Goal: Transaction & Acquisition: Purchase product/service

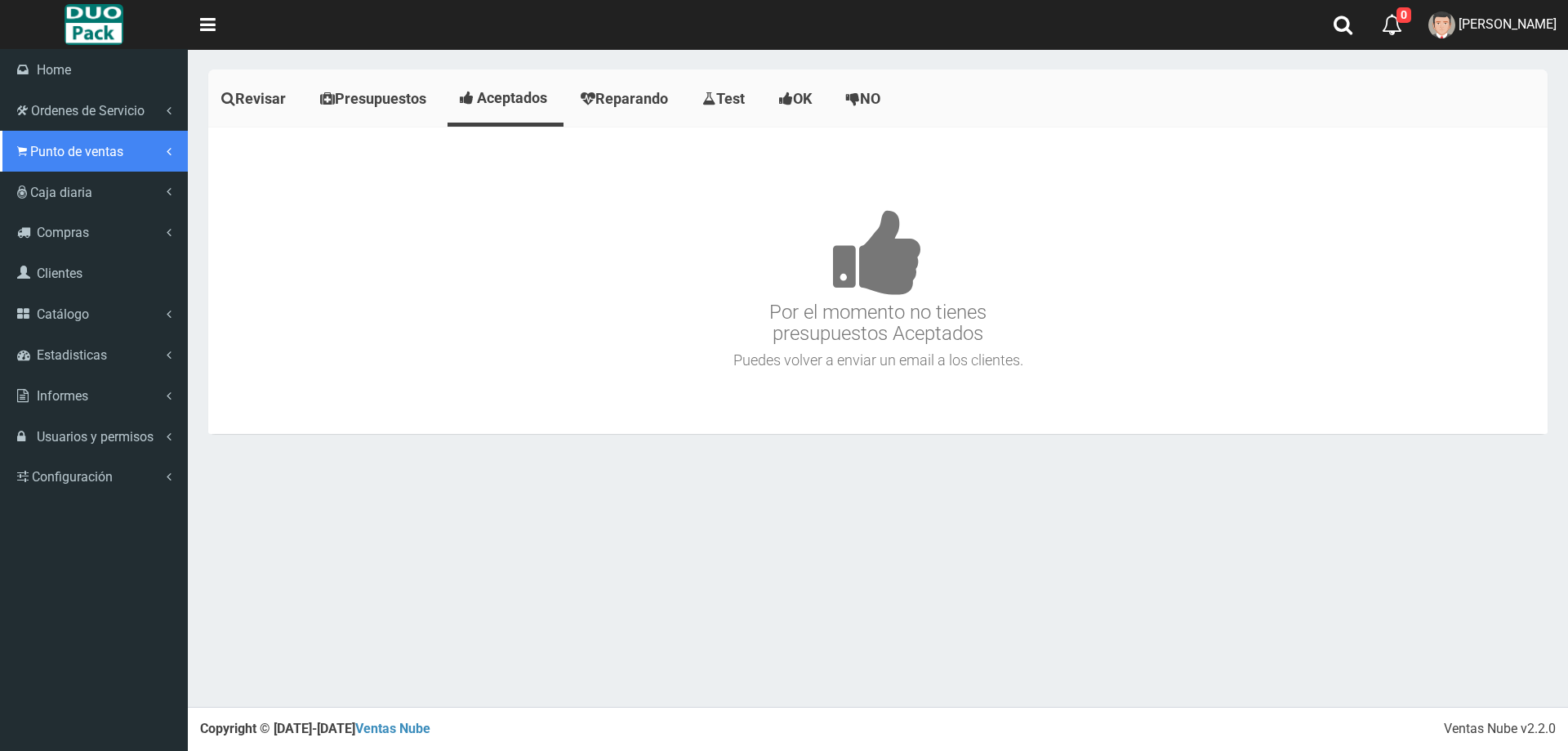
click at [19, 139] on link "Punto de ventas" at bounding box center [94, 152] width 188 height 41
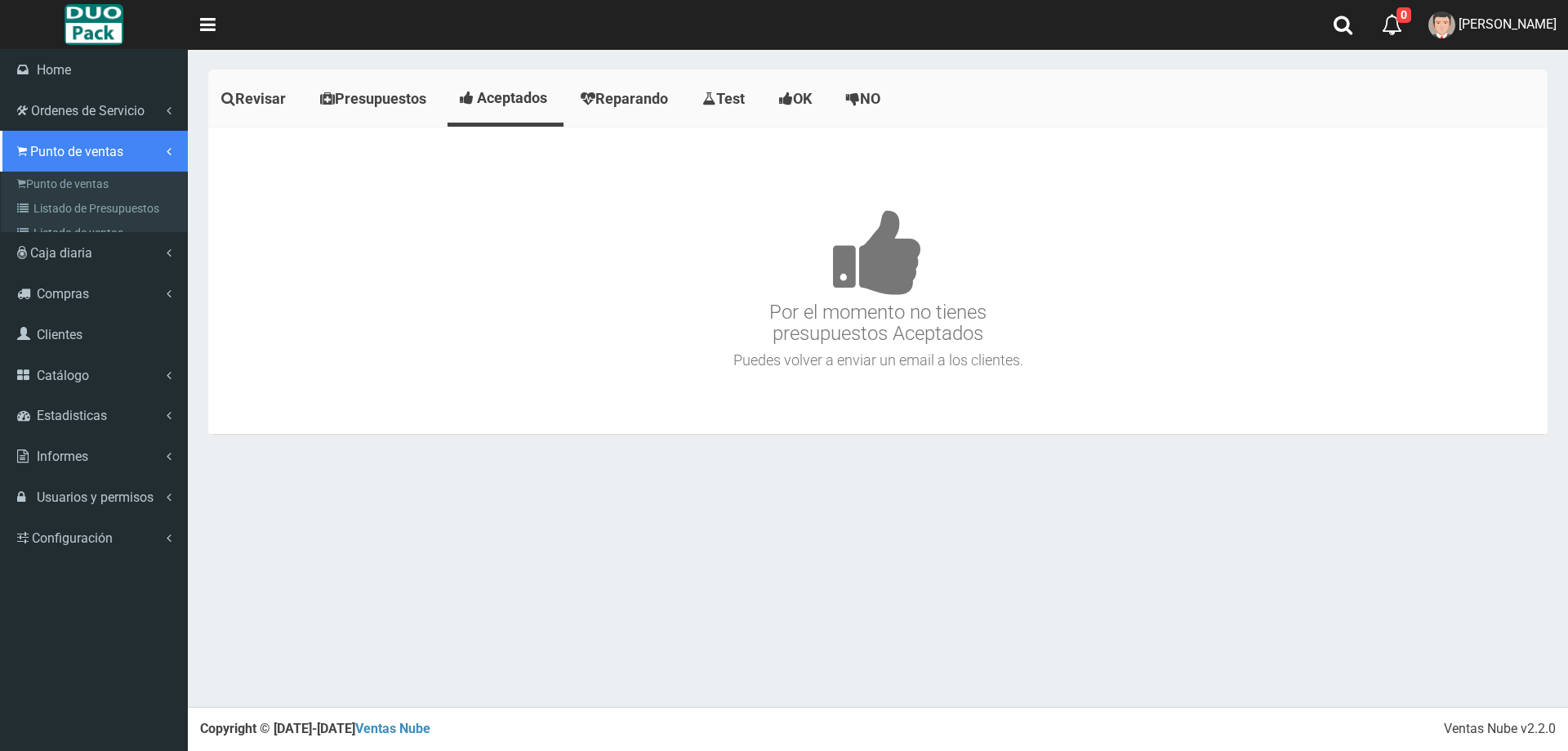
click at [120, 161] on link "Punto de ventas" at bounding box center [94, 152] width 188 height 41
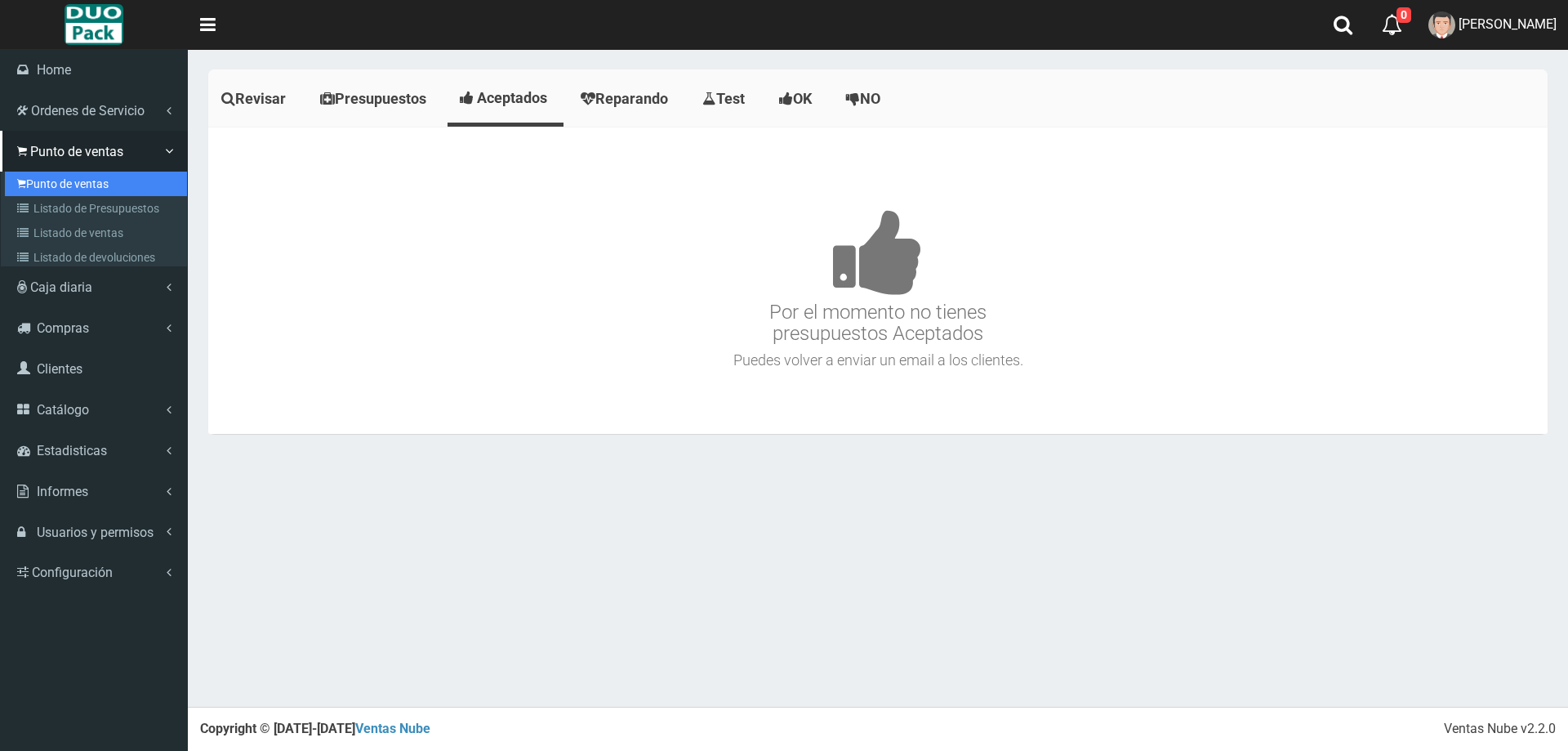
click at [106, 178] on link "Punto de ventas" at bounding box center [96, 184] width 182 height 24
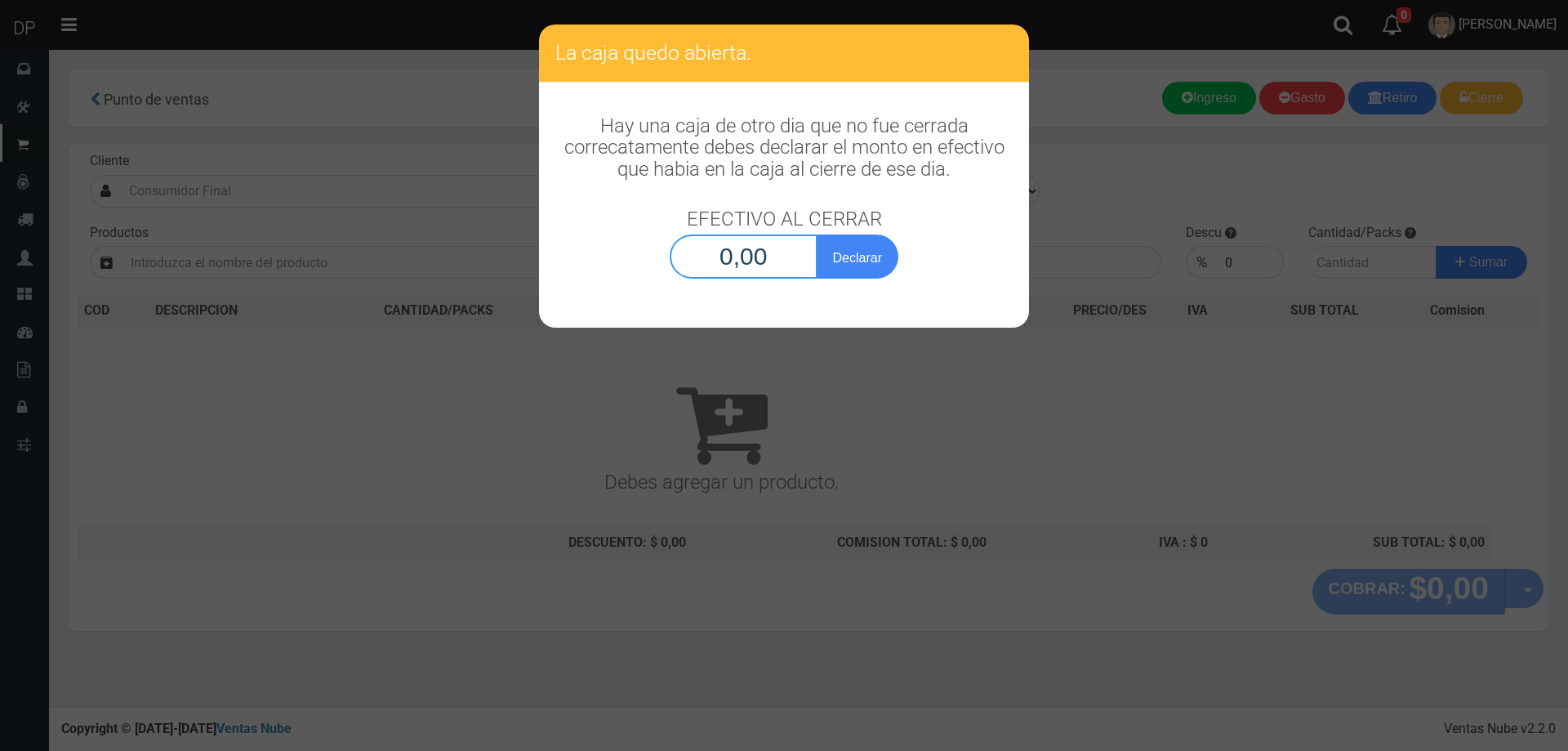
click at [766, 255] on input "0,00" at bounding box center [743, 256] width 148 height 44
type input "1,00"
click at [817, 234] on button "Declarar" at bounding box center [857, 256] width 82 height 44
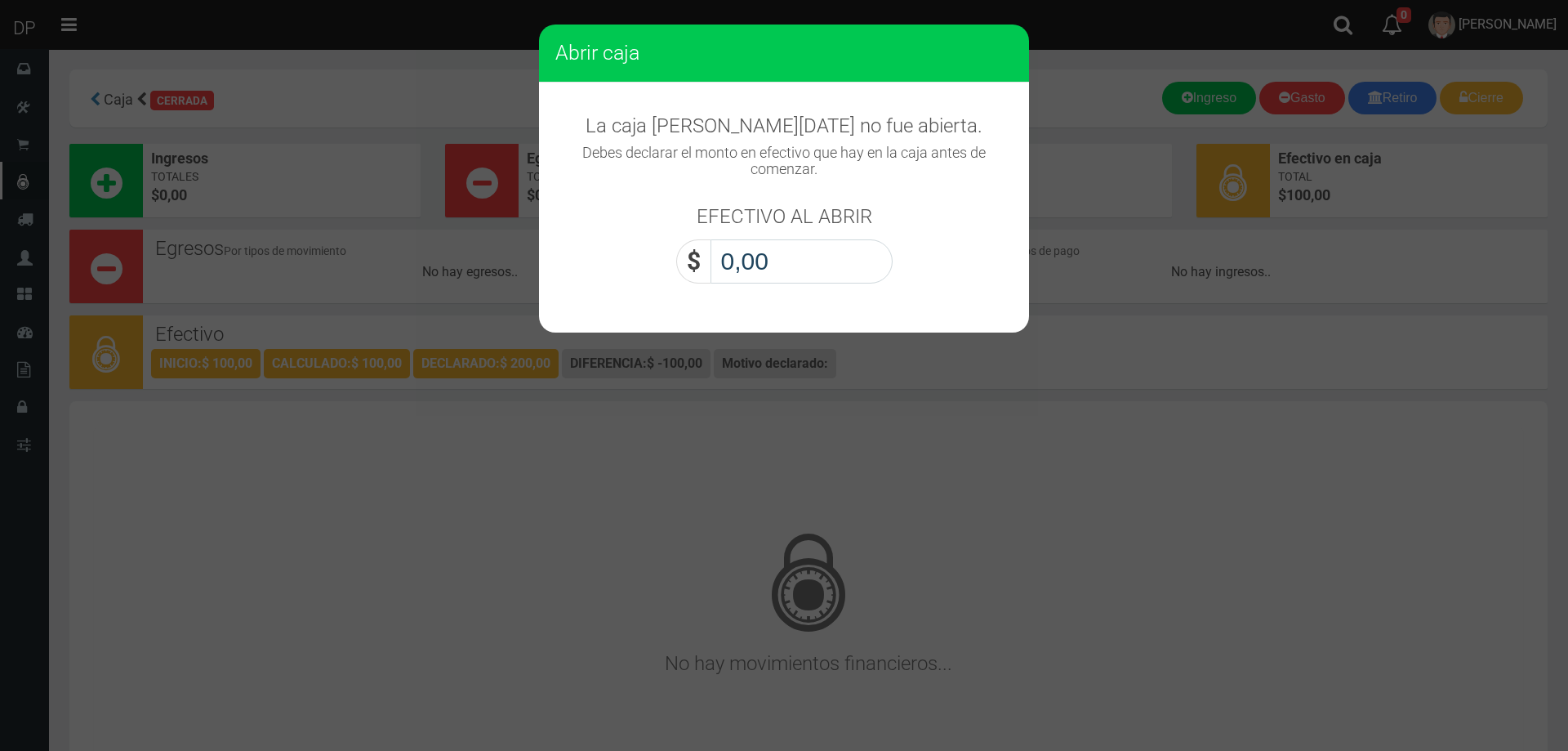
click at [755, 272] on input "0,00" at bounding box center [802, 261] width 182 height 44
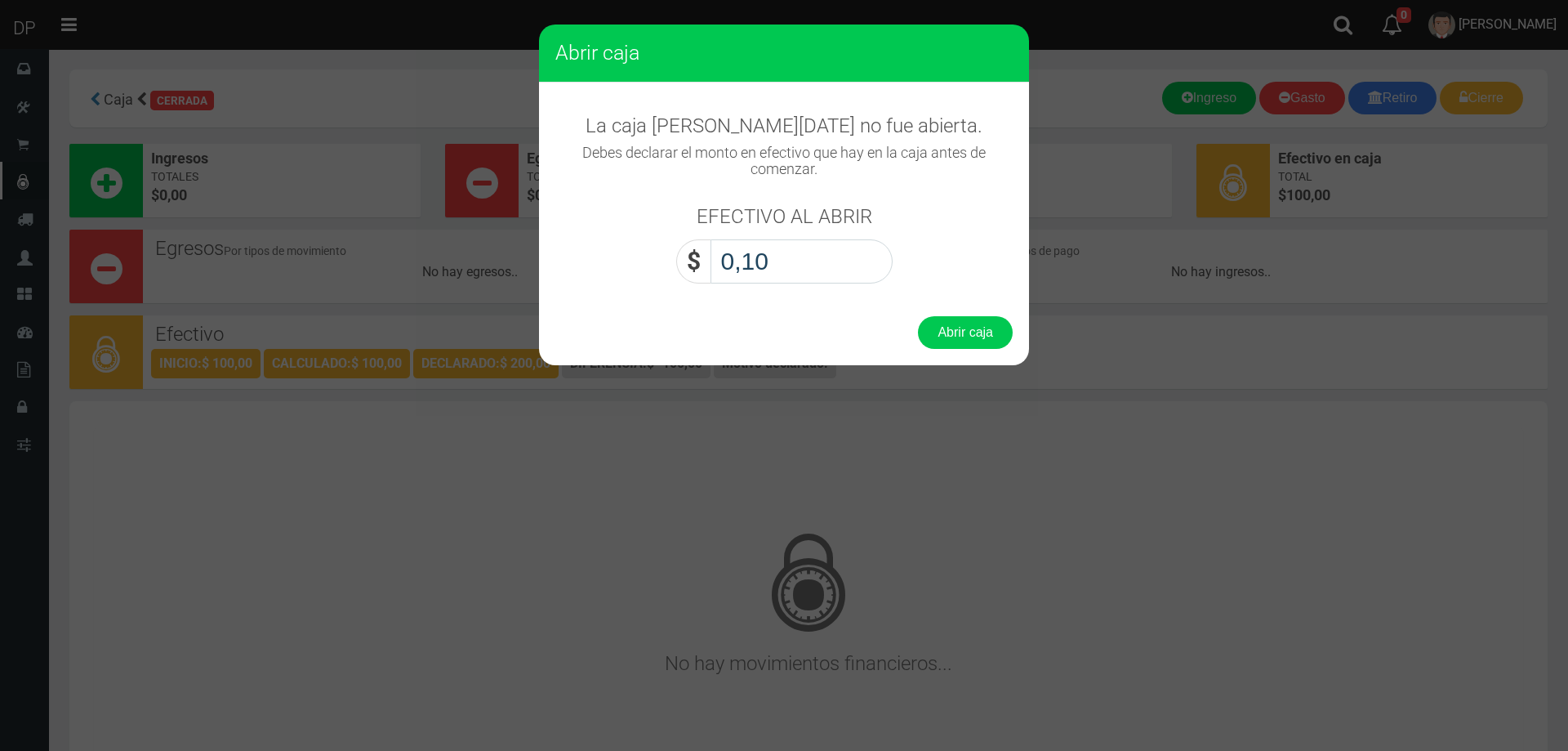
type input "1,00"
click at [918, 316] on button "Abrir caja" at bounding box center [965, 332] width 95 height 33
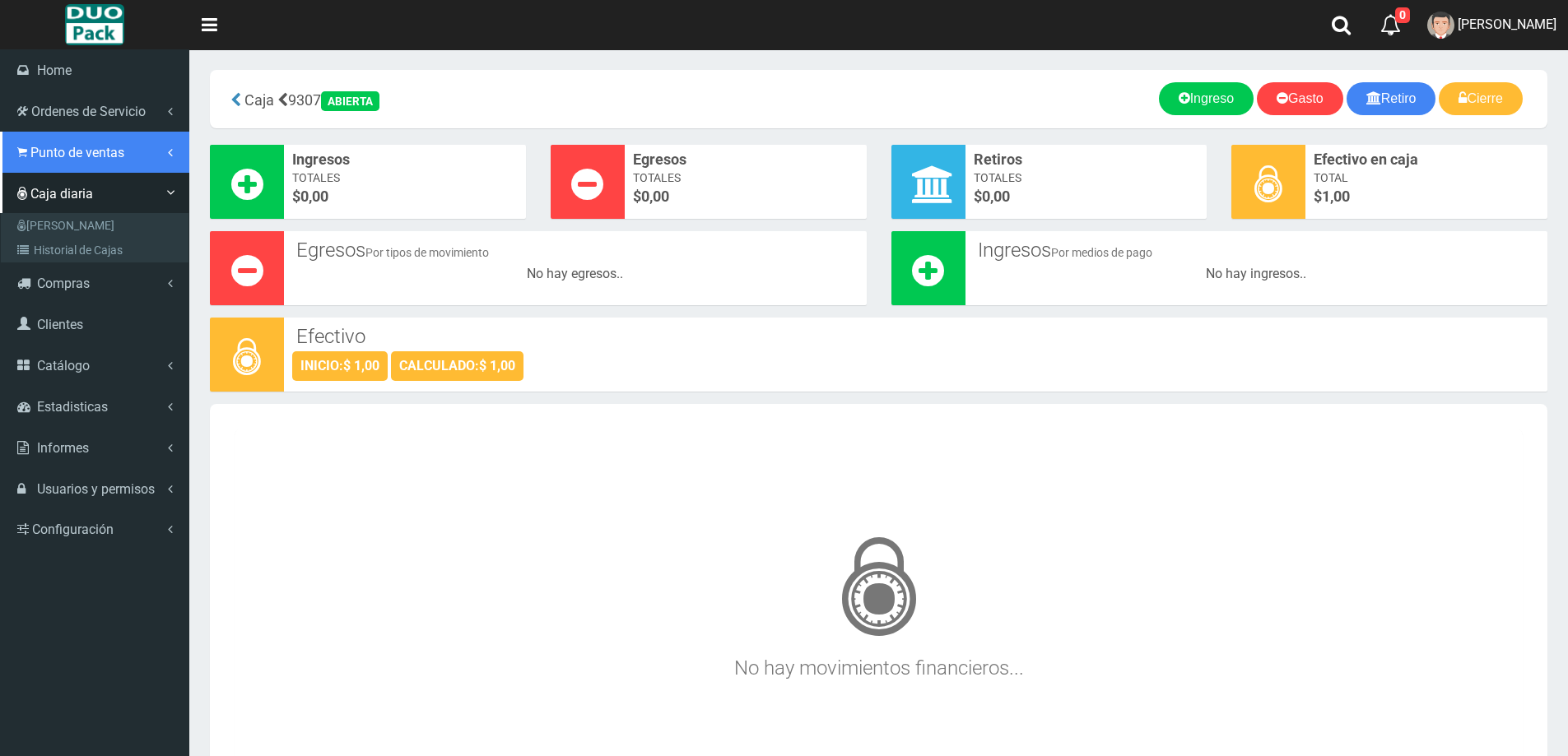
click at [80, 153] on span "Punto de ventas" at bounding box center [78, 153] width 94 height 16
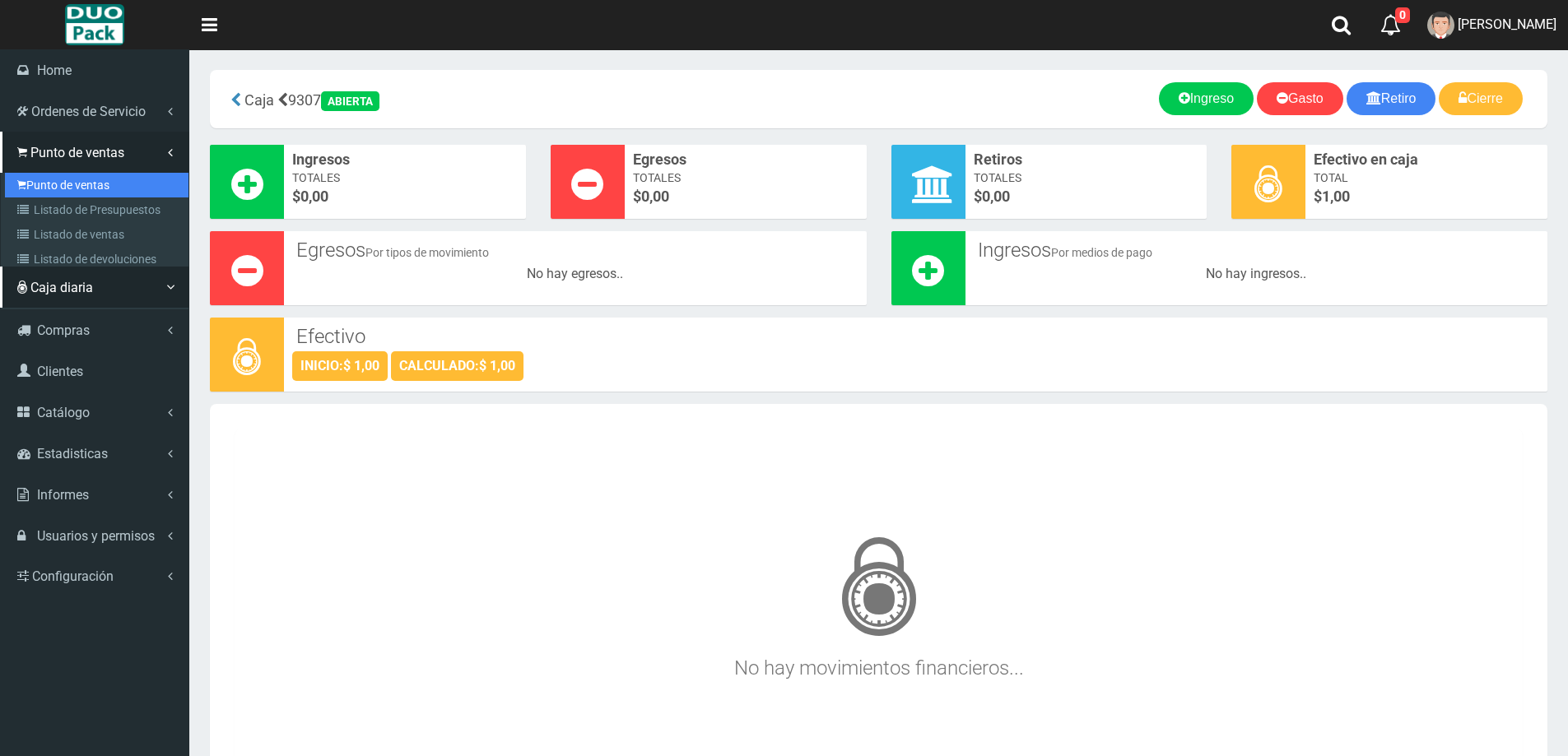
click at [82, 176] on link "Punto de ventas" at bounding box center [96, 185] width 183 height 24
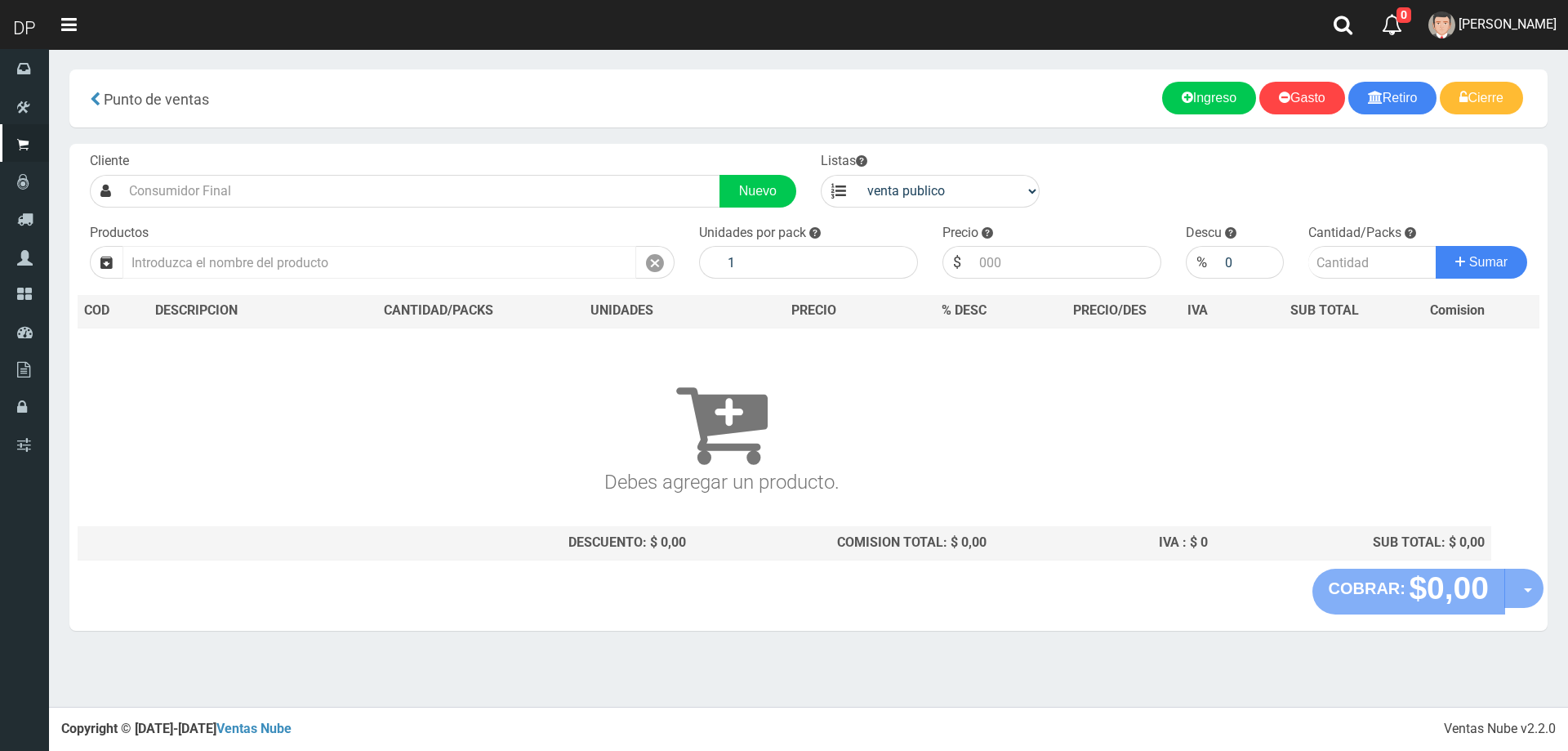
click at [288, 260] on input "text" at bounding box center [379, 262] width 514 height 33
type input "M"
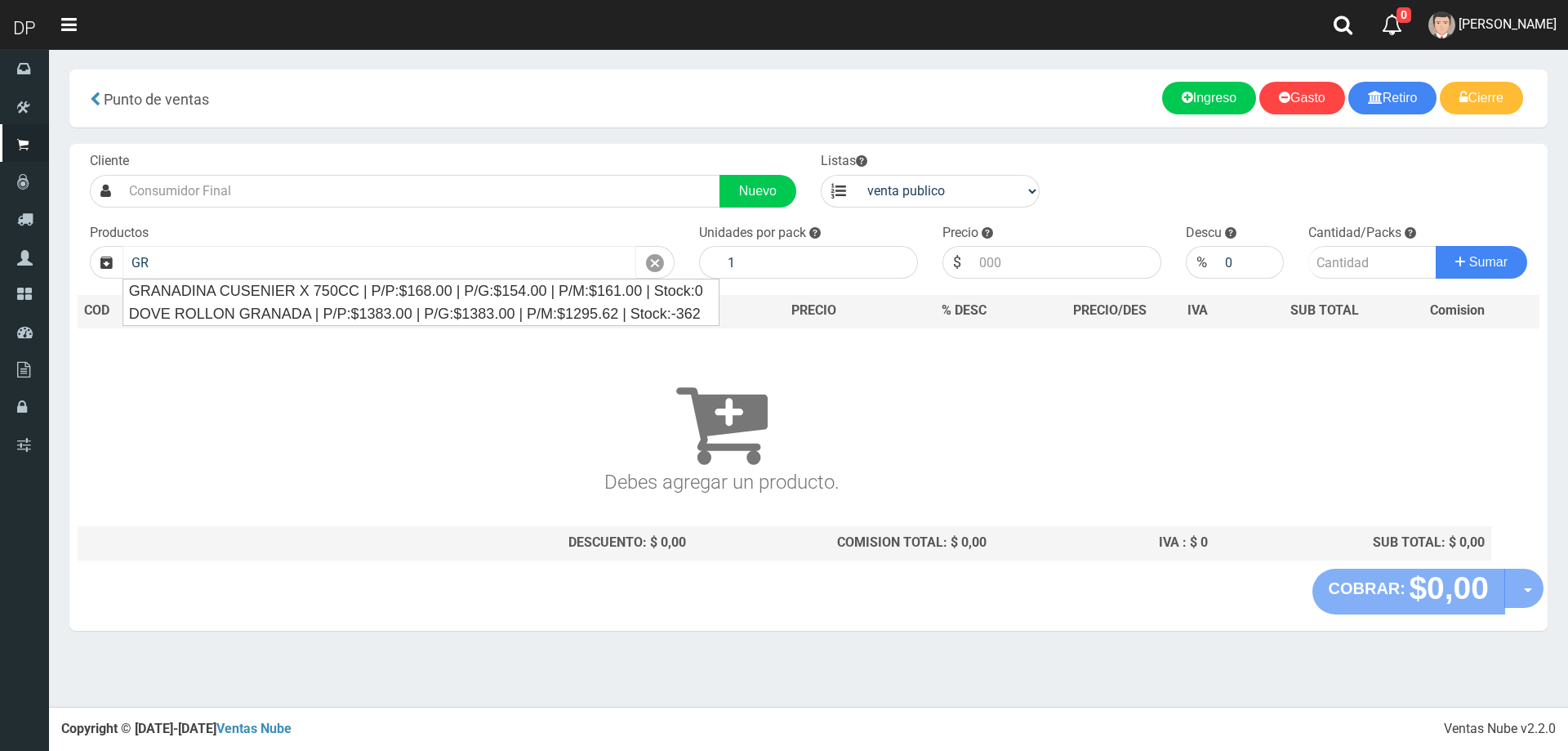
type input "G"
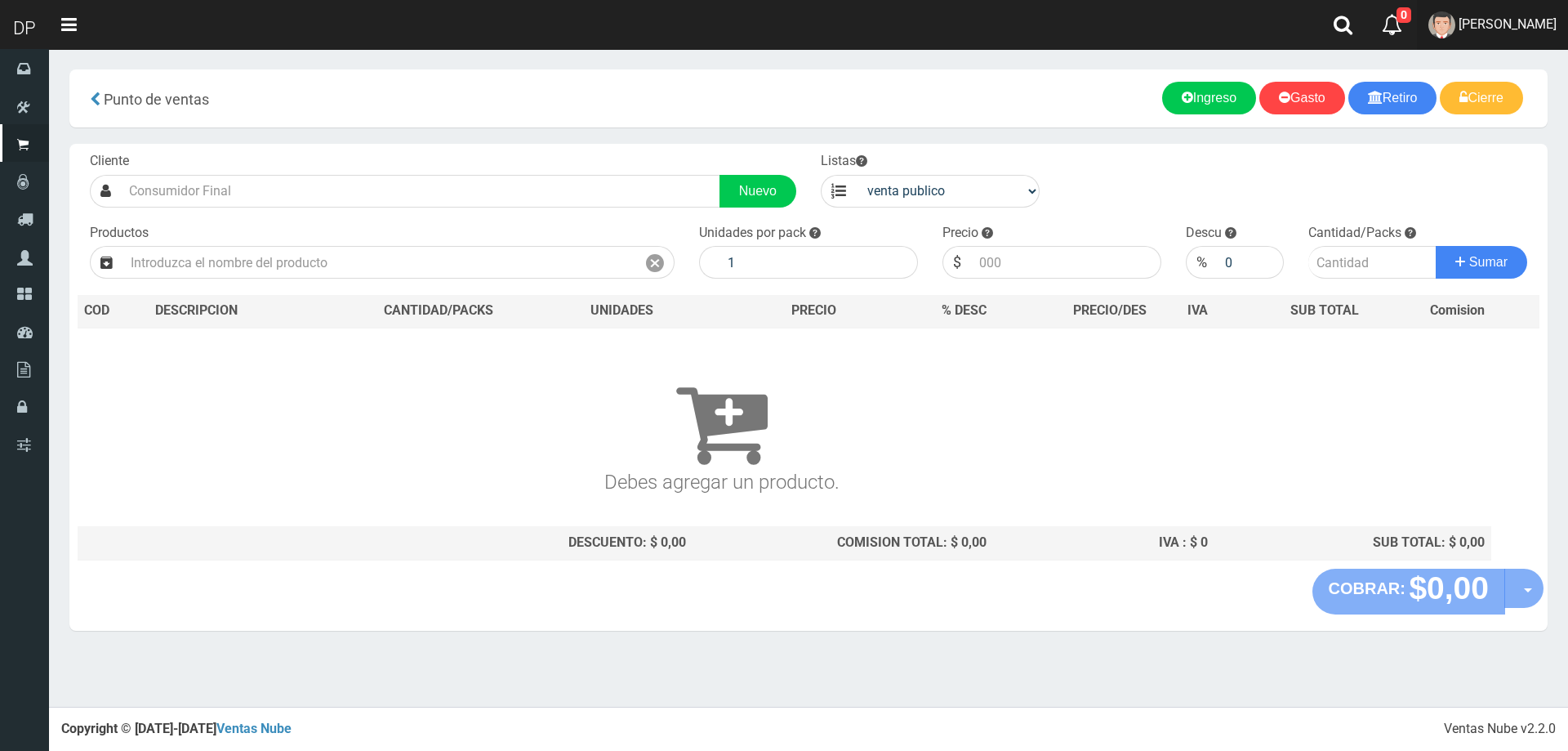
drag, startPoint x: 1487, startPoint y: 36, endPoint x: 1567, endPoint y: 271, distance: 248.2
click at [1487, 35] on link "DAIANA PECHMANN" at bounding box center [1493, 25] width 151 height 50
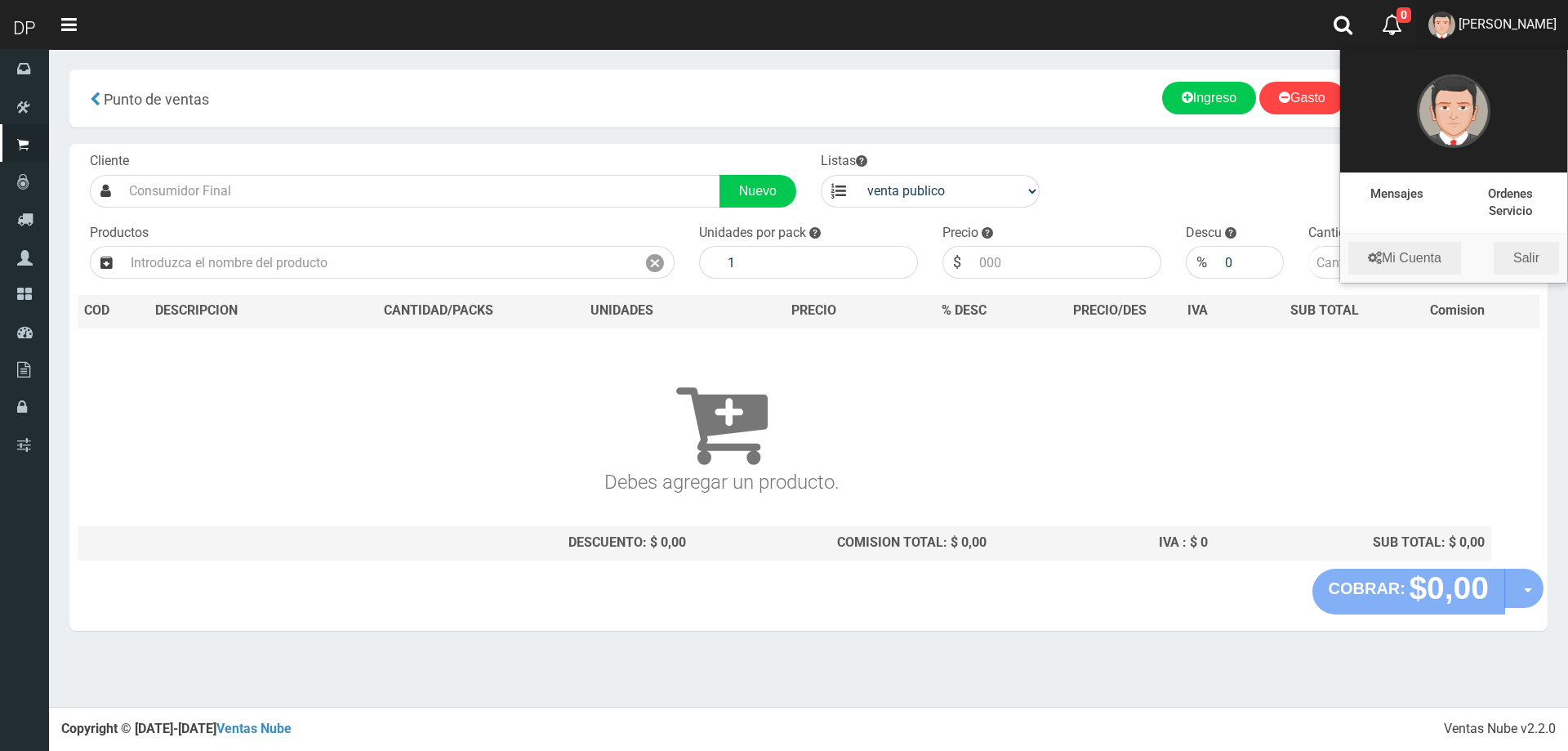
click at [1524, 240] on li "Mi Cuenta Salir" at bounding box center [1454, 257] width 227 height 49
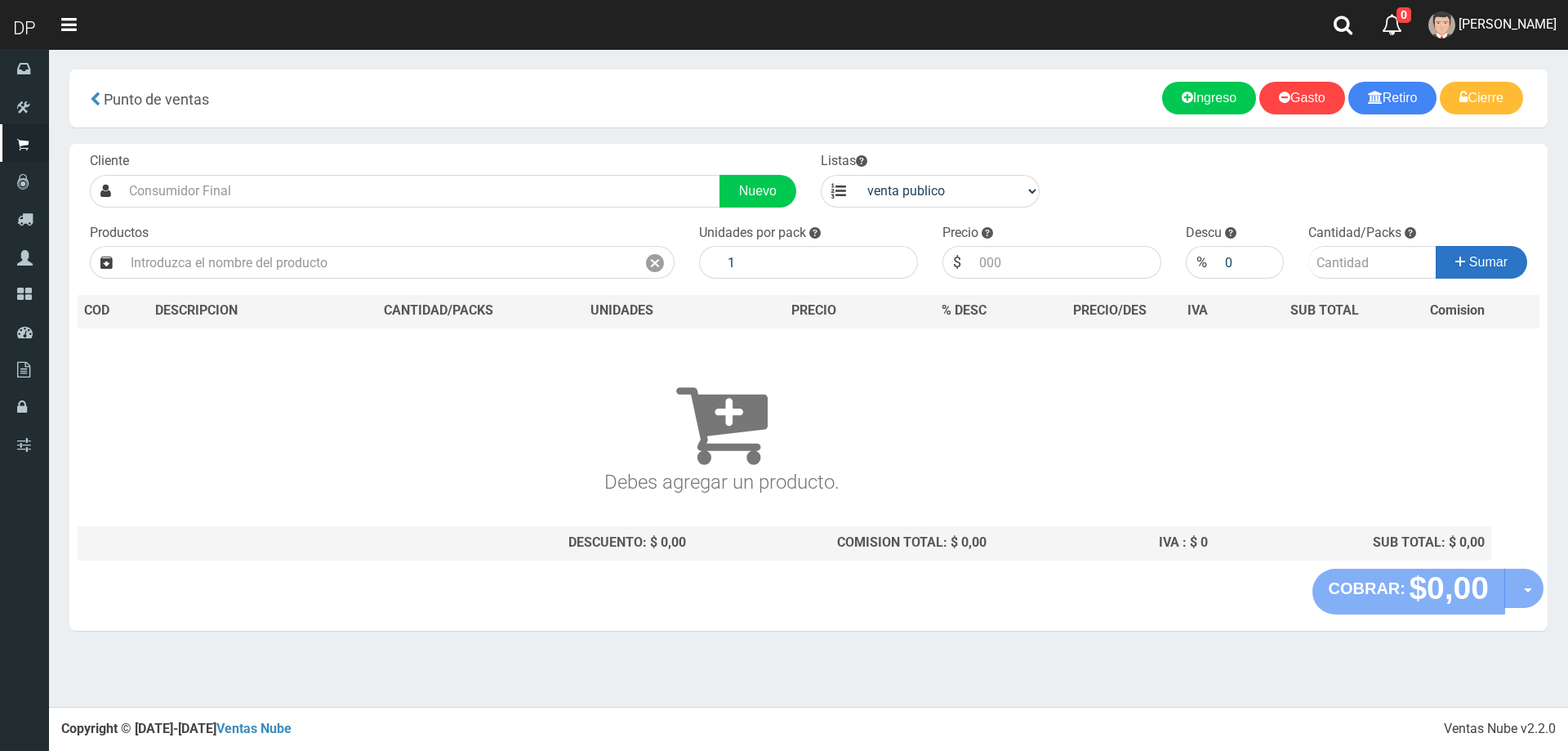
click at [1524, 255] on button "Sumar" at bounding box center [1482, 262] width 91 height 33
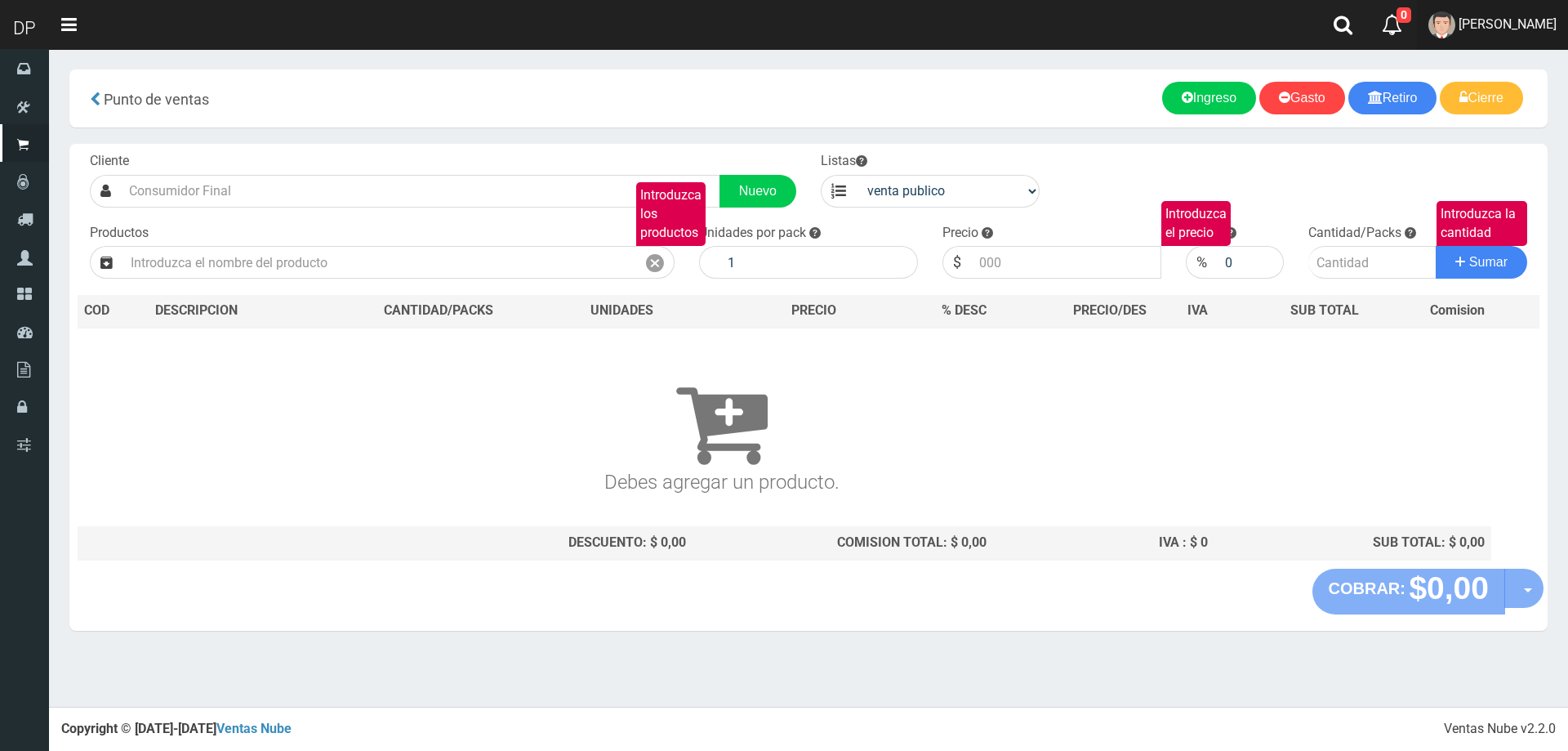
click at [1526, 41] on link "DAIANA PECHMANN" at bounding box center [1493, 25] width 151 height 50
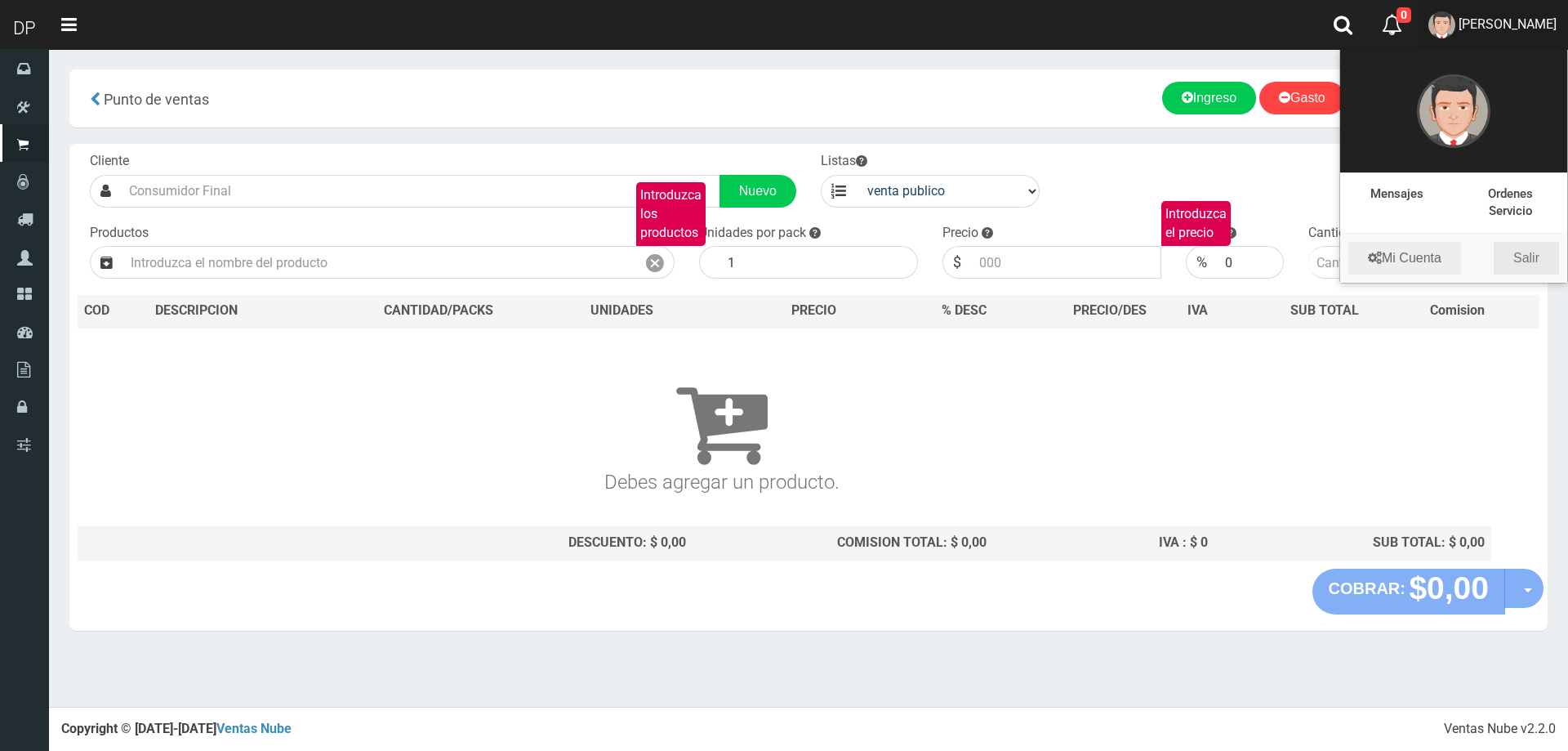
click at [1533, 254] on link "Salir" at bounding box center [1526, 257] width 65 height 33
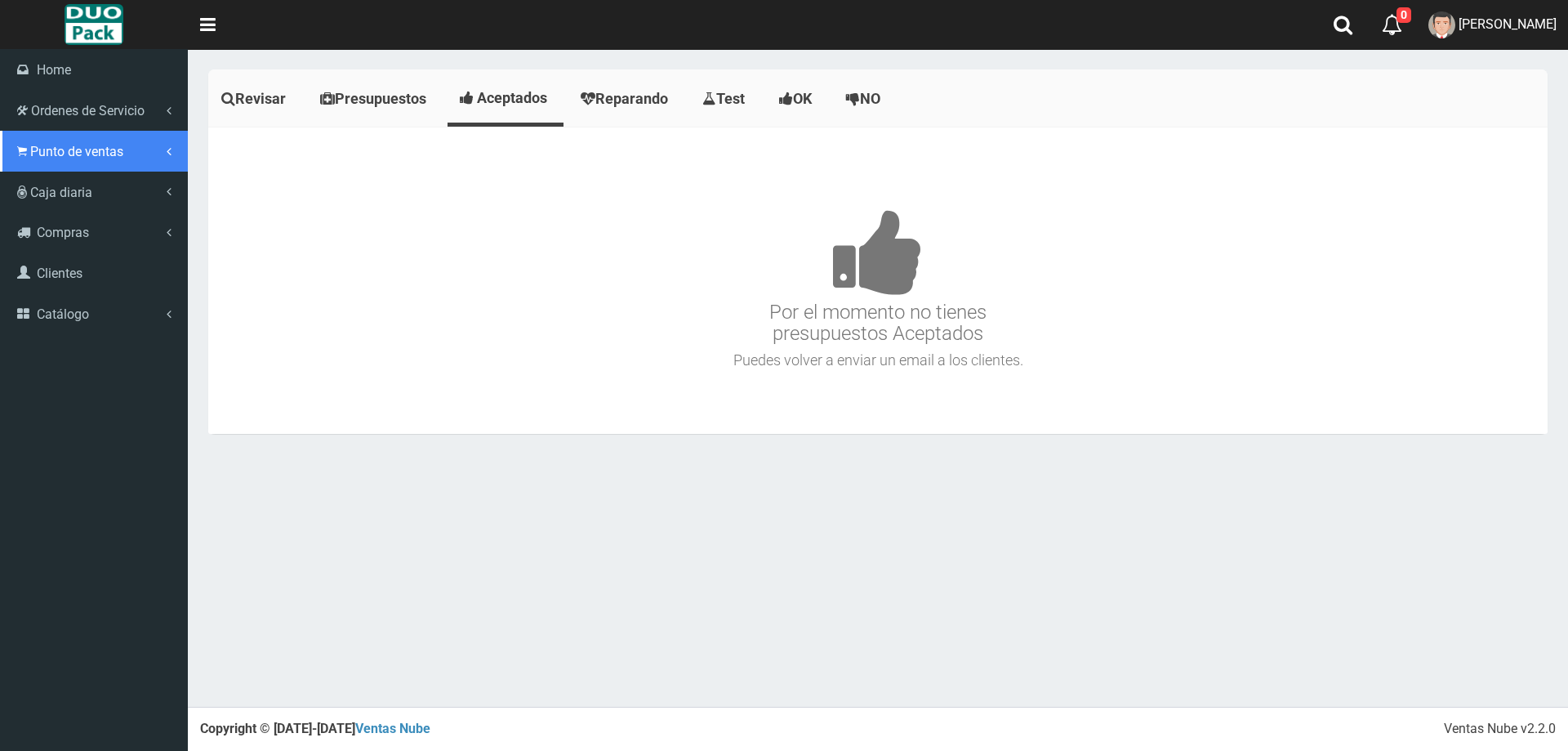
click at [52, 151] on span "Punto de ventas" at bounding box center [77, 152] width 93 height 16
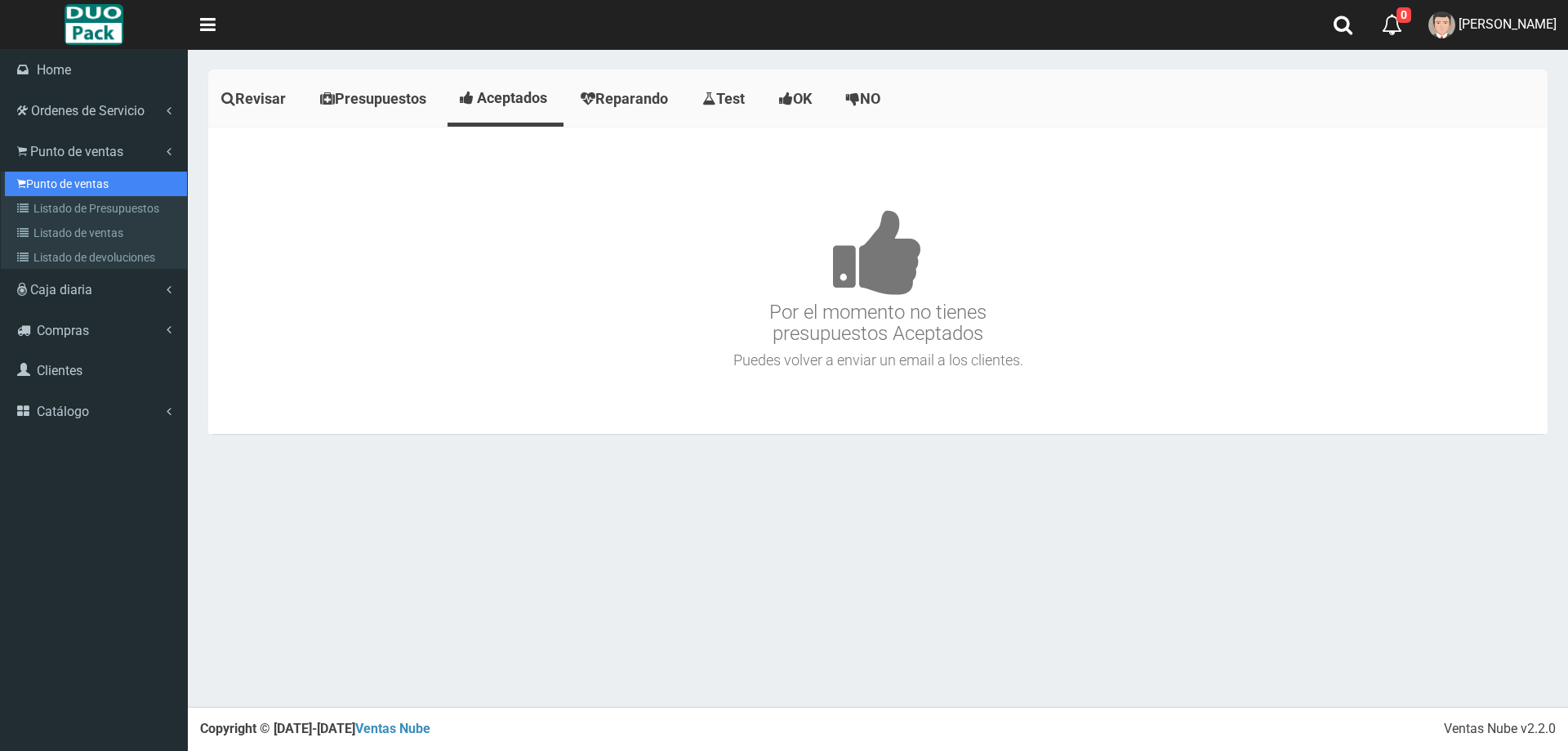
drag, startPoint x: 91, startPoint y: 178, endPoint x: 348, endPoint y: 179, distance: 257.0
click at [91, 179] on link "Punto de ventas" at bounding box center [96, 184] width 182 height 24
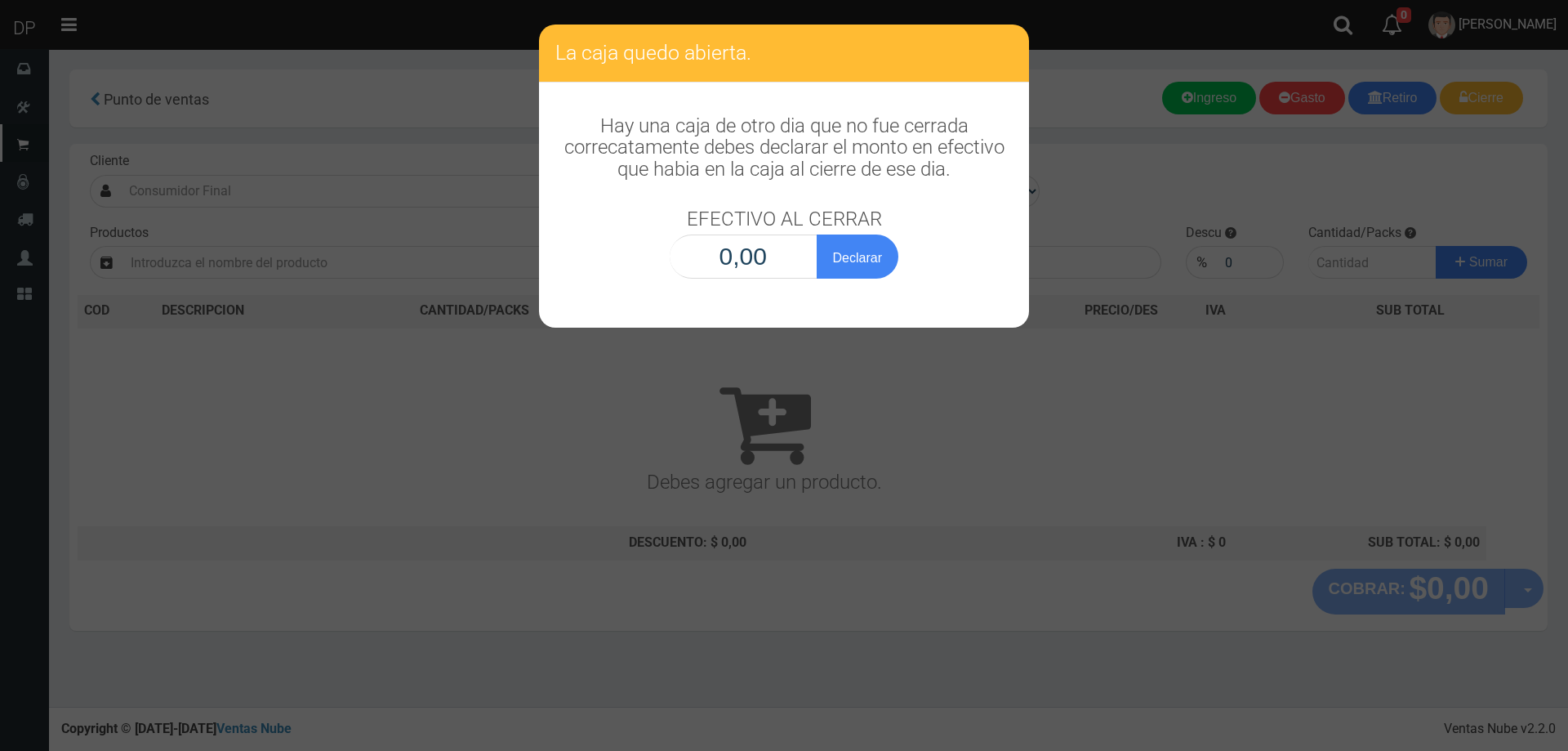
click at [756, 251] on input "0,00" at bounding box center [743, 256] width 148 height 44
click at [817, 234] on button "Declarar" at bounding box center [857, 256] width 82 height 44
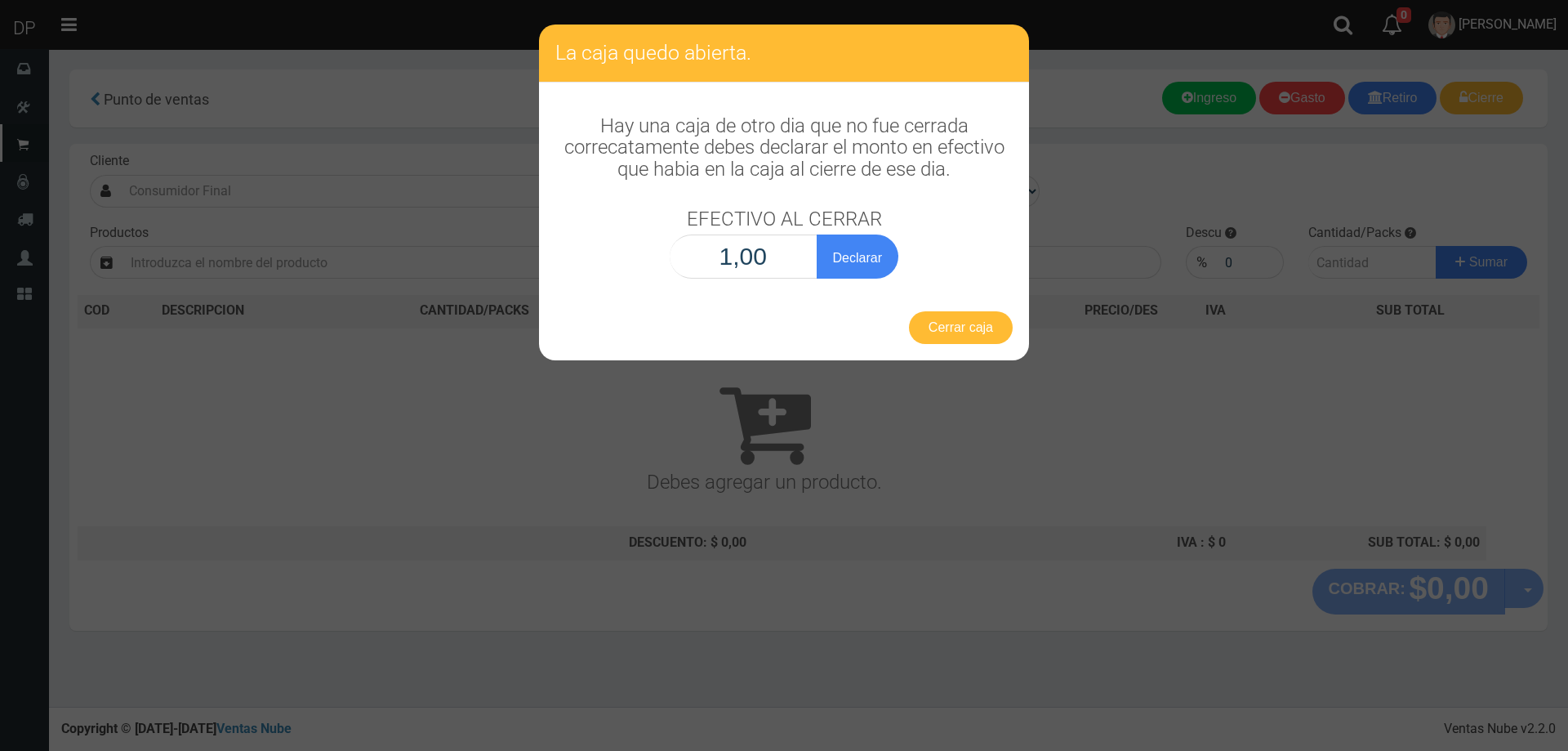
type input "10,01"
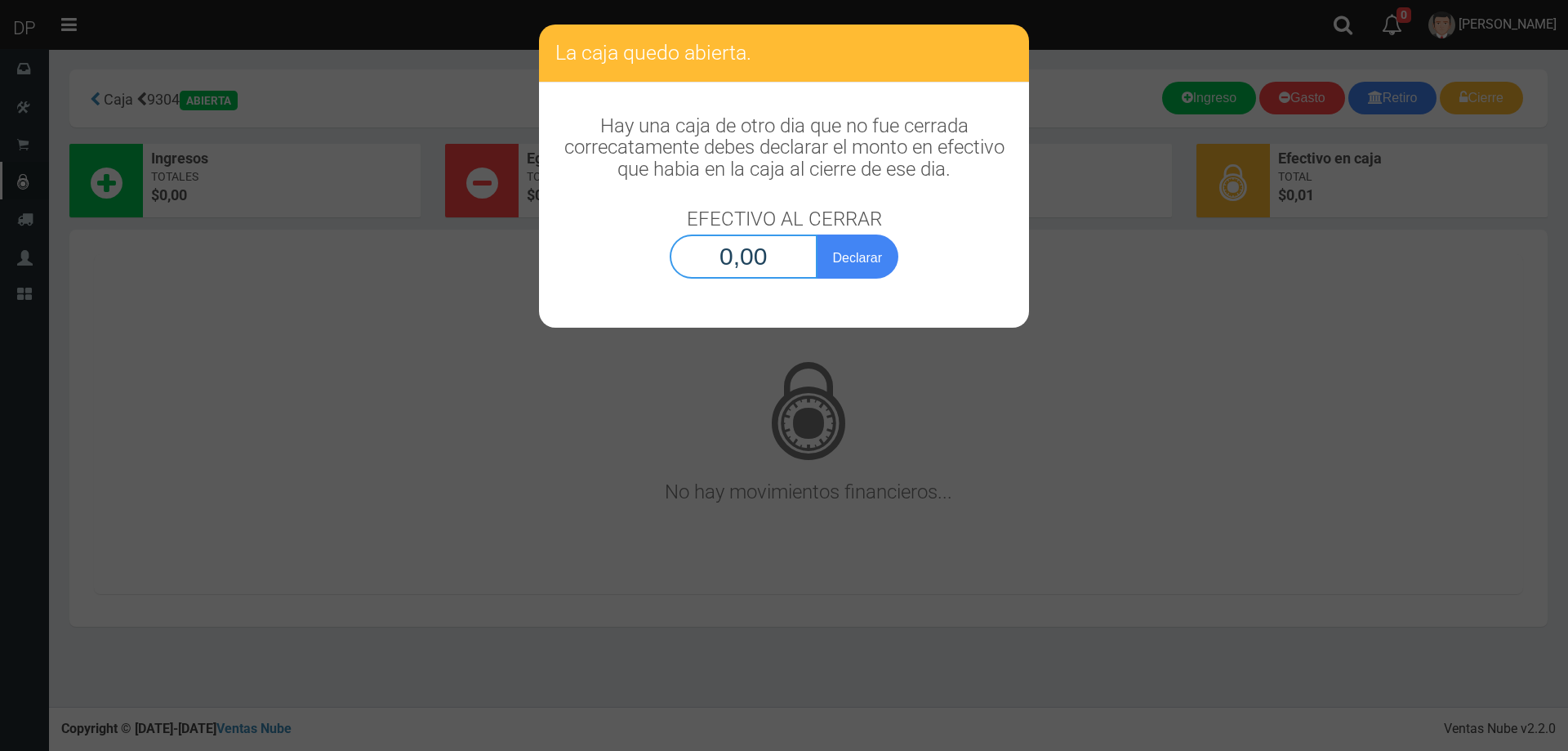
click at [756, 251] on input "0,00" at bounding box center [743, 256] width 148 height 44
type input "1,00"
click at [817, 234] on button "Declarar" at bounding box center [857, 256] width 82 height 44
click at [764, 264] on input "0,00" at bounding box center [743, 256] width 148 height 44
type input "1,00"
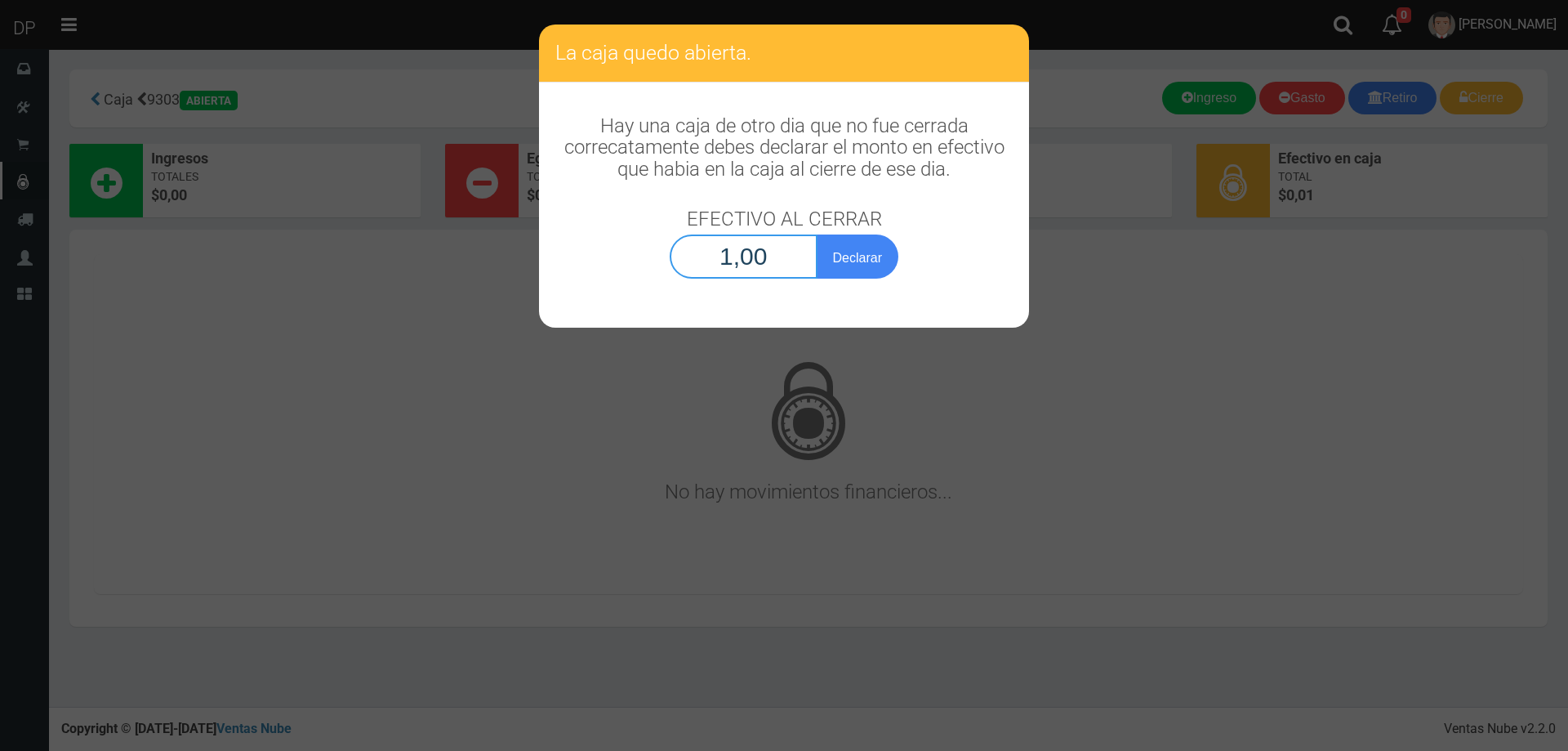
click at [817, 234] on button "Declarar" at bounding box center [857, 256] width 82 height 44
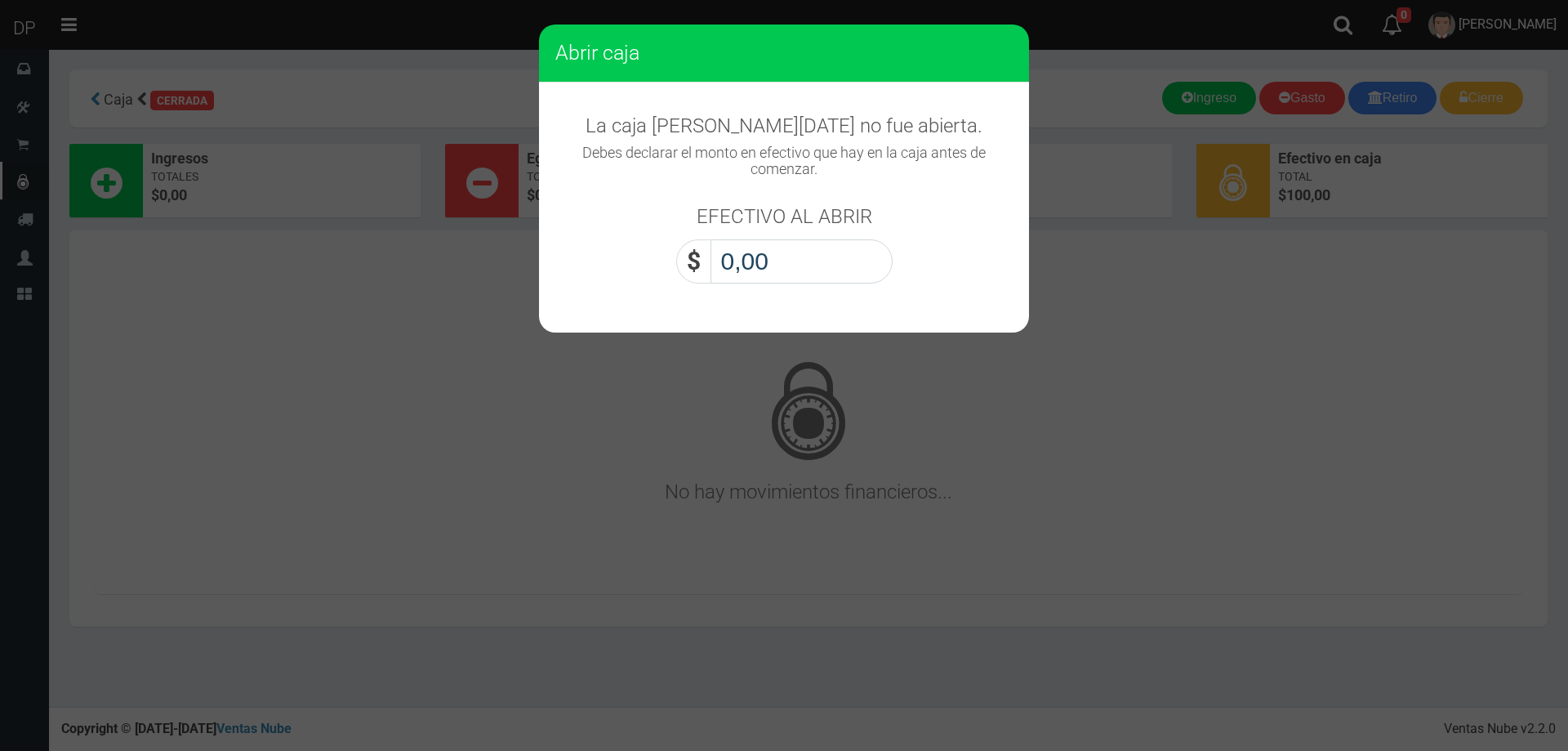
click at [764, 264] on input "0,00" at bounding box center [802, 261] width 182 height 44
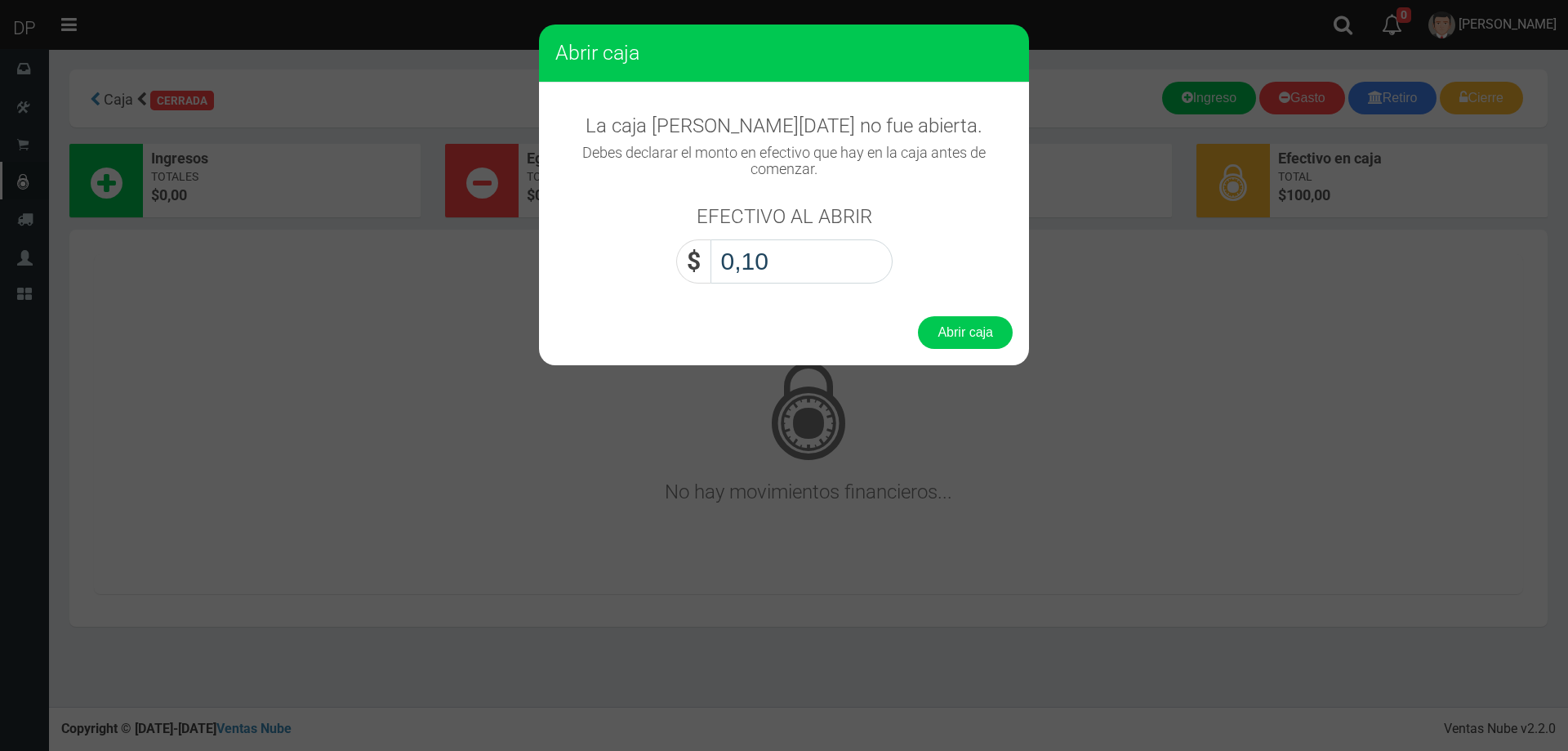
type input "1,00"
click at [918, 316] on button "Abrir caja" at bounding box center [965, 332] width 95 height 33
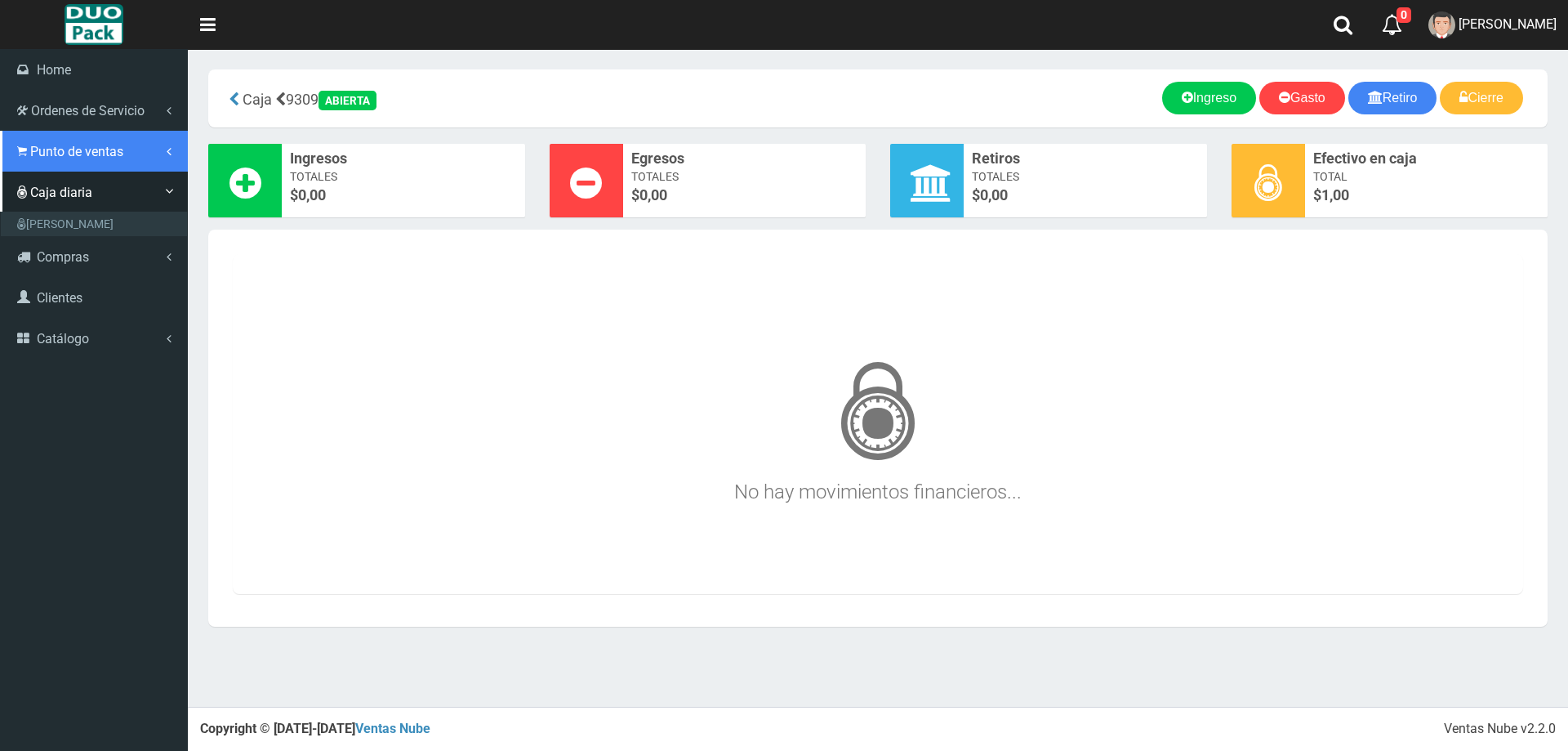
click at [44, 144] on span "Punto de ventas" at bounding box center [77, 152] width 93 height 16
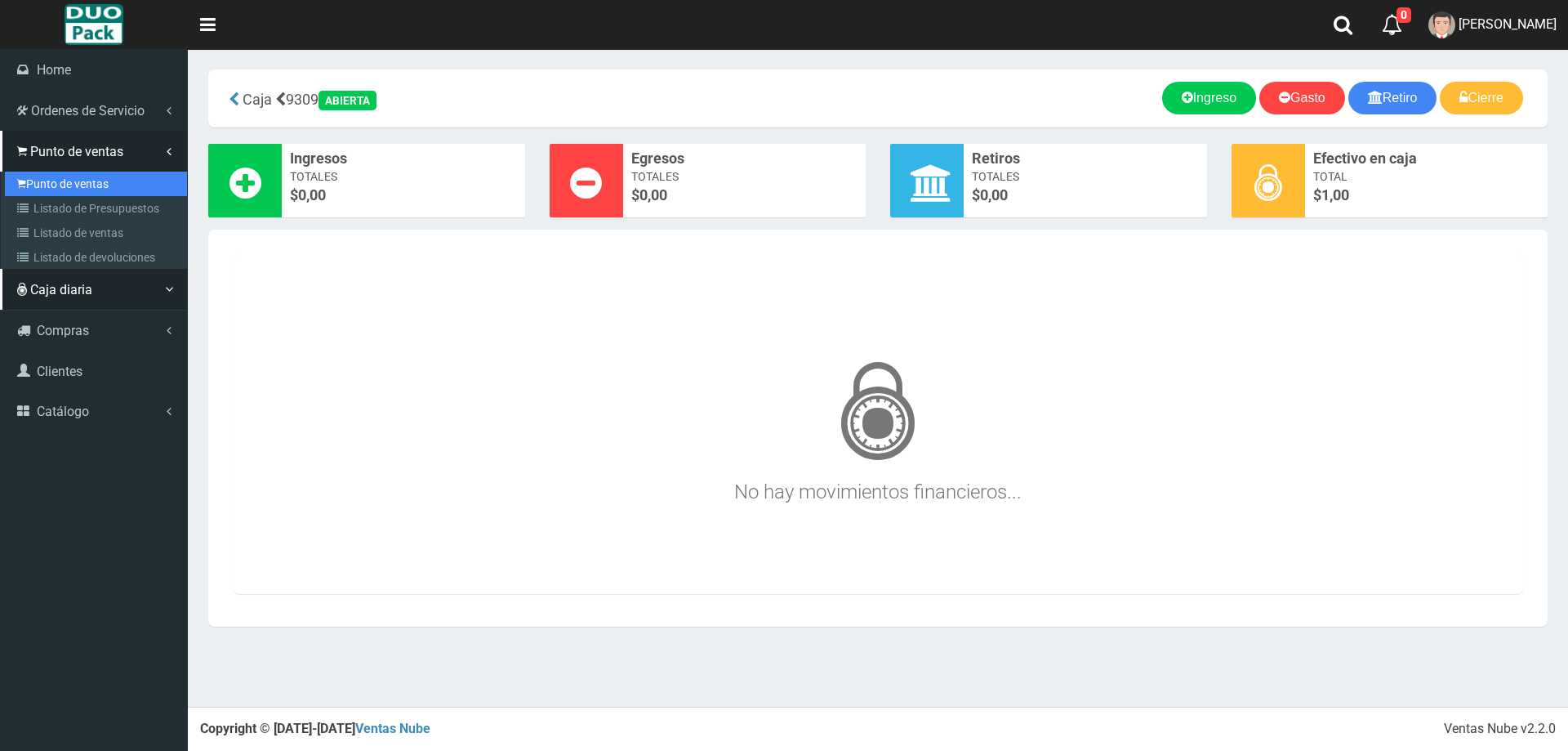
click at [86, 183] on link "Punto de ventas" at bounding box center [96, 184] width 182 height 24
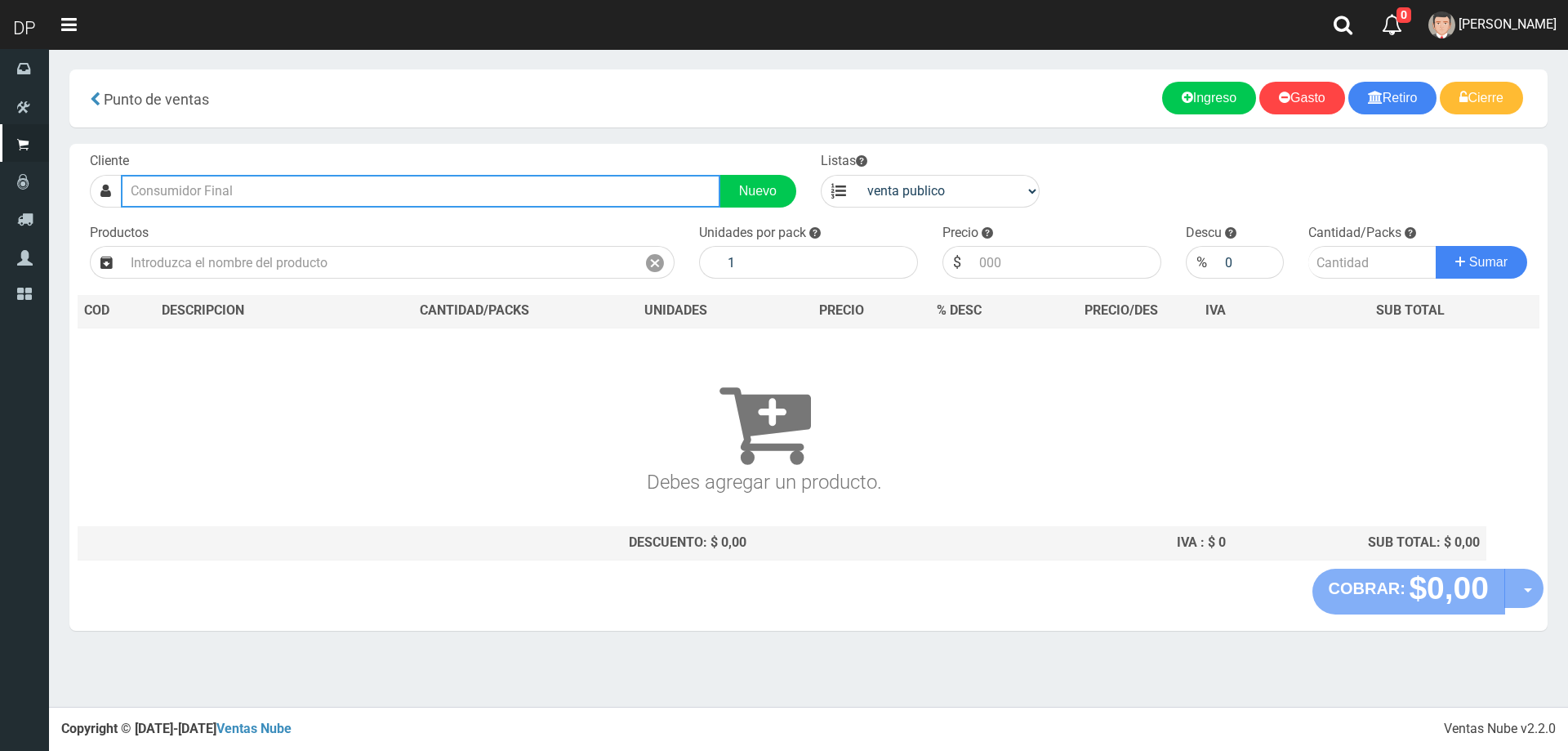
click at [222, 185] on input "text" at bounding box center [420, 191] width 599 height 33
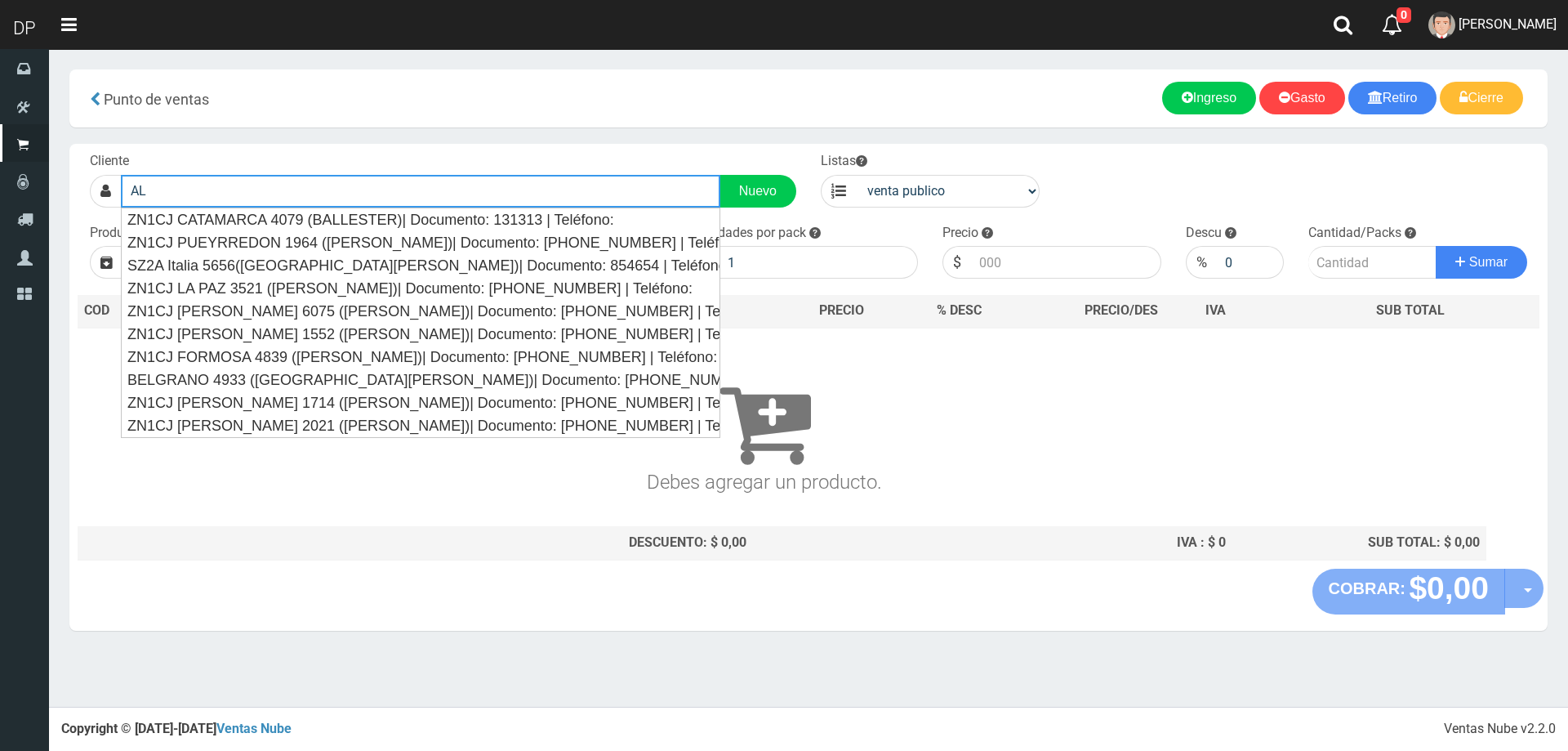
type input "A"
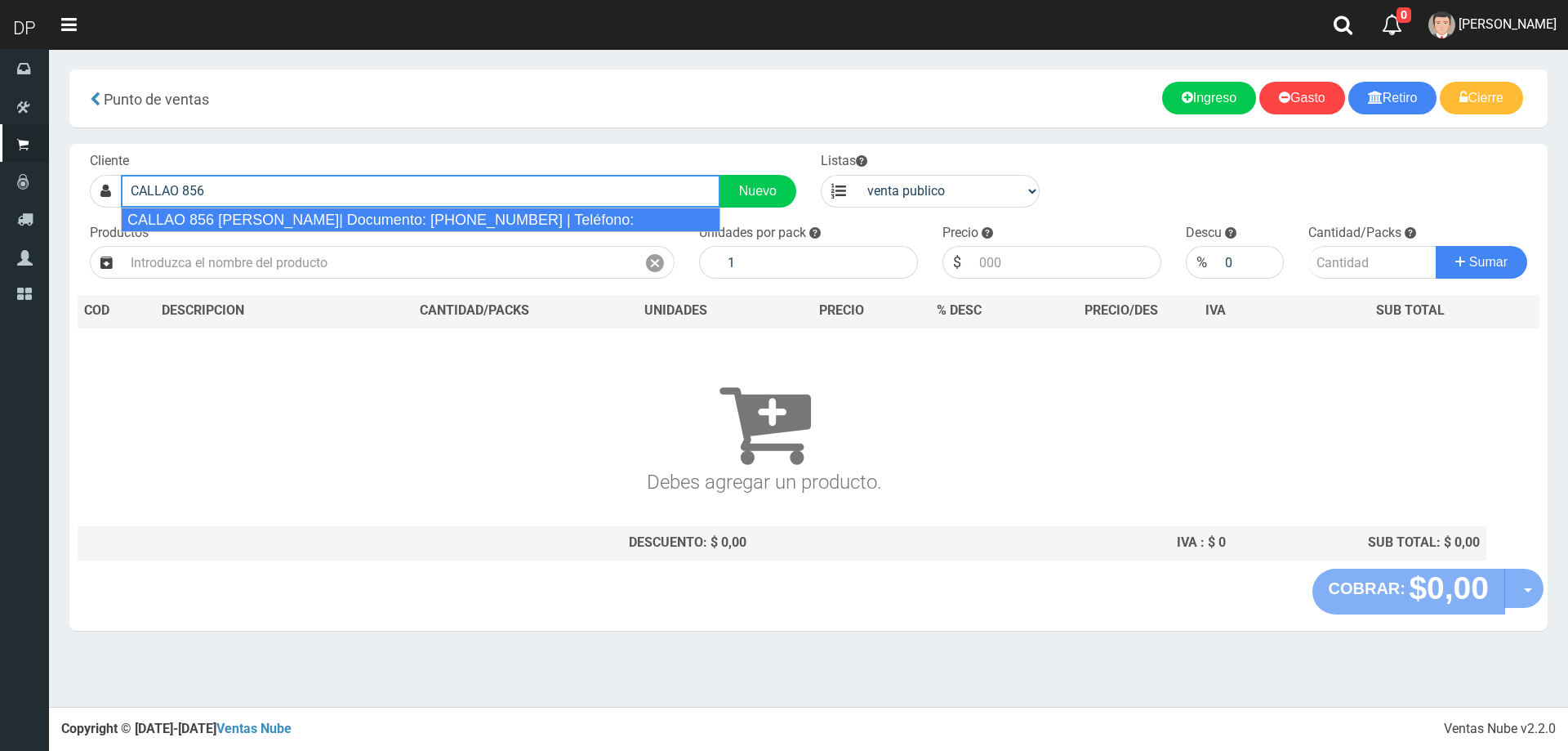
click at [268, 225] on div "CALLAO 856 [PERSON_NAME]| Documento: [PHONE_NUMBER] | Teléfono:" at bounding box center [420, 219] width 599 height 24
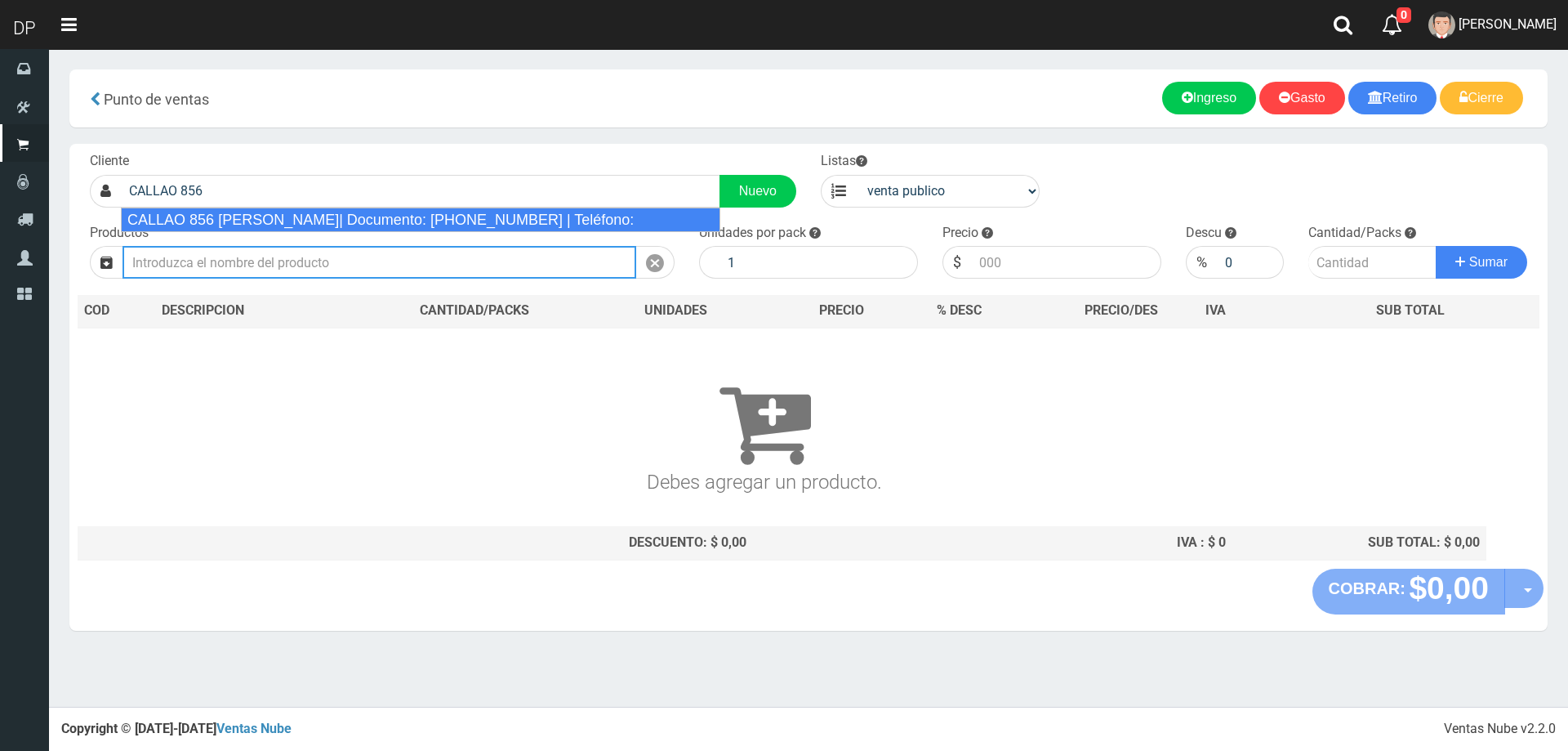
type input "CALLAO 856 [PERSON_NAME]| Documento: [PHONE_NUMBER] | Teléfono:"
select select "2"
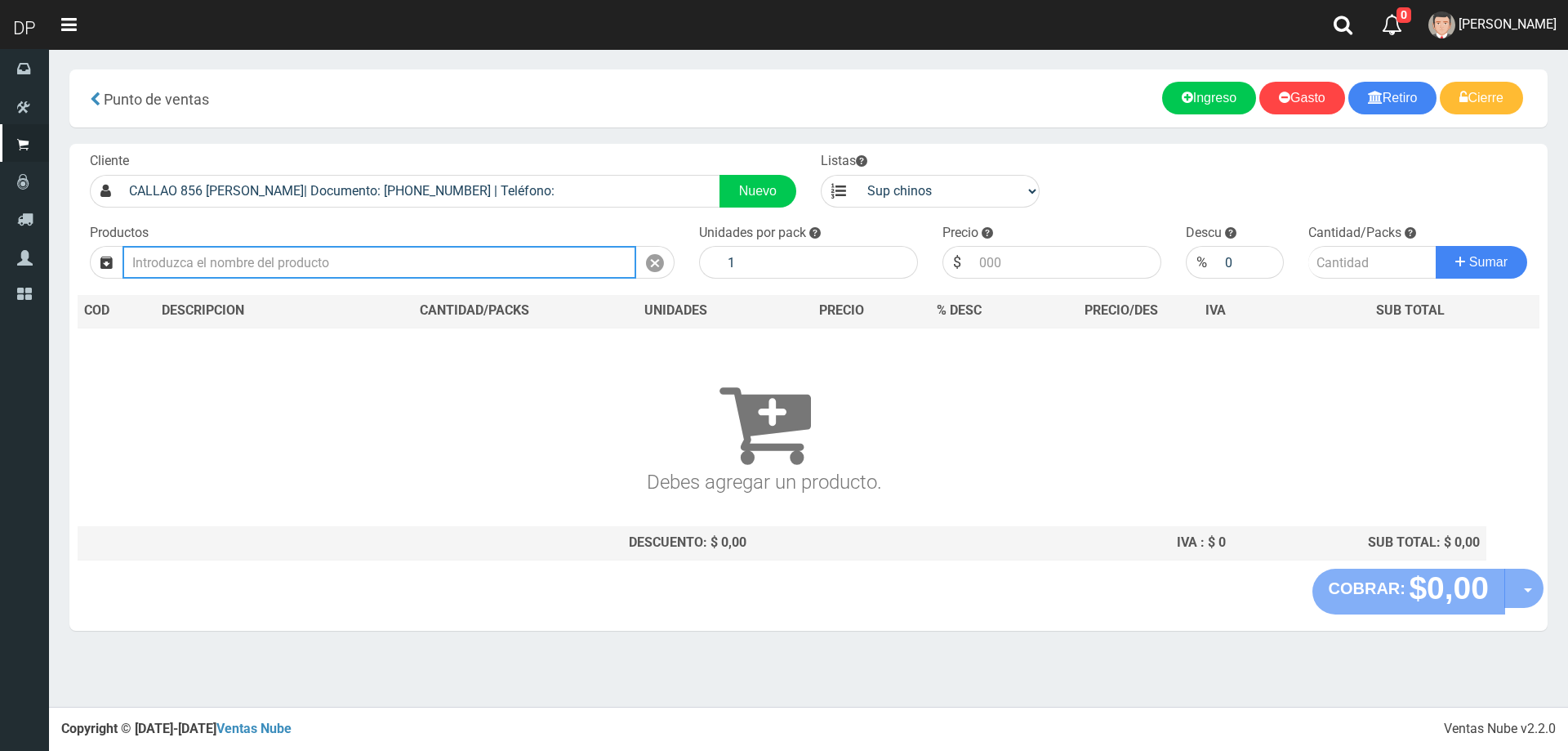
click at [268, 254] on input "text" at bounding box center [379, 262] width 514 height 33
type input "C"
type input "Y"
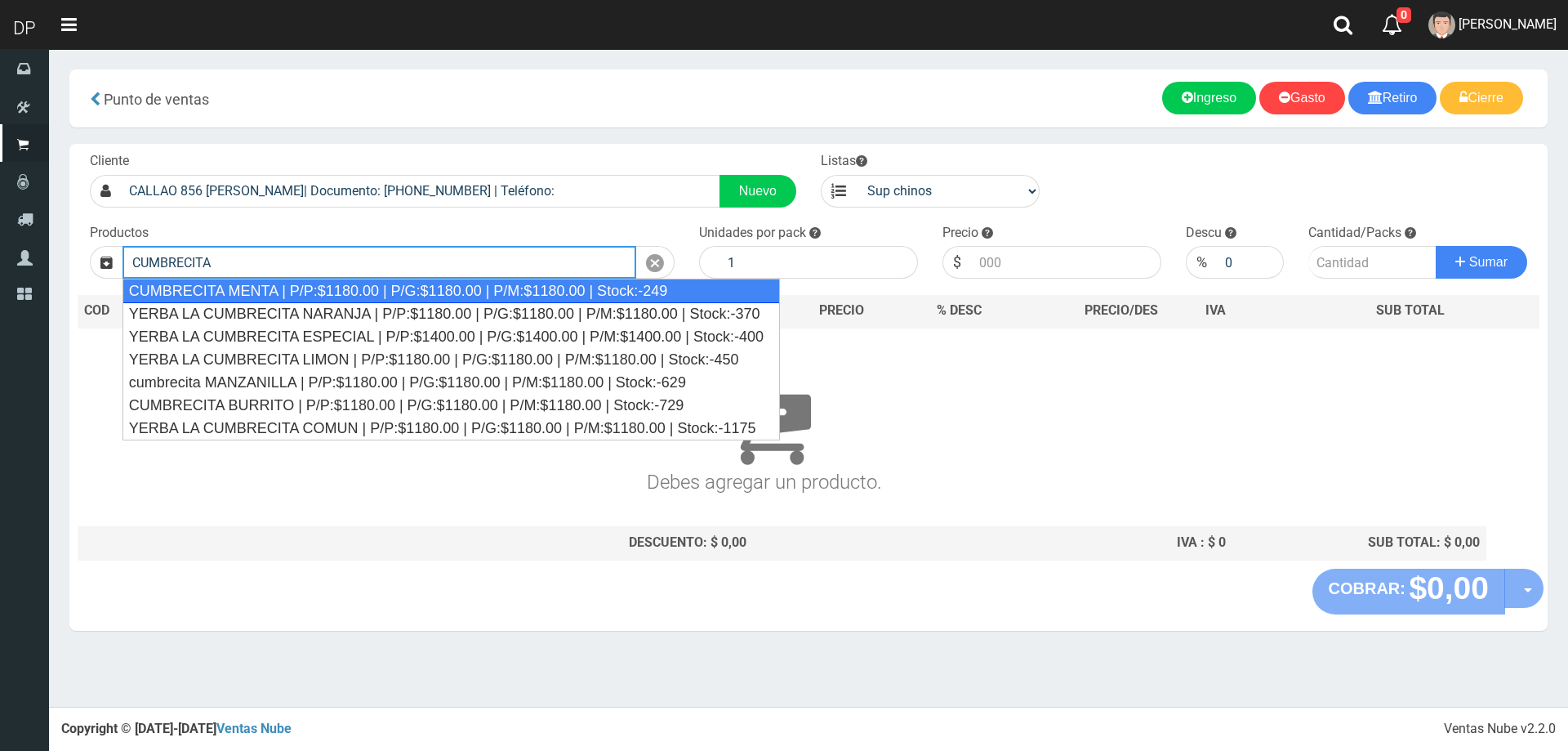
click at [274, 288] on div "CUMBRECITA MENTA | P/P:$1180.00 | P/G:$1180.00 | P/M:$1180.00 | Stock:-249" at bounding box center [451, 291] width 658 height 24
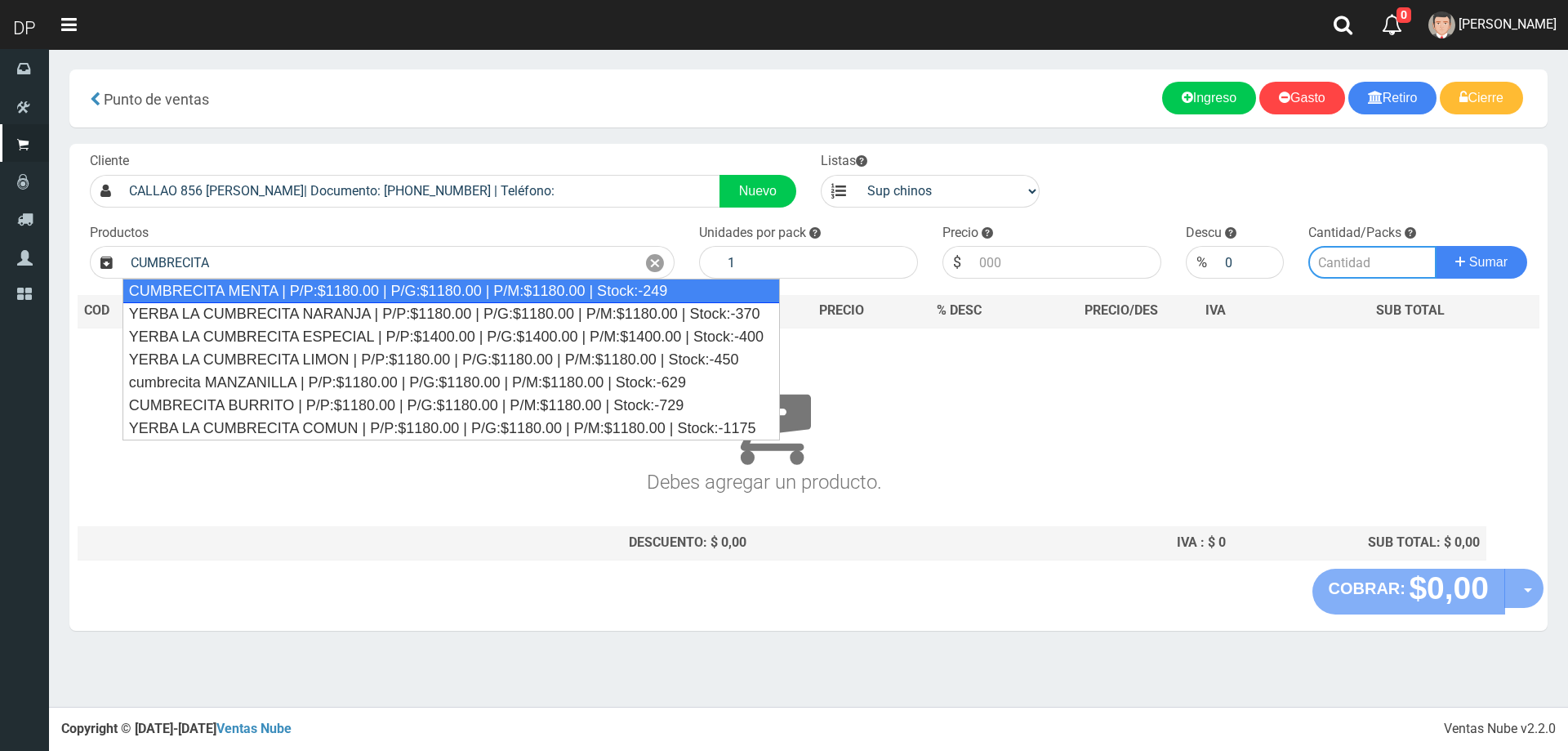
type input "CUMBRECITA MENTA | P/P:$1180.00 | P/G:$1180.00 | P/M:$1180.00 | Stock:-249"
type input "10"
type input "1180.00"
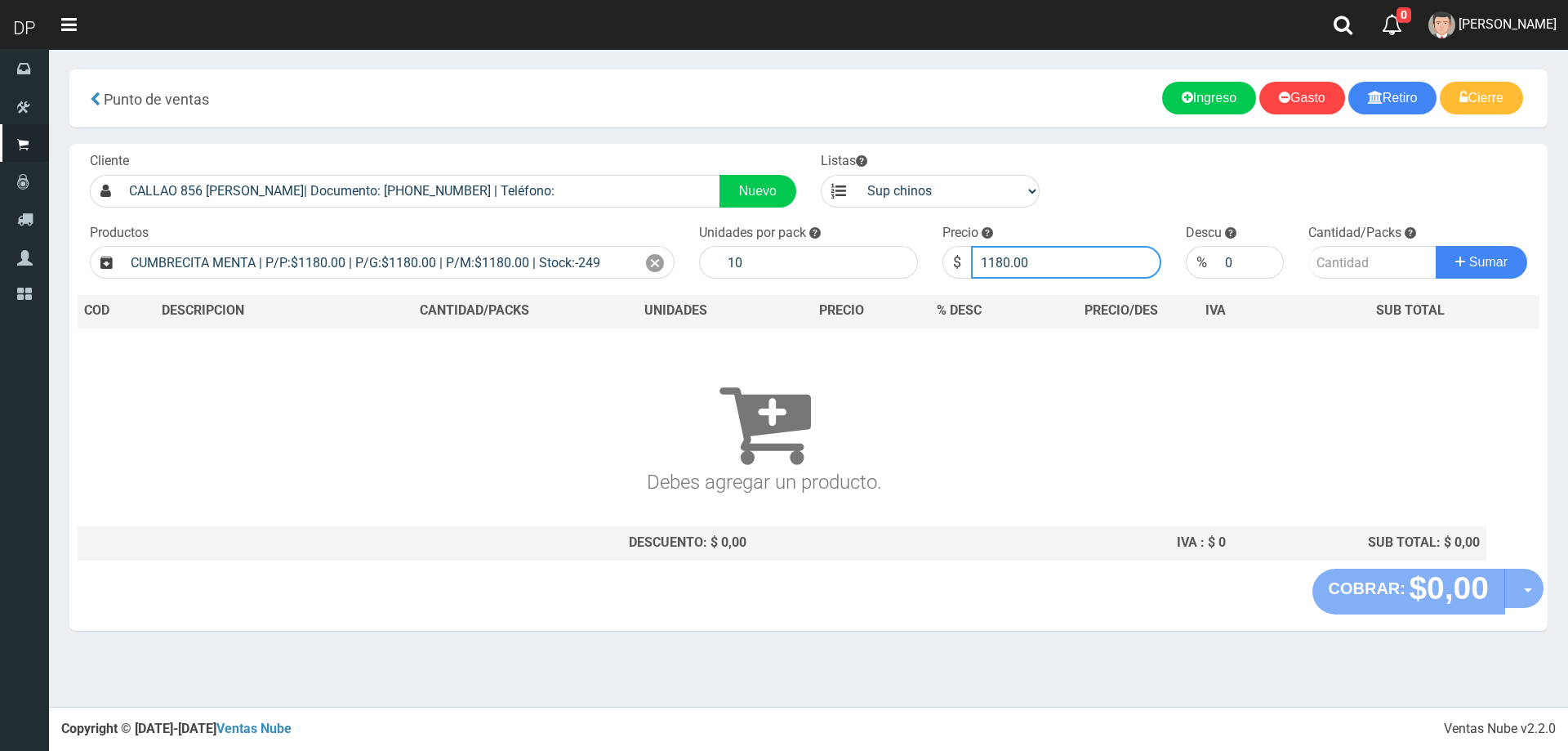
click at [1083, 272] on input "1180.00" at bounding box center [1065, 262] width 190 height 33
type input "1115"
click at [1436, 246] on button "Sumar" at bounding box center [1482, 262] width 91 height 33
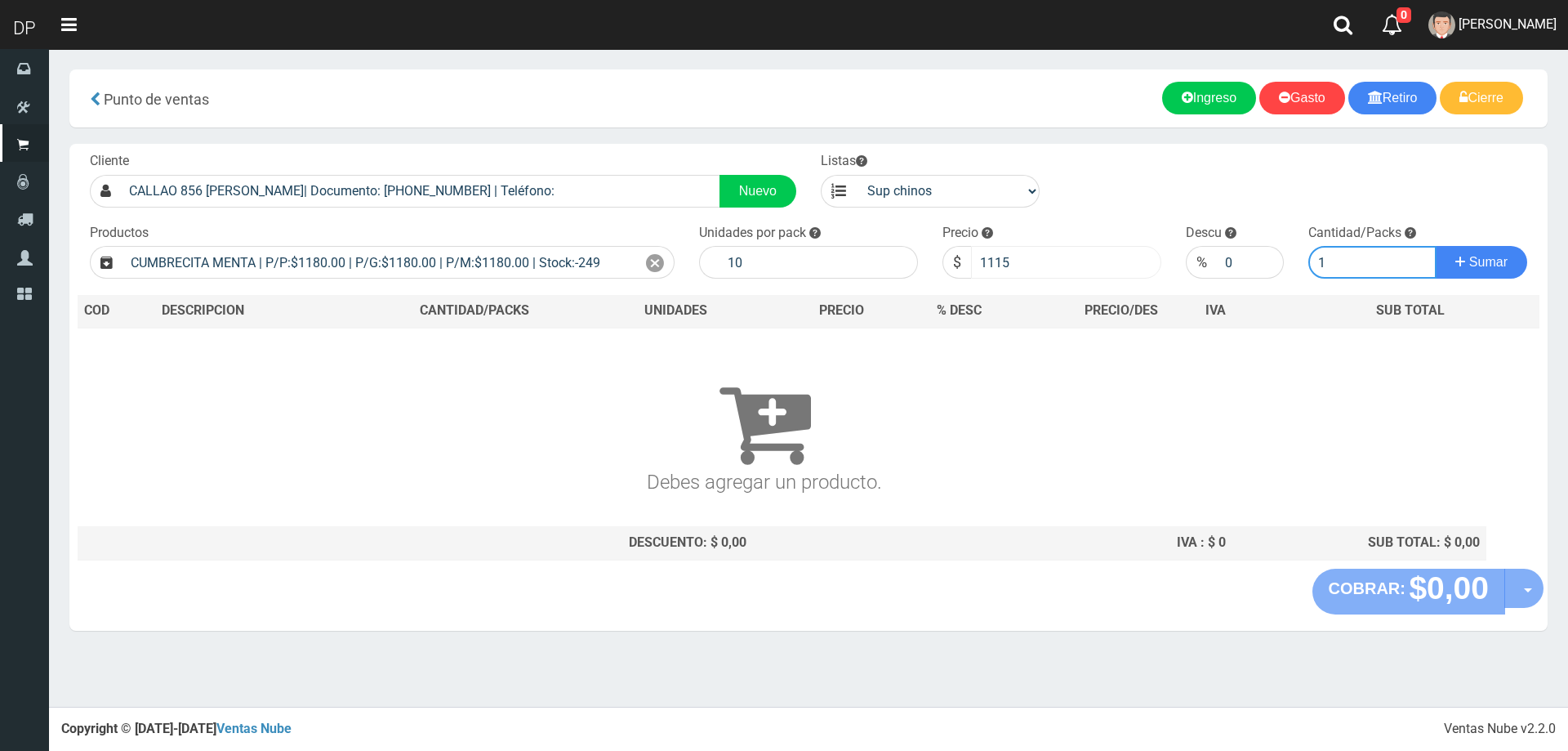
type input "1"
click at [1436, 246] on button "Sumar" at bounding box center [1482, 262] width 91 height 33
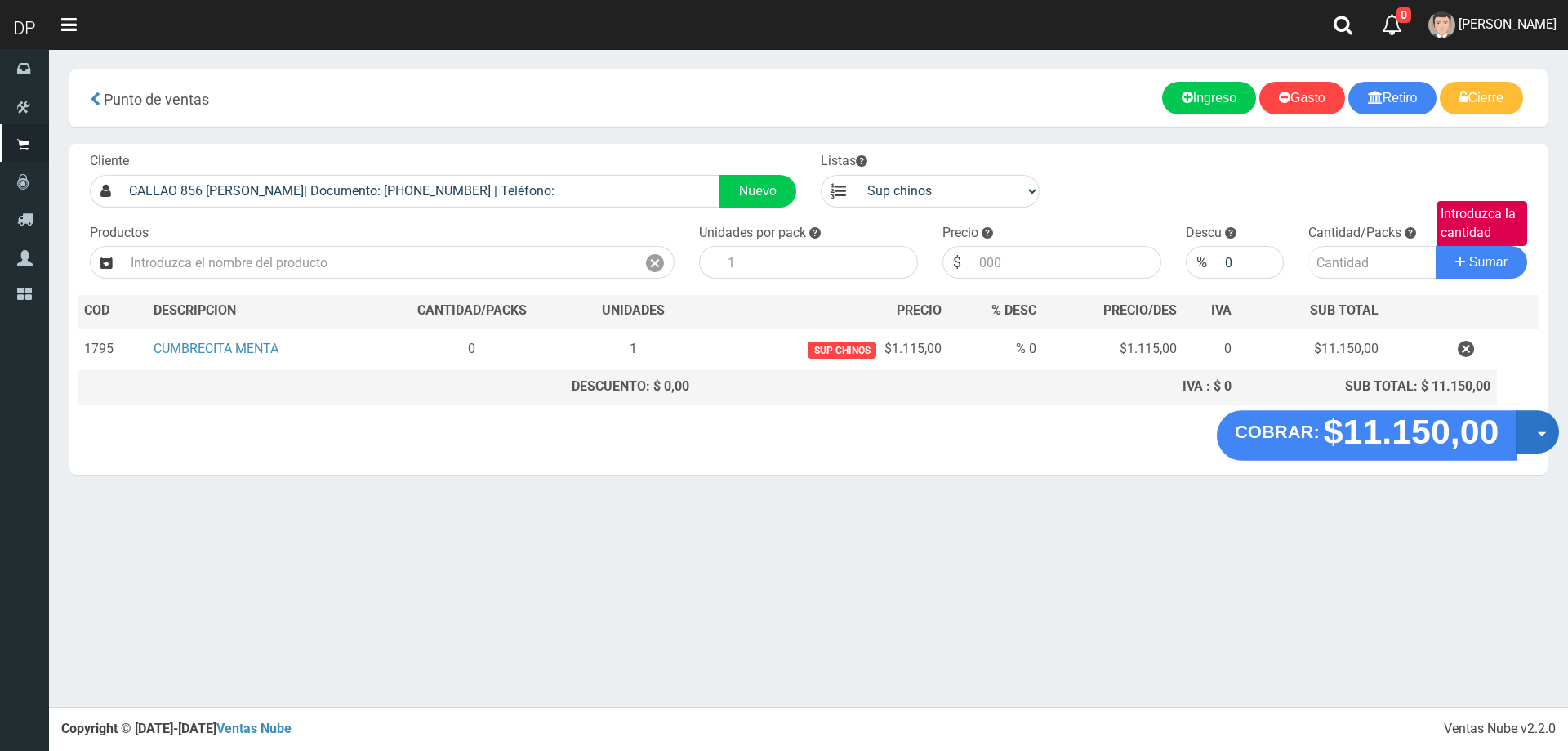
click at [1522, 441] on button "Opciones" at bounding box center [1537, 431] width 44 height 44
click at [1519, 446] on link "Hacer Devolucion" at bounding box center [1484, 437] width 146 height 37
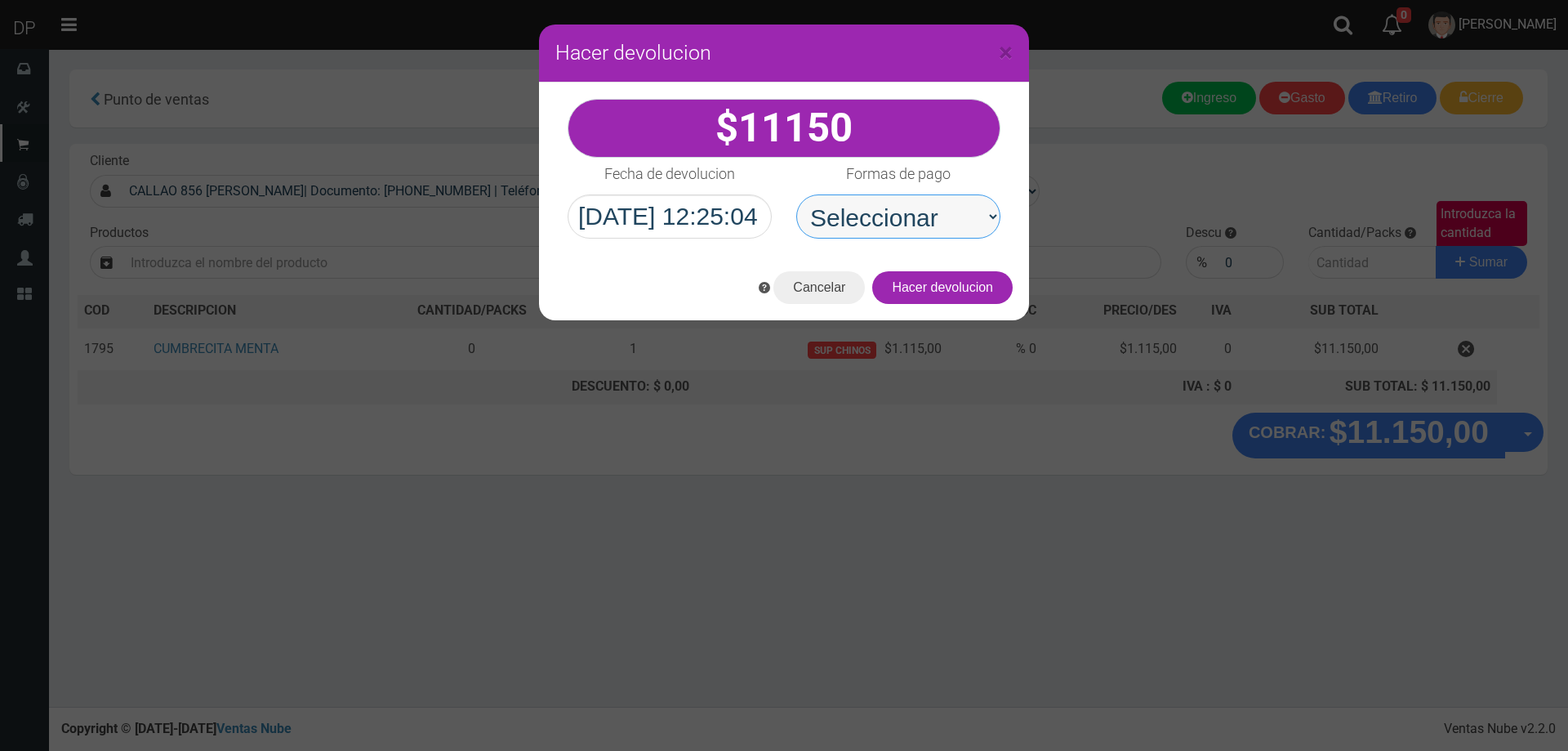
click at [931, 220] on select "Seleccionar Efectivo Tarjeta de Crédito Depósito Débito" at bounding box center [898, 216] width 204 height 44
select select "Efectivo"
click at [796, 194] on select "Seleccionar Efectivo Tarjeta de Crédito Depósito Débito" at bounding box center [898, 216] width 204 height 44
click at [944, 284] on button "Hacer devolucion" at bounding box center [942, 287] width 140 height 33
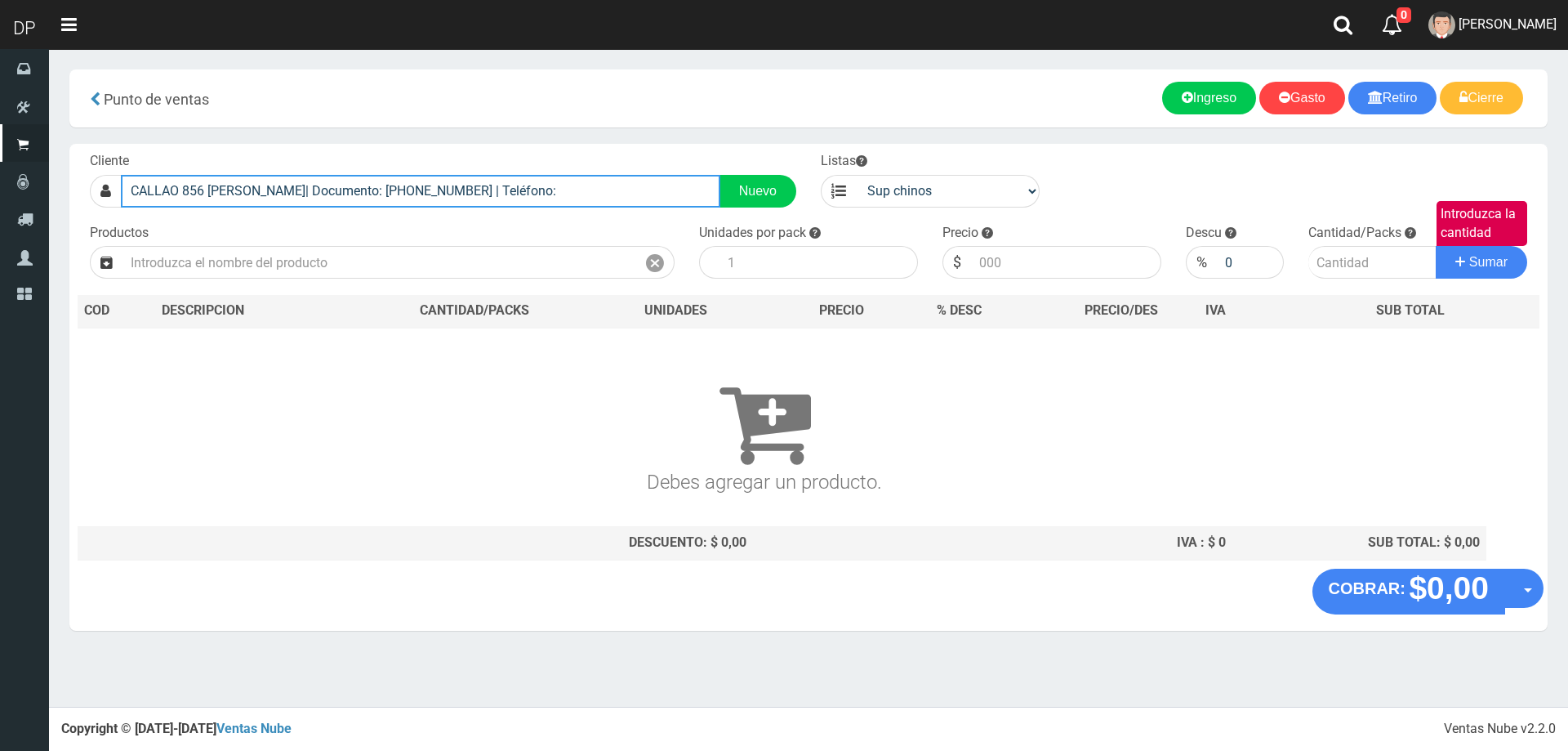
click at [367, 200] on input "CALLAO 856 [PERSON_NAME]| Documento: [PHONE_NUMBER] | Teléfono:" at bounding box center [420, 191] width 599 height 33
type input "A"
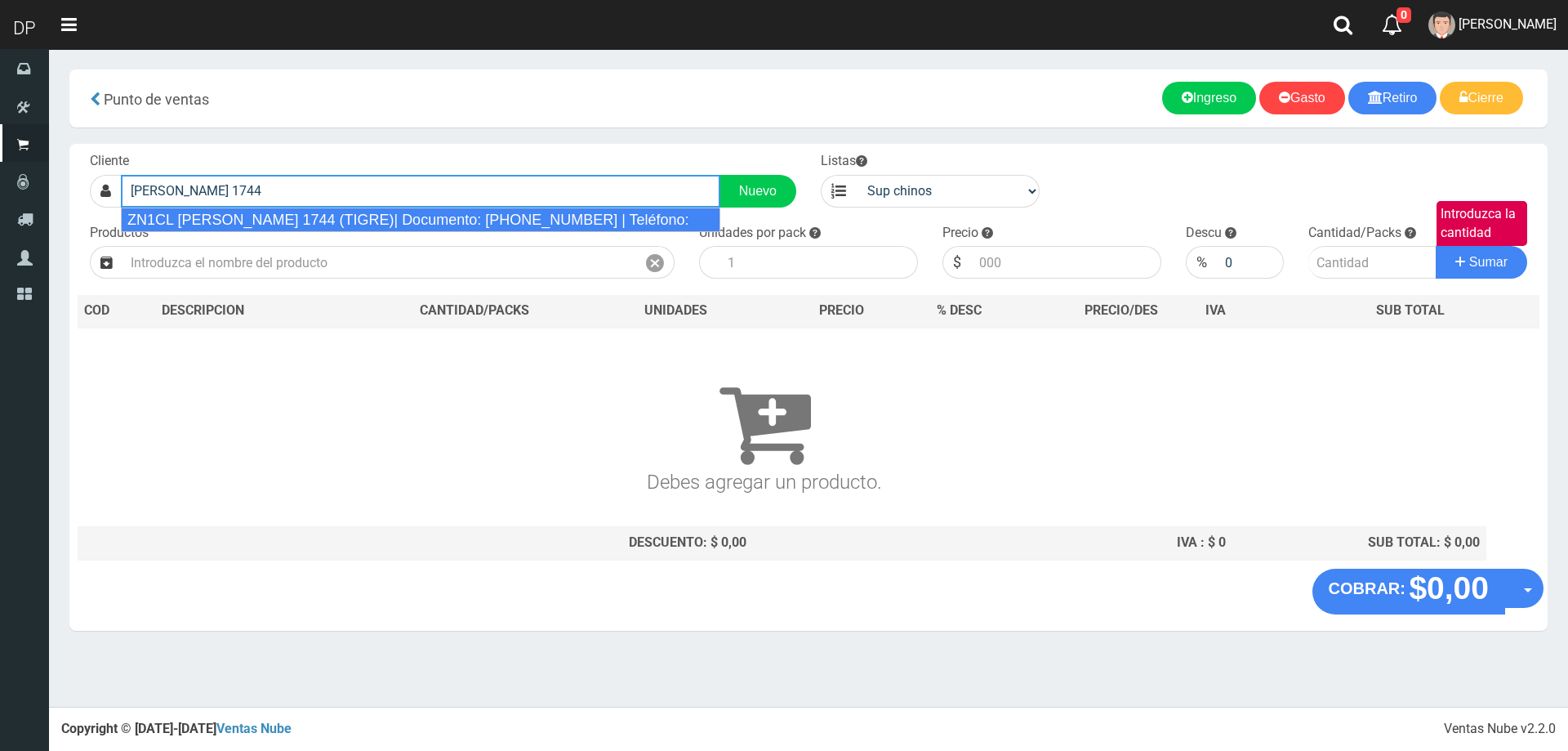
click at [362, 224] on div "ZN1CL [PERSON_NAME] 1744 (TIGRE)| Documento: [PHONE_NUMBER] | Teléfono:" at bounding box center [420, 219] width 599 height 24
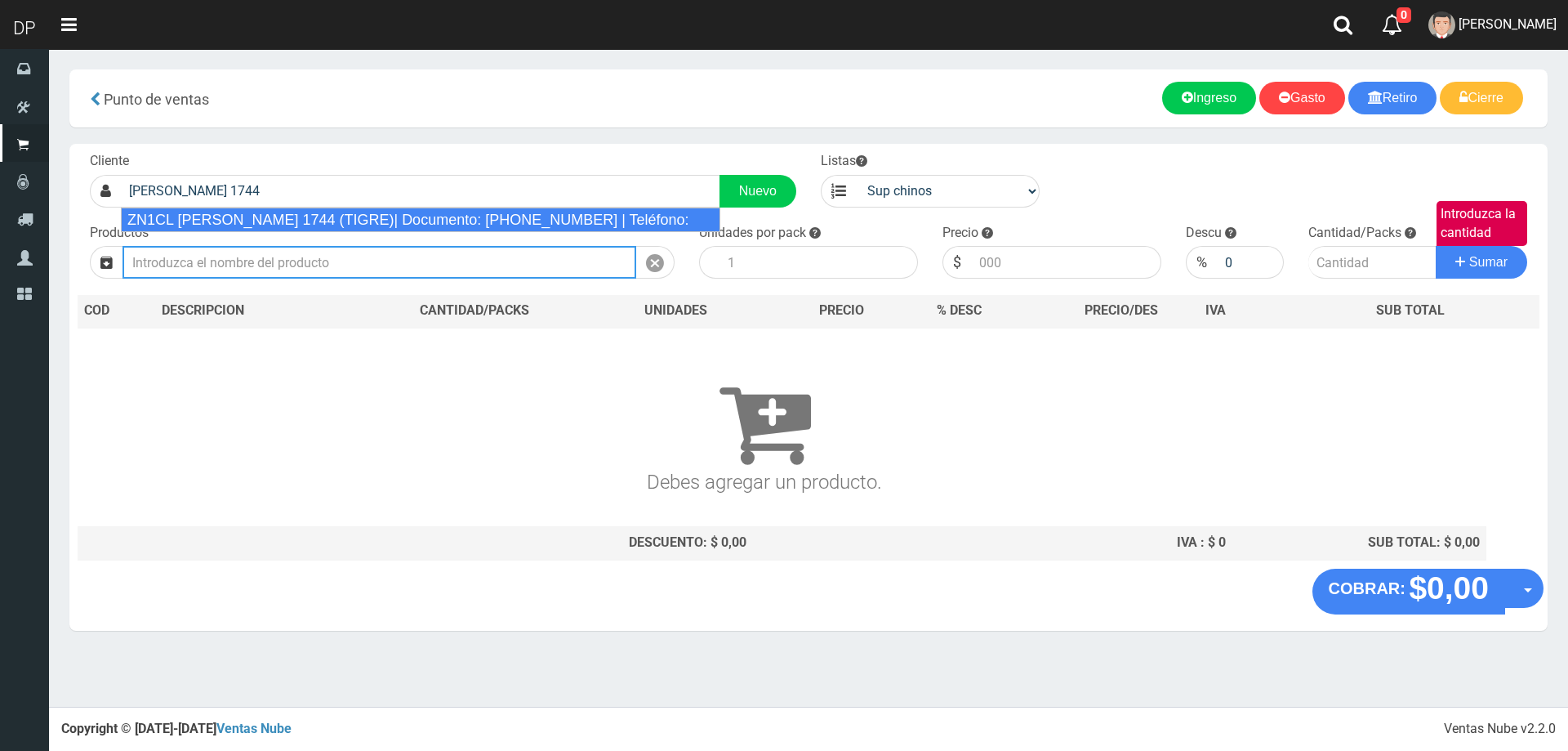
type input "ZN1CL [PERSON_NAME] 1744 (TIGRE)| Documento: [PHONE_NUMBER] | Teléfono:"
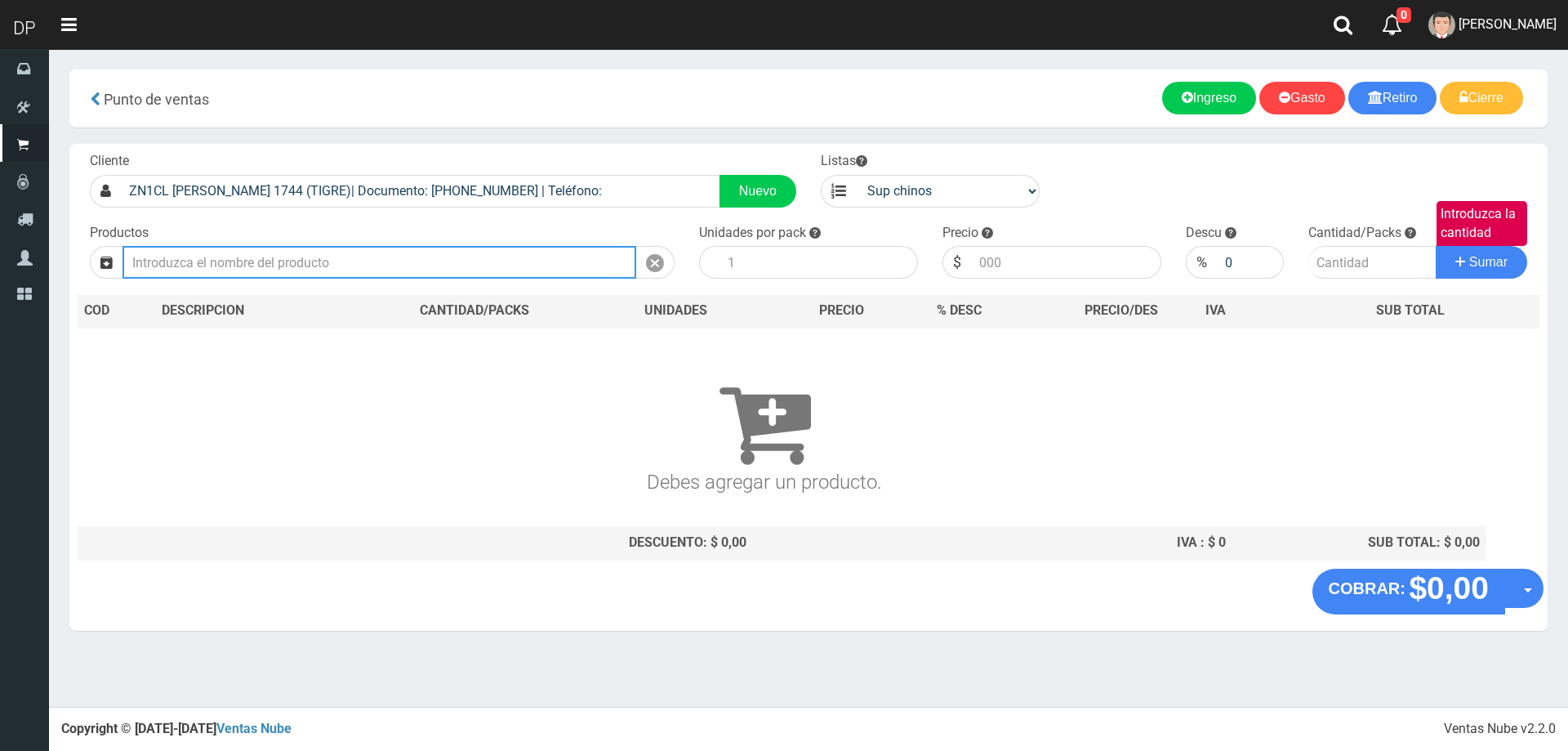
click at [360, 260] on input "text" at bounding box center [379, 262] width 514 height 33
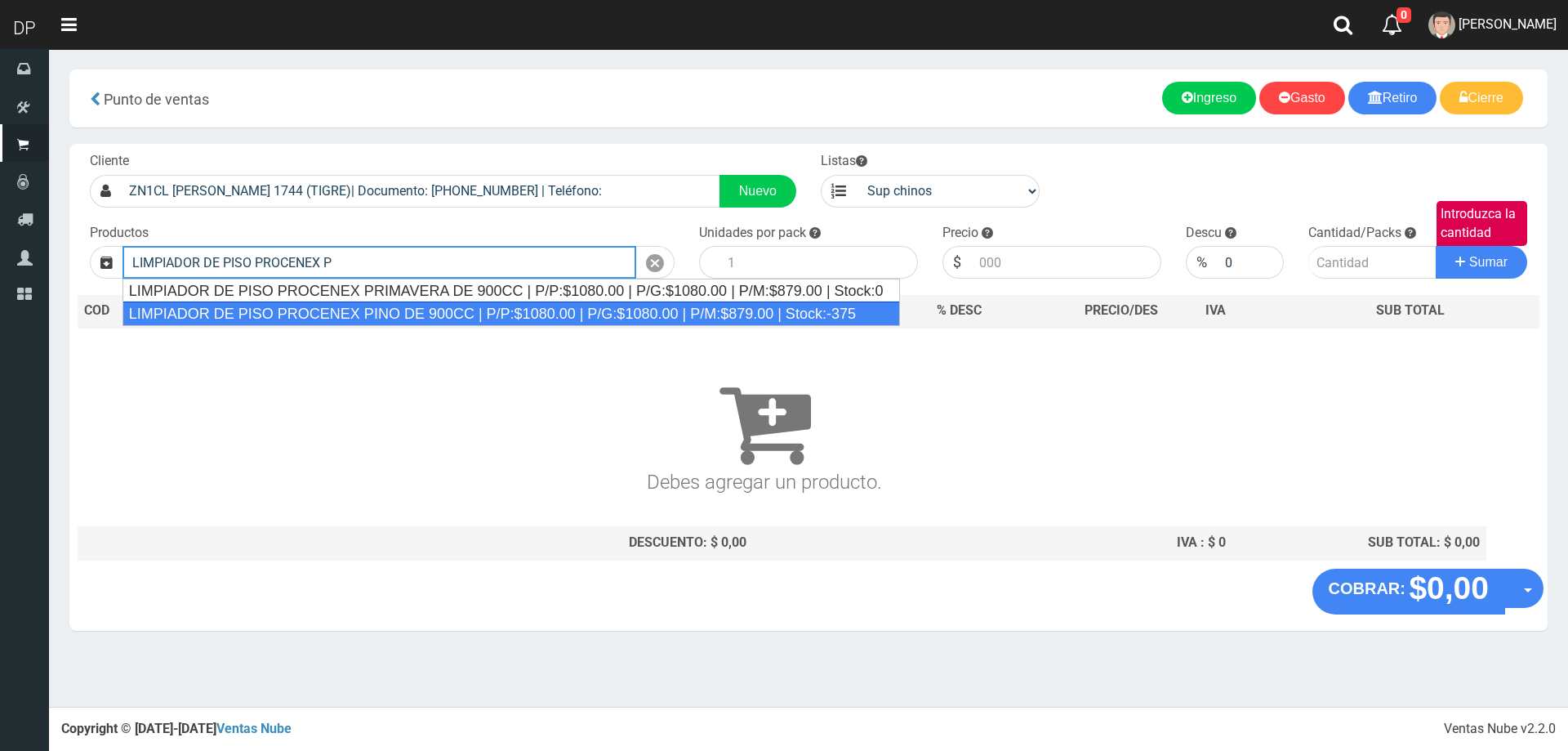
click at [386, 305] on div "LIMPIADOR DE PISO PROCENEX PINO DE 900CC | P/P:$1080.00 | P/G:$1080.00 | P/M:$8…" at bounding box center [511, 313] width 777 height 24
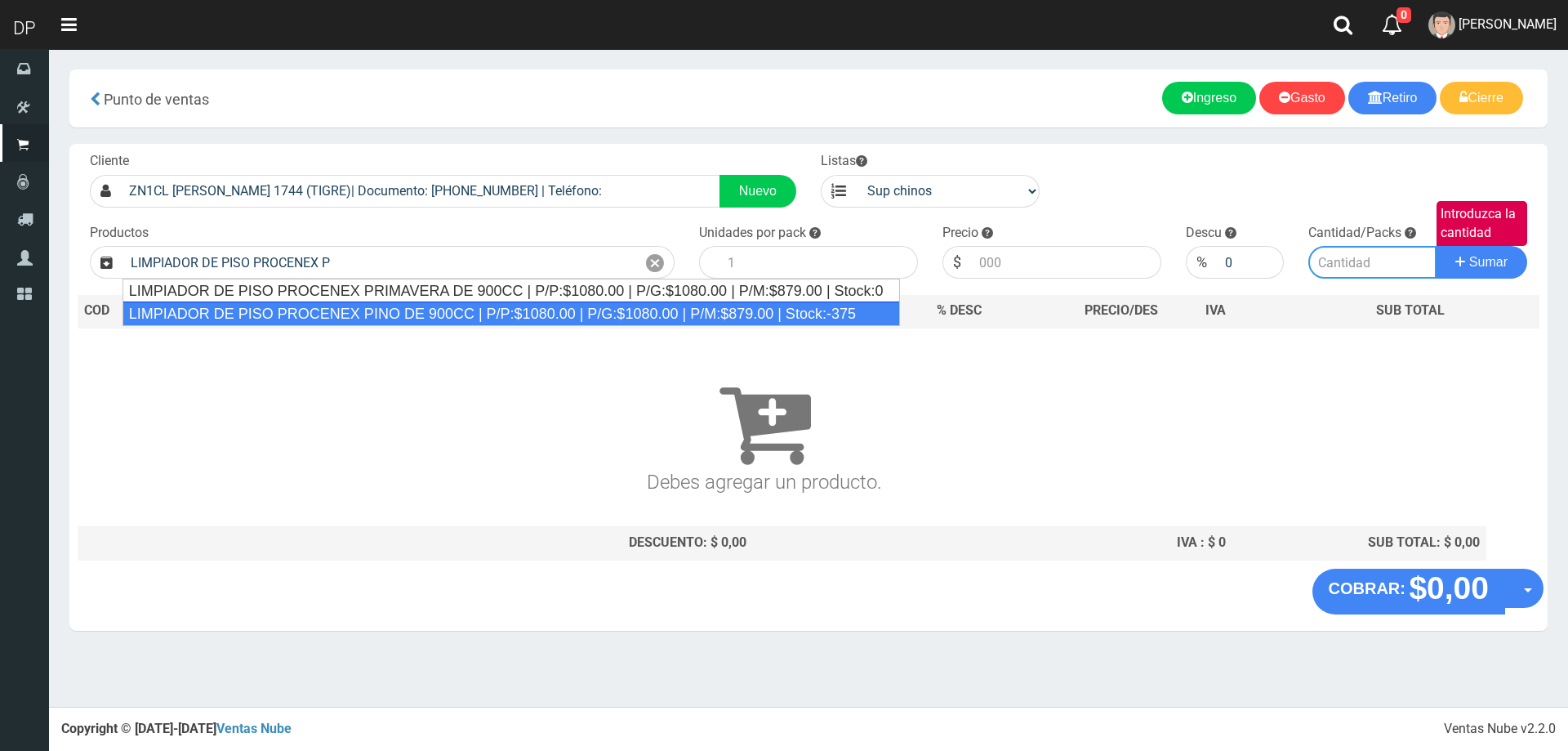
type input "LIMPIADOR DE PISO PROCENEX PINO DE 900CC | P/P:$1080.00 | P/G:$1080.00 | P/M:$8…"
type input "12"
type input "1080.00"
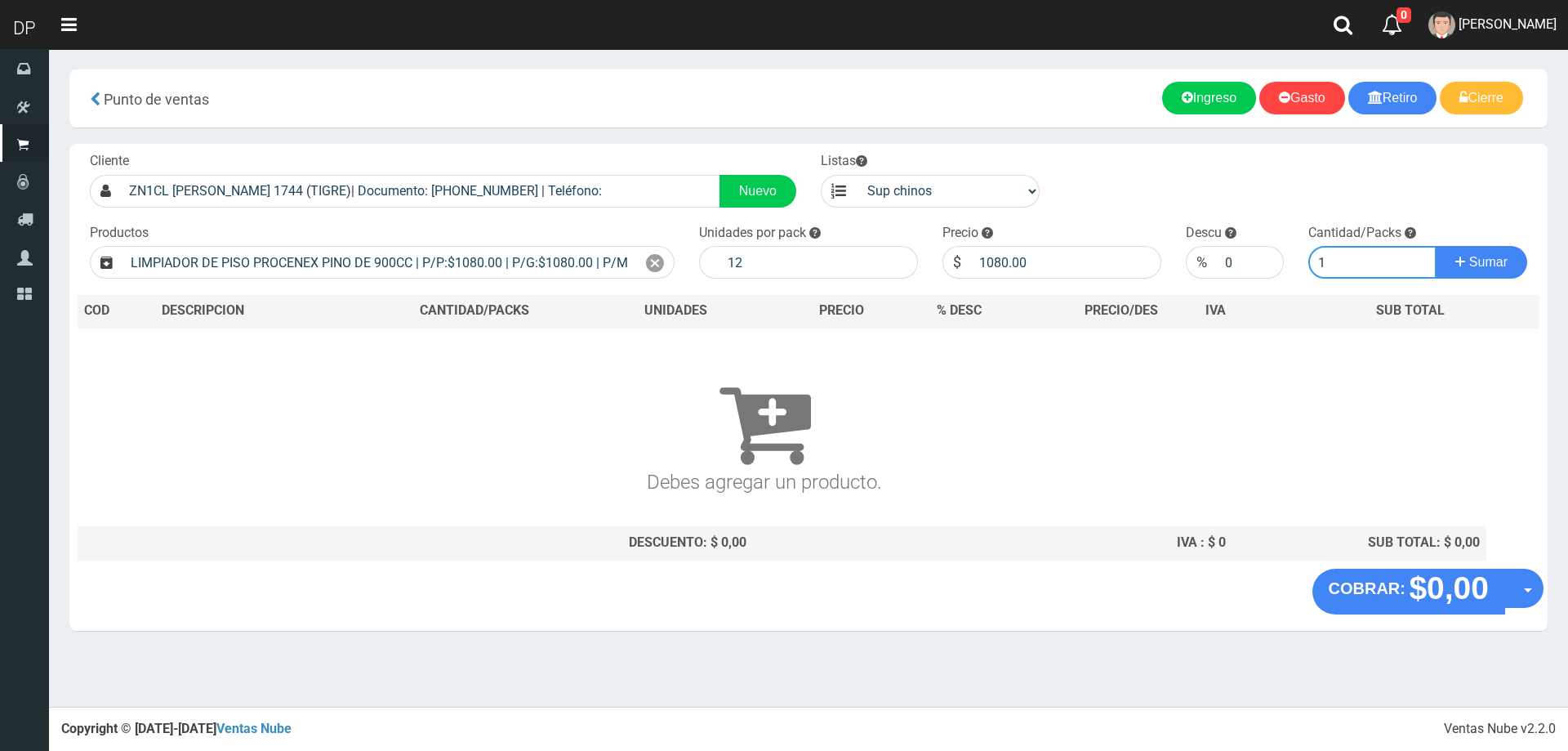
type input "1"
click at [1436, 246] on button "Sumar" at bounding box center [1482, 262] width 91 height 33
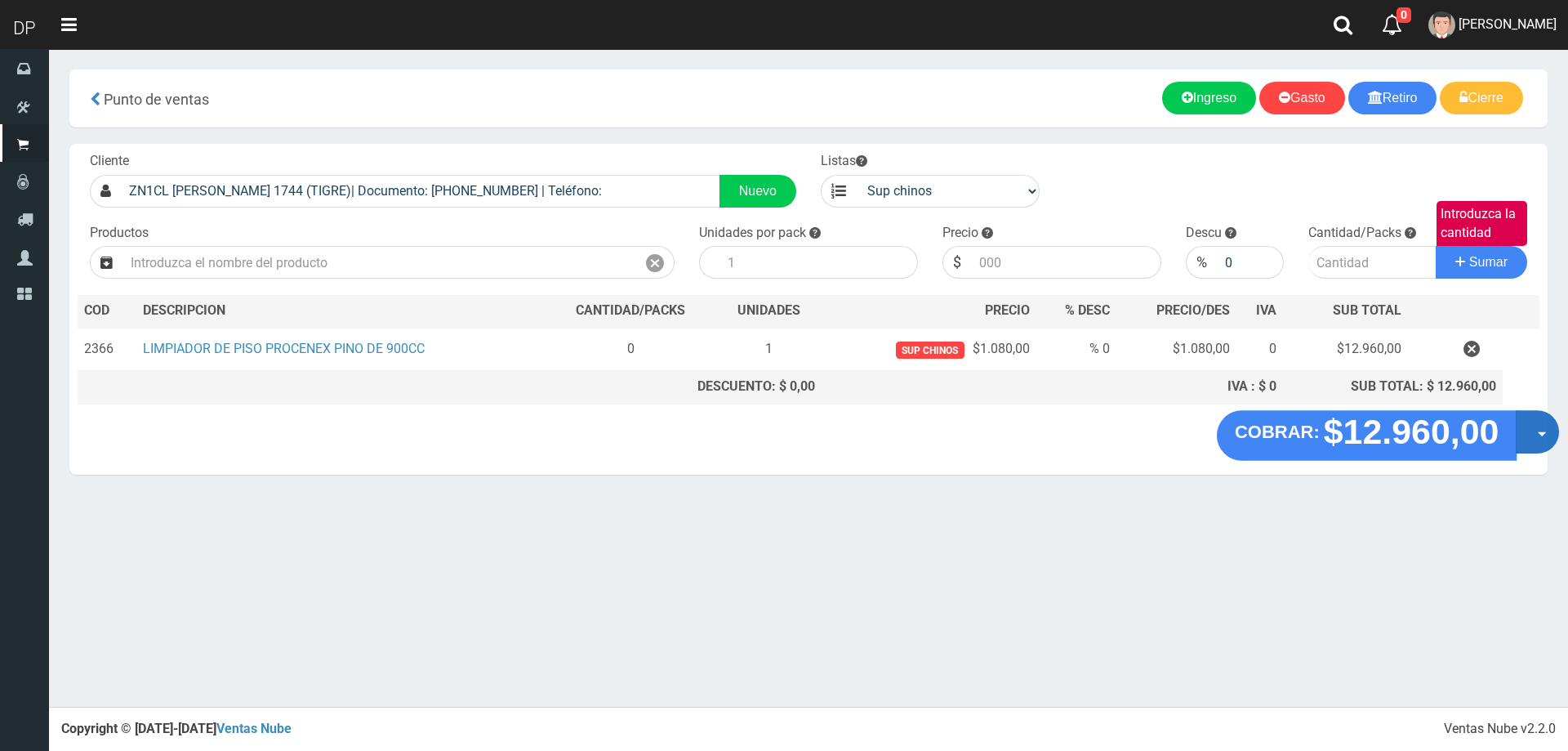
click at [1539, 429] on button "Opciones" at bounding box center [1537, 431] width 44 height 44
click at [1472, 441] on link "Hacer Devolucion" at bounding box center [1484, 437] width 146 height 37
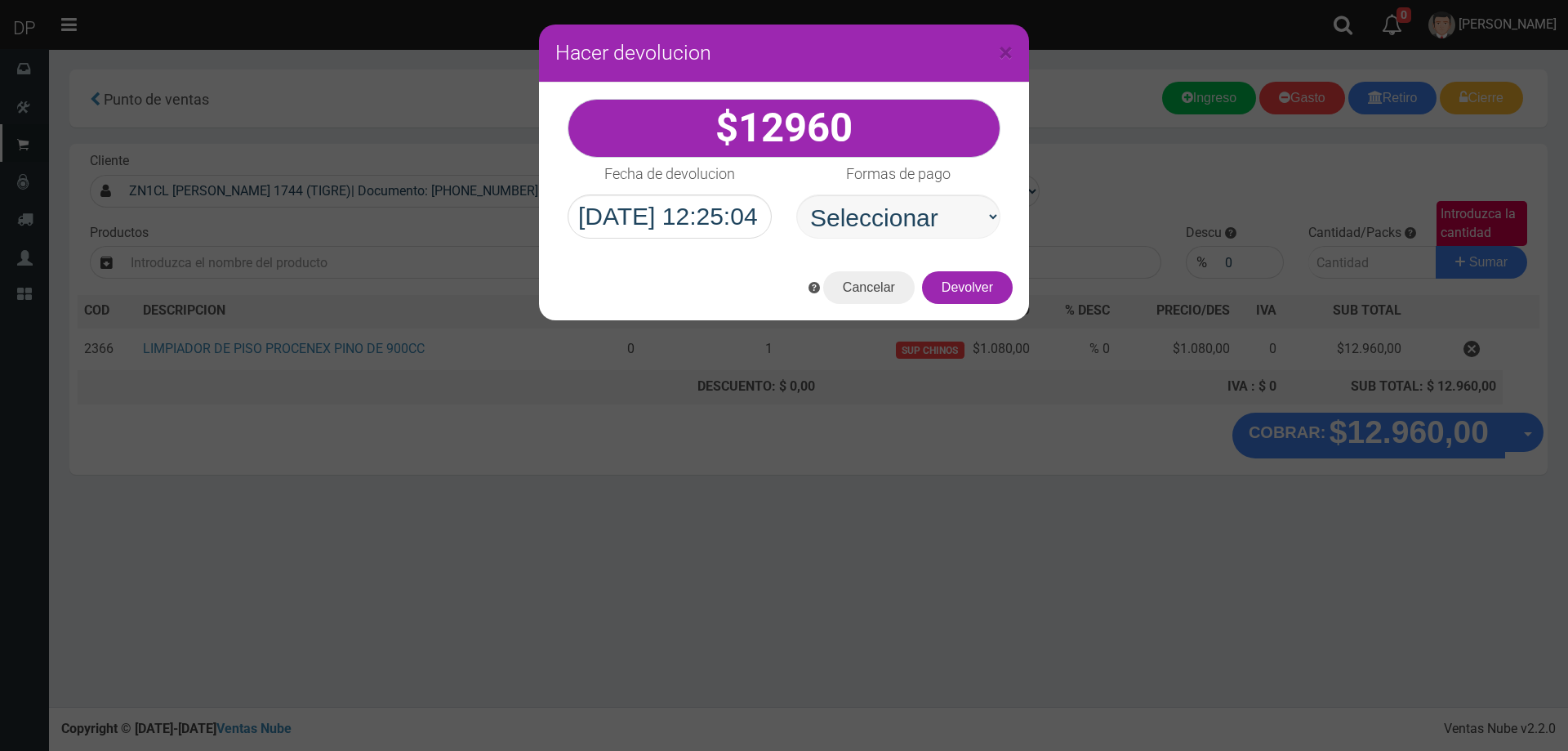
drag, startPoint x: 915, startPoint y: 193, endPoint x: 923, endPoint y: 229, distance: 36.9
click at [915, 193] on div "Formas de pago Seleccionar Efectivo Tarjeta de Crédito Depósito Débito" at bounding box center [898, 198] width 229 height 81
click at [923, 233] on select "Seleccionar Efectivo Tarjeta de Crédito Depósito Débito" at bounding box center [898, 216] width 204 height 44
select select "Efectivo"
click at [796, 194] on select "Seleccionar Efectivo Tarjeta de Crédito Depósito Débito" at bounding box center [898, 216] width 204 height 44
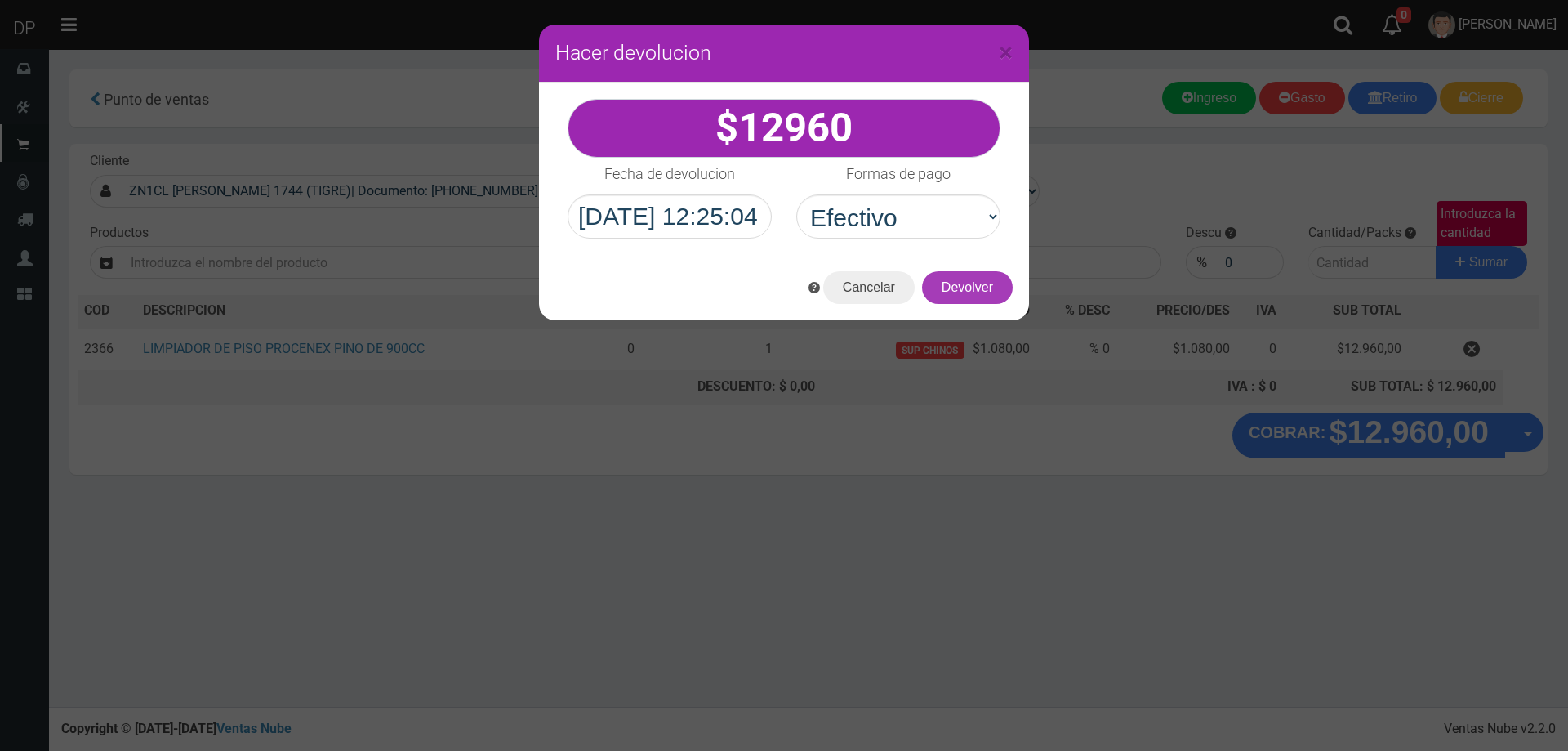
click at [971, 287] on button "Devolver" at bounding box center [968, 287] width 91 height 33
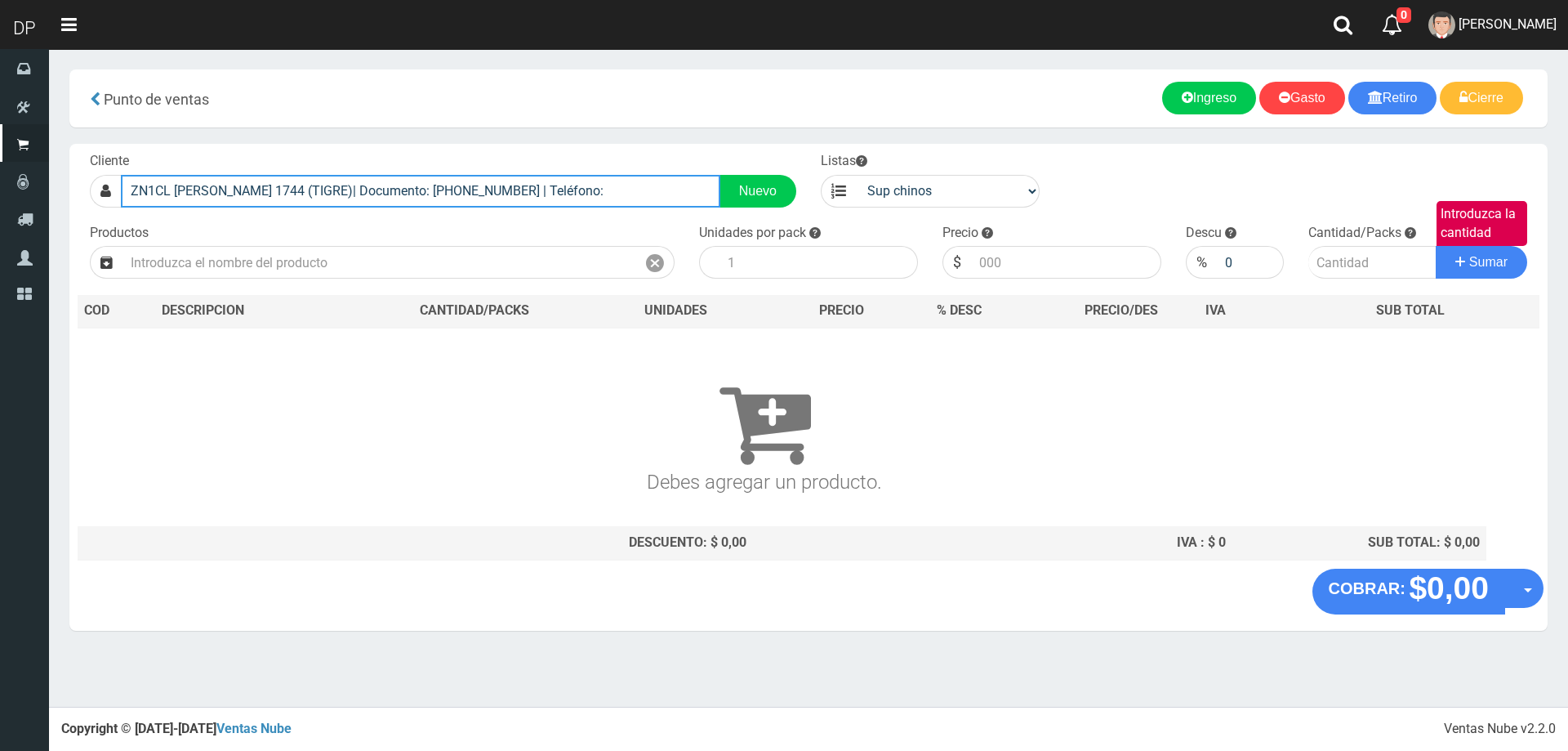
click at [300, 186] on input "ZN1CL SOLIS 1744 (TIGRE)| Documento: 22254548562222222222 | Teléfono:" at bounding box center [420, 191] width 599 height 33
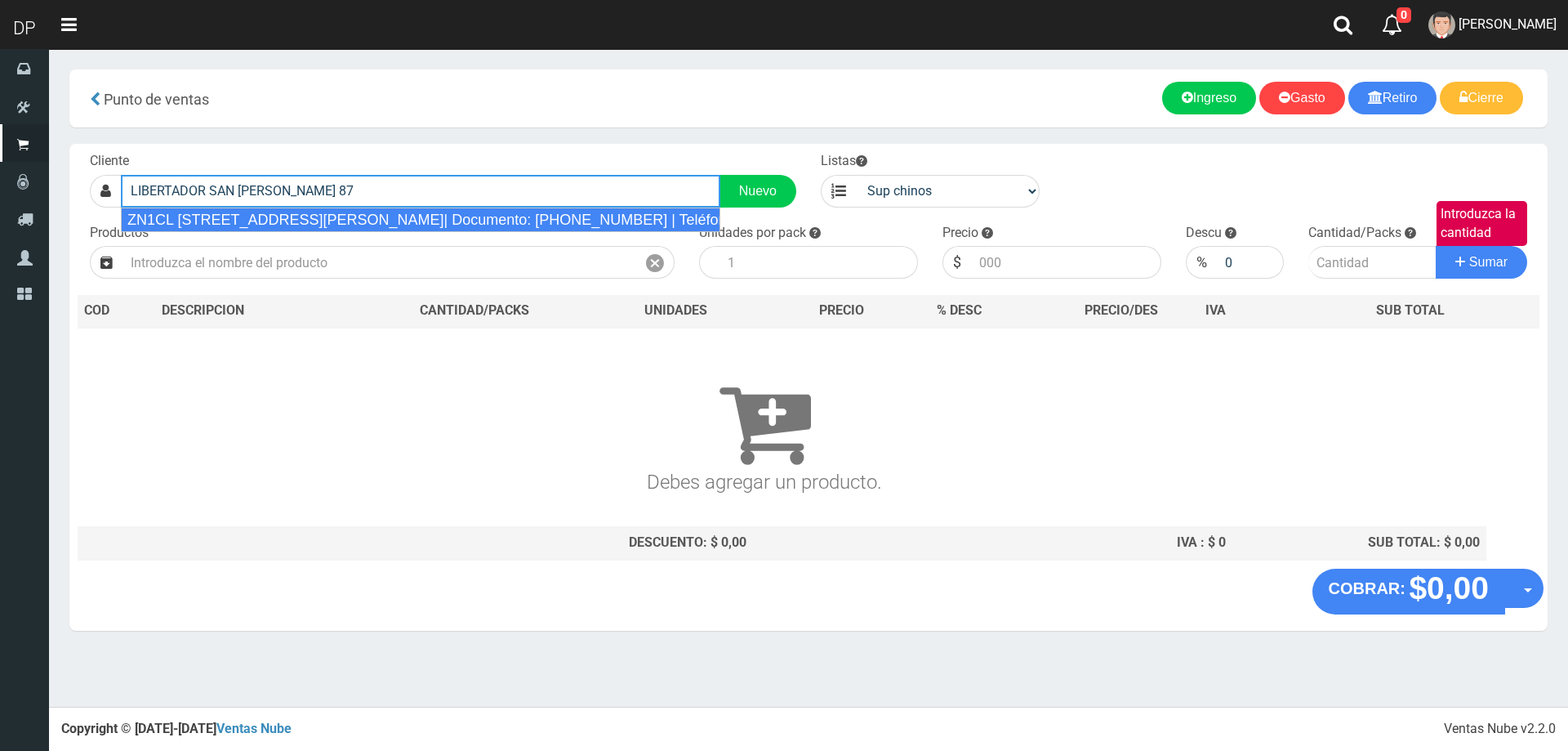
click at [321, 216] on div "ZN1CL LIBERTADOR SAN MARTÍN 87 (TIGRE)| Documento: 1136258788 | Teléfono:" at bounding box center [420, 219] width 599 height 24
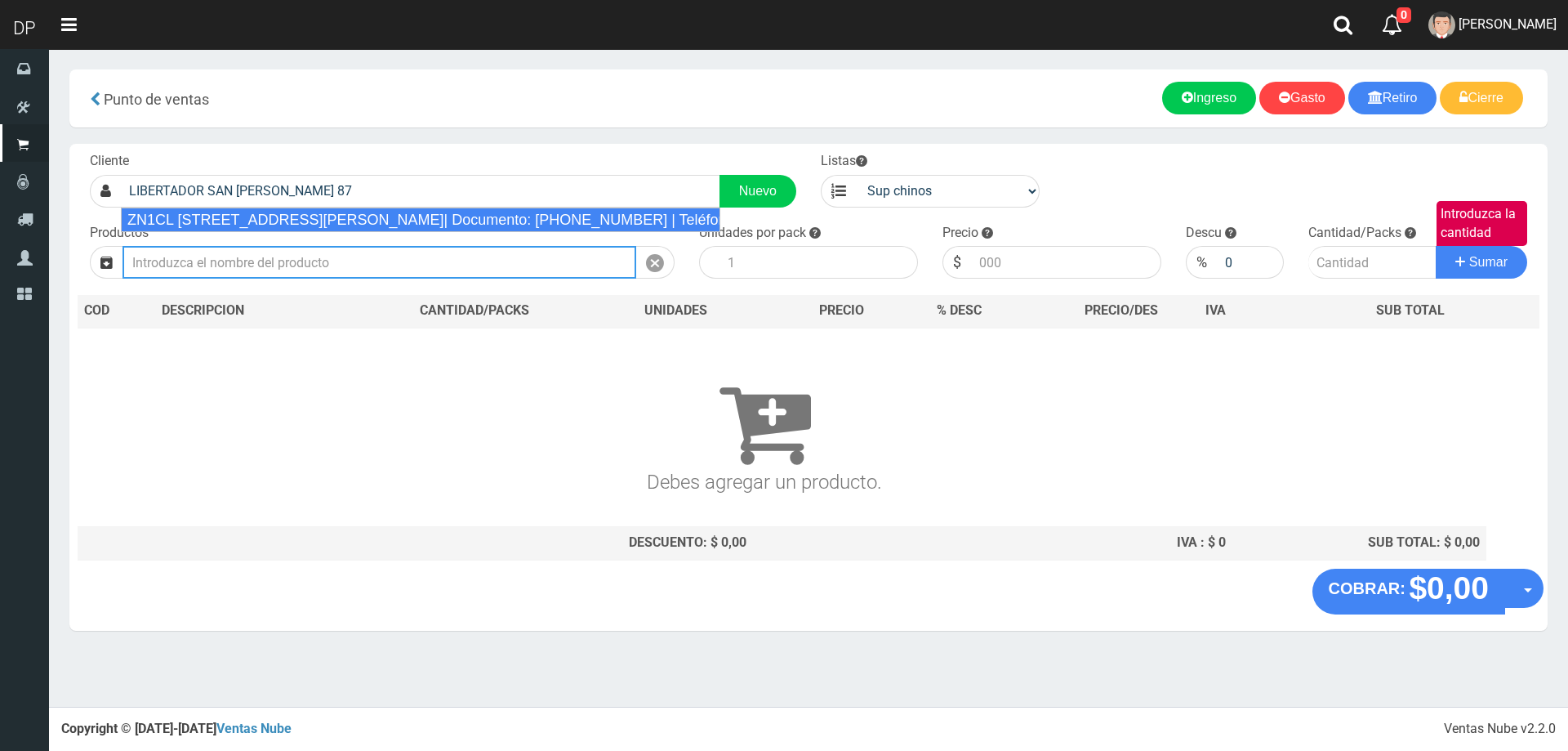
type input "ZN1CL LIBERTADOR SAN MARTÍN 87 (TIGRE)| Documento: 1136258788 | Teléfono:"
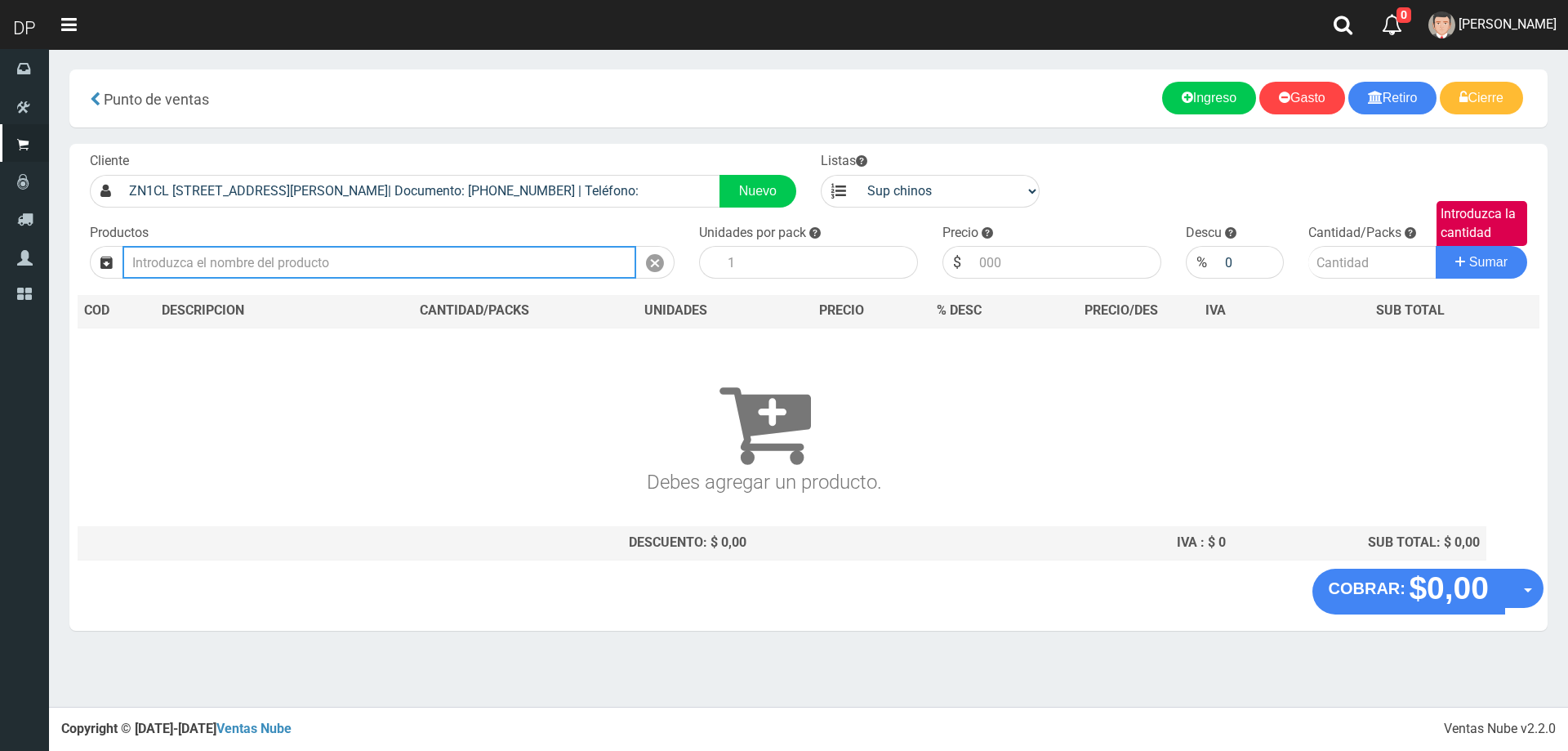
click at [313, 272] on input "text" at bounding box center [379, 262] width 514 height 33
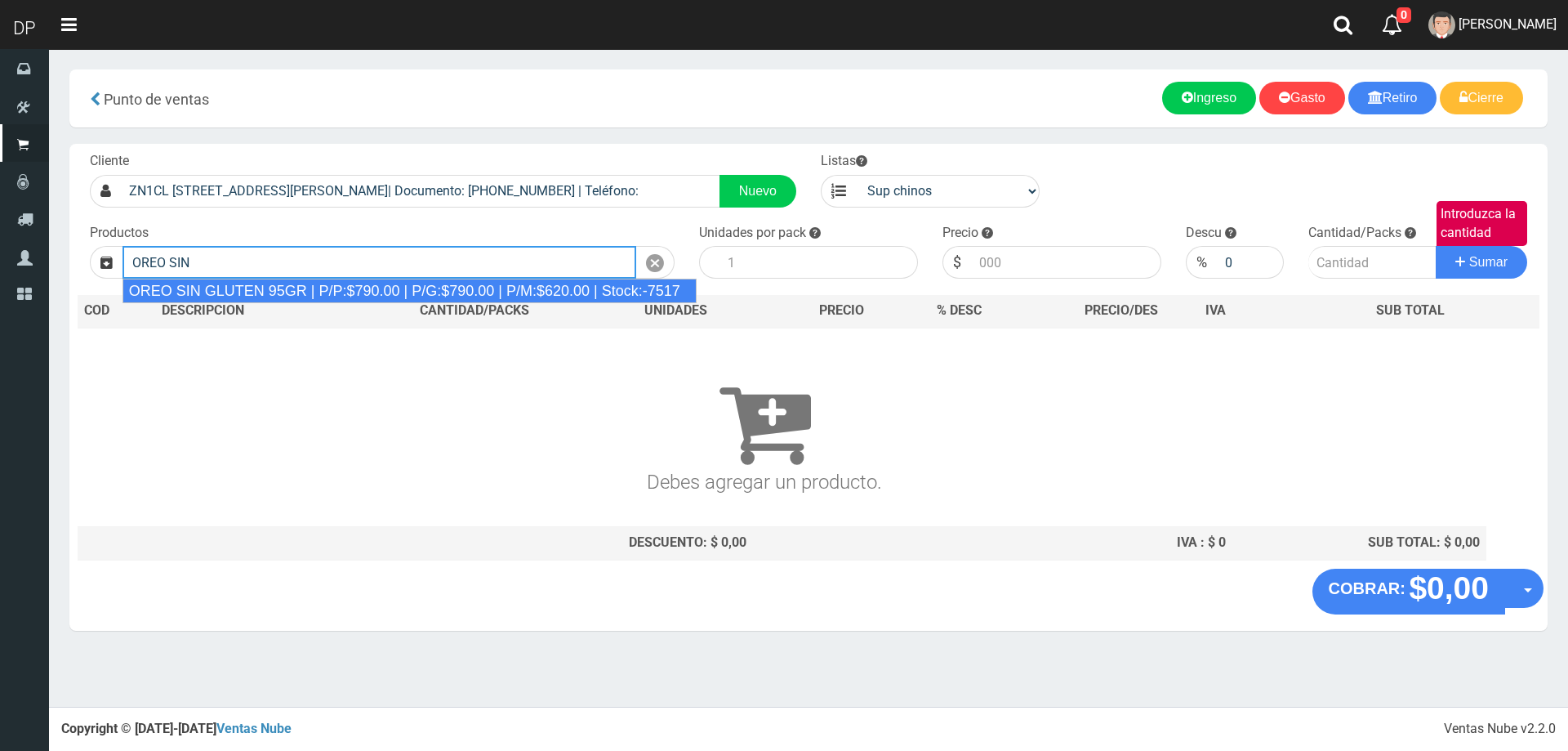
click at [305, 296] on div "OREO SIN GLUTEN 95GR | P/P:$790.00 | P/G:$790.00 | P/M:$620.00 | Stock:-7517" at bounding box center [410, 291] width 574 height 24
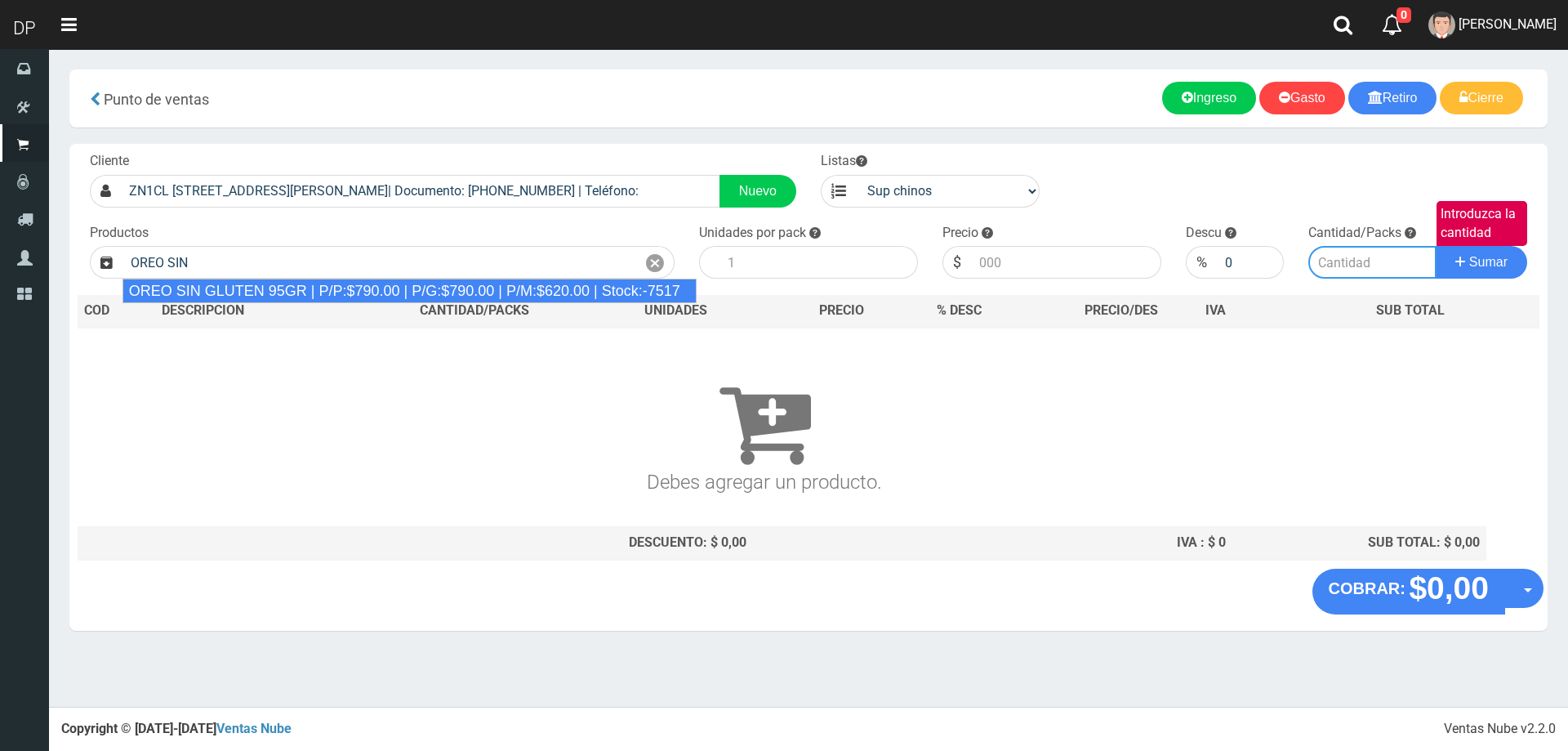
type input "OREO SIN GLUTEN 95GR | P/P:$790.00 | P/G:$790.00 | P/M:$620.00 | Stock:-7517"
type input "24"
type input "790.00"
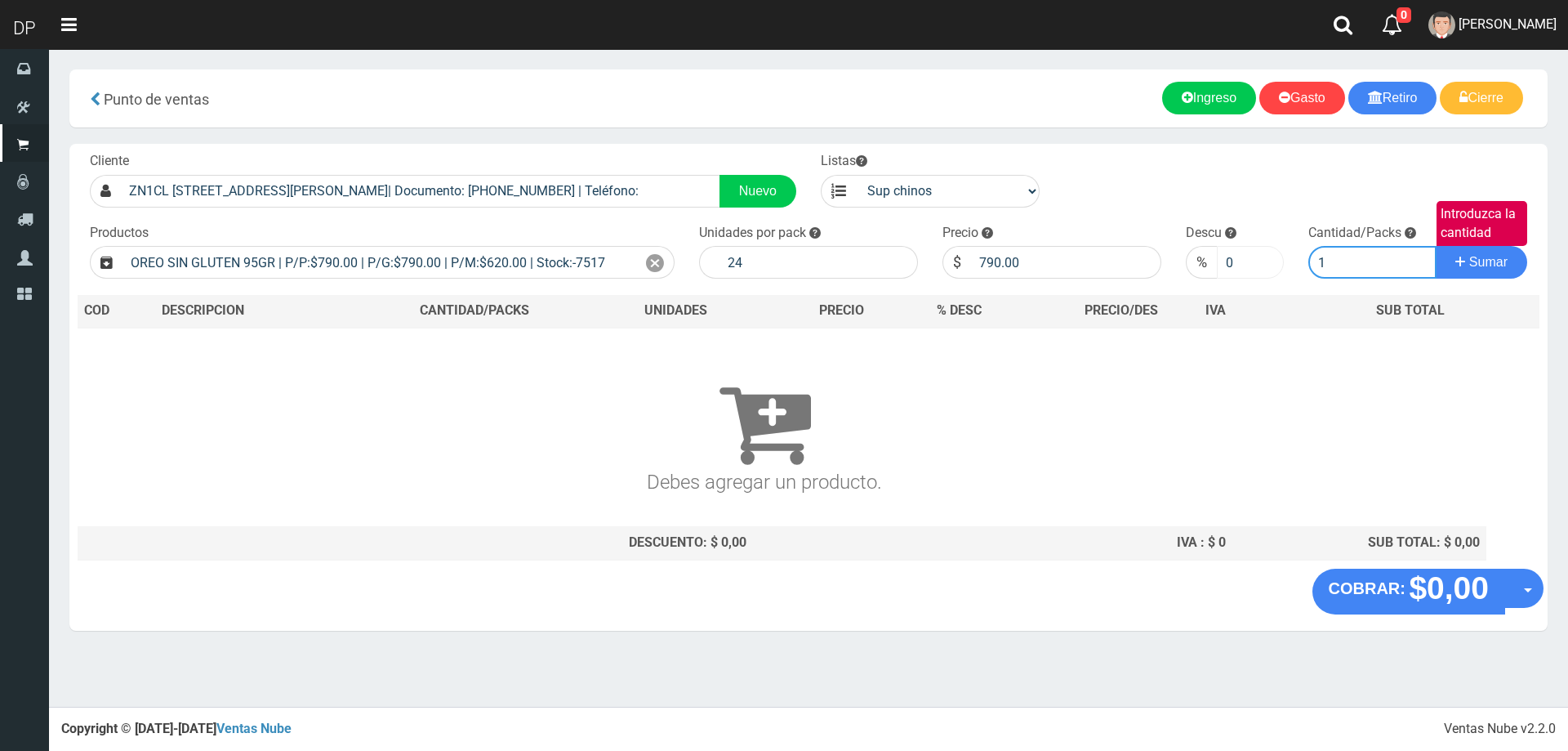
type input "1"
click at [1436, 246] on button "Sumar" at bounding box center [1482, 262] width 91 height 33
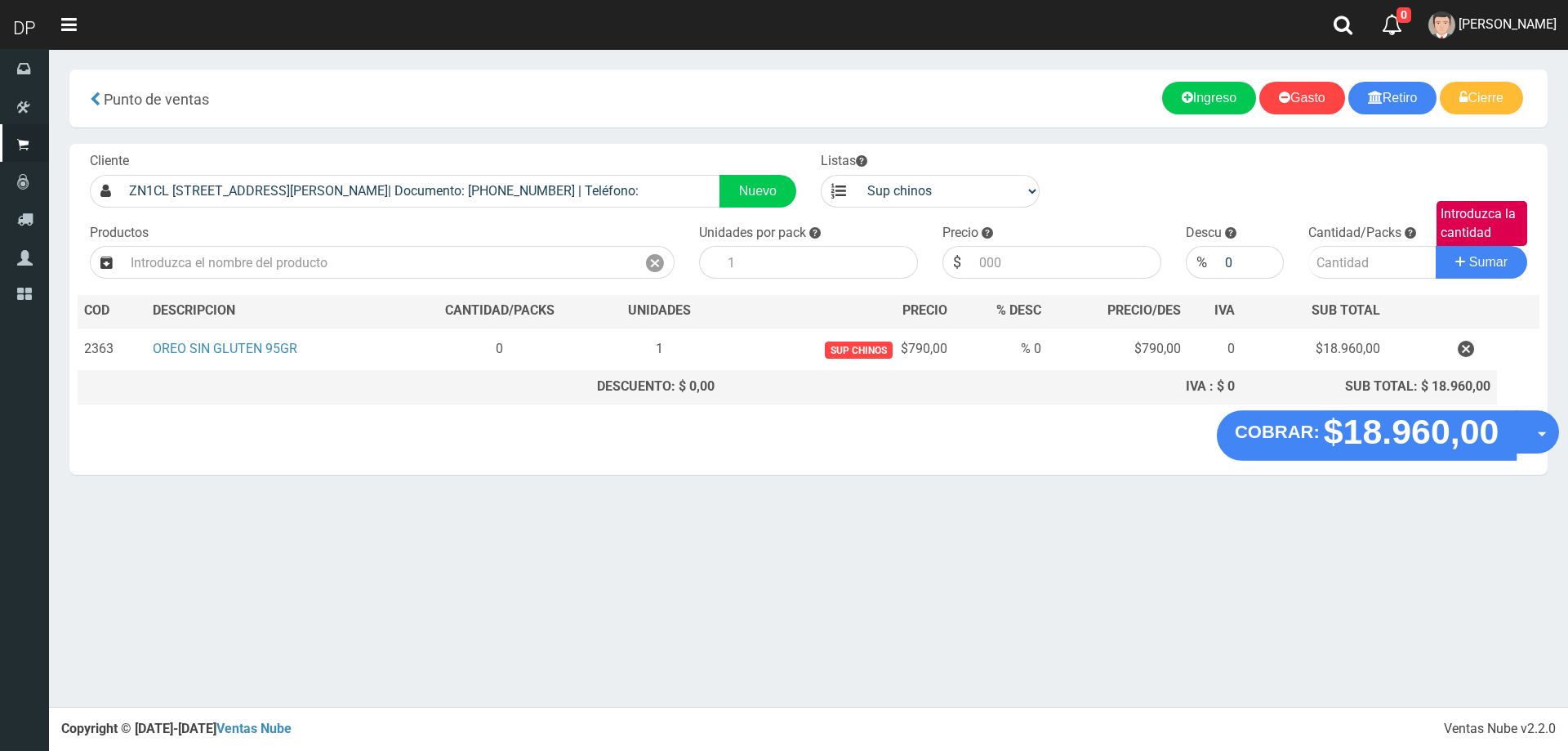
click at [1532, 429] on button "Opciones" at bounding box center [1537, 431] width 44 height 44
click at [1520, 440] on link "Hacer Devolucion" at bounding box center [1484, 437] width 146 height 37
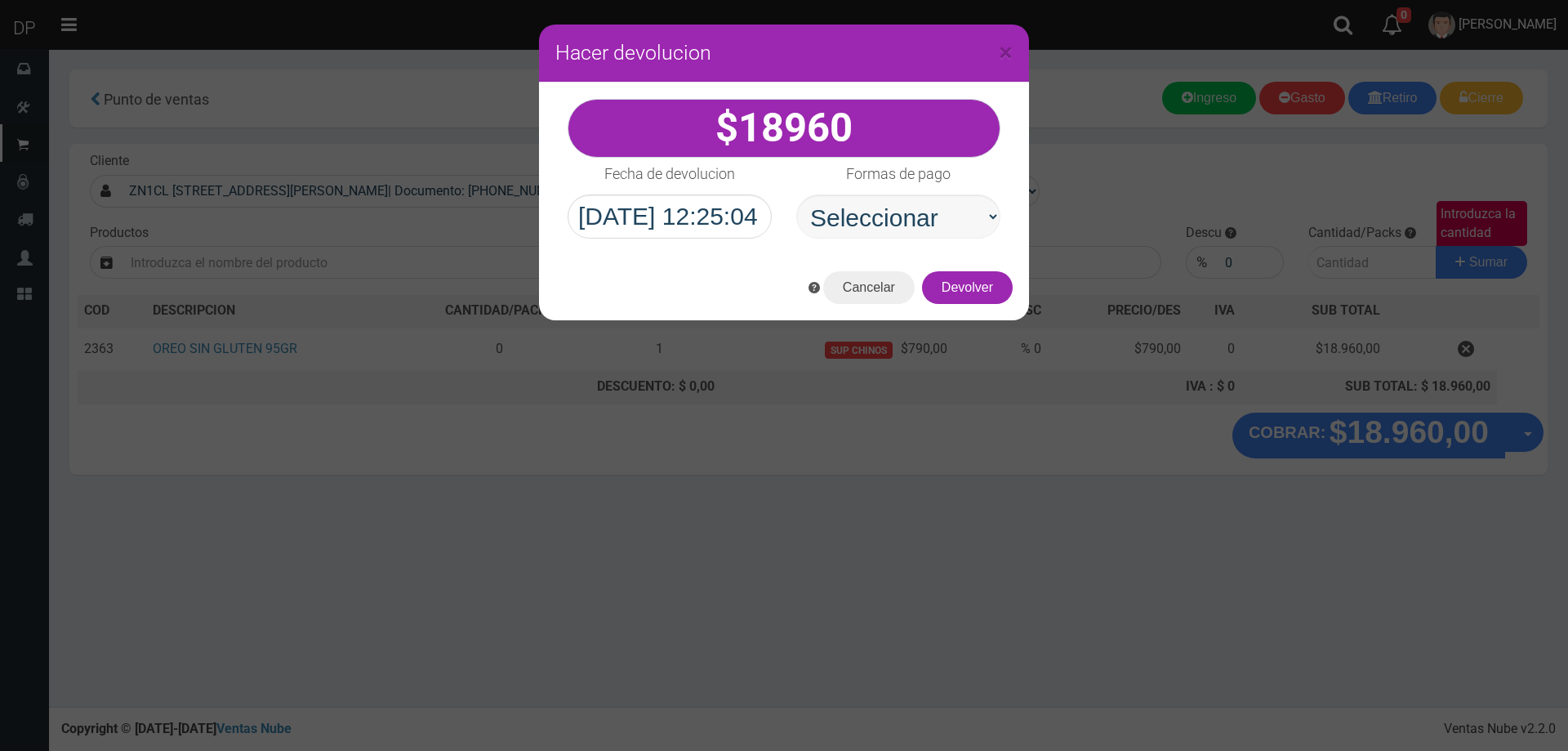
click at [944, 227] on select "Seleccionar Efectivo Tarjeta de Crédito Depósito Débito" at bounding box center [898, 216] width 204 height 44
select select "Efectivo"
click at [796, 194] on select "Seleccionar Efectivo Tarjeta de Crédito Depósito Débito" at bounding box center [898, 216] width 204 height 44
click at [986, 295] on button "Devolver" at bounding box center [968, 287] width 91 height 33
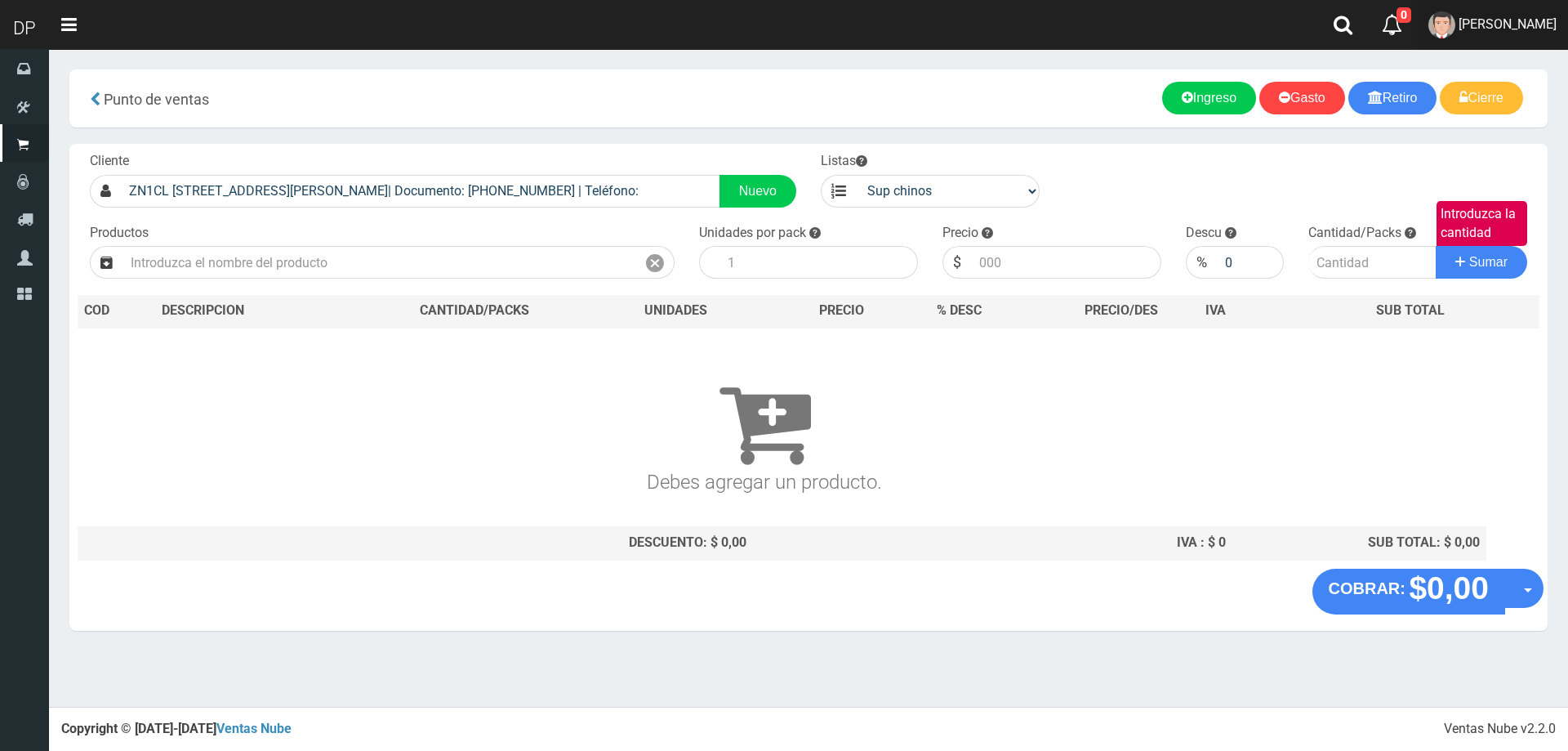
click at [1498, 33] on link "Betiana Paola Casco" at bounding box center [1493, 25] width 151 height 50
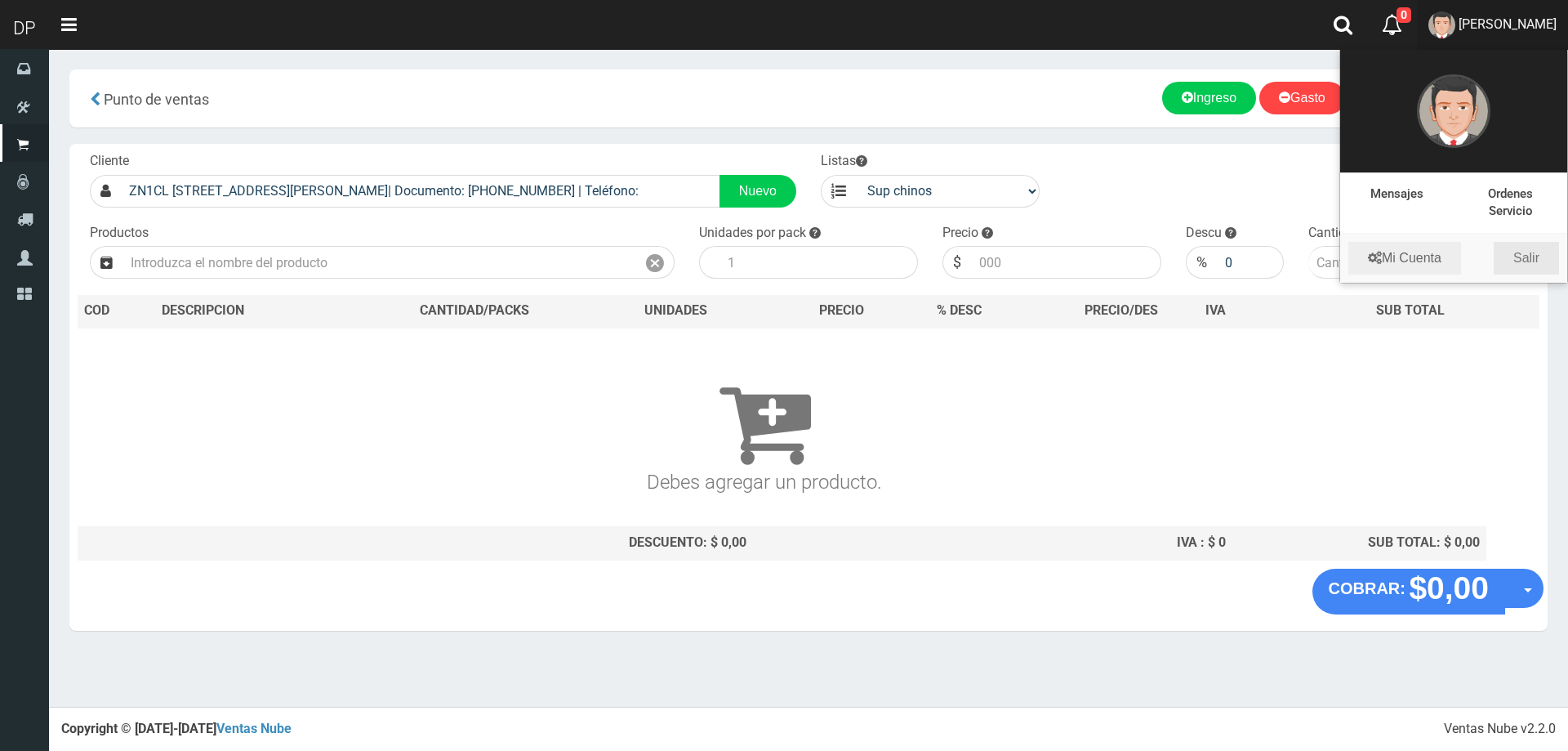
click at [1536, 252] on link "Salir" at bounding box center [1526, 257] width 65 height 33
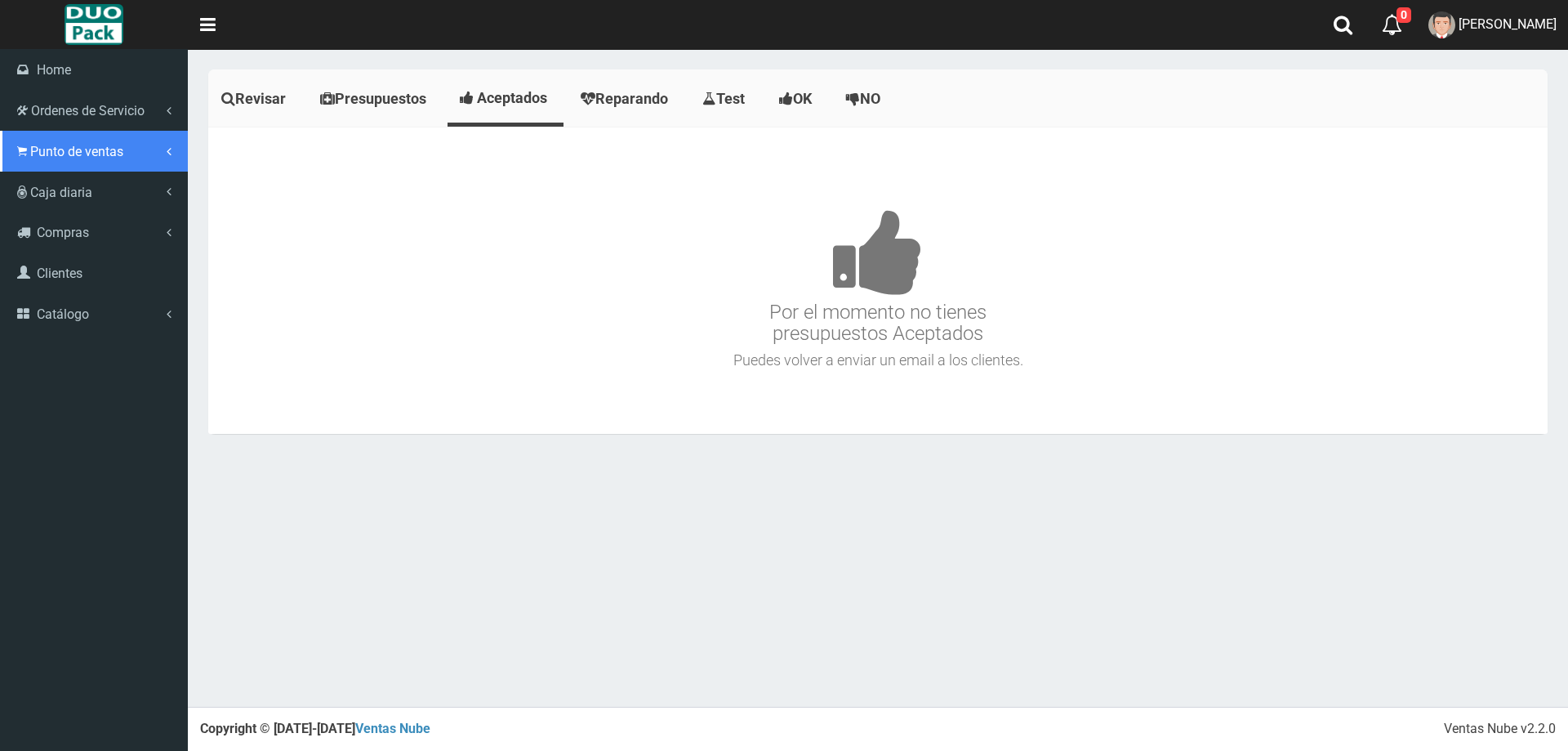
click at [37, 148] on span "Punto de ventas" at bounding box center [77, 152] width 93 height 16
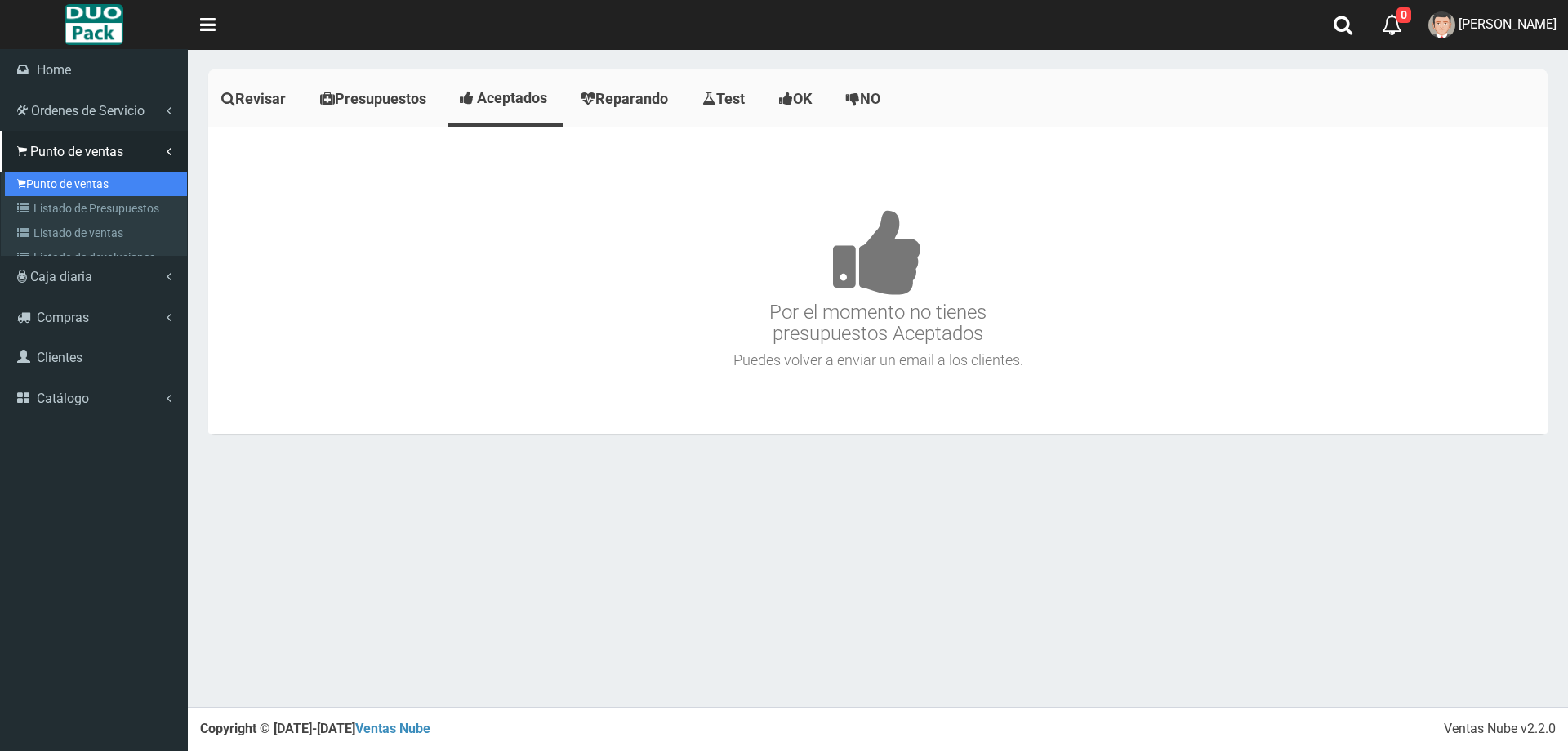
click at [131, 186] on link "Punto de ventas" at bounding box center [96, 184] width 182 height 24
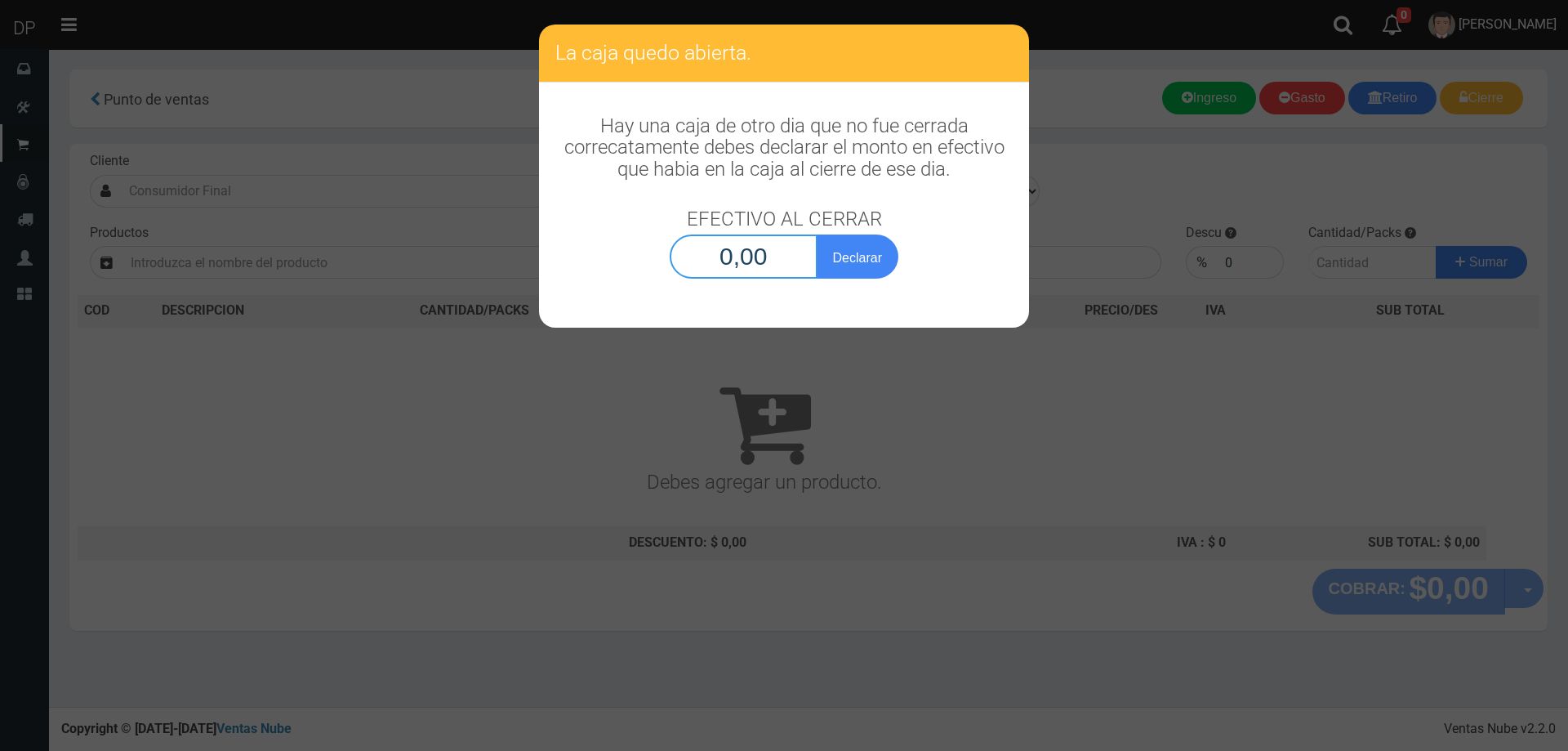
click at [741, 265] on input "0,00" at bounding box center [743, 256] width 148 height 44
type input "1,00"
click at [817, 234] on button "Declarar" at bounding box center [857, 256] width 82 height 44
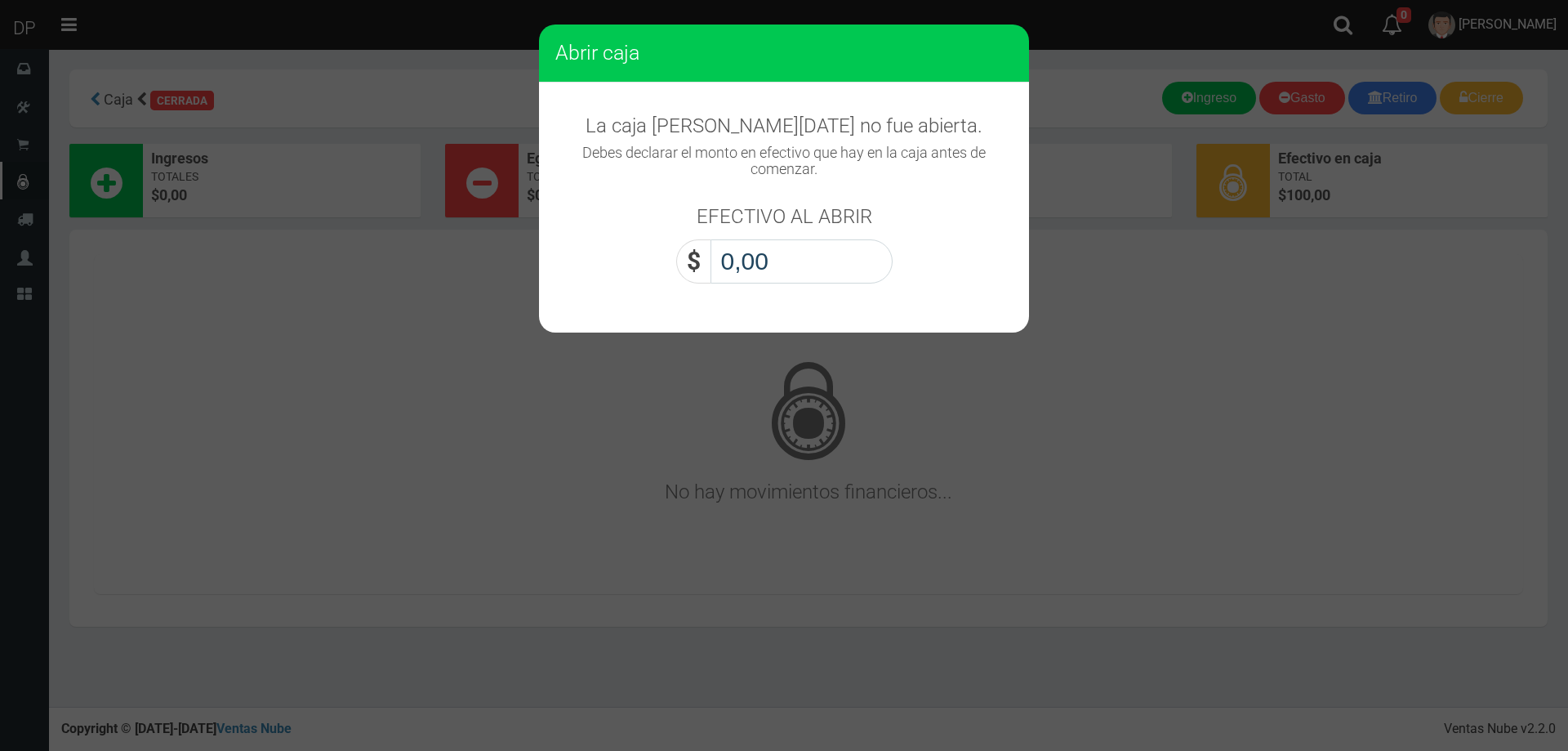
click at [765, 262] on input "0,00" at bounding box center [802, 261] width 182 height 44
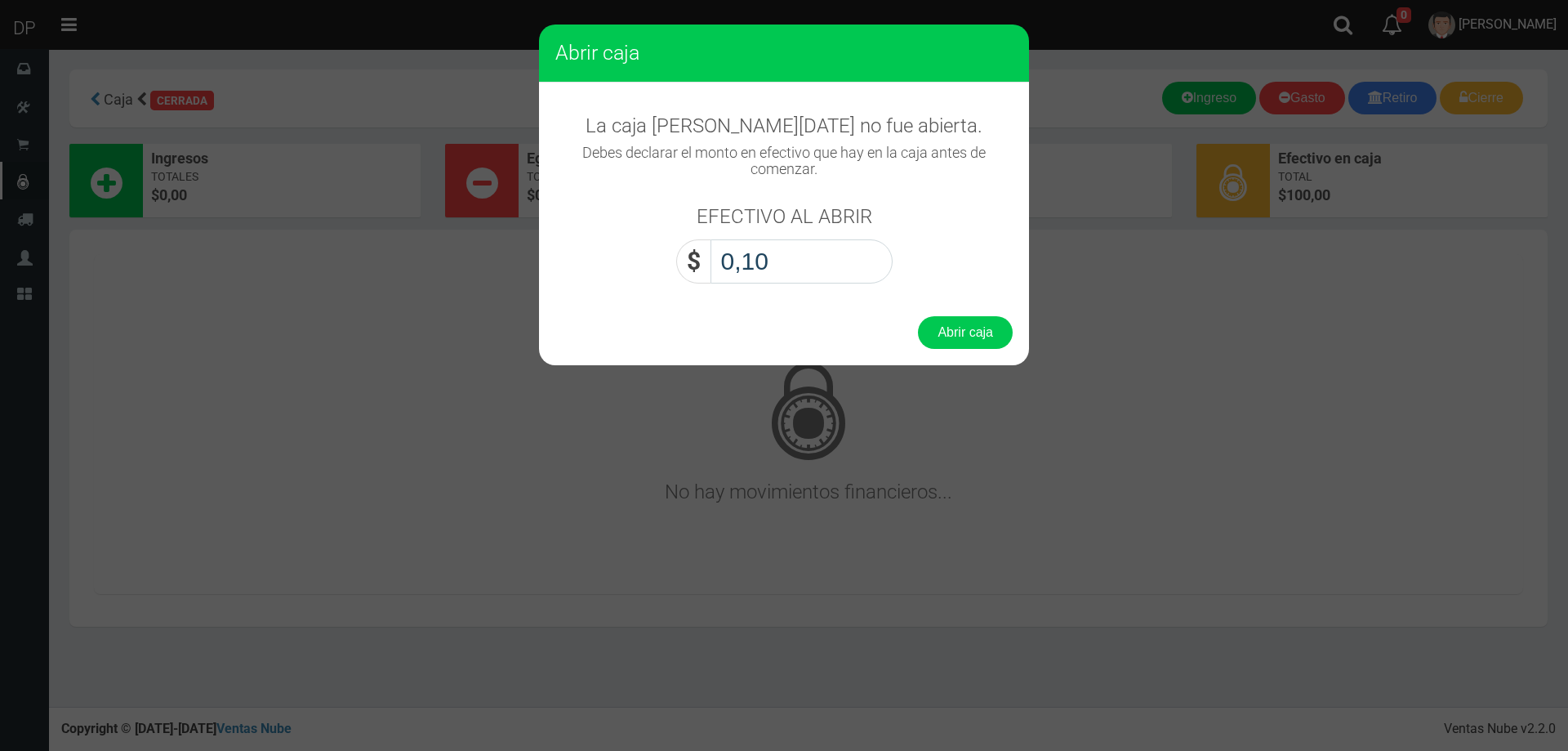
type input "1,00"
click at [918, 316] on button "Abrir caja" at bounding box center [965, 332] width 95 height 33
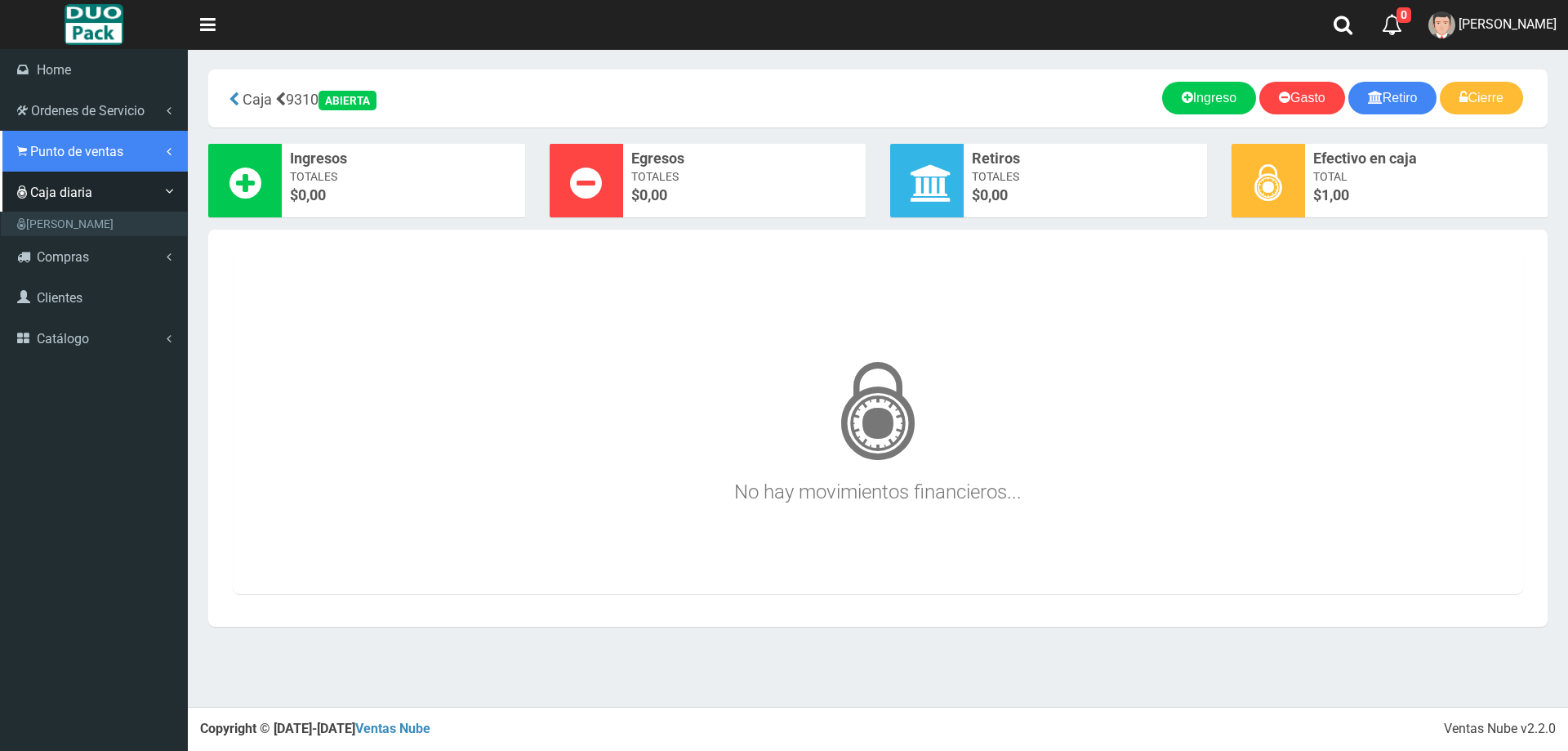
drag, startPoint x: 74, startPoint y: 154, endPoint x: 82, endPoint y: 159, distance: 9.4
click at [75, 154] on span "Punto de ventas" at bounding box center [77, 152] width 93 height 16
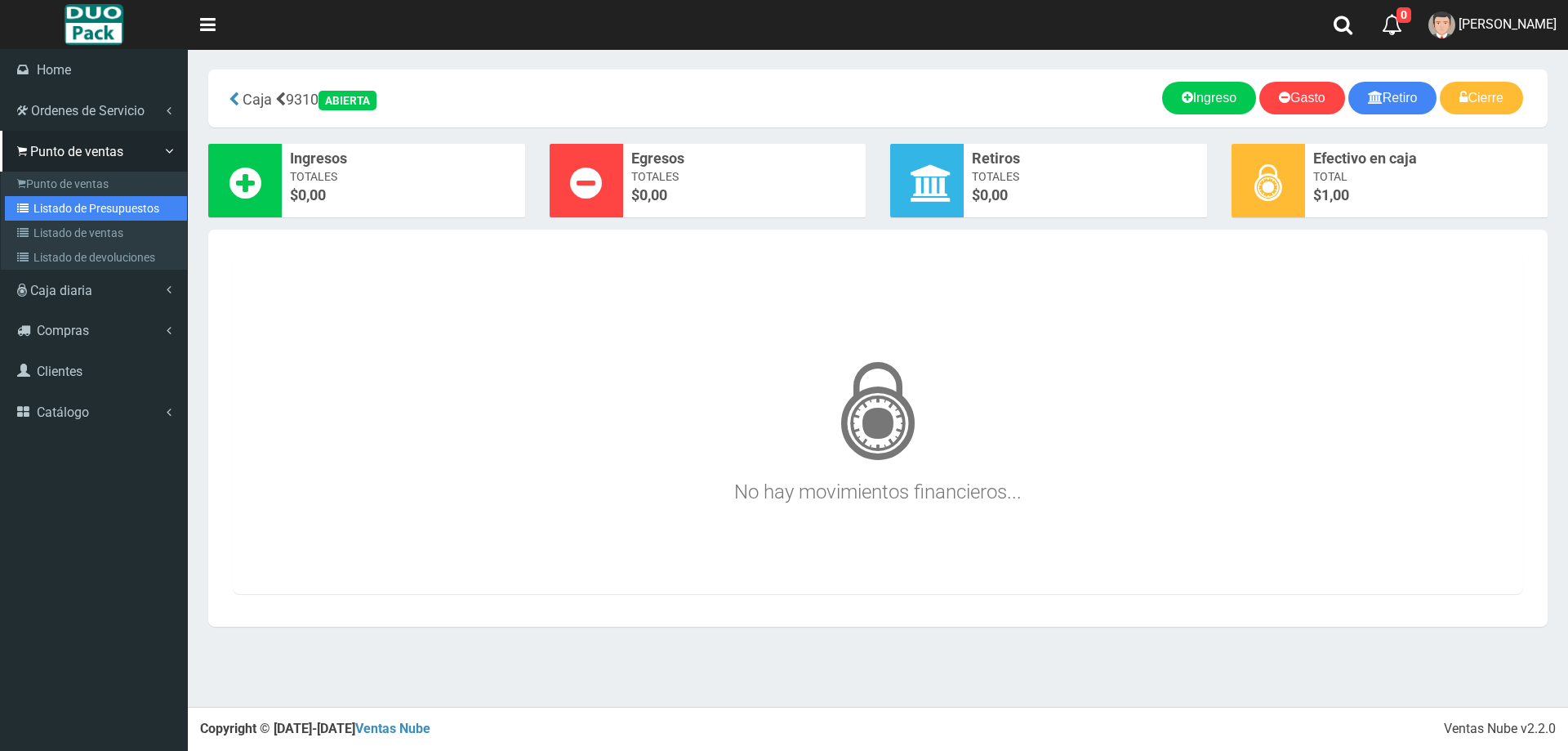
click at [75, 197] on link "Listado de Presupuestos" at bounding box center [96, 208] width 182 height 24
click at [75, 185] on link "Punto de ventas" at bounding box center [96, 184] width 182 height 24
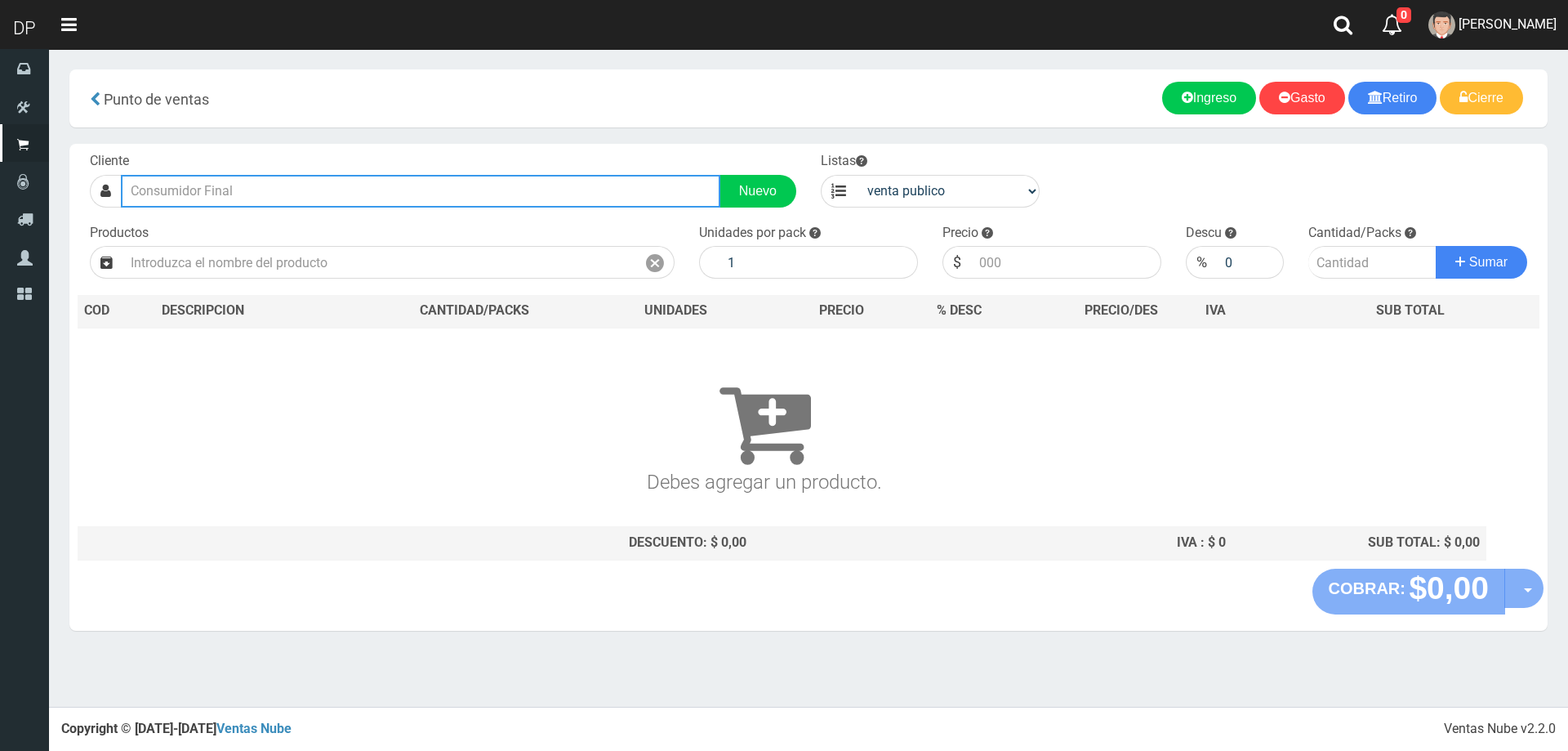
click at [223, 189] on input "text" at bounding box center [420, 191] width 599 height 33
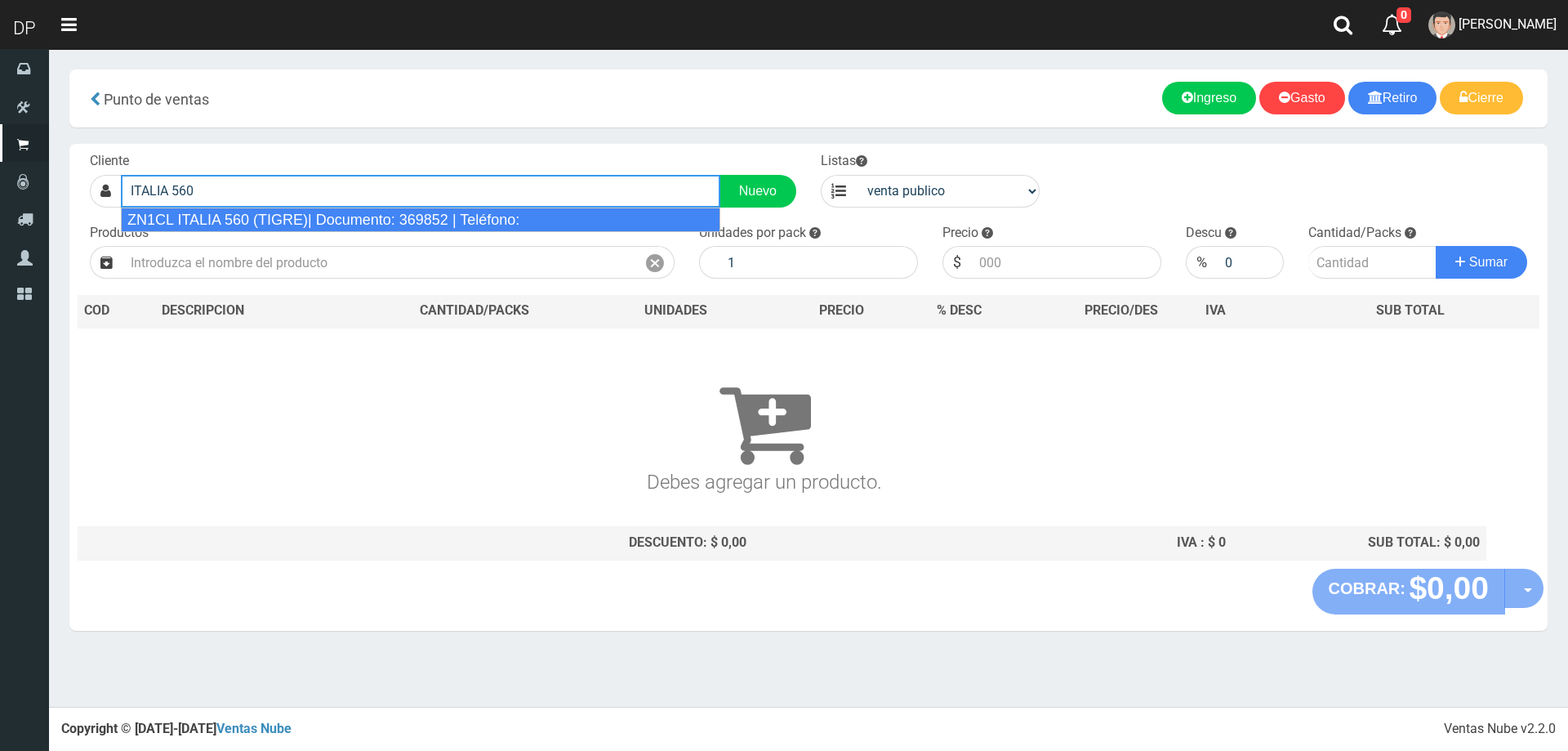
click at [239, 226] on div "ZN1CL ITALIA 560 (TIGRE)| Documento: 369852 | Teléfono:" at bounding box center [420, 219] width 599 height 24
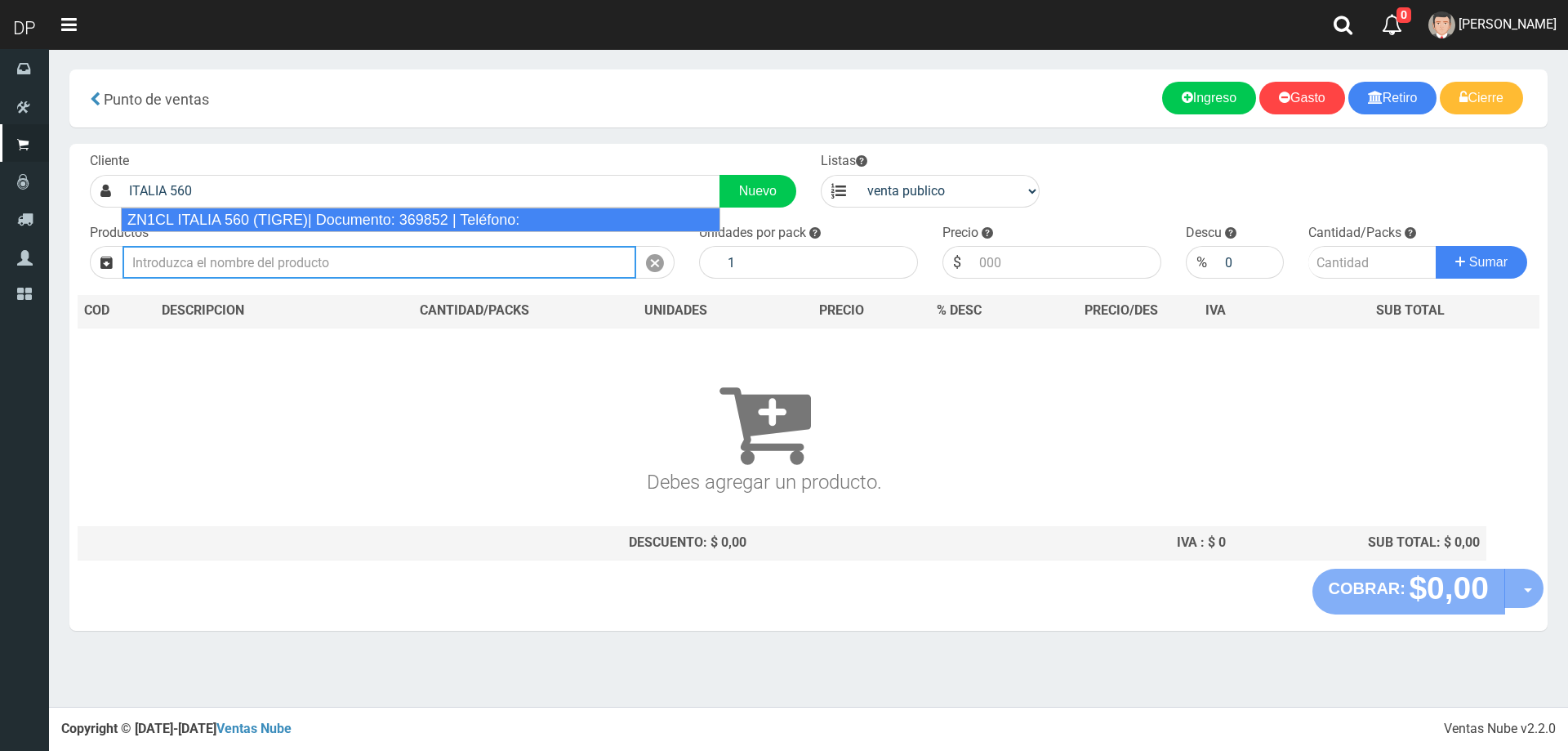
type input "ZN1CL ITALIA 560 (TIGRE)| Documento: 369852 | Teléfono:"
select select "2"
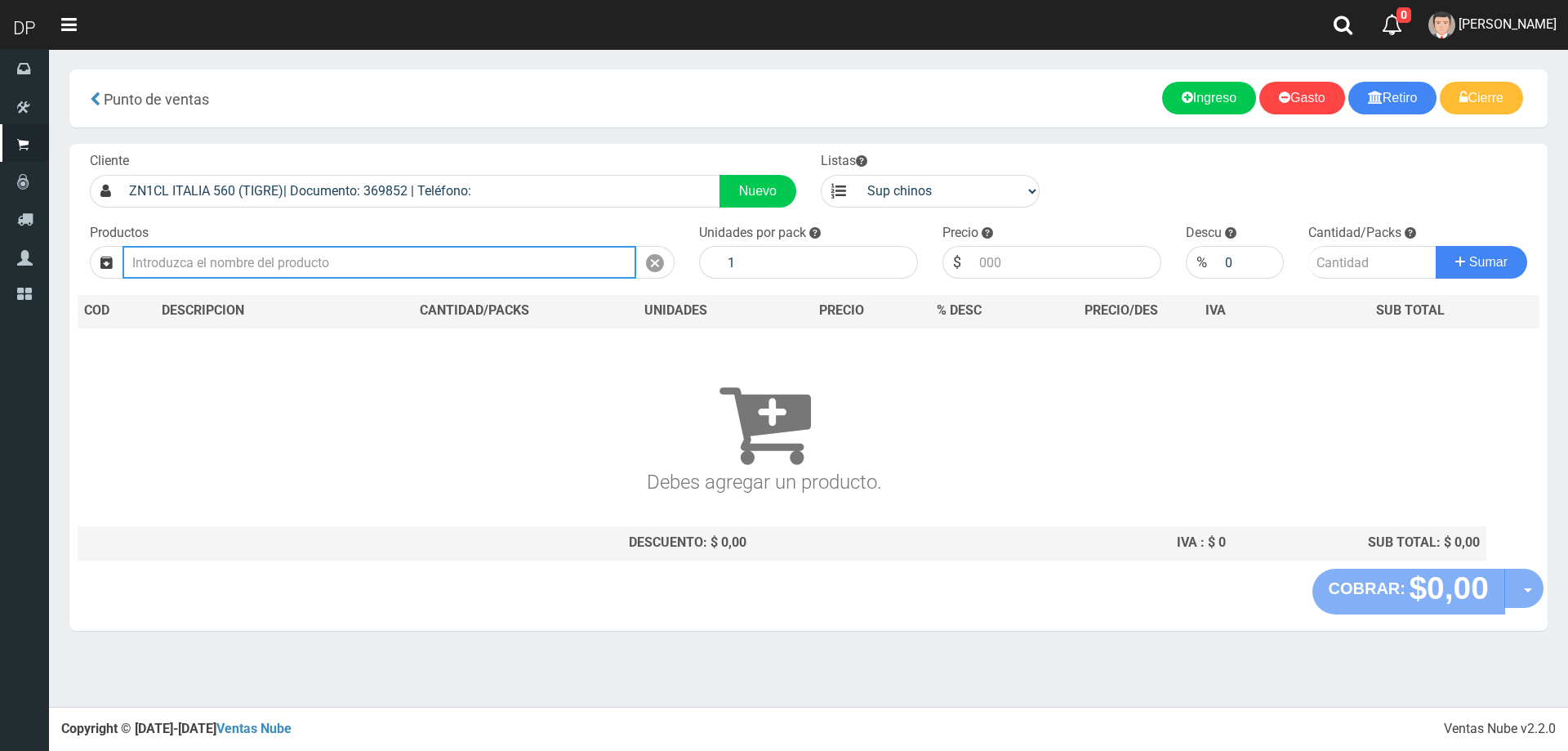
click at [281, 265] on input "text" at bounding box center [379, 262] width 514 height 33
type input "A"
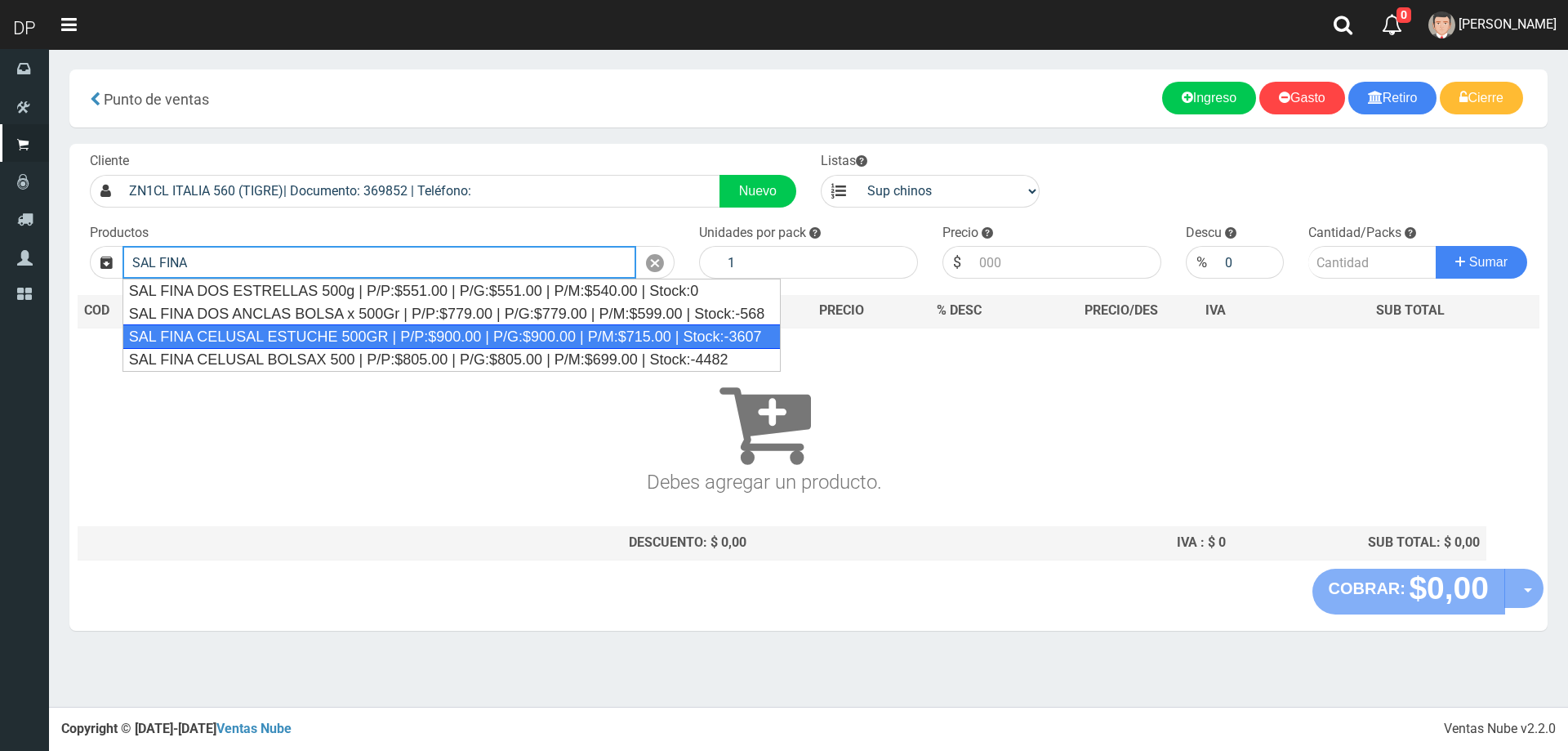
click at [305, 336] on div "SAL FINA CELUSAL ESTUCHE 500GR | P/P:$900.00 | P/G:$900.00 | P/M:$715.00 | Stoc…" at bounding box center [452, 336] width 660 height 24
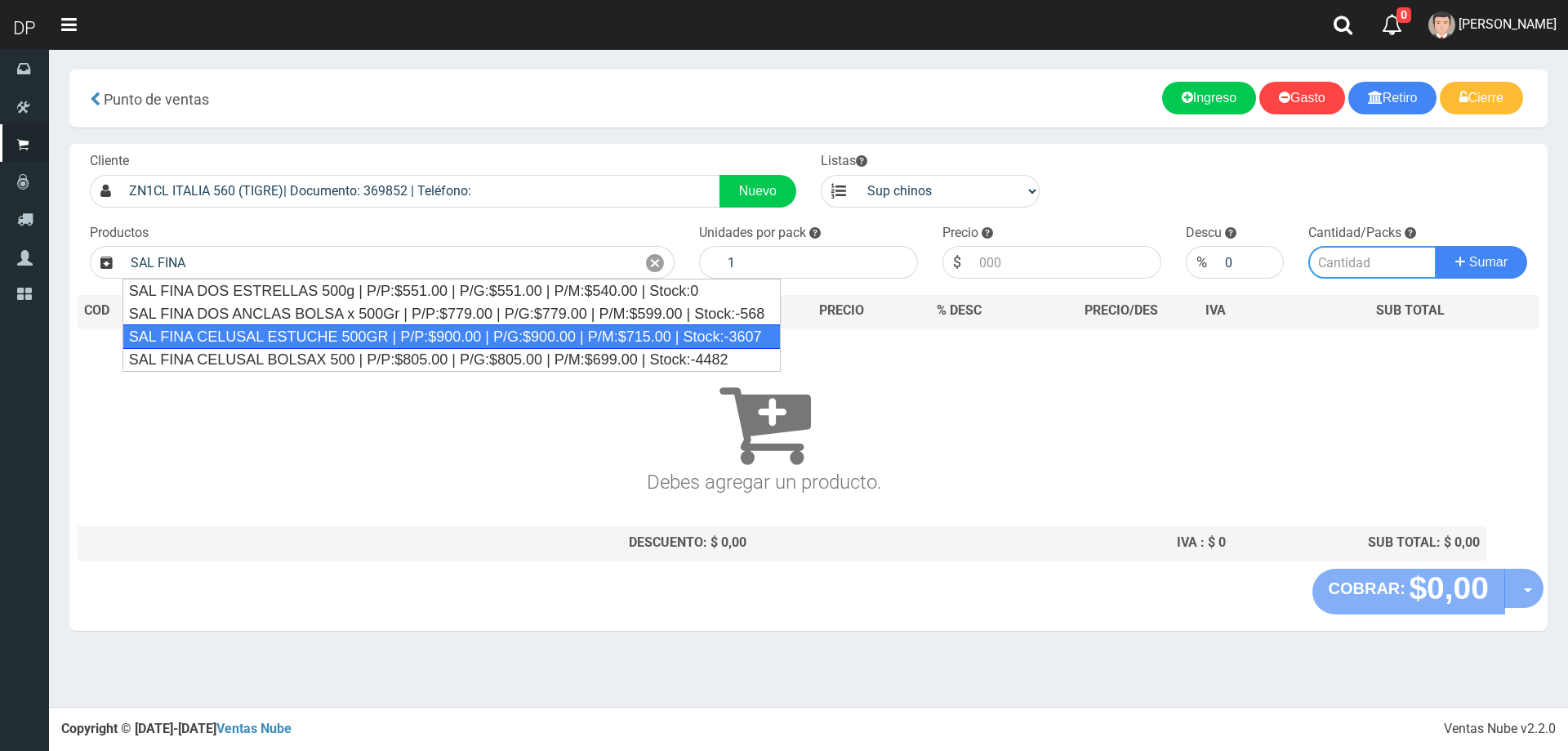
type input "SAL FINA CELUSAL ESTUCHE 500GR | P/P:$900.00 | P/G:$900.00 | P/M:$715.00 | Stoc…"
type input "24"
type input "900.00"
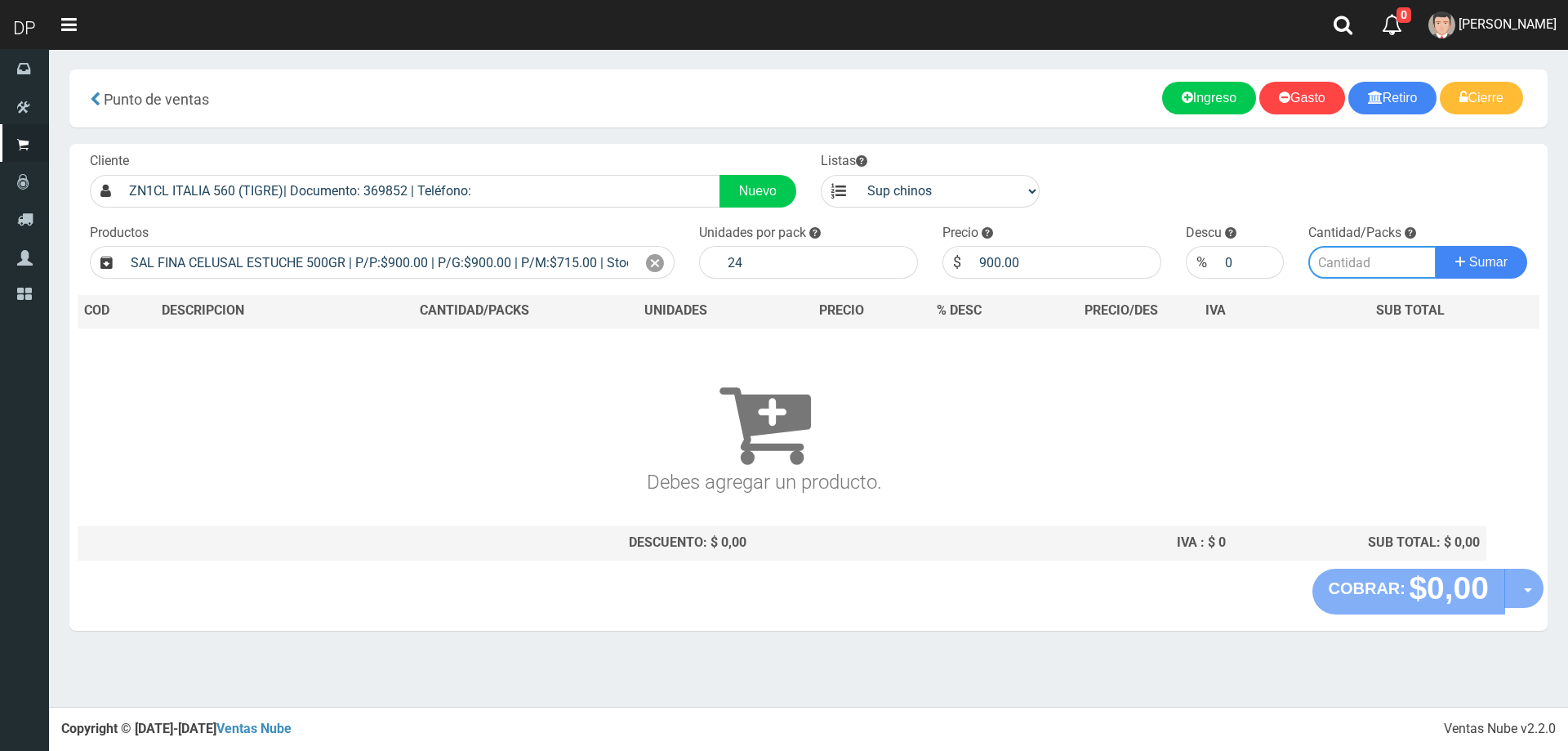
click at [1360, 274] on input "number" at bounding box center [1373, 262] width 129 height 33
type input "1"
click at [1436, 246] on button "Sumar" at bounding box center [1482, 262] width 91 height 33
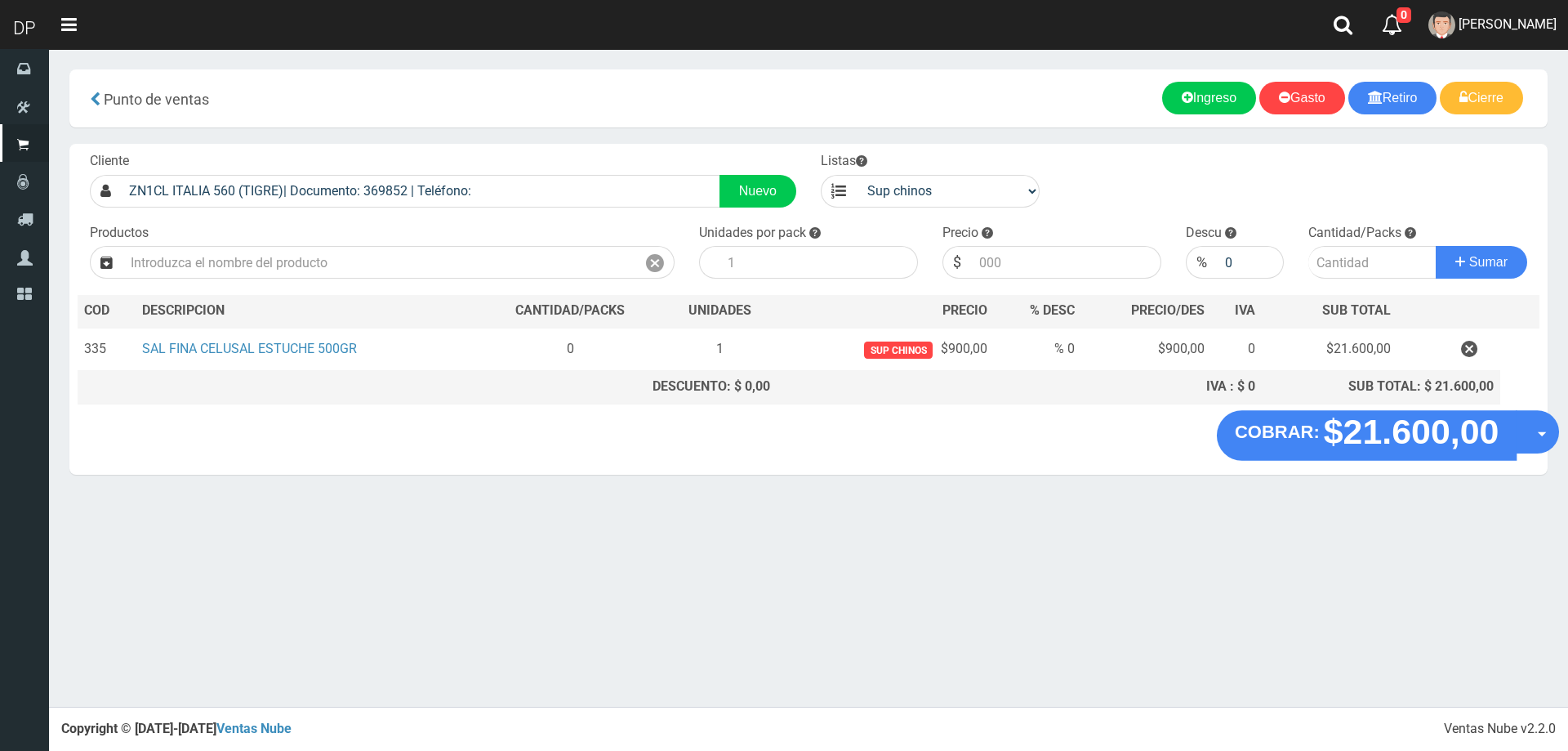
click at [1533, 437] on button "Opciones" at bounding box center [1537, 431] width 44 height 44
click at [1491, 448] on link "Hacer Devolucion" at bounding box center [1484, 437] width 146 height 37
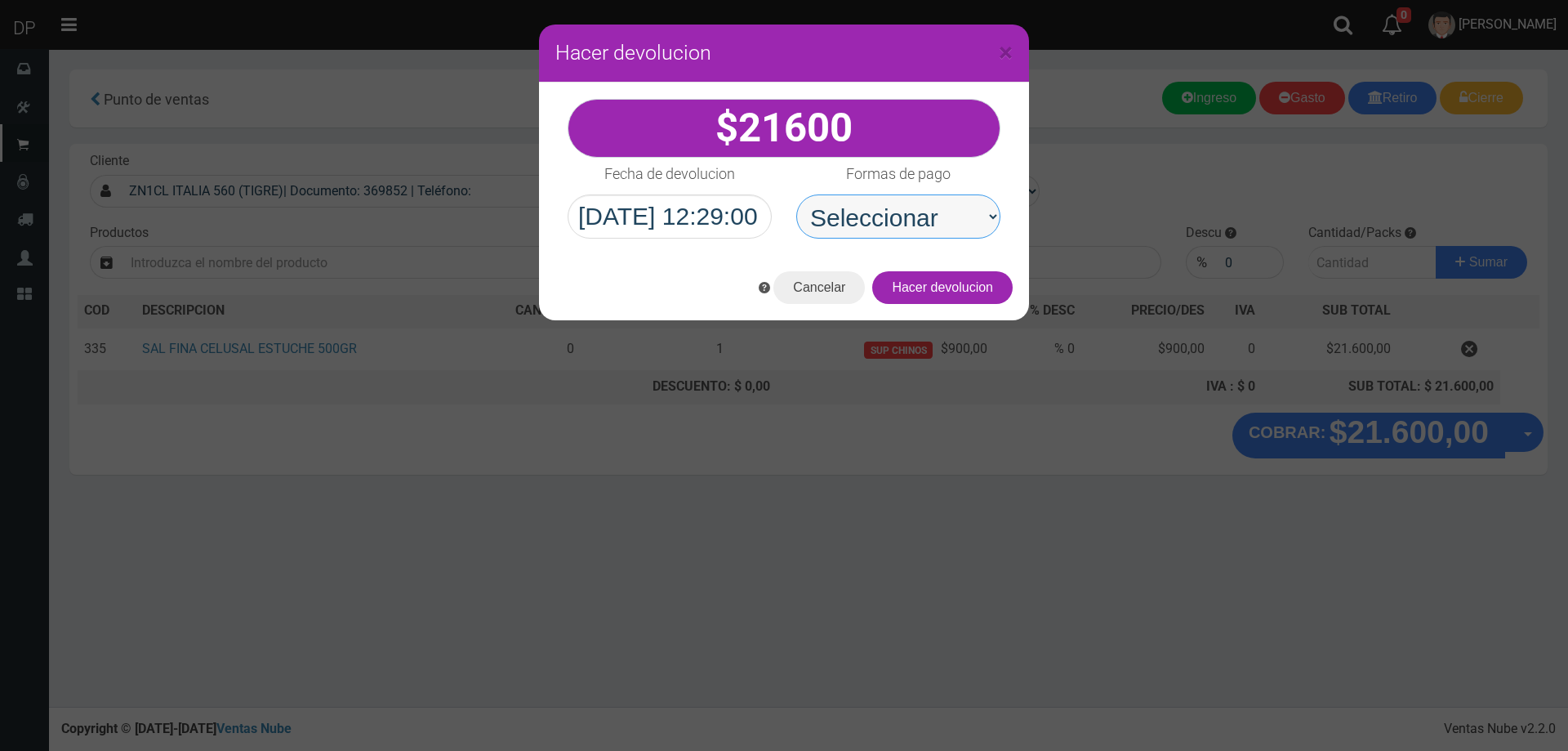
drag, startPoint x: 897, startPoint y: 228, endPoint x: 897, endPoint y: 237, distance: 9.0
click at [897, 228] on select "Seleccionar Efectivo Tarjeta de Crédito Depósito Débito" at bounding box center [898, 216] width 204 height 44
select select "Efectivo"
click at [796, 194] on select "Seleccionar Efectivo Tarjeta de Crédito Depósito Débito" at bounding box center [898, 216] width 204 height 44
click at [974, 287] on button "Hacer devolucion" at bounding box center [942, 287] width 140 height 33
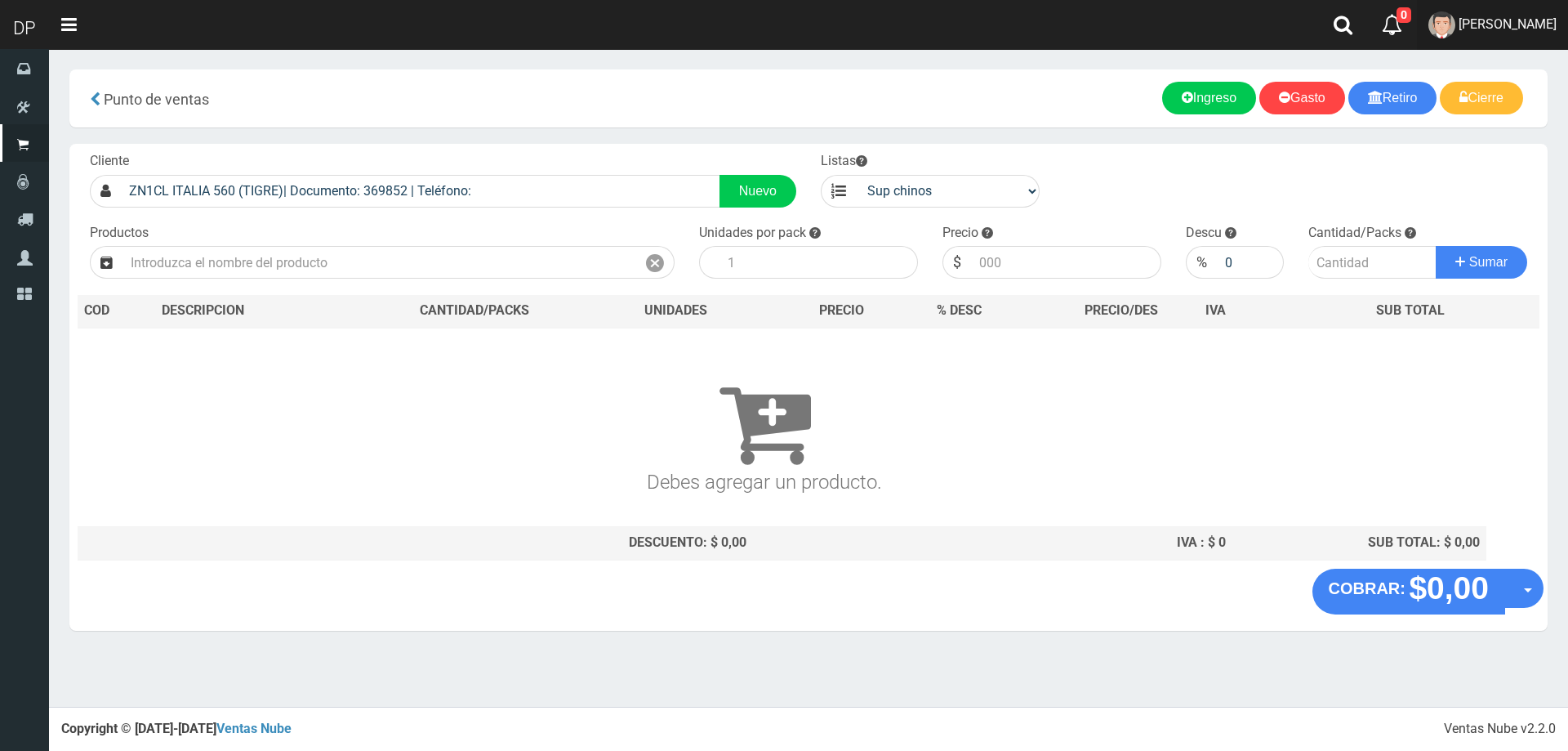
click at [1507, 24] on span "FABRIZIO DURE" at bounding box center [1508, 24] width 98 height 16
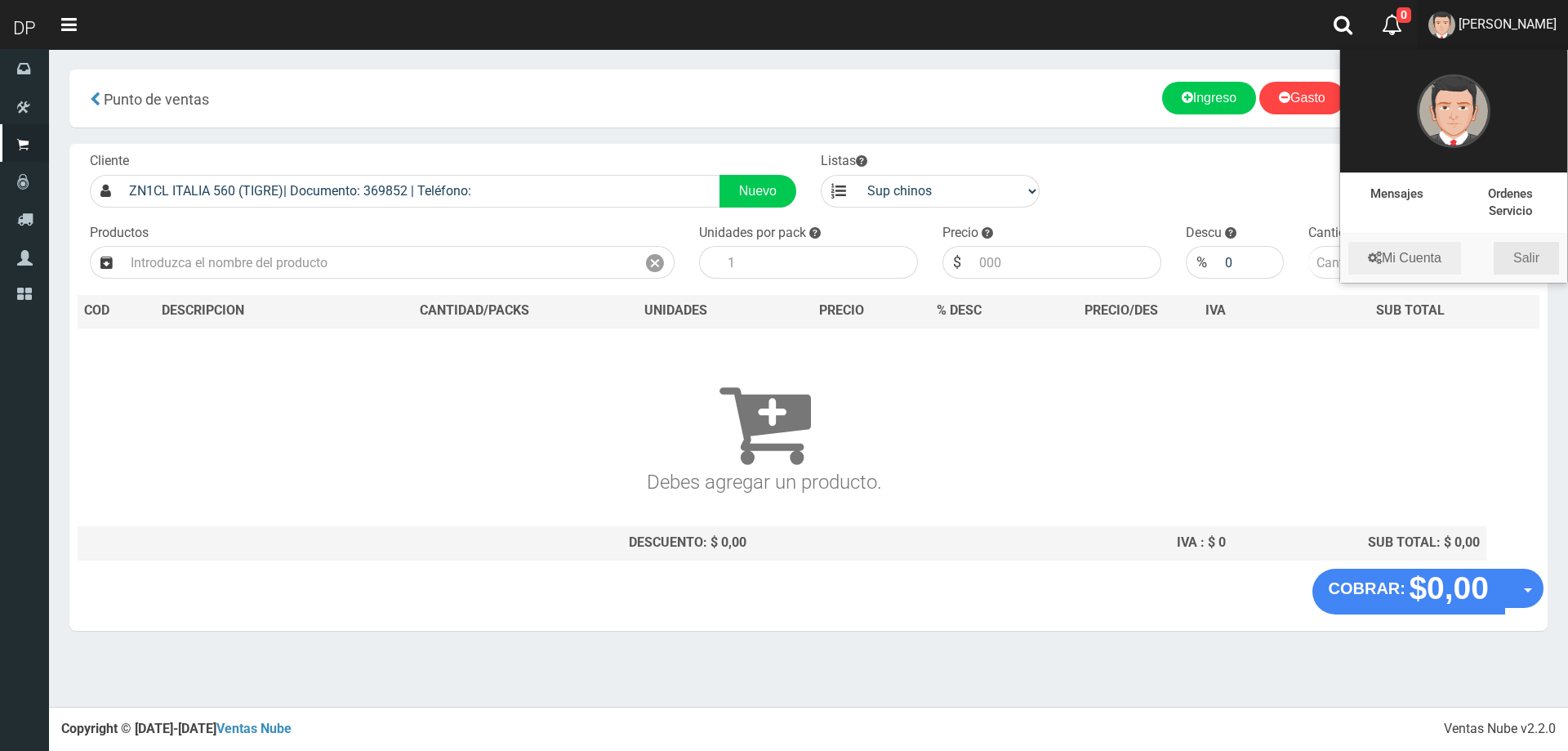
click at [1547, 260] on link "Salir" at bounding box center [1526, 257] width 65 height 33
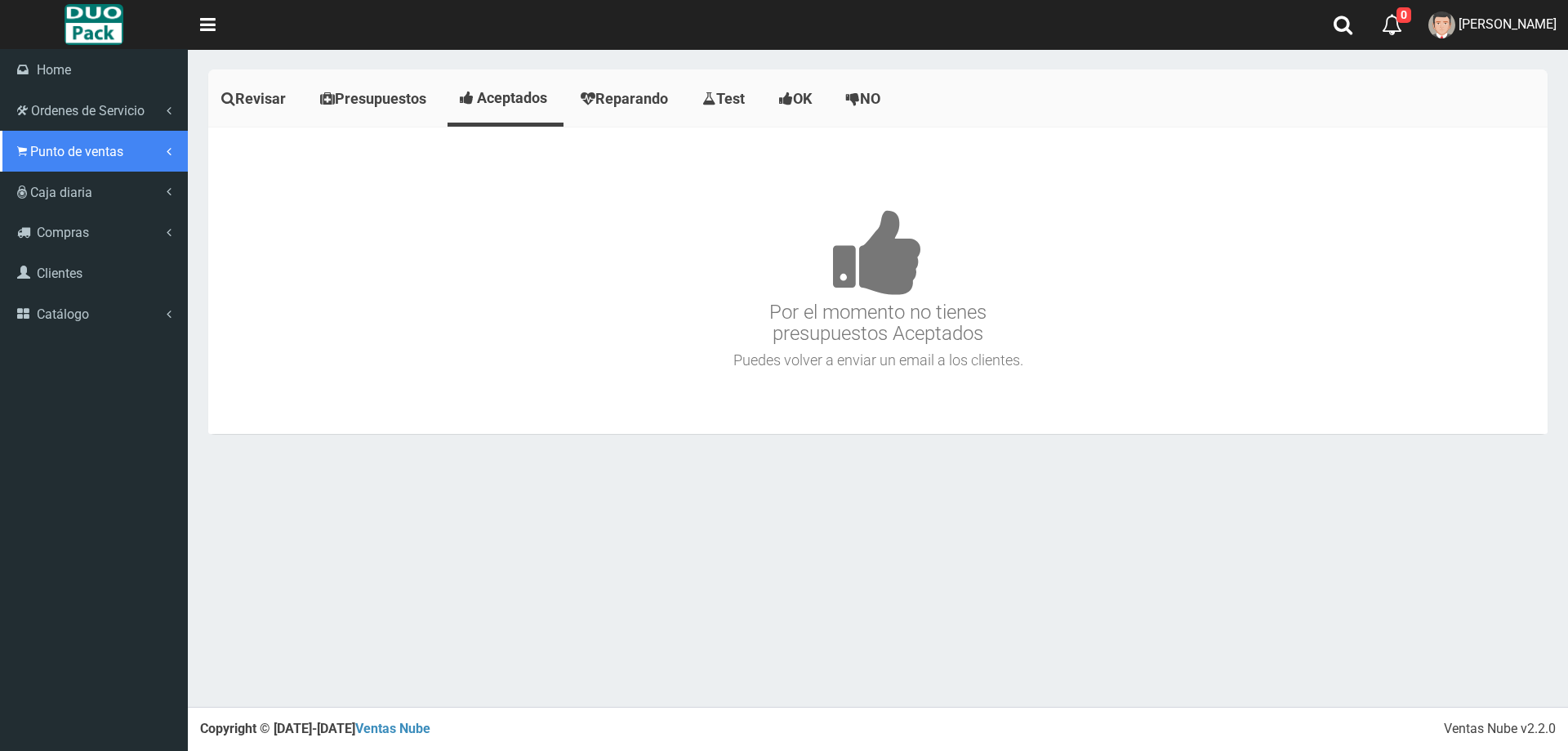
drag, startPoint x: 40, startPoint y: 142, endPoint x: 70, endPoint y: 169, distance: 40.4
click at [41, 143] on link "Punto de ventas" at bounding box center [94, 152] width 188 height 41
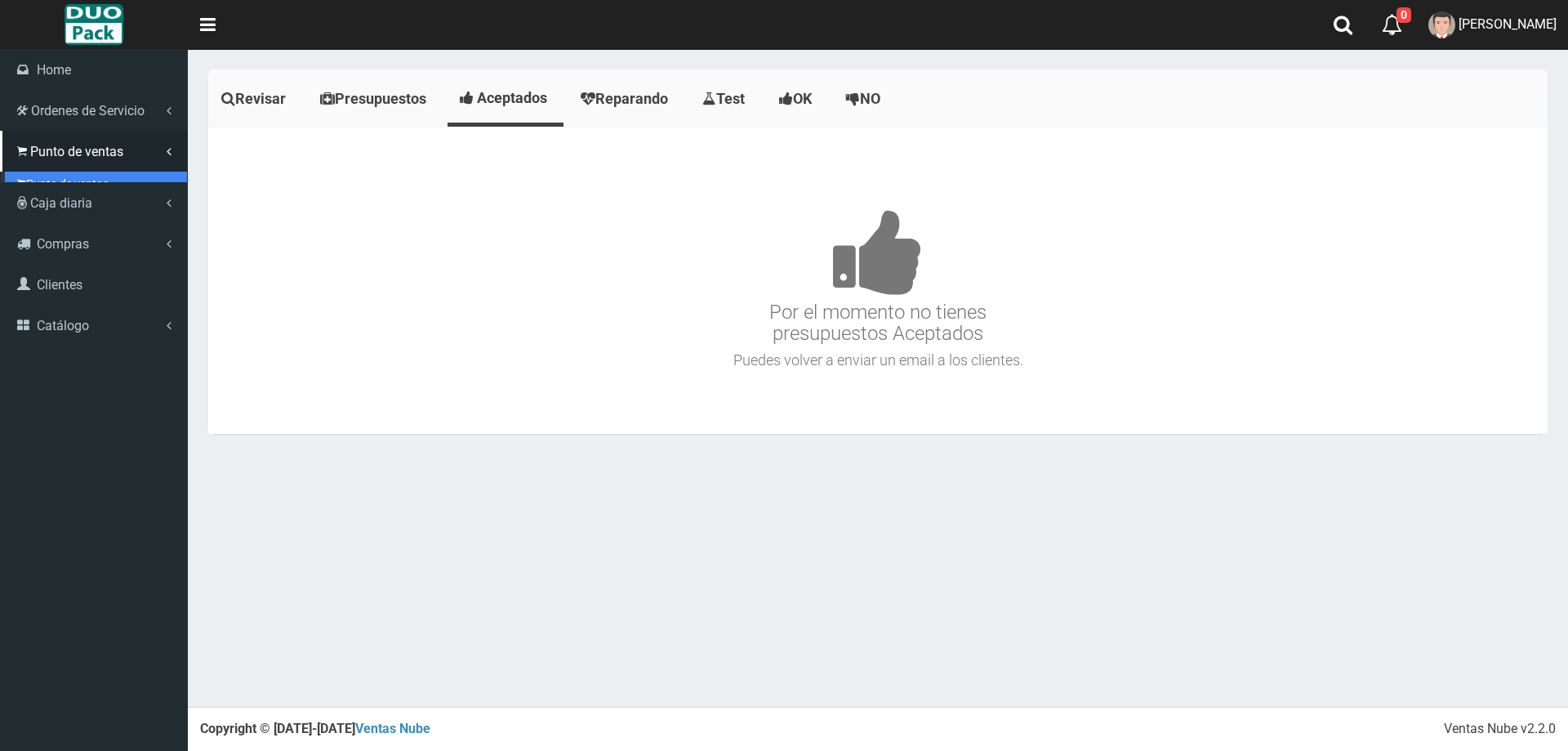
click at [71, 173] on link "Punto de ventas" at bounding box center [96, 184] width 182 height 24
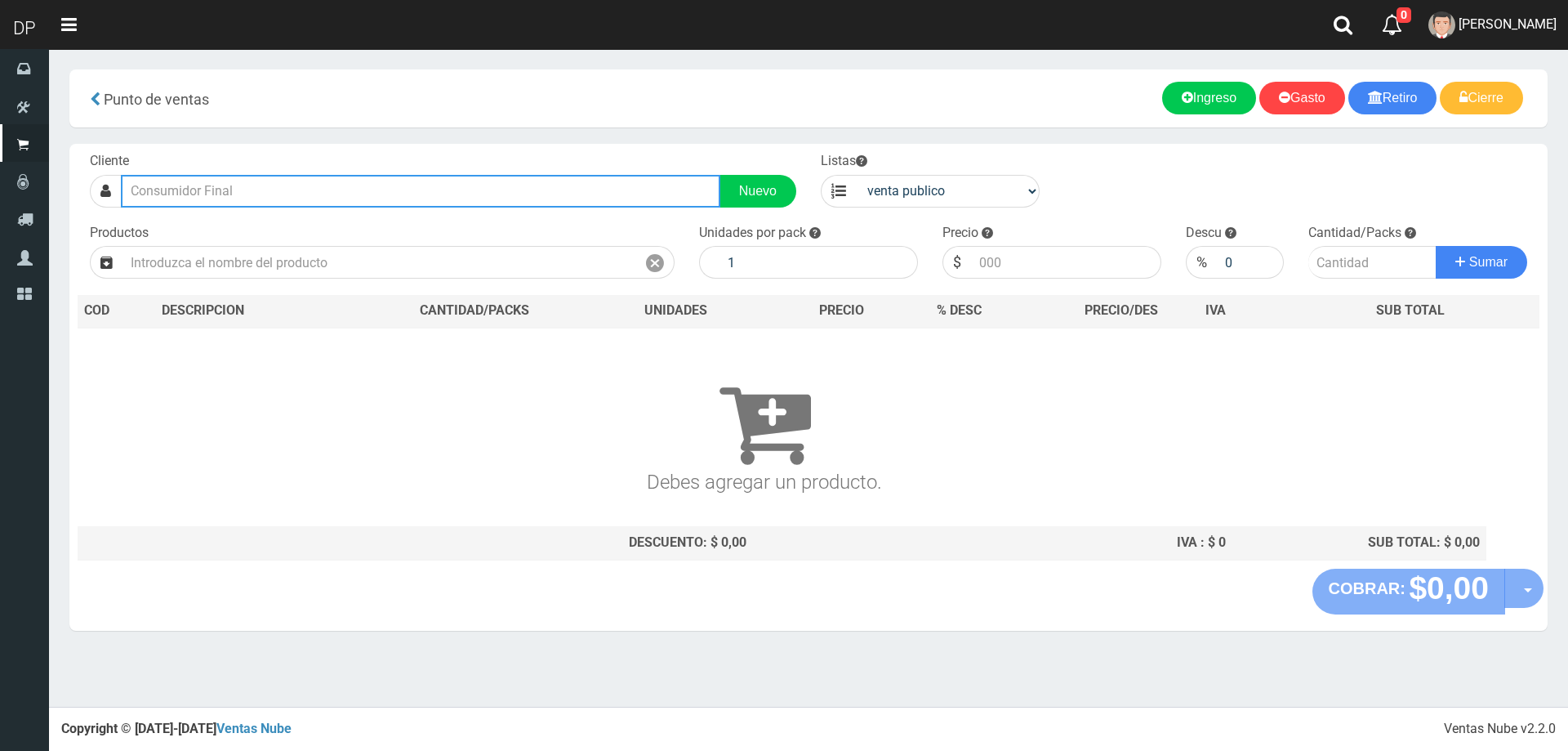
click at [294, 200] on input "text" at bounding box center [420, 191] width 599 height 33
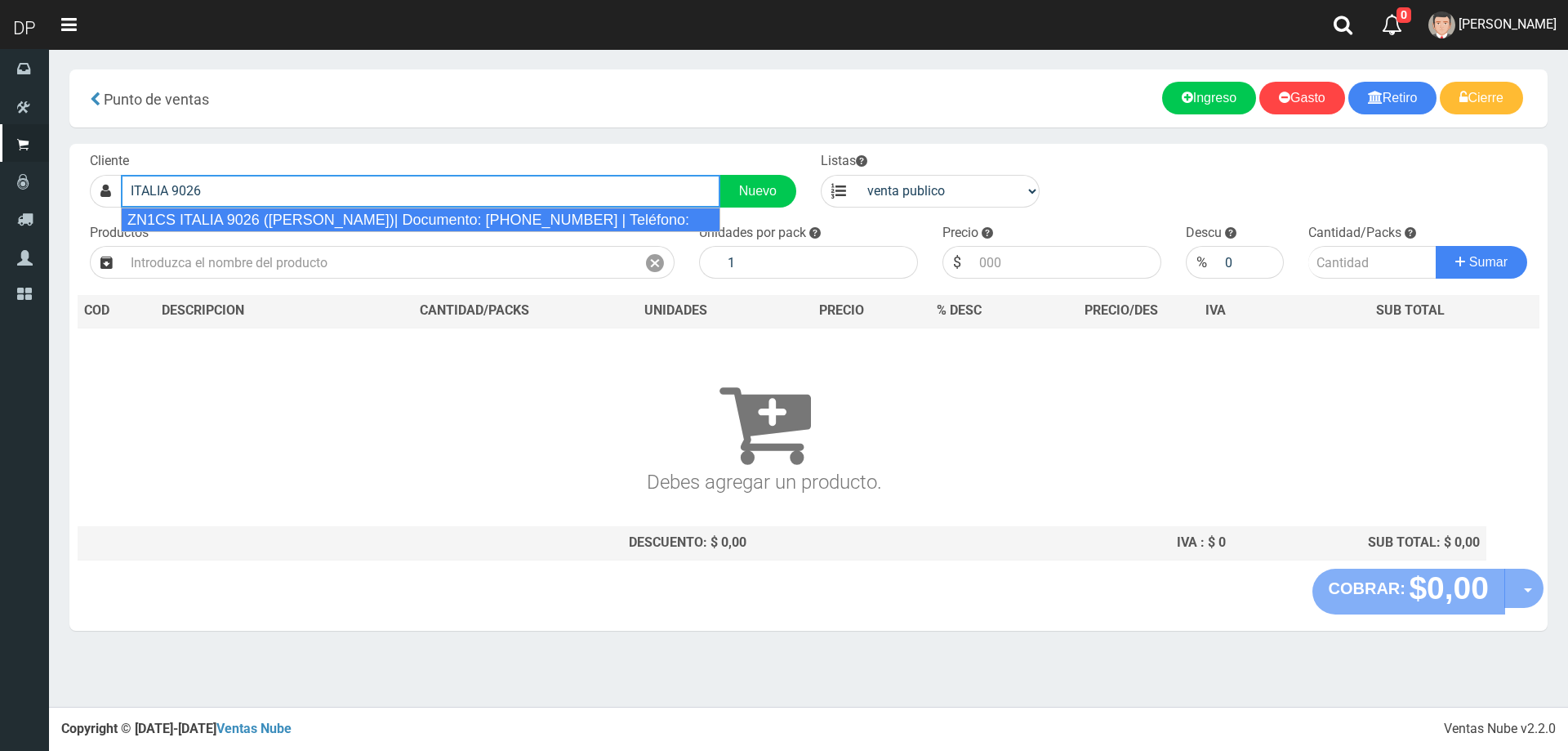
click at [302, 225] on div "ZN1CS ITALIA 9026 ([PERSON_NAME])| Documento: [PHONE_NUMBER] | Teléfono:" at bounding box center [420, 219] width 599 height 24
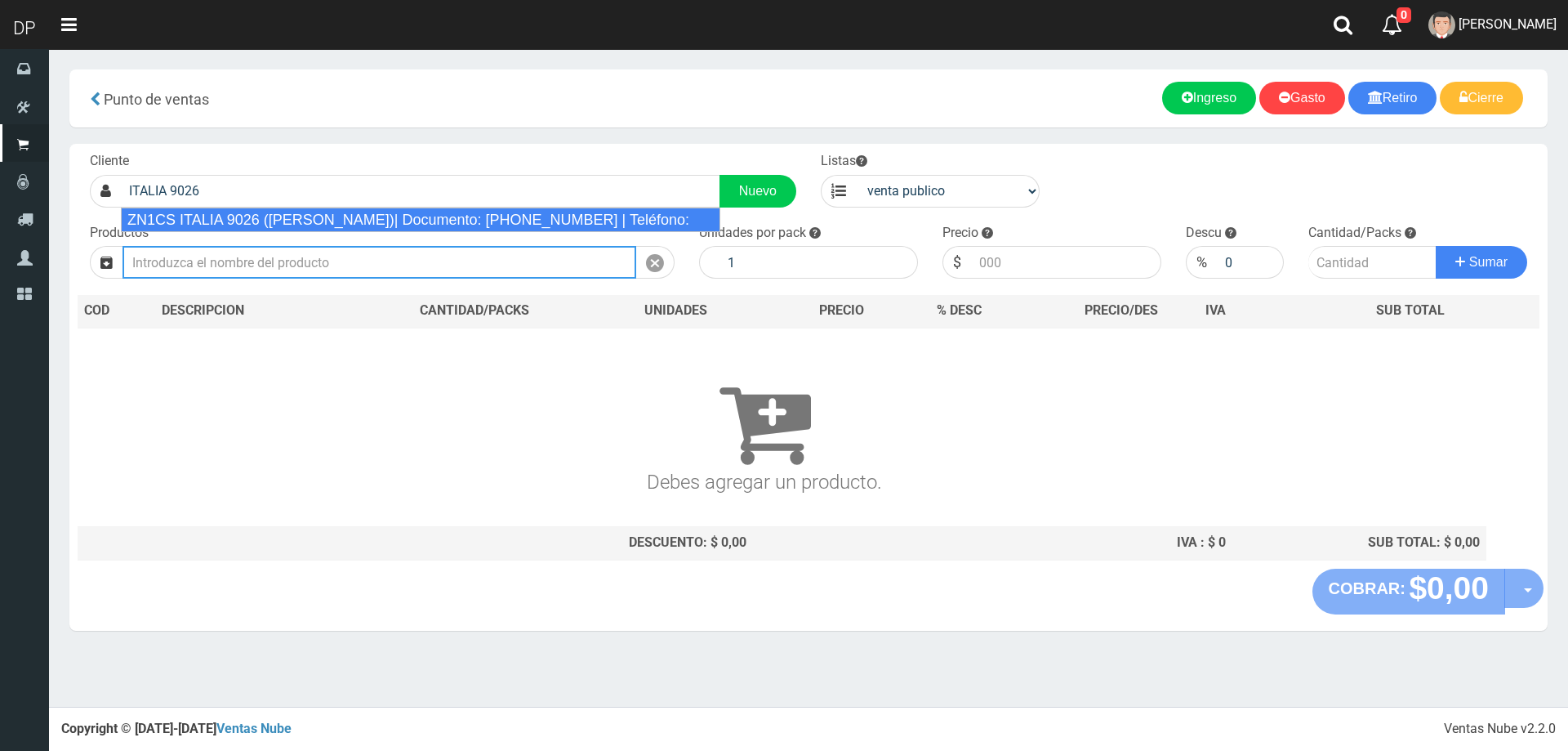
type input "ZN1CS ITALIA 9026 ([PERSON_NAME])| Documento: [PHONE_NUMBER] | Teléfono:"
select select "2"
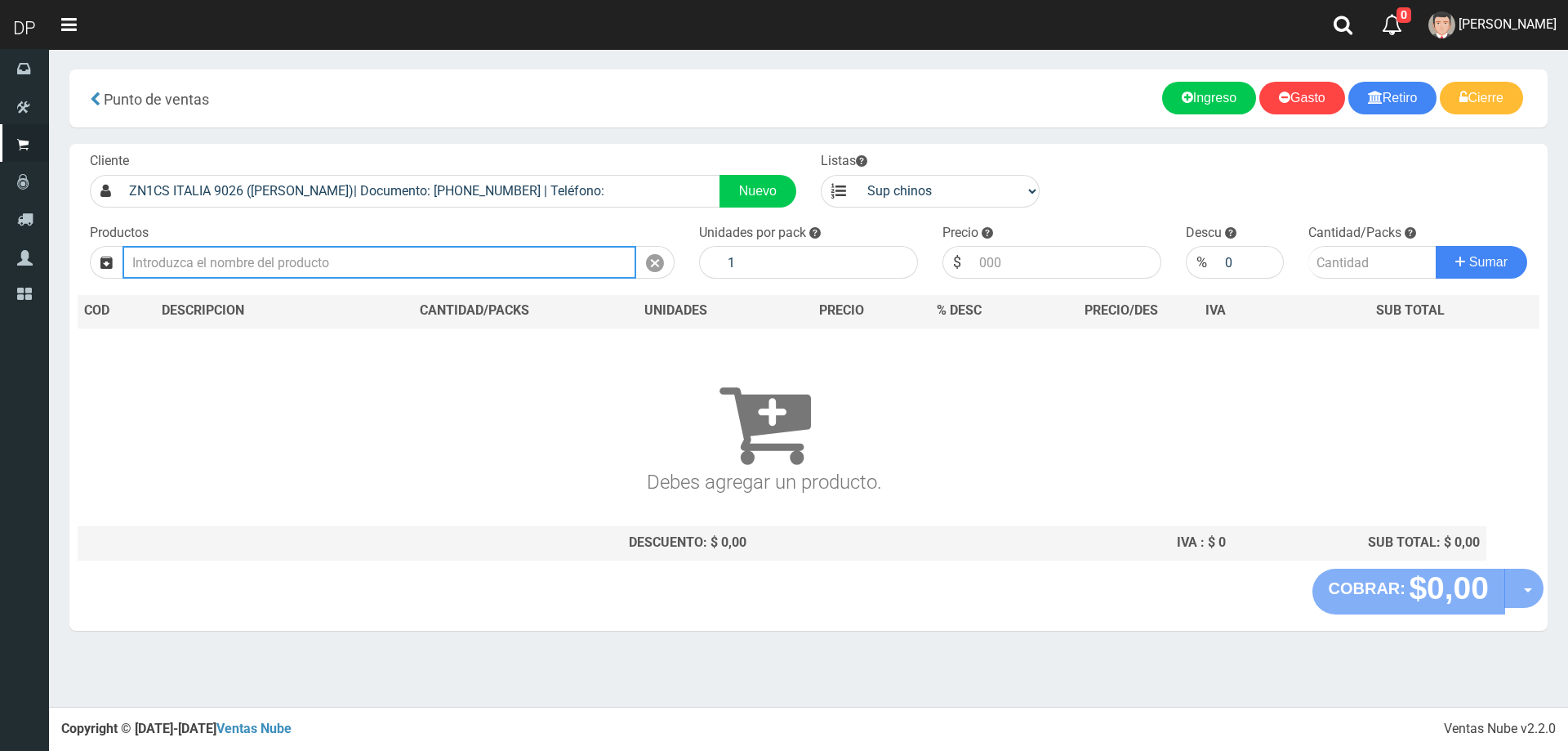
click at [300, 254] on input "text" at bounding box center [379, 262] width 514 height 33
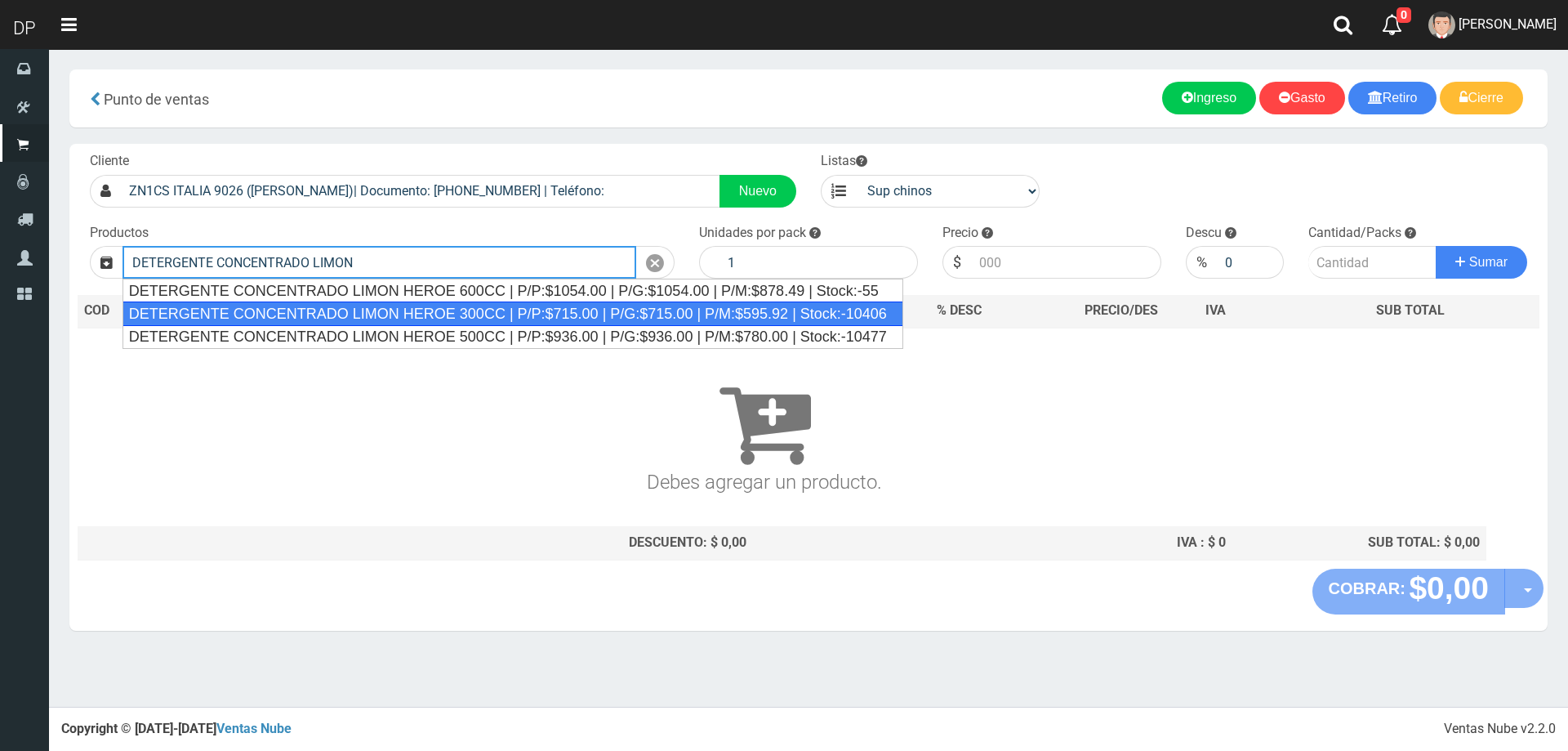
click at [396, 318] on div "DETERGENTE CONCENTRADO LIMON HEROE 300CC | P/P:$715.00 | P/G:$715.00 | P/M:$595…" at bounding box center [513, 313] width 781 height 24
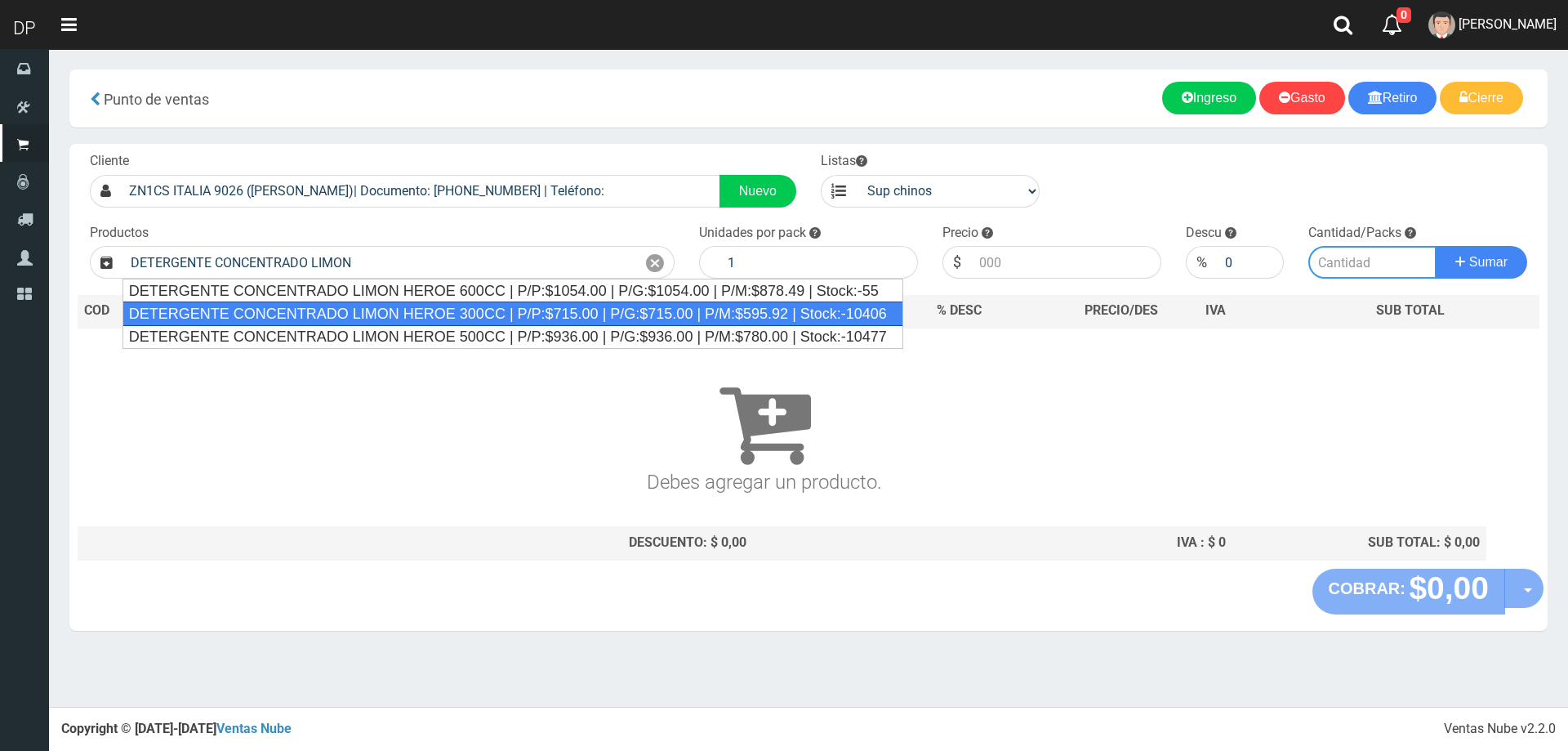
type input "DETERGENTE CONCENTRADO LIMON HEROE 300CC | P/P:$715.00 | P/G:$715.00 | P/M:$595…"
type input "24"
type input "715.00"
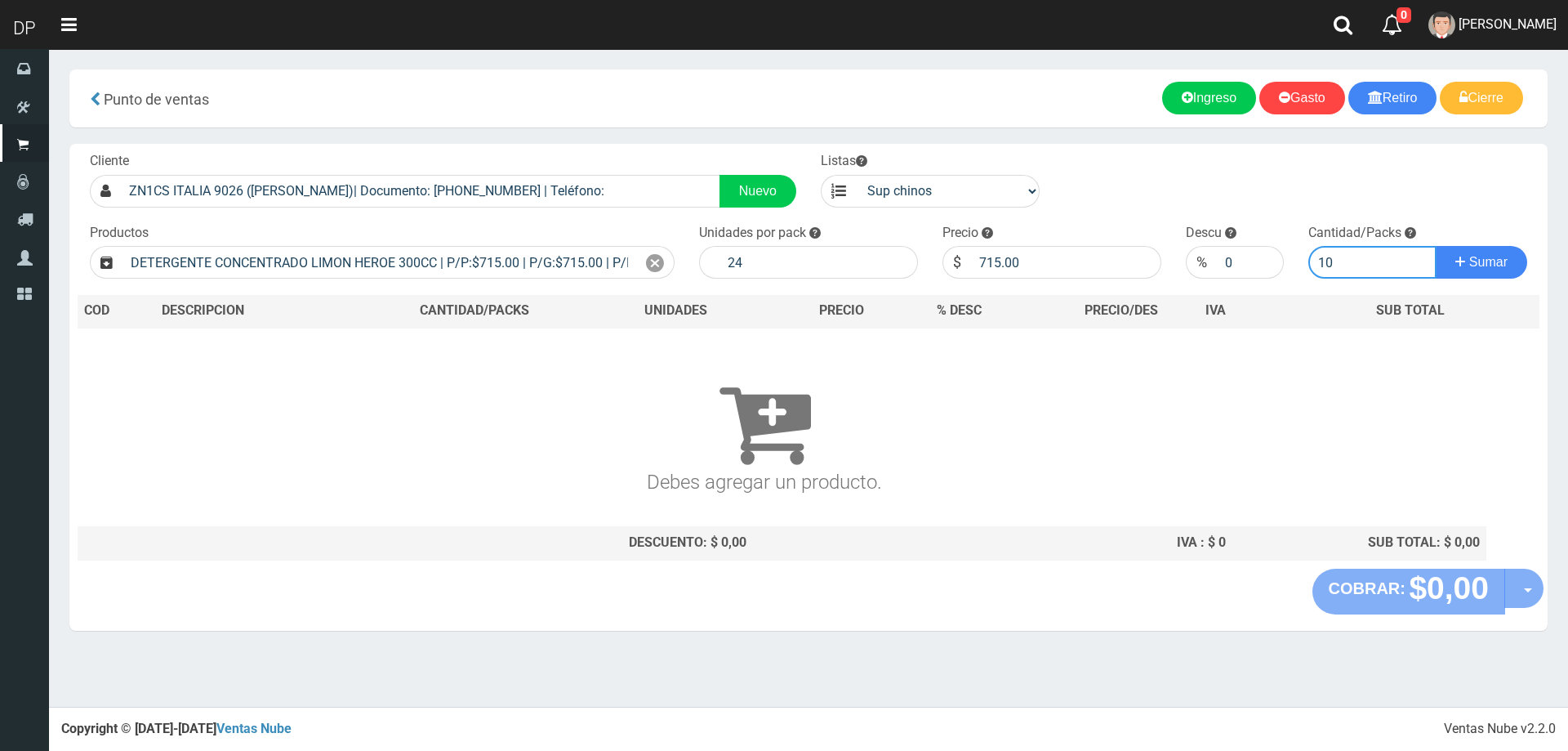
type input "10"
click at [1436, 246] on button "Sumar" at bounding box center [1482, 262] width 91 height 33
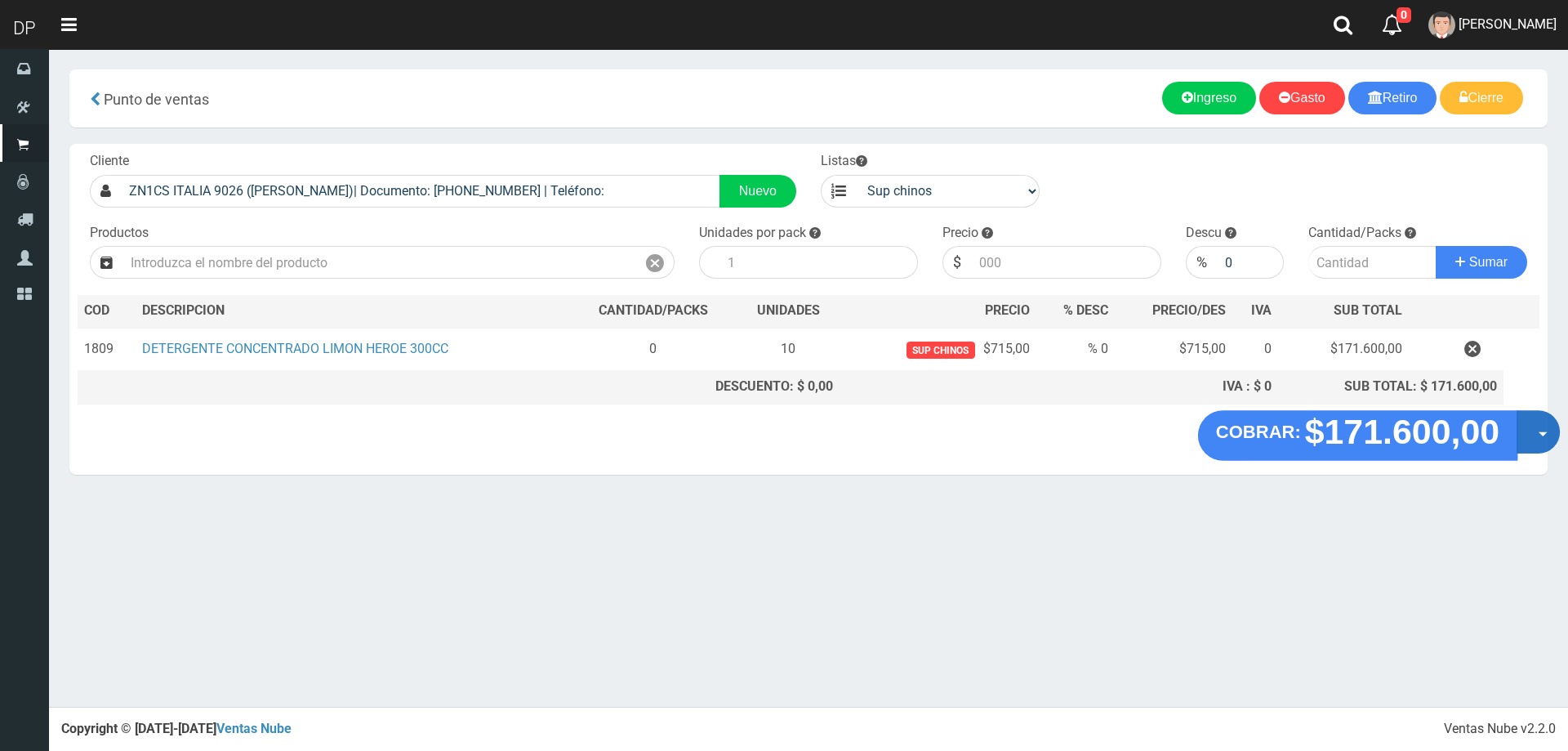
click at [1547, 428] on button "Opciones" at bounding box center [1538, 431] width 44 height 44
click at [1528, 447] on link "Hacer Devolucion" at bounding box center [1485, 437] width 146 height 37
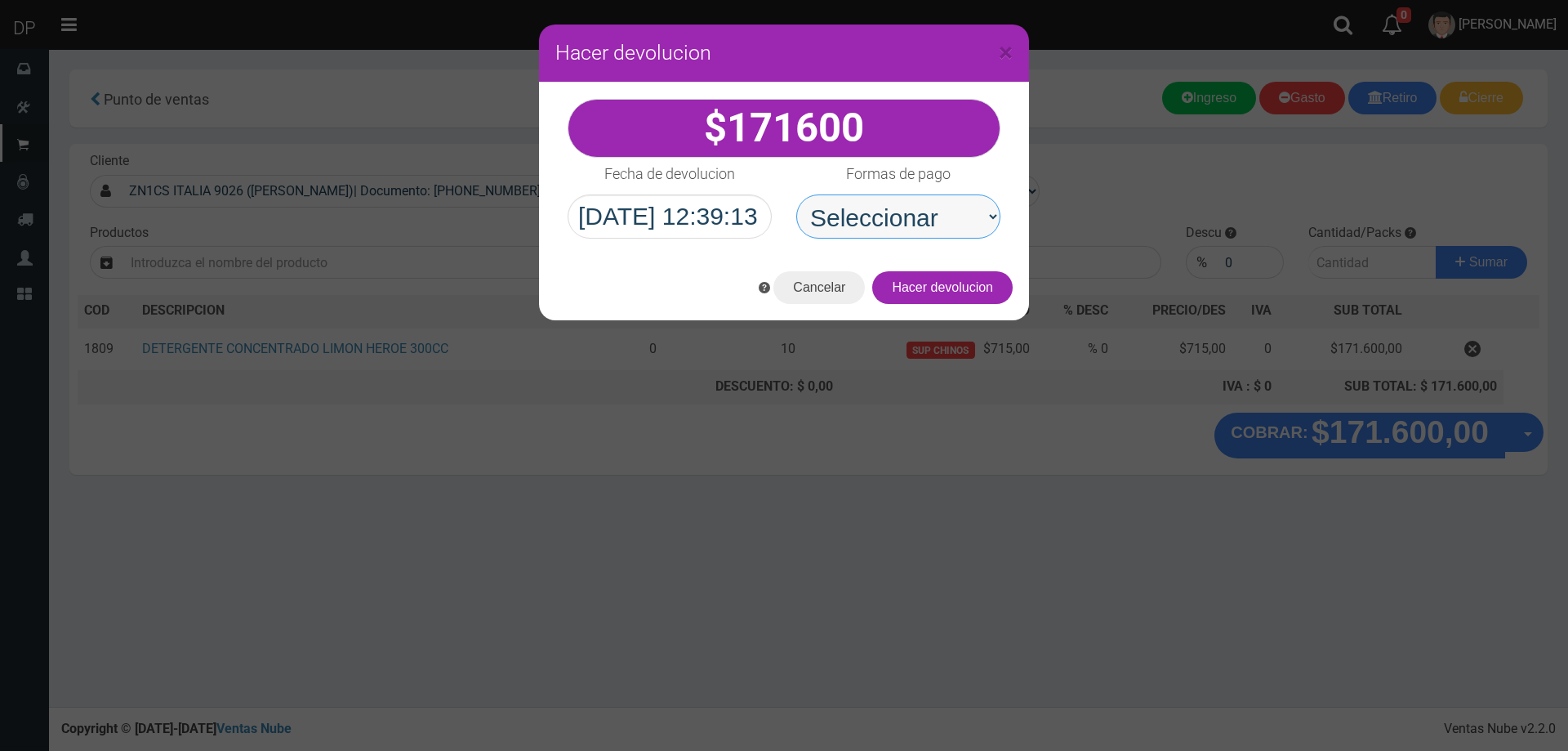
click at [968, 228] on select "Seleccionar Efectivo Tarjeta de Crédito Depósito Débito" at bounding box center [898, 216] width 204 height 44
select select "Efectivo"
click at [796, 194] on select "Seleccionar Efectivo Tarjeta de Crédito Depósito Débito" at bounding box center [898, 216] width 204 height 44
click at [960, 296] on button "Hacer devolucion" at bounding box center [942, 287] width 140 height 33
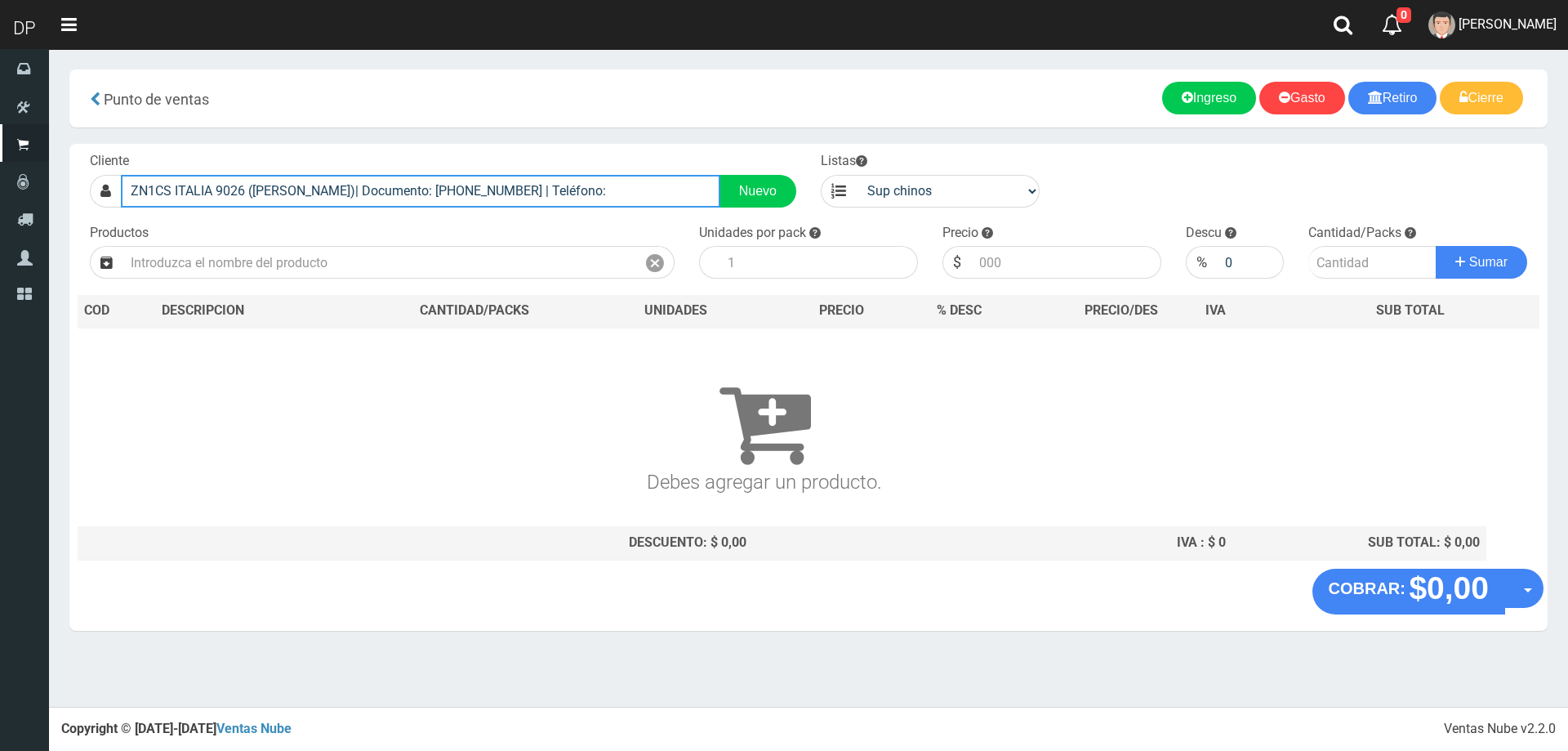
click at [283, 190] on input "ZN1CS ITALIA 9026 (J.L.SUAREZ)| Documento: 756468546785 | Teléfono:" at bounding box center [420, 191] width 599 height 33
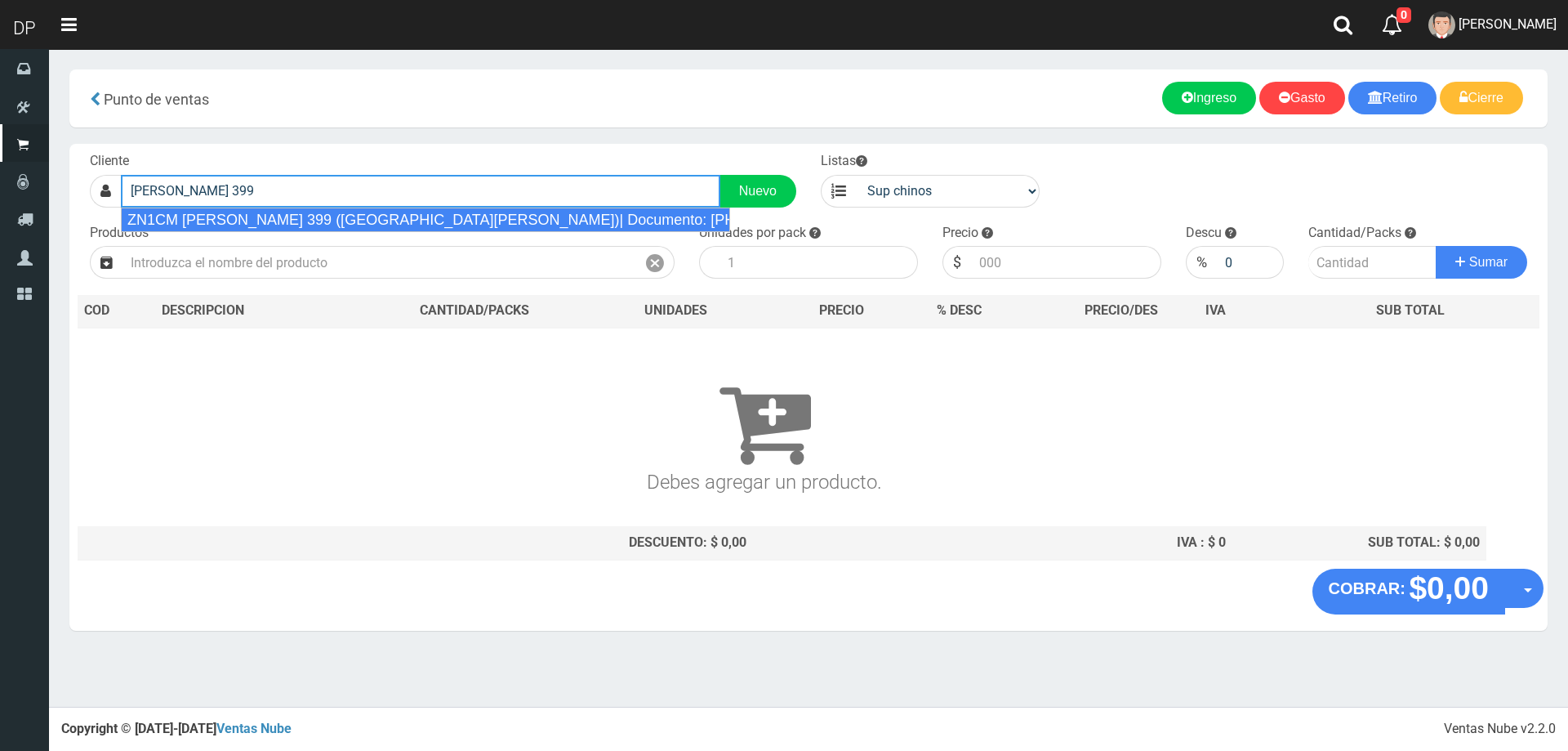
click at [291, 215] on div "ZN1CM ALSINA 399 (SAN ISIDRO)| Documento: 5845754568754 | Teléfono: 1126818437" at bounding box center [425, 219] width 609 height 24
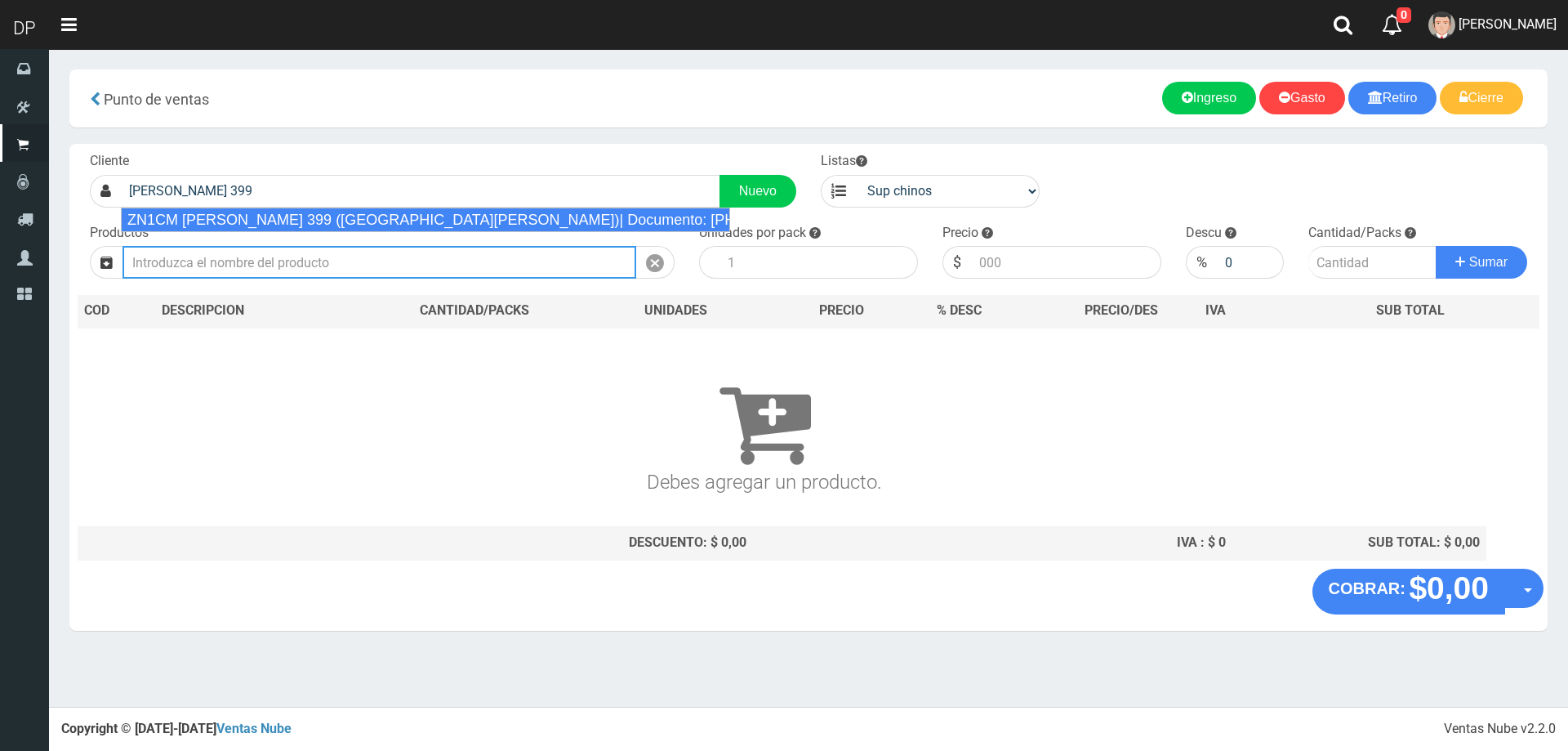
type input "ZN1CM ALSINA 399 (SAN ISIDRO)| Documento: 5845754568754 | Teléfono: 1126818437"
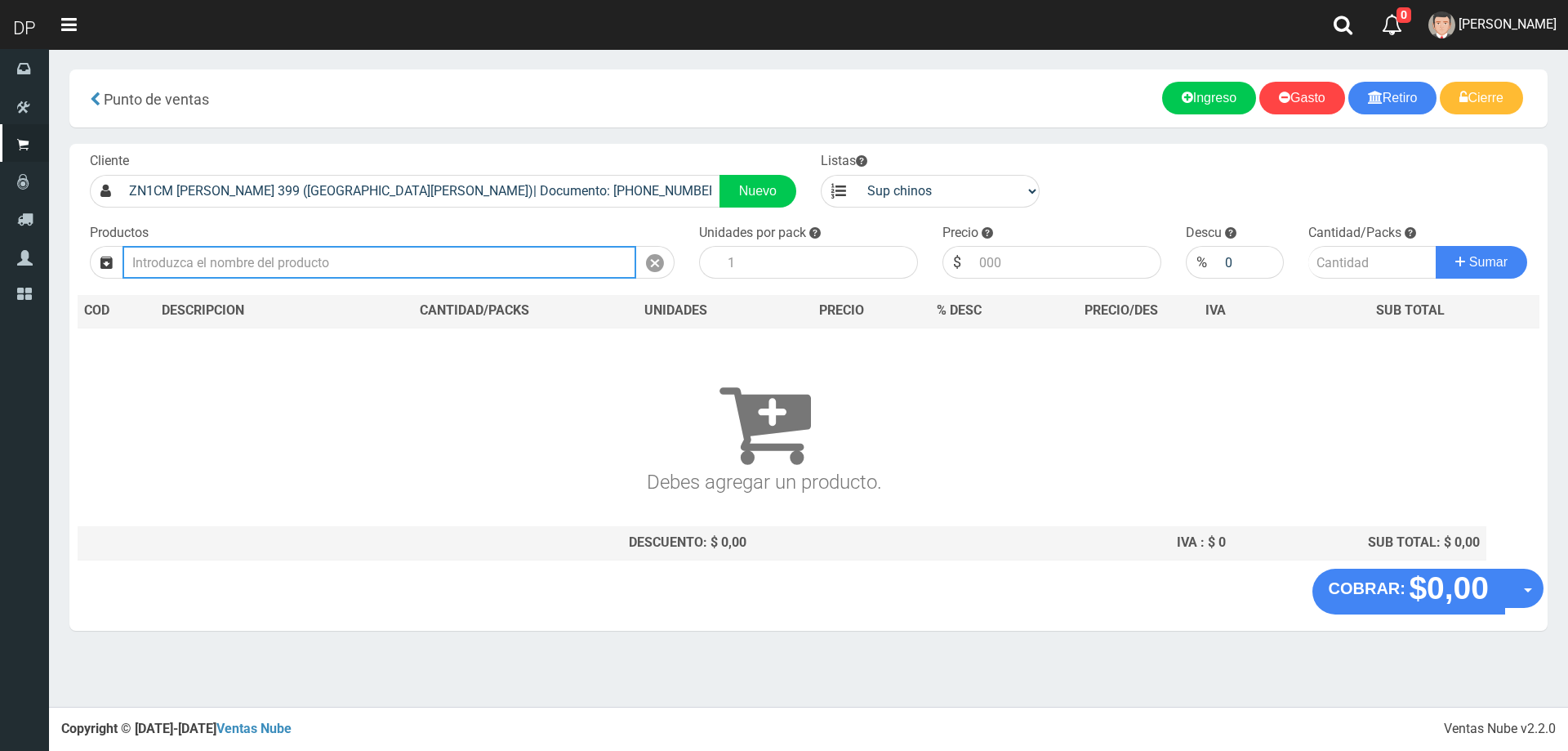
click at [260, 258] on input "text" at bounding box center [379, 262] width 514 height 33
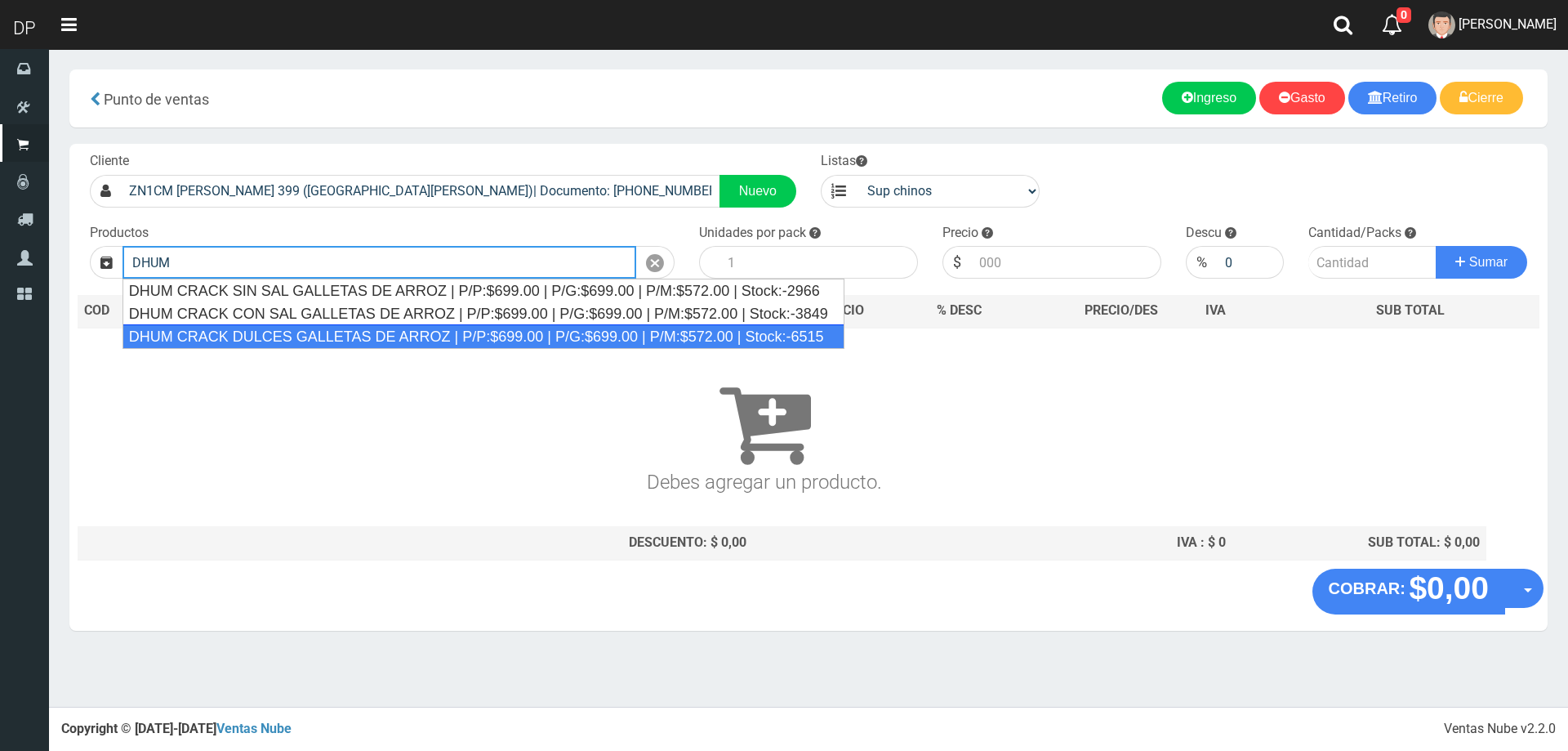
click at [320, 336] on div "DHUM CRACK DULCES GALLETAS DE ARROZ | P/P:$699.00 | P/G:$699.00 | P/M:$572.00 |…" at bounding box center [483, 336] width 722 height 24
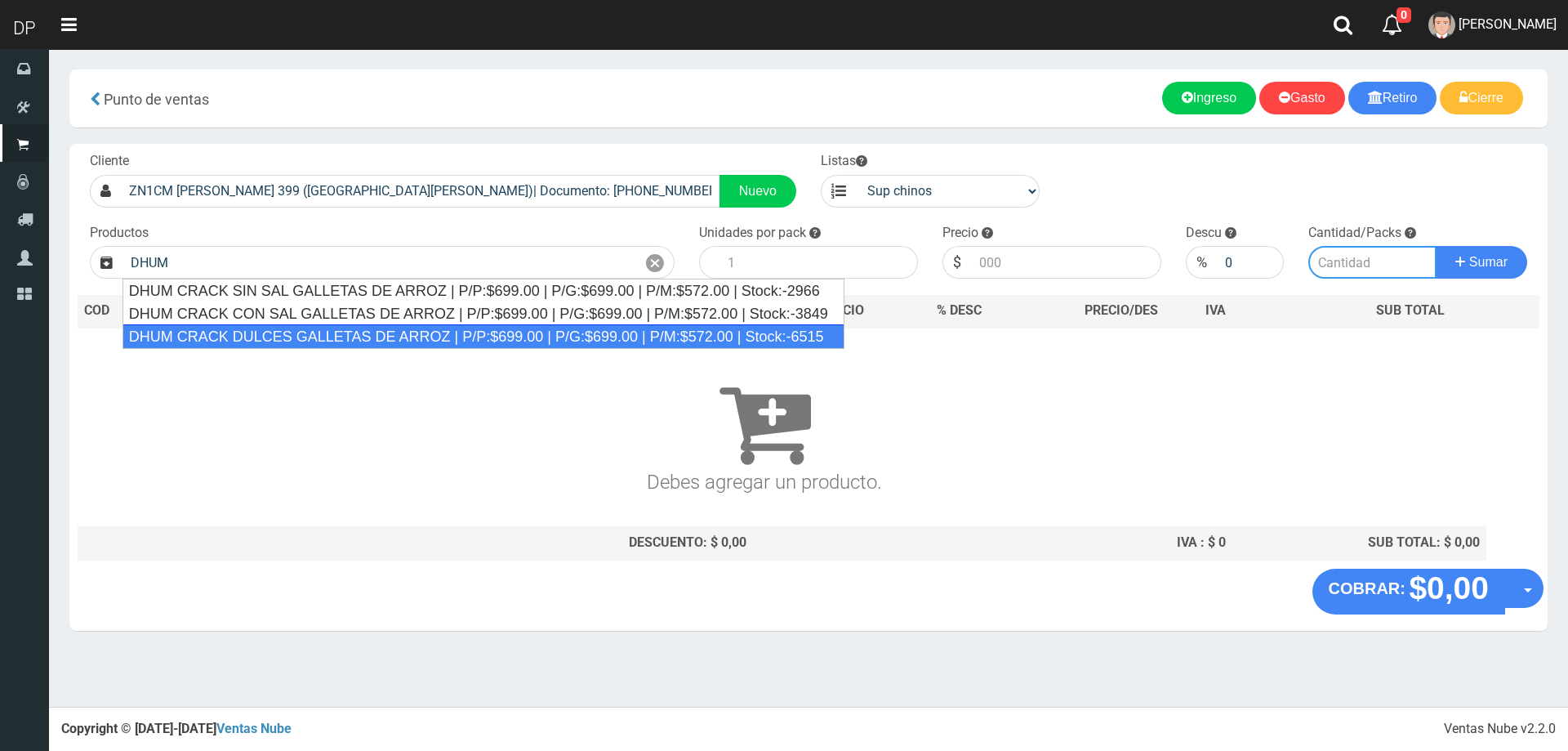
type input "DHUM CRACK DULCES GALLETAS DE ARROZ | P/P:$699.00 | P/G:$699.00 | P/M:$572.00 |…"
type input "12"
type input "699.00"
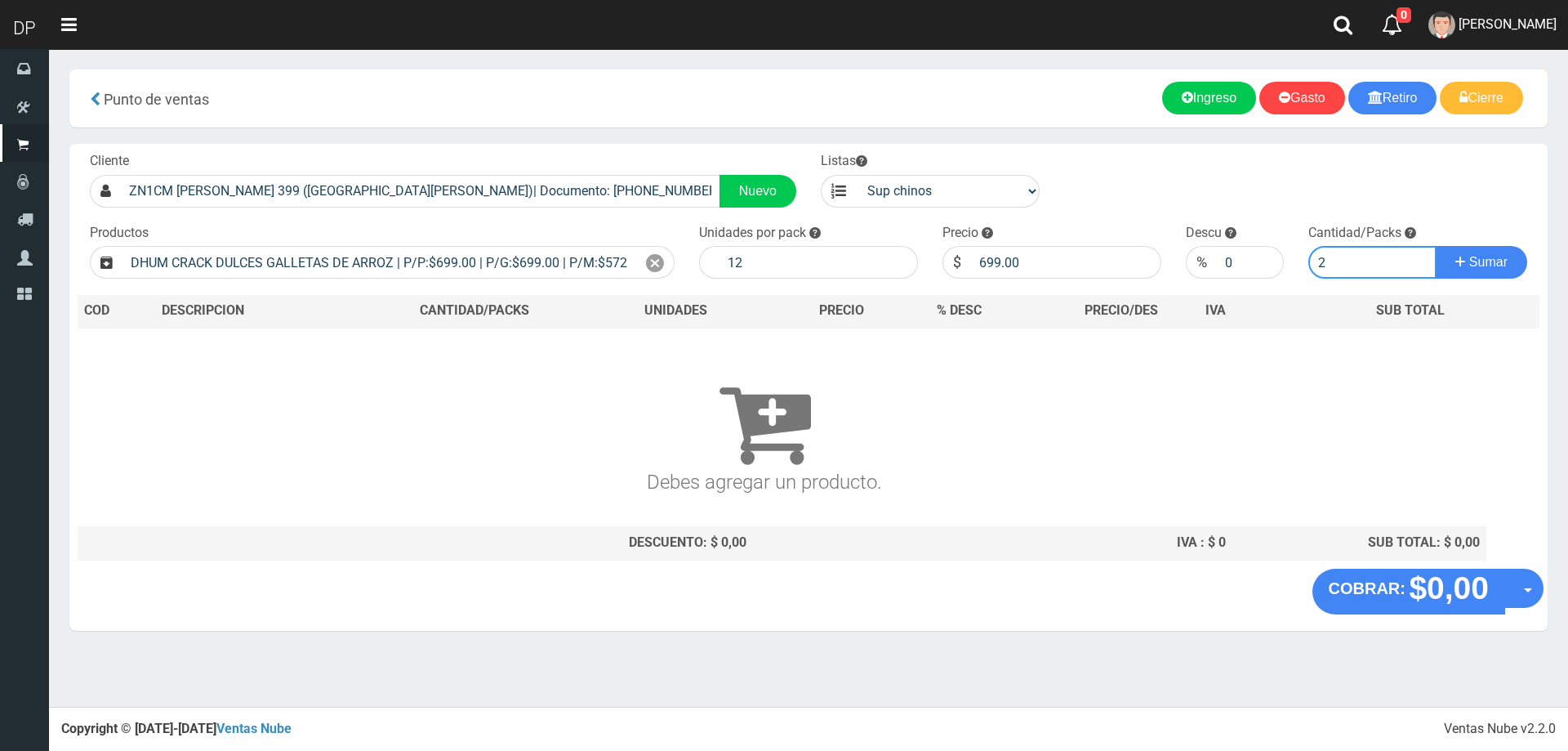
type input "2"
click at [1436, 246] on button "Sumar" at bounding box center [1482, 262] width 91 height 33
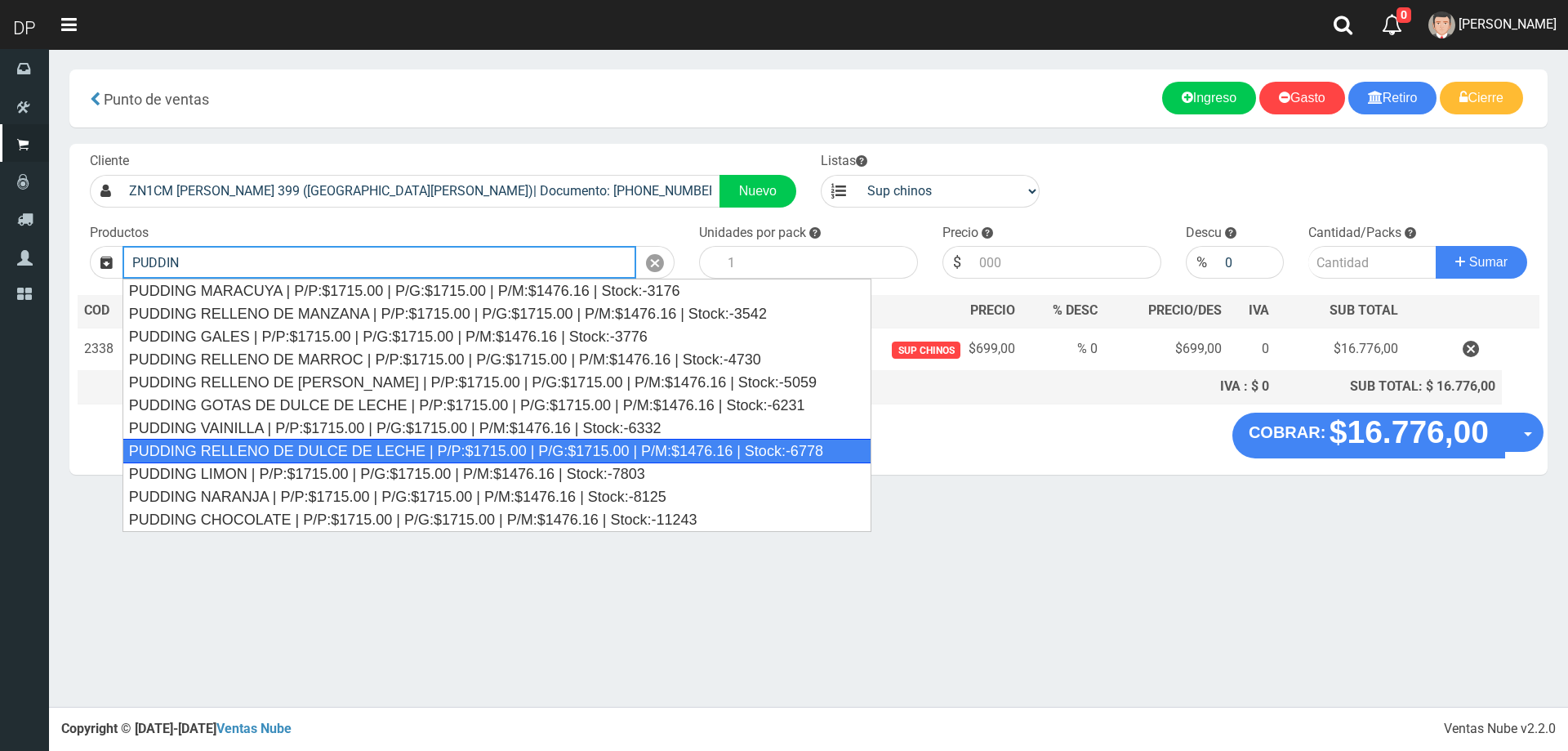
click at [387, 449] on div "PUDDING RELLENO DE DULCE DE LECHE | P/P:$1715.00 | P/G:$1715.00 | P/M:$1476.16 …" at bounding box center [497, 451] width 749 height 24
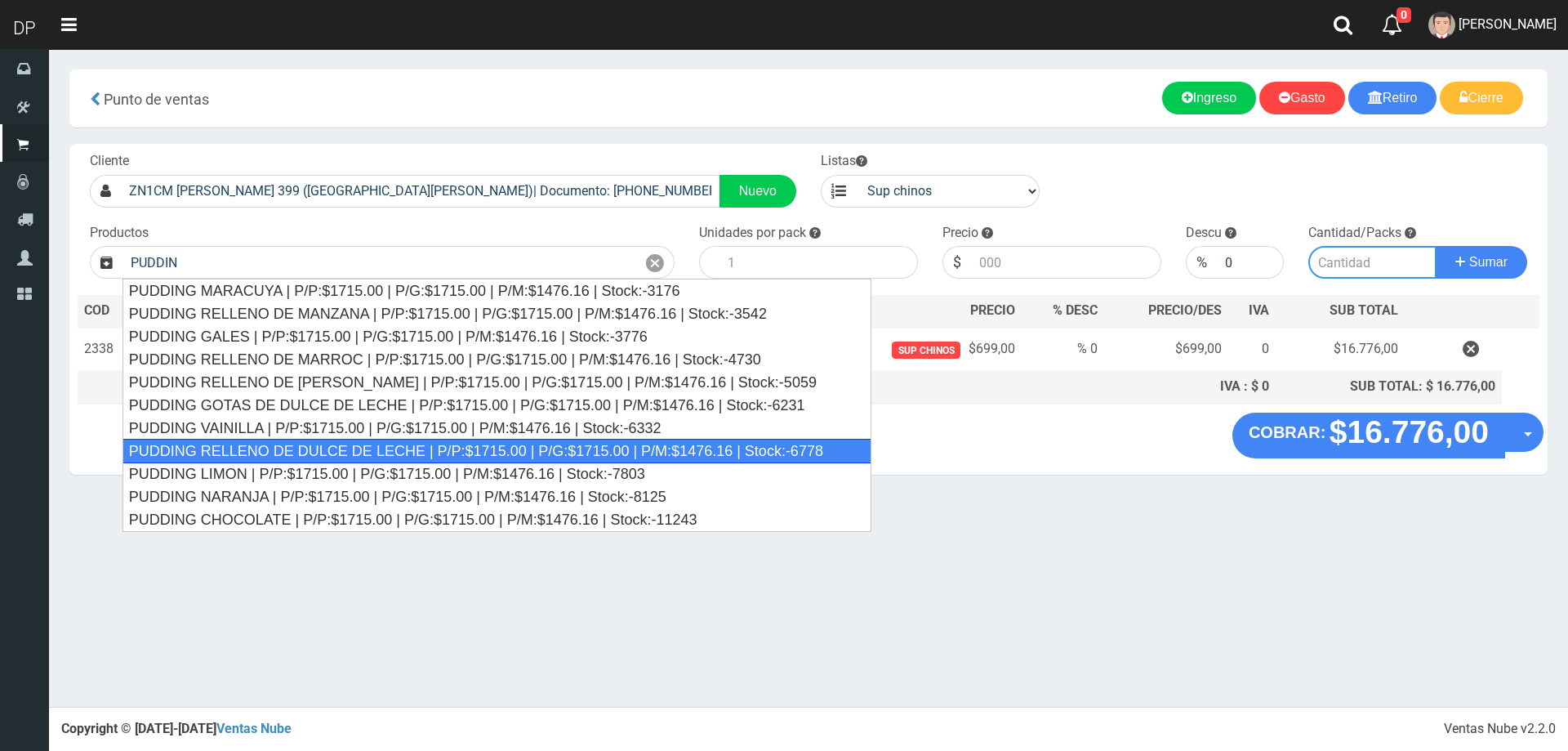
type input "PUDDING RELLENO DE DULCE DE LECHE | P/P:$1715.00 | P/G:$1715.00 | P/M:$1476.16 …"
type input "8"
type input "1715.00"
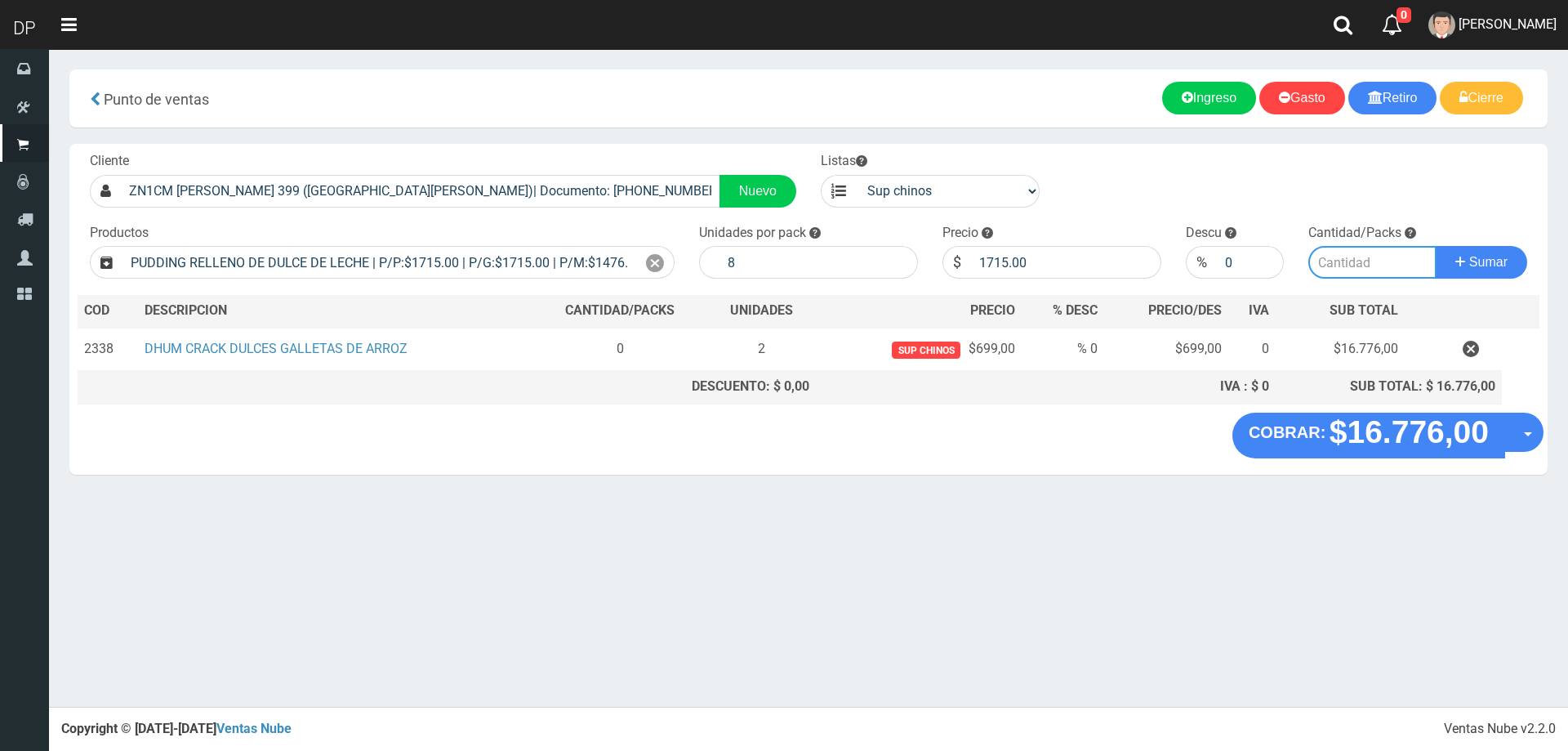
click at [1369, 267] on input "number" at bounding box center [1373, 262] width 129 height 33
type input "1"
click at [1436, 246] on button "Sumar" at bounding box center [1482, 262] width 91 height 33
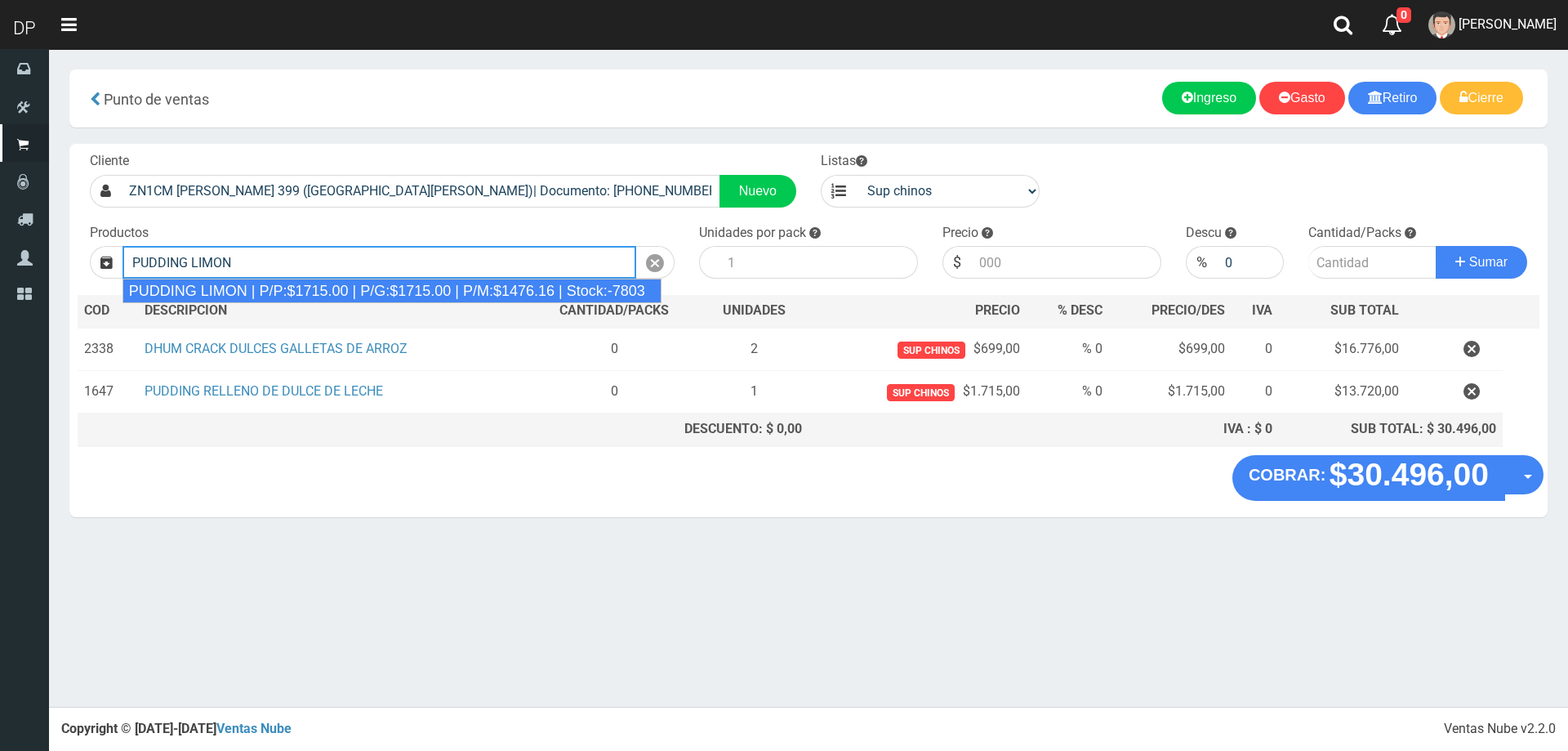
click at [495, 290] on div "PUDDING LIMON | P/P:$1715.00 | P/G:$1715.00 | P/M:$1476.16 | Stock:-7803" at bounding box center [392, 291] width 539 height 24
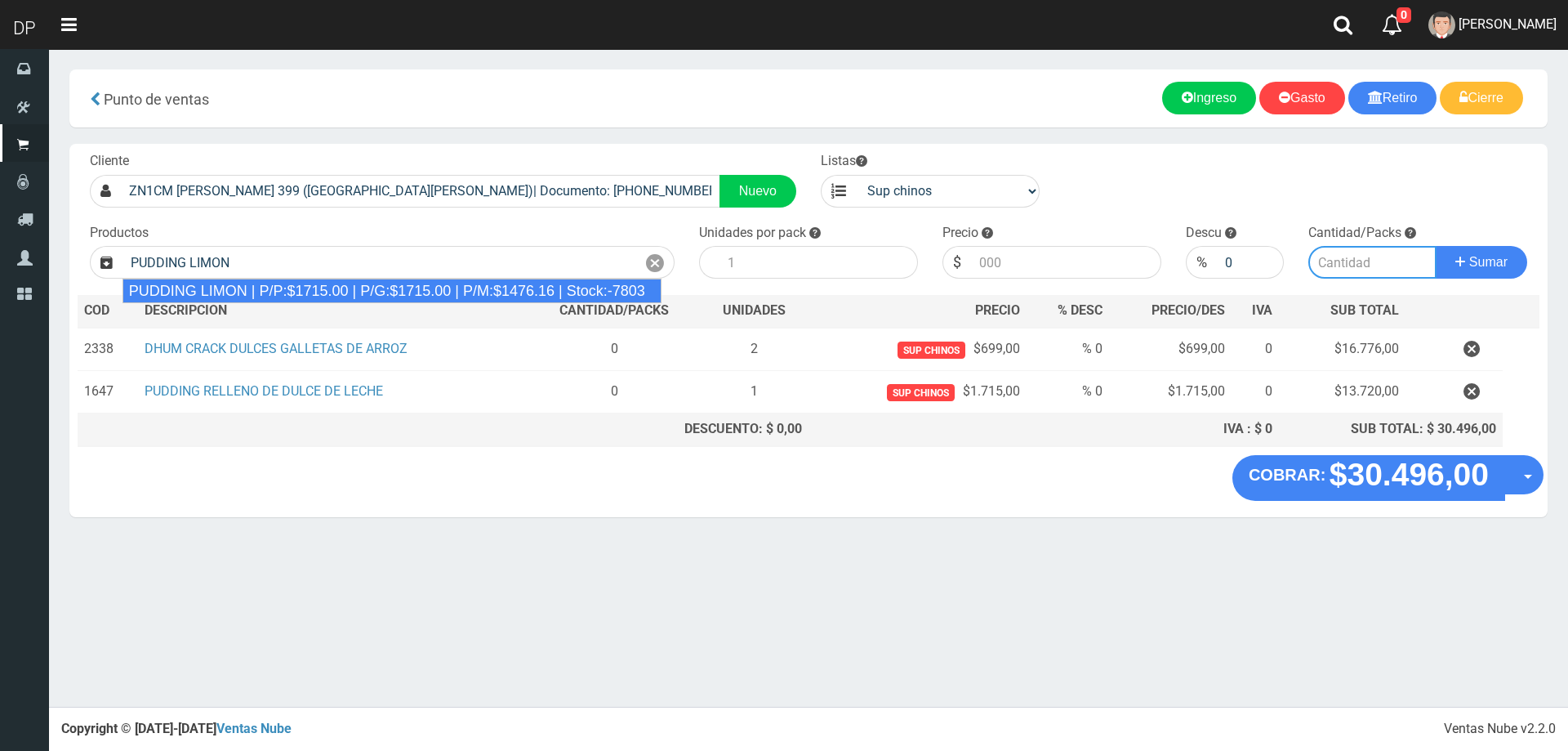
type input "PUDDING LIMON | P/P:$1715.00 | P/G:$1715.00 | P/M:$1476.16 | Stock:-7803"
type input "8"
type input "1715.00"
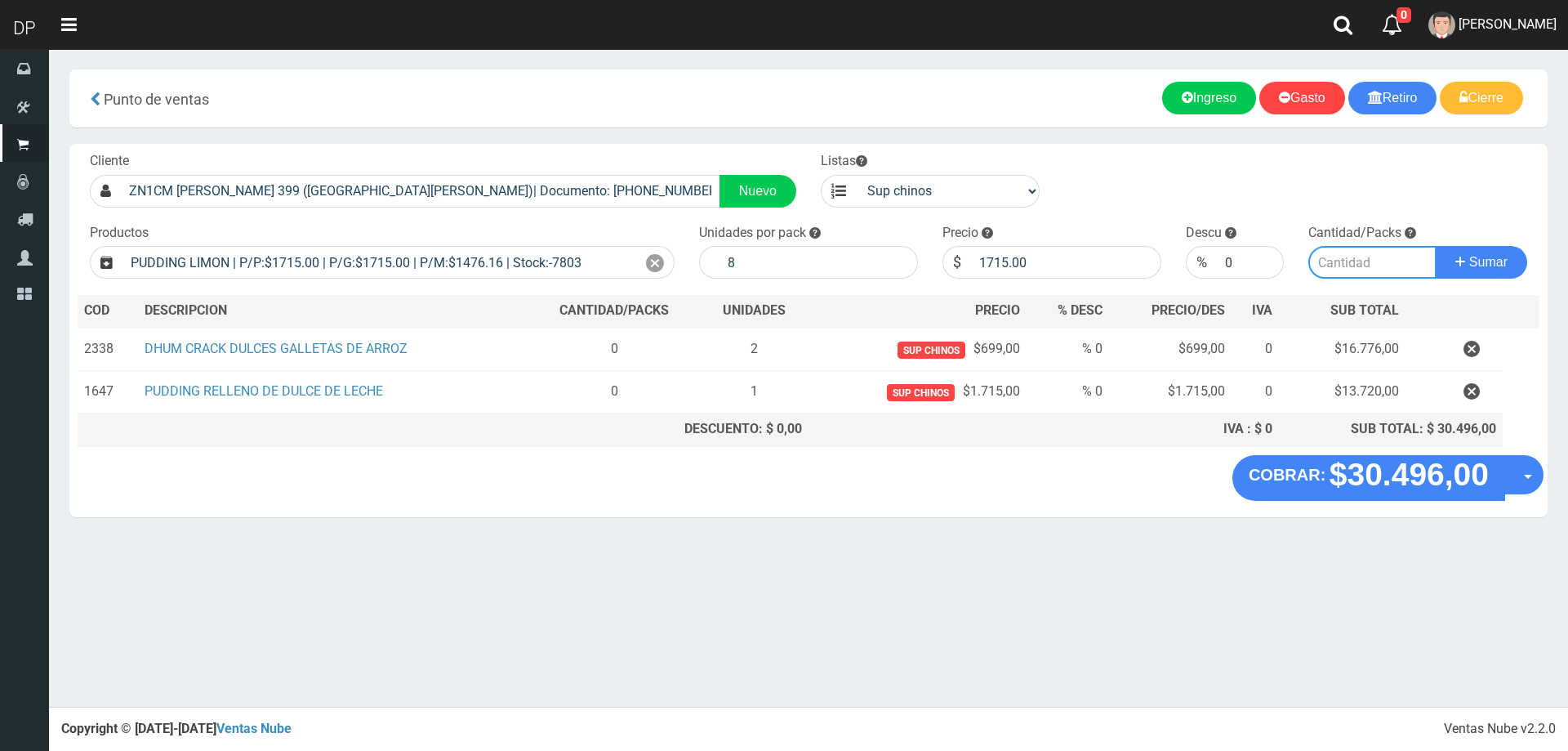
click at [1356, 262] on input "number" at bounding box center [1373, 262] width 129 height 33
type input "1"
click at [1436, 246] on button "Sumar" at bounding box center [1482, 262] width 91 height 33
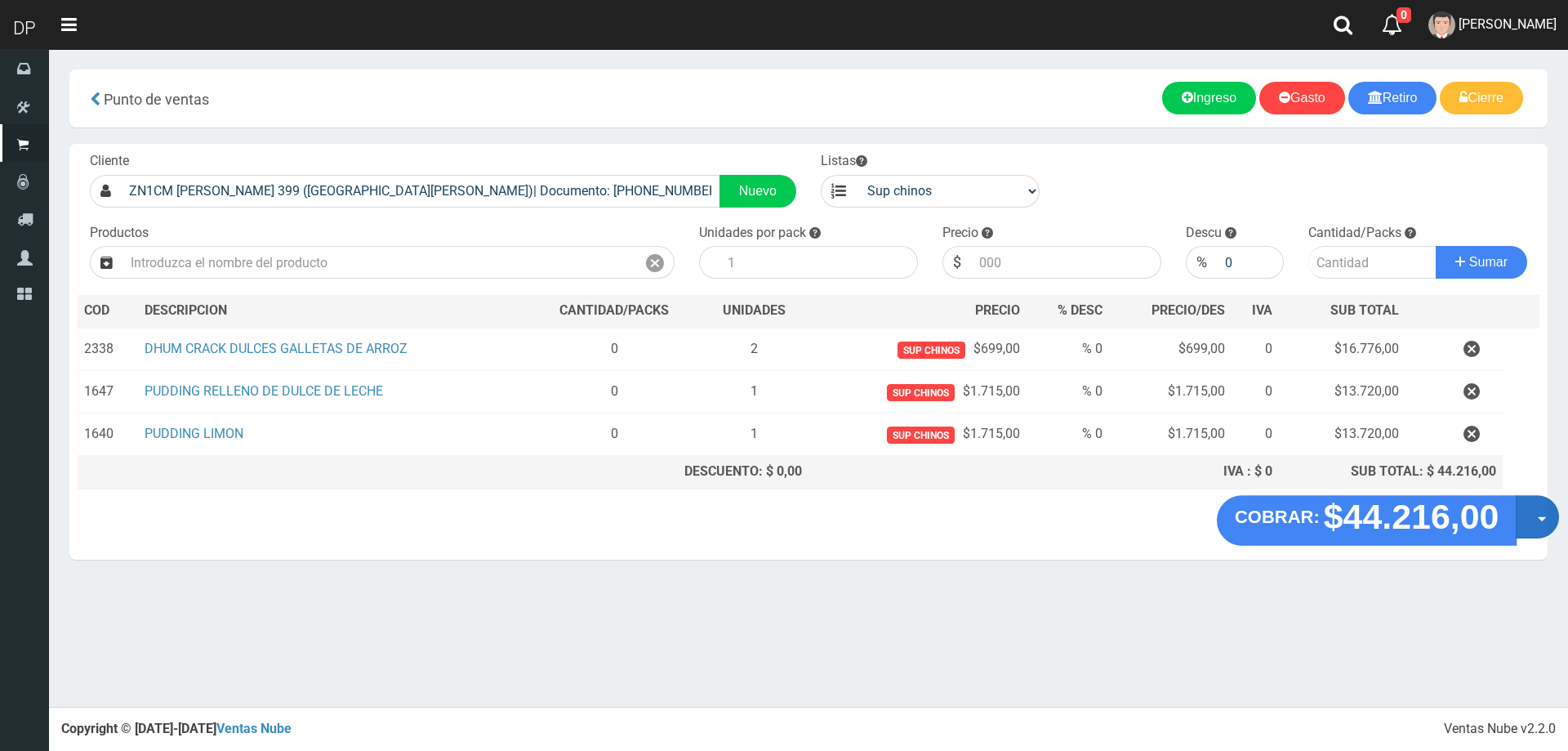
click at [1530, 514] on button "Opciones" at bounding box center [1537, 517] width 44 height 44
click at [1463, 521] on link "Hacer Devolucion" at bounding box center [1484, 522] width 146 height 37
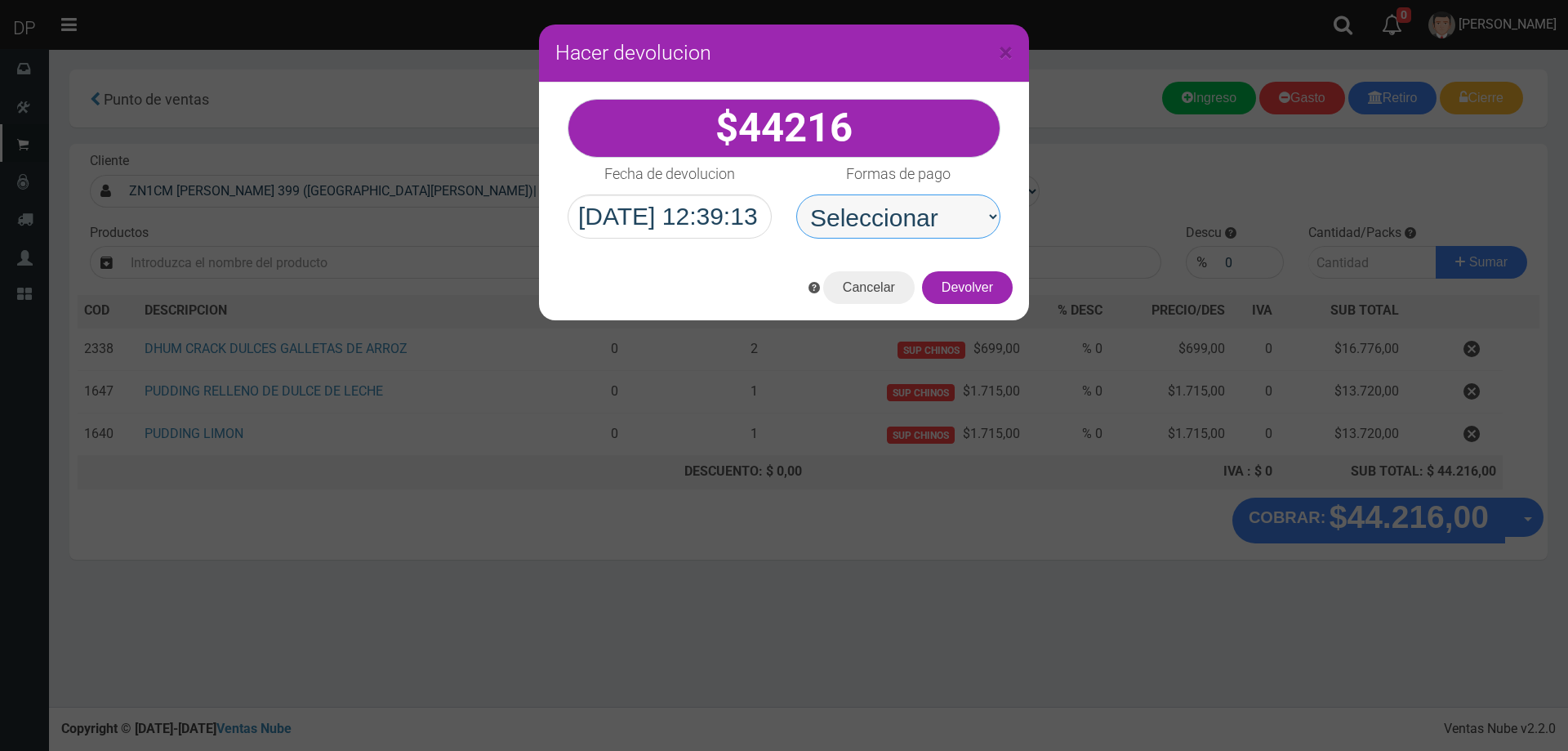
click at [885, 228] on select "Seleccionar Efectivo Tarjeta de Crédito Depósito Débito" at bounding box center [898, 216] width 204 height 44
select select "Efectivo"
click at [796, 194] on select "Seleccionar Efectivo Tarjeta de Crédito Depósito Débito" at bounding box center [898, 216] width 204 height 44
click at [983, 292] on button "Devolver" at bounding box center [968, 287] width 91 height 33
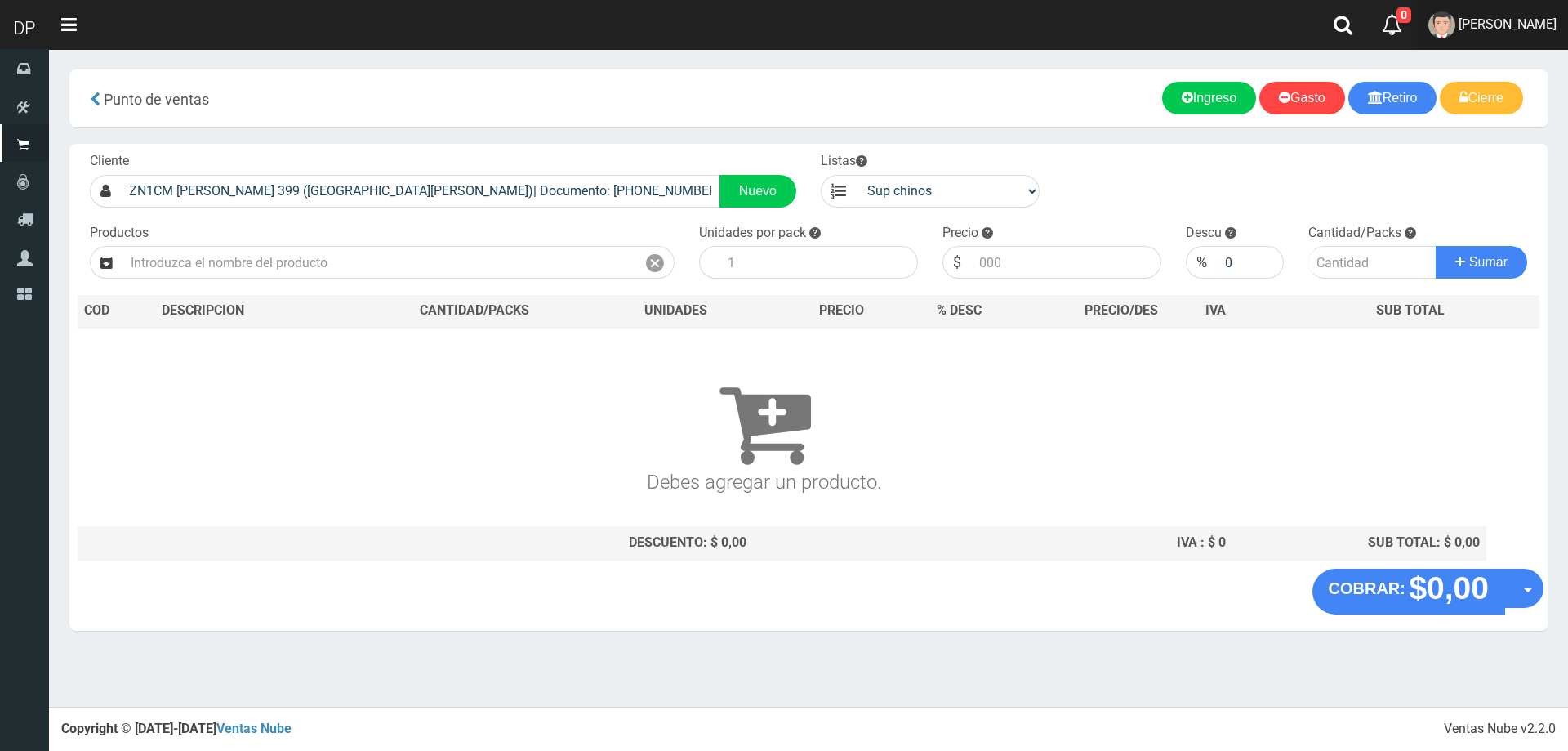
click at [1541, 17] on span "Betiana Paola Casco" at bounding box center [1508, 24] width 98 height 16
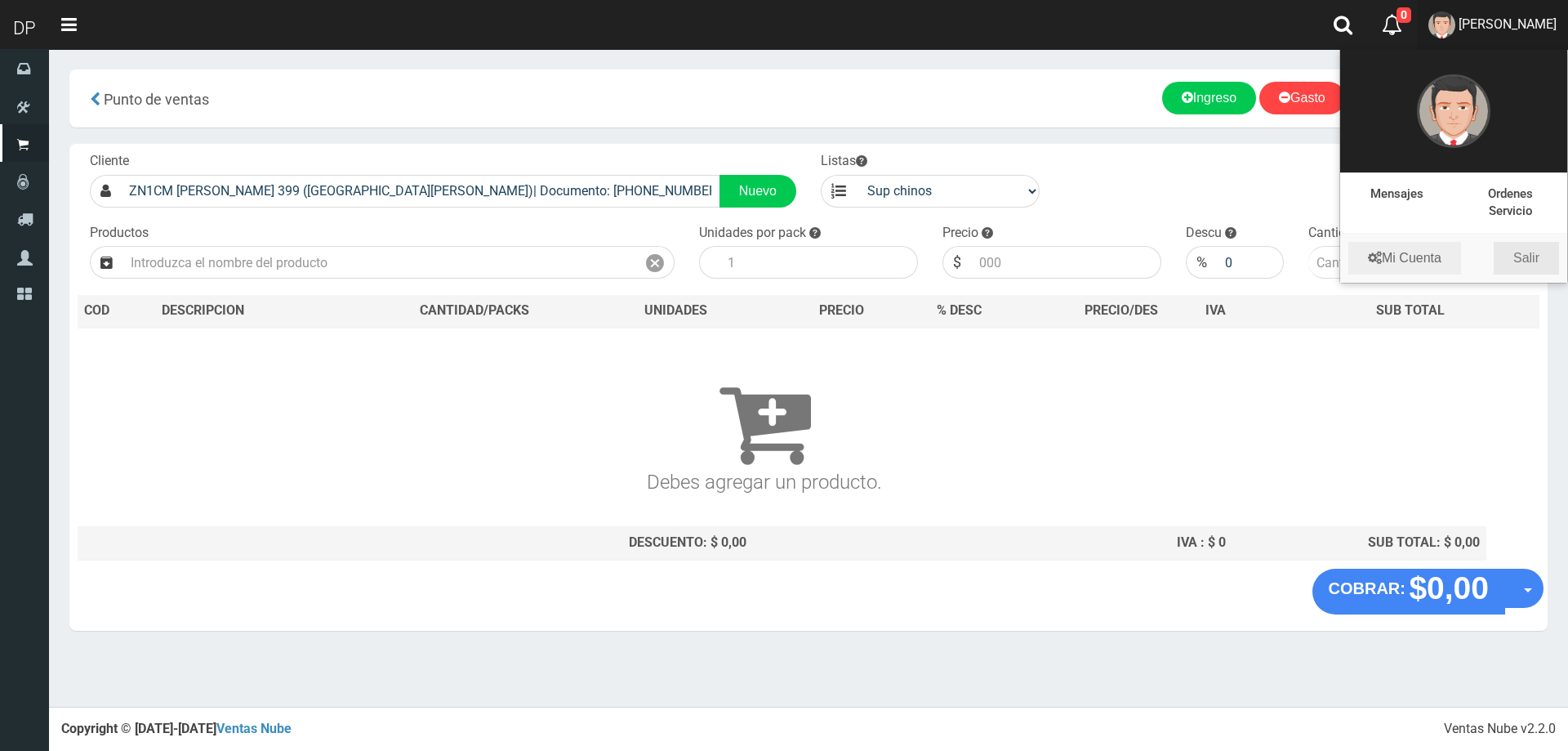
click at [1547, 266] on link "Salir" at bounding box center [1526, 257] width 65 height 33
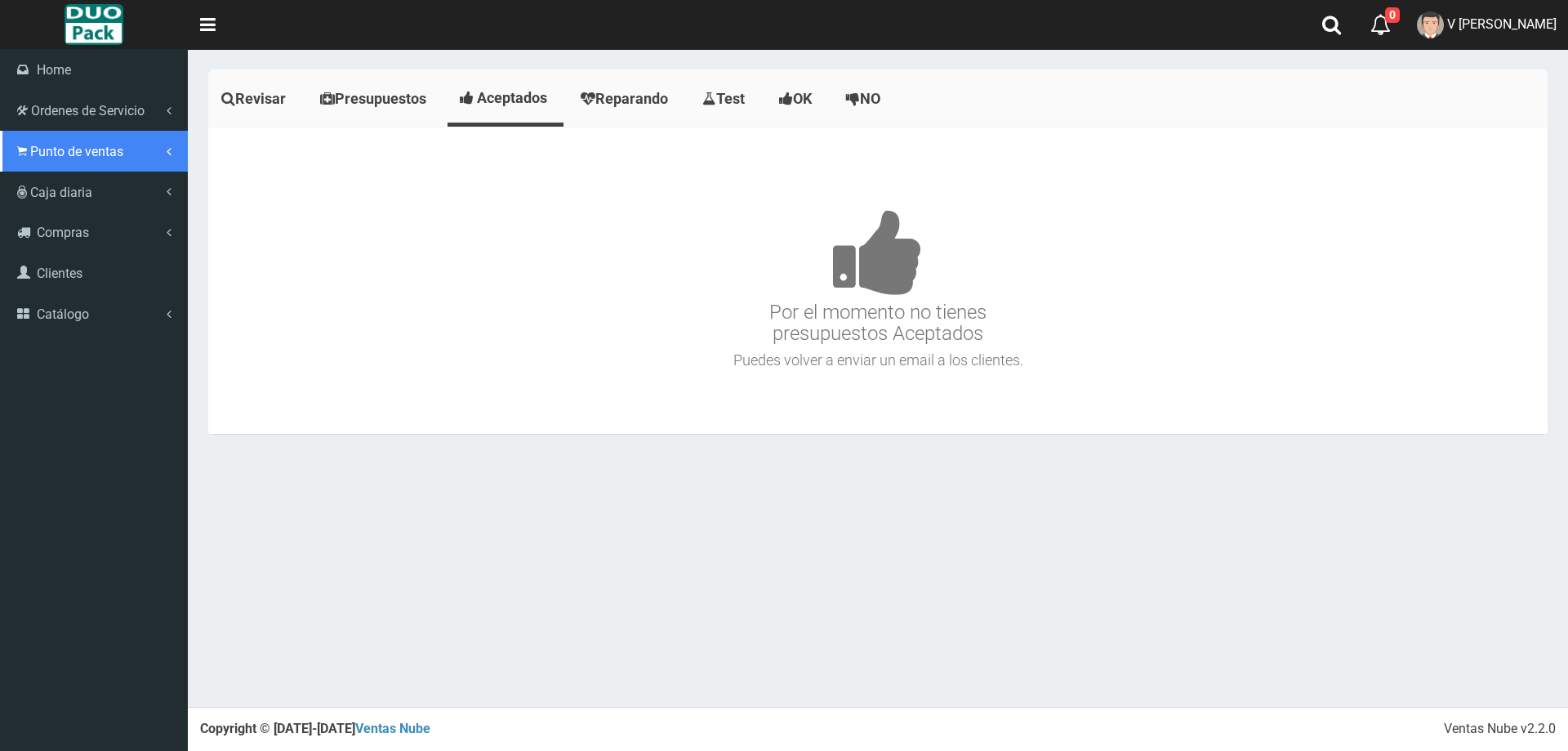
click at [53, 138] on link "Punto de ventas" at bounding box center [94, 152] width 188 height 41
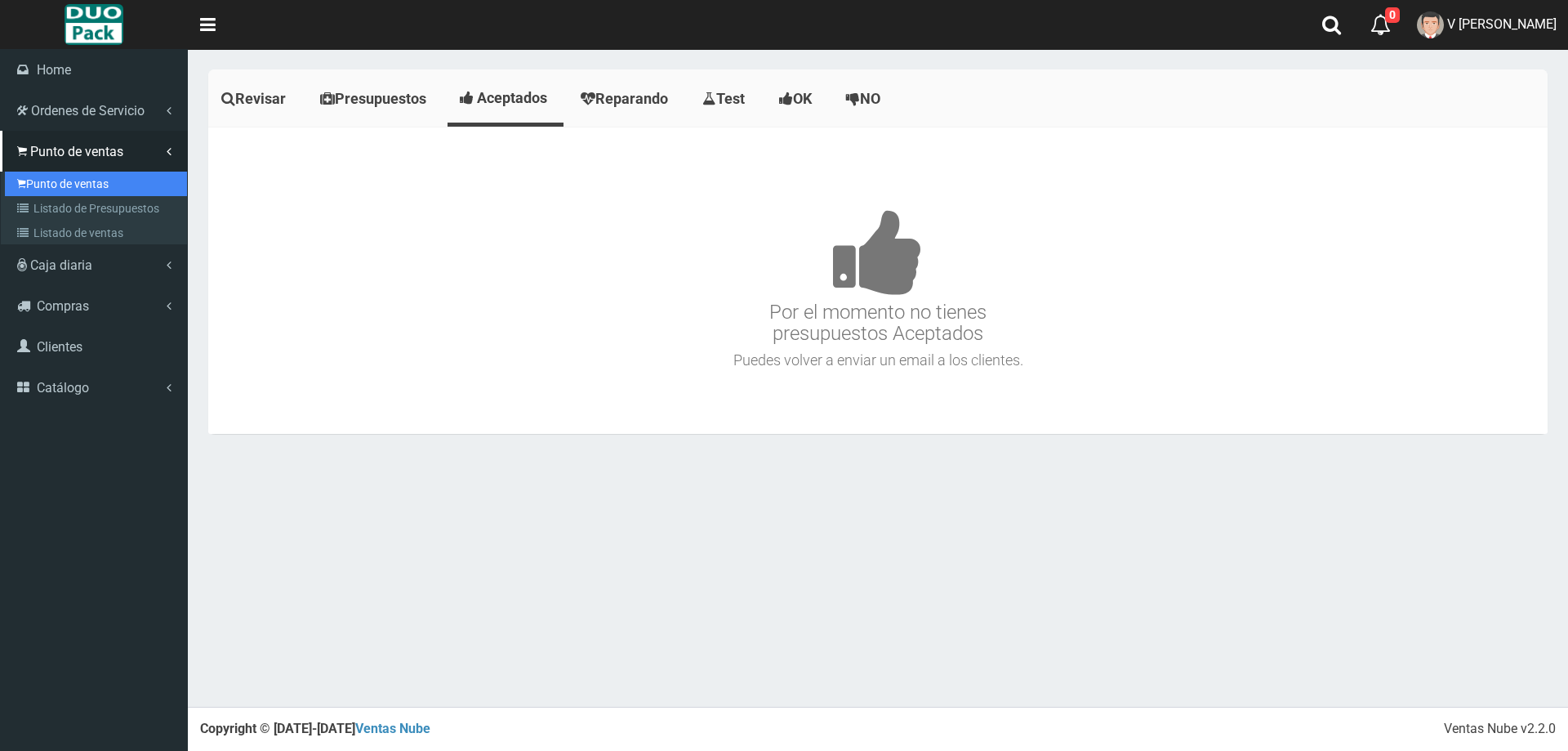
click at [91, 181] on link "Punto de ventas" at bounding box center [96, 184] width 182 height 24
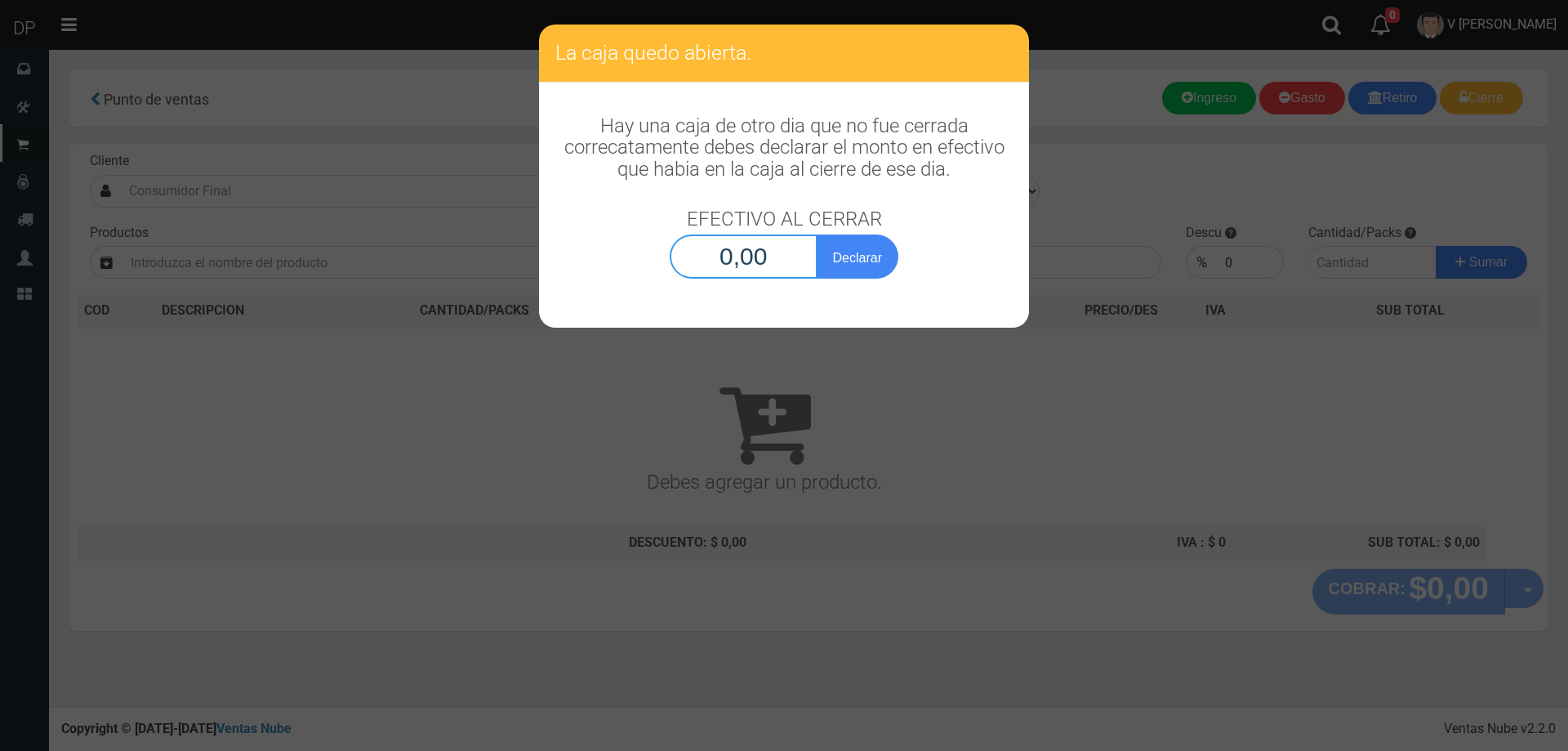
click at [759, 260] on input "0,00" at bounding box center [743, 256] width 148 height 44
type input "1,00"
click at [817, 234] on button "Declarar" at bounding box center [857, 256] width 82 height 44
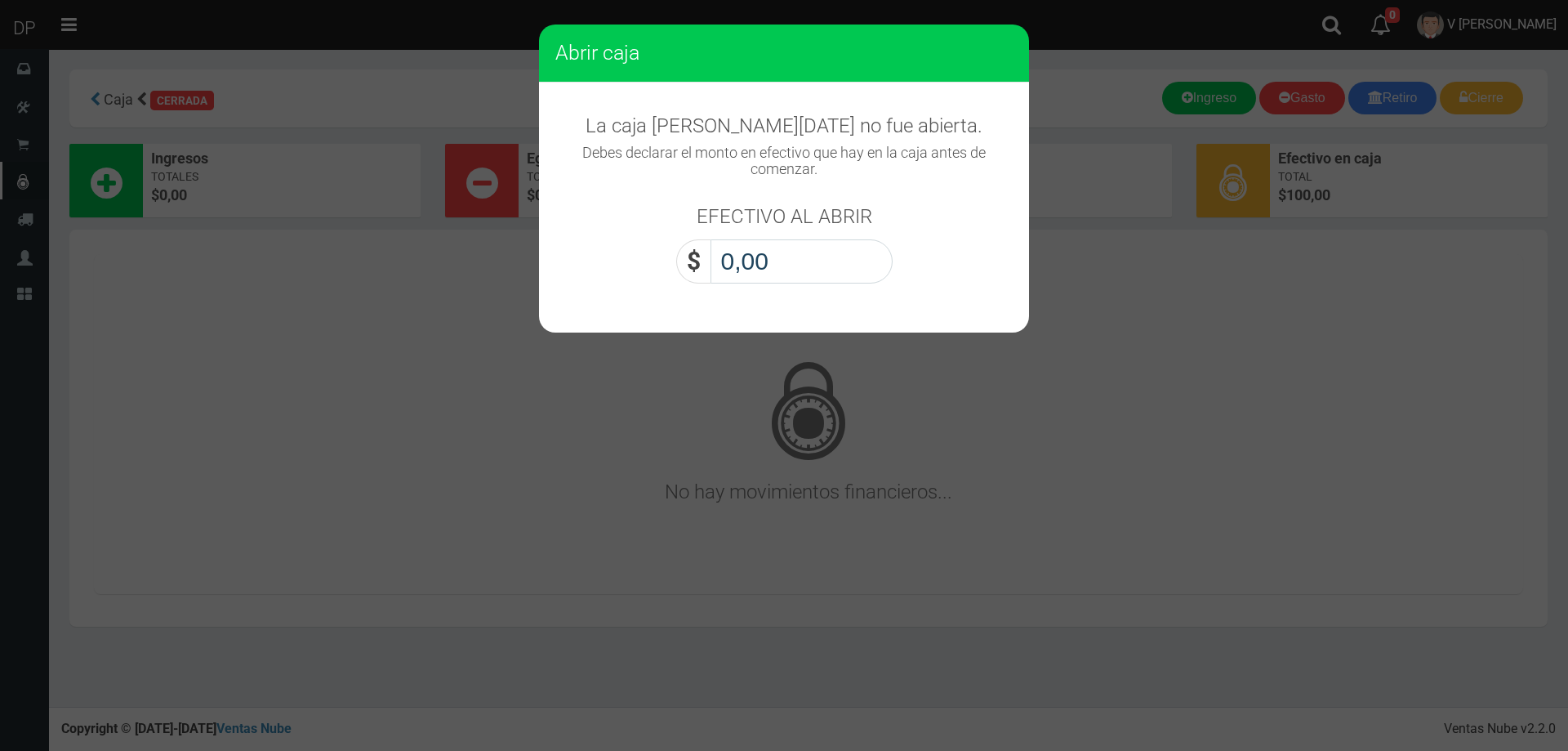
click at [759, 260] on input "0,00" at bounding box center [802, 261] width 182 height 44
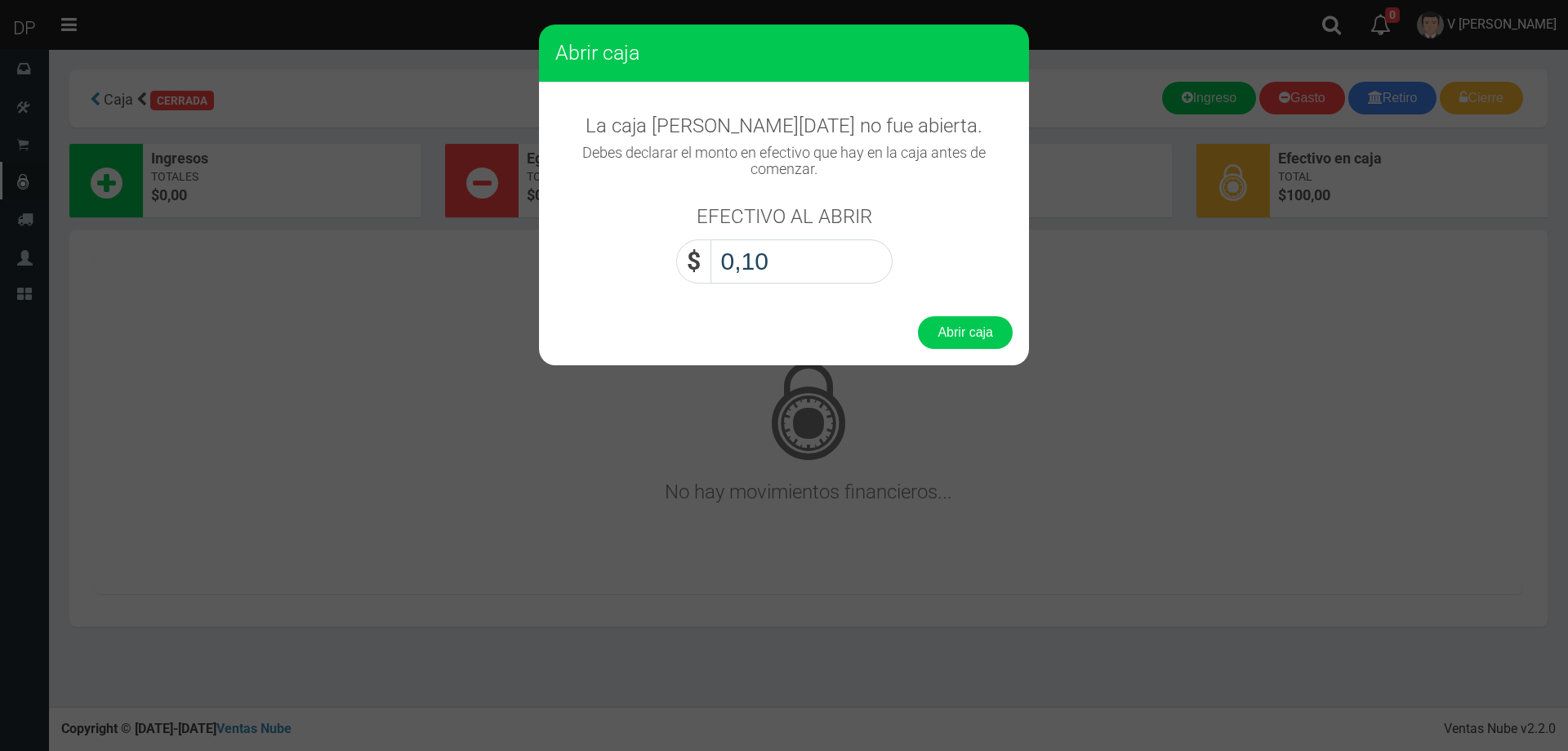
type input "1,00"
click at [918, 316] on button "Abrir caja" at bounding box center [965, 332] width 95 height 33
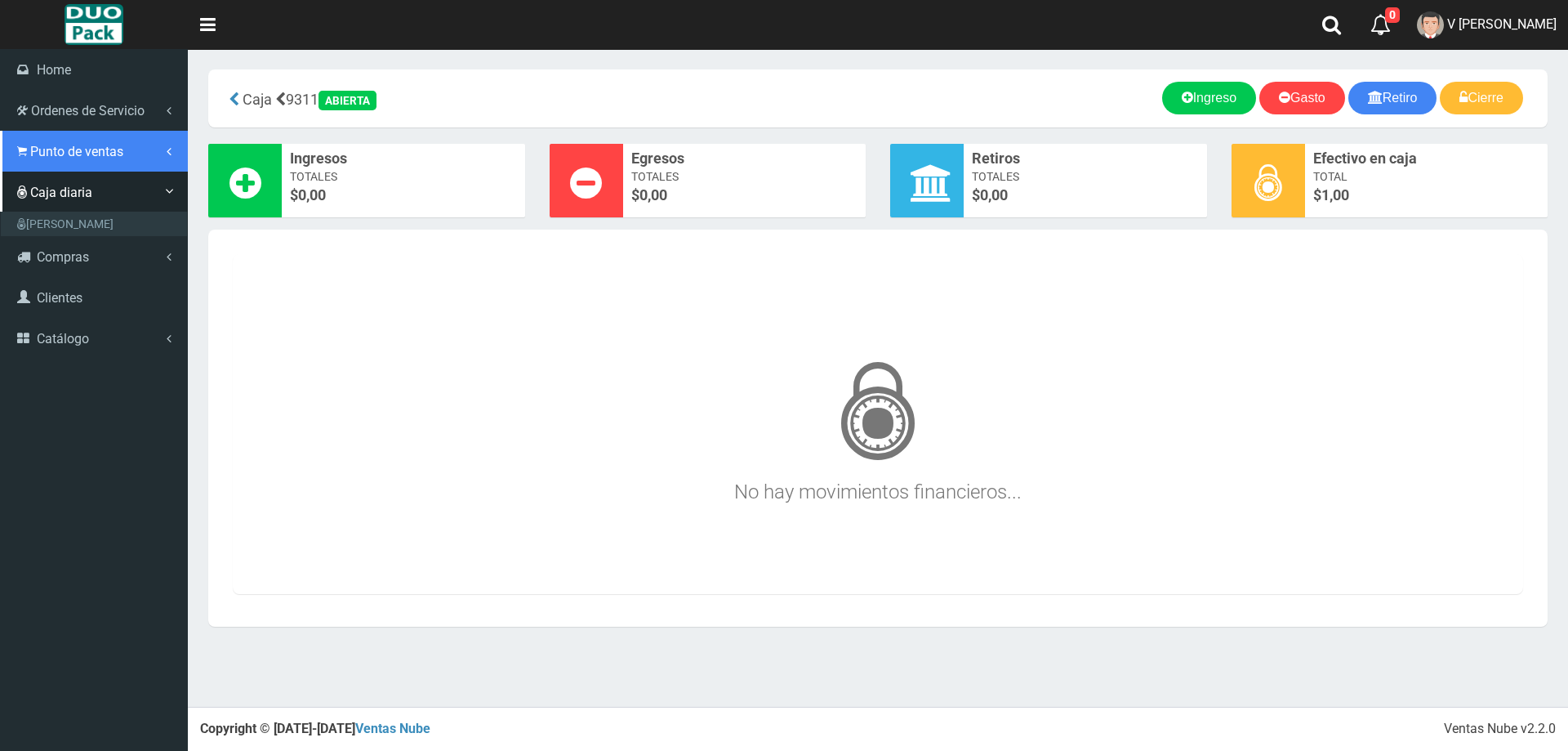
click at [57, 152] on span "Punto de ventas" at bounding box center [77, 152] width 93 height 16
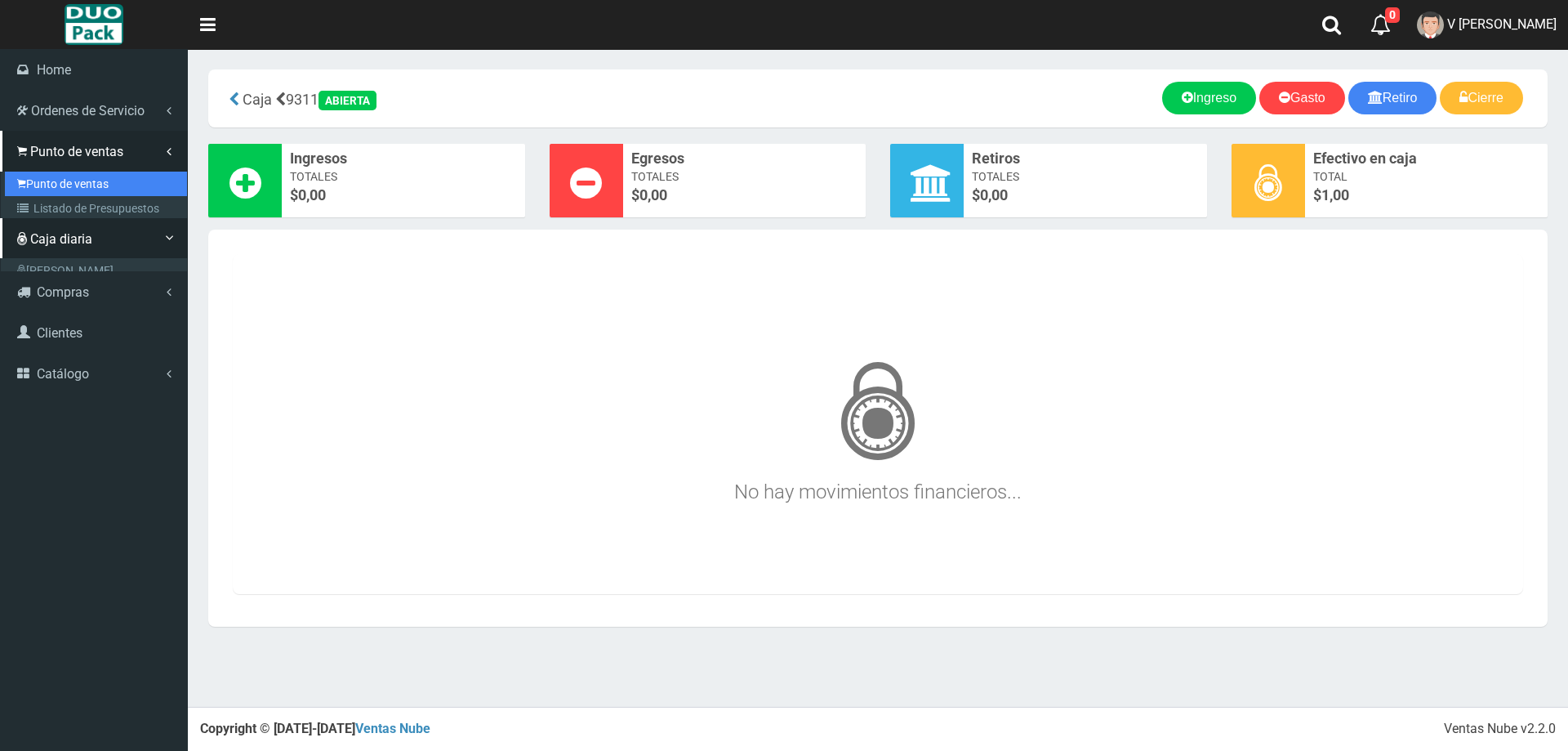
click at [59, 177] on link "Punto de ventas" at bounding box center [96, 184] width 182 height 24
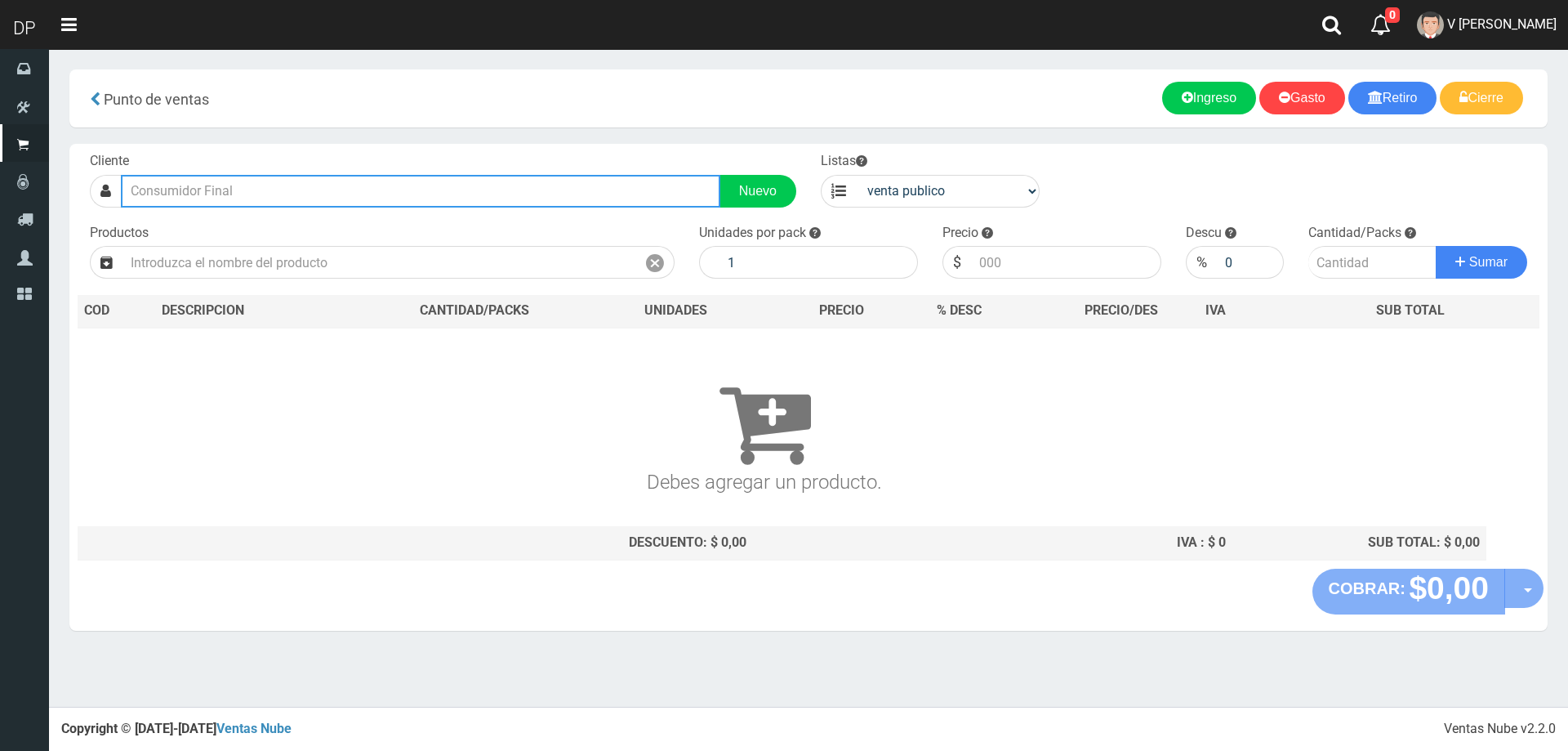
click at [337, 175] on input "text" at bounding box center [420, 191] width 599 height 33
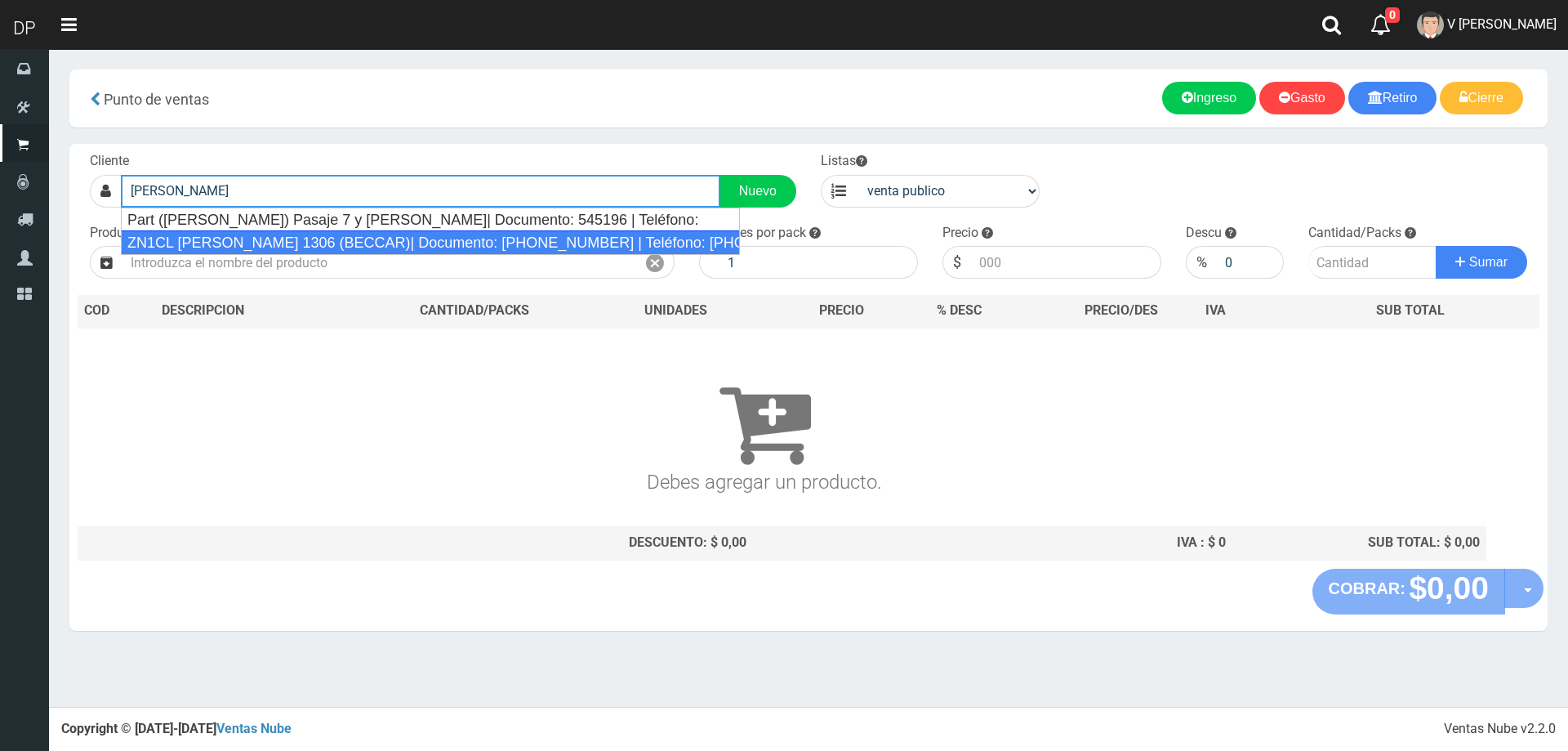
click at [330, 243] on div "ZN1CL [PERSON_NAME] 1306 (BECCAR)| Documento: [PHONE_NUMBER] | Teléfono: [PHONE…" at bounding box center [430, 243] width 620 height 24
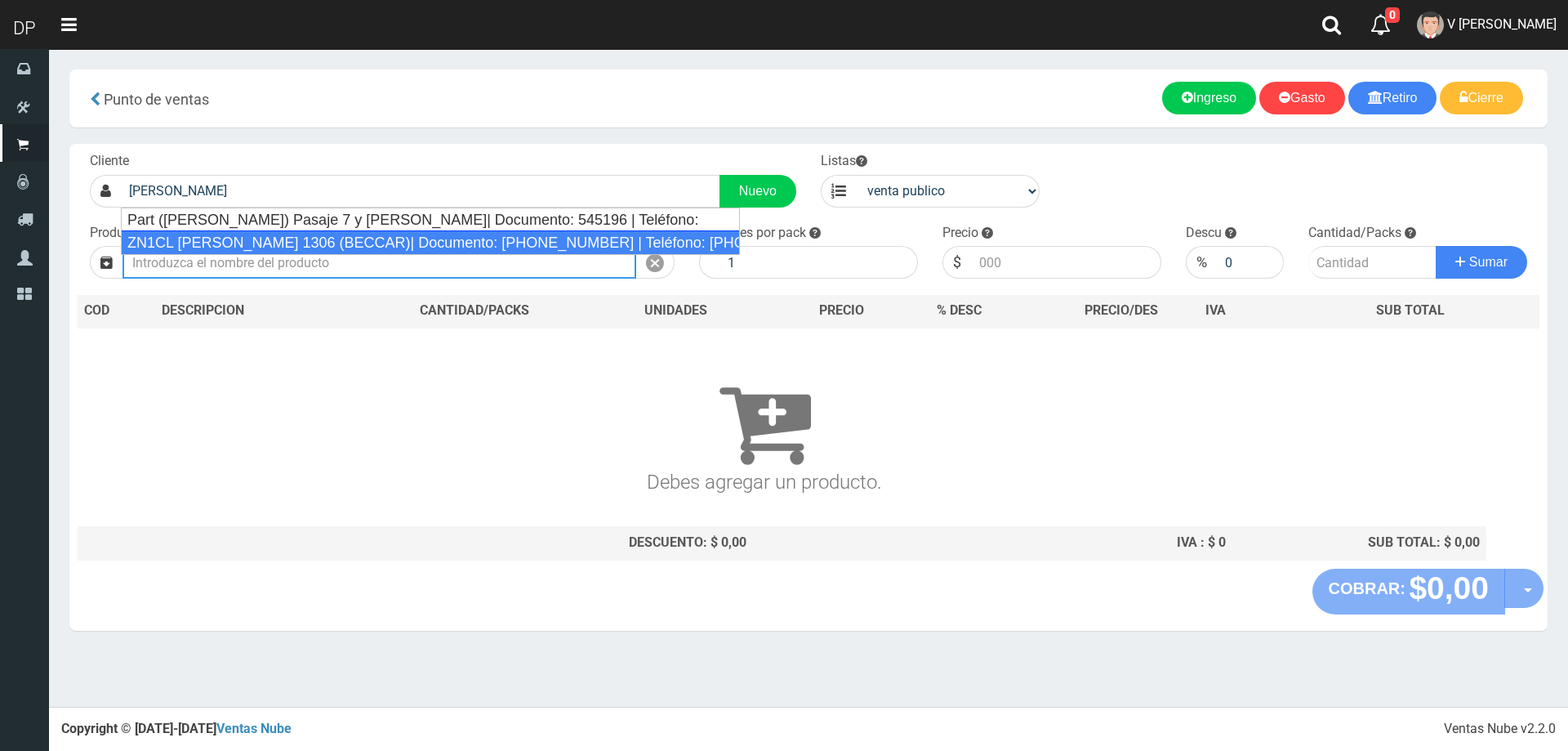
type input "ZN1CL [PERSON_NAME] 1306 (BECCAR)| Documento: [PHONE_NUMBER] | Teléfono: [PHONE…"
select select "2"
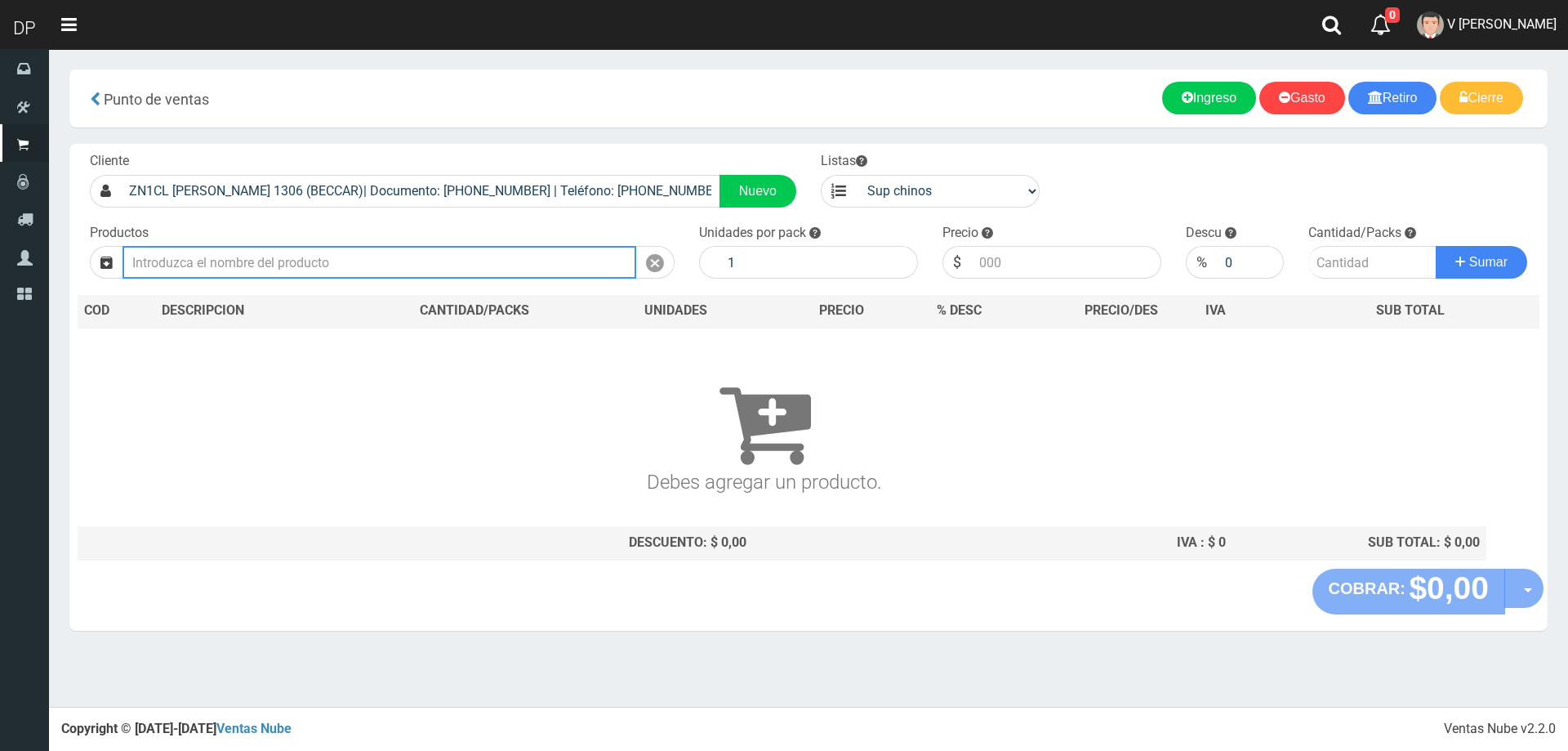
click at [320, 270] on input "text" at bounding box center [379, 262] width 514 height 33
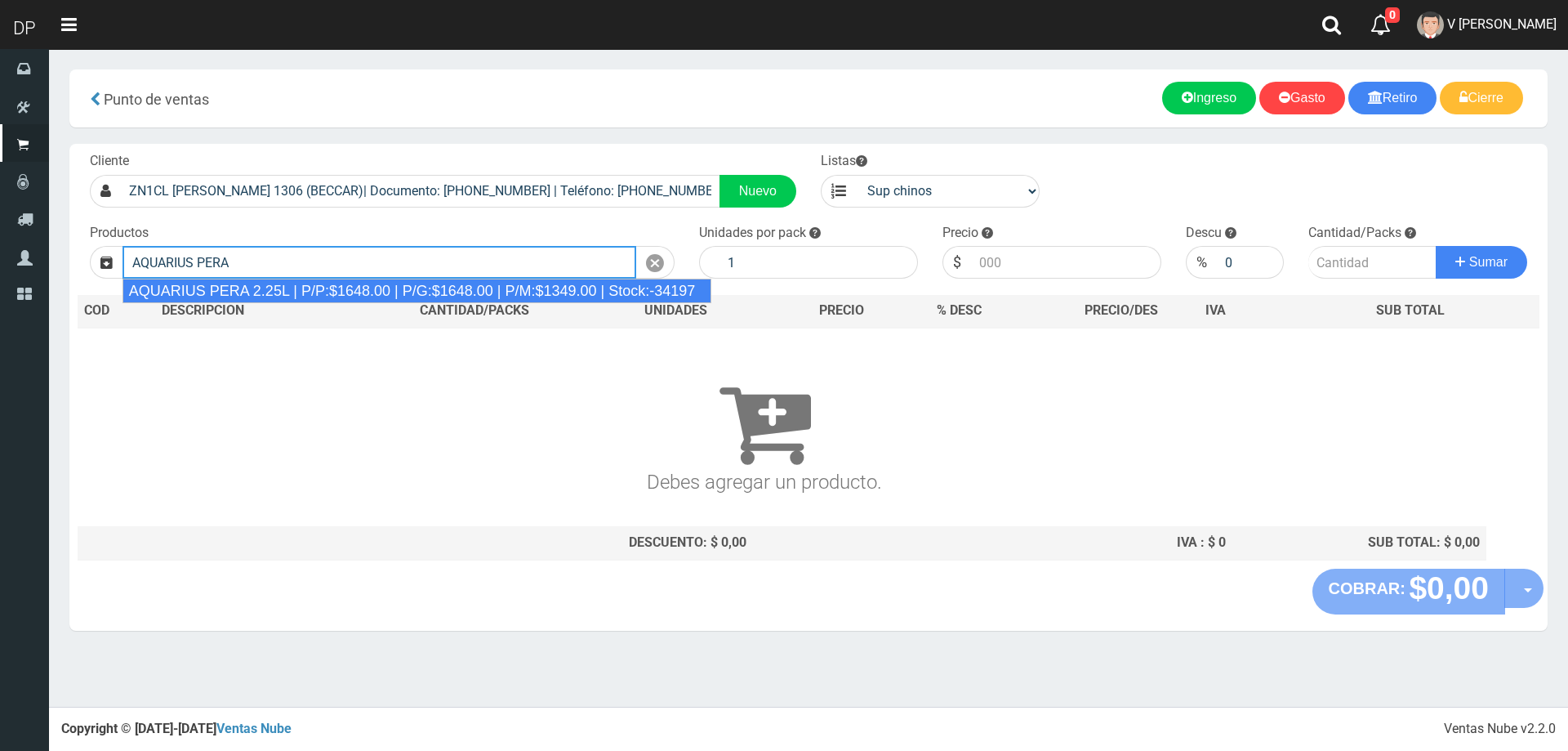
click at [310, 293] on div "AQUARIUS PERA 2.25L | P/P:$1648.00 | P/G:$1648.00 | P/M:$1349.00 | Stock:-34197" at bounding box center [417, 291] width 590 height 24
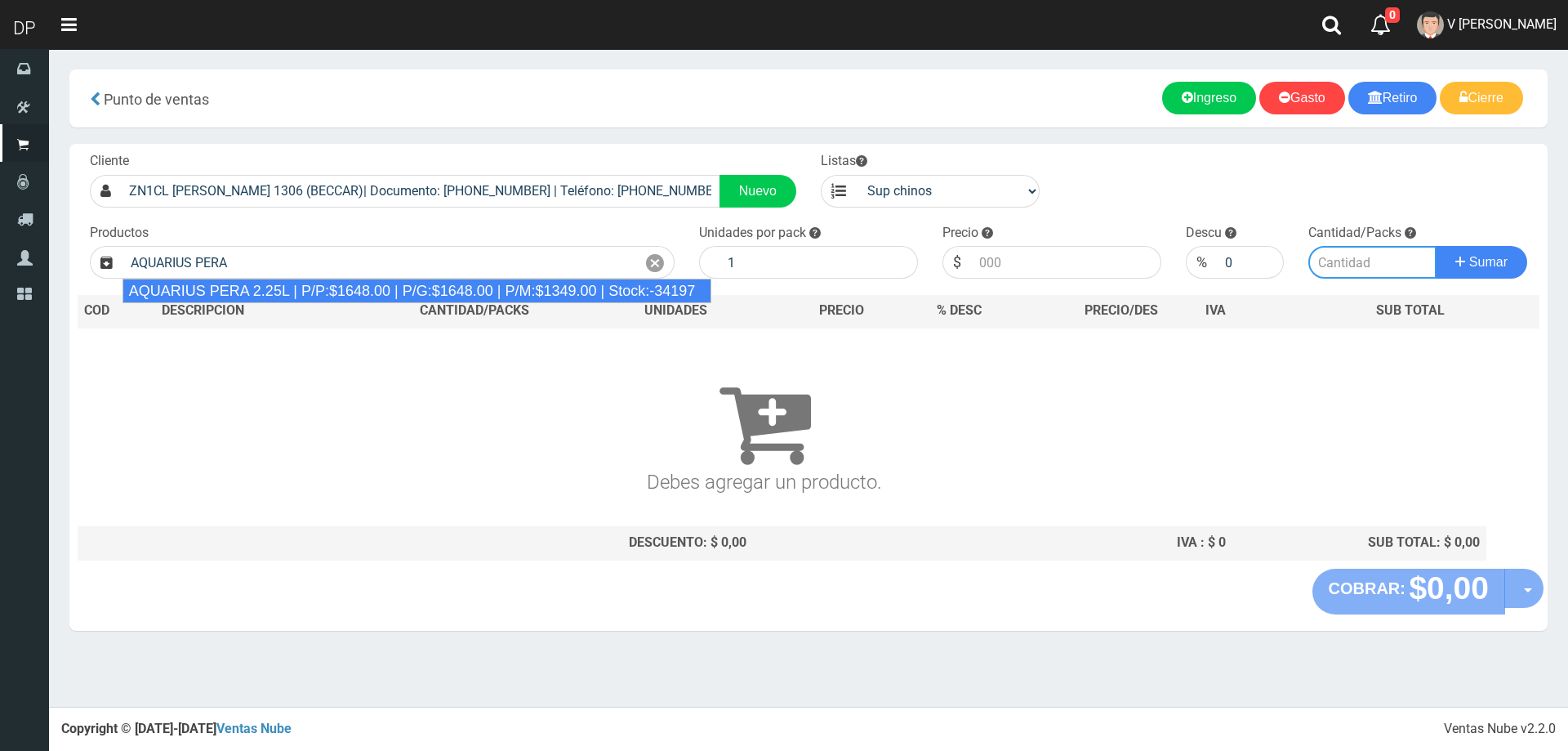
type input "AQUARIUS PERA 2.25L | P/P:$1648.00 | P/G:$1648.00 | P/M:$1349.00 | Stock:-34197"
type input "6"
type input "1648.00"
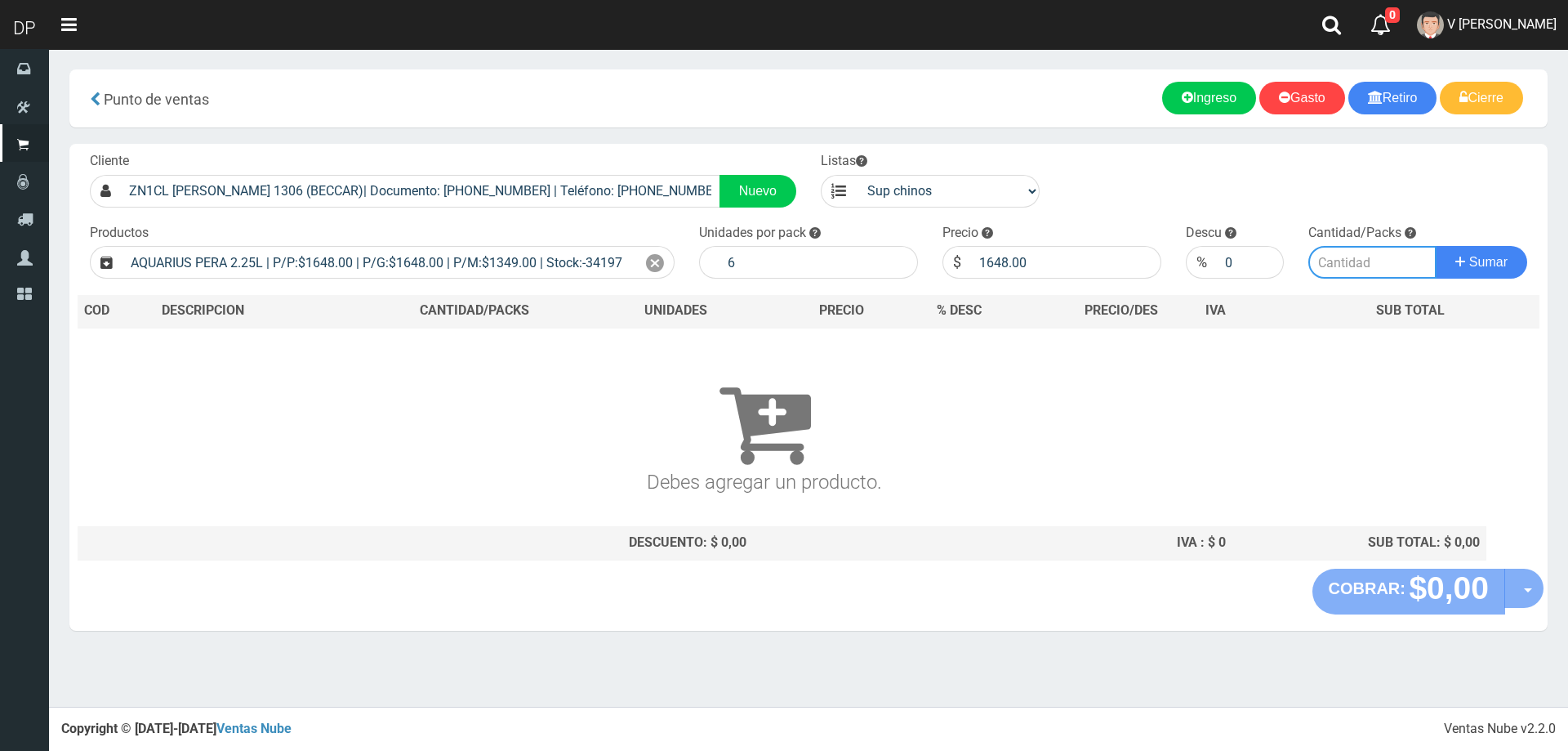
click at [1367, 268] on input "number" at bounding box center [1373, 262] width 129 height 33
type input "2"
click at [1436, 246] on button "Sumar" at bounding box center [1482, 262] width 91 height 33
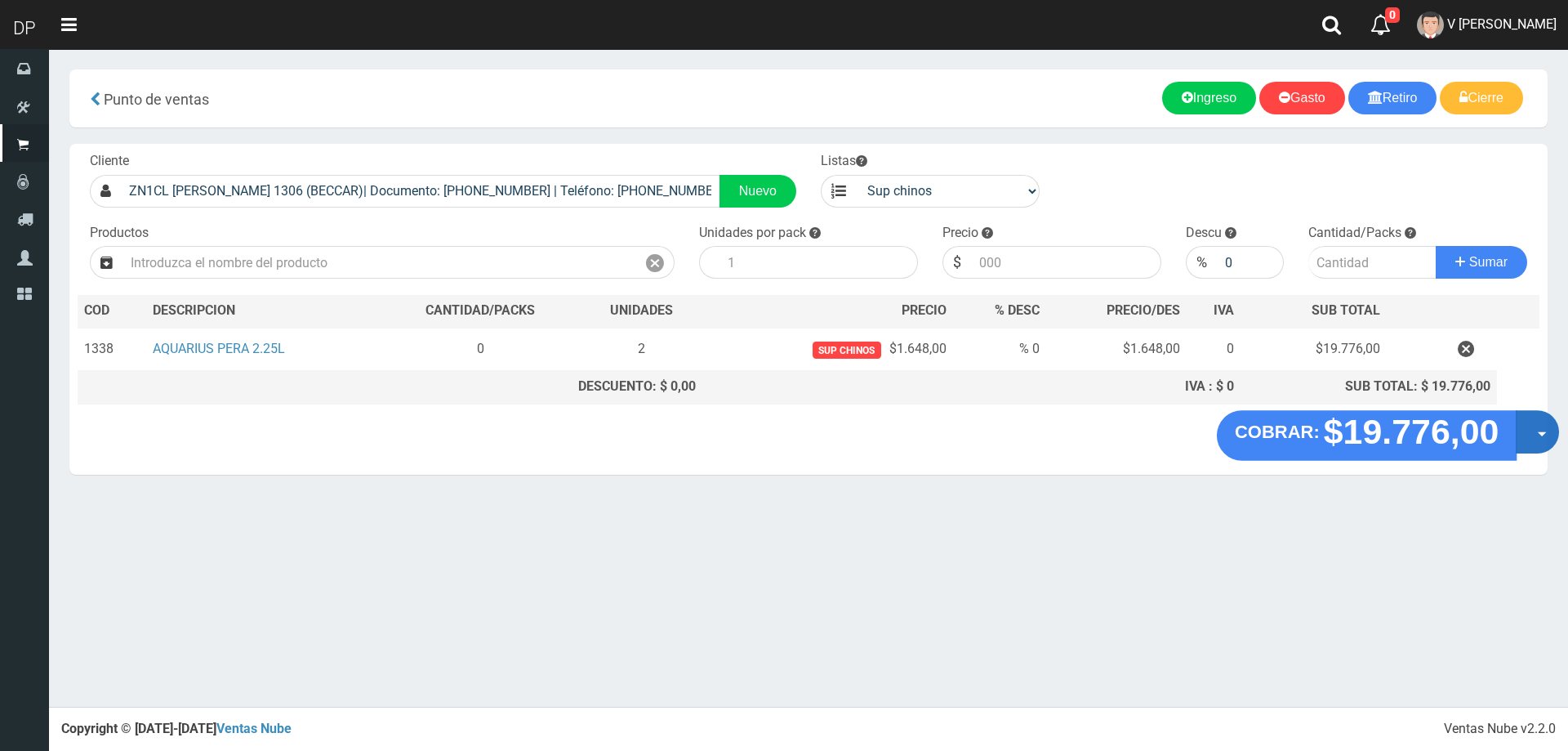
click at [1539, 428] on button "Opciones" at bounding box center [1537, 431] width 44 height 44
click at [1452, 438] on link "Hacer Devolucion" at bounding box center [1484, 437] width 146 height 37
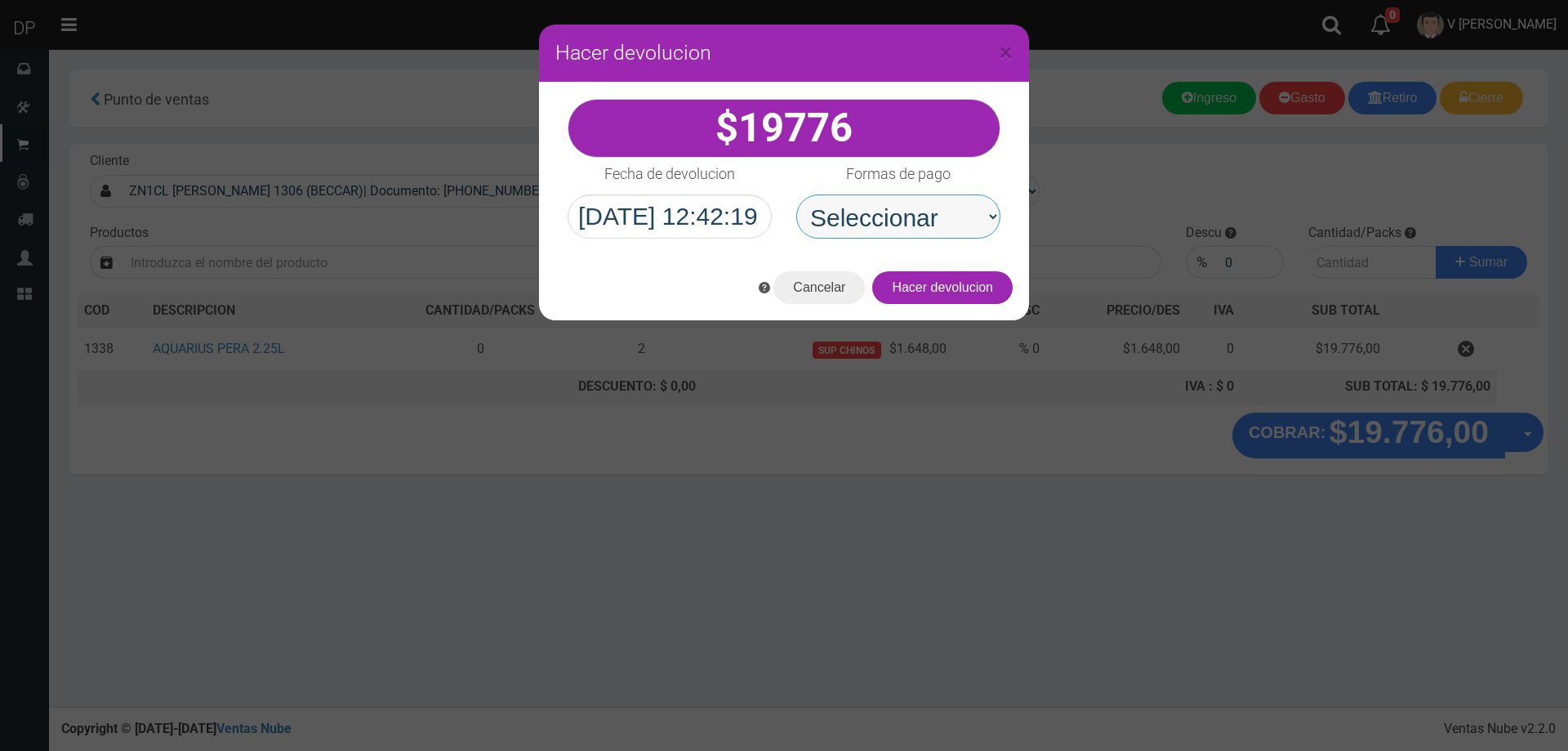
click at [904, 237] on select "Seleccionar Efectivo Tarjeta de Crédito Depósito Débito" at bounding box center [898, 216] width 204 height 44
select select "Efectivo"
click at [796, 194] on select "Seleccionar Efectivo Tarjeta de Crédito Depósito Débito" at bounding box center [898, 216] width 204 height 44
click at [944, 277] on button "Hacer devolucion" at bounding box center [942, 287] width 140 height 33
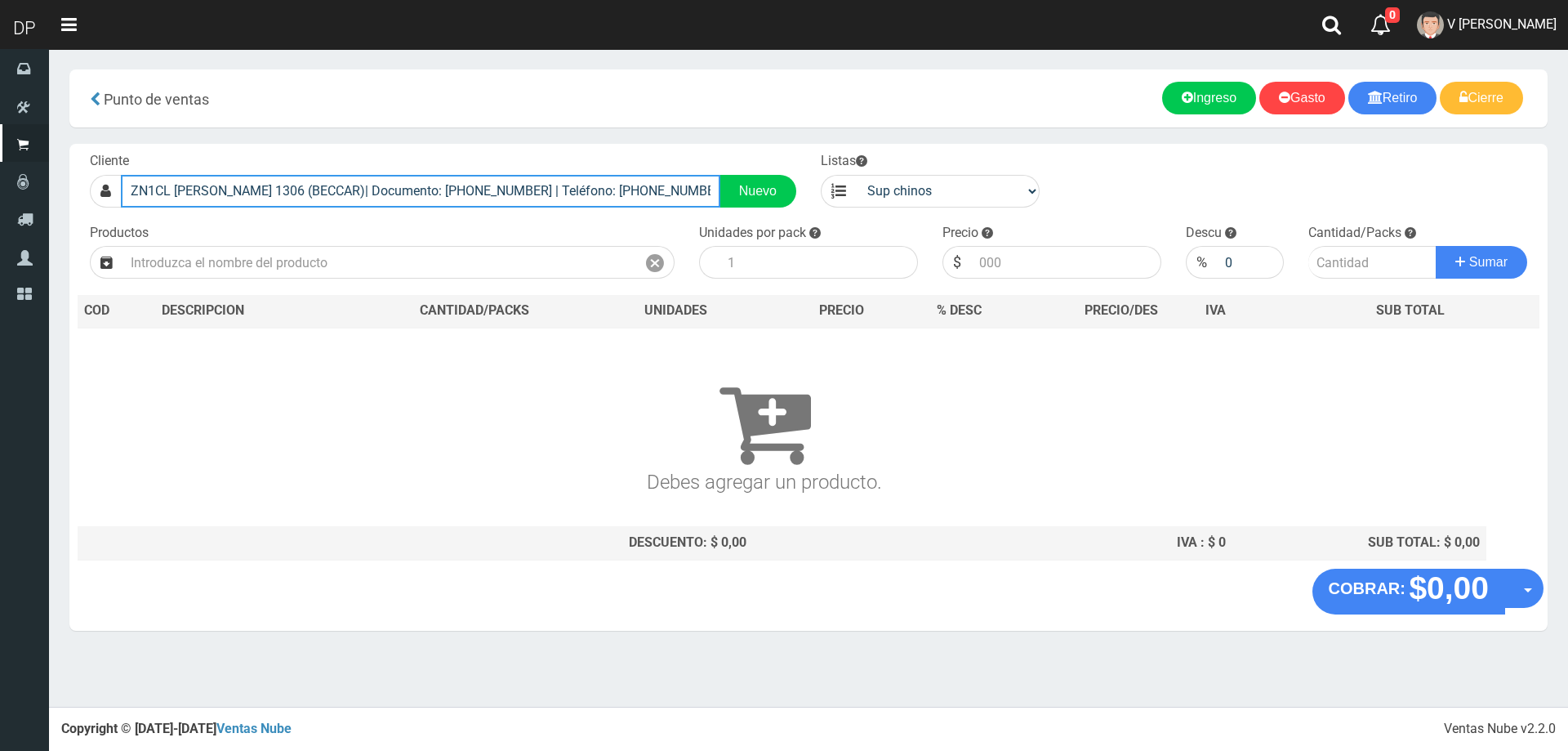
click at [446, 177] on input "ZN1CL TOMKINSON 1306 (BECCAR)| Documento: 222545485622 | Teléfono: 1122885279" at bounding box center [420, 191] width 599 height 33
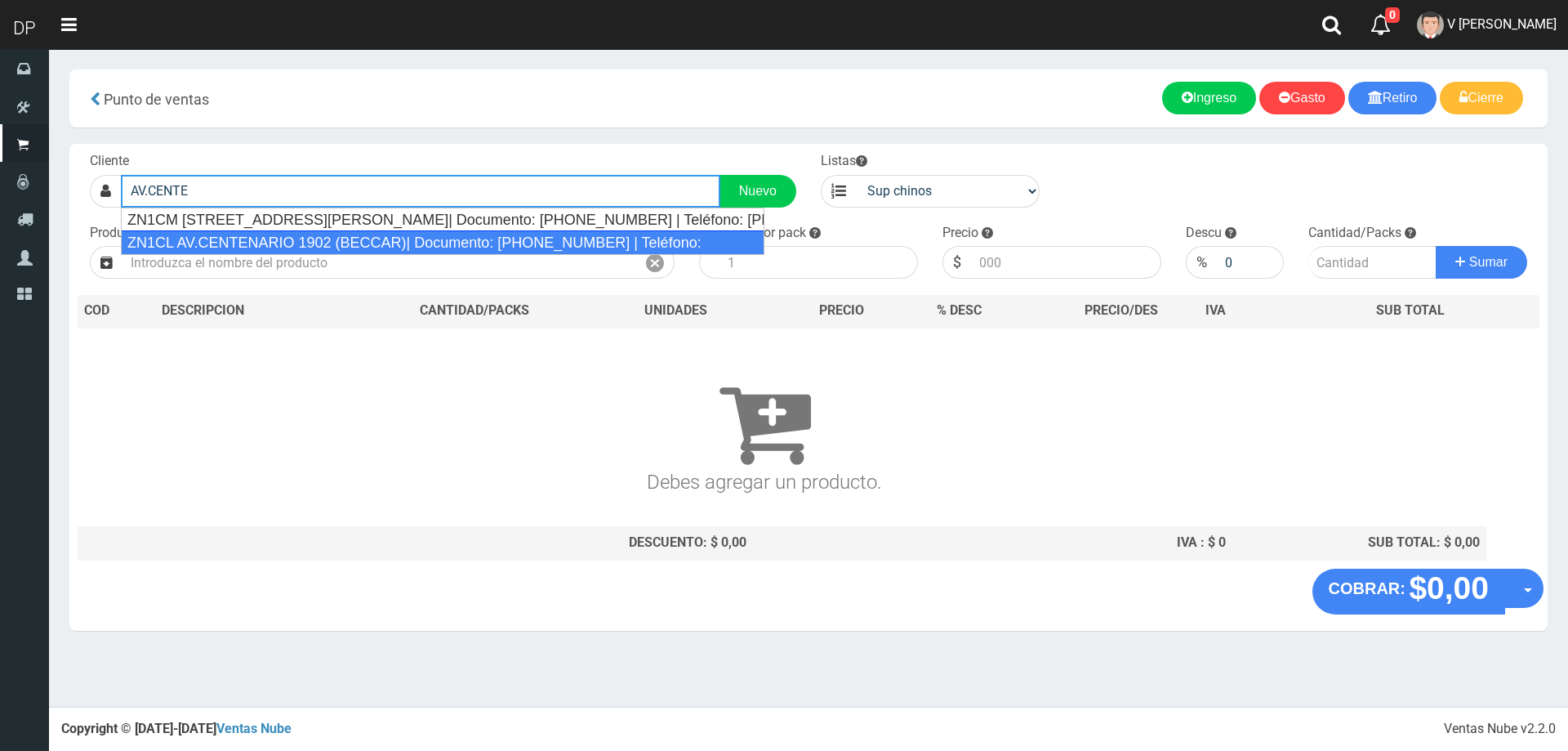
click at [389, 240] on div "ZN1CL AV.CENTENARIO 1902 (BECCAR)| Documento: 2225454856999999 | Teléfono:" at bounding box center [443, 243] width 645 height 24
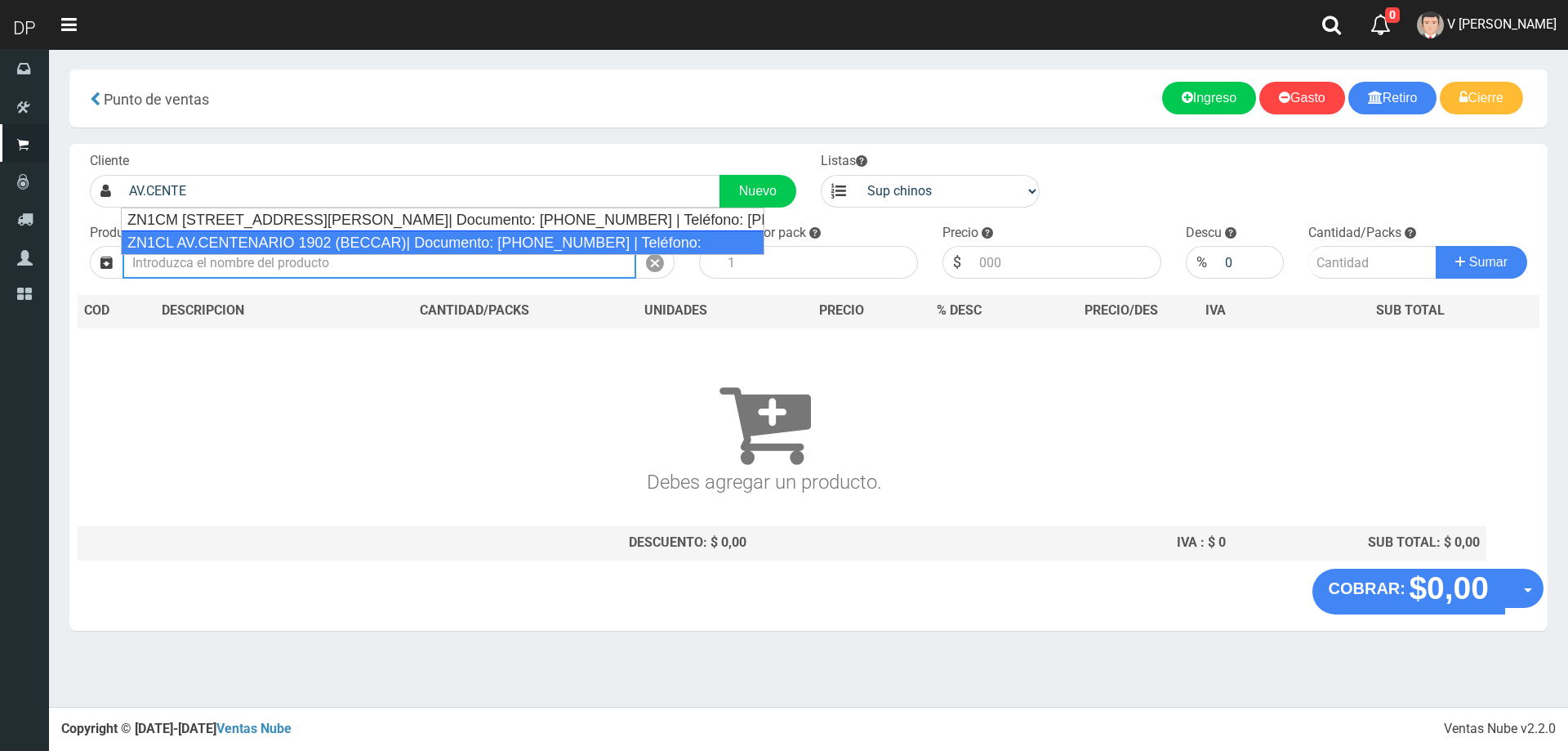
type input "ZN1CL AV.CENTENARIO 1902 (BECCAR)| Documento: 2225454856999999 | Teléfono:"
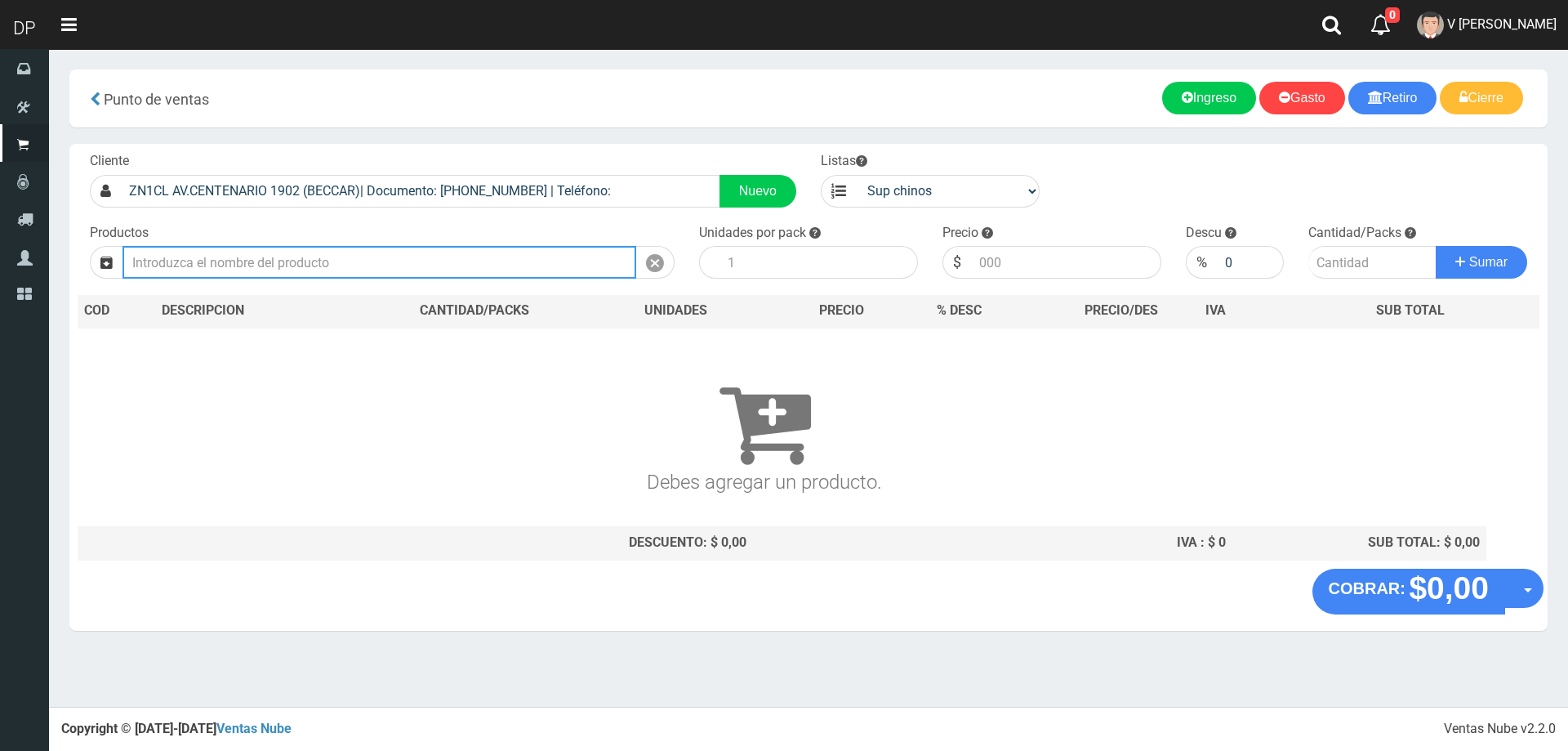
click at [401, 275] on input "text" at bounding box center [379, 262] width 514 height 33
type input ","
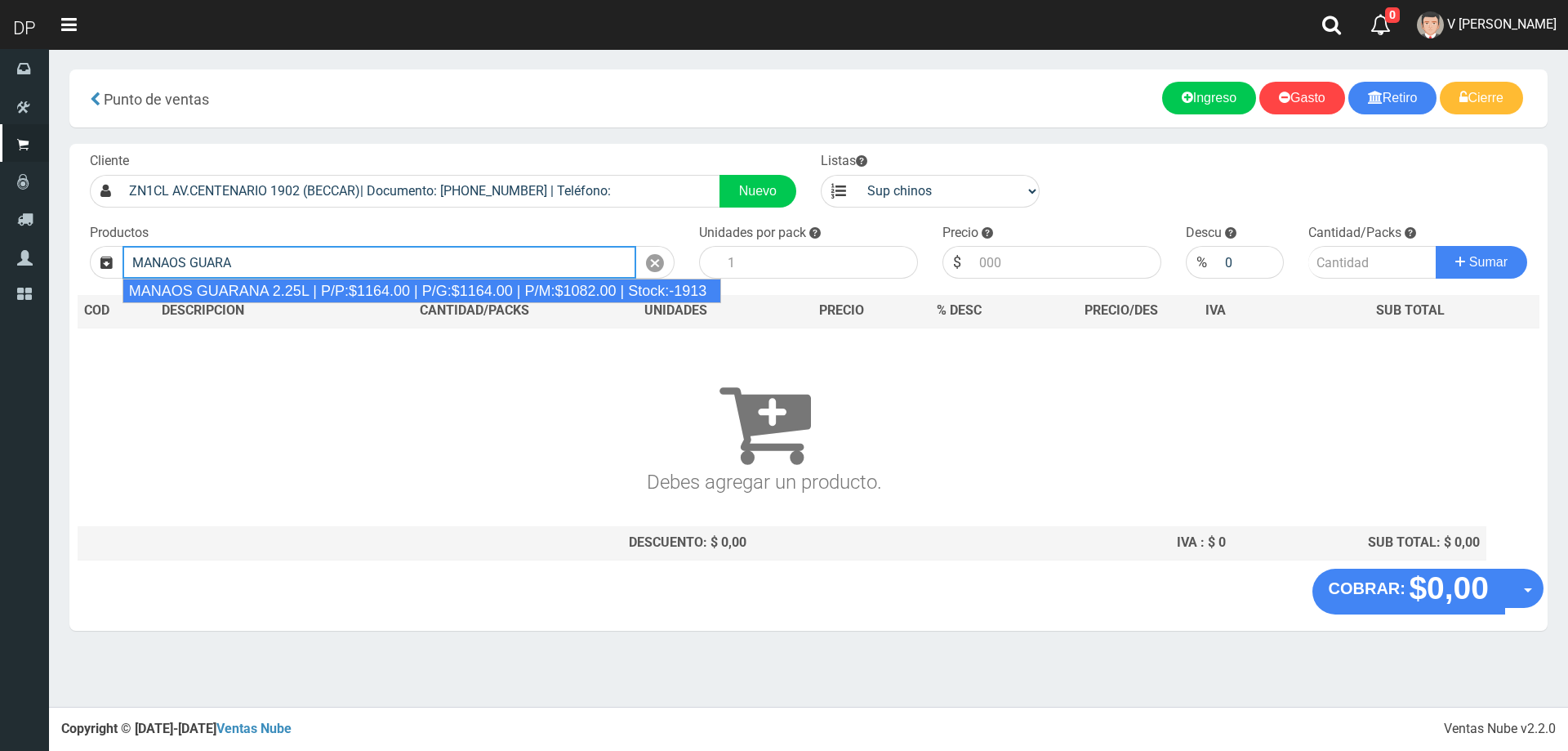
click at [396, 288] on div "MANAOS GUARANA 2.25L | P/P:$1164.00 | P/G:$1164.00 | P/M:$1082.00 | Stock:-1913" at bounding box center [422, 291] width 599 height 24
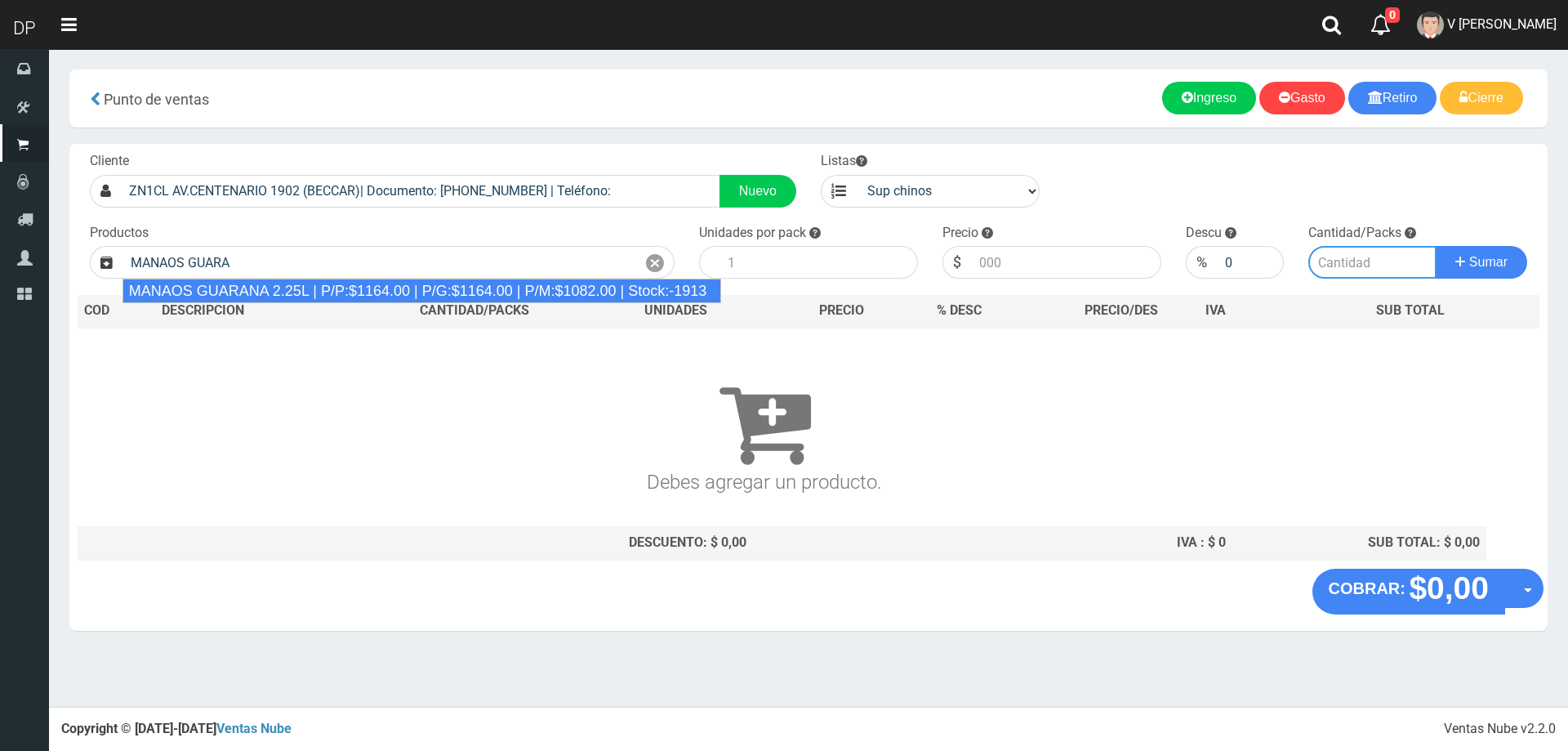
type input "MANAOS GUARANA 2.25L | P/P:$1164.00 | P/G:$1164.00 | P/M:$1082.00 | Stock:-1913"
type input "6"
type input "1164.00"
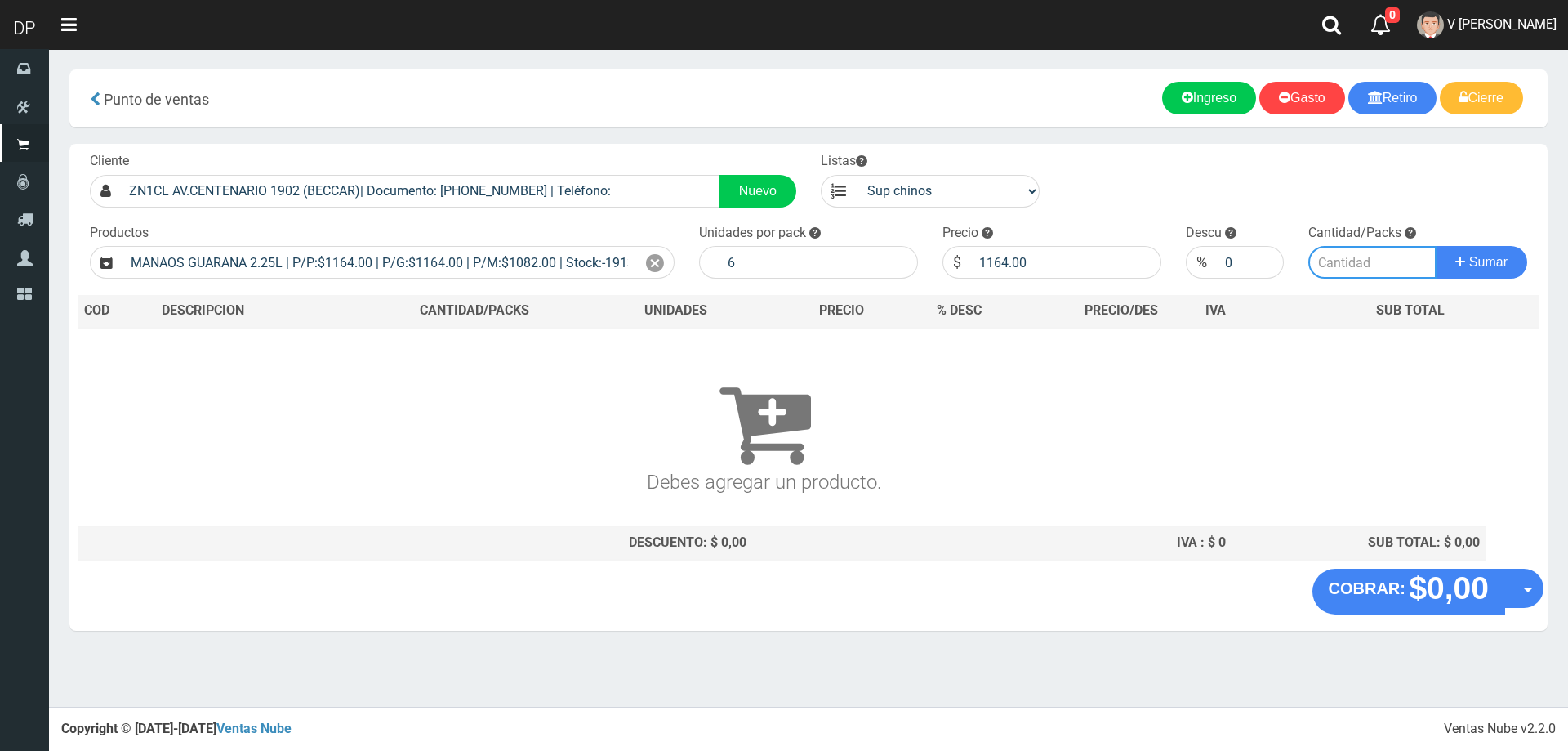
click at [1337, 266] on input "number" at bounding box center [1373, 262] width 129 height 33
type input "1"
click at [1436, 246] on button "Sumar" at bounding box center [1482, 262] width 91 height 33
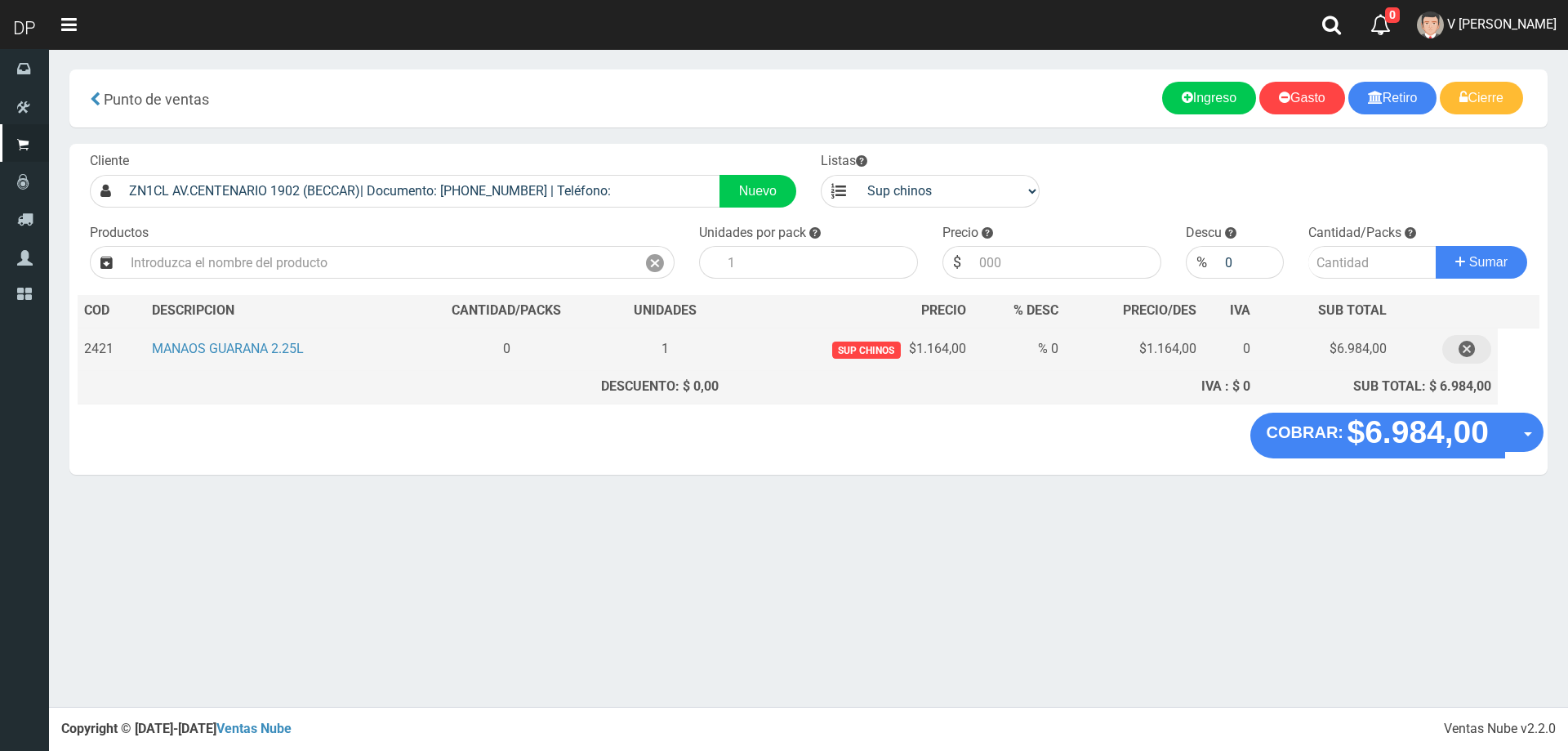
click at [1481, 355] on button "button" at bounding box center [1467, 349] width 49 height 29
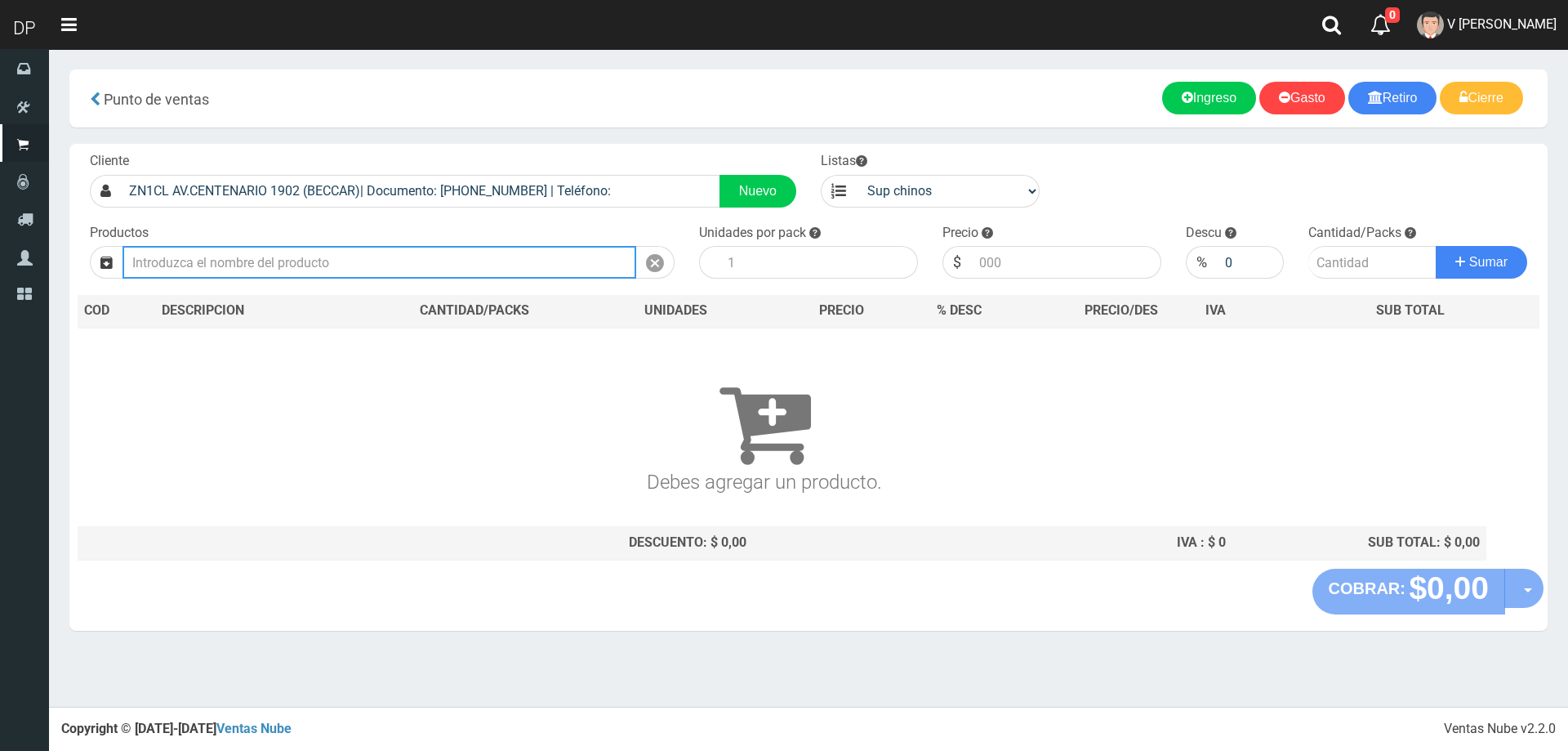
click at [539, 260] on input "text" at bounding box center [379, 262] width 514 height 33
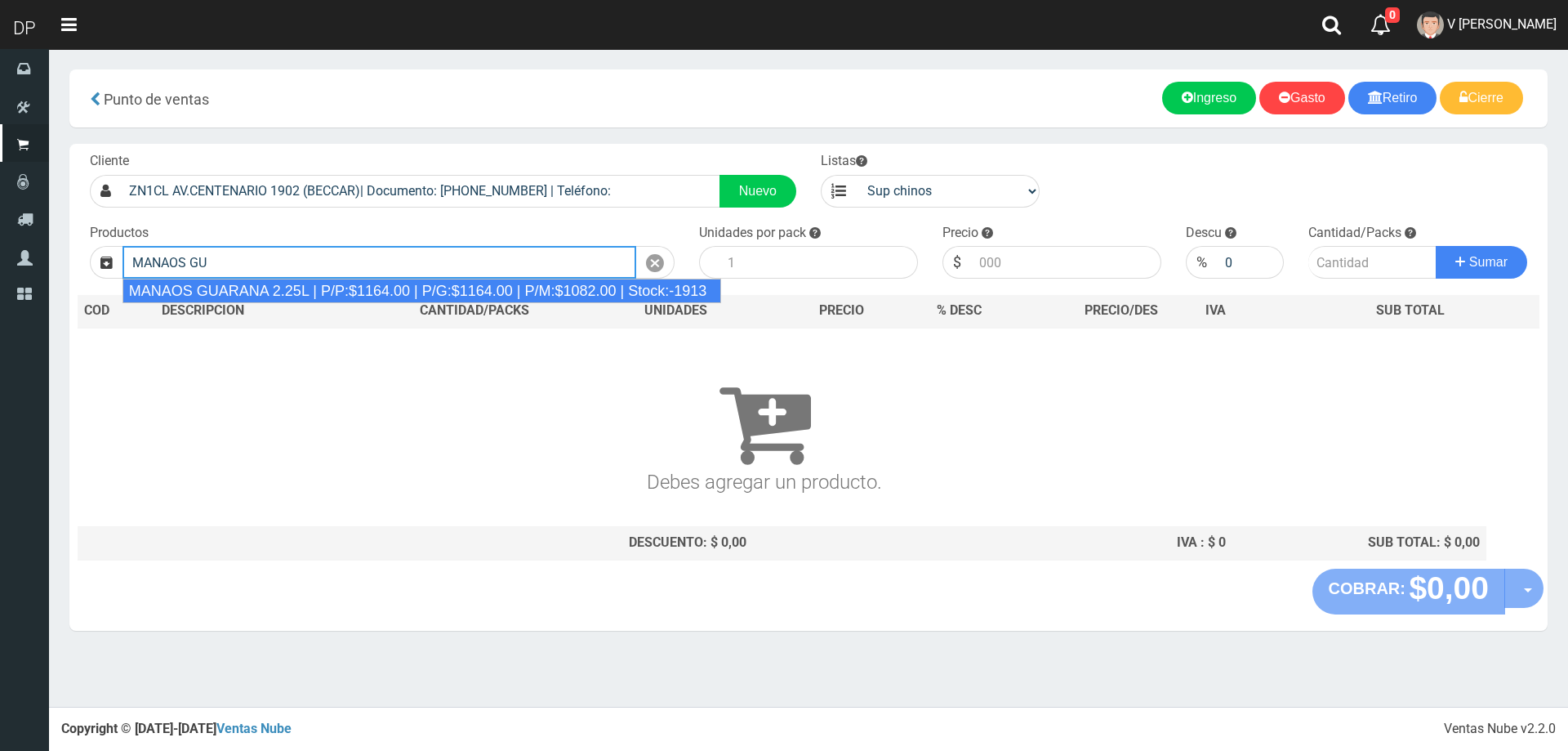
click at [536, 292] on div "MANAOS GUARANA 2.25L | P/P:$1164.00 | P/G:$1164.00 | P/M:$1082.00 | Stock:-1913" at bounding box center [422, 291] width 599 height 24
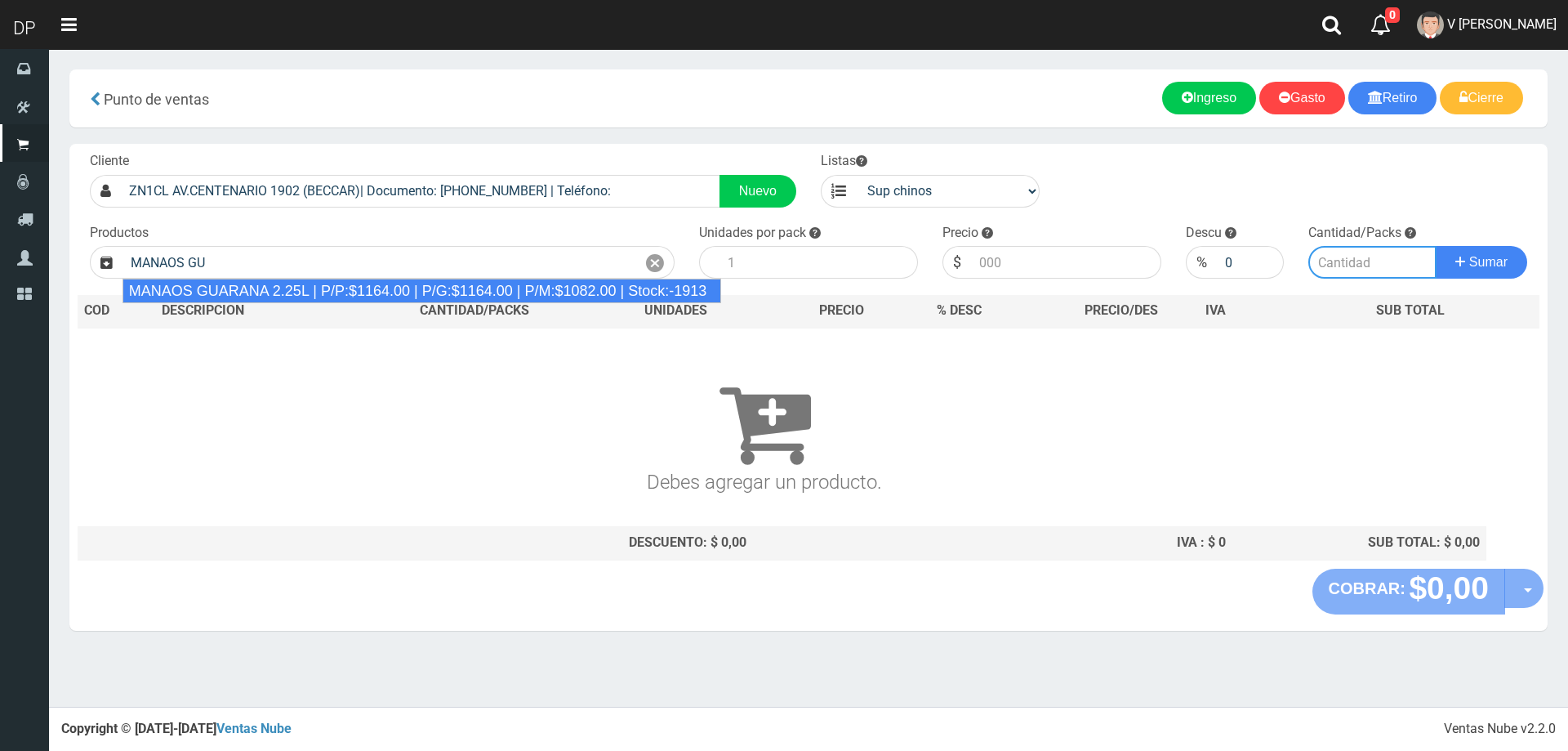
type input "MANAOS GUARANA 2.25L | P/P:$1164.00 | P/G:$1164.00 | P/M:$1082.00 | Stock:-1913"
type input "6"
type input "1164.00"
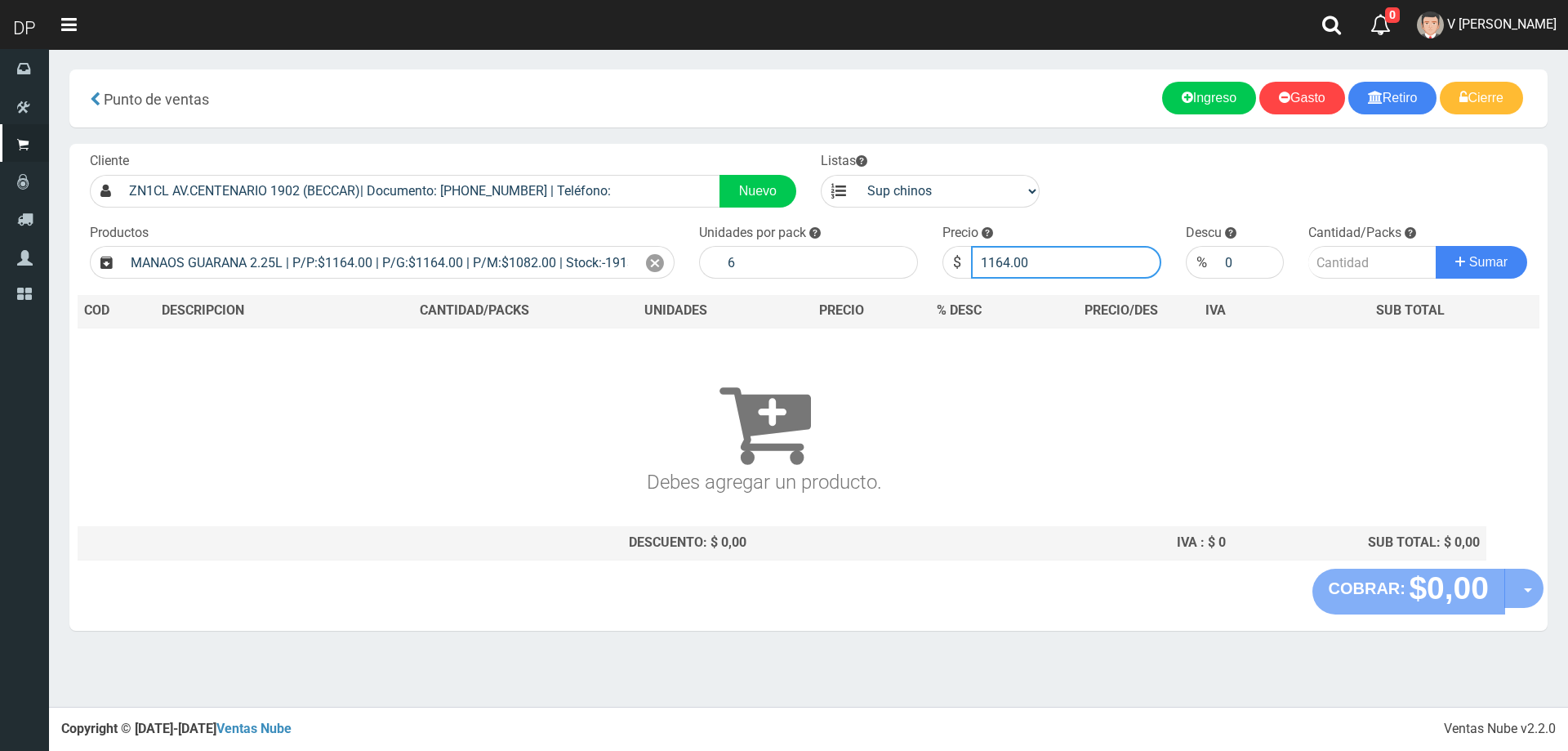
click at [1076, 263] on input "1164.00" at bounding box center [1065, 262] width 190 height 33
type input "1030"
click at [1436, 246] on button "Sumar" at bounding box center [1482, 262] width 91 height 33
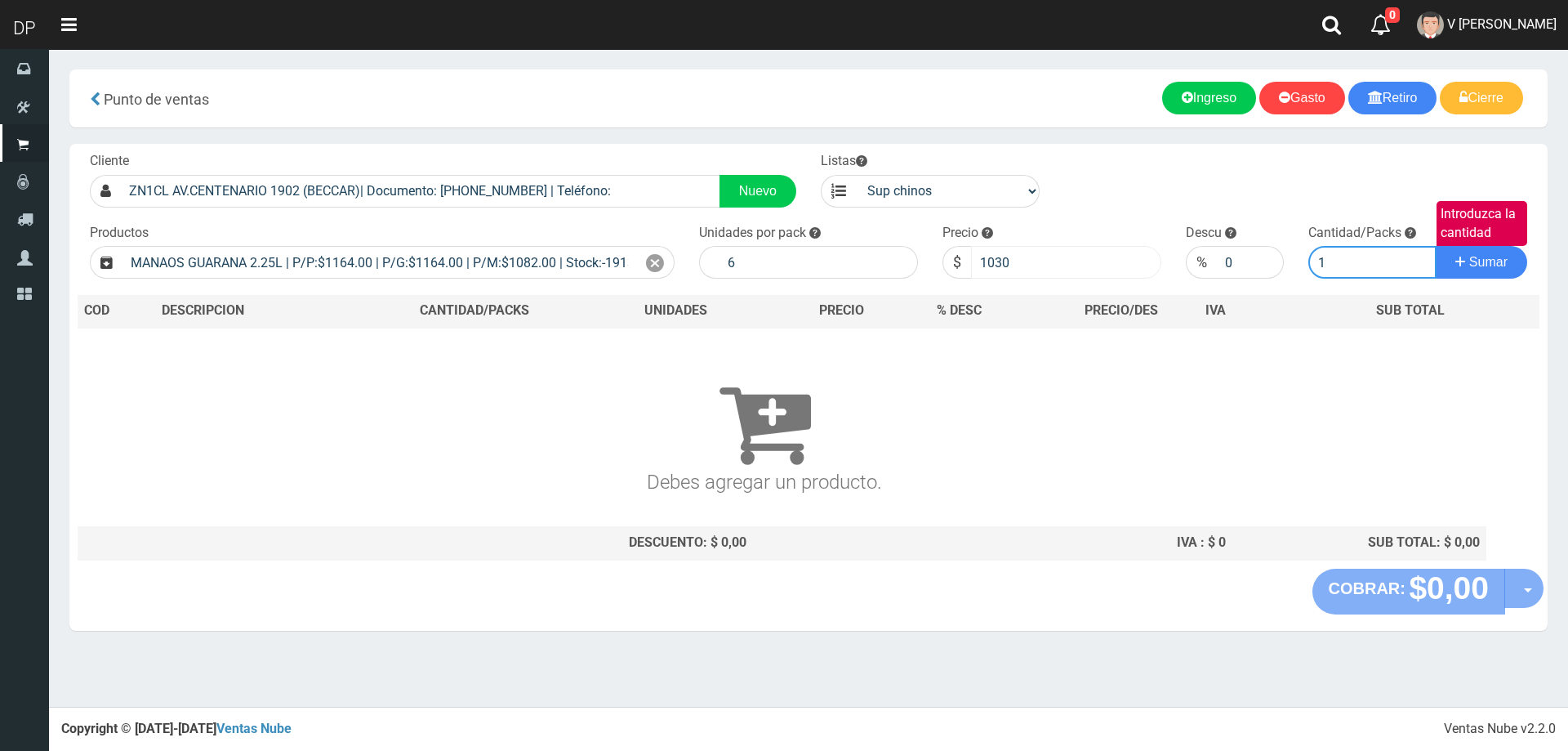
type input "1"
click at [1436, 246] on button "Sumar" at bounding box center [1482, 262] width 91 height 33
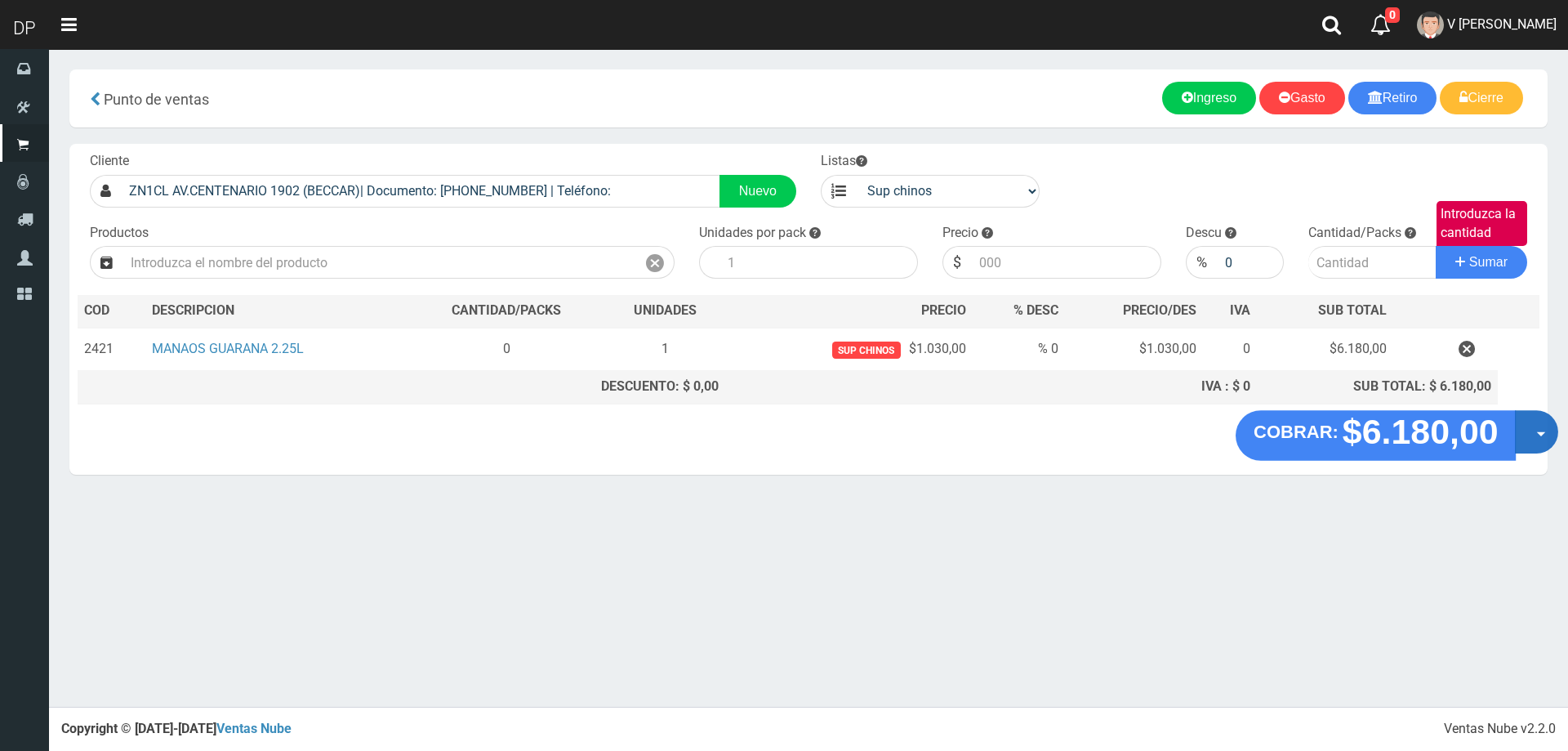
click at [1530, 423] on button "Opciones" at bounding box center [1536, 431] width 44 height 44
click at [1470, 436] on link "Hacer Devolucion" at bounding box center [1483, 437] width 146 height 37
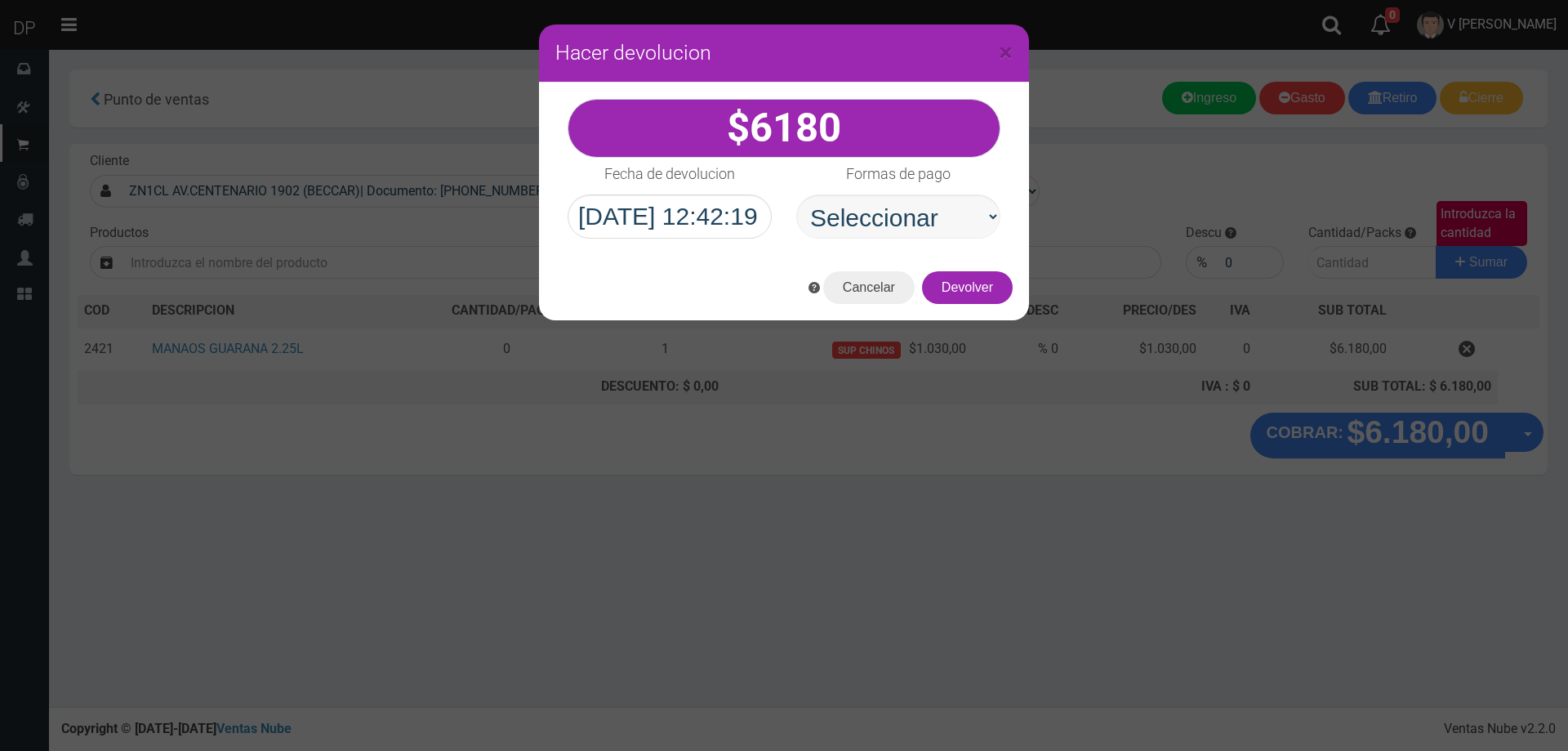
click at [875, 219] on select "Seleccionar Efectivo Tarjeta de Crédito Depósito Débito" at bounding box center [898, 216] width 204 height 44
click at [796, 194] on select "Seleccionar Efectivo Tarjeta de Crédito Depósito Débito" at bounding box center [898, 216] width 204 height 44
drag, startPoint x: 906, startPoint y: 225, endPoint x: 908, endPoint y: 237, distance: 12.2
click at [906, 227] on select "Seleccionar Efectivo Tarjeta de Crédito Depósito Débito" at bounding box center [898, 216] width 204 height 44
select select "Efectivo"
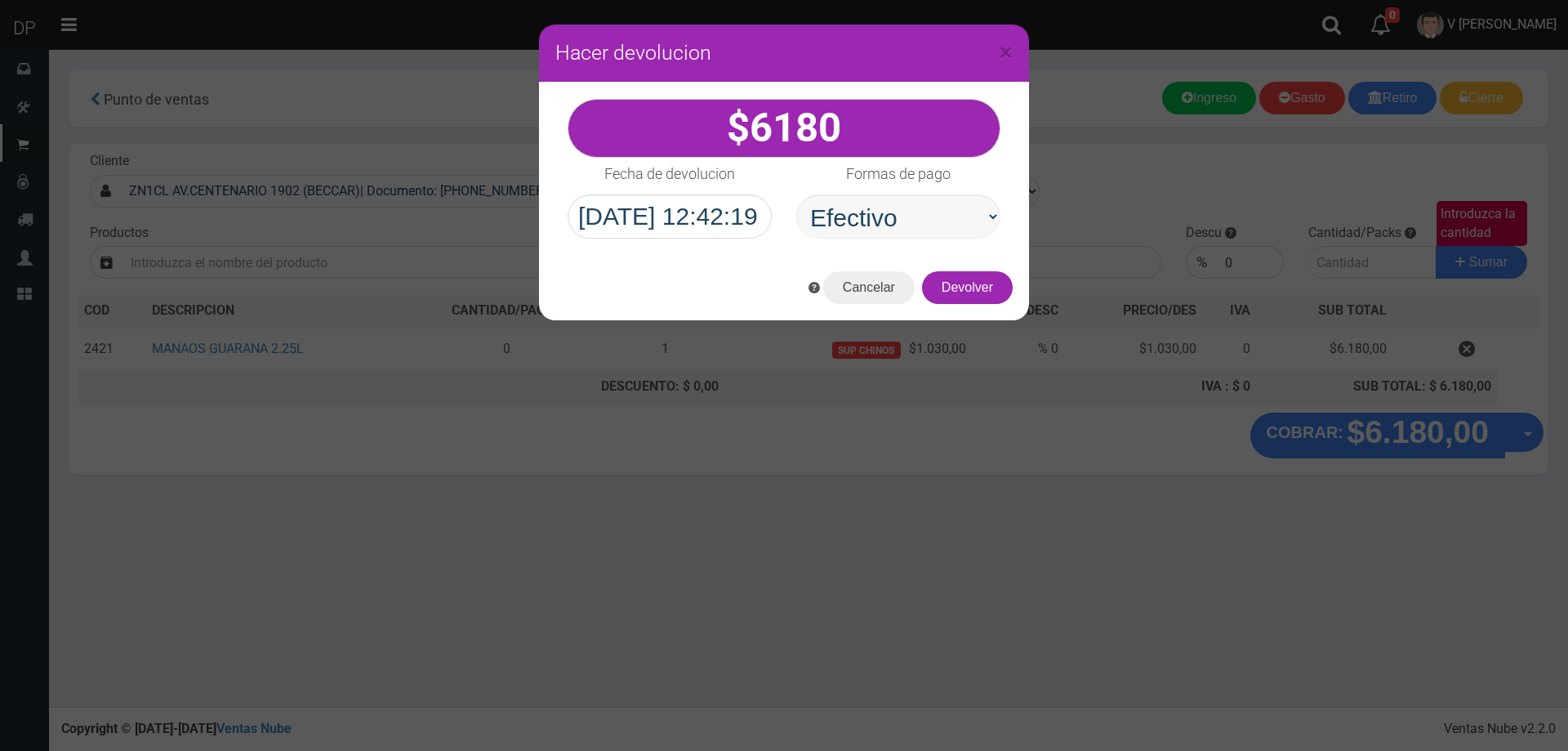
click at [796, 194] on select "Seleccionar Efectivo Tarjeta de Crédito Depósito Débito" at bounding box center [898, 216] width 204 height 44
drag, startPoint x: 918, startPoint y: 227, endPoint x: 918, endPoint y: 235, distance: 8.0
click at [918, 227] on select "Seleccionar Efectivo Tarjeta de Crédito Depósito Débito" at bounding box center [898, 216] width 204 height 44
click at [796, 194] on select "Seleccionar Efectivo Tarjeta de Crédito Depósito Débito" at bounding box center [898, 216] width 204 height 44
click at [978, 298] on button "Devolver" at bounding box center [968, 287] width 91 height 33
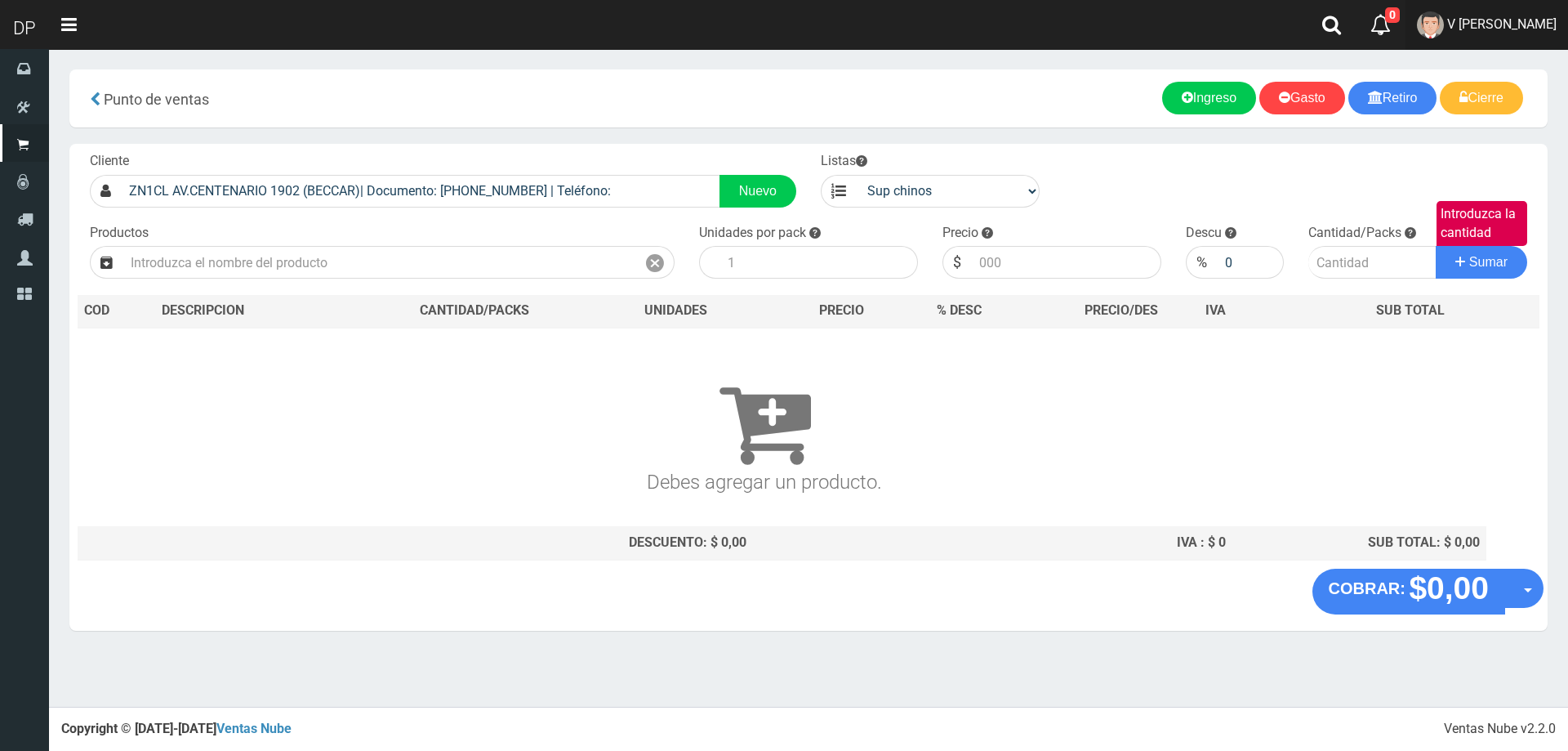
click at [1501, 19] on span "V [PERSON_NAME]" at bounding box center [1502, 24] width 110 height 16
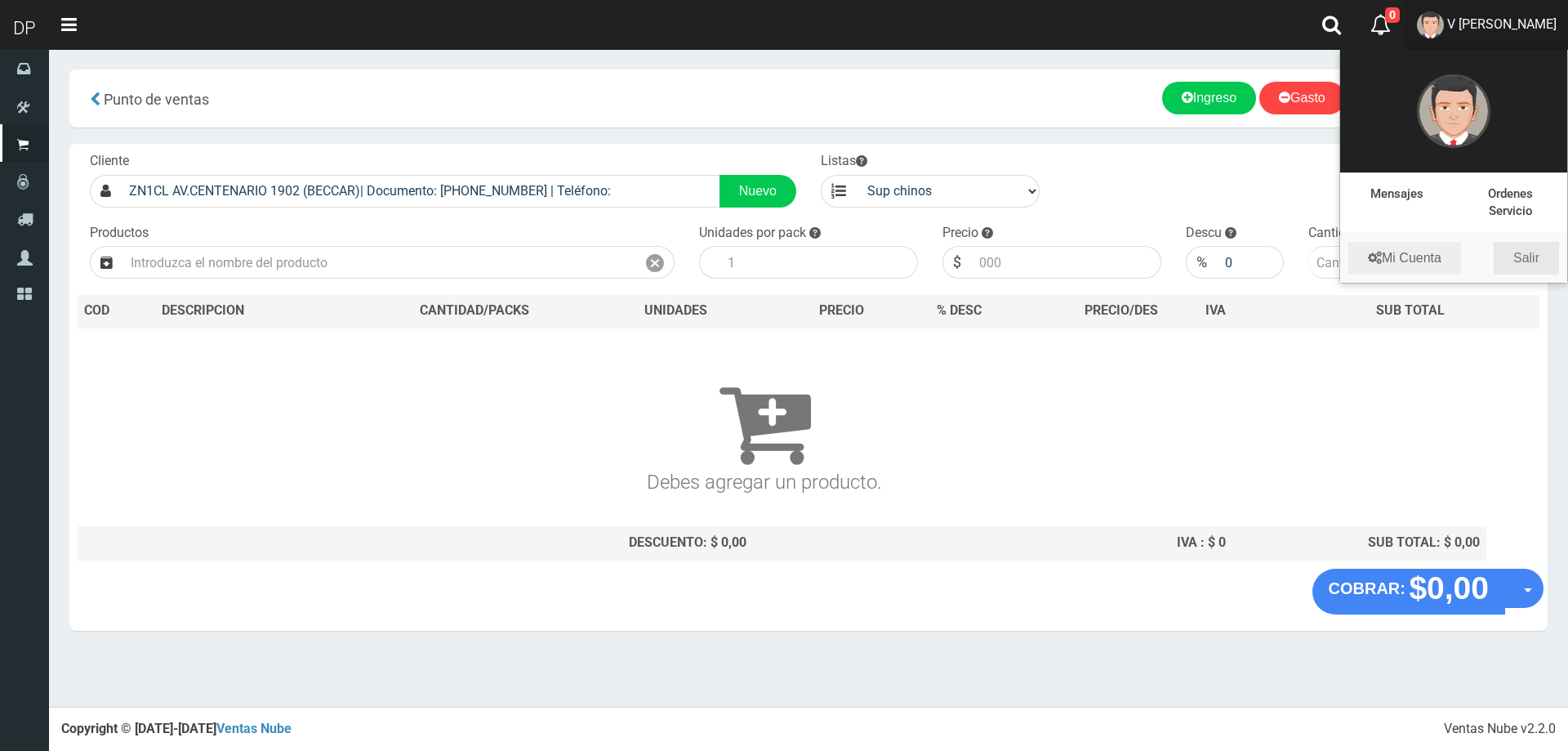
click at [1517, 252] on link "Salir" at bounding box center [1526, 257] width 65 height 33
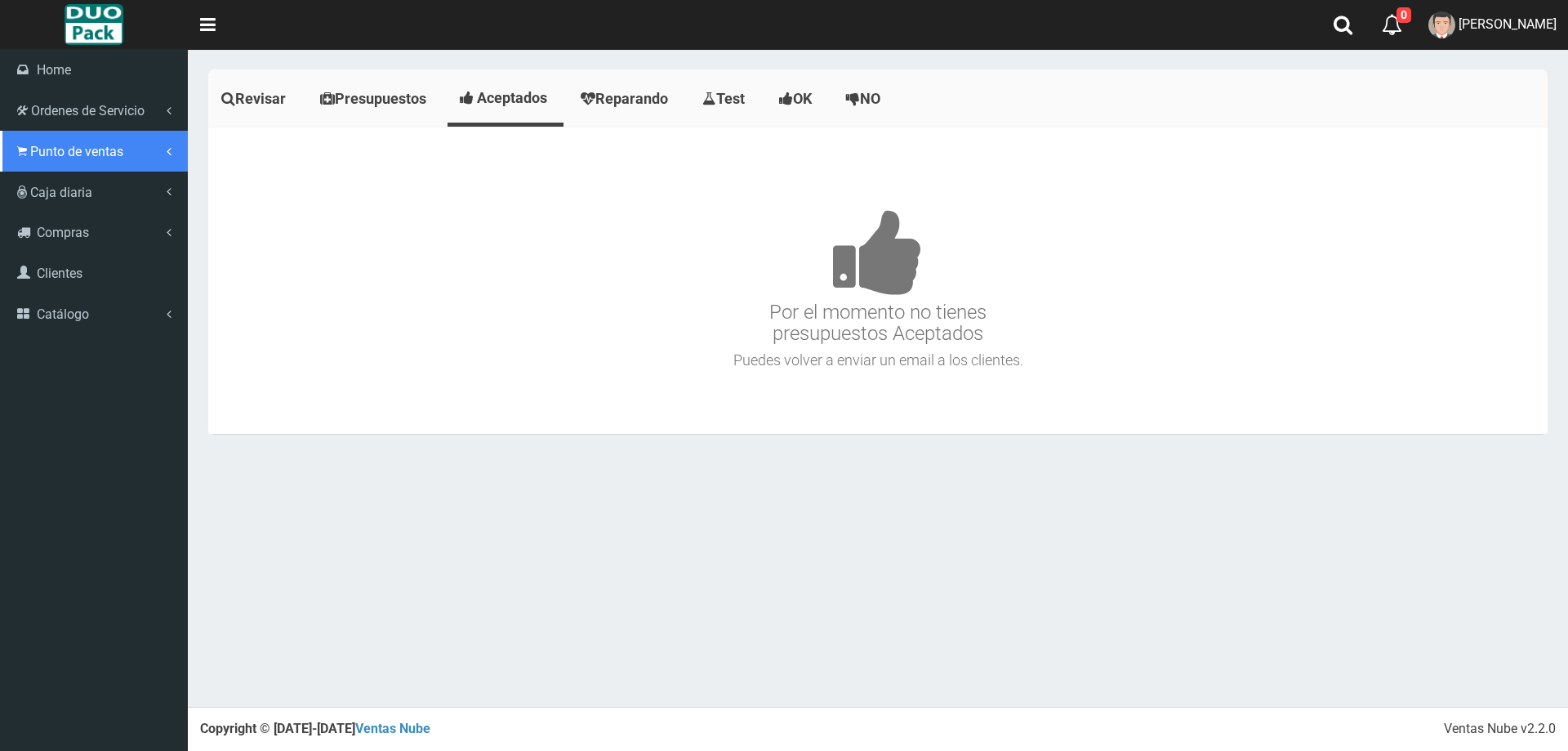
click at [32, 132] on link "Punto de ventas" at bounding box center [94, 152] width 188 height 41
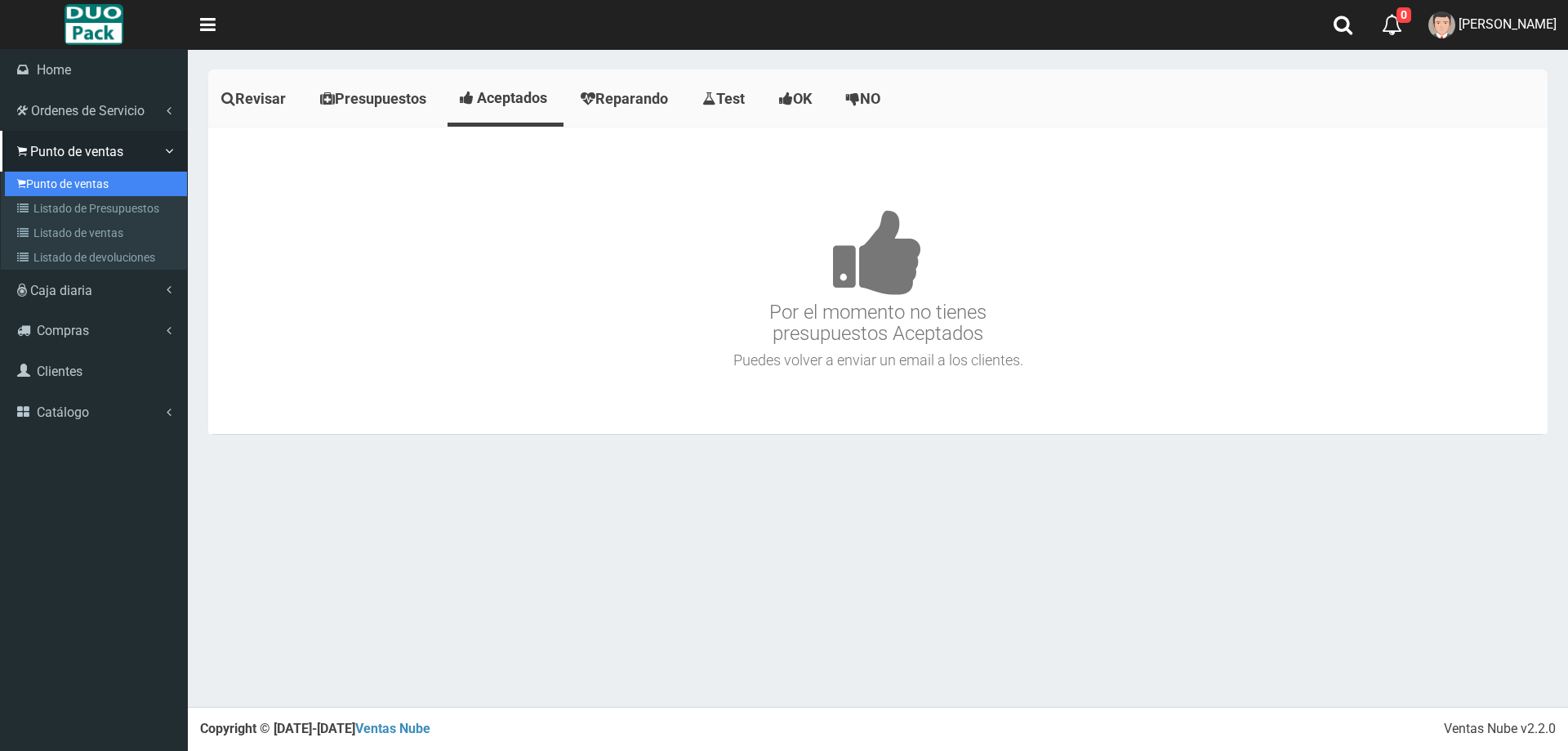
click at [99, 173] on link "Punto de ventas" at bounding box center [96, 184] width 182 height 24
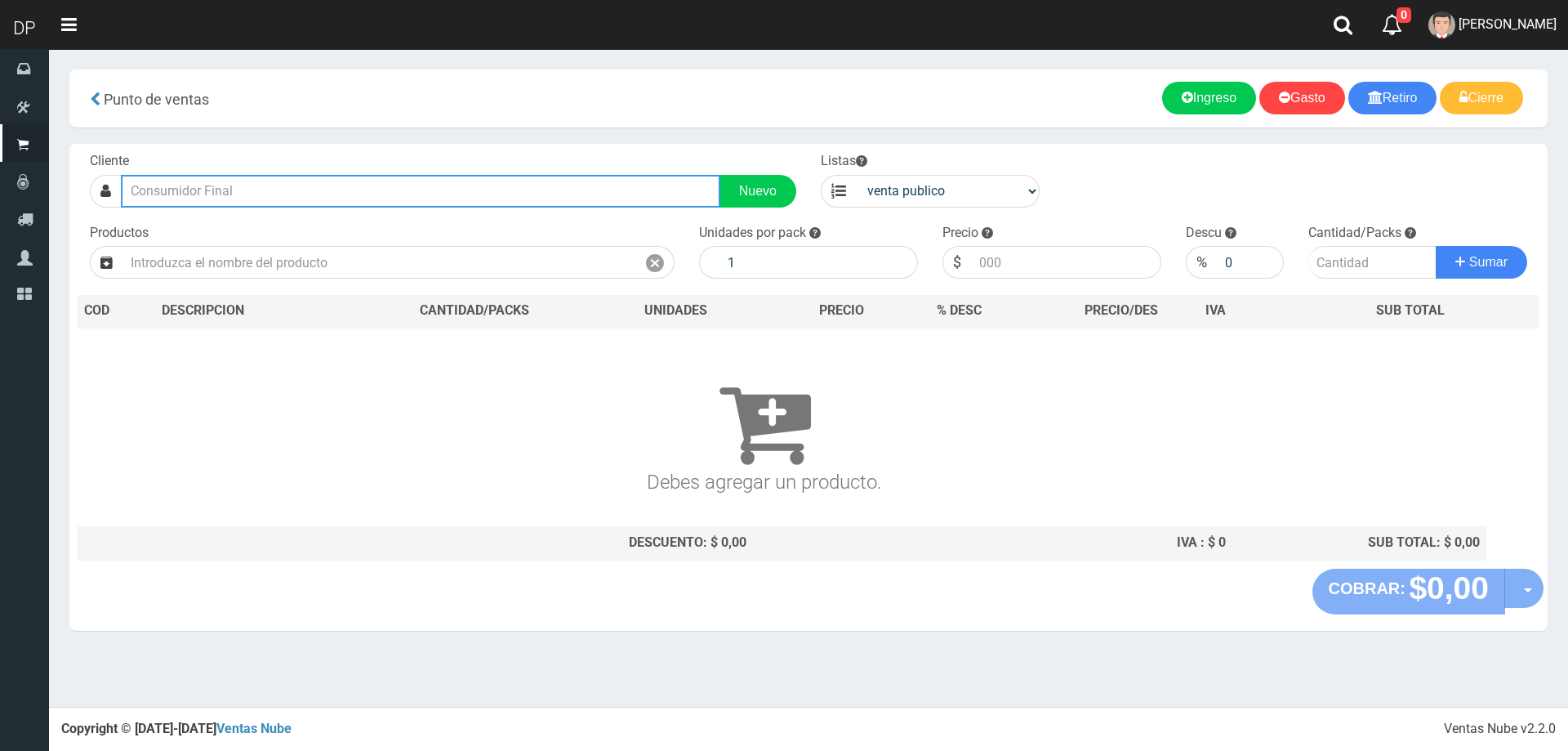
click at [228, 187] on input "text" at bounding box center [420, 191] width 599 height 33
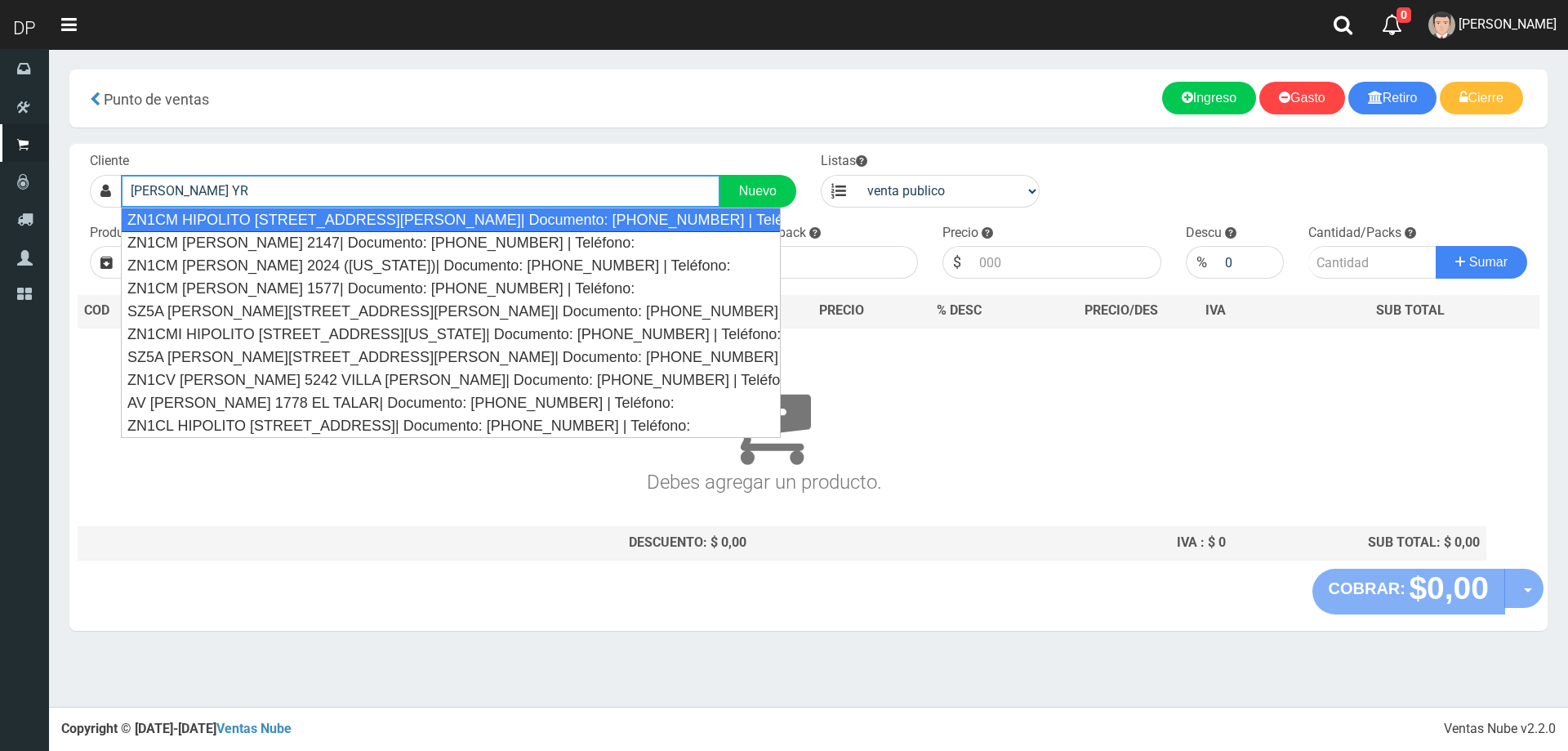
click at [382, 219] on div "ZN1CM HIPOLITO YRIGOYEN 237 (MARTINEZ)| Documento: 146516516 | Teléfono:" at bounding box center [451, 219] width 660 height 24
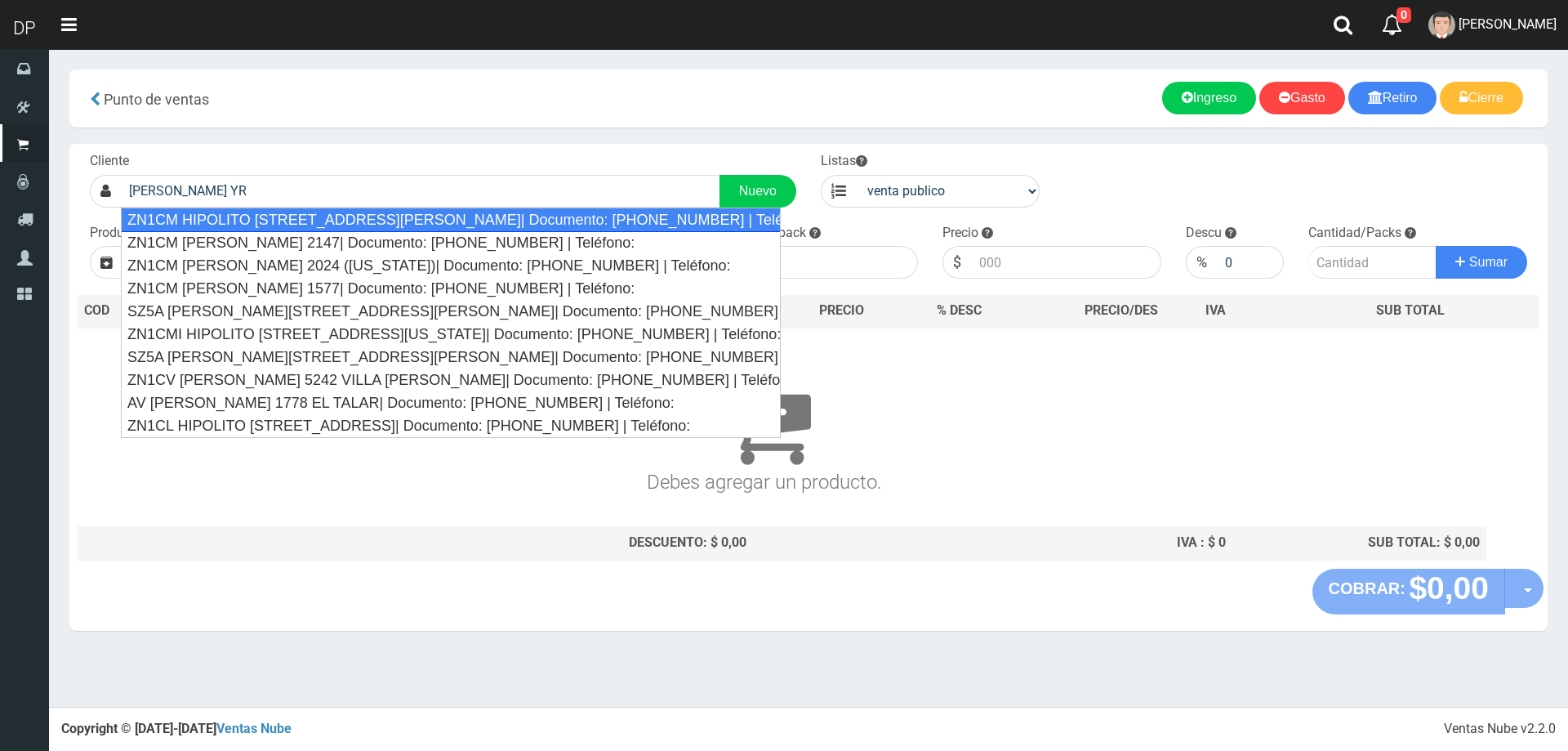
type input "ZN1CM HIPOLITO YRIGOYEN 237 (MARTINEZ)| Documento: 146516516 | Teléfono:"
select select "2"
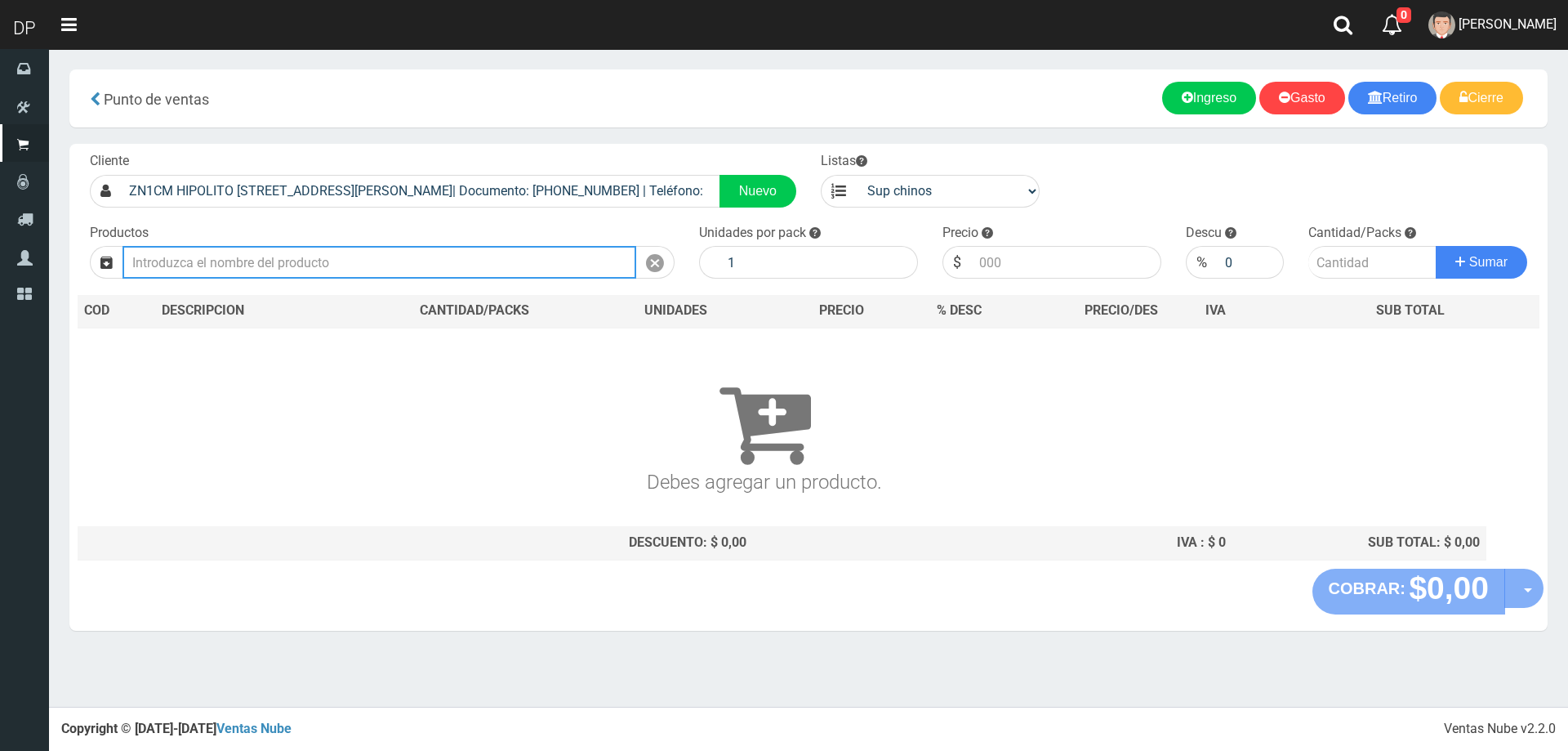
click at [400, 264] on input "text" at bounding box center [379, 262] width 514 height 33
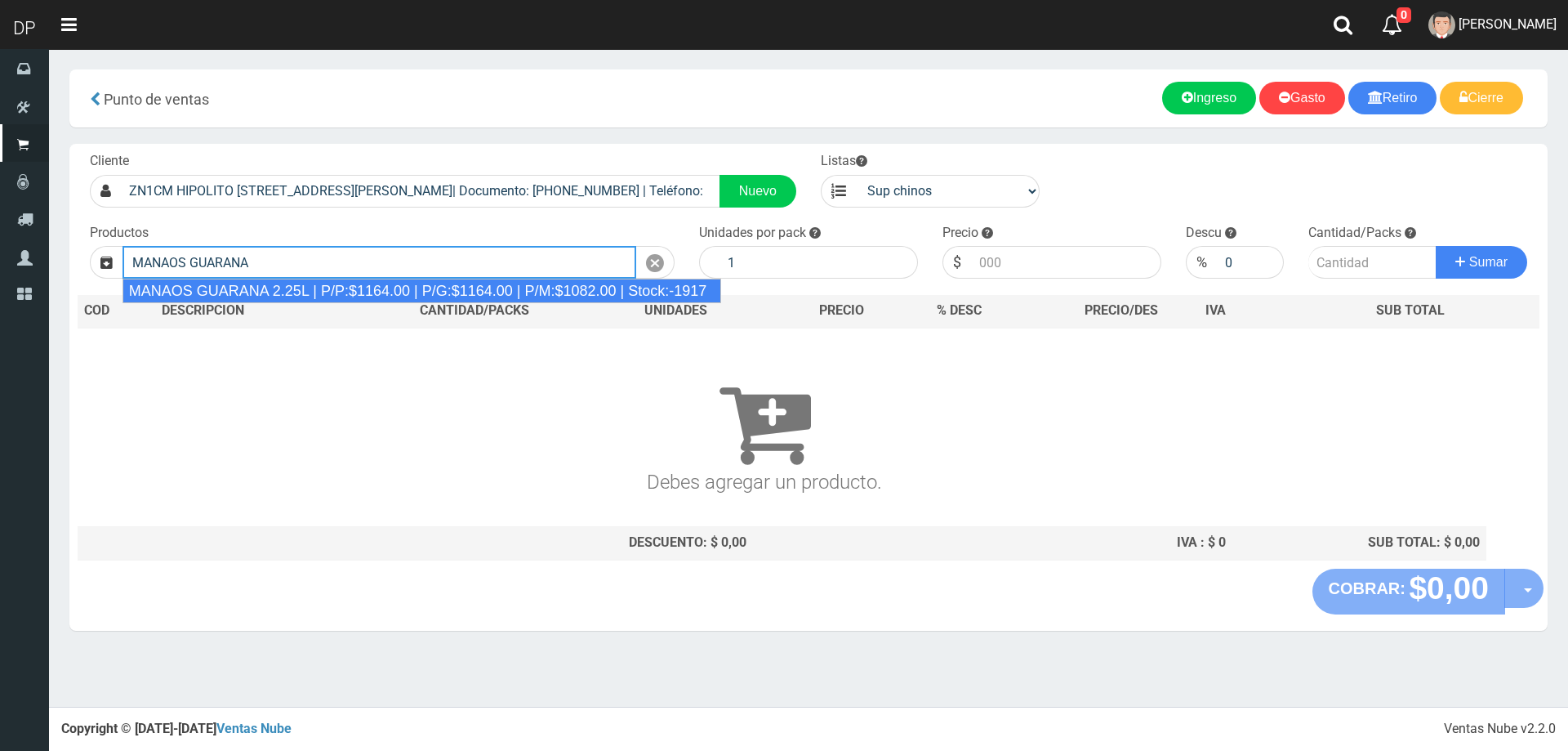
click at [410, 289] on div "MANAOS GUARANA 2.25L | P/P:$1164.00 | P/G:$1164.00 | P/M:$1082.00 | Stock:-1917" at bounding box center [422, 291] width 599 height 24
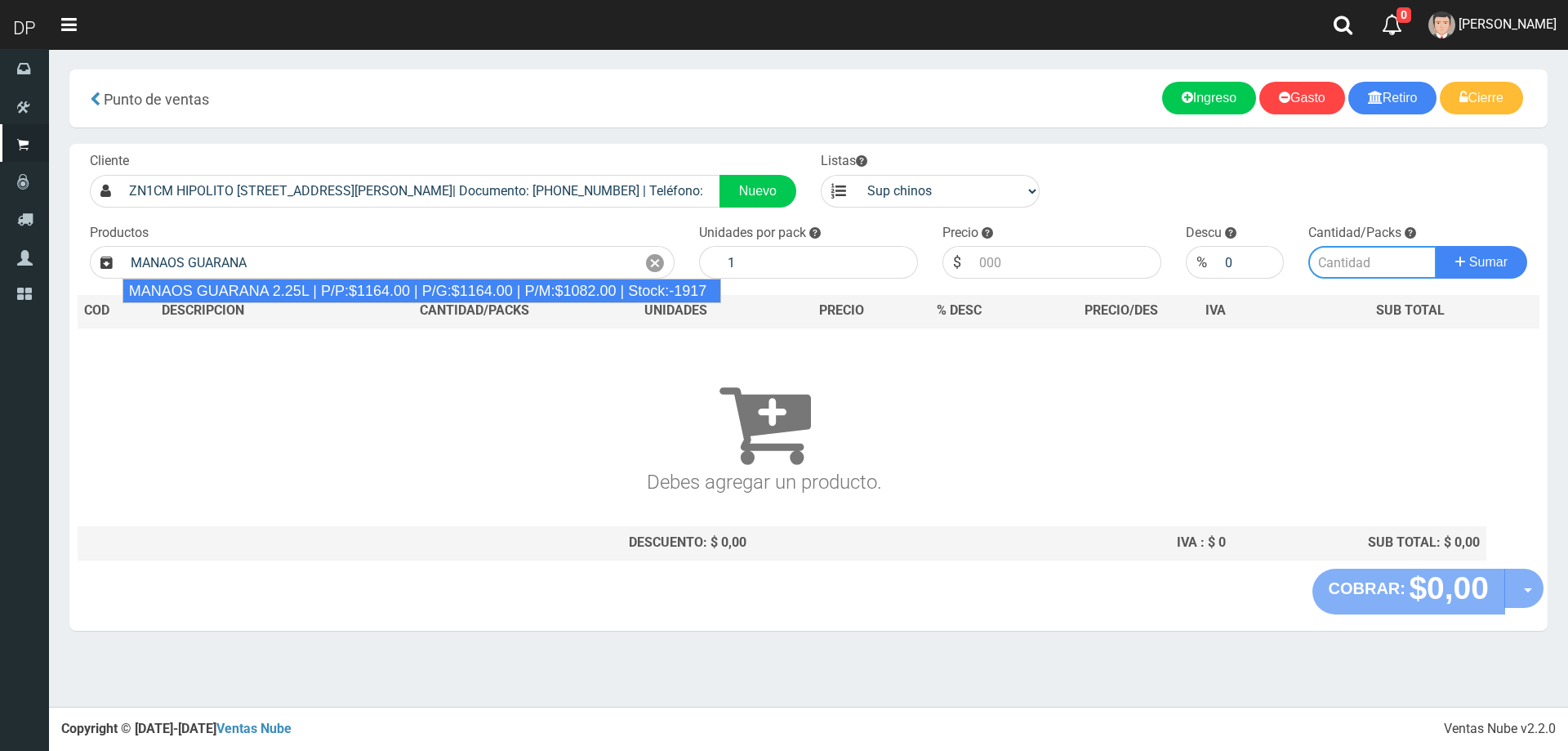
type input "MANAOS GUARANA 2.25L | P/P:$1164.00 | P/G:$1164.00 | P/M:$1082.00 | Stock:-1917"
type input "6"
type input "1164.00"
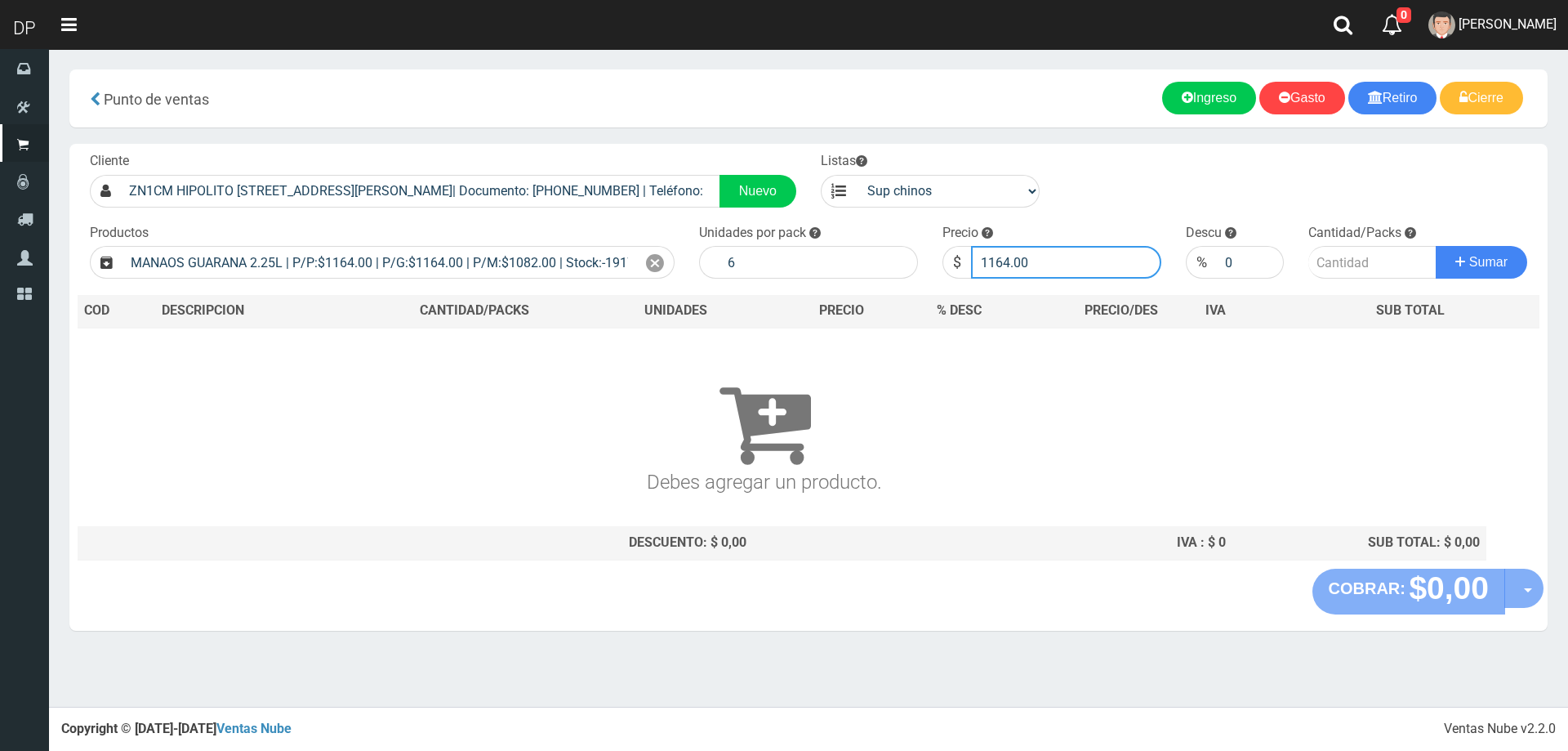
click at [1018, 265] on input "1164.00" at bounding box center [1065, 262] width 190 height 33
type input "1030"
type input "2"
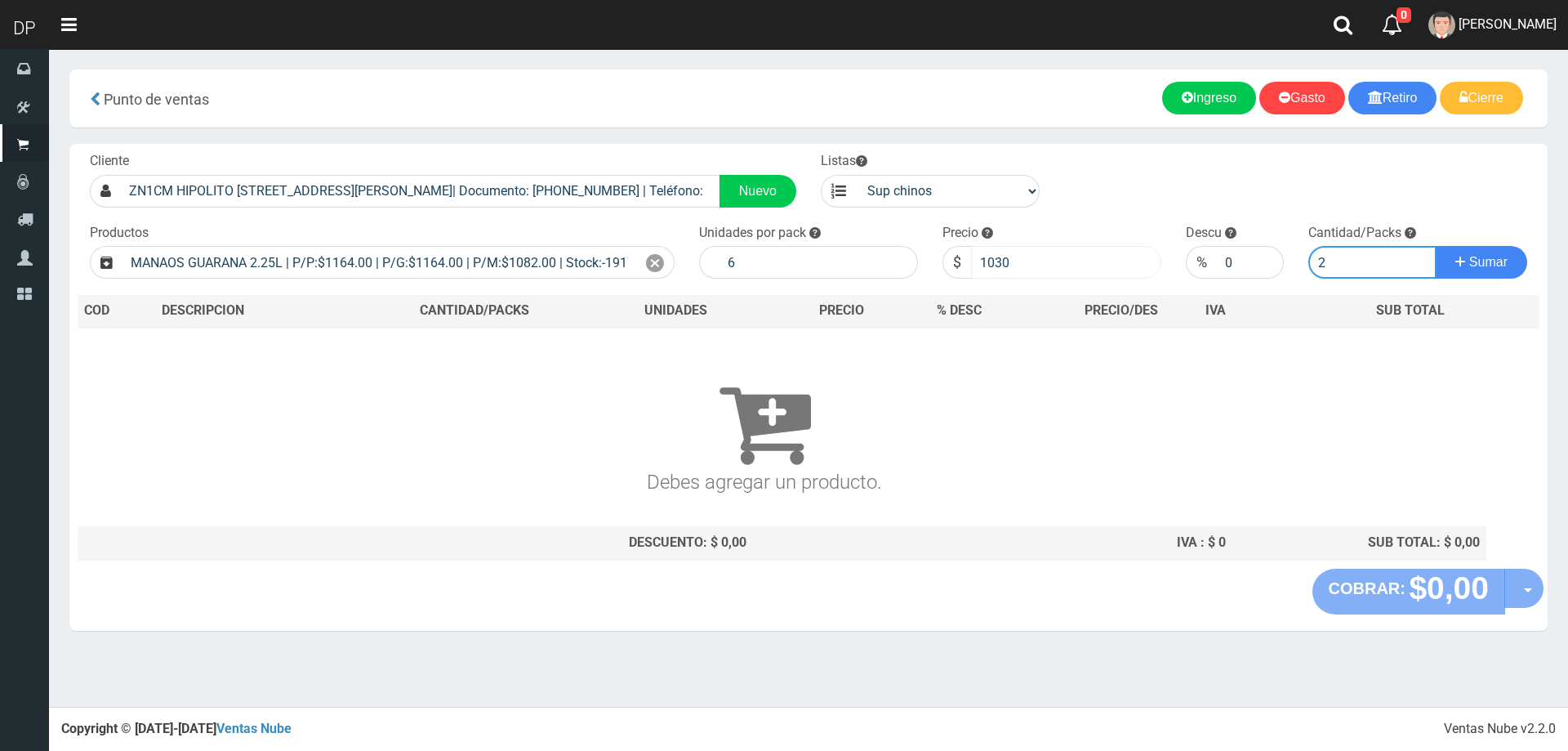
click at [1436, 246] on button "Sumar" at bounding box center [1482, 262] width 91 height 33
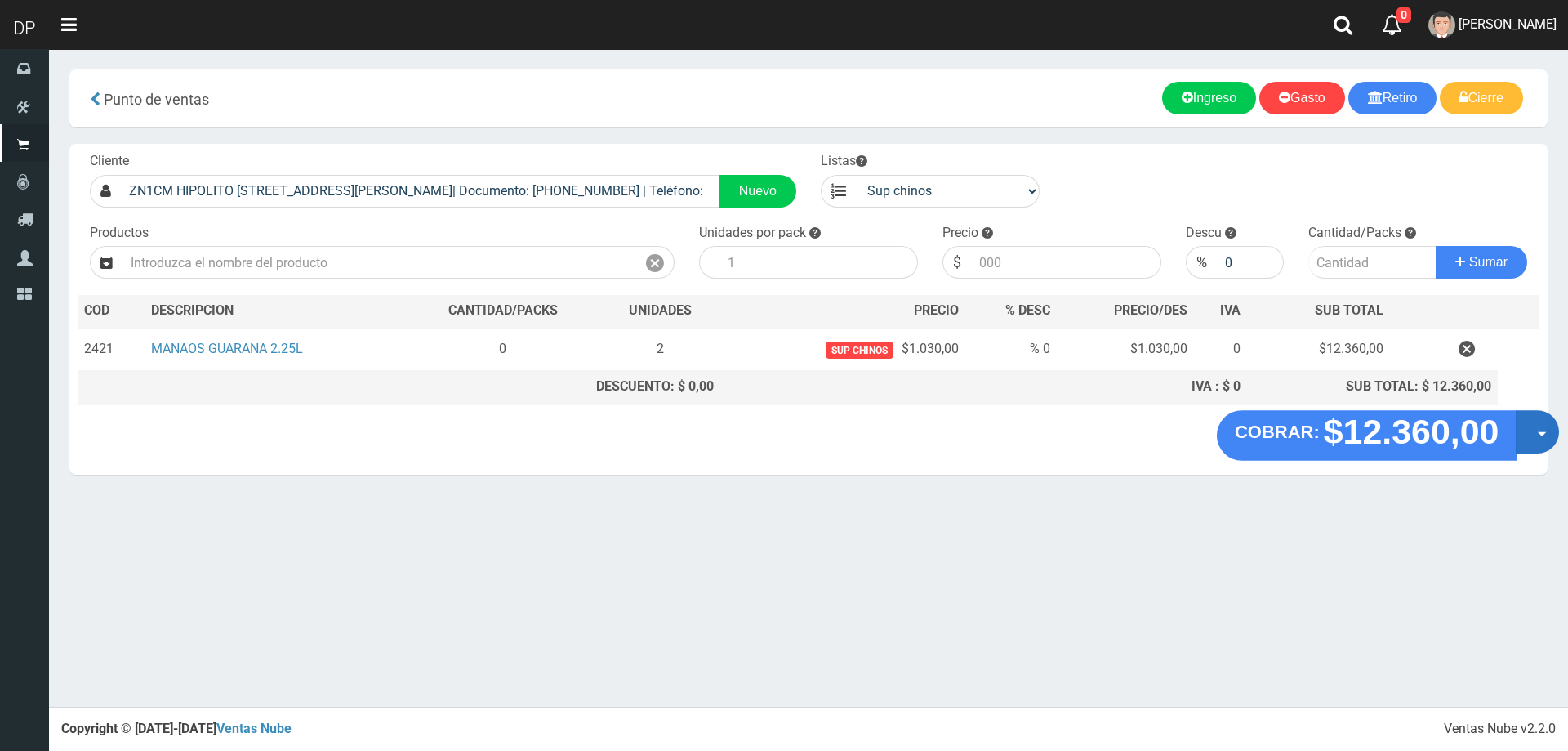
click at [1527, 431] on button "Opciones" at bounding box center [1537, 431] width 44 height 44
click at [1516, 437] on link "Hacer Devolucion" at bounding box center [1484, 437] width 146 height 37
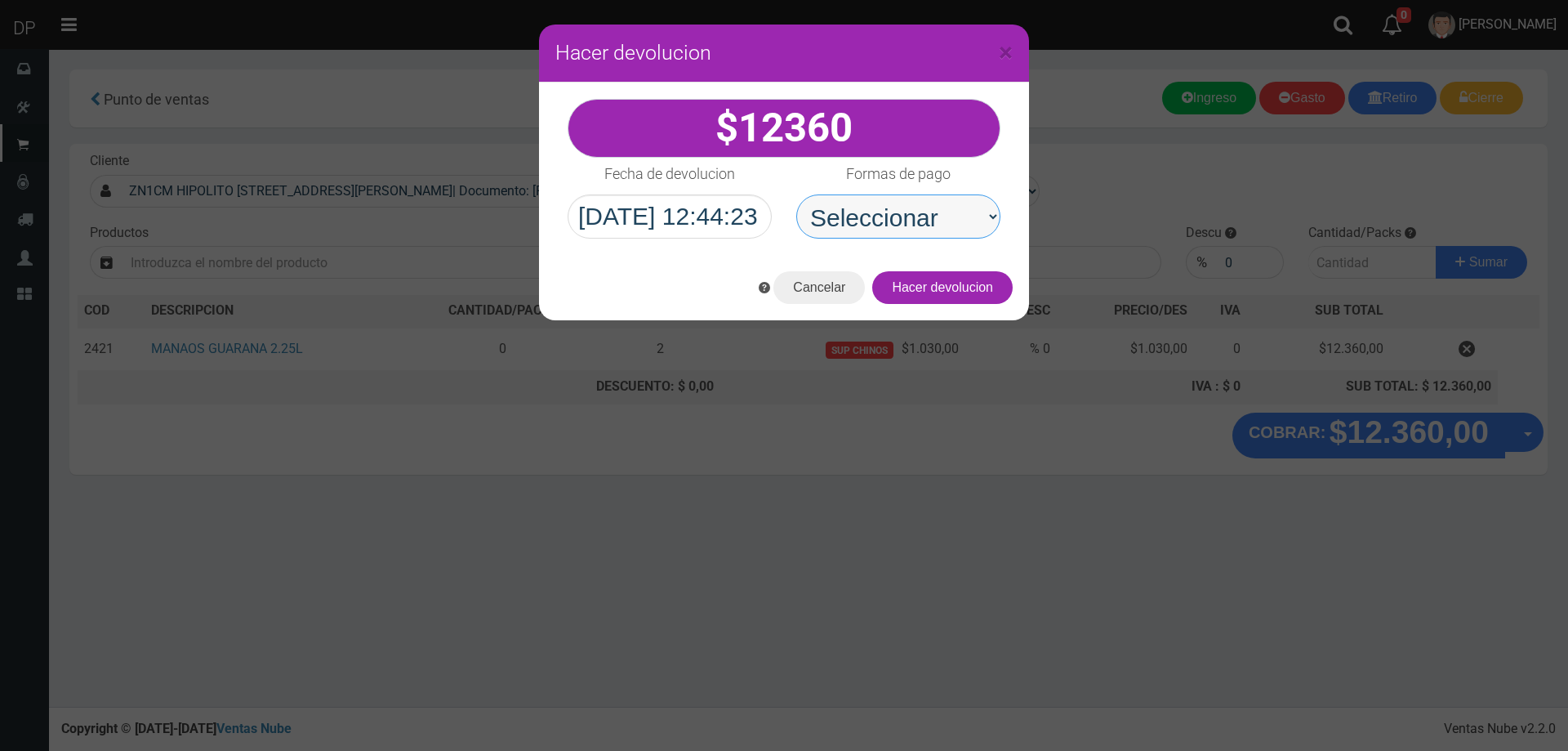
click at [876, 213] on select "Seleccionar Efectivo Tarjeta de Crédito Depósito Débito" at bounding box center [898, 216] width 204 height 44
select select "Efectivo"
click at [796, 194] on select "Seleccionar Efectivo Tarjeta de Crédito Depósito Débito" at bounding box center [898, 216] width 204 height 44
click at [963, 289] on button "Hacer devolucion" at bounding box center [942, 287] width 140 height 33
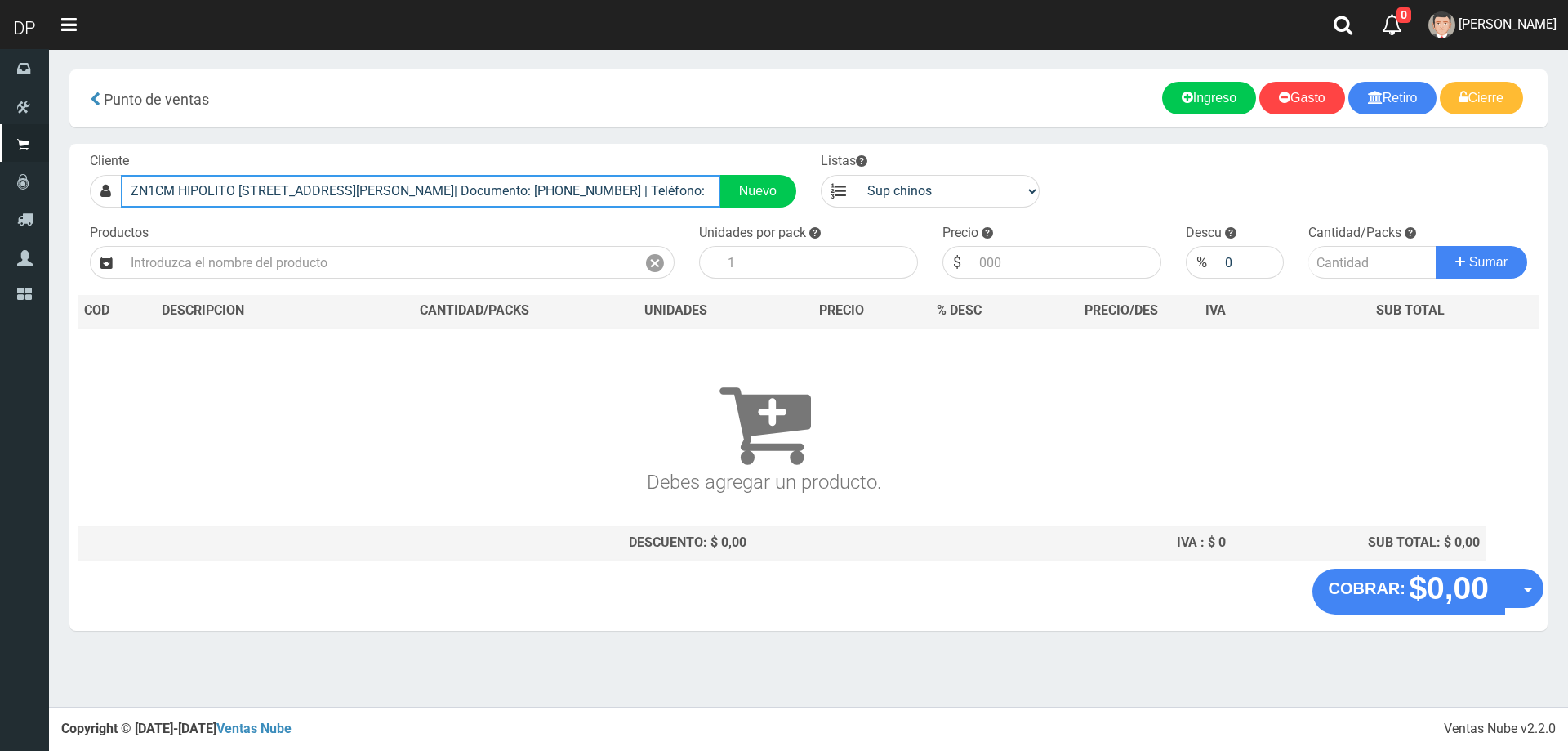
click at [584, 186] on input "ZN1CM HIPOLITO YRIGOYEN 237 (MARTINEZ)| Documento: 146516516 | Teléfono:" at bounding box center [420, 191] width 599 height 33
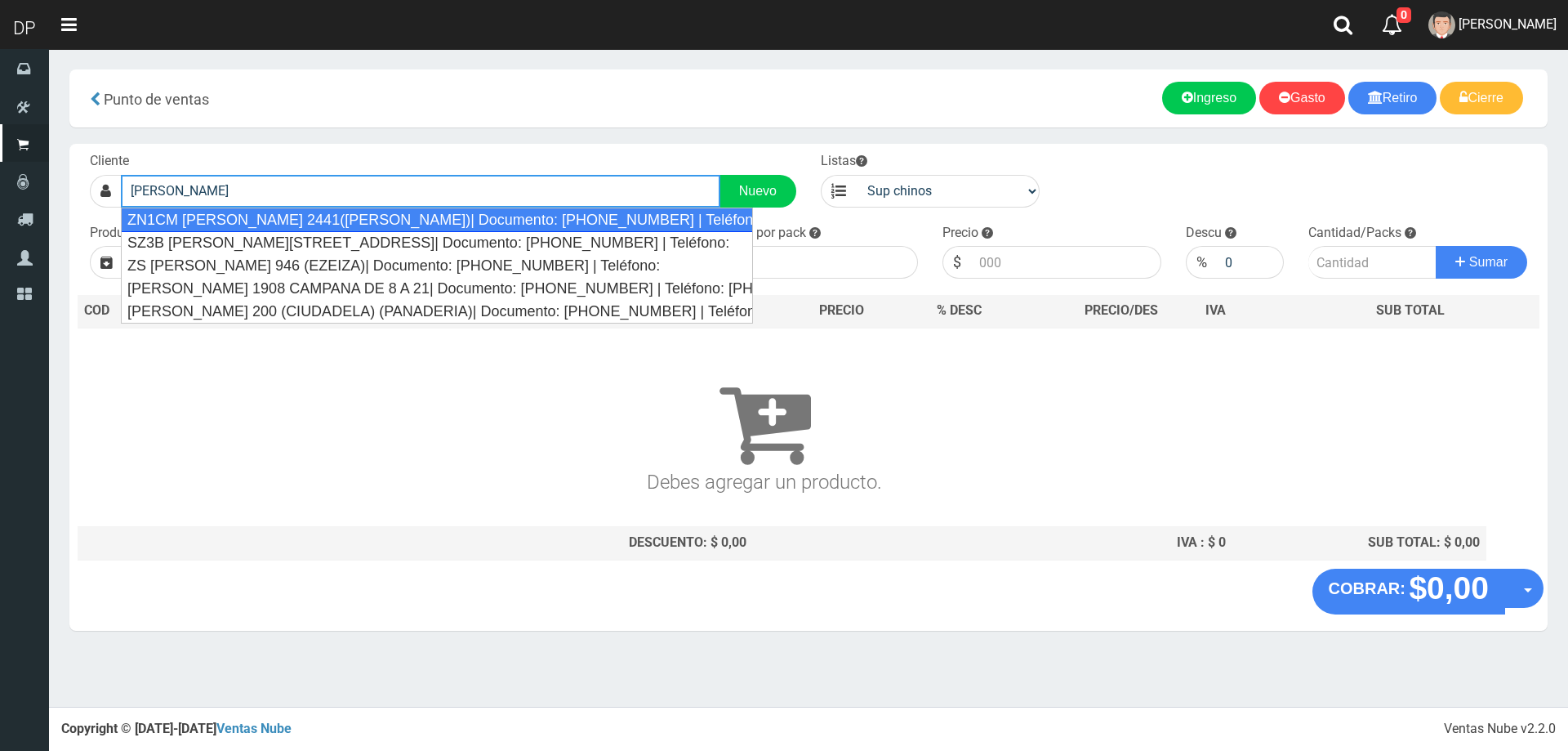
click at [410, 219] on div "ZN1CM CASTELLI 2441(MARTINEZ)| Documento: 438348757 | Teléfono: 8613967845795" at bounding box center [437, 219] width 633 height 24
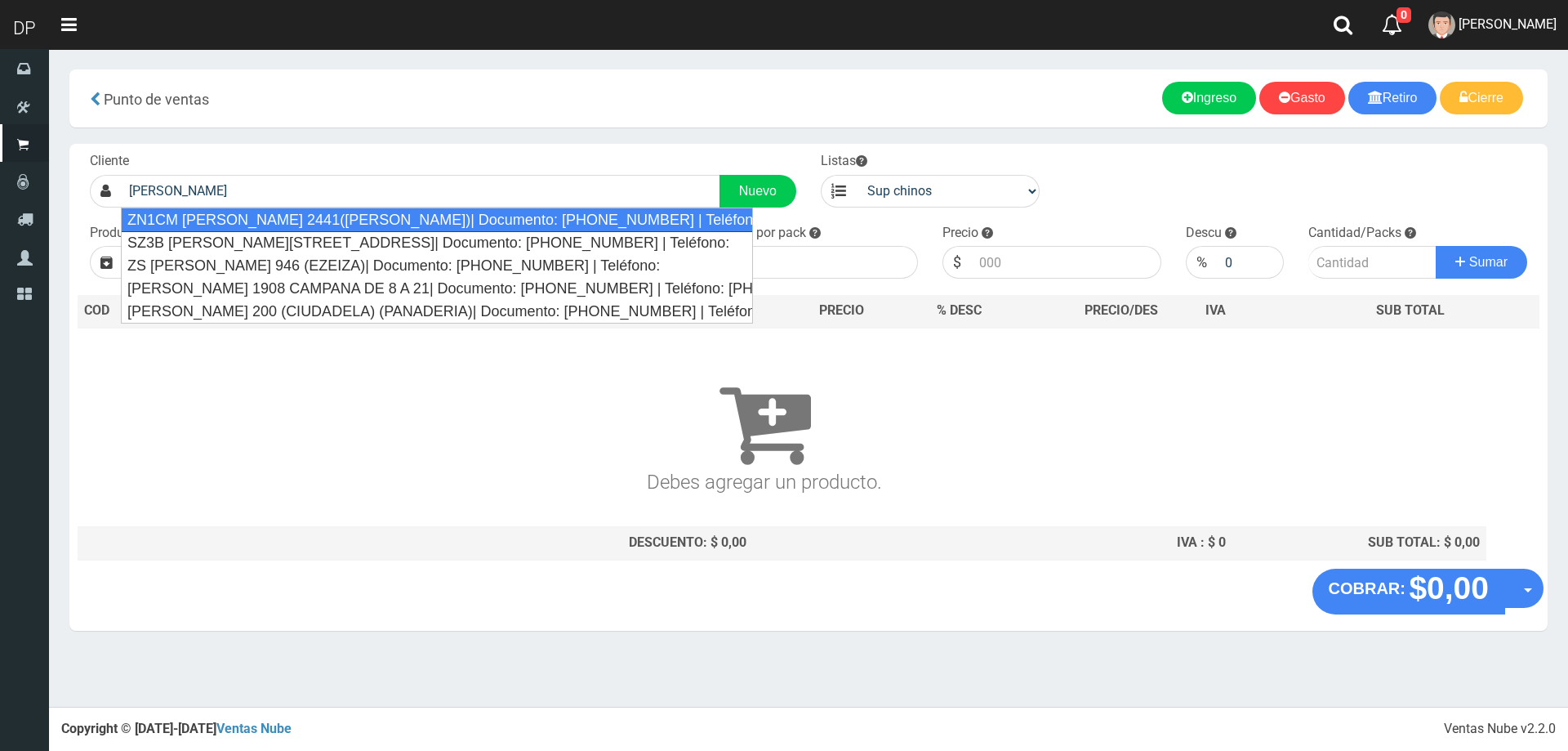
type input "ZN1CM CASTELLI 2441(MARTINEZ)| Documento: 438348757 | Teléfono: 8613967845795"
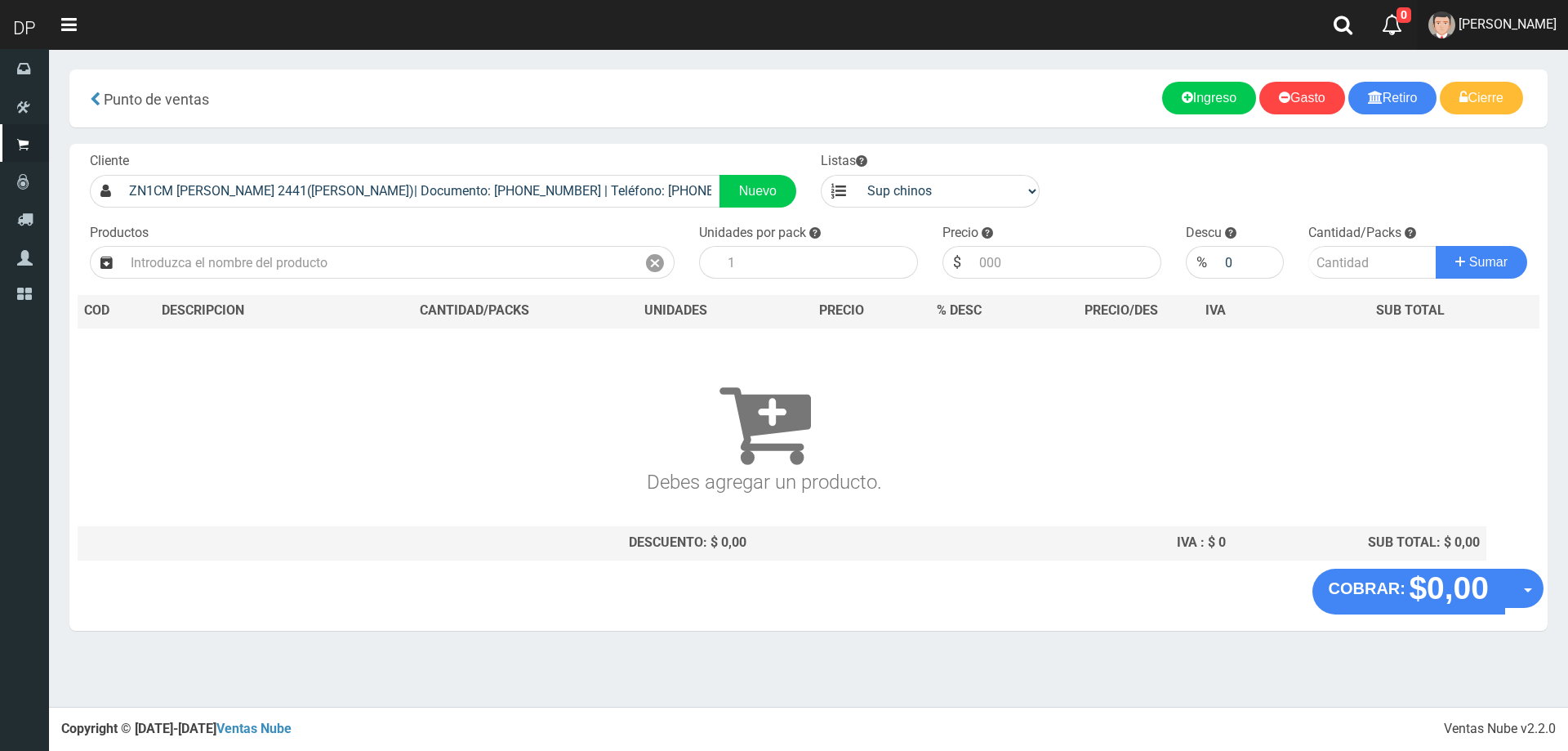
click at [1515, 37] on link "FABRIZIO DURE" at bounding box center [1493, 25] width 151 height 50
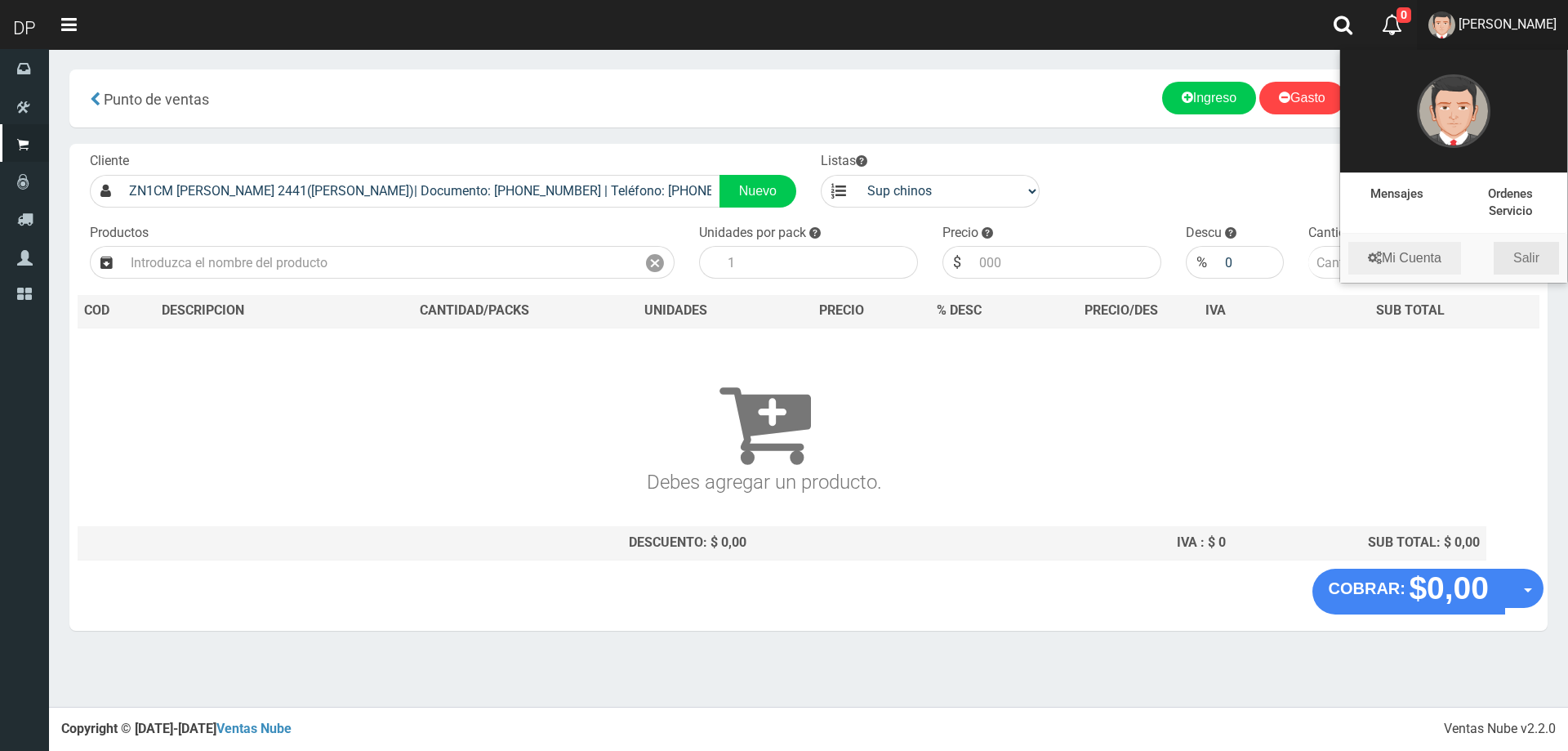
click at [1526, 260] on link "Salir" at bounding box center [1526, 257] width 65 height 33
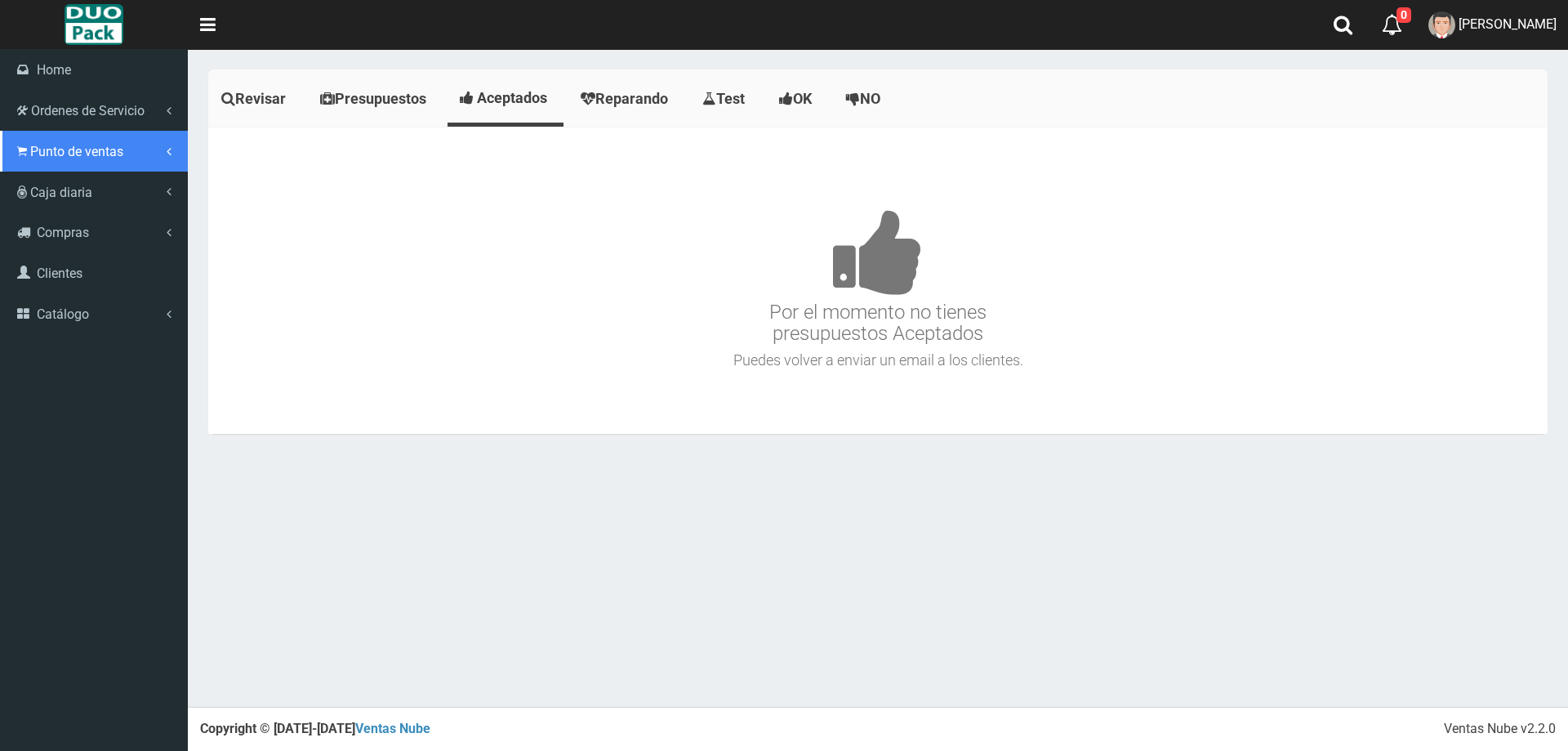
click at [56, 144] on span "Punto de ventas" at bounding box center [77, 152] width 93 height 16
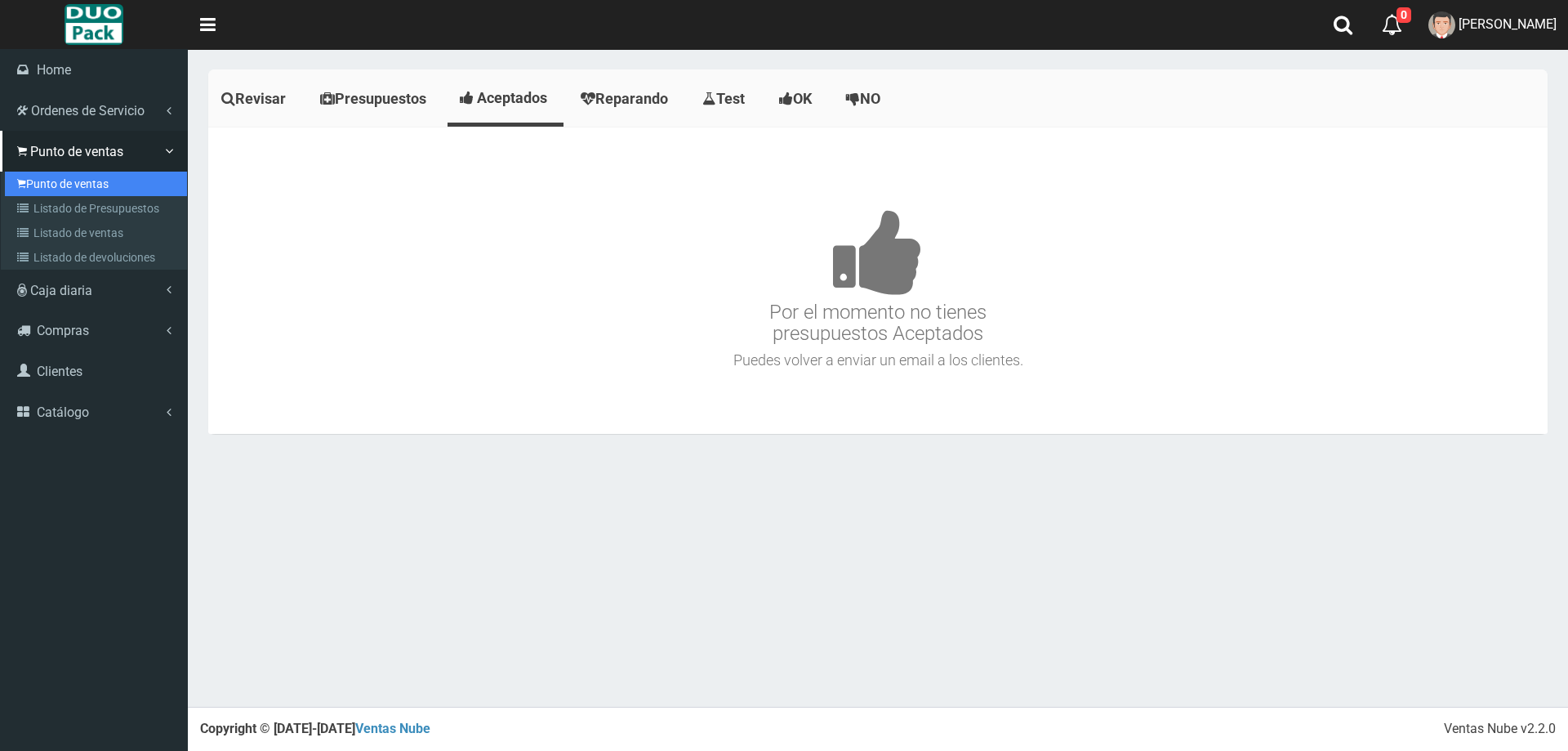
click at [98, 188] on link "Punto de ventas" at bounding box center [96, 184] width 182 height 24
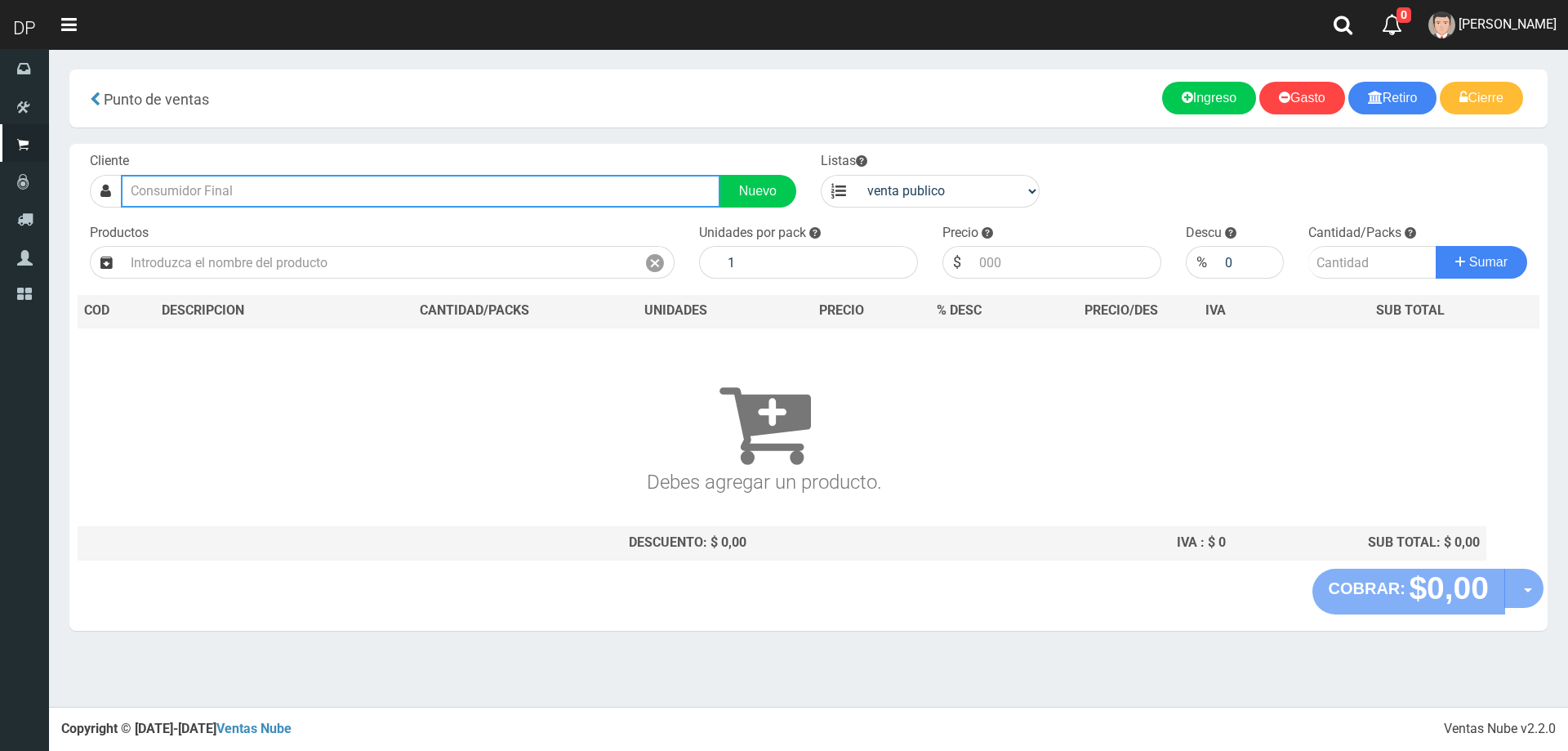
click at [204, 192] on input "text" at bounding box center [420, 191] width 599 height 33
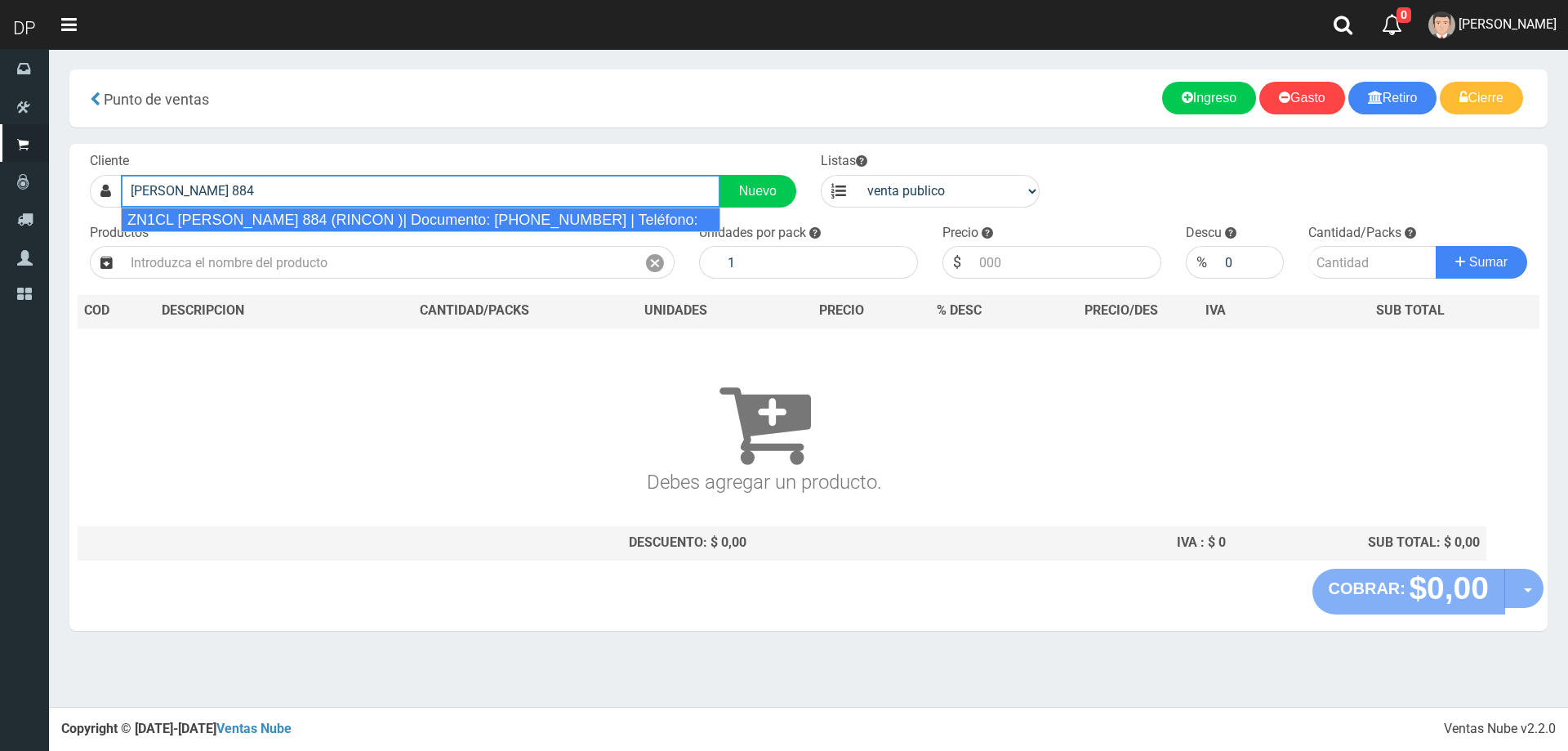
click at [228, 217] on div "ZN1CL GARIBALDI 884 (RINCON )| Documento: 1164654260 | Teléfono:" at bounding box center [420, 219] width 599 height 24
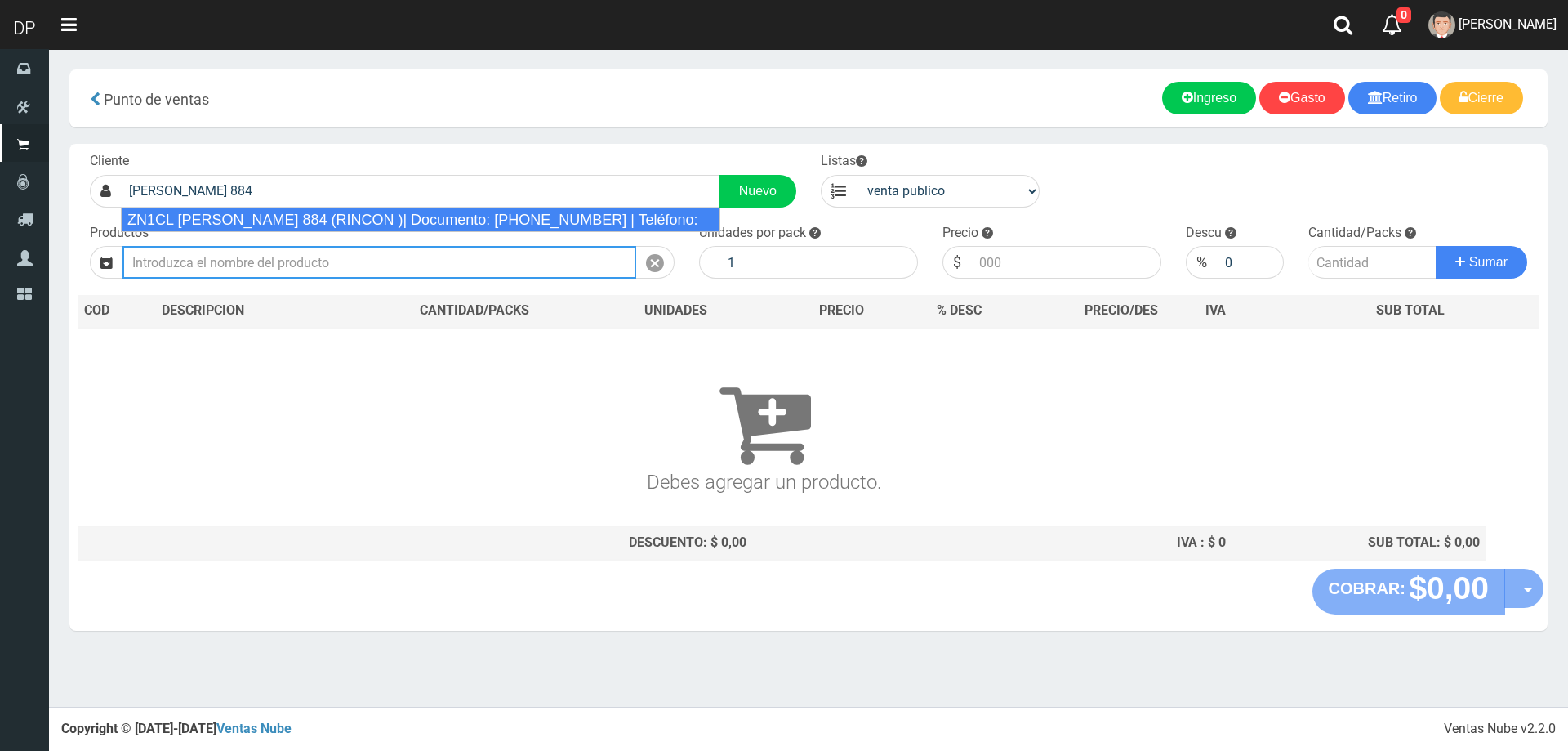
type input "ZN1CL GARIBALDI 884 (RINCON )| Documento: 1164654260 | Teléfono:"
select select "2"
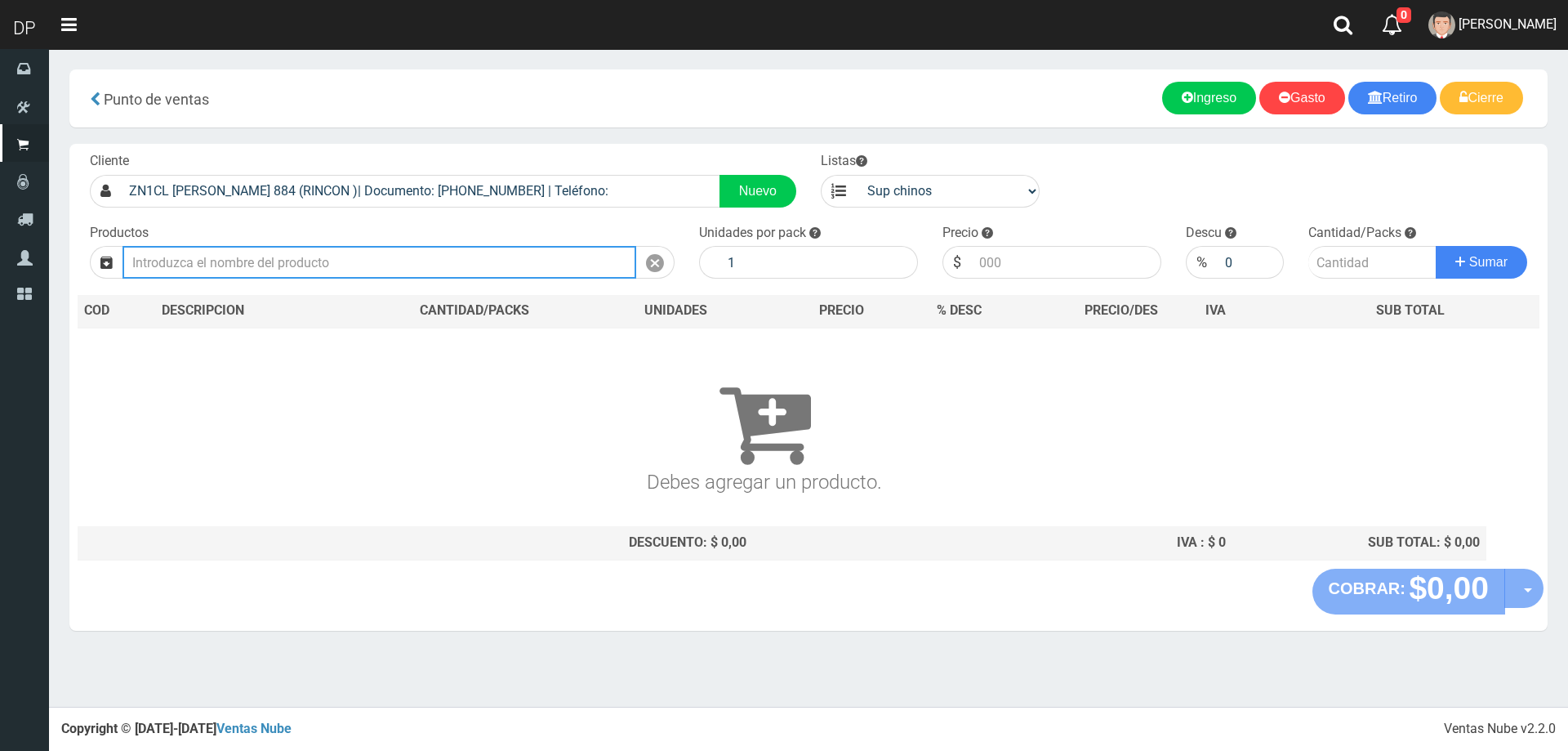
click at [338, 259] on input "text" at bounding box center [379, 262] width 514 height 33
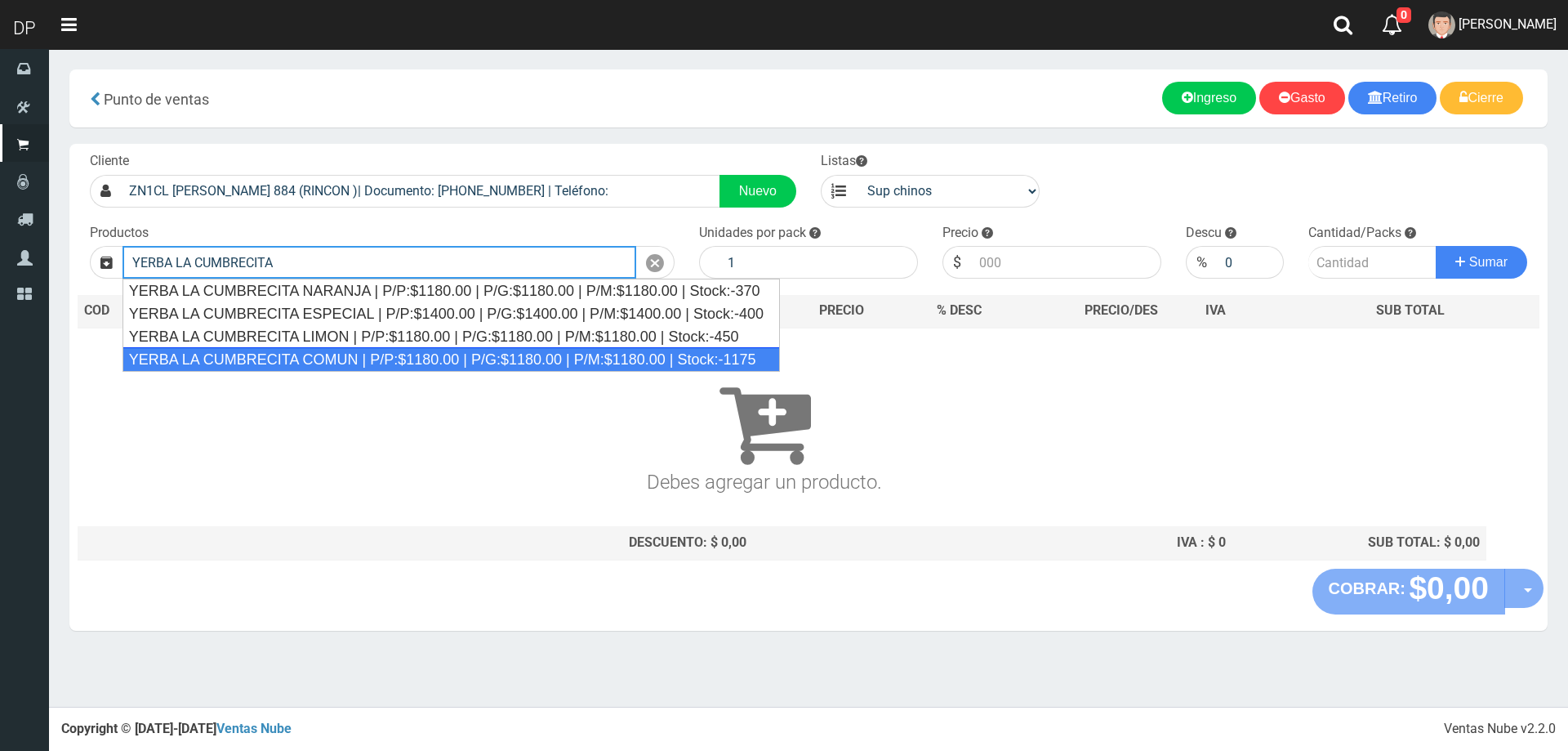
click at [337, 353] on div "YERBA LA CUMBRECITA COMUN | P/P:$1180.00 | P/G:$1180.00 | P/M:$1180.00 | Stock:…" at bounding box center [451, 360] width 658 height 24
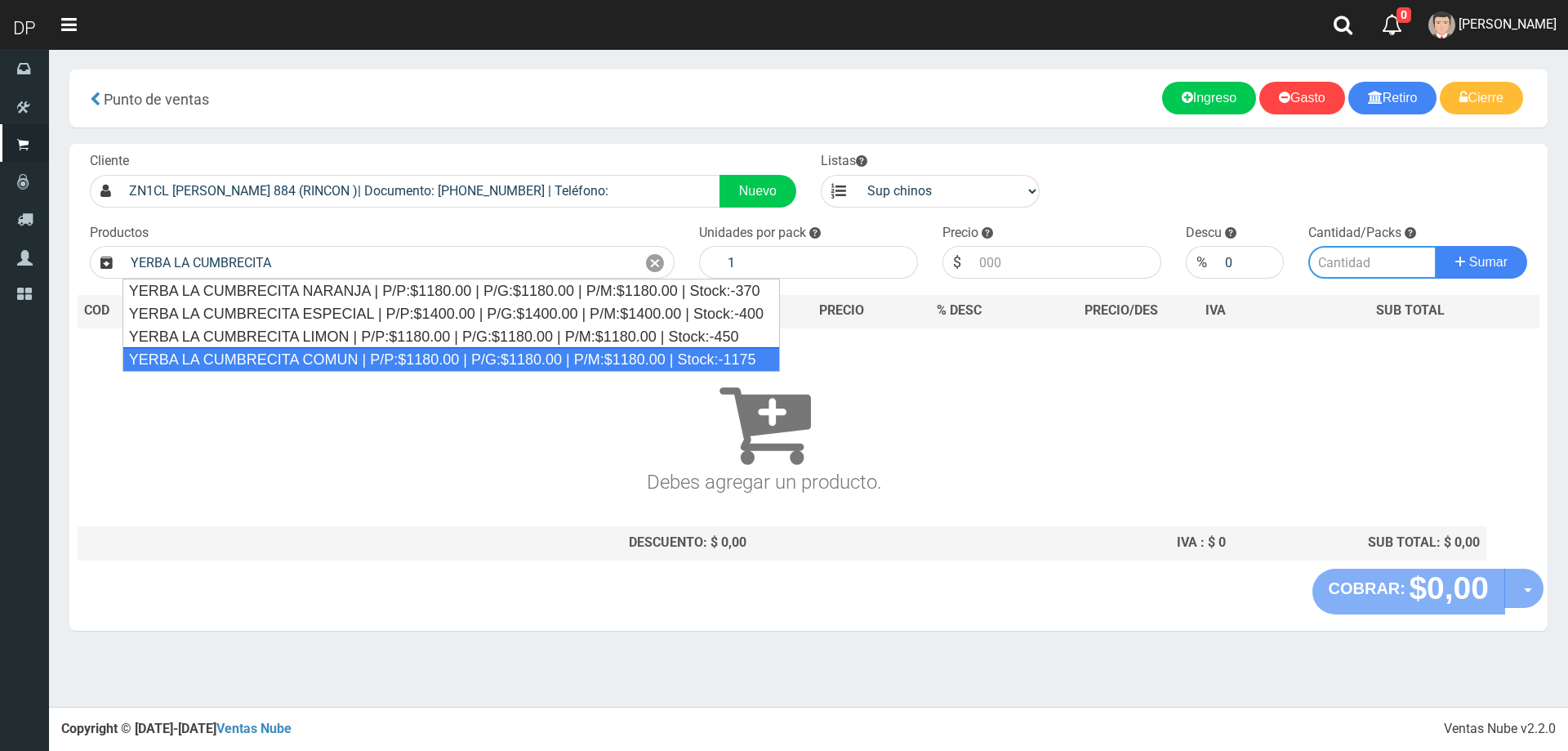
type input "YERBA LA CUMBRECITA COMUN | P/P:$1180.00 | P/G:$1180.00 | P/M:$1180.00 | Stock:…"
type input "10"
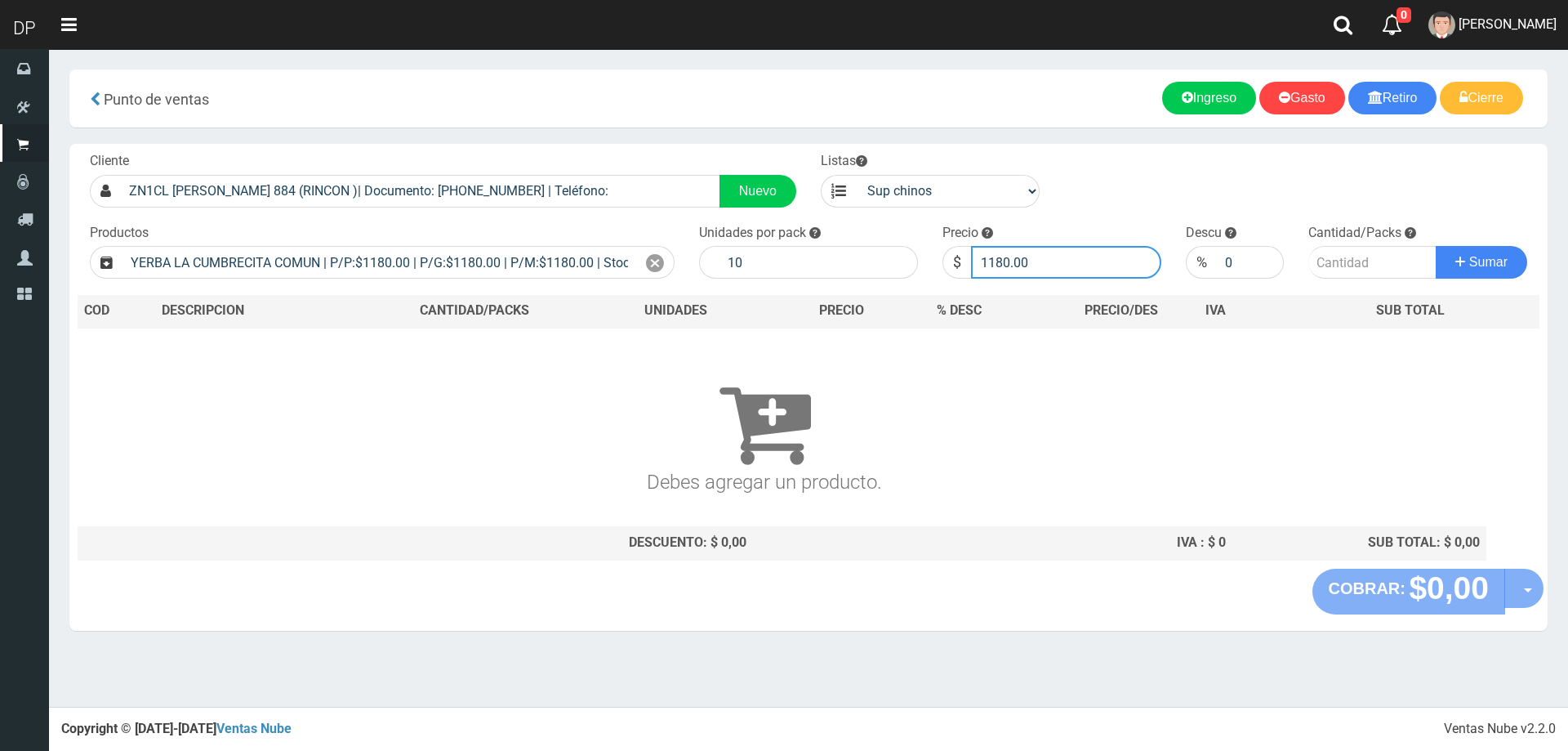
click at [1126, 248] on input "1180.00" at bounding box center [1065, 262] width 190 height 33
click at [1436, 246] on button "Sumar" at bounding box center [1482, 262] width 91 height 33
click at [1120, 258] on input "1180.001" at bounding box center [1065, 262] width 190 height 33
type input "1180.00"
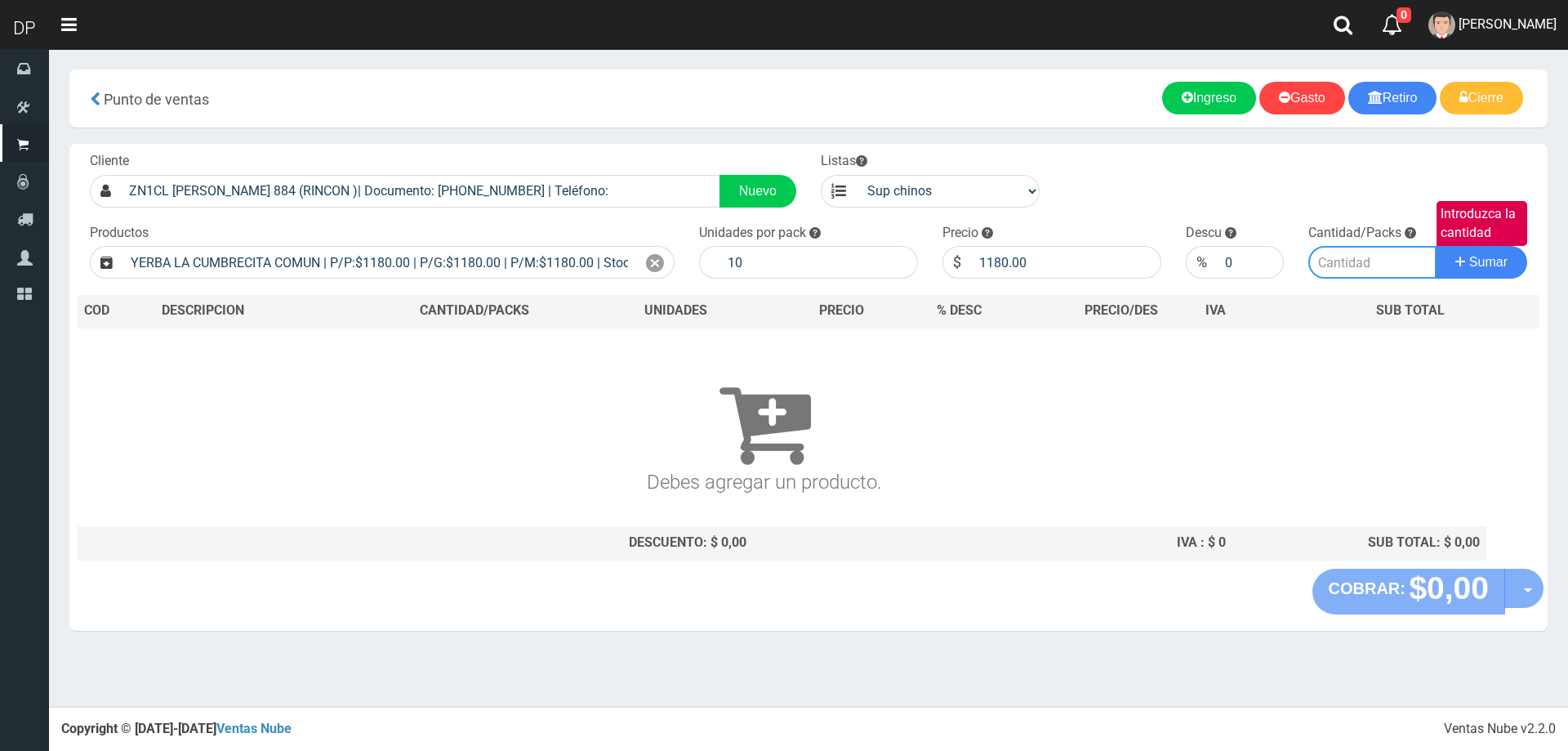
click at [1326, 258] on input "Introduzca la cantidad" at bounding box center [1373, 262] width 129 height 33
type input "1"
click at [1436, 246] on button "Sumar" at bounding box center [1482, 262] width 91 height 33
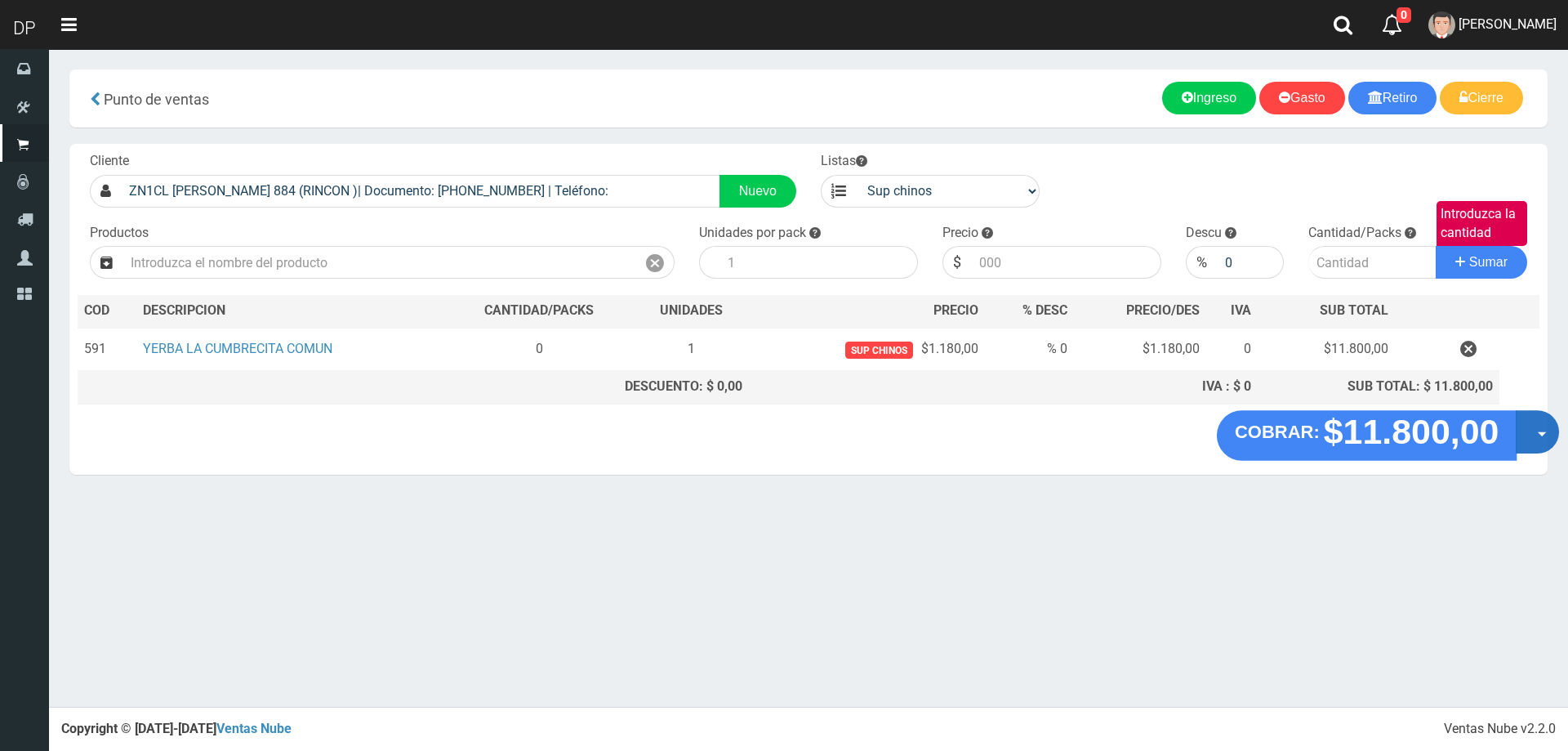
click at [1539, 441] on button "Opciones" at bounding box center [1537, 431] width 44 height 44
click at [1504, 445] on link "Hacer Devolucion" at bounding box center [1484, 437] width 146 height 37
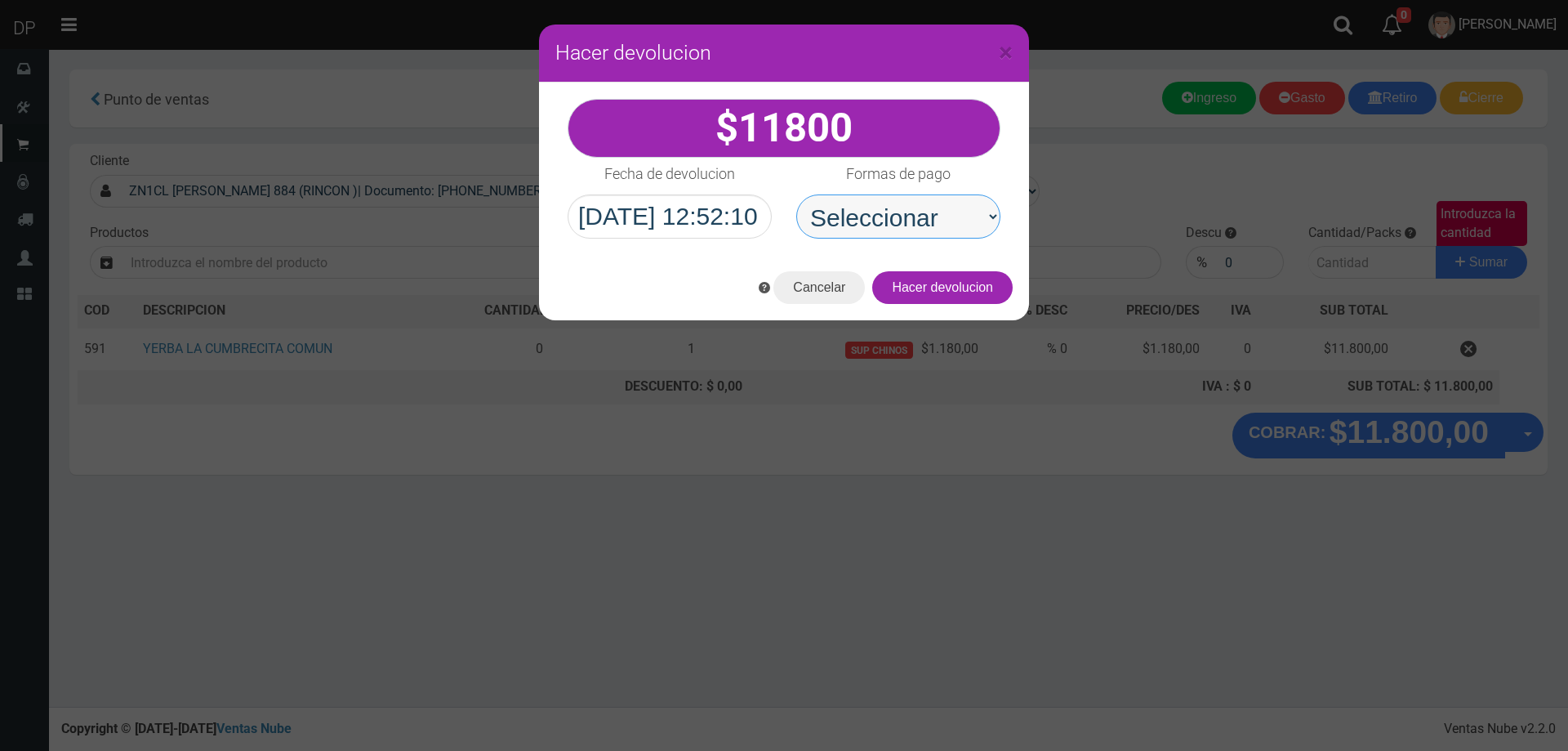
drag, startPoint x: 968, startPoint y: 218, endPoint x: 961, endPoint y: 231, distance: 14.8
click at [968, 218] on select "Seleccionar Efectivo Tarjeta de Crédito Depósito Débito" at bounding box center [898, 216] width 204 height 44
select select "Efectivo"
click at [796, 194] on select "Seleccionar Efectivo Tarjeta de Crédito Depósito Débito" at bounding box center [898, 216] width 204 height 44
click at [971, 296] on button "Hacer devolucion" at bounding box center [942, 287] width 140 height 33
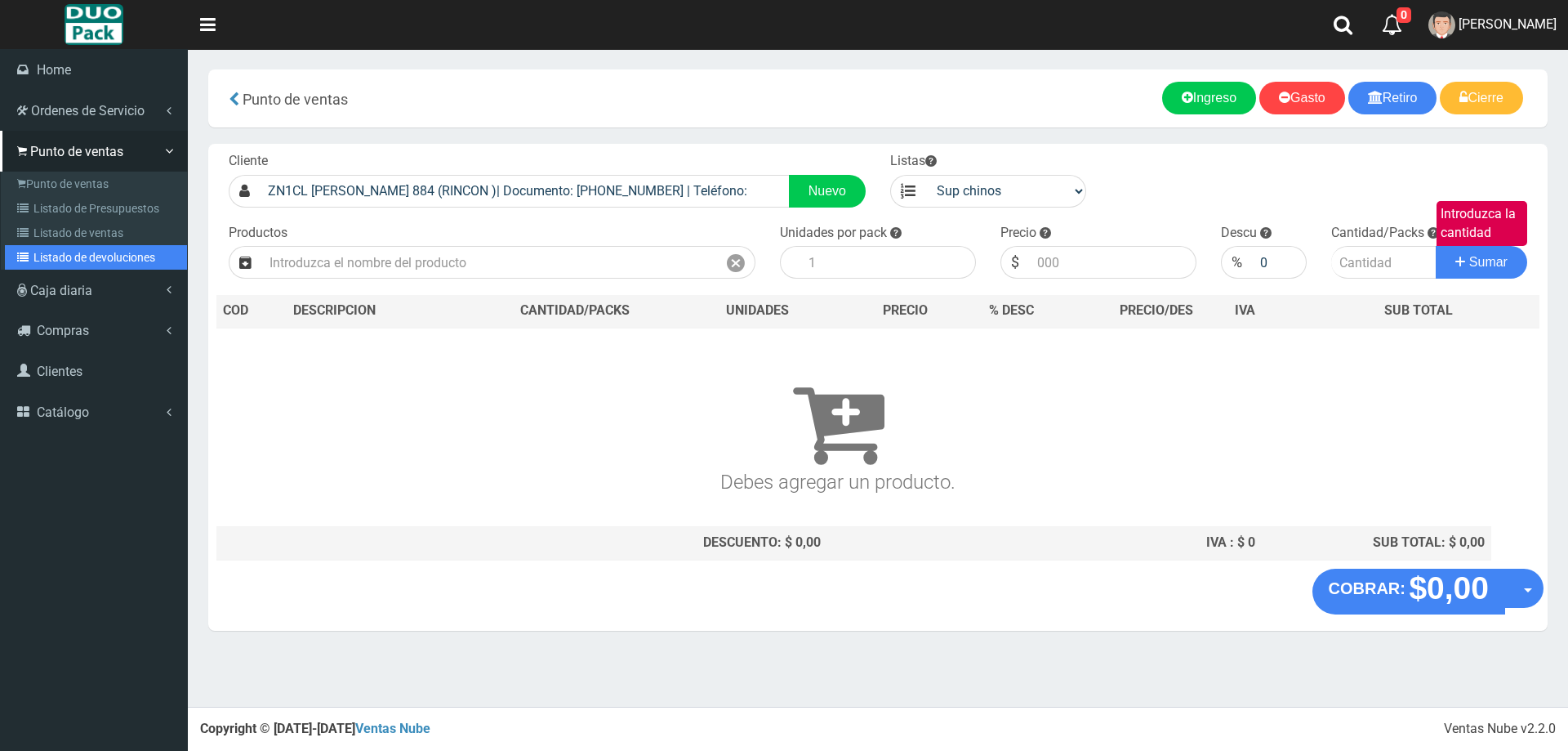
click at [96, 254] on link "Listado de devoluciones" at bounding box center [96, 257] width 182 height 24
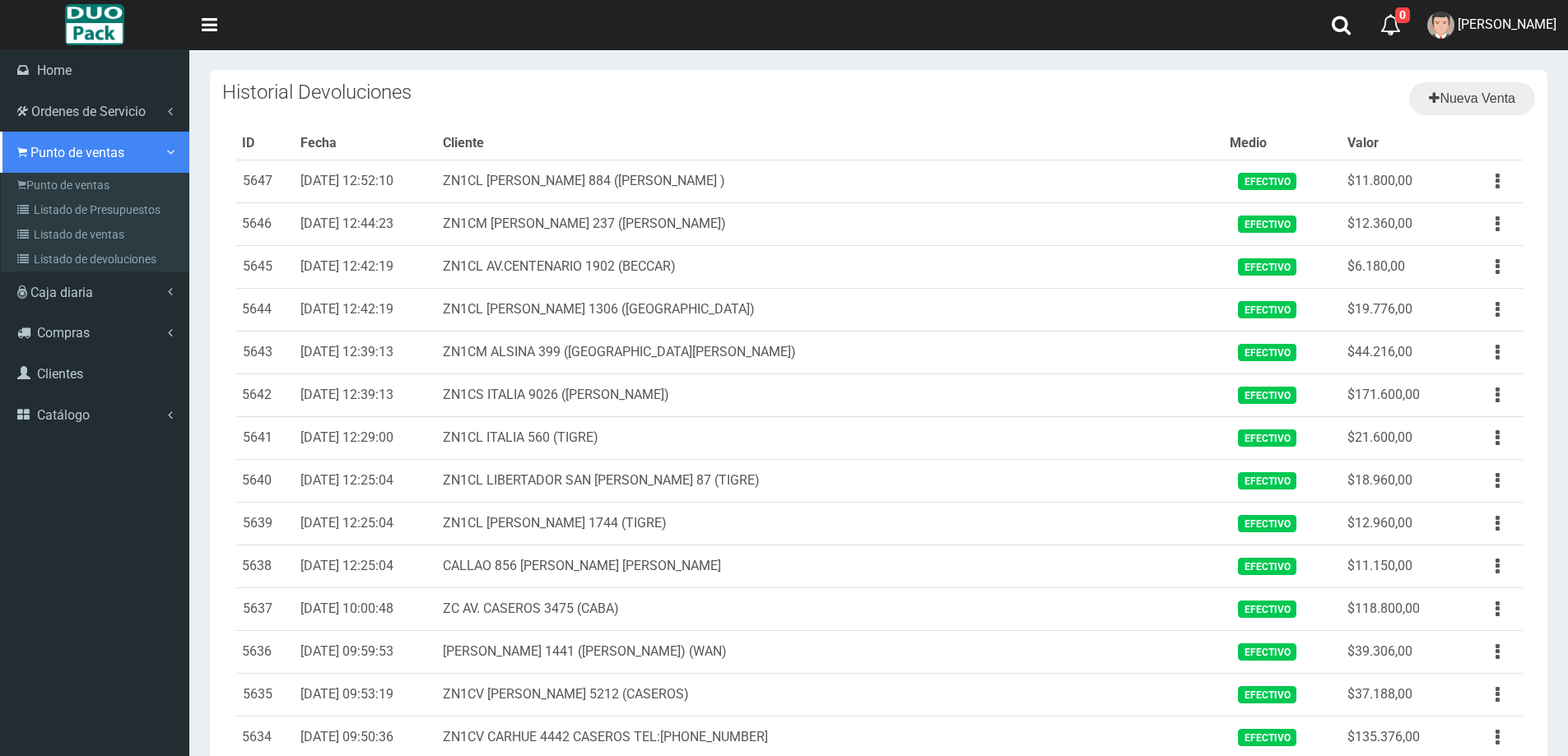
click at [60, 151] on span "Punto de ventas" at bounding box center [78, 153] width 94 height 16
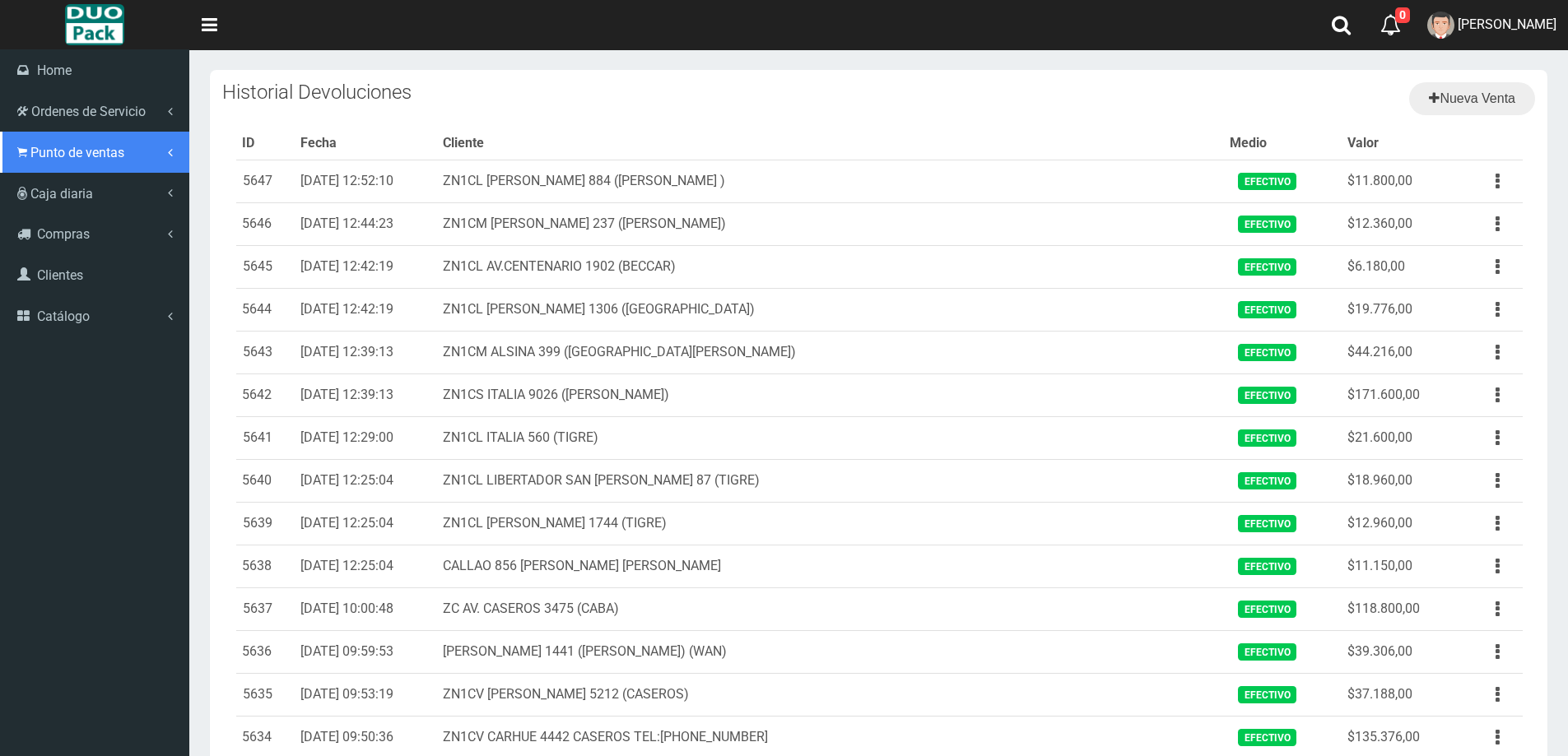
click at [94, 160] on span "Punto de ventas" at bounding box center [78, 153] width 94 height 16
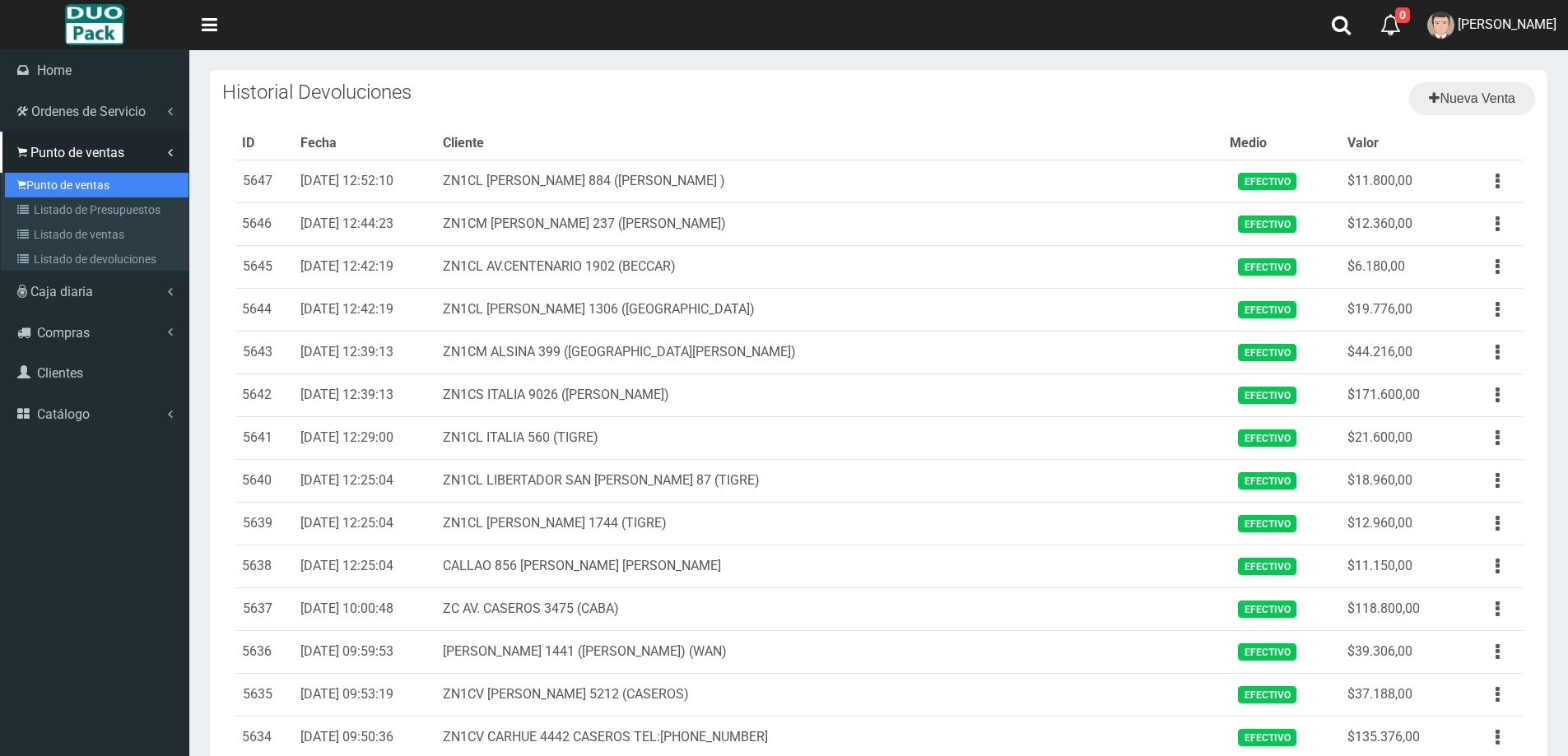
click at [86, 188] on link "Punto de ventas" at bounding box center [96, 185] width 183 height 24
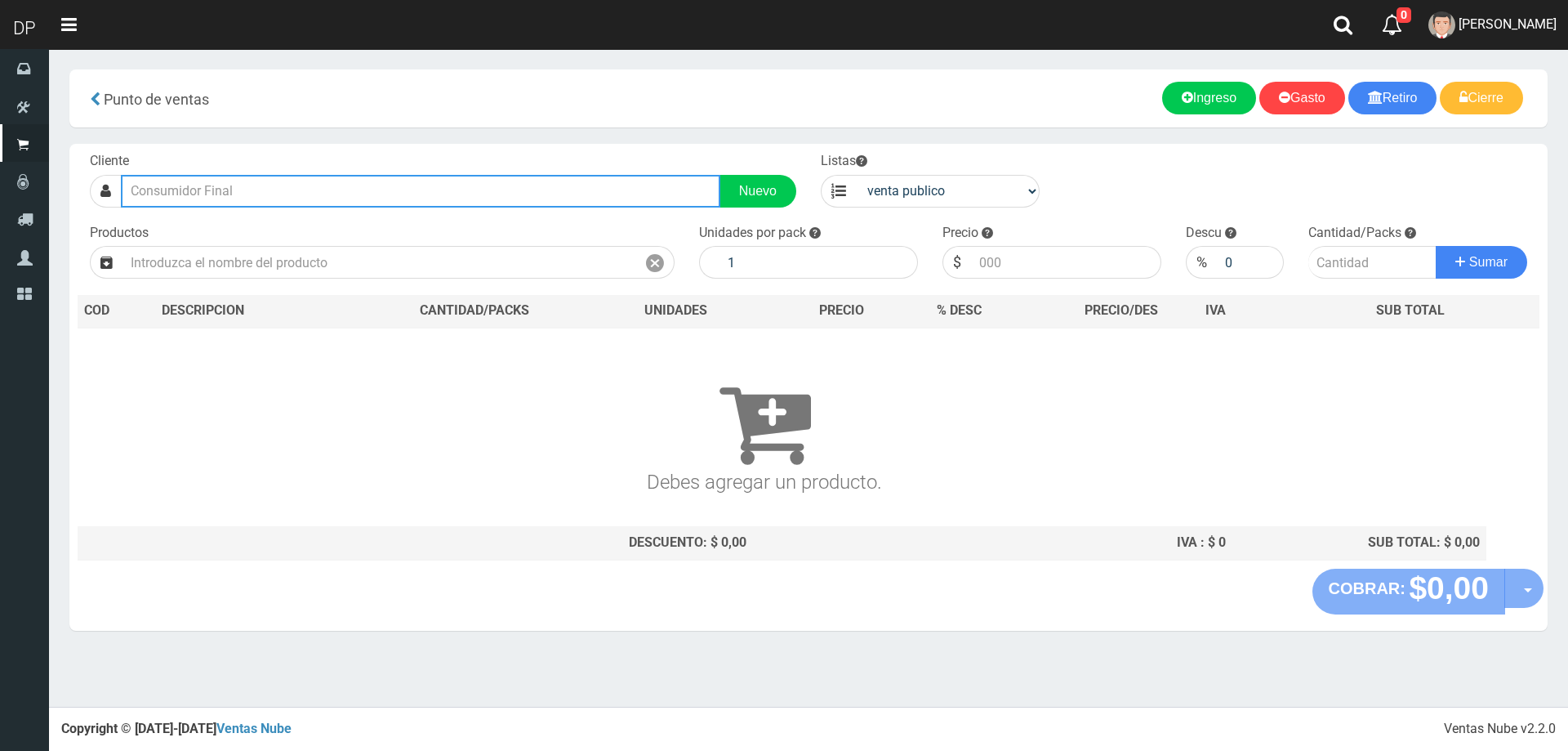
click at [171, 193] on input "text" at bounding box center [420, 191] width 599 height 33
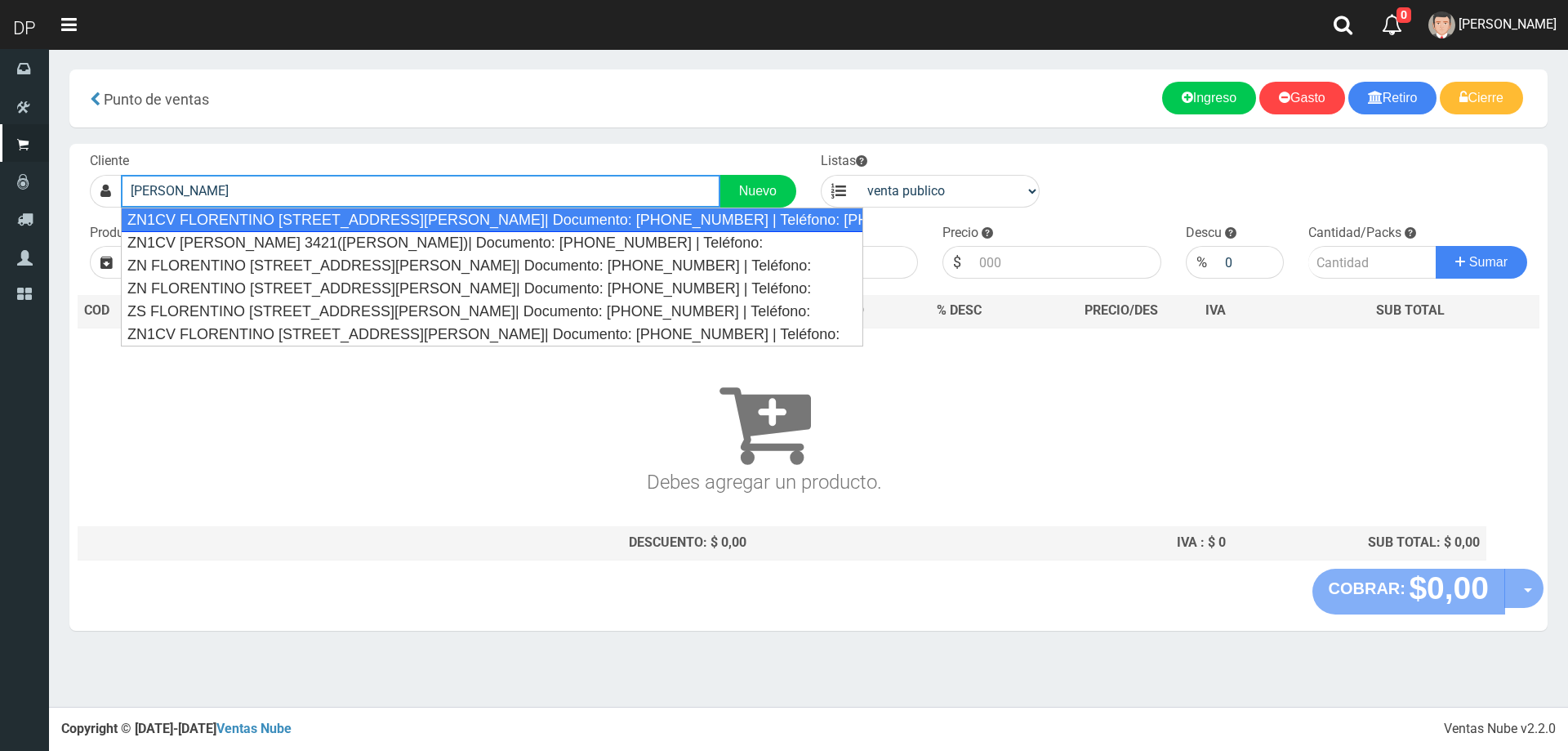
click at [300, 217] on div "ZN1CV FLORENTINO [STREET_ADDRESS][PERSON_NAME]| Documento: [PHONE_NUMBER] | Tel…" at bounding box center [491, 219] width 742 height 24
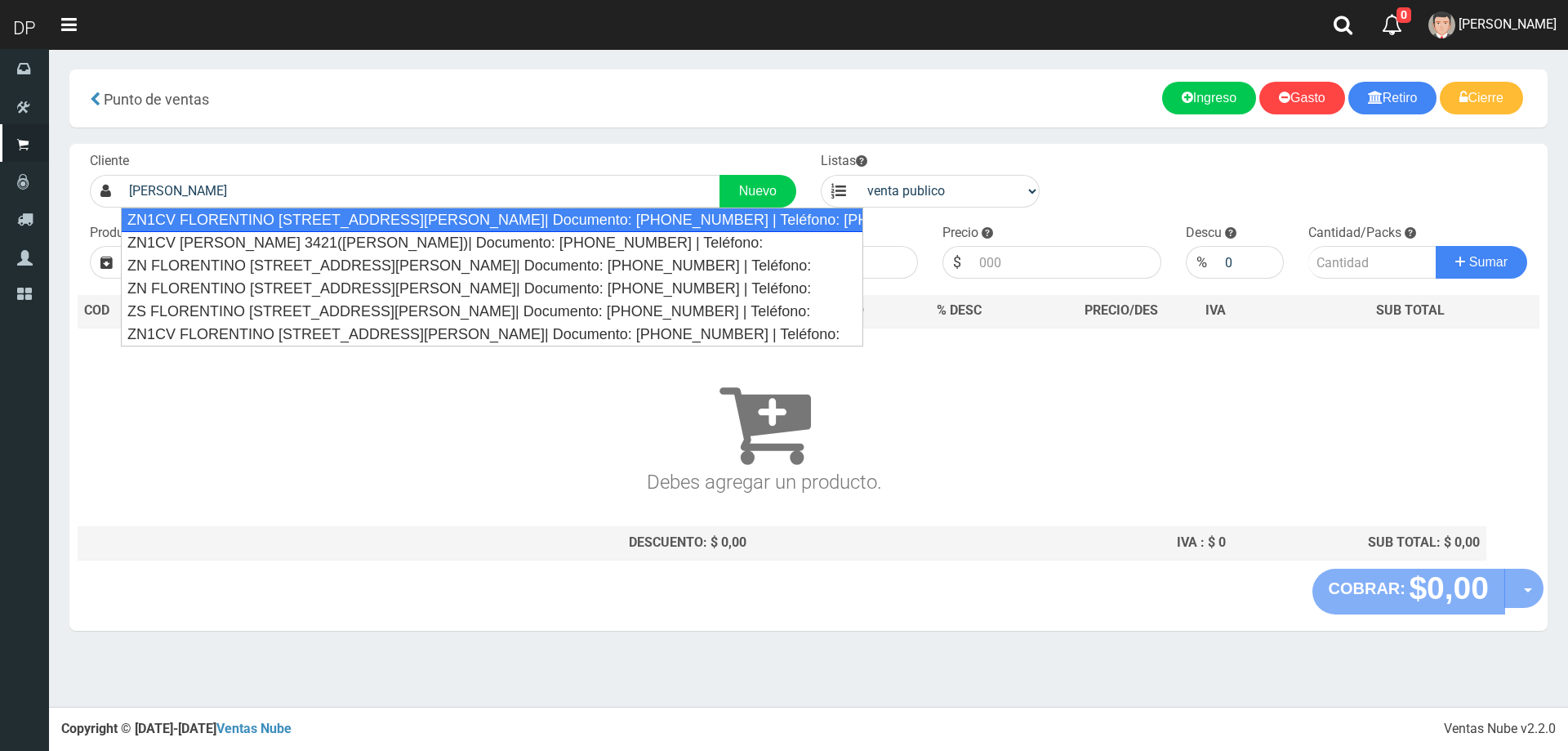
type input "ZN1CV FLORENTINO [STREET_ADDRESS][PERSON_NAME]| Documento: [PHONE_NUMBER] | Tel…"
select select "2"
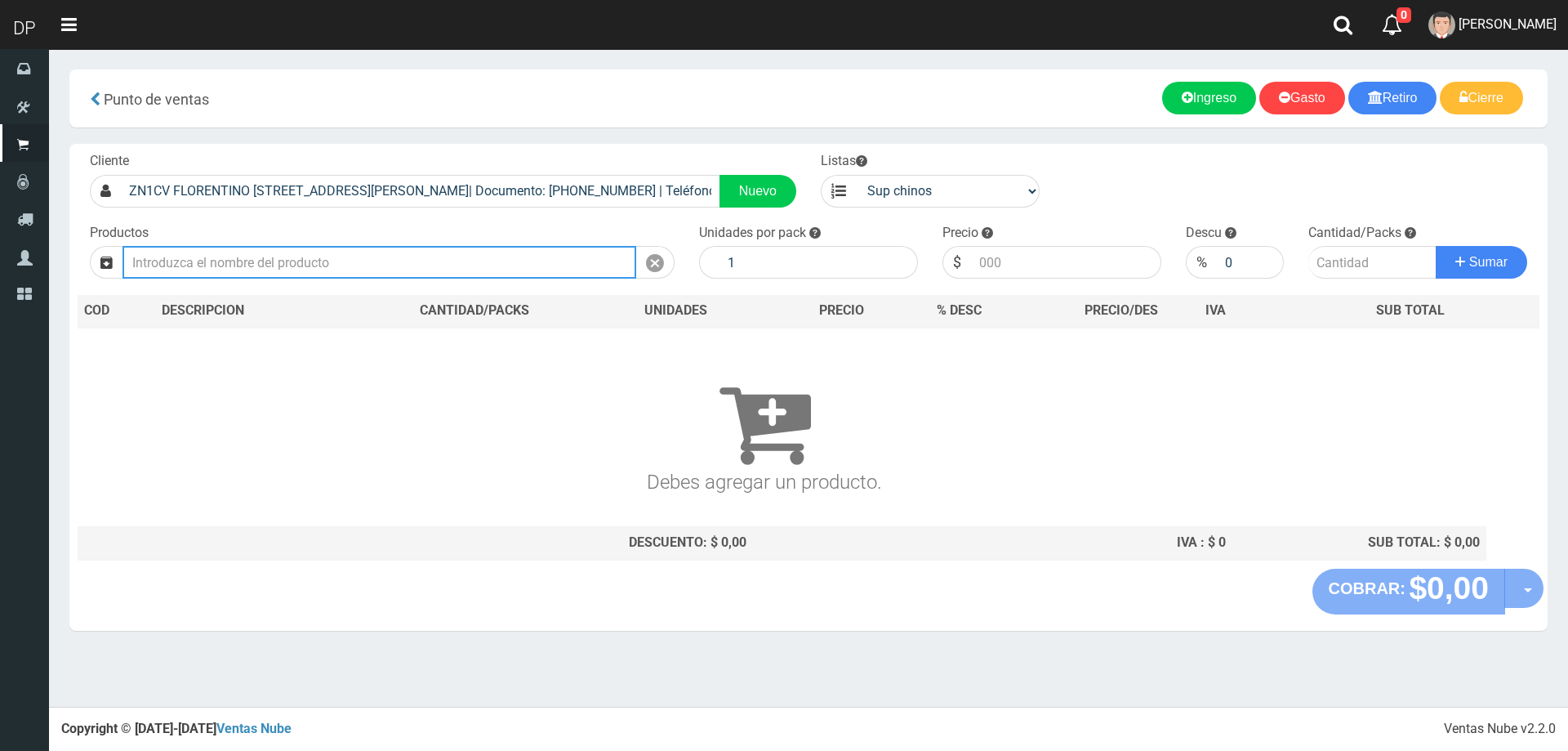
click at [494, 265] on input "text" at bounding box center [379, 262] width 514 height 33
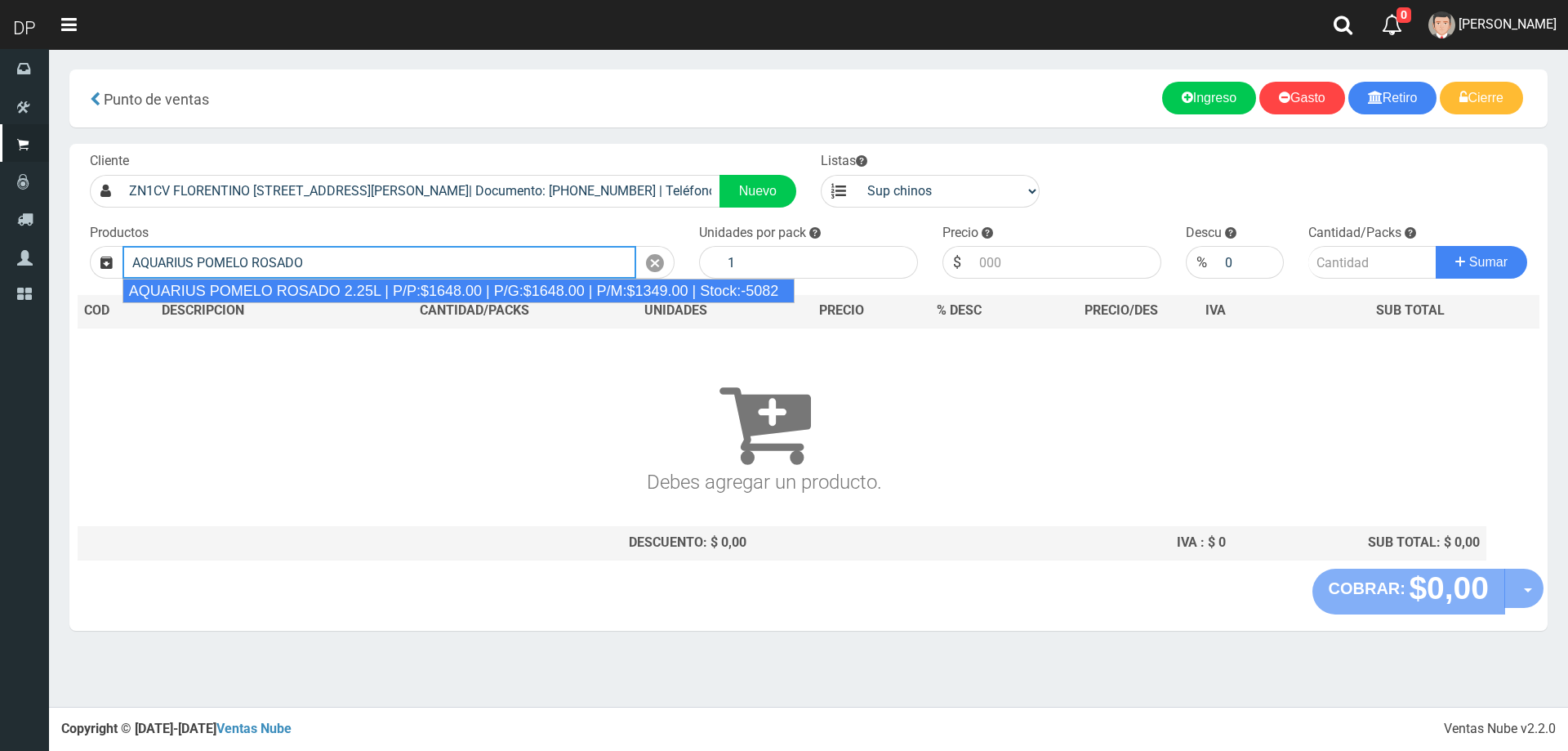
click at [488, 293] on div "AQUARIUS POMELO ROSADO 2.25L | P/P:$1648.00 | P/G:$1648.00 | P/M:$1349.00 | Sto…" at bounding box center [459, 291] width 673 height 24
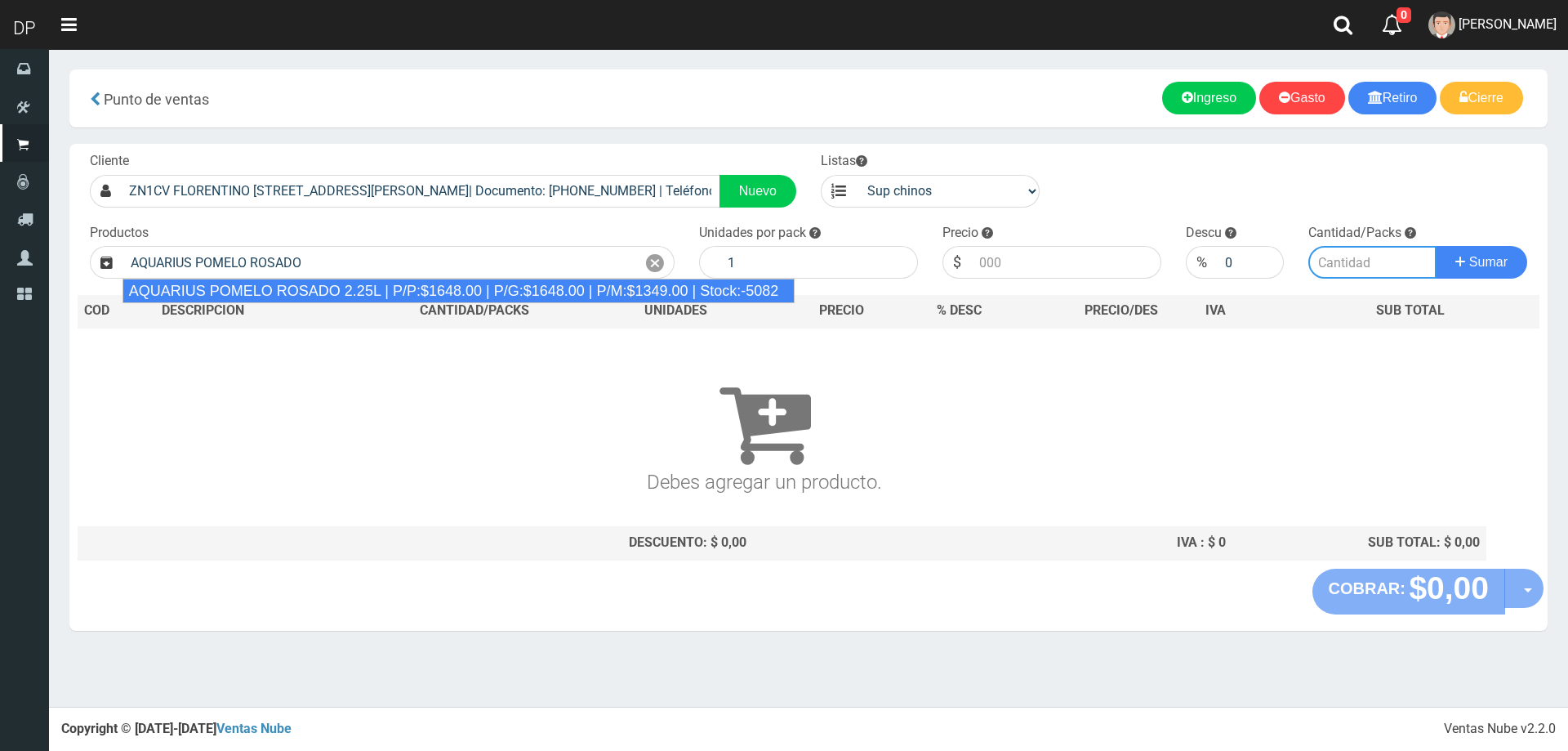
type input "AQUARIUS POMELO ROSADO 2.25L | P/P:$1648.00 | P/G:$1648.00 | P/M:$1349.00 | Sto…"
type input "6"
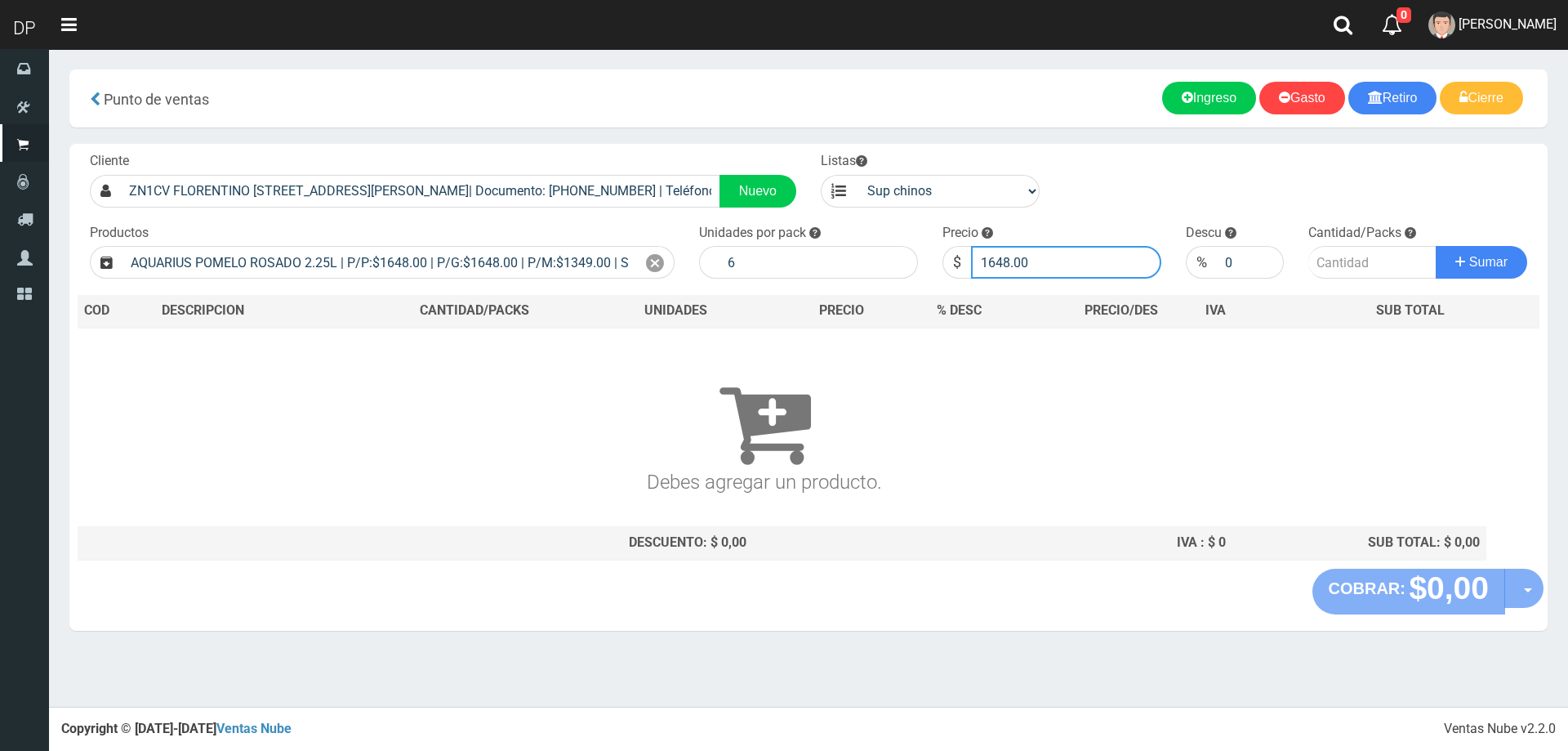
click at [1057, 274] on input "1648.00" at bounding box center [1065, 262] width 190 height 33
click at [1055, 271] on input "1648.00" at bounding box center [1065, 262] width 190 height 33
type input "1"
type input "1598"
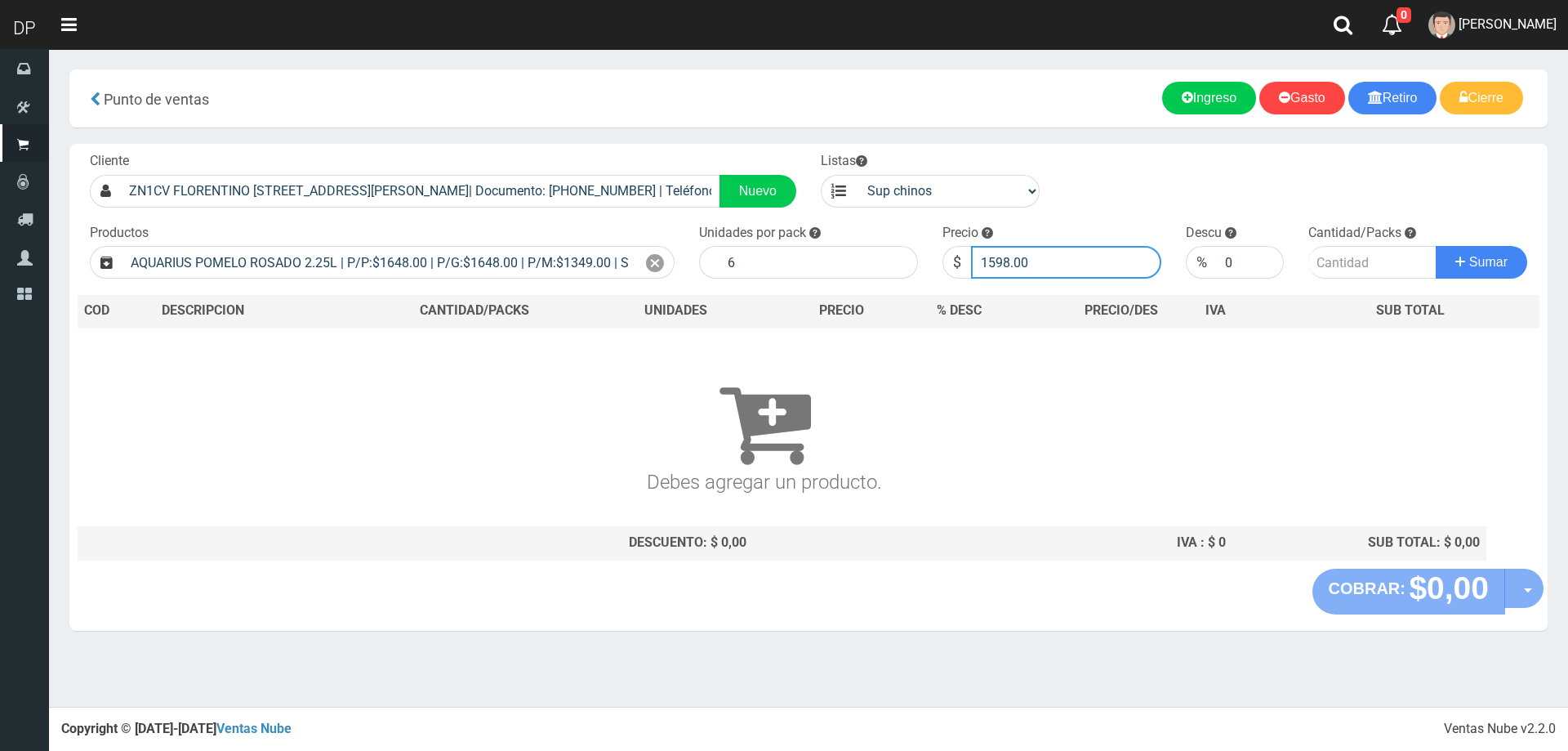
type input "1598.00"
type input "1"
click at [1436, 246] on button "Sumar" at bounding box center [1482, 262] width 91 height 33
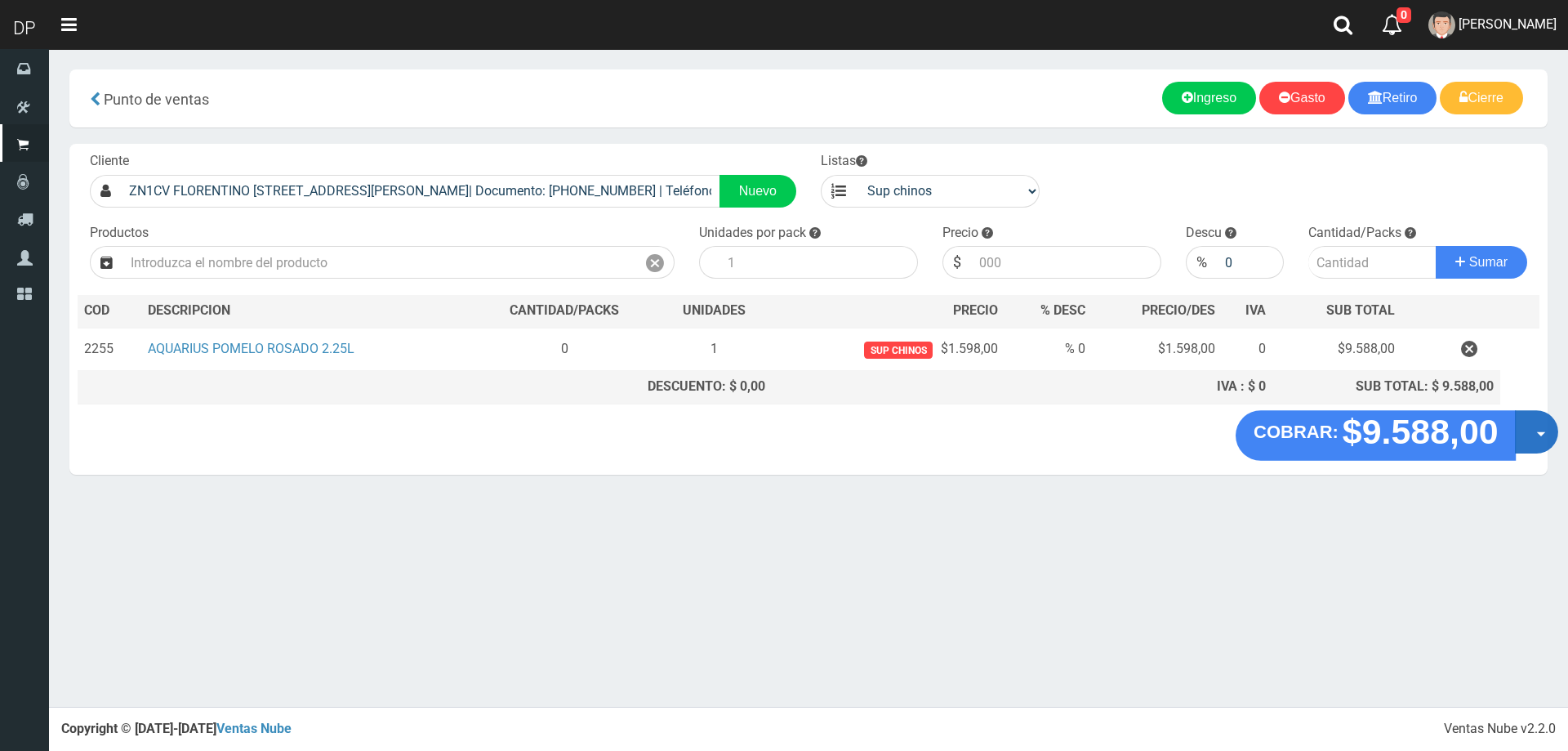
click at [1547, 439] on button "Opciones" at bounding box center [1536, 431] width 44 height 44
click at [1446, 437] on link "Hacer Devolucion" at bounding box center [1483, 437] width 146 height 37
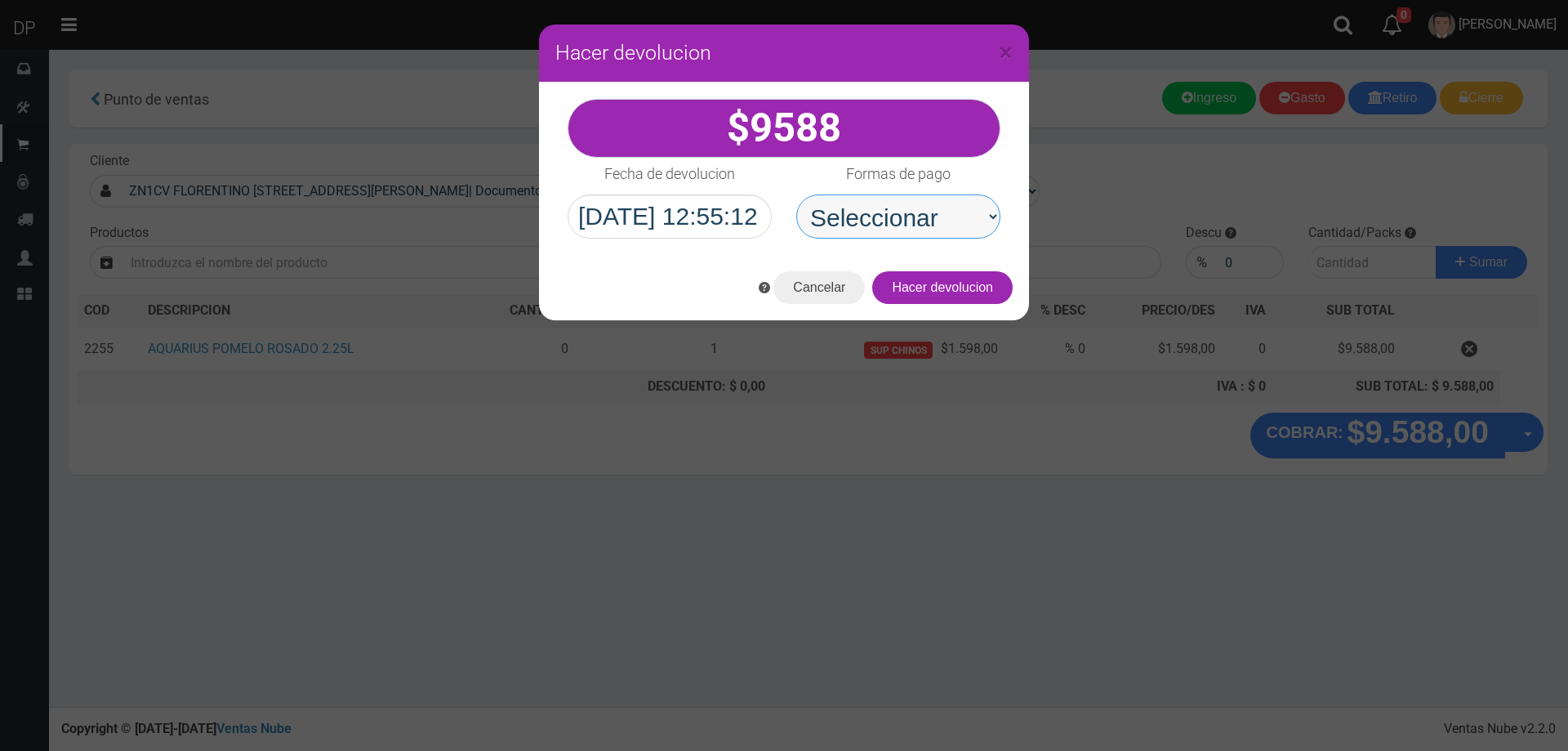
click at [919, 223] on select "Seleccionar Efectivo Tarjeta de Crédito Depósito Débito" at bounding box center [898, 216] width 204 height 44
select select "Efectivo"
click at [796, 194] on select "Seleccionar Efectivo Tarjeta de Crédito Depósito Débito" at bounding box center [898, 216] width 204 height 44
click at [954, 278] on button "Hacer devolucion" at bounding box center [942, 287] width 140 height 33
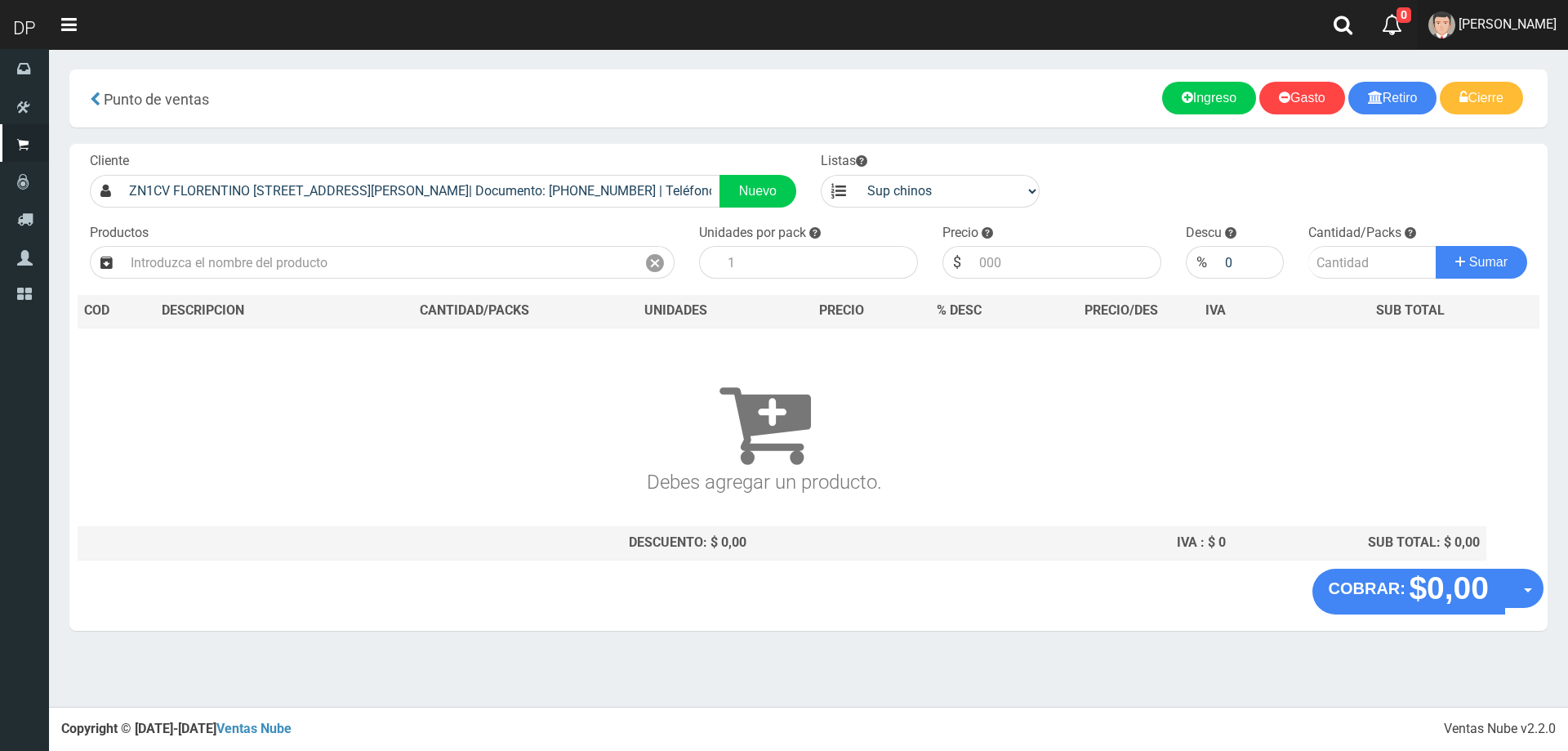
click at [1509, 25] on span "[PERSON_NAME]" at bounding box center [1508, 24] width 98 height 16
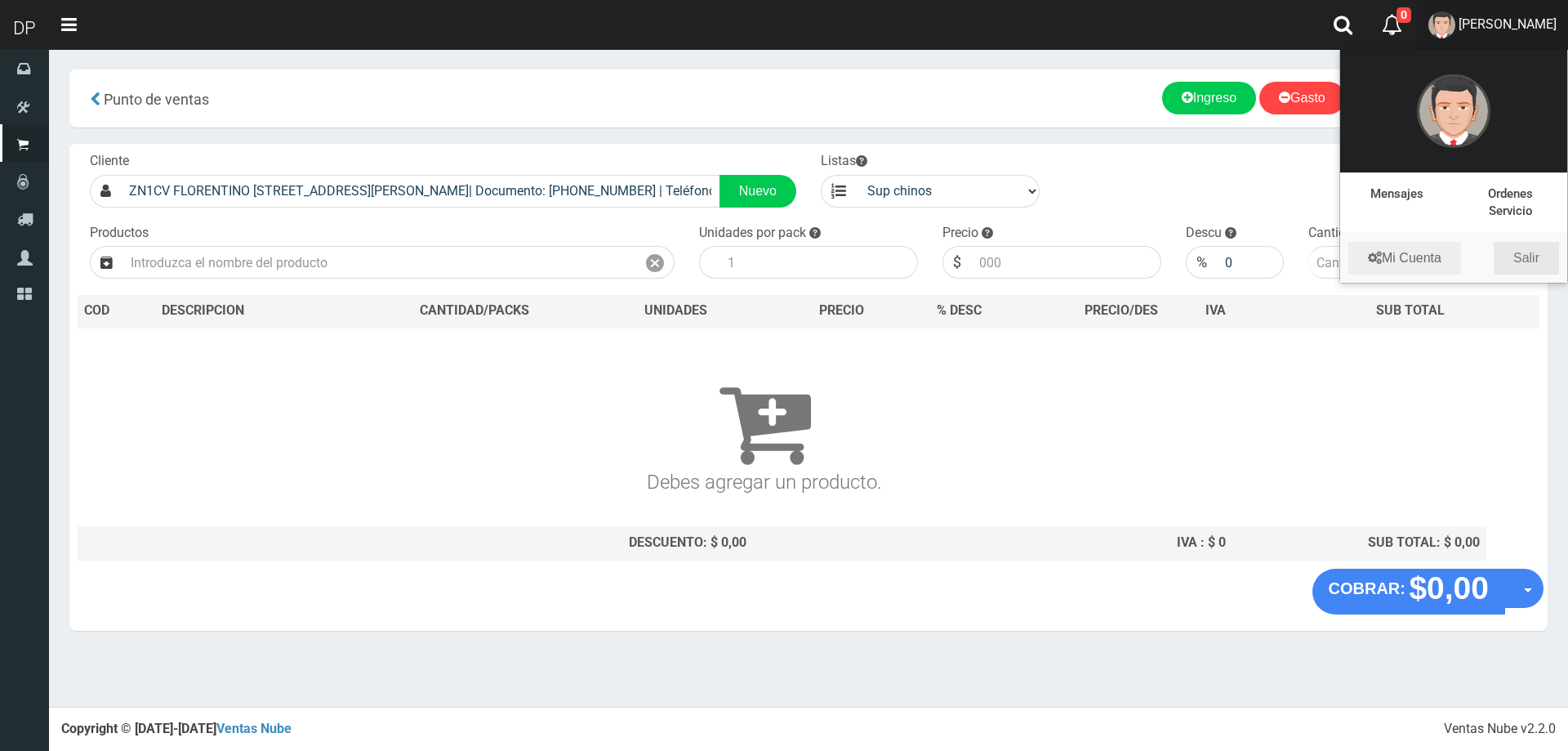
click at [1522, 257] on link "Salir" at bounding box center [1526, 257] width 65 height 33
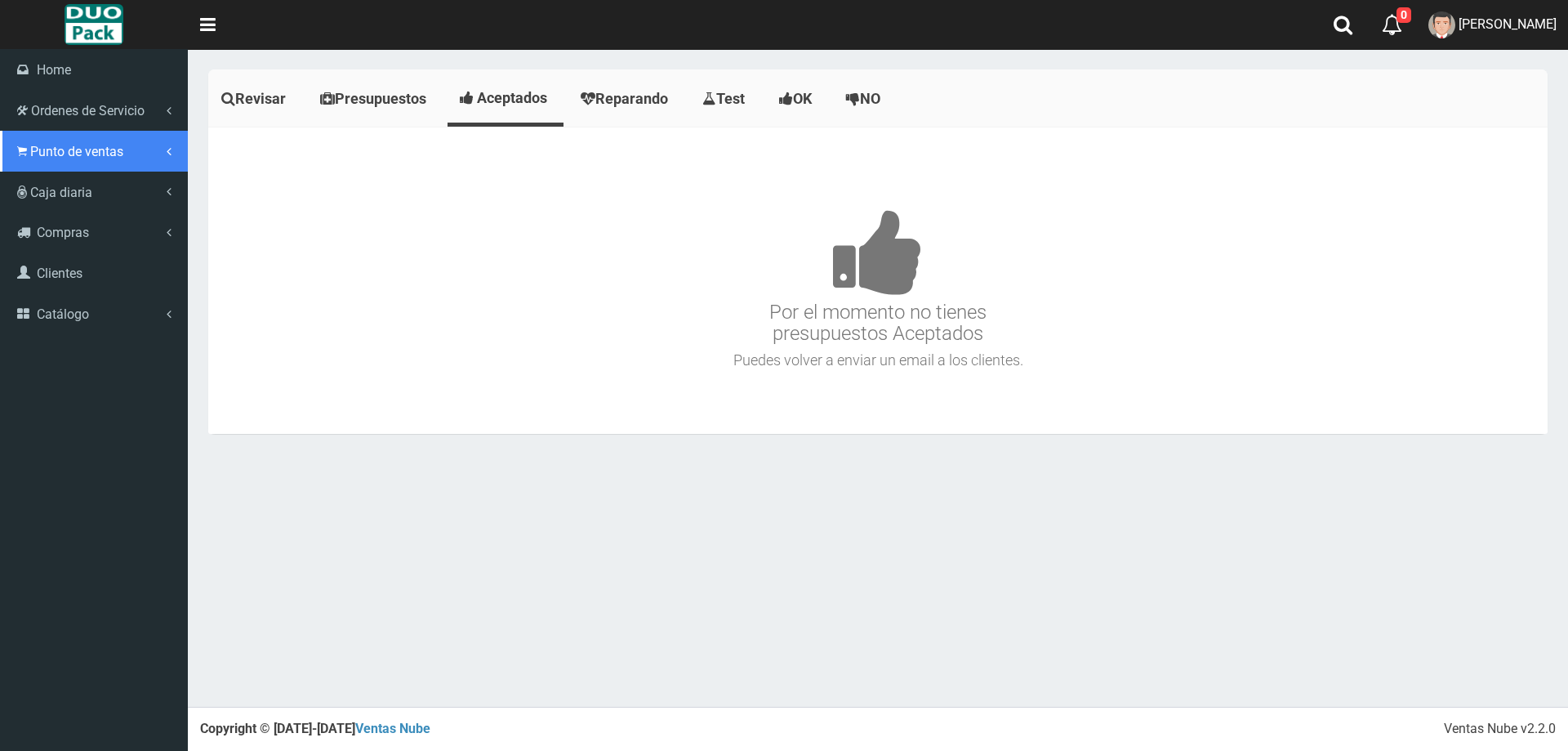
click at [60, 155] on span "Punto de ventas" at bounding box center [77, 152] width 93 height 16
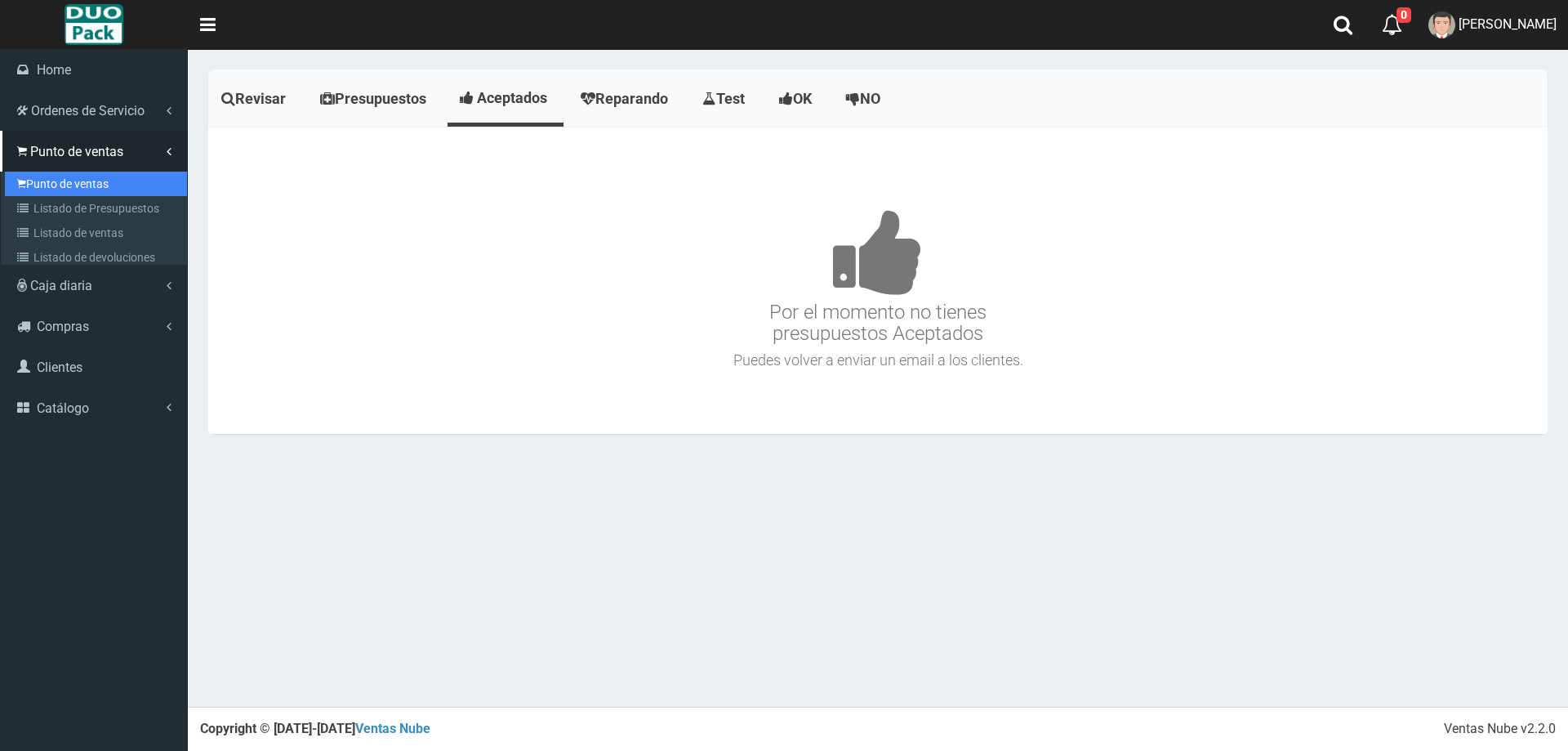
click at [82, 185] on link "Punto de ventas" at bounding box center [96, 184] width 182 height 24
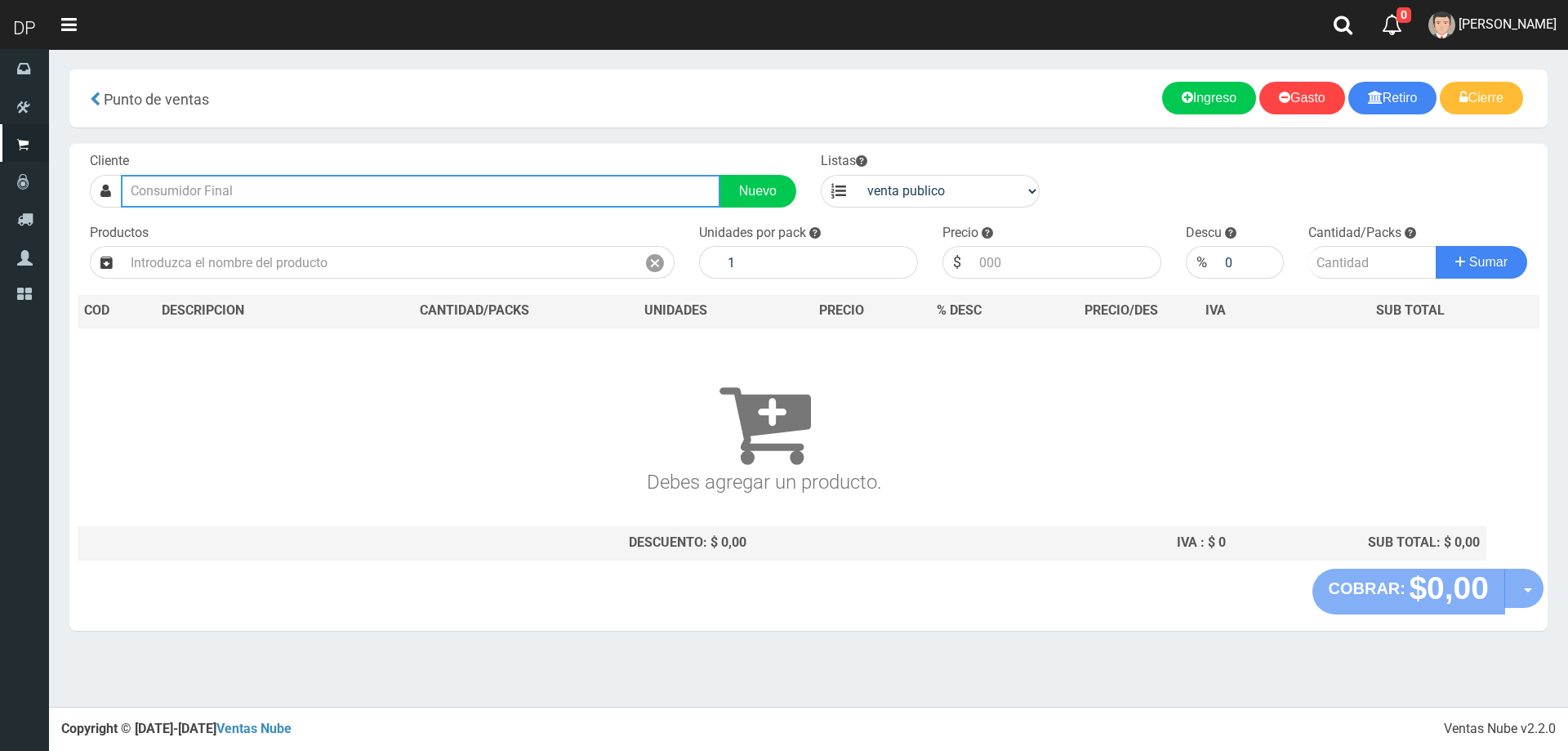
click at [200, 182] on input "text" at bounding box center [420, 191] width 599 height 33
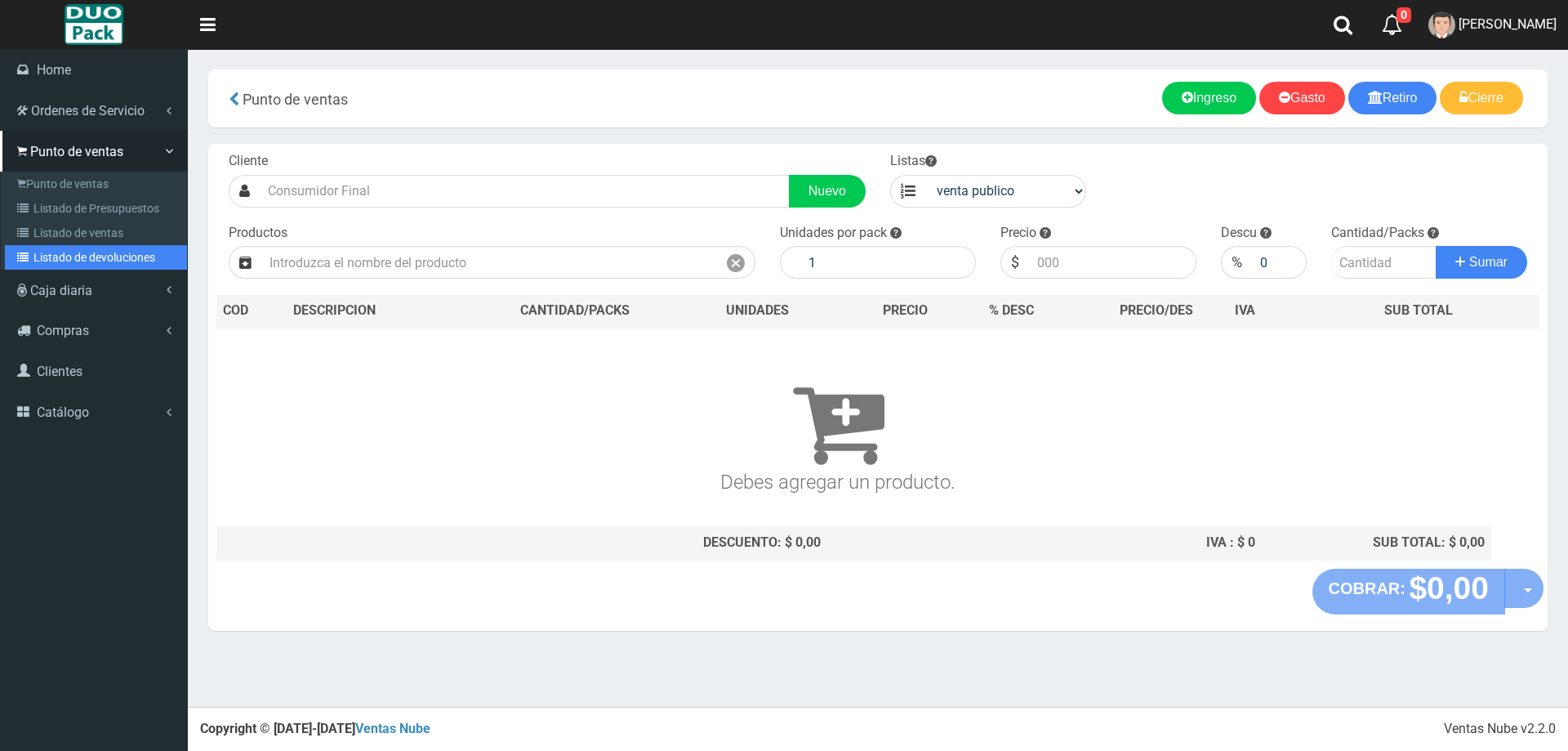
click at [79, 261] on link "Listado de devoluciones" at bounding box center [96, 257] width 182 height 24
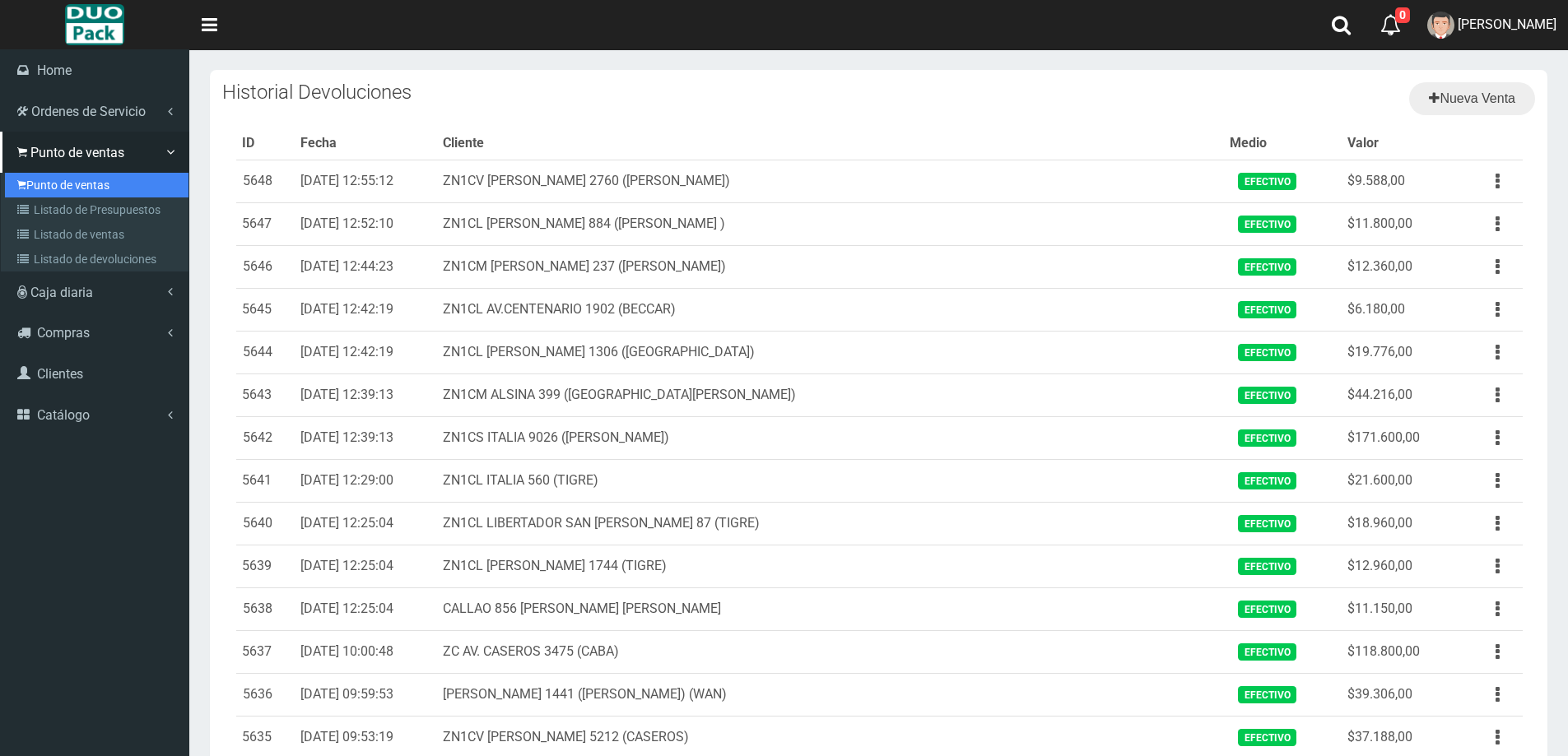
click at [56, 178] on link "Punto de ventas" at bounding box center [96, 185] width 183 height 24
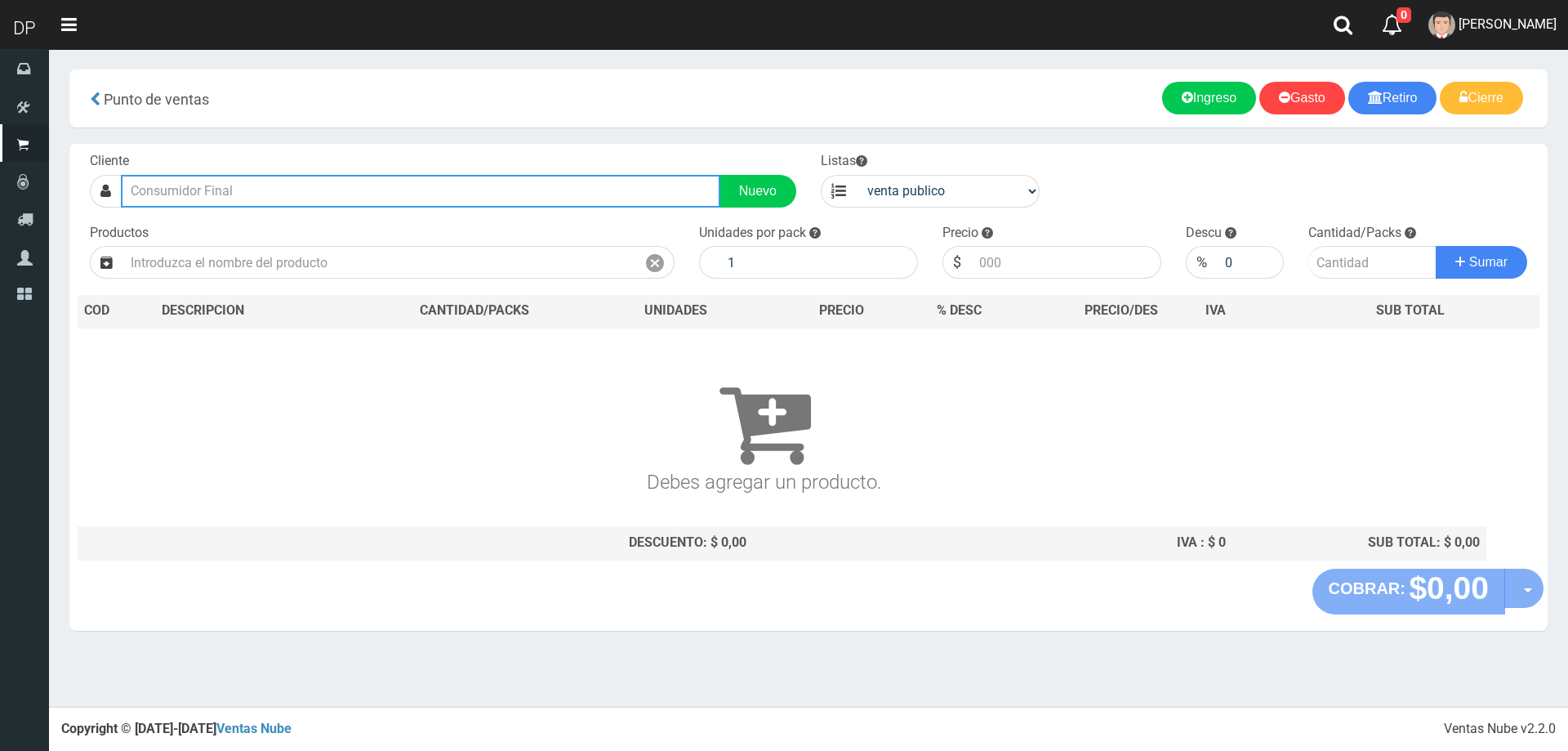
click at [307, 202] on input "text" at bounding box center [420, 191] width 599 height 33
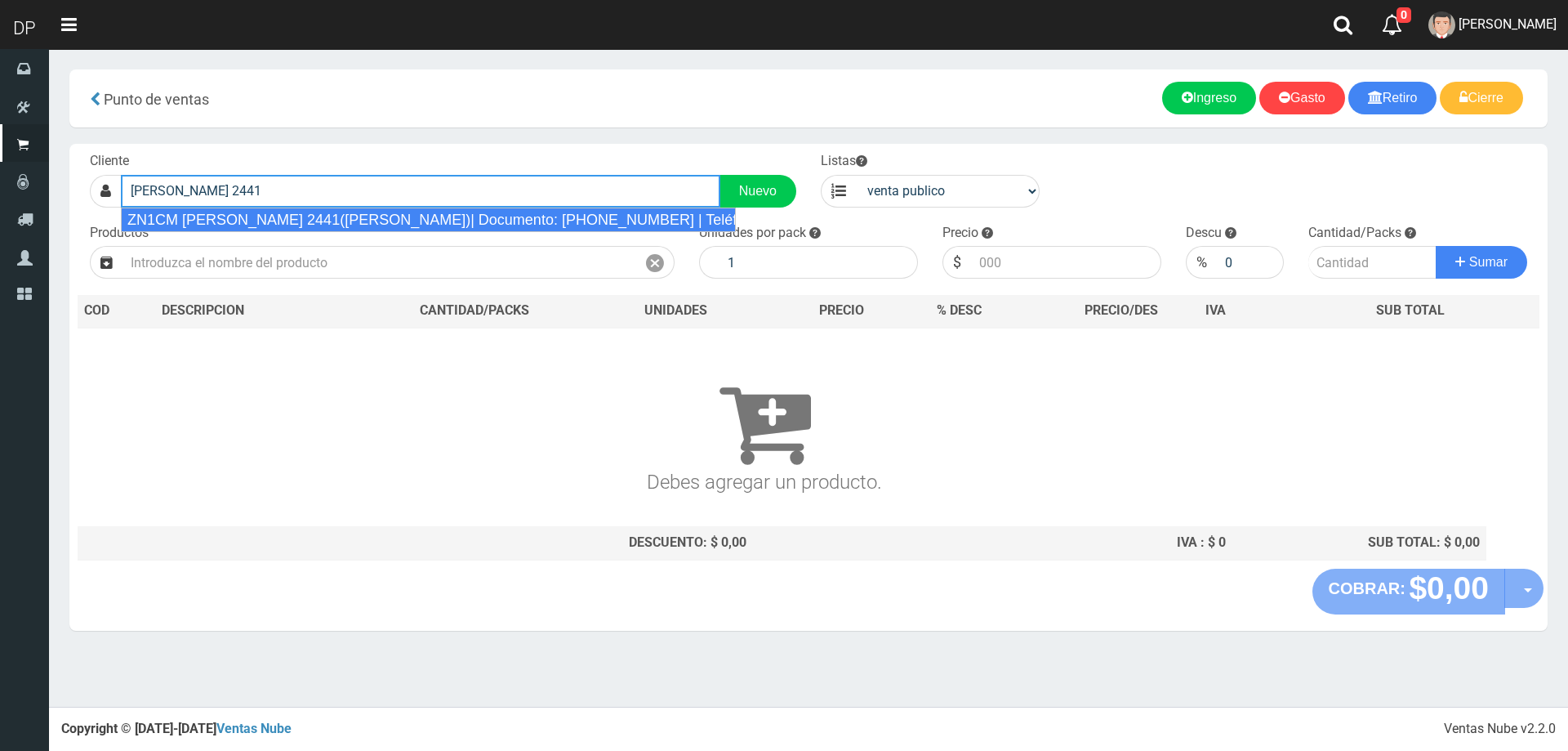
click at [317, 220] on div "ZN1CM CASTELLI 2441(MARTINEZ)| Documento: 438348757 | Teléfono: 8613967845795" at bounding box center [428, 219] width 615 height 24
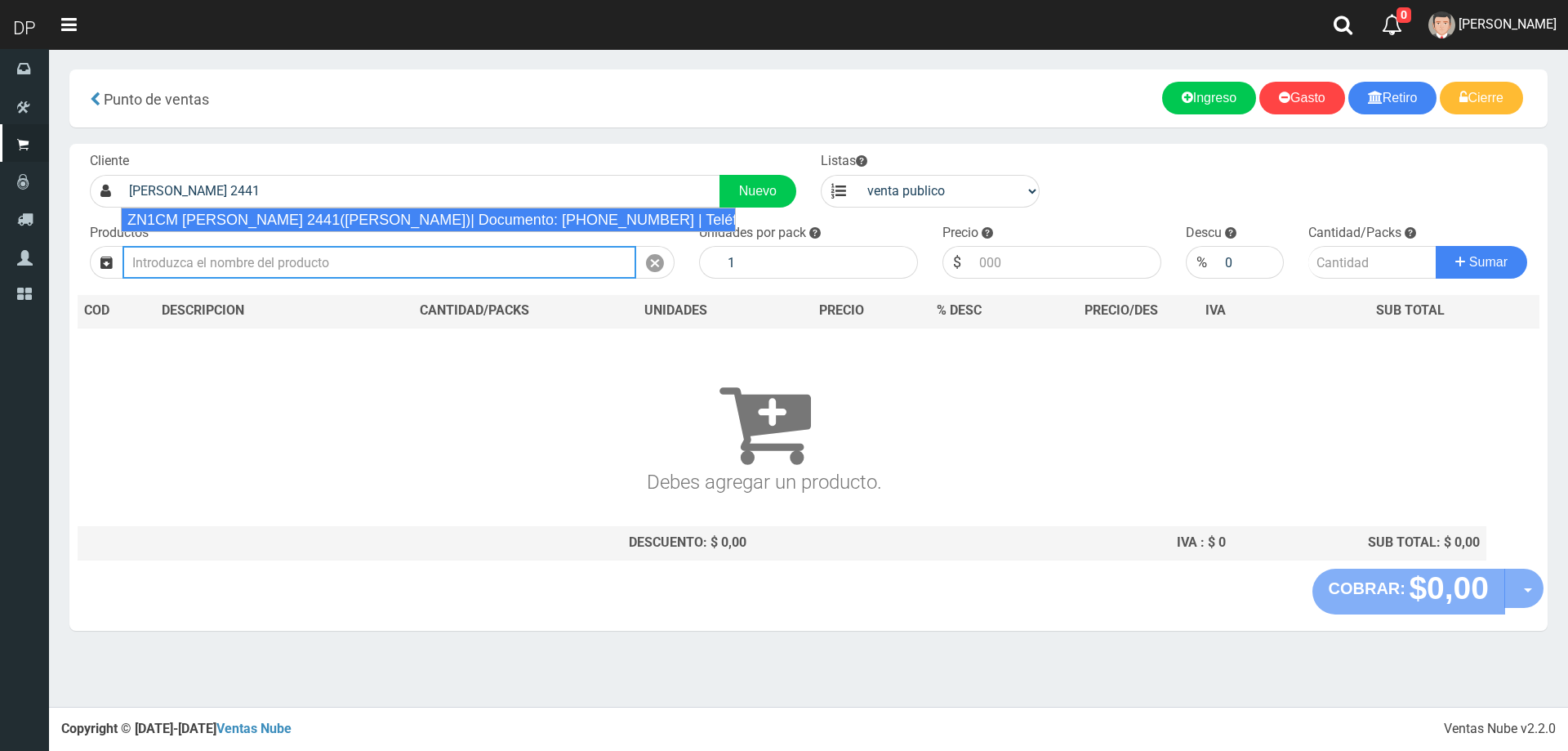
type input "ZN1CM CASTELLI 2441(MARTINEZ)| Documento: 438348757 | Teléfono: 8613967845795"
select select "2"
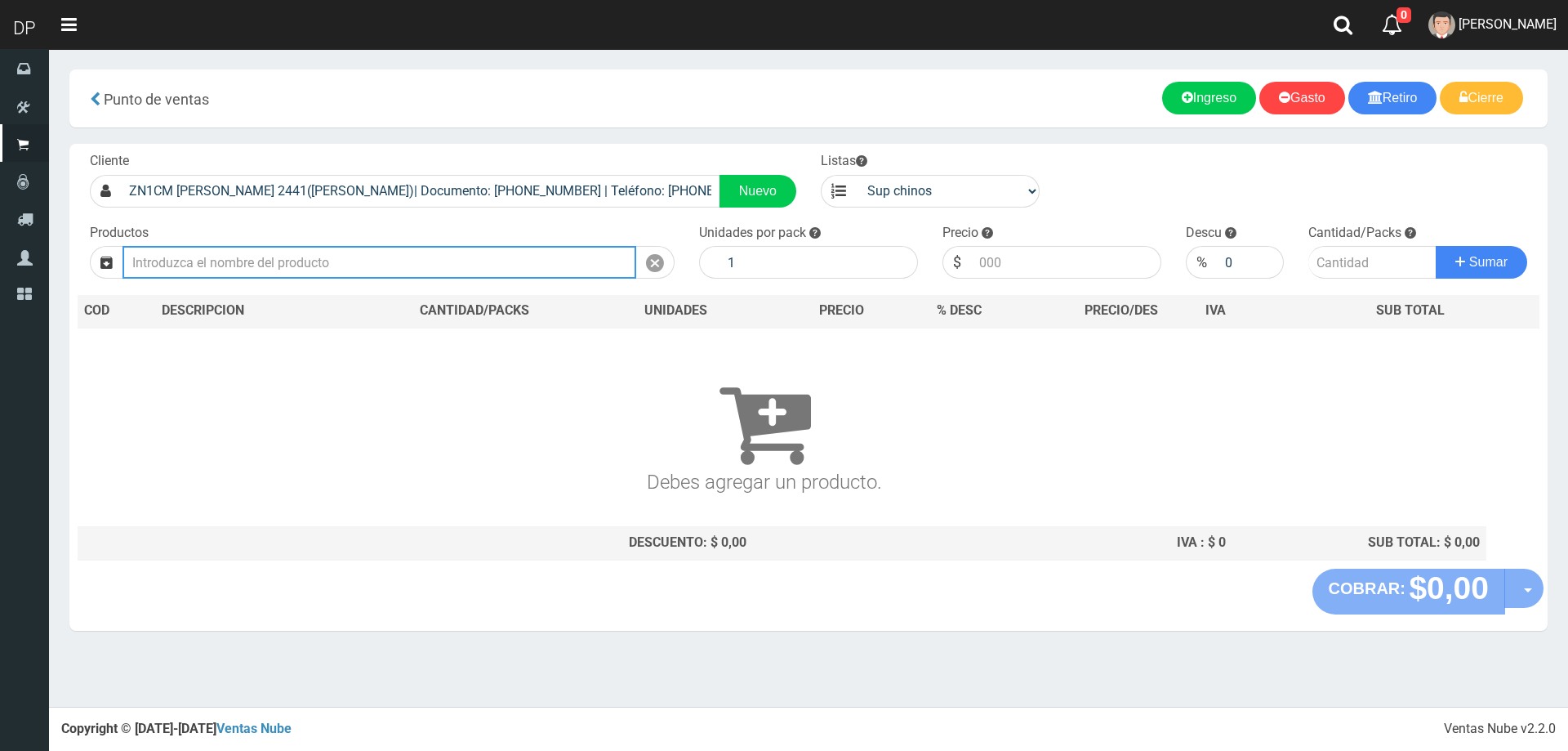
click at [301, 270] on input "text" at bounding box center [379, 262] width 514 height 33
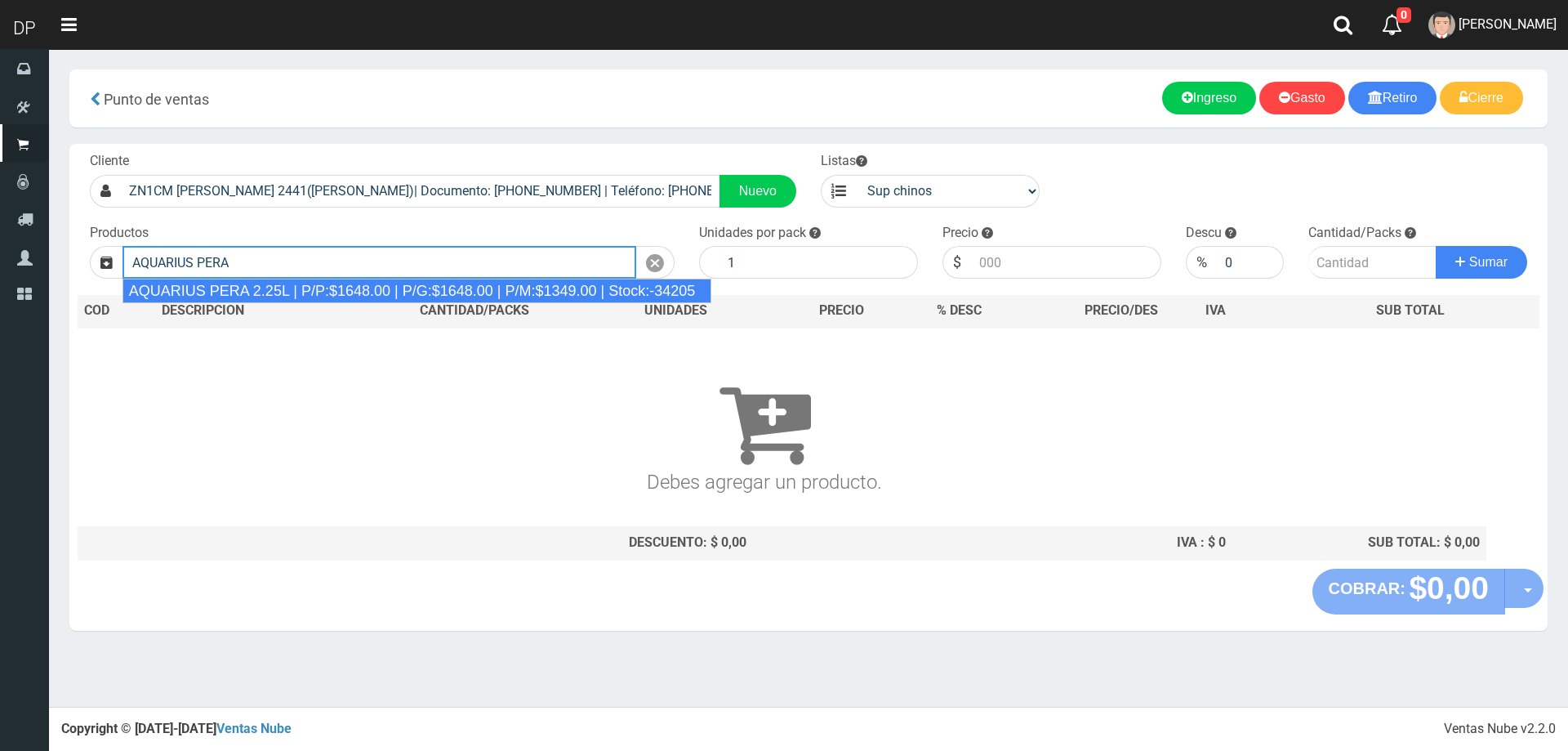
click at [285, 294] on div "AQUARIUS PERA 2.25L | P/P:$1648.00 | P/G:$1648.00 | P/M:$1349.00 | Stock:-34205" at bounding box center [417, 291] width 590 height 24
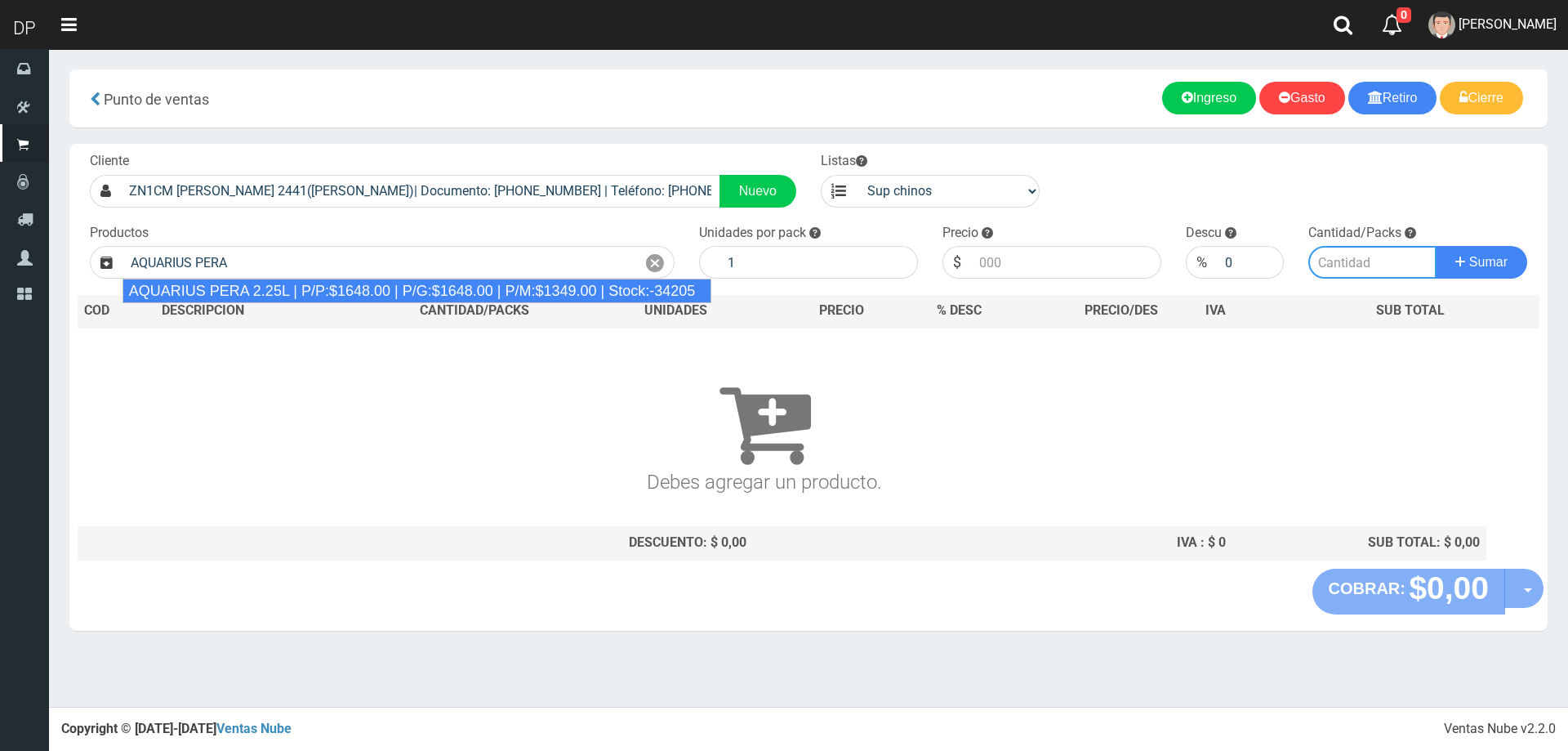
type input "AQUARIUS PERA 2.25L | P/P:$1648.00 | P/G:$1648.00 | P/M:$1349.00 | Stock:-34205"
type input "6"
type input "1648.00"
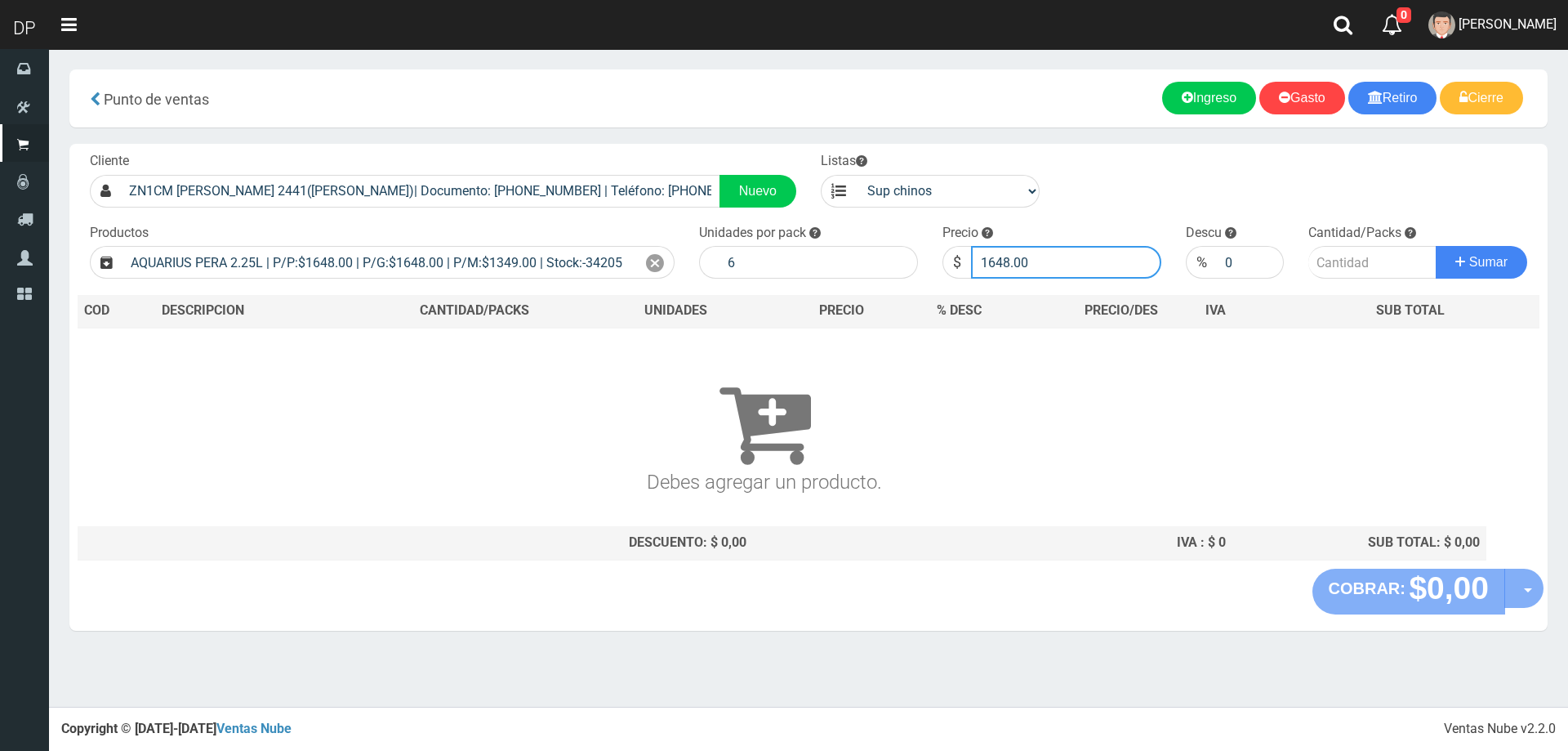
click at [1079, 269] on input "1648.00" at bounding box center [1065, 262] width 190 height 33
type input "1598"
type input "1598.00"
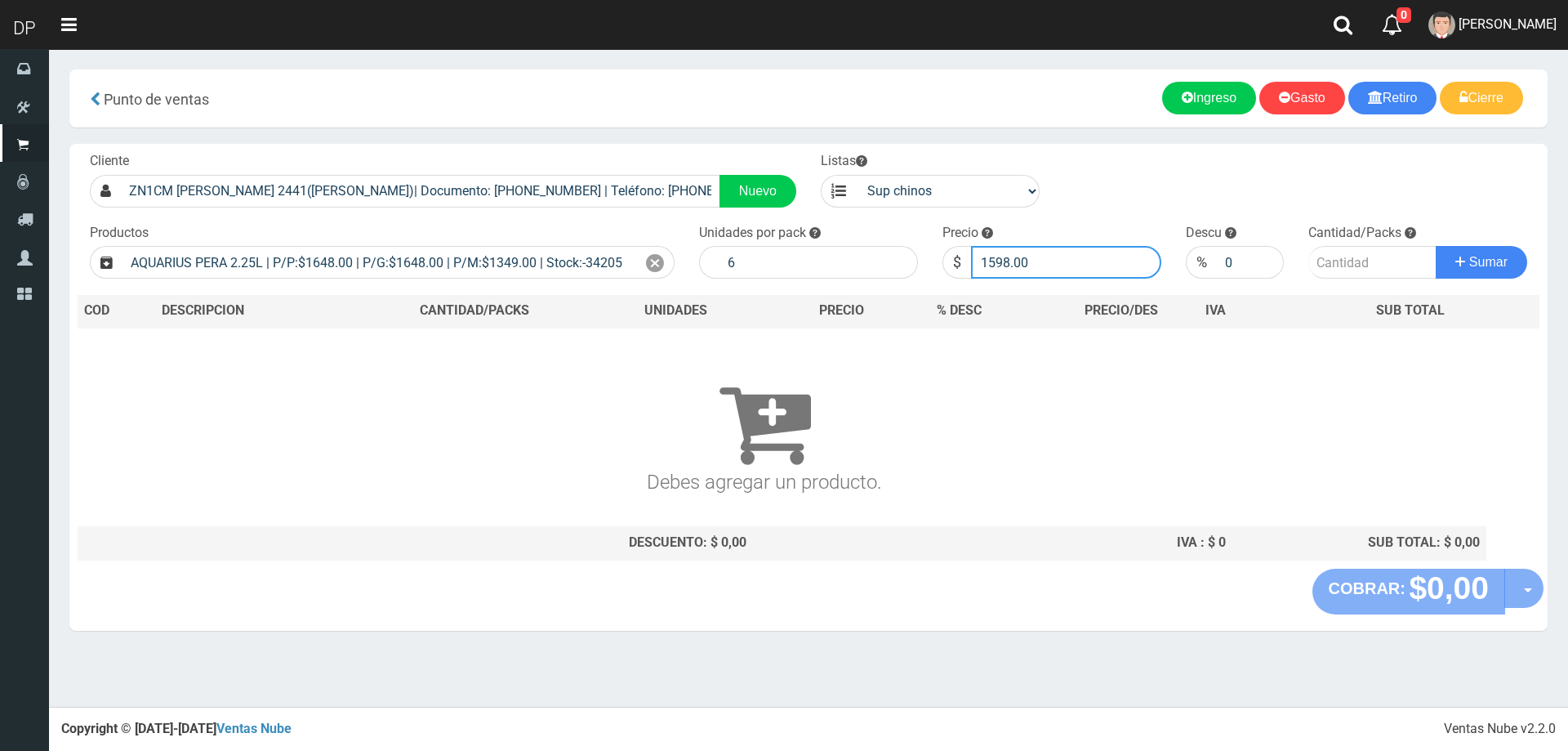
click at [1436, 246] on button "Sumar" at bounding box center [1482, 262] width 91 height 33
type input "5"
click at [1436, 246] on button "Sumar" at bounding box center [1482, 262] width 91 height 33
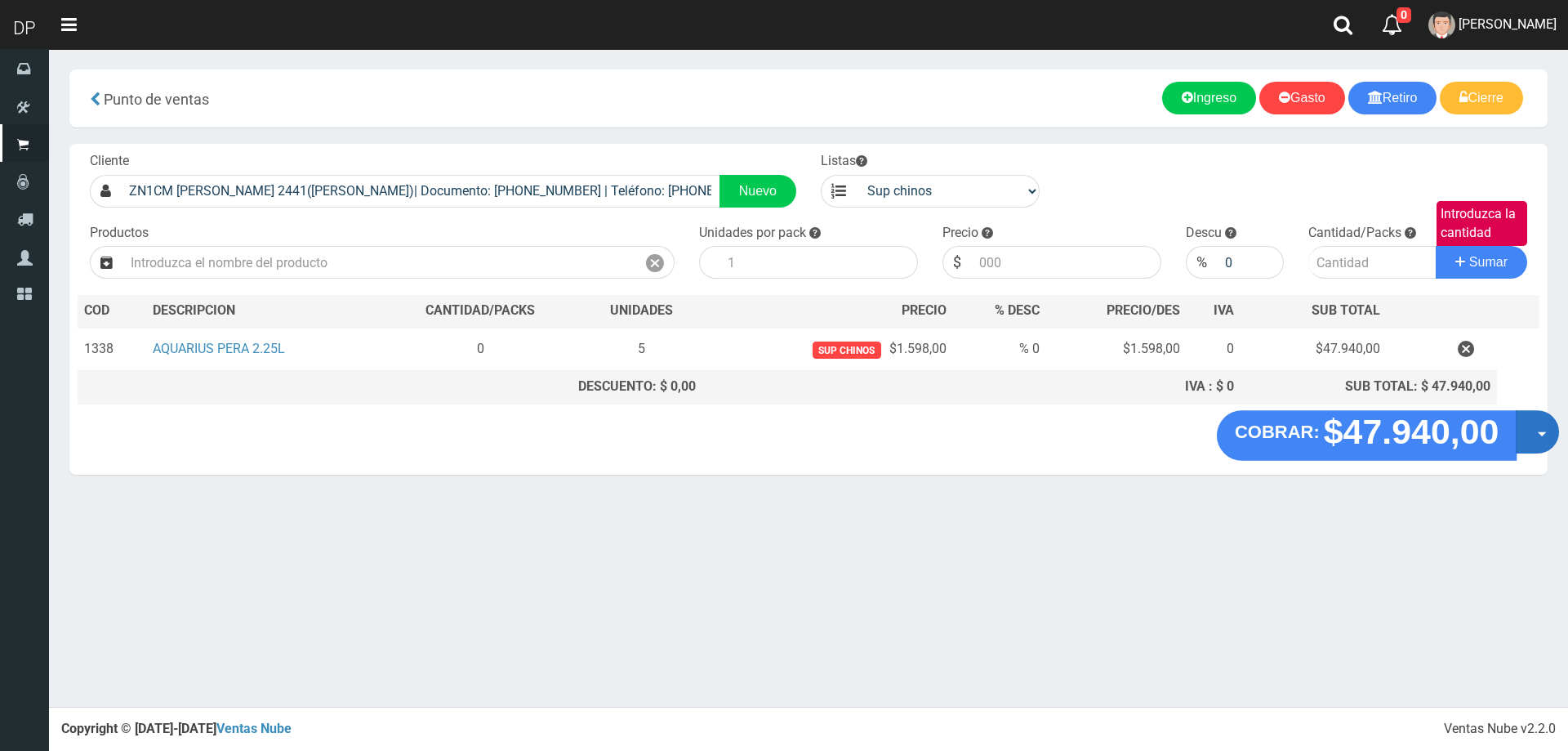
click at [1526, 428] on button "Opciones" at bounding box center [1537, 431] width 44 height 44
click at [1488, 446] on link "Hacer Devolucion" at bounding box center [1484, 437] width 146 height 37
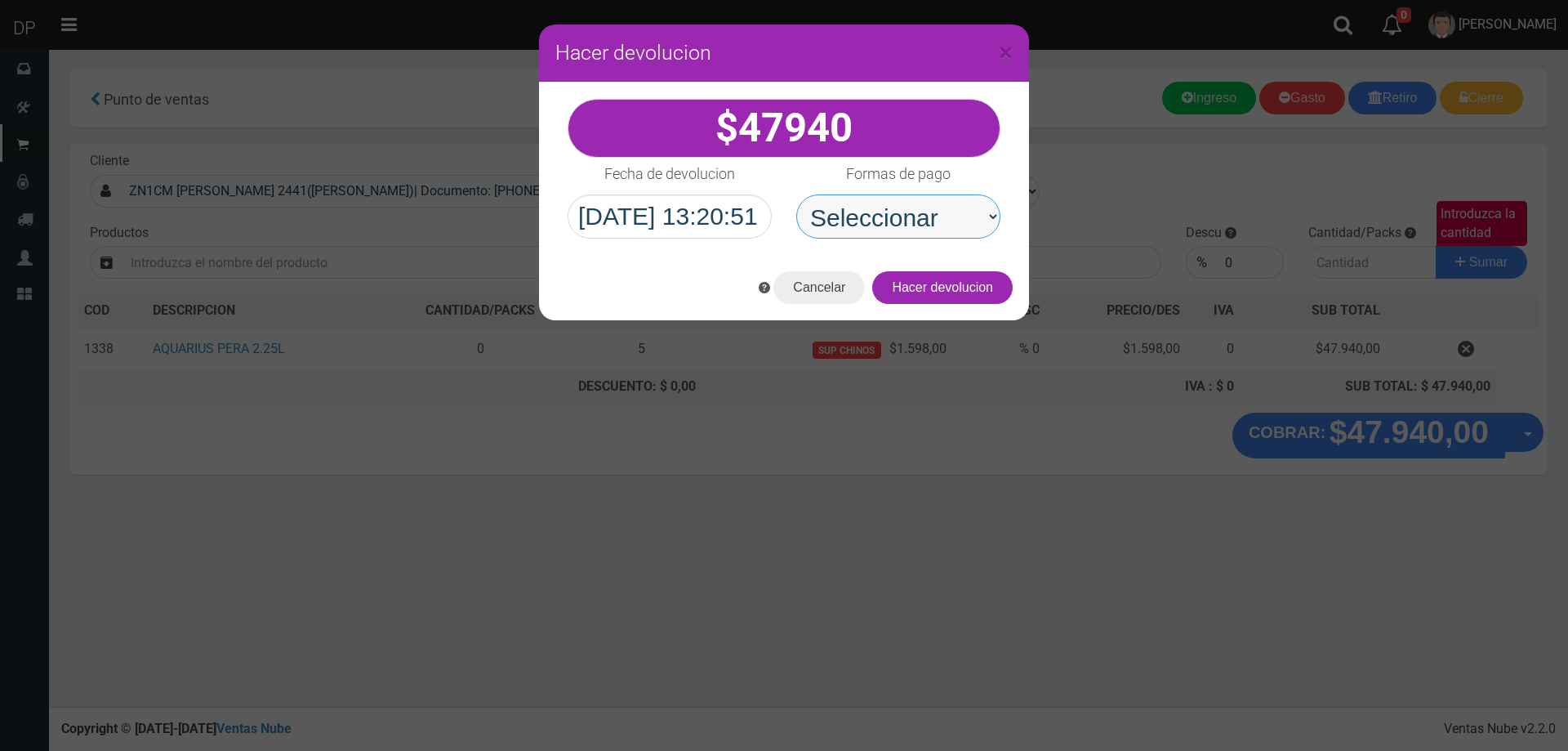
click at [963, 234] on select "Seleccionar Efectivo Tarjeta de Crédito Depósito Débito" at bounding box center [898, 216] width 204 height 44
select select "Efectivo"
click at [796, 194] on select "Seleccionar Efectivo Tarjeta de Crédito Depósito Débito" at bounding box center [898, 216] width 204 height 44
click at [962, 295] on button "Hacer devolucion" at bounding box center [942, 287] width 140 height 33
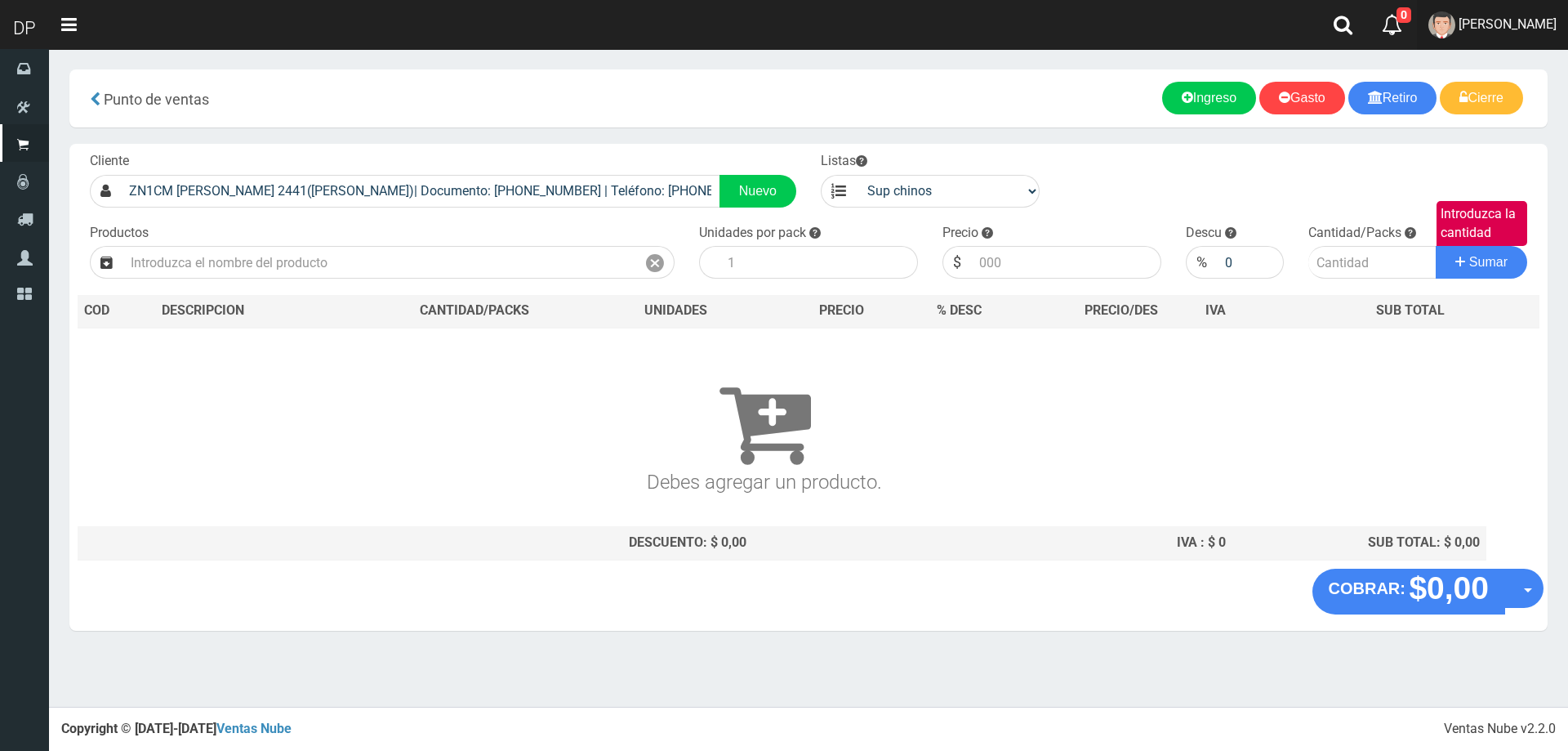
click at [1479, 31] on span "FABRIZIO DURE" at bounding box center [1508, 24] width 98 height 16
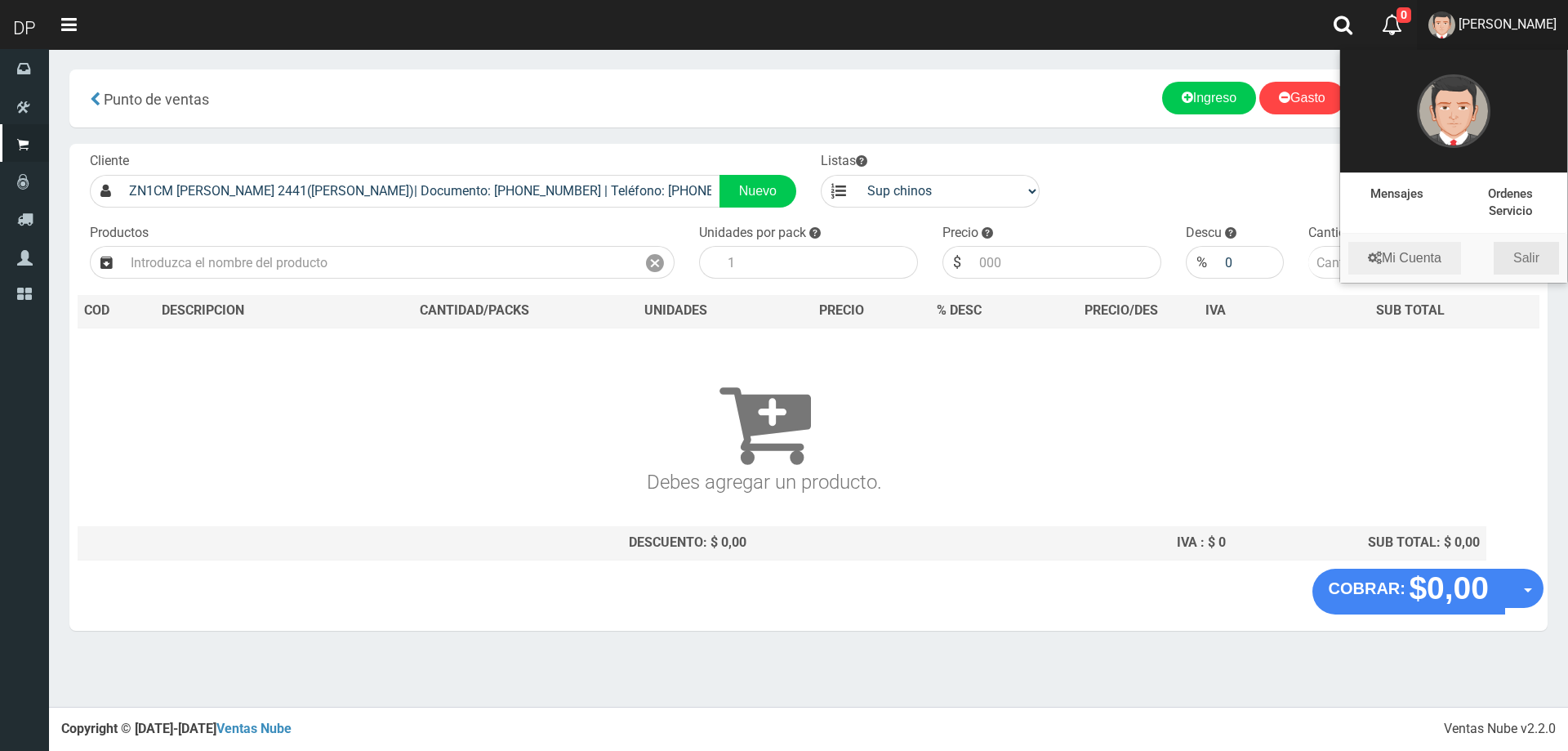
click at [1522, 254] on link "Salir" at bounding box center [1526, 257] width 65 height 33
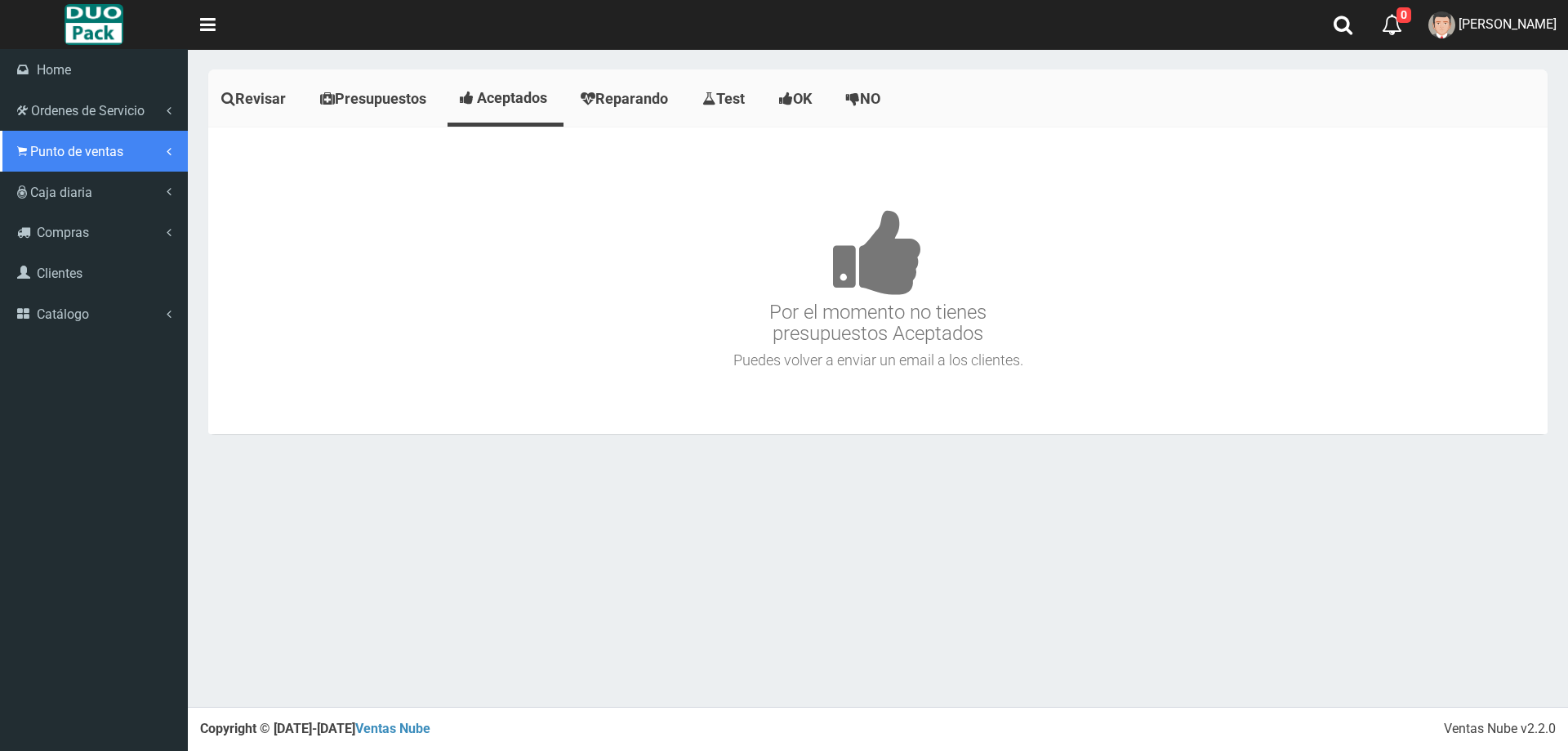
click at [71, 152] on span "Punto de ventas" at bounding box center [77, 152] width 93 height 16
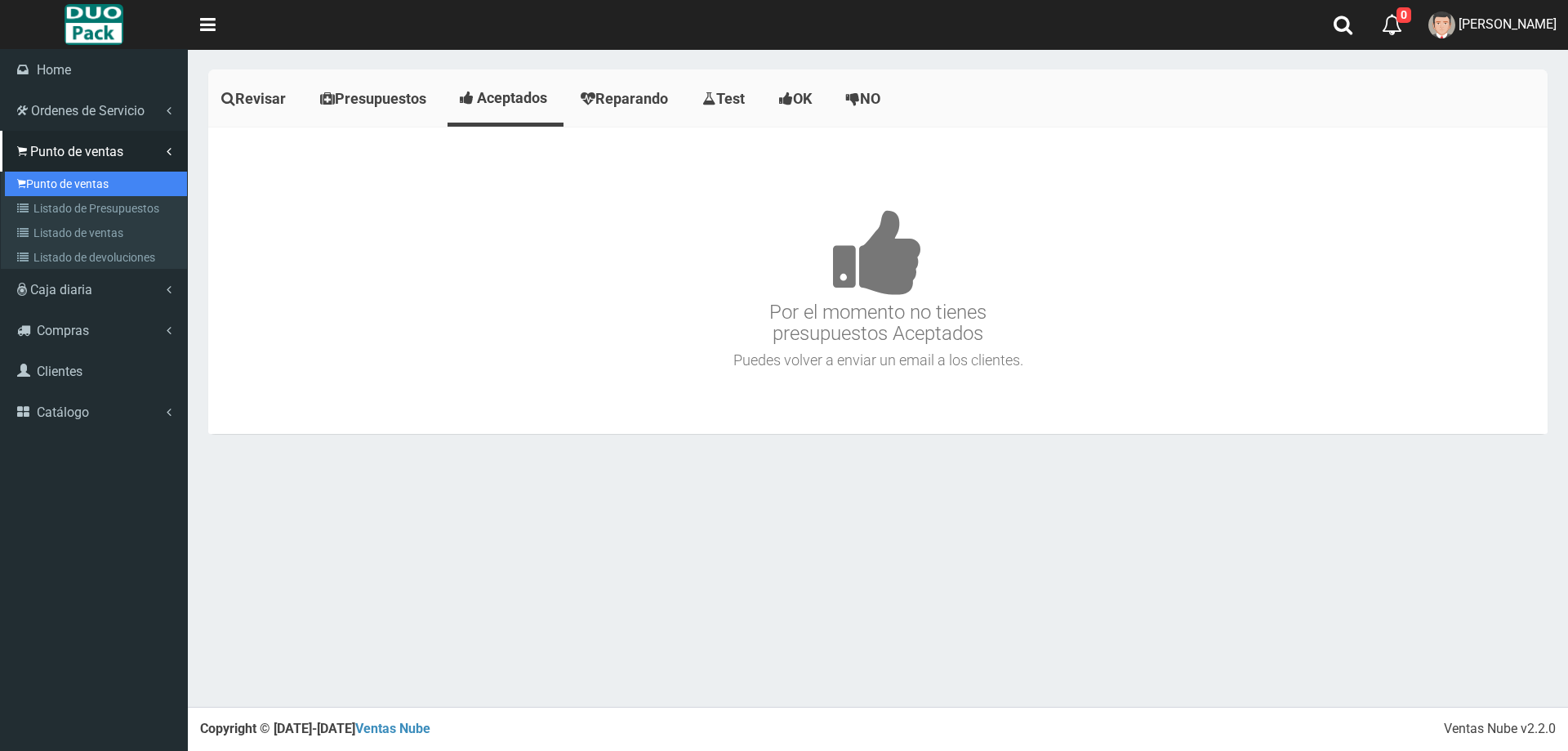
click at [78, 179] on link "Punto de ventas" at bounding box center [96, 184] width 182 height 24
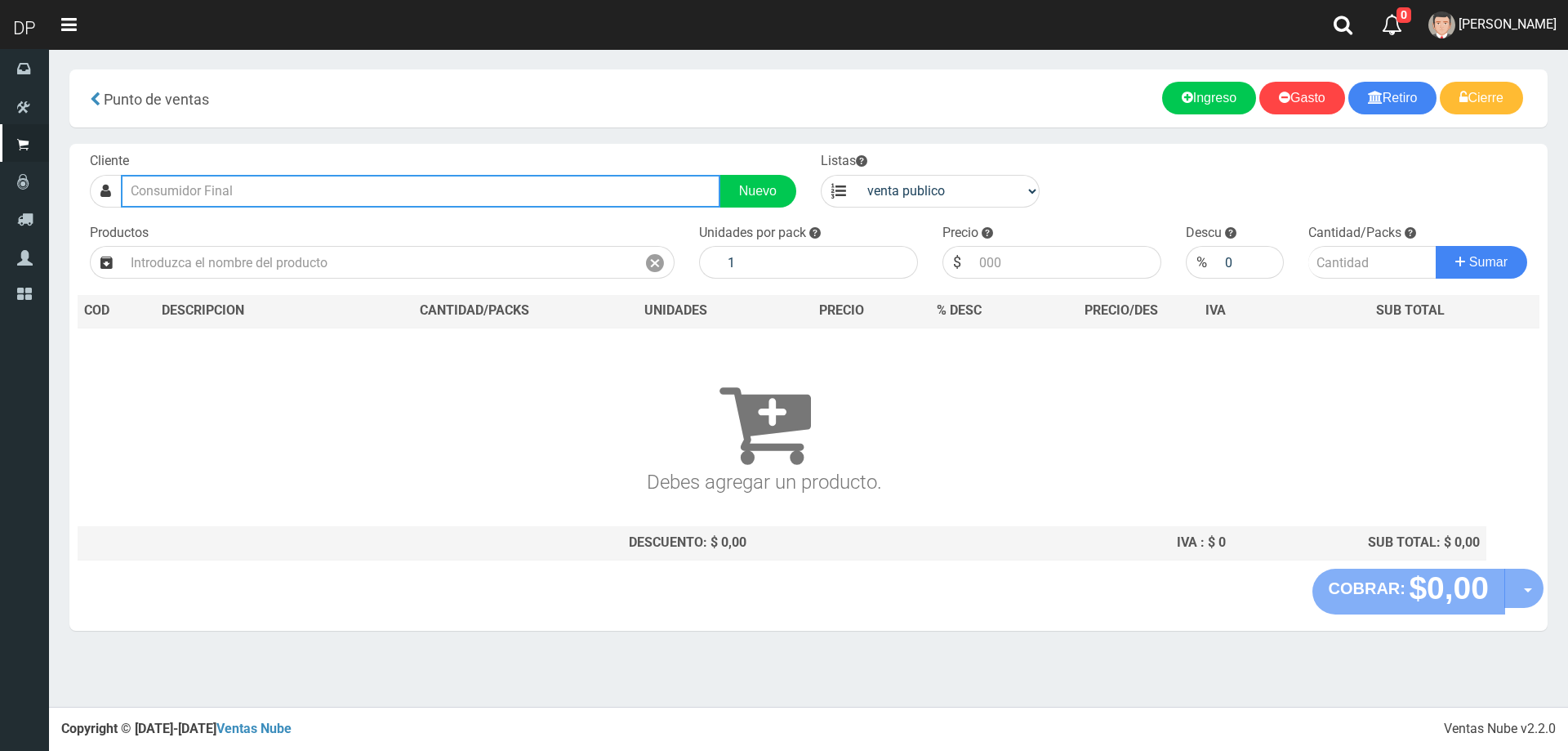
click at [242, 193] on input "text" at bounding box center [420, 191] width 599 height 33
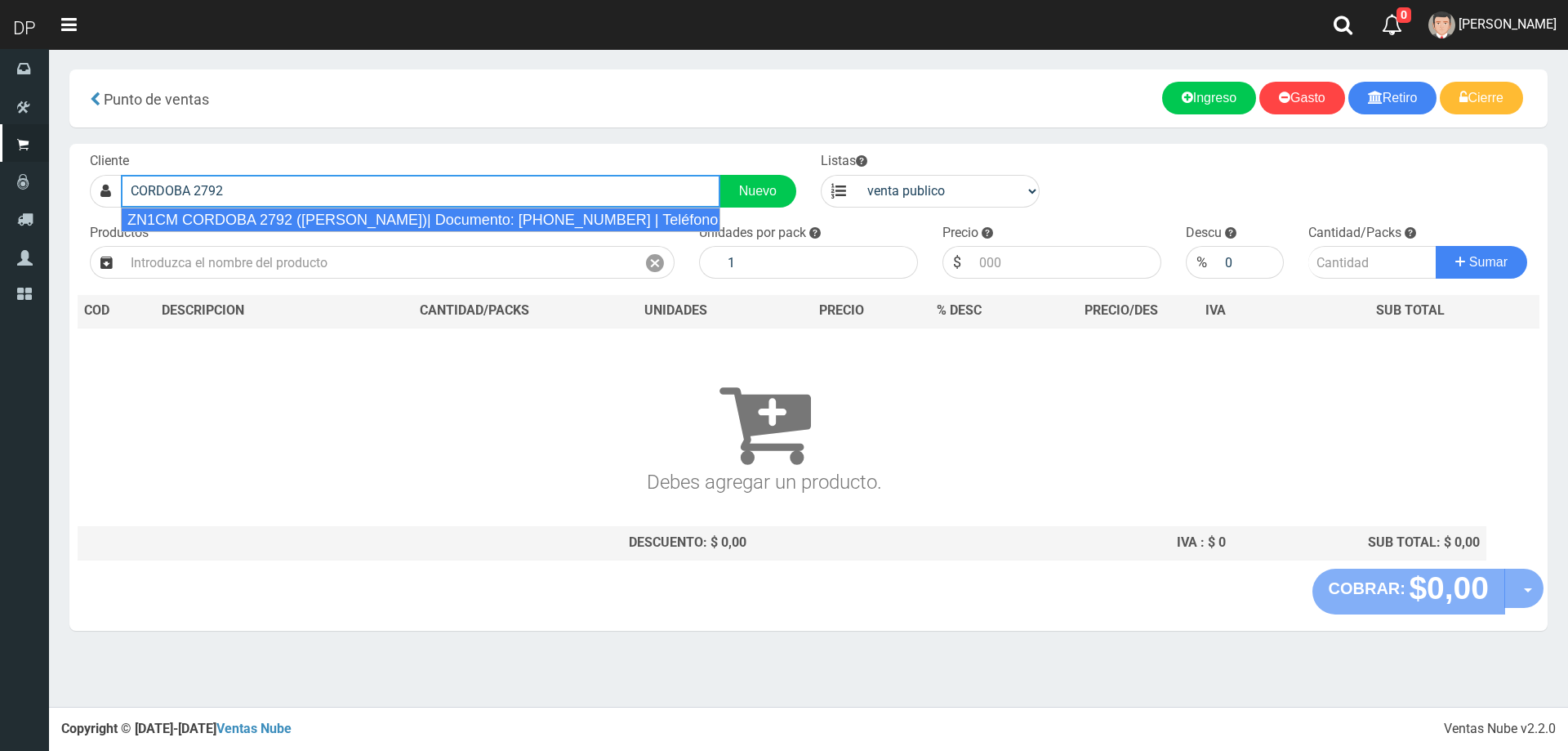
click at [255, 213] on div "ZN1CM CORDOBA 2792 ([PERSON_NAME])| Documento: [PHONE_NUMBER] | Teléfono:" at bounding box center [420, 219] width 599 height 24
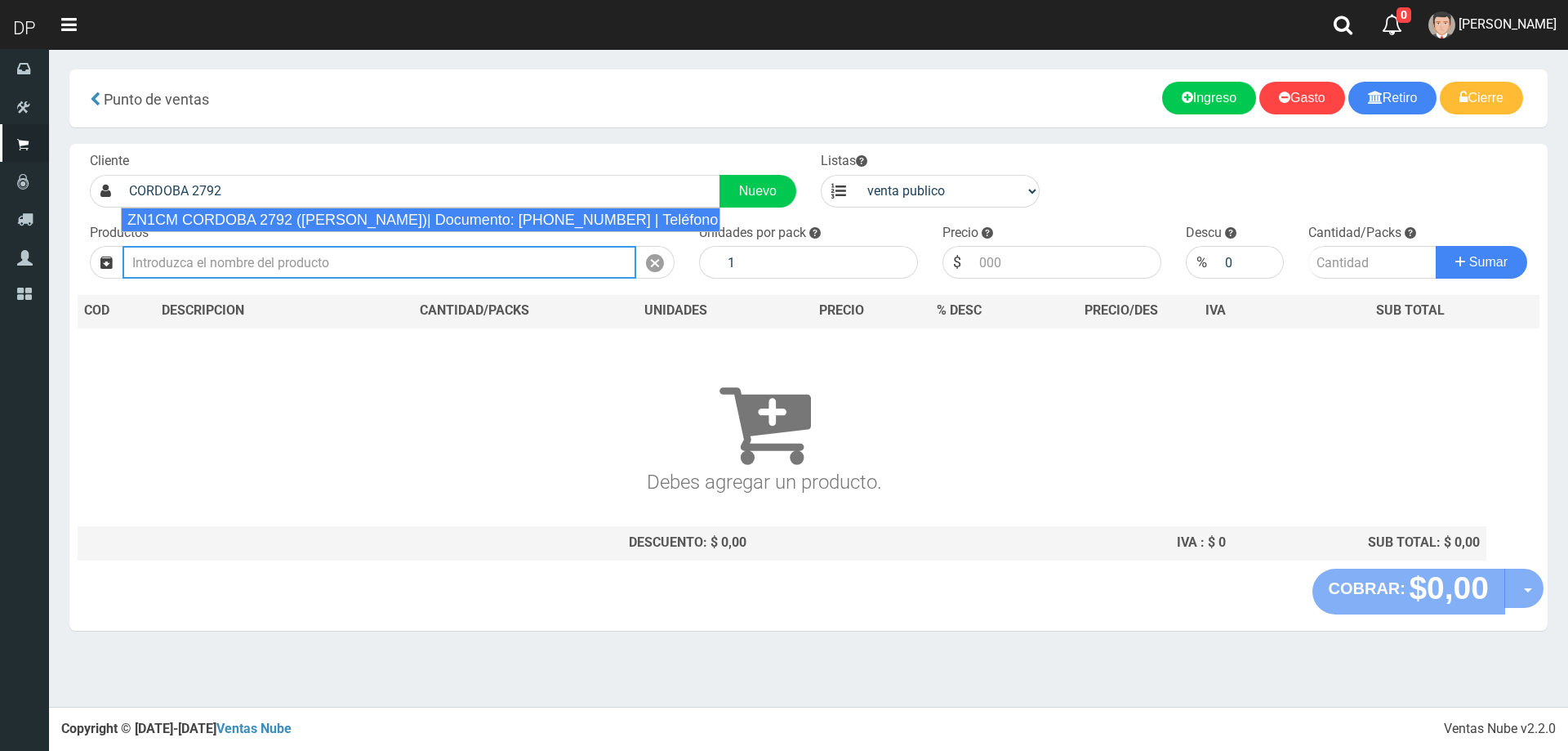
type input "ZN1CM CORDOBA 2792 ([PERSON_NAME])| Documento: [PHONE_NUMBER] | Teléfono:"
select select "2"
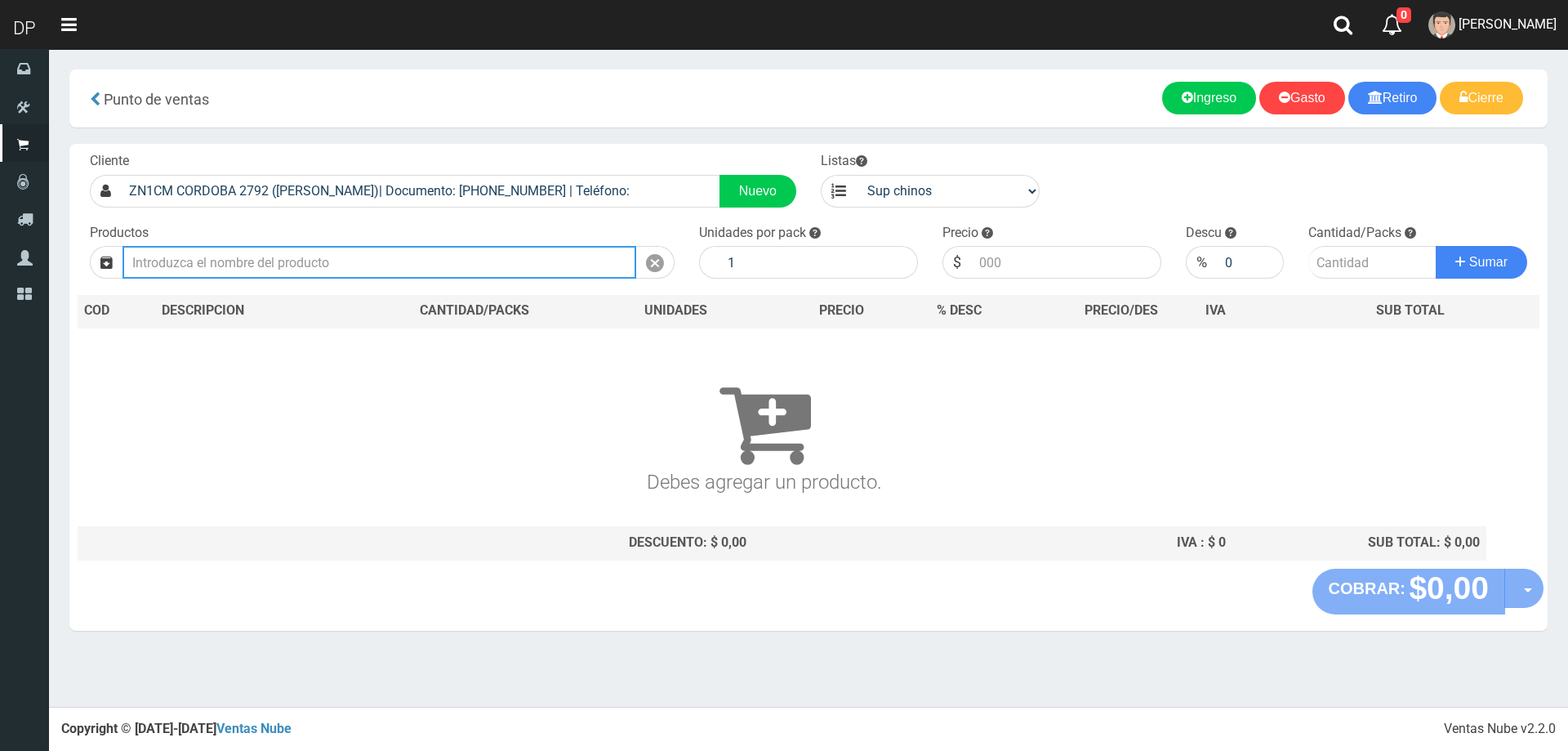
click at [336, 259] on input "text" at bounding box center [379, 262] width 514 height 33
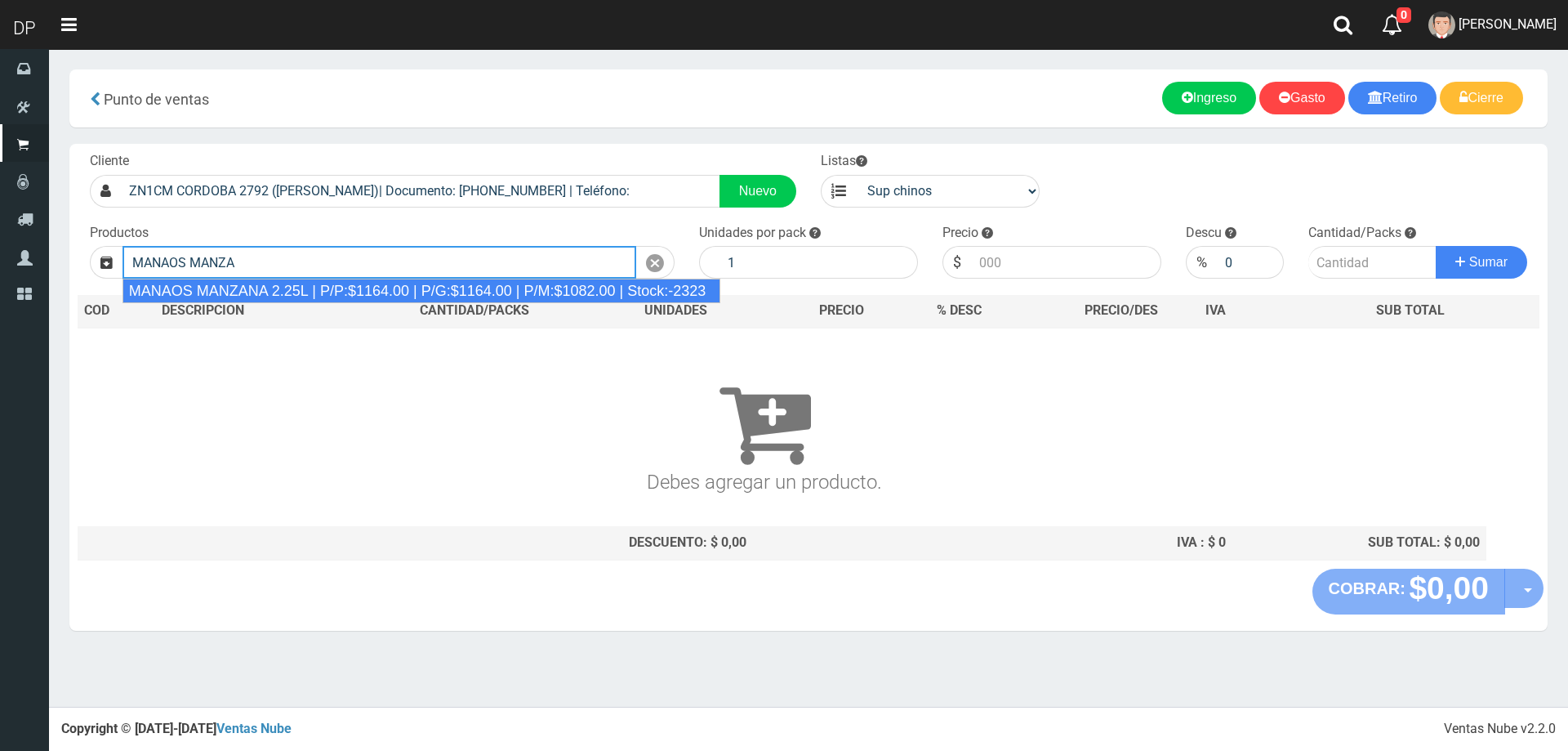
click at [342, 285] on div "MANAOS MANZANA 2.25L | P/P:$1164.00 | P/G:$1164.00 | P/M:$1082.00 | Stock:-2323" at bounding box center [422, 291] width 598 height 24
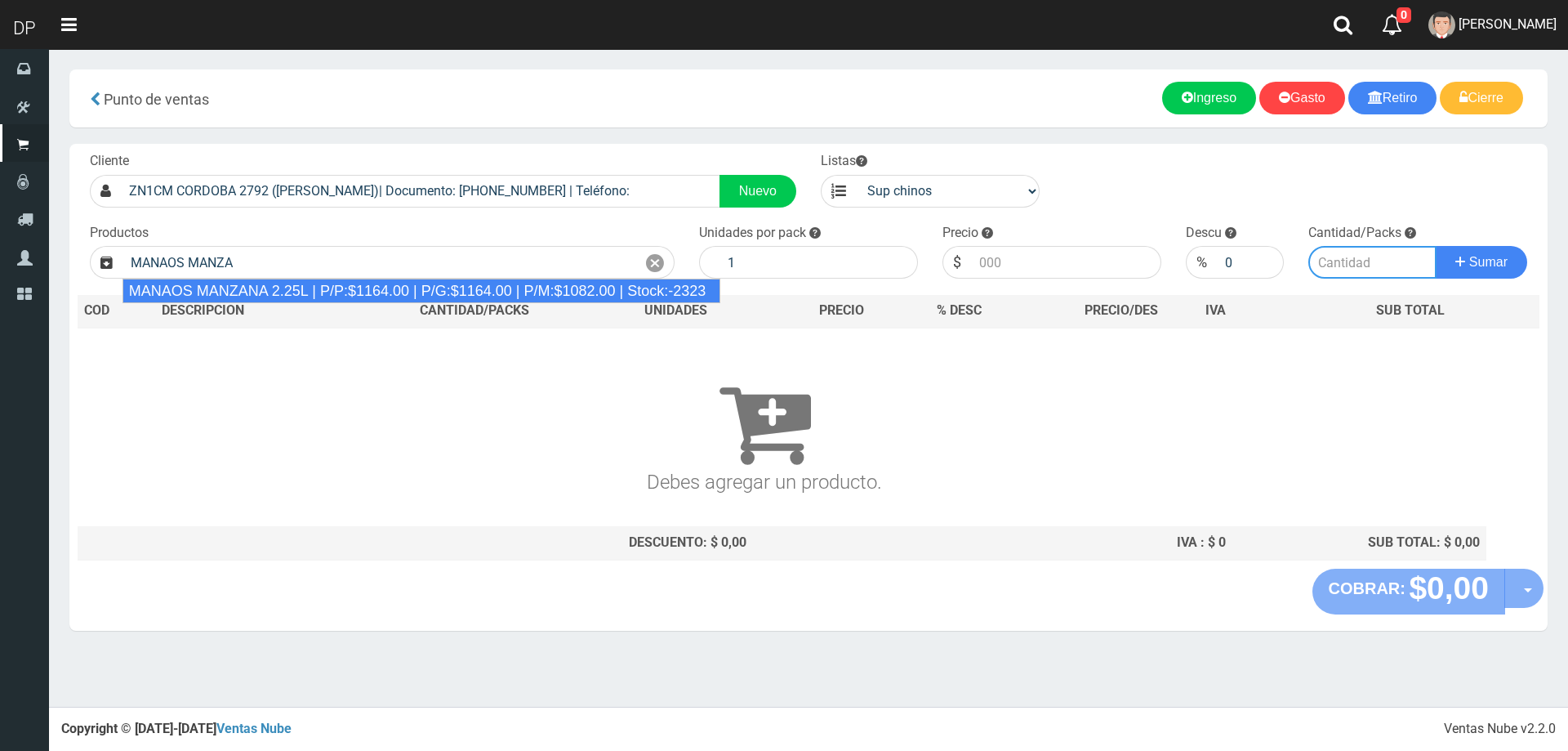
type input "MANAOS MANZANA 2.25L | P/P:$1164.00 | P/G:$1164.00 | P/M:$1082.00 | Stock:-2323"
type input "6"
type input "1164.00"
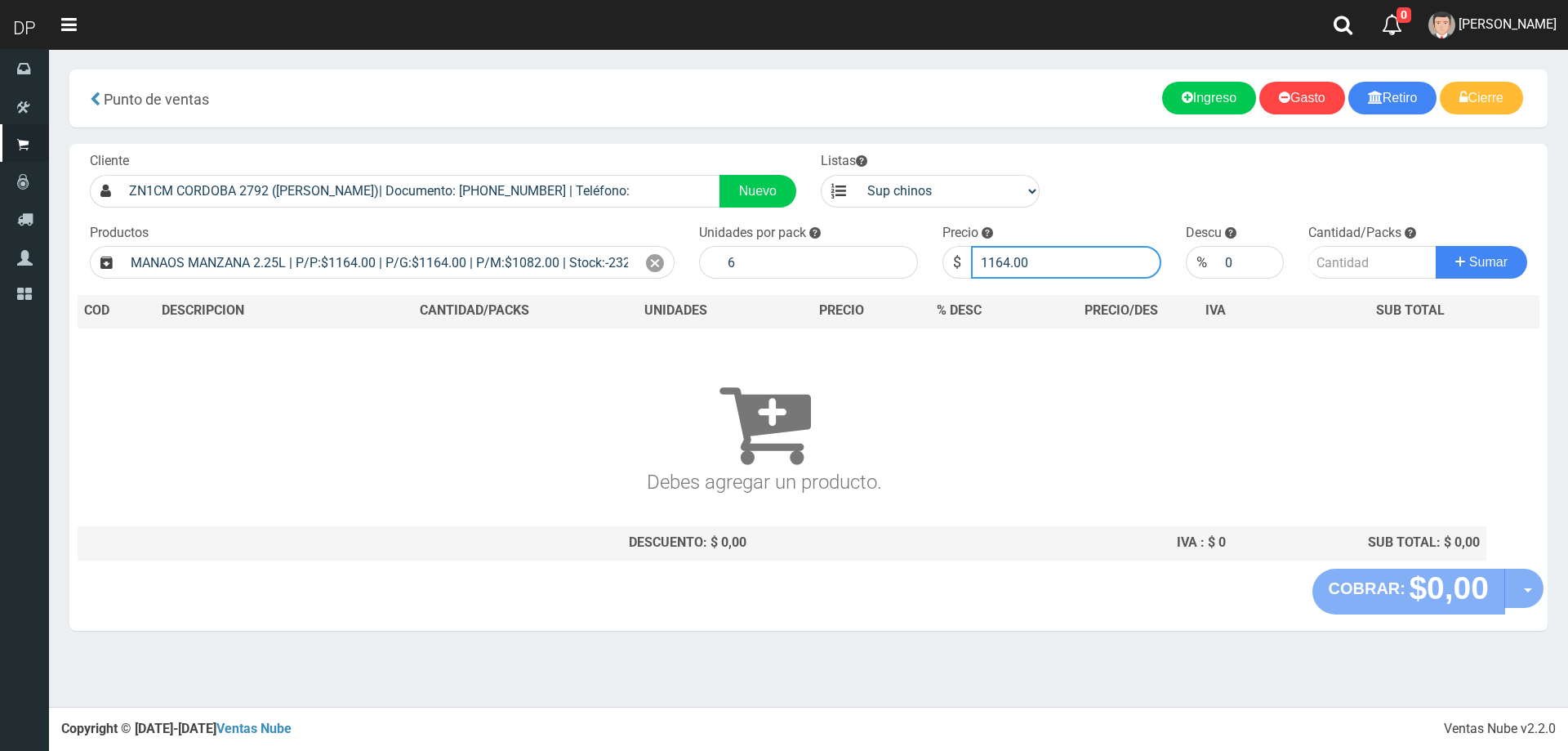
click at [1029, 260] on input "1164.00" at bounding box center [1065, 262] width 190 height 33
type input "1030"
type input "1030.00"
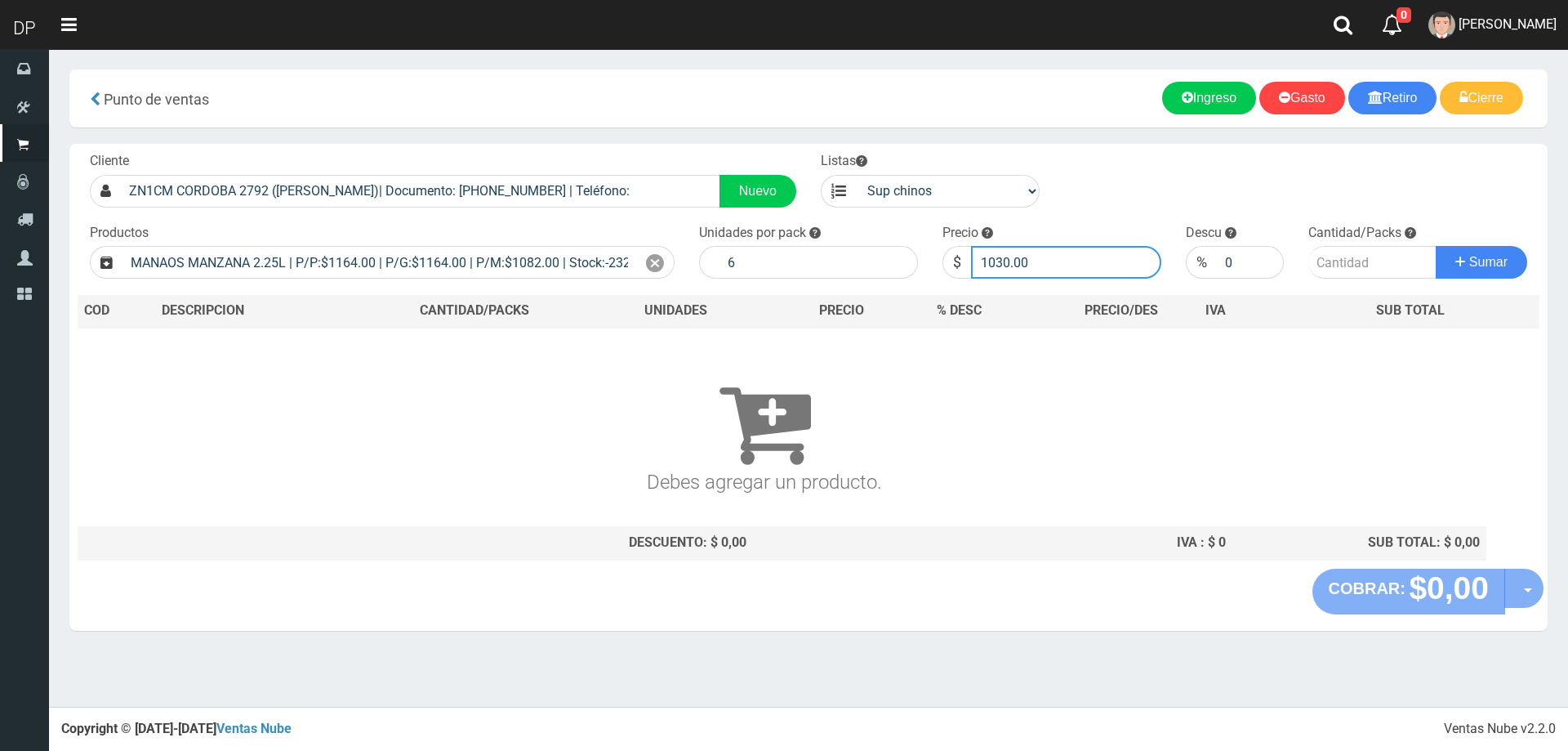
click at [1436, 246] on button "Sumar" at bounding box center [1482, 262] width 91 height 33
type input "1"
click at [1436, 246] on button "Sumar" at bounding box center [1482, 262] width 91 height 33
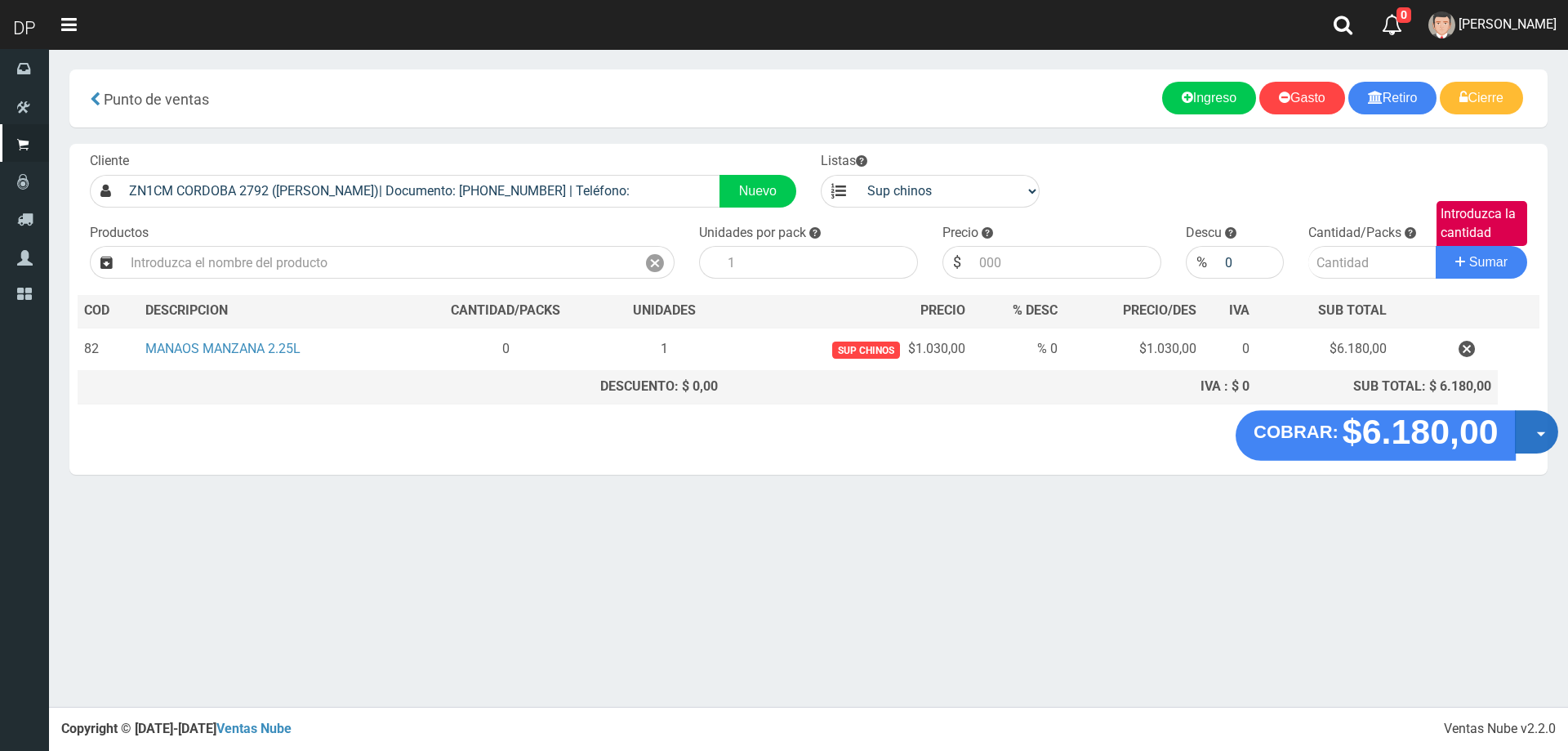
click at [1537, 430] on button "Opciones" at bounding box center [1536, 431] width 44 height 44
click at [1522, 444] on link "Hacer Devolucion" at bounding box center [1483, 437] width 146 height 37
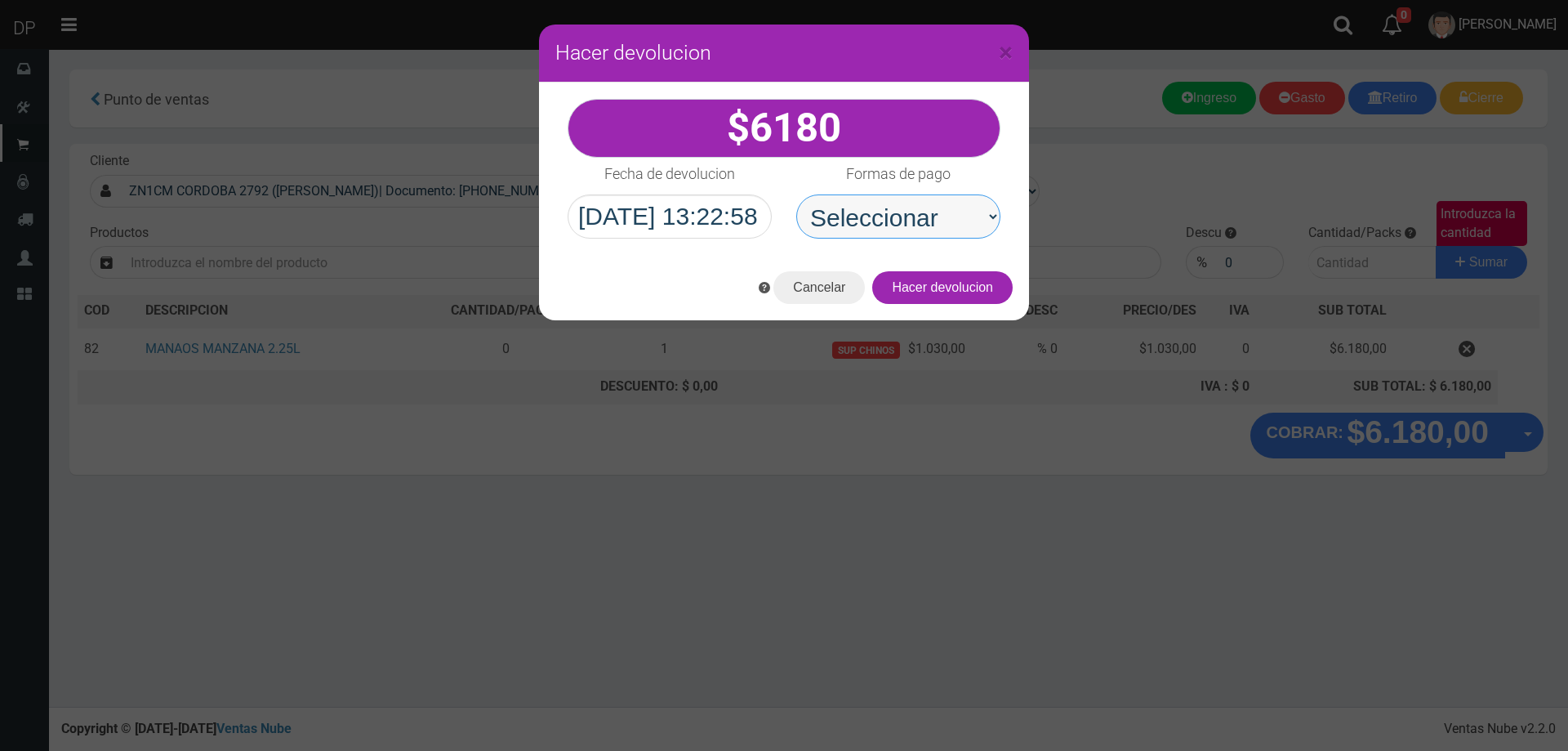
drag, startPoint x: 897, startPoint y: 220, endPoint x: 908, endPoint y: 238, distance: 21.1
click at [897, 220] on select "Seleccionar Efectivo Tarjeta de Crédito Depósito Débito" at bounding box center [898, 216] width 204 height 44
select select "Efectivo"
click at [796, 194] on select "Seleccionar Efectivo Tarjeta de Crédito Depósito Débito" at bounding box center [898, 216] width 204 height 44
click at [975, 282] on button "Hacer devolucion" at bounding box center [942, 287] width 140 height 33
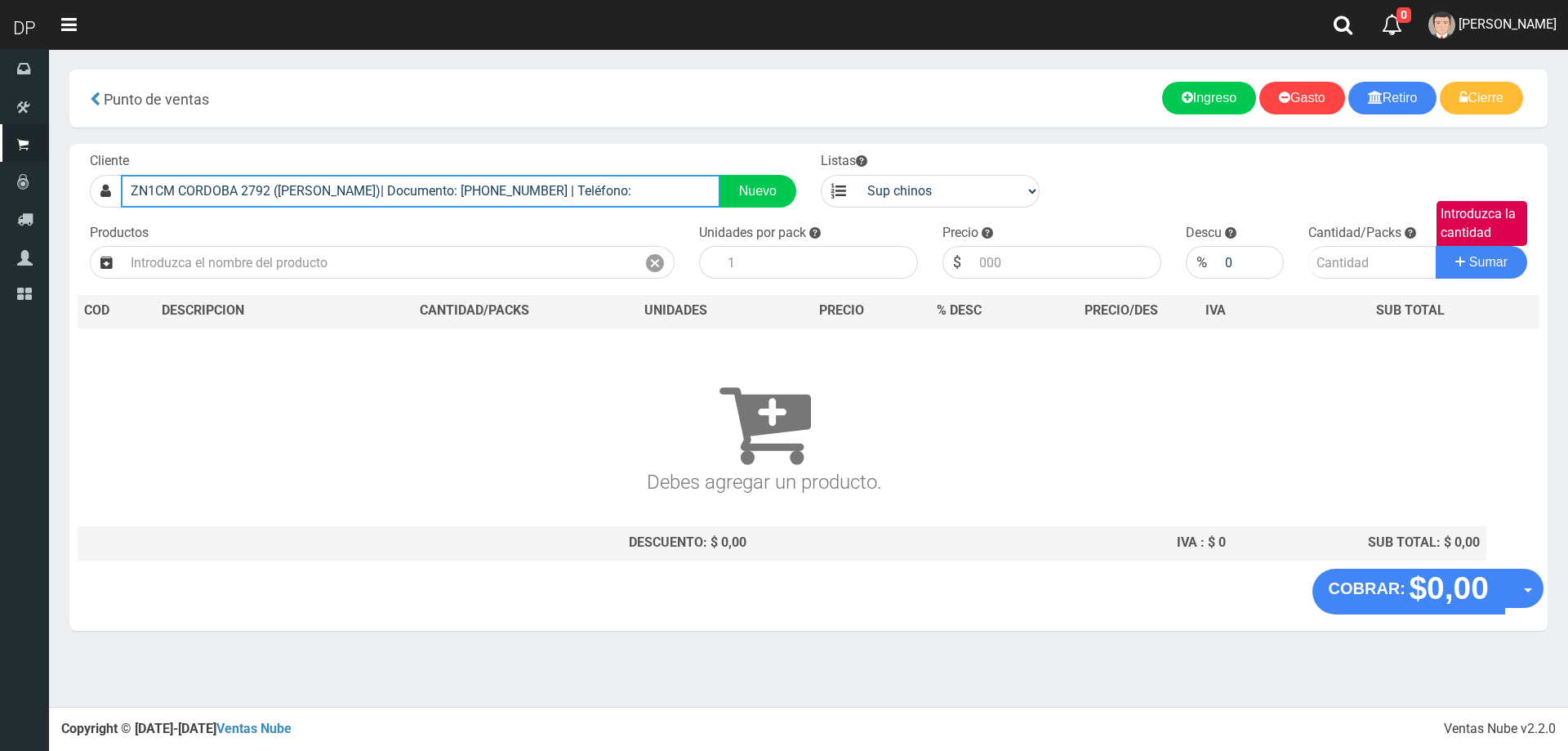
click at [374, 194] on input "ZN1CM CORDOBA 2792 (MARTINEZ)| Documento: 5751654116 | Teléfono:" at bounding box center [420, 191] width 599 height 33
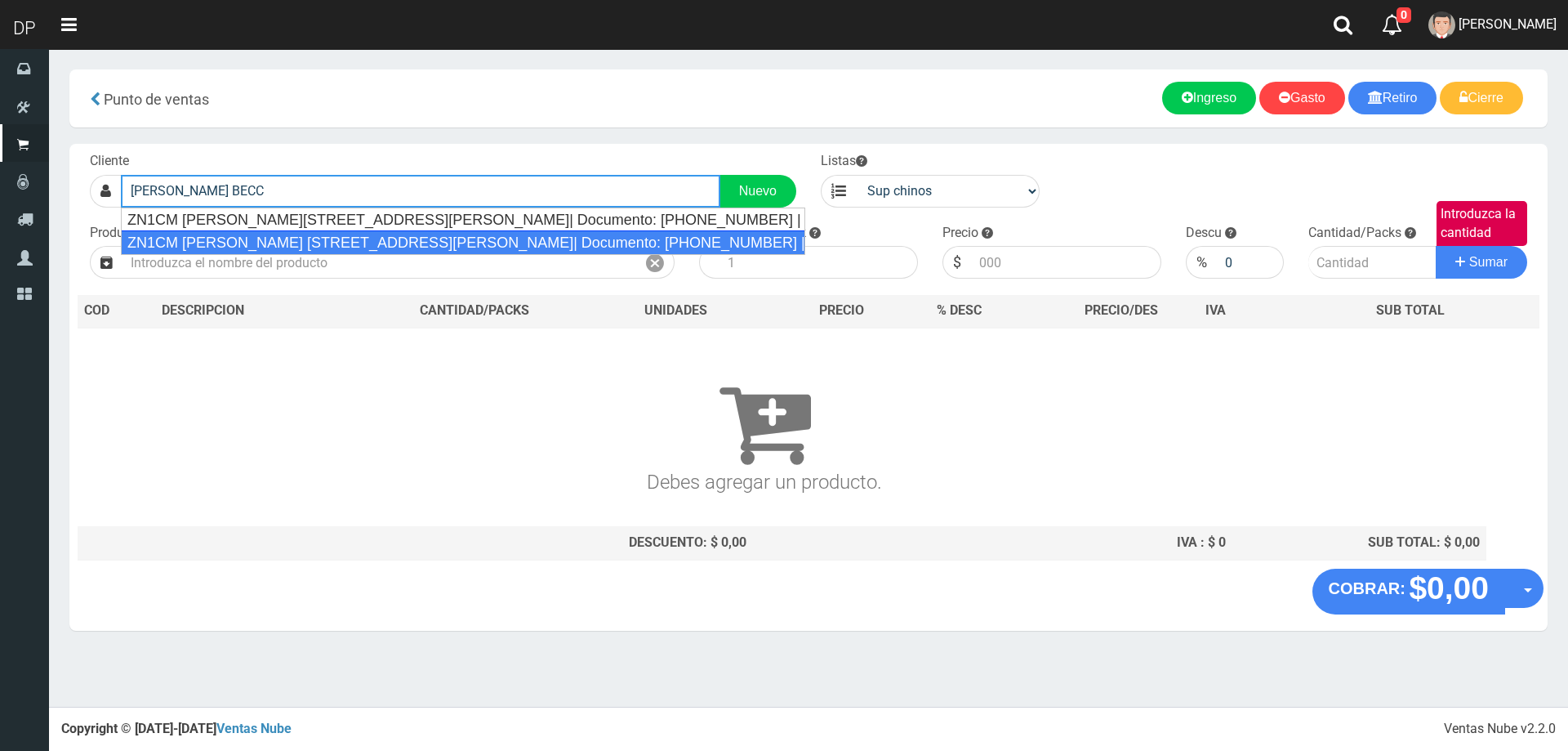
click at [349, 240] on div "ZN1CM COSME BECCAR 384 (SAN ISIDRO)| Documento: 54874584587 | Teléfono: 14560456" at bounding box center [463, 243] width 685 height 24
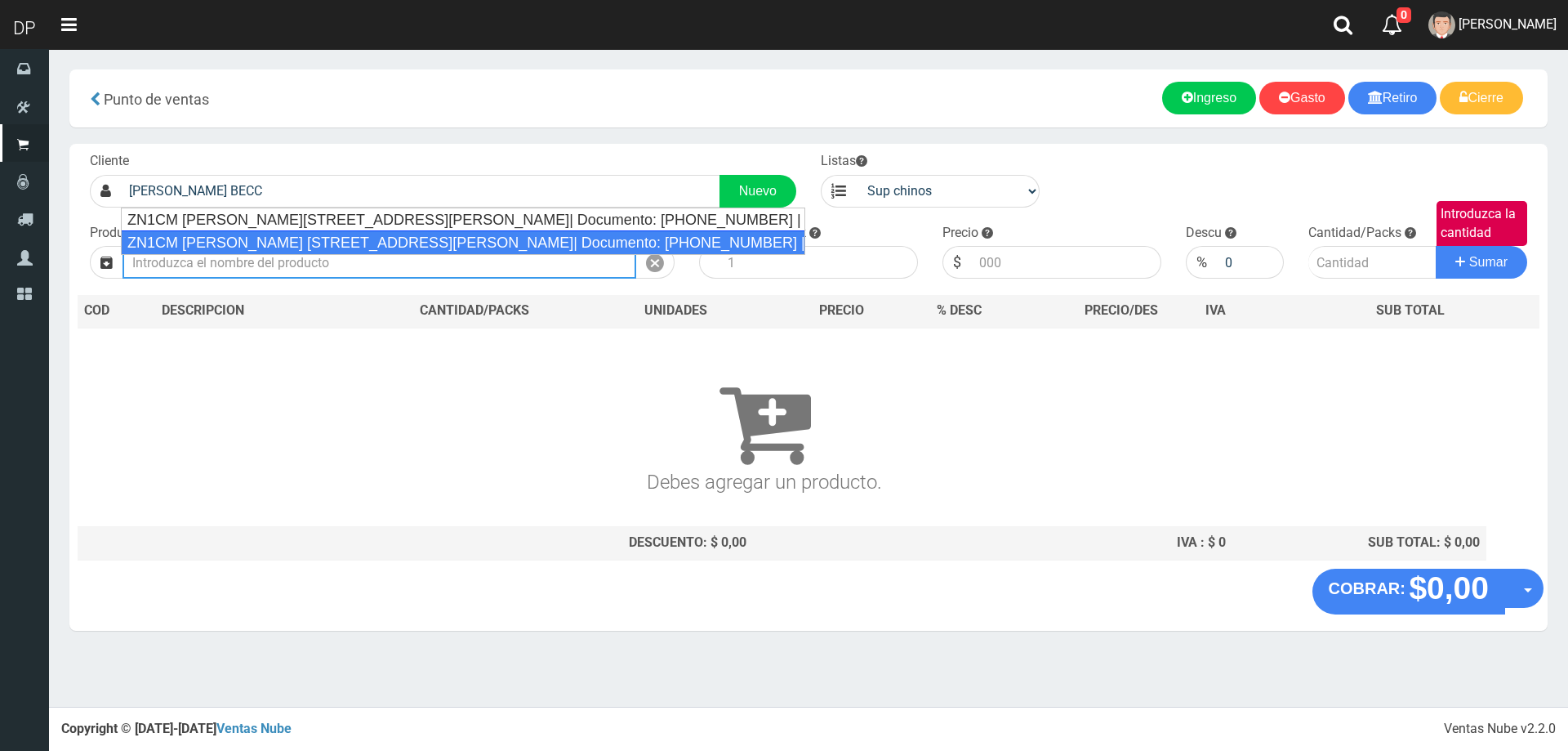
type input "ZN1CM COSME BECCAR 384 (SAN ISIDRO)| Documento: 54874584587 | Teléfono: 14560456"
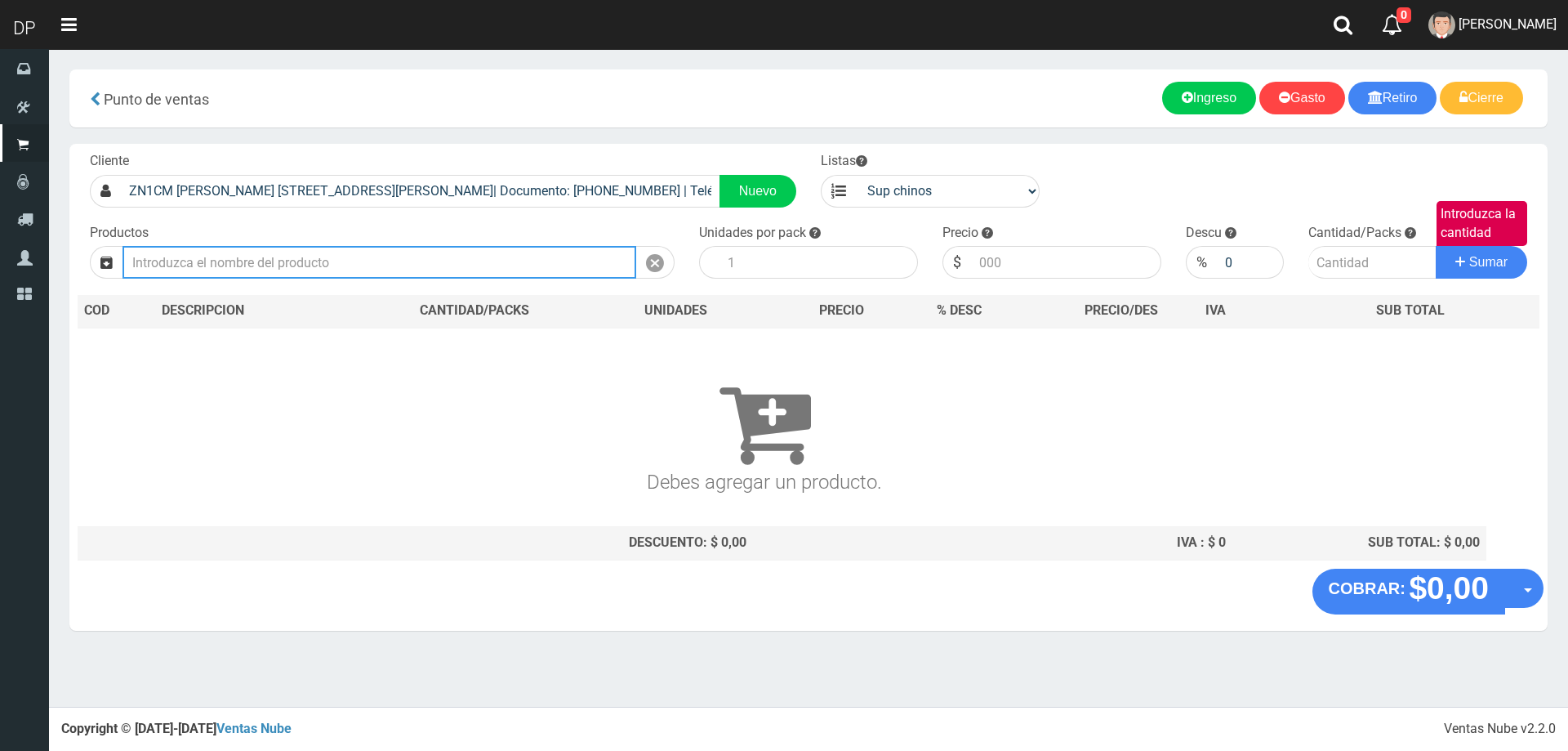
click at [333, 263] on input "text" at bounding box center [379, 262] width 514 height 33
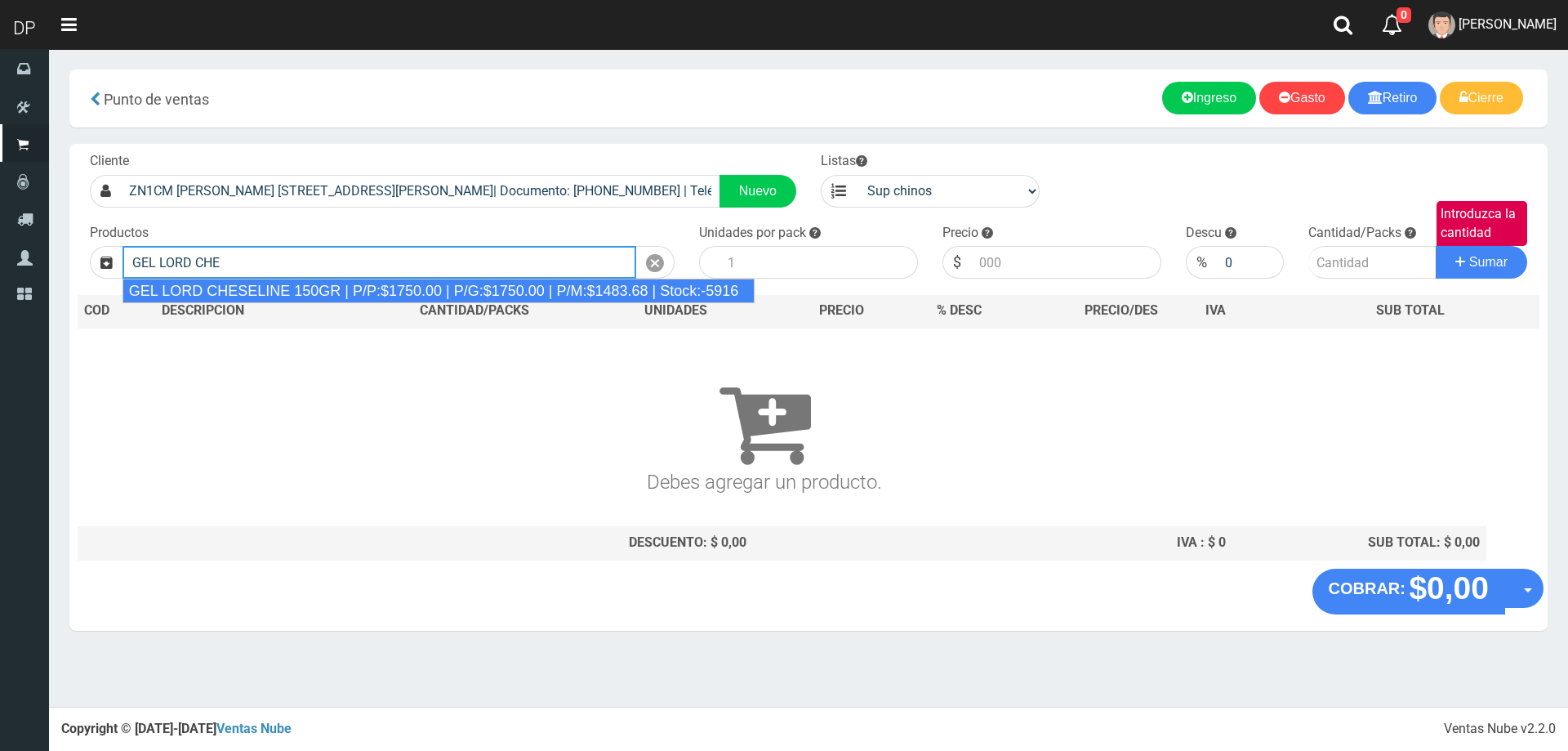
click at [345, 294] on div "GEL LORD CHESELINE 150GR | P/P:$1750.00 | P/G:$1750.00 | P/M:$1483.68 | Stock:-…" at bounding box center [438, 291] width 633 height 24
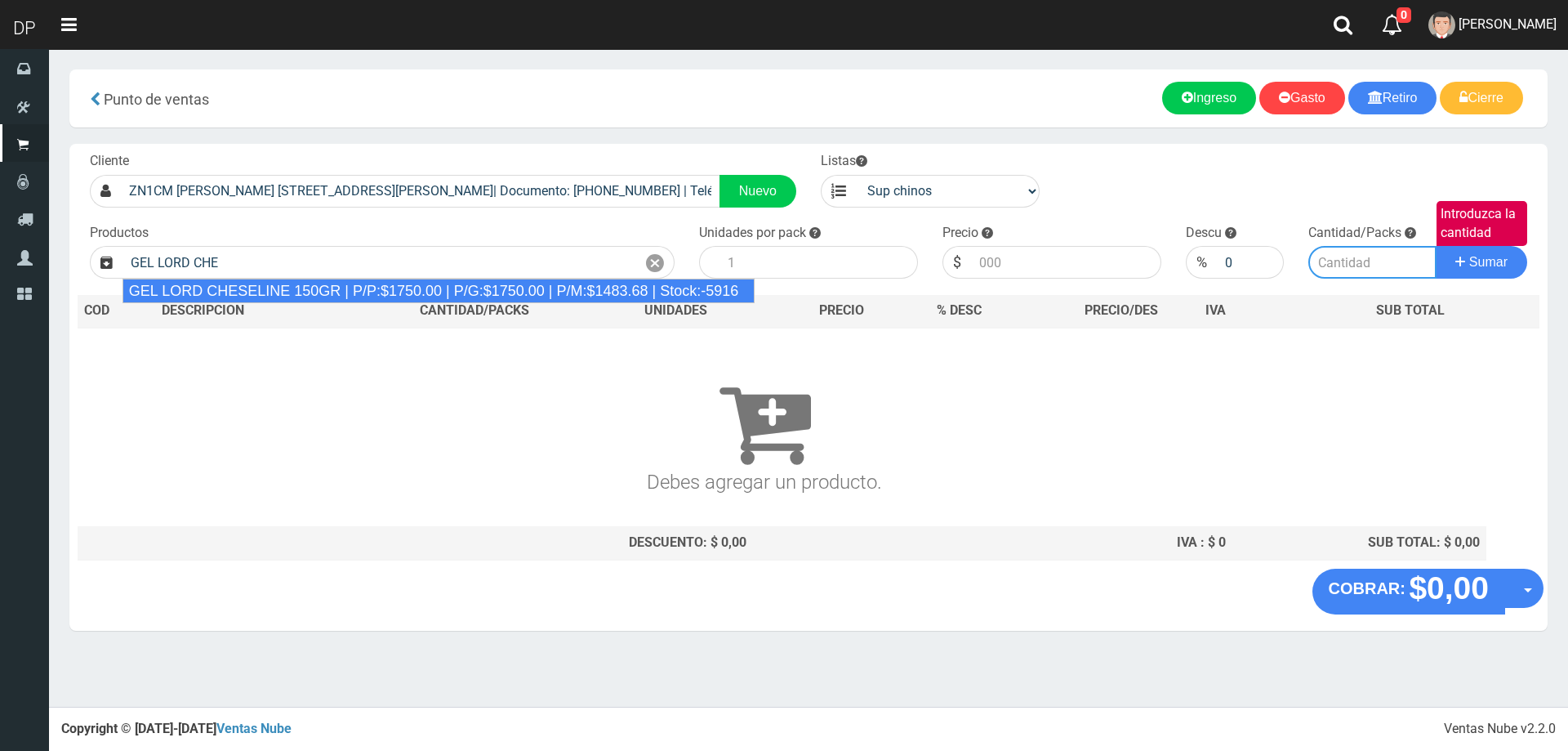
type input "GEL LORD CHESELINE 150GR | P/P:$1750.00 | P/G:$1750.00 | P/M:$1483.68 | Stock:-…"
type input "12"
type input "1750.00"
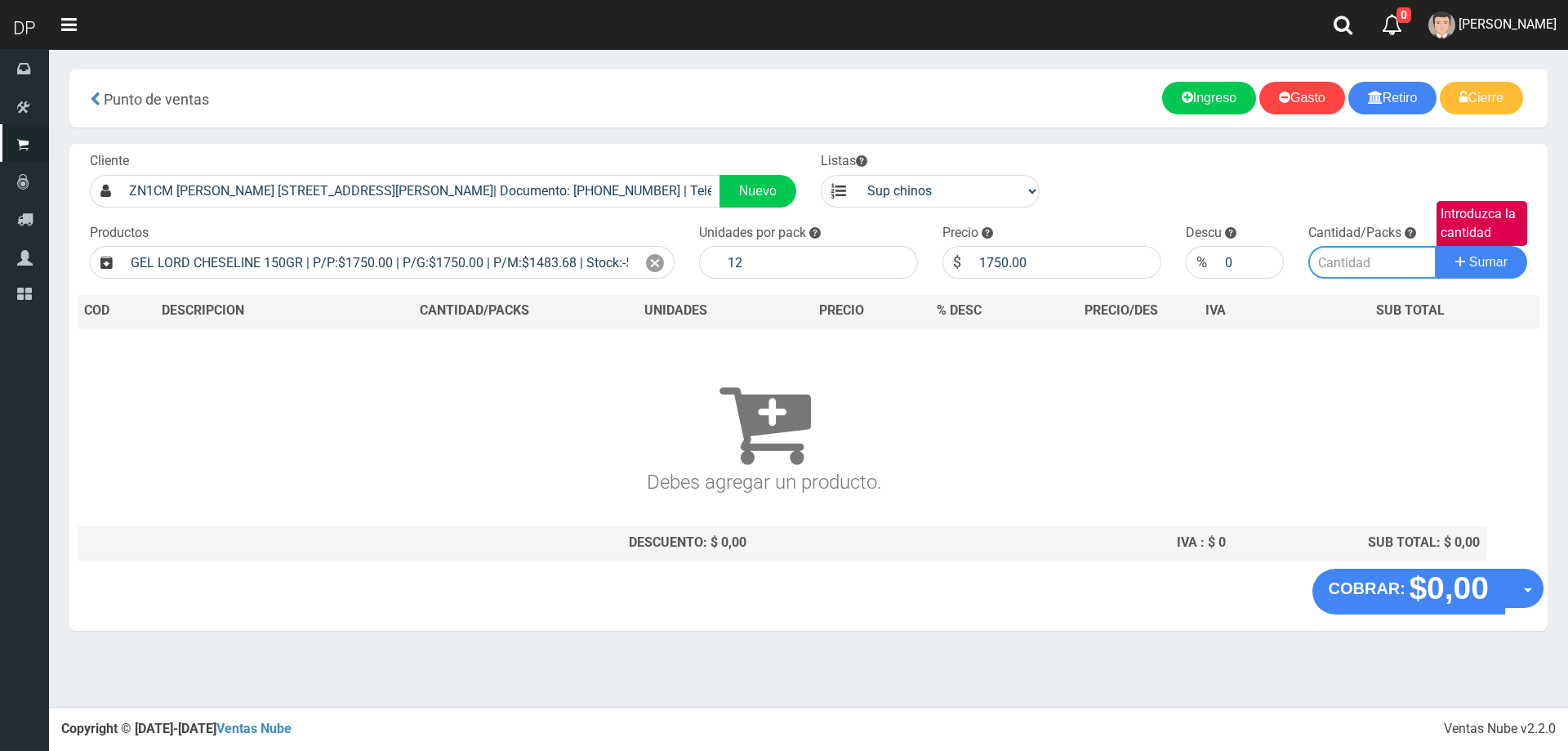
click at [1379, 268] on input "Introduzca la cantidad" at bounding box center [1373, 262] width 129 height 33
type input "1"
click at [1436, 246] on button "Sumar" at bounding box center [1482, 262] width 91 height 33
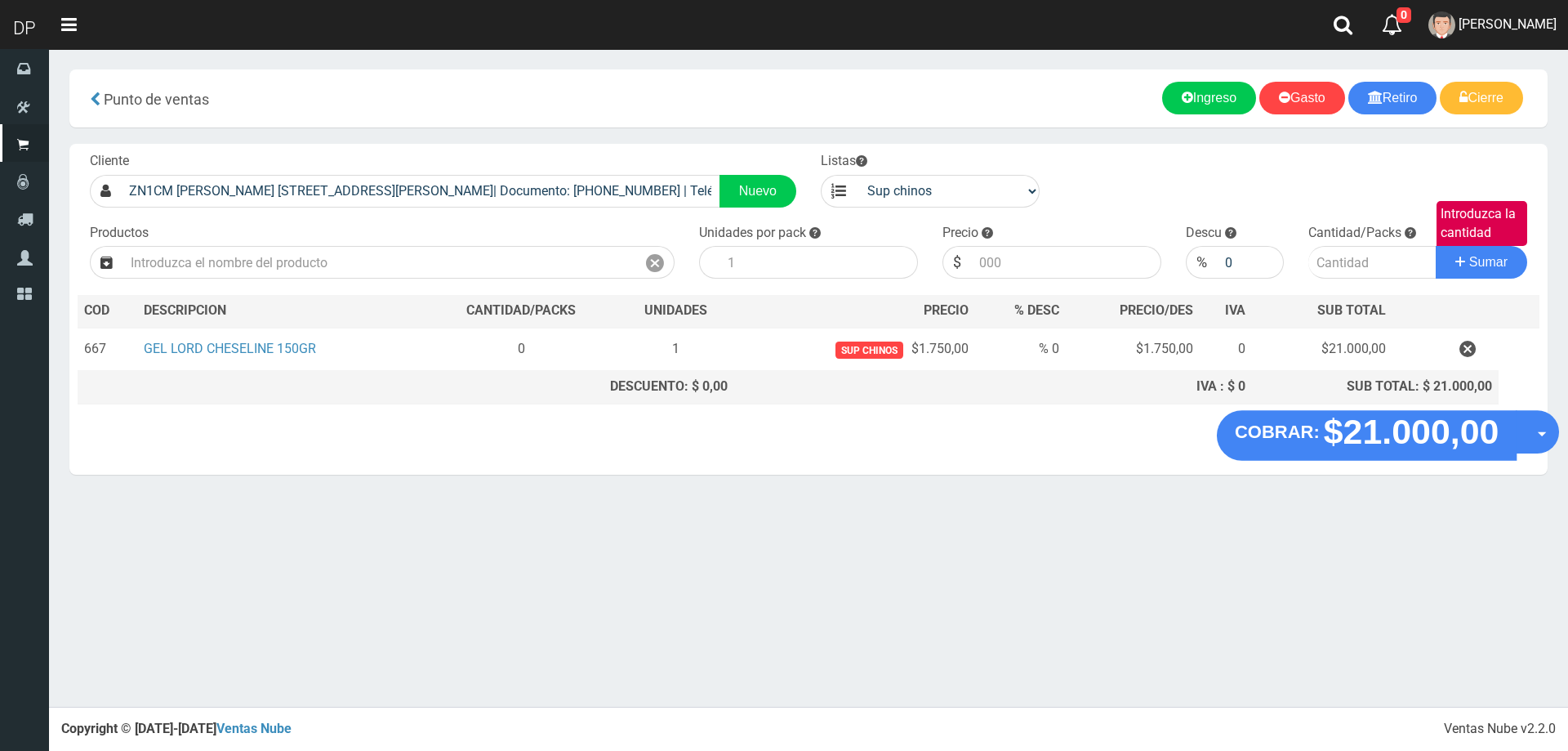
drag, startPoint x: 1516, startPoint y: 425, endPoint x: 1526, endPoint y: 430, distance: 11.2
click at [1518, 426] on button "Opciones" at bounding box center [1537, 431] width 44 height 44
click at [1516, 438] on link "Hacer Devolucion" at bounding box center [1484, 437] width 146 height 37
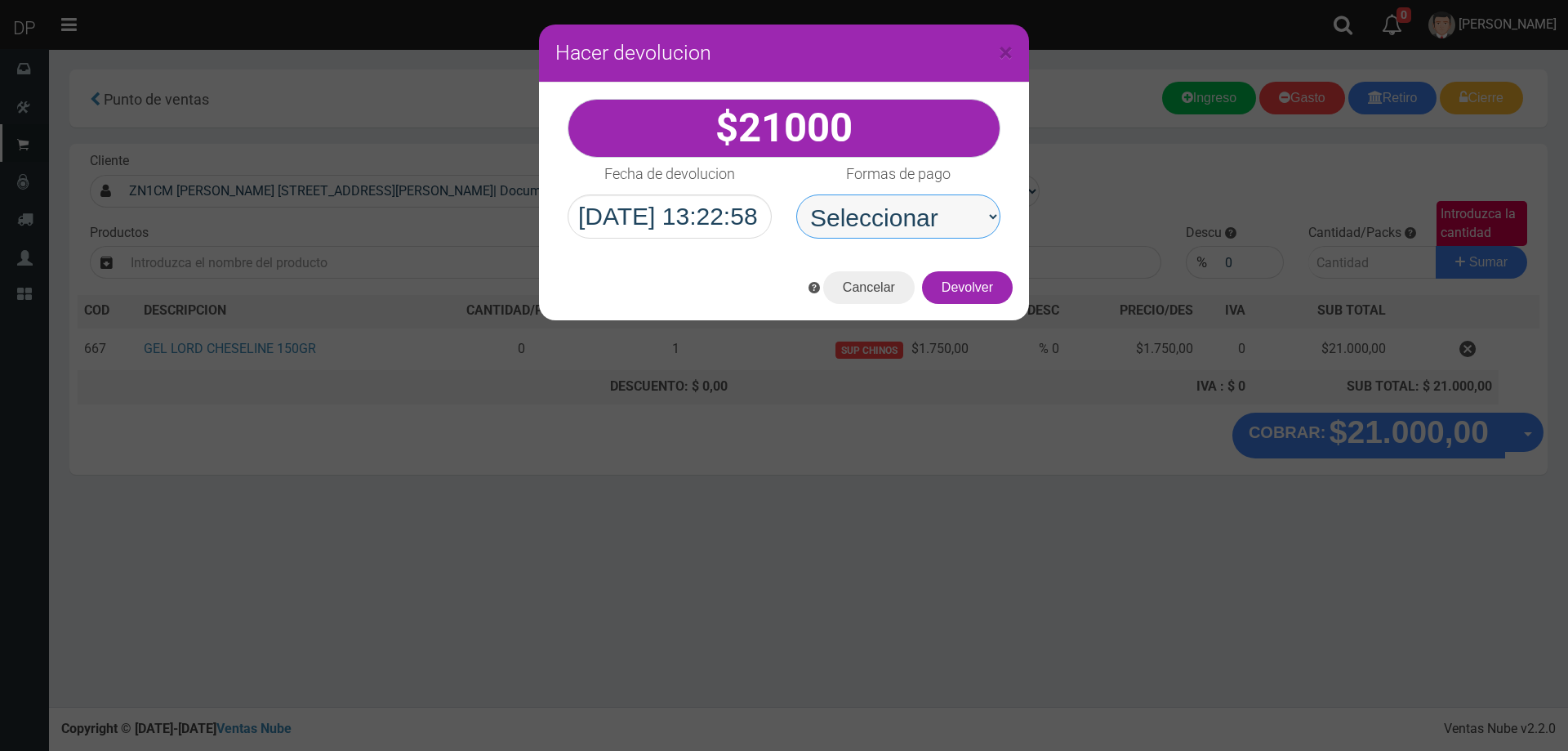
drag, startPoint x: 959, startPoint y: 245, endPoint x: 932, endPoint y: 238, distance: 27.9
click at [926, 219] on select "Seleccionar Efectivo Tarjeta de Crédito Depósito Débito" at bounding box center [898, 216] width 204 height 44
click at [796, 194] on select "Seleccionar Efectivo Tarjeta de Crédito Depósito Débito" at bounding box center [898, 216] width 204 height 44
click at [936, 227] on select "Seleccionar Efectivo Tarjeta de Crédito Depósito Débito" at bounding box center [898, 216] width 204 height 44
select select "Efectivo"
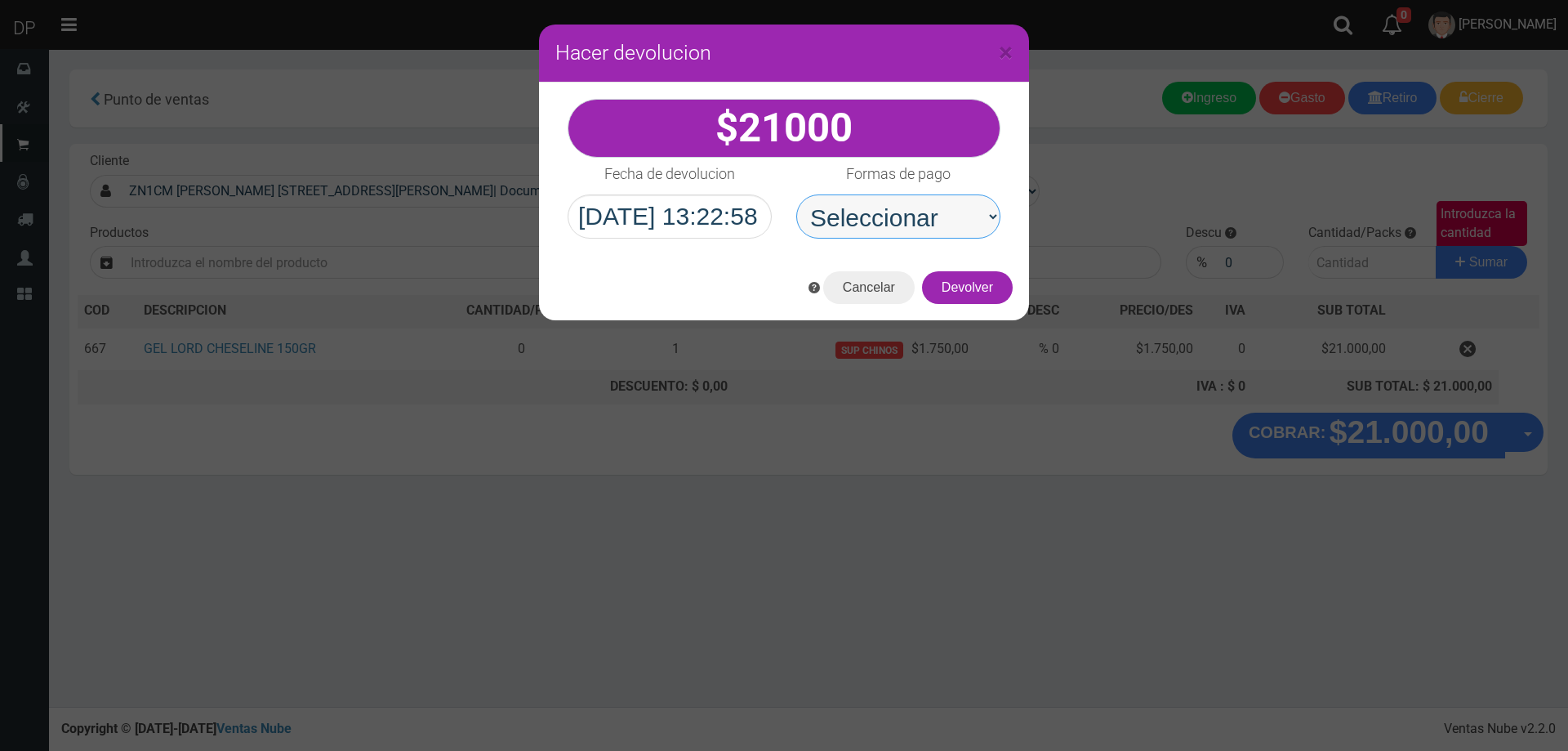
click at [796, 194] on select "Seleccionar Efectivo Tarjeta de Crédito Depósito Débito" at bounding box center [898, 216] width 204 height 44
click at [987, 296] on button "Devolver" at bounding box center [968, 287] width 91 height 33
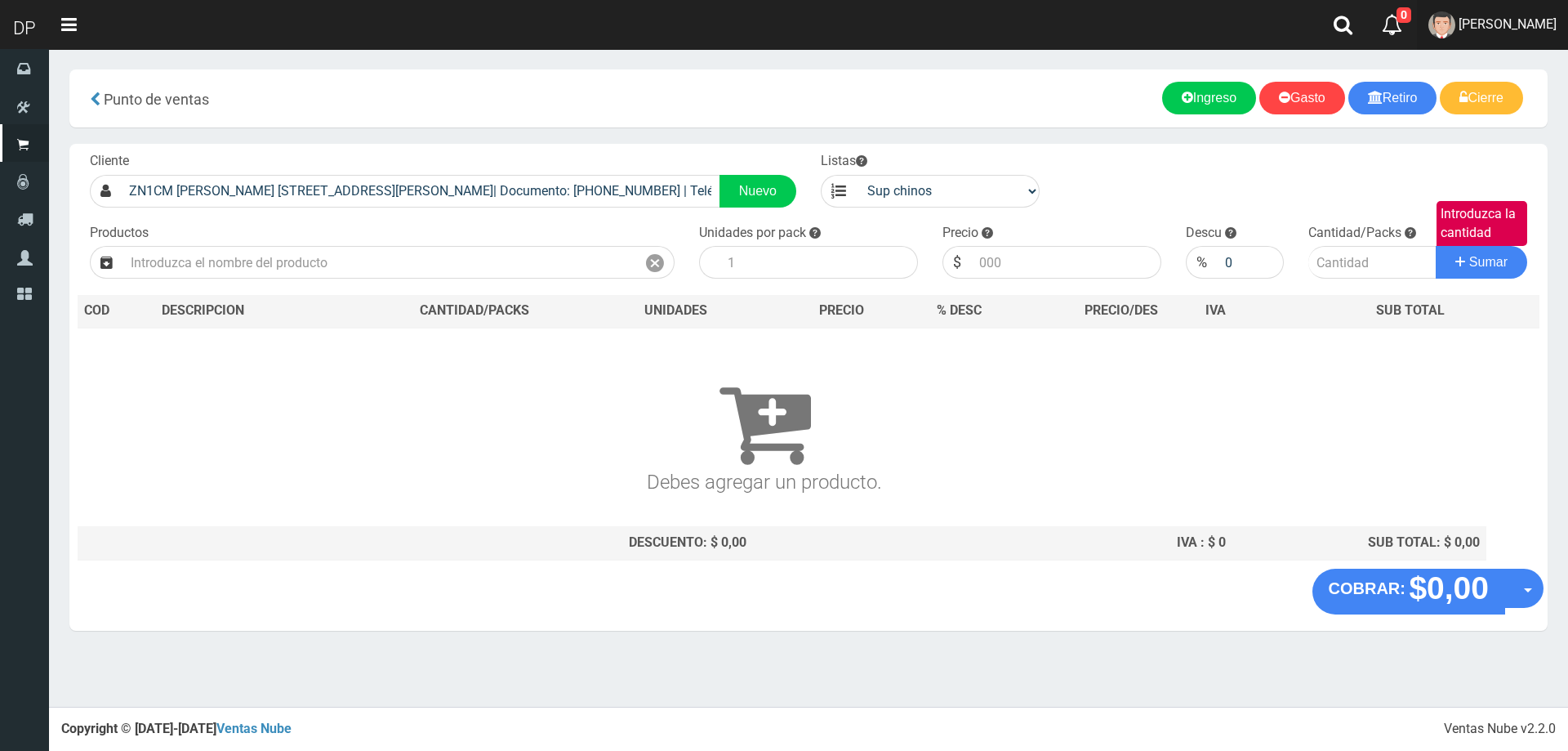
click at [1483, 21] on span "[PERSON_NAME]" at bounding box center [1508, 24] width 98 height 16
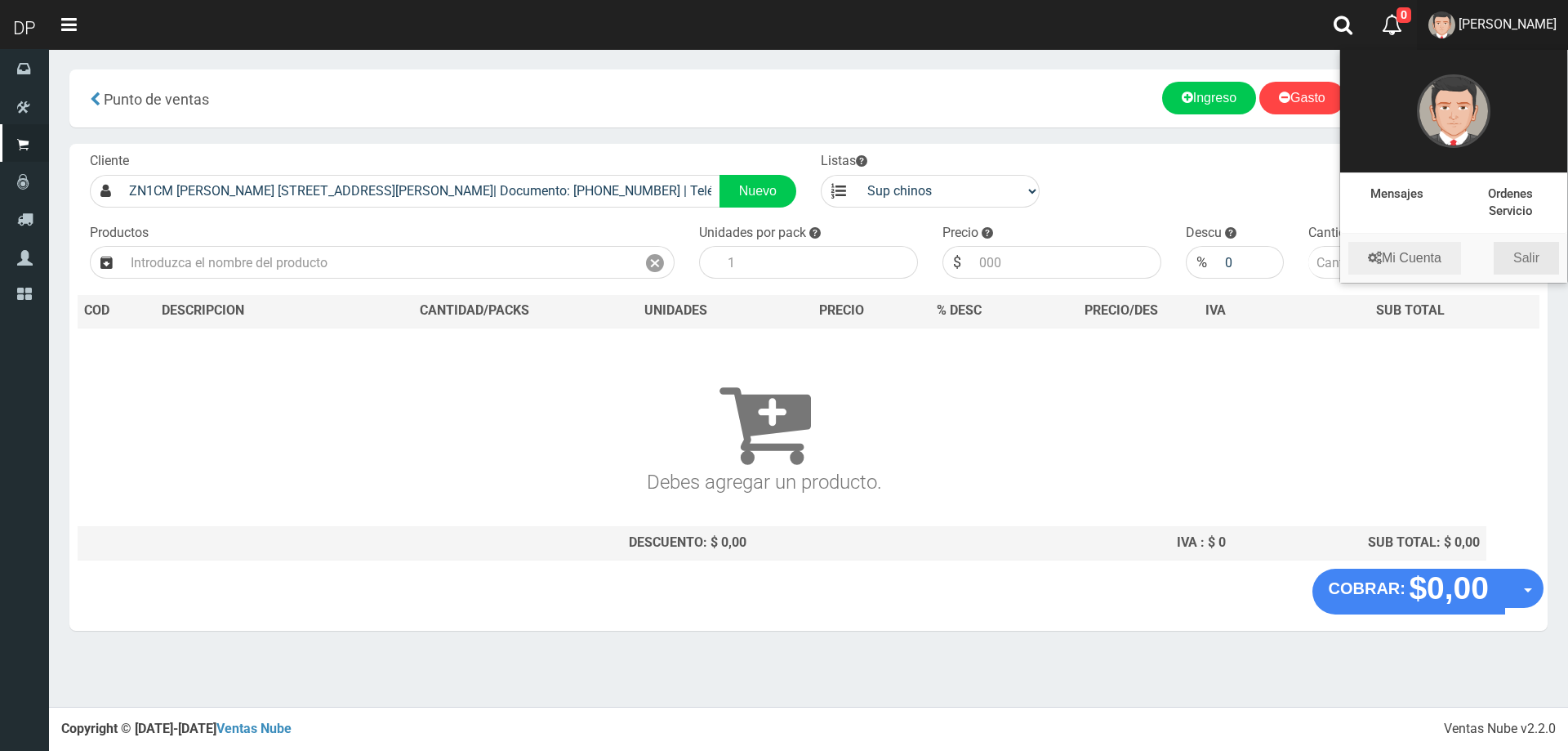
click at [1533, 265] on link "Salir" at bounding box center [1526, 257] width 65 height 33
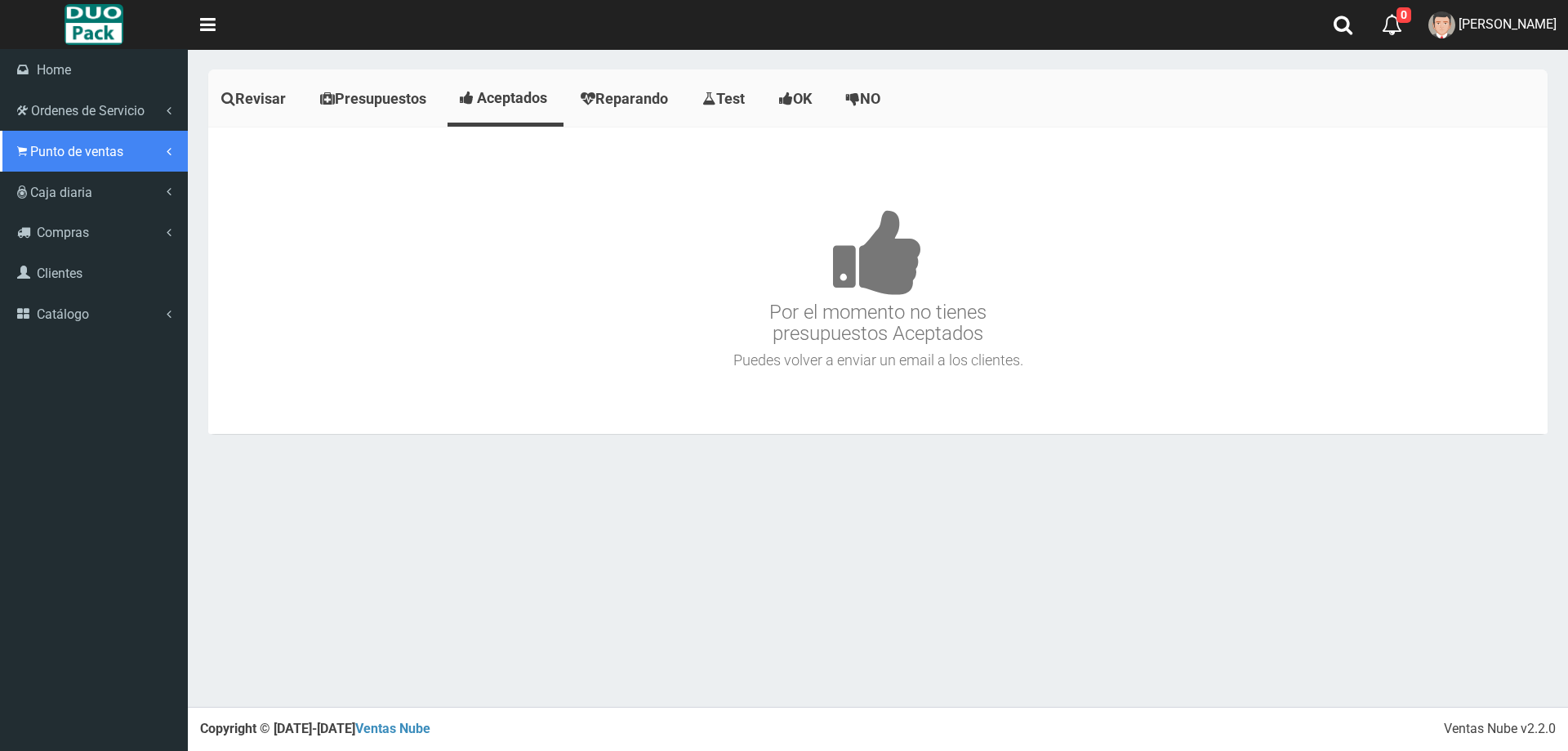
click at [66, 145] on span "Punto de ventas" at bounding box center [77, 152] width 93 height 16
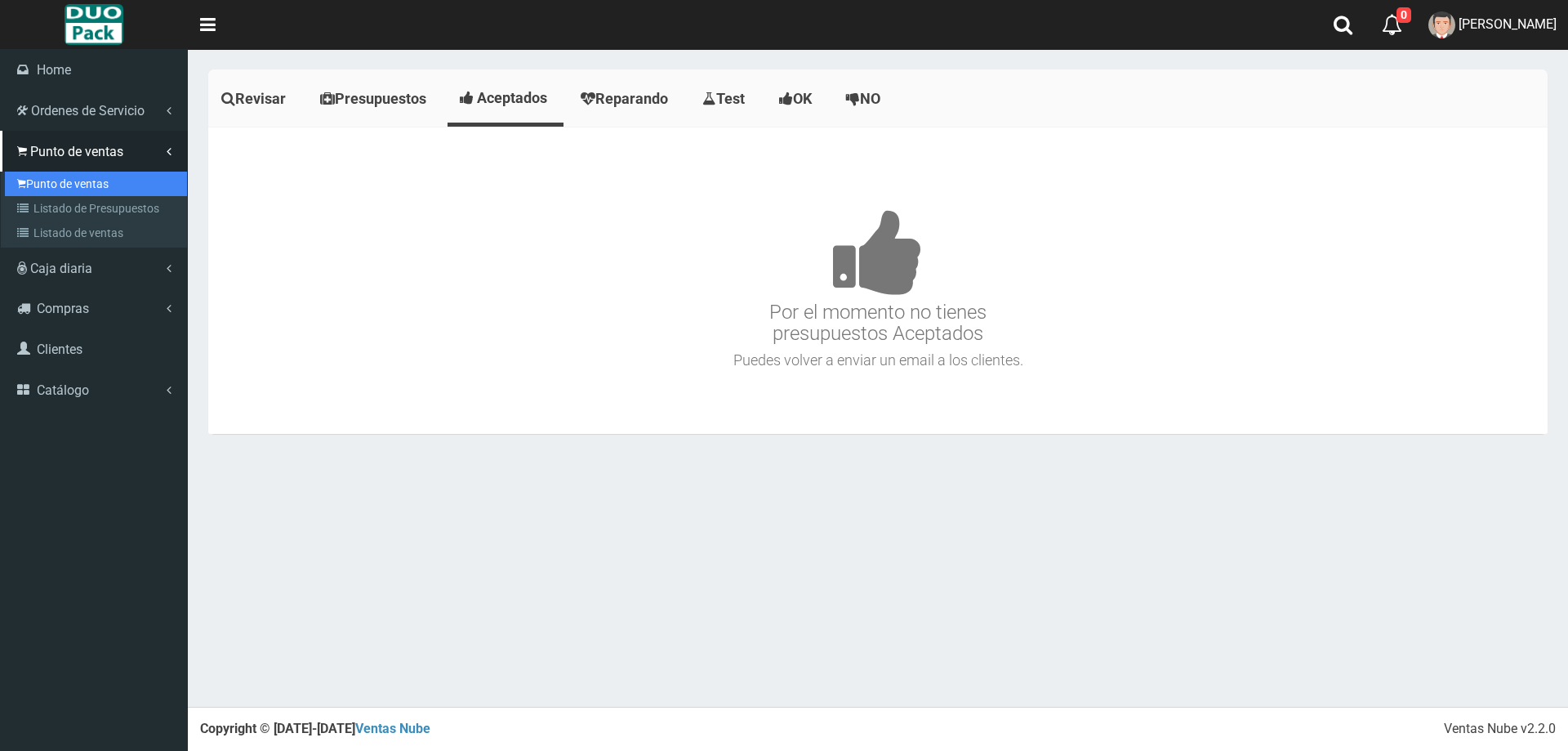
click at [111, 181] on link "Punto de ventas" at bounding box center [96, 184] width 182 height 24
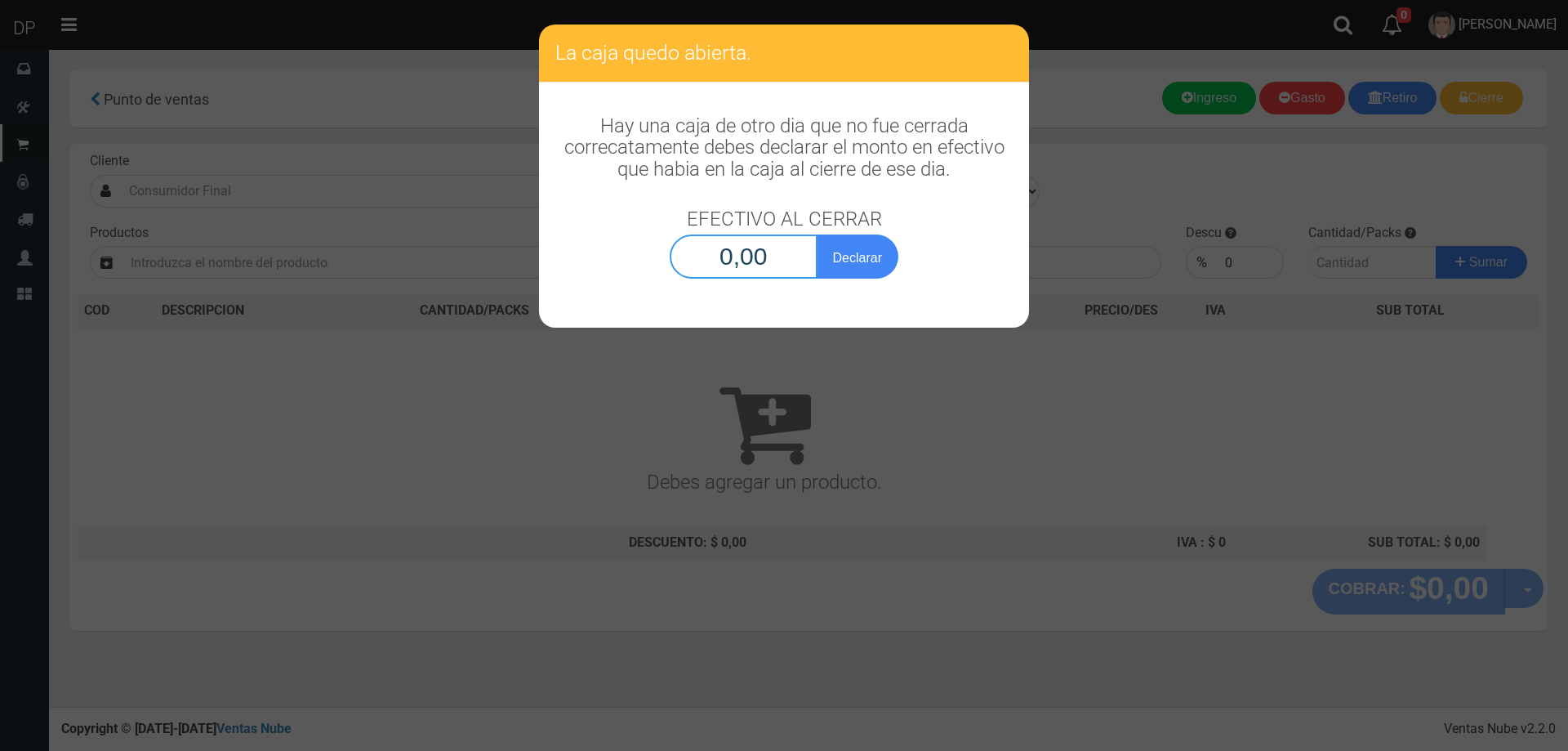
click at [751, 265] on input "0,00" at bounding box center [743, 256] width 148 height 44
type input "1,00"
click at [817, 234] on button "Declarar" at bounding box center [857, 256] width 82 height 44
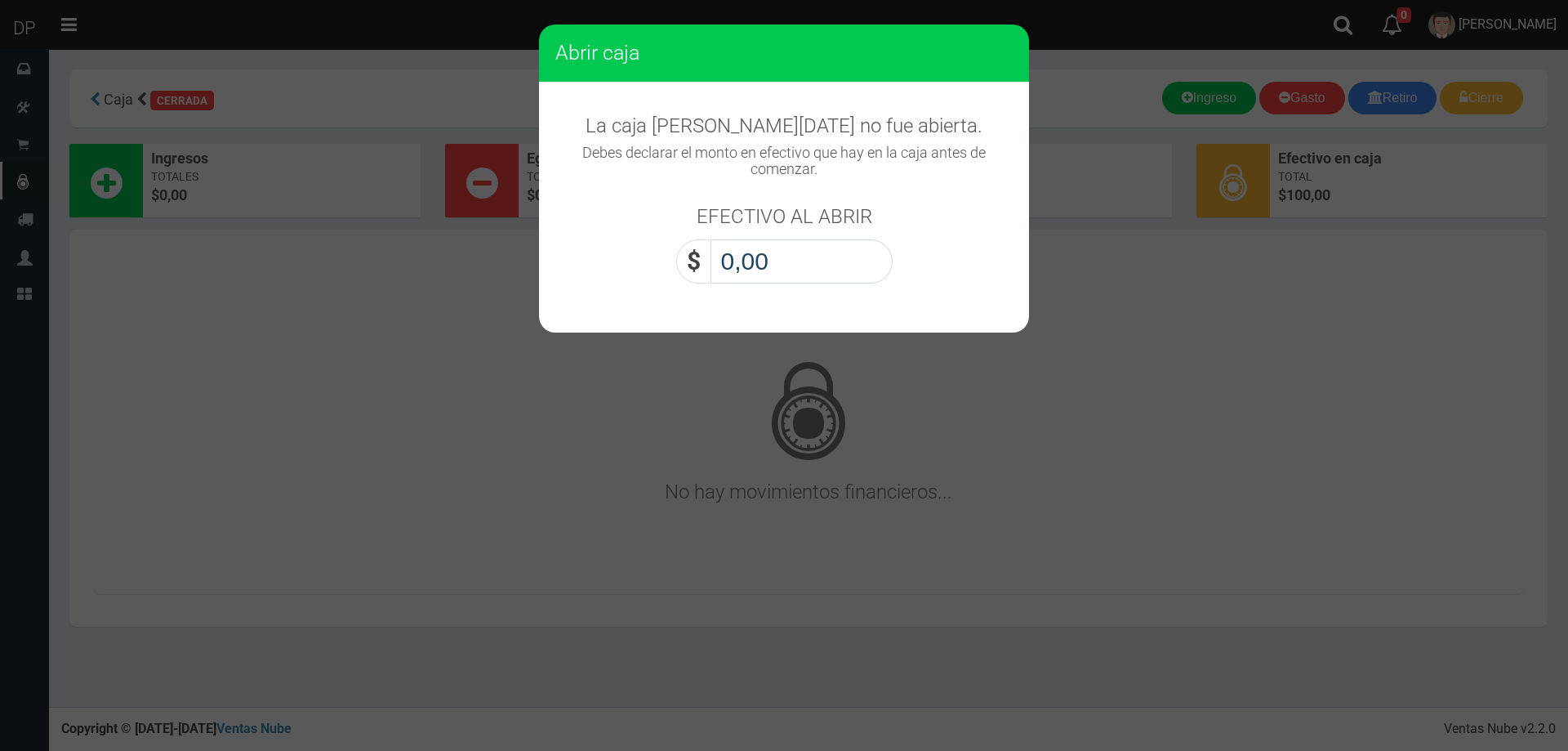
click at [770, 264] on input "0,00" at bounding box center [802, 261] width 182 height 44
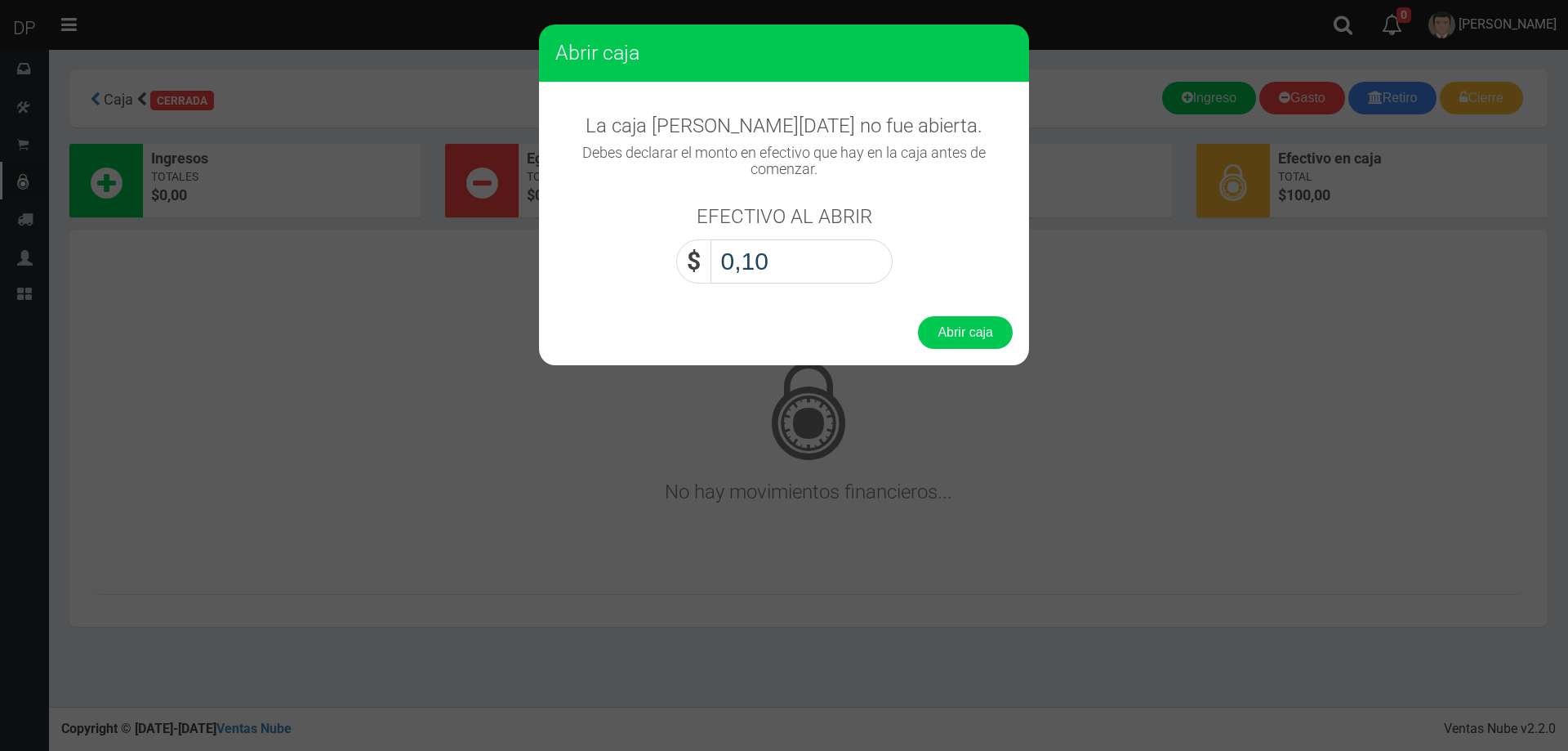
type input "1,00"
click at [918, 316] on button "Abrir caja" at bounding box center [965, 332] width 95 height 33
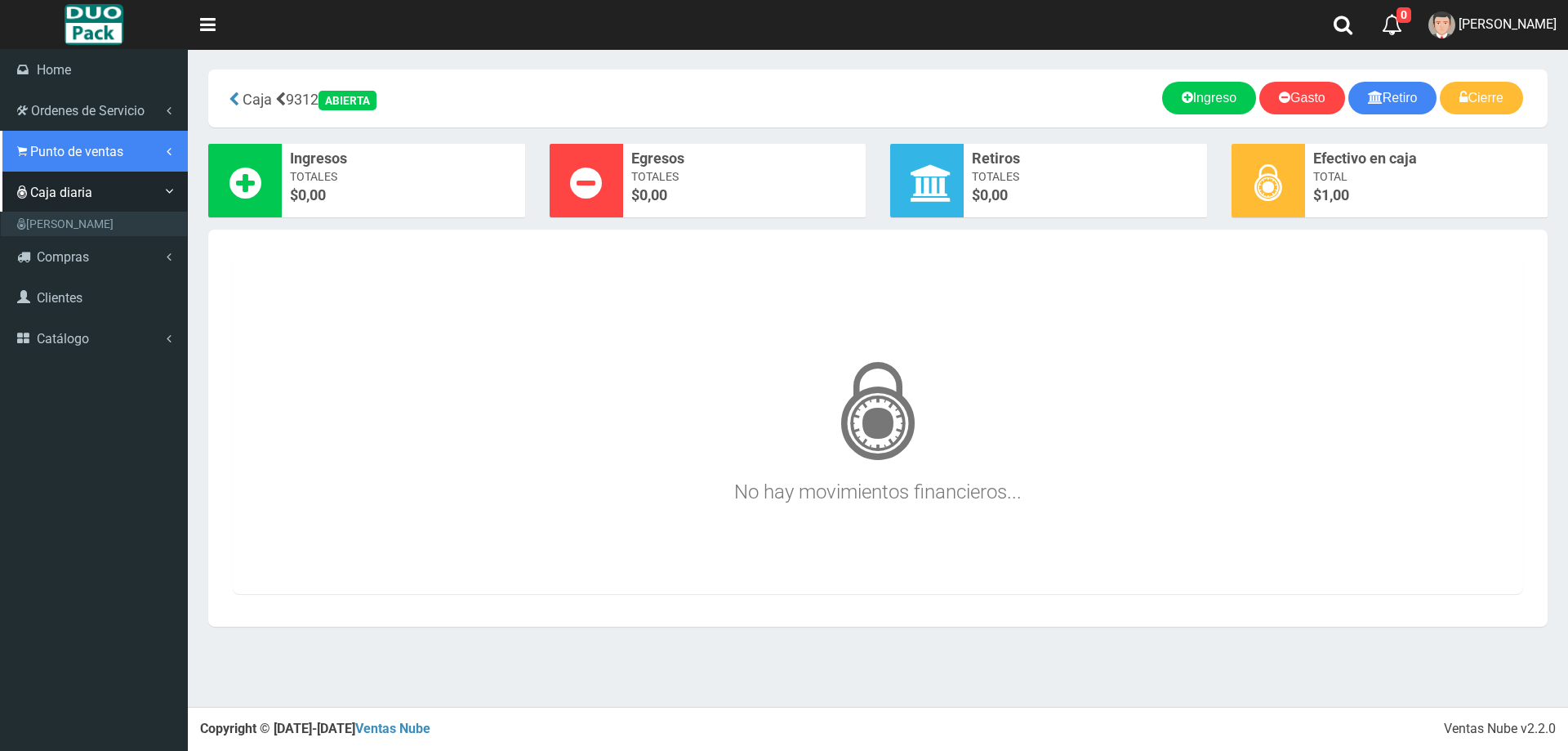
click at [33, 152] on span "Punto de ventas" at bounding box center [77, 152] width 93 height 16
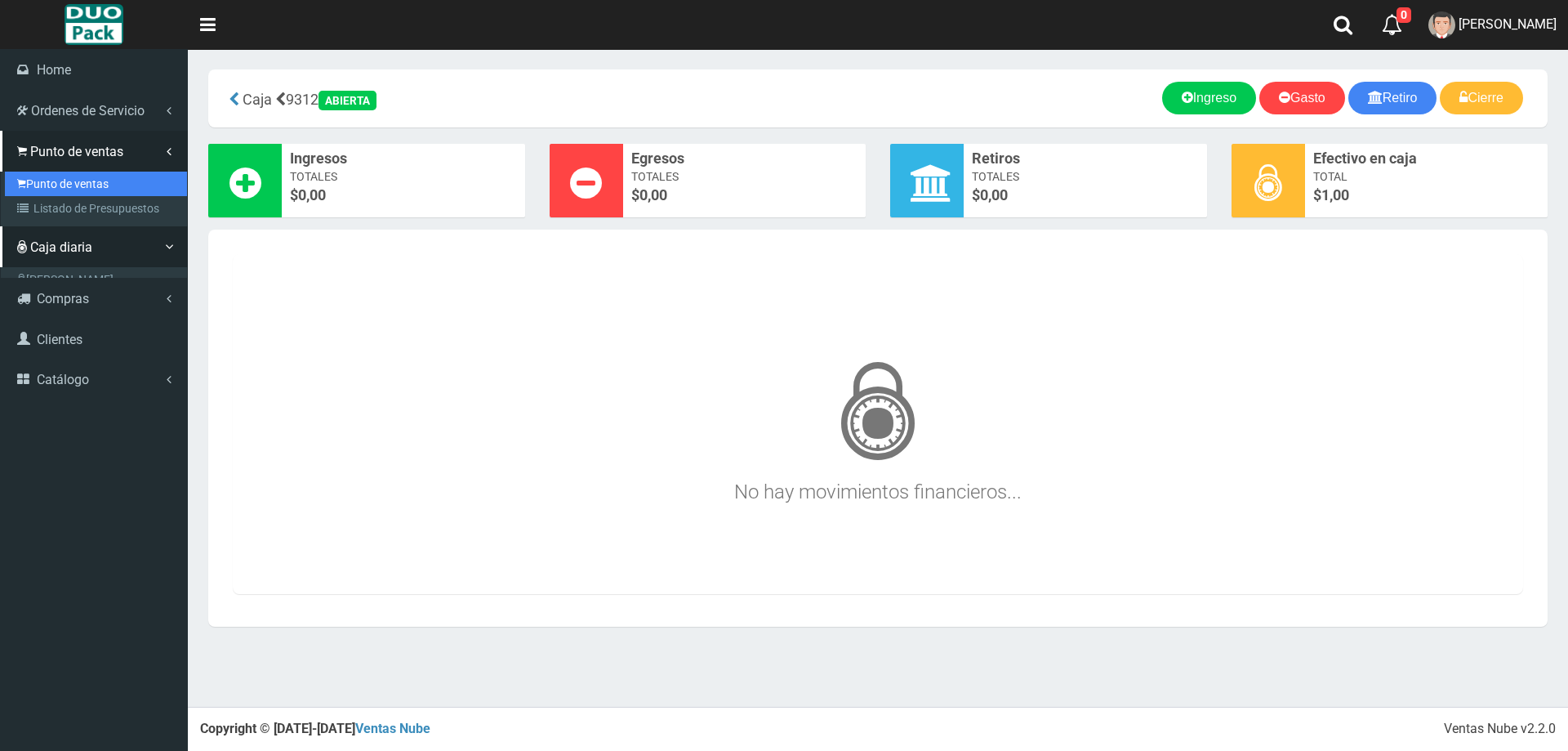
click at [65, 181] on link "Punto de ventas" at bounding box center [96, 184] width 182 height 24
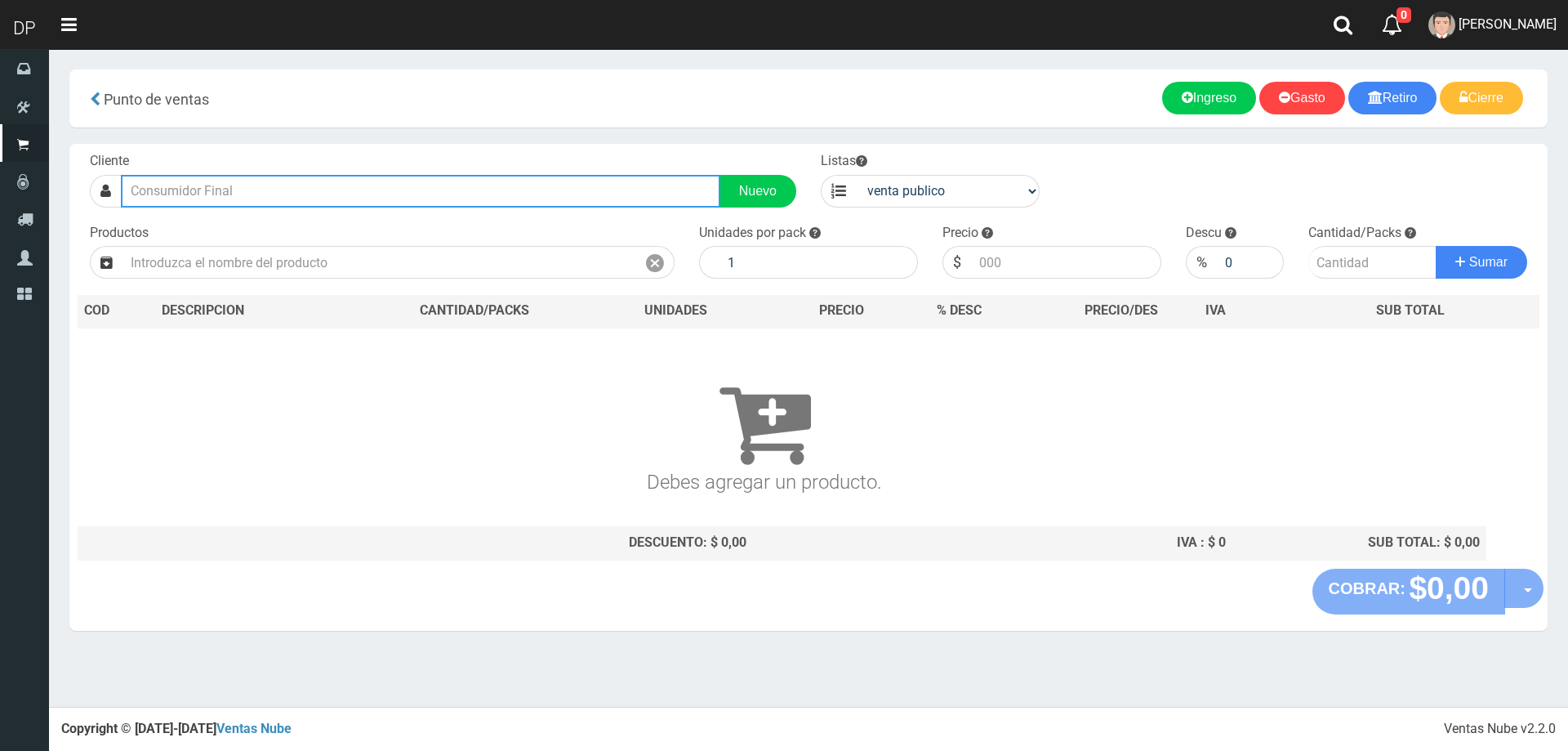
click at [281, 197] on input "text" at bounding box center [420, 191] width 599 height 33
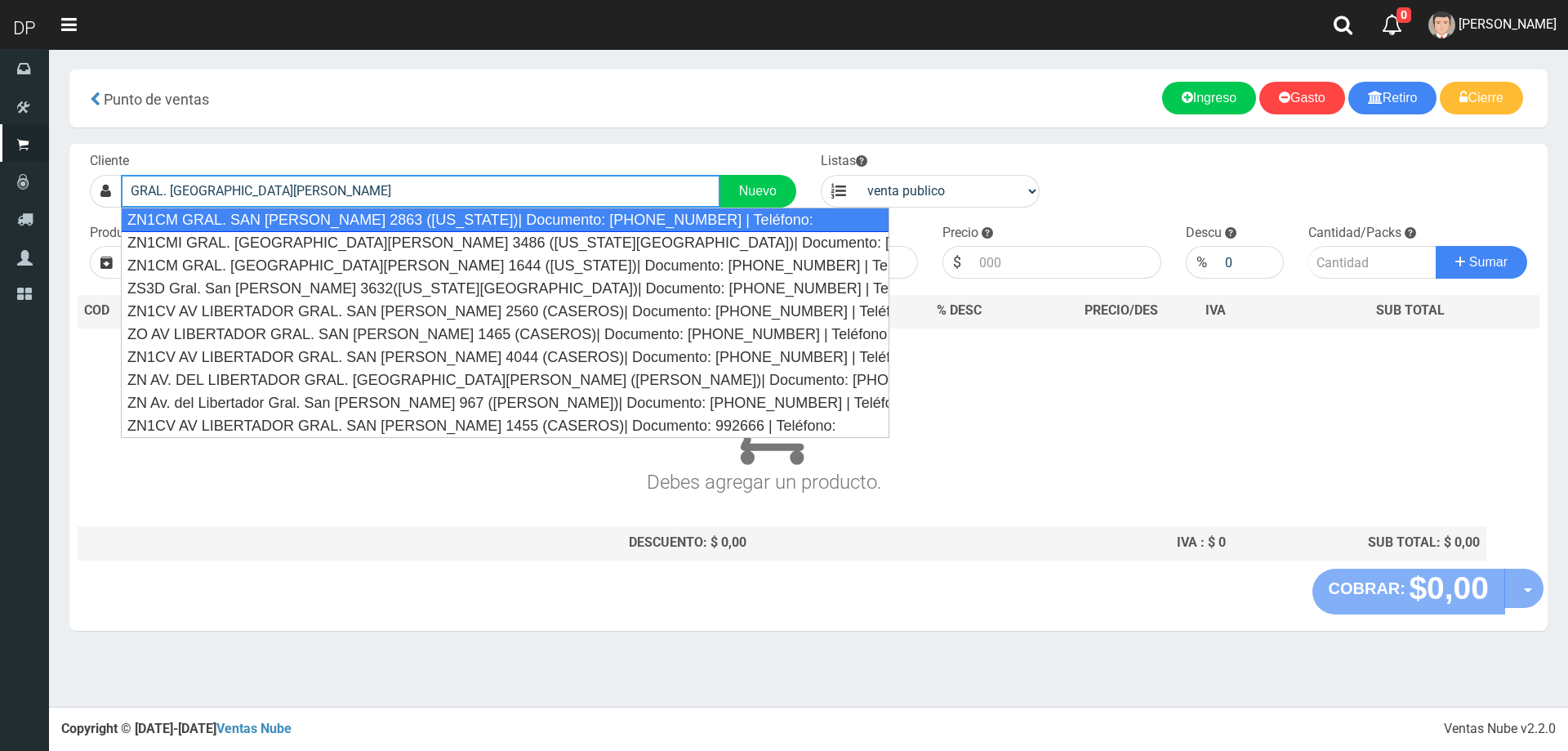
click at [281, 223] on div "ZN1CM GRAL. SAN MARTIN 2863 (FLORIDA)| Documento: 986595659262561 | Teléfono:" at bounding box center [504, 219] width 768 height 24
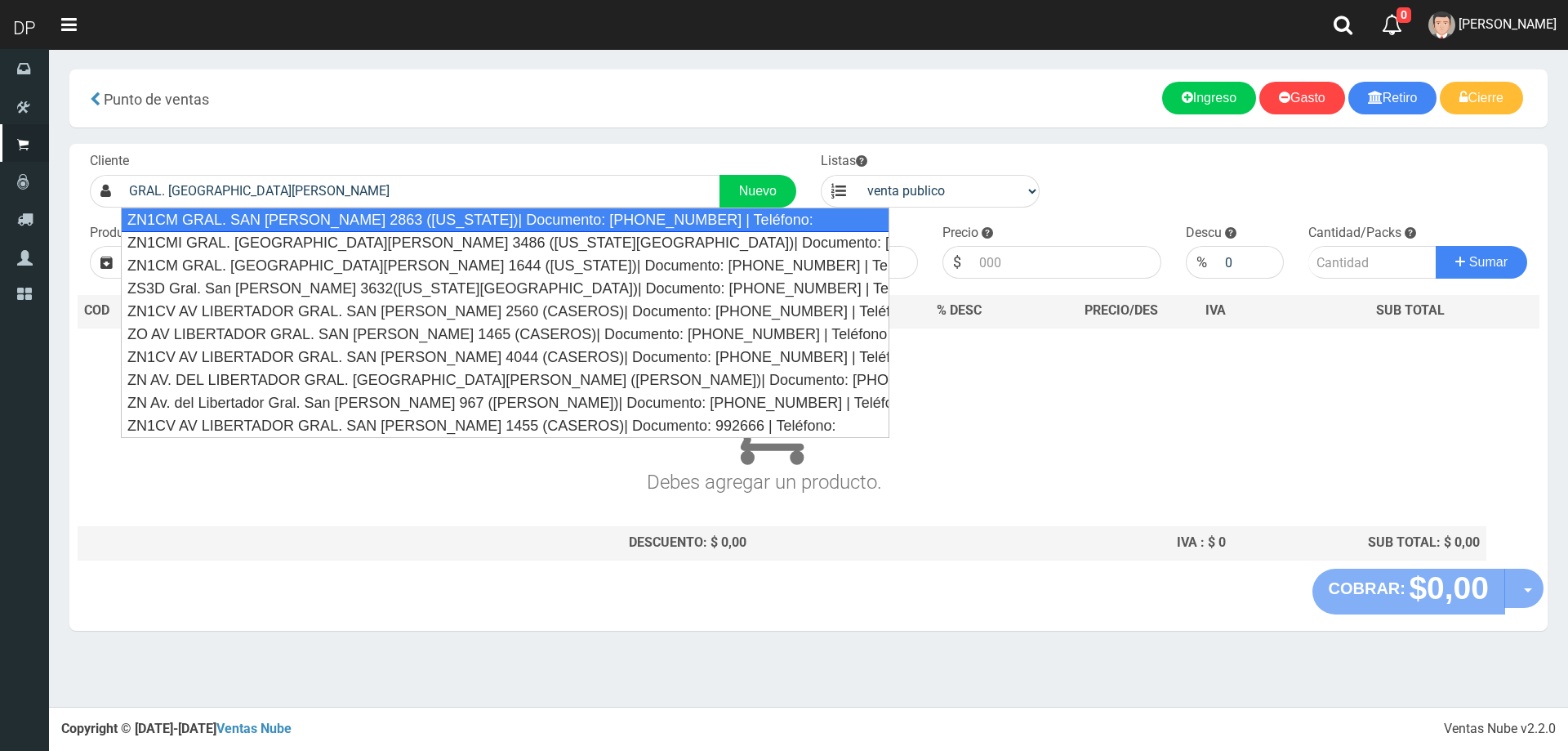
type input "ZN1CM GRAL. SAN MARTIN 2863 (FLORIDA)| Documento: 986595659262561 | Teléfono:"
select select "2"
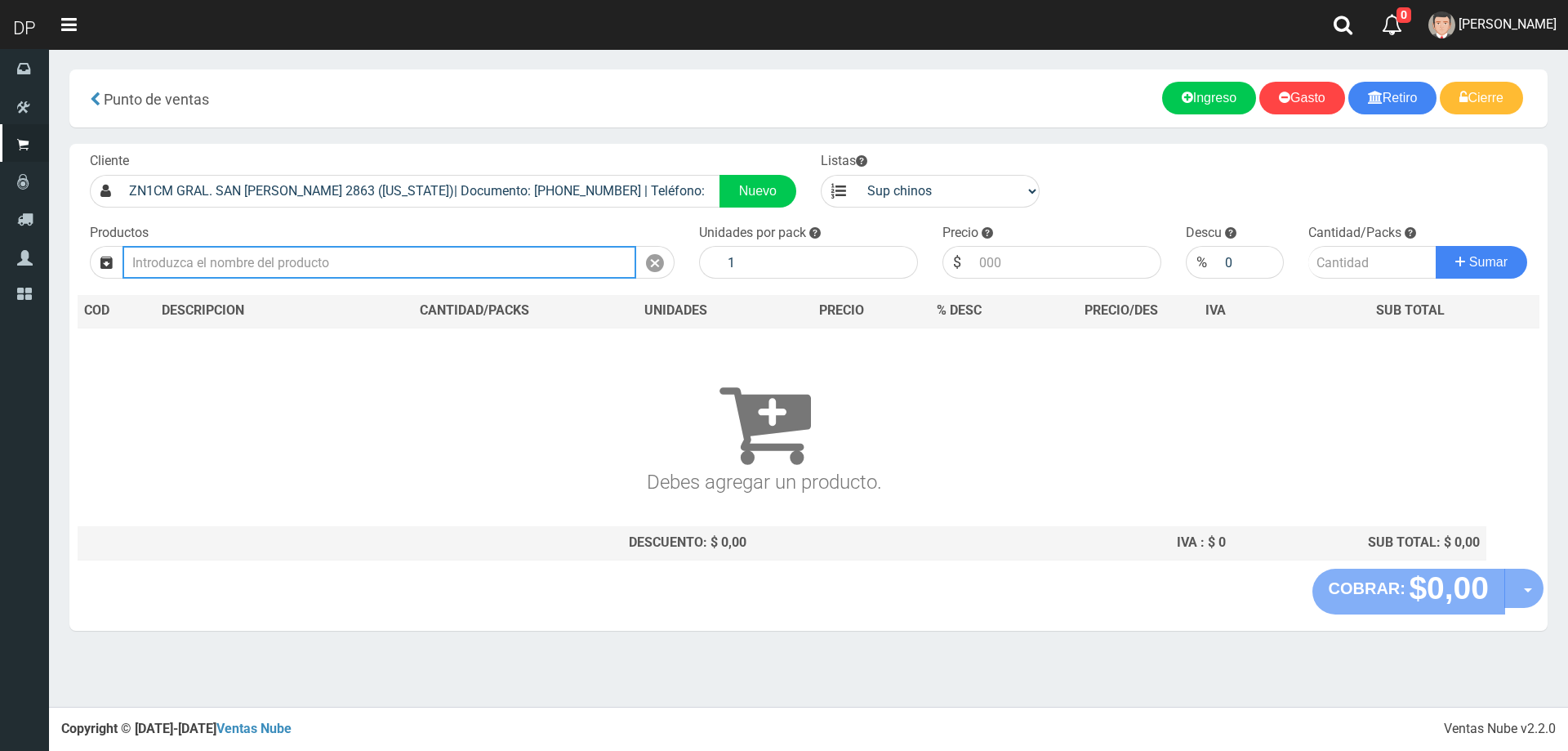
click at [462, 264] on input "text" at bounding box center [379, 262] width 514 height 33
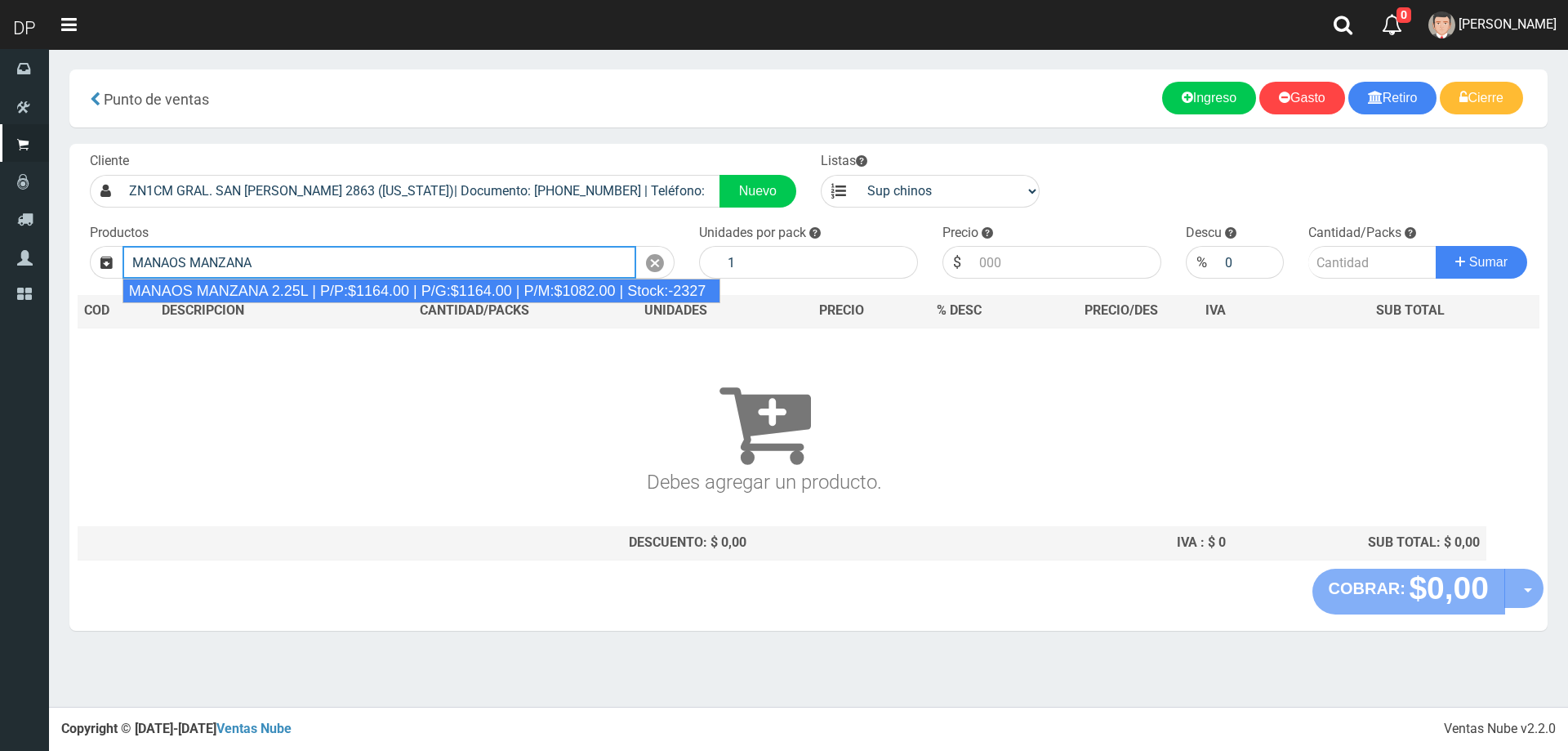
click at [447, 296] on div "MANAOS MANZANA 2.25L | P/P:$1164.00 | P/G:$1164.00 | P/M:$1082.00 | Stock:-2327" at bounding box center [422, 291] width 598 height 24
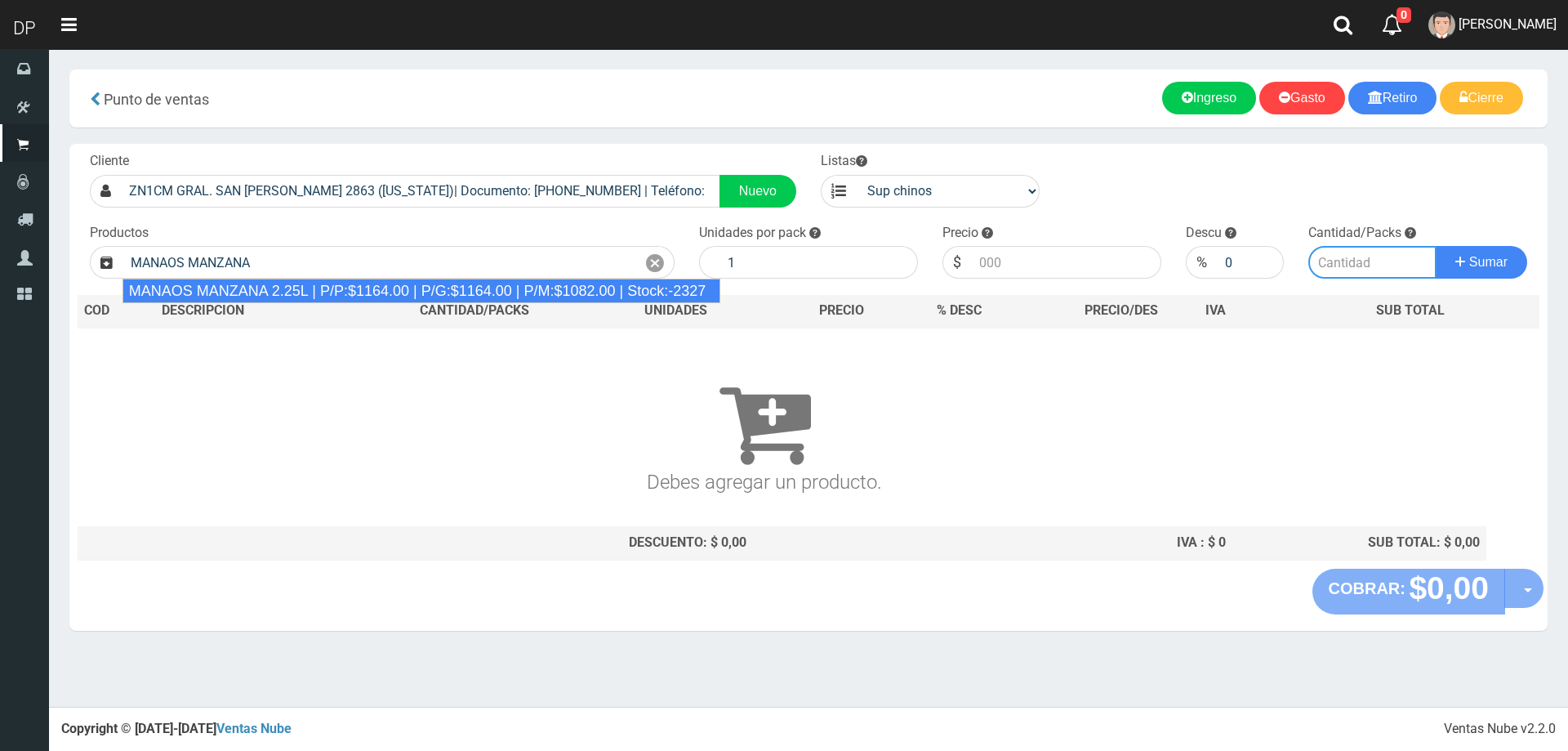
type input "MANAOS MANZANA 2.25L | P/P:$1164.00 | P/G:$1164.00 | P/M:$1082.00 | Stock:-2327"
type input "6"
type input "1164.00"
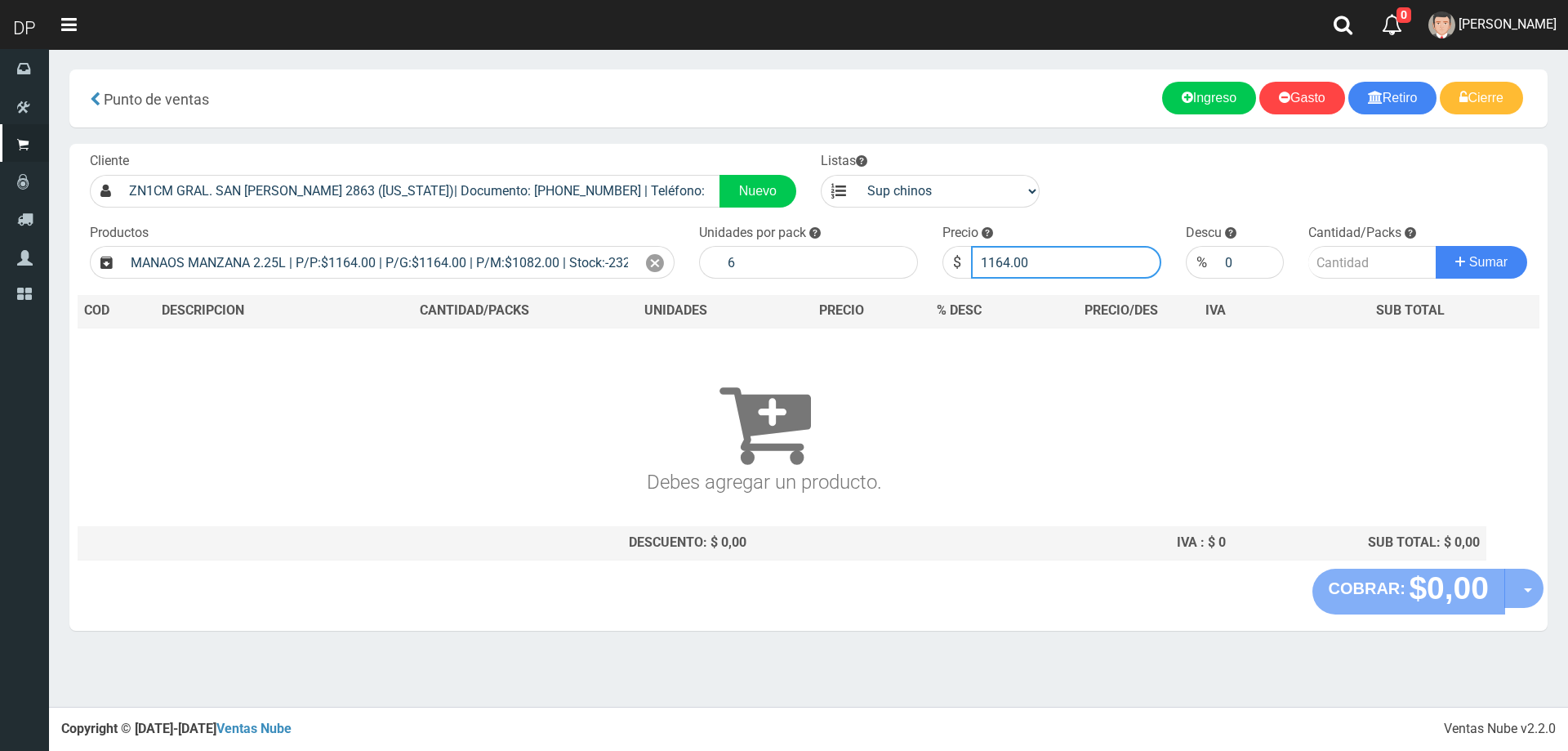
click at [1097, 258] on input "1164.00" at bounding box center [1065, 262] width 190 height 33
type input "1030"
click at [1404, 270] on input "number" at bounding box center [1373, 262] width 129 height 33
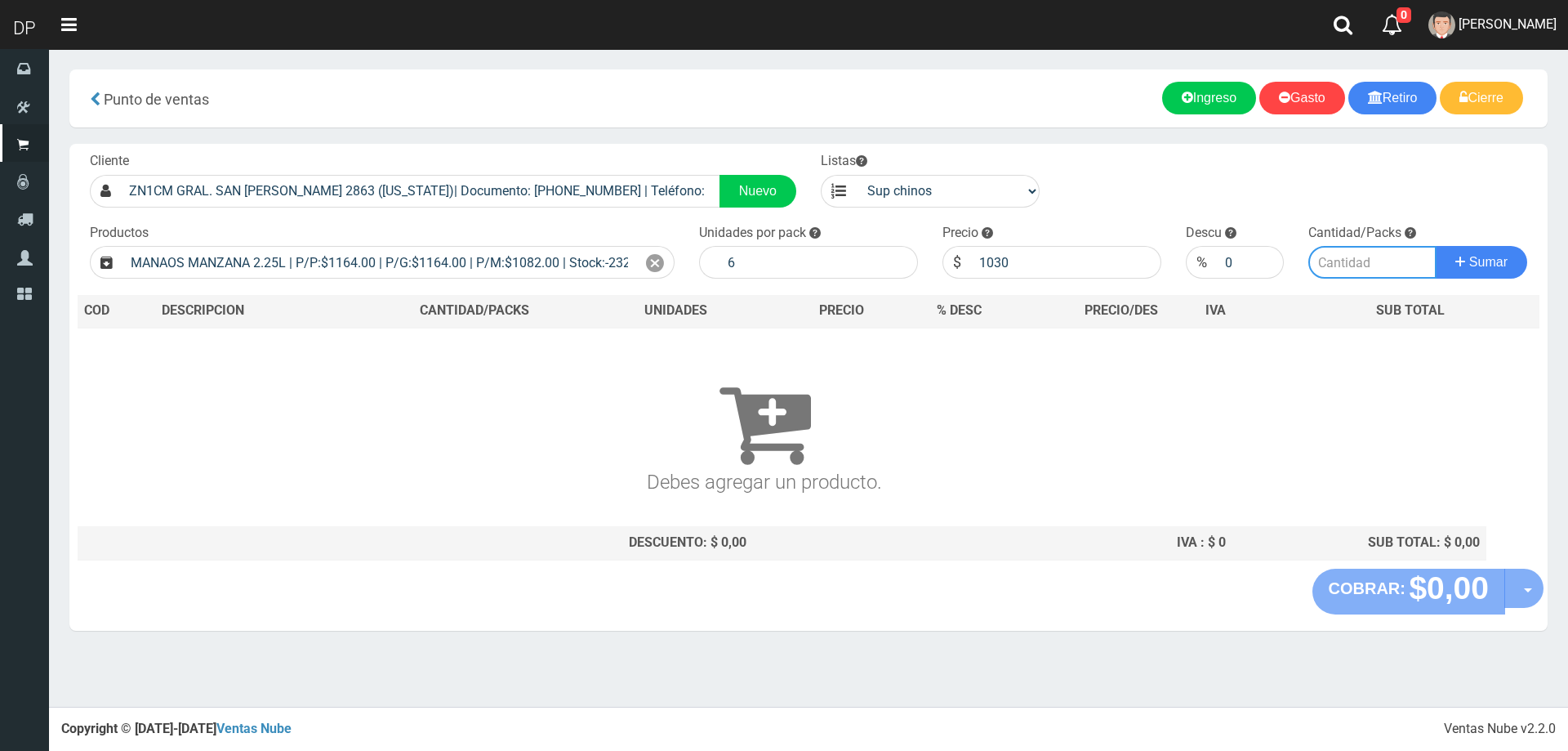
type input "1"
click at [1436, 246] on button "Sumar" at bounding box center [1482, 262] width 91 height 33
type input "1"
click at [1436, 246] on button "Sumar" at bounding box center [1482, 262] width 91 height 33
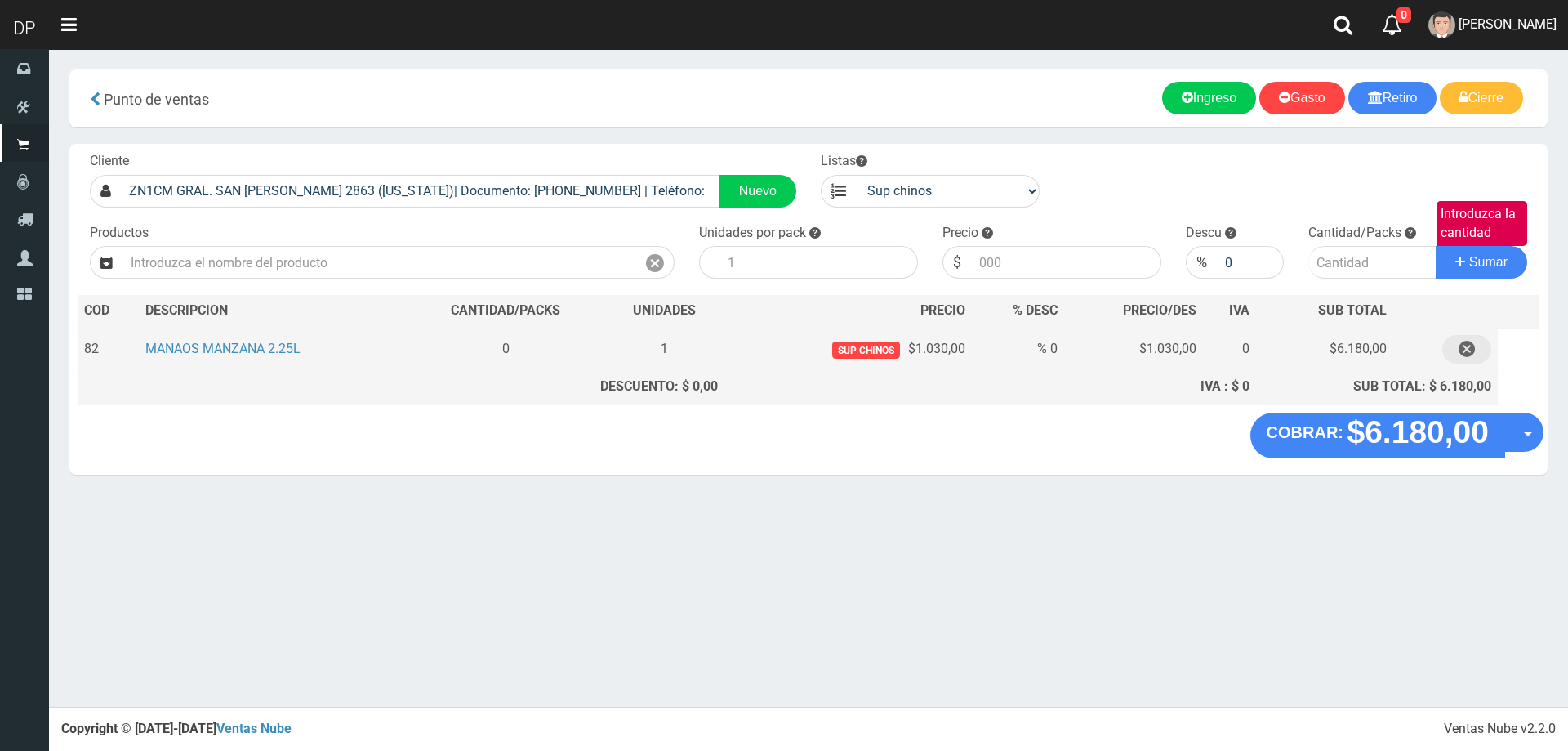
click at [1473, 355] on icon "button" at bounding box center [1467, 349] width 17 height 29
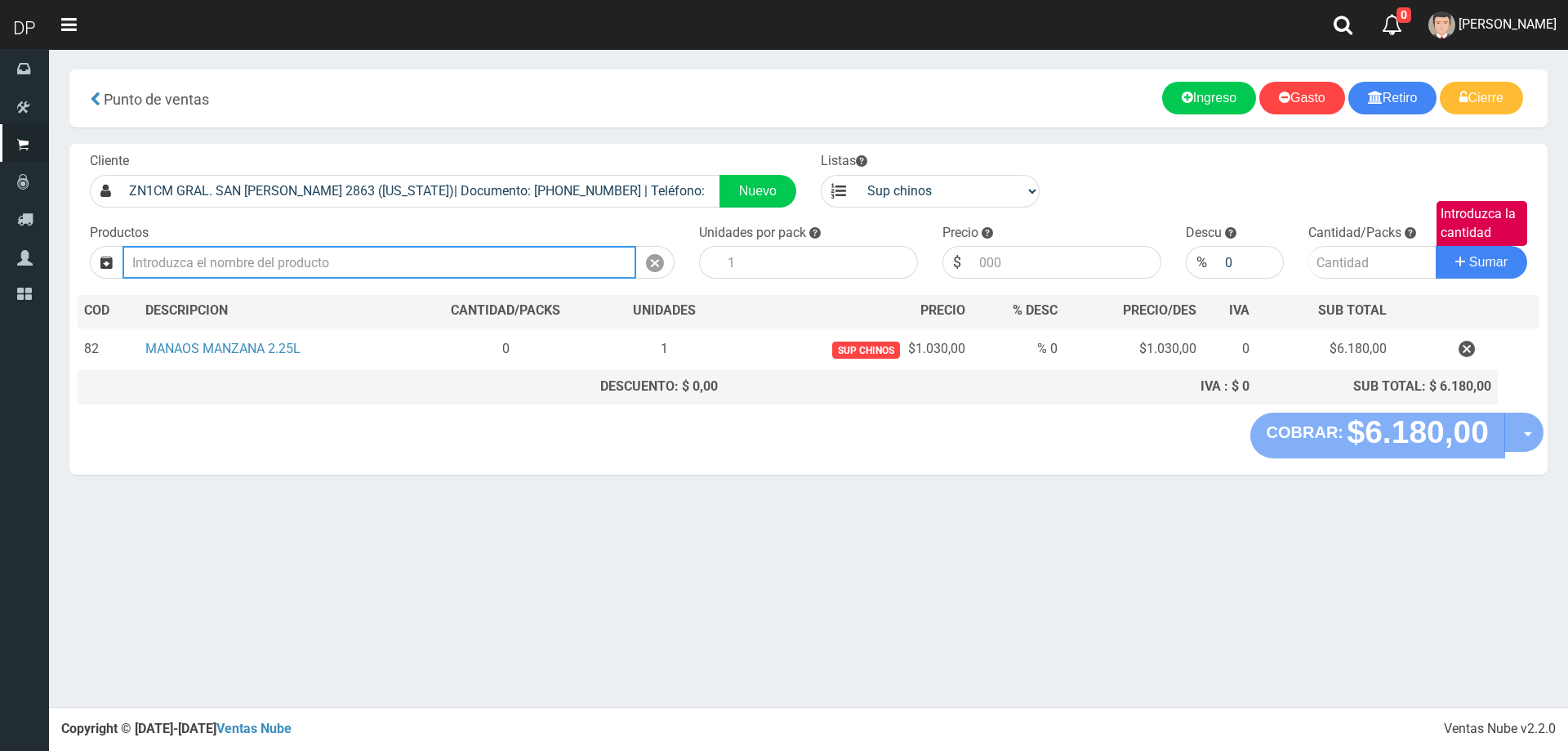
click at [461, 263] on input "text" at bounding box center [379, 262] width 514 height 33
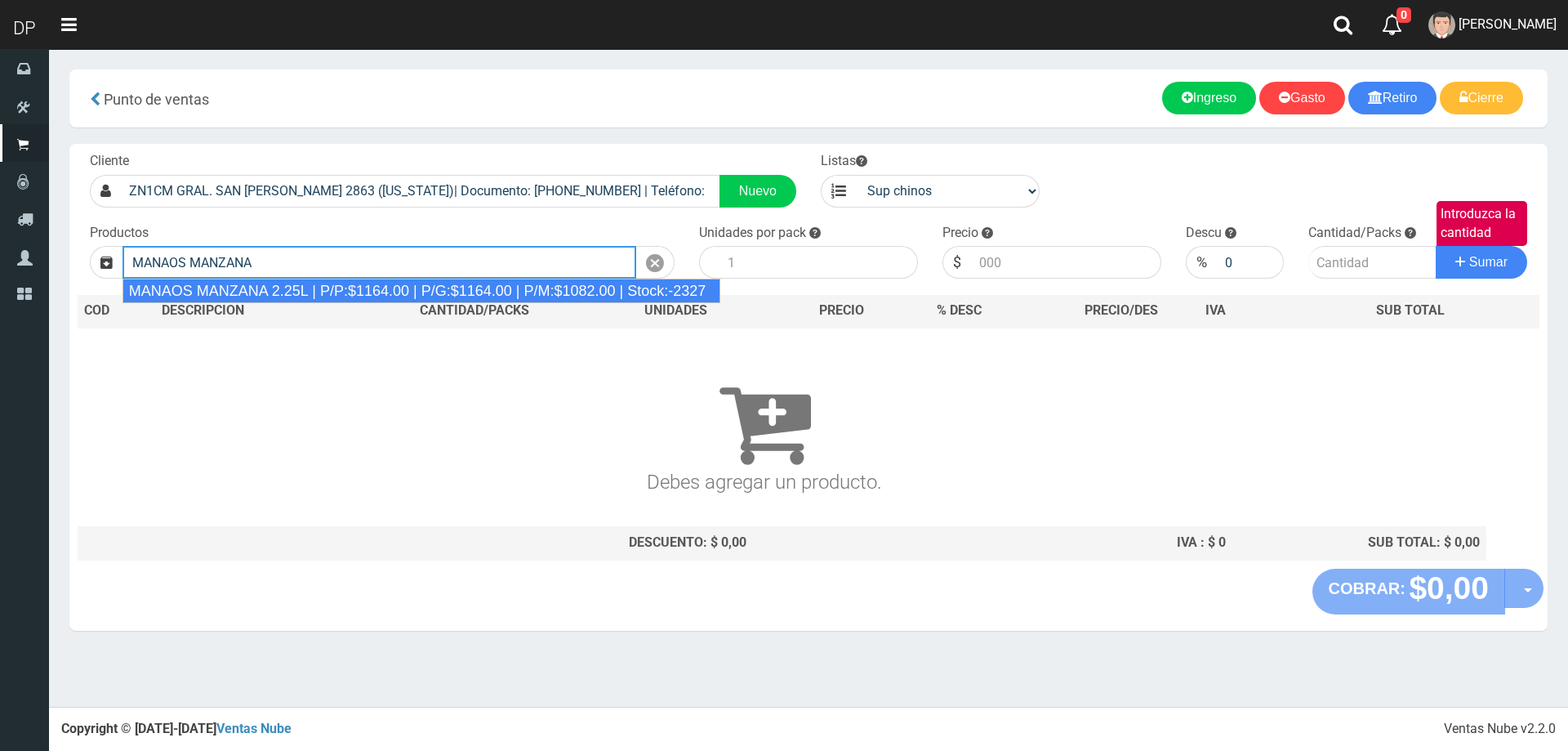
click at [441, 288] on div "MANAOS MANZANA 2.25L | P/P:$1164.00 | P/G:$1164.00 | P/M:$1082.00 | Stock:-2327" at bounding box center [422, 291] width 598 height 24
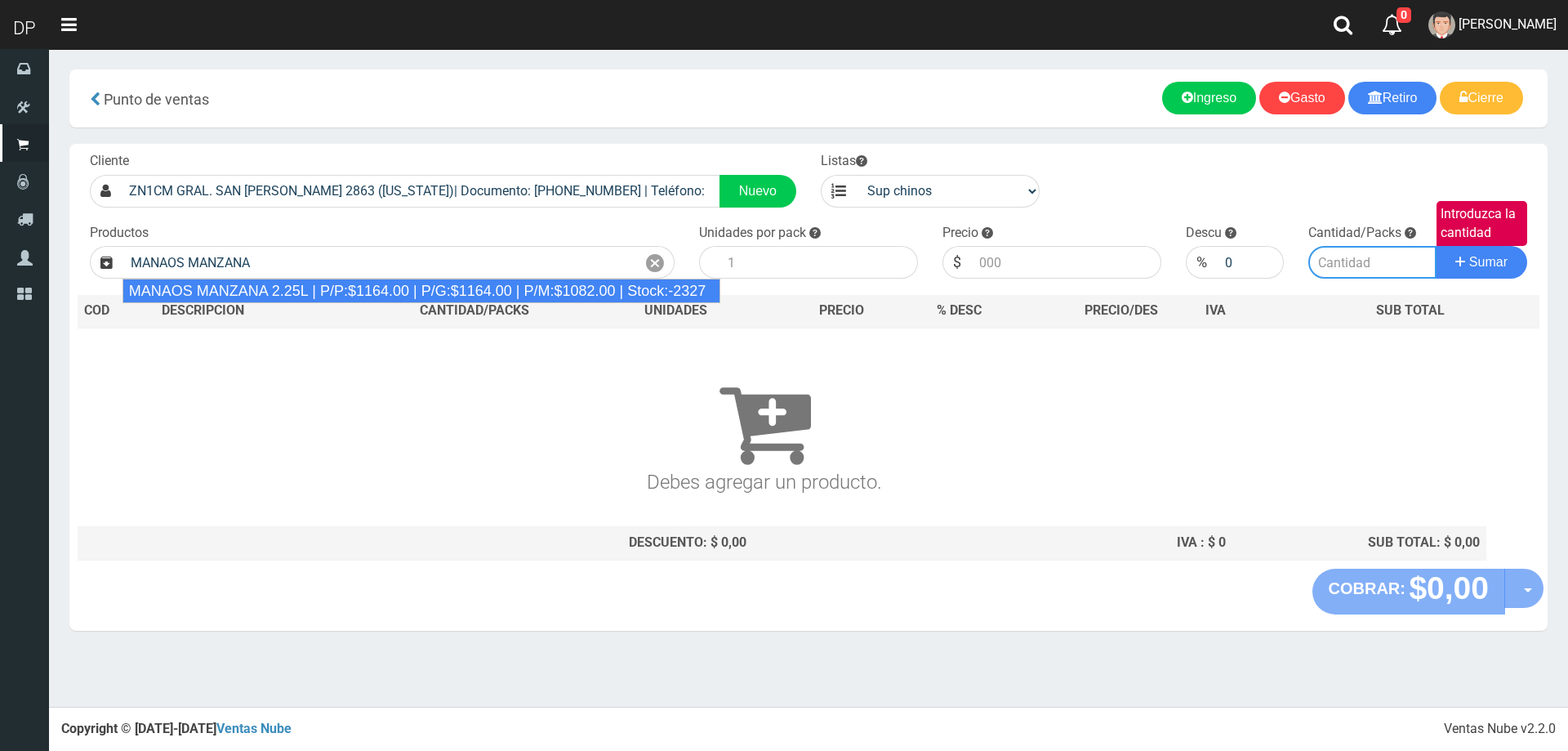
type input "MANAOS MANZANA 2.25L | P/P:$1164.00 | P/G:$1164.00 | P/M:$1082.00 | Stock:-2327"
type input "6"
type input "1164.00"
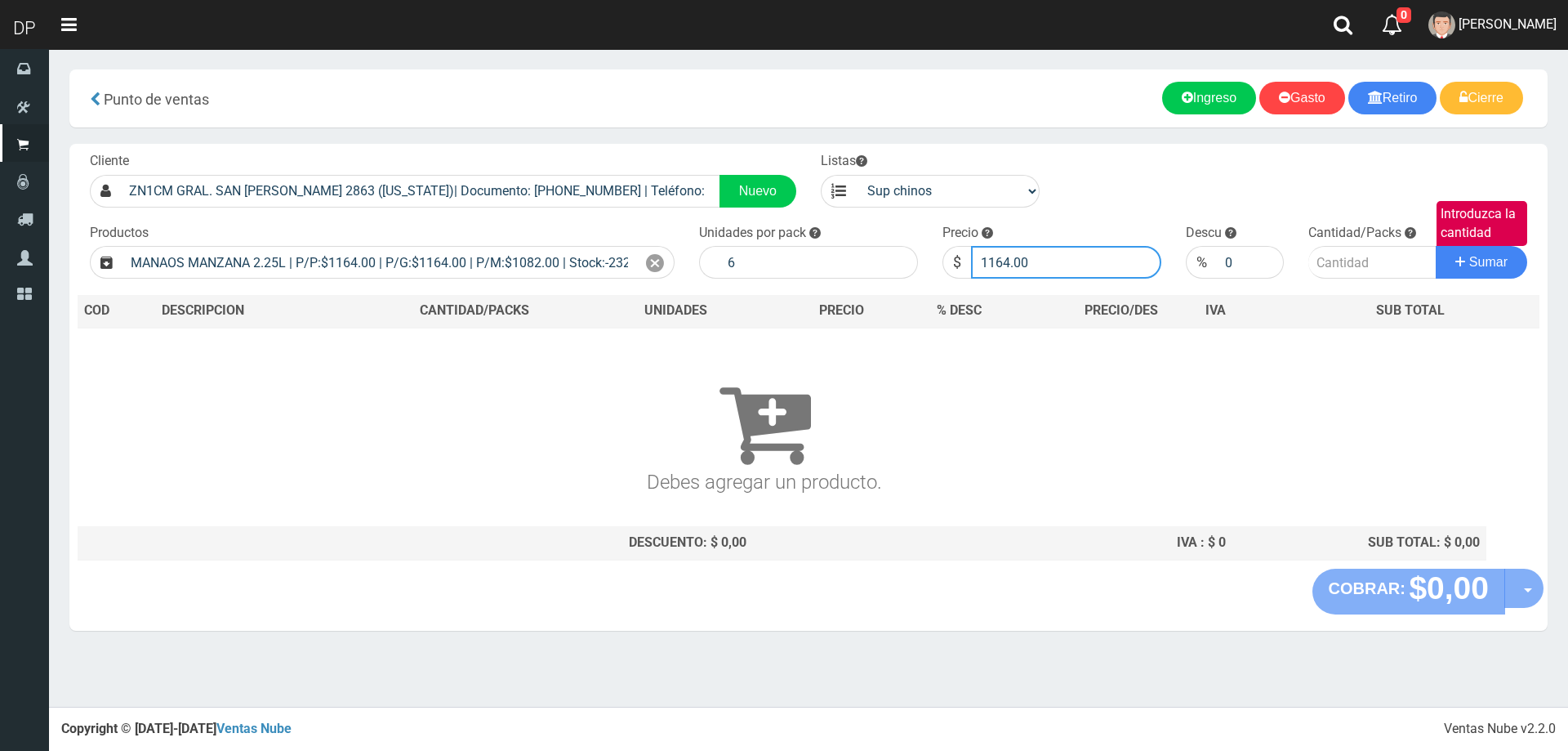
click at [1091, 265] on input "1164.00" at bounding box center [1065, 262] width 190 height 33
type input "1030"
click at [1436, 246] on button "Sumar" at bounding box center [1482, 262] width 91 height 33
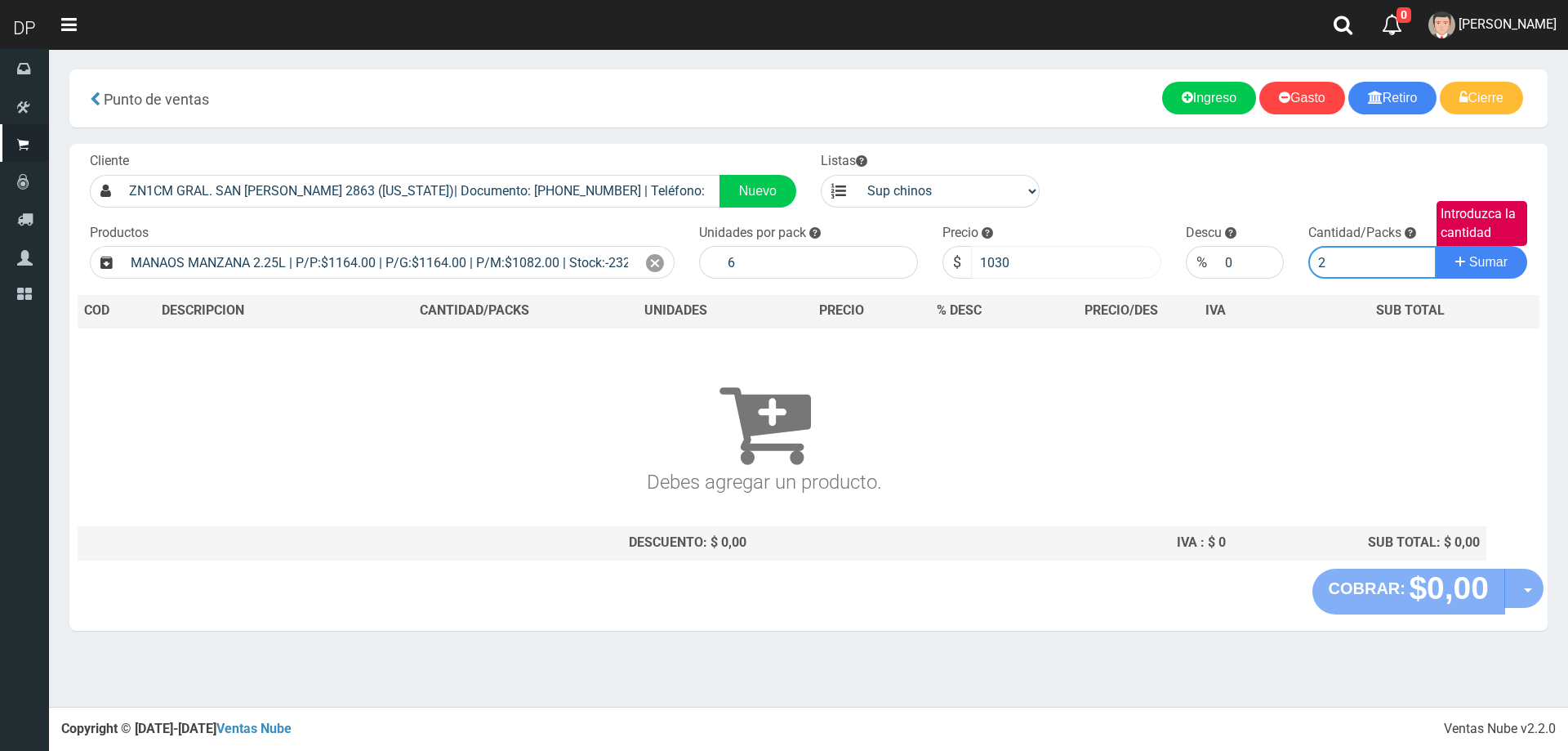
type input "2"
click at [1436, 246] on button "Sumar" at bounding box center [1482, 262] width 91 height 33
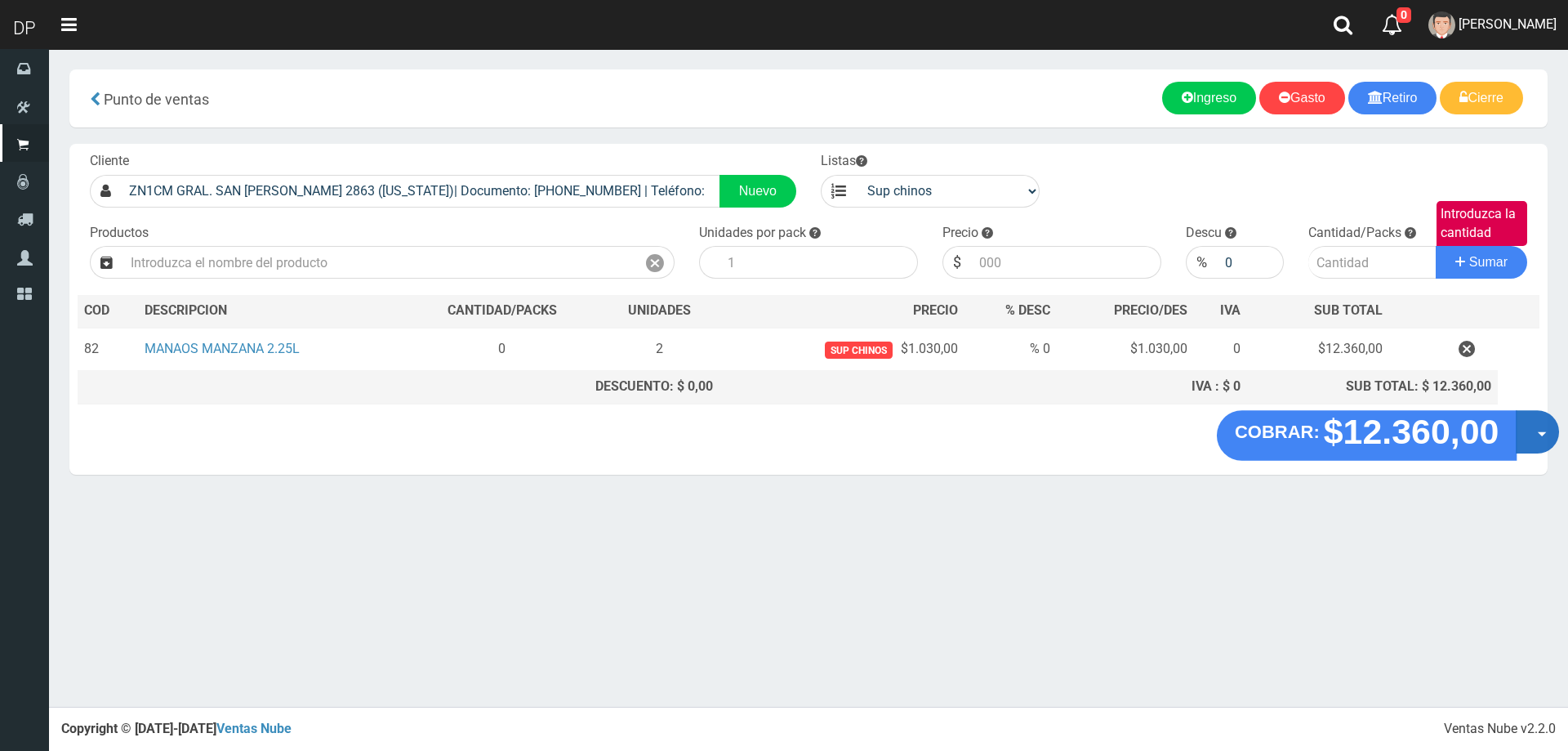
click at [1544, 437] on button "Opciones" at bounding box center [1537, 431] width 44 height 44
click at [1512, 443] on link "Hacer Devolucion" at bounding box center [1484, 437] width 146 height 37
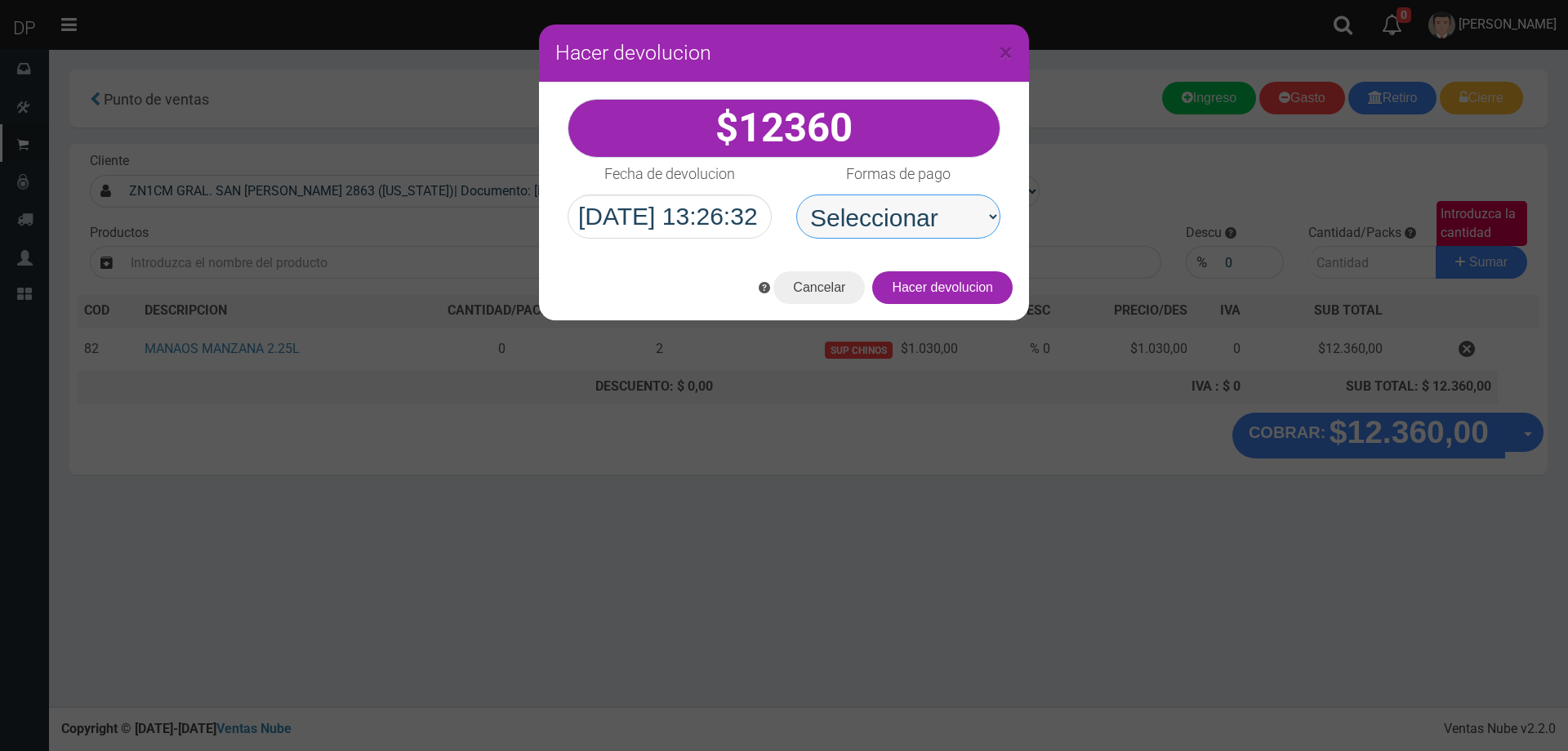
click at [952, 233] on select "Seleccionar Efectivo Tarjeta de Crédito Depósito Débito" at bounding box center [898, 216] width 204 height 44
select select "Efectivo"
click at [796, 194] on select "Seleccionar Efectivo Tarjeta de Crédito Depósito Débito" at bounding box center [898, 216] width 204 height 44
click at [964, 288] on button "Hacer devolucion" at bounding box center [942, 287] width 140 height 33
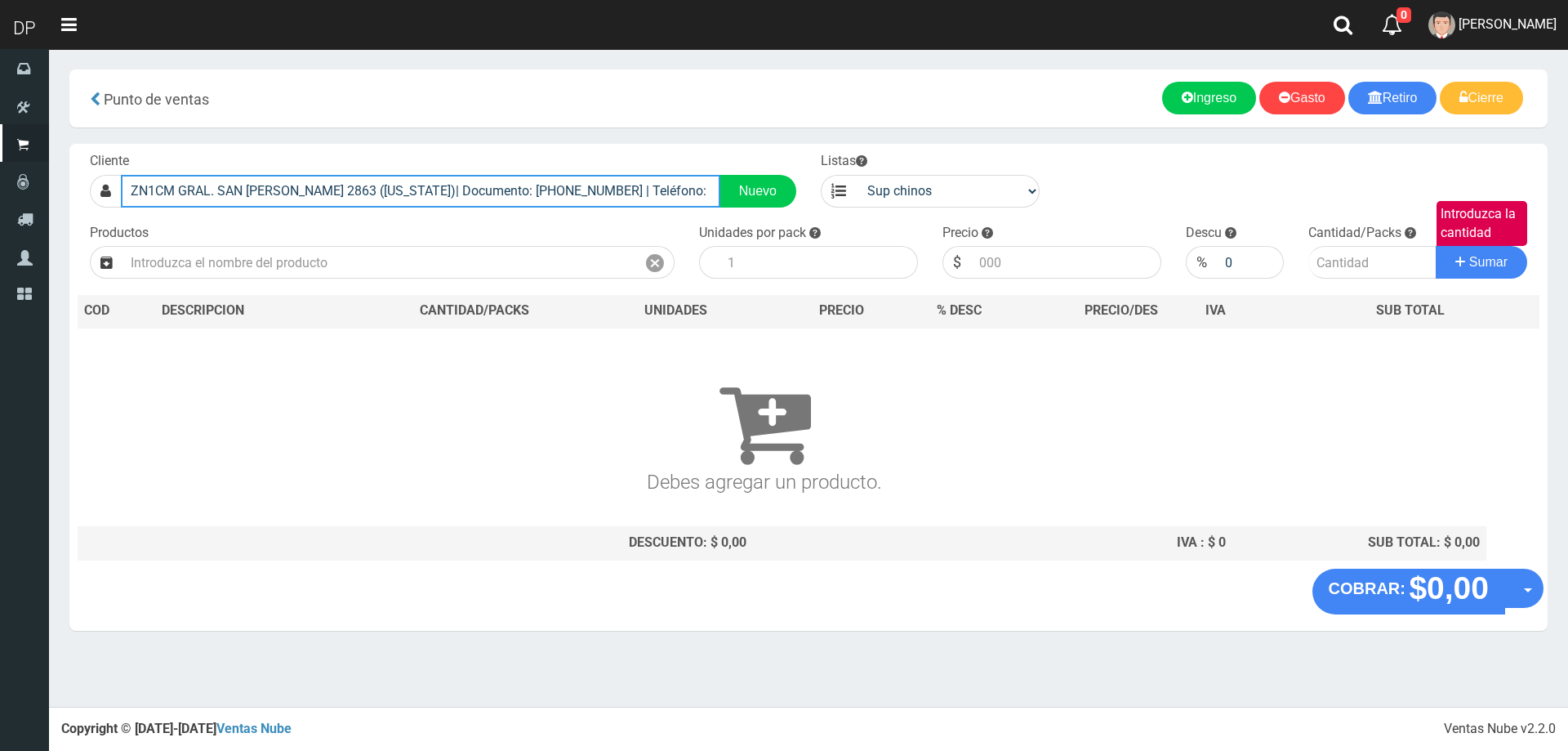
click at [437, 192] on input "ZN1CM GRAL. SAN MARTIN 2863 (FLORIDA)| Documento: 986595659262561 | Teléfono:" at bounding box center [420, 191] width 599 height 33
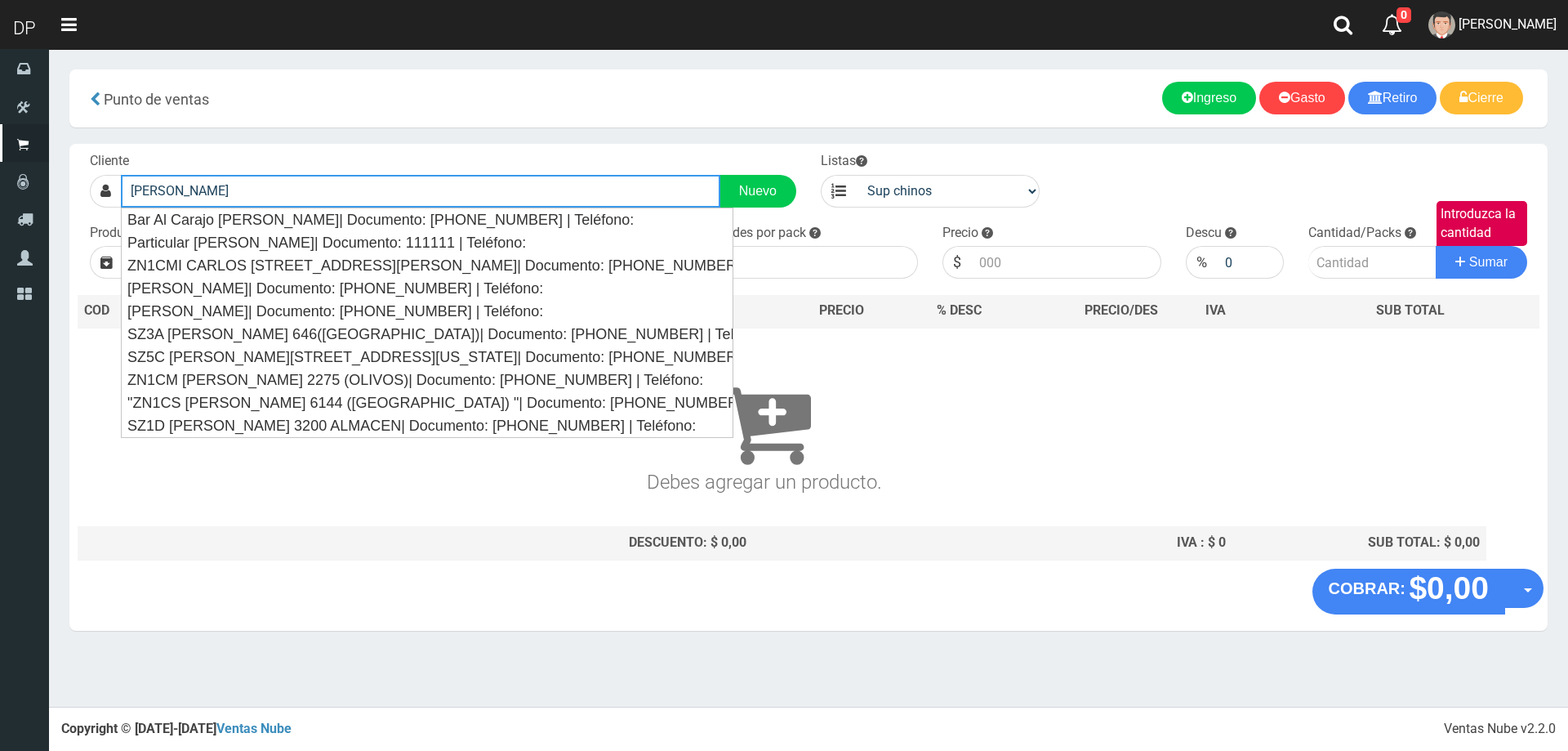
click at [223, 198] on input "CARLOS" at bounding box center [420, 191] width 599 height 33
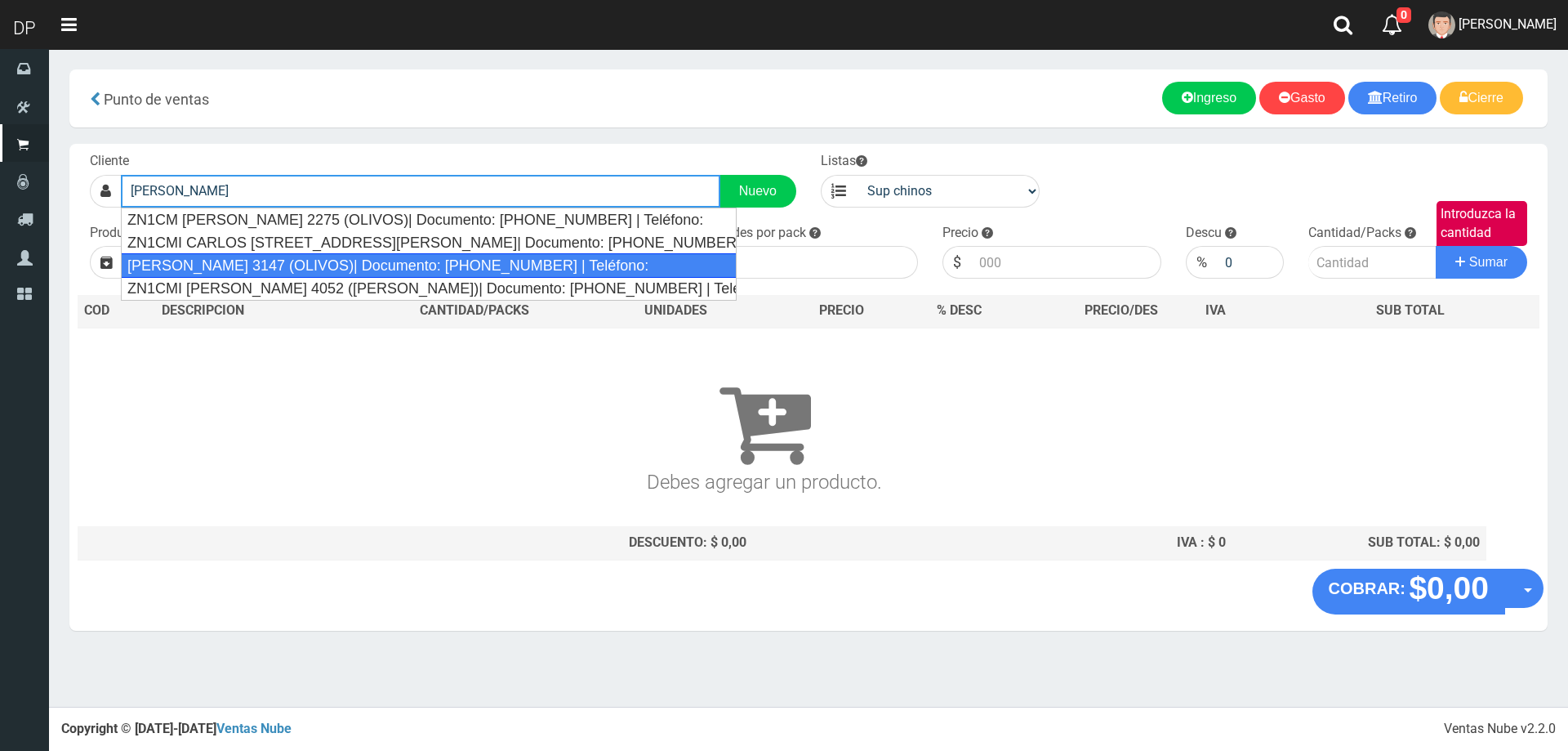
click at [238, 274] on div "CARLOS VILLATE 3147 (OLIVOS)| Documento: 25451865132 | Teléfono:" at bounding box center [428, 266] width 616 height 24
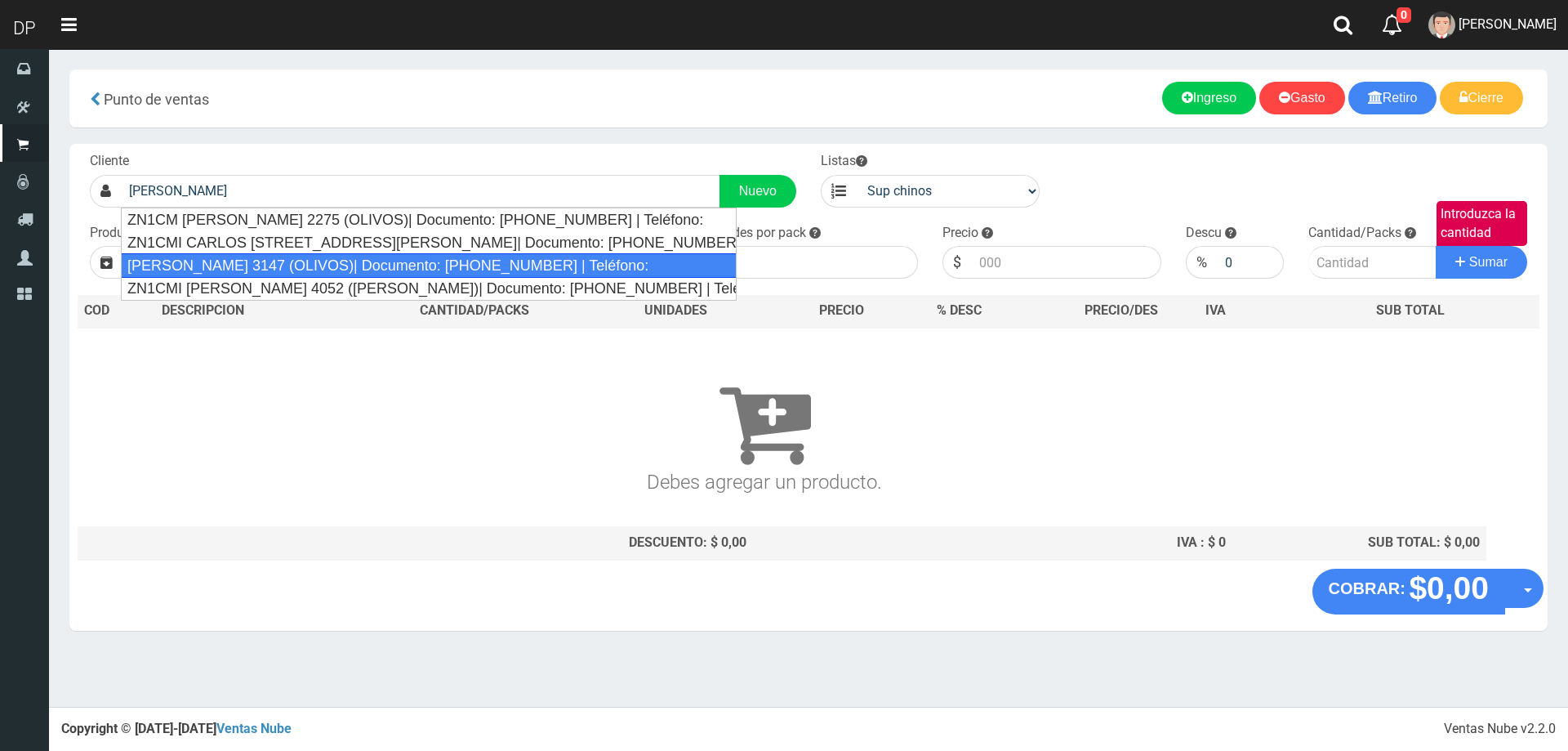
type input "CARLOS VILLATE 3147 (OLIVOS)| Documento: 25451865132 | Teléfono:"
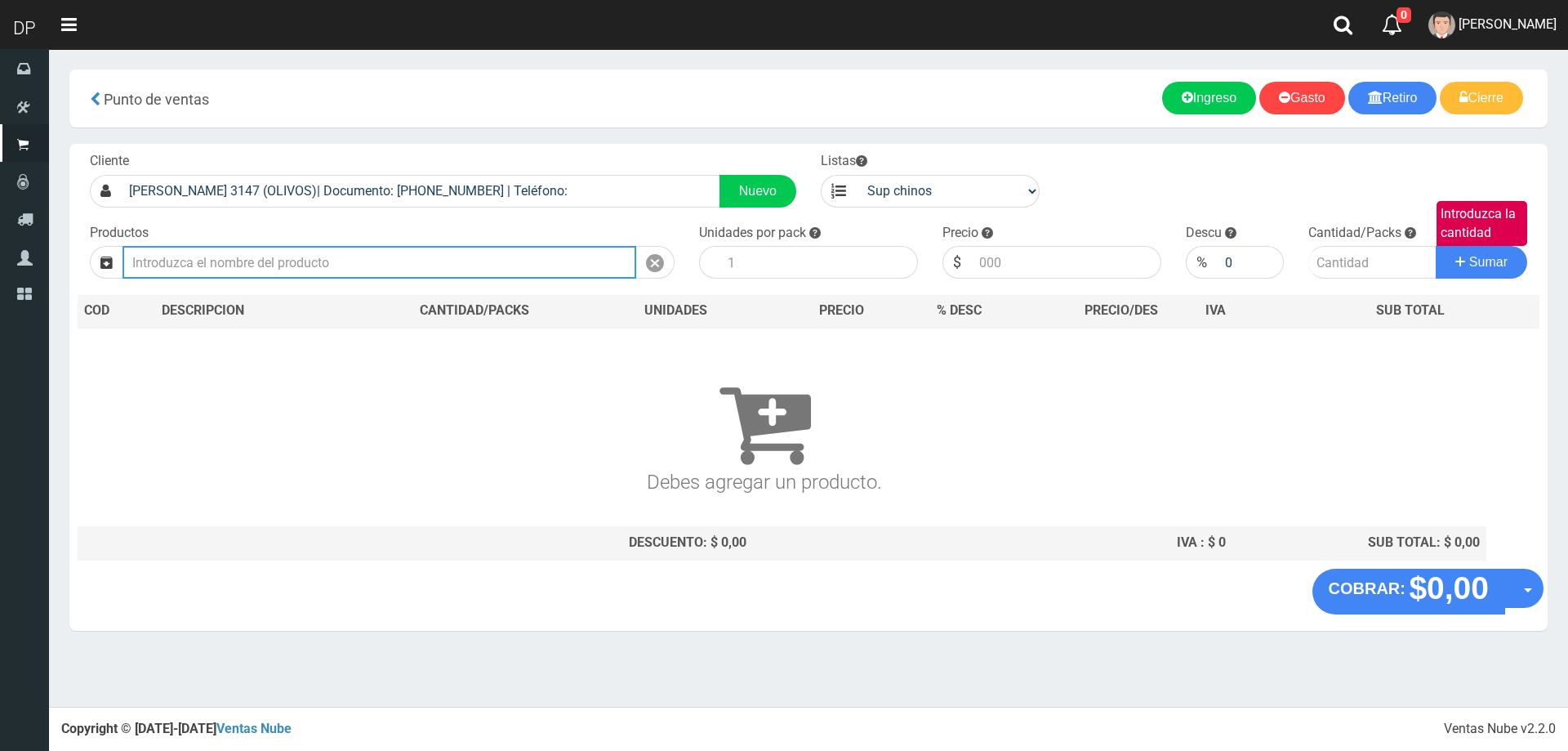
click at [486, 259] on input "text" at bounding box center [379, 262] width 514 height 33
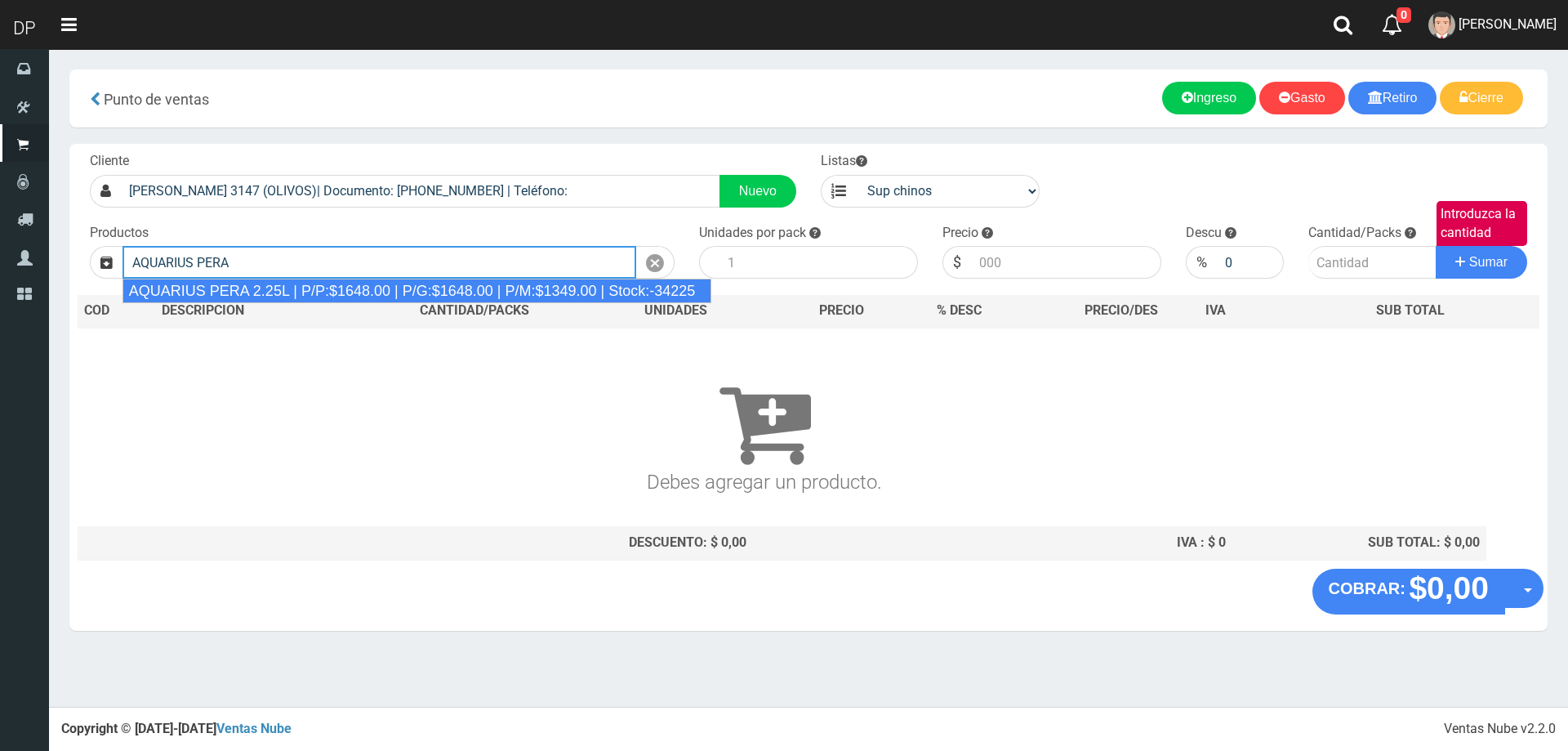
click at [343, 286] on div "AQUARIUS PERA 2.25L | P/P:$1648.00 | P/G:$1648.00 | P/M:$1349.00 | Stock:-34225" at bounding box center [417, 291] width 590 height 24
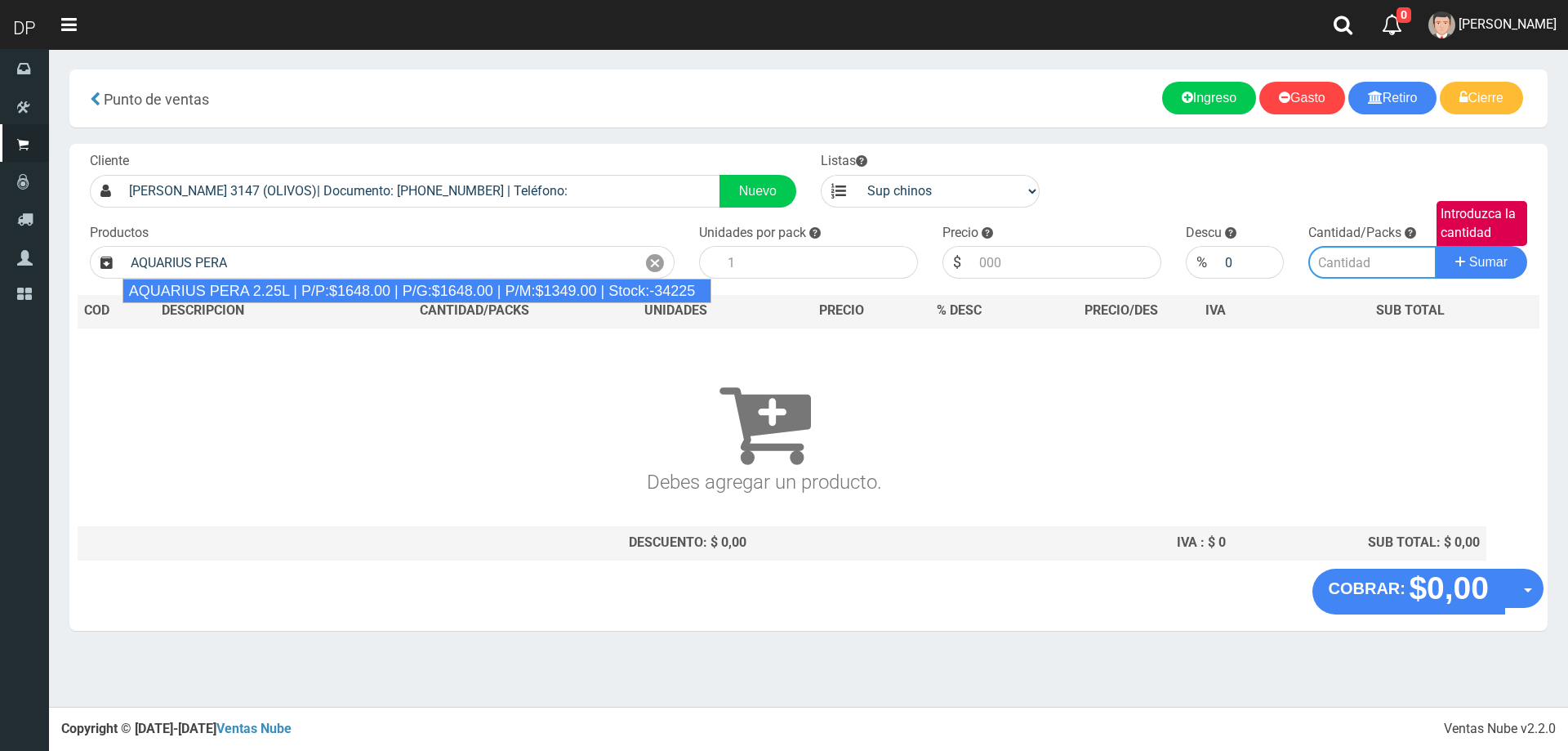
type input "AQUARIUS PERA 2.25L | P/P:$1648.00 | P/G:$1648.00 | P/M:$1349.00 | Stock:-34225"
type input "6"
type input "1648.00"
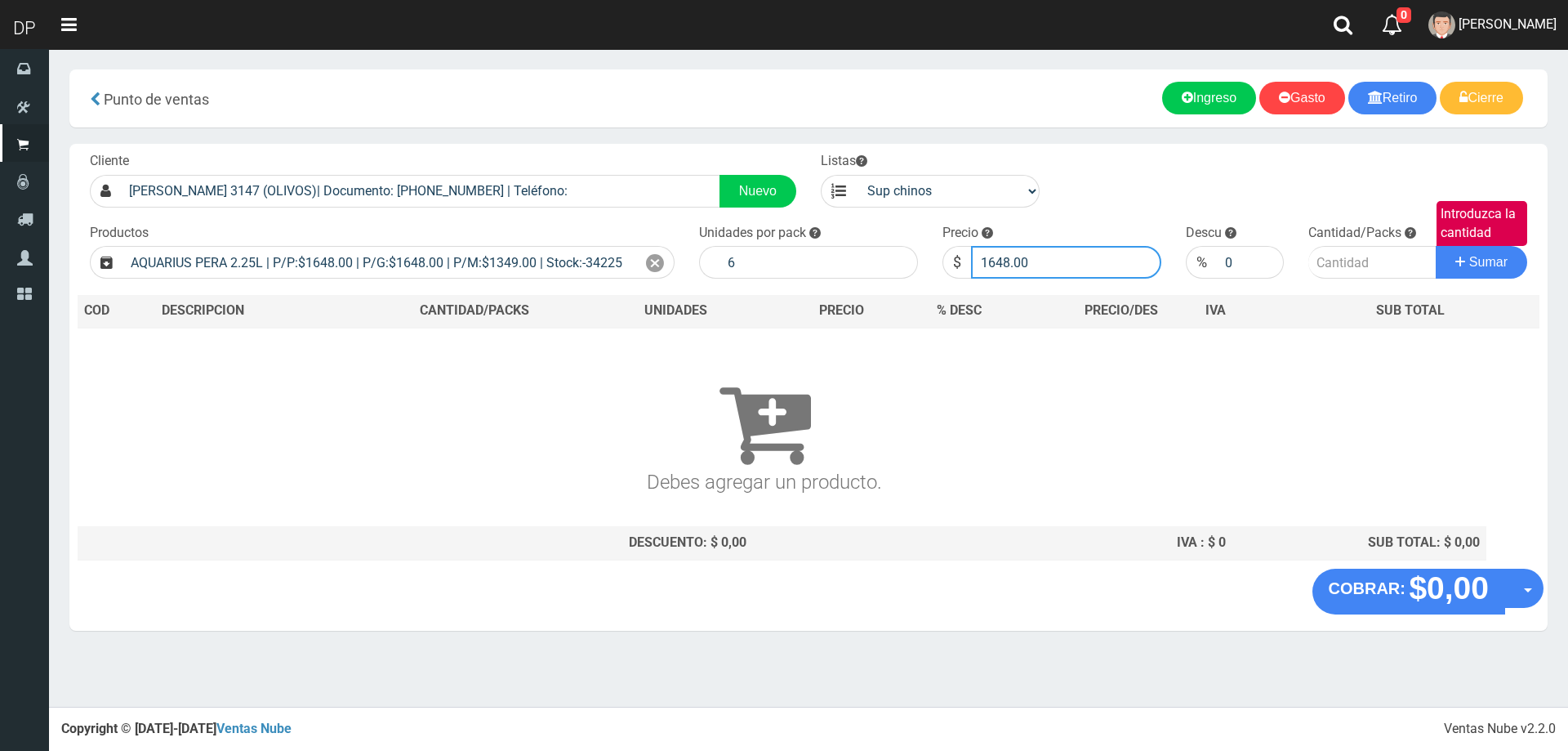
click at [1064, 259] on input "1648.00" at bounding box center [1065, 262] width 190 height 33
type input "1598"
type input "1598.00"
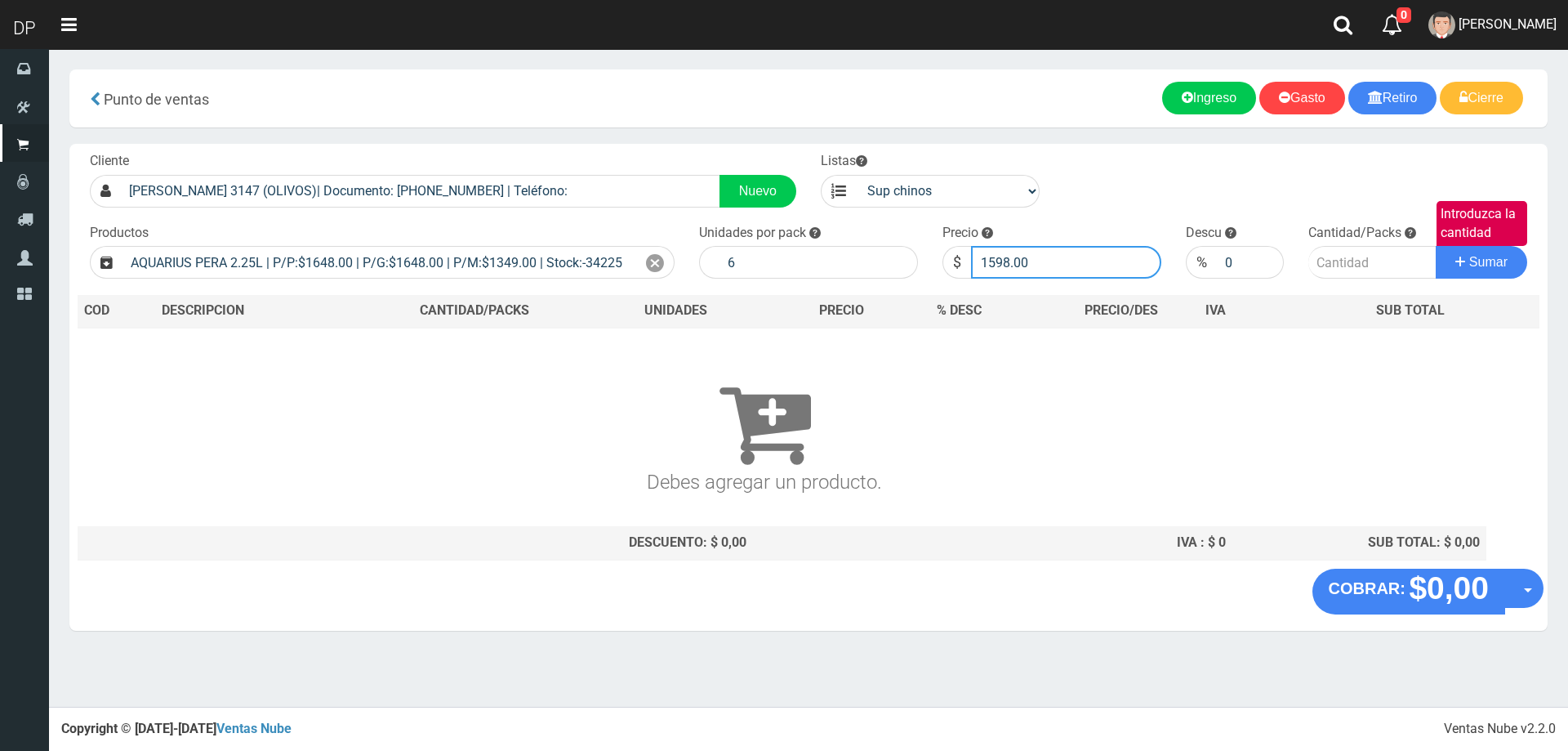
click at [1436, 246] on button "Sumar" at bounding box center [1482, 262] width 91 height 33
type input "1"
click at [1436, 246] on button "Sumar" at bounding box center [1482, 262] width 91 height 33
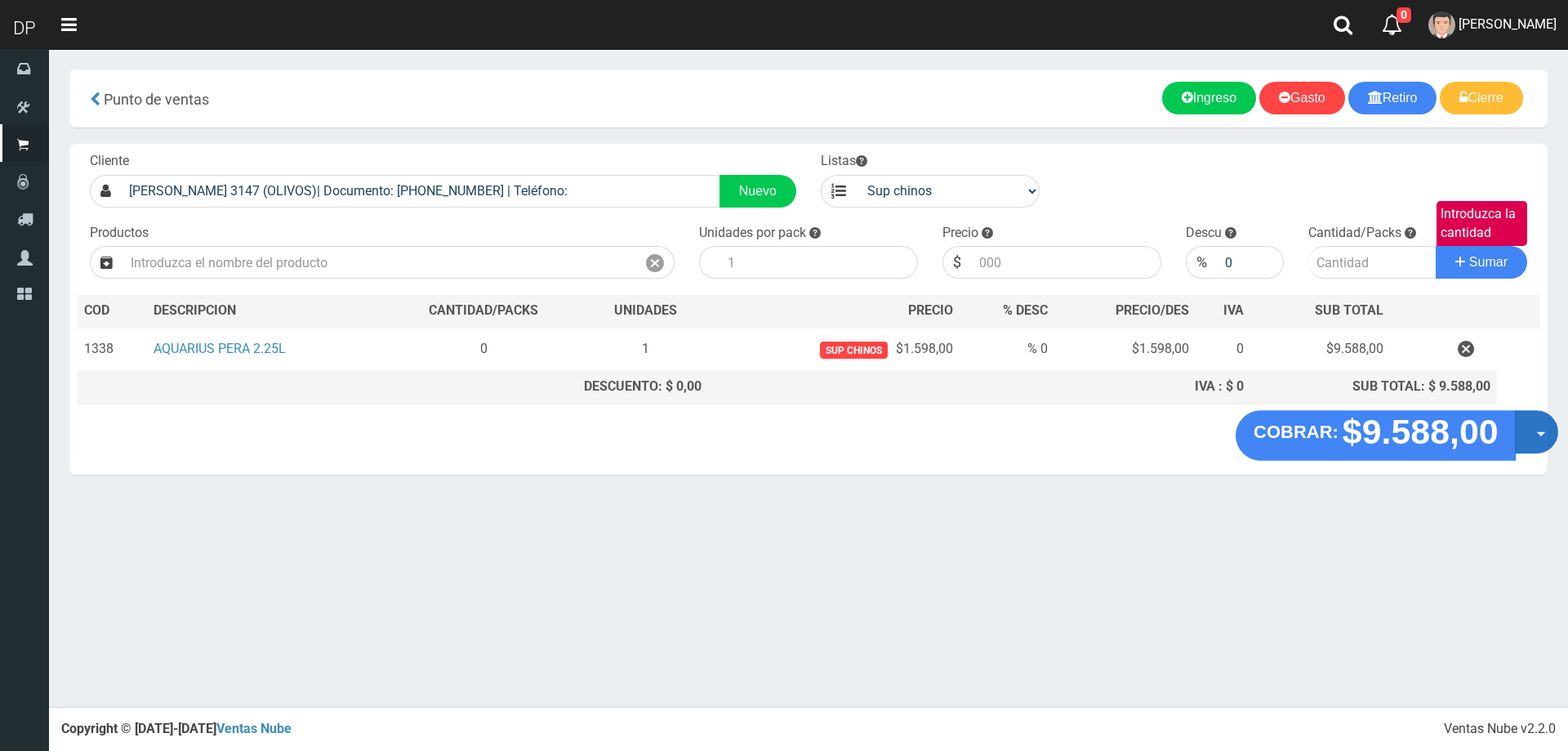
click at [1533, 434] on button "Opciones" at bounding box center [1536, 431] width 44 height 44
click at [1488, 424] on link "Hacer Devolucion" at bounding box center [1483, 437] width 146 height 37
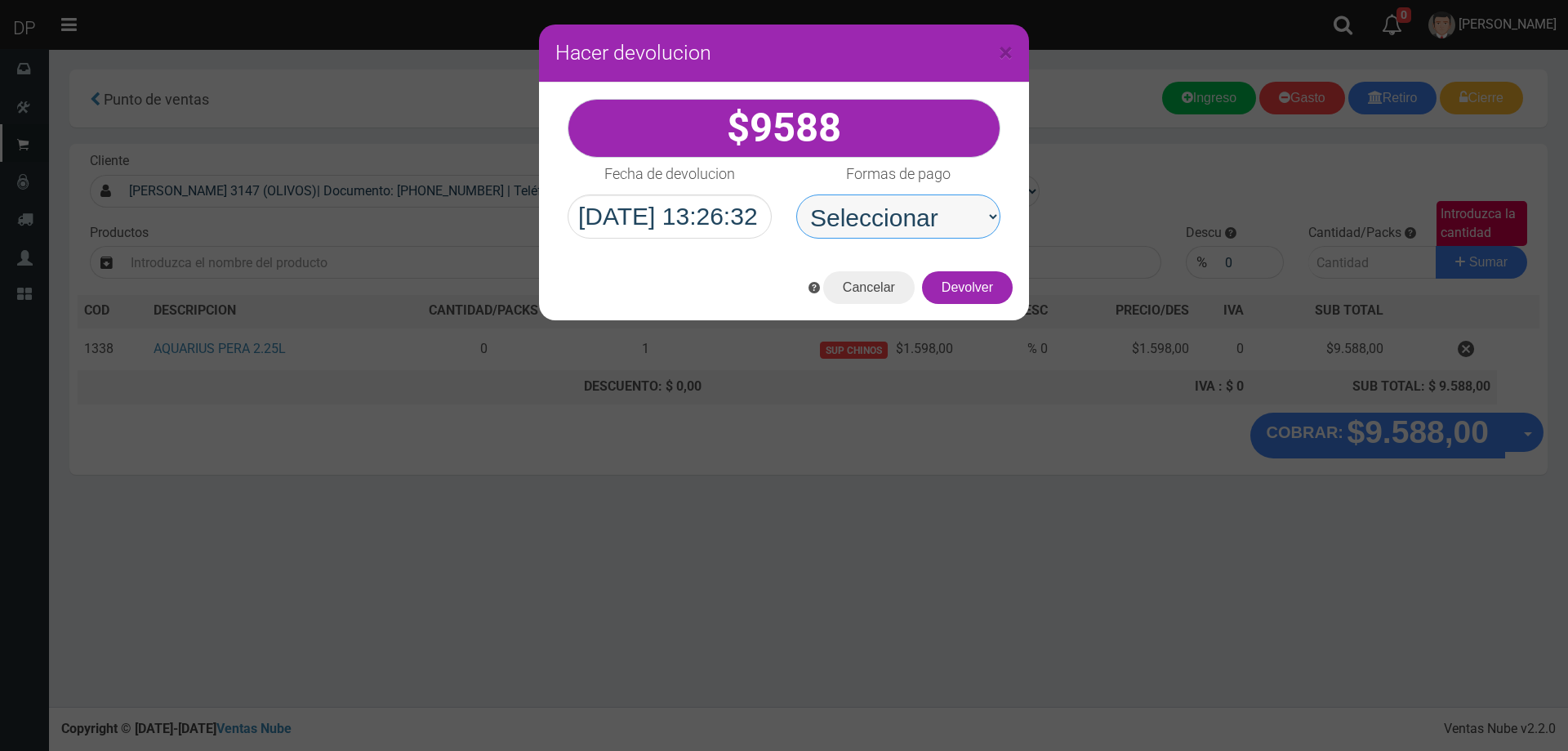
drag, startPoint x: 933, startPoint y: 211, endPoint x: 939, endPoint y: 223, distance: 13.4
click at [933, 213] on select "Seleccionar Efectivo Tarjeta de Crédito Depósito Débito" at bounding box center [898, 216] width 204 height 44
select select "Efectivo"
click at [796, 194] on select "Seleccionar Efectivo Tarjeta de Crédito Depósito Débito" at bounding box center [898, 216] width 204 height 44
click at [985, 303] on button "Devolver" at bounding box center [968, 287] width 91 height 33
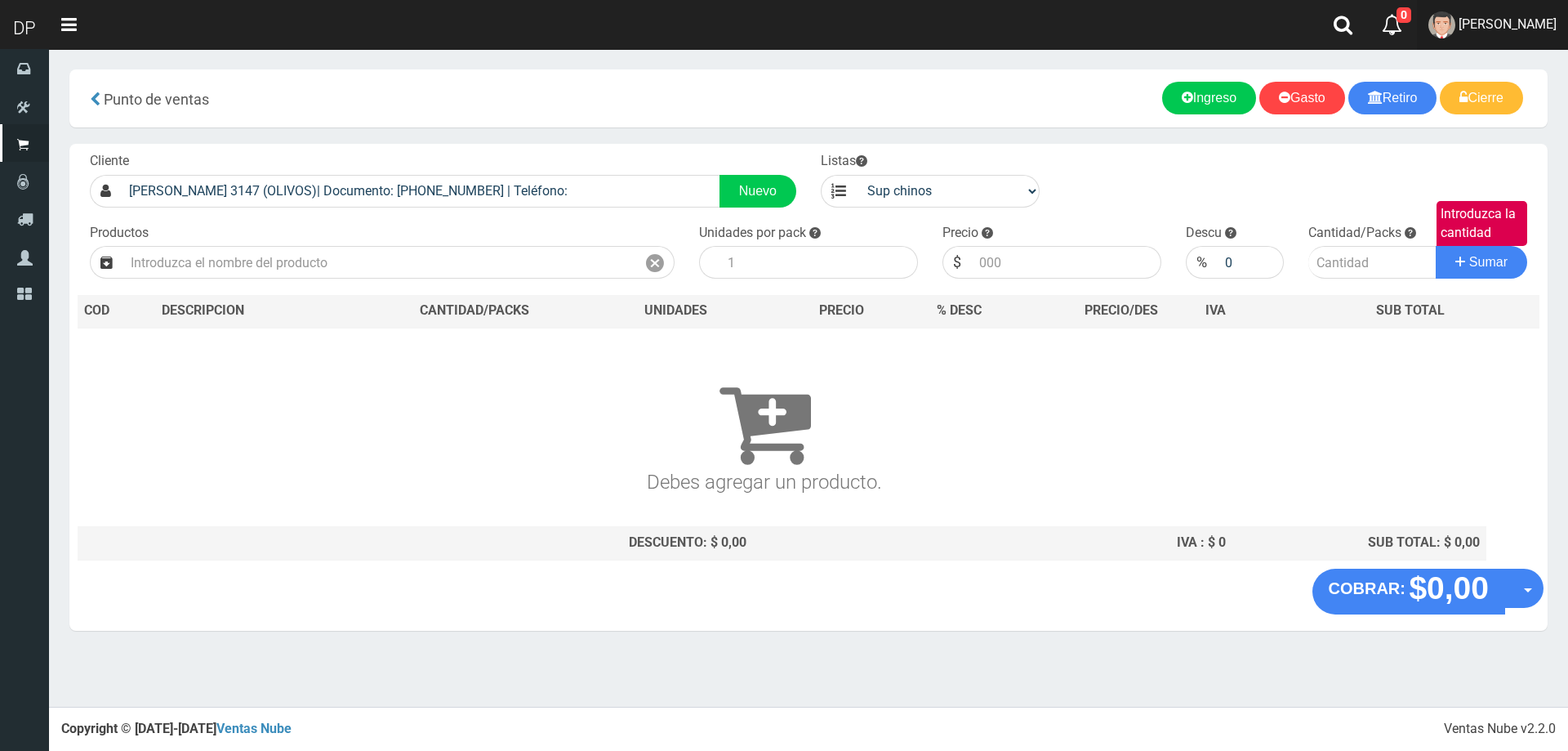
click at [1515, 10] on link "AXELL MOYA" at bounding box center [1493, 25] width 151 height 50
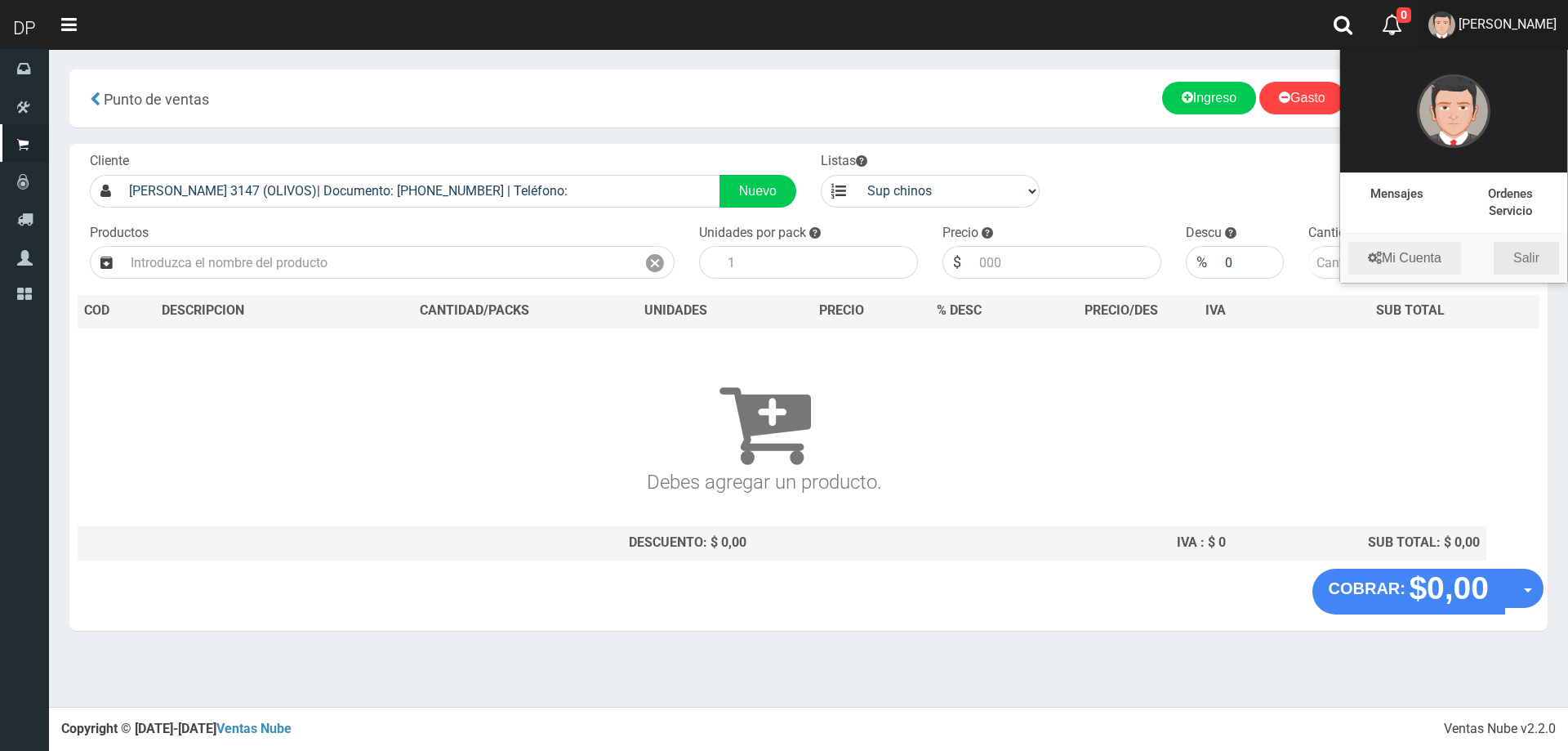
click at [1535, 261] on link "Salir" at bounding box center [1526, 257] width 65 height 33
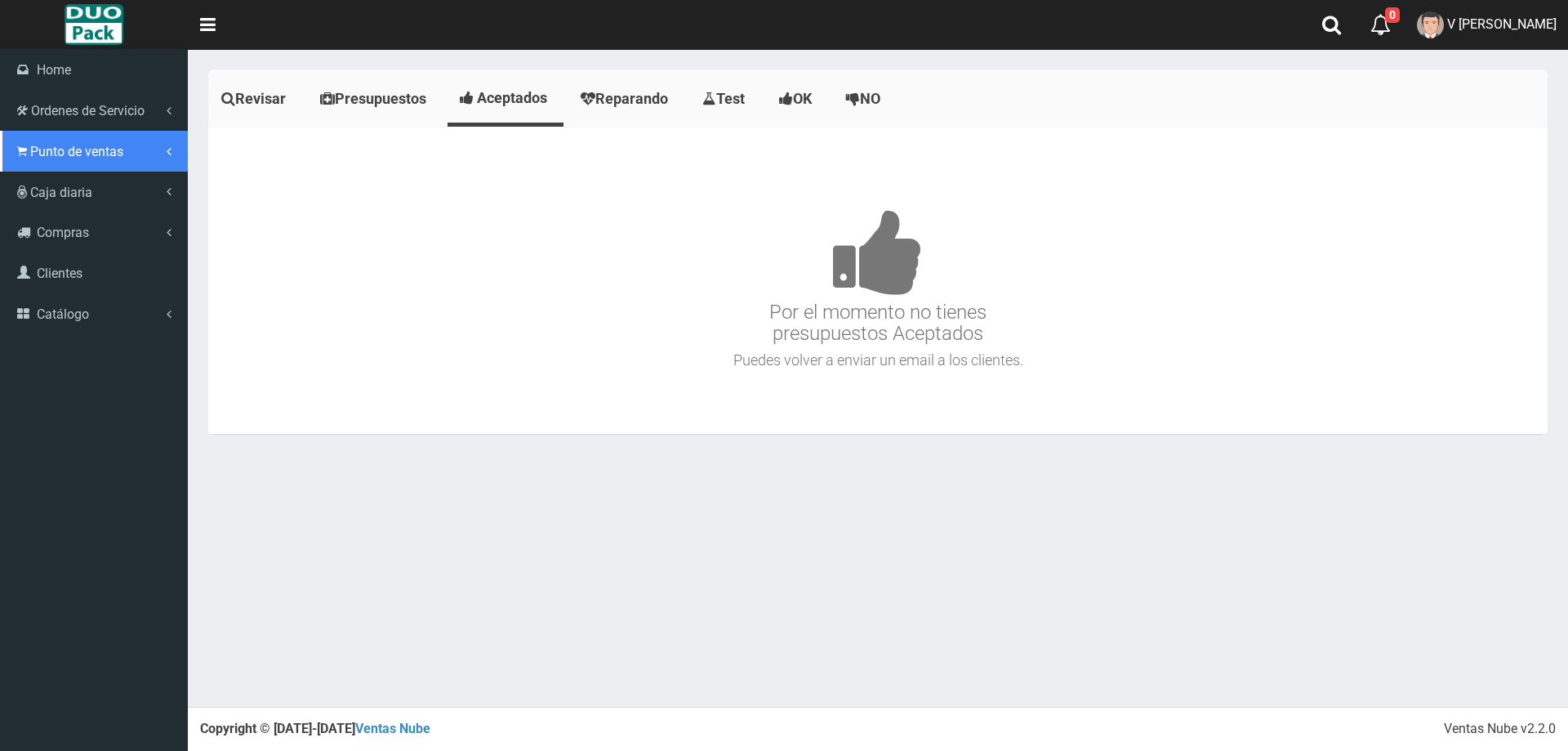
click at [51, 151] on span "Punto de ventas" at bounding box center [77, 152] width 93 height 16
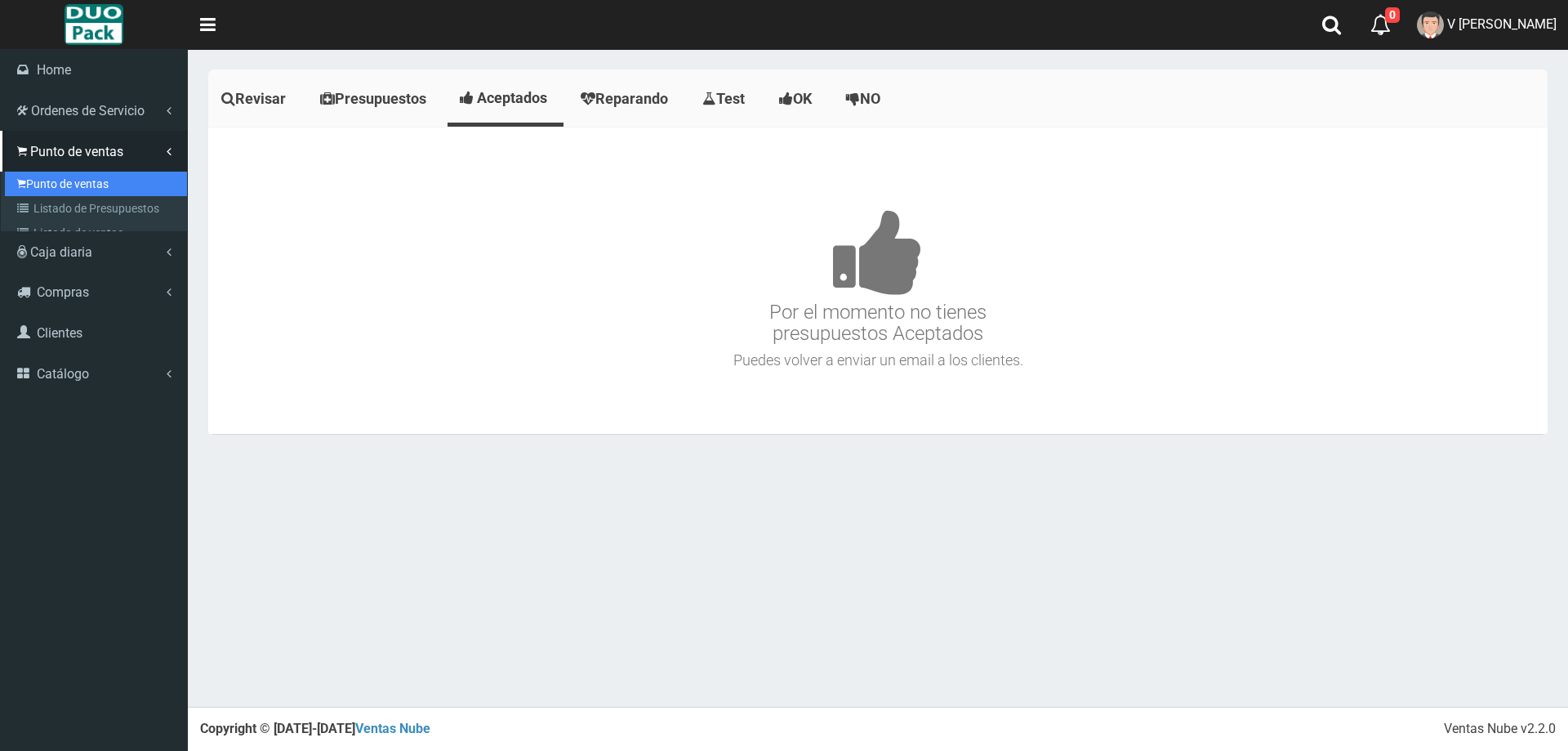
click at [96, 186] on link "Punto de ventas" at bounding box center [96, 184] width 182 height 24
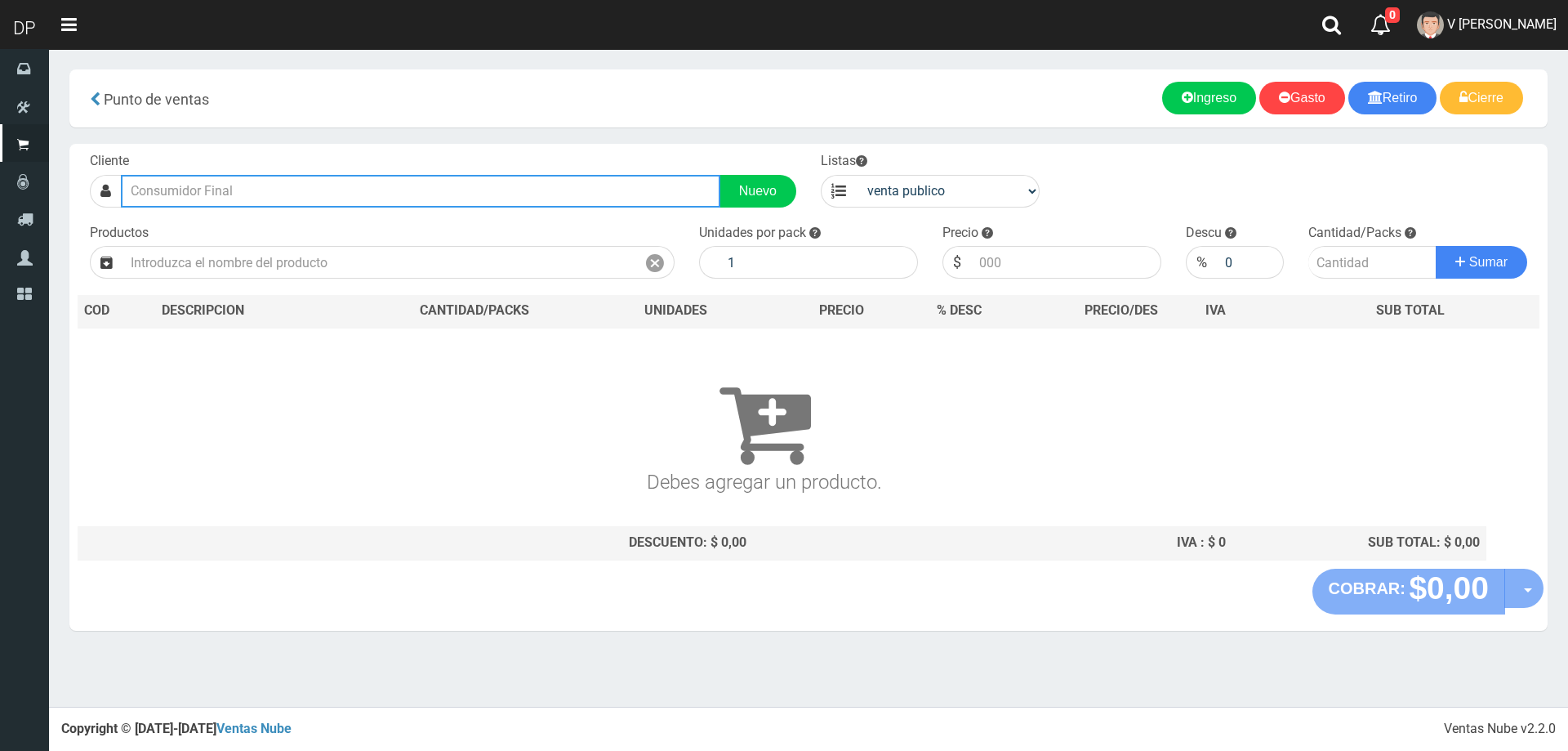
click at [193, 176] on input "text" at bounding box center [420, 191] width 599 height 33
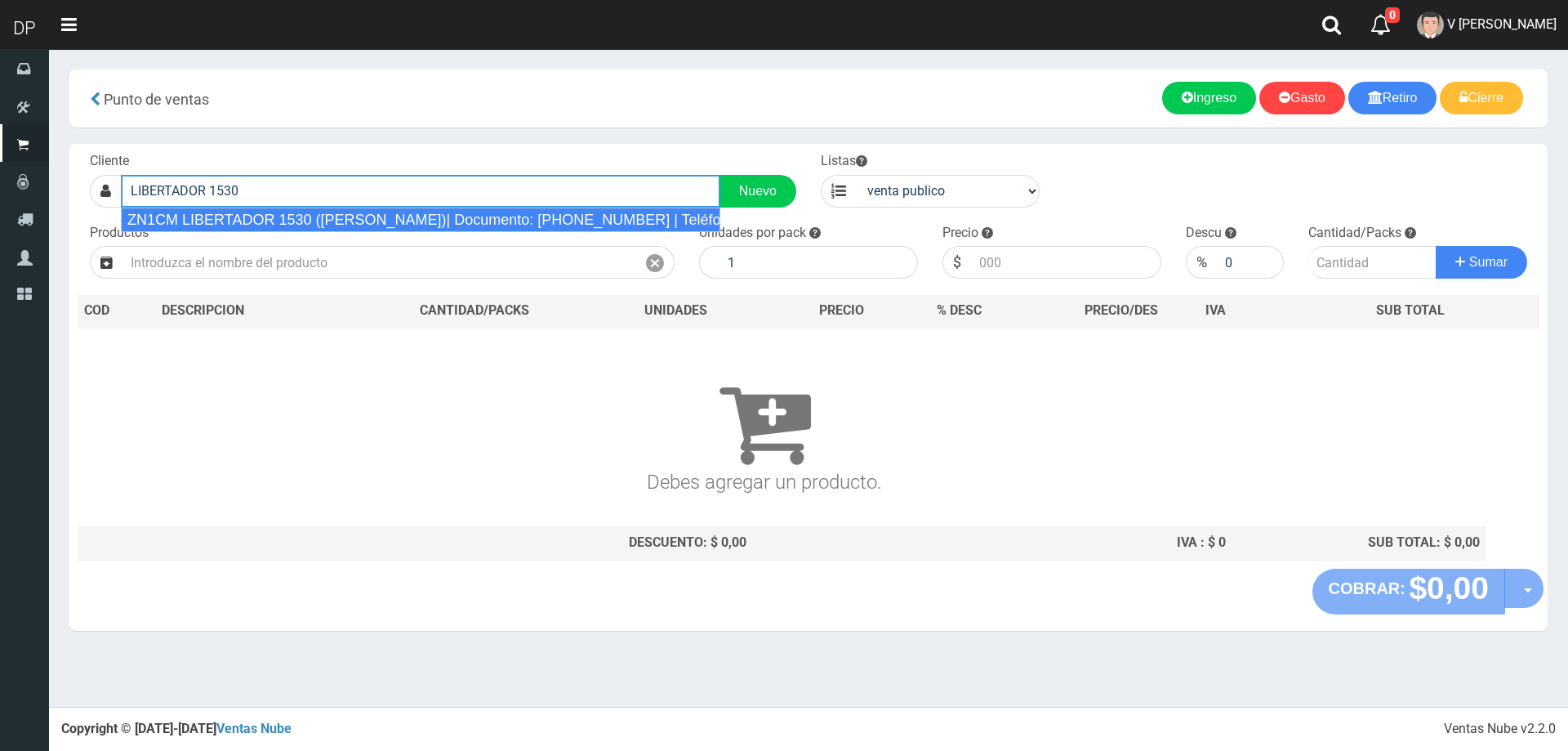
click at [327, 217] on div "ZN1CM LIBERTADOR 1530 ([PERSON_NAME])| Documento: [PHONE_NUMBER] | Teléfono:" at bounding box center [420, 219] width 599 height 24
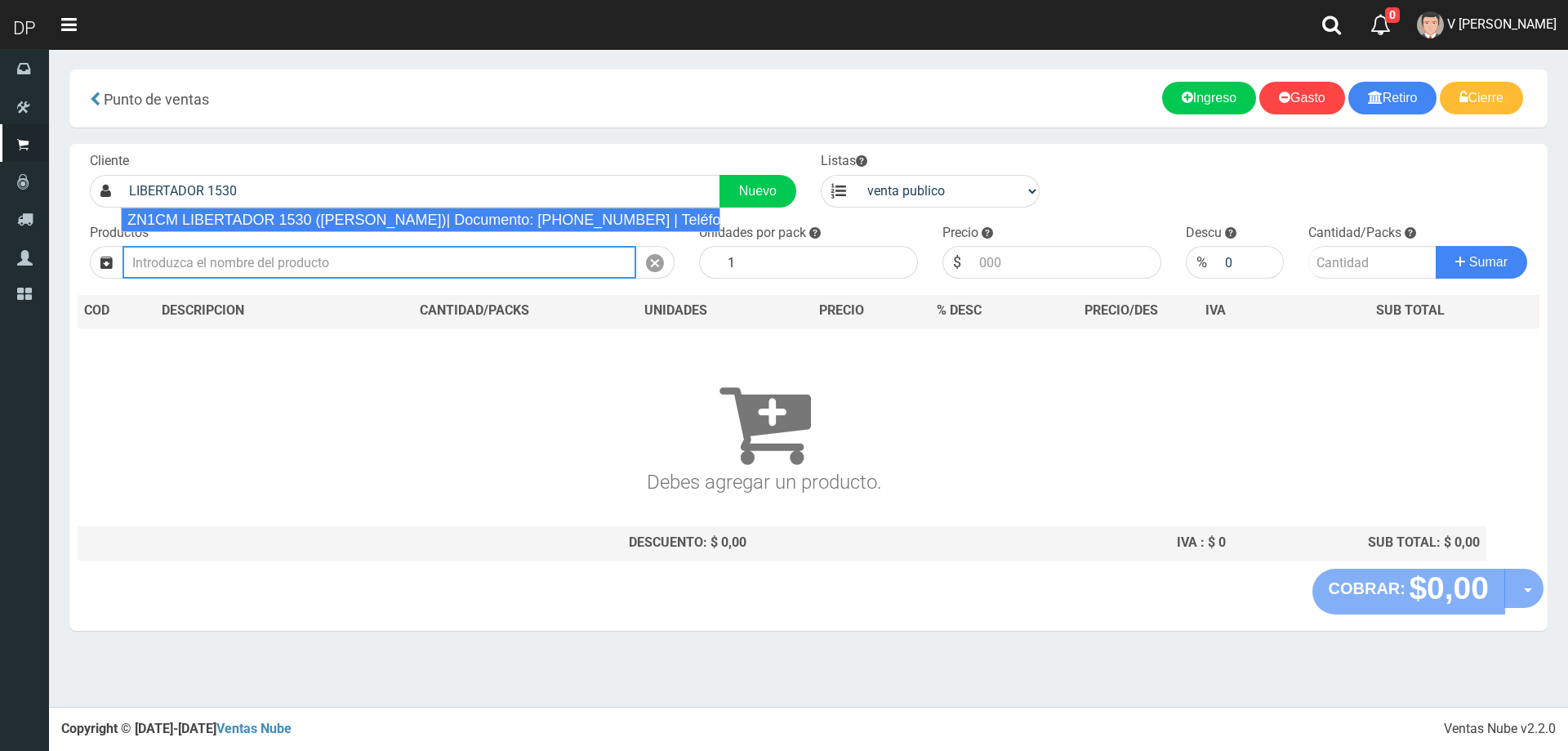
type input "ZN1CM LIBERTADOR 1530 ([PERSON_NAME])| Documento: [PHONE_NUMBER] | Teléfono:"
select select "2"
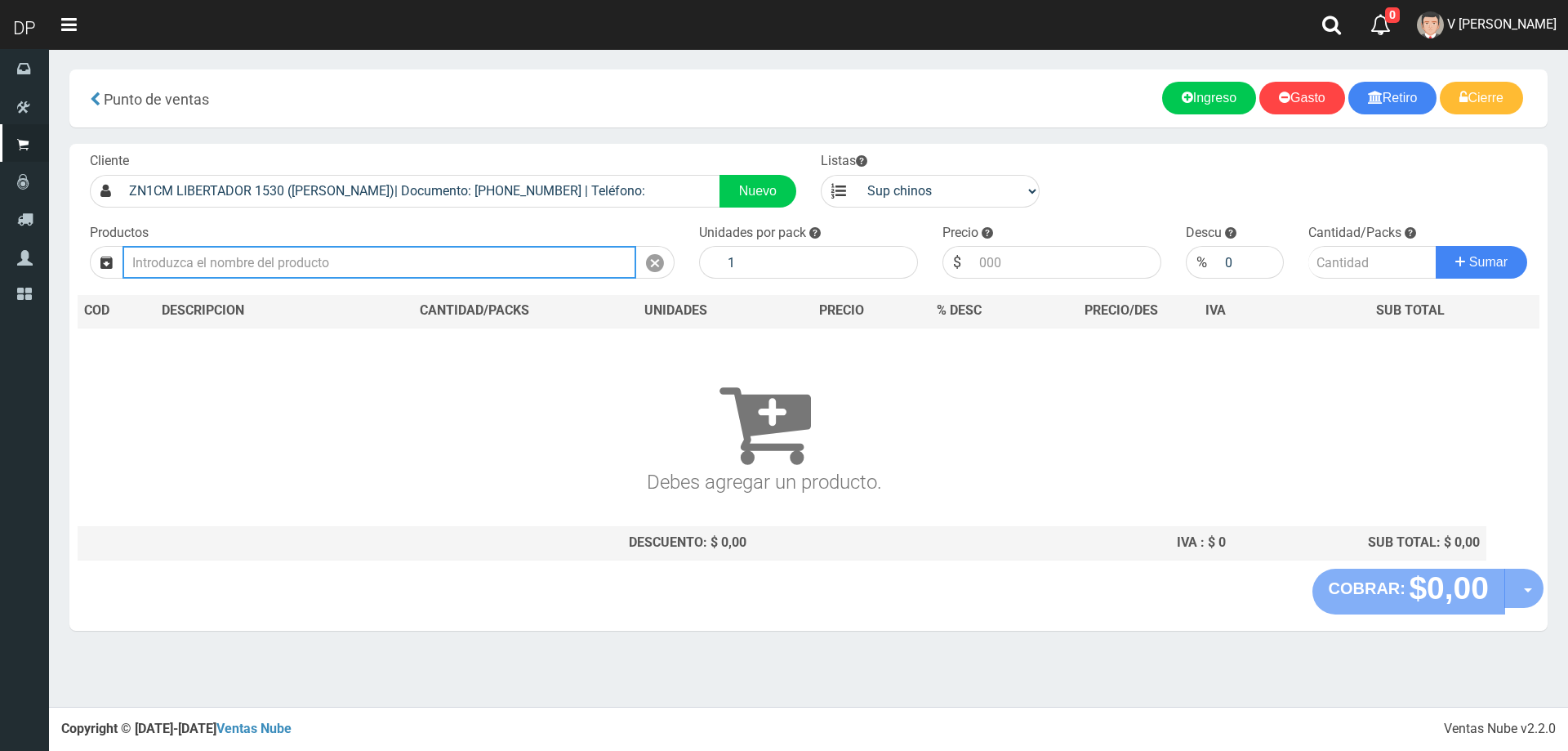
click at [315, 268] on input "text" at bounding box center [379, 262] width 514 height 33
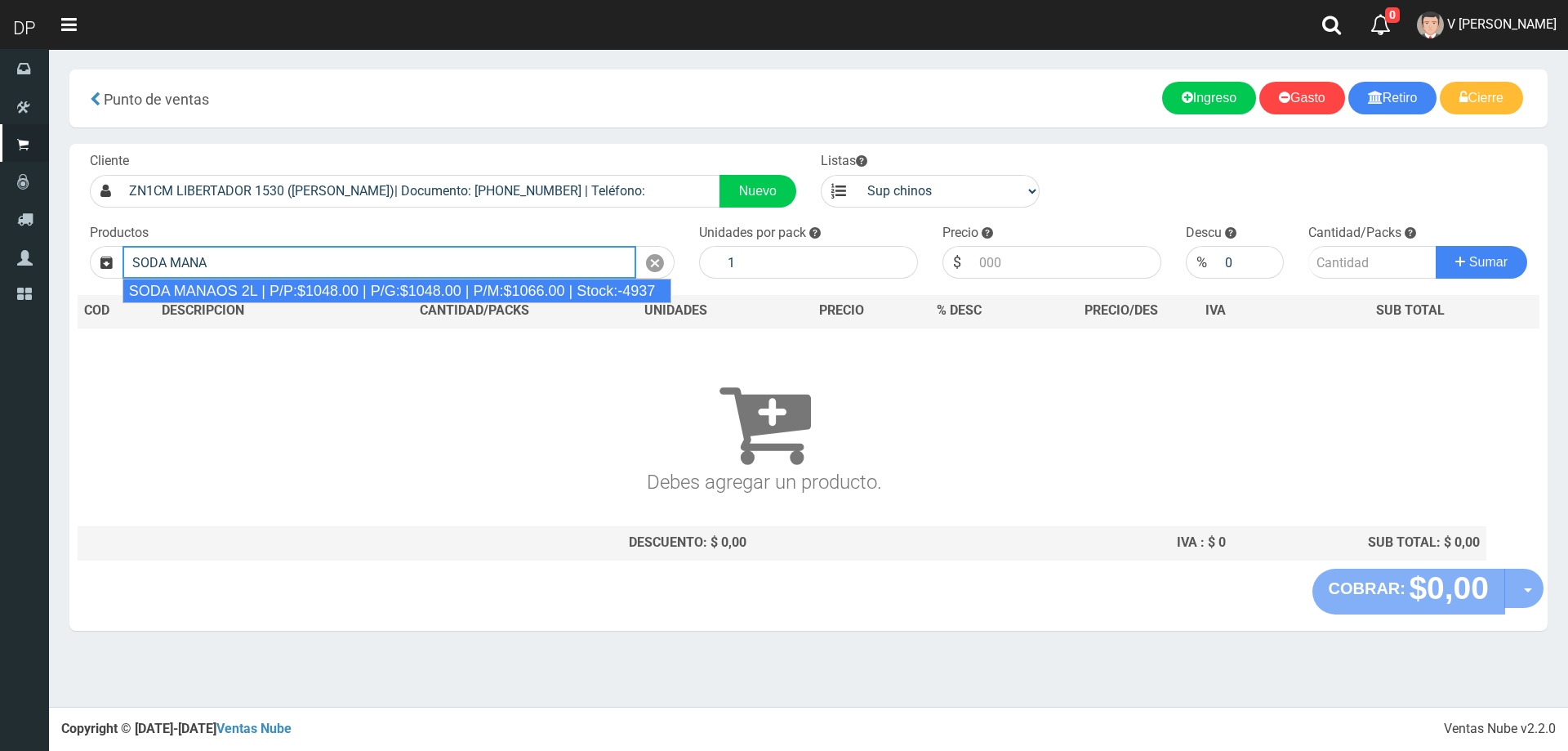
click at [310, 287] on div "SODA MANAOS 2L | P/P:$1048.00 | P/G:$1048.00 | P/M:$1066.00 | Stock:-4937" at bounding box center [398, 291] width 550 height 24
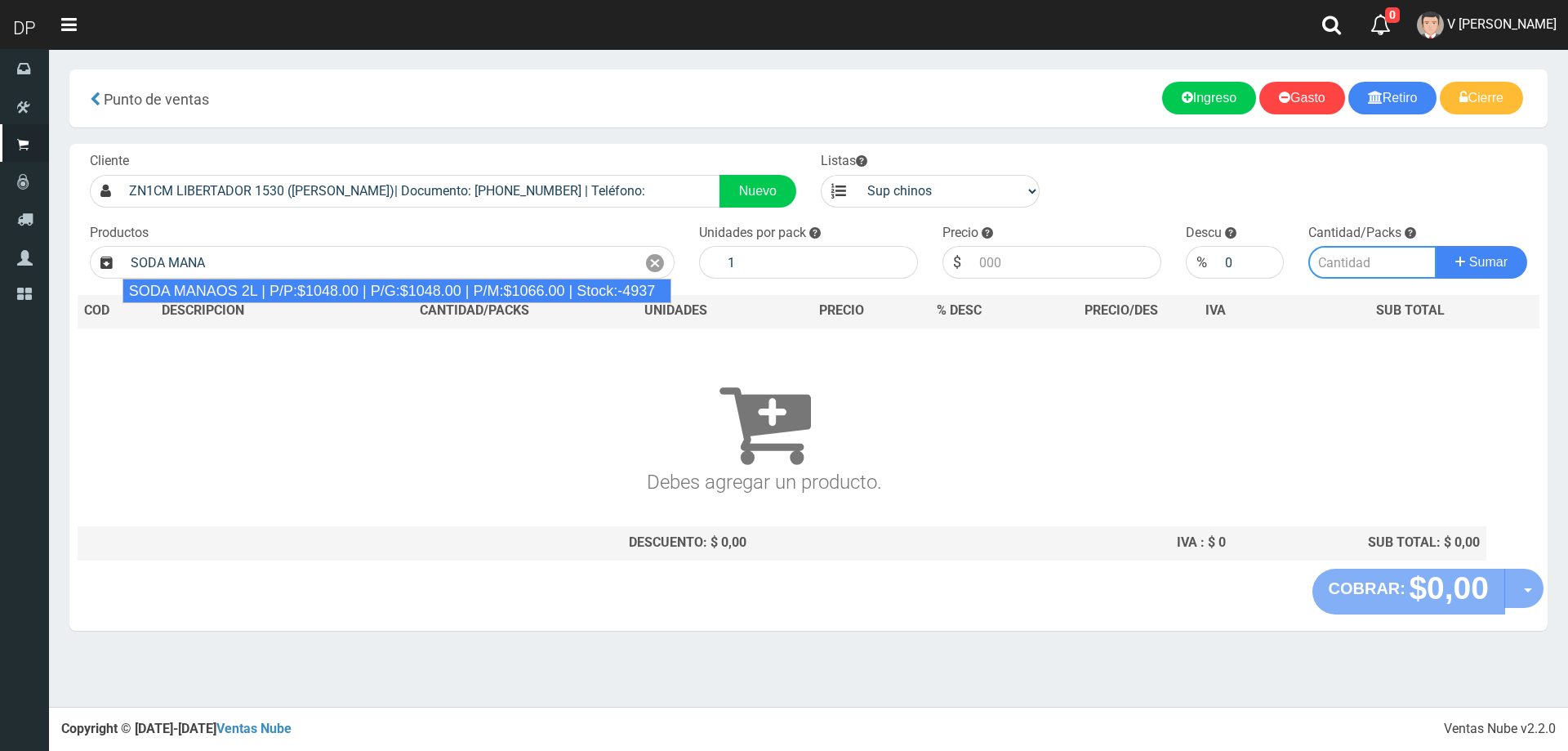
type input "SODA MANAOS 2L | P/P:$1048.00 | P/G:$1048.00 | P/M:$1066.00 | Stock:-4937"
type input "6"
type input "1048.00"
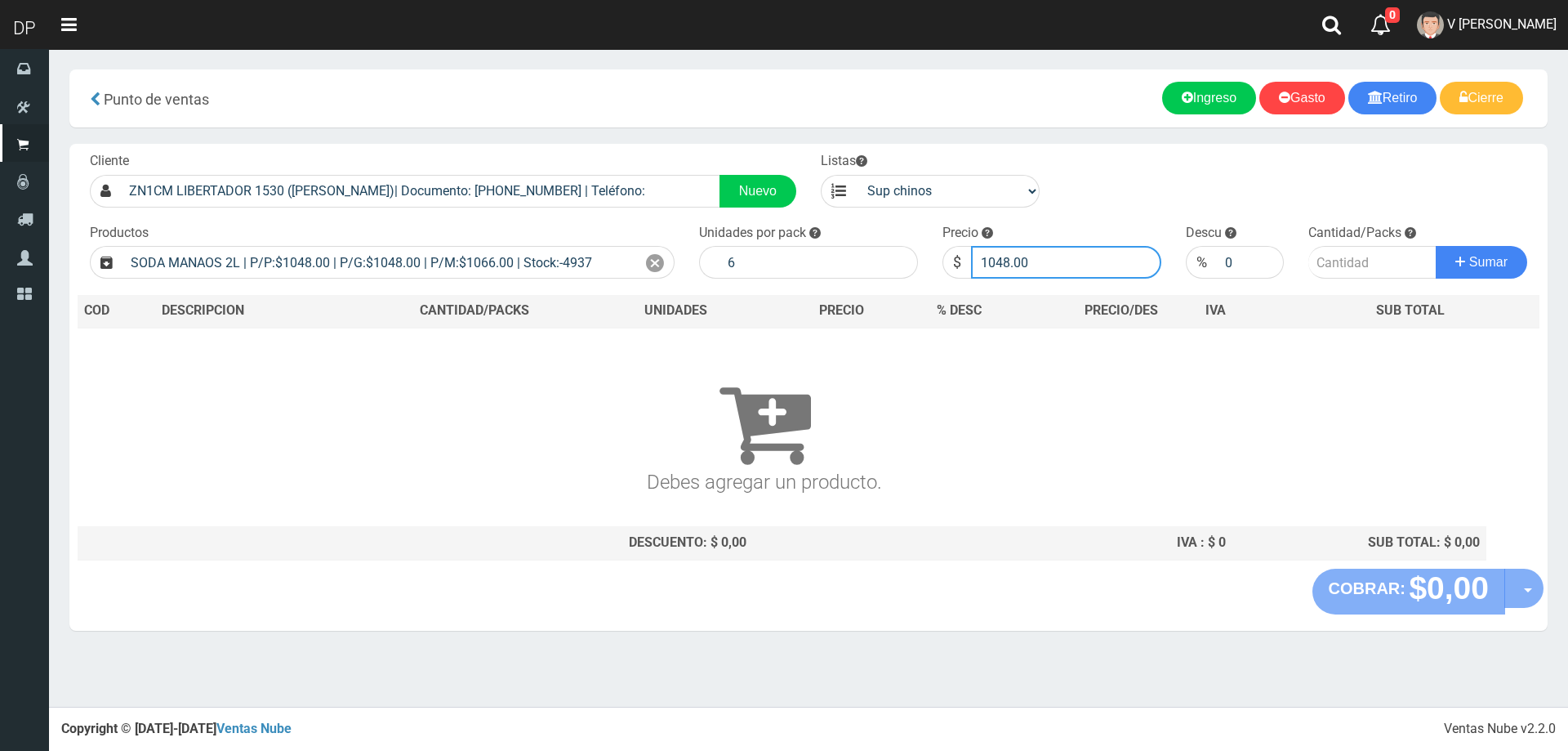
click at [1065, 268] on input "1048.00" at bounding box center [1065, 262] width 190 height 33
type input "943"
type input "943.00"
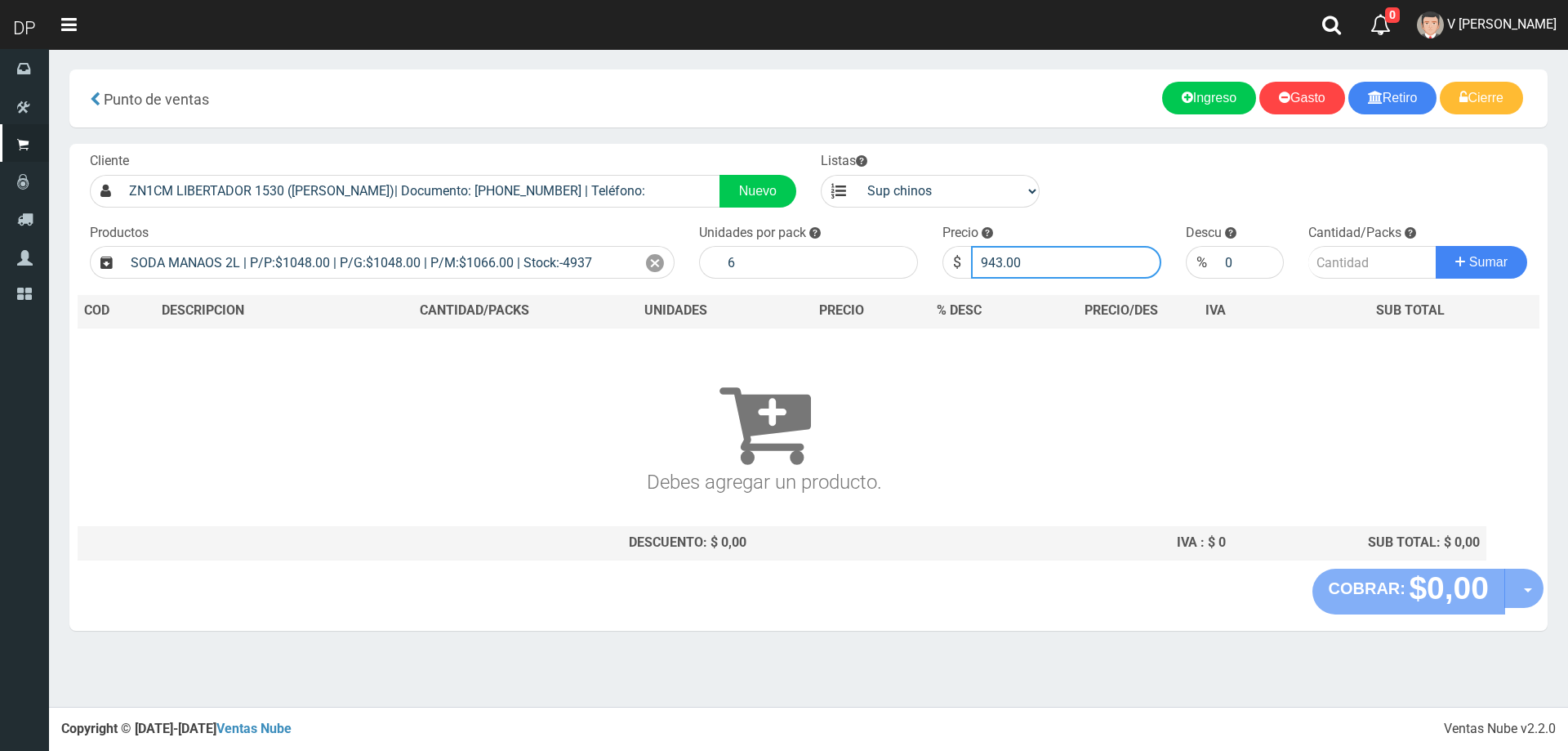
click at [1436, 246] on button "Sumar" at bounding box center [1482, 262] width 91 height 33
type input "10"
click at [1436, 246] on button "Sumar" at bounding box center [1482, 262] width 91 height 33
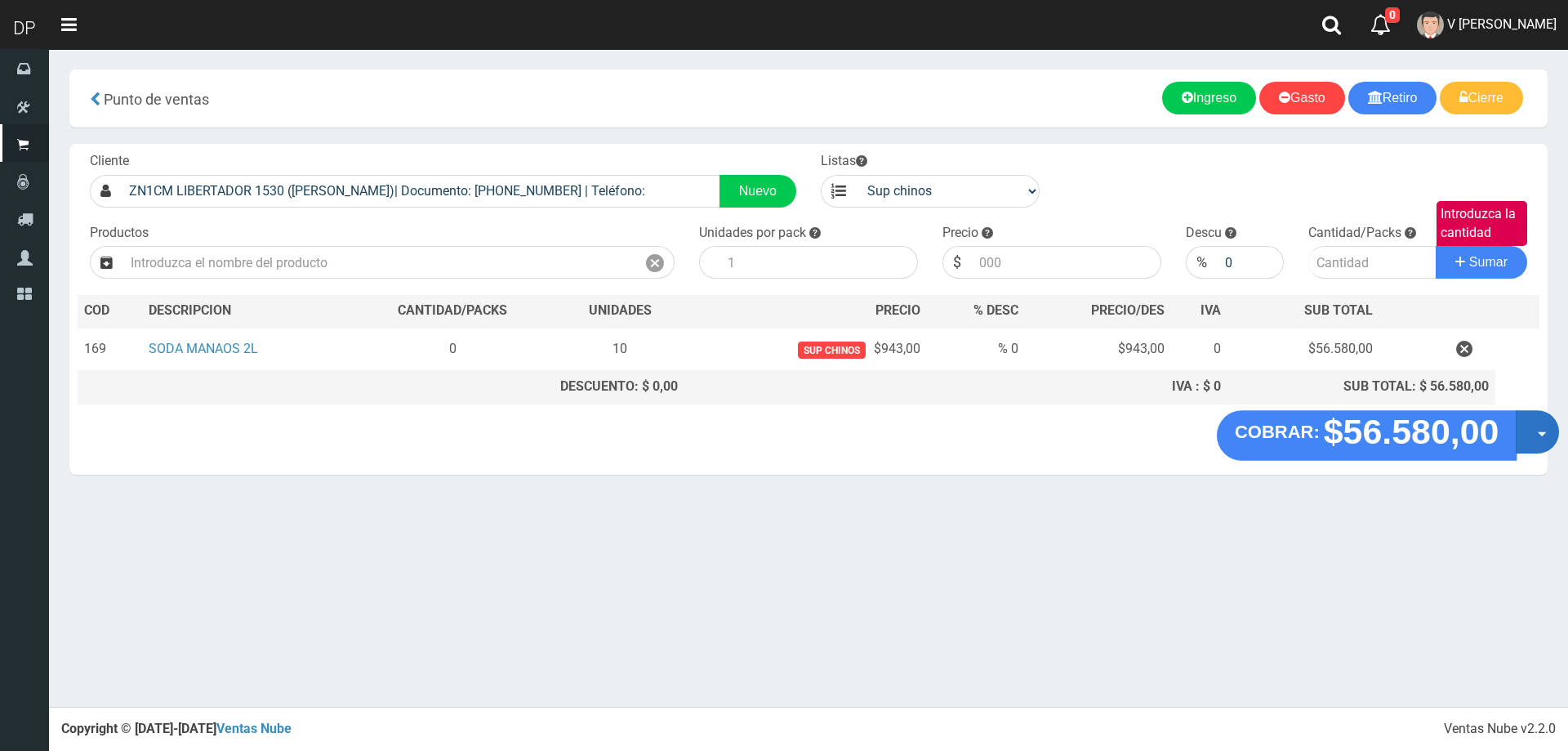
click at [1535, 429] on button "Opciones" at bounding box center [1537, 431] width 44 height 44
click at [1471, 440] on link "Hacer Devolucion" at bounding box center [1484, 437] width 146 height 37
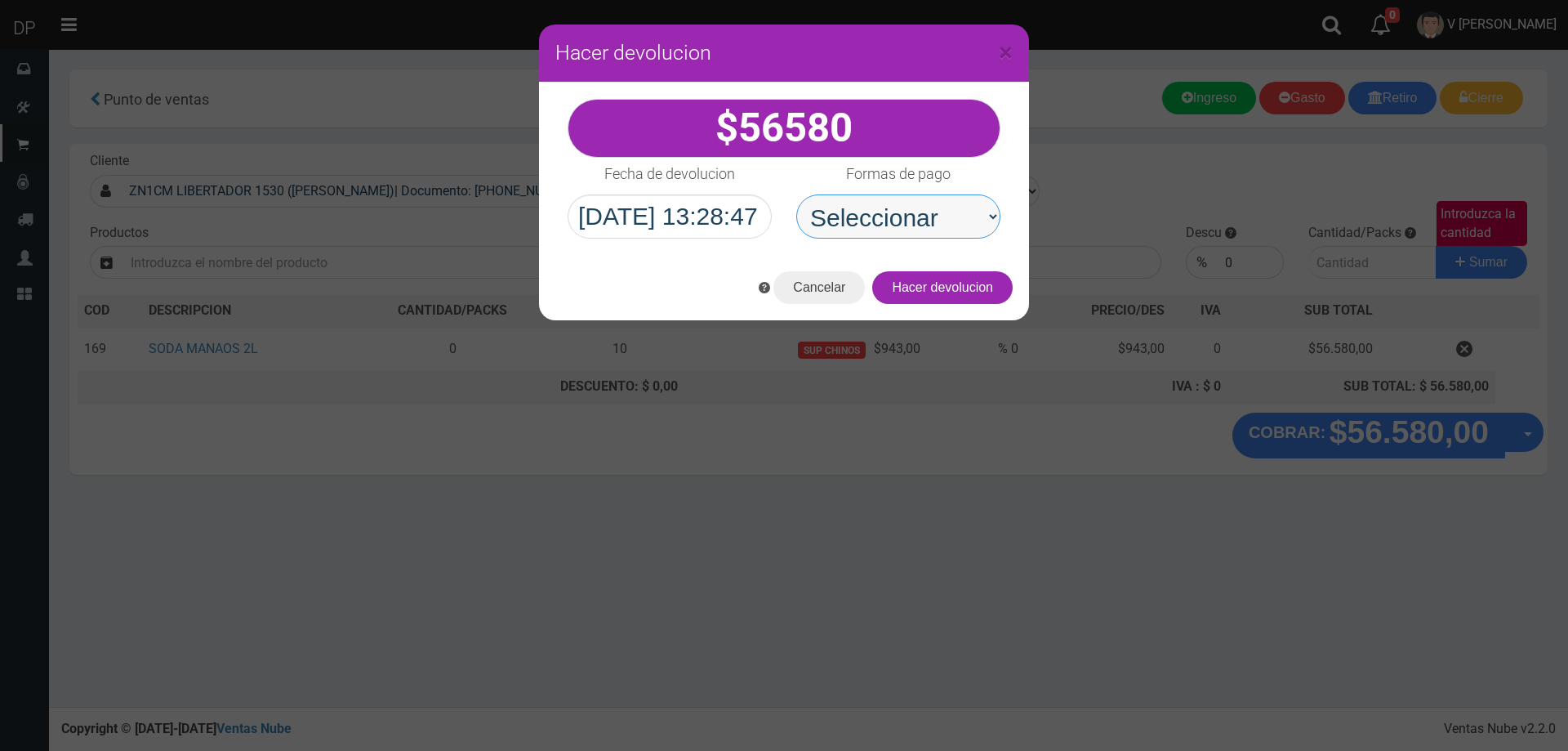
click at [907, 227] on select "Seleccionar Efectivo Tarjeta de Crédito Depósito Débito" at bounding box center [898, 216] width 204 height 44
select select "Efectivo"
click at [796, 194] on select "Seleccionar Efectivo Tarjeta de Crédito Depósito Débito" at bounding box center [898, 216] width 204 height 44
click at [948, 297] on button "Hacer devolucion" at bounding box center [942, 287] width 140 height 33
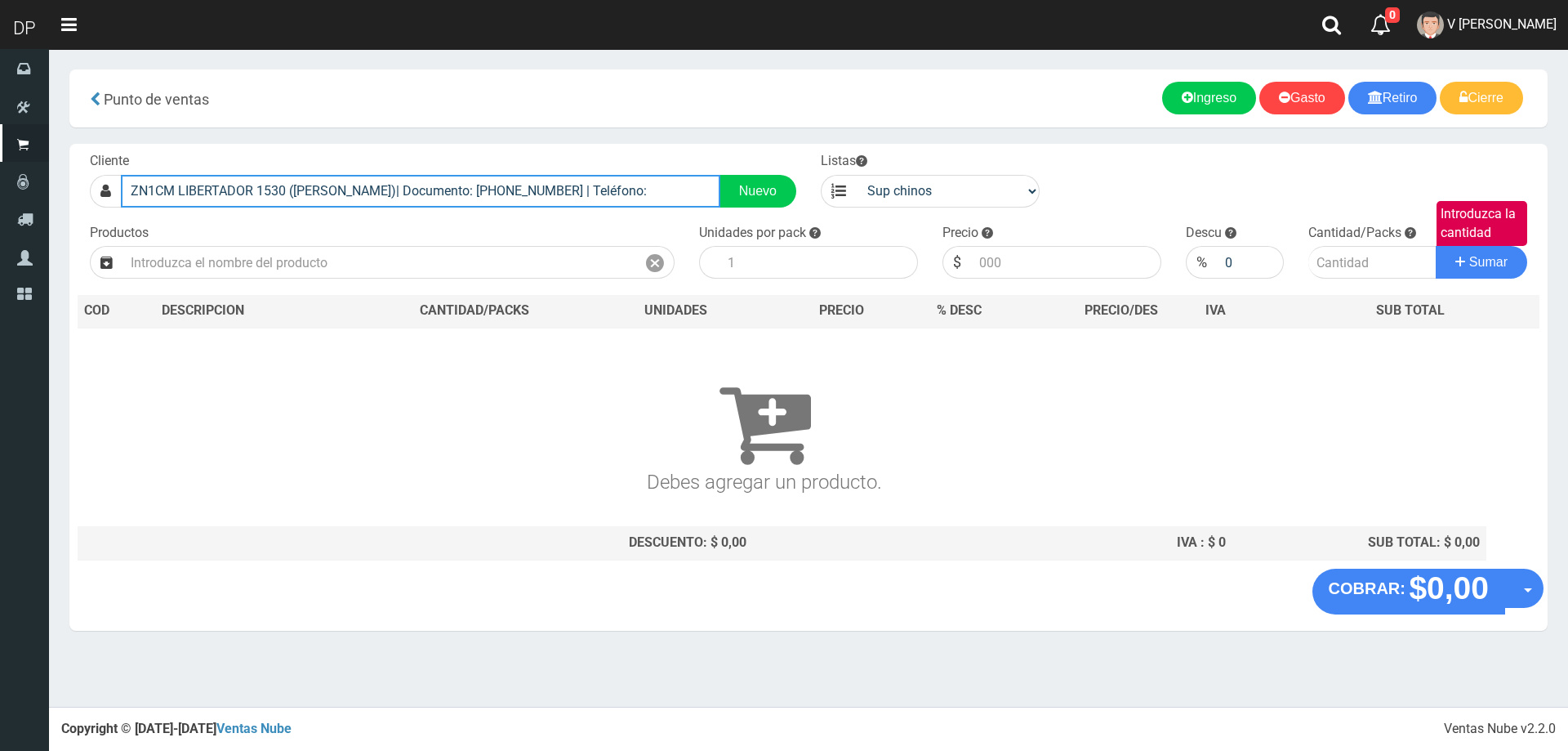
click at [375, 199] on input "ZN1CM LIBERTADOR 1530 ([PERSON_NAME])| Documento: [PHONE_NUMBER] | Teléfono:" at bounding box center [420, 191] width 599 height 33
type input "J"
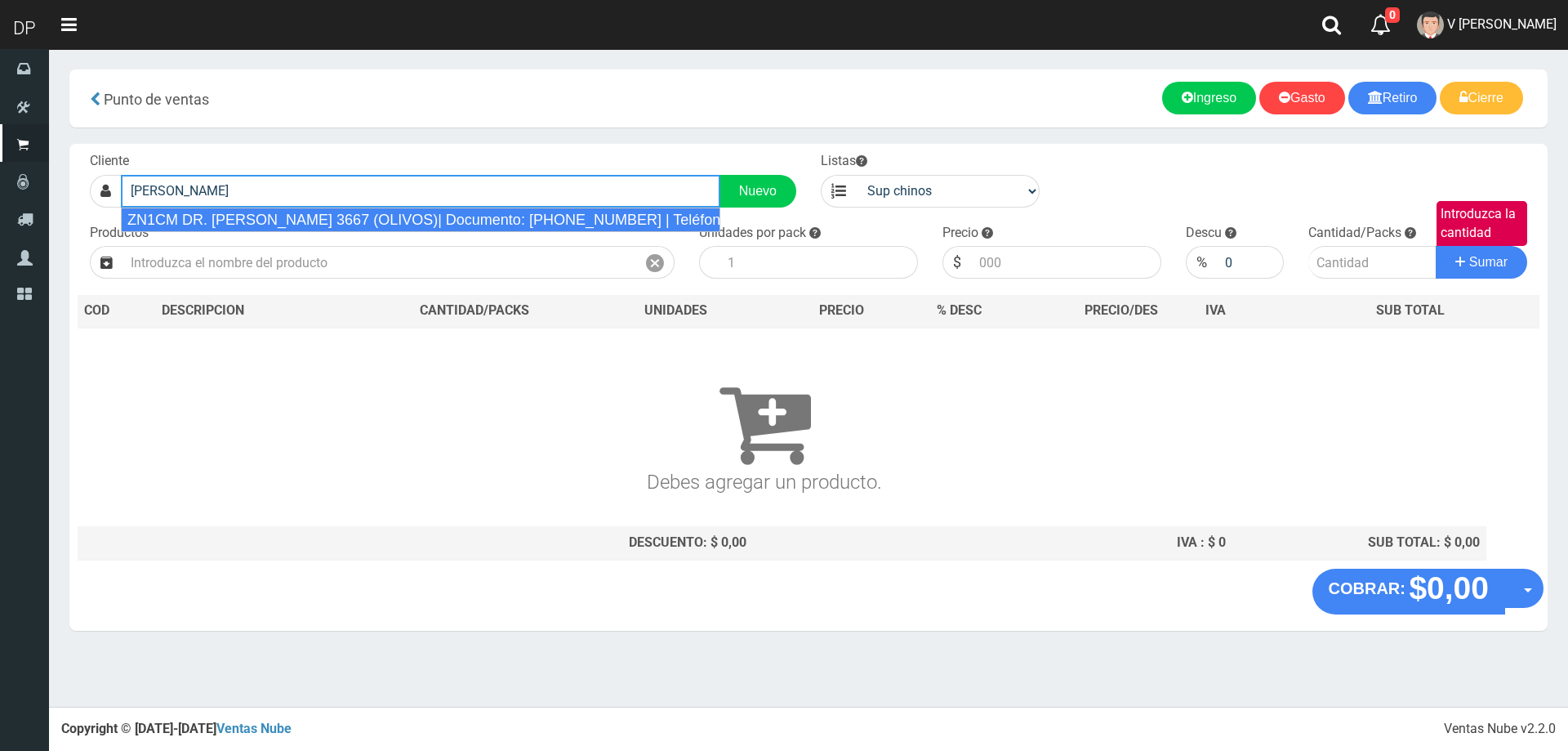
click at [349, 223] on div "ZN1CM DR. [PERSON_NAME] 3667 (OLIVOS)| Documento: [PHONE_NUMBER] | Teléfono:" at bounding box center [420, 219] width 599 height 24
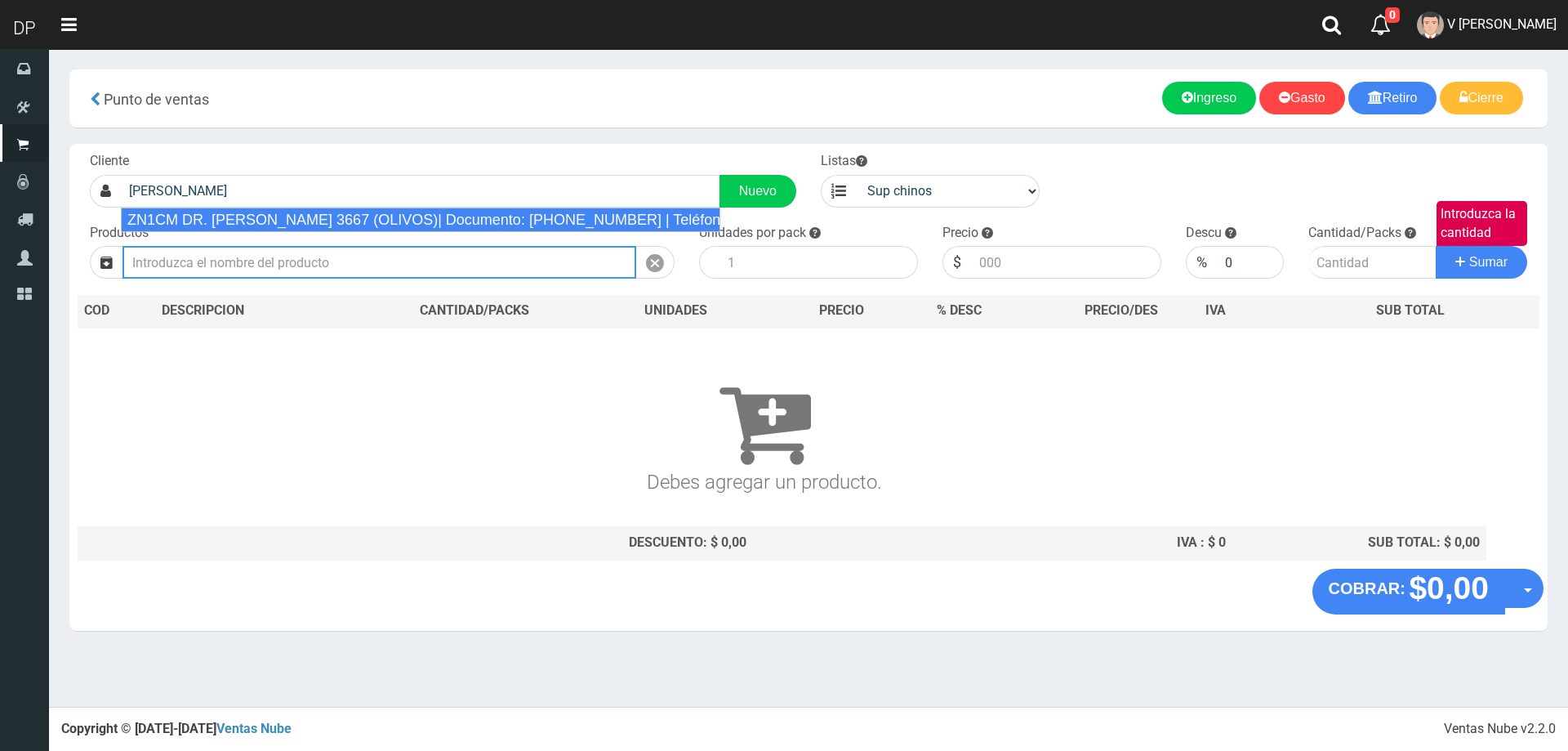
type input "ZN1CM DR. [PERSON_NAME] 3667 (OLIVOS)| Documento: [PHONE_NUMBER] | Teléfono:"
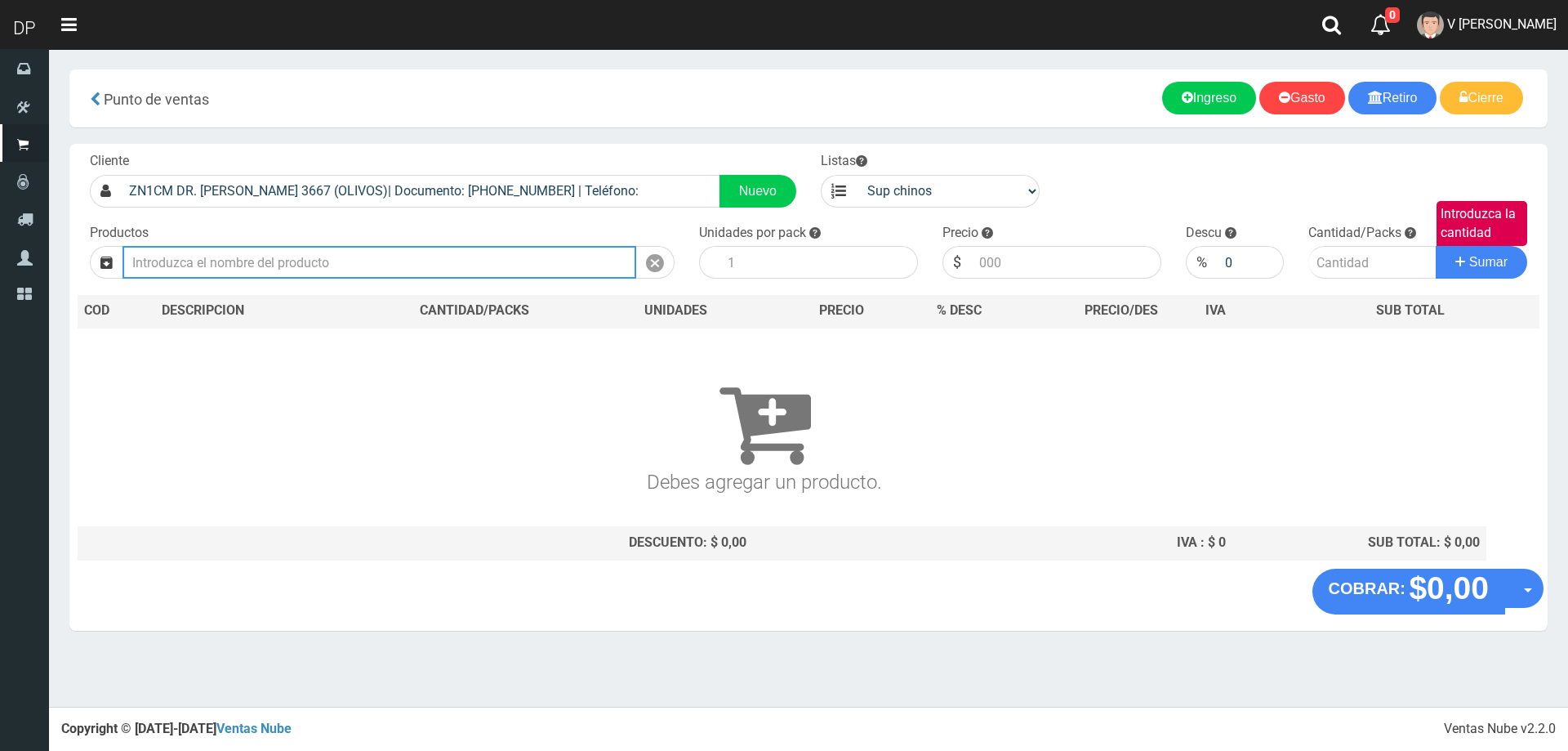
click at [390, 274] on input "text" at bounding box center [379, 262] width 514 height 33
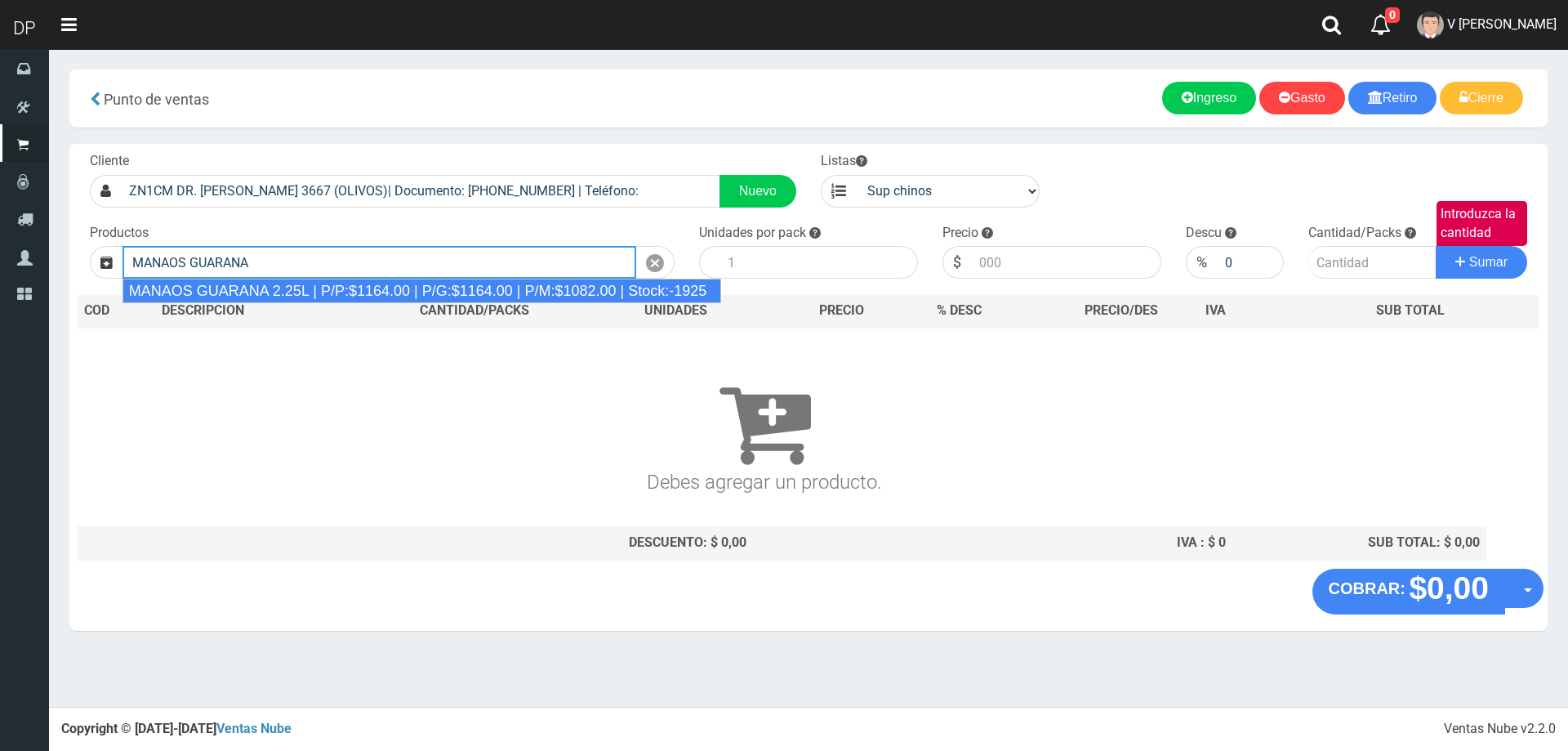
click at [399, 296] on div "MANAOS GUARANA 2.25L | P/P:$1164.00 | P/G:$1164.00 | P/M:$1082.00 | Stock:-1925" at bounding box center [422, 291] width 599 height 24
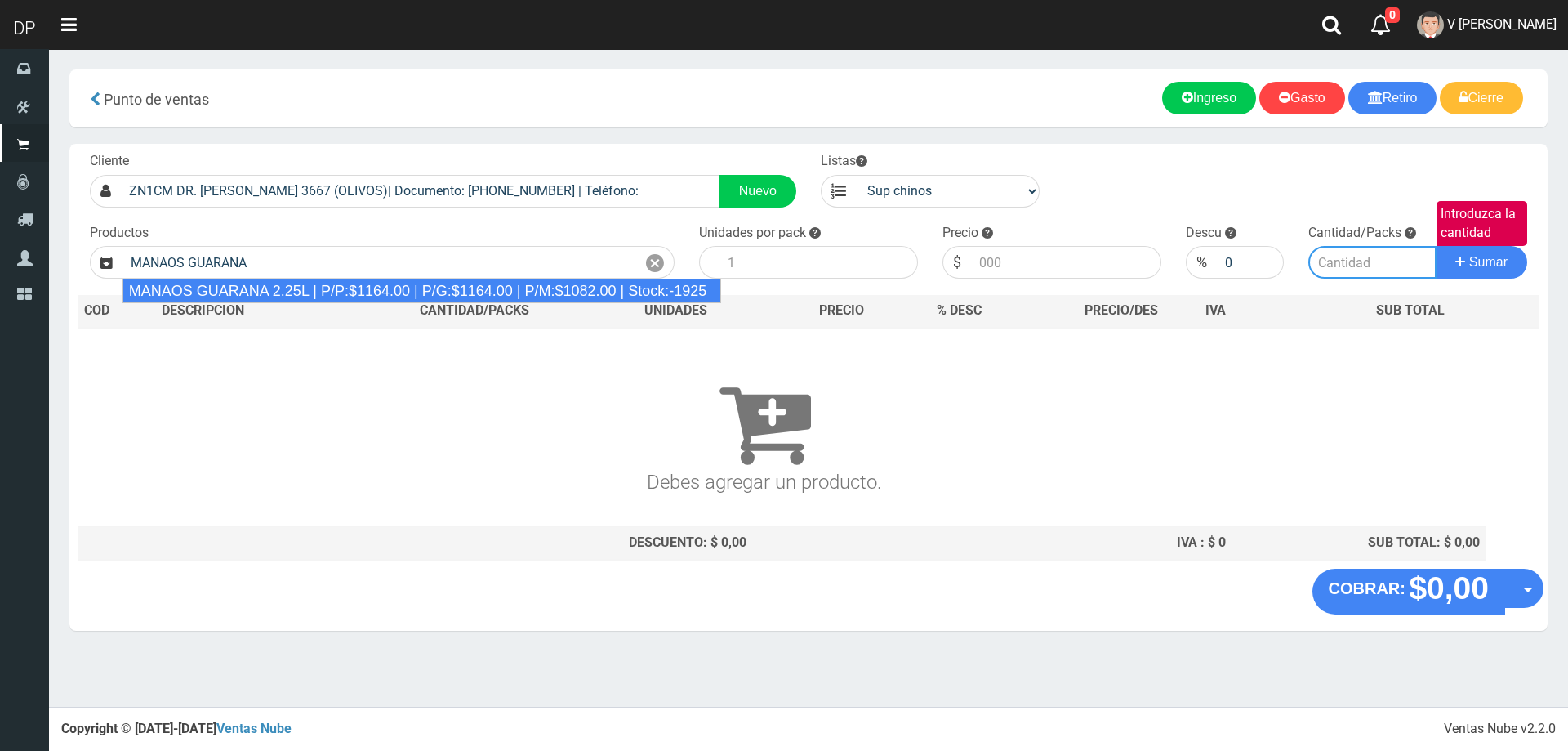
type input "MANAOS GUARANA 2.25L | P/P:$1164.00 | P/G:$1164.00 | P/M:$1082.00 | Stock:-1925"
type input "6"
type input "1164.00"
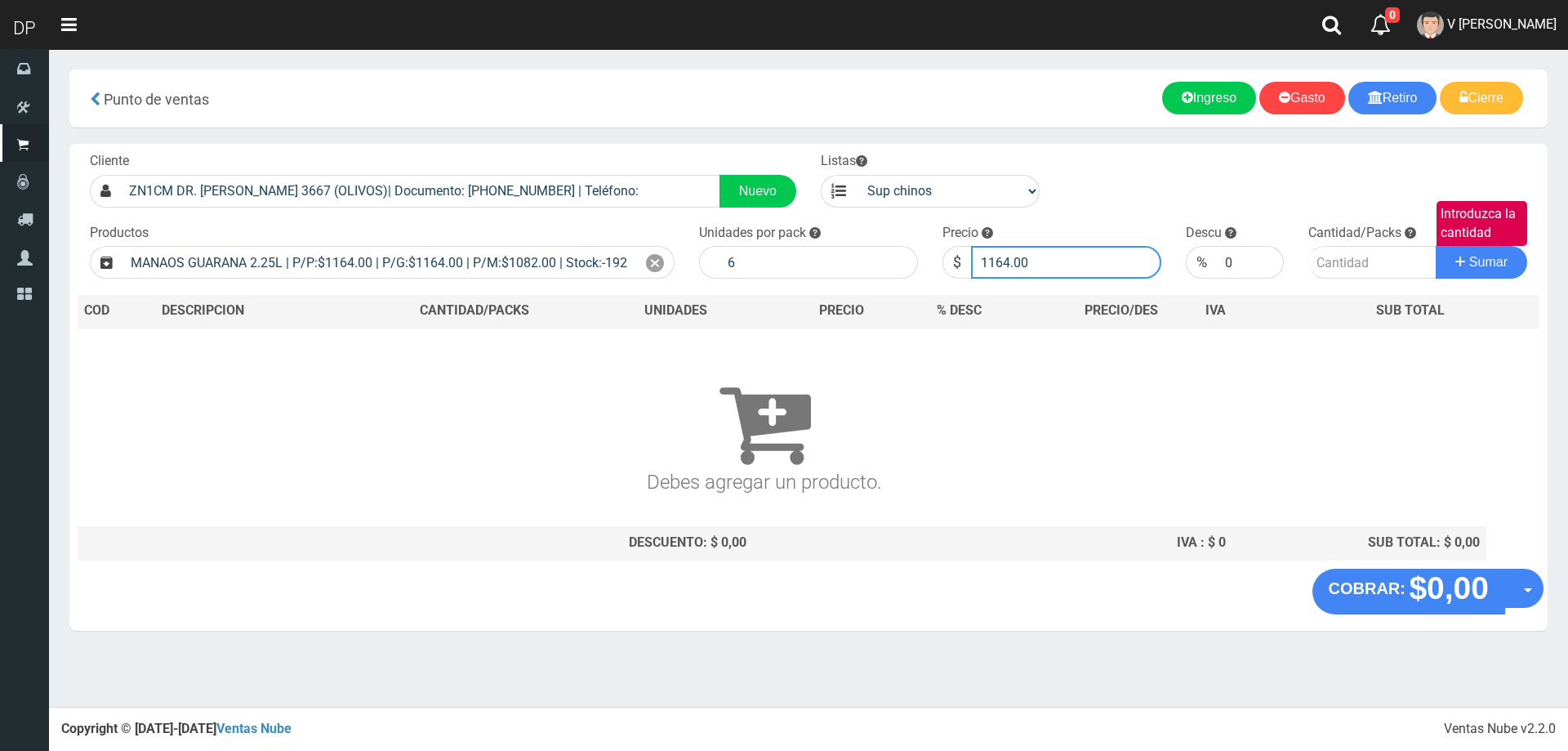
click at [1094, 269] on input "1164.00" at bounding box center [1065, 262] width 190 height 33
type input "1030"
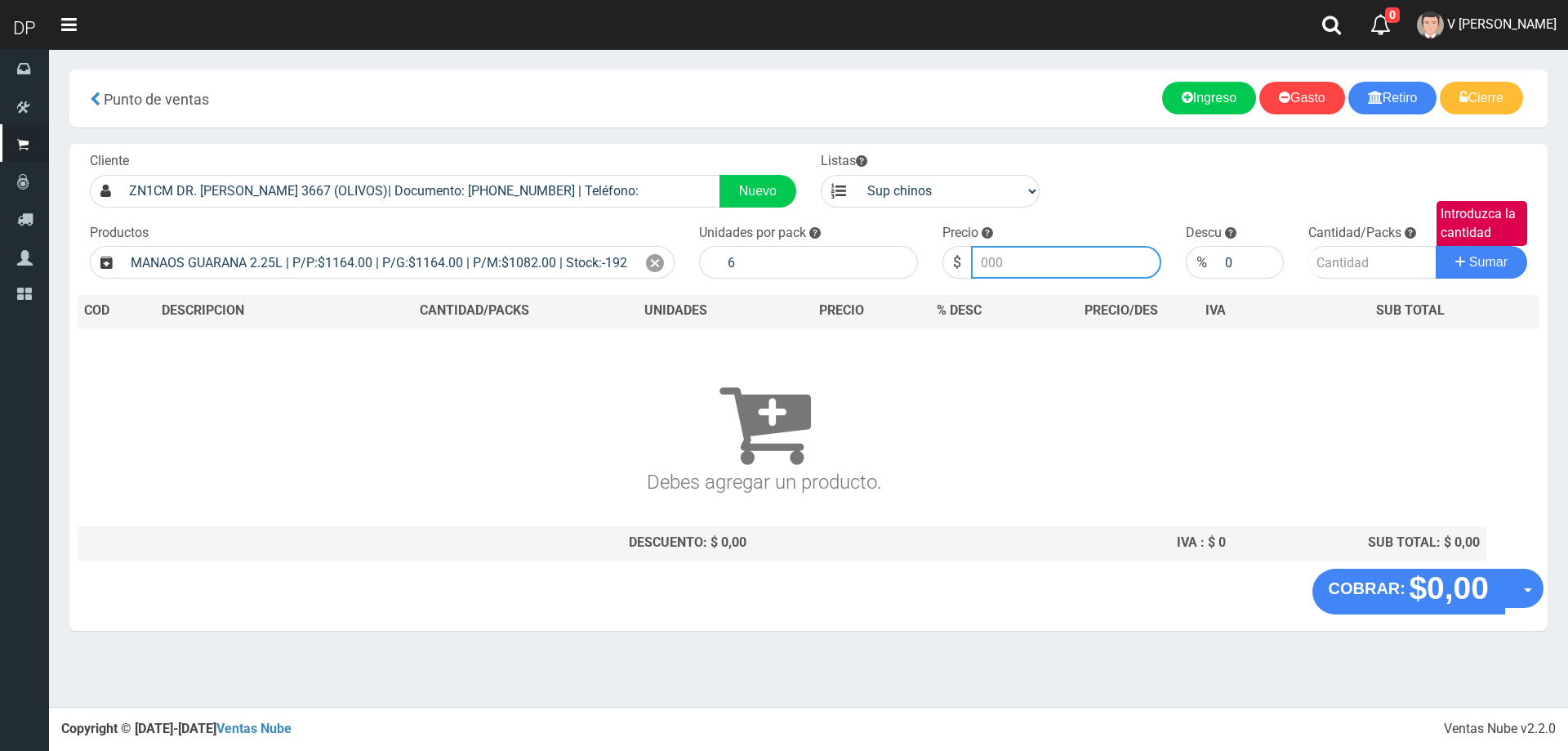
click at [1436, 246] on button "Sumar" at bounding box center [1482, 262] width 91 height 33
type input "1030"
click at [1436, 246] on button "Sumar" at bounding box center [1482, 262] width 91 height 33
type input "1"
click at [1436, 246] on button "Sumar" at bounding box center [1482, 262] width 91 height 33
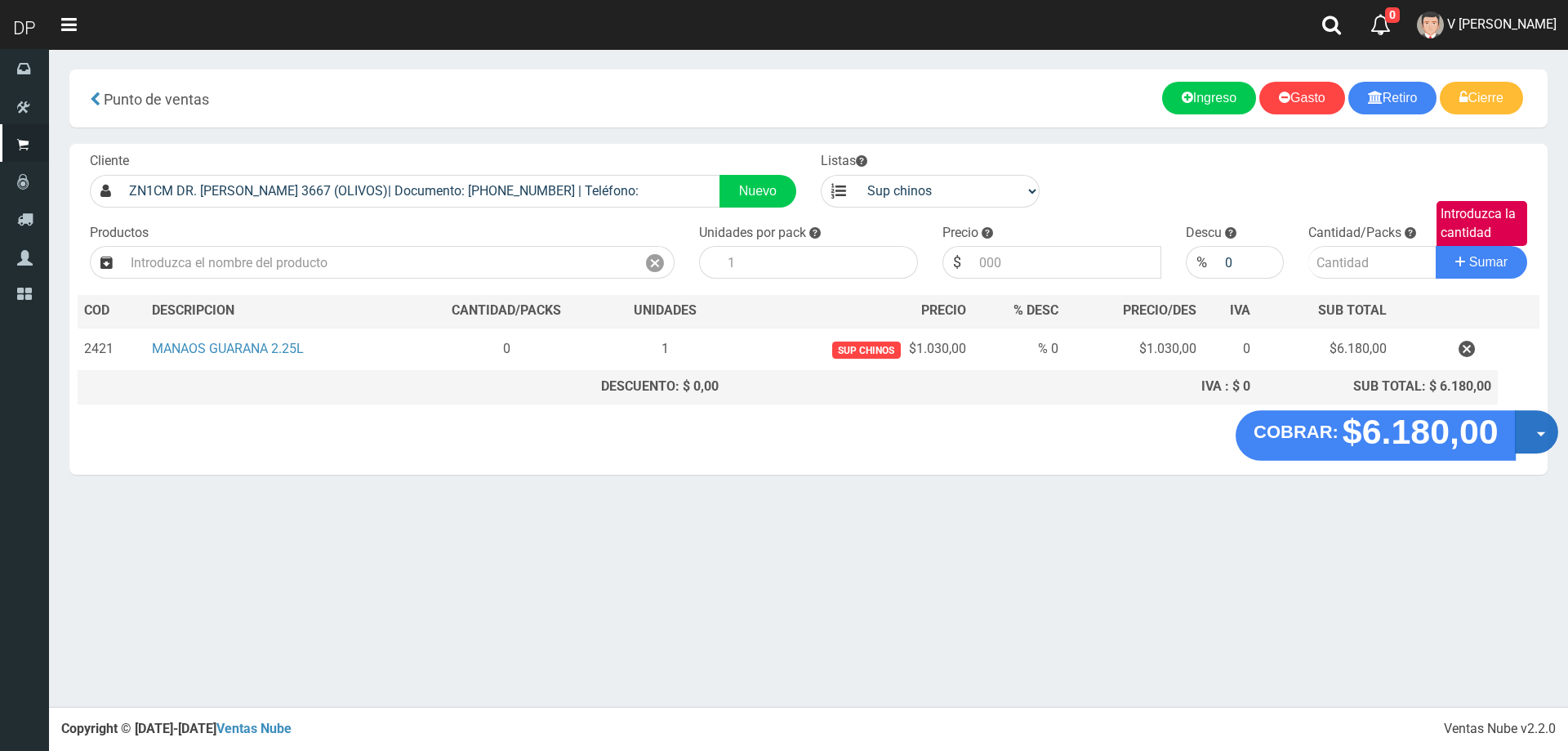
click at [1533, 429] on button "Opciones" at bounding box center [1536, 431] width 44 height 44
click at [1465, 448] on link "Hacer Devolucion" at bounding box center [1483, 437] width 146 height 37
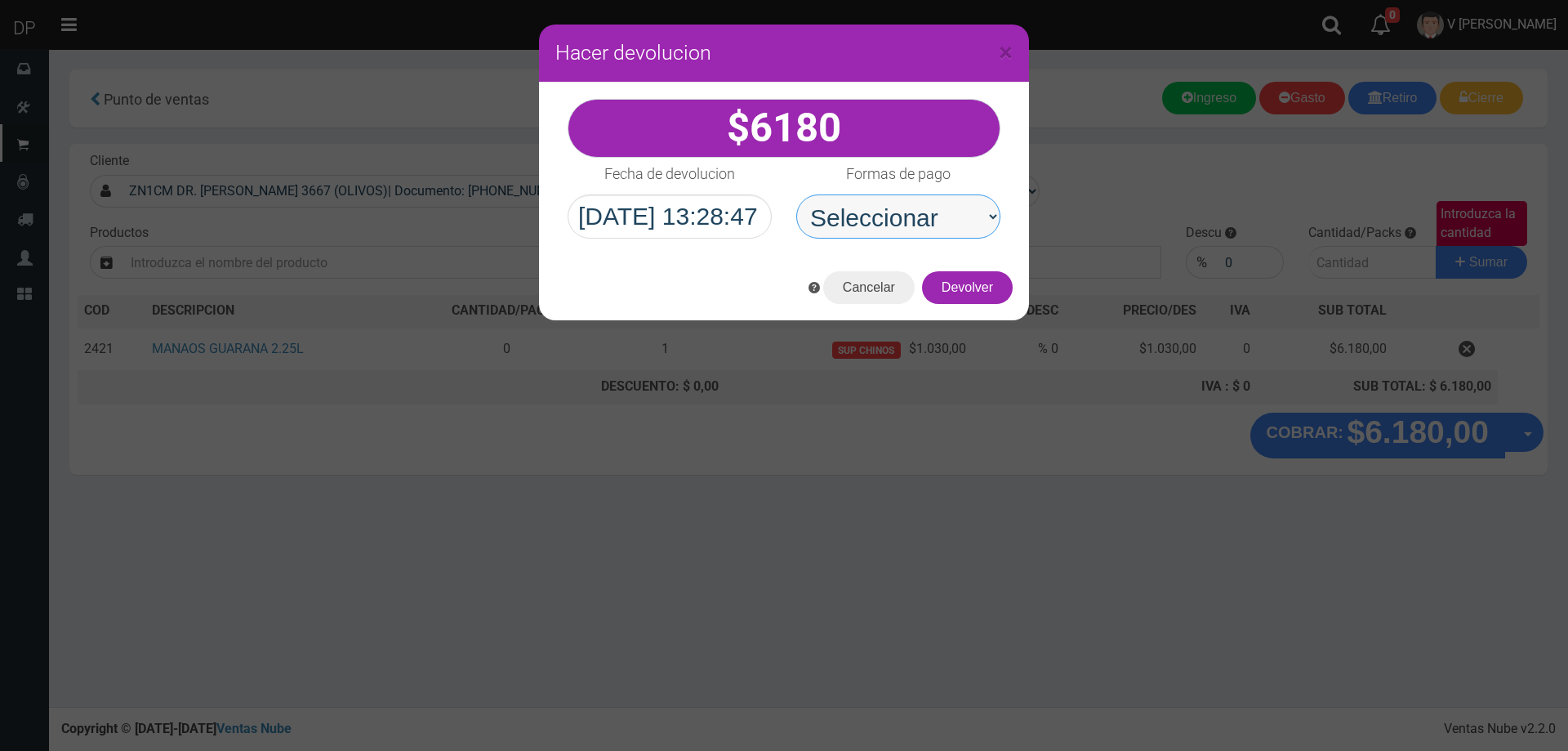
drag, startPoint x: 908, startPoint y: 208, endPoint x: 910, endPoint y: 235, distance: 27.1
click at [908, 201] on select "Seleccionar Efectivo Tarjeta de Crédito Depósito Débito" at bounding box center [898, 216] width 204 height 44
select select "Efectivo"
click at [796, 194] on select "Seleccionar Efectivo Tarjeta de Crédito Depósito Débito" at bounding box center [898, 216] width 204 height 44
drag, startPoint x: 971, startPoint y: 303, endPoint x: 974, endPoint y: 295, distance: 8.5
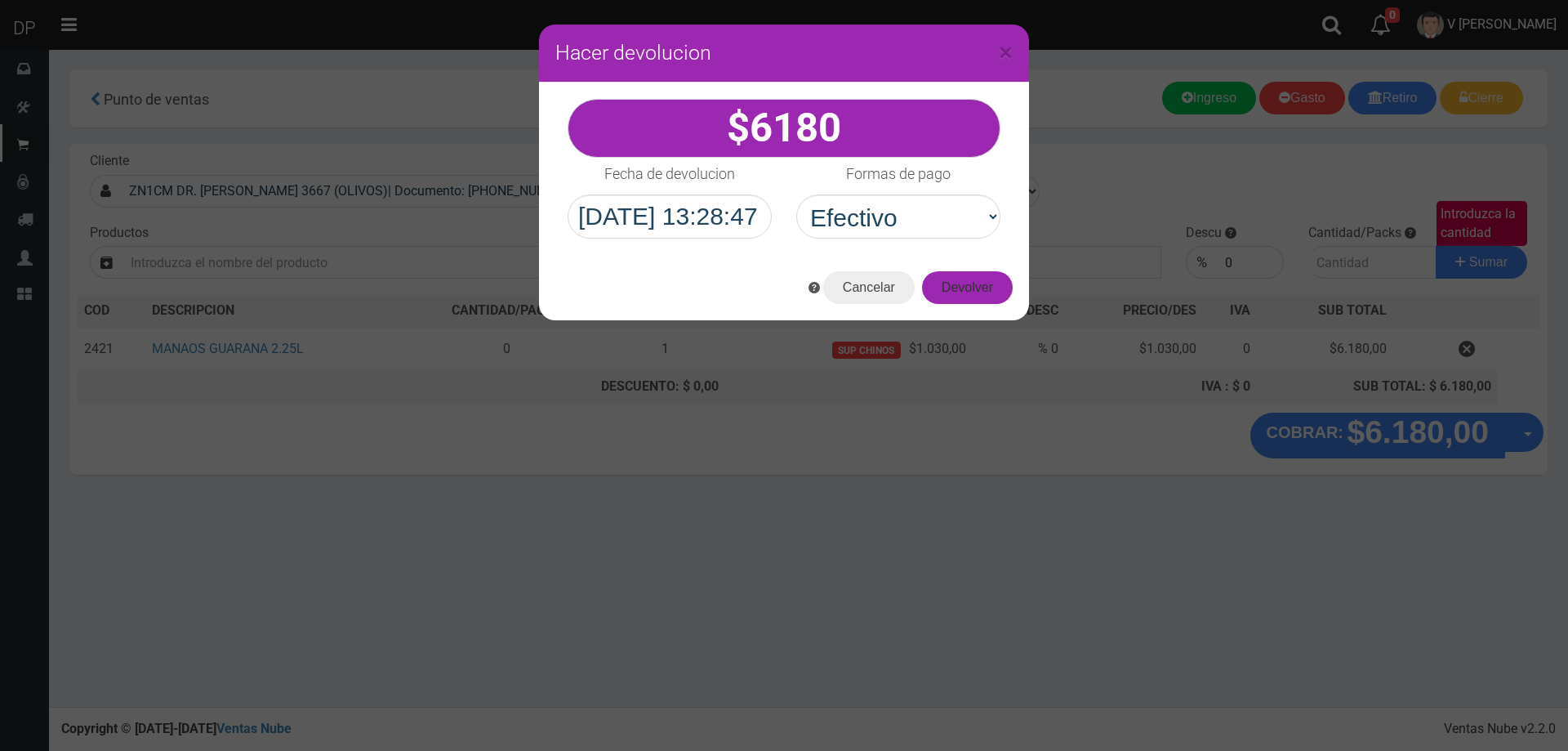
click at [971, 303] on button "Devolver" at bounding box center [968, 287] width 91 height 33
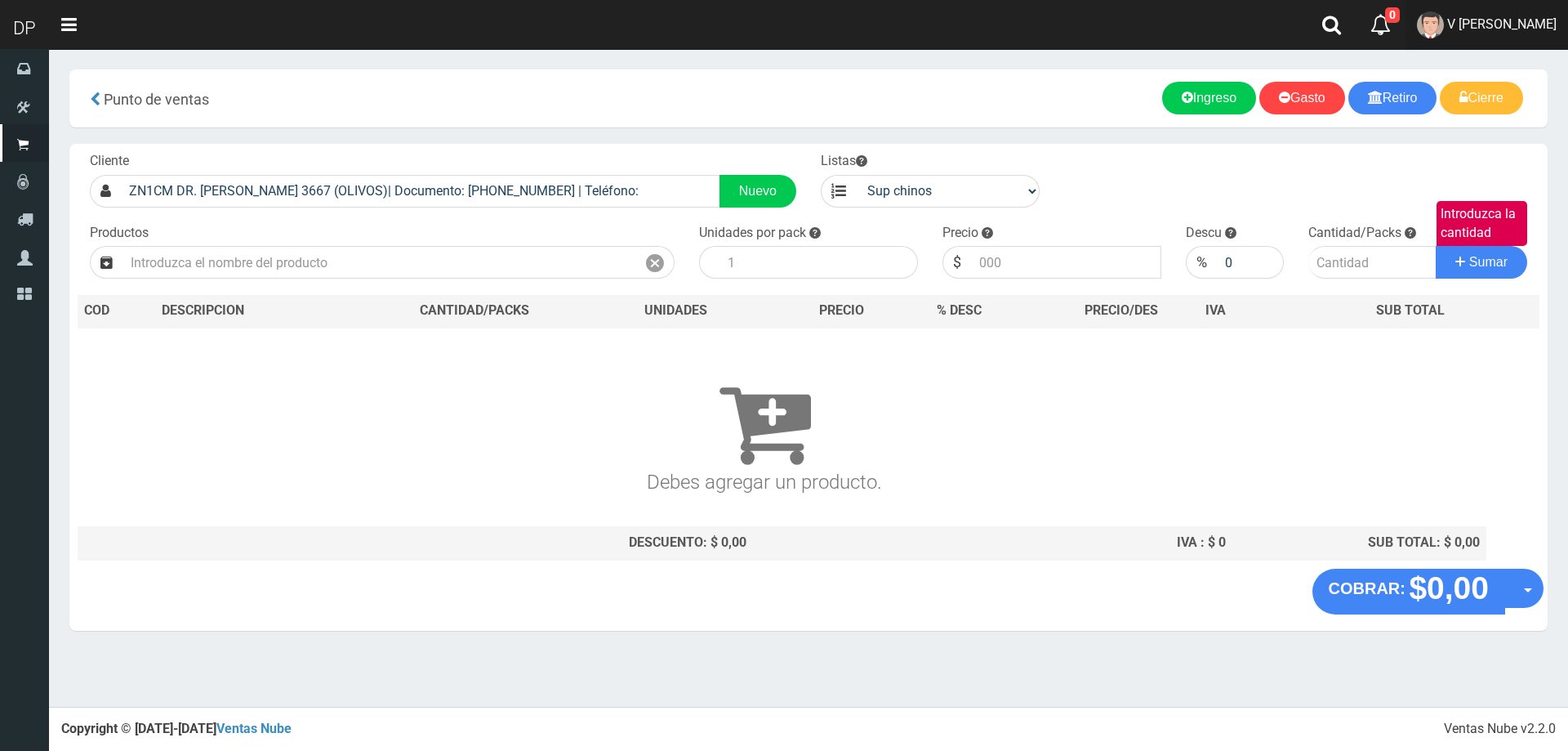
click at [1533, 20] on span "V Maria Graciela vargas" at bounding box center [1502, 24] width 110 height 16
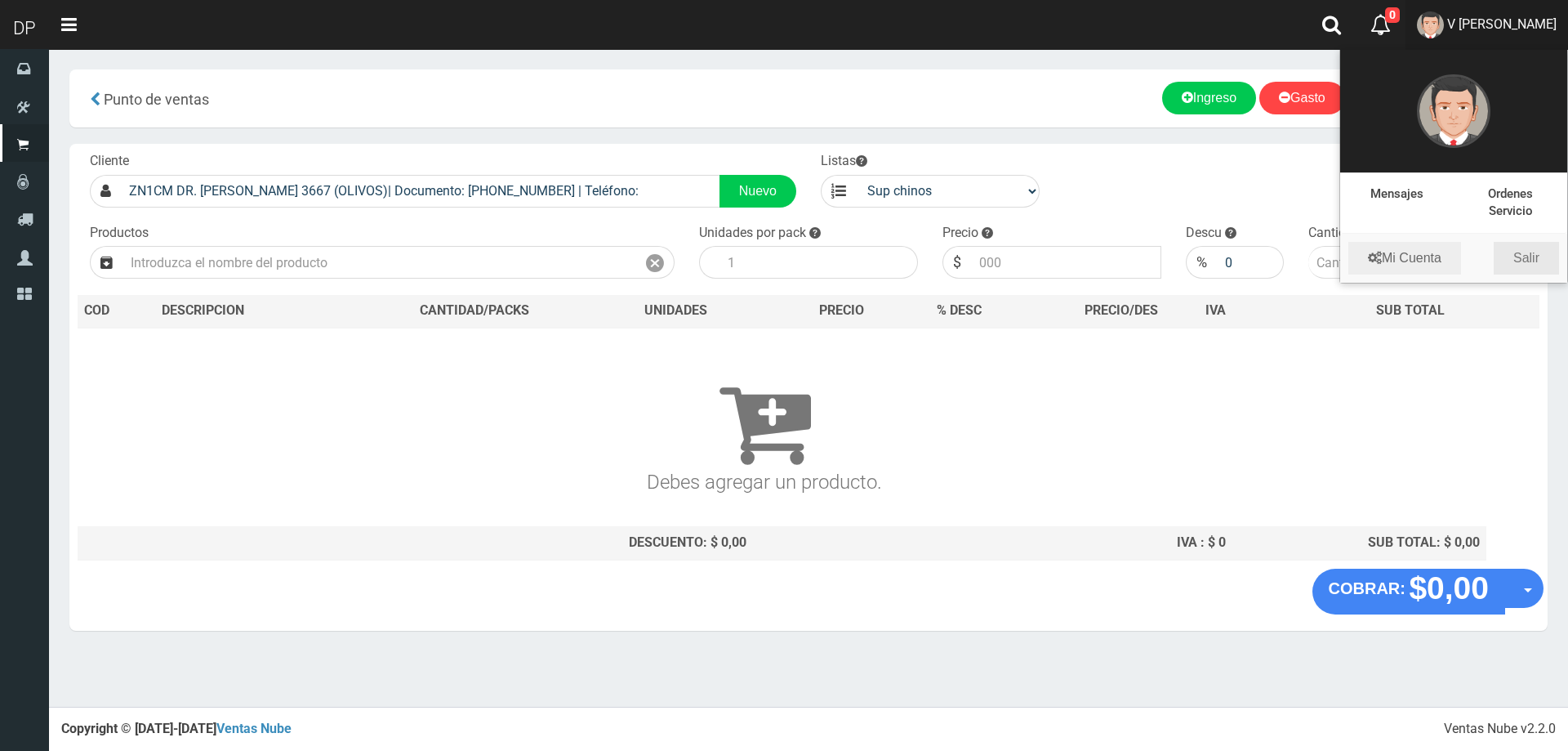
click at [1547, 261] on link "Salir" at bounding box center [1526, 257] width 65 height 33
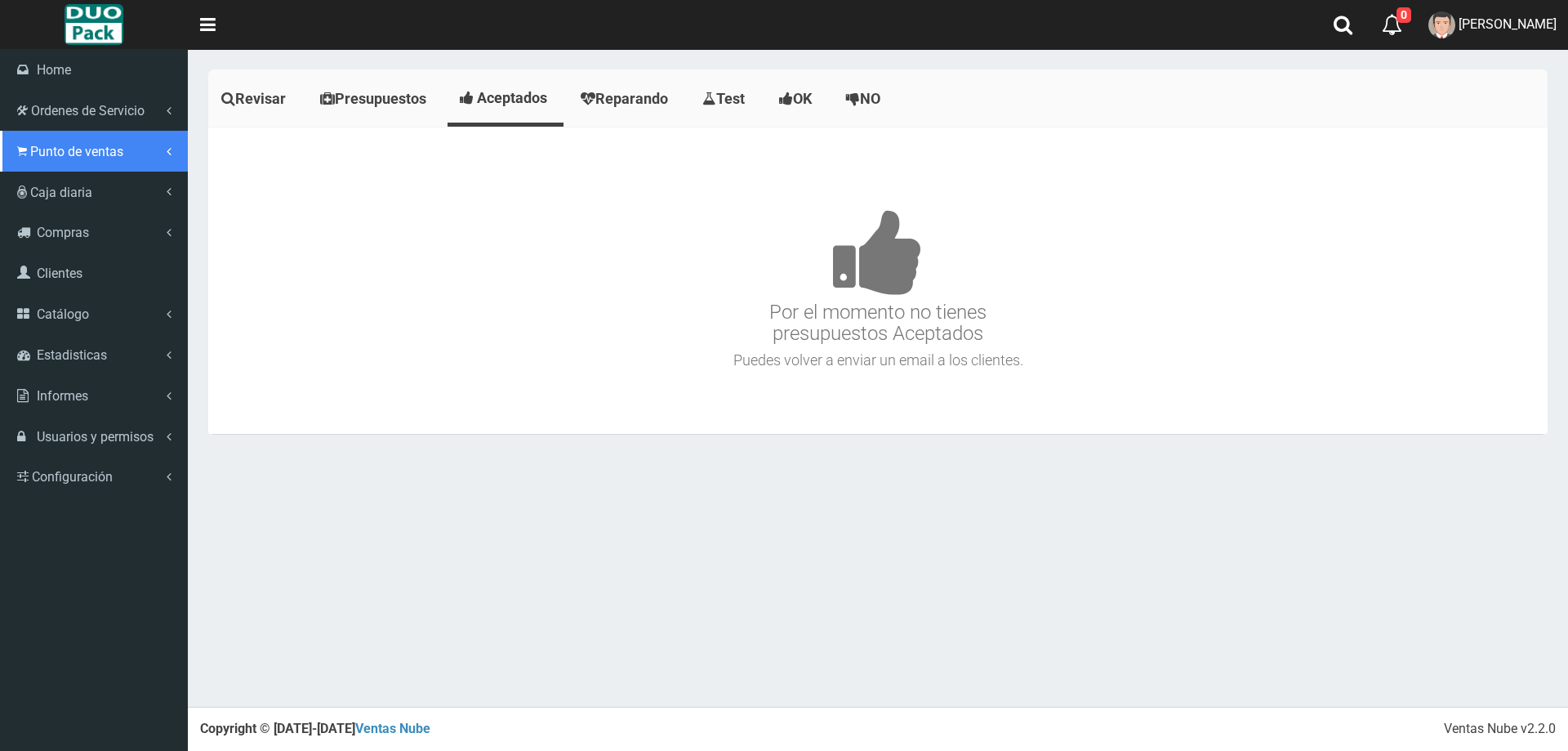
click at [58, 146] on span "Punto de ventas" at bounding box center [77, 152] width 93 height 16
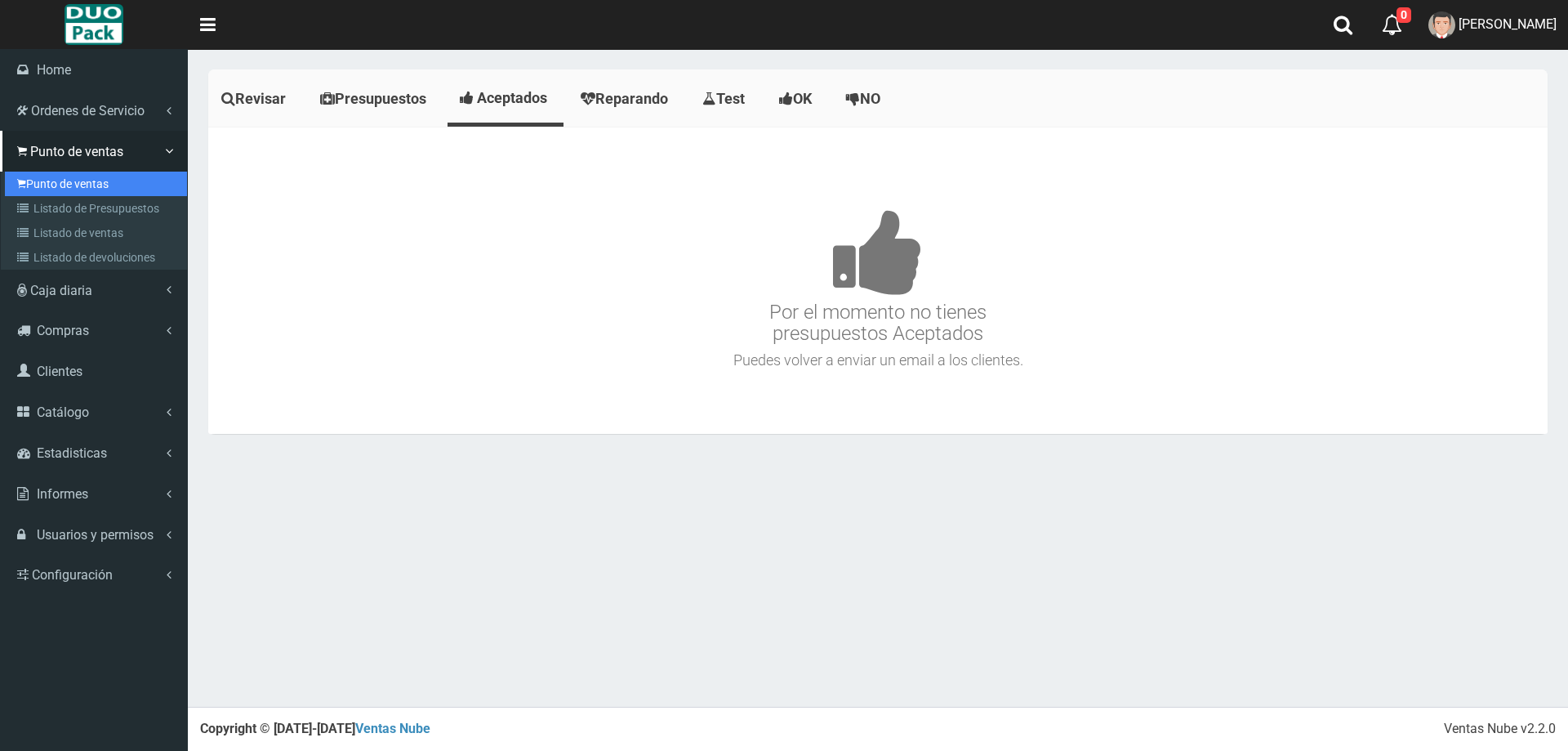
click at [85, 182] on link "Punto de ventas" at bounding box center [96, 184] width 182 height 24
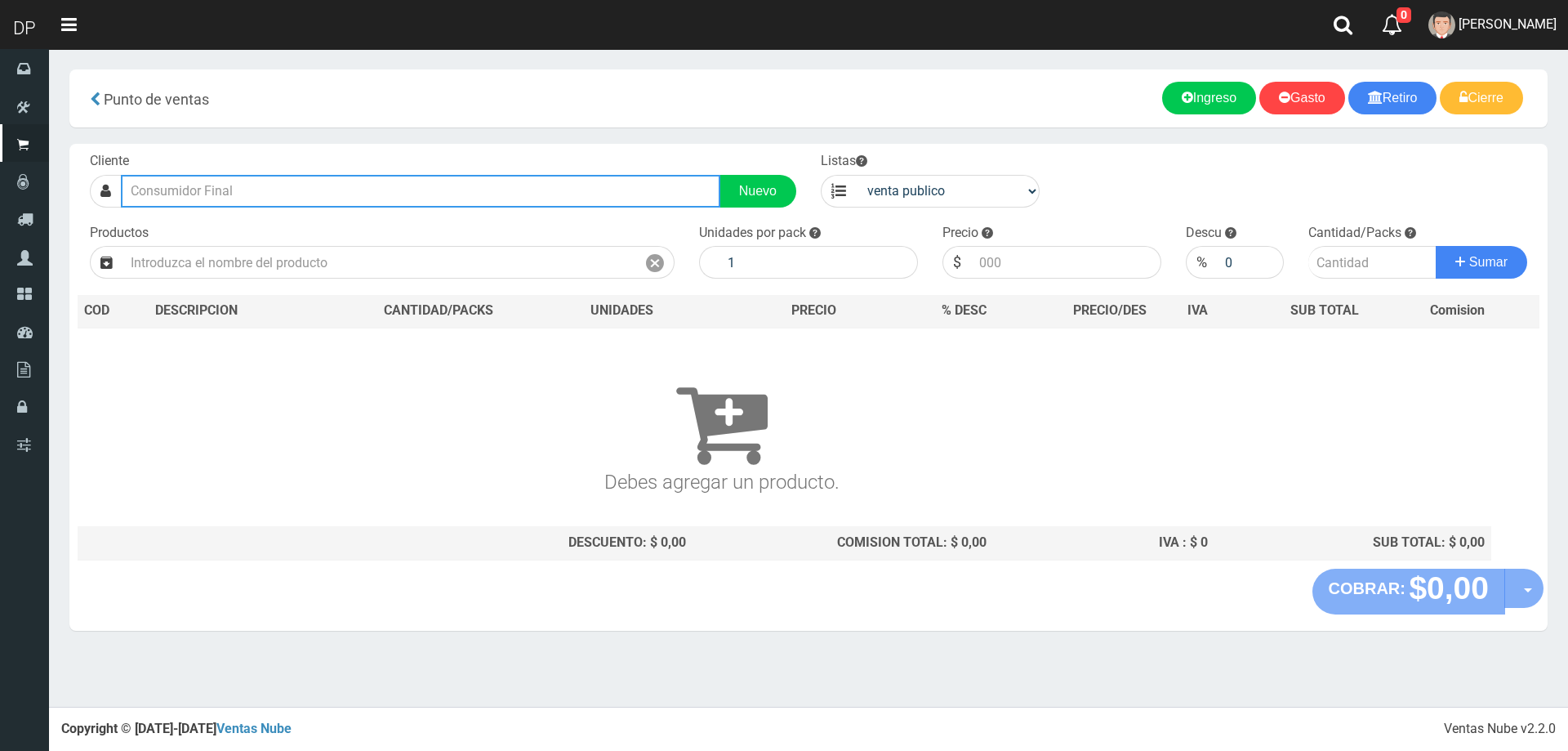
click at [209, 180] on input "text" at bounding box center [420, 191] width 599 height 33
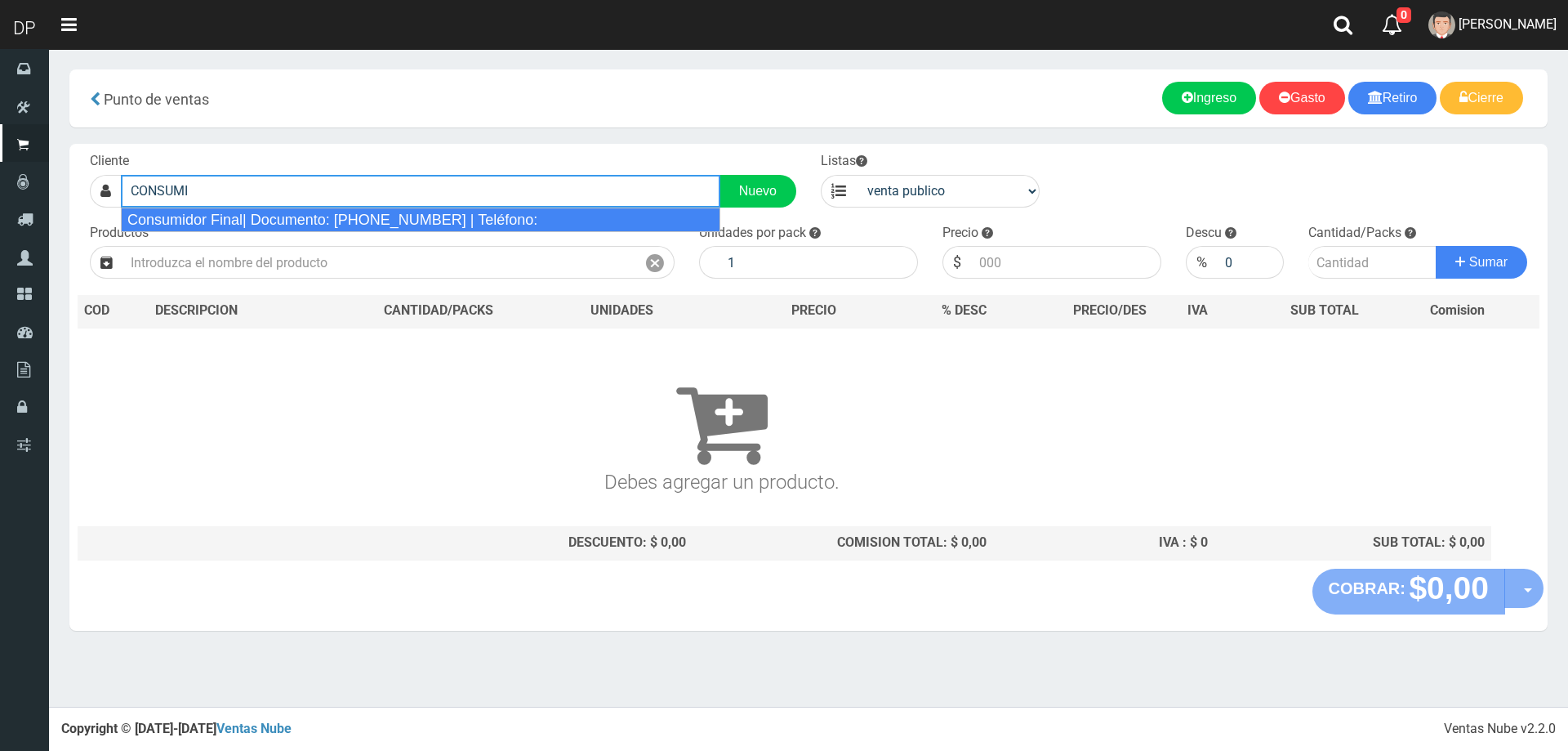
click at [221, 220] on div "Consumidor Final| Documento: [PHONE_NUMBER] | Teléfono:" at bounding box center [420, 219] width 599 height 24
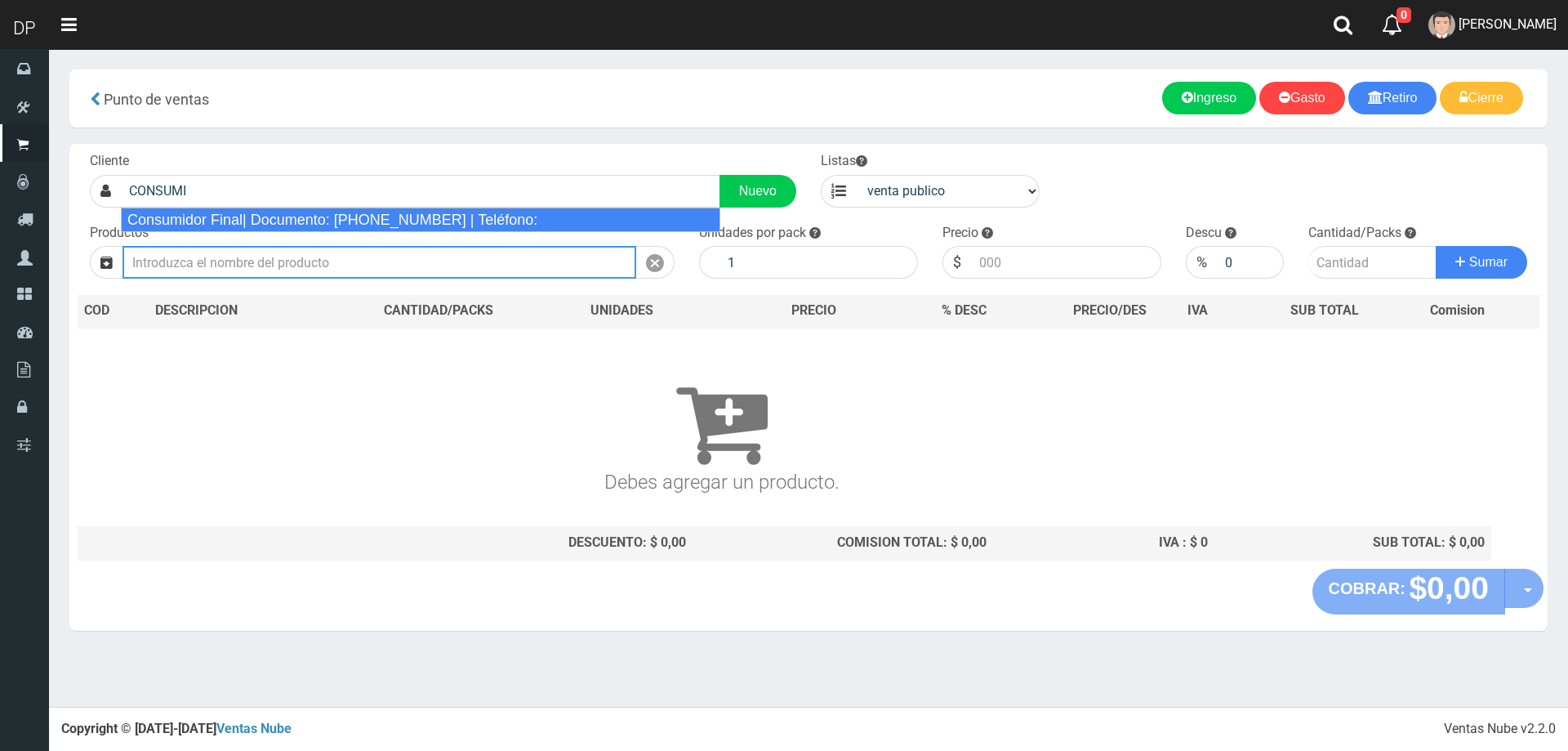
type input "Consumidor Final| Documento: [PHONE_NUMBER] | Teléfono:"
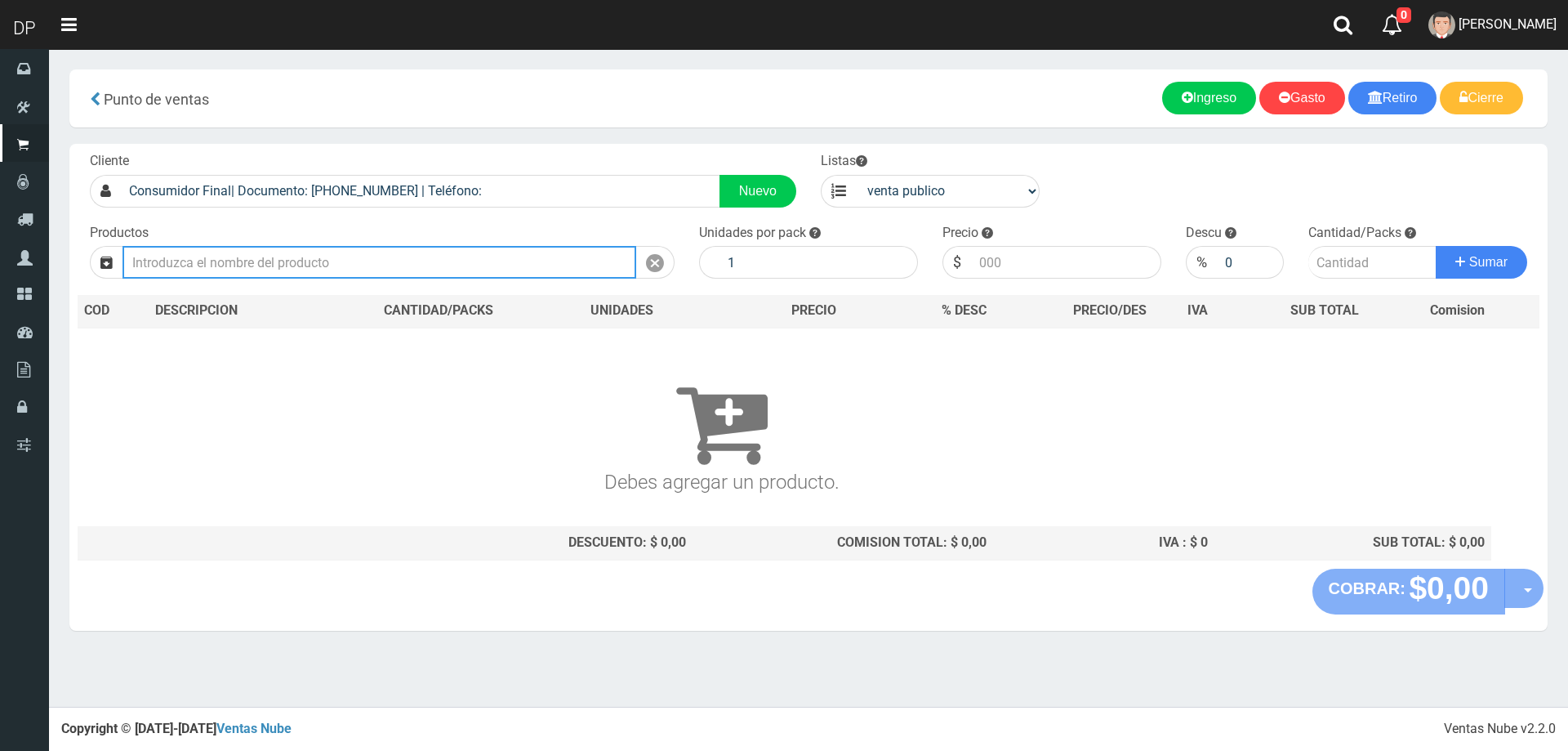
click at [219, 265] on input "text" at bounding box center [379, 262] width 514 height 33
click at [523, 270] on input "MANAOS COLA" at bounding box center [379, 262] width 514 height 33
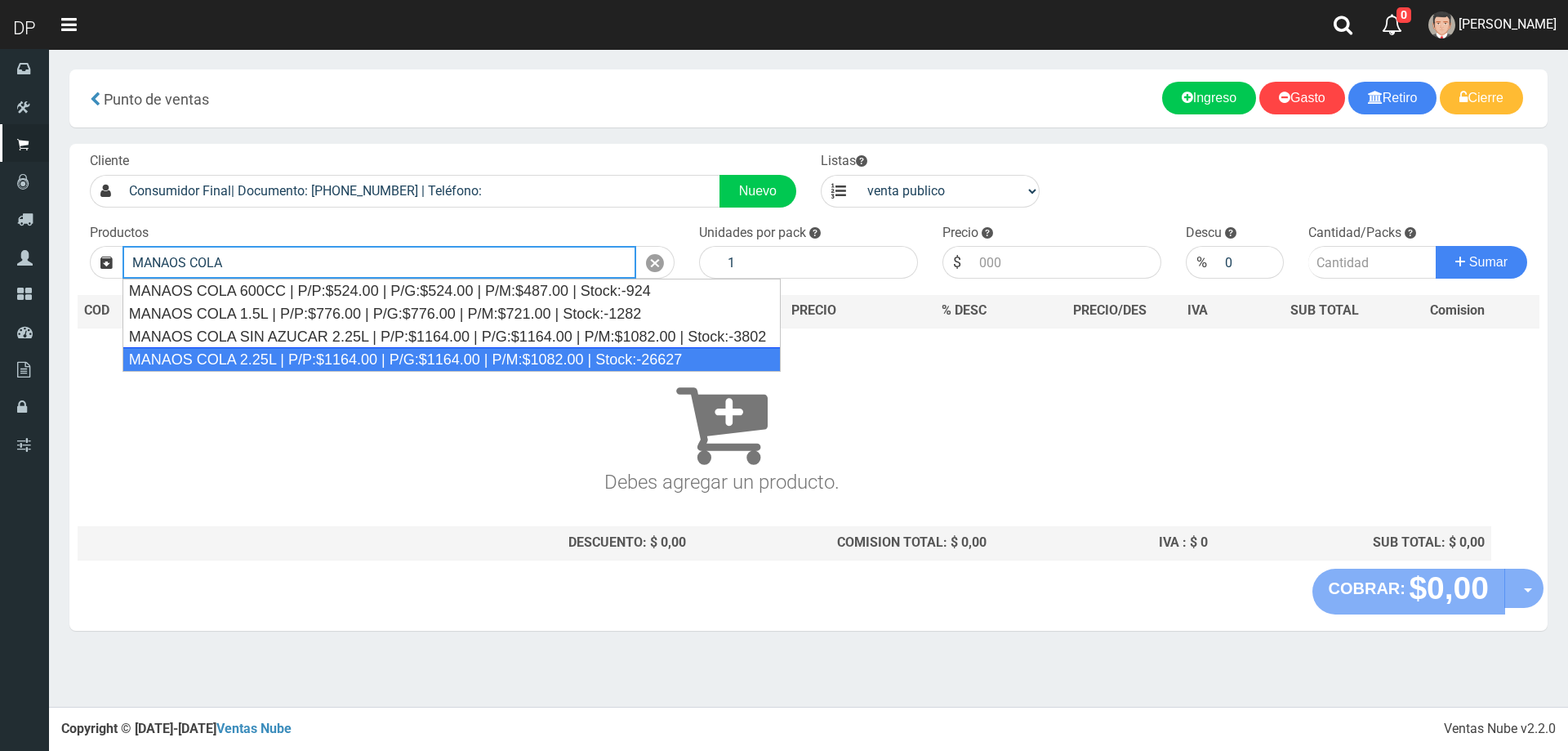
click at [317, 354] on div "MANAOS COLA 2.25L | P/P:$1164.00 | P/G:$1164.00 | P/M:$1082.00 | Stock:-26627" at bounding box center [451, 360] width 659 height 24
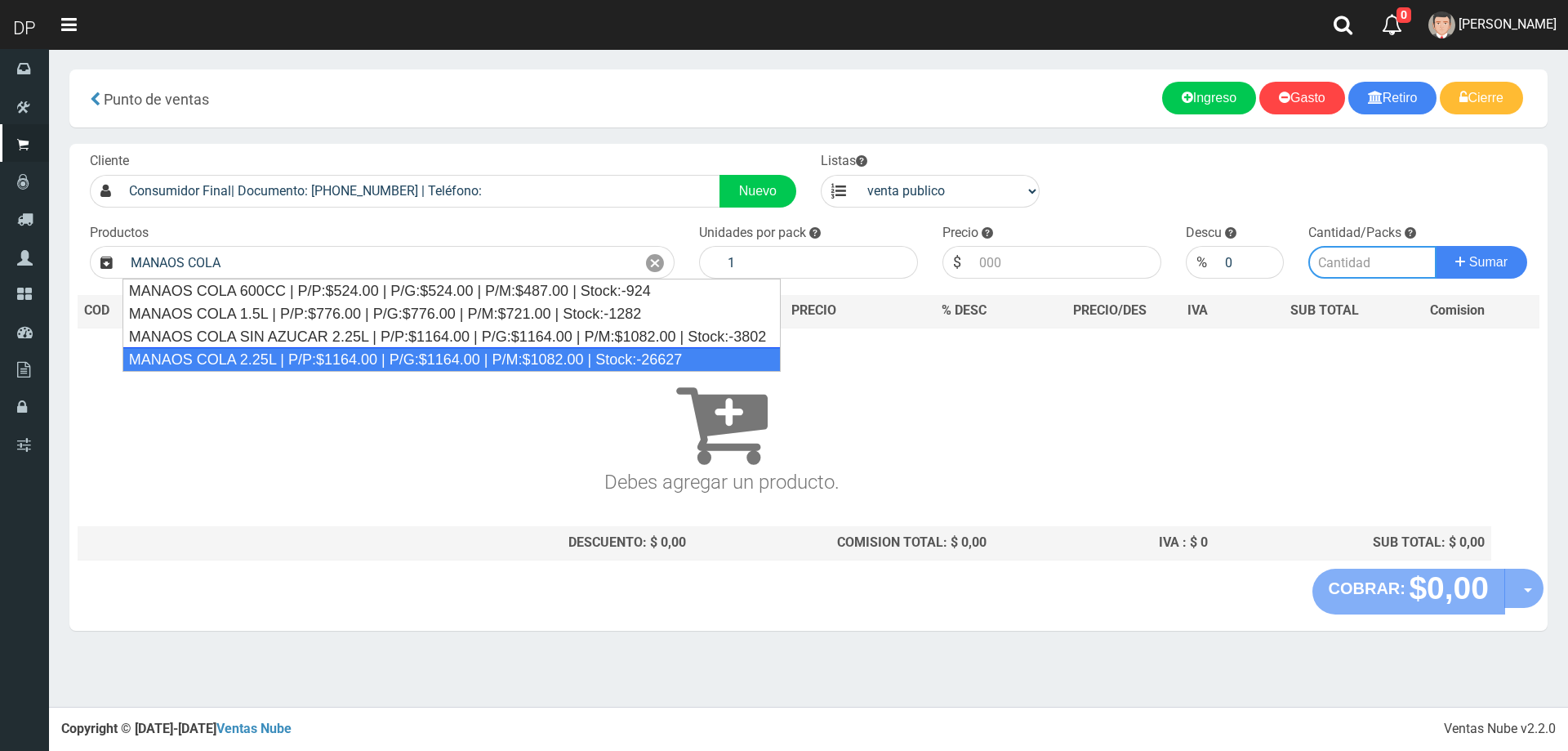
type input "MANAOS COLA 2.25L | P/P:$1164.00 | P/G:$1164.00 | P/M:$1082.00 | Stock:-26627"
type input "6"
type input "1164.00"
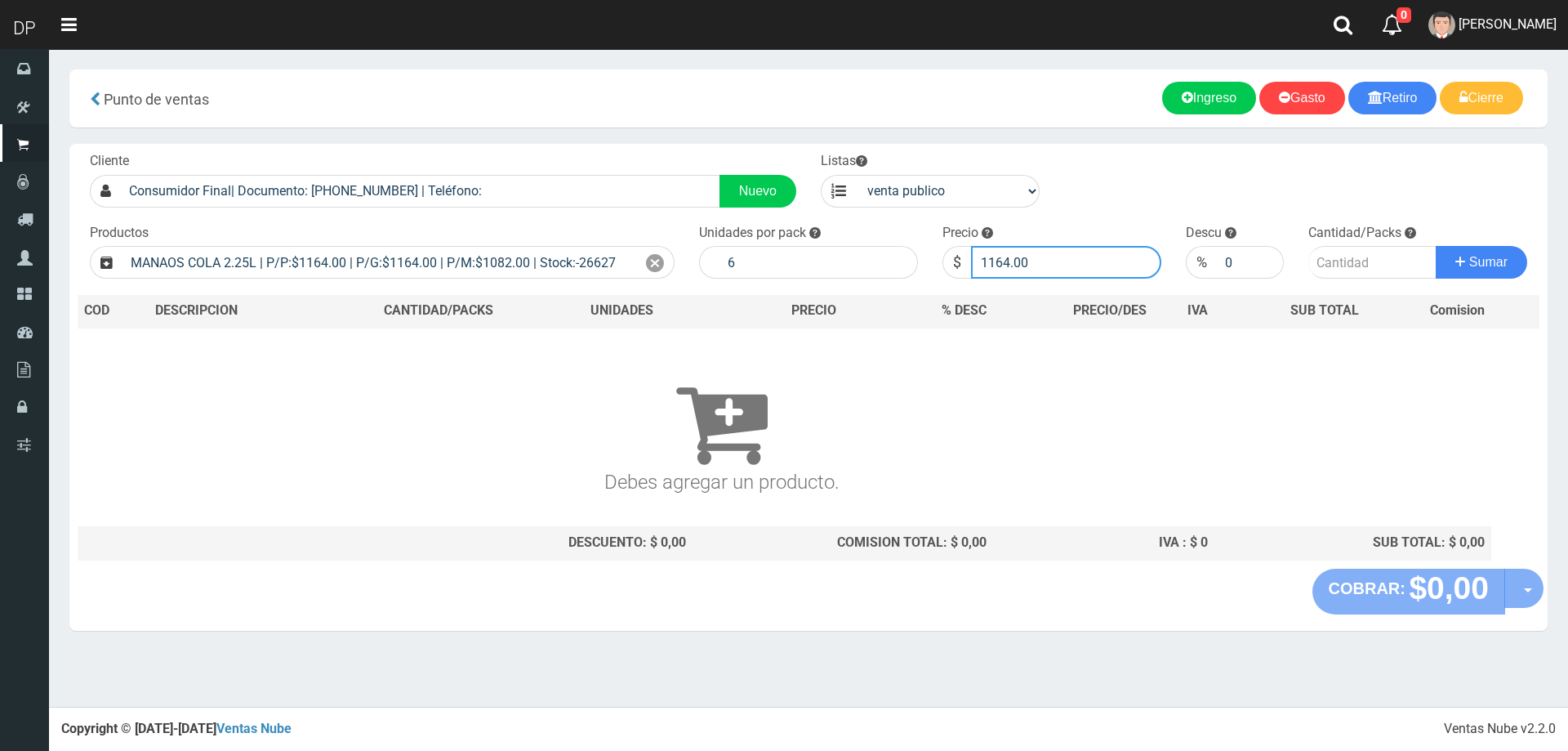
click at [1046, 260] on input "1164.00" at bounding box center [1065, 262] width 190 height 33
type input "1082"
type input "4"
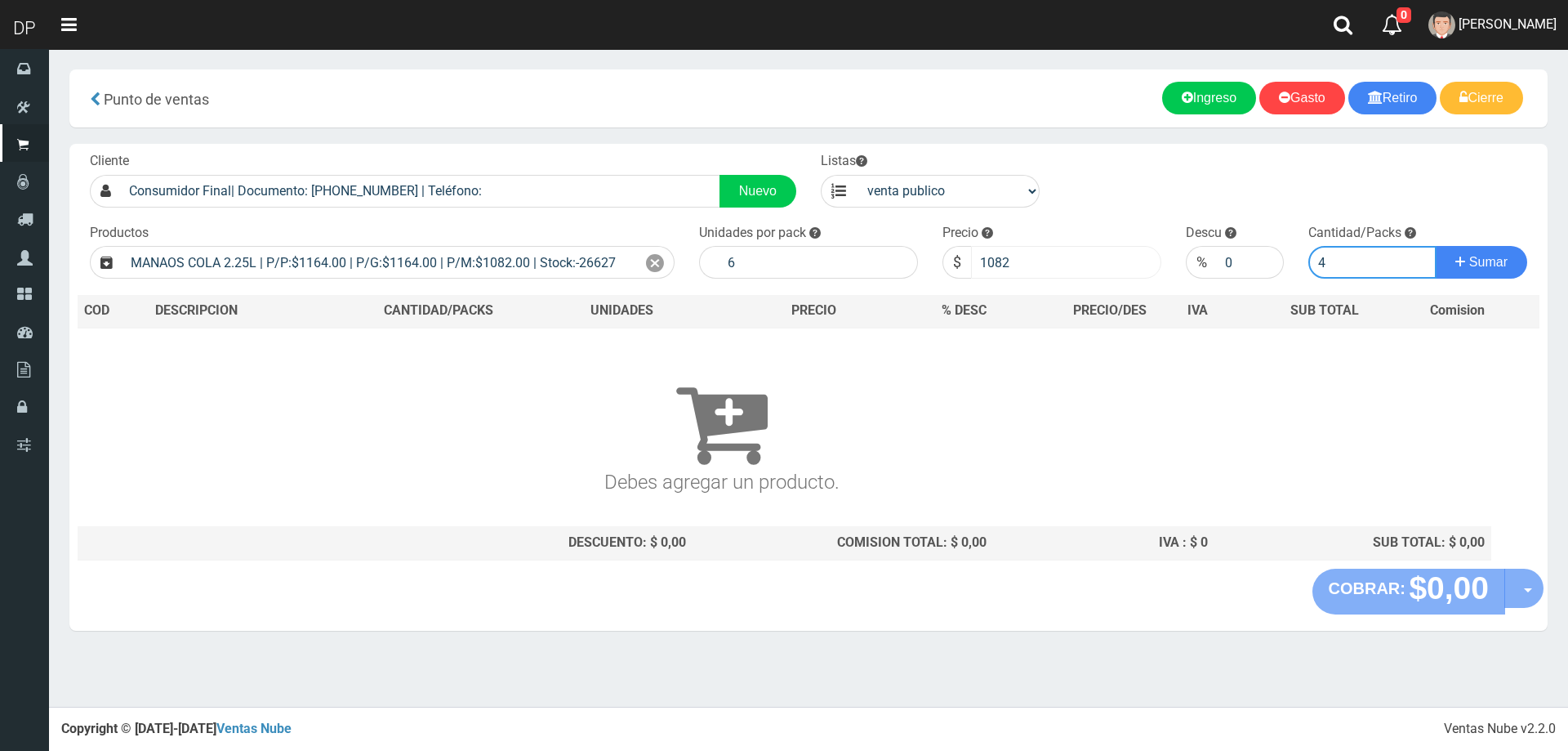
click at [1436, 246] on button "Sumar" at bounding box center [1482, 262] width 91 height 33
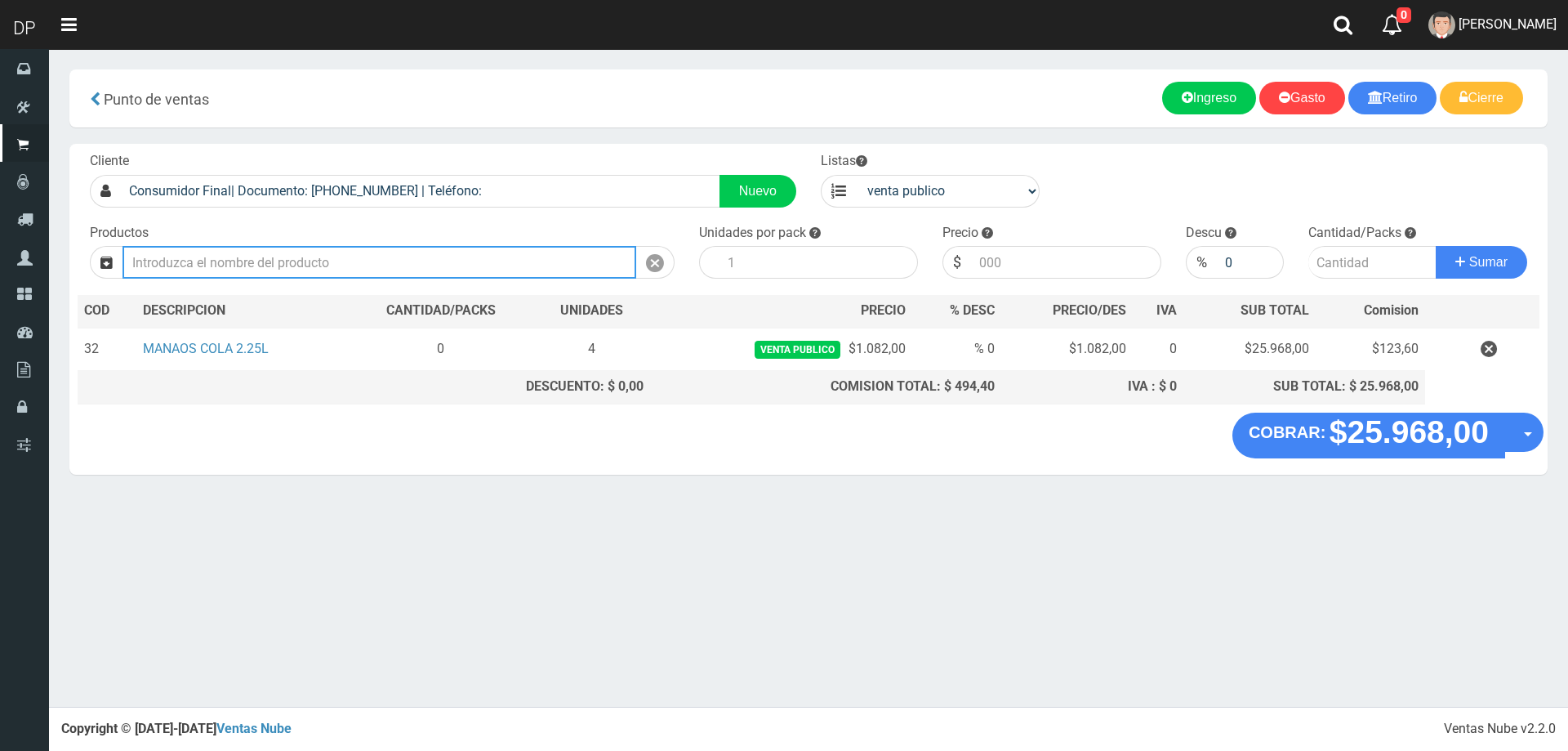
click at [542, 269] on input "text" at bounding box center [379, 262] width 514 height 33
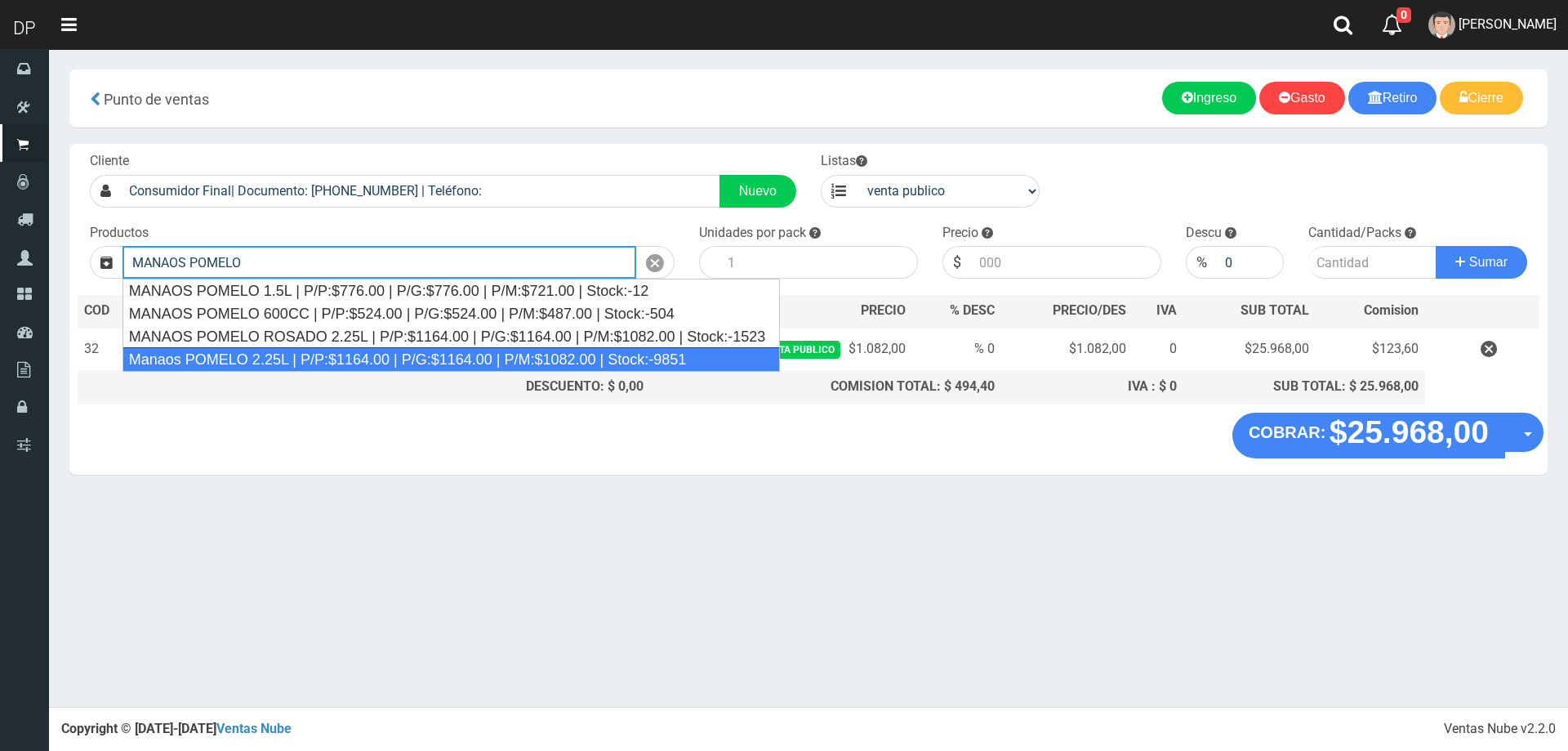
click at [249, 360] on div "Manaos POMELO 2.25L | P/P:$1164.00 | P/G:$1164.00 | P/M:$1082.00 | Stock:-9851" at bounding box center [451, 360] width 658 height 24
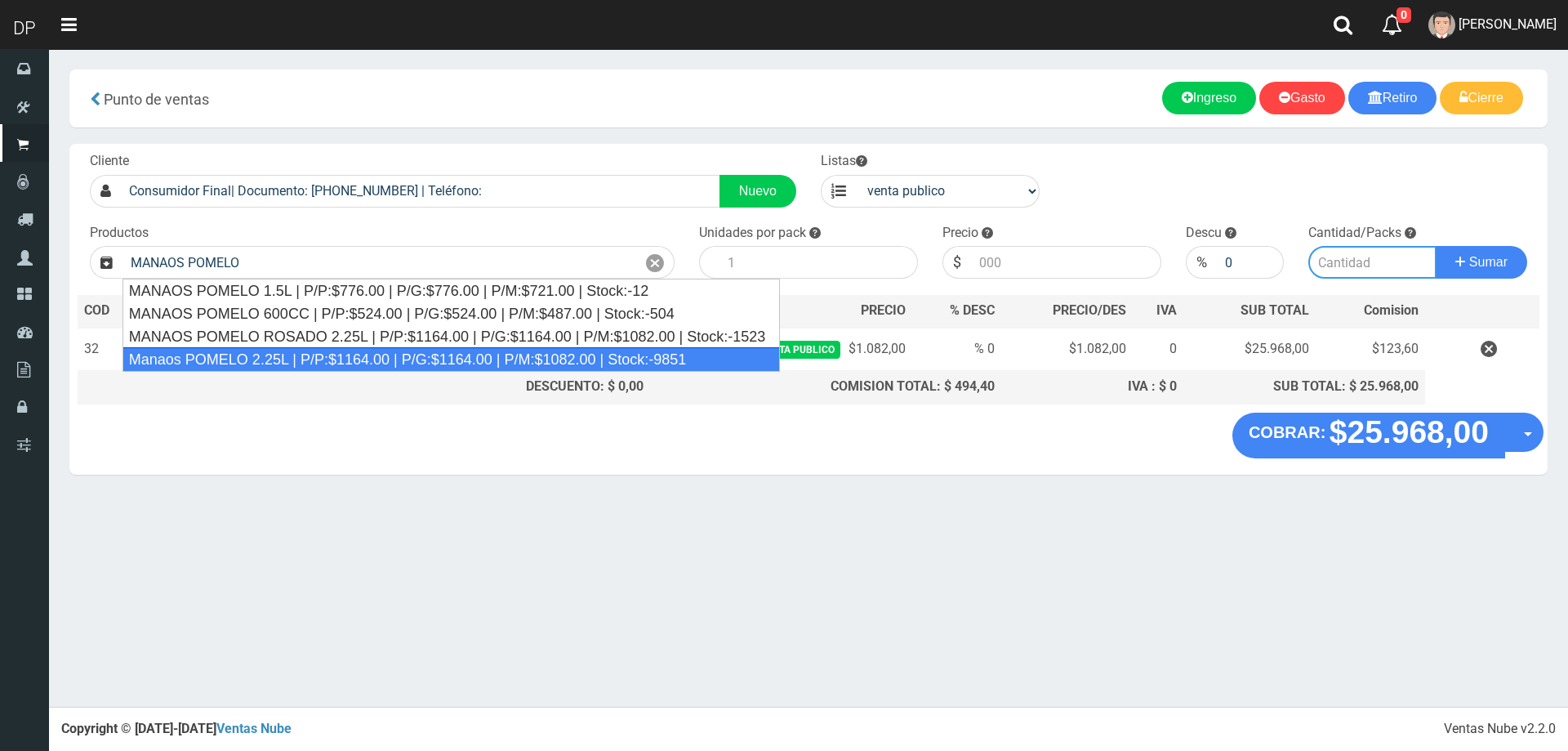
type input "Manaos POMELO 2.25L | P/P:$1164.00 | P/G:$1164.00 | P/M:$1082.00 | Stock:-9851"
type input "6"
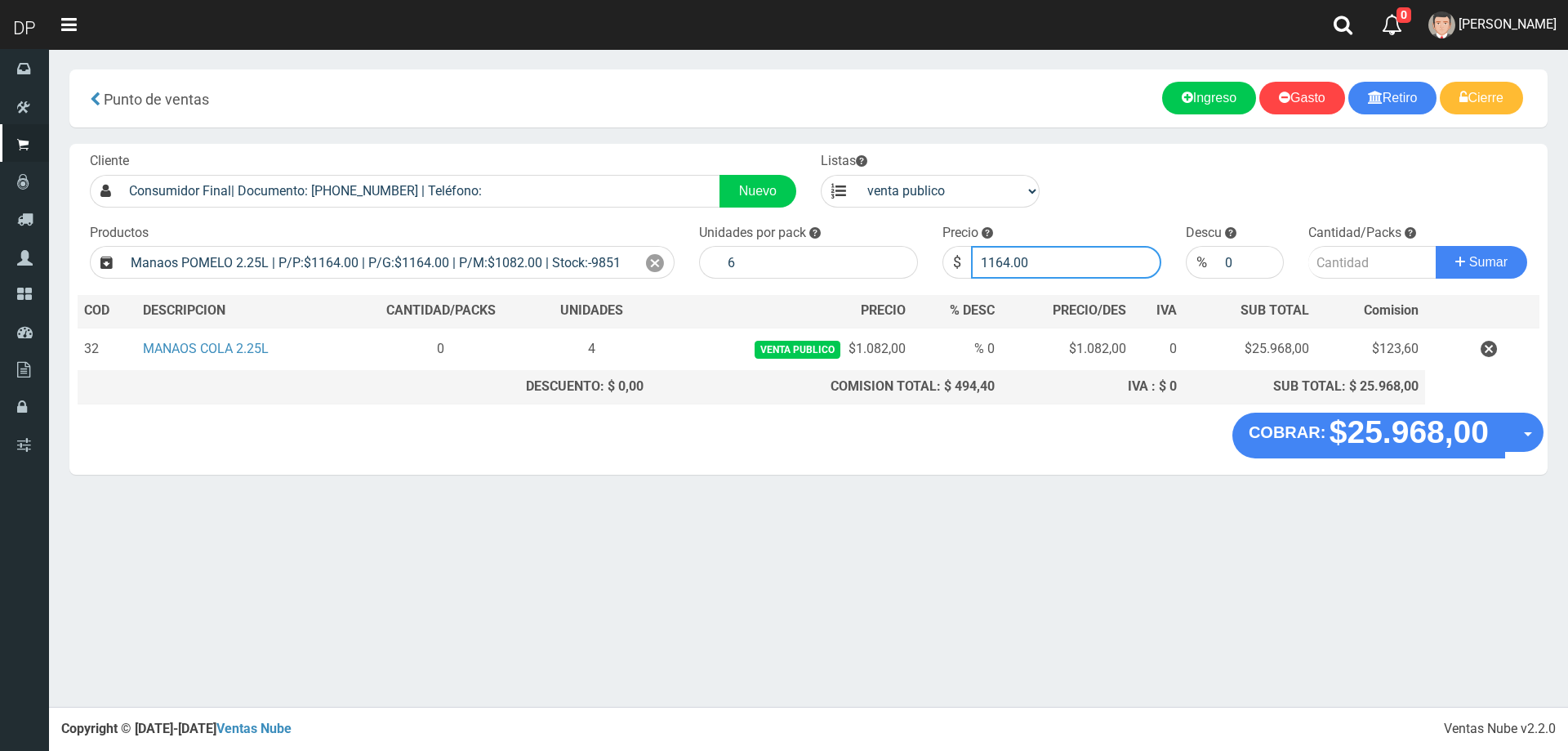
click at [1070, 270] on input "1164.00" at bounding box center [1065, 262] width 190 height 33
type input "1082"
type input "1082.00"
type input "2"
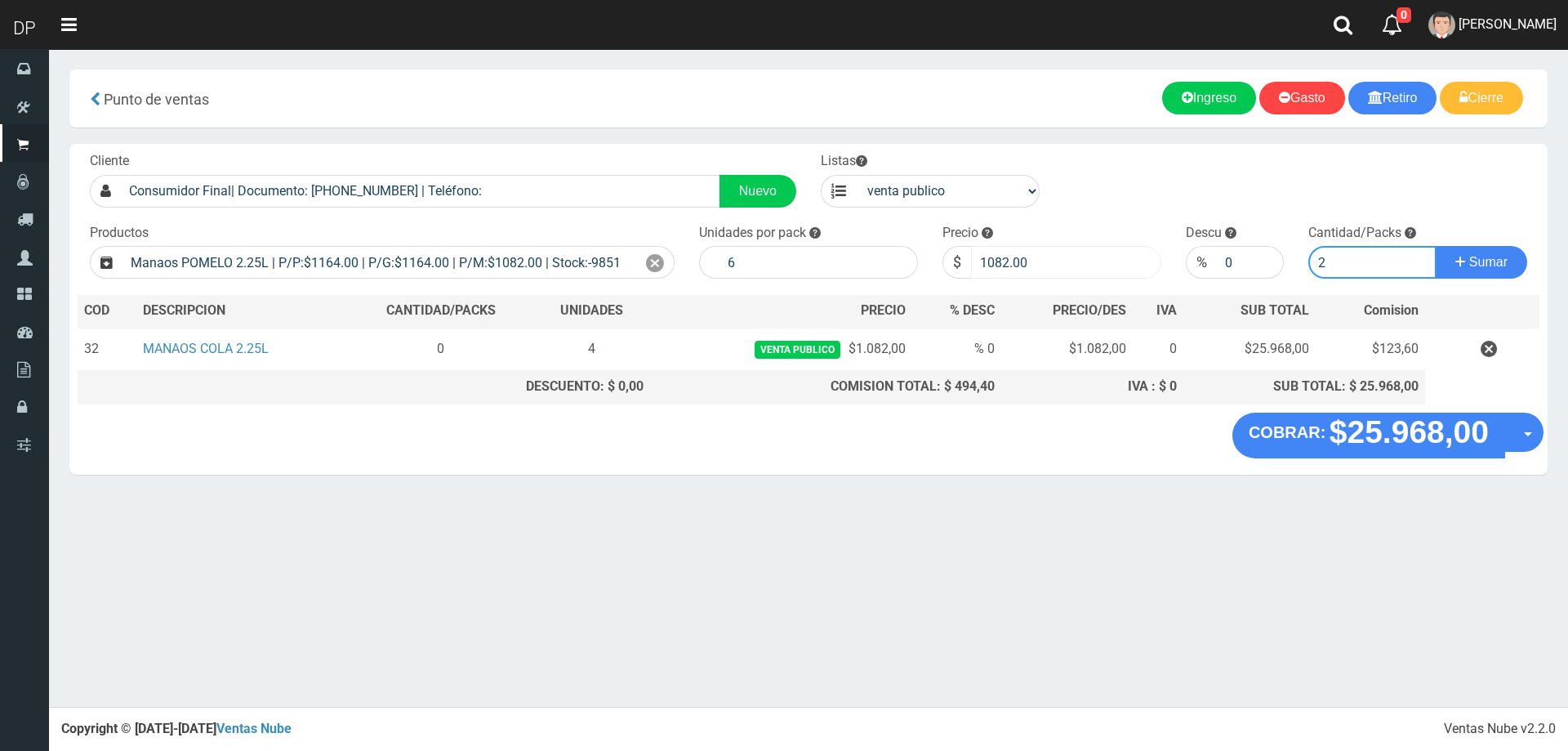
click at [1436, 246] on button "Sumar" at bounding box center [1482, 262] width 91 height 33
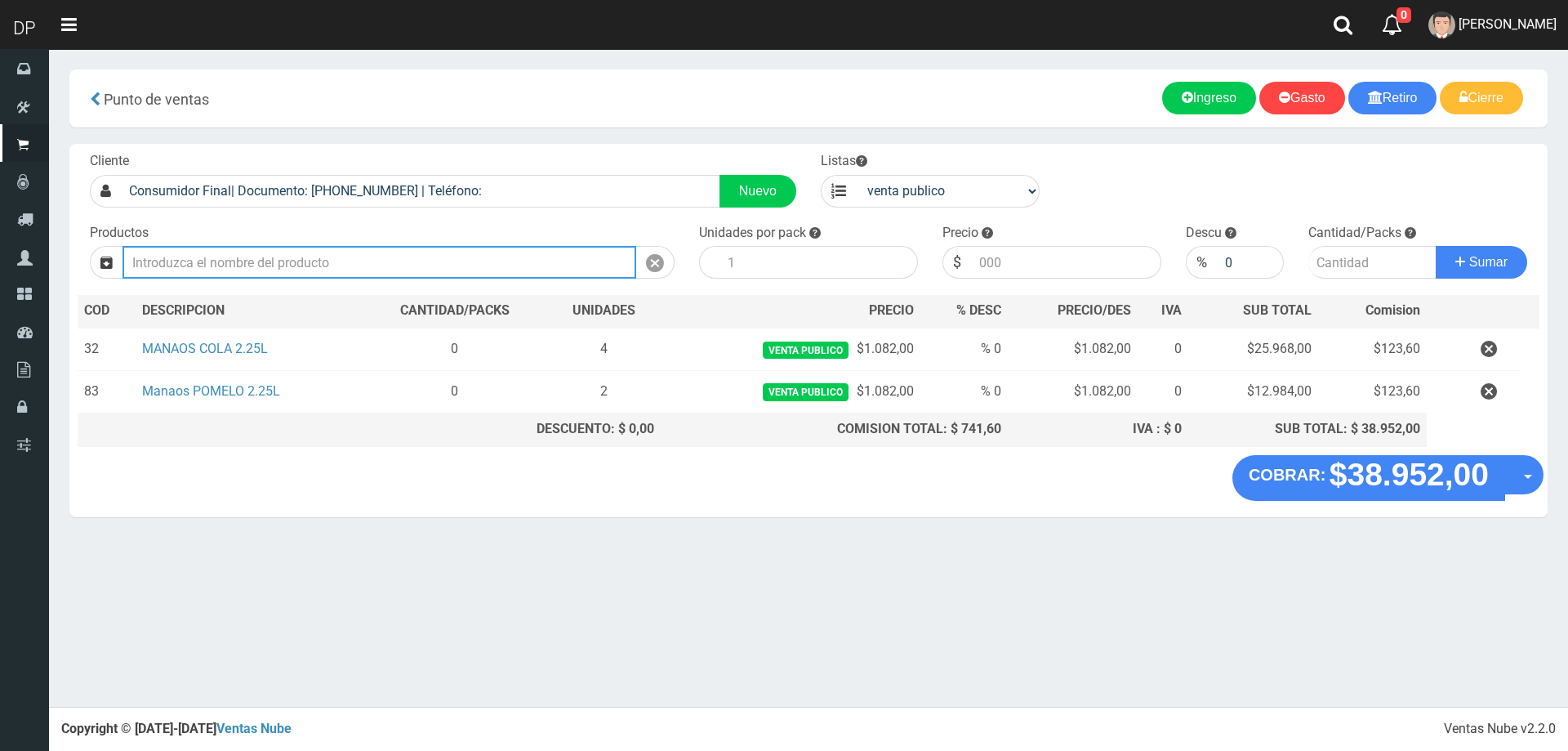
click at [440, 259] on input "text" at bounding box center [379, 262] width 514 height 33
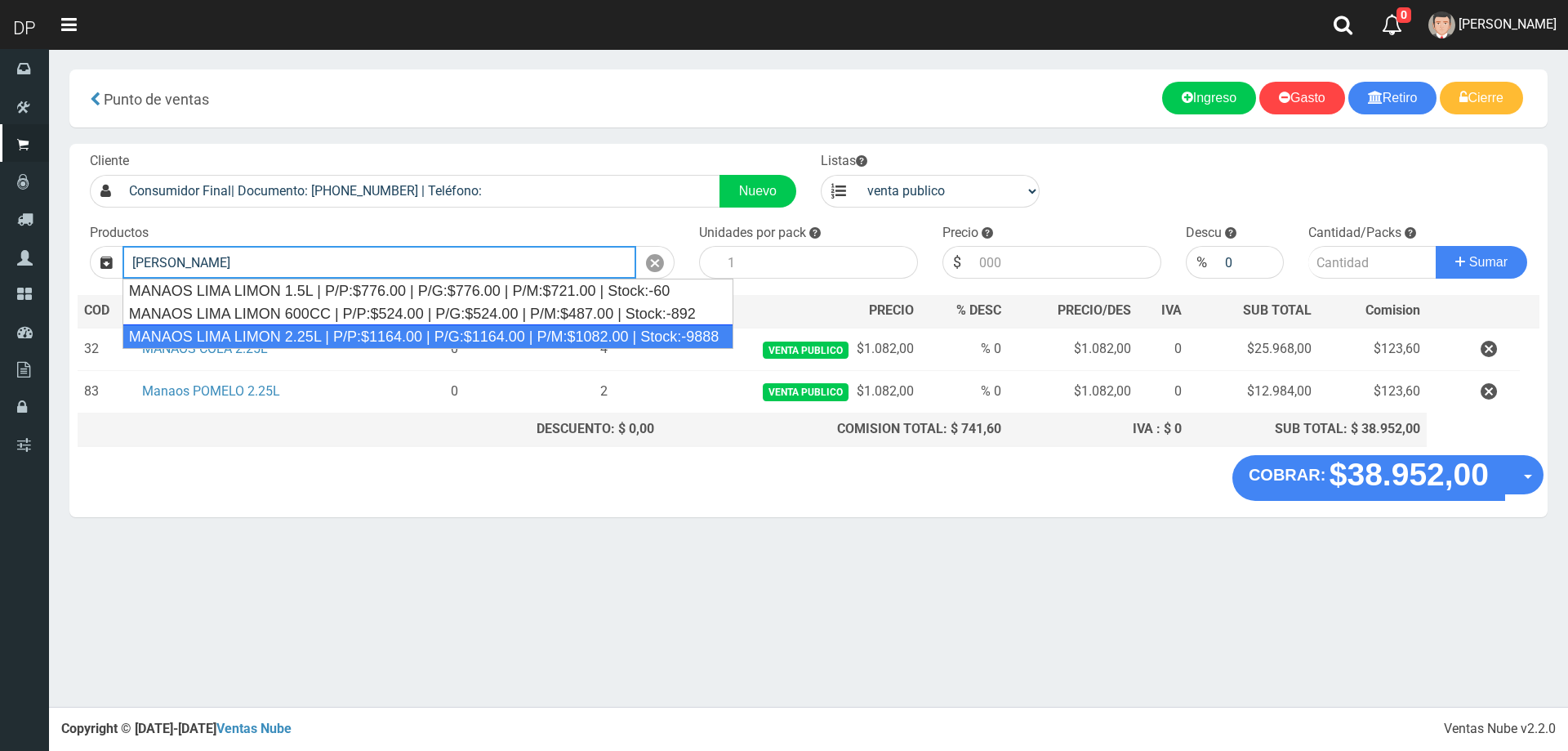
click at [418, 328] on div "MANAOS LIMA LIMON 2.25L | P/P:$1164.00 | P/G:$1164.00 | P/M:$1082.00 | Stock:-9…" at bounding box center [428, 336] width 611 height 24
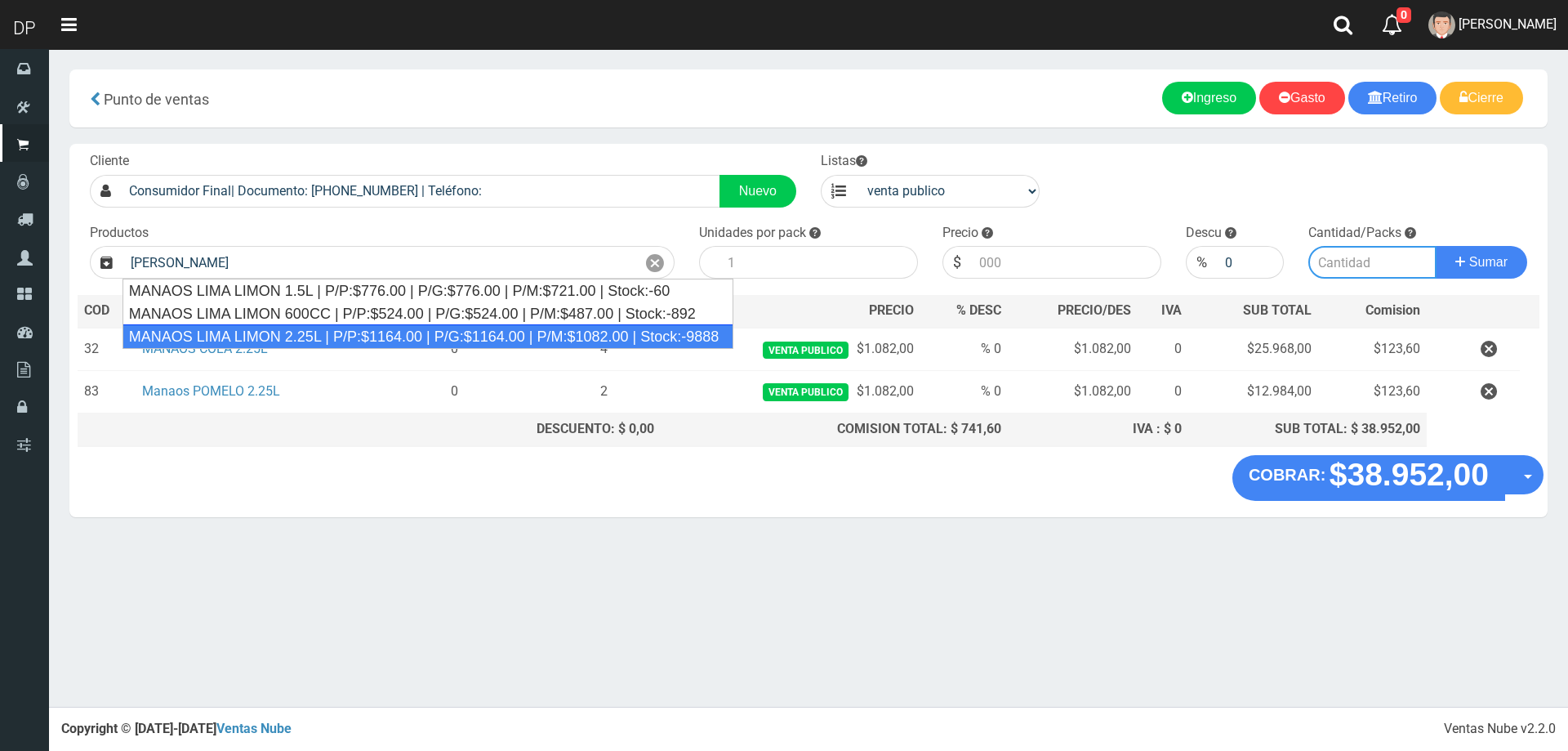
type input "MANAOS LIMA LIMON 2.25L | P/P:$1164.00 | P/G:$1164.00 | P/M:$1082.00 | Stock:-9…"
type input "6"
type input "1164.00"
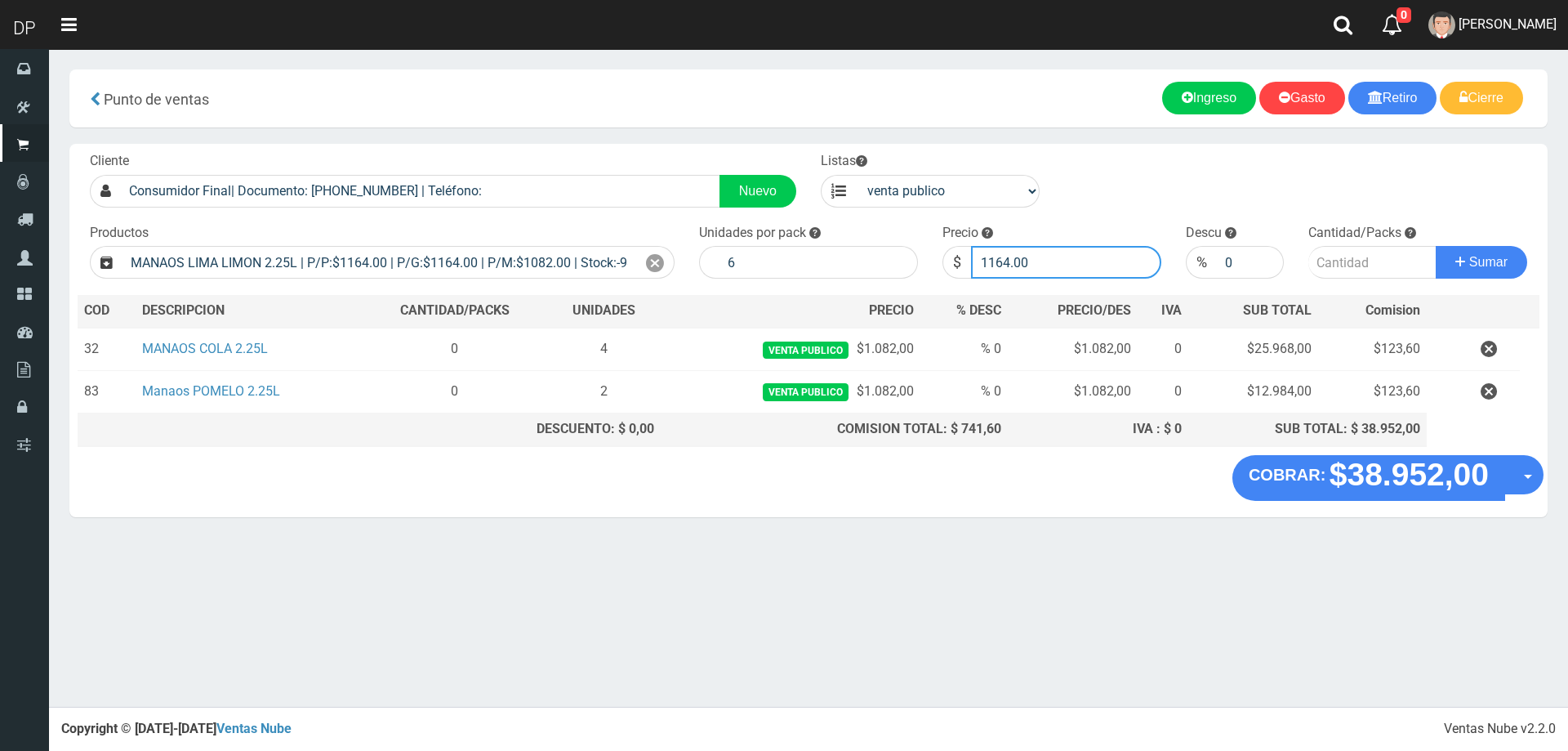
click at [1073, 252] on input "1164.00" at bounding box center [1065, 262] width 190 height 33
click at [1072, 253] on input "1164.00" at bounding box center [1065, 262] width 190 height 33
type input "1082"
type input "2"
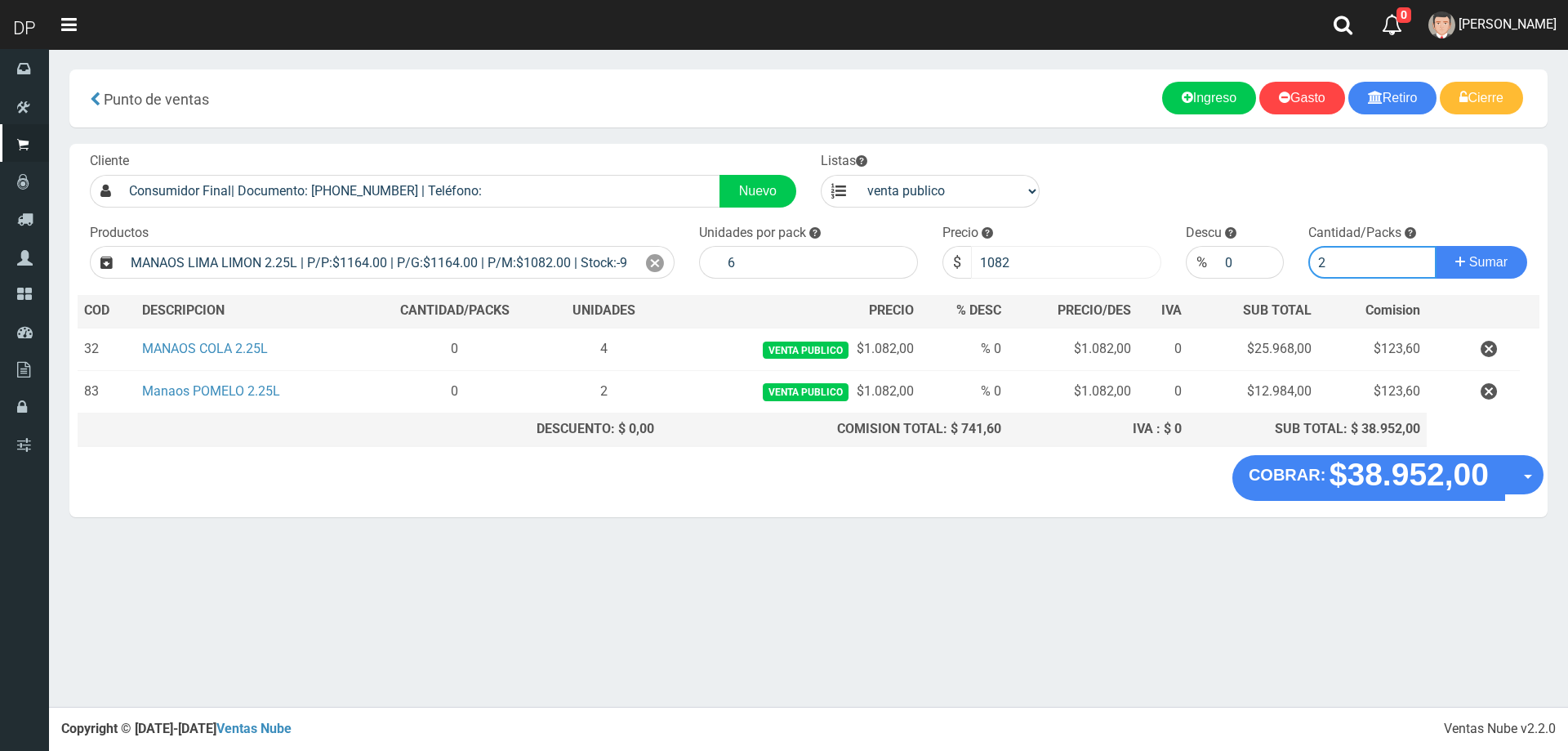
click at [1436, 246] on button "Sumar" at bounding box center [1482, 262] width 91 height 33
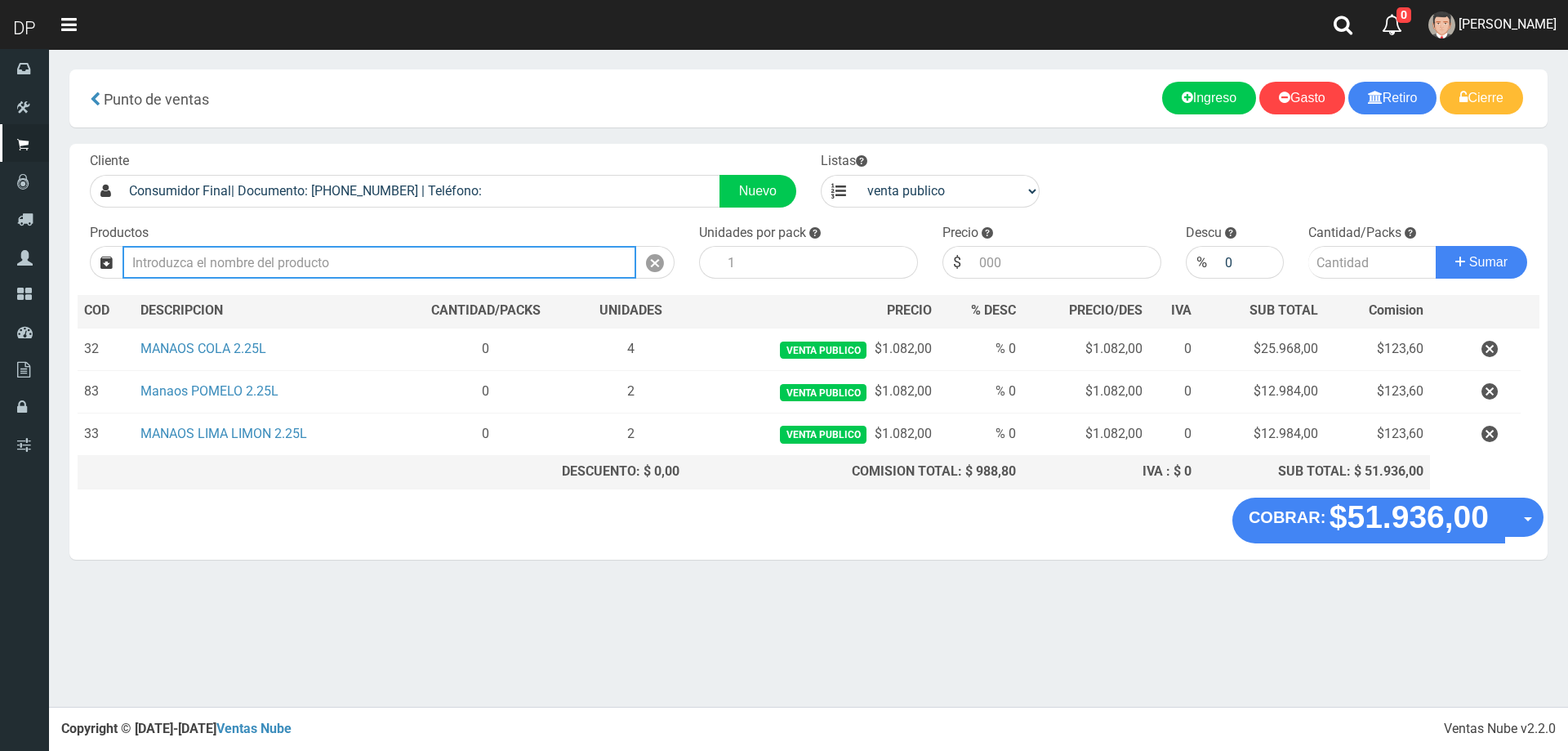
click at [391, 273] on input "text" at bounding box center [379, 262] width 514 height 33
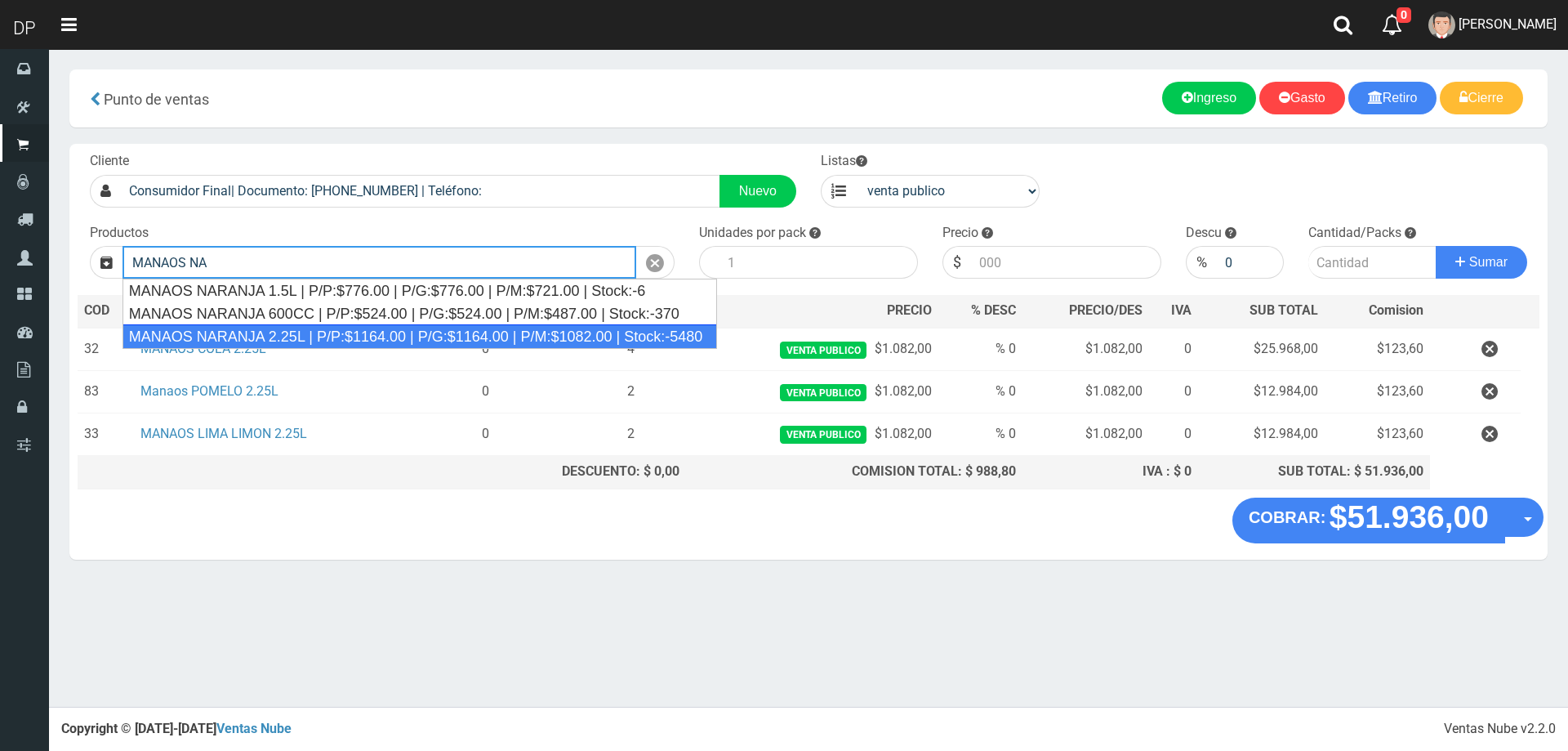
click at [341, 330] on div "MANAOS NARANJA 2.25L | P/P:$1164.00 | P/G:$1164.00 | P/M:$1082.00 | Stock:-5480" at bounding box center [420, 336] width 595 height 24
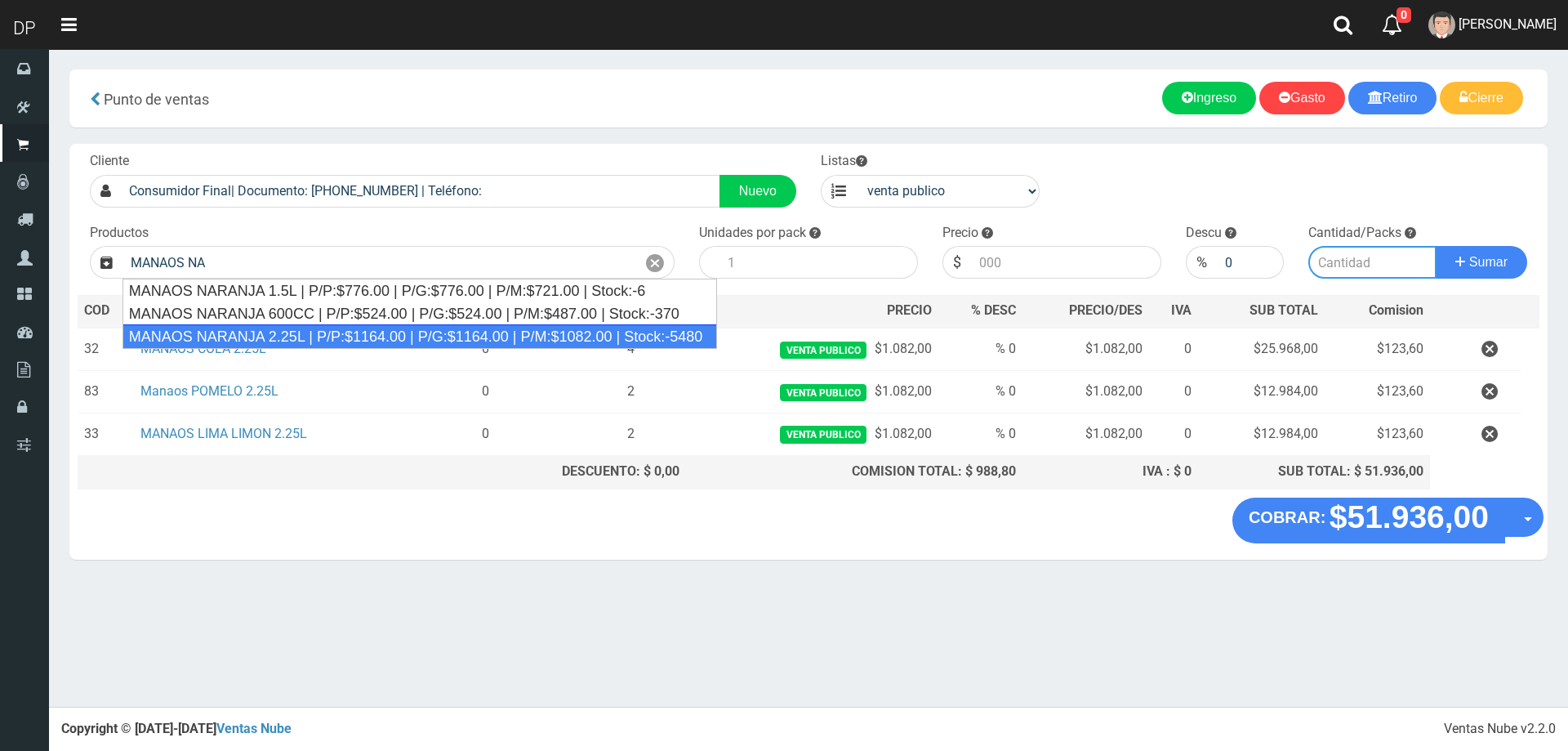
type input "MANAOS NARANJA 2.25L | P/P:$1164.00 | P/G:$1164.00 | P/M:$1082.00 | Stock:-5480"
type input "6"
type input "1164.00"
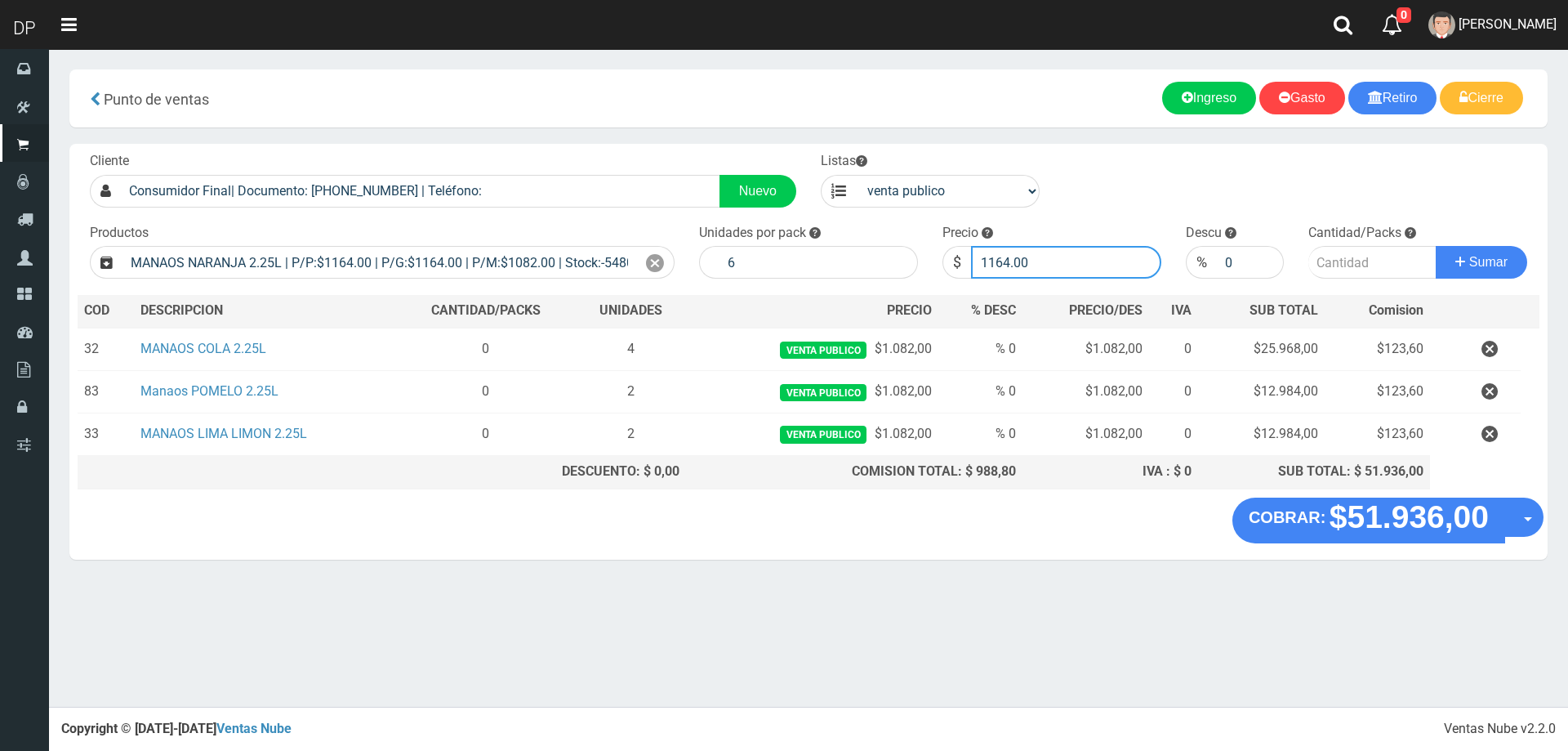
click at [1051, 256] on input "1164.00" at bounding box center [1065, 262] width 190 height 33
type input "1082"
type input "1082.00"
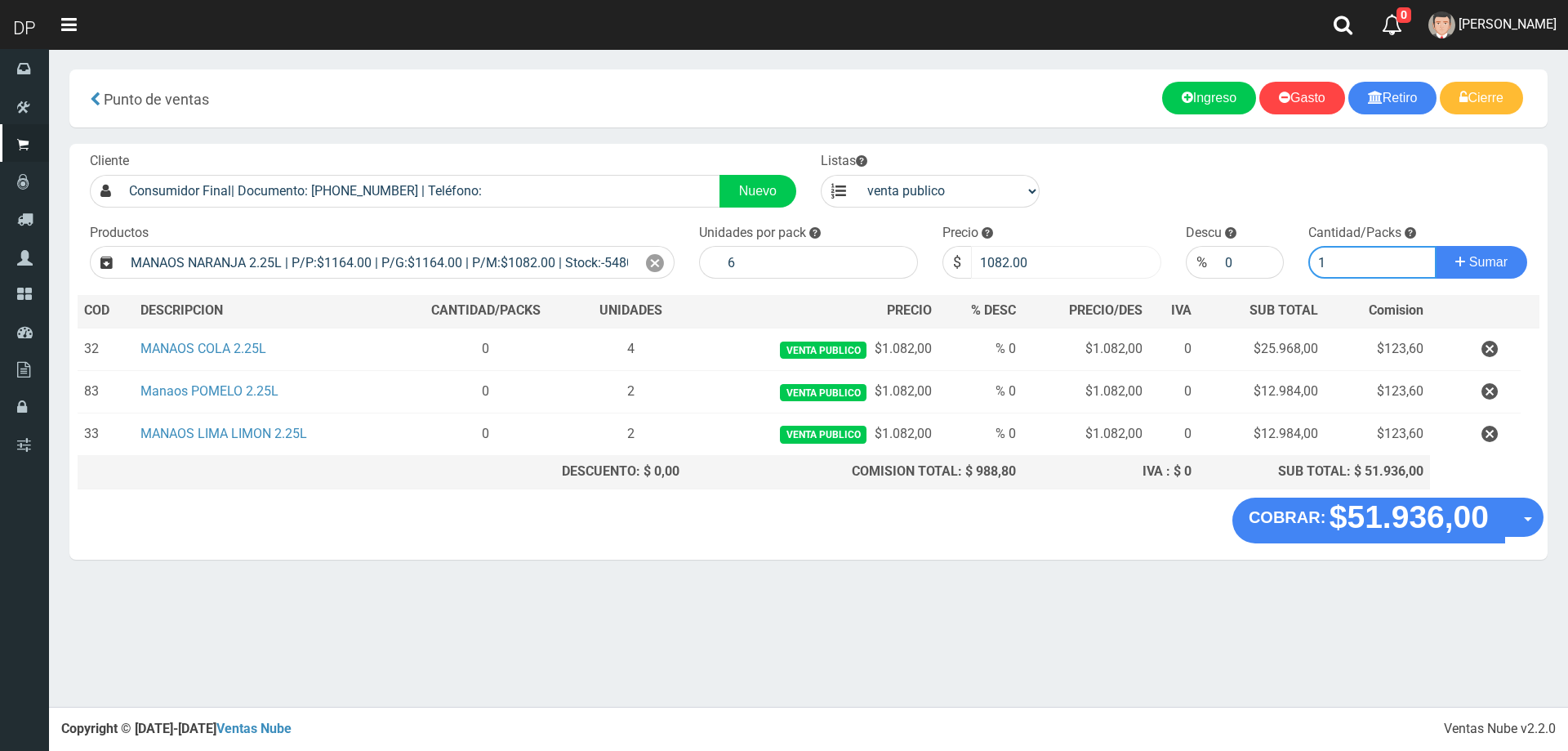
type input "1"
click at [1436, 246] on button "Sumar" at bounding box center [1482, 262] width 91 height 33
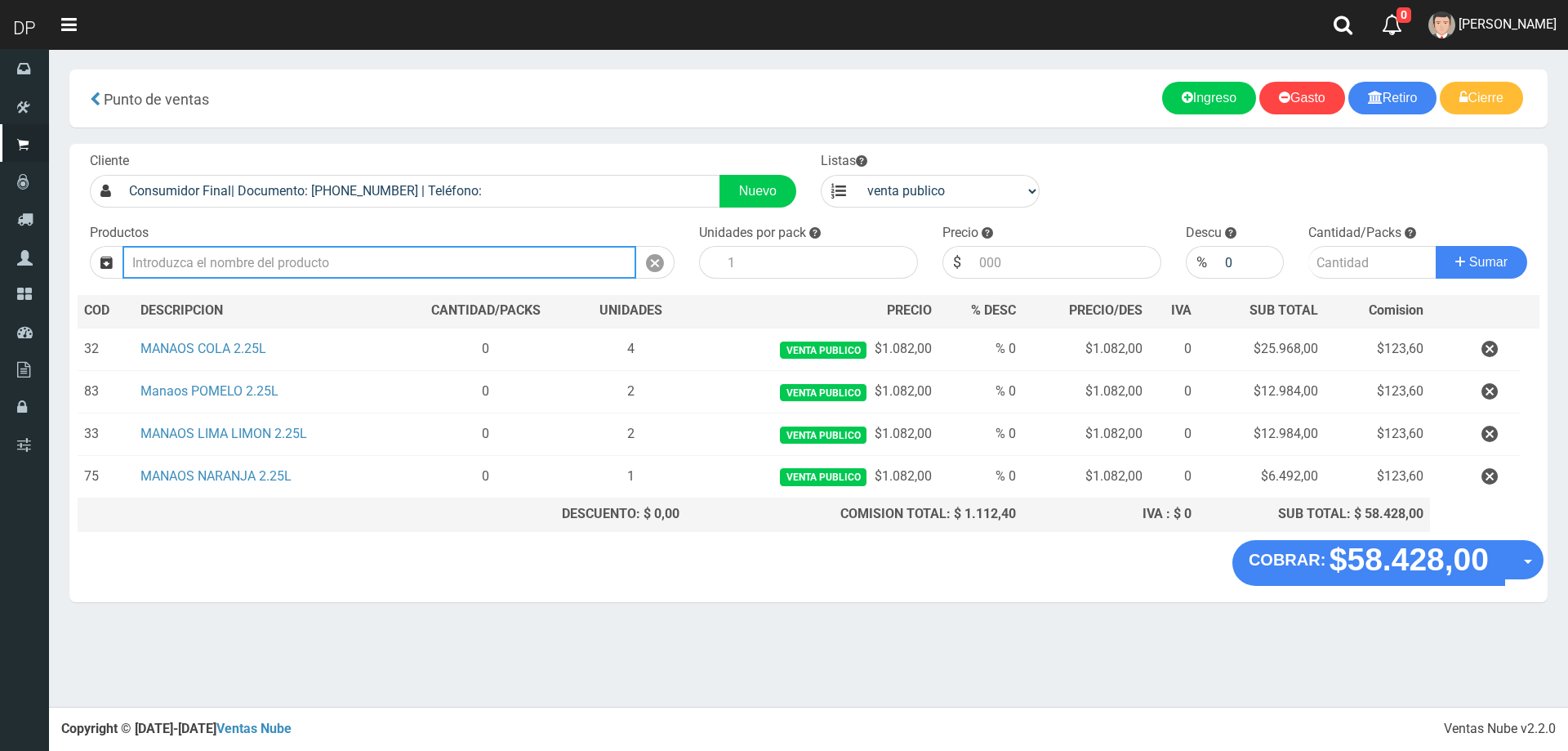
click at [324, 255] on input "text" at bounding box center [379, 262] width 514 height 33
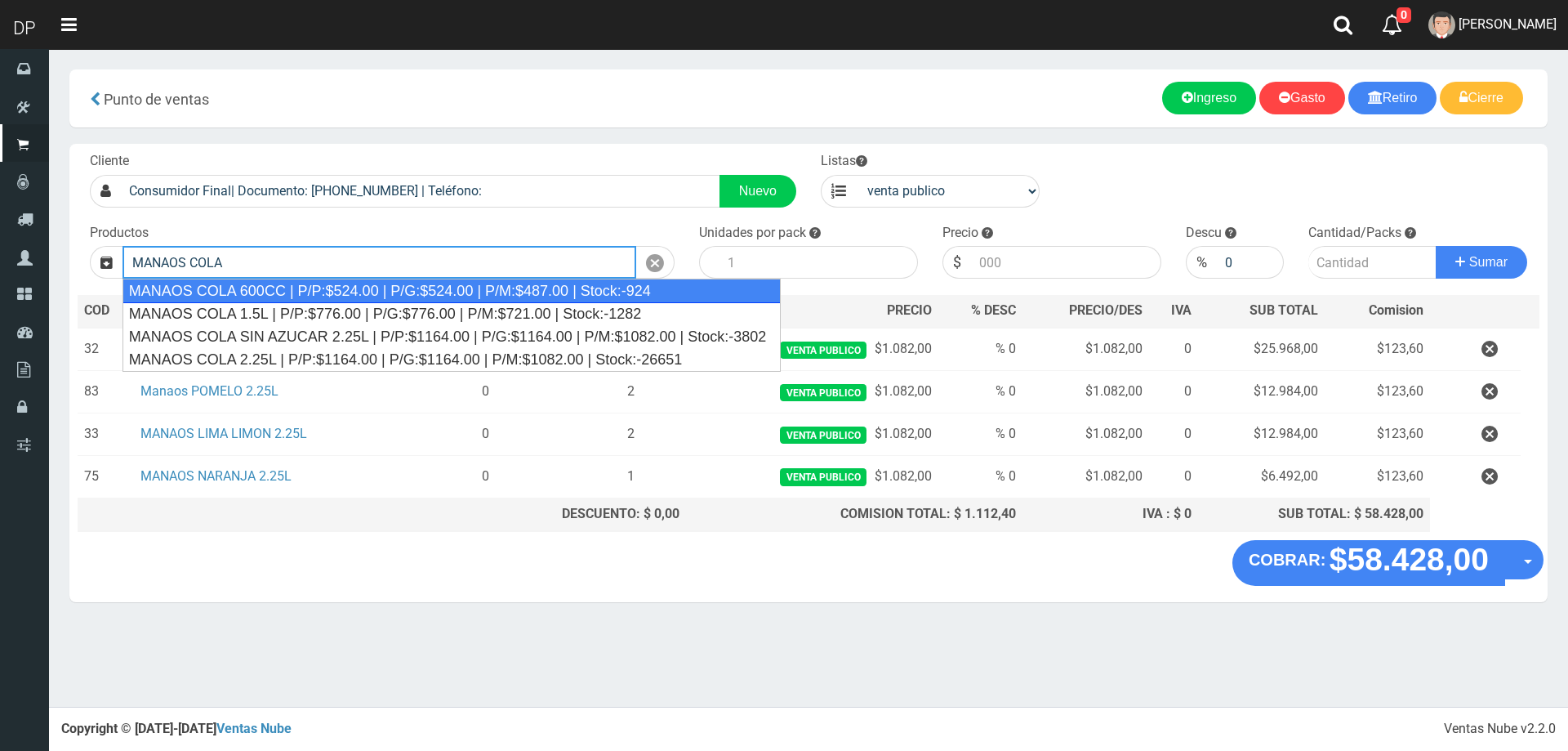
click at [328, 281] on div "MANAOS COLA 600CC | P/P:$524.00 | P/G:$524.00 | P/M:$487.00 | Stock:-924" at bounding box center [451, 291] width 659 height 24
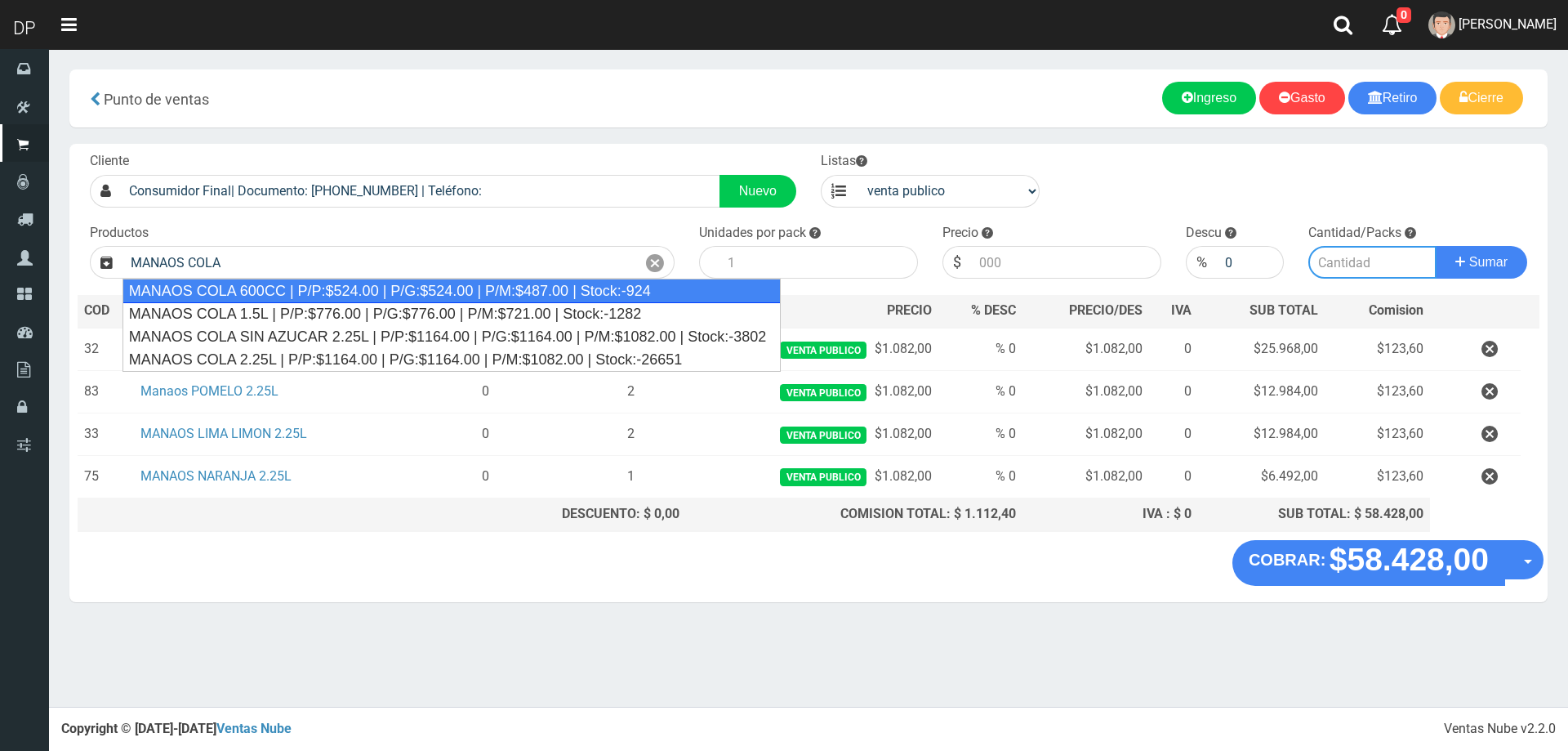
type input "MANAOS COLA 600CC | P/P:$524.00 | P/G:$524.00 | P/M:$487.00 | Stock:-924"
type input "12"
type input "524.00"
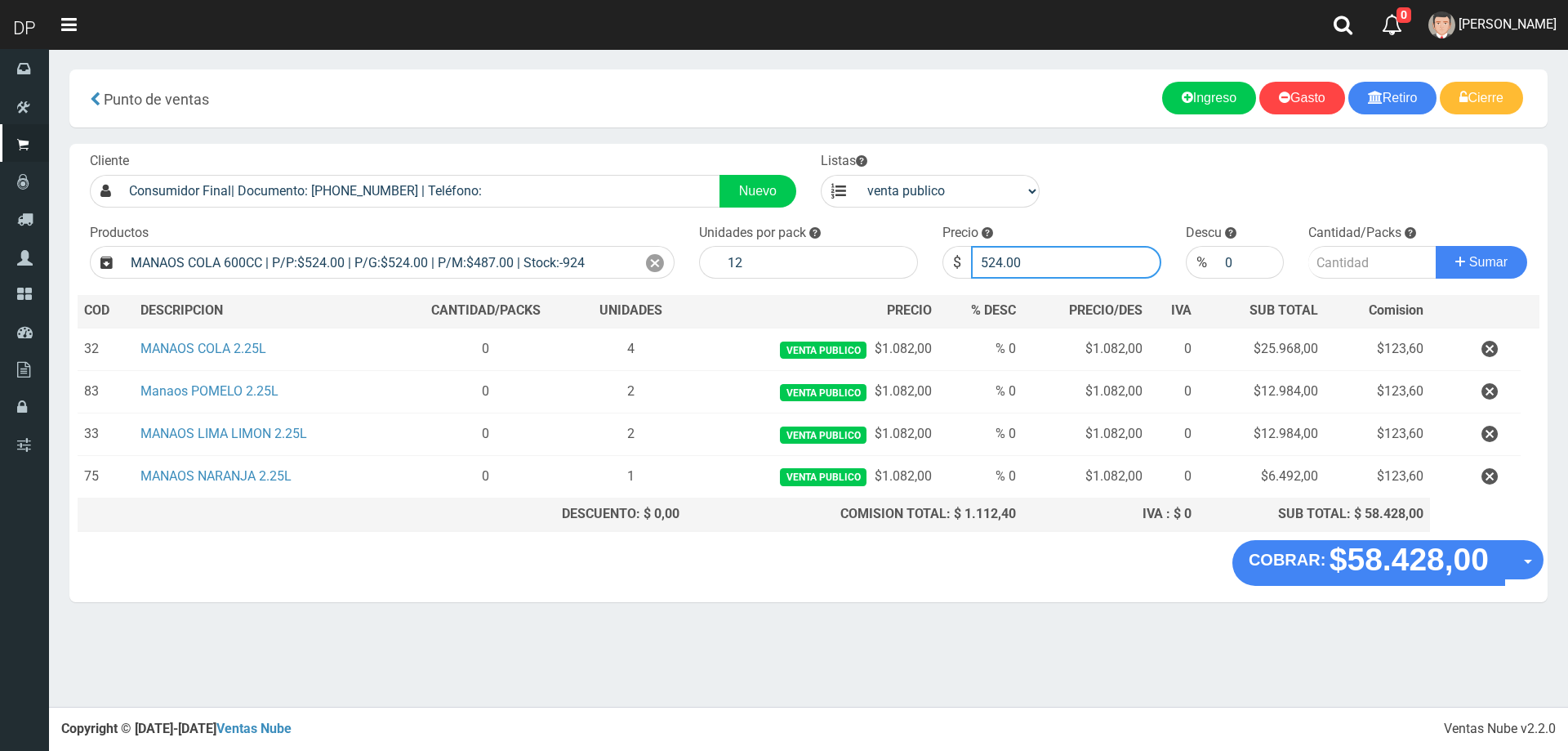
click at [1020, 247] on input "524.00" at bounding box center [1065, 262] width 190 height 33
click at [1021, 247] on input "524.00" at bounding box center [1065, 262] width 190 height 33
type input "487"
type input "487.00"
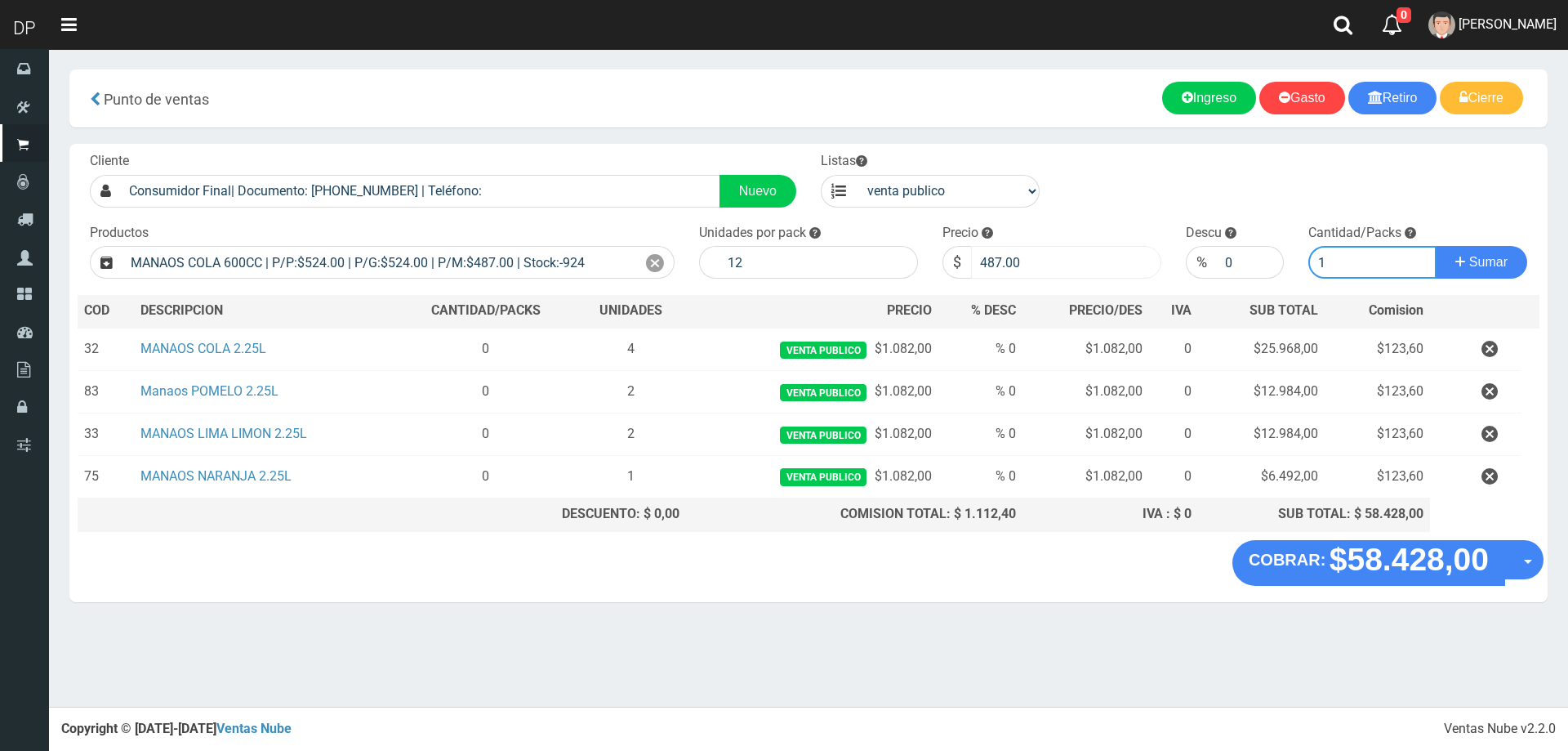
type input "1"
click at [1436, 246] on button "Sumar" at bounding box center [1482, 262] width 91 height 33
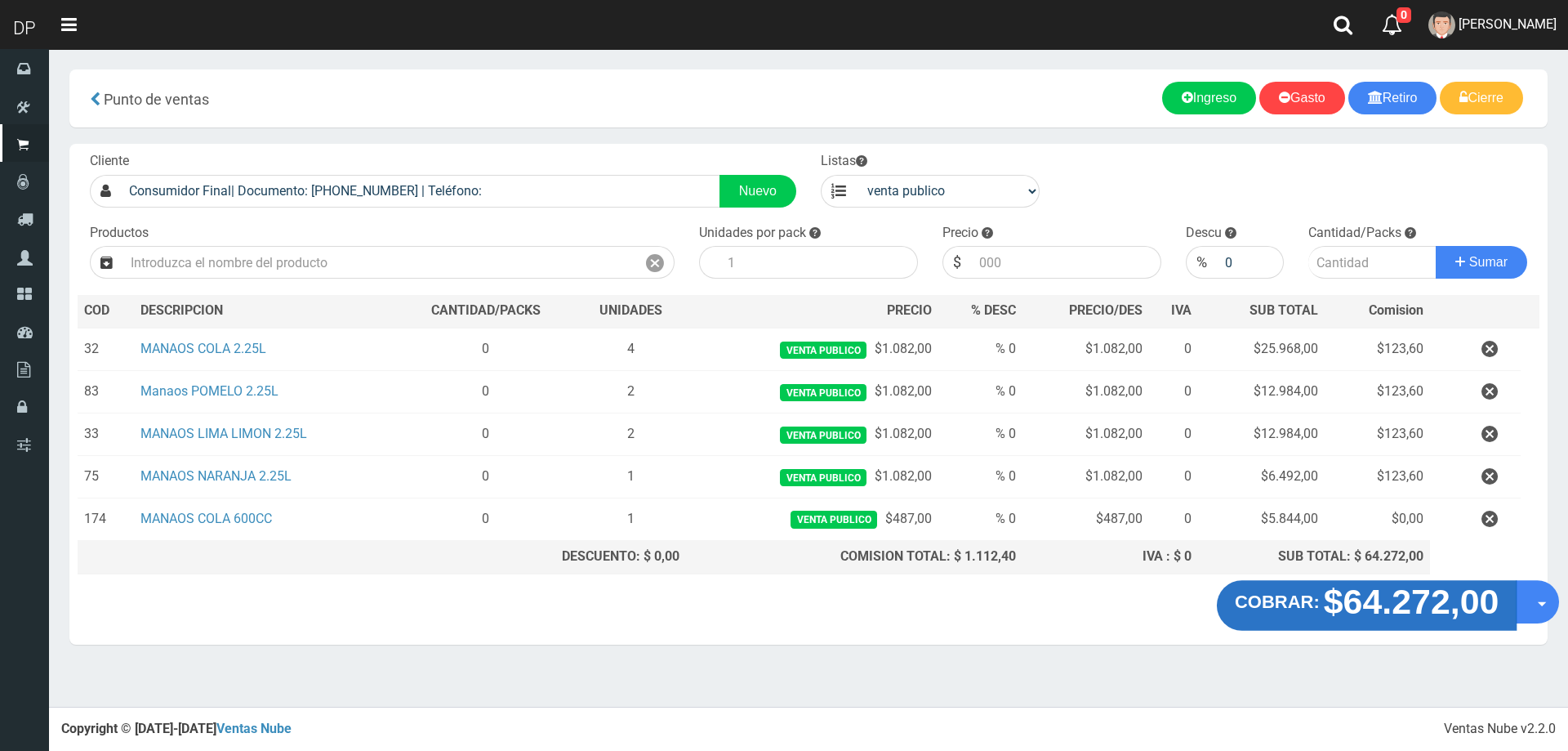
click at [1297, 601] on strong "COBRAR:" at bounding box center [1276, 601] width 85 height 20
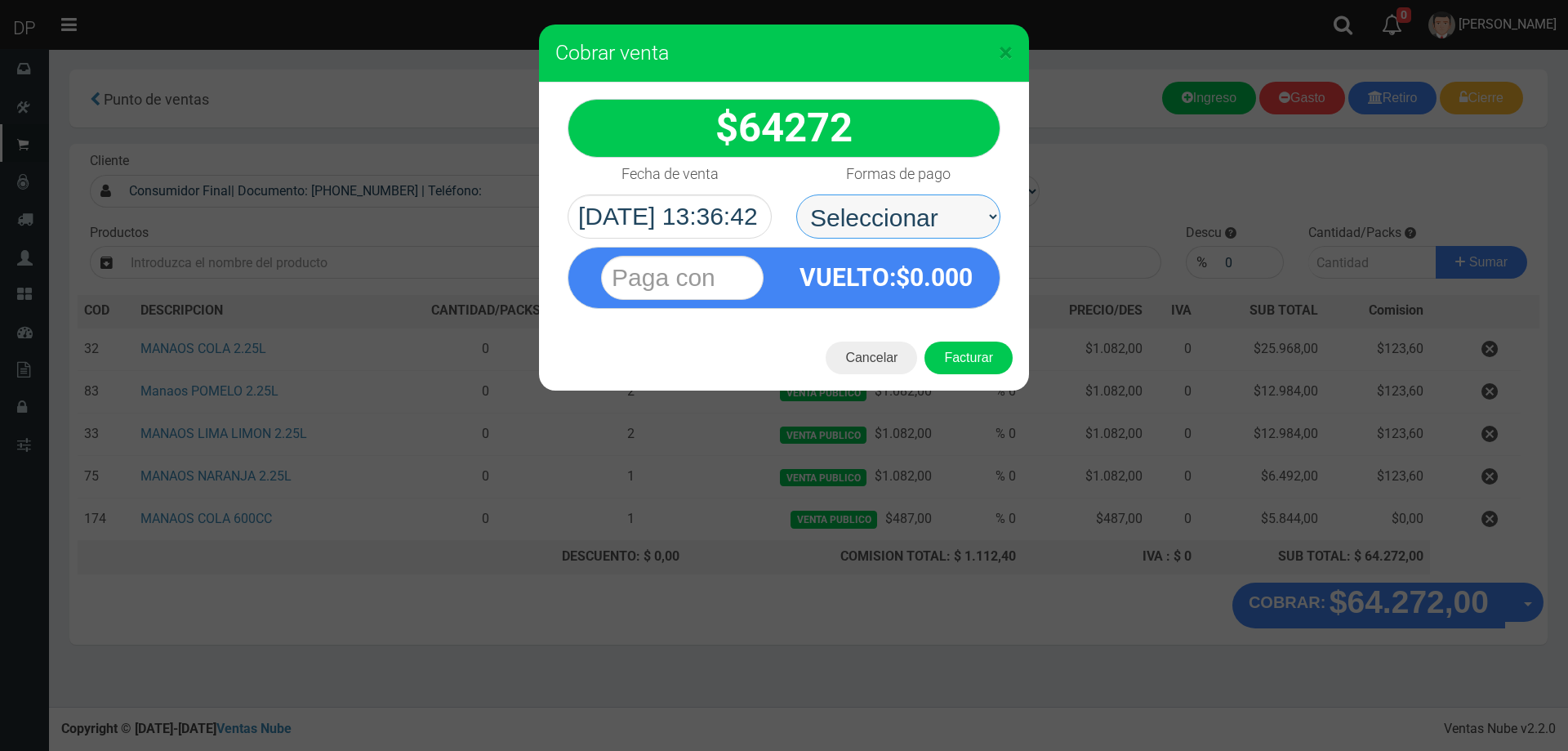
drag, startPoint x: 895, startPoint y: 212, endPoint x: 901, endPoint y: 231, distance: 19.9
click at [895, 212] on select "Seleccionar Efectivo Tarjeta de Crédito Depósito Débito" at bounding box center [898, 216] width 204 height 44
select select "Efectivo"
click at [796, 194] on select "Seleccionar Efectivo Tarjeta de Crédito Depósito Débito" at bounding box center [898, 216] width 204 height 44
click at [978, 363] on button "Facturar" at bounding box center [968, 358] width 88 height 33
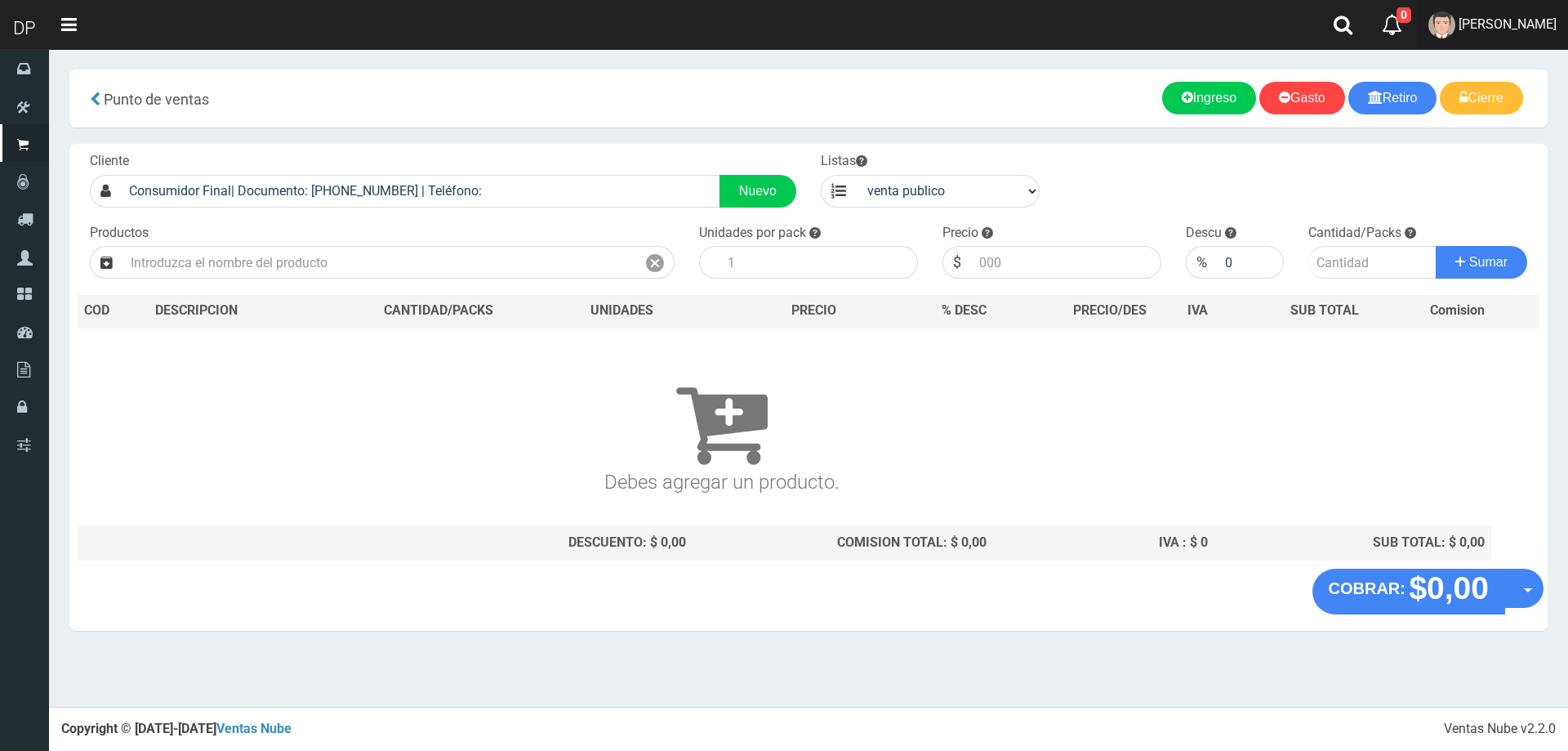
click at [1498, 23] on span "DAIANA PECHMANN" at bounding box center [1508, 24] width 98 height 16
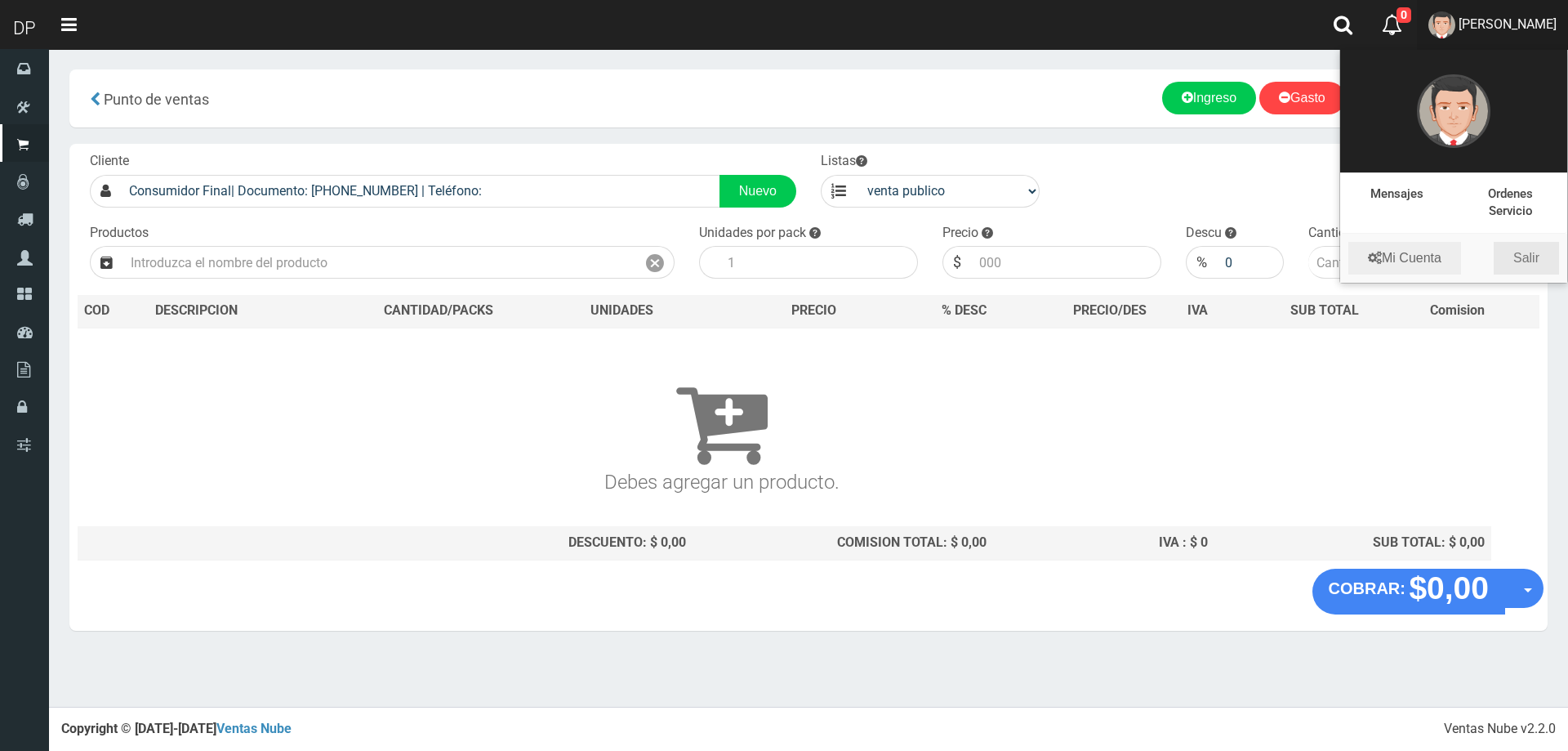
click at [1534, 255] on link "Salir" at bounding box center [1526, 257] width 65 height 33
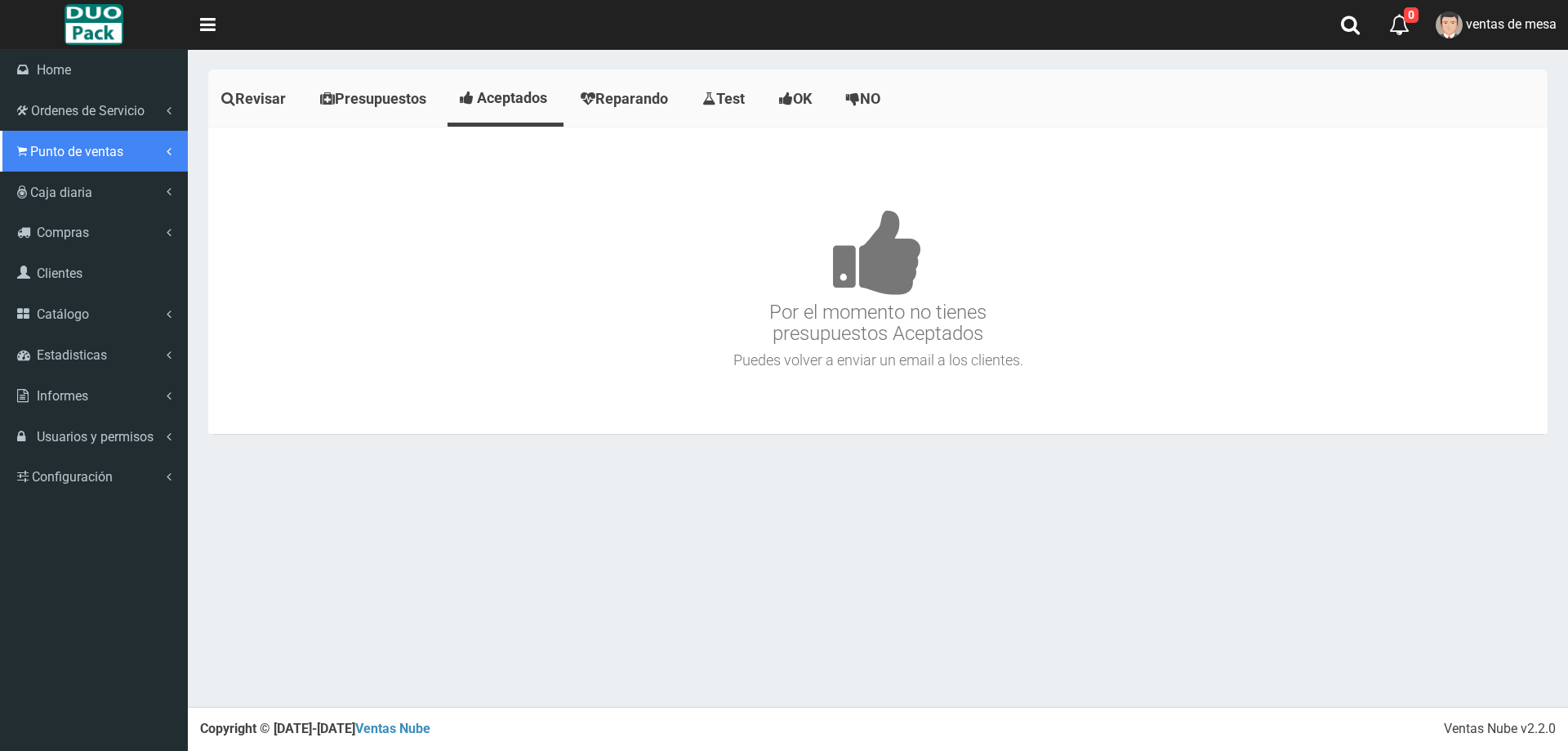
click at [29, 140] on link "Punto de ventas" at bounding box center [94, 152] width 188 height 41
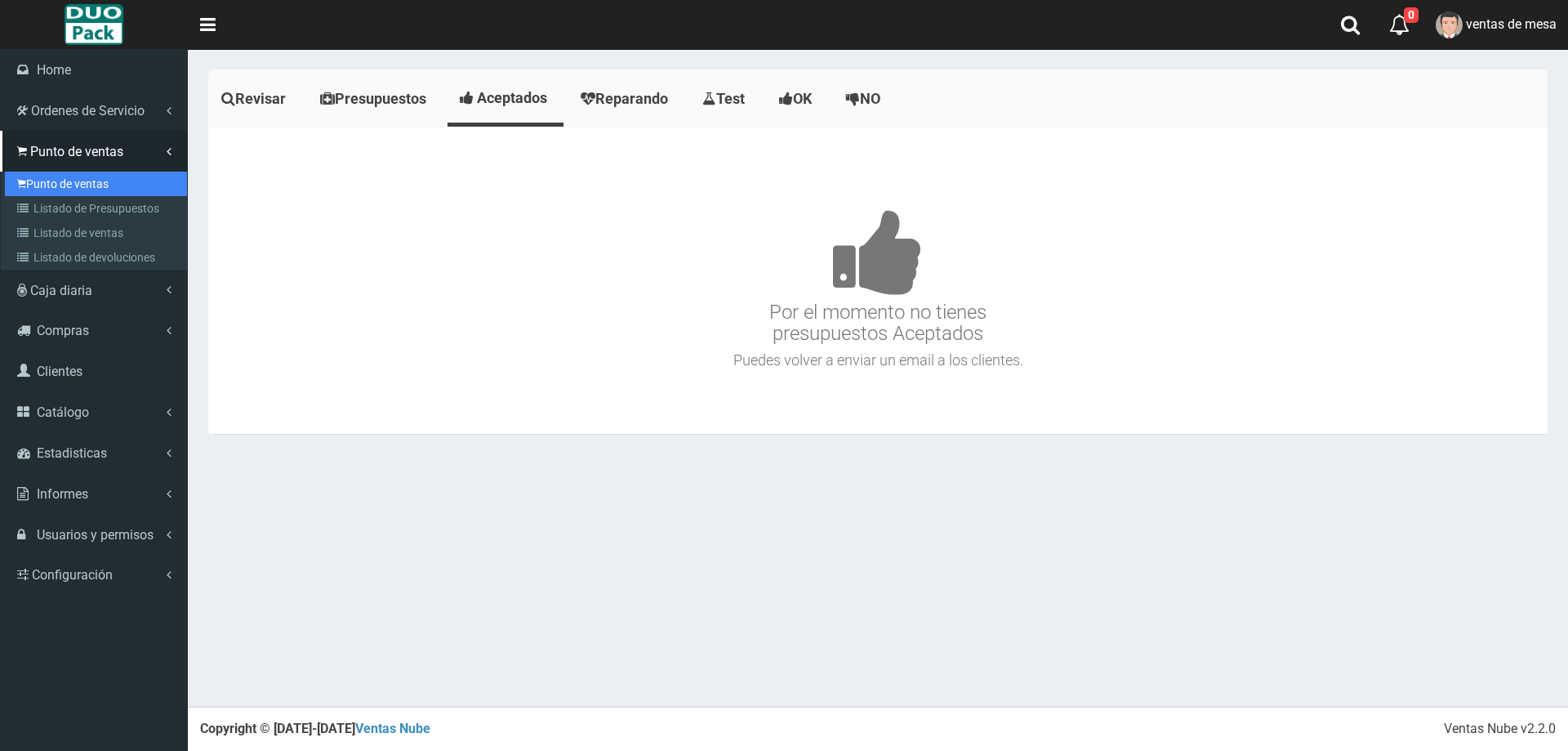
click at [101, 183] on link "Punto de ventas" at bounding box center [96, 184] width 182 height 24
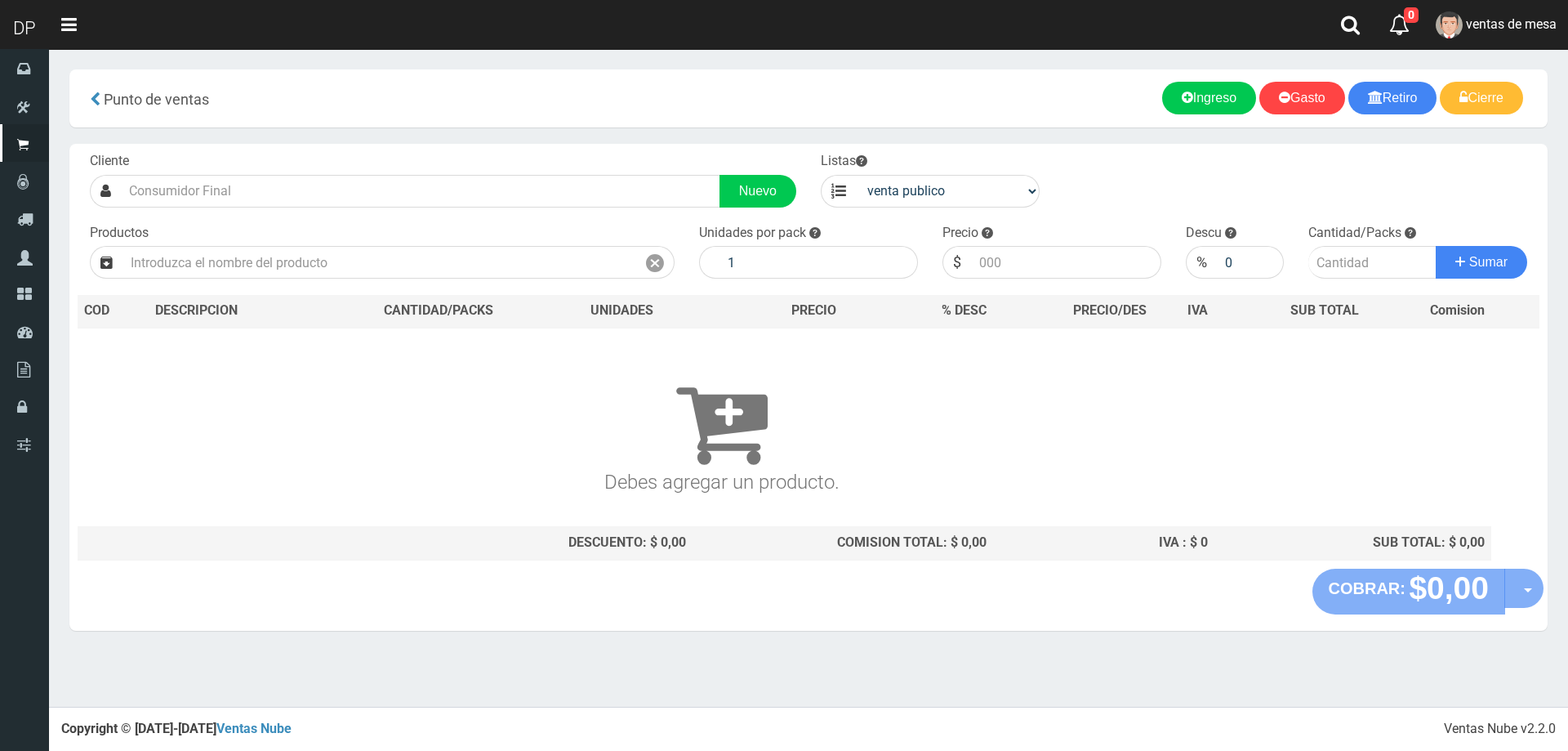
click at [227, 210] on div "Cliente Nuevo Listas venta publico Sup chinos reventas Productos" at bounding box center [809, 356] width 1479 height 425
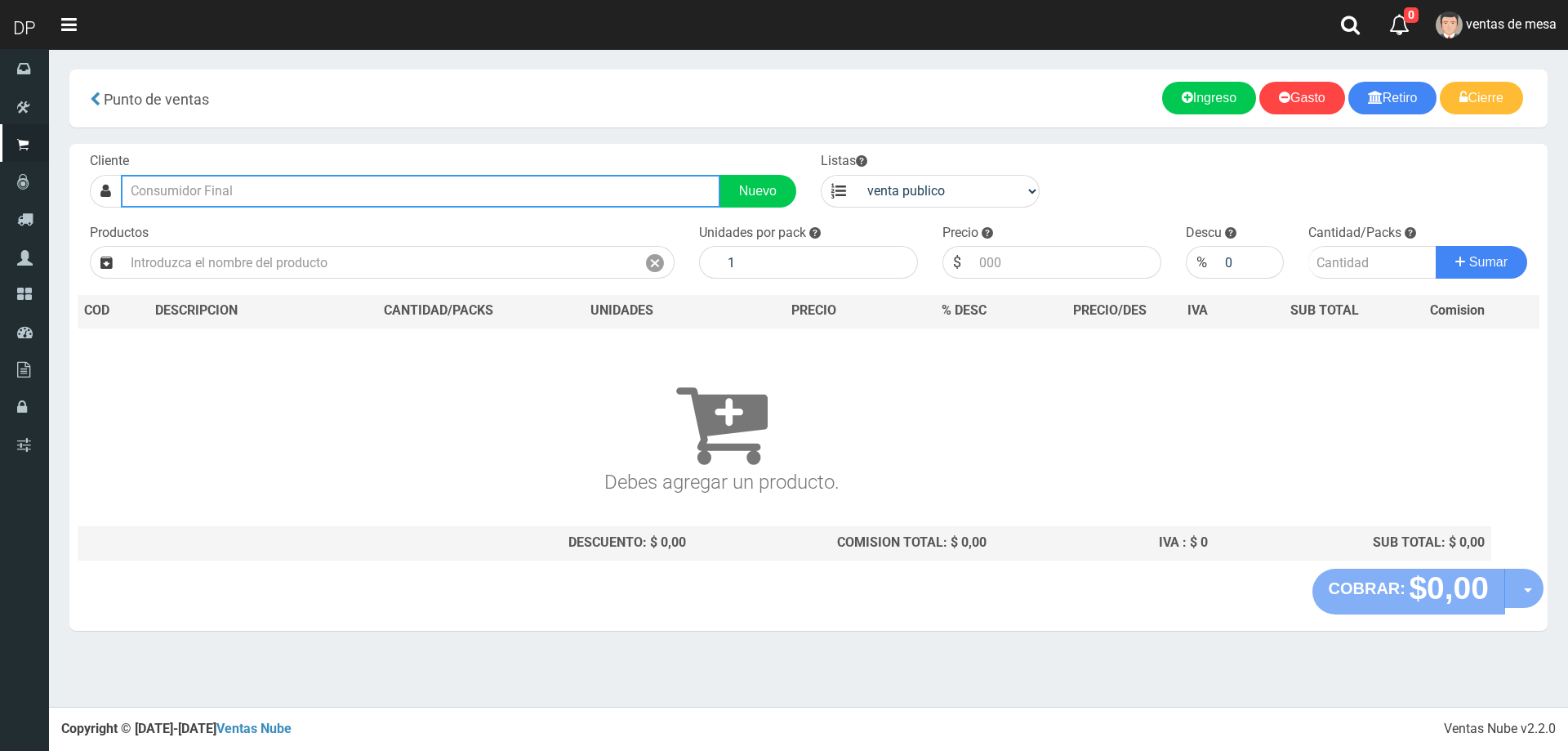
click at [231, 200] on input "text" at bounding box center [420, 191] width 599 height 33
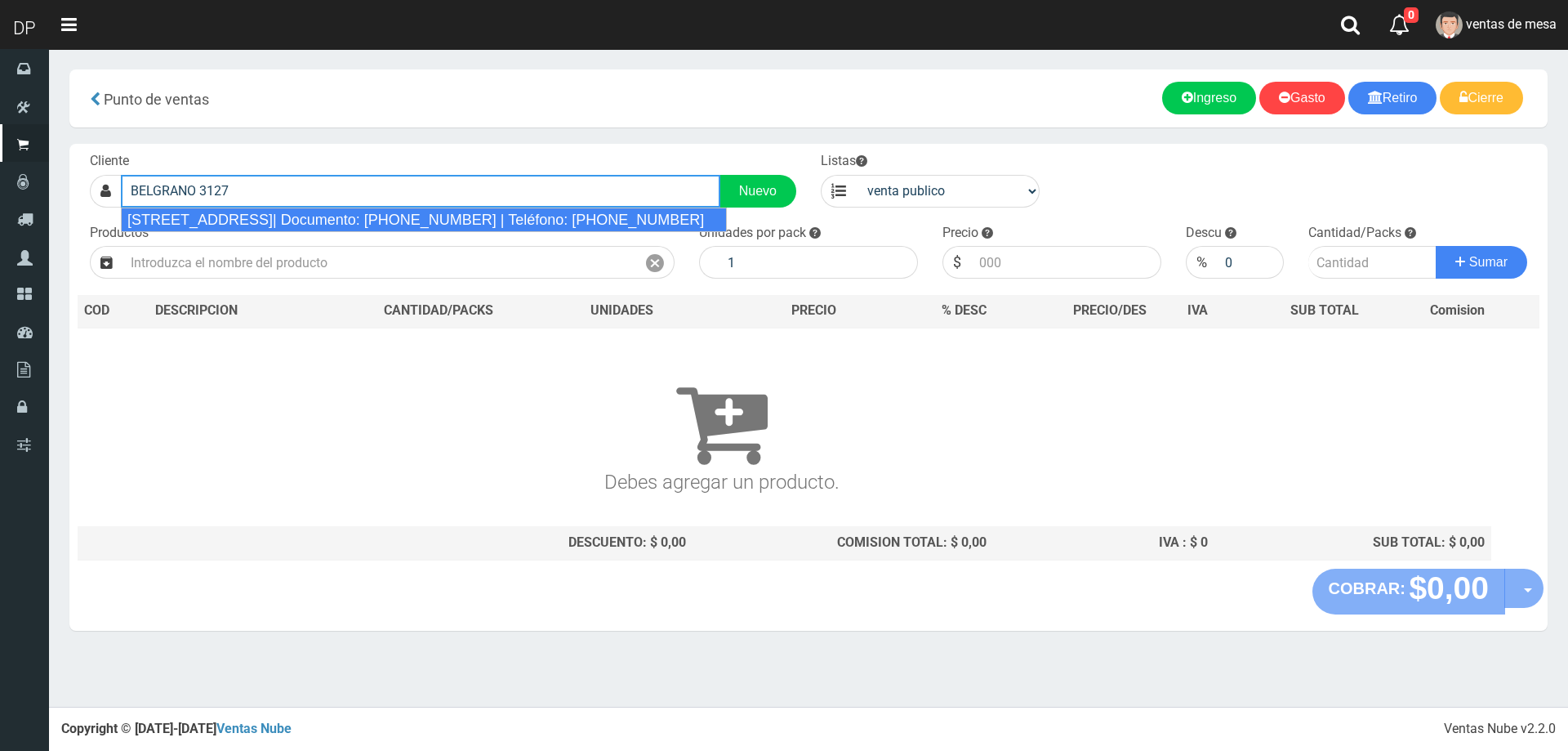
click at [268, 224] on div "Belgrano 3127 (Balvanera) CABA| Documento: 22356889 | Teléfono: +54 9 11 4494-0…" at bounding box center [424, 219] width 606 height 24
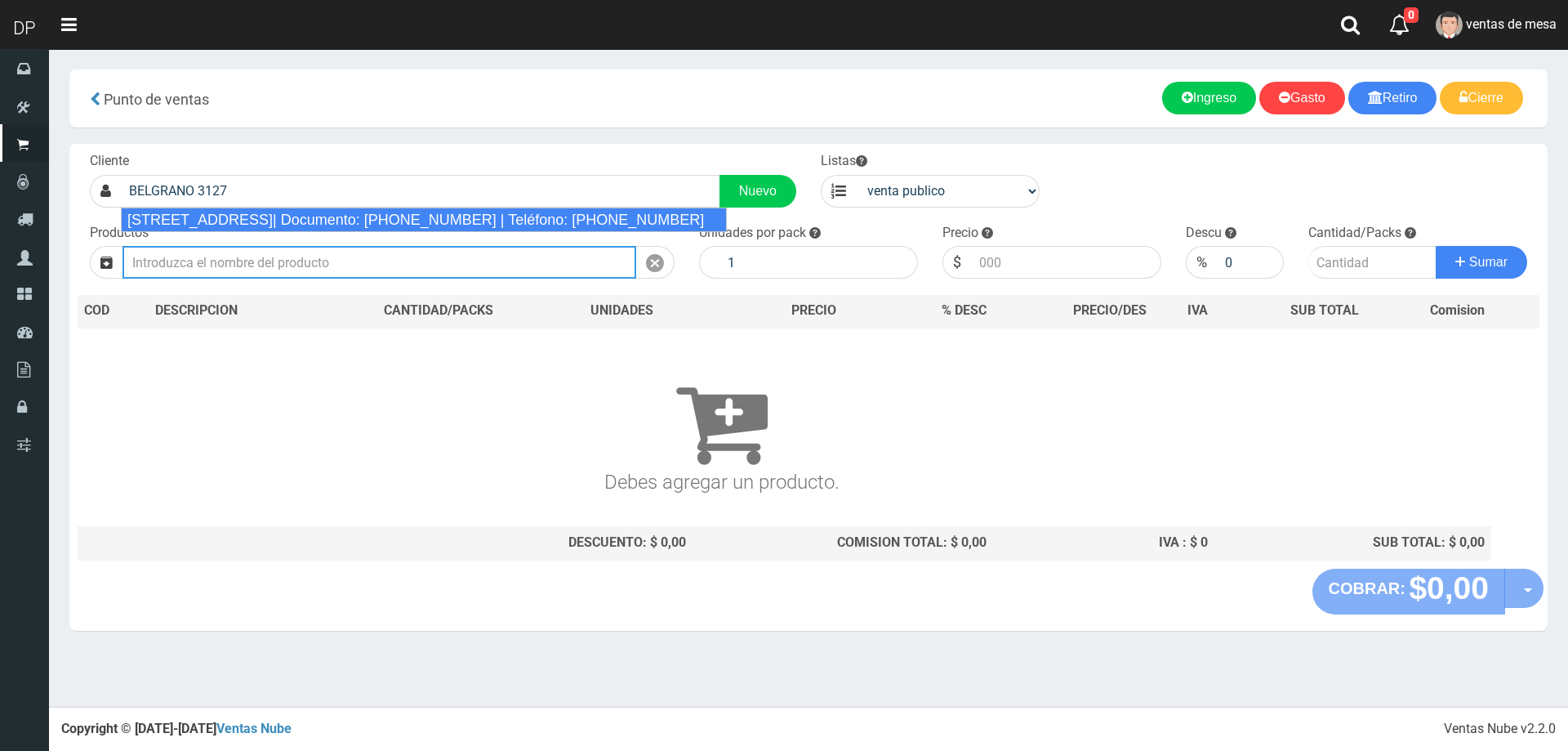
type input "Belgrano 3127 (Balvanera) CABA| Documento: 22356889 | Teléfono: +54 9 11 4494-0…"
select select "2"
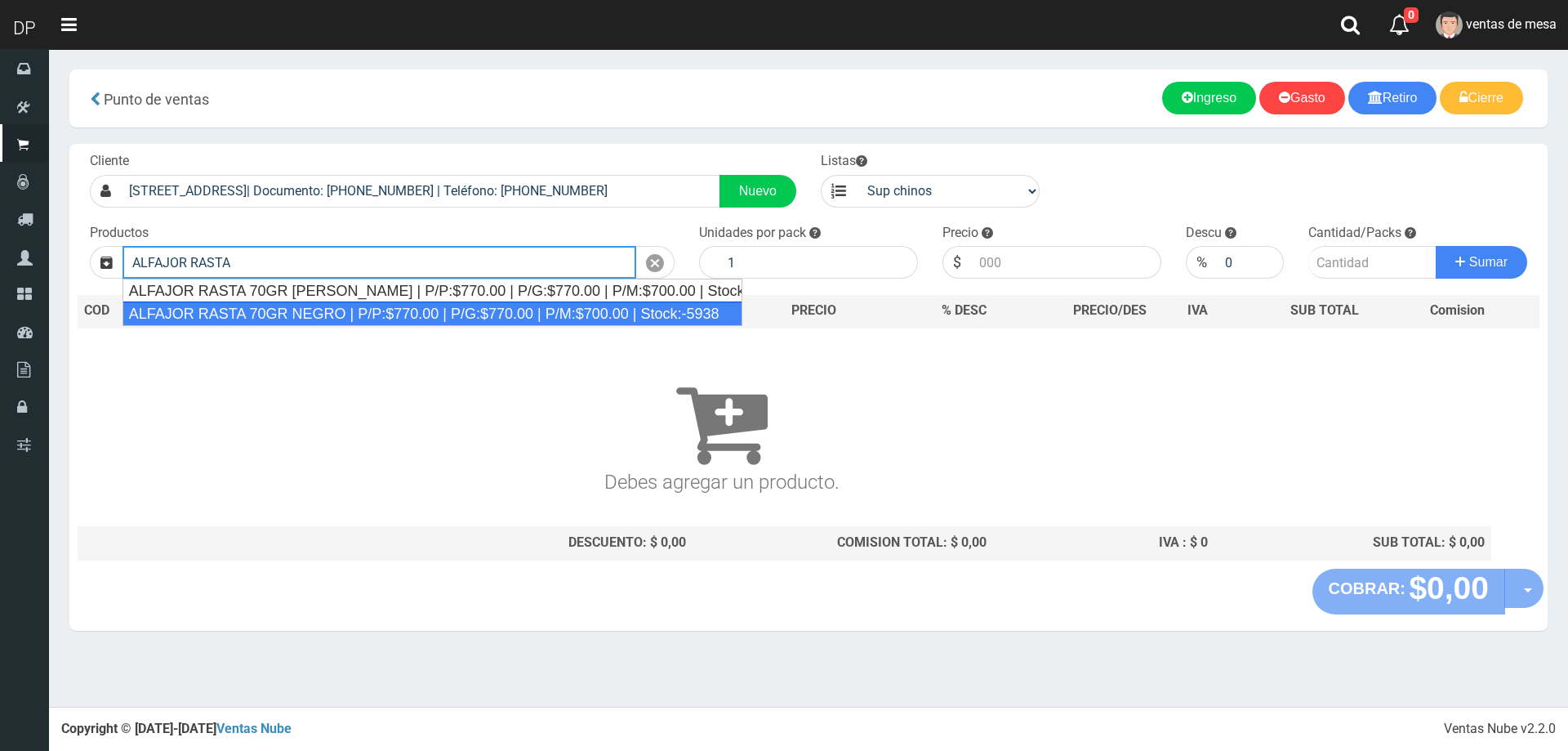
click at [294, 318] on div "ALFAJOR RASTA 70GR NEGRO | P/P:$770.00 | P/G:$770.00 | P/M:$700.00 | Stock:-5938" at bounding box center [432, 313] width 620 height 24
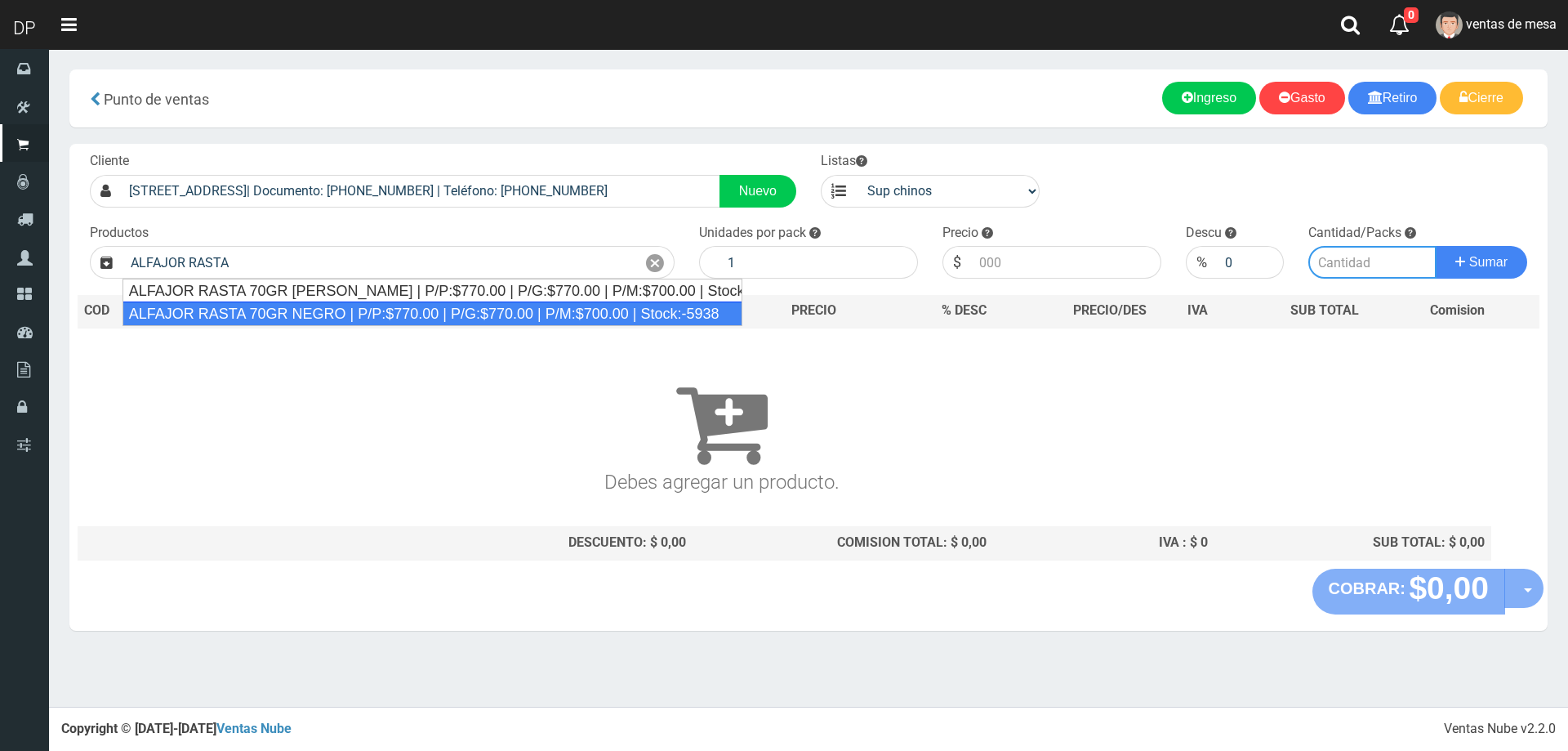
type input "ALFAJOR RASTA 70GR NEGRO | P/P:$770.00 | P/G:$770.00 | P/M:$700.00 | Stock:-5938"
type input "18"
type input "770.00"
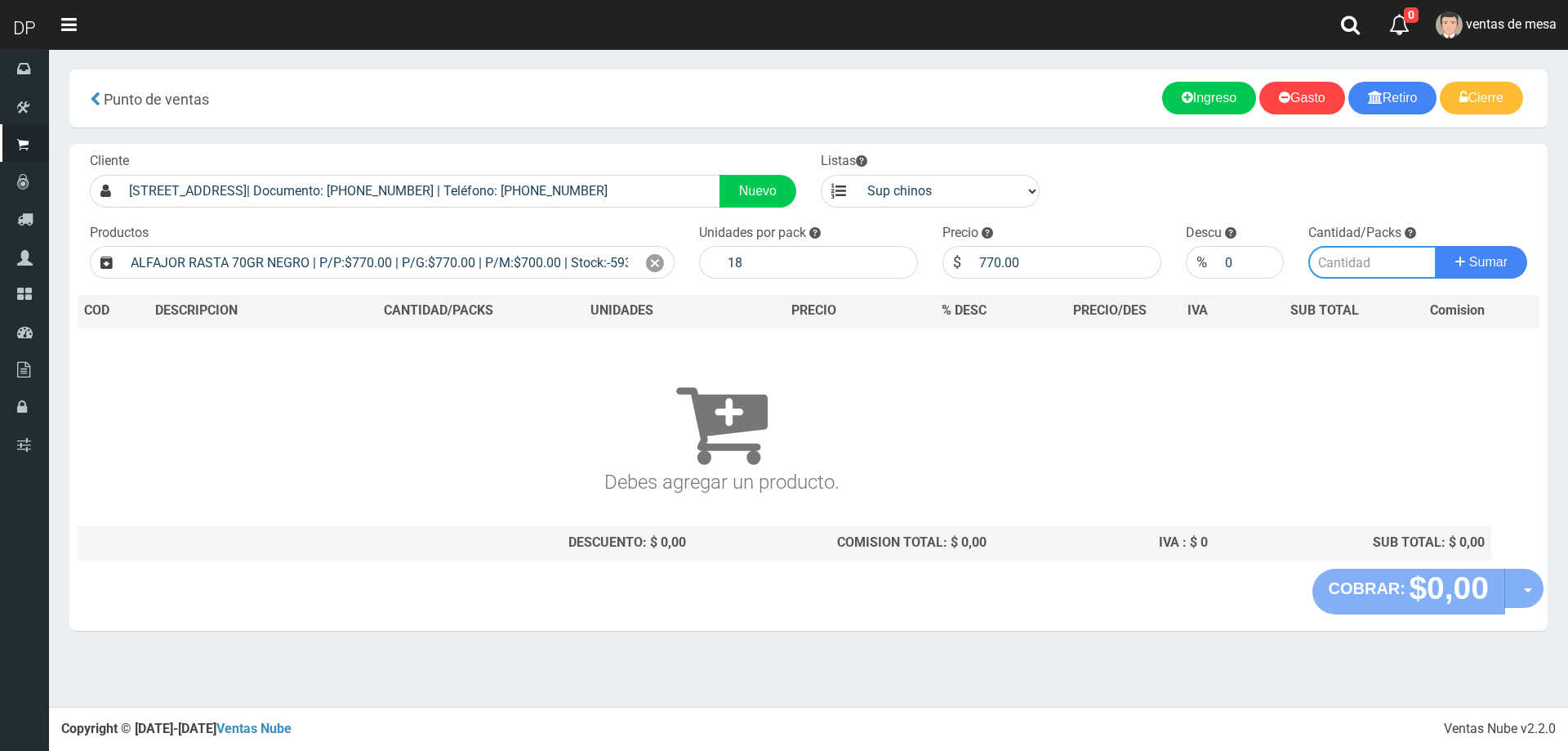
click at [1382, 264] on input "number" at bounding box center [1373, 262] width 129 height 33
type input "2"
click at [1436, 246] on button "Sumar" at bounding box center [1482, 262] width 91 height 33
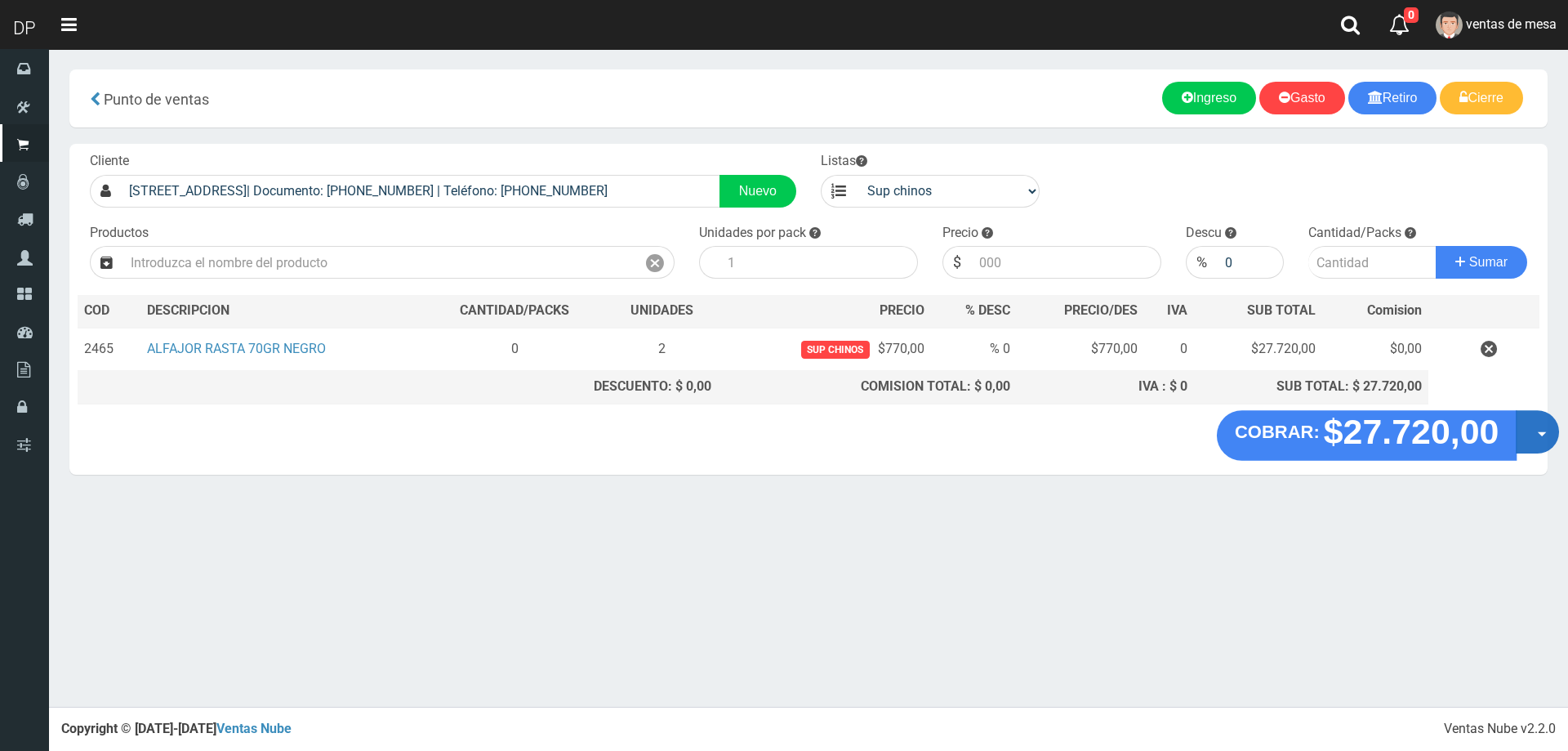
click at [1535, 431] on button "Opciones" at bounding box center [1537, 431] width 44 height 44
click at [1507, 449] on link "Hacer Devolucion" at bounding box center [1484, 437] width 146 height 37
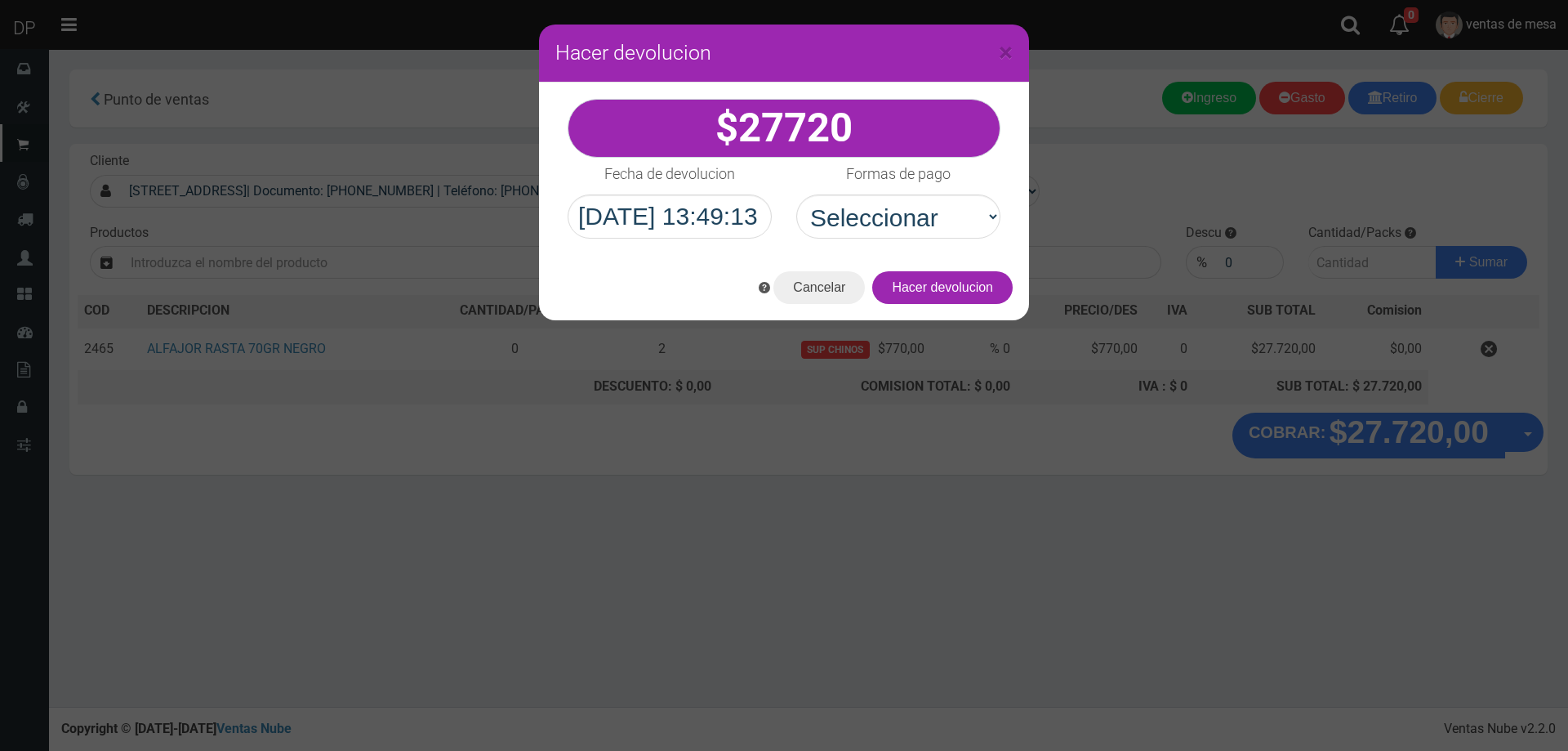
select select "Efectivo"
click at [796, 194] on select "Seleccionar Efectivo Tarjeta de Crédito Depósito Débito" at bounding box center [898, 216] width 204 height 44
click at [987, 288] on button "Hacer devolucion" at bounding box center [942, 287] width 140 height 33
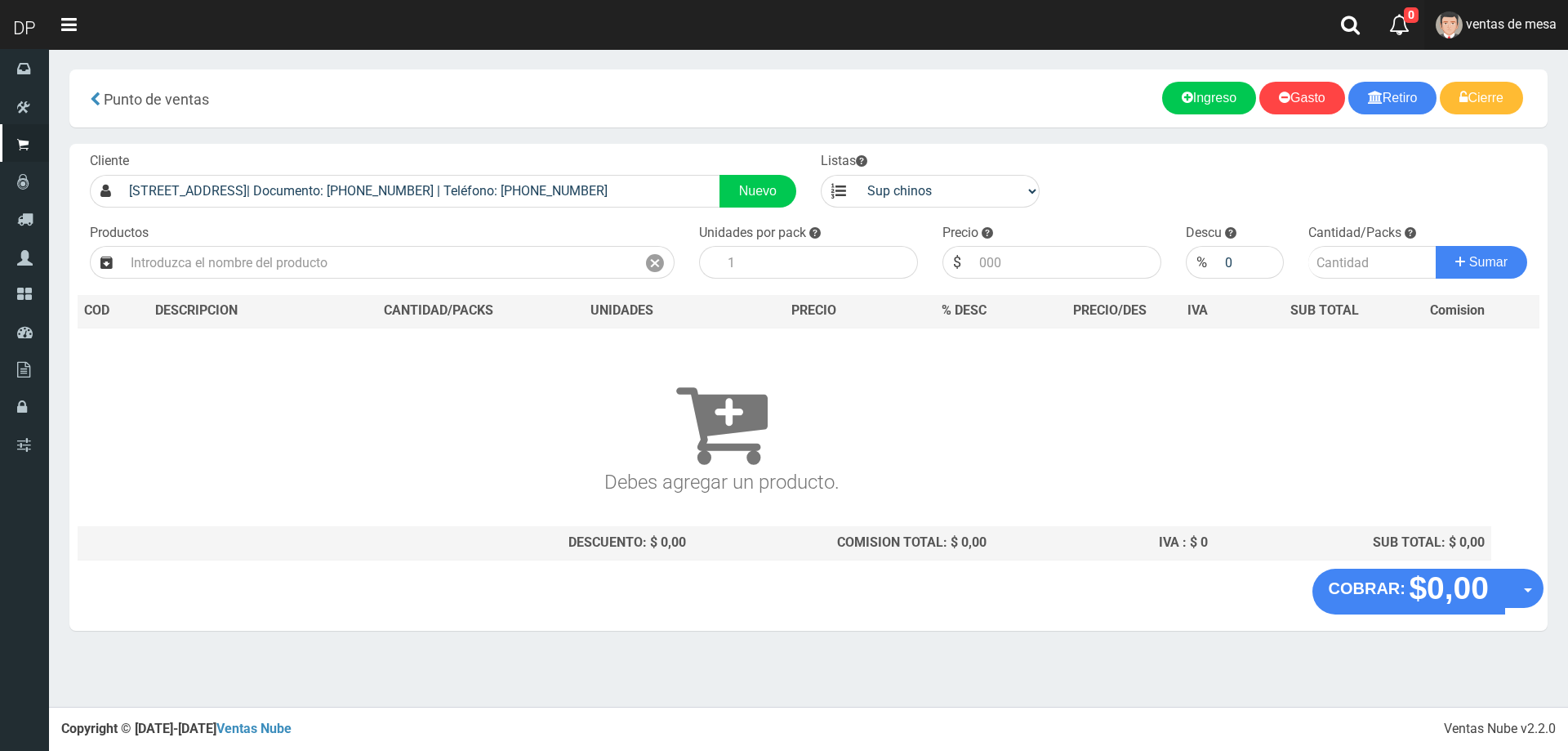
click at [1509, 6] on link "ventas de mesa" at bounding box center [1496, 25] width 144 height 50
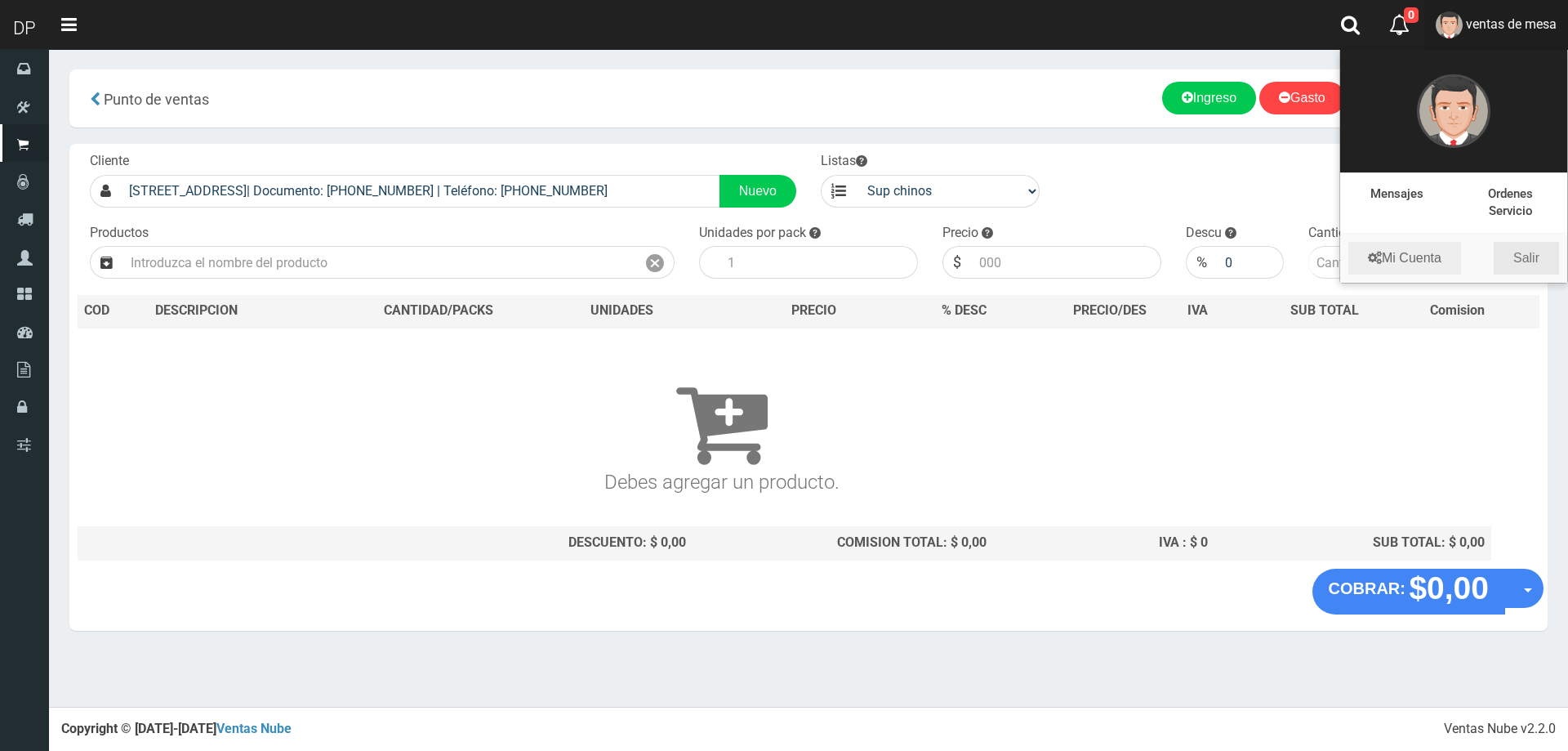
click at [1541, 255] on link "Salir" at bounding box center [1526, 257] width 65 height 33
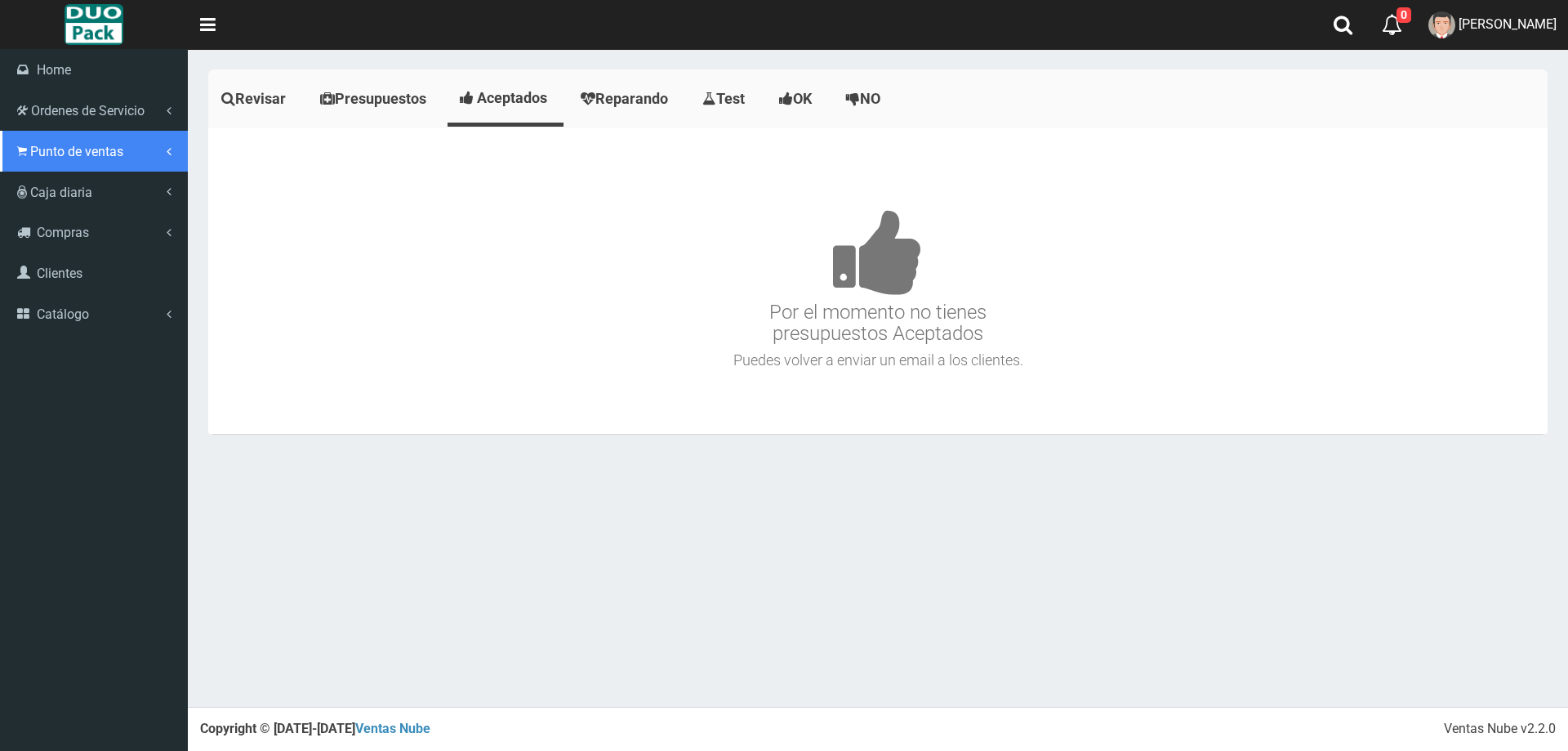
click at [59, 157] on span "Punto de ventas" at bounding box center [77, 152] width 93 height 16
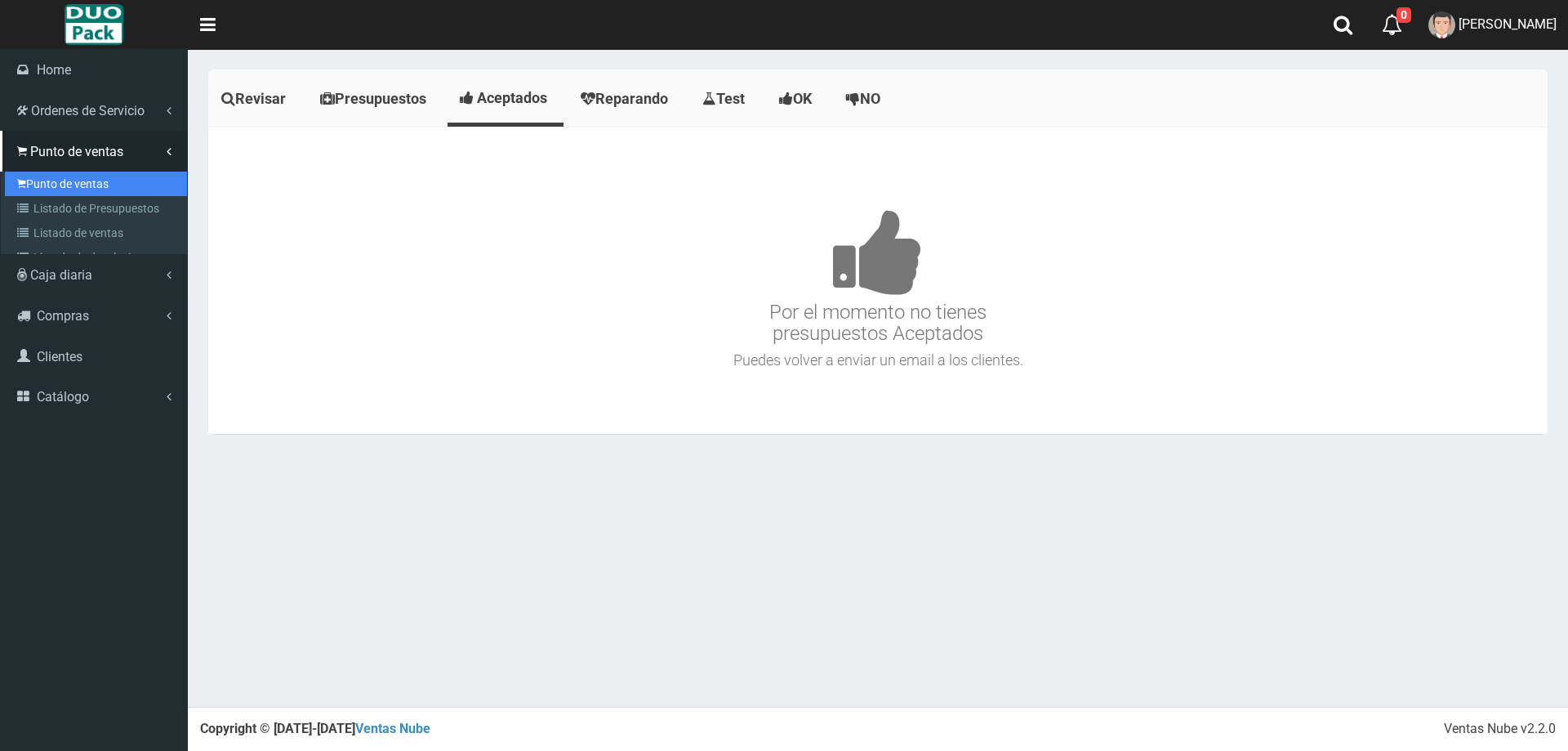
click at [94, 181] on link "Punto de ventas" at bounding box center [96, 184] width 182 height 24
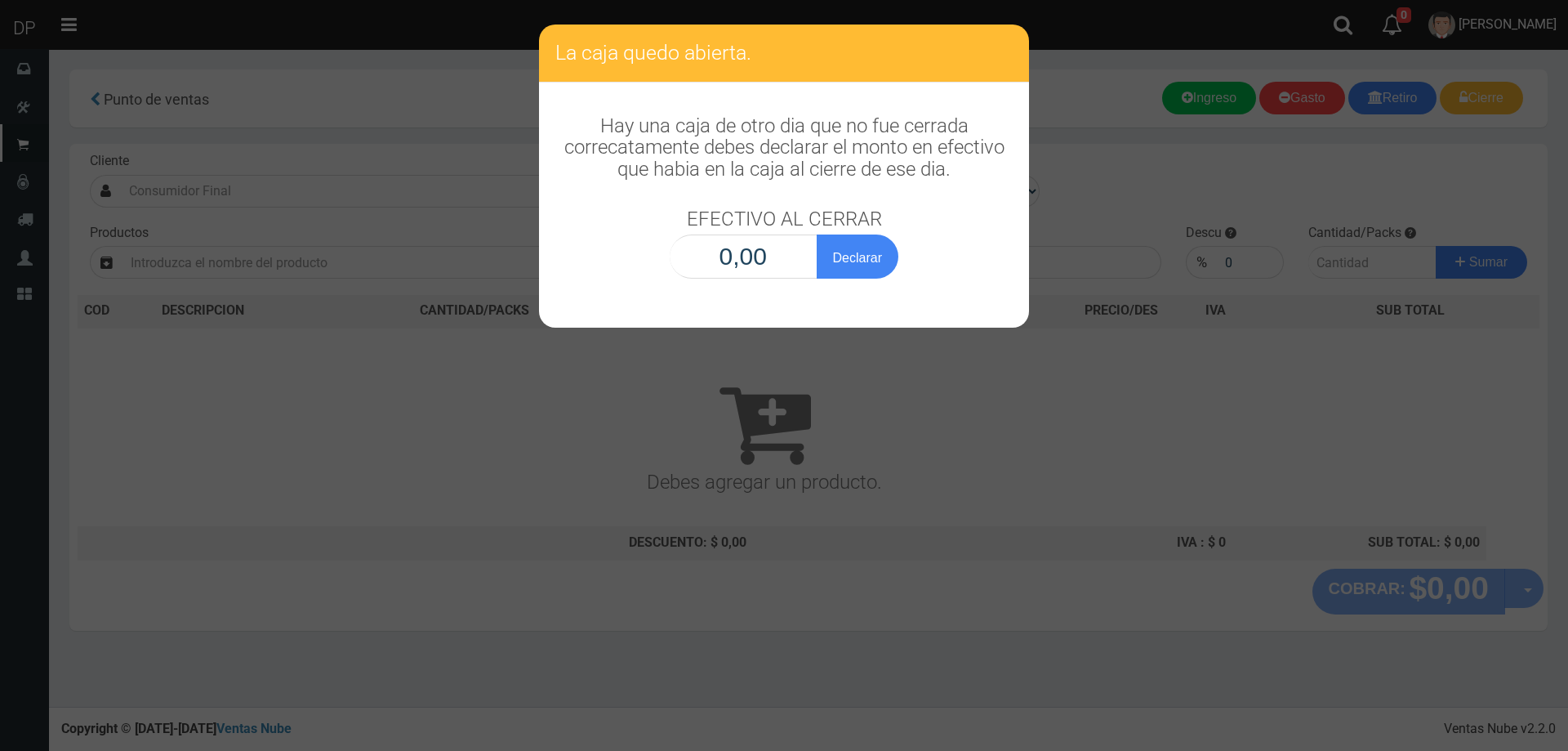
click at [772, 263] on input "0,00" at bounding box center [743, 256] width 148 height 44
type input "1,00"
click at [817, 234] on button "Declarar" at bounding box center [857, 256] width 82 height 44
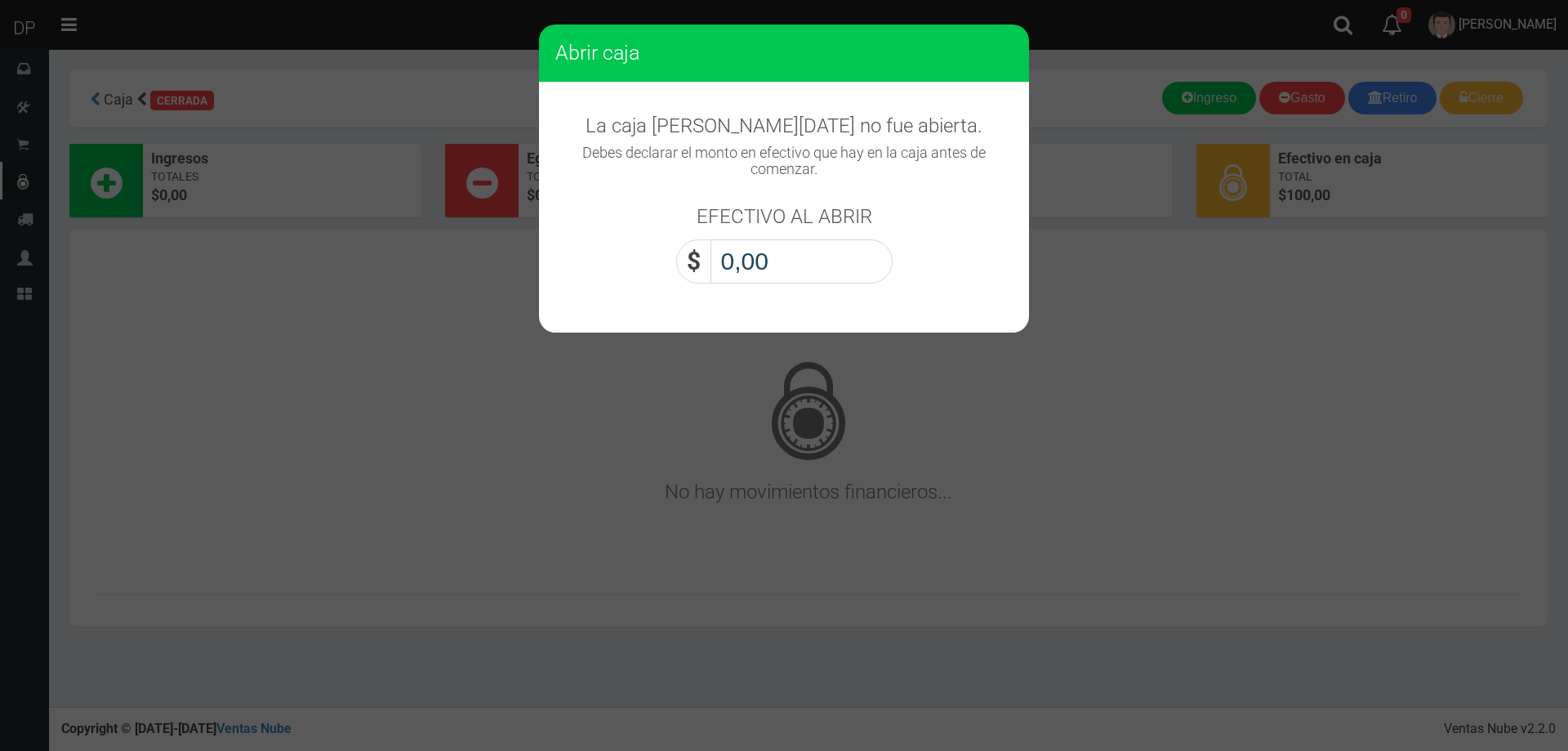
click at [772, 263] on input "0,00" at bounding box center [802, 261] width 182 height 44
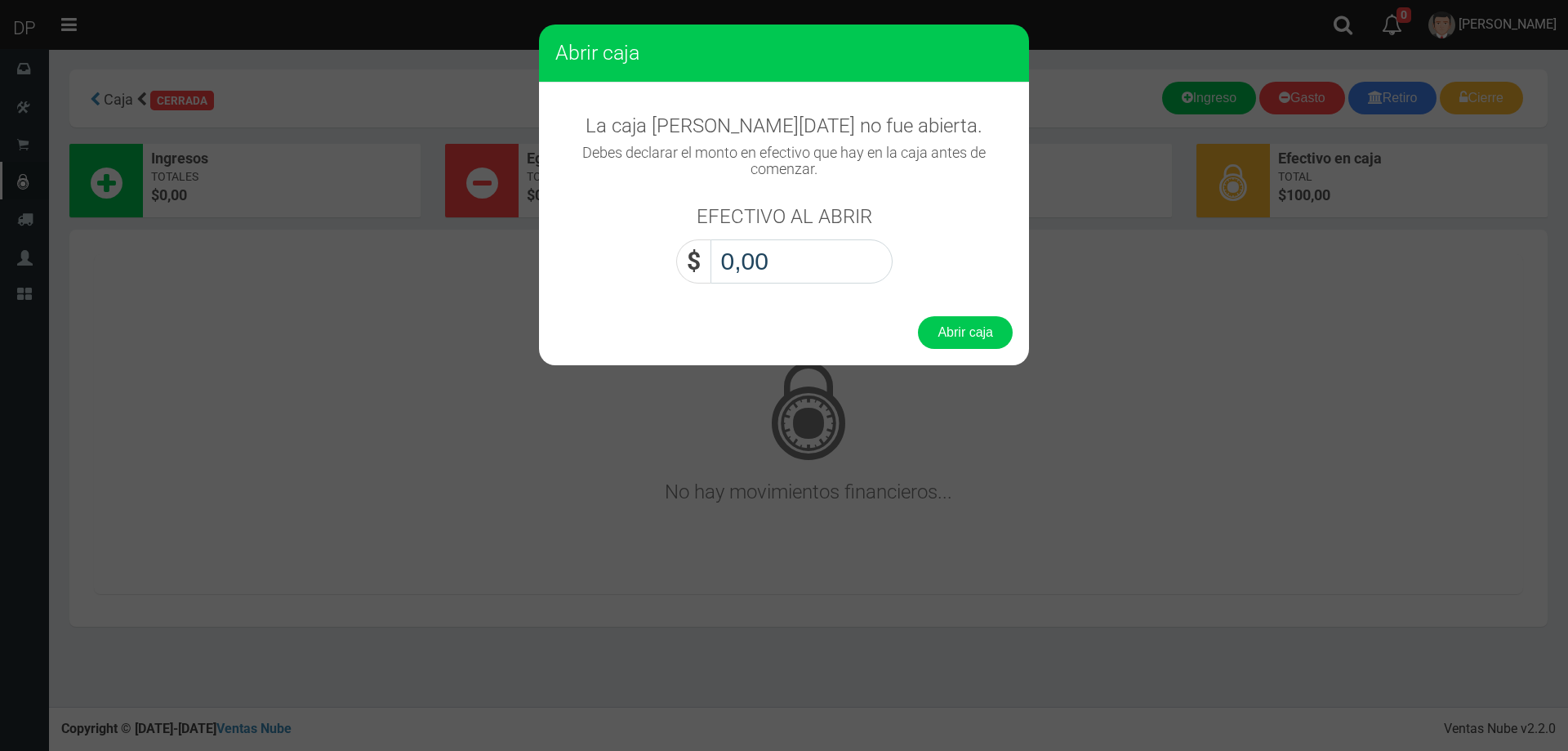
click at [777, 268] on input "0,00" at bounding box center [802, 261] width 182 height 44
type input "1,00"
click at [918, 316] on button "Abrir caja" at bounding box center [965, 332] width 95 height 33
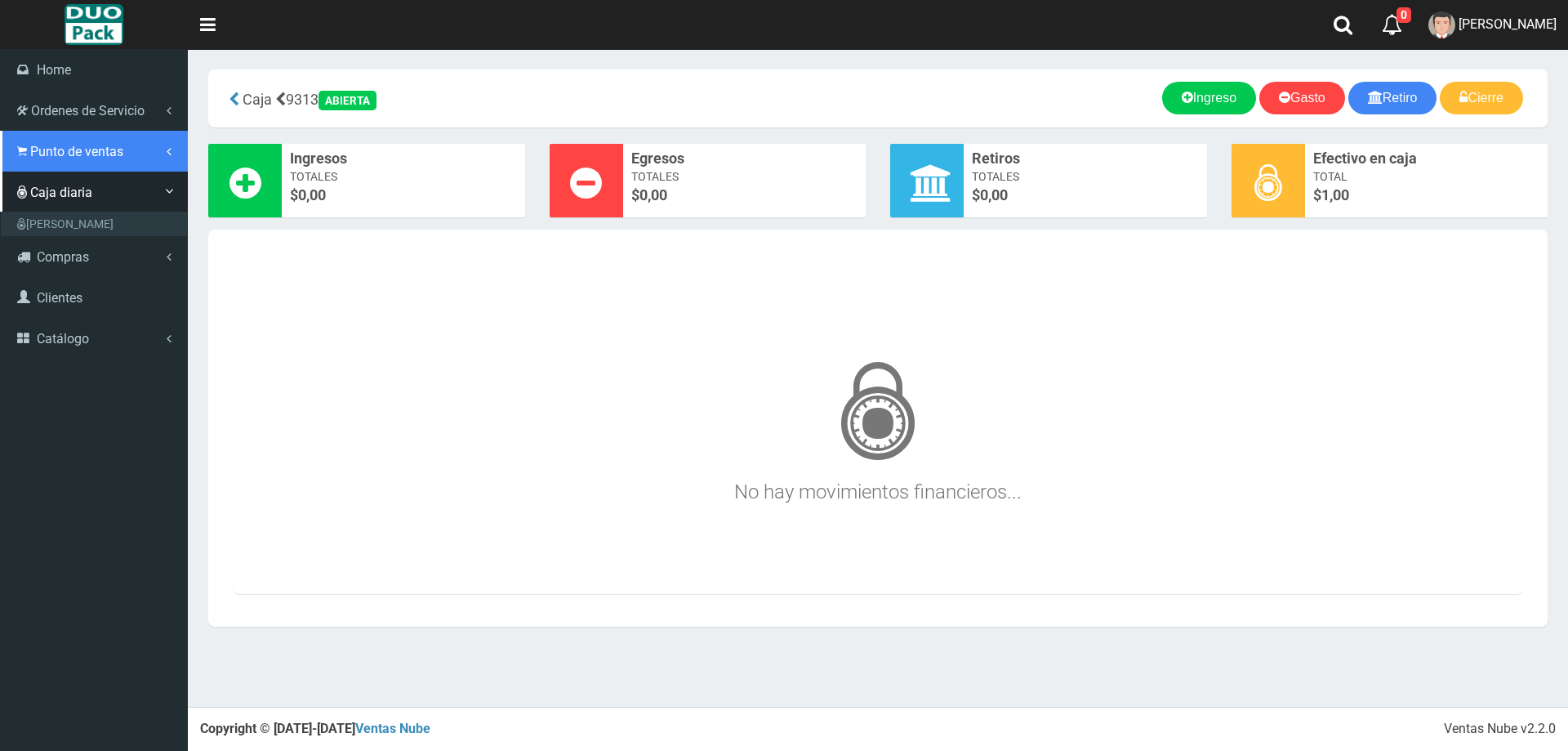
click at [58, 155] on span "Punto de ventas" at bounding box center [77, 152] width 93 height 16
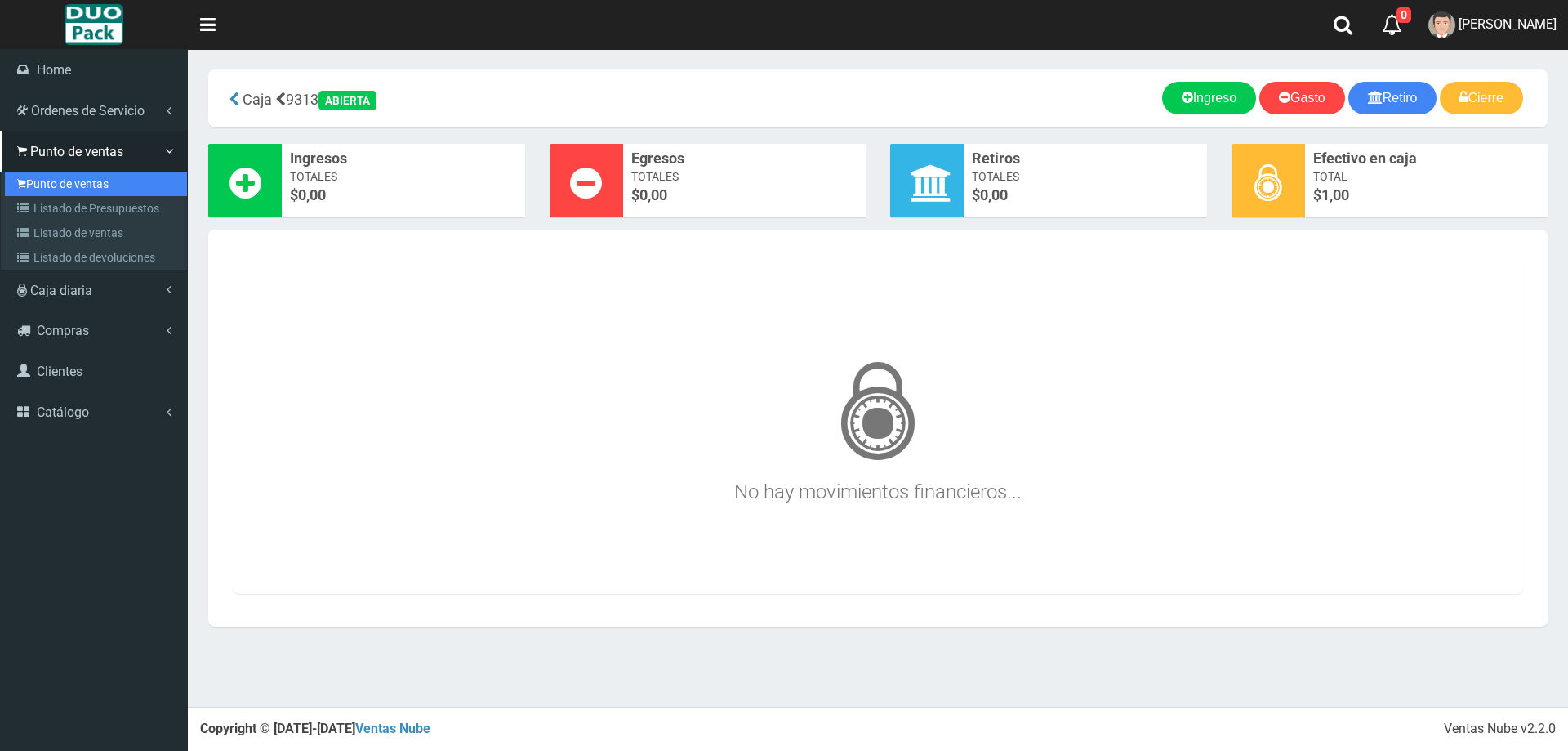
click at [77, 179] on link "Punto de ventas" at bounding box center [96, 184] width 182 height 24
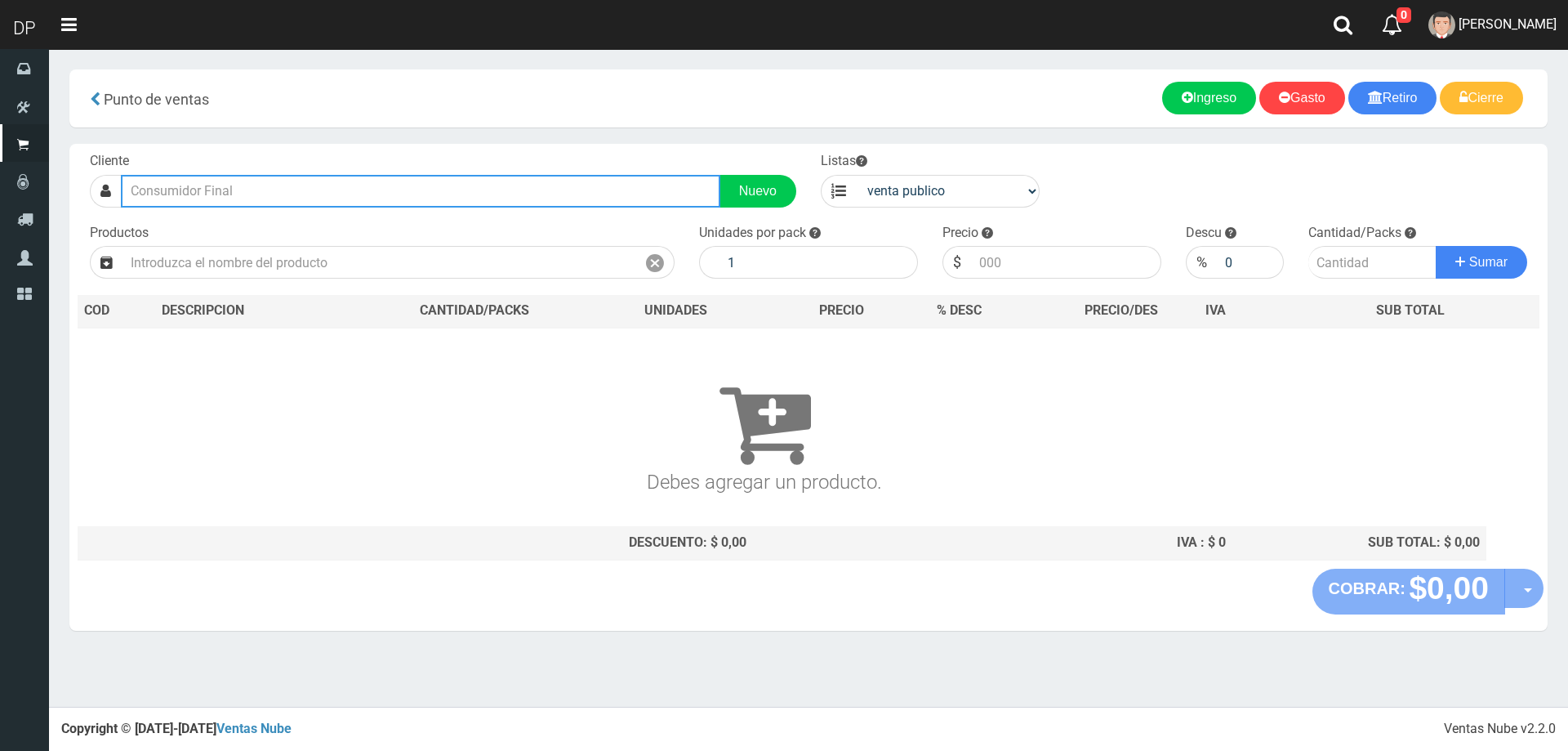
click at [236, 197] on input "text" at bounding box center [420, 191] width 599 height 33
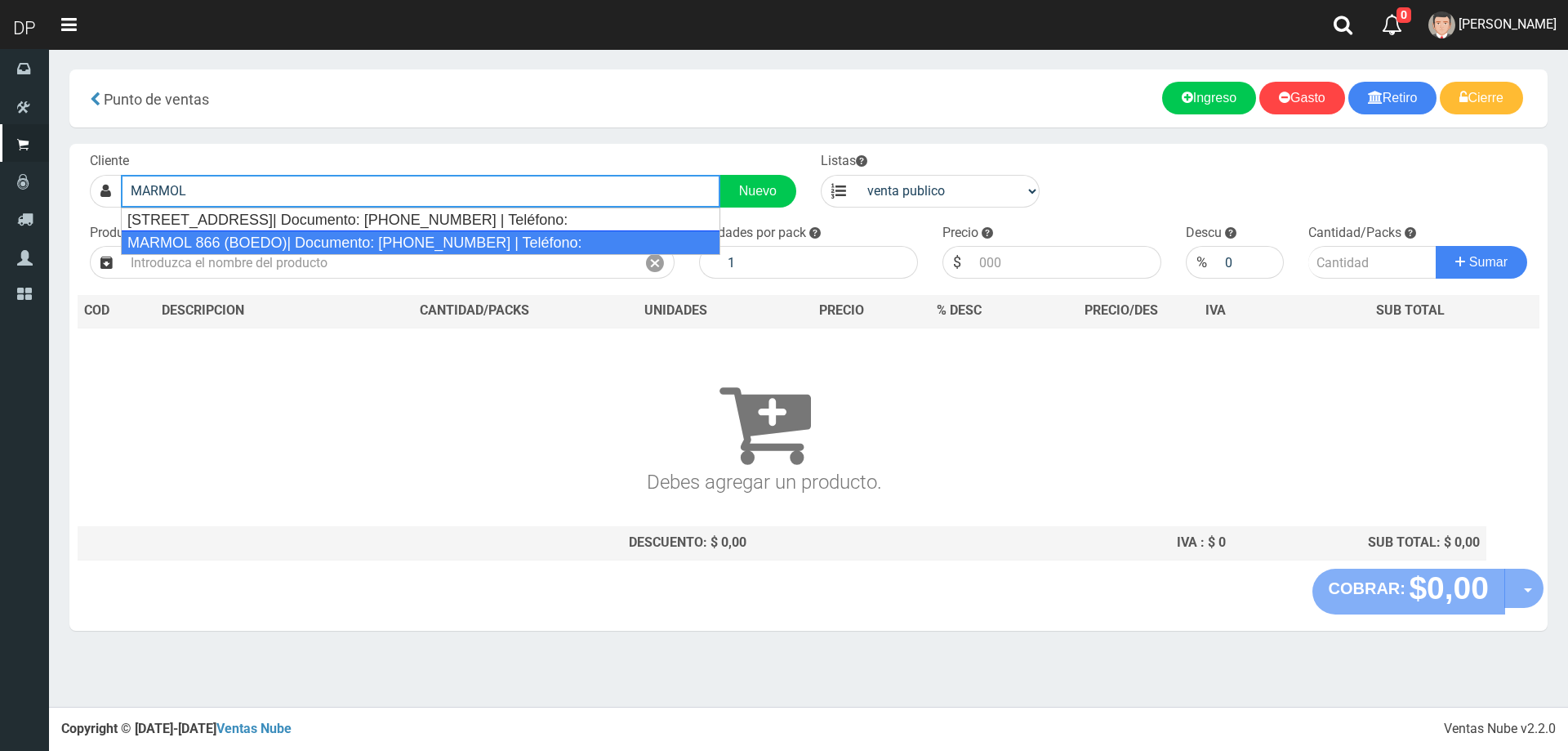
click at [256, 241] on div "MARMOL 866 (BOEDO)| Documento: [PHONE_NUMBER] | Teléfono:" at bounding box center [420, 243] width 599 height 24
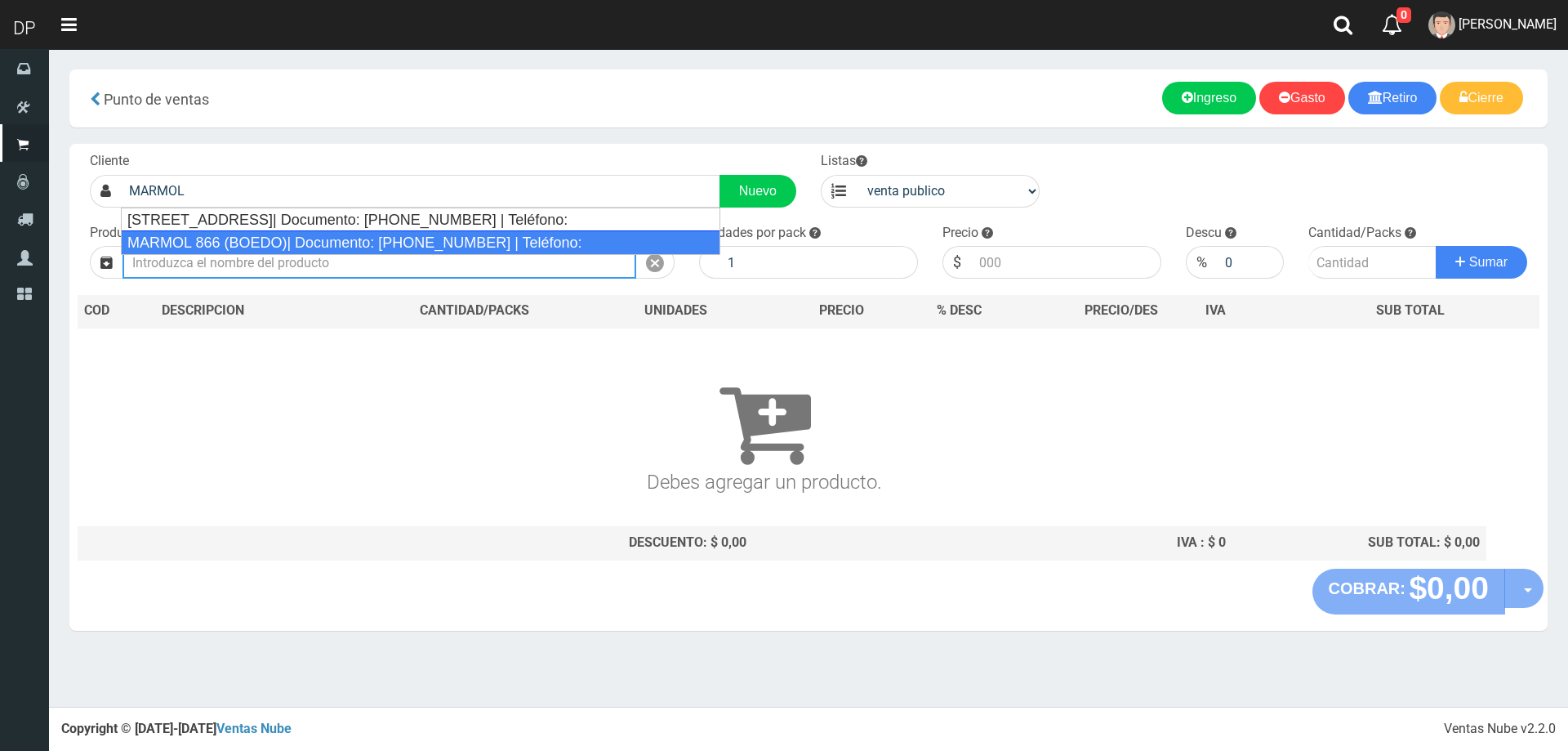
type input "MARMOL 866 (BOEDO)| Documento: [PHONE_NUMBER] | Teléfono:"
select select "2"
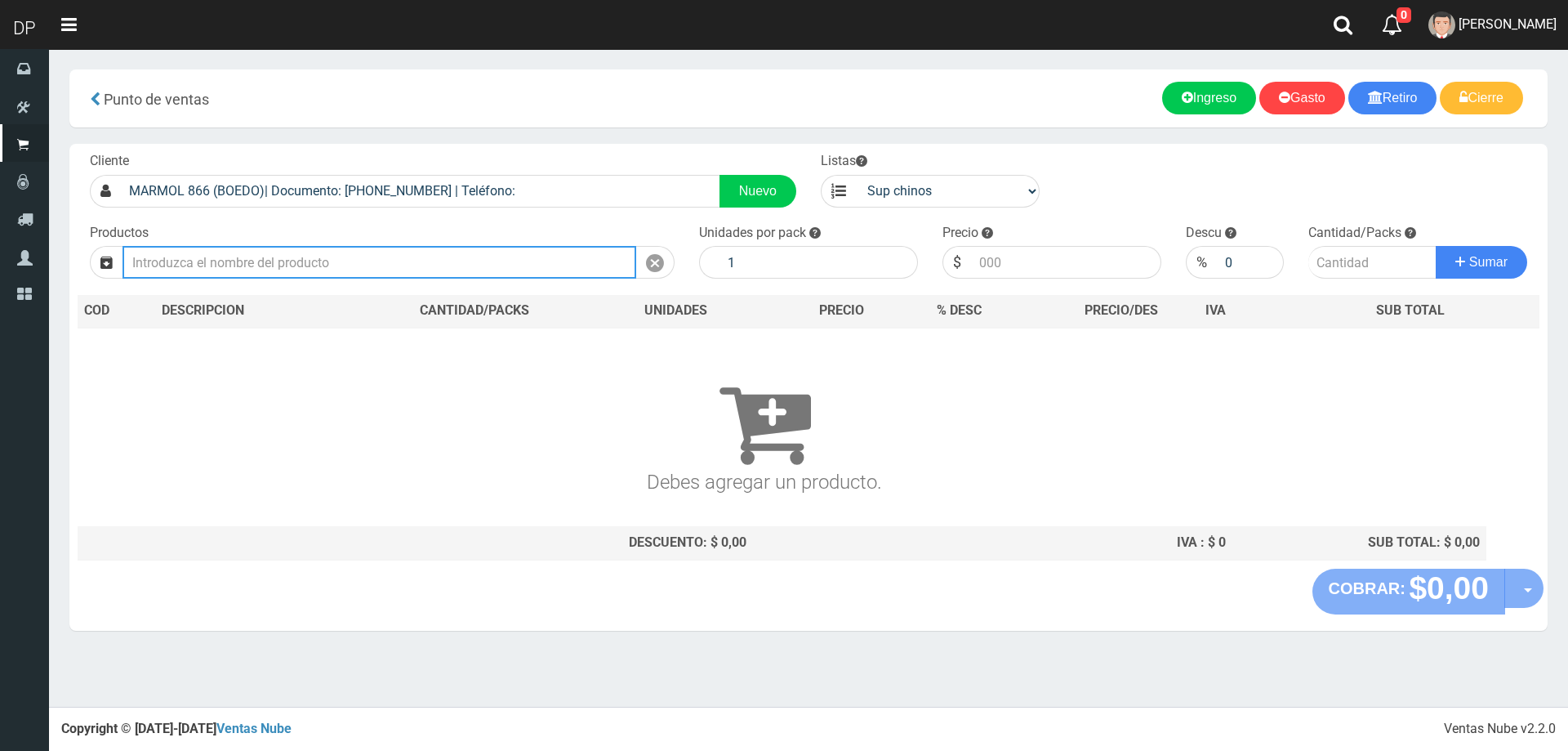
click at [400, 267] on input "text" at bounding box center [379, 262] width 514 height 33
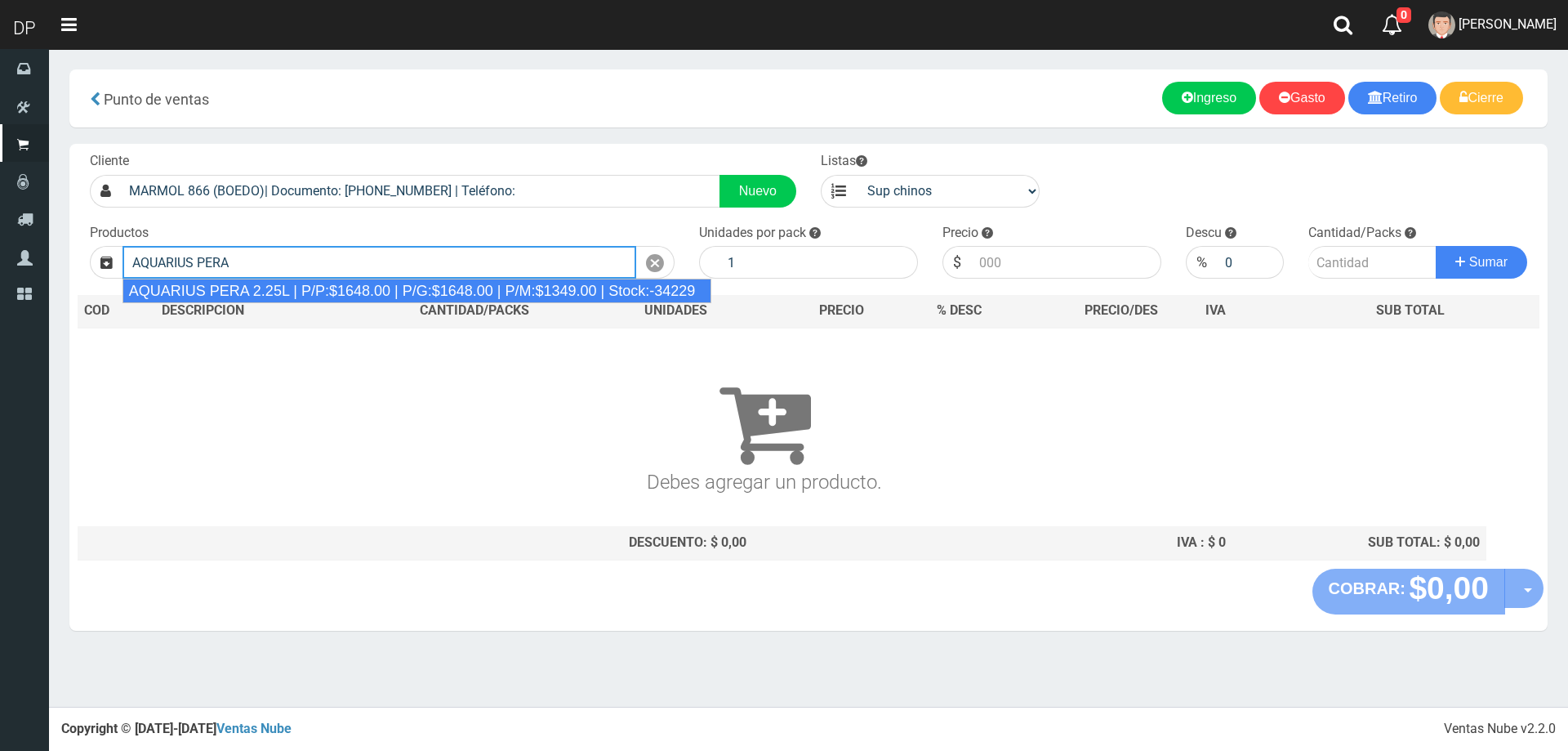
click at [399, 295] on div "AQUARIUS PERA 2.25L | P/P:$1648.00 | P/G:$1648.00 | P/M:$1349.00 | Stock:-34229" at bounding box center [417, 291] width 590 height 24
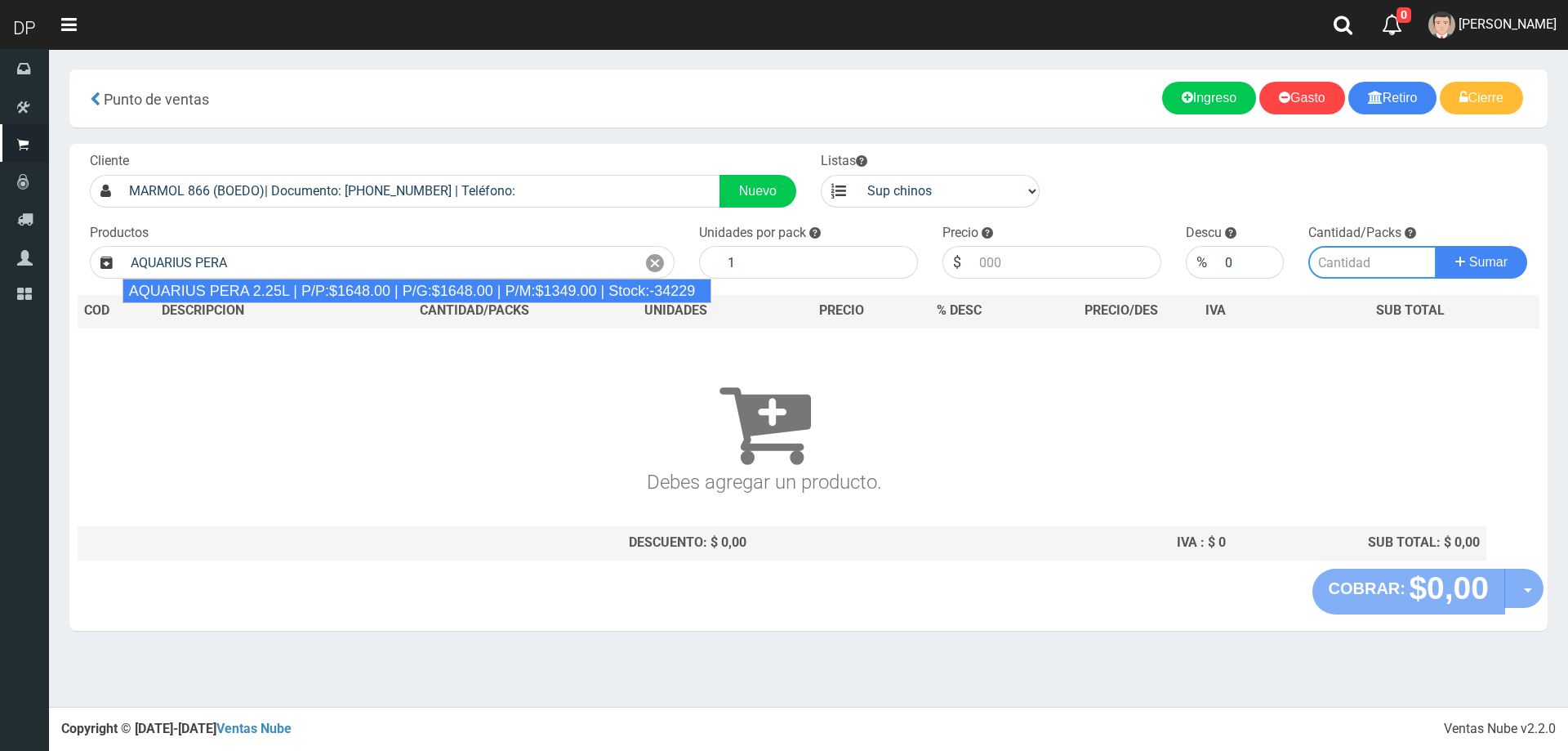
type input "AQUARIUS PERA 2.25L | P/P:$1648.00 | P/G:$1648.00 | P/M:$1349.00 | Stock:-34229"
type input "6"
type input "1648.00"
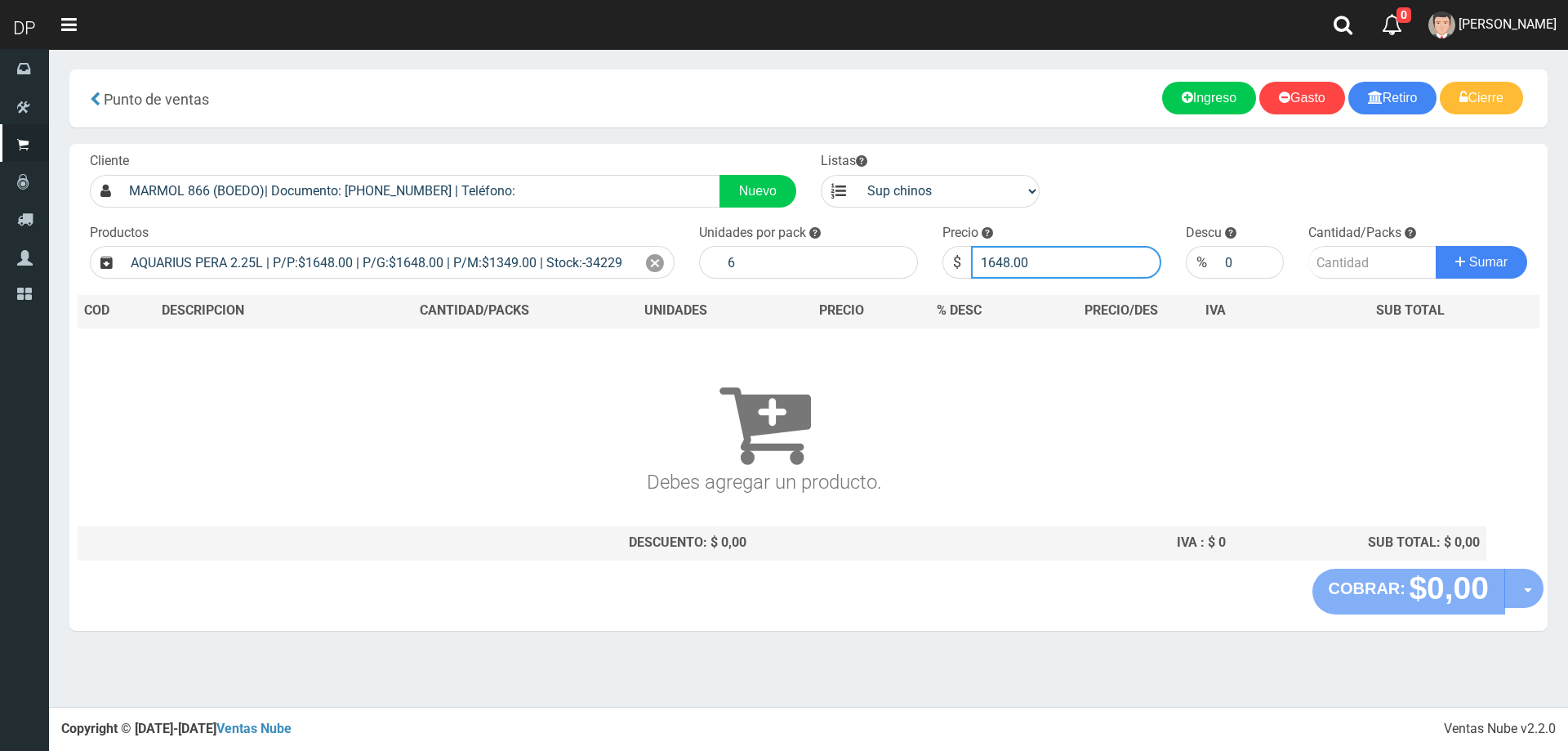
click at [1078, 254] on input "1648.00" at bounding box center [1065, 262] width 190 height 33
type input "1598"
type input "1598.00"
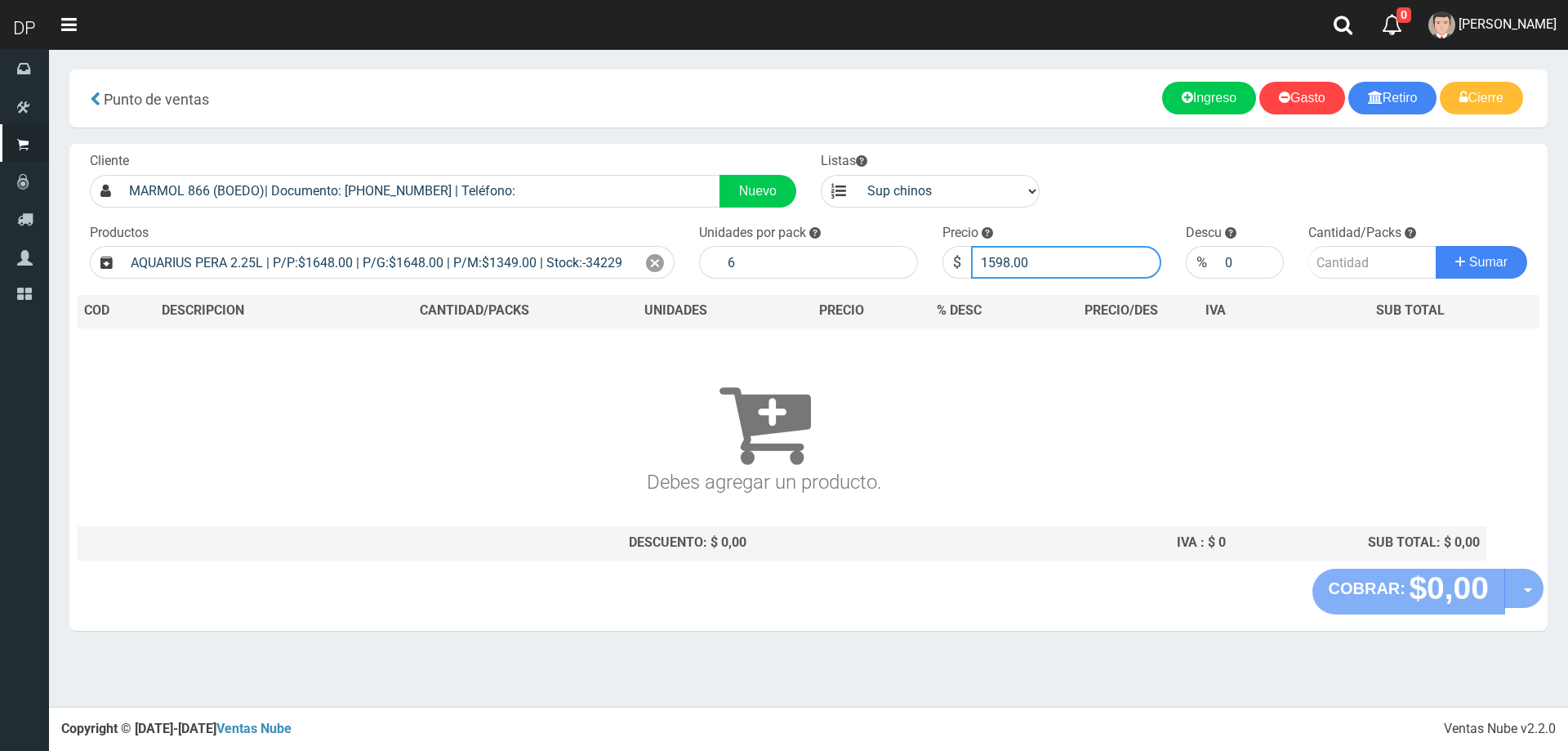
click at [1436, 246] on button "Sumar" at bounding box center [1482, 262] width 91 height 33
type input "10"
click at [1436, 246] on button "Sumar" at bounding box center [1482, 262] width 91 height 33
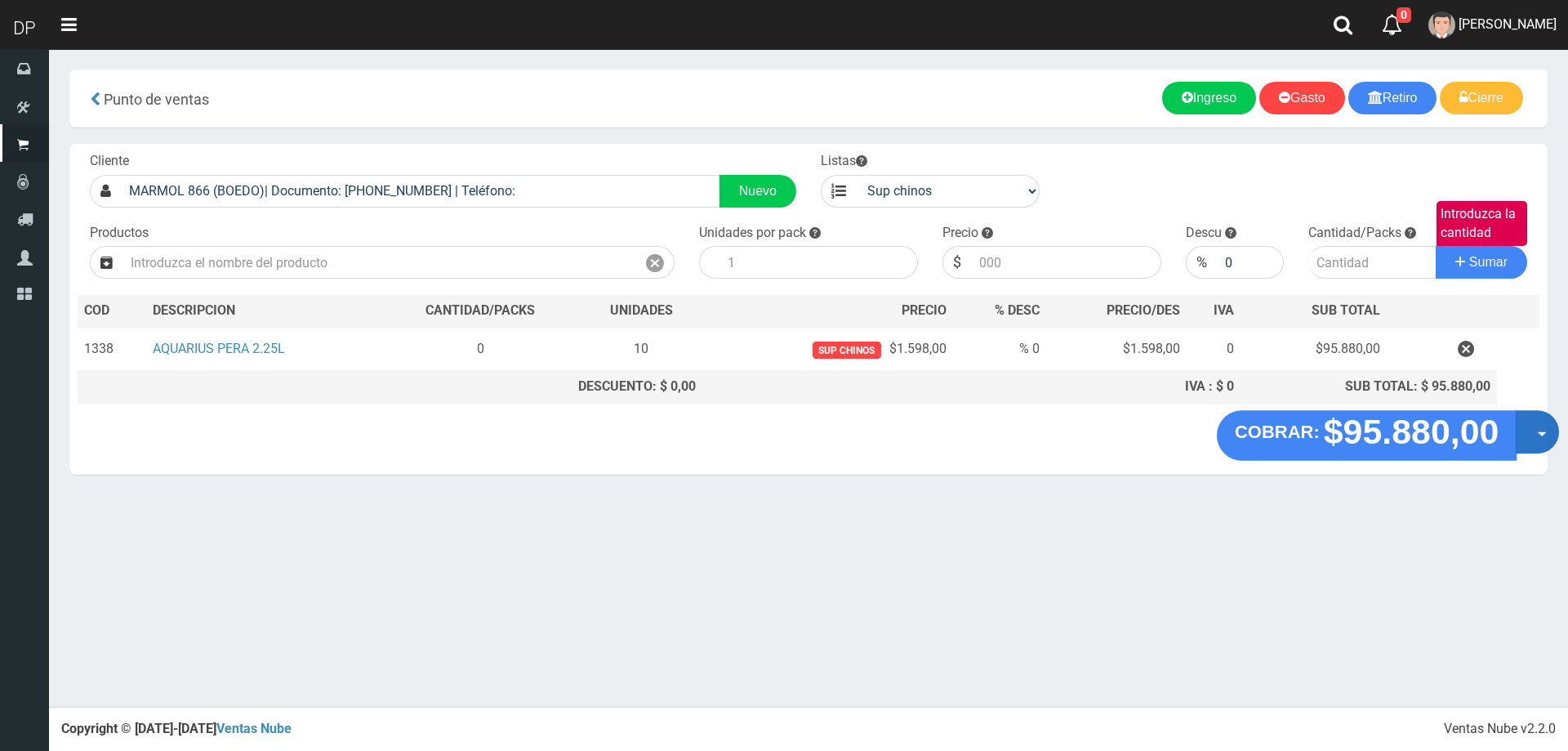
click at [1529, 441] on button "Opciones" at bounding box center [1537, 431] width 44 height 44
click at [1498, 450] on link "Hacer Devolucion" at bounding box center [1484, 437] width 146 height 37
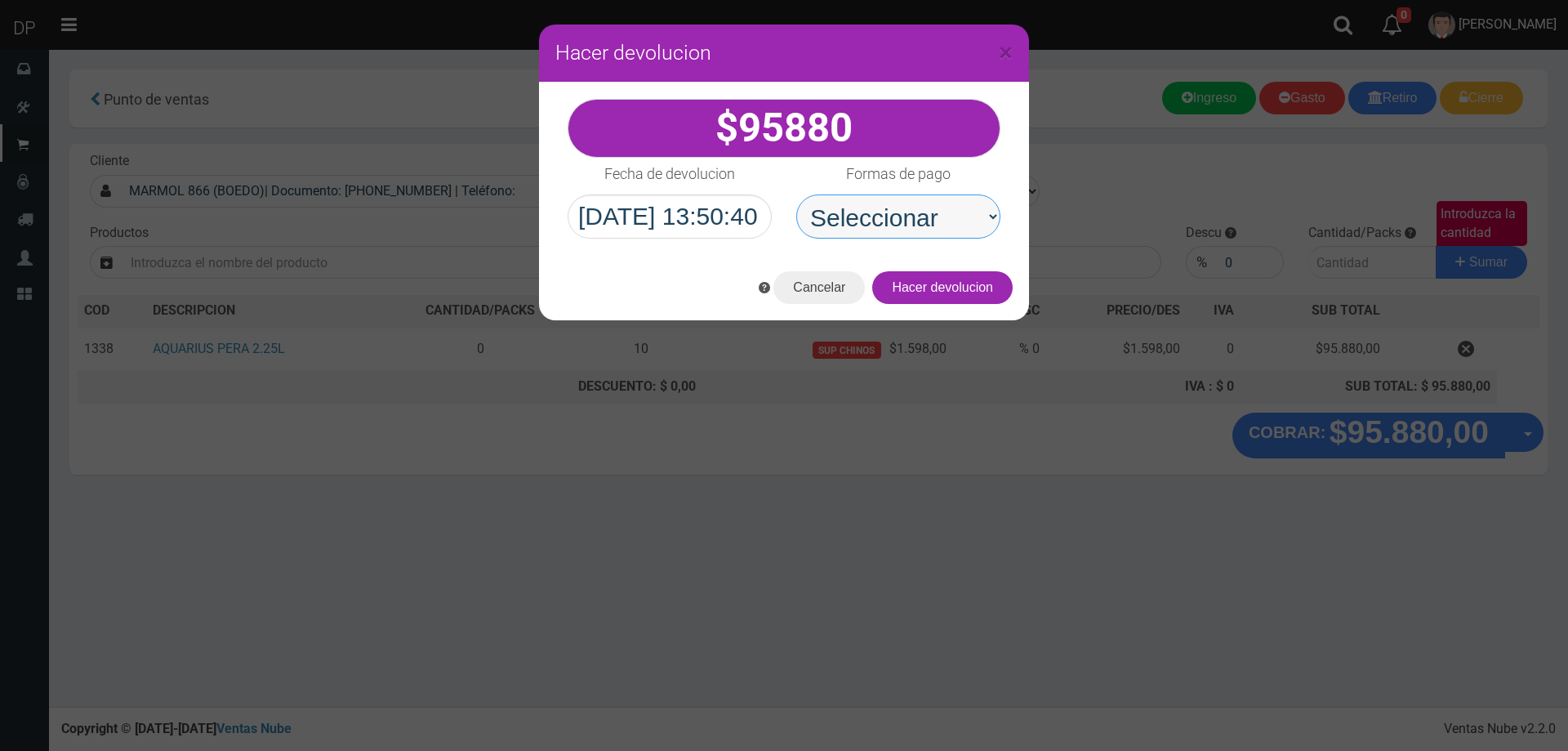
drag, startPoint x: 760, startPoint y: 218, endPoint x: 890, endPoint y: 233, distance: 130.9
click at [885, 217] on select "Seleccionar Efectivo Tarjeta de Crédito Depósito Débito" at bounding box center [898, 216] width 204 height 44
select select "Efectivo"
click at [796, 194] on select "Seleccionar Efectivo Tarjeta de Crédito Depósito Débito" at bounding box center [898, 216] width 204 height 44
click at [975, 300] on button "Hacer devolucion" at bounding box center [942, 287] width 140 height 33
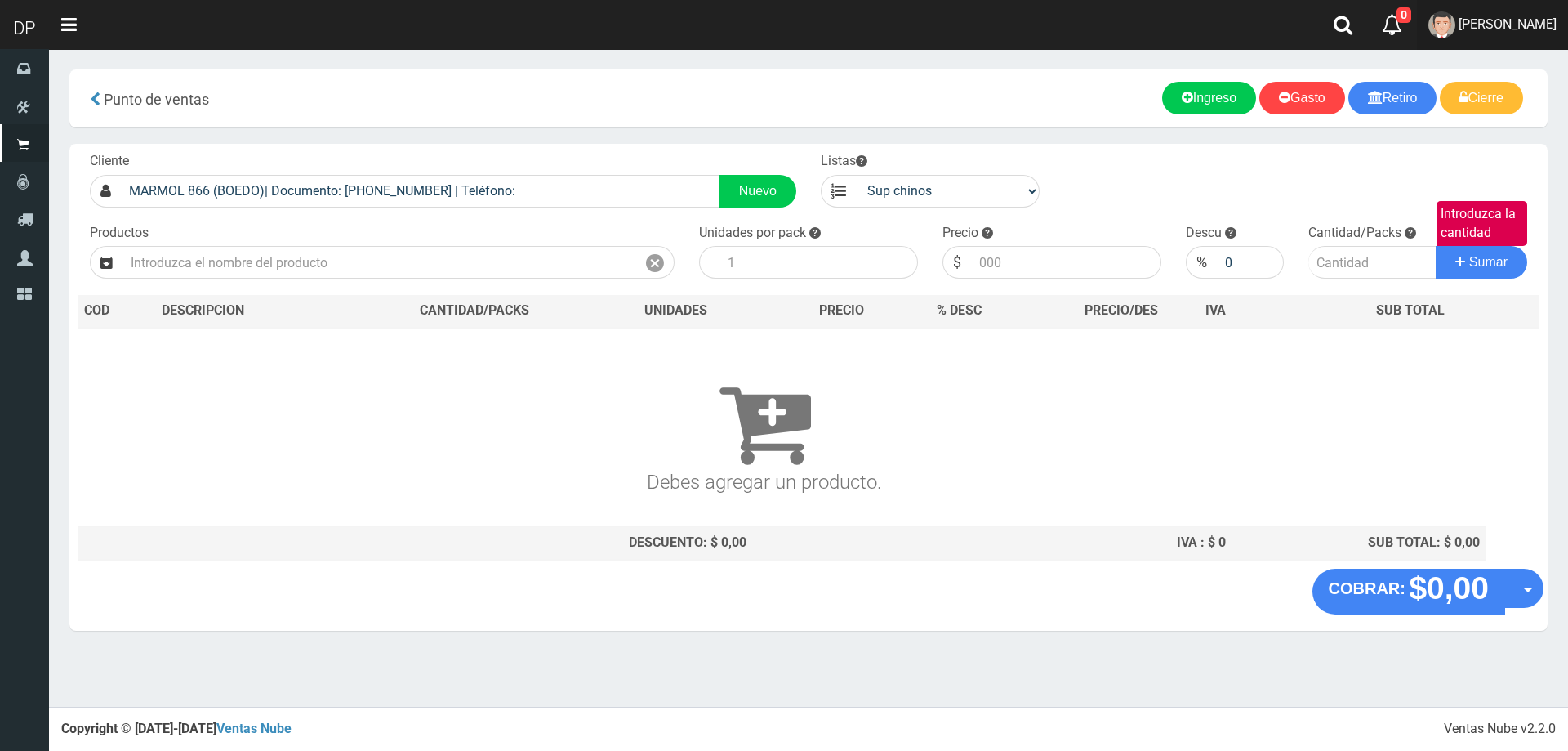
click at [1473, 23] on span "[PERSON_NAME]" at bounding box center [1508, 24] width 98 height 16
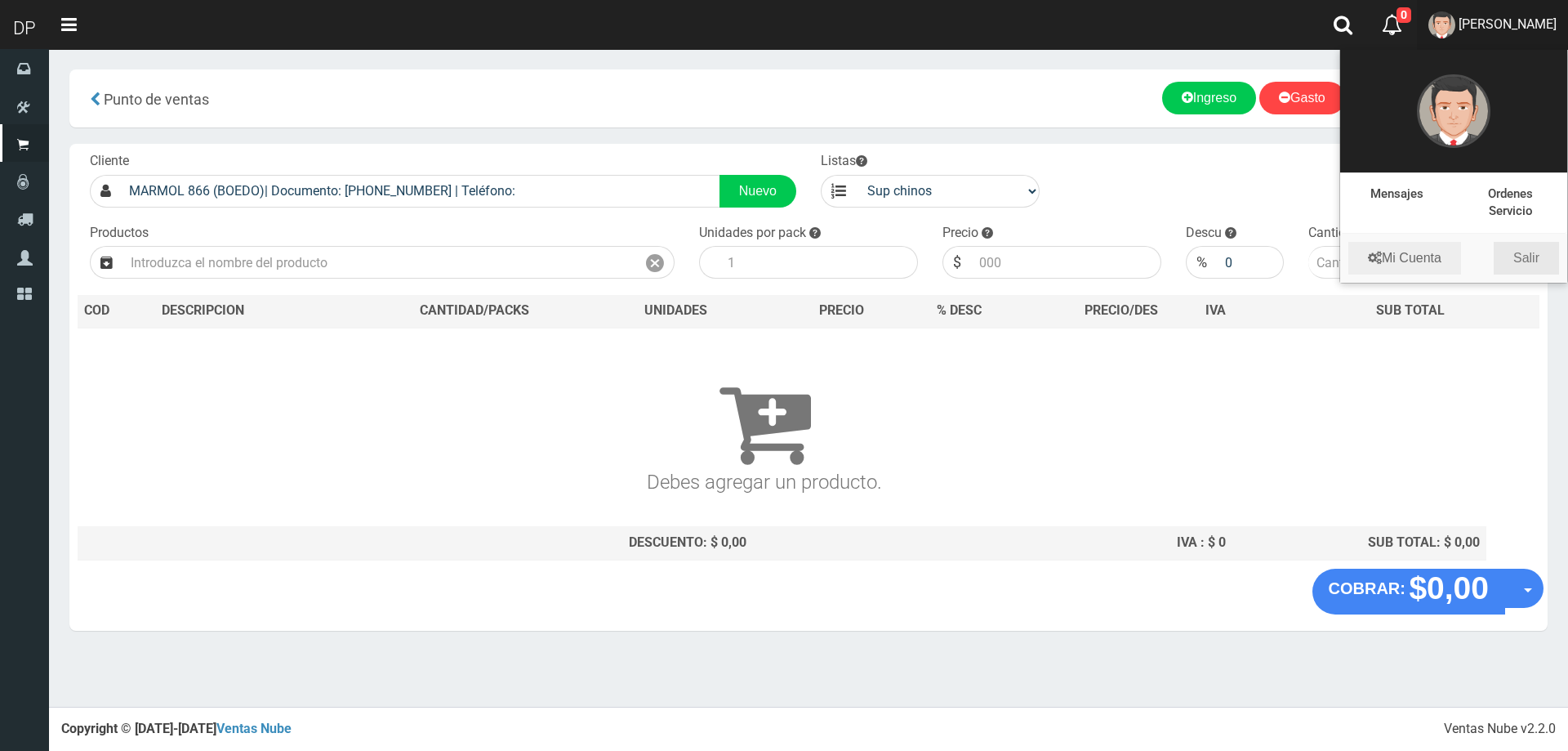
click at [1526, 260] on link "Salir" at bounding box center [1526, 257] width 65 height 33
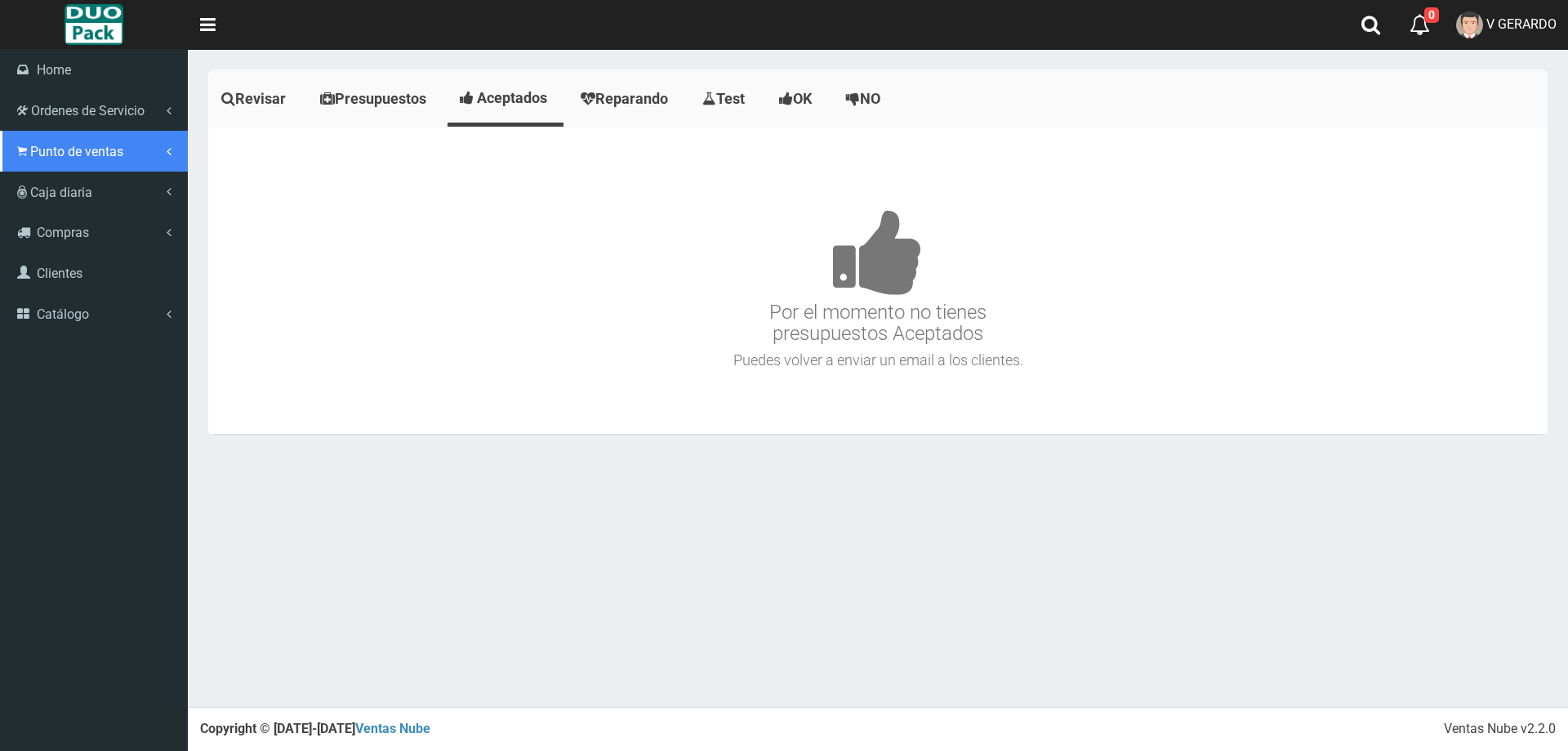
click at [60, 142] on link "Punto de ventas" at bounding box center [94, 152] width 188 height 41
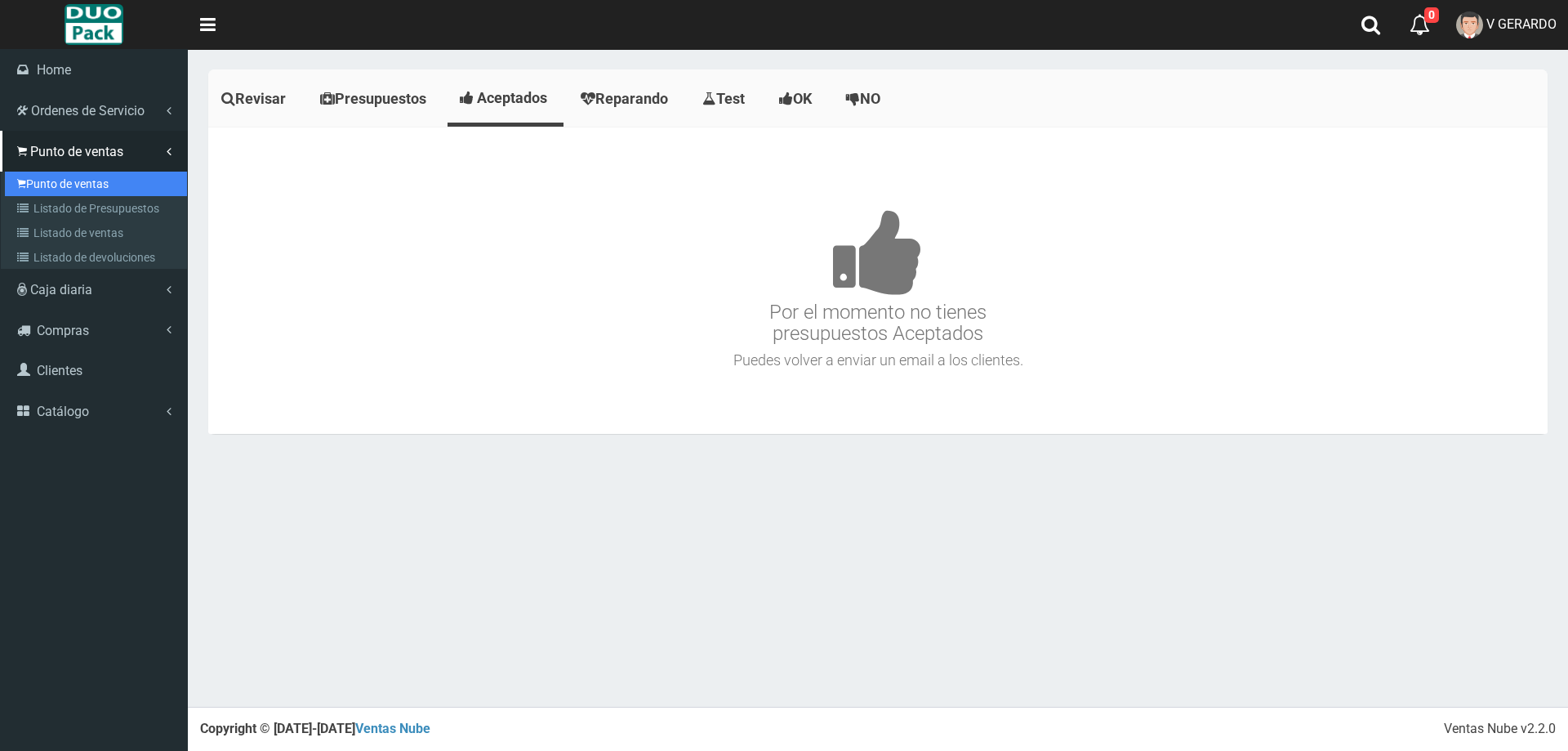
click at [89, 172] on link "Punto de ventas" at bounding box center [96, 184] width 182 height 24
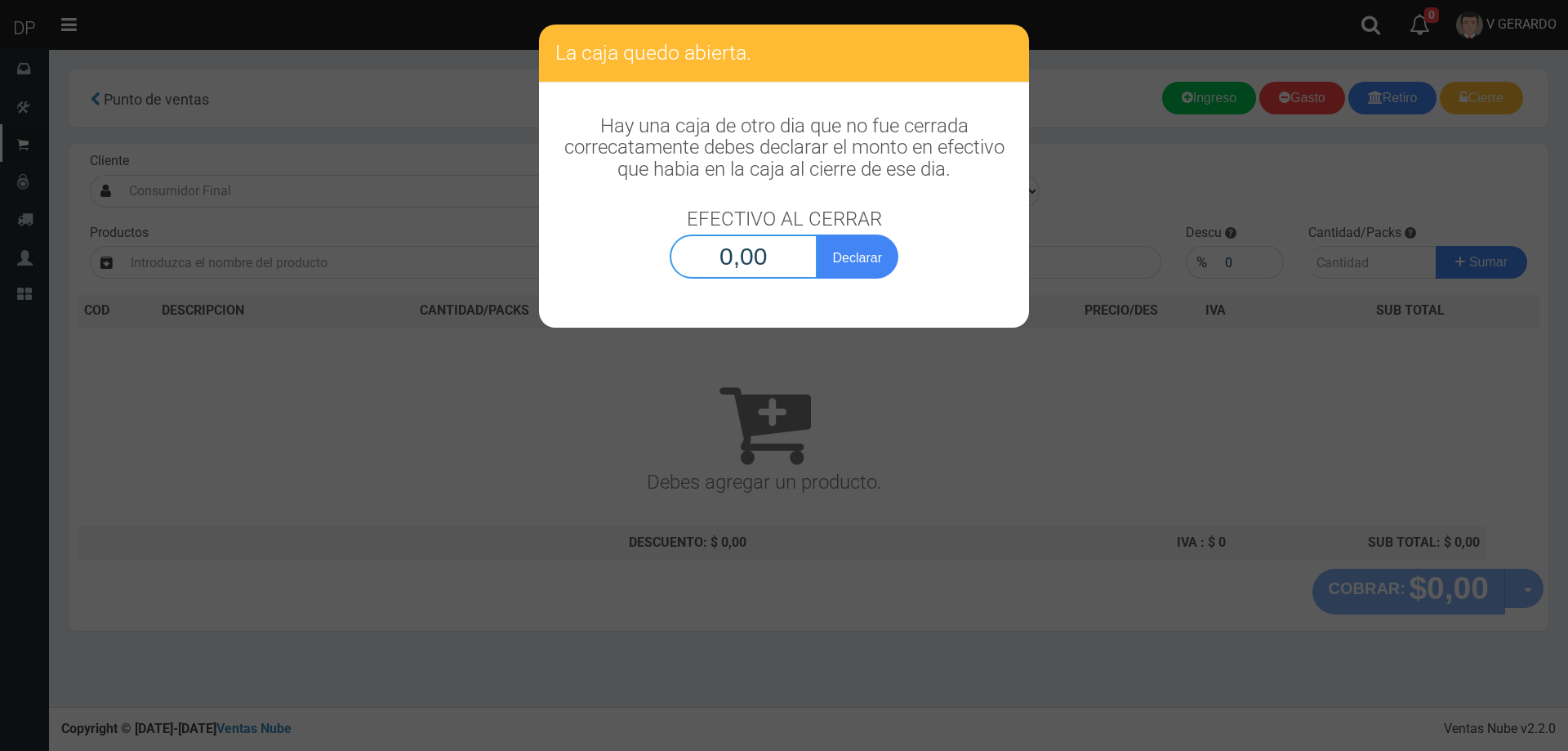
click at [764, 257] on input "0,00" at bounding box center [743, 256] width 148 height 44
type input "1,00"
click at [817, 234] on button "Declarar" at bounding box center [857, 256] width 82 height 44
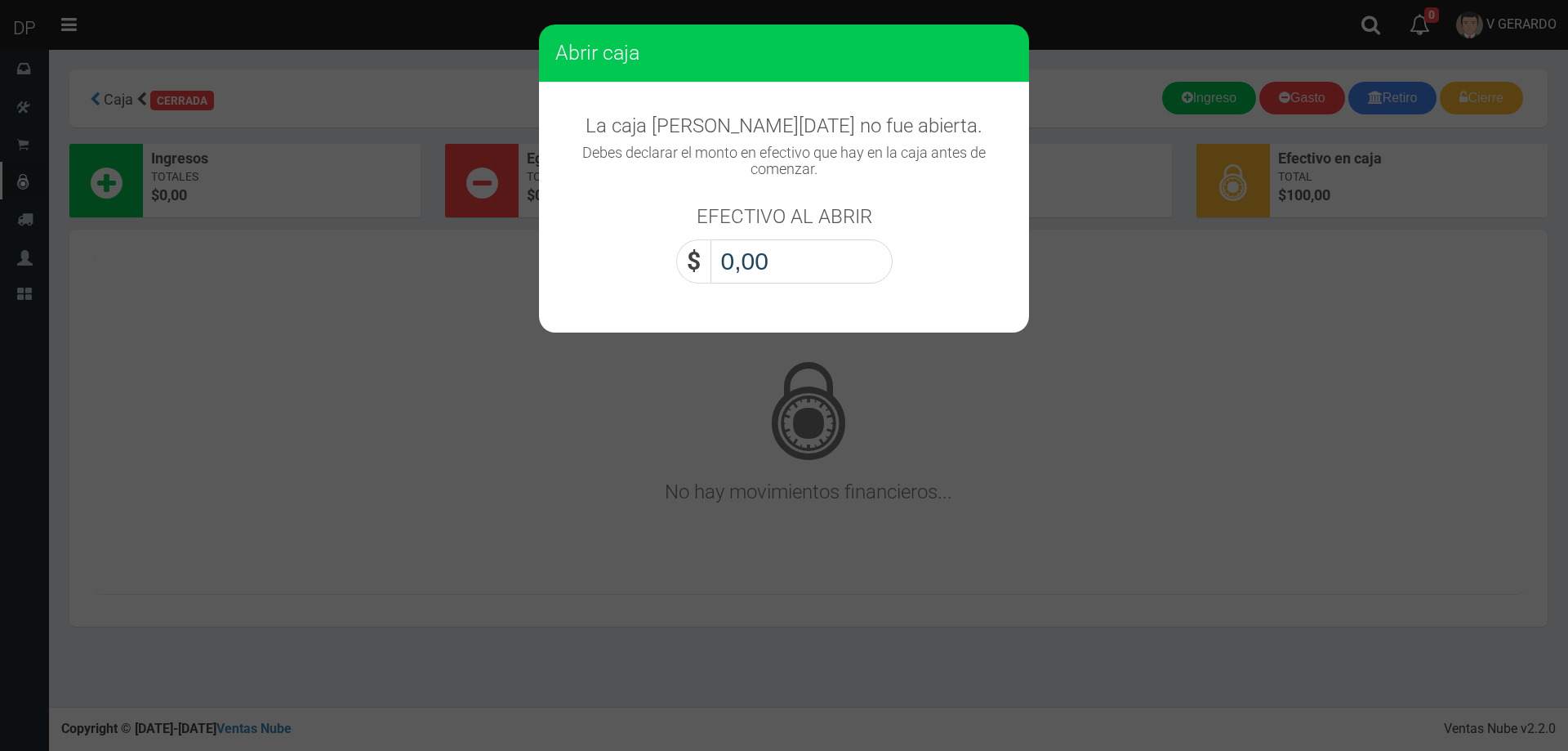
click at [764, 257] on input "0,00" at bounding box center [802, 261] width 182 height 44
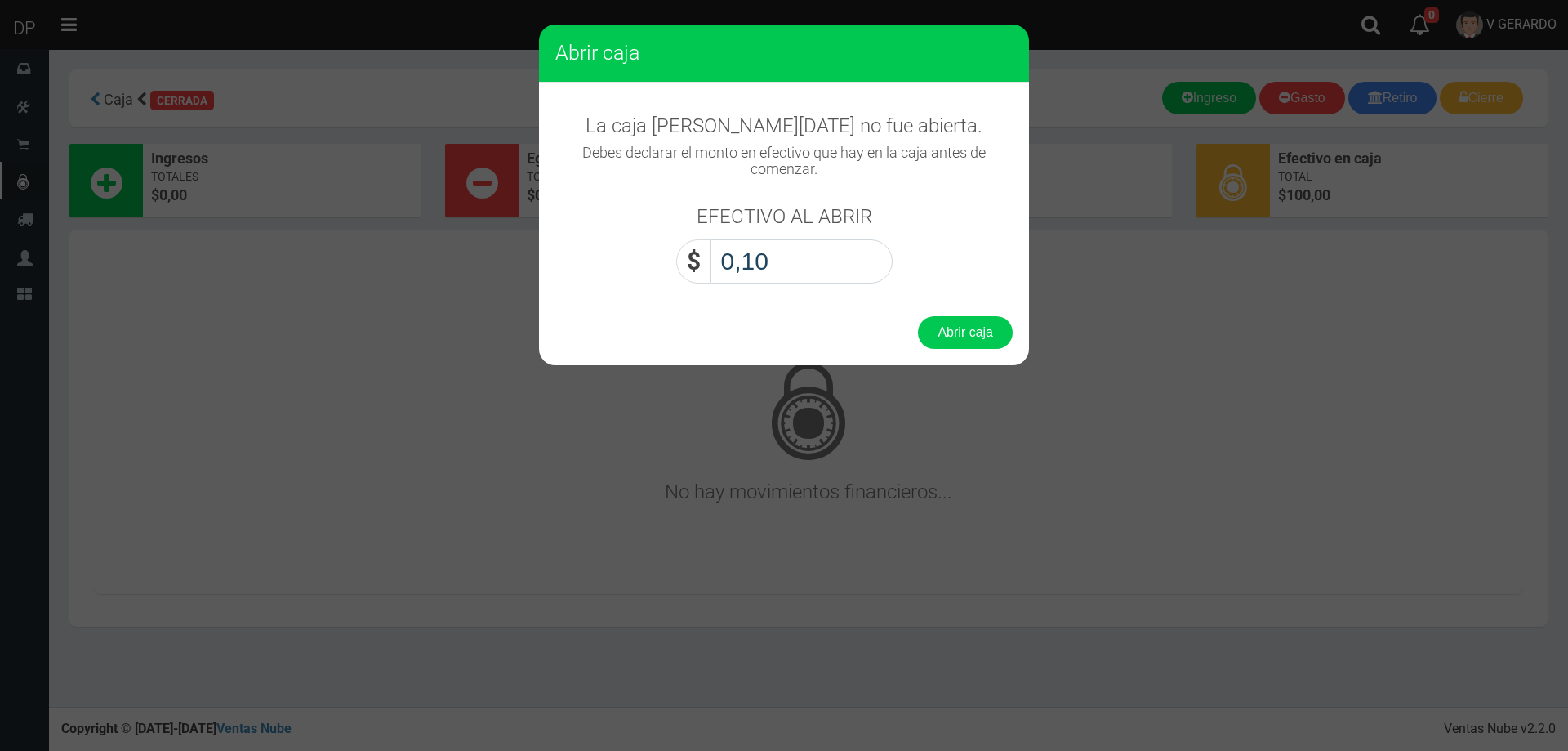
type input "1,00"
click at [918, 316] on button "Abrir caja" at bounding box center [965, 332] width 95 height 33
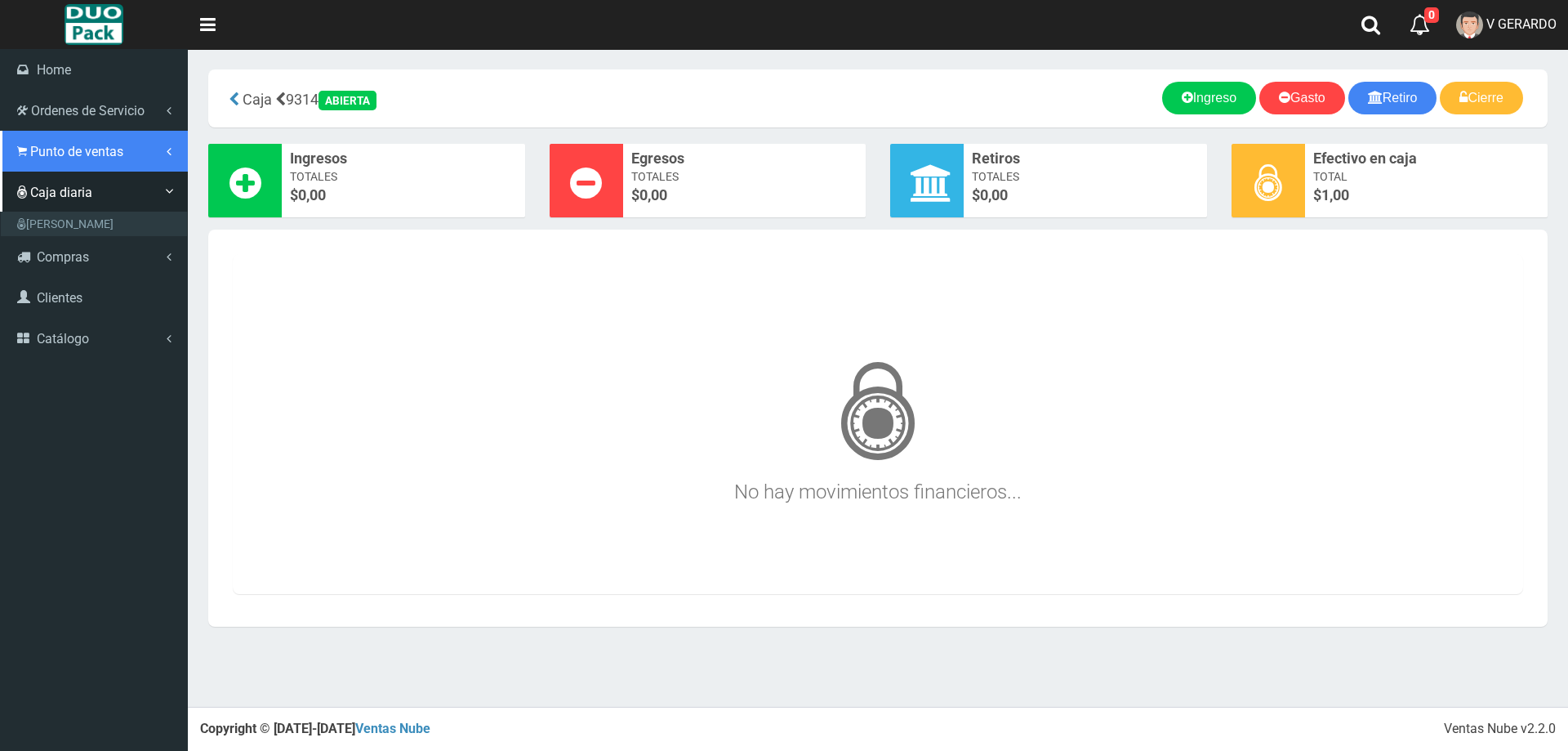
click at [39, 148] on span "Punto de ventas" at bounding box center [77, 152] width 93 height 16
click at [109, 147] on span "Punto de ventas" at bounding box center [77, 152] width 93 height 16
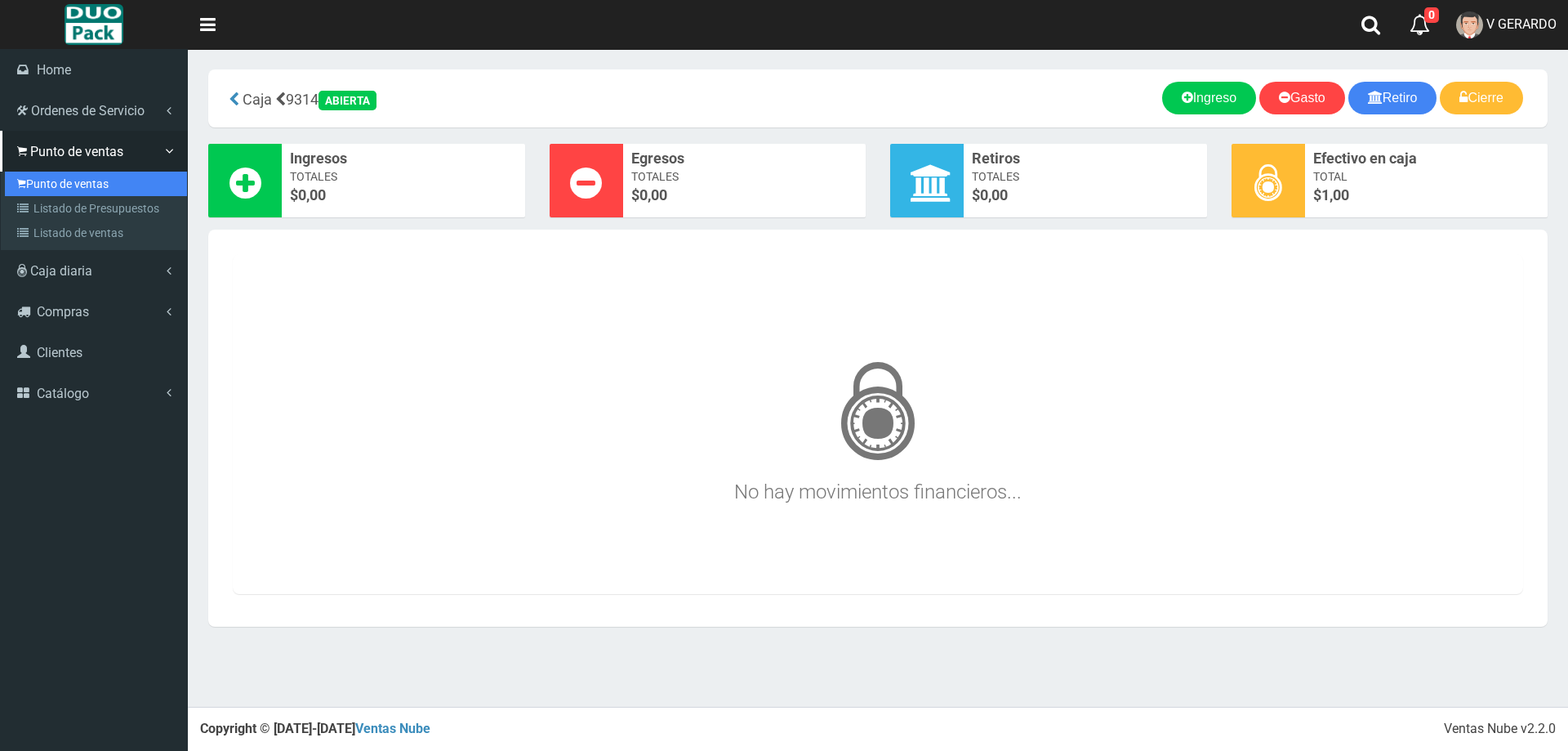
click at [88, 178] on link "Punto de ventas" at bounding box center [96, 184] width 182 height 24
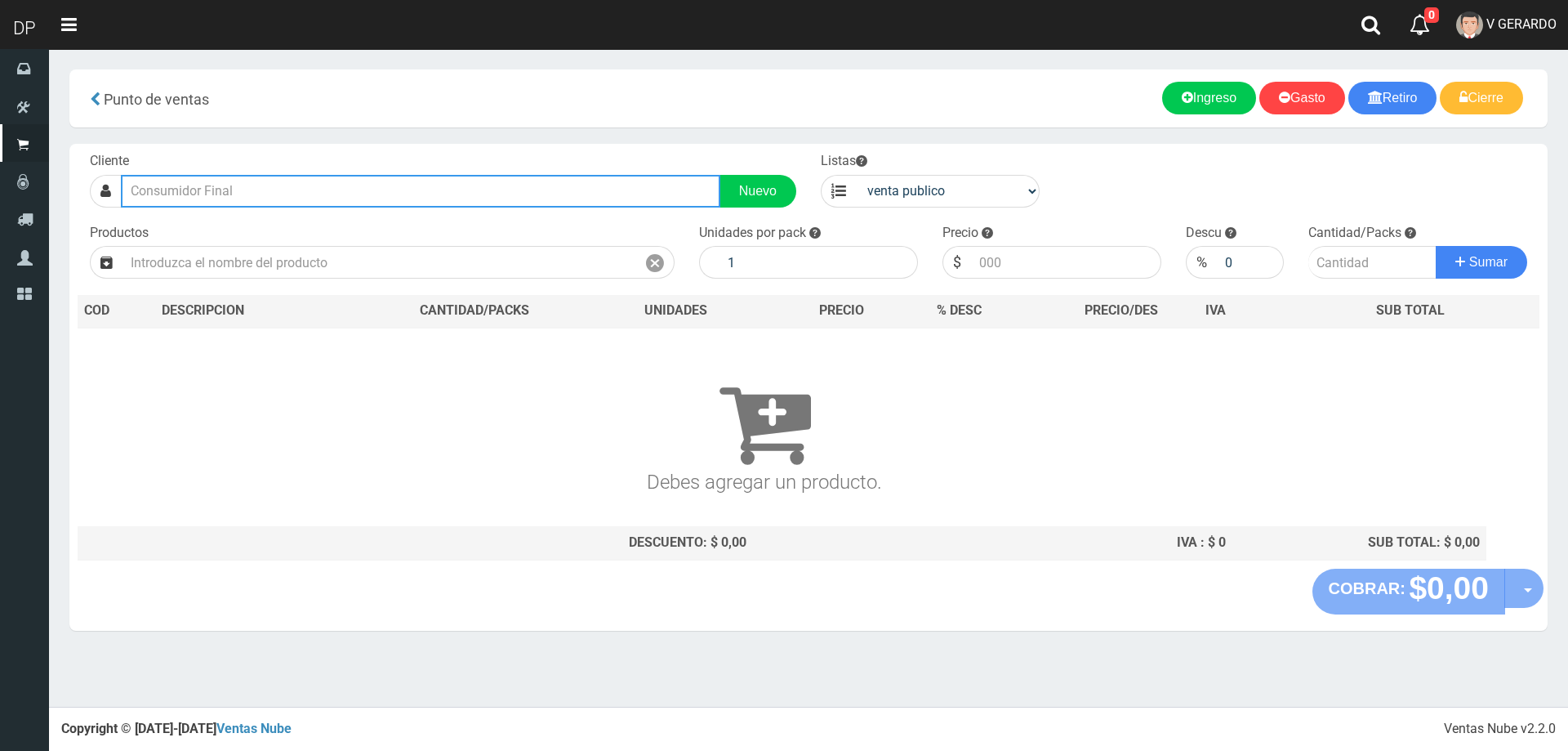
click at [219, 194] on input "text" at bounding box center [420, 191] width 599 height 33
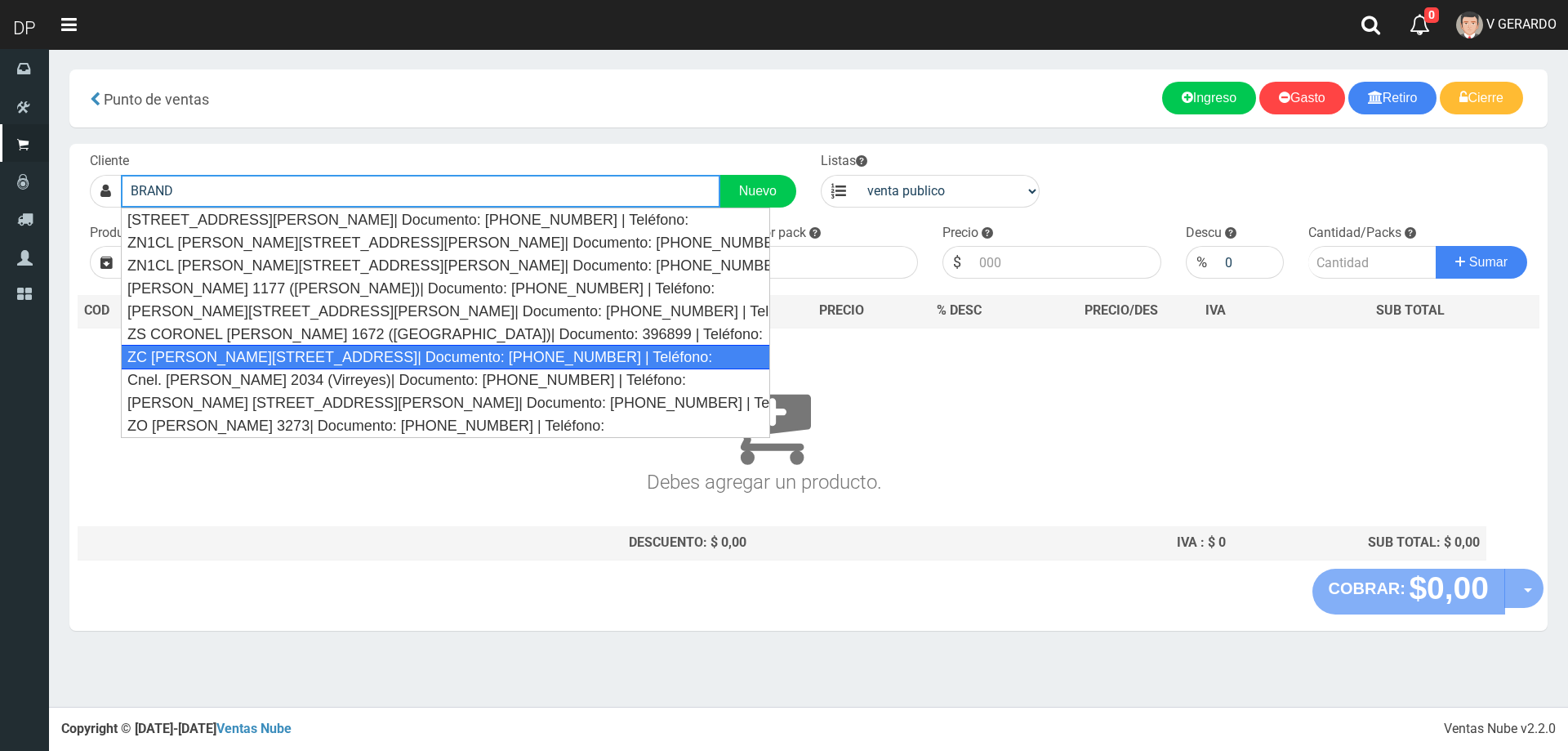
click at [272, 353] on div "ZC [PERSON_NAME][STREET_ADDRESS]| Documento: [PHONE_NUMBER] | Teléfono:" at bounding box center [445, 357] width 649 height 24
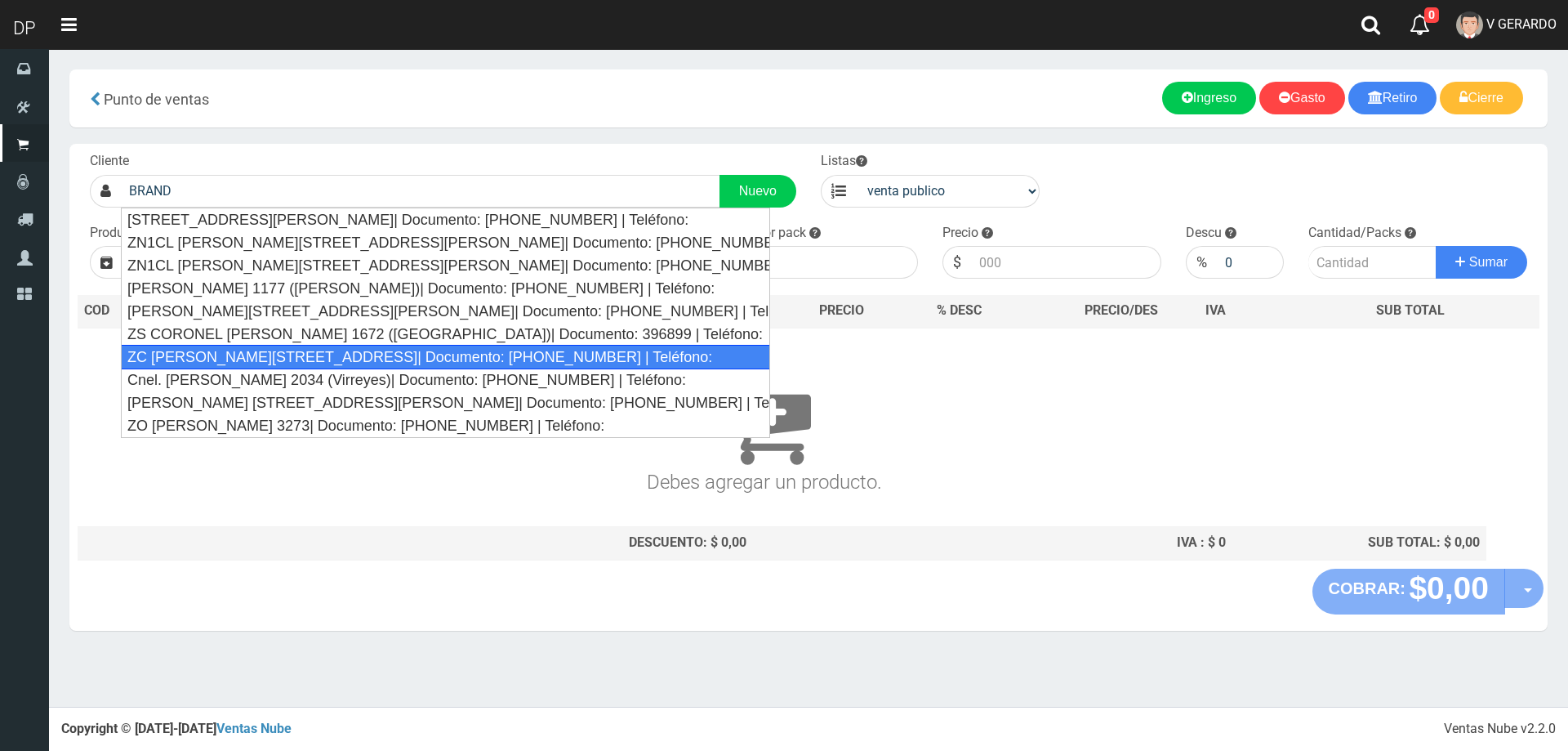
type input "ZC [PERSON_NAME][STREET_ADDRESS]| Documento: [PHONE_NUMBER] | Teléfono:"
select select "2"
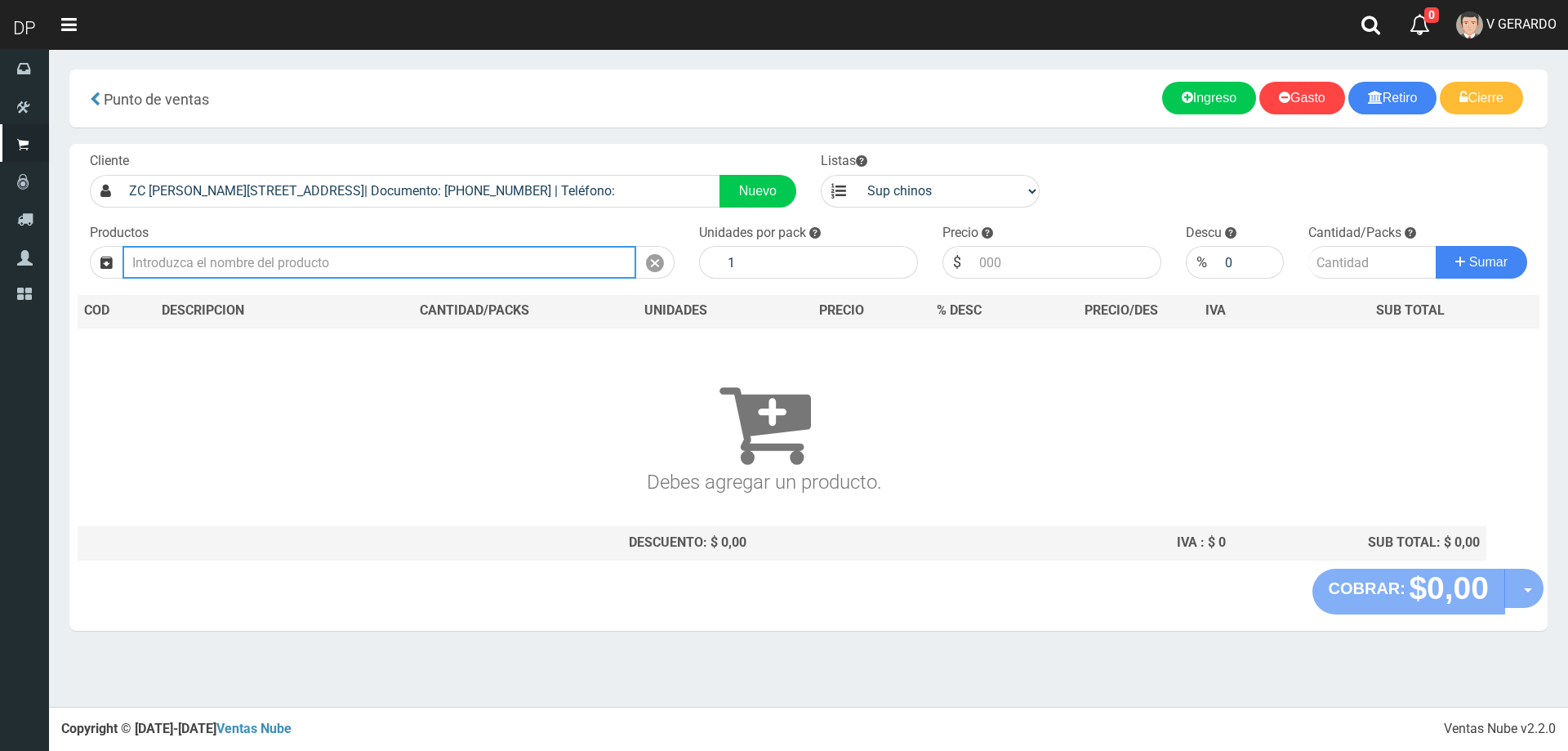
click at [239, 268] on input "text" at bounding box center [379, 262] width 514 height 33
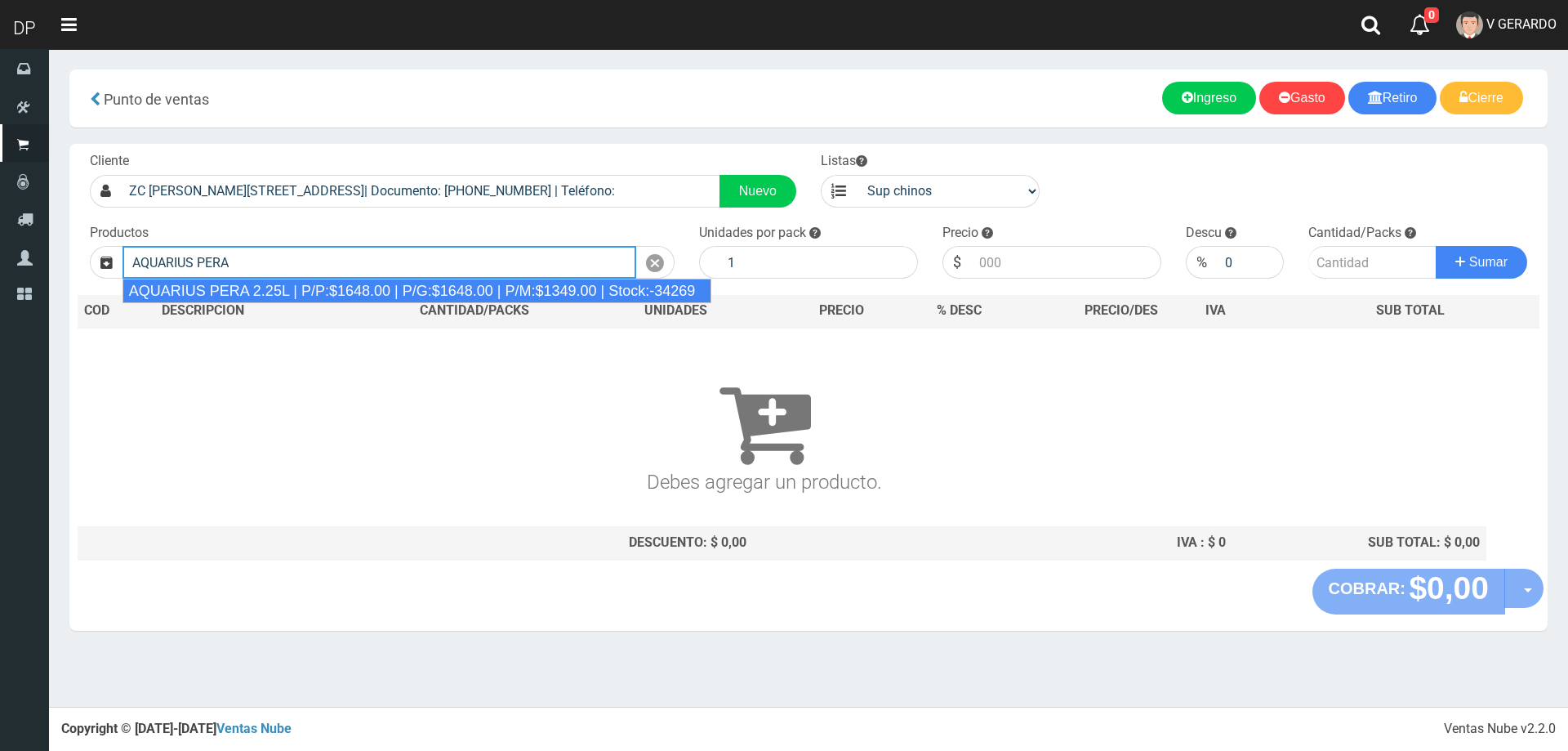
click at [295, 292] on div "AQUARIUS PERA 2.25L | P/P:$1648.00 | P/G:$1648.00 | P/M:$1349.00 | Stock:-34269" at bounding box center [417, 291] width 590 height 24
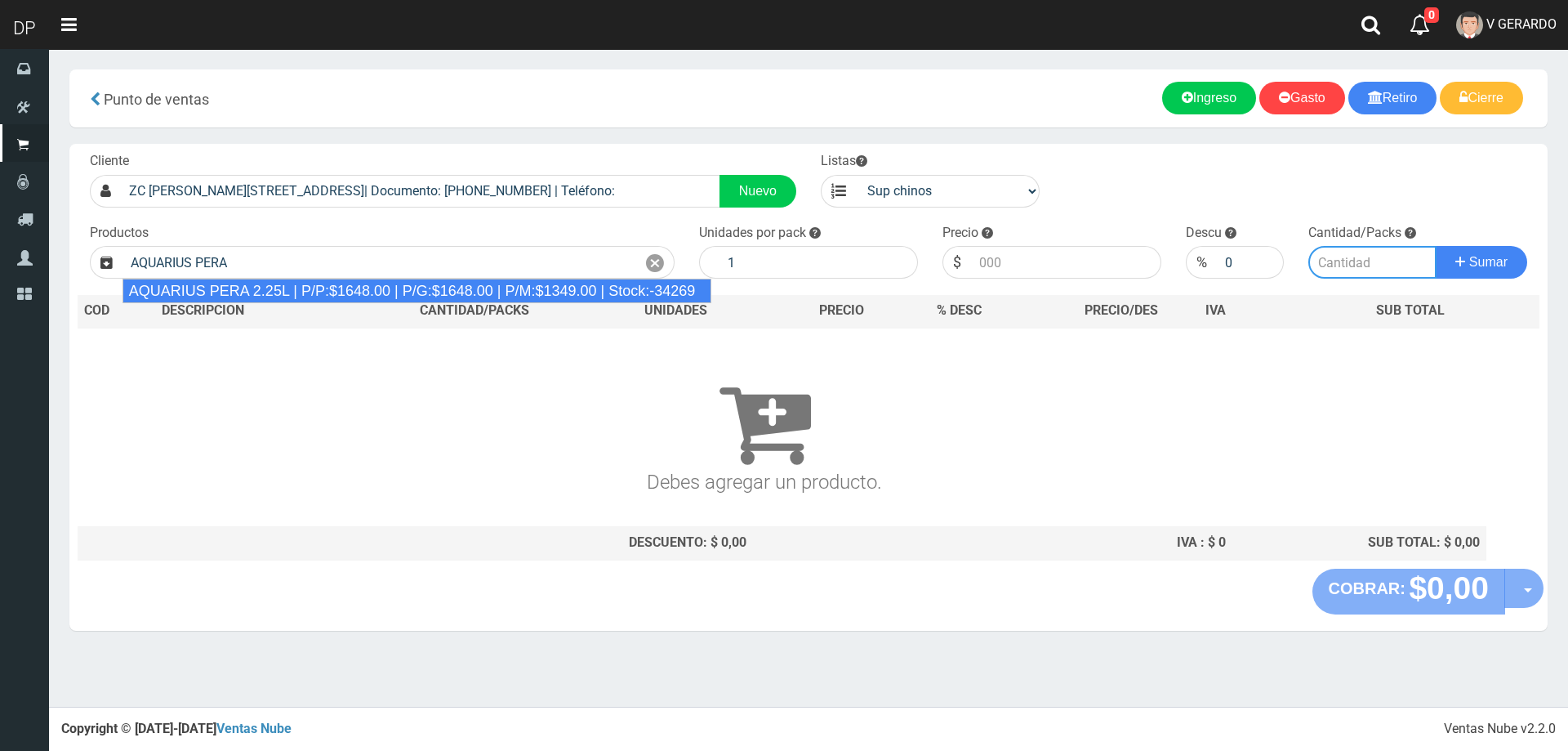
type input "AQUARIUS PERA 2.25L | P/P:$1648.00 | P/G:$1648.00 | P/M:$1349.00 | Stock:-34269"
type input "6"
type input "1648.00"
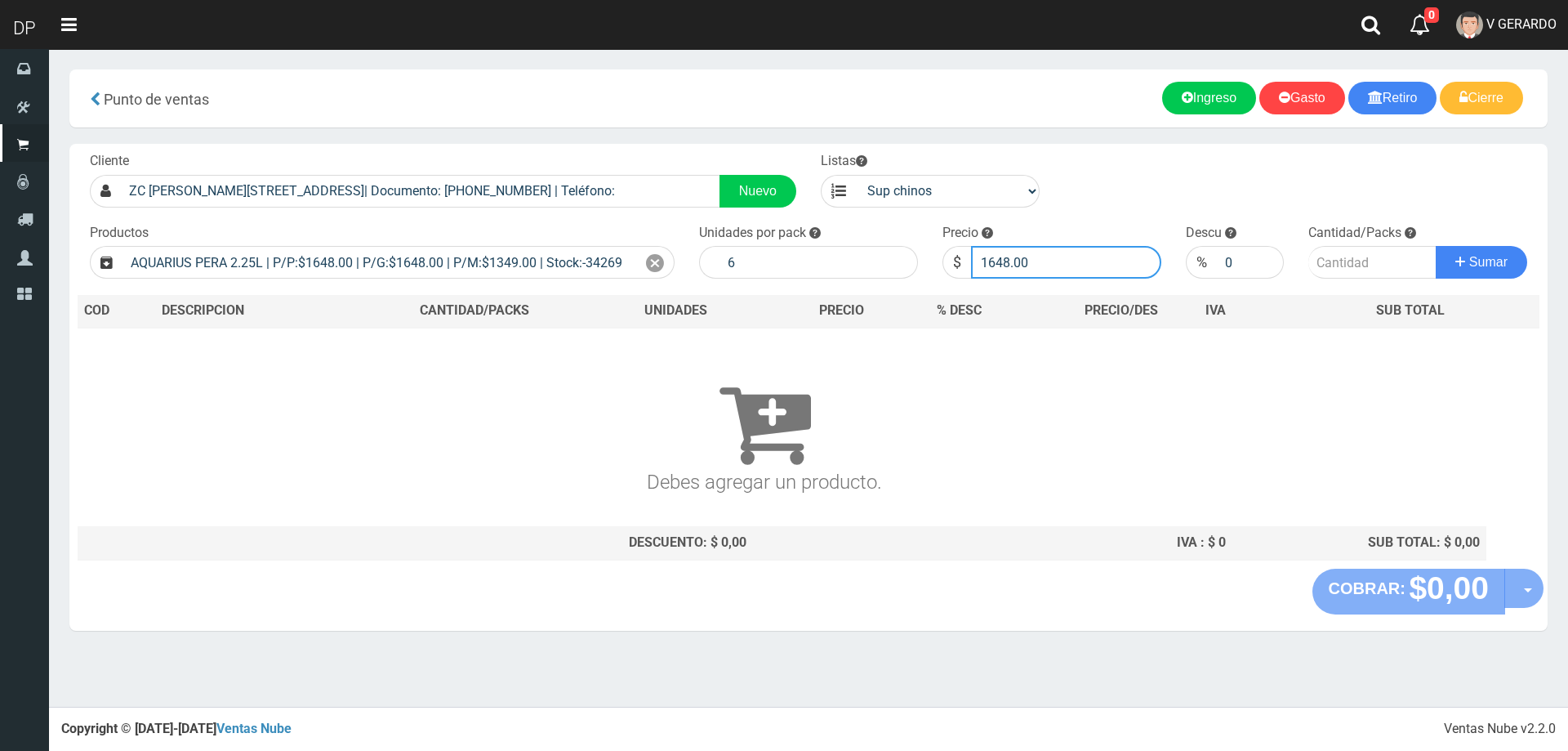
click at [1028, 265] on input "1648.00" at bounding box center [1065, 262] width 190 height 33
type input "15"
type input "1598"
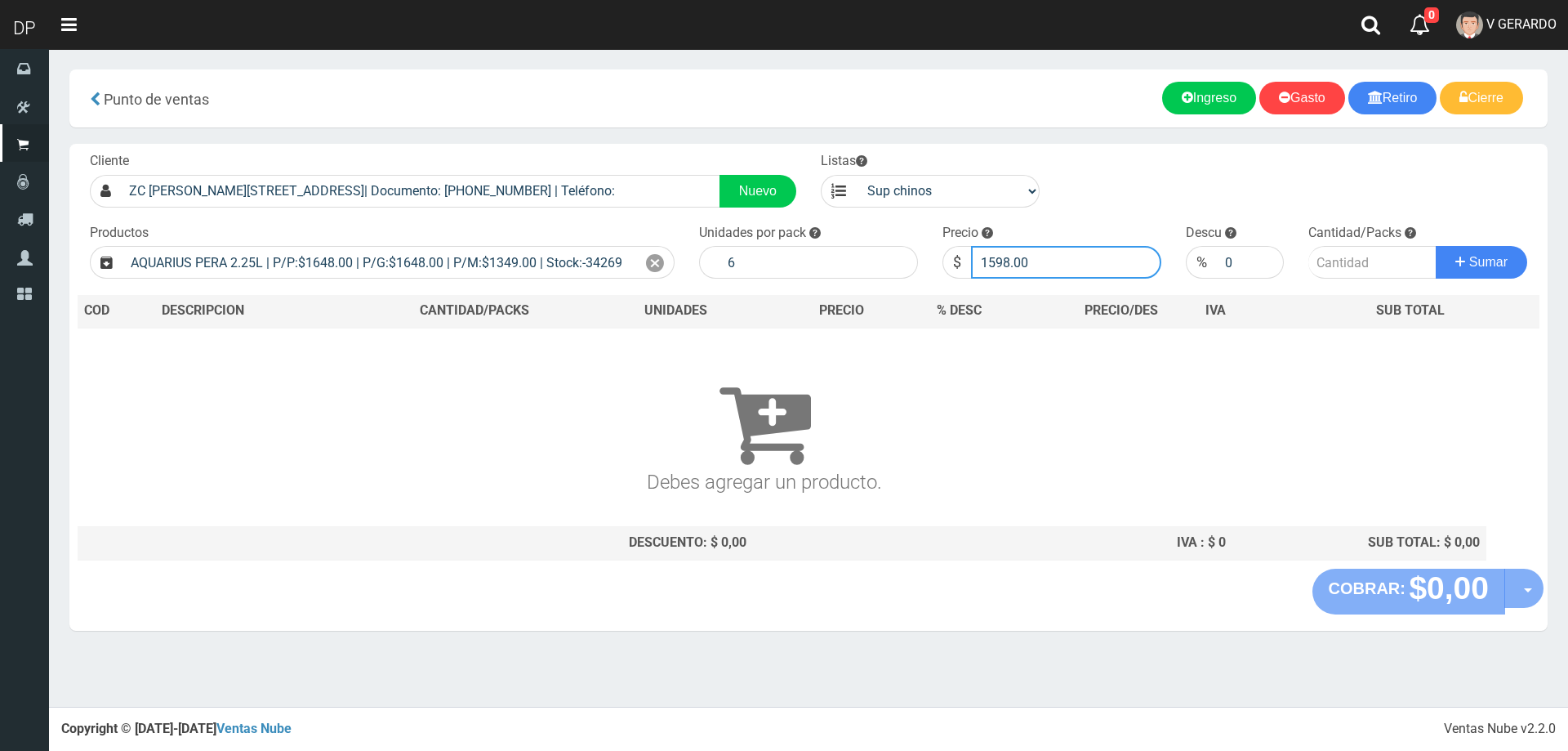
type input "1598.00"
type input "6"
click at [1436, 246] on button "Sumar" at bounding box center [1482, 262] width 91 height 33
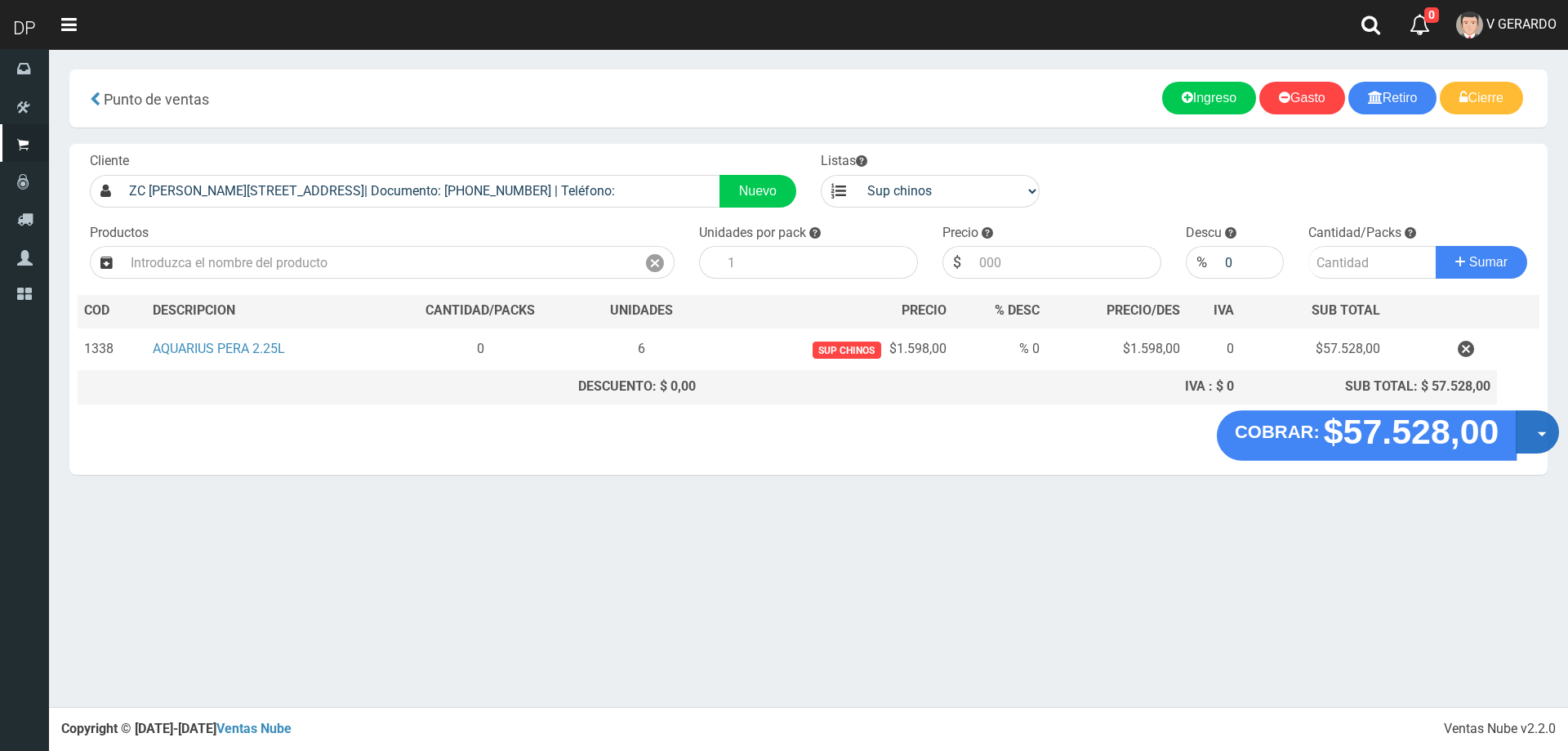
click at [1539, 432] on span "button" at bounding box center [1543, 434] width 9 height 5
click at [1510, 444] on link "Hacer Devolucion" at bounding box center [1484, 437] width 146 height 37
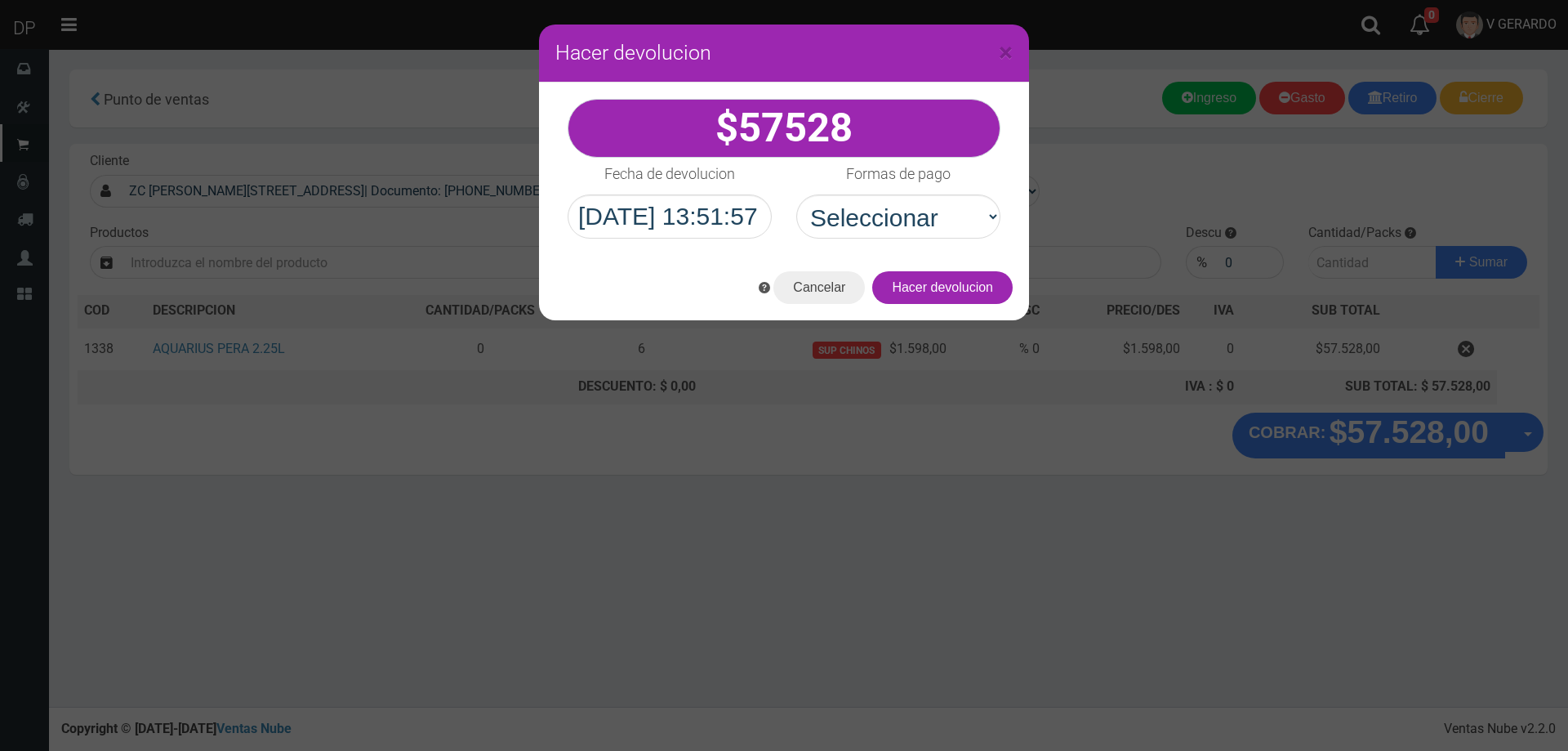
select select "Efectivo"
click at [796, 194] on select "Seleccionar Efectivo Tarjeta de Crédito Depósito Débito" at bounding box center [898, 216] width 204 height 44
click at [939, 286] on button "Hacer devolucion" at bounding box center [942, 287] width 140 height 33
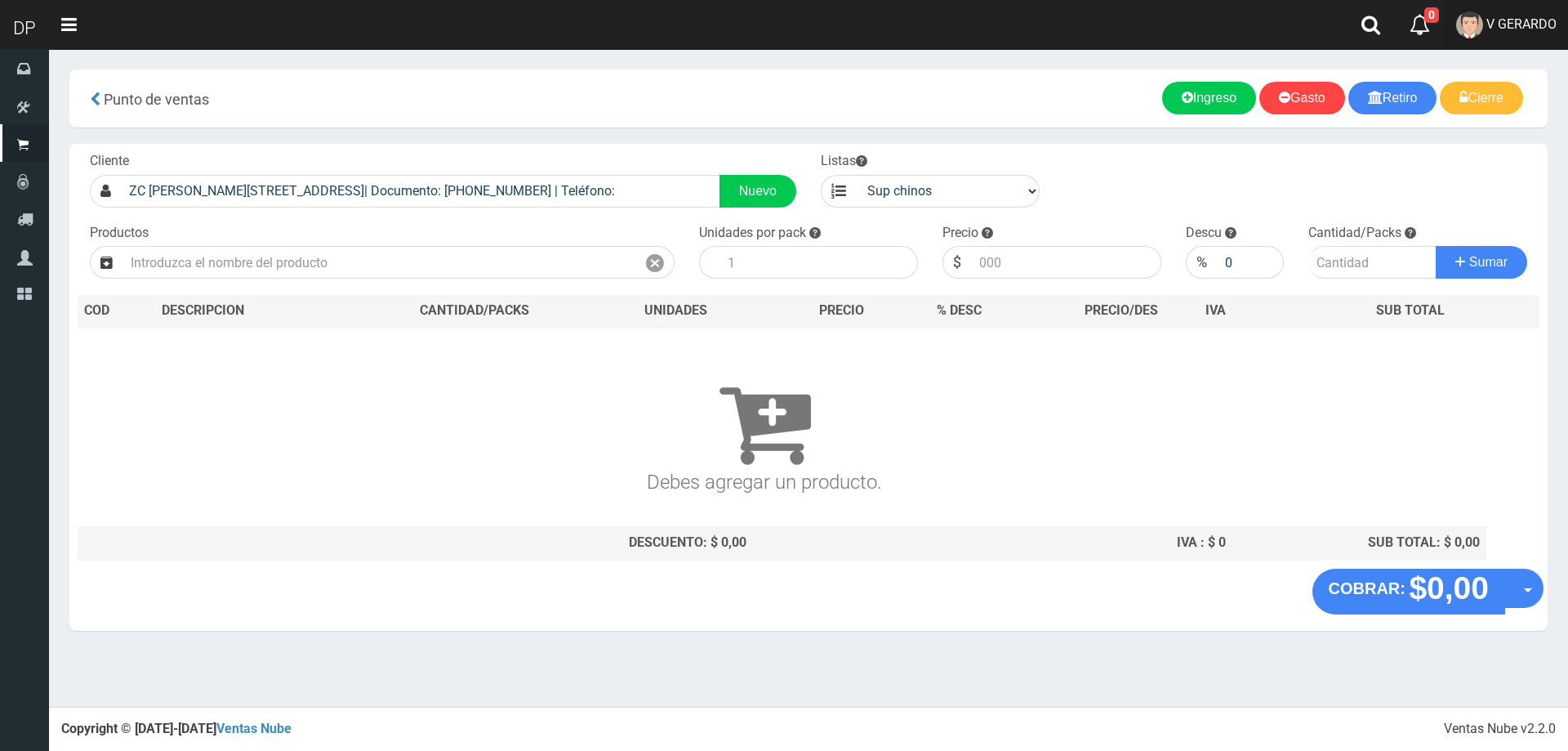
click at [1533, 17] on span "V GERARDO" at bounding box center [1522, 24] width 71 height 16
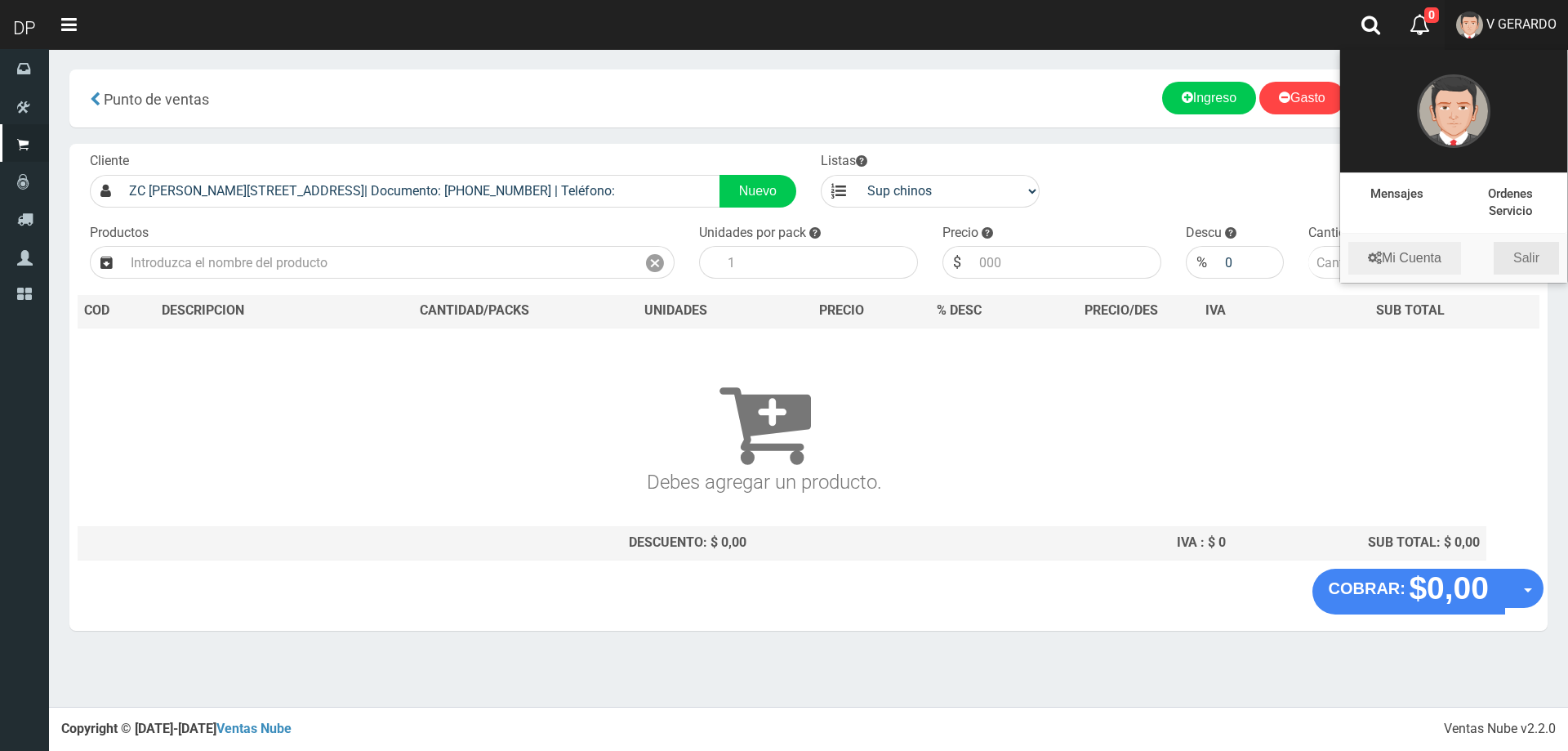
click at [1540, 249] on link "Salir" at bounding box center [1526, 257] width 65 height 33
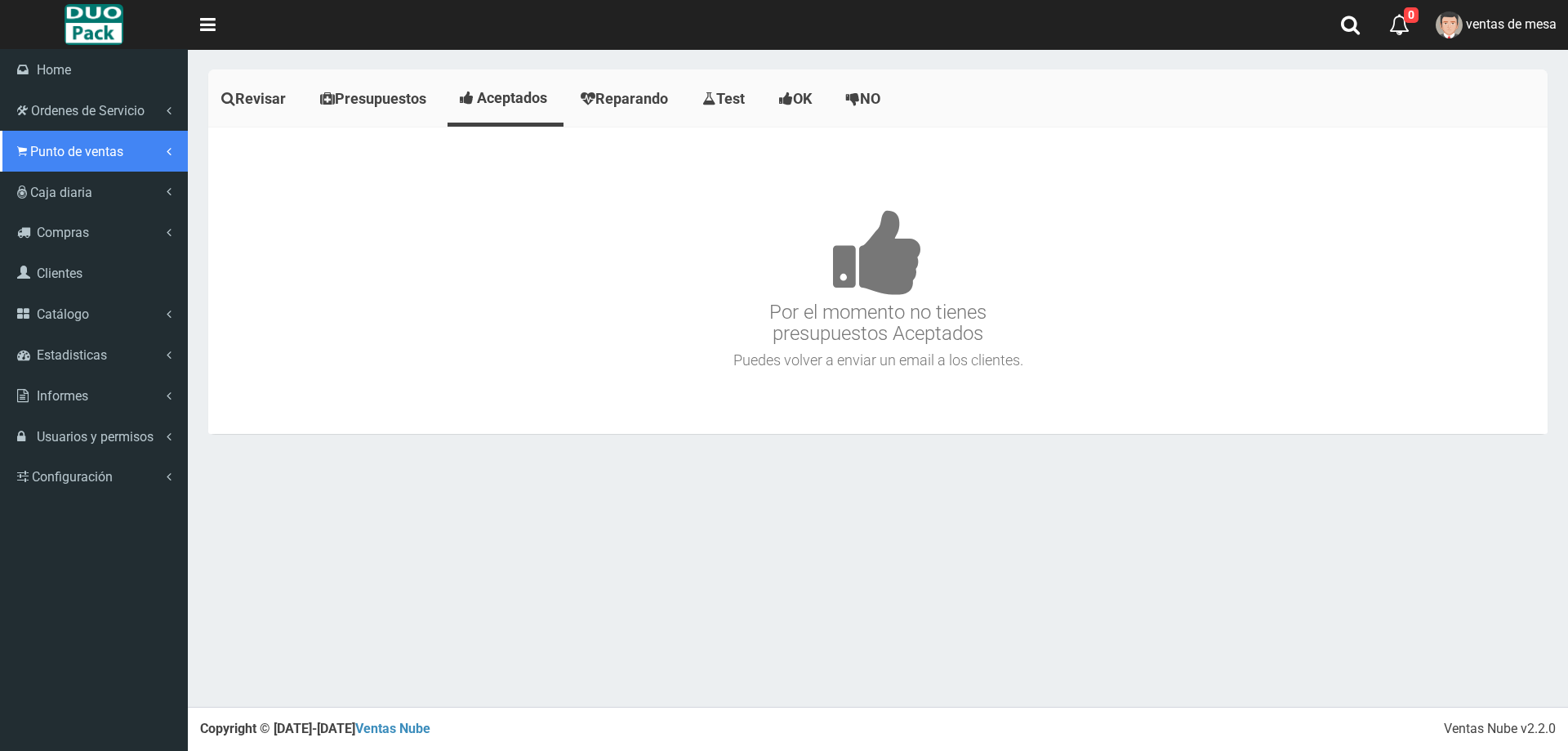
click at [85, 154] on span "Punto de ventas" at bounding box center [77, 152] width 93 height 16
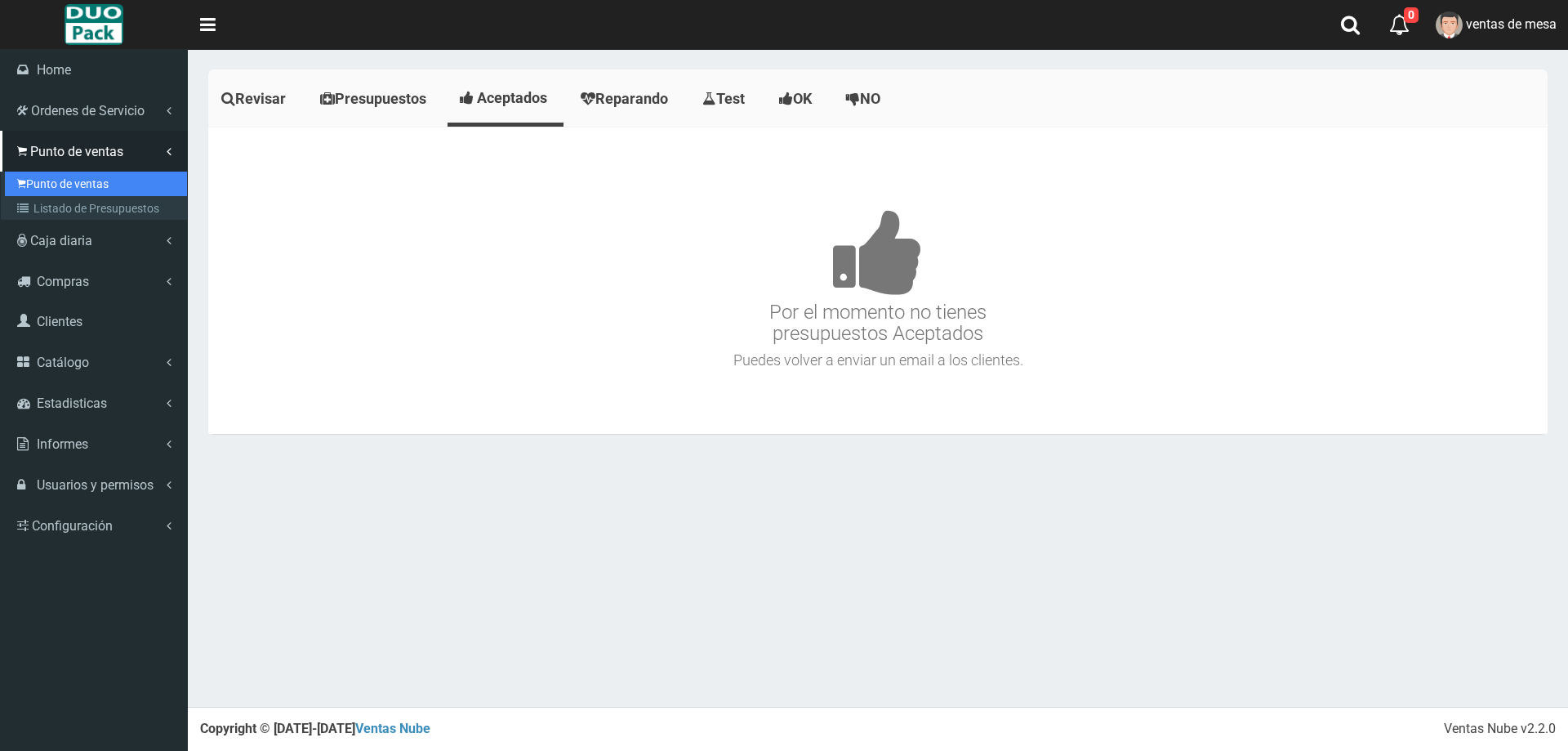
click at [80, 179] on link "Punto de ventas" at bounding box center [96, 184] width 182 height 24
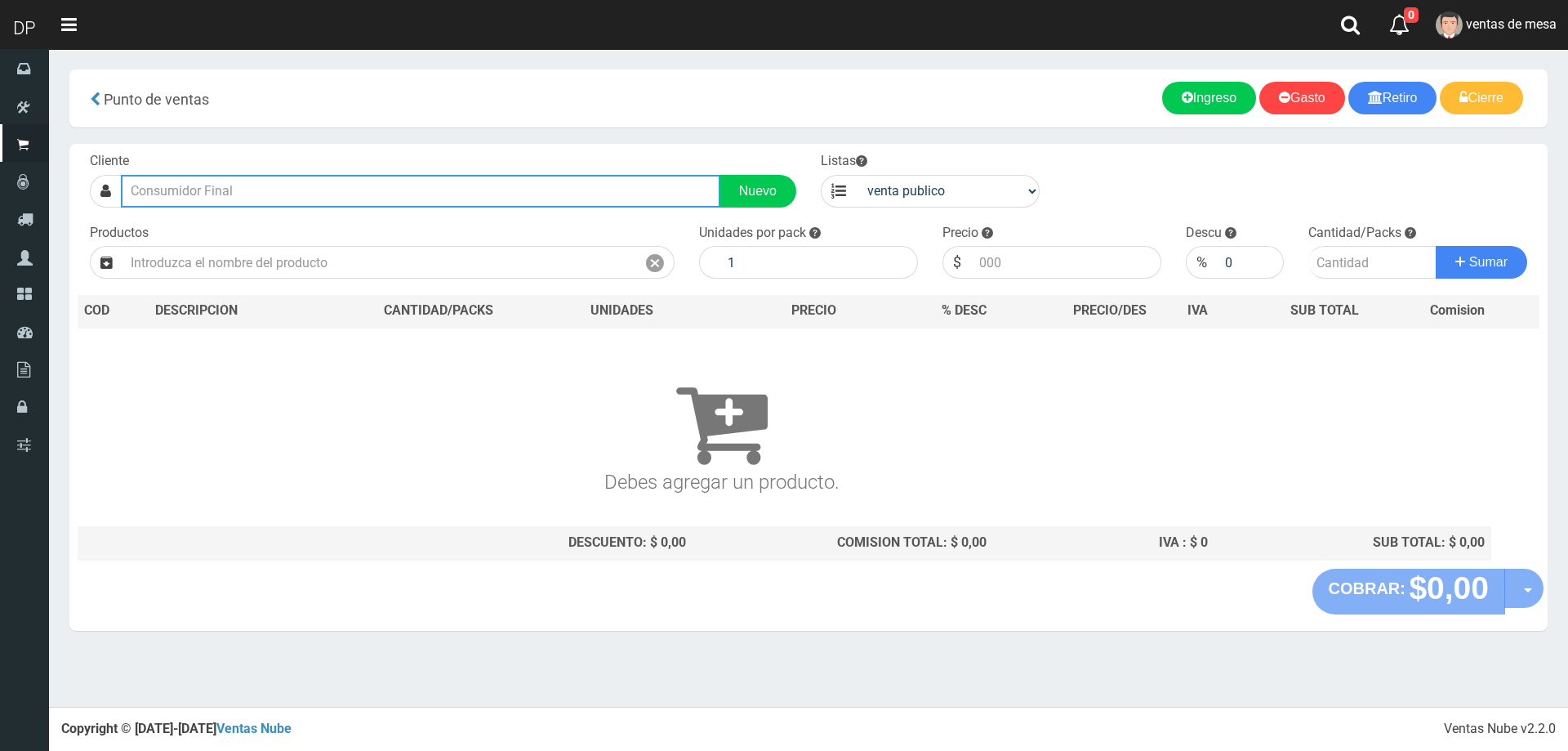
click at [288, 177] on input "text" at bounding box center [420, 191] width 599 height 33
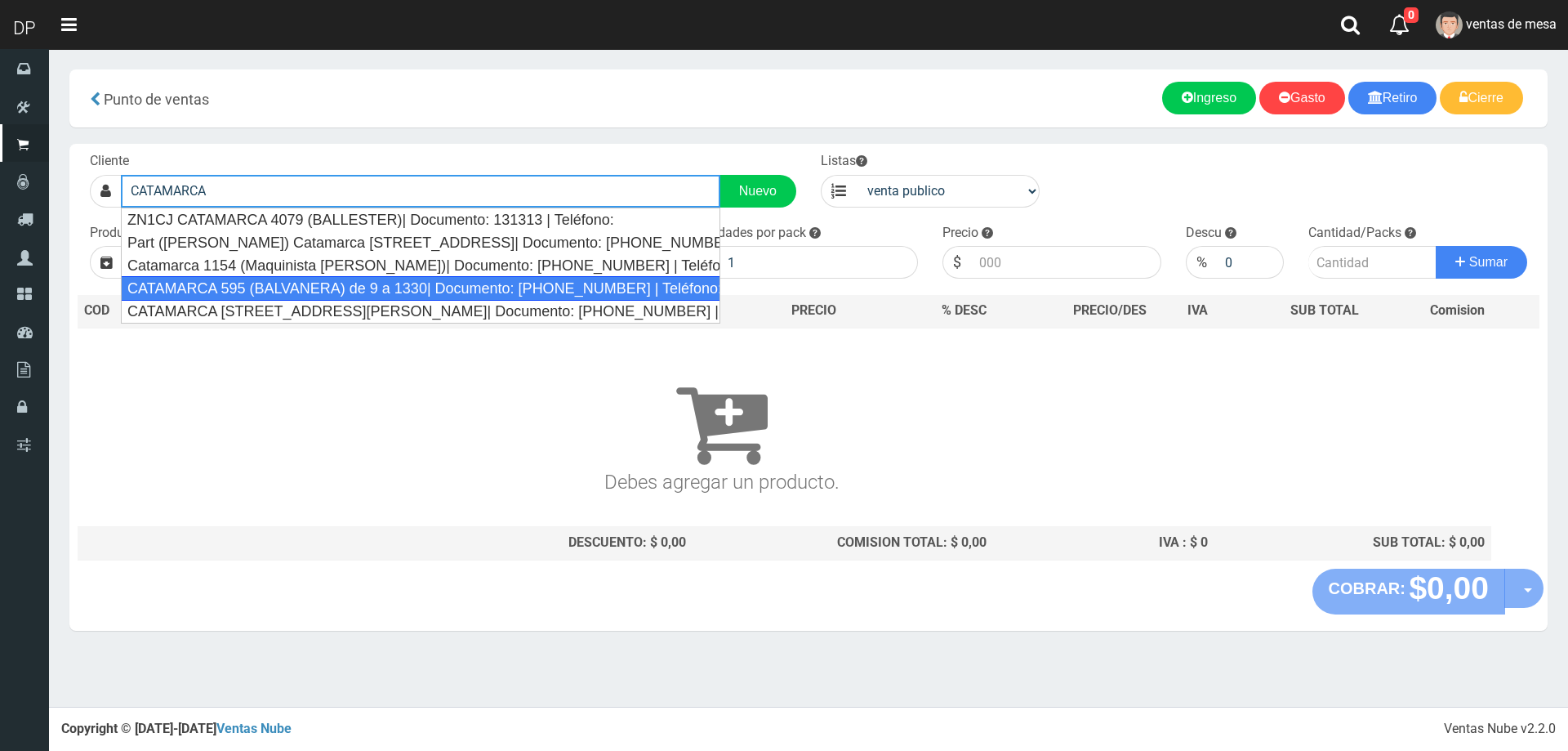
click at [269, 297] on div "CATAMARCA 595 (BALVANERA) de 9 a 1330| Documento: [PHONE_NUMBER] | Teléfono:" at bounding box center [420, 288] width 599 height 24
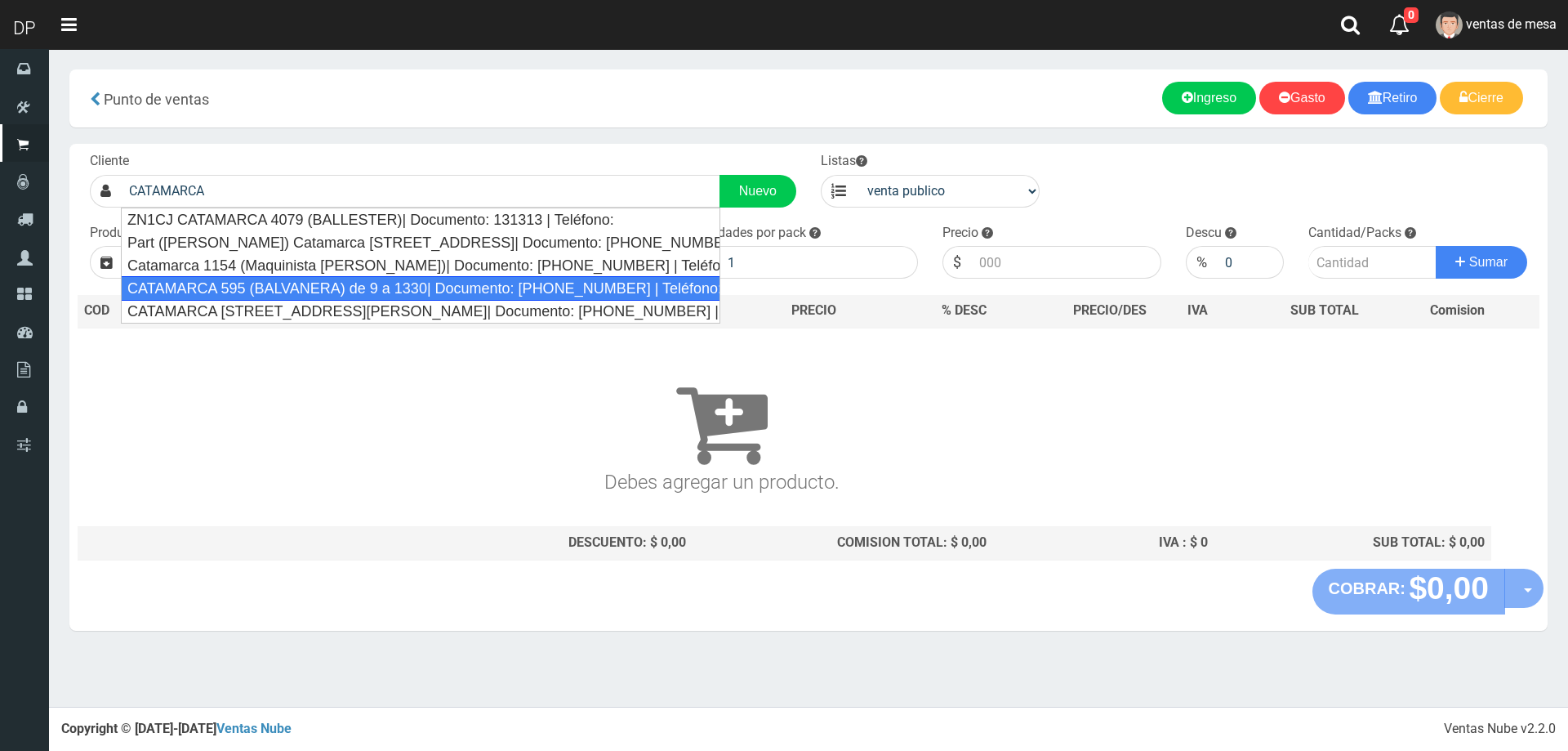
type input "CATAMARCA 595 (BALVANERA) de 9 a 1330| Documento: [PHONE_NUMBER] | Teléfono:"
select select "2"
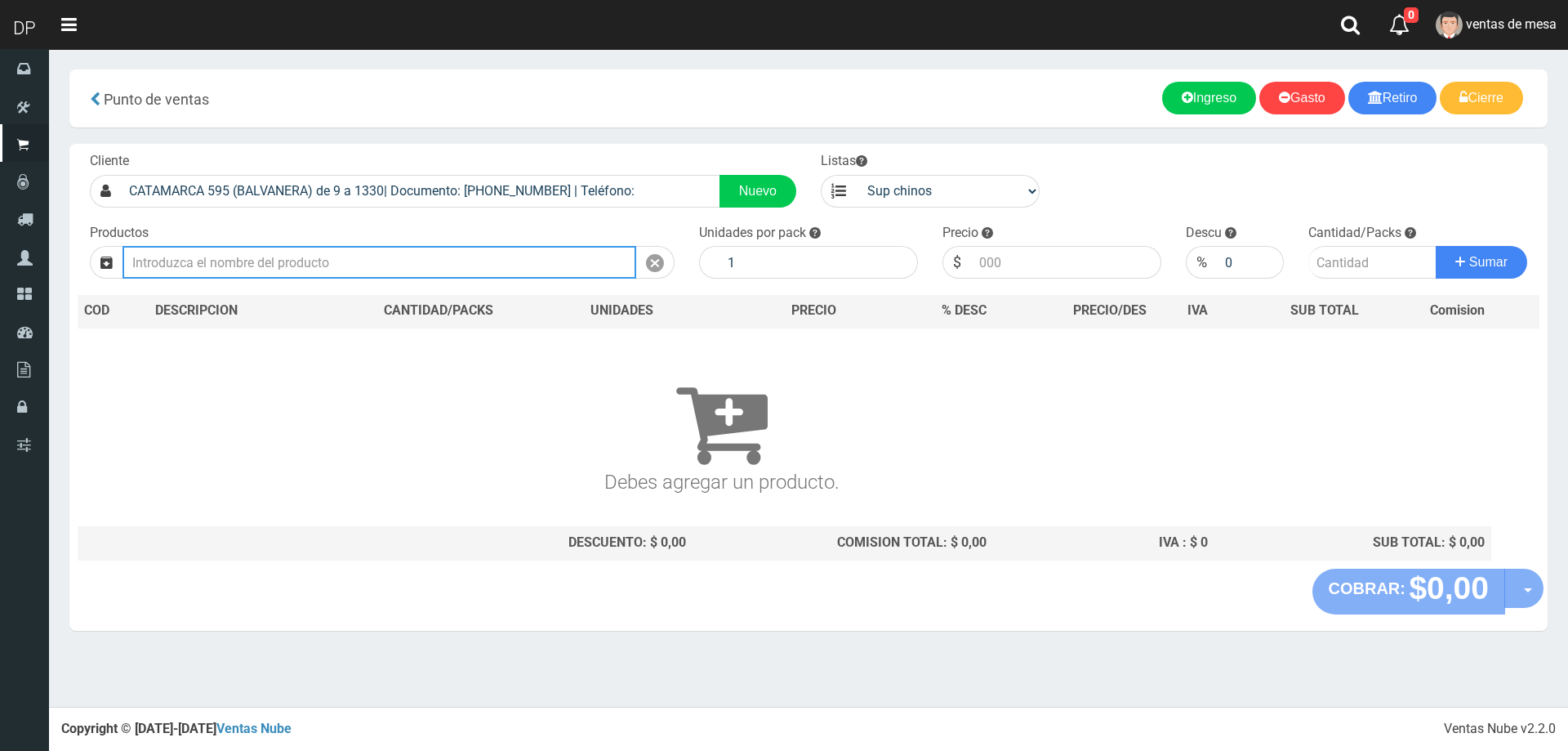
click at [442, 258] on input "text" at bounding box center [379, 262] width 514 height 33
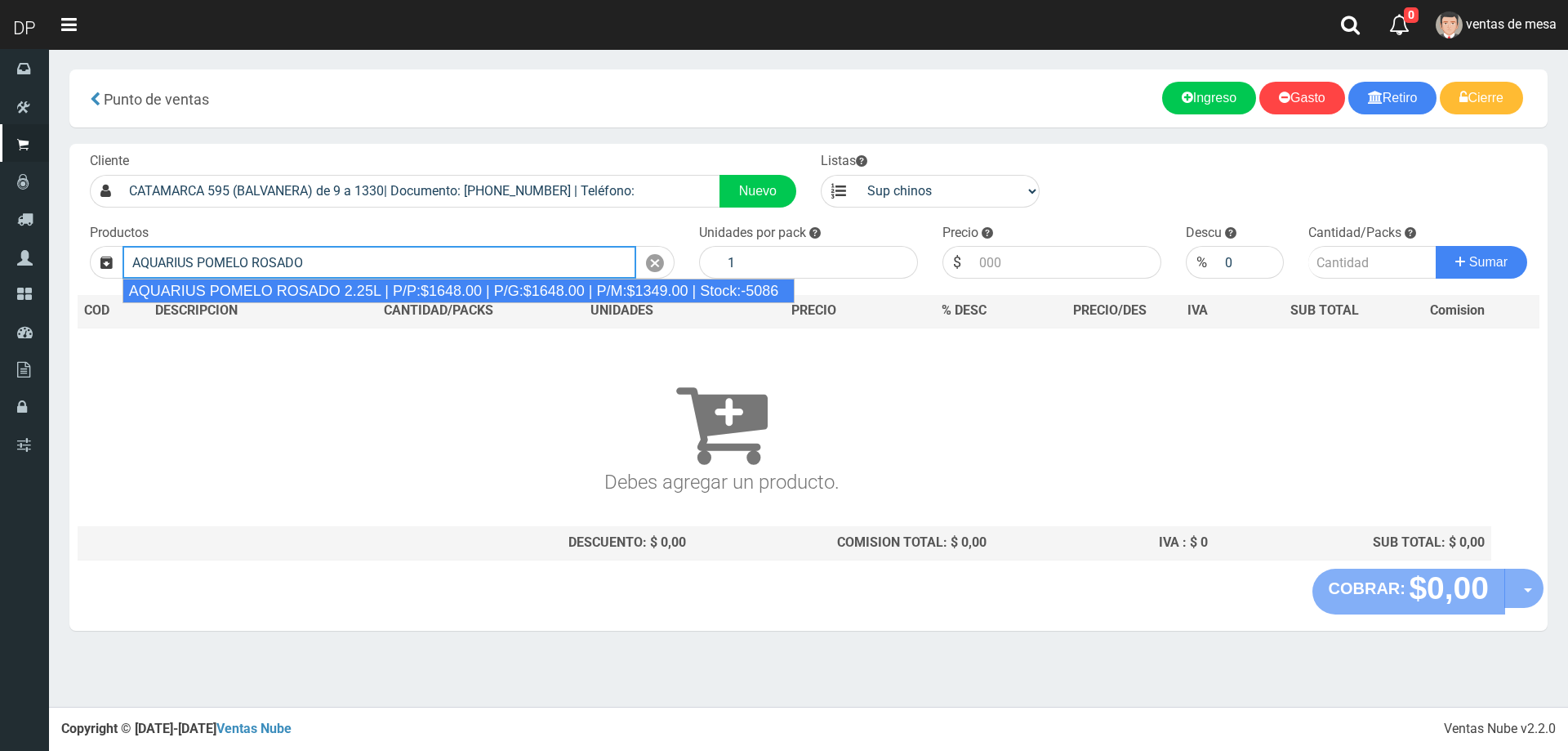
click at [439, 293] on div "AQUARIUS POMELO ROSADO 2.25L | P/P:$1648.00 | P/G:$1648.00 | P/M:$1349.00 | Sto…" at bounding box center [459, 291] width 673 height 24
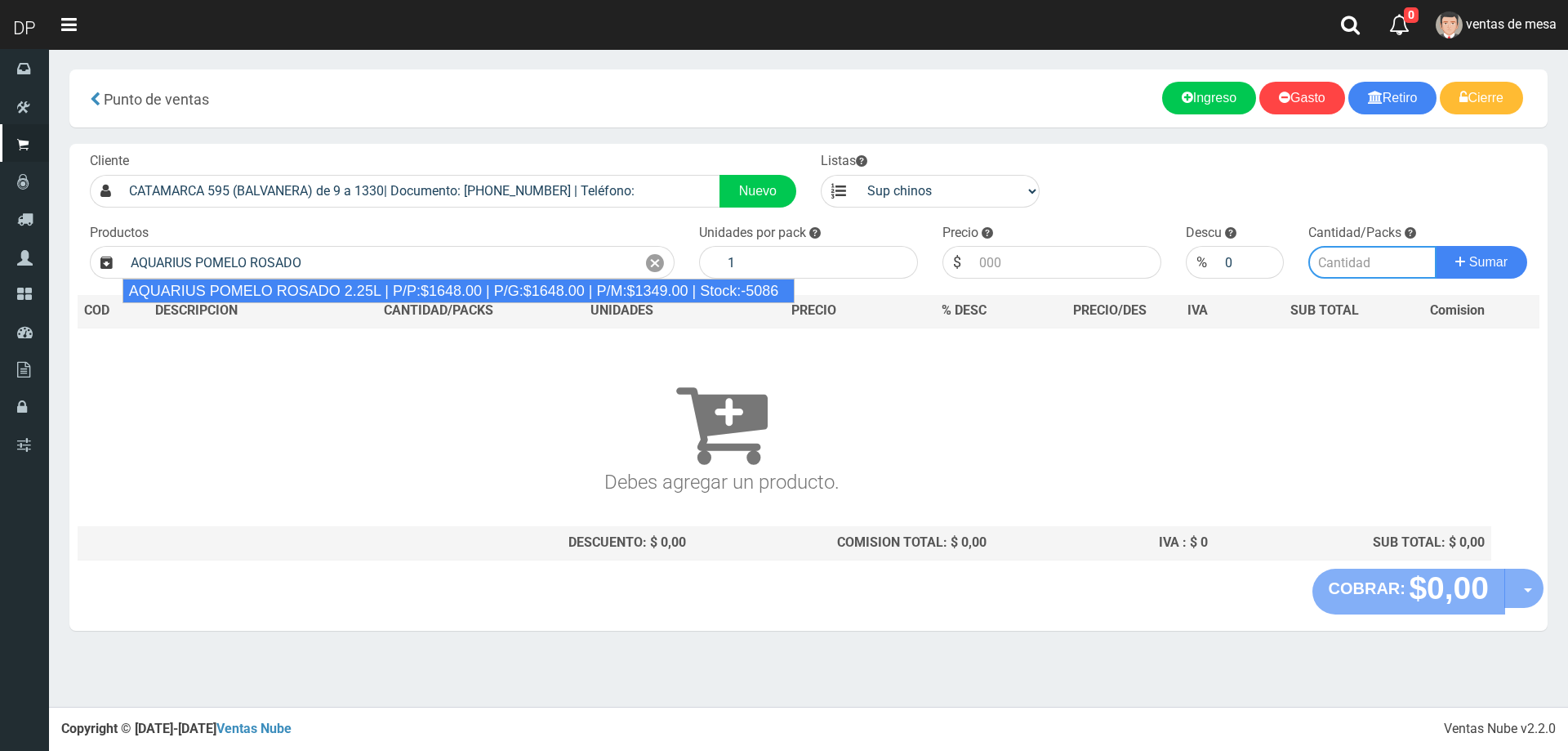
type input "AQUARIUS POMELO ROSADO 2.25L | P/P:$1648.00 | P/G:$1648.00 | P/M:$1349.00 | Sto…"
type input "6"
type input "1648.00"
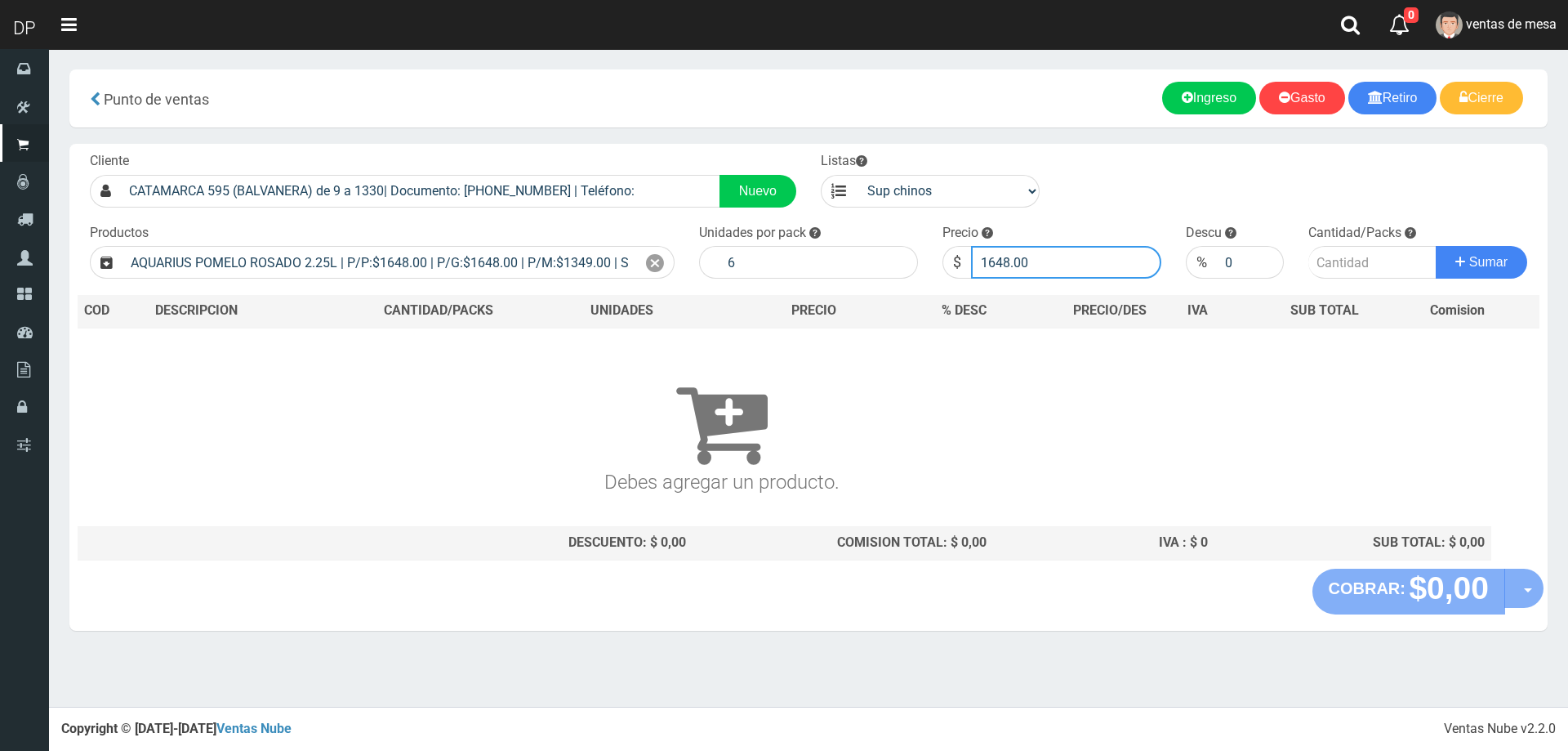
click at [1092, 271] on input "1648.00" at bounding box center [1065, 262] width 190 height 33
type input "1598"
type input "1598.00"
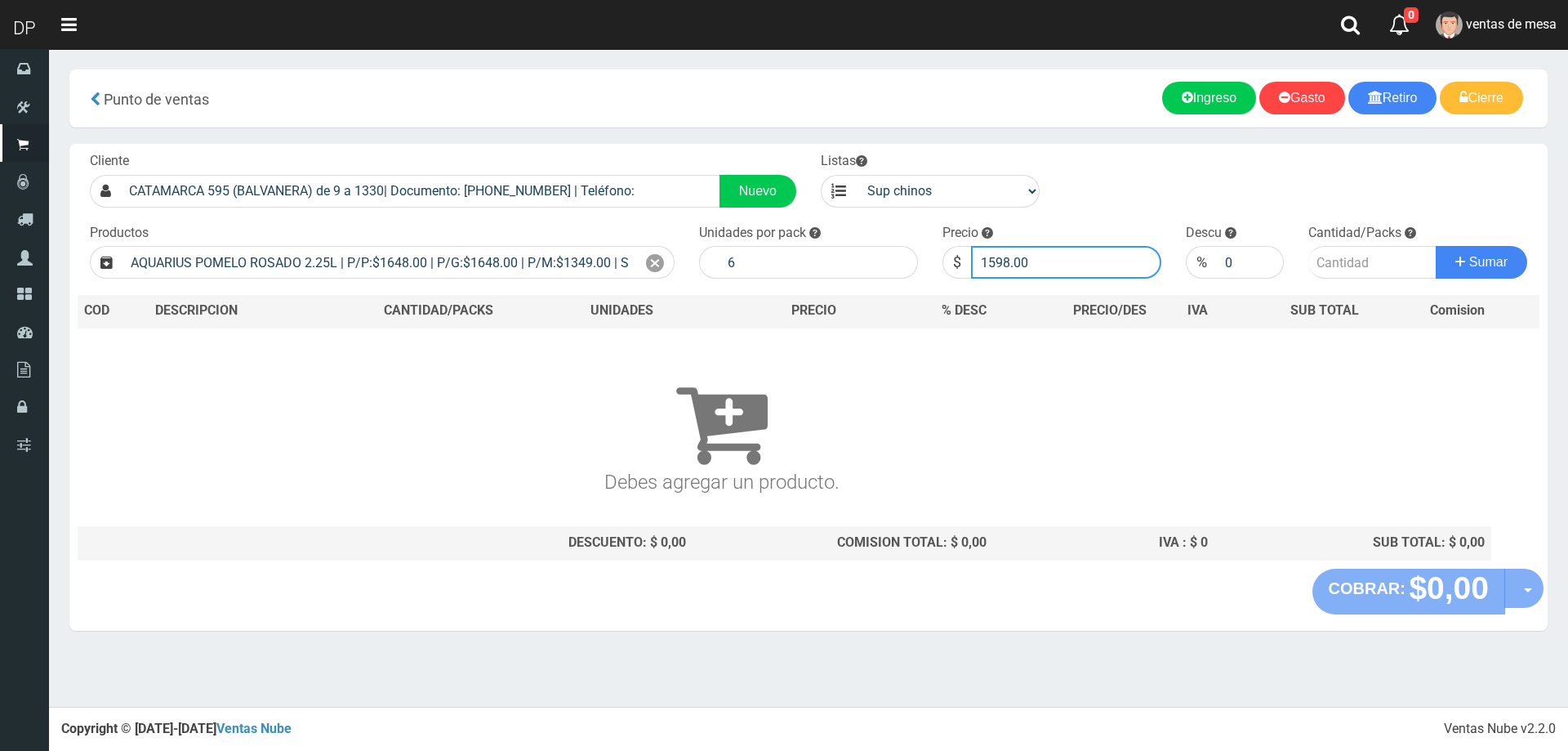
click at [1436, 246] on button "Sumar" at bounding box center [1482, 262] width 91 height 33
type input "3"
click at [1436, 246] on button "Sumar" at bounding box center [1482, 262] width 91 height 33
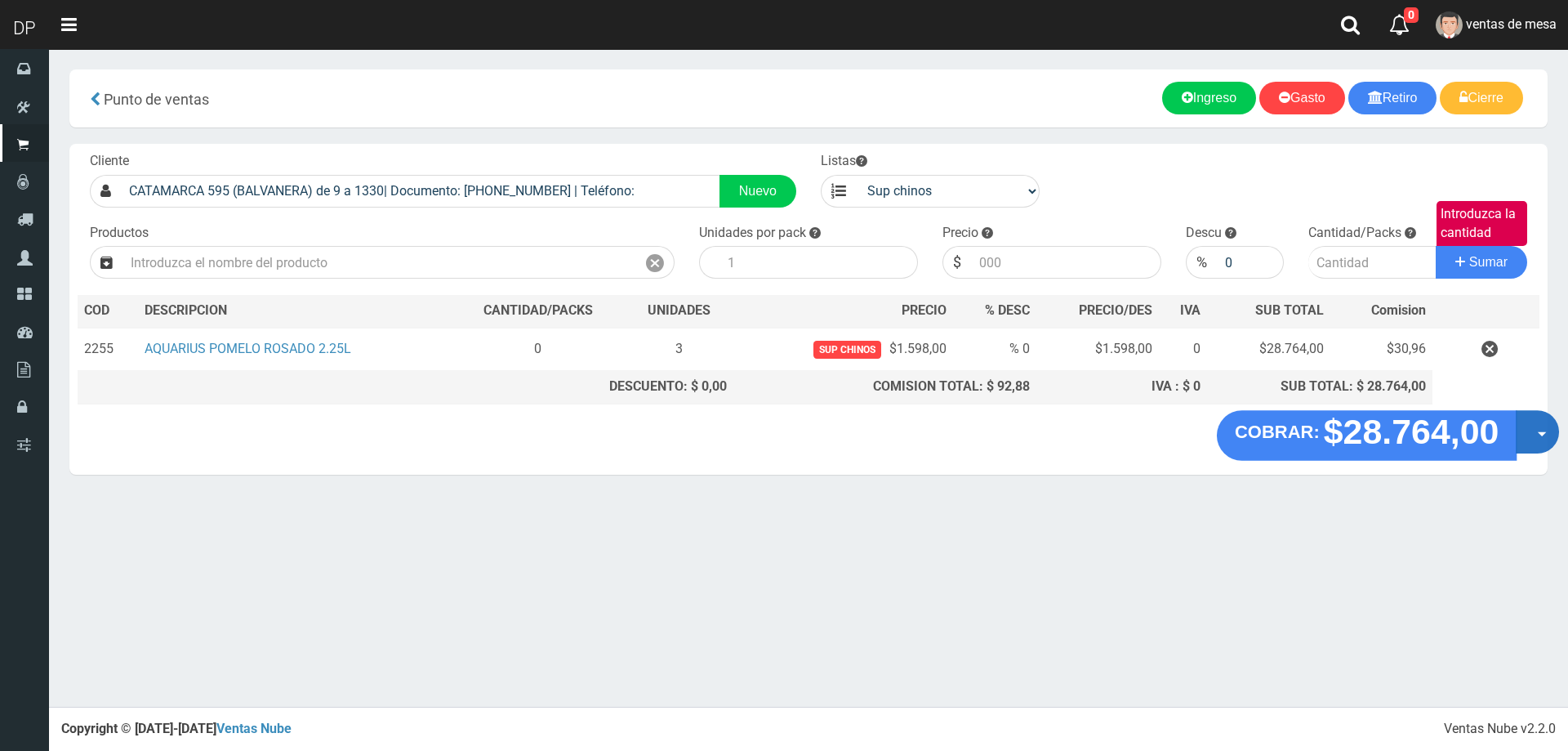
click at [1523, 430] on button "Opciones" at bounding box center [1537, 431] width 44 height 44
click at [1528, 442] on link "Hacer Devolucion" at bounding box center [1484, 437] width 146 height 37
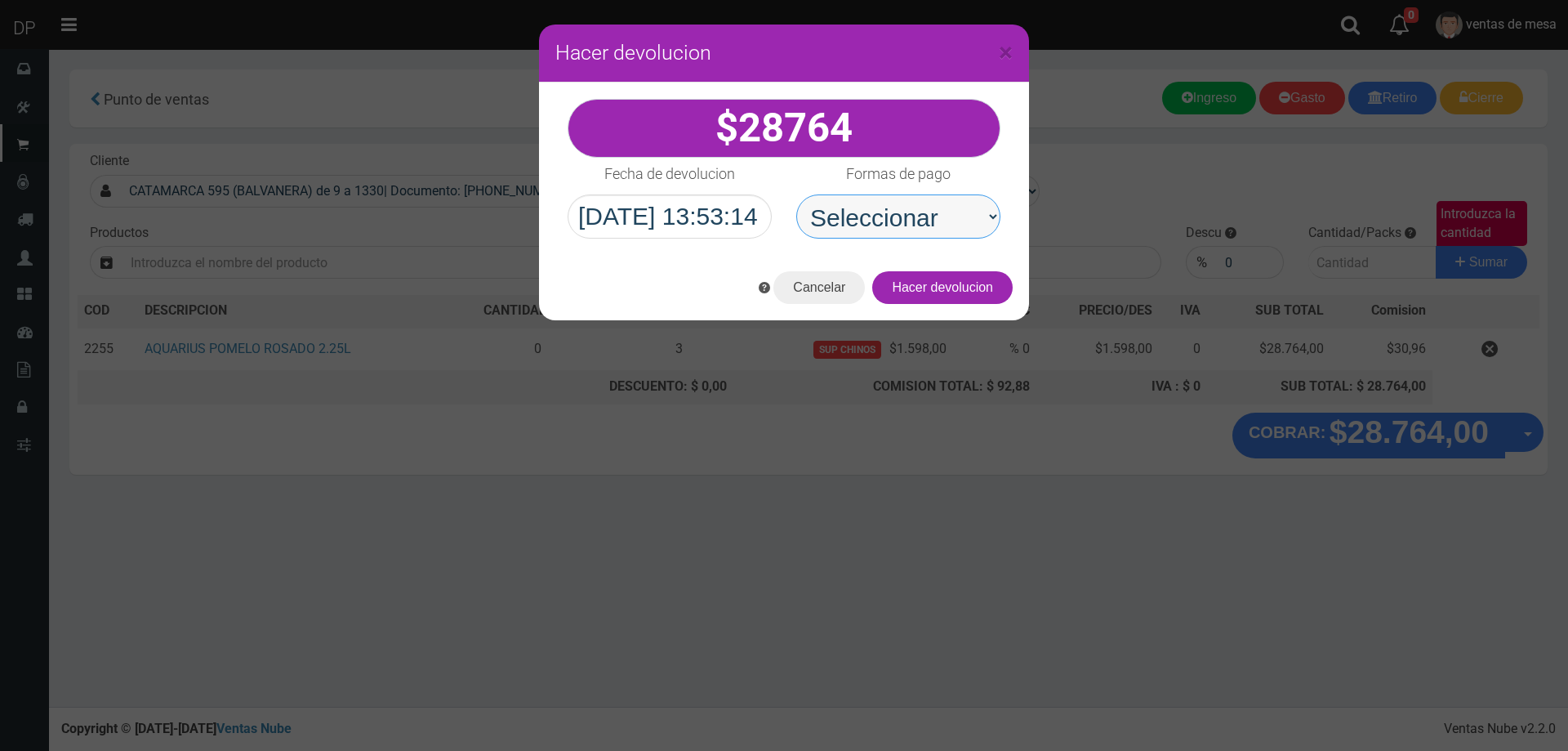
click at [882, 213] on select "Seleccionar Efectivo Tarjeta de Crédito Depósito Débito" at bounding box center [898, 216] width 204 height 44
select select "Efectivo"
click at [796, 194] on select "Seleccionar Efectivo Tarjeta de Crédito Depósito Débito" at bounding box center [898, 216] width 204 height 44
click at [940, 296] on button "Hacer devolucion" at bounding box center [942, 287] width 140 height 33
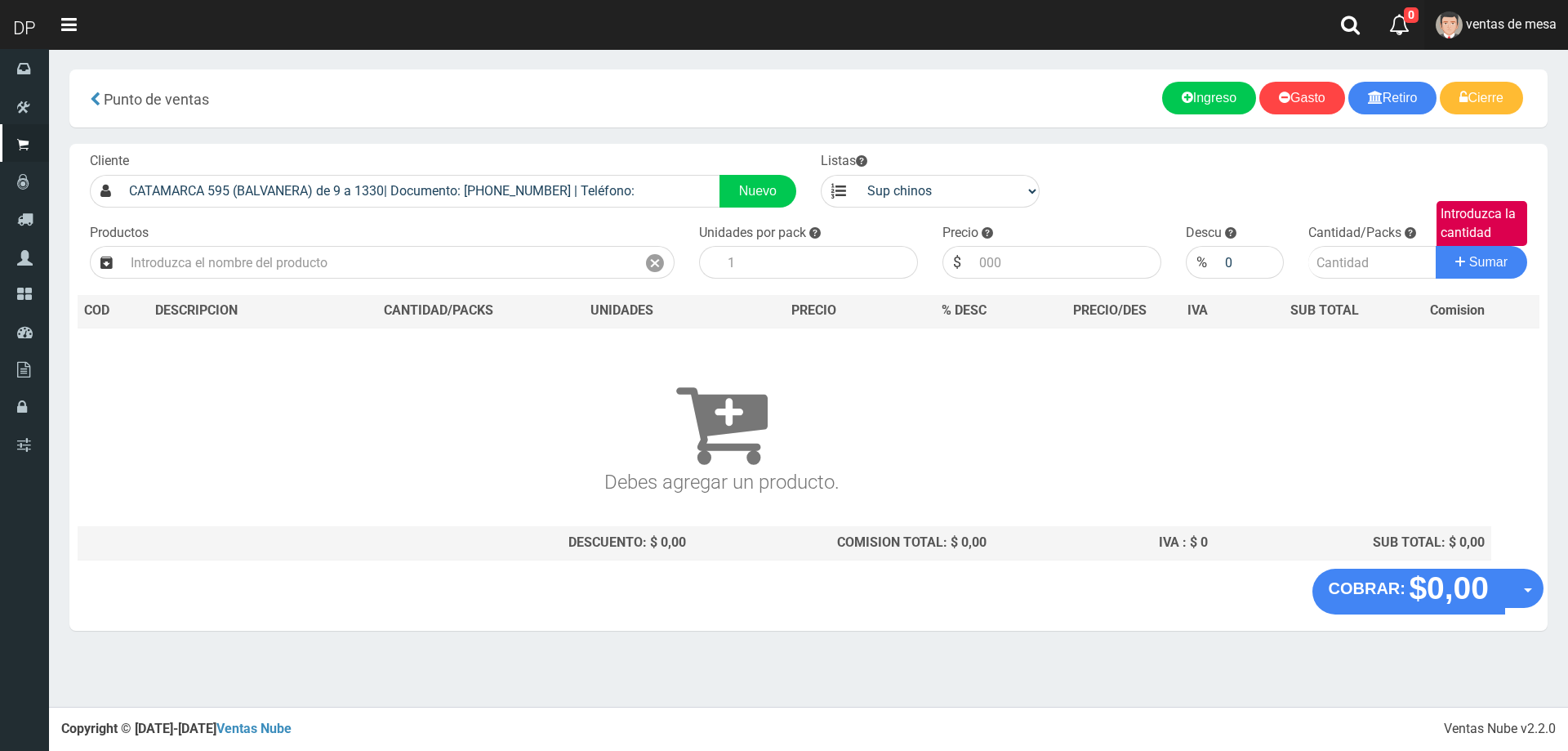
click at [1526, 44] on link "ventas de mesa" at bounding box center [1496, 25] width 144 height 50
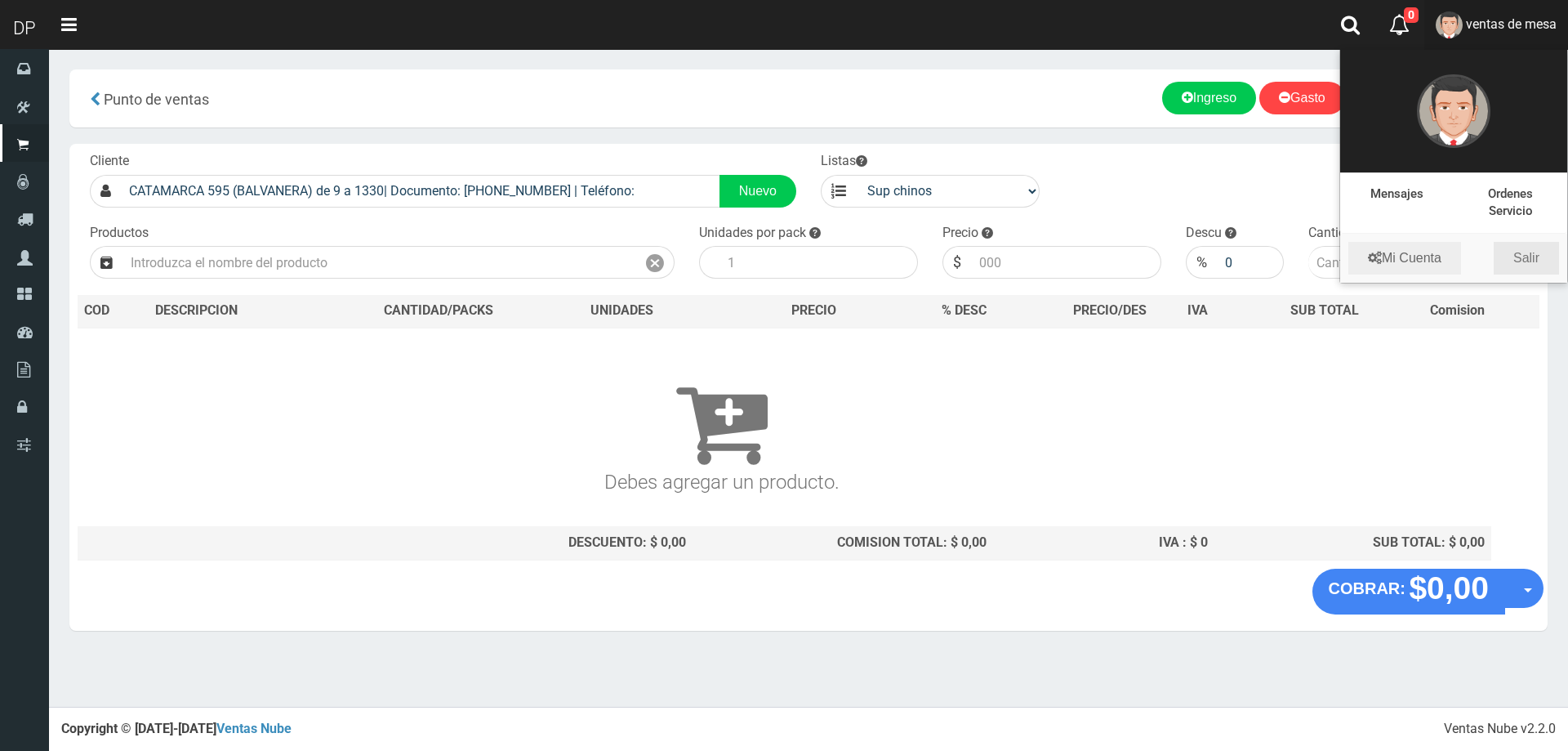
click at [1528, 254] on link "Salir" at bounding box center [1526, 257] width 65 height 33
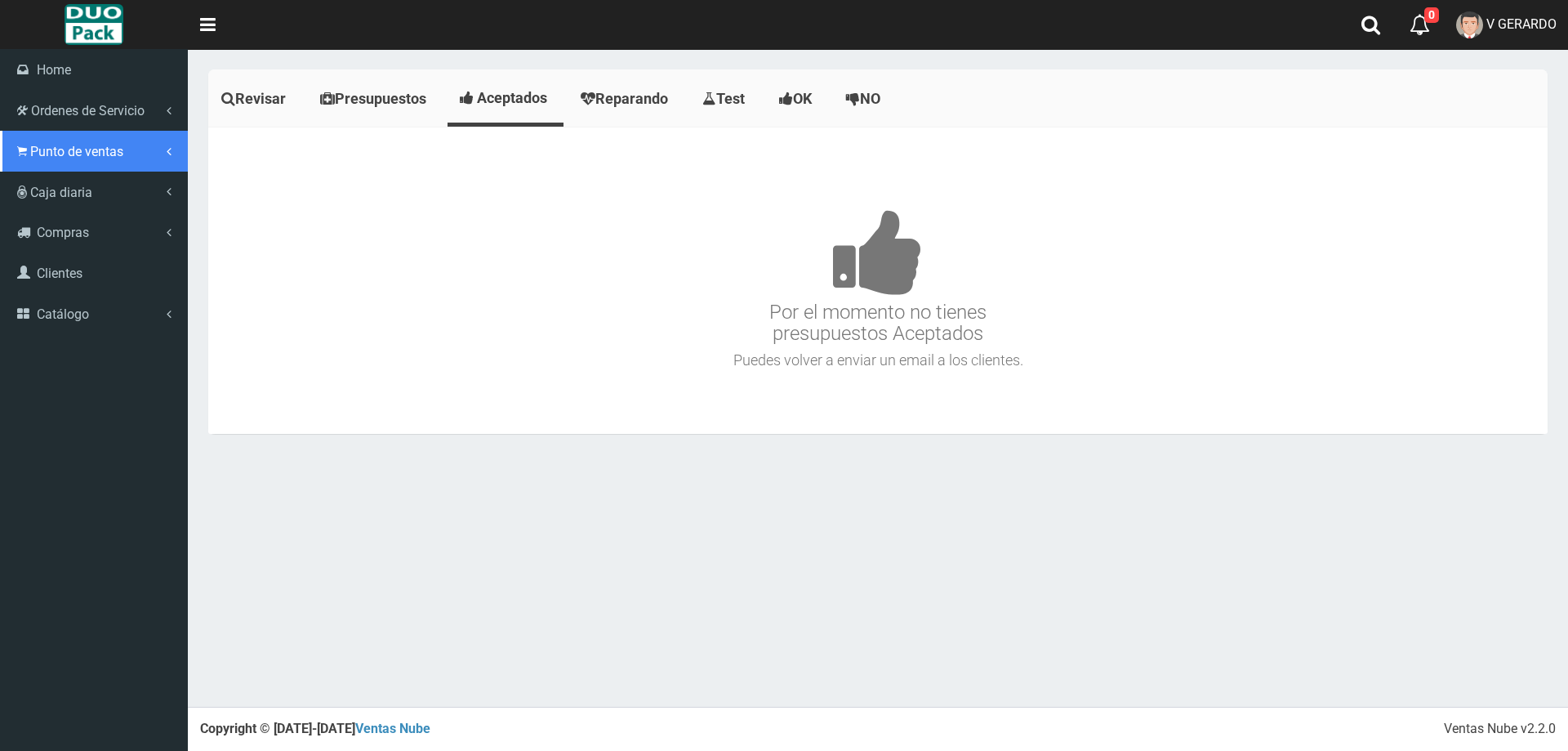
click at [27, 140] on link "Punto de ventas" at bounding box center [94, 152] width 188 height 41
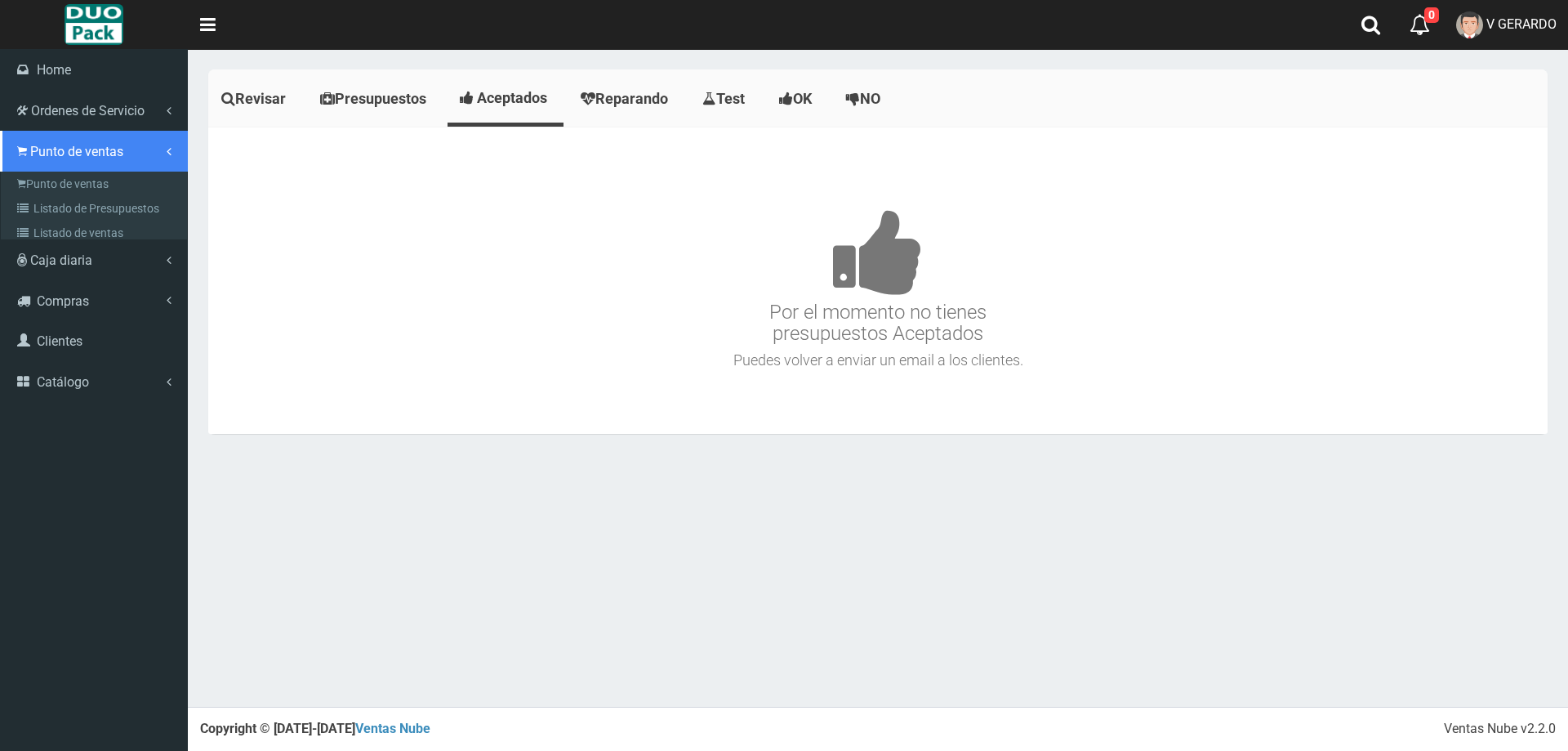
click at [85, 163] on link "Punto de ventas" at bounding box center [94, 152] width 188 height 41
click at [85, 168] on link "Punto de ventas" at bounding box center [94, 152] width 188 height 41
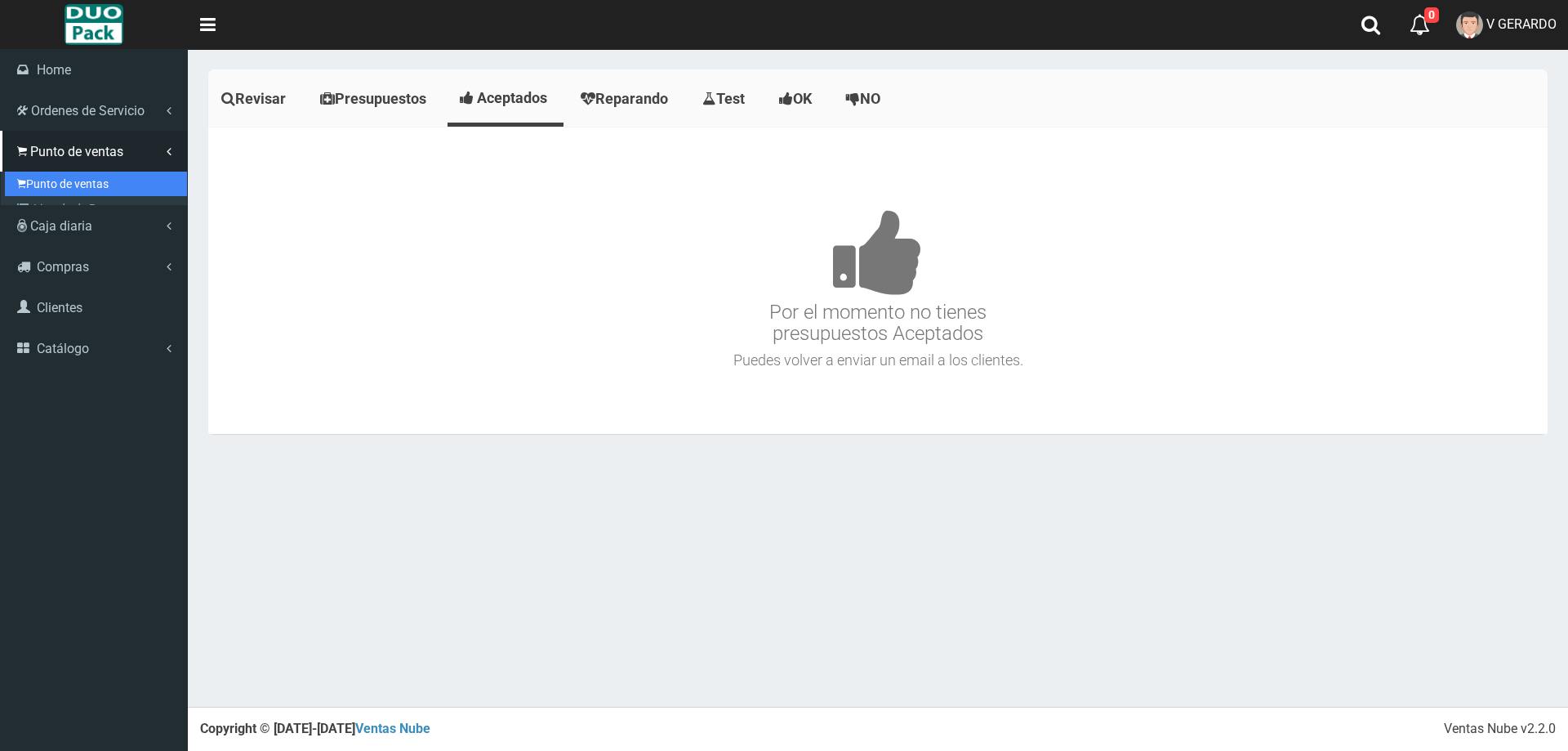
click at [87, 173] on link "Punto de ventas" at bounding box center [96, 184] width 182 height 24
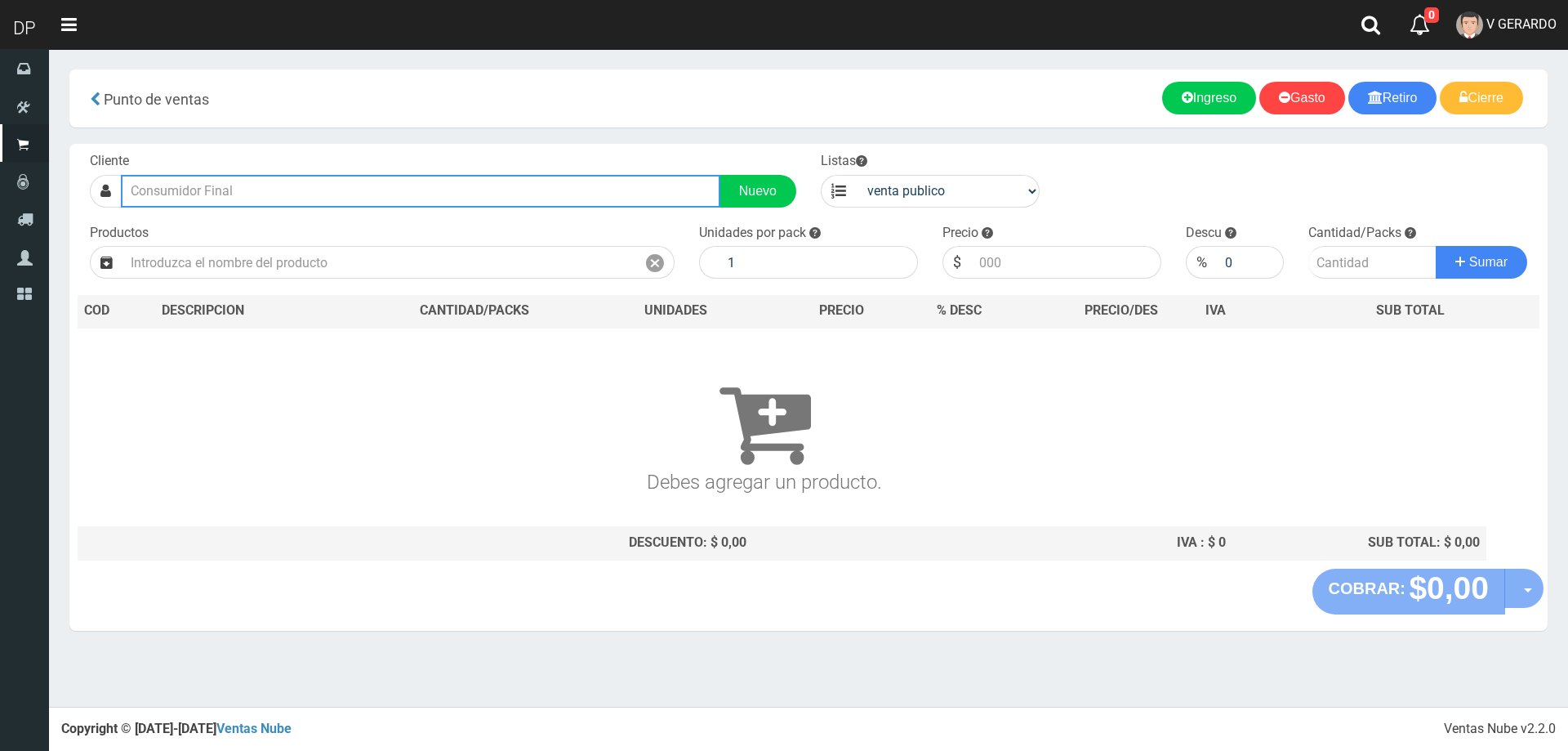
click at [261, 184] on input "text" at bounding box center [420, 191] width 599 height 33
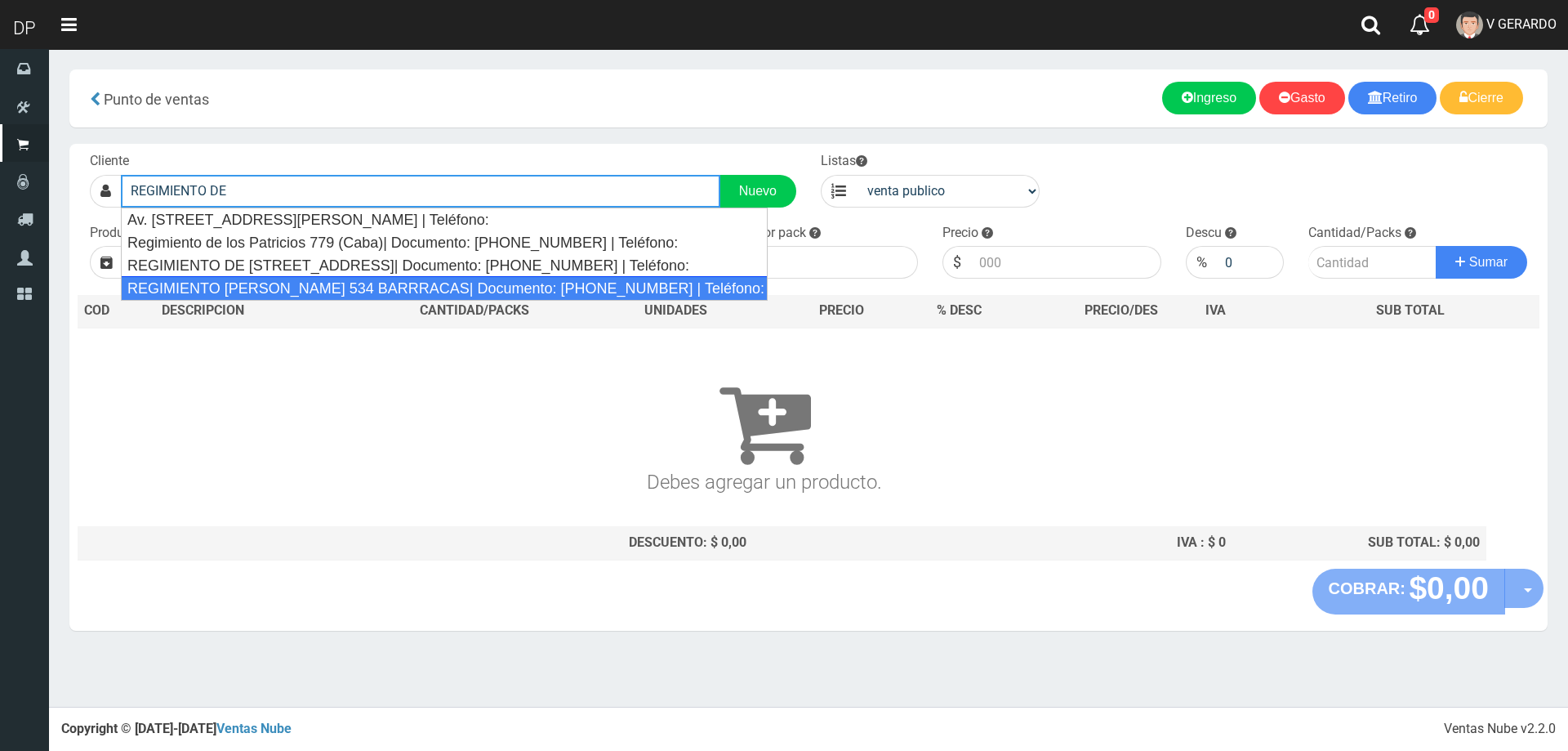
click at [220, 280] on div "REGIMIENTO DE PATRICIOS 534 BARRRACAS| Documento: 53444444444444444 | Teléfono:" at bounding box center [444, 288] width 647 height 24
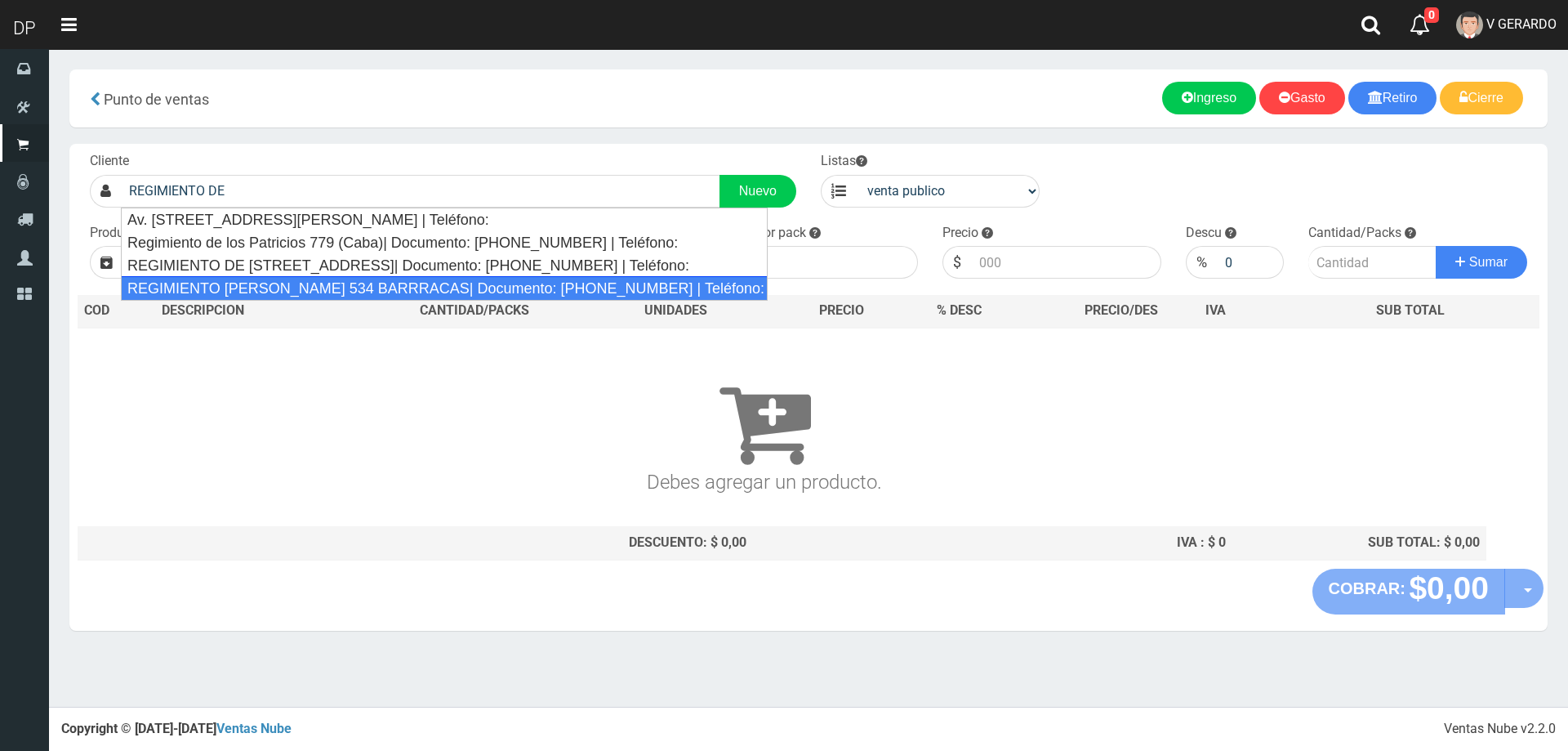
type input "REGIMIENTO DE PATRICIOS 534 BARRRACAS| Documento: 53444444444444444 | Teléfono:"
select select "2"
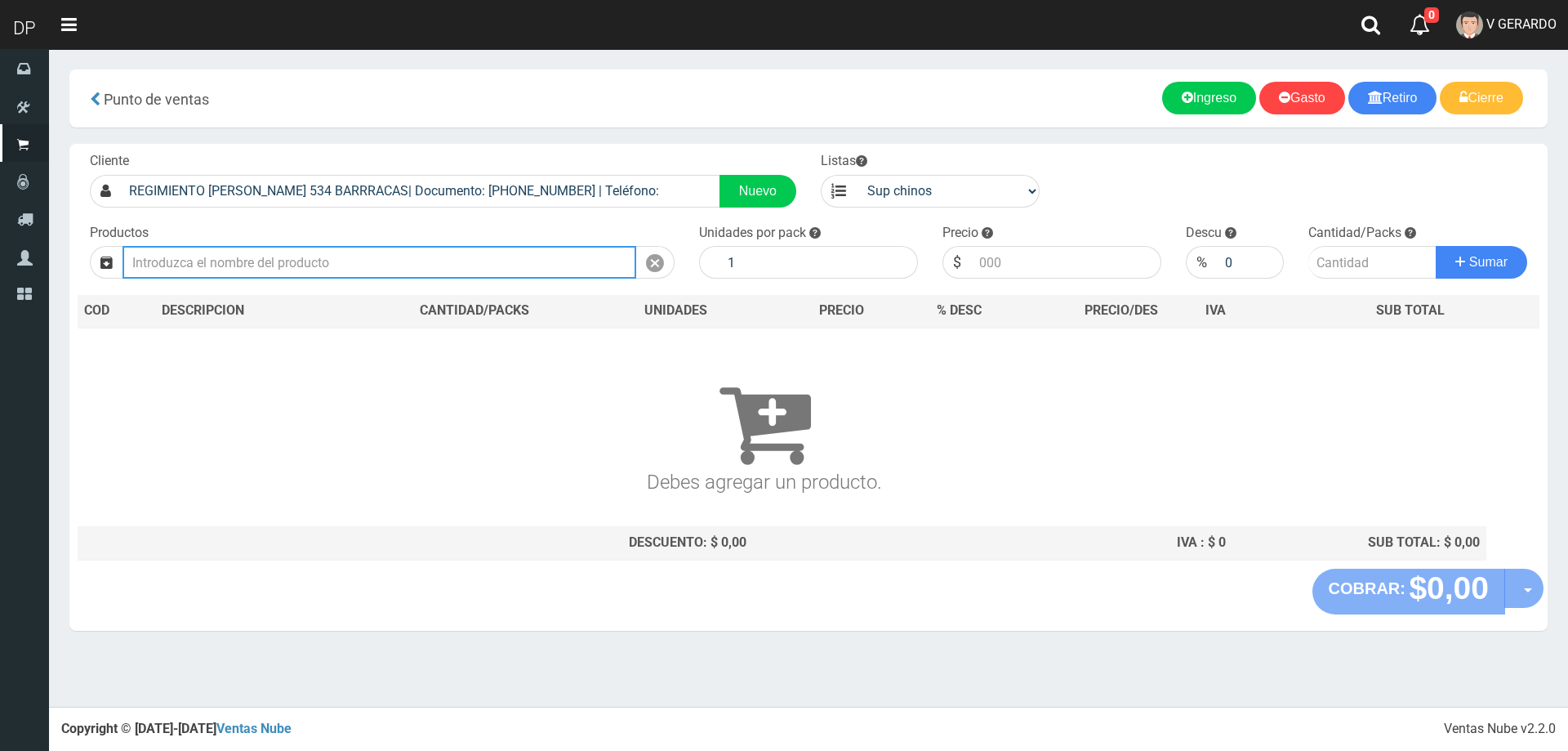
click at [360, 270] on input "text" at bounding box center [379, 262] width 514 height 33
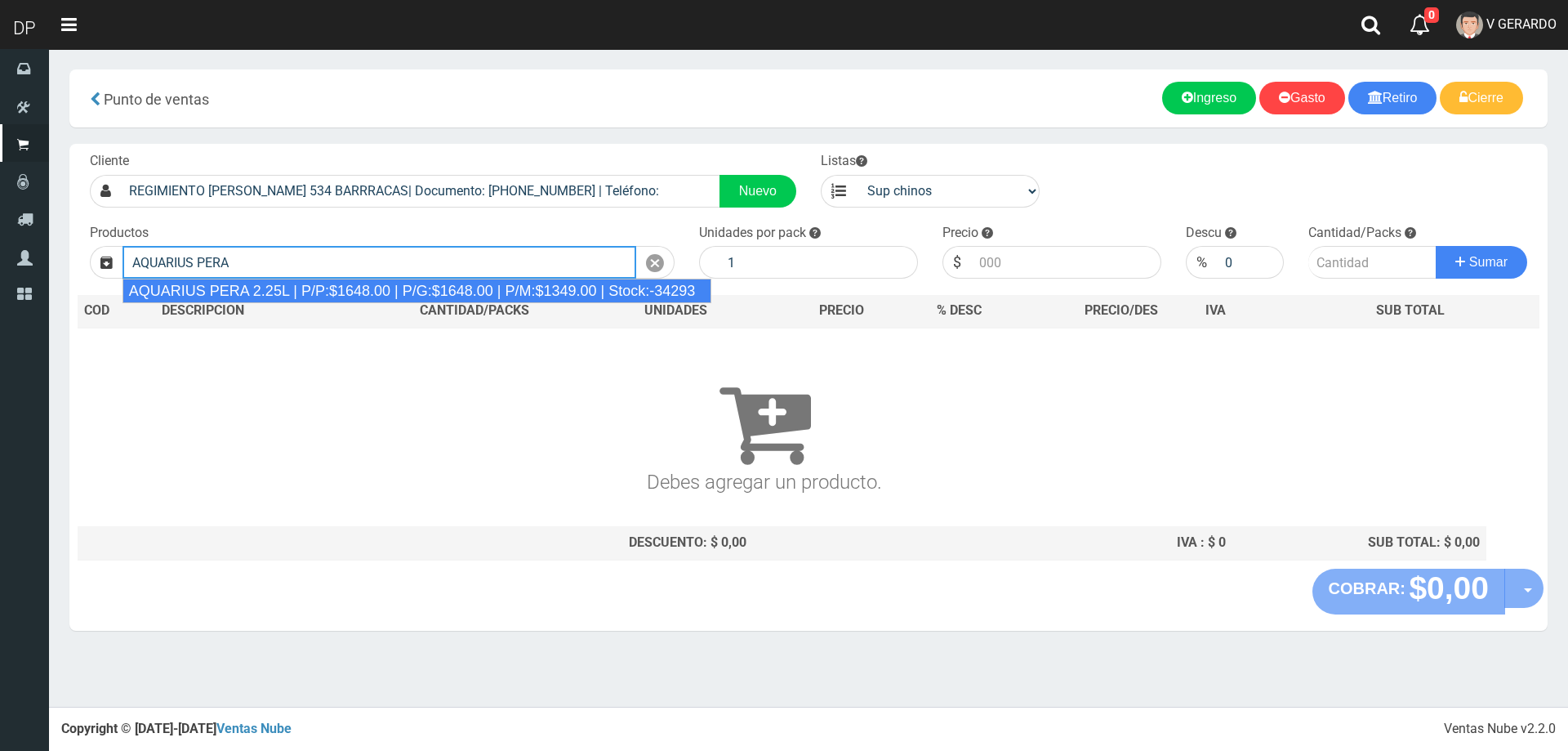
click at [348, 288] on div "AQUARIUS PERA 2.25L | P/P:$1648.00 | P/G:$1648.00 | P/M:$1349.00 | Stock:-34293" at bounding box center [417, 291] width 590 height 24
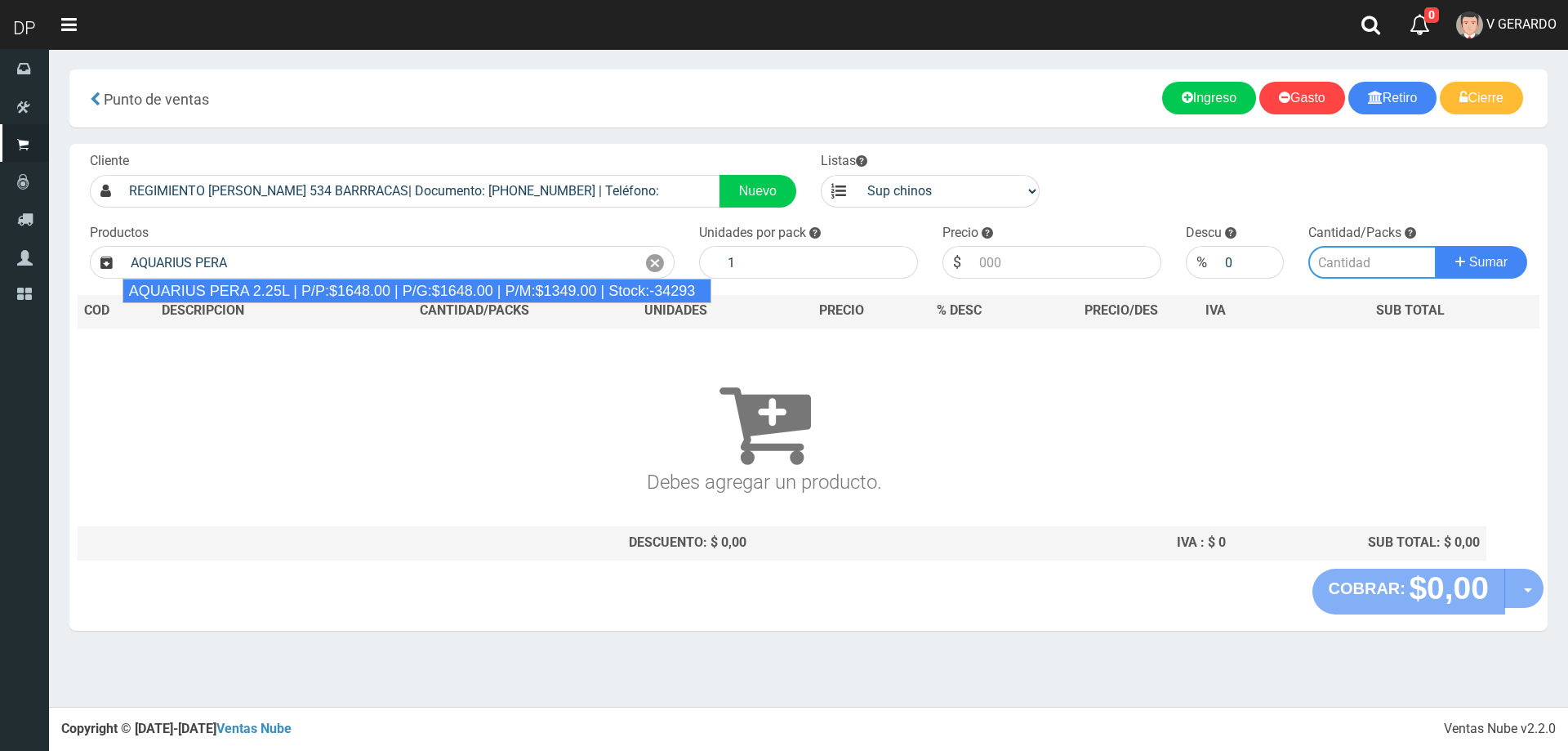
type input "AQUARIUS PERA 2.25L | P/P:$1648.00 | P/G:$1648.00 | P/M:$1349.00 | Stock:-34293"
type input "6"
type input "1648.00"
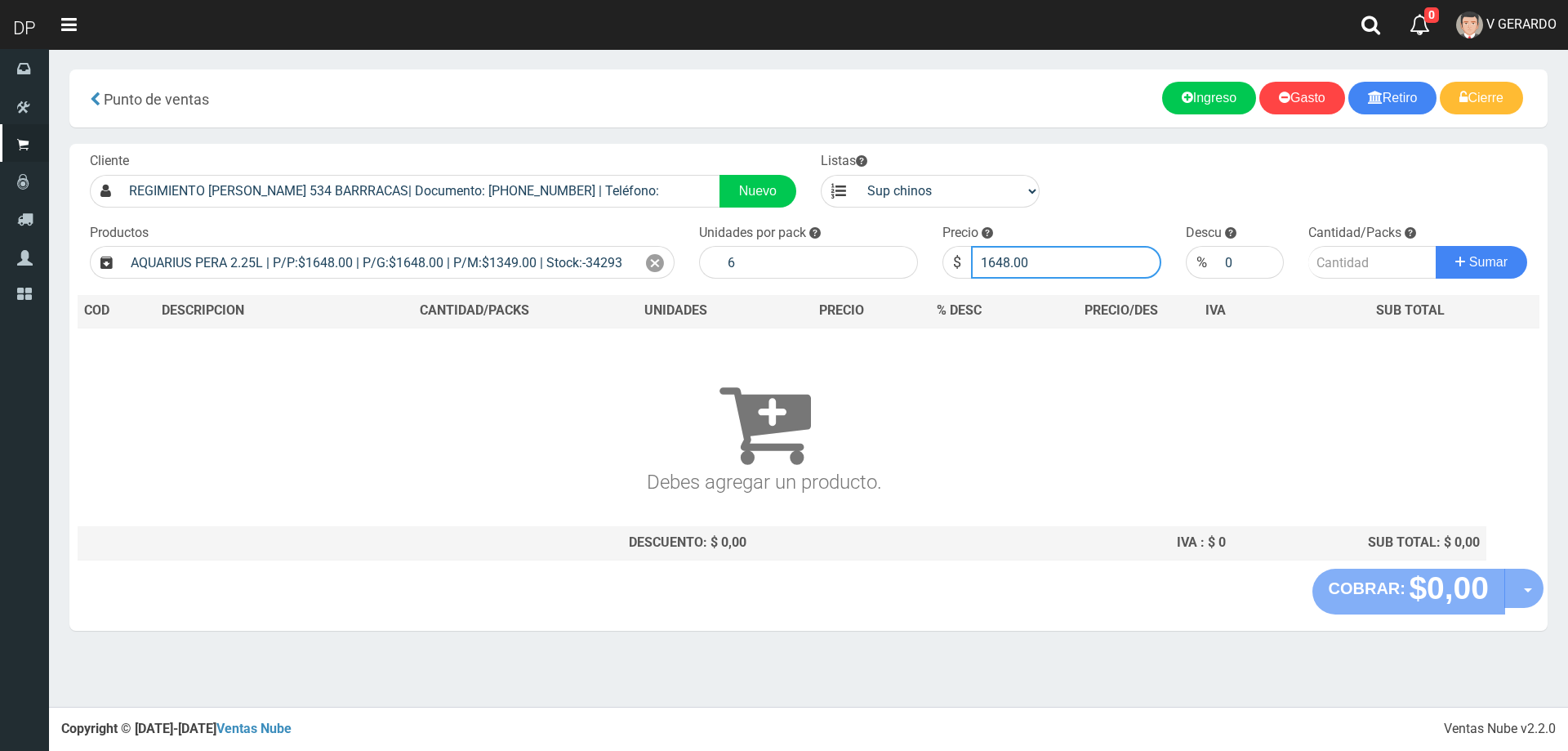
click at [1041, 271] on input "1648.00" at bounding box center [1065, 262] width 190 height 33
type input "1598"
type input "1598.00"
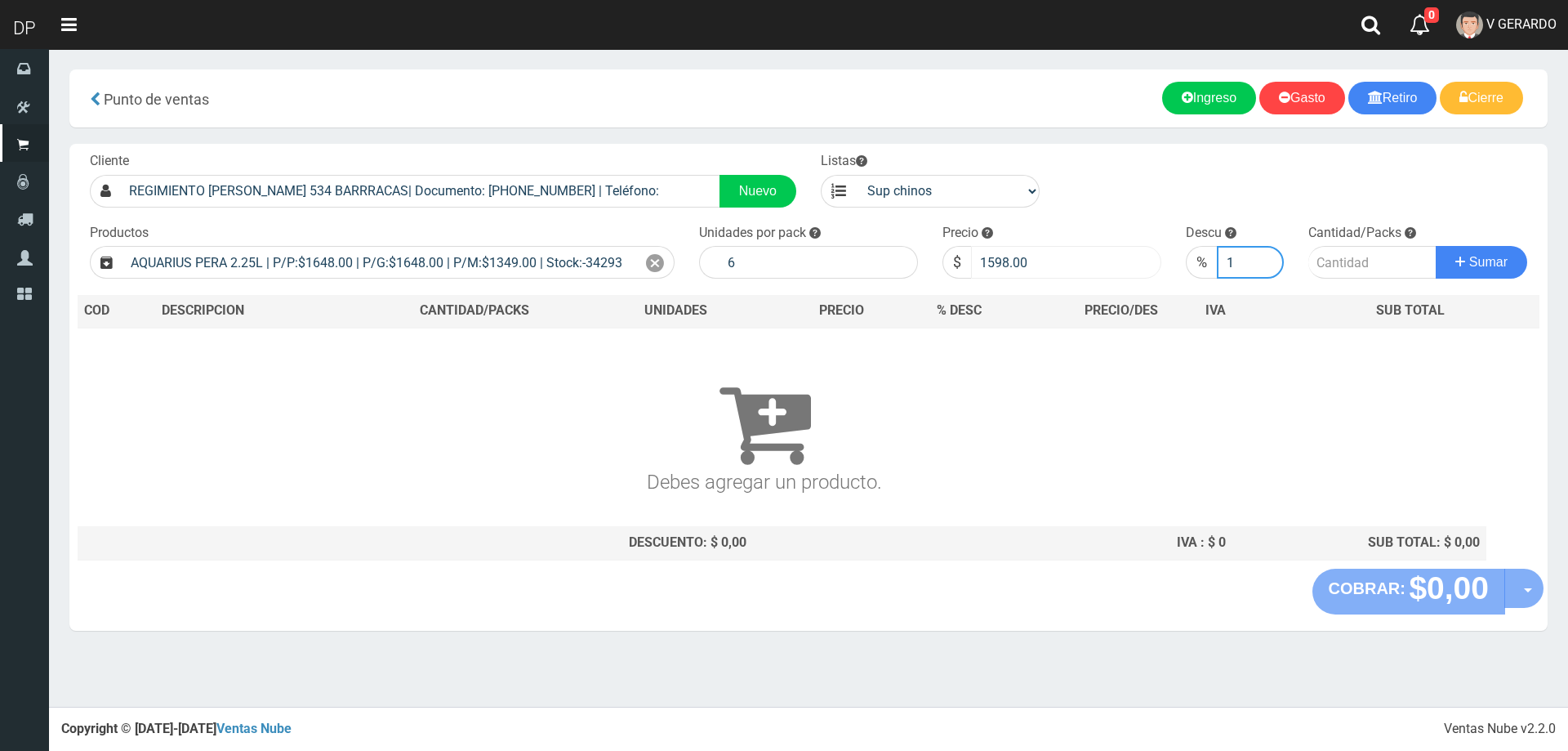
type input "1"
type input "2"
click at [1436, 246] on button "Sumar" at bounding box center [1482, 262] width 91 height 33
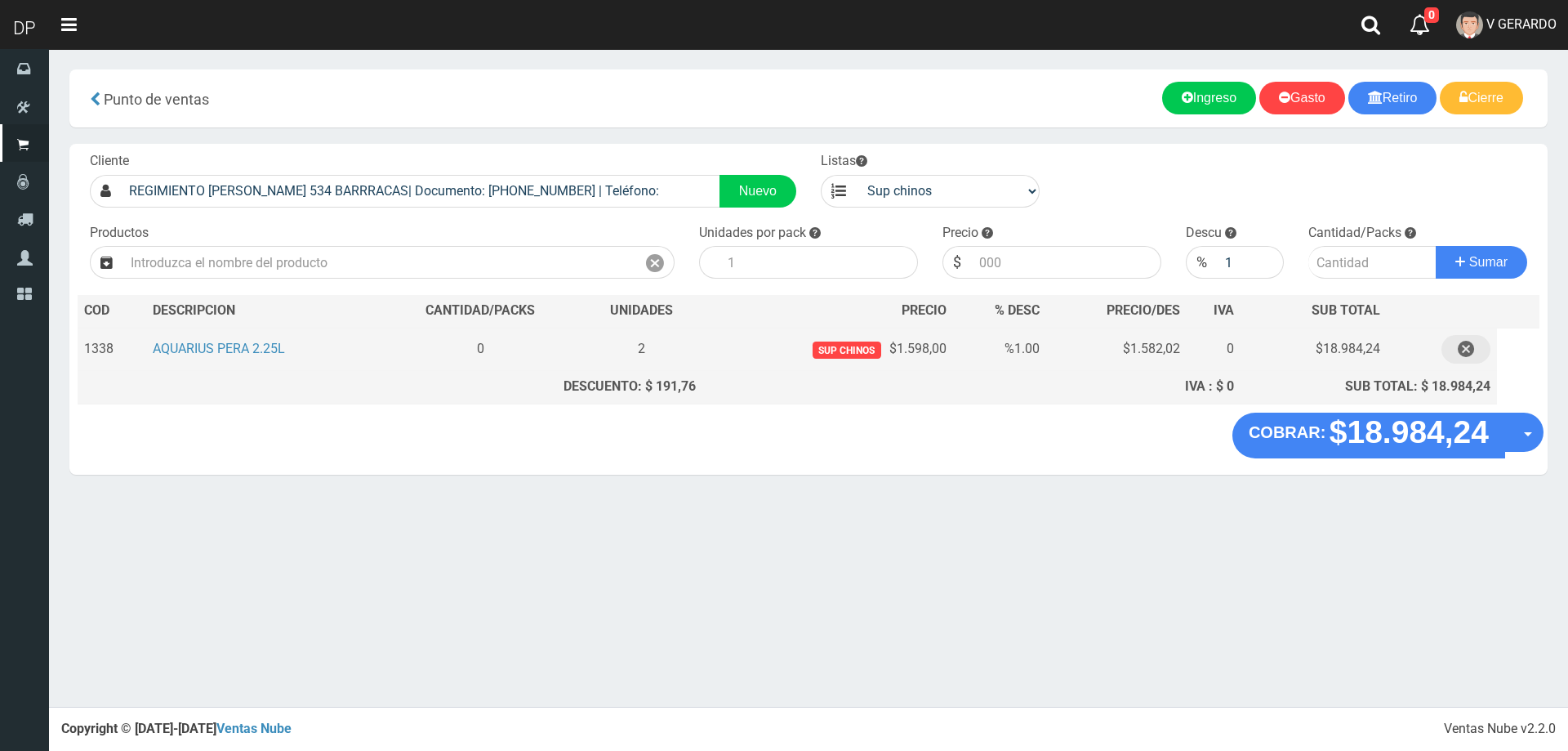
click at [1468, 350] on icon "button" at bounding box center [1467, 349] width 17 height 29
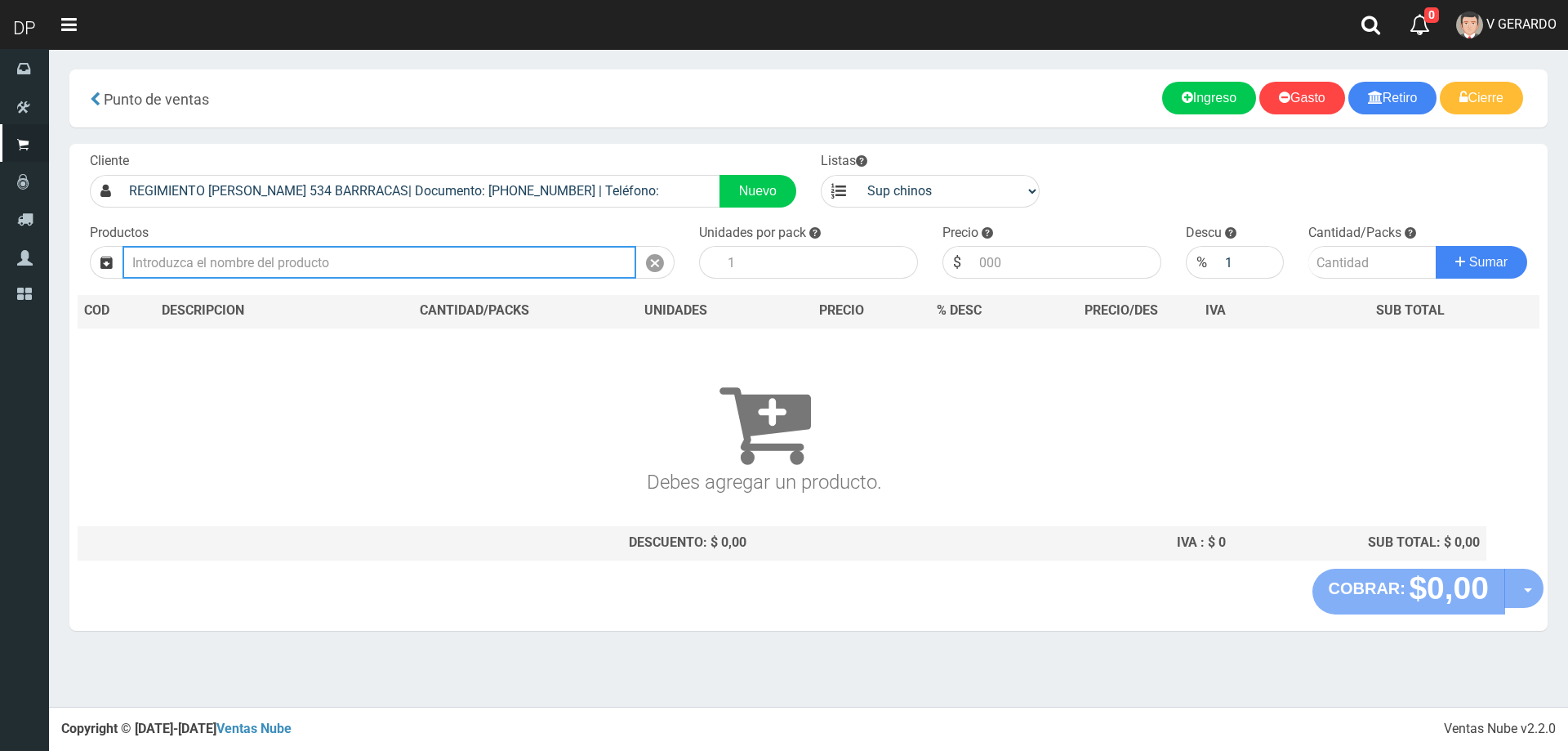
click at [330, 270] on input "text" at bounding box center [379, 262] width 514 height 33
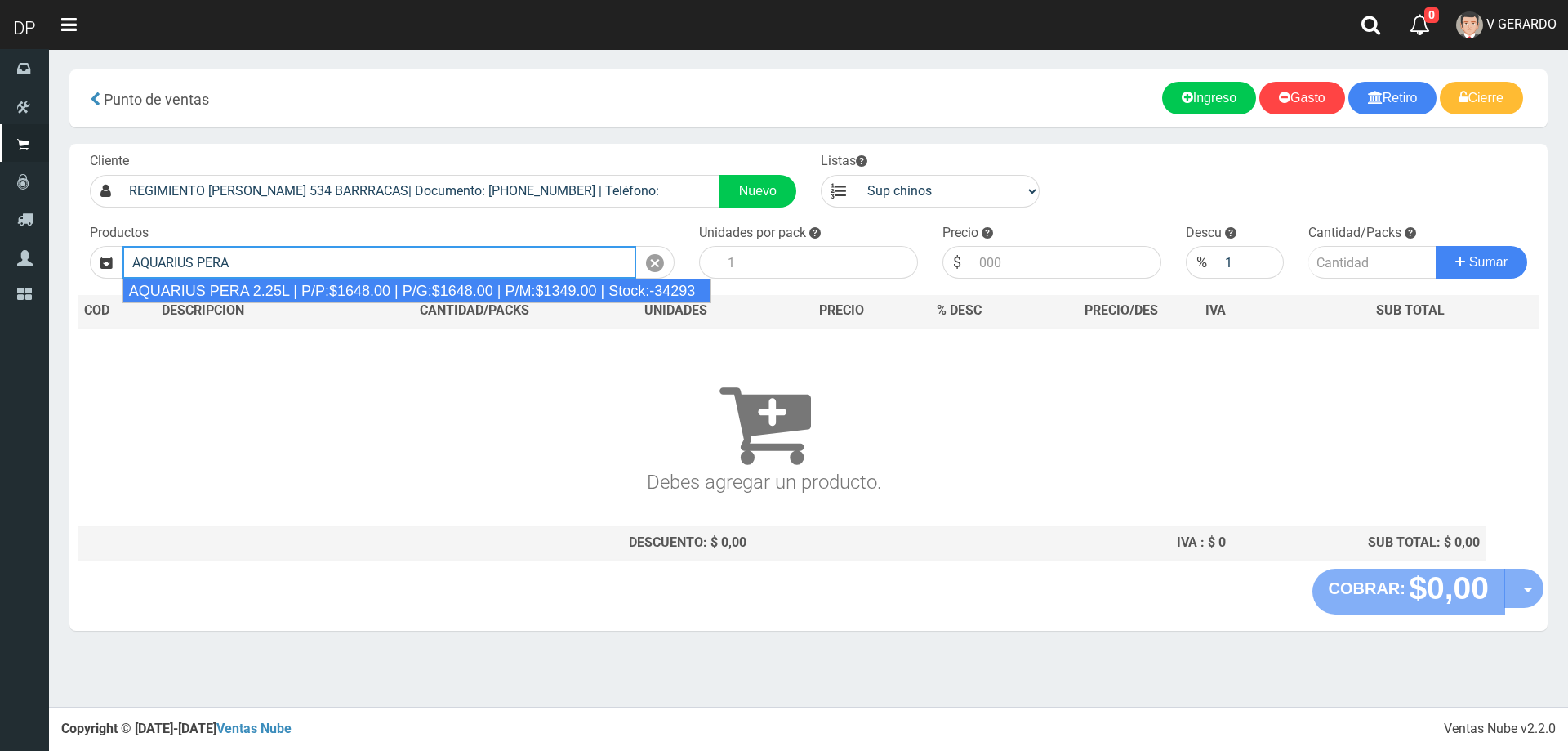
click at [325, 289] on div "AQUARIUS PERA 2.25L | P/P:$1648.00 | P/G:$1648.00 | P/M:$1349.00 | Stock:-34293" at bounding box center [417, 291] width 590 height 24
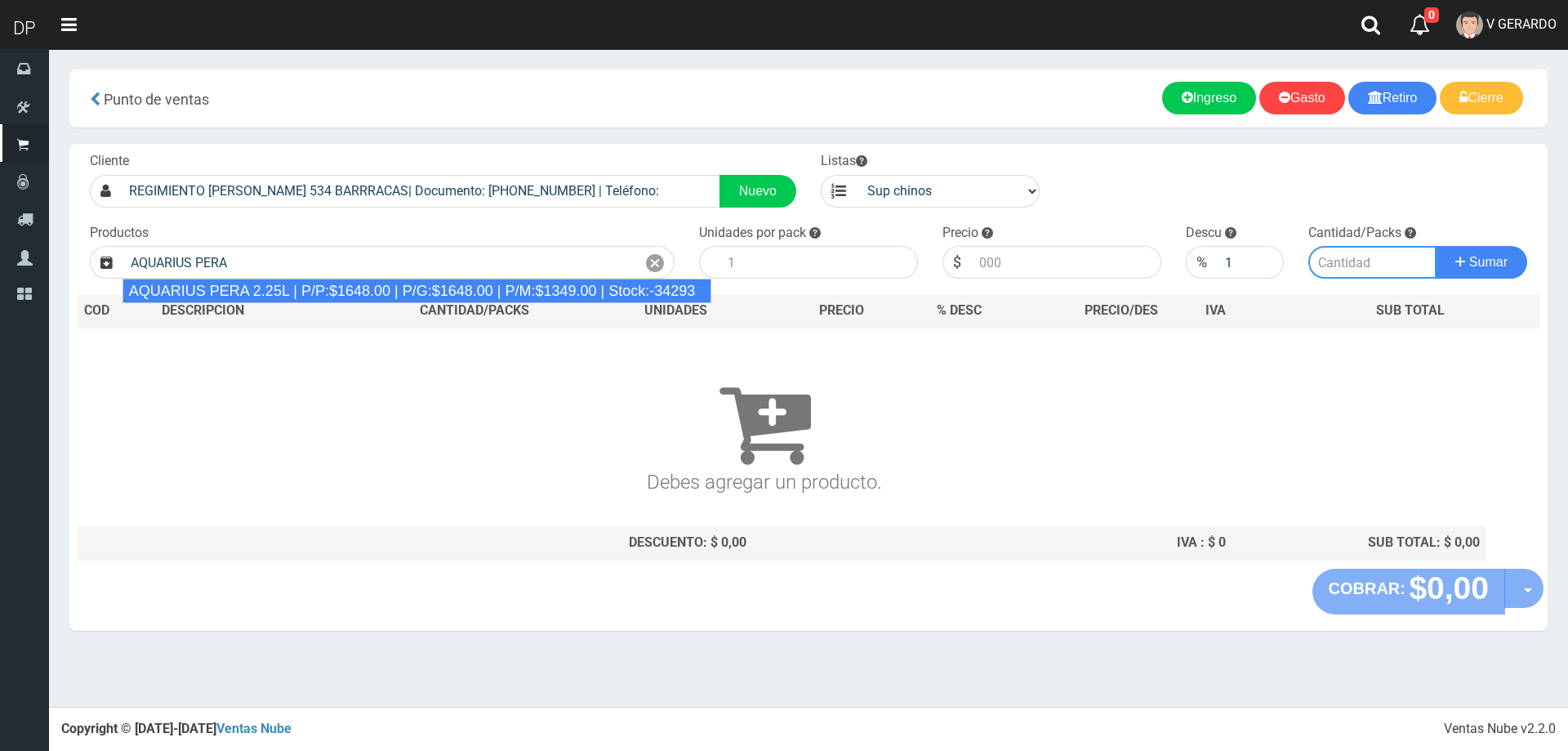
type input "AQUARIUS PERA 2.25L | P/P:$1648.00 | P/G:$1648.00 | P/M:$1349.00 | Stock:-34293"
type input "6"
type input "1648.00"
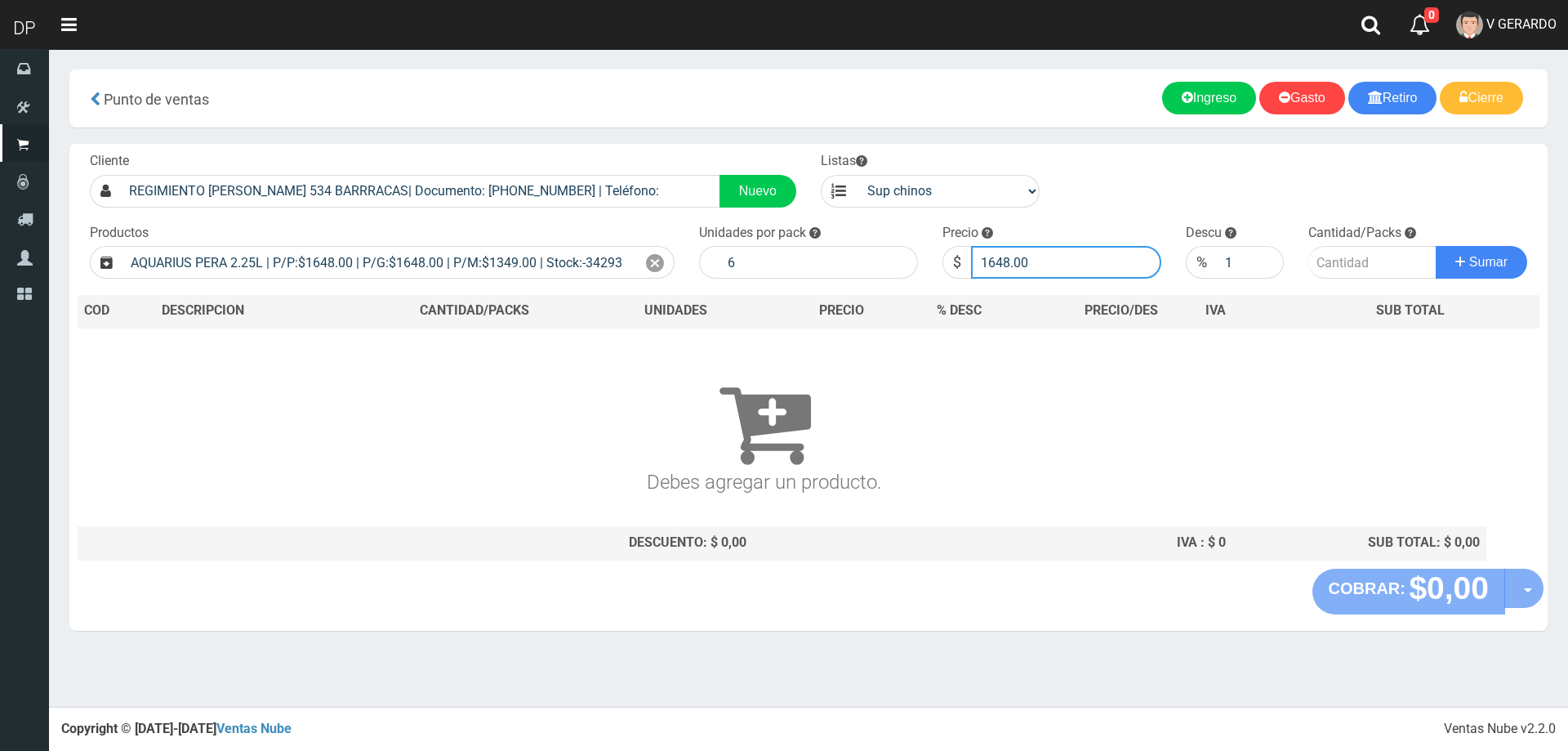
click at [1006, 263] on input "1648.00" at bounding box center [1065, 262] width 190 height 33
type input "1598"
type input "1598.00"
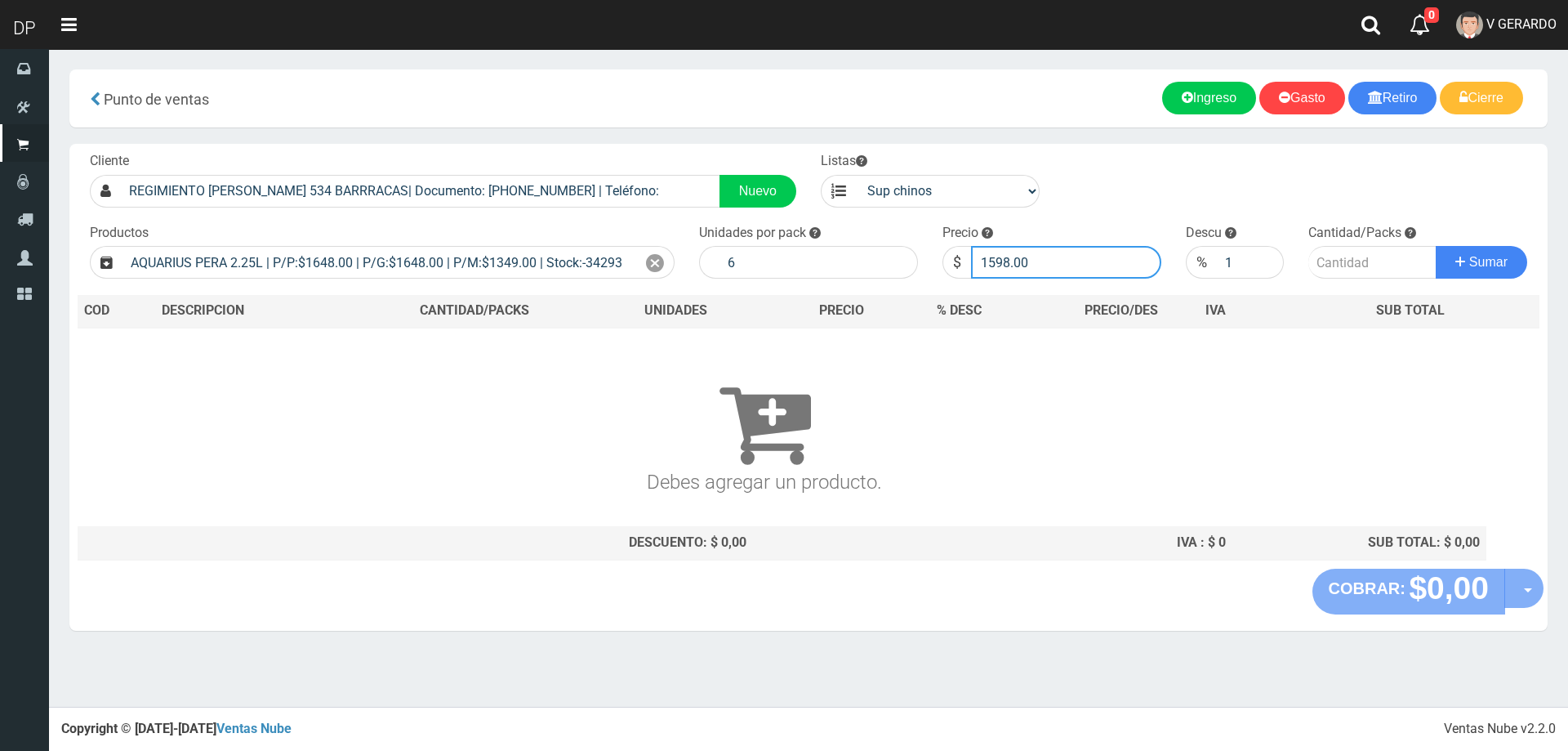
click at [1436, 246] on button "Sumar" at bounding box center [1482, 262] width 91 height 33
type input "2"
click at [1436, 246] on button "Sumar" at bounding box center [1482, 262] width 91 height 33
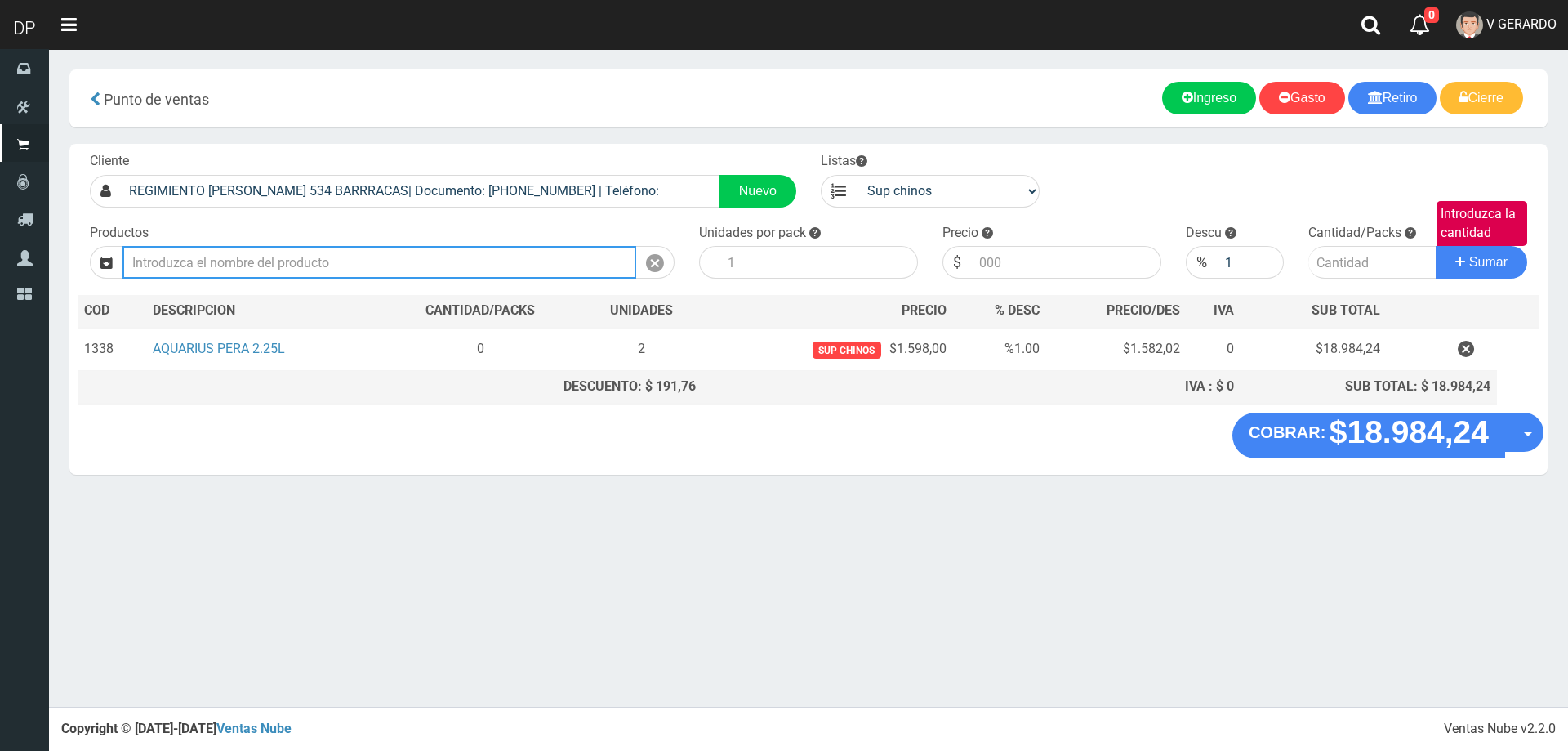
click at [533, 279] on input "text" at bounding box center [379, 262] width 514 height 33
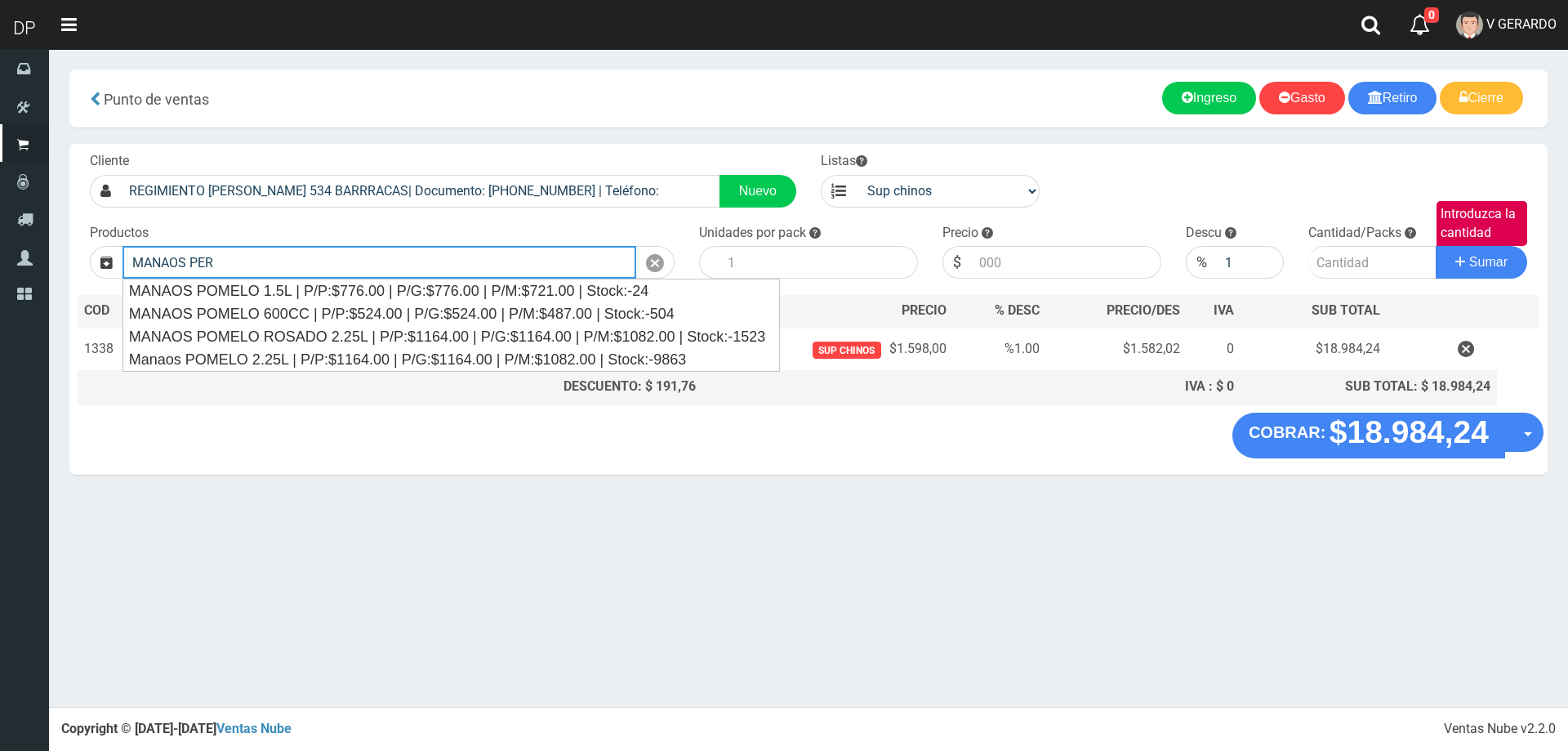
type input "MANAOS PERA"
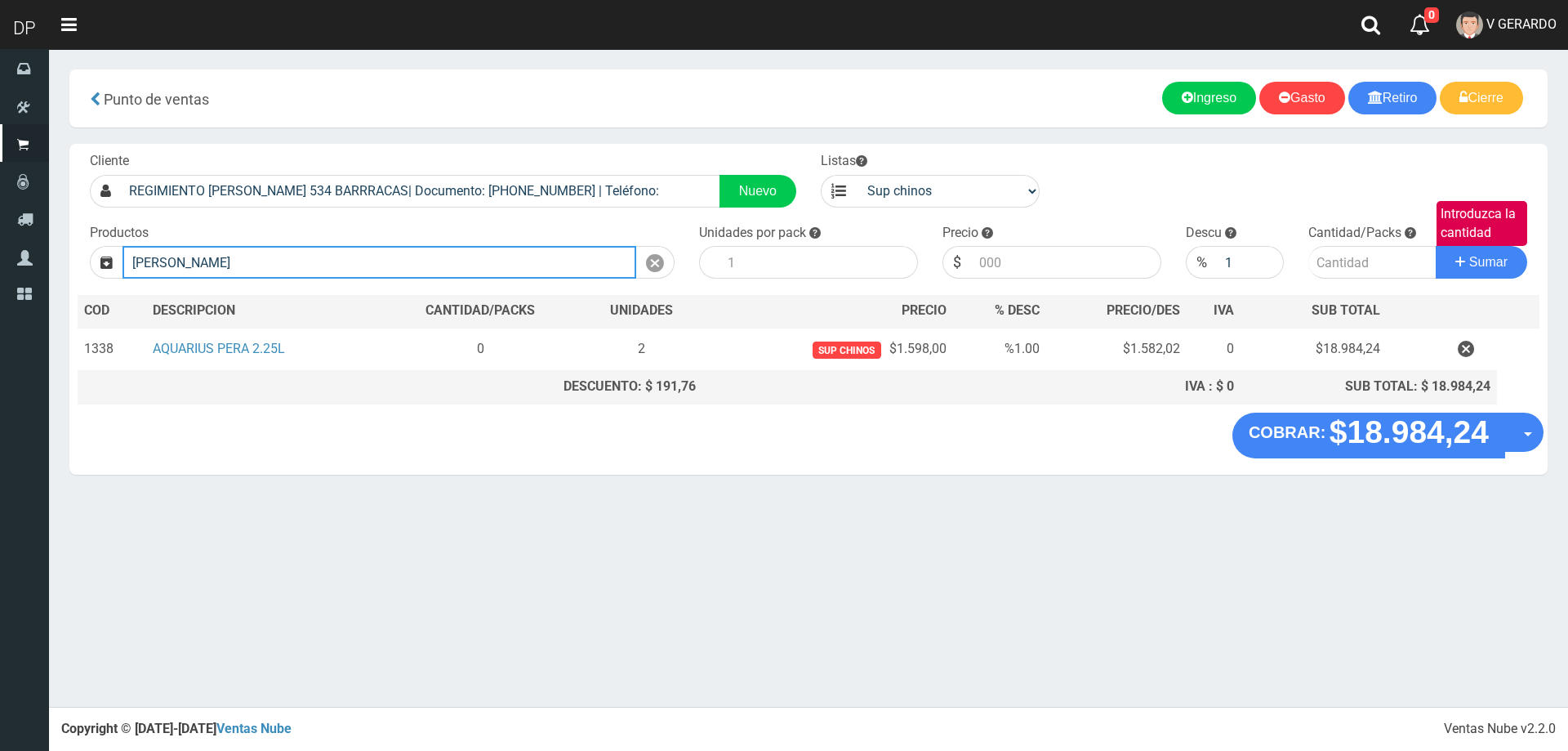
click at [267, 270] on input "MANAOS PERA" at bounding box center [379, 262] width 514 height 33
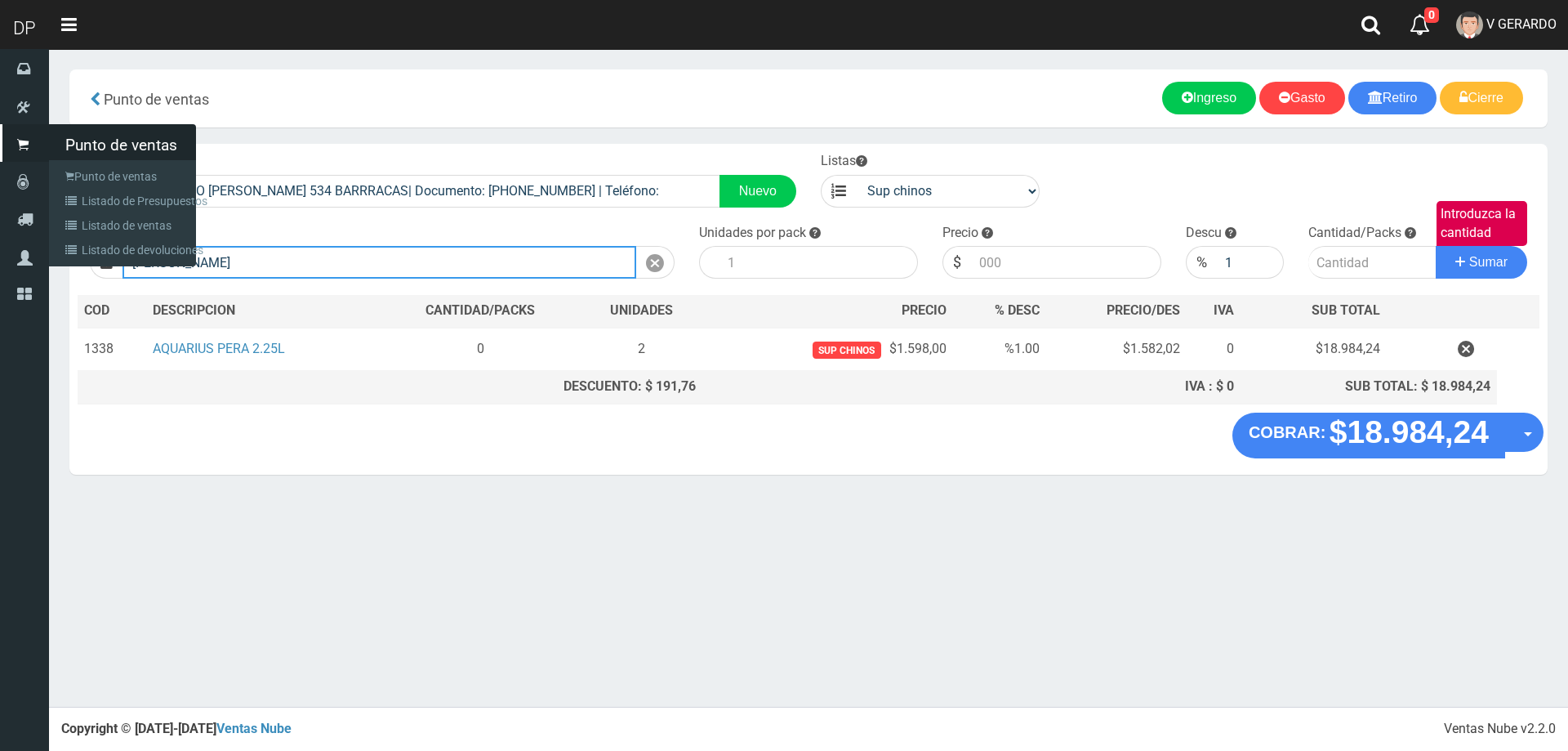
drag, startPoint x: 277, startPoint y: 259, endPoint x: 0, endPoint y: 254, distance: 277.0
click at [0, 254] on div "DP Toggle navigation 0 0" at bounding box center [784, 353] width 1568 height 707
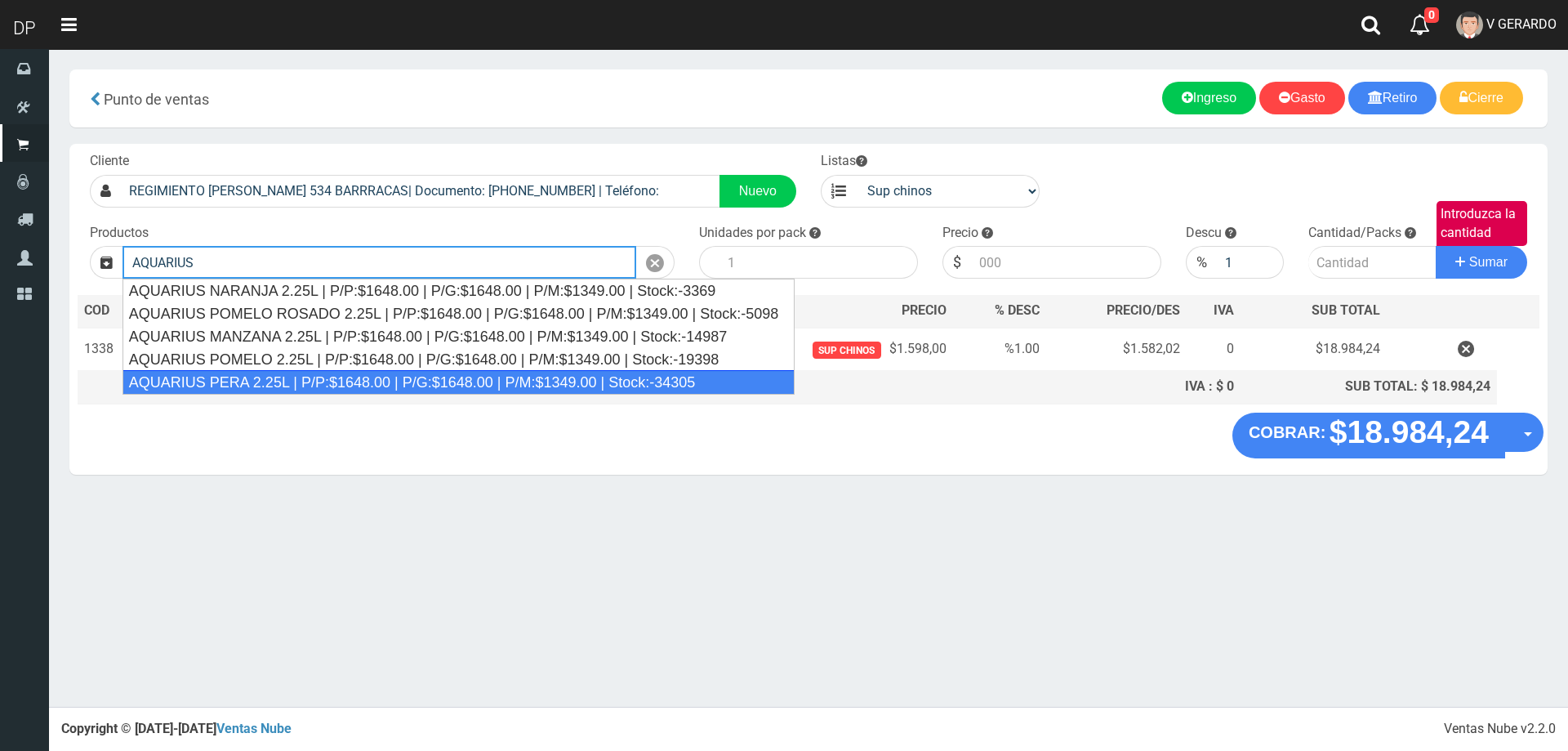
click at [349, 378] on div "AQUARIUS PERA 2.25L | P/P:$1648.00 | P/G:$1648.00 | P/M:$1349.00 | Stock:-34305" at bounding box center [459, 382] width 673 height 24
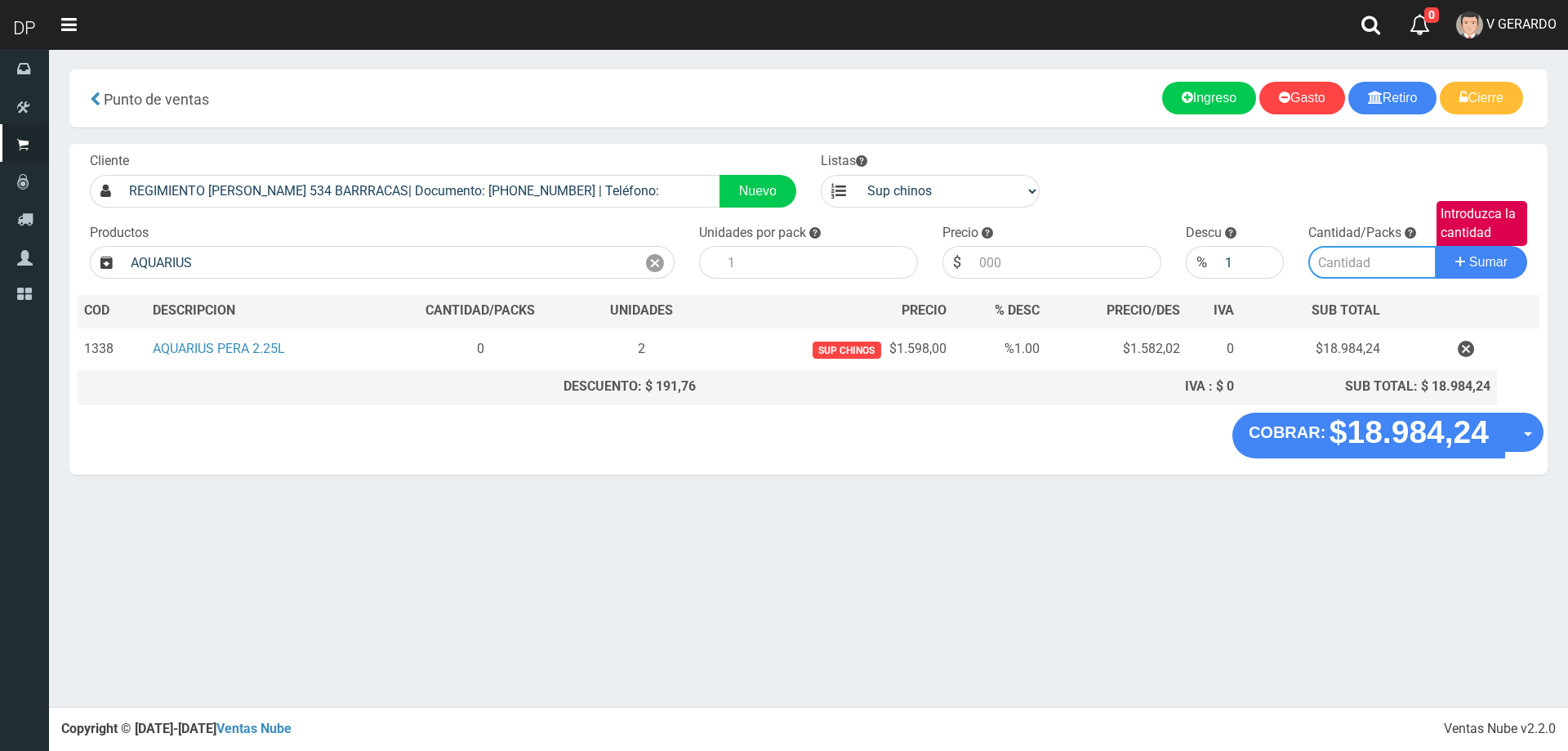
type input "AQUARIUS PERA 2.25L | P/P:$1648.00 | P/G:$1648.00 | P/M:$1349.00 | Stock:-34305"
type input "6"
type input "1648.00"
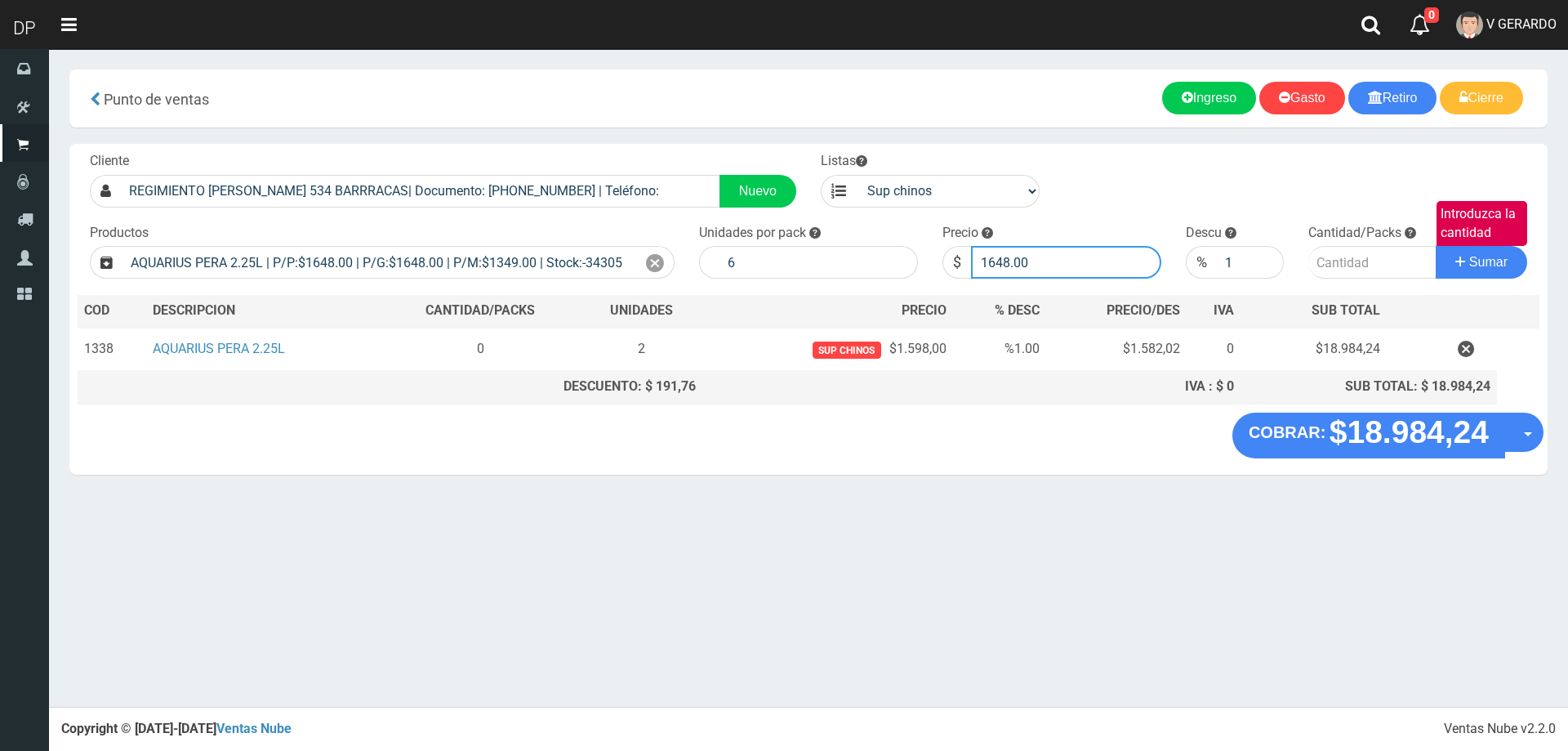
click at [1061, 270] on input "1648.00" at bounding box center [1065, 262] width 190 height 33
type input "1598"
type input "1598.00"
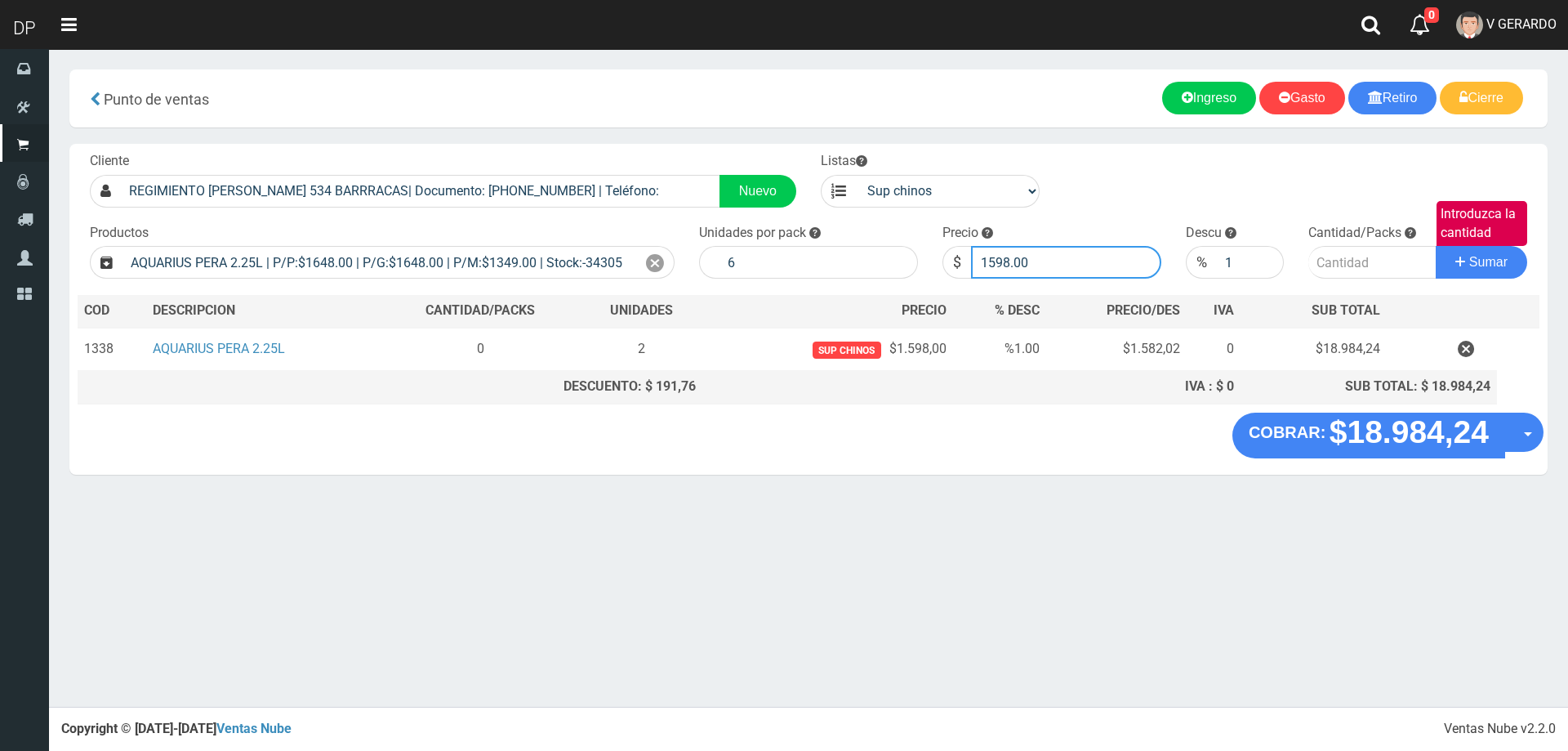
click at [1436, 246] on button "Sumar" at bounding box center [1482, 262] width 91 height 33
type input "3"
click at [1436, 246] on button "Sumar" at bounding box center [1482, 262] width 91 height 33
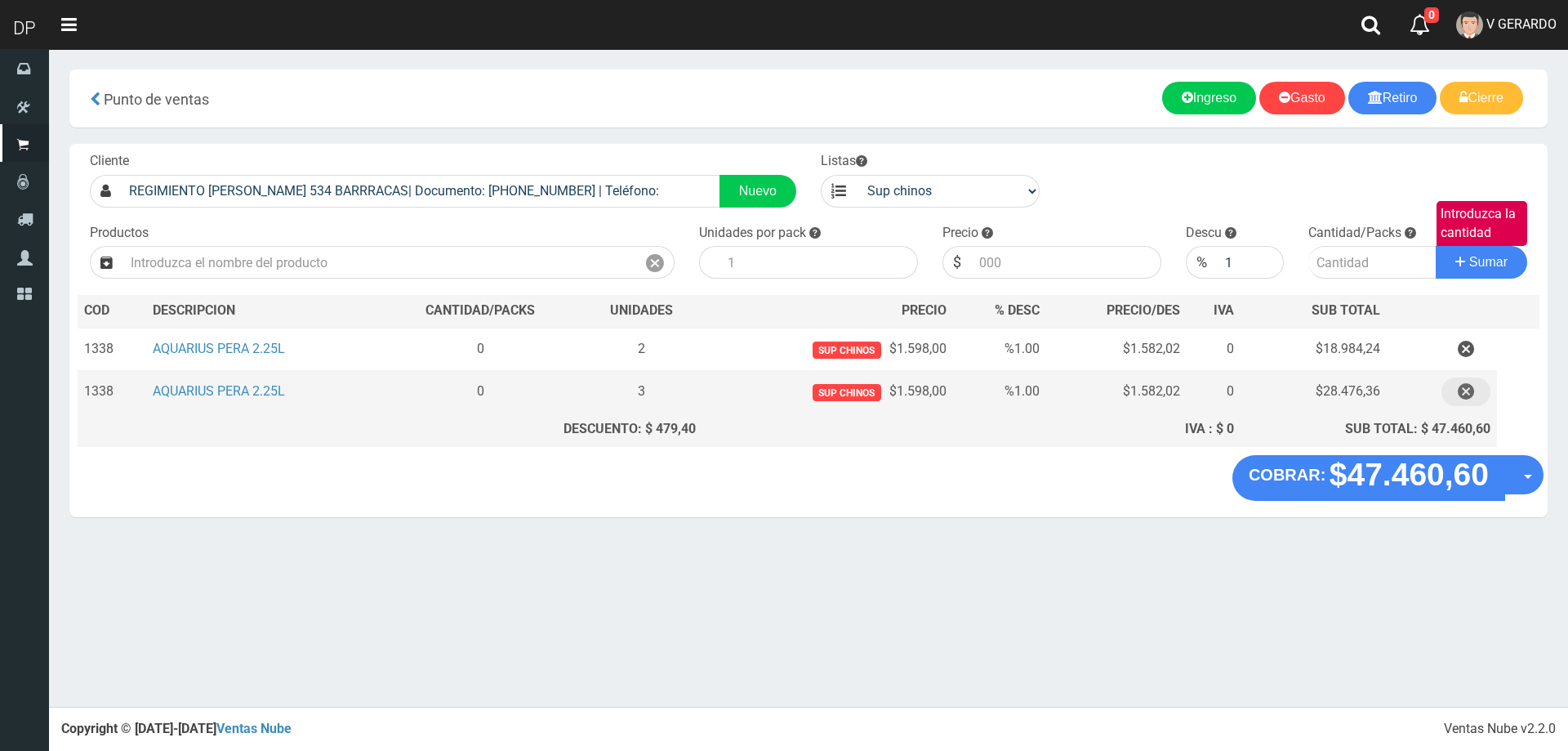
click at [1470, 397] on icon "button" at bounding box center [1467, 391] width 17 height 29
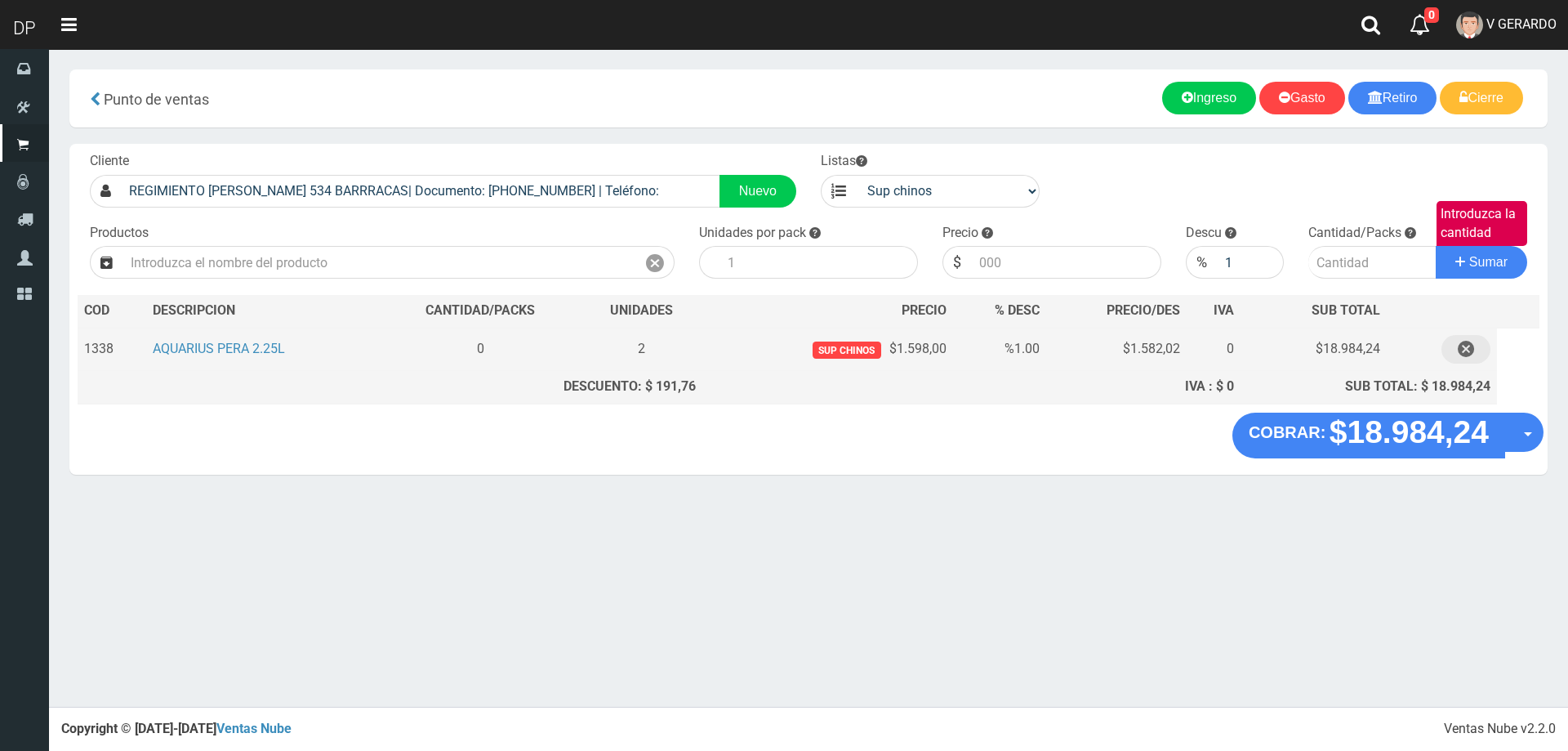
click at [1476, 349] on button "button" at bounding box center [1466, 349] width 49 height 29
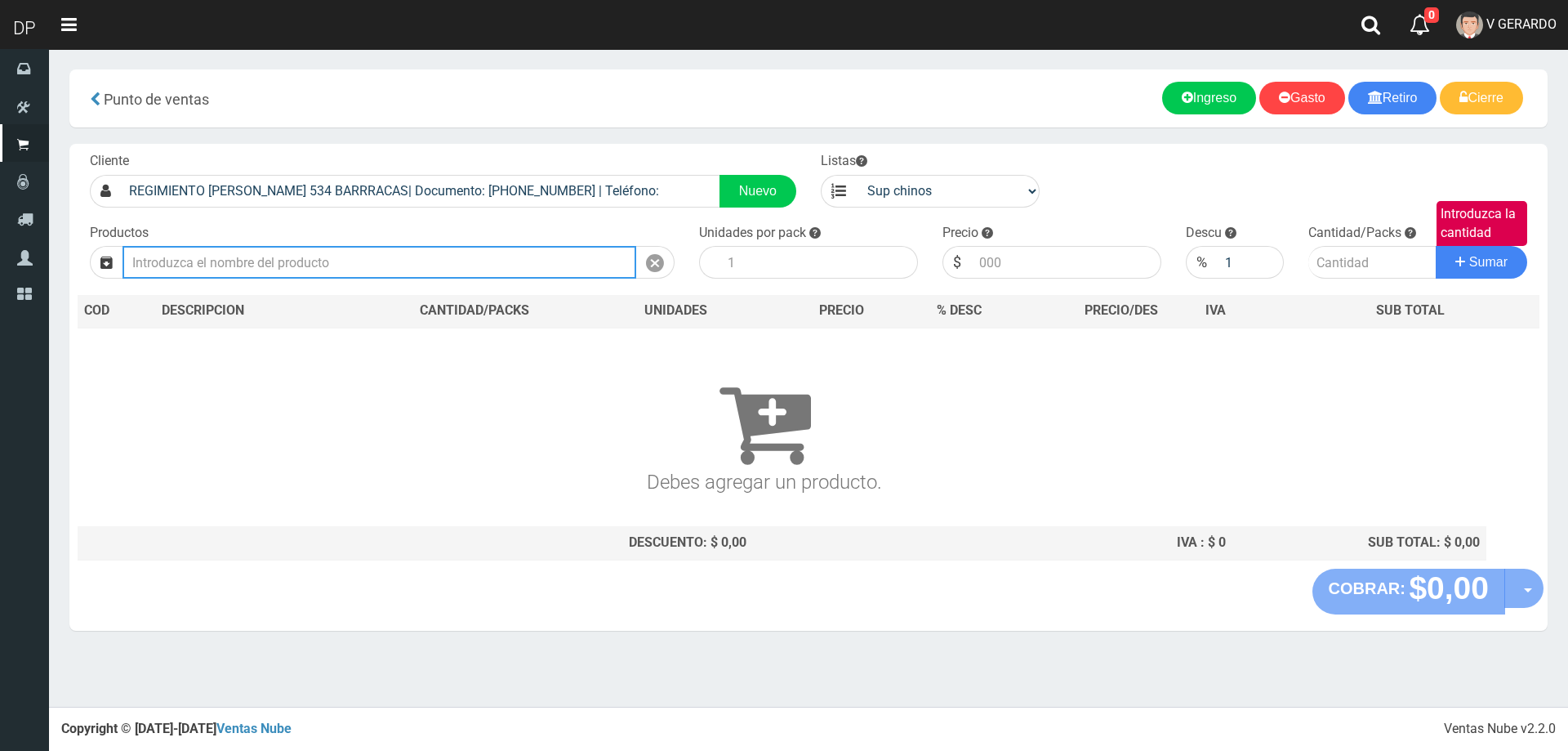
click at [315, 254] on input "text" at bounding box center [379, 262] width 514 height 33
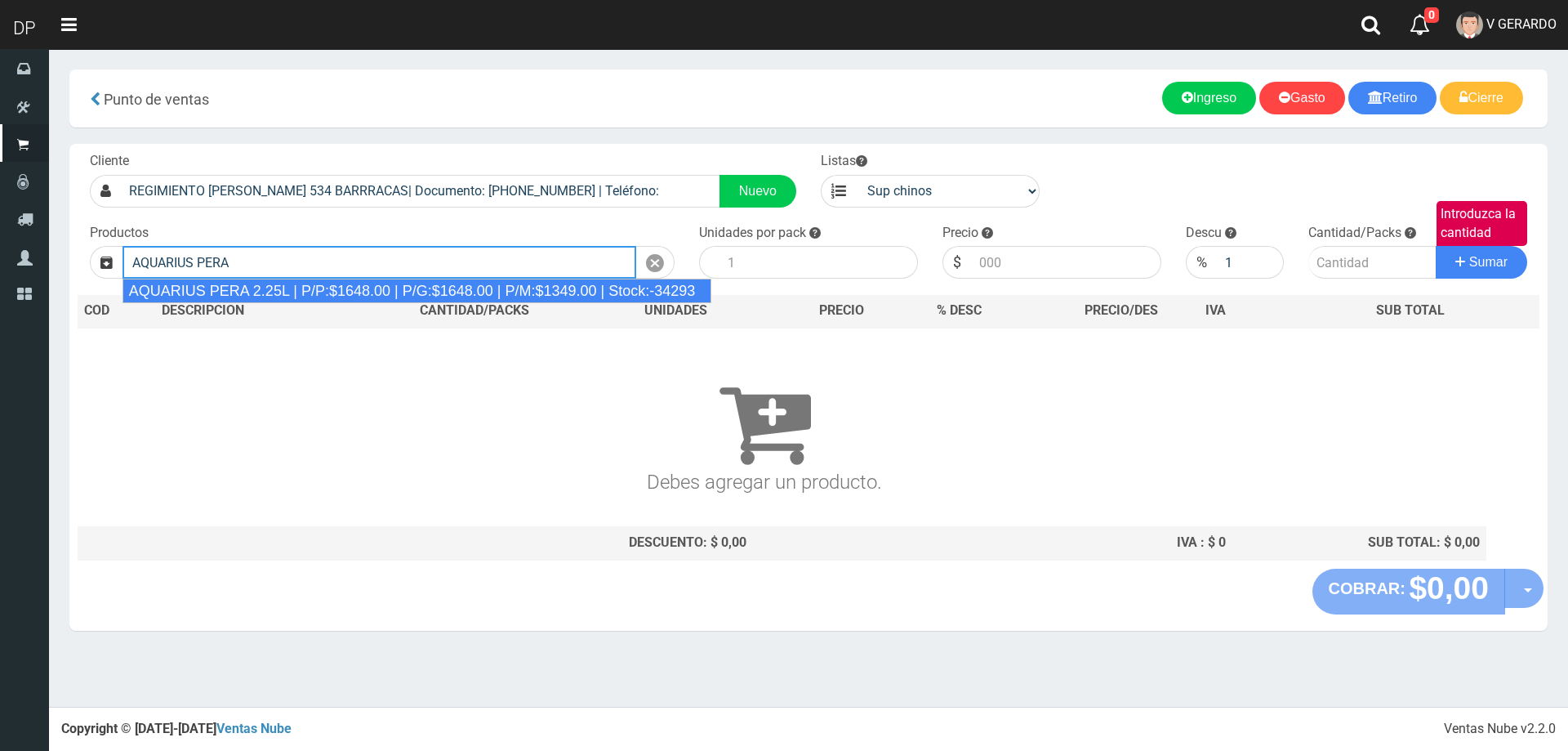
click at [297, 299] on div "AQUARIUS PERA 2.25L | P/P:$1648.00 | P/G:$1648.00 | P/M:$1349.00 | Stock:-34293" at bounding box center [417, 291] width 590 height 24
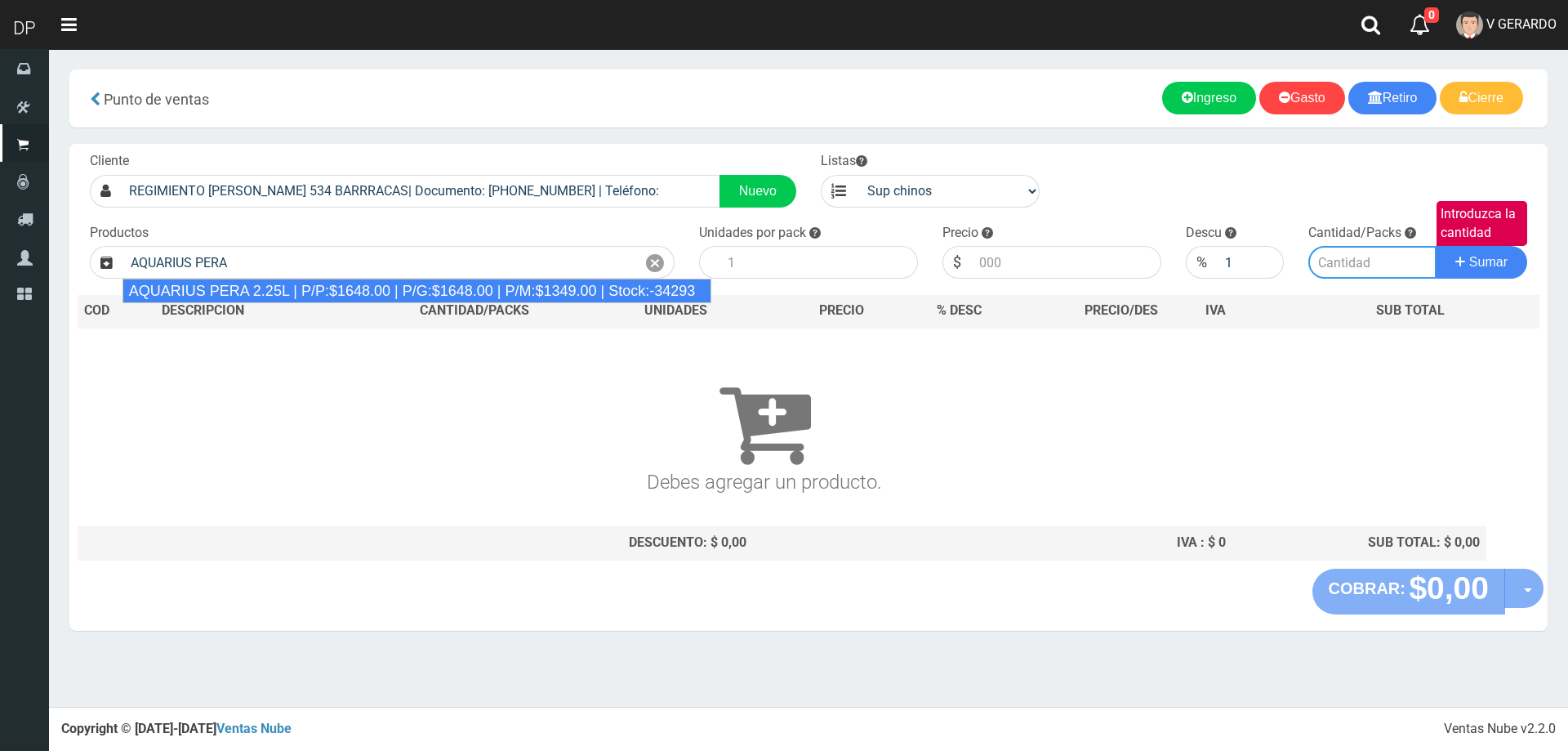
type input "AQUARIUS PERA 2.25L | P/P:$1648.00 | P/G:$1648.00 | P/M:$1349.00 | Stock:-34293"
type input "6"
type input "1648.00"
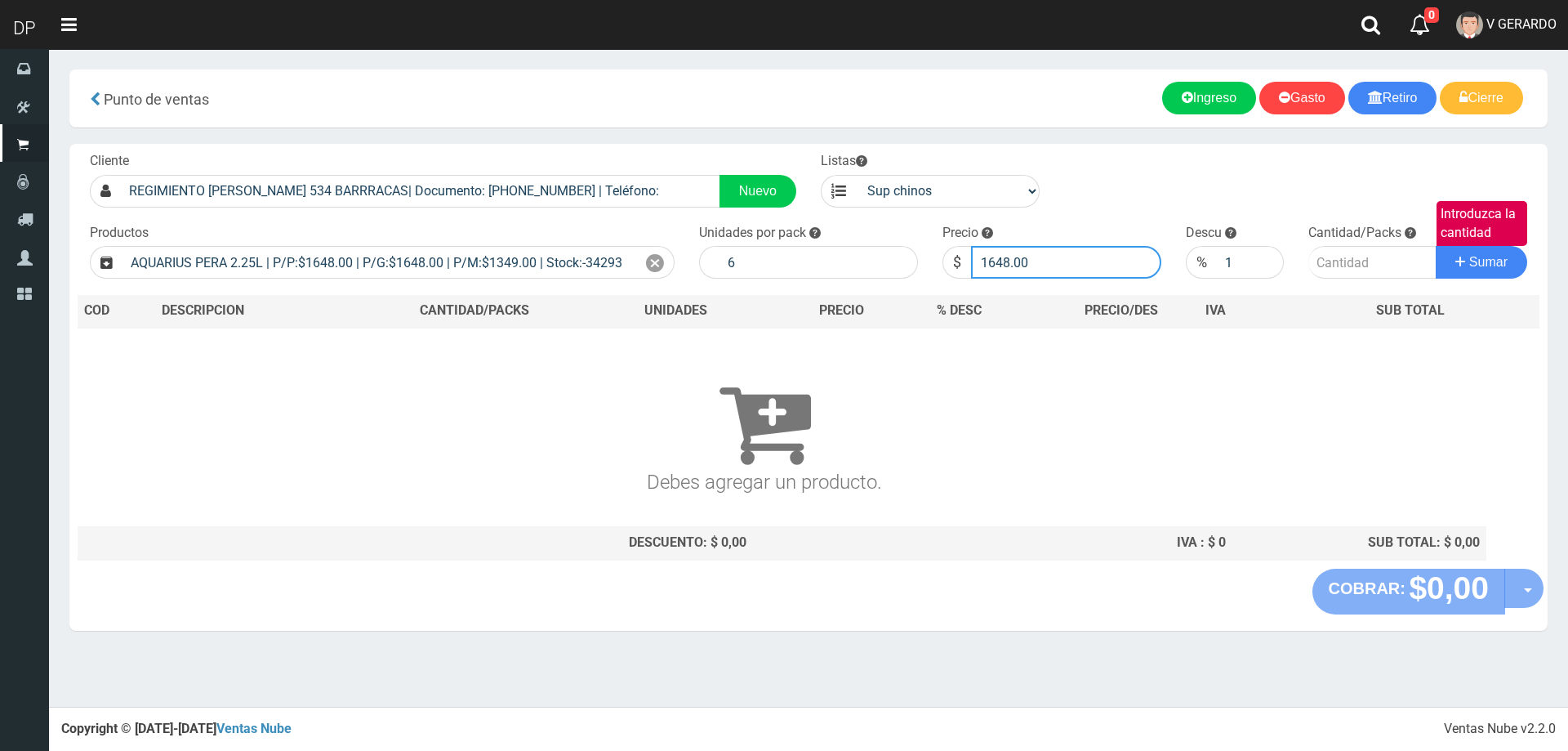
click at [1034, 260] on input "1648.00" at bounding box center [1065, 262] width 190 height 33
type input "1598"
type input "1598.00"
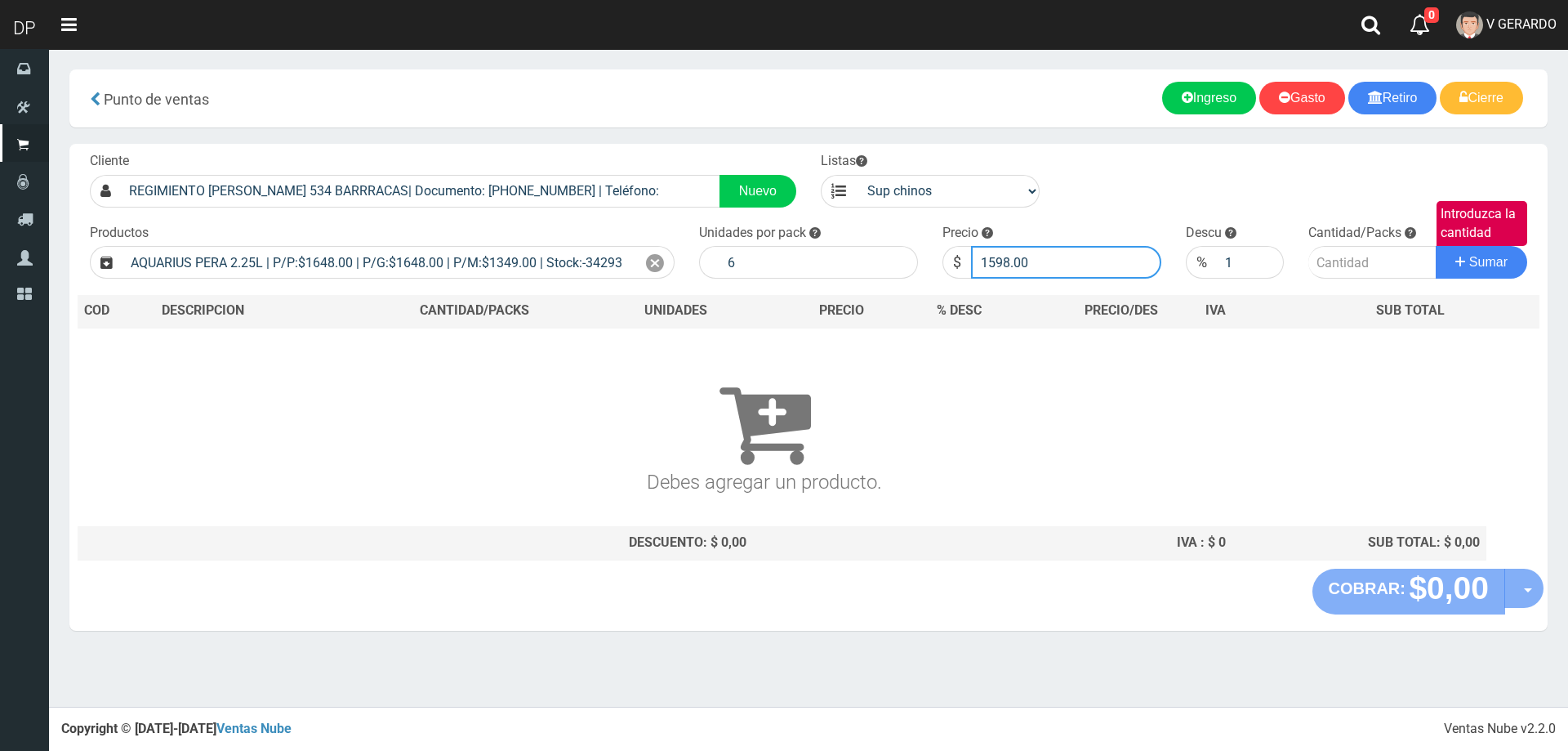
click at [1436, 246] on button "Sumar" at bounding box center [1482, 262] width 91 height 33
type input "2"
click at [1436, 246] on button "Sumar" at bounding box center [1482, 262] width 91 height 33
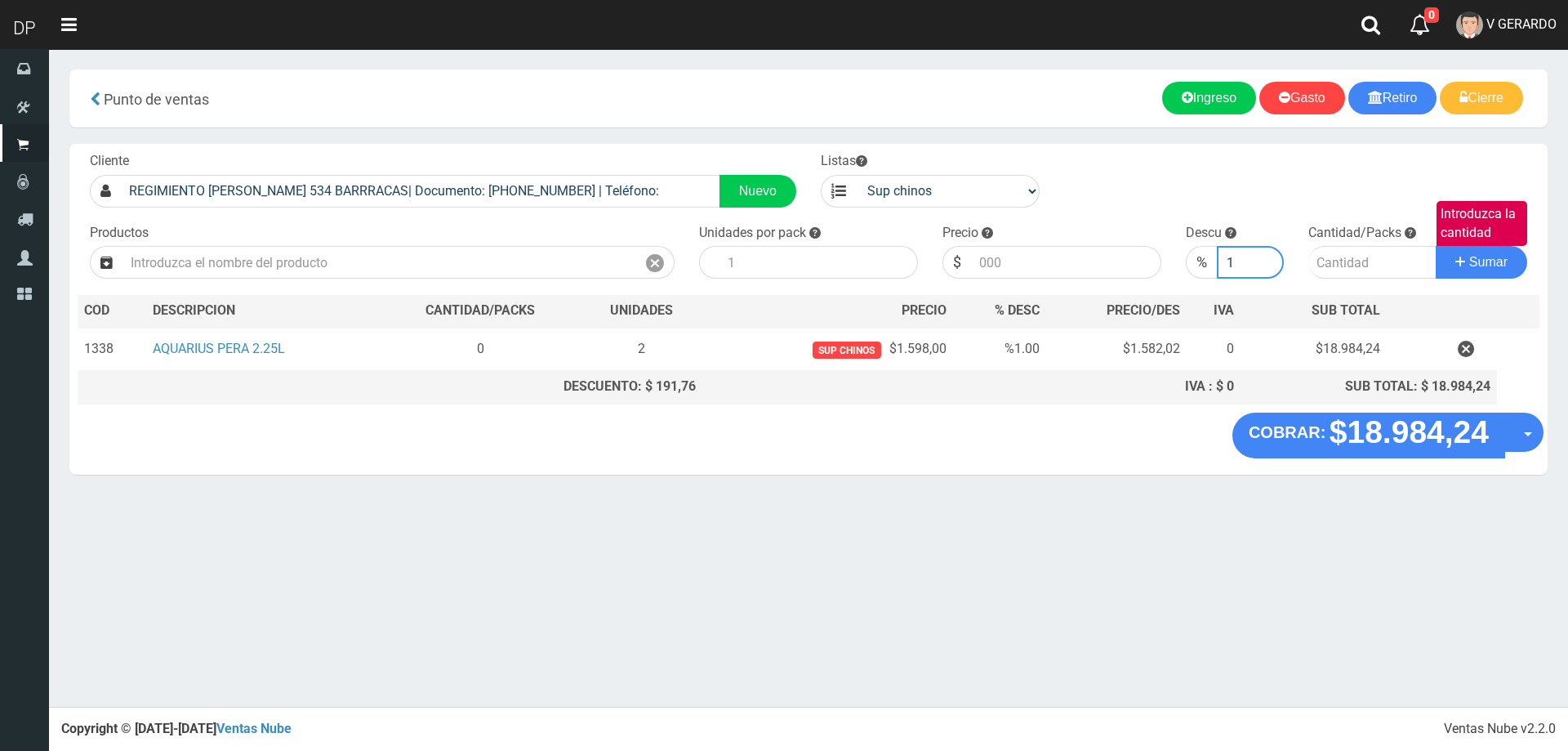
click at [1243, 266] on input "1" at bounding box center [1249, 262] width 66 height 33
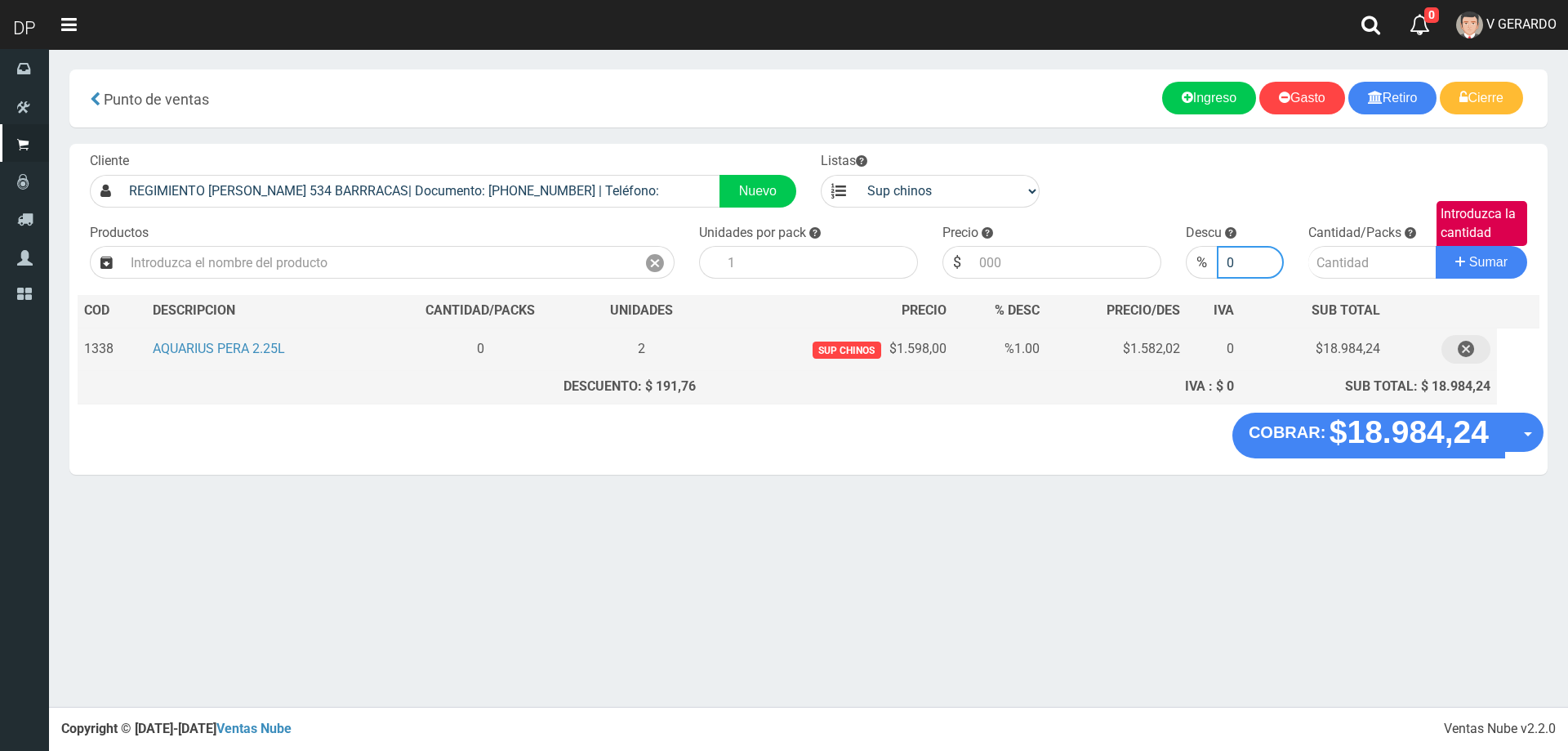
type input "0"
click at [1477, 351] on button "button" at bounding box center [1466, 349] width 49 height 29
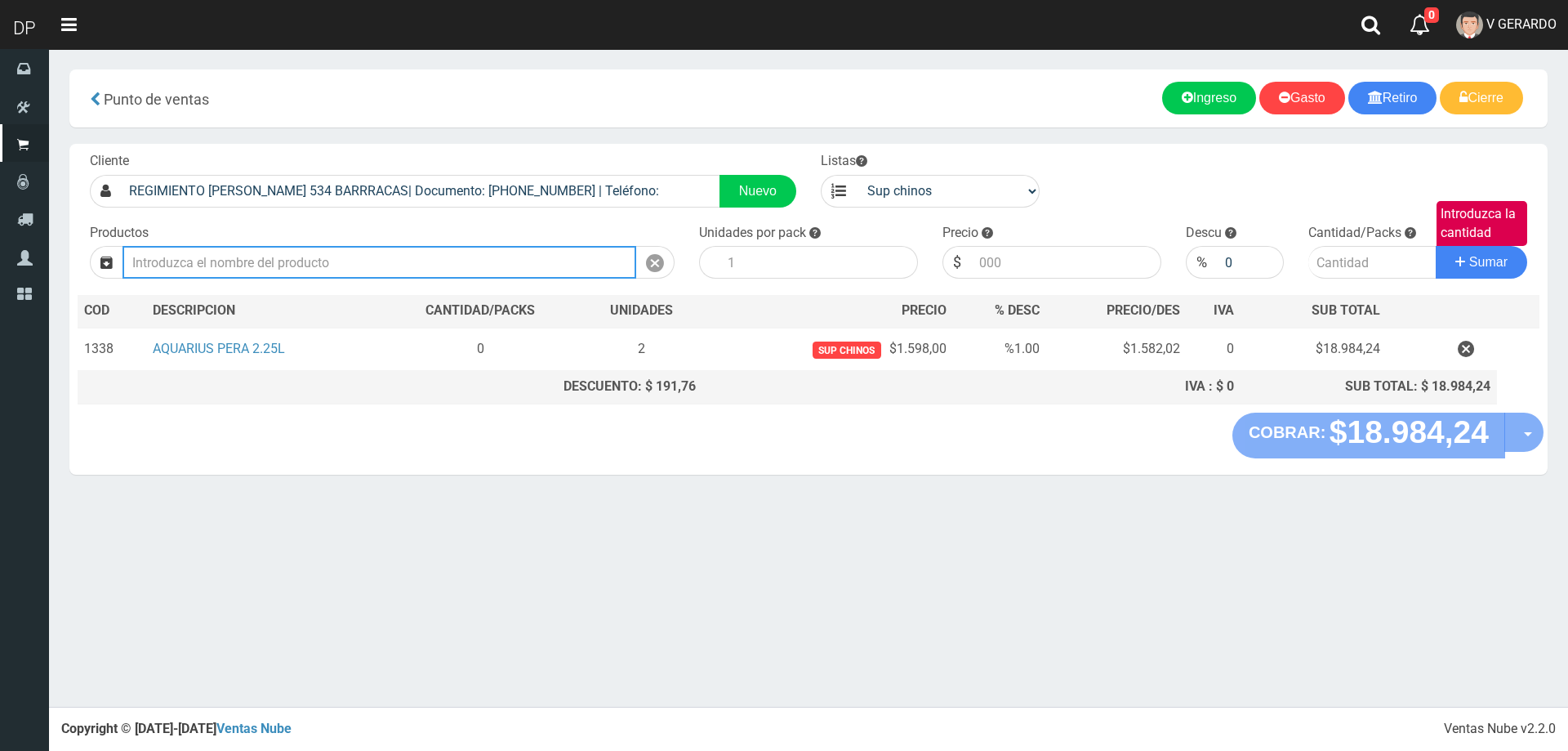
click at [463, 257] on input "text" at bounding box center [379, 262] width 514 height 33
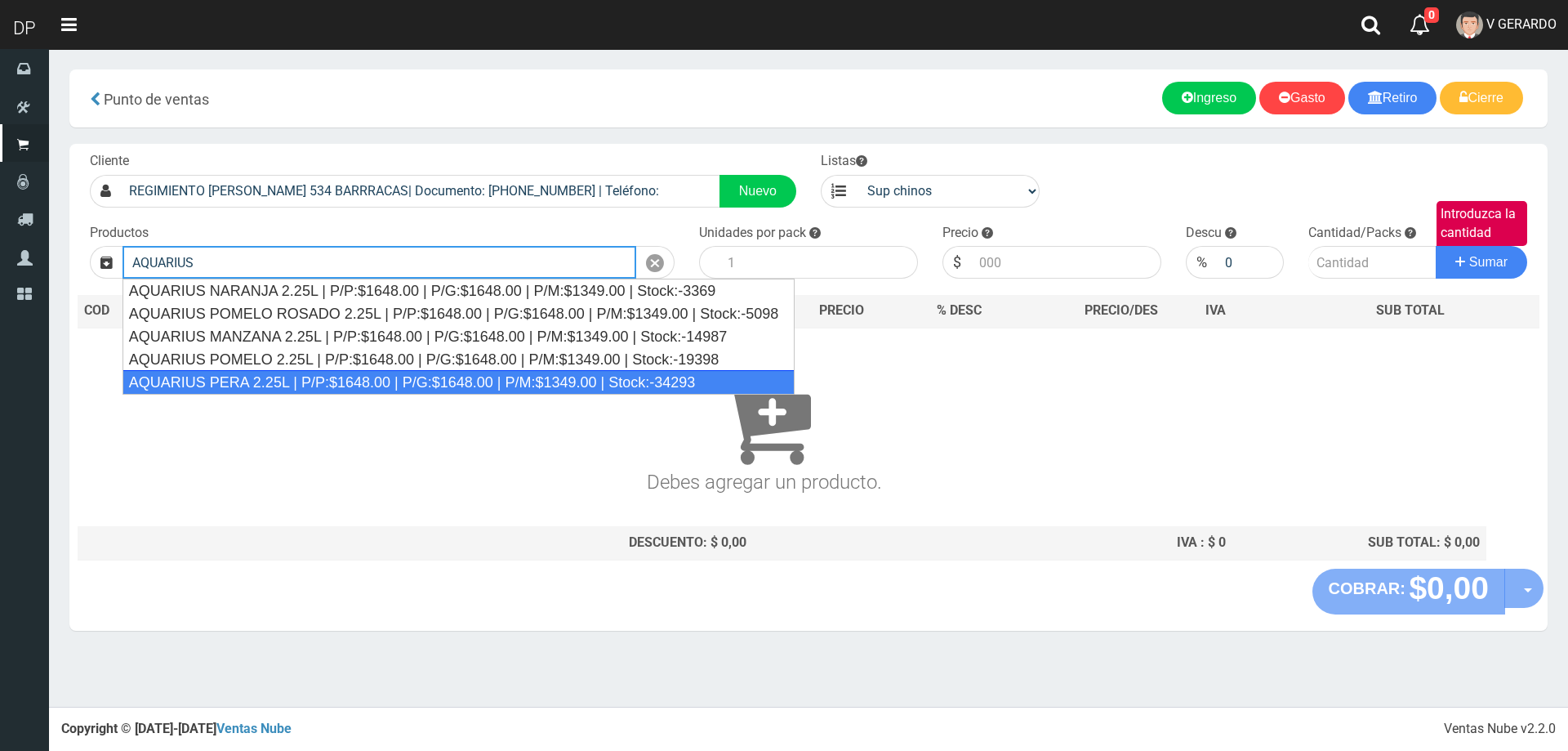
click at [328, 378] on div "AQUARIUS PERA 2.25L | P/P:$1648.00 | P/G:$1648.00 | P/M:$1349.00 | Stock:-34293" at bounding box center [459, 382] width 673 height 24
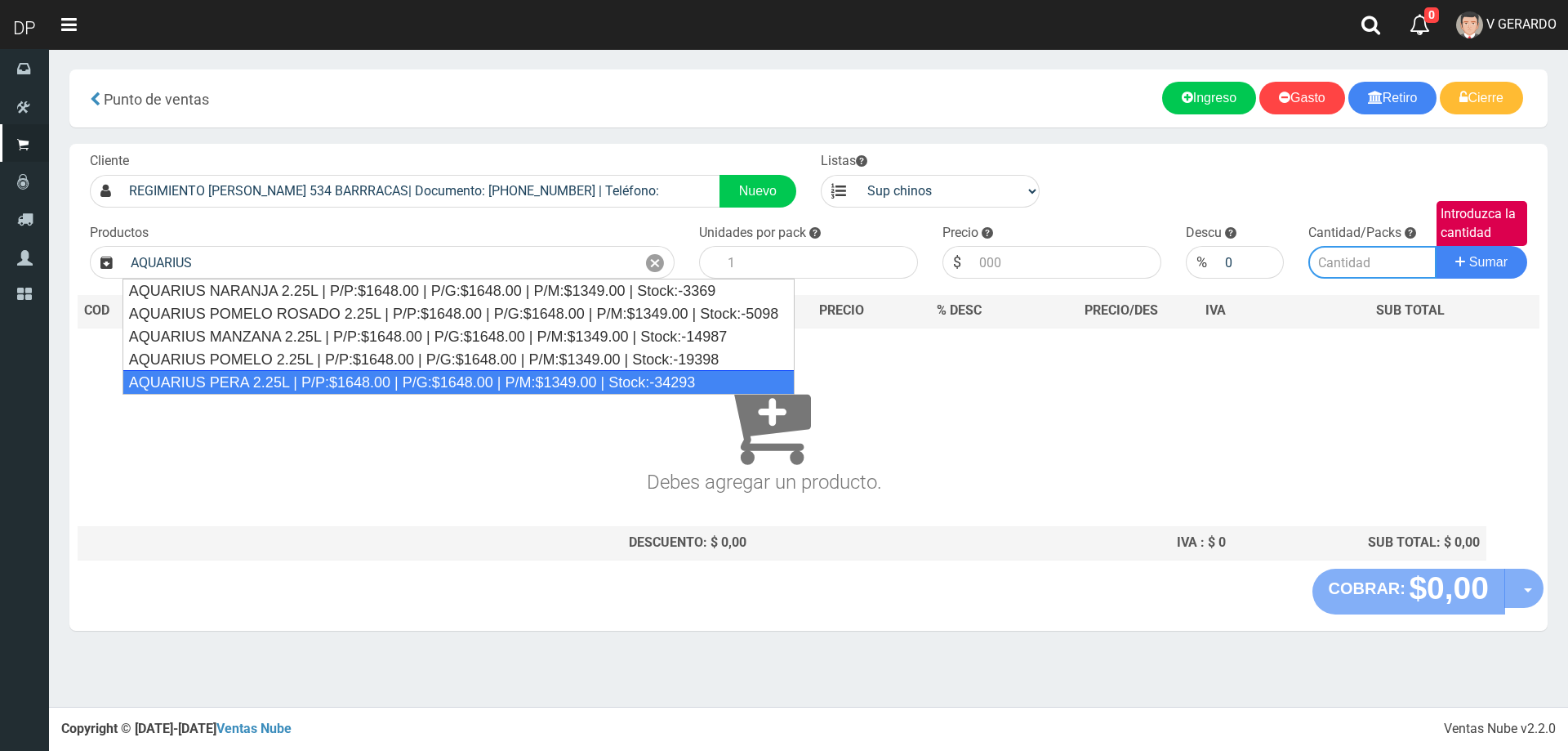
type input "AQUARIUS PERA 2.25L | P/P:$1648.00 | P/G:$1648.00 | P/M:$1349.00 | Stock:-34293"
type input "6"
type input "1648.00"
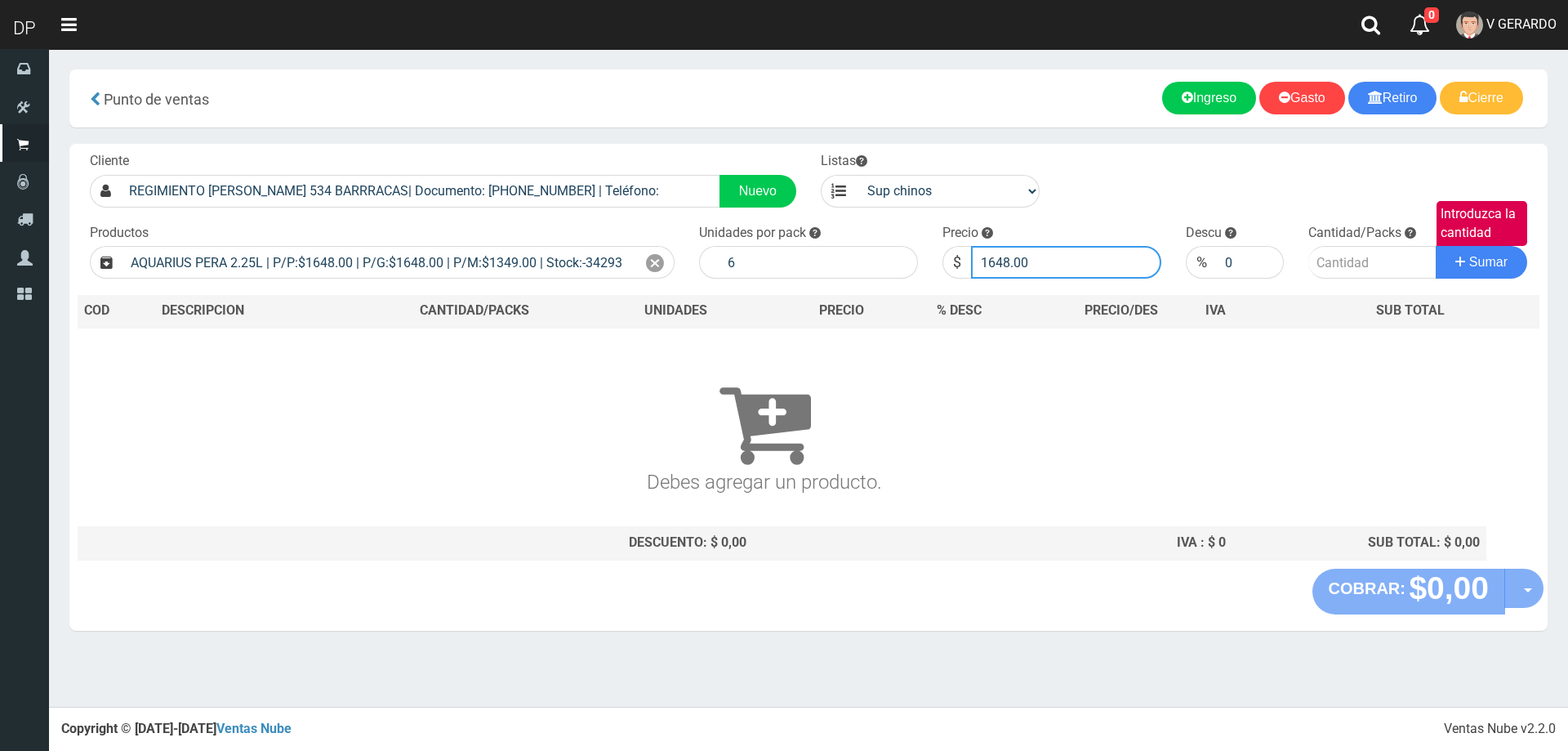
click at [1027, 254] on input "1648.00" at bounding box center [1065, 262] width 190 height 33
type input "1598"
type input "1598.00"
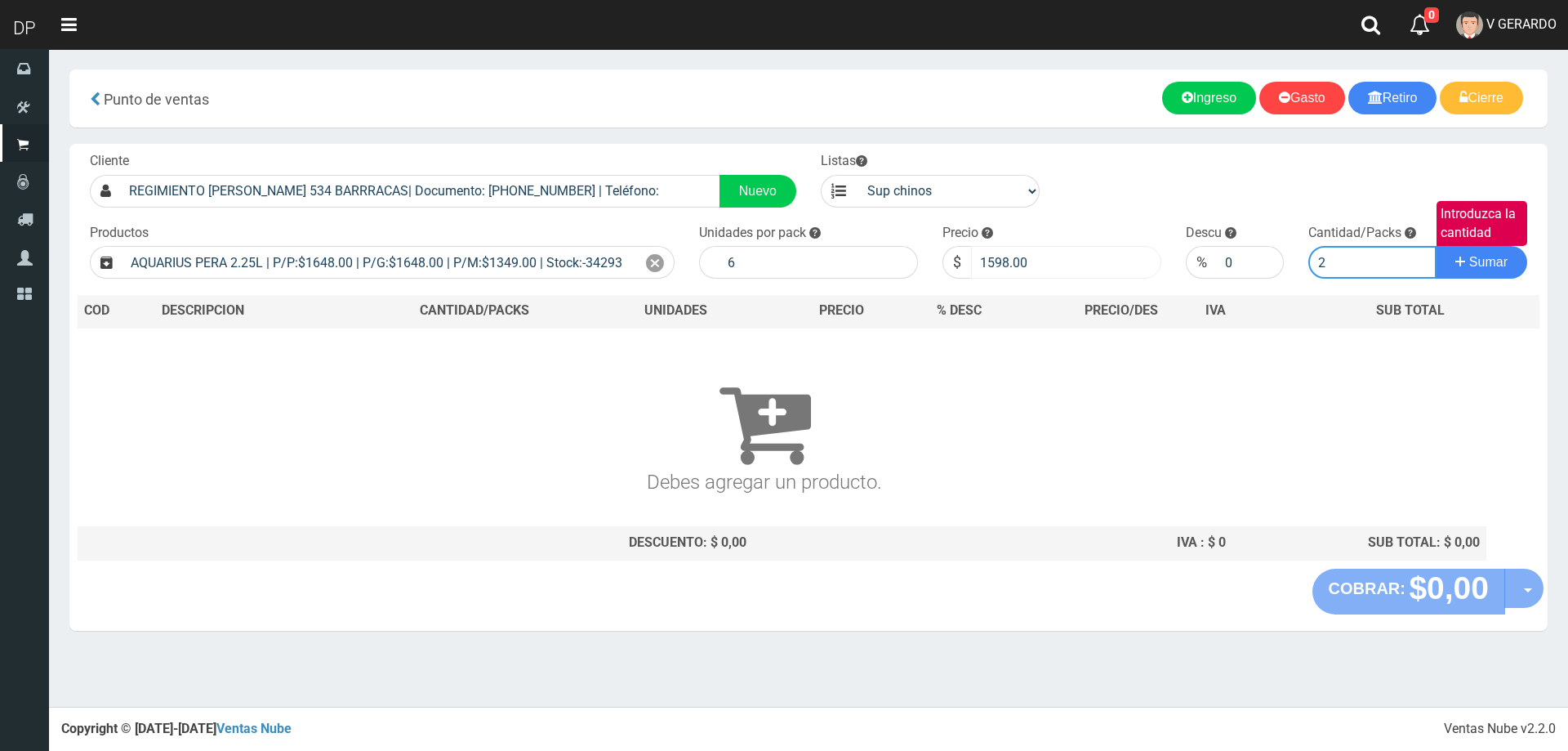
type input "2"
click at [1436, 246] on button "Sumar" at bounding box center [1482, 262] width 91 height 33
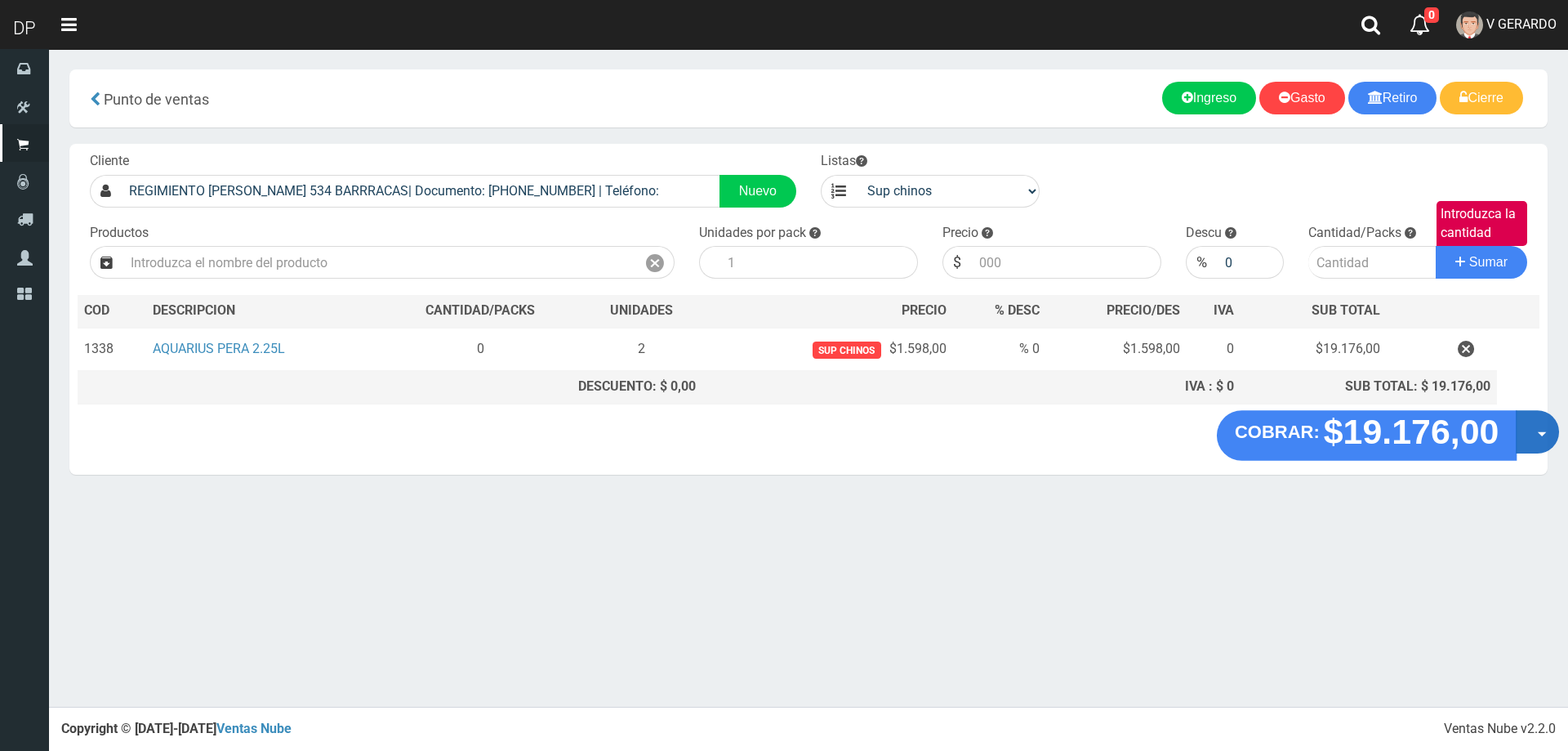
click at [1543, 430] on button "Opciones" at bounding box center [1537, 431] width 44 height 44
click at [1533, 441] on link "Hacer Devolucion" at bounding box center [1484, 437] width 146 height 37
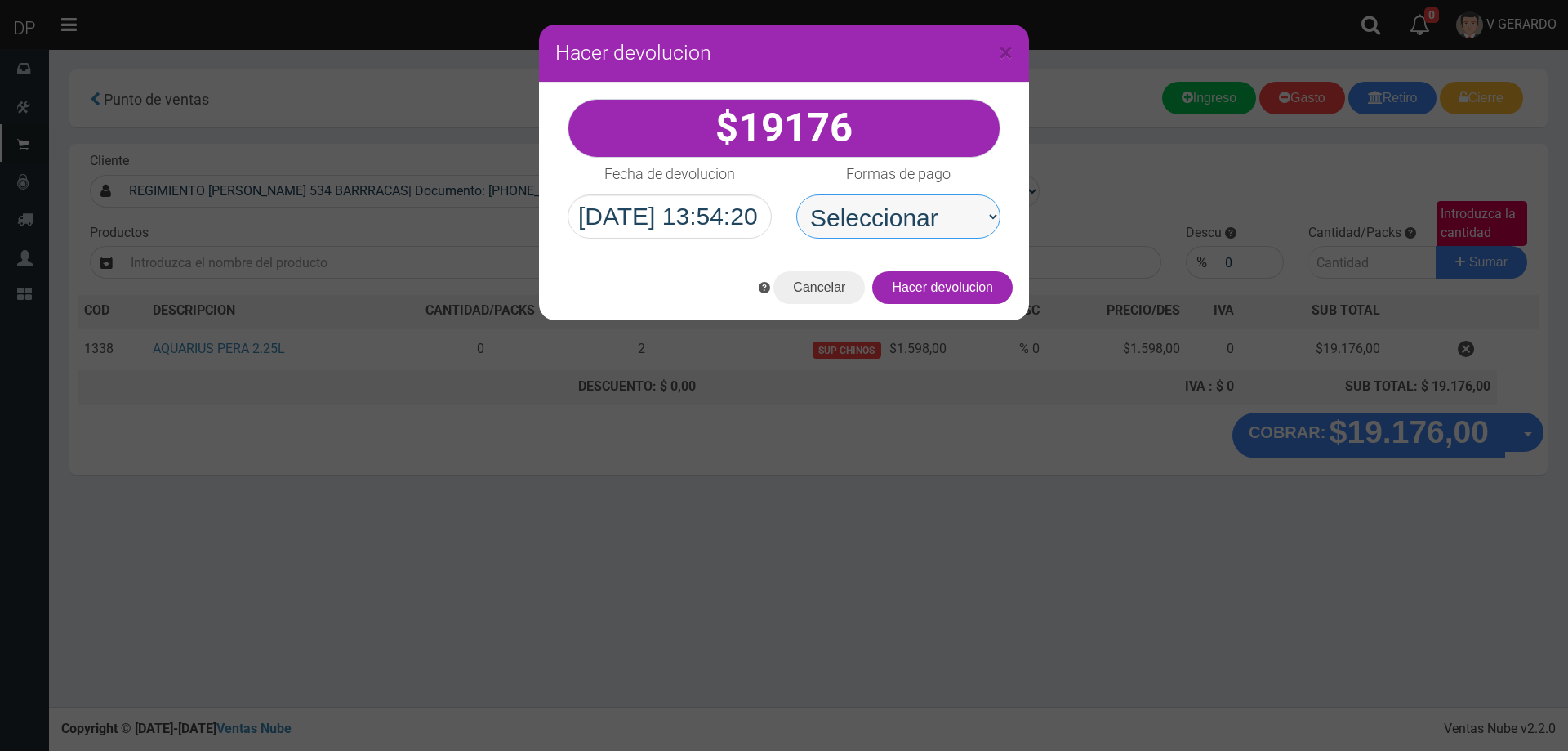
drag, startPoint x: 909, startPoint y: 213, endPoint x: 915, endPoint y: 238, distance: 25.7
click at [910, 216] on select "Seleccionar Efectivo Tarjeta de Crédito Depósito Débito" at bounding box center [898, 216] width 204 height 44
select select "Efectivo"
click at [796, 194] on select "Seleccionar Efectivo Tarjeta de Crédito Depósito Débito" at bounding box center [898, 216] width 204 height 44
click at [944, 289] on button "Hacer devolucion" at bounding box center [942, 287] width 140 height 33
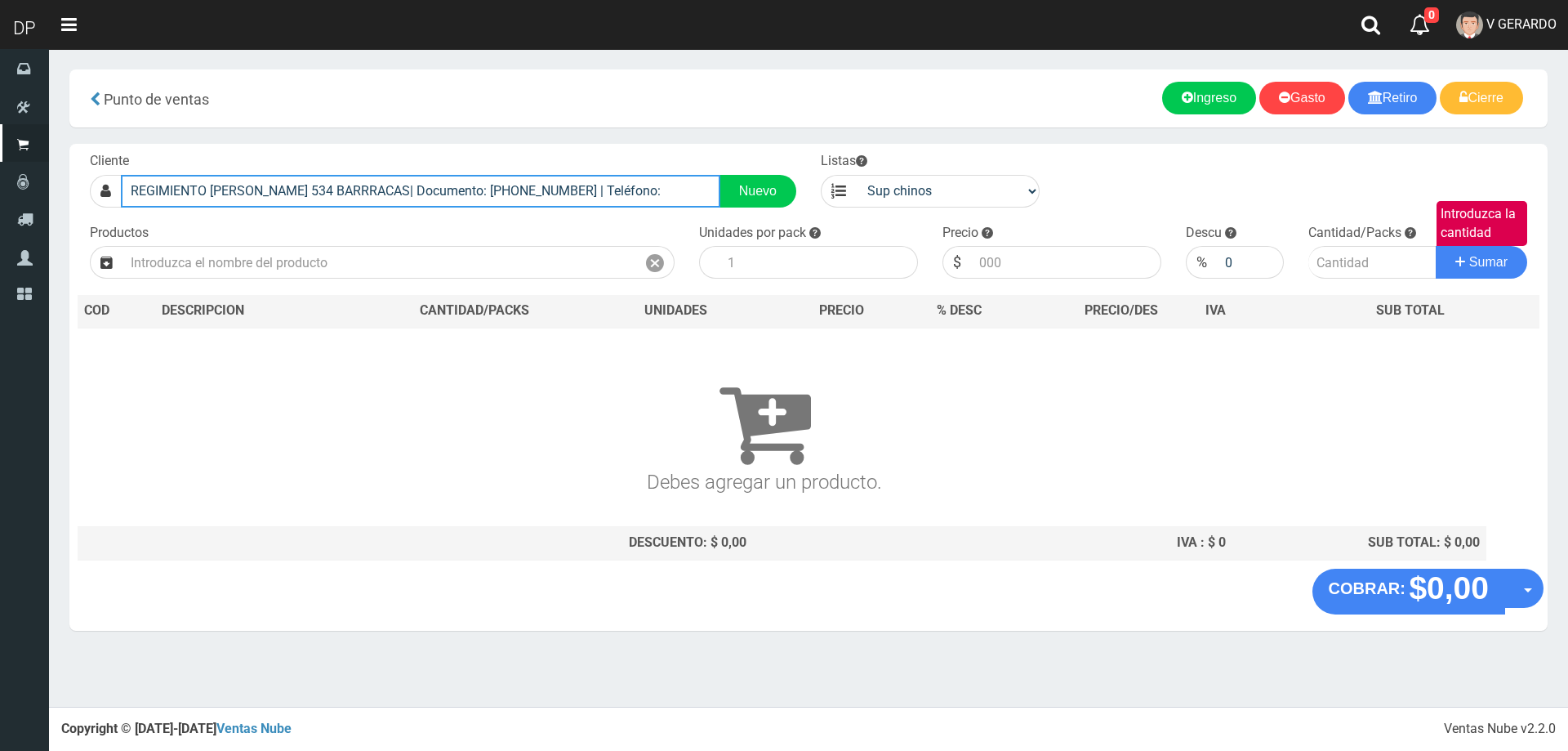
click at [416, 201] on input "REGIMIENTO DE PATRICIOS 534 BARRRACAS| Documento: 53444444444444444 | Teléfono:" at bounding box center [420, 191] width 599 height 33
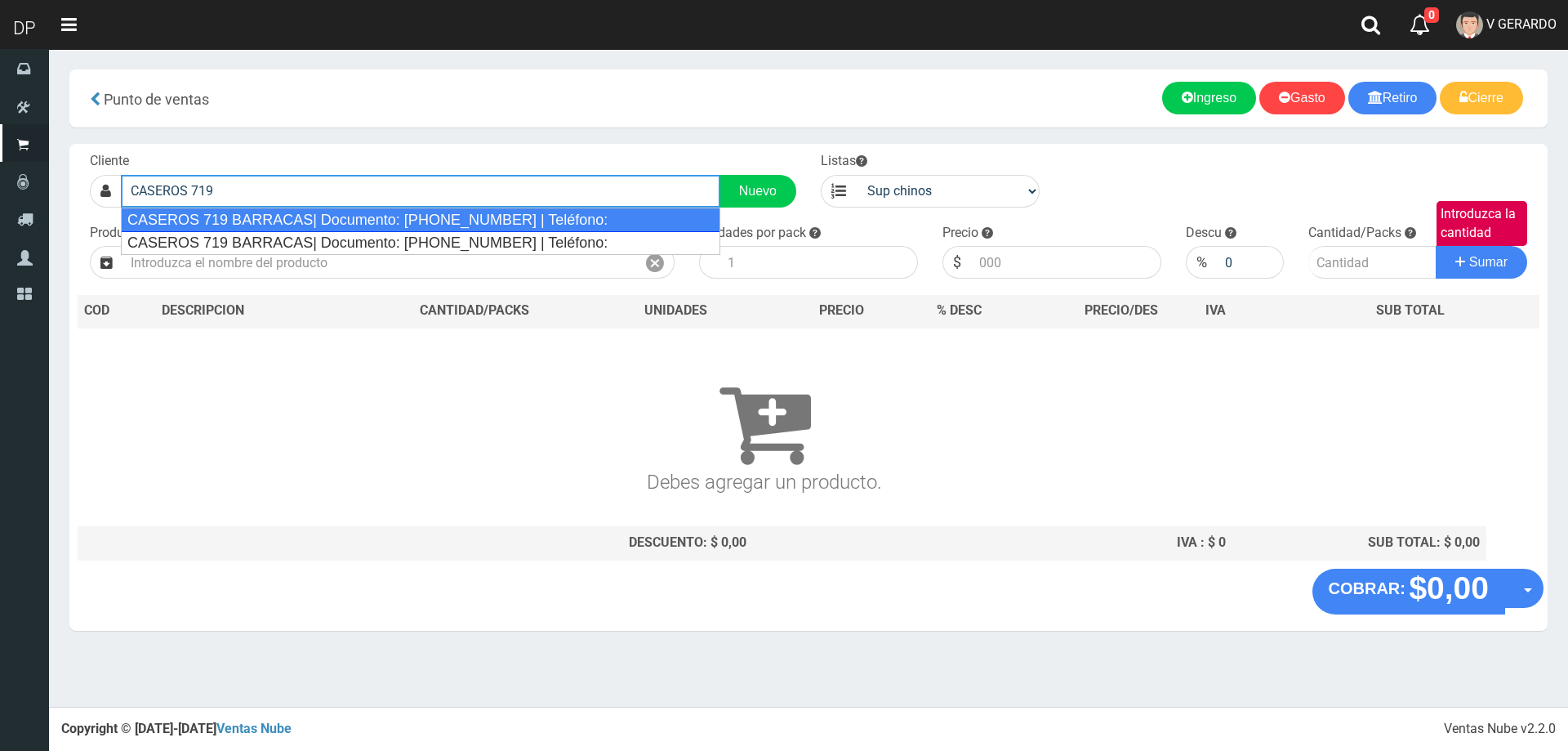
click at [378, 220] on div "CASEROS 719 BARRACAS| Documento: 1548955866 | Teléfono:" at bounding box center [420, 219] width 599 height 24
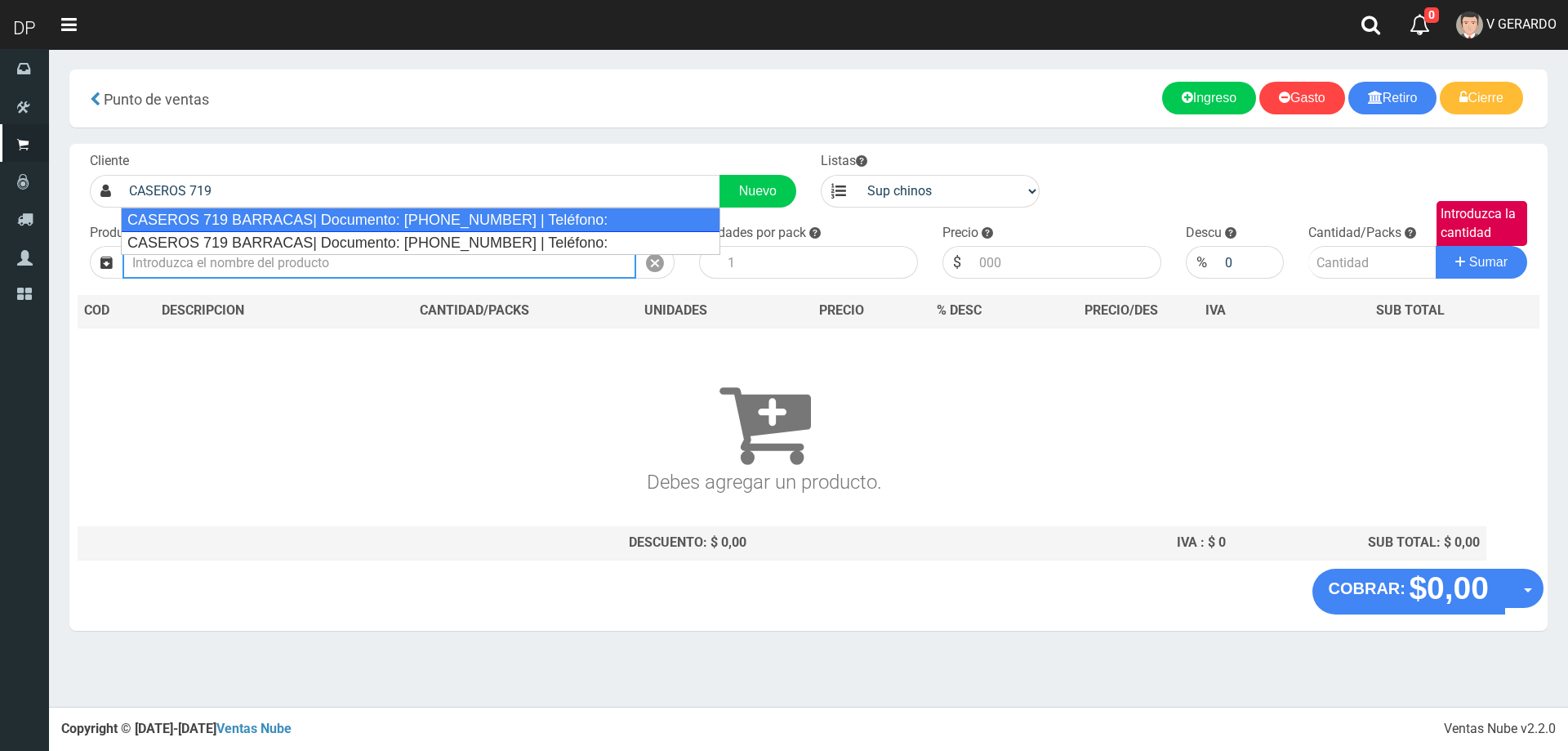
type input "CASEROS 719 BARRACAS| Documento: 1548955866 | Teléfono:"
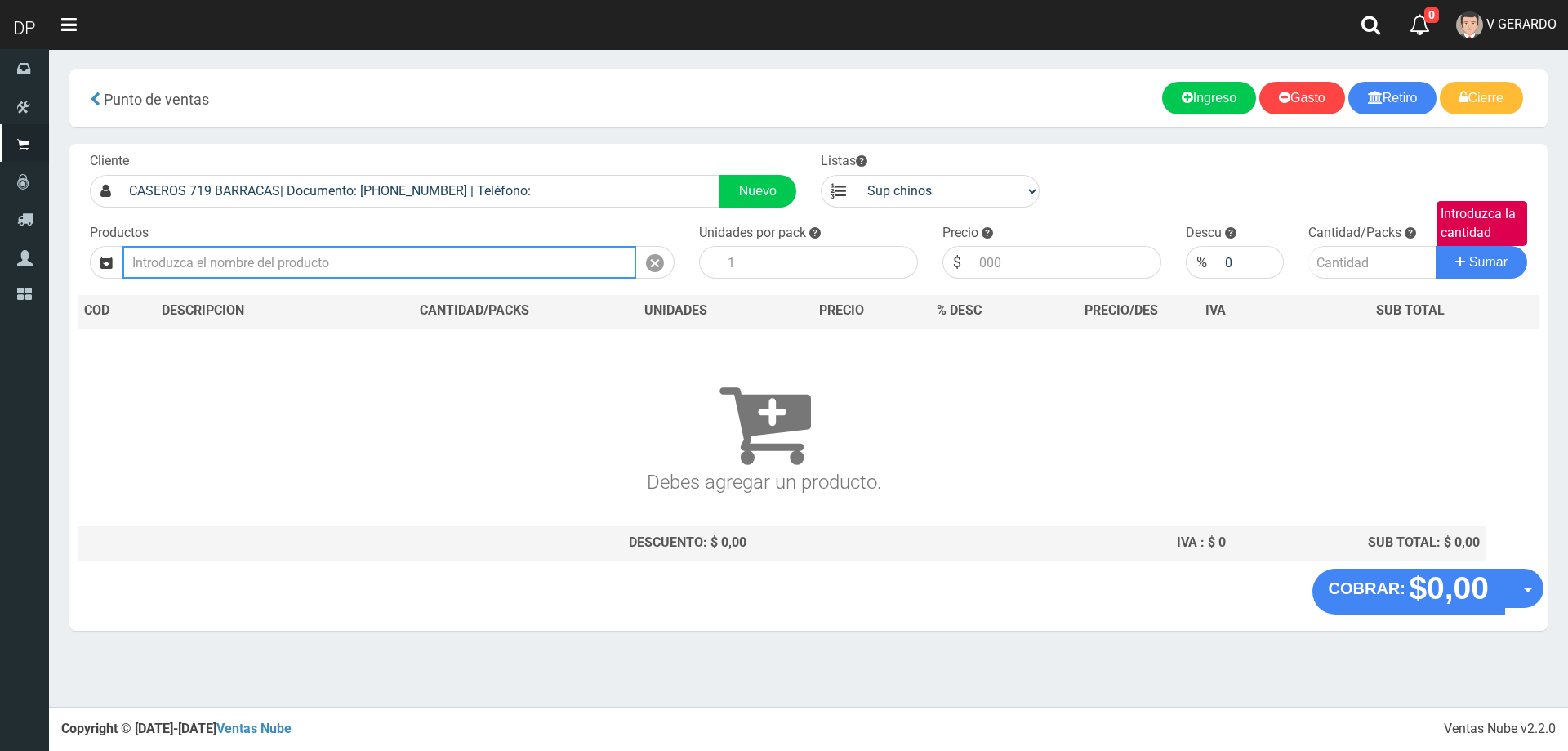
click at [535, 266] on input "text" at bounding box center [379, 262] width 514 height 33
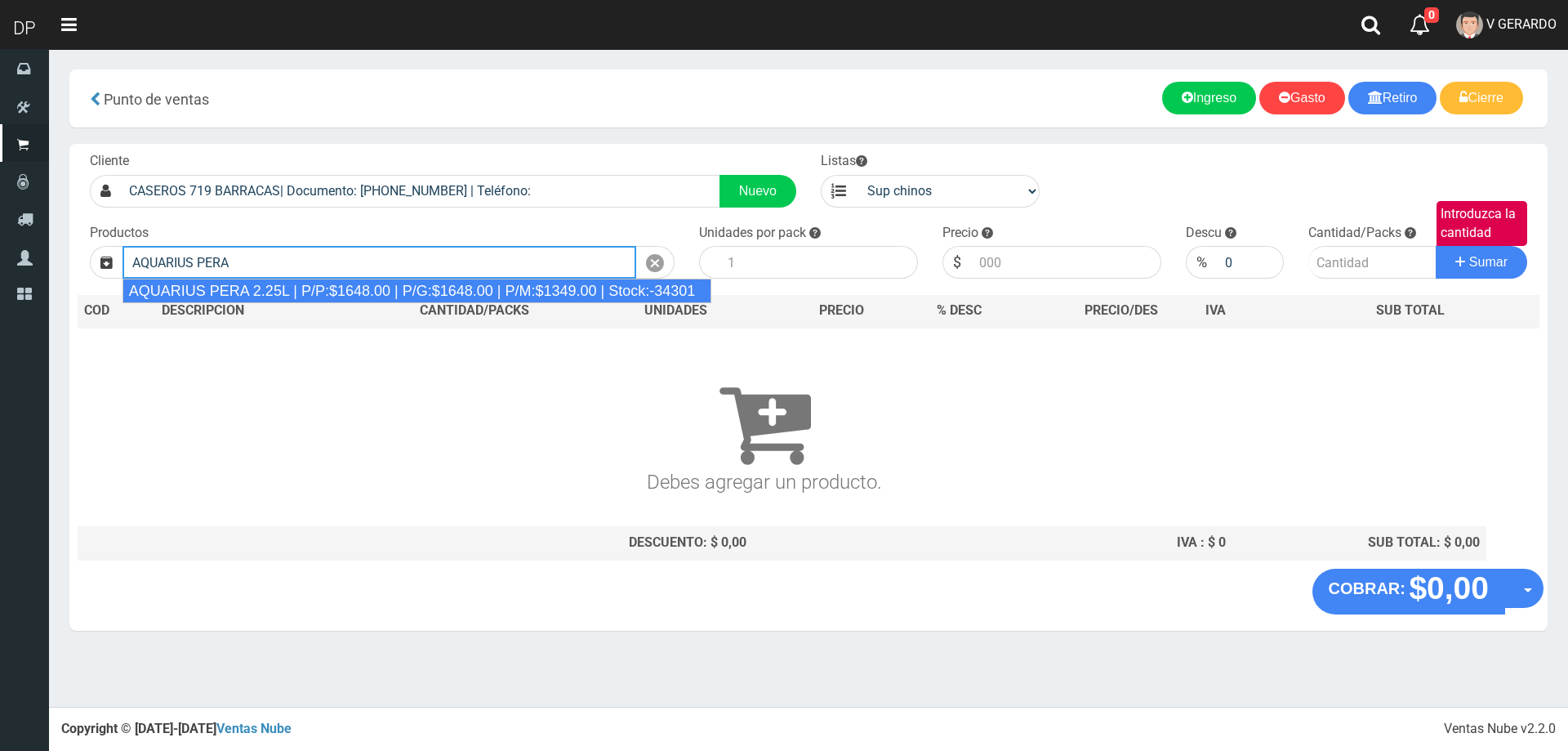
click at [351, 293] on div "AQUARIUS PERA 2.25L | P/P:$1648.00 | P/G:$1648.00 | P/M:$1349.00 | Stock:-34301" at bounding box center [417, 291] width 590 height 24
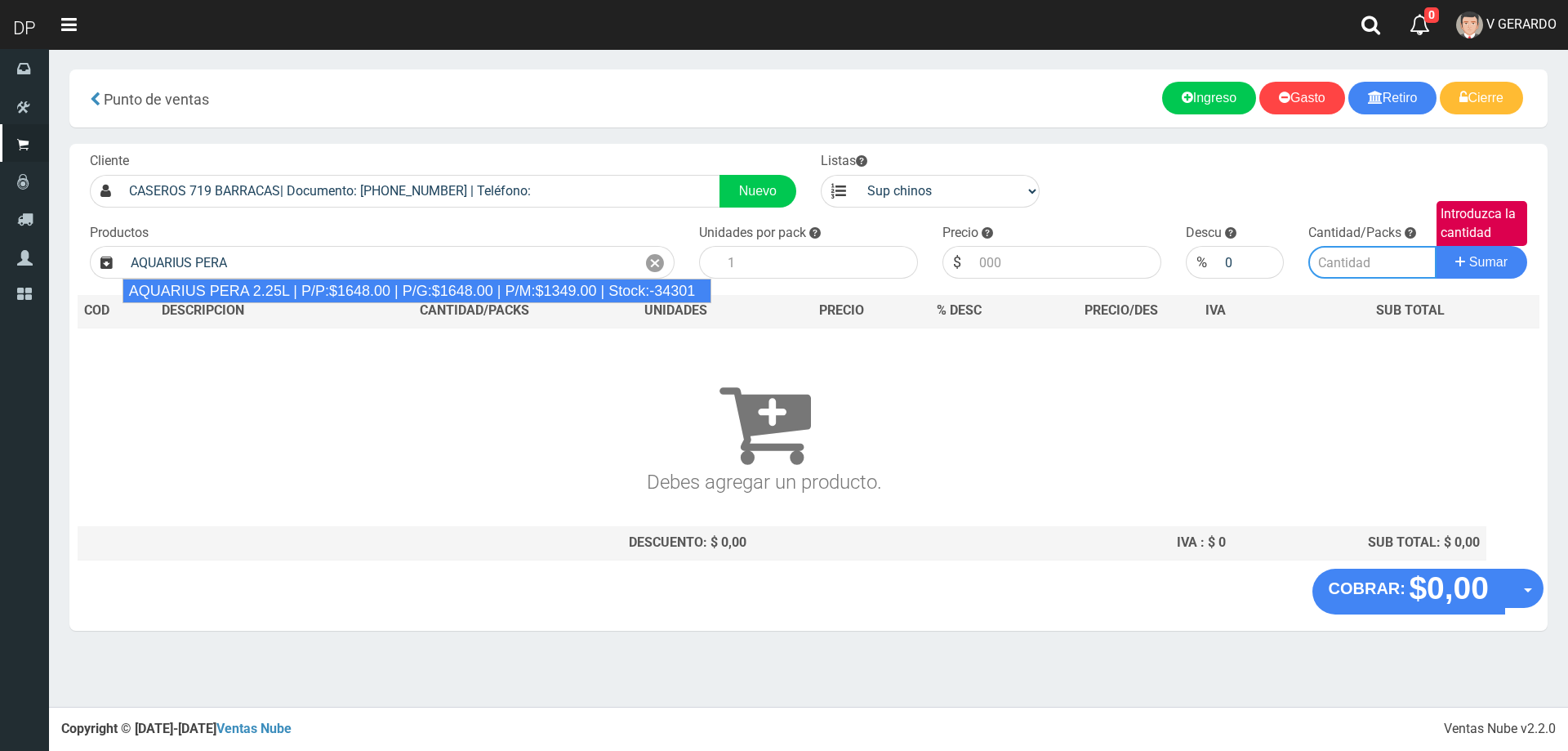
type input "AQUARIUS PERA 2.25L | P/P:$1648.00 | P/G:$1648.00 | P/M:$1349.00 | Stock:-34301"
type input "6"
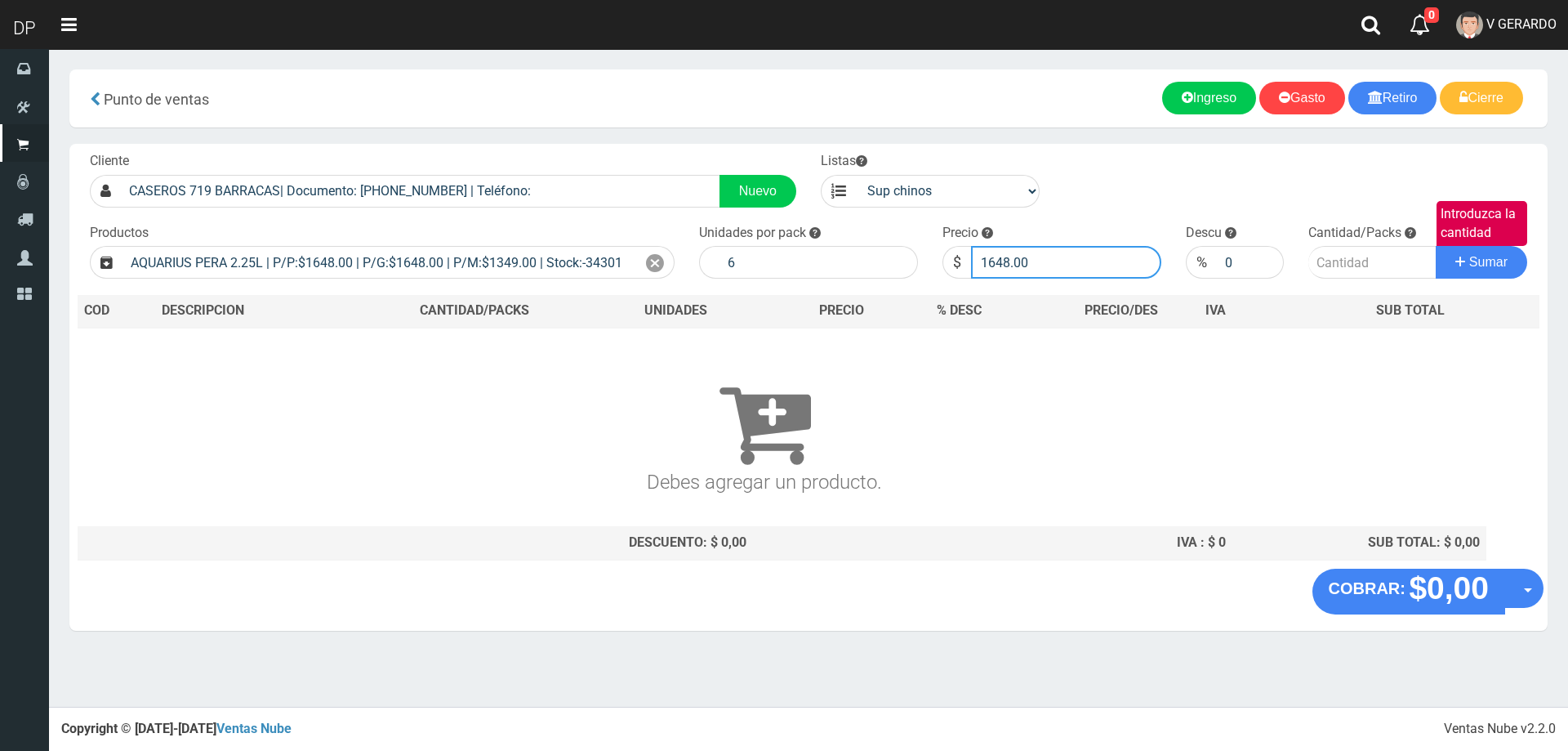
click at [999, 260] on input "1648.00" at bounding box center [1065, 262] width 190 height 33
type input "1598"
type input "1598.00"
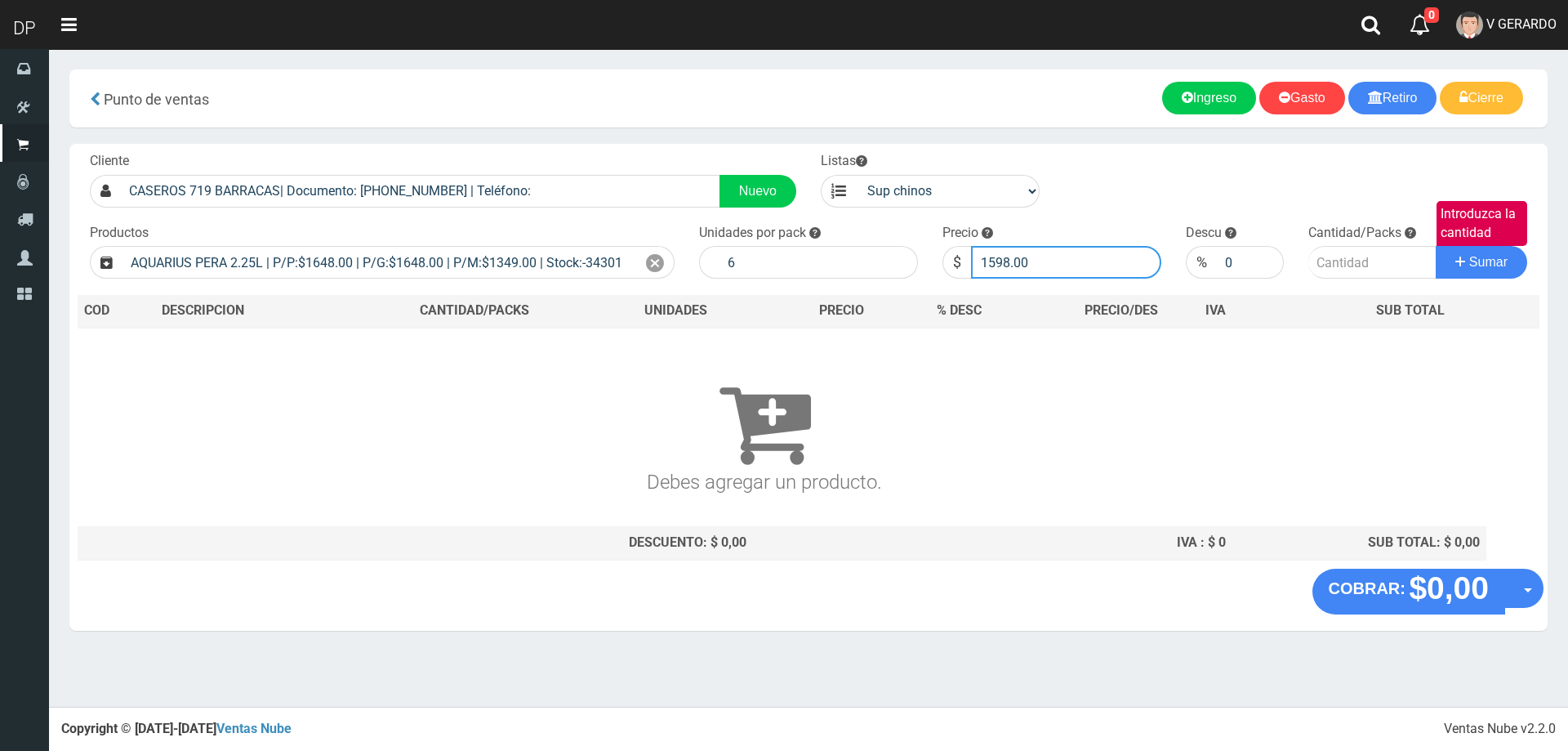
click at [1436, 246] on button "Sumar" at bounding box center [1482, 262] width 91 height 33
type input "1"
click at [1436, 246] on button "Sumar" at bounding box center [1482, 262] width 91 height 33
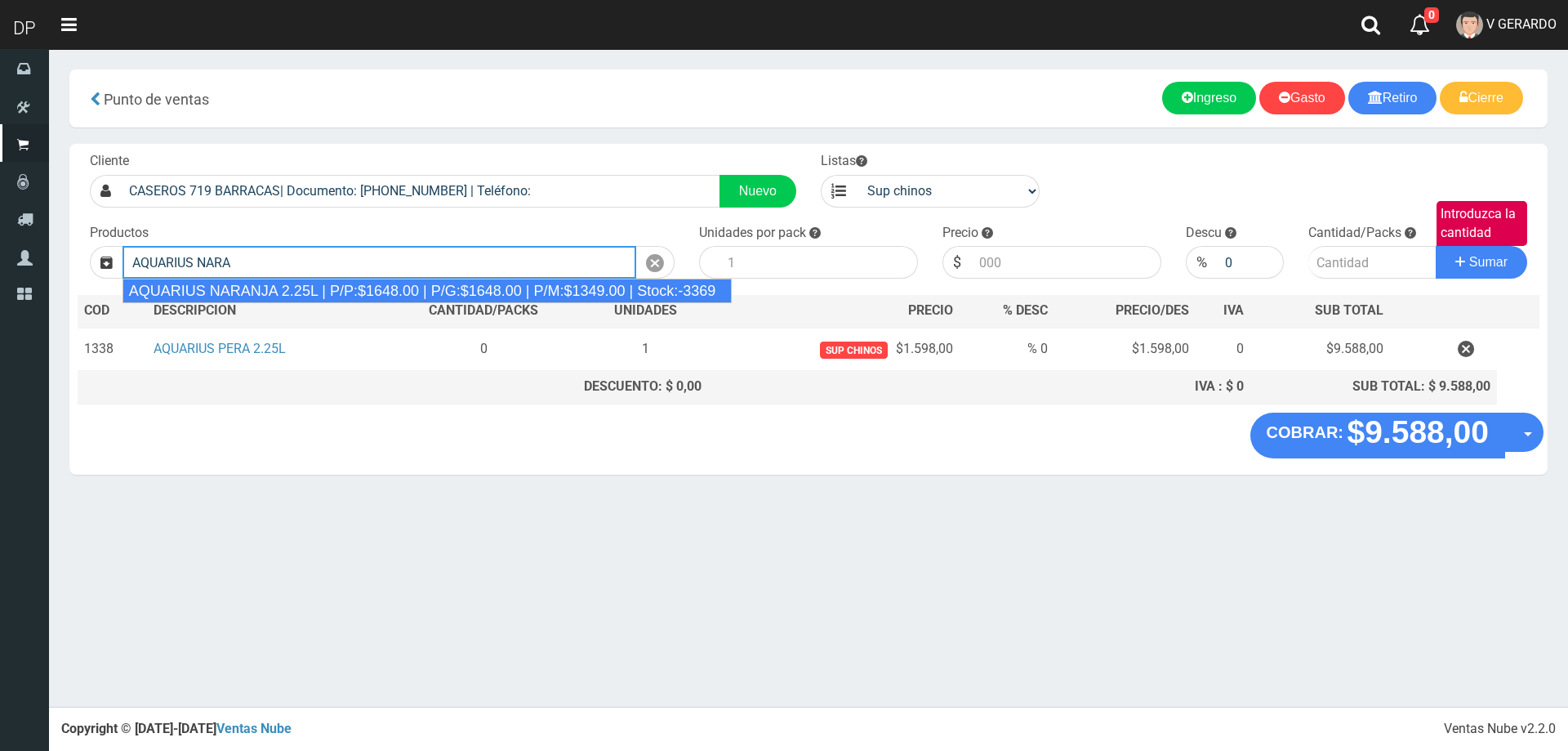
click at [272, 291] on div "AQUARIUS NARANJA 2.25L | P/P:$1648.00 | P/G:$1648.00 | P/M:$1349.00 | Stock:-33…" at bounding box center [427, 291] width 610 height 24
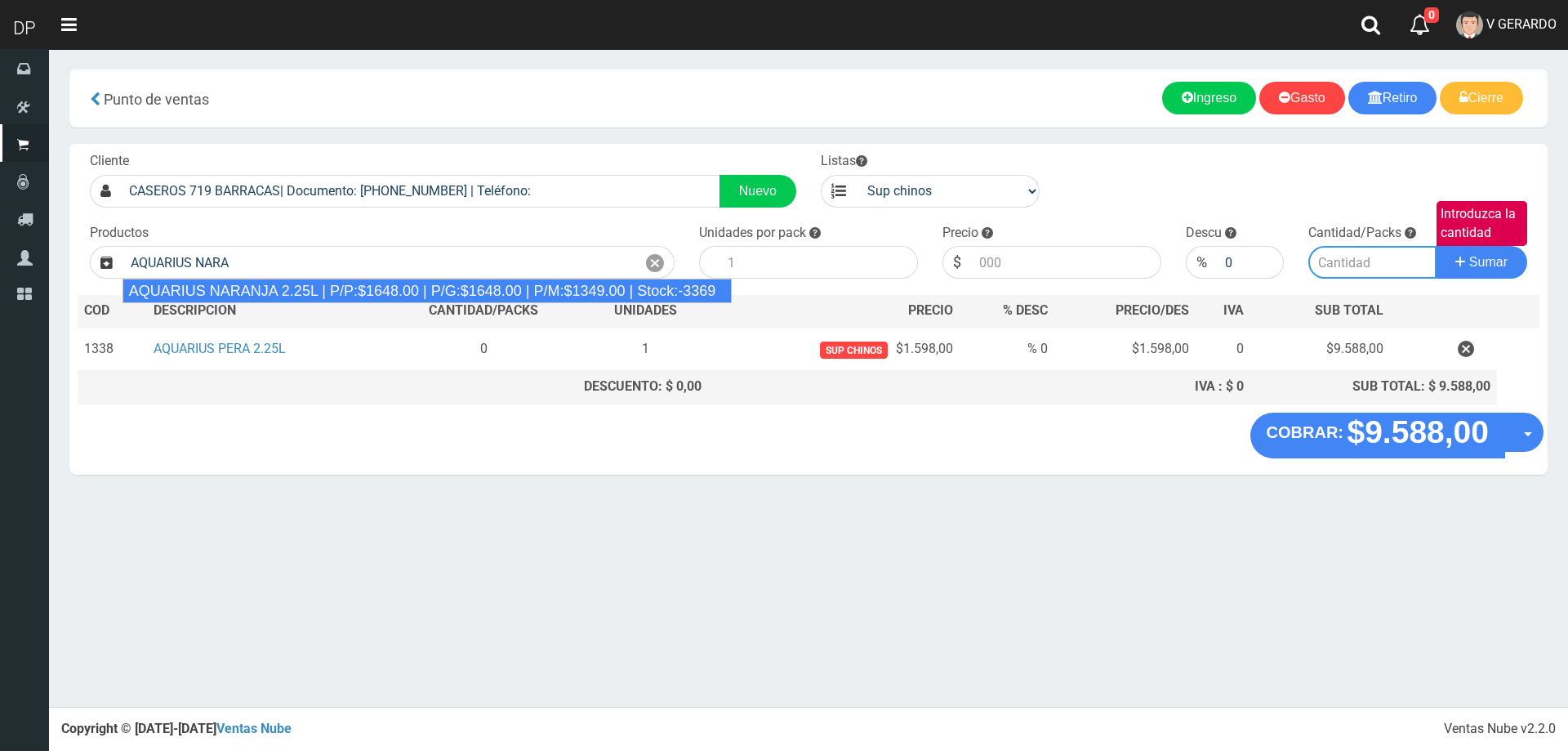
type input "AQUARIUS NARANJA 2.25L | P/P:$1648.00 | P/G:$1648.00 | P/M:$1349.00 | Stock:-33…"
type input "6"
type input "1648.00"
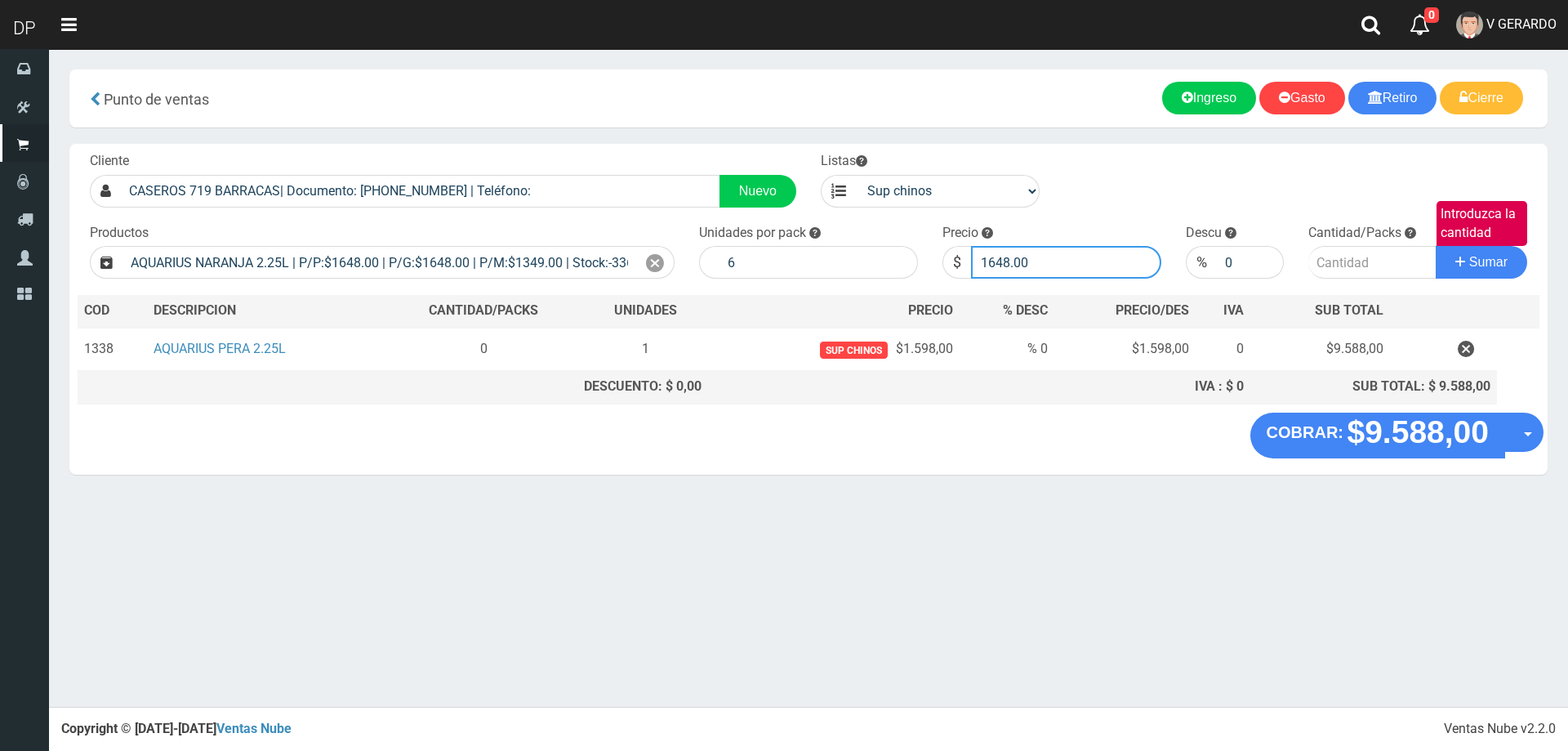
click at [1069, 274] on input "1648.00" at bounding box center [1065, 262] width 190 height 33
type input "1598"
type input "1598.00"
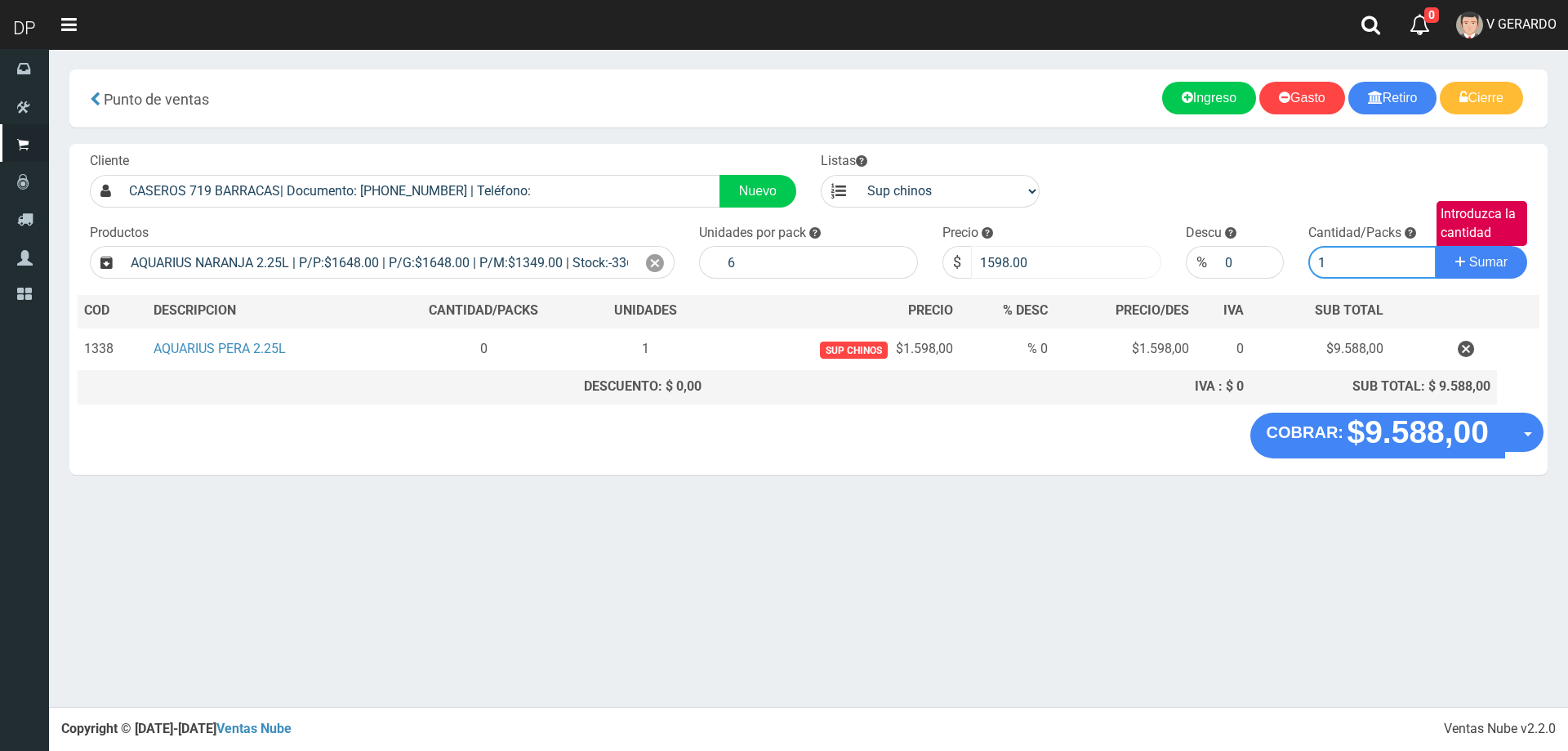
type input "1"
click at [1436, 246] on button "Sumar" at bounding box center [1482, 262] width 91 height 33
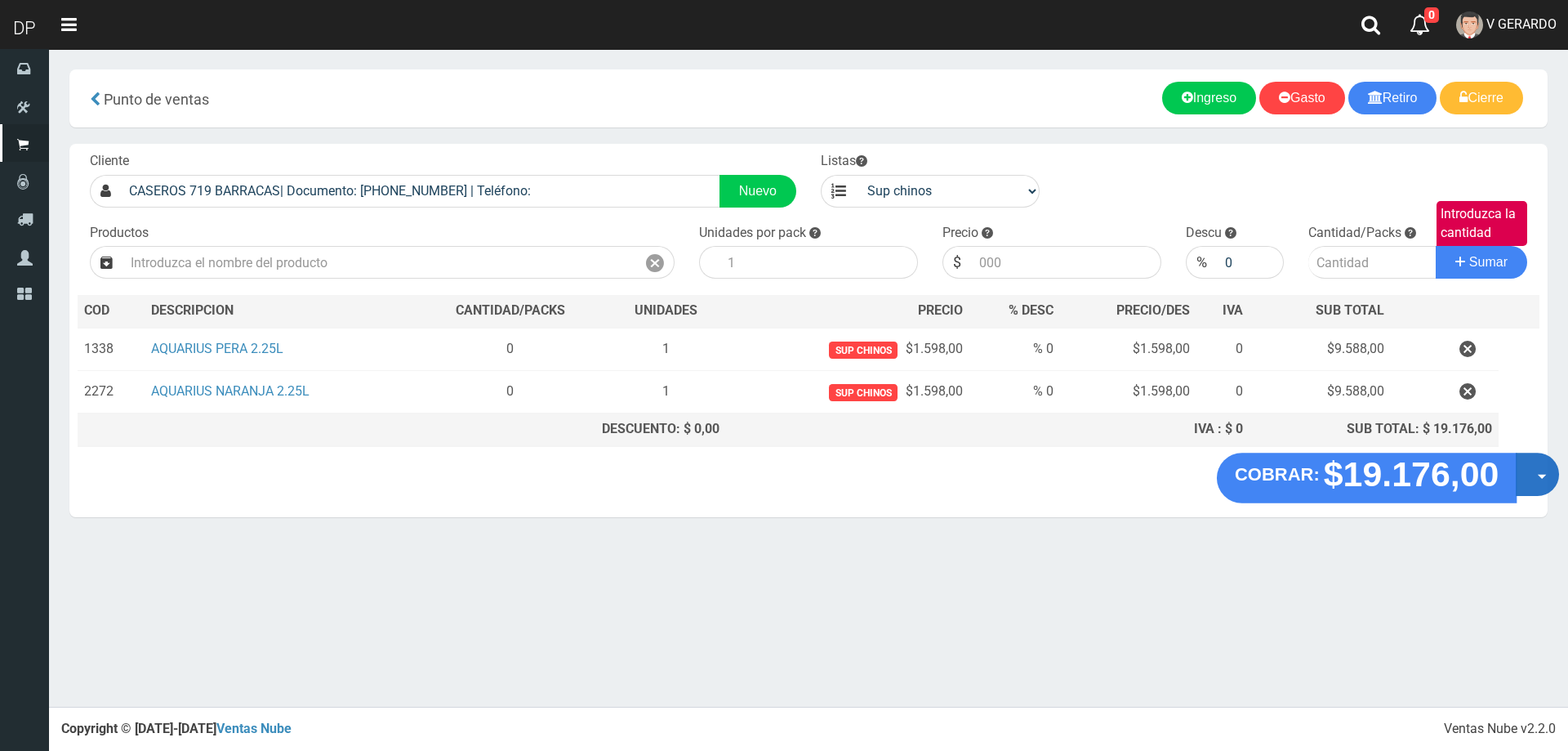
click at [1544, 470] on button "Opciones" at bounding box center [1537, 474] width 44 height 44
click at [1487, 480] on link "Hacer Devolucion" at bounding box center [1484, 480] width 146 height 37
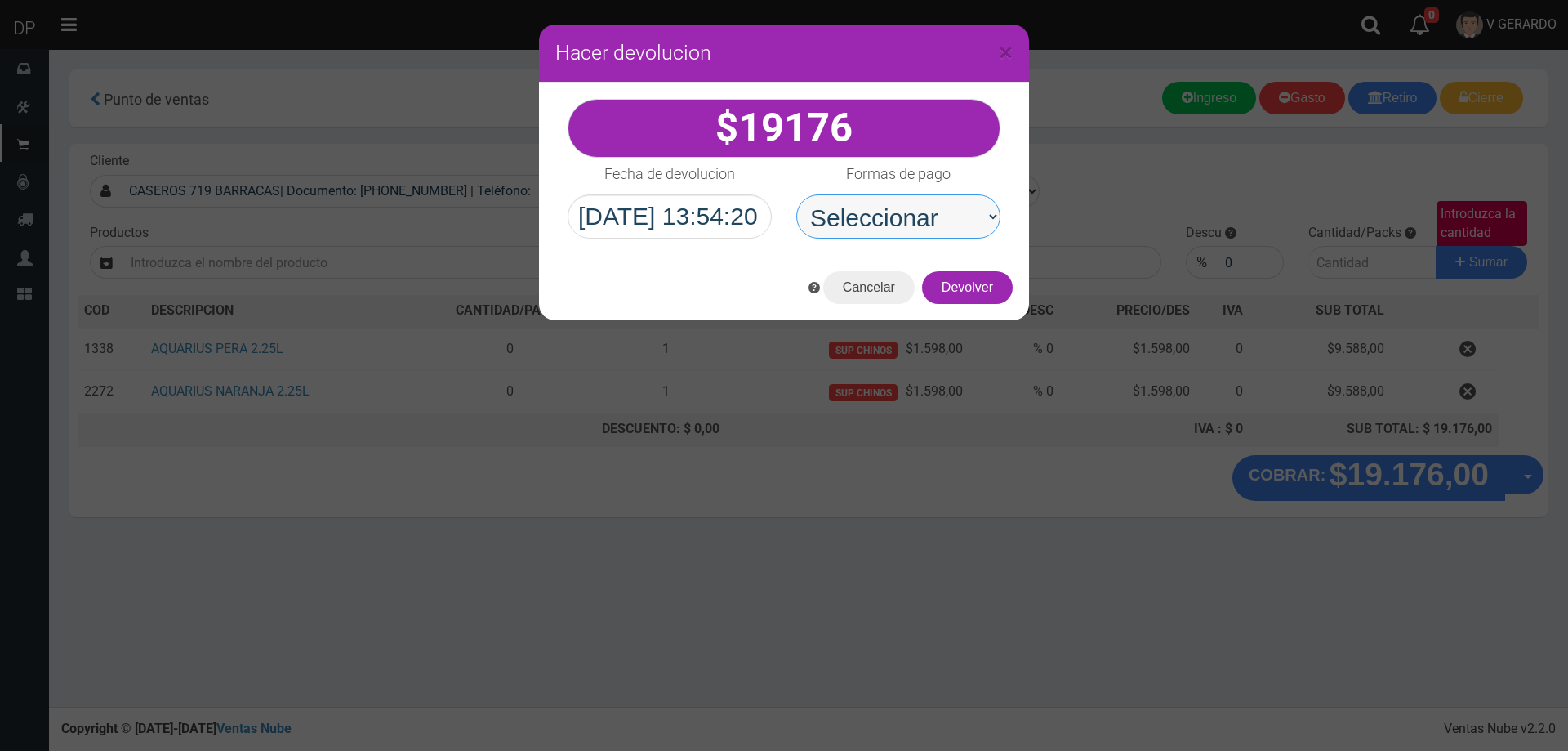
click at [929, 220] on select "Seleccionar Efectivo Tarjeta de Crédito Depósito Débito" at bounding box center [898, 216] width 204 height 44
select select "Efectivo"
click at [796, 194] on select "Seleccionar Efectivo Tarjeta de Crédito Depósito Débito" at bounding box center [898, 216] width 204 height 44
click at [956, 291] on button "Devolver" at bounding box center [968, 287] width 91 height 33
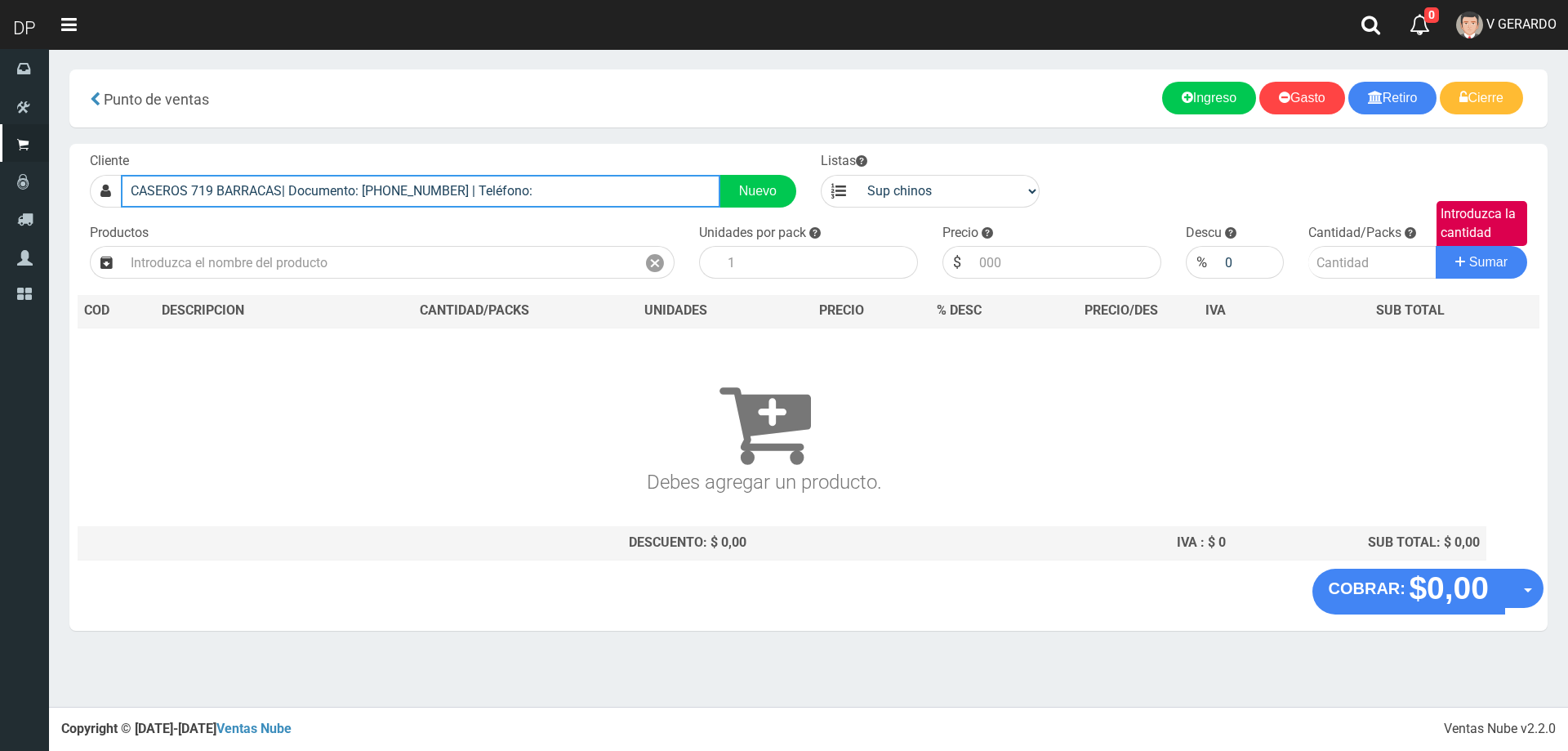
click at [274, 186] on input "CASEROS 719 BARRACAS| Documento: 1548955866 | Teléfono:" at bounding box center [420, 191] width 599 height 33
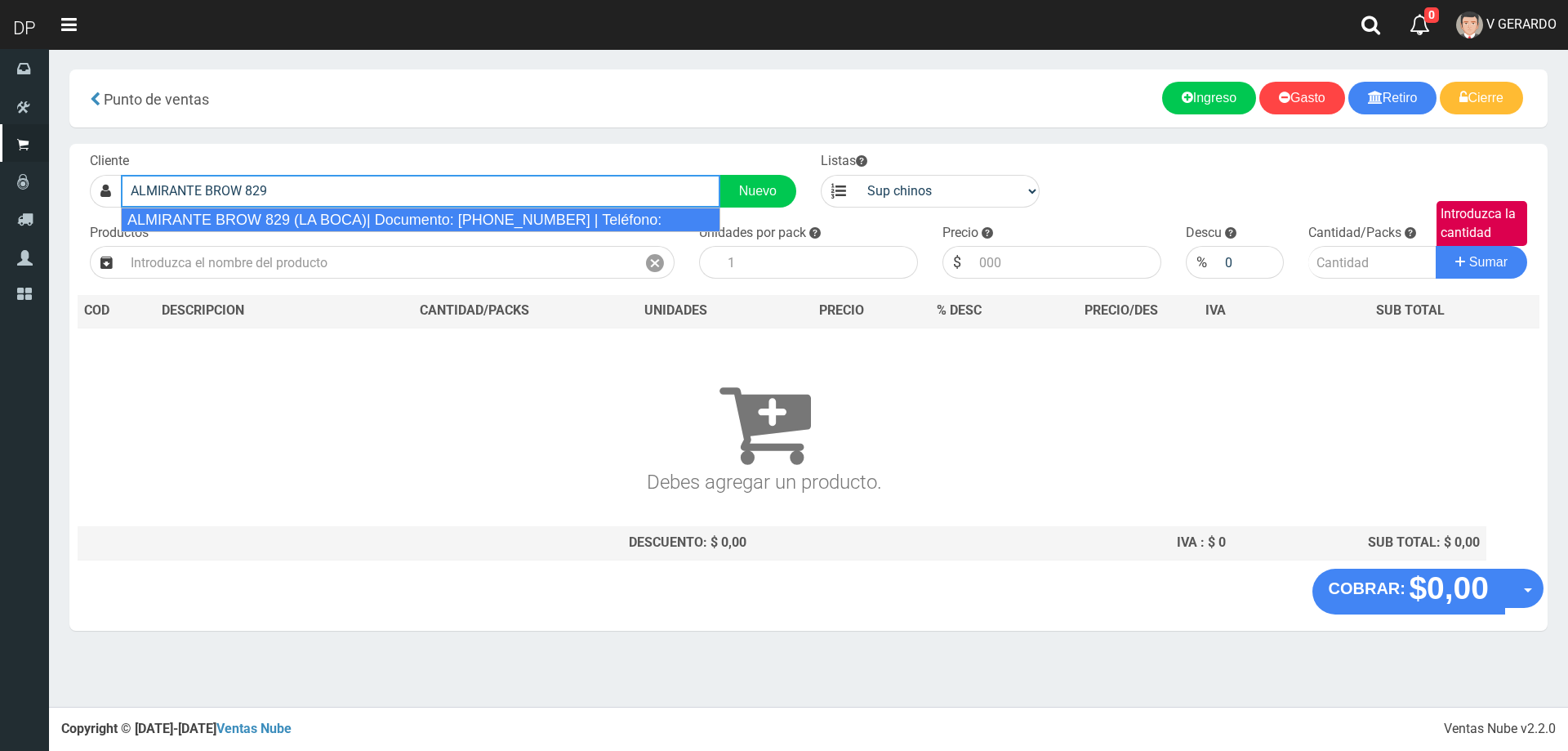
click at [294, 223] on div "ALMIRANTE BROW 829 (LA BOCA)| Documento: 329999999999 | Teléfono:" at bounding box center [420, 219] width 599 height 24
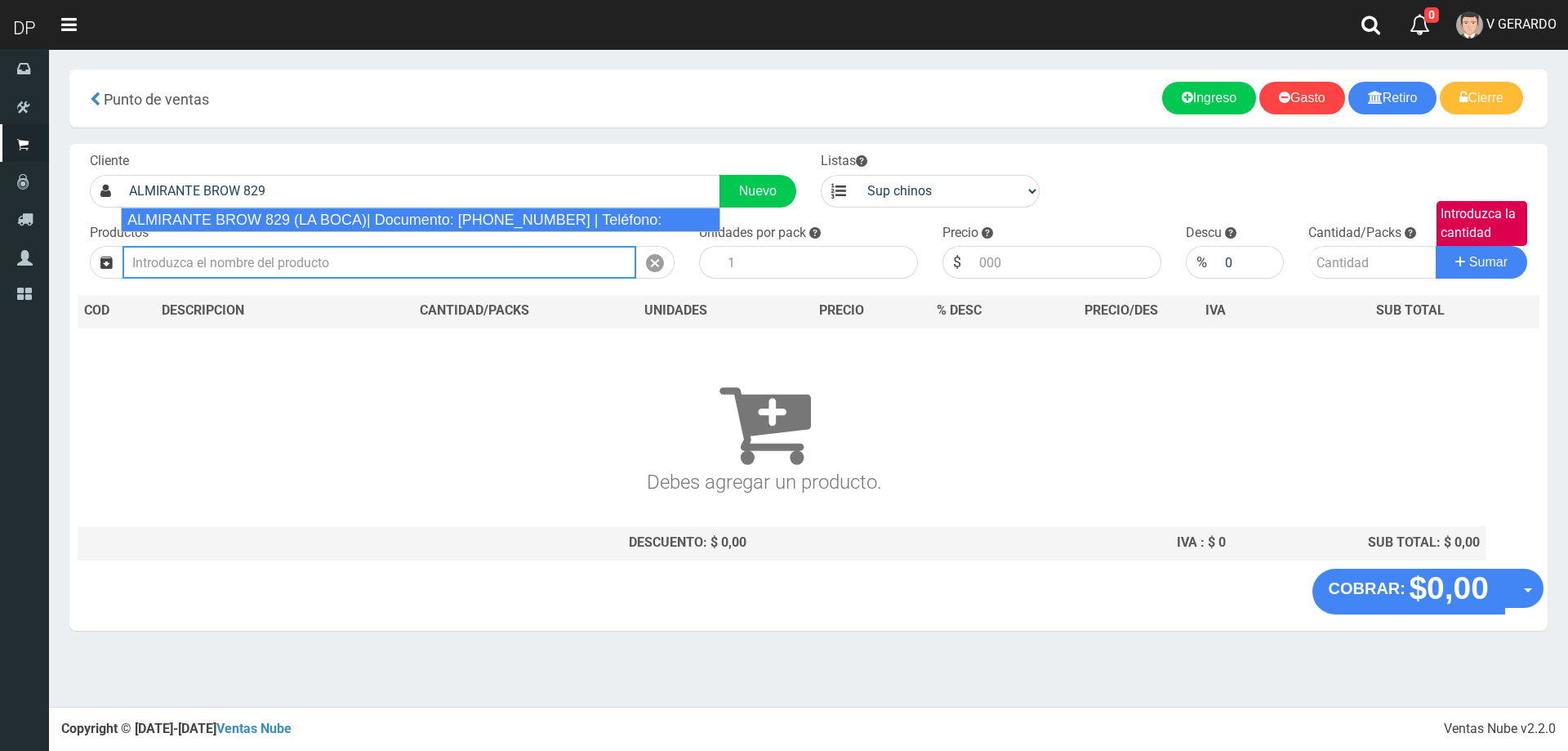
type input "ALMIRANTE BROW 829 (LA BOCA)| Documento: 329999999999 | Teléfono:"
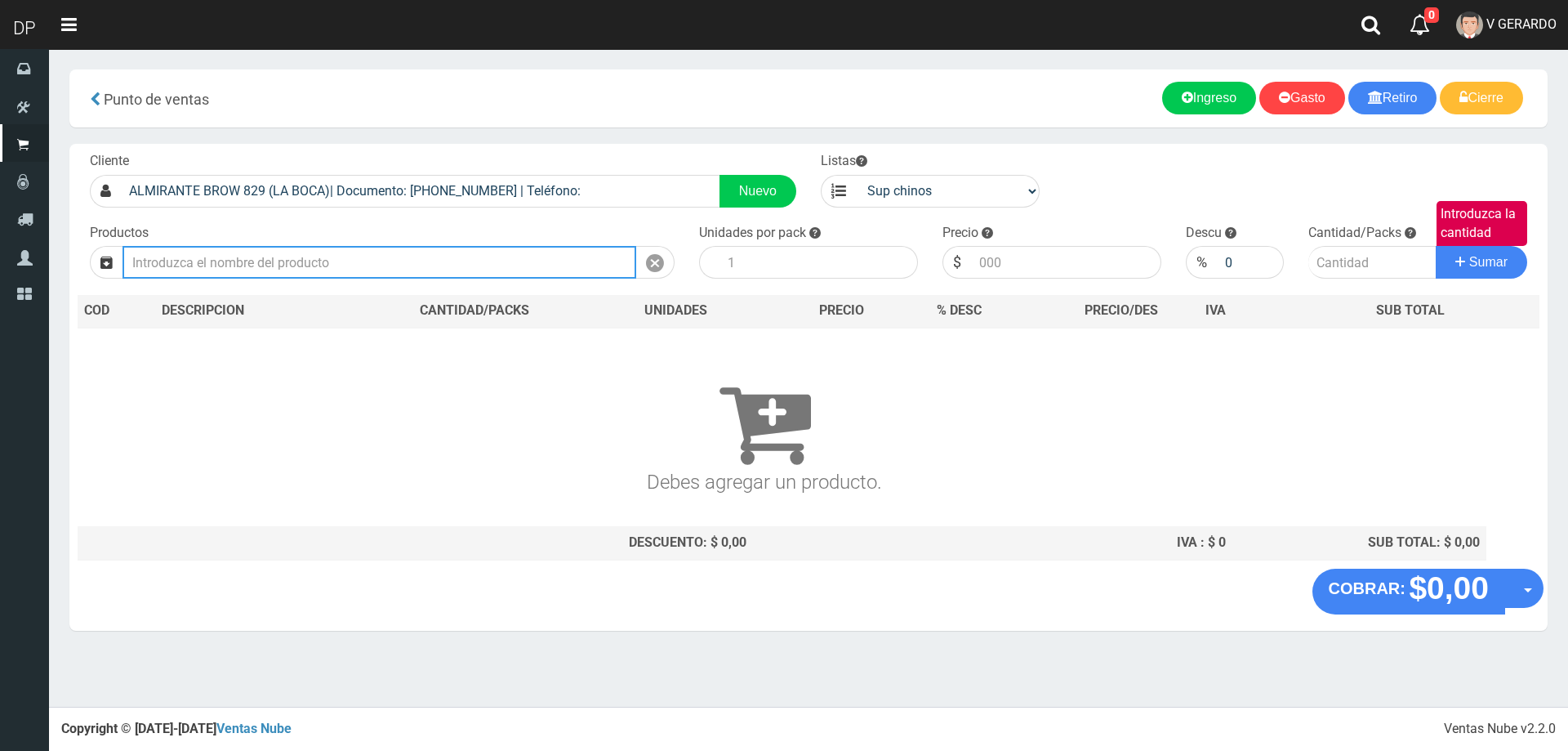
click at [319, 260] on input "text" at bounding box center [379, 262] width 514 height 33
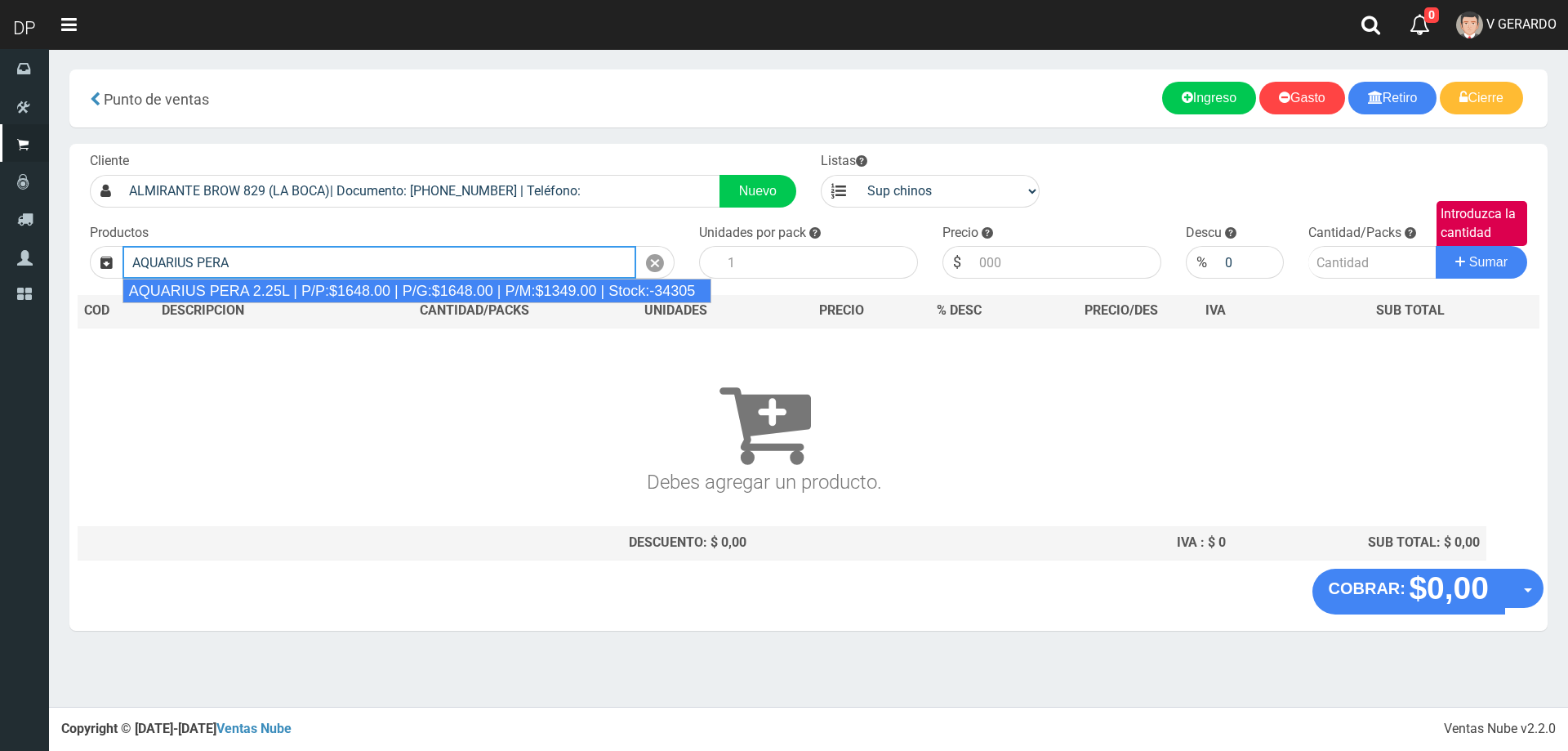
click at [313, 295] on div "AQUARIUS PERA 2.25L | P/P:$1648.00 | P/G:$1648.00 | P/M:$1349.00 | Stock:-34305" at bounding box center [417, 291] width 590 height 24
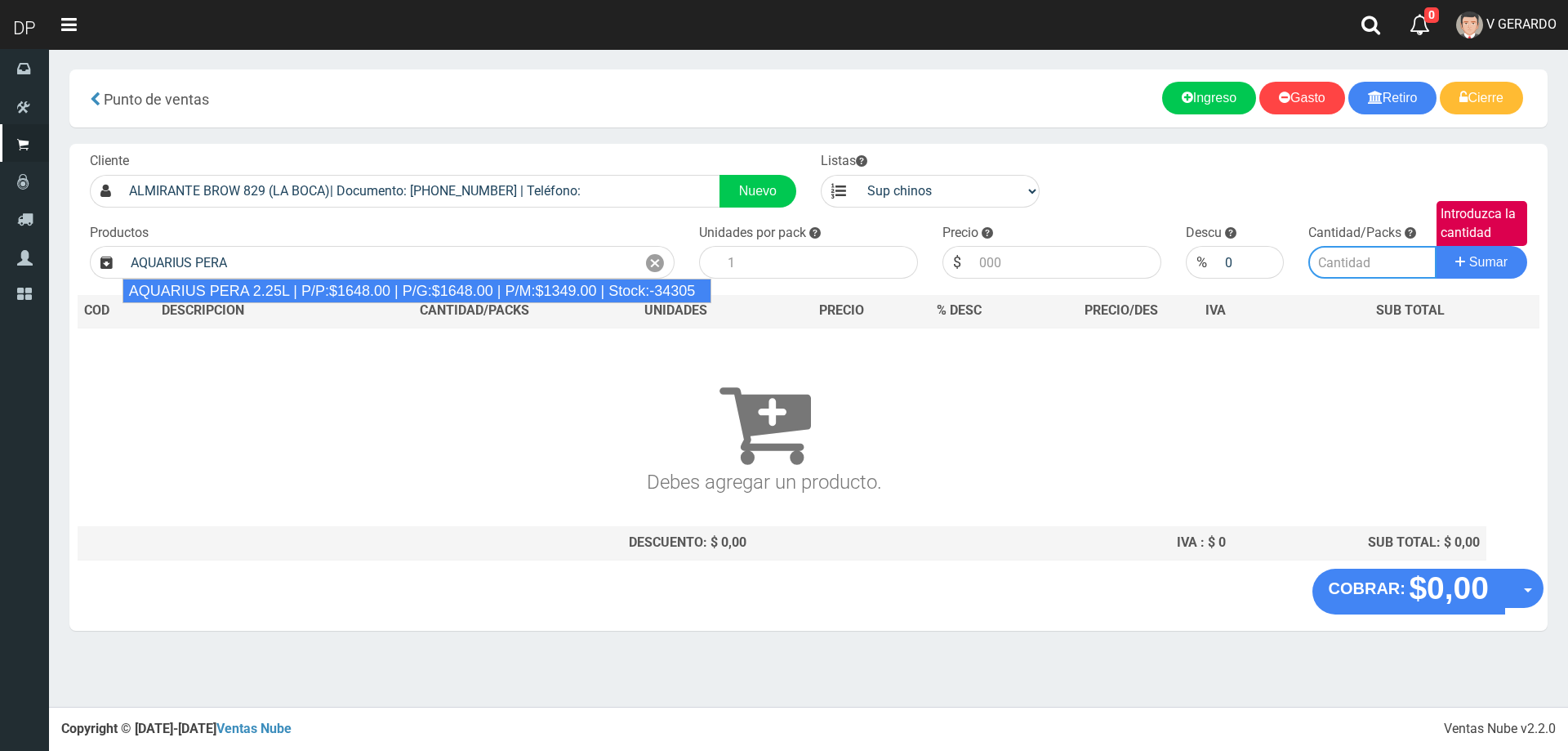
type input "AQUARIUS PERA 2.25L | P/P:$1648.00 | P/G:$1648.00 | P/M:$1349.00 | Stock:-34305"
type input "6"
type input "1648.00"
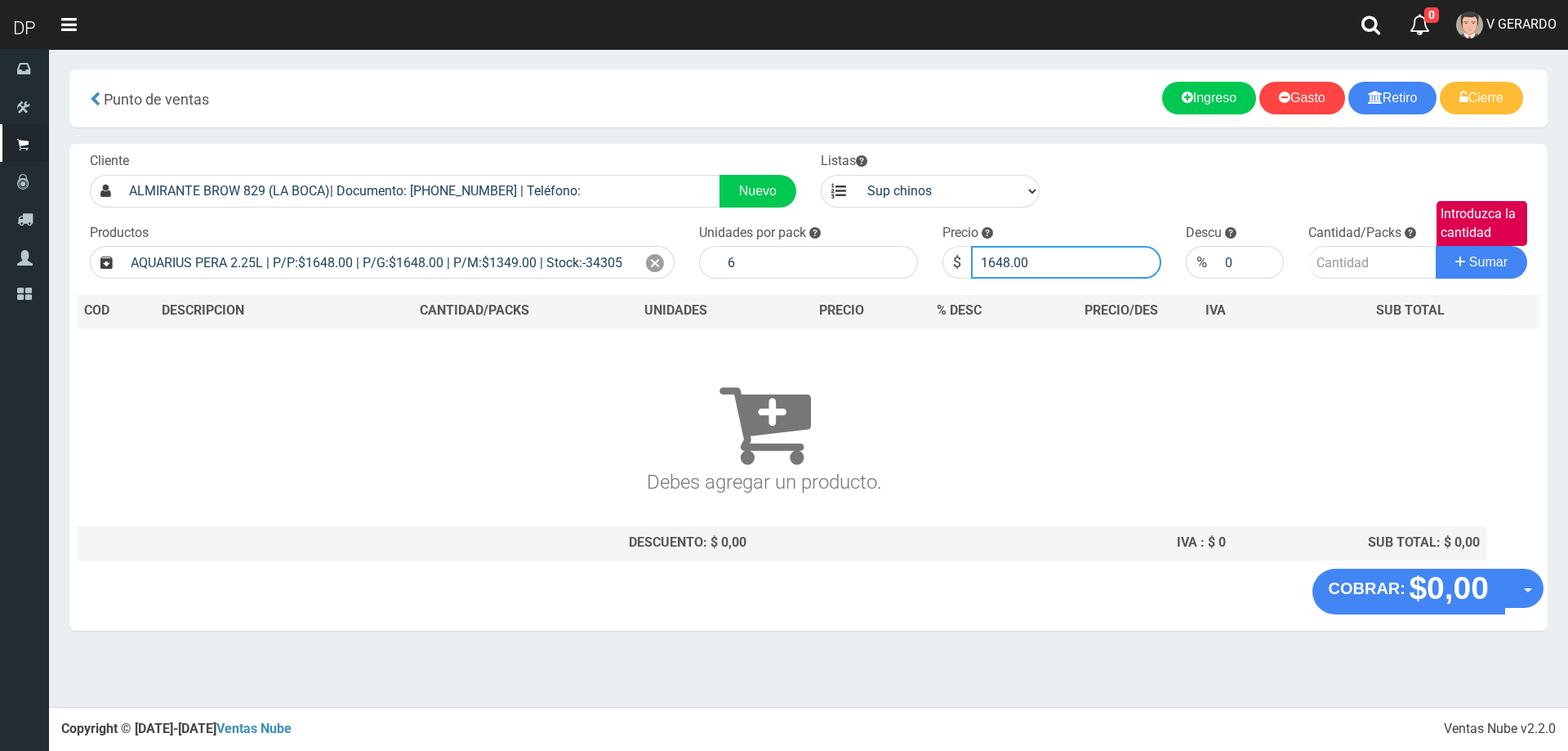
click at [1041, 264] on input "1648.00" at bounding box center [1065, 262] width 190 height 33
type input "1598"
type input "1598.00"
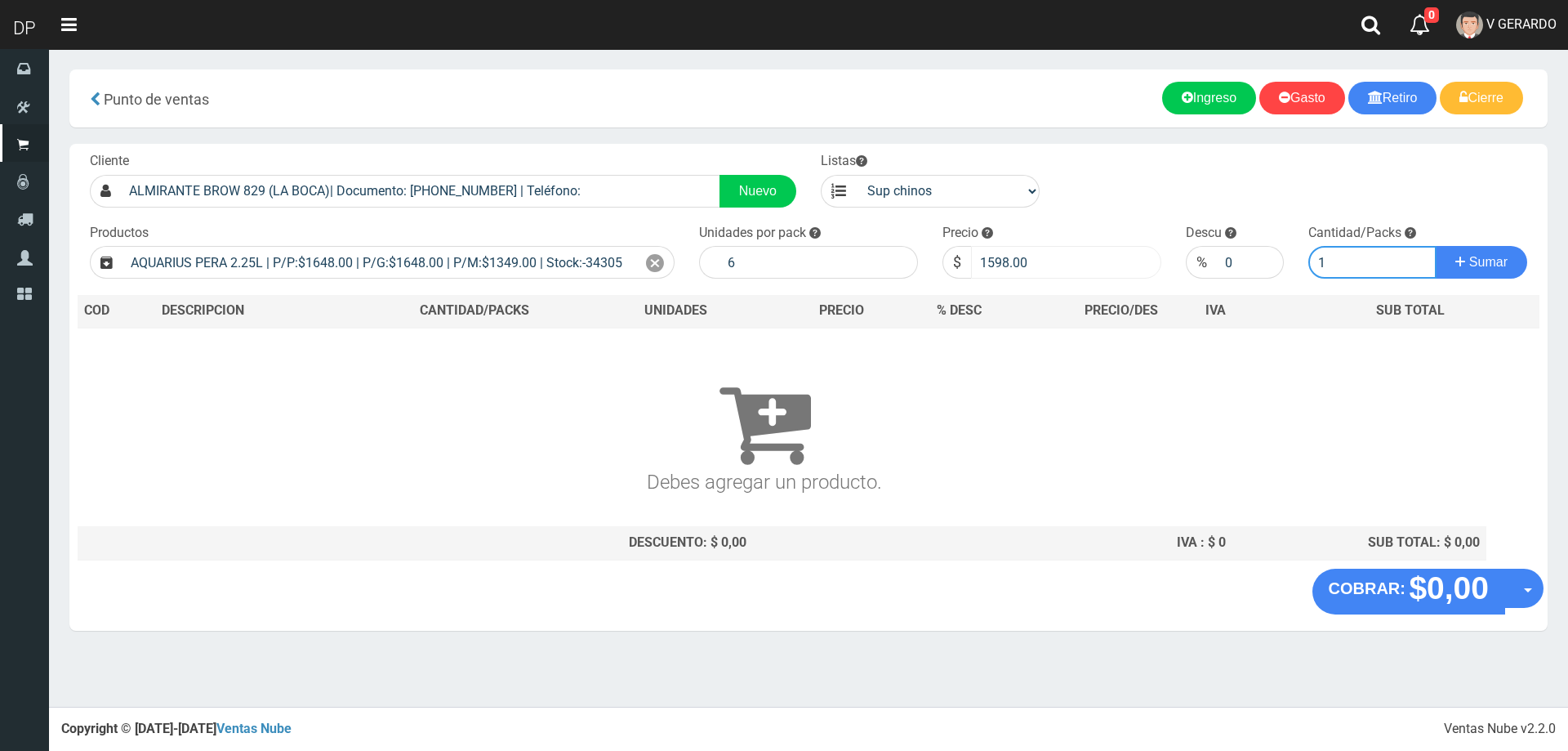
type input "1"
click at [1436, 246] on button "Sumar" at bounding box center [1482, 262] width 91 height 33
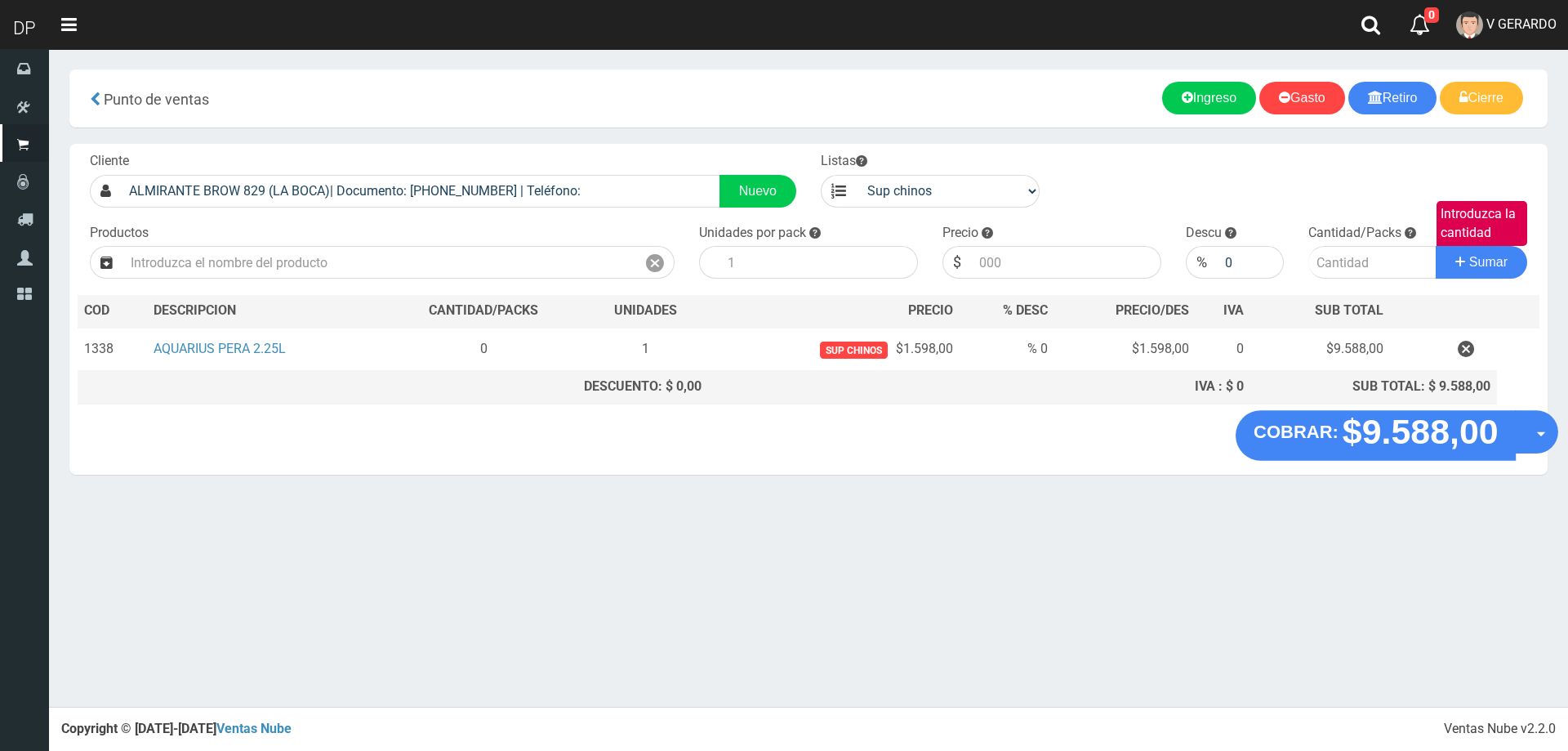
drag, startPoint x: 1528, startPoint y: 419, endPoint x: 1528, endPoint y: 431, distance: 12.0
click at [1528, 422] on button "Opciones" at bounding box center [1536, 431] width 44 height 44
click at [1526, 442] on link "Hacer Devolucion" at bounding box center [1483, 437] width 146 height 37
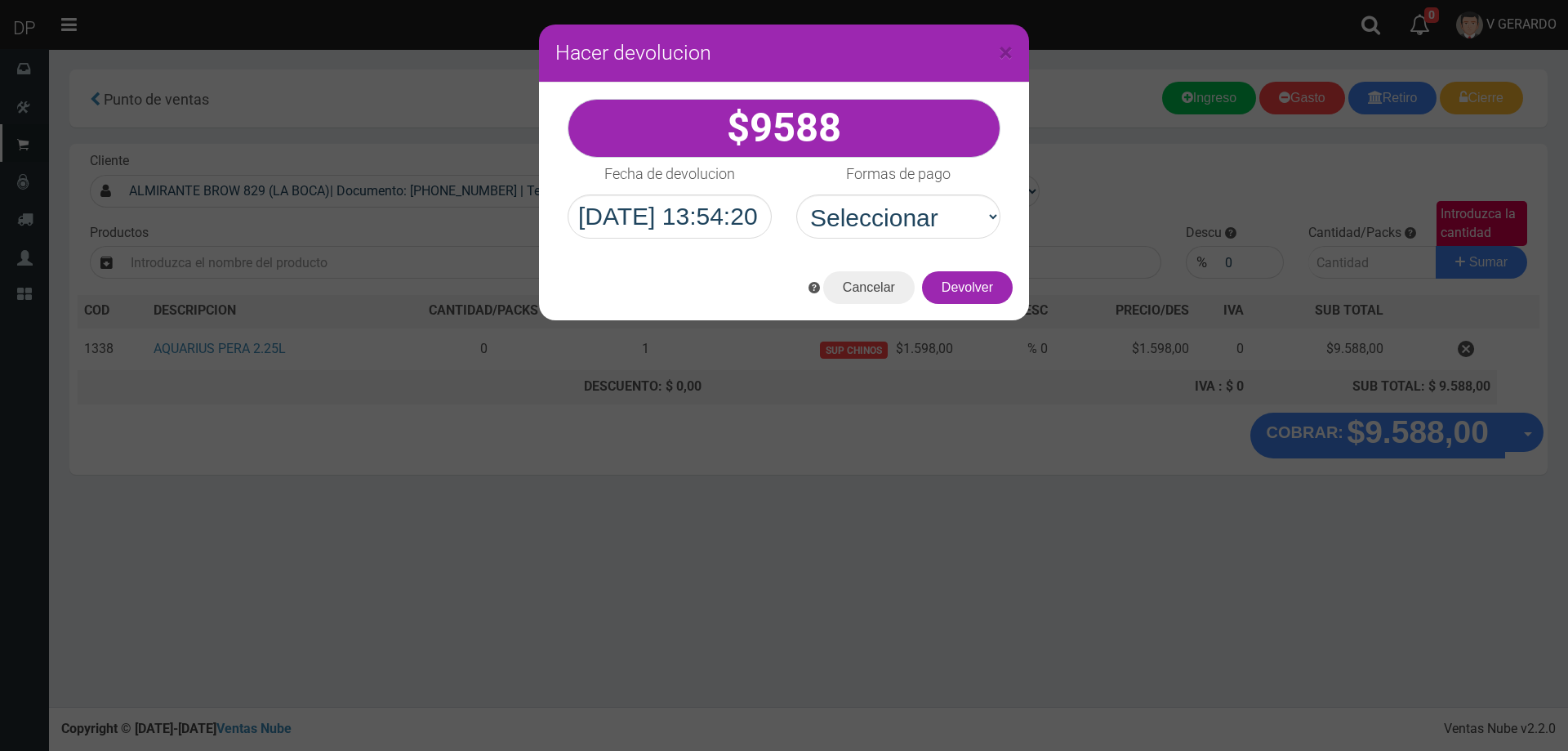
click at [846, 196] on div "Formas de pago Seleccionar Efectivo Tarjeta de Crédito Depósito Débito" at bounding box center [898, 198] width 229 height 81
click at [869, 244] on div "9588" at bounding box center [784, 169] width 490 height 173
drag, startPoint x: 876, startPoint y: 231, endPoint x: 881, endPoint y: 241, distance: 11.2
click at [881, 241] on div "9588" at bounding box center [784, 169] width 490 height 173
select select "Efectivo"
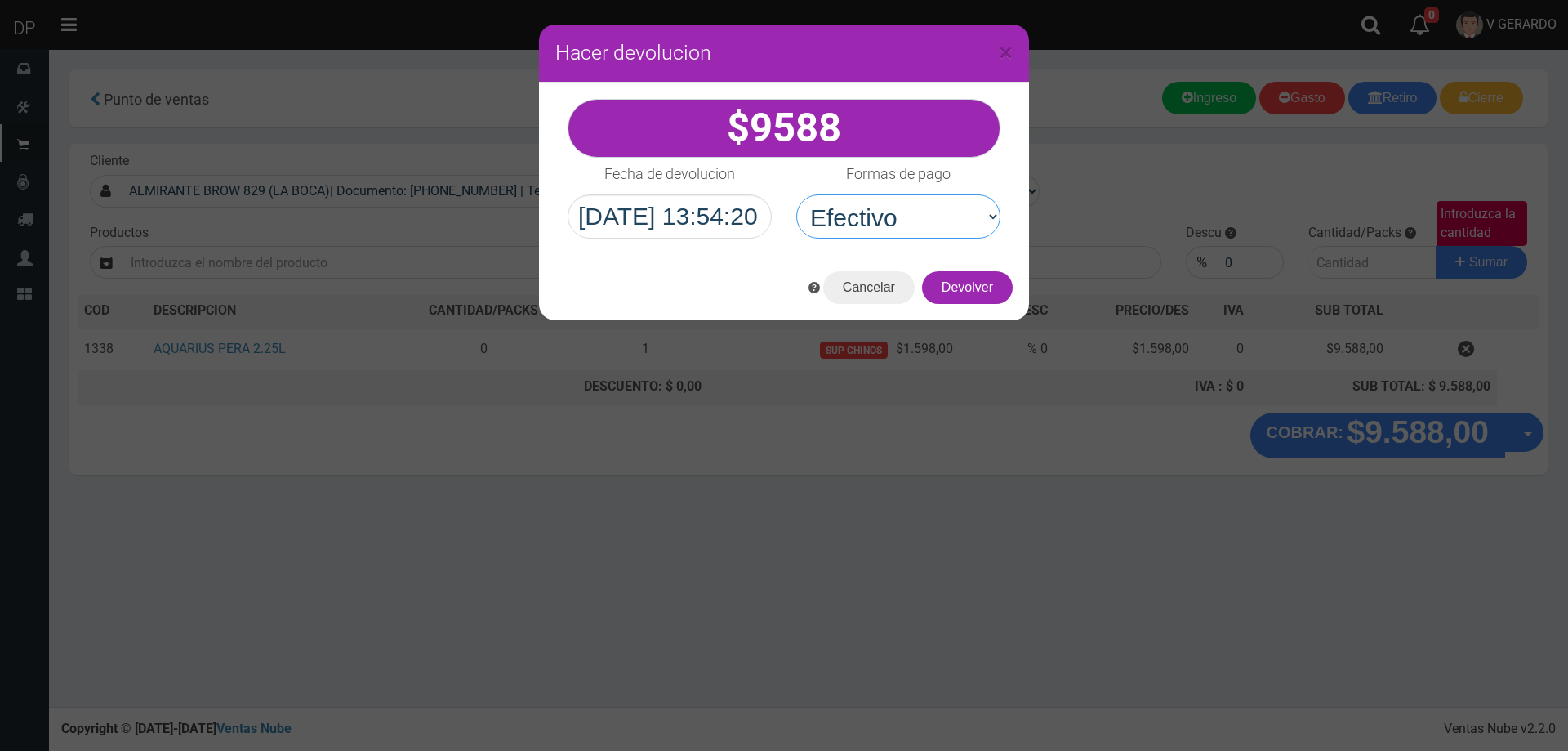
click at [796, 194] on select "Seleccionar Efectivo Tarjeta de Crédito Depósito Débito" at bounding box center [898, 216] width 204 height 44
click at [962, 293] on button "Devolver" at bounding box center [968, 287] width 91 height 33
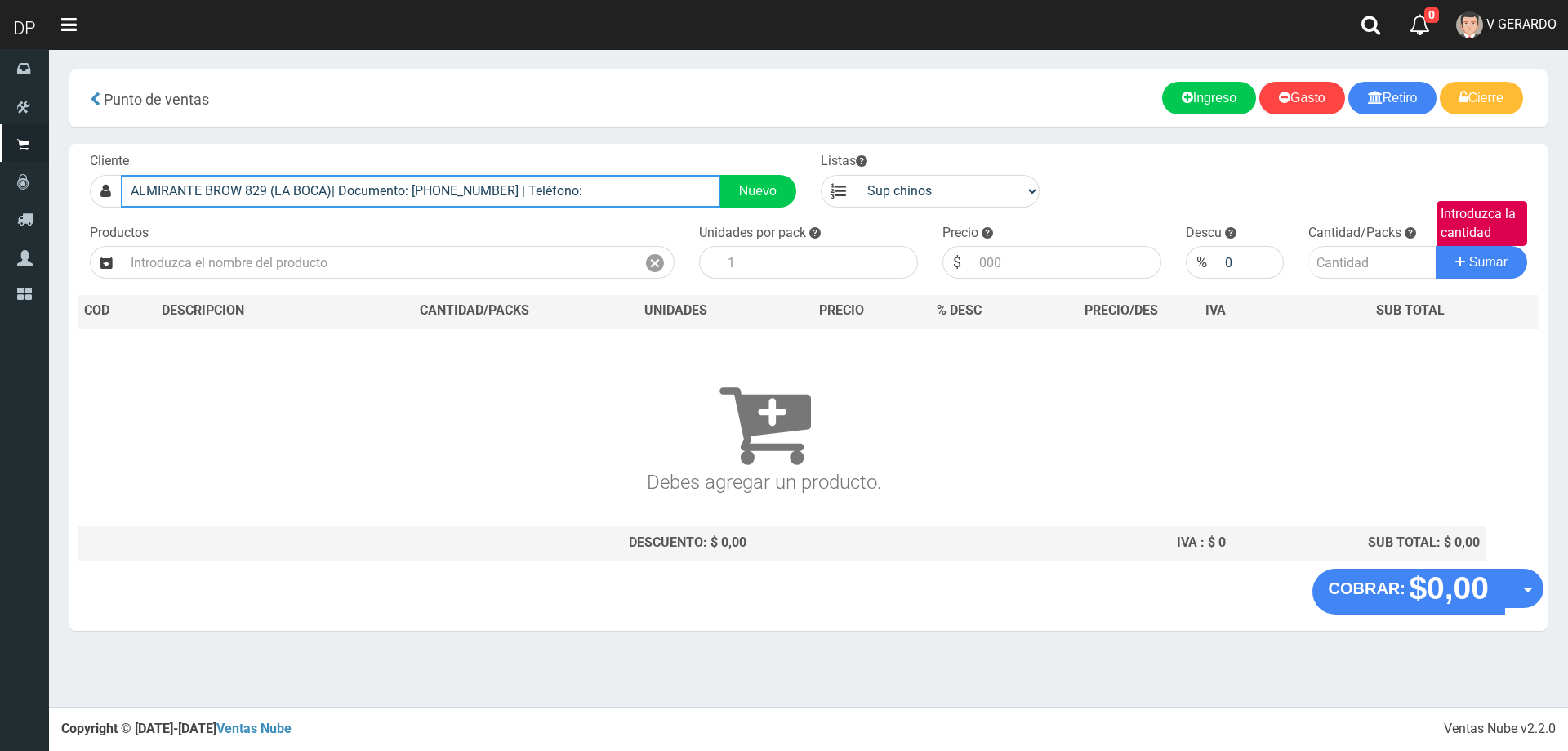
click at [370, 192] on input "ALMIRANTE BROW 829 (LA BOCA)| Documento: 329999999999 | Teléfono:" at bounding box center [420, 191] width 599 height 33
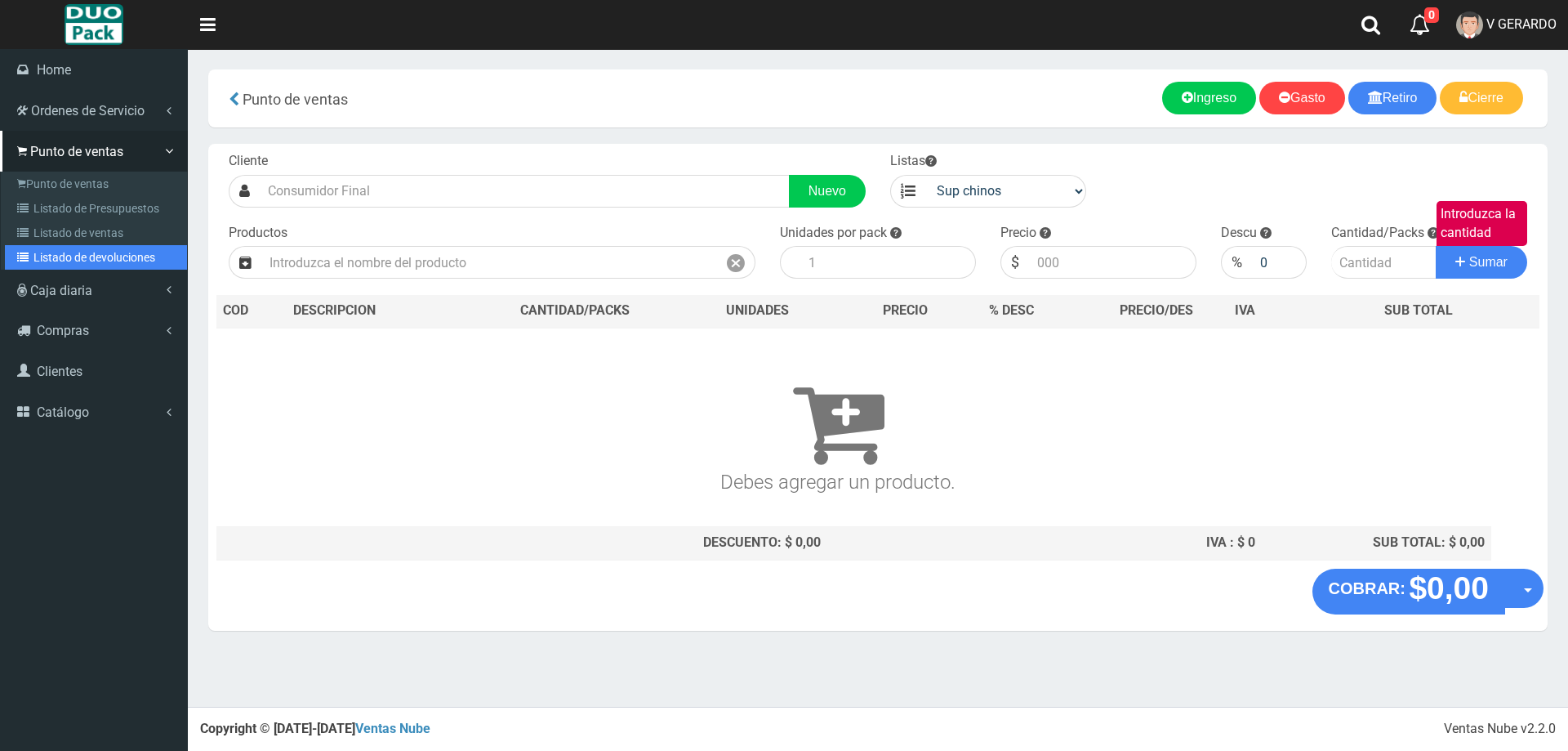
click at [81, 253] on link "Listado de devoluciones" at bounding box center [96, 257] width 182 height 24
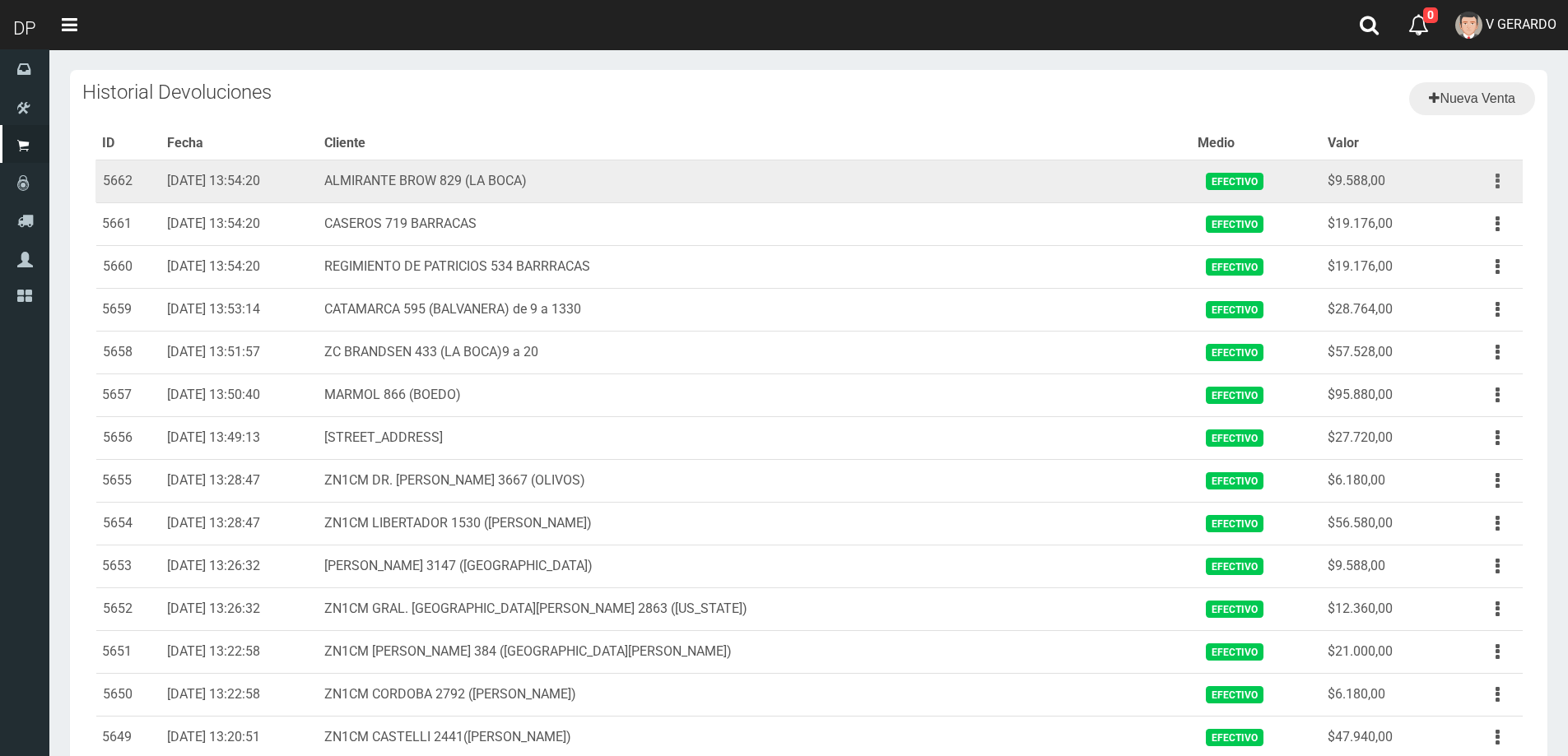
click at [1514, 181] on button "button" at bounding box center [1498, 181] width 37 height 29
click at [1464, 227] on link "Ver" at bounding box center [1450, 221] width 130 height 36
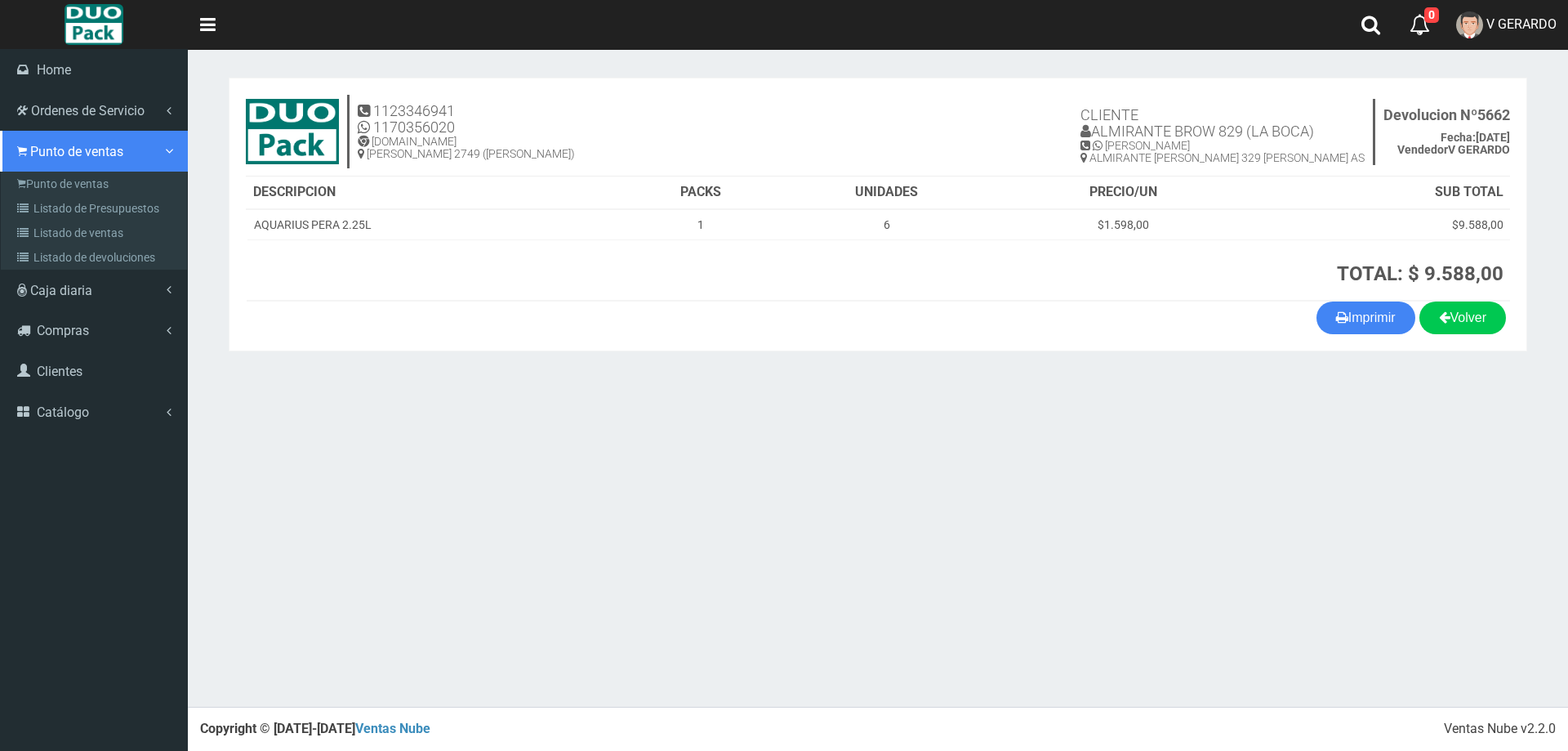
click at [46, 153] on span "Punto de ventas" at bounding box center [77, 152] width 93 height 16
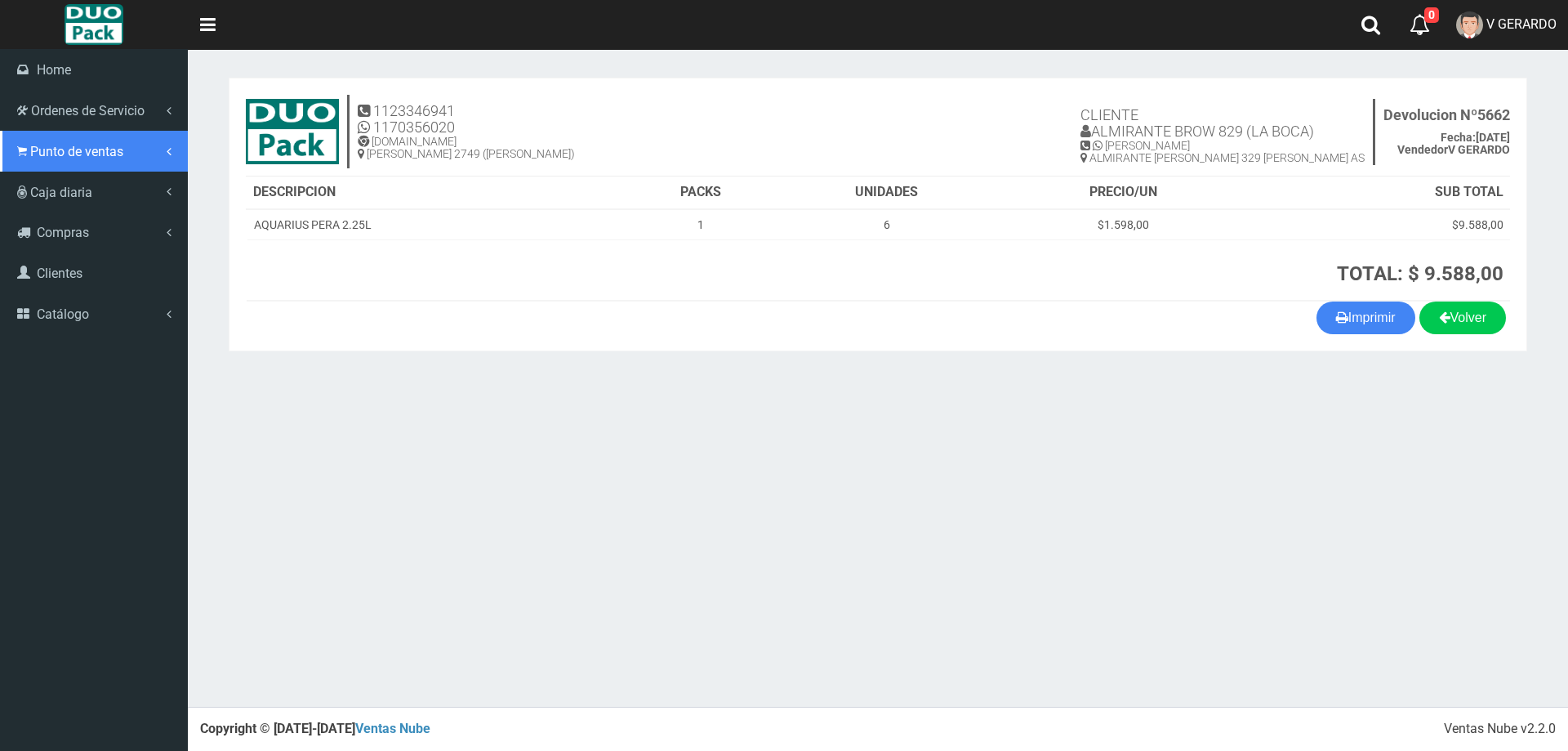
click at [76, 151] on span "Punto de ventas" at bounding box center [77, 152] width 93 height 16
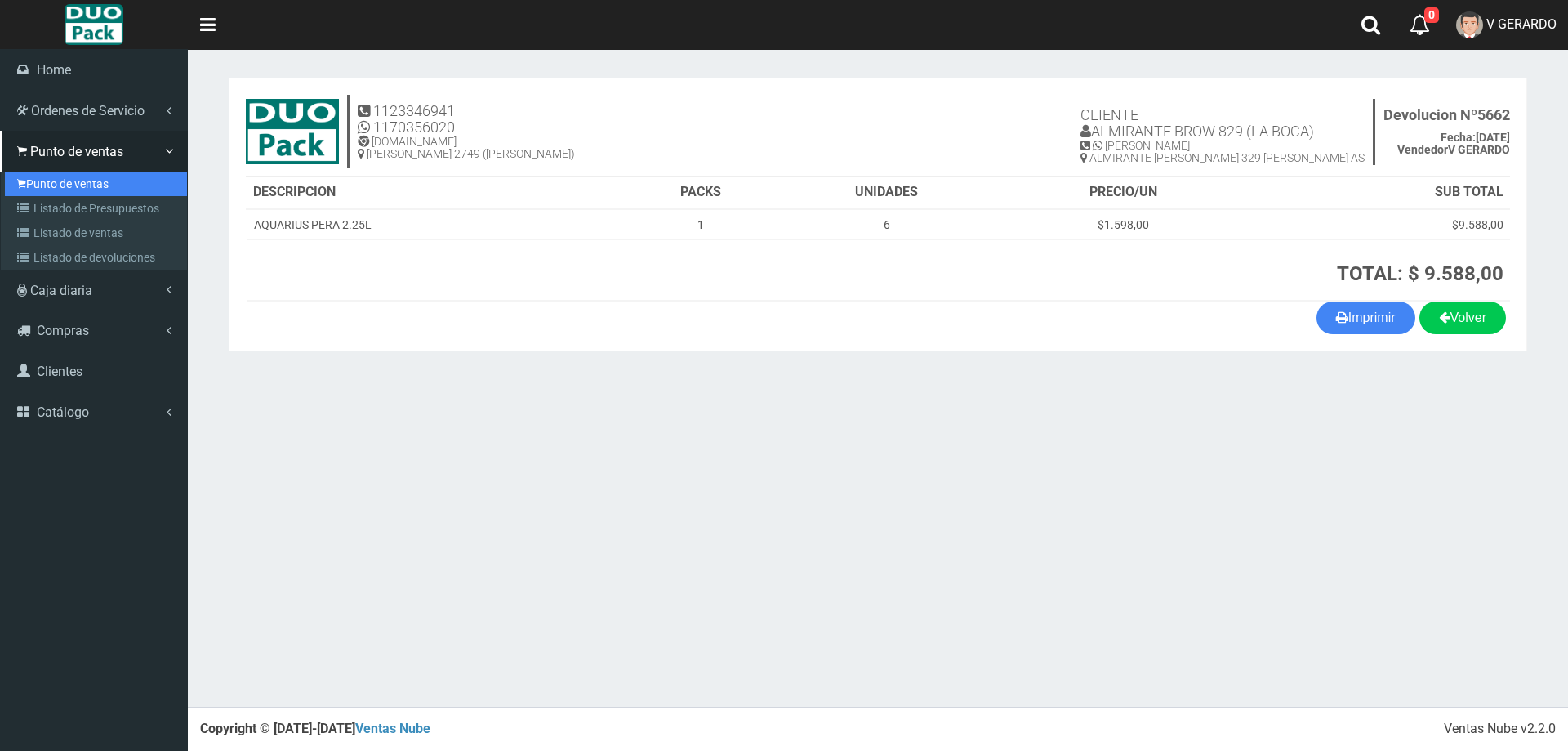
click at [94, 178] on link "Punto de ventas" at bounding box center [96, 184] width 182 height 24
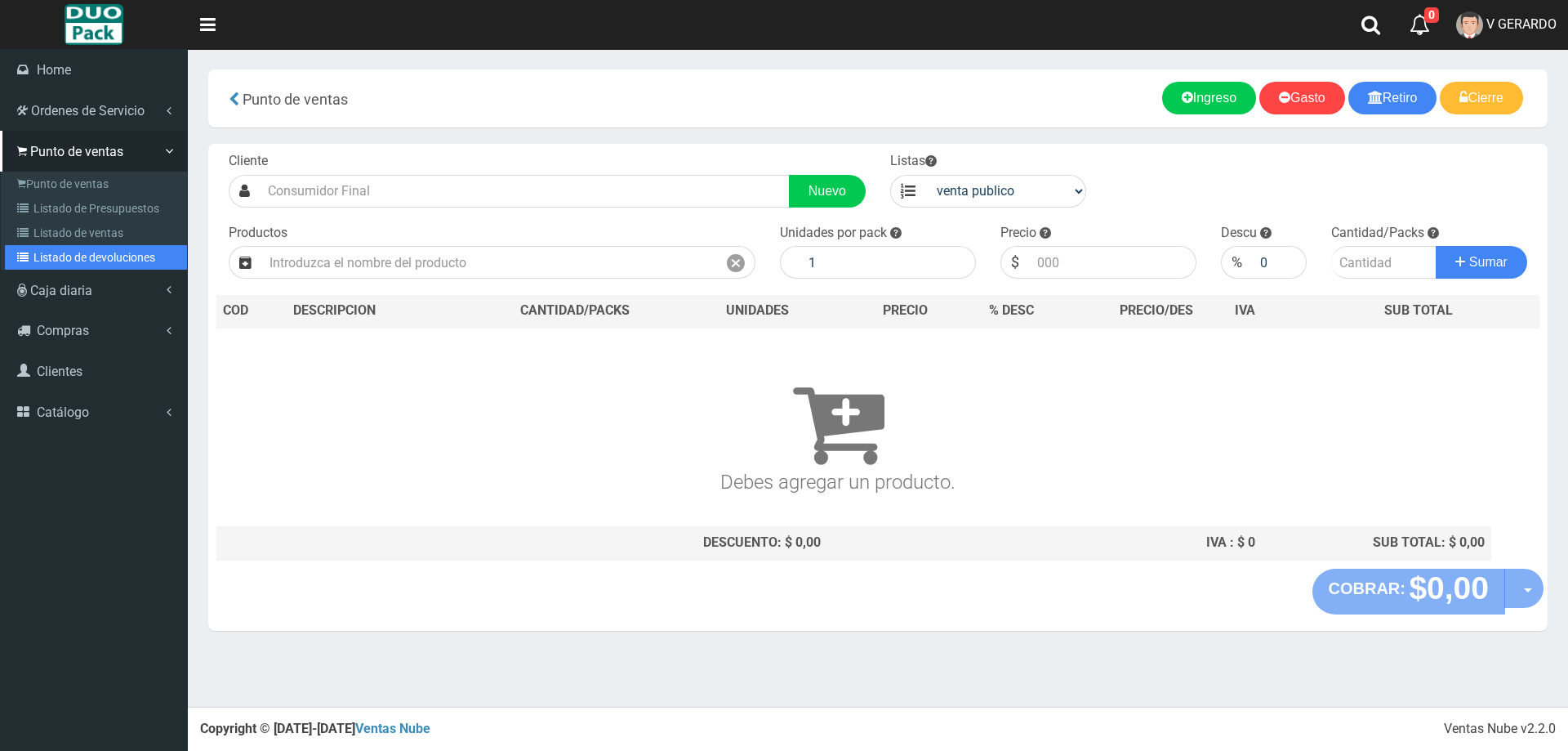
click at [96, 252] on link "Listado de devoluciones" at bounding box center [96, 257] width 182 height 24
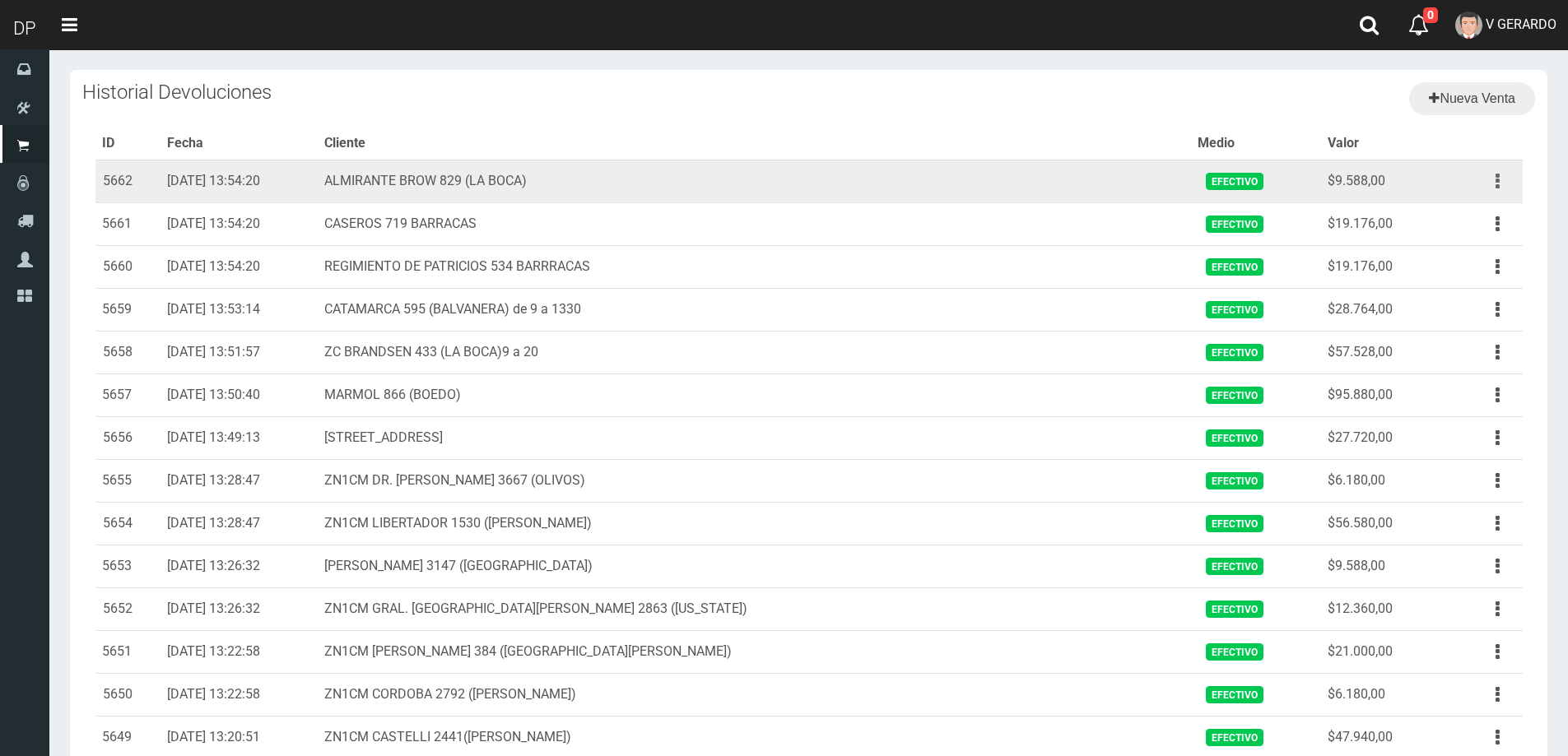
click at [1503, 177] on button "button" at bounding box center [1498, 181] width 37 height 29
click at [1462, 256] on link "Eliminar" at bounding box center [1450, 269] width 130 height 36
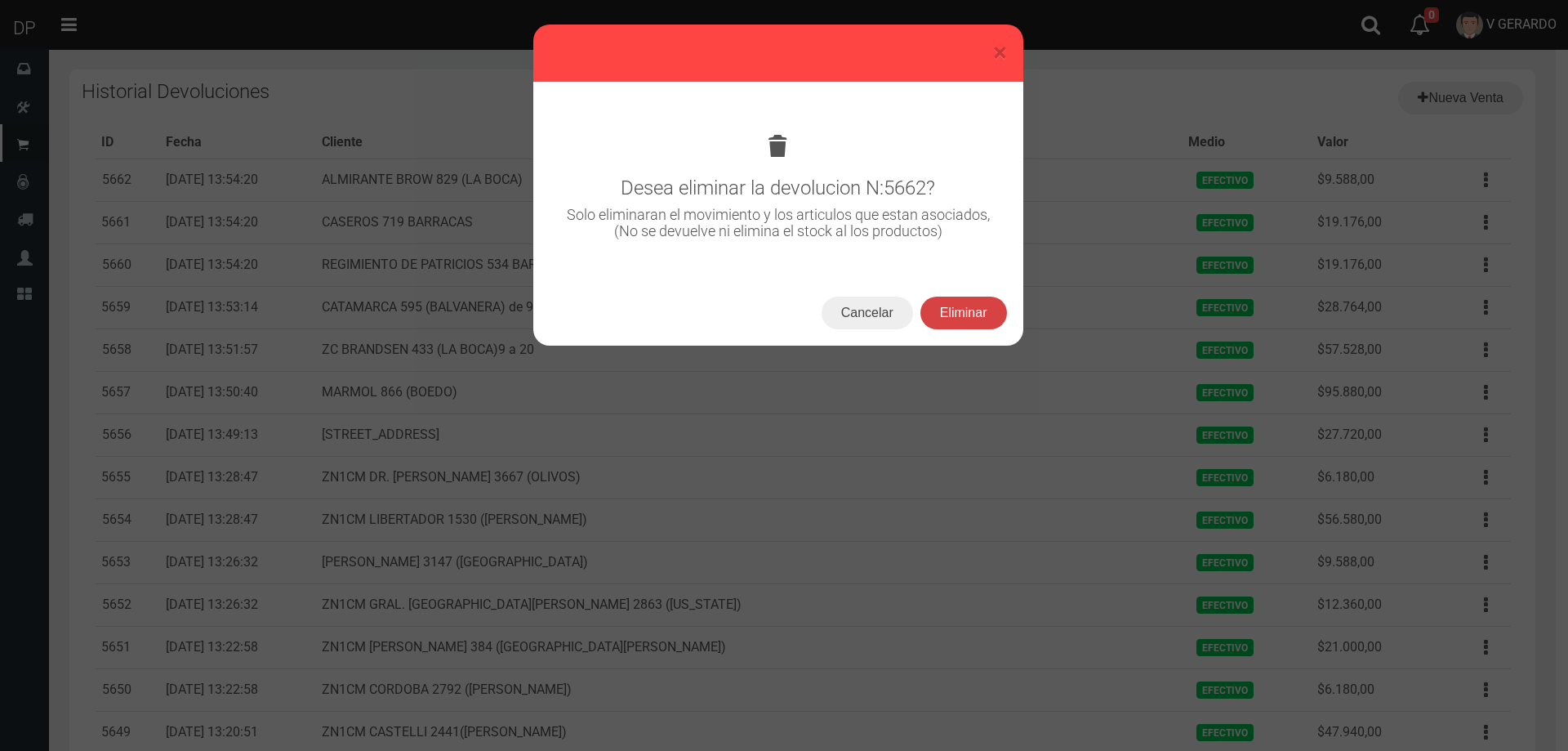
click at [954, 313] on button "Eliminar" at bounding box center [963, 312] width 86 height 33
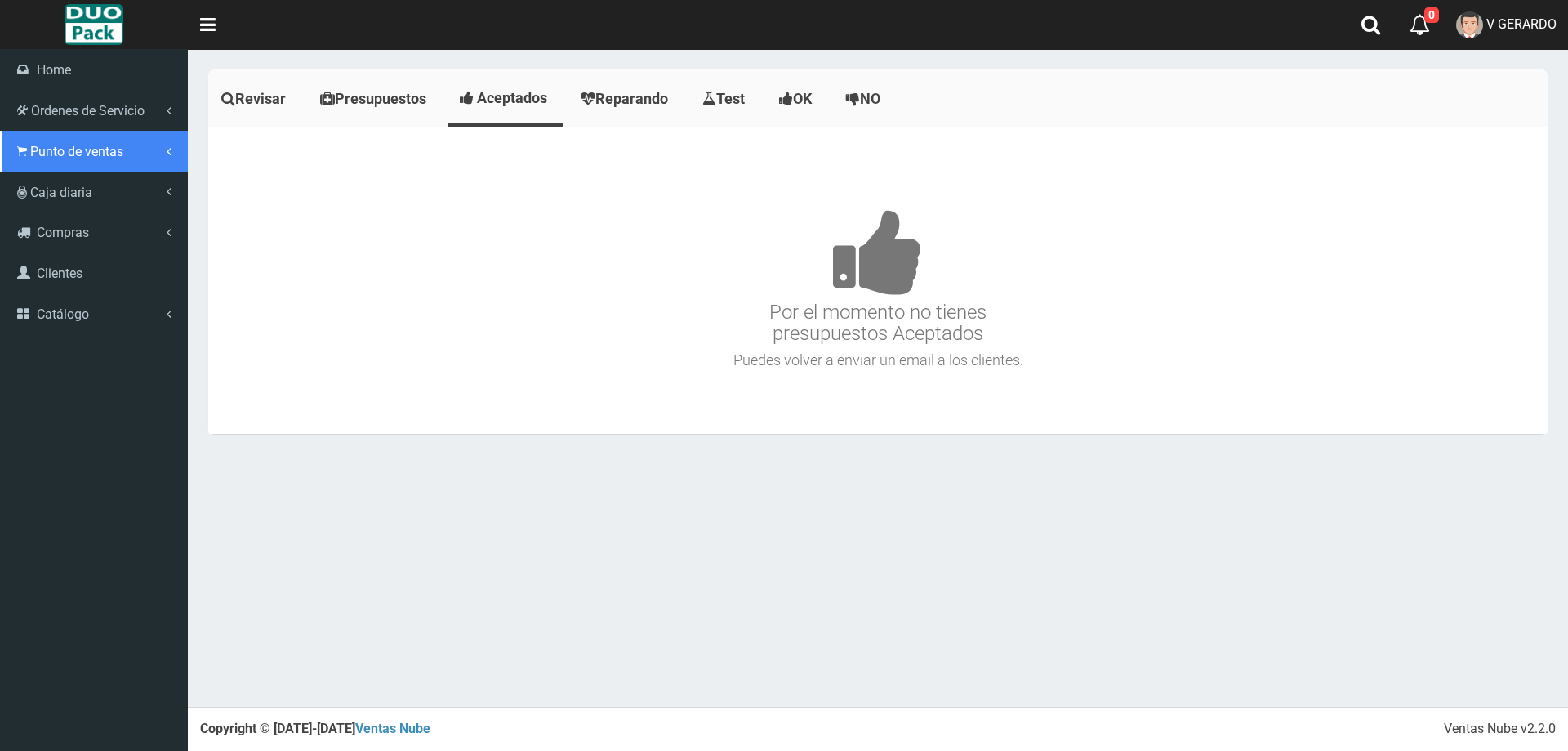
click at [75, 155] on span "Punto de ventas" at bounding box center [77, 152] width 93 height 16
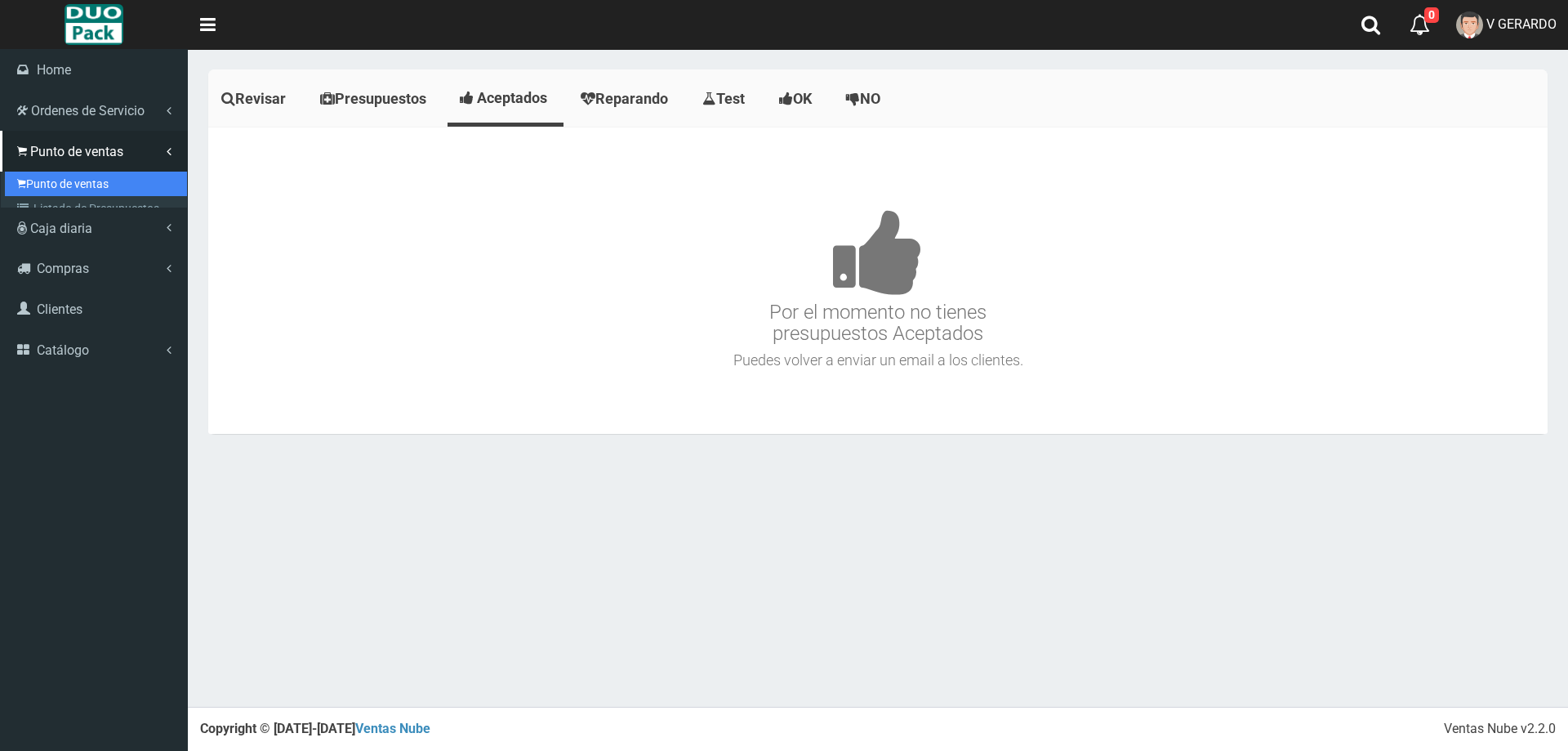
click at [79, 173] on link "Punto de ventas" at bounding box center [96, 184] width 182 height 24
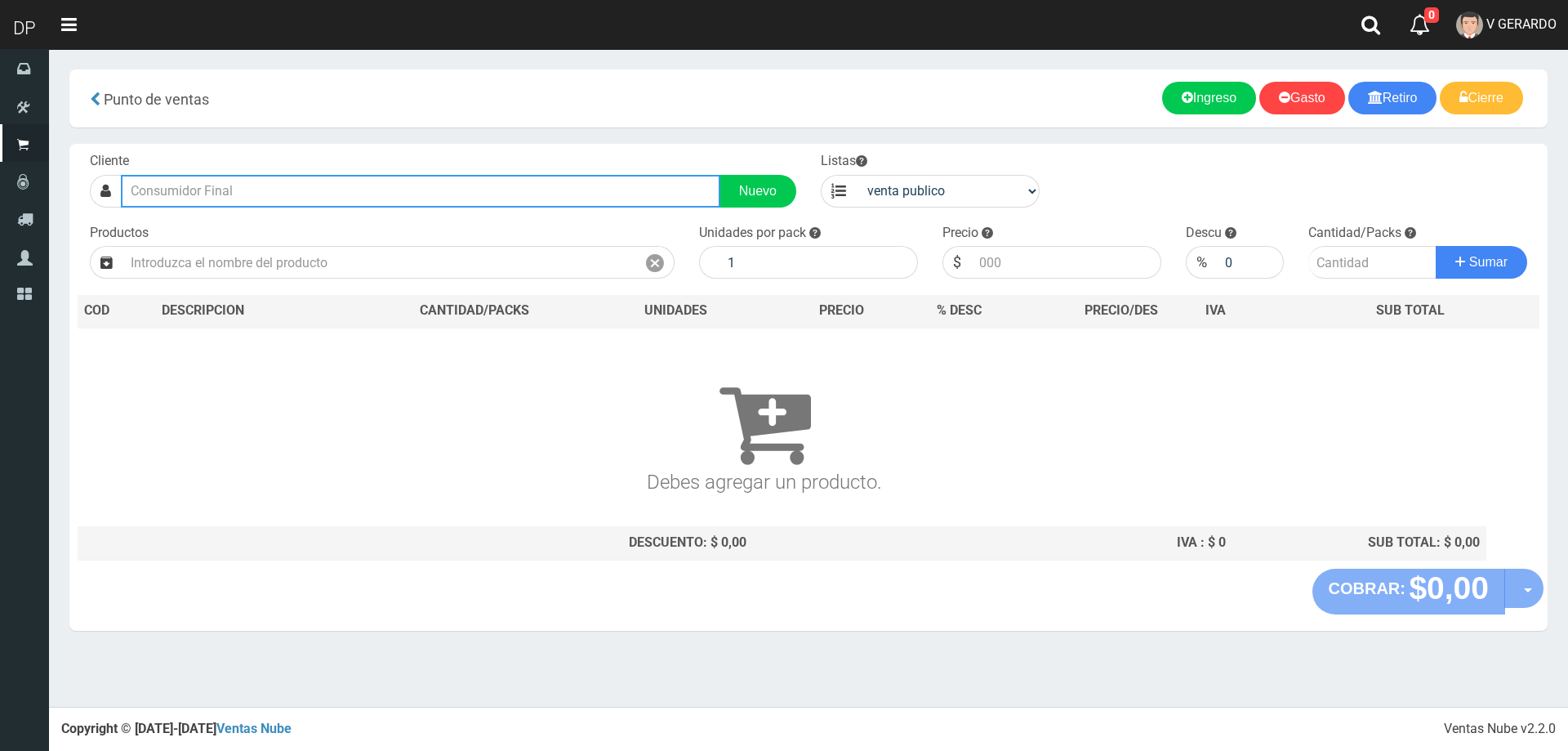
click at [201, 185] on input "text" at bounding box center [420, 191] width 599 height 33
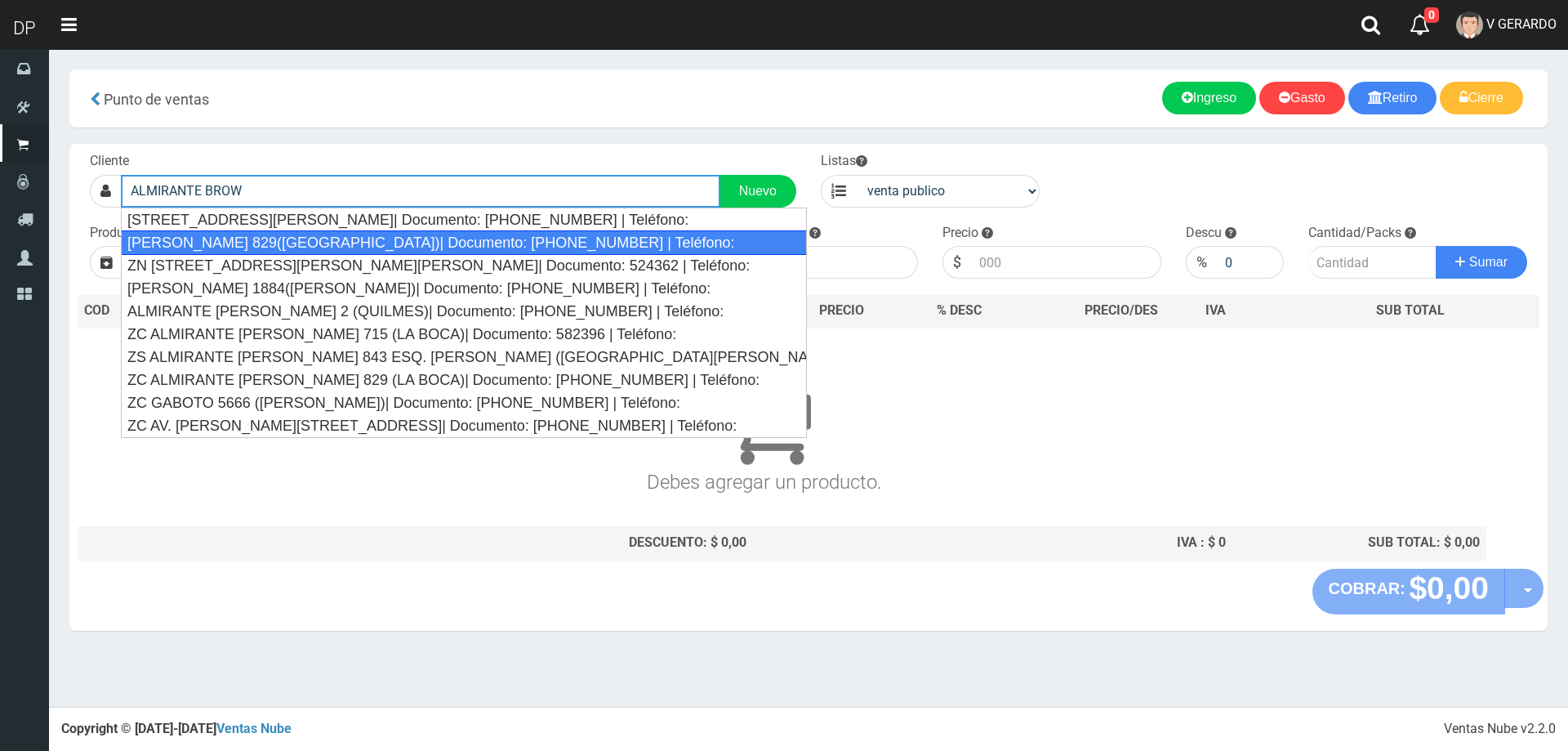
click at [255, 246] on div "[PERSON_NAME] 829([GEOGRAPHIC_DATA])| Documento: [PHONE_NUMBER] | Teléfono:" at bounding box center [464, 243] width 686 height 24
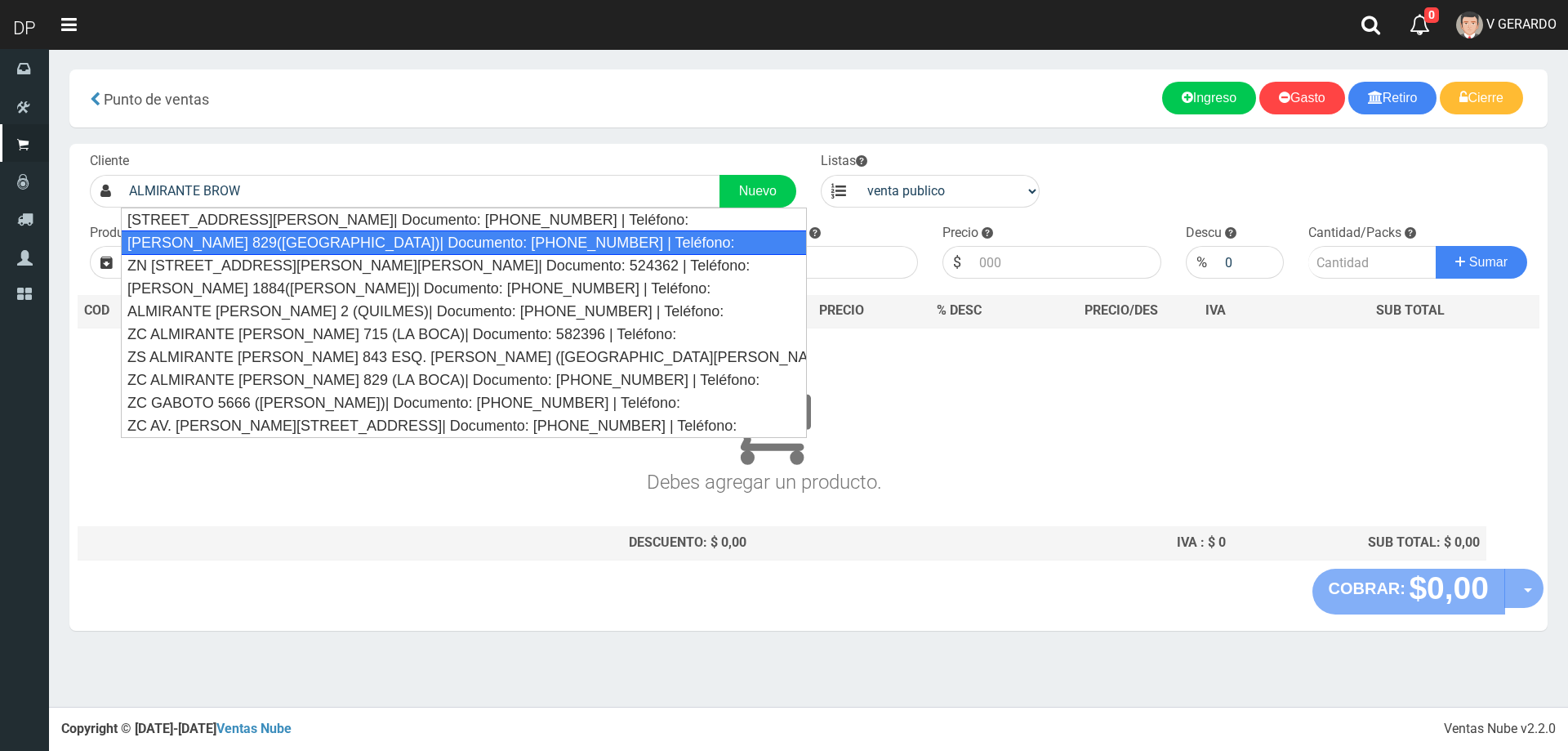
type input "[PERSON_NAME] 829([GEOGRAPHIC_DATA])| Documento: [PHONE_NUMBER] | Teléfono:"
select select "2"
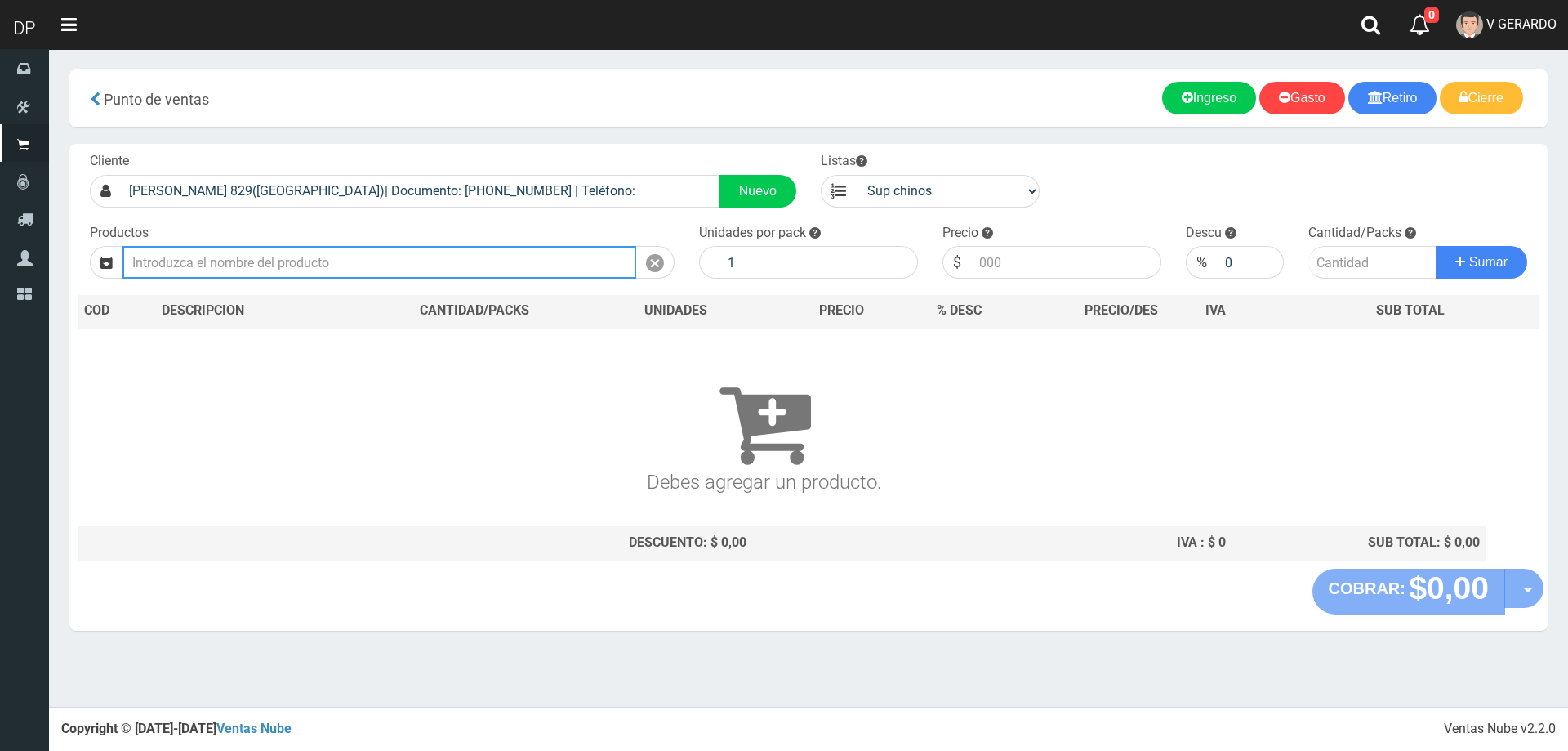
click at [257, 251] on input "text" at bounding box center [379, 262] width 514 height 33
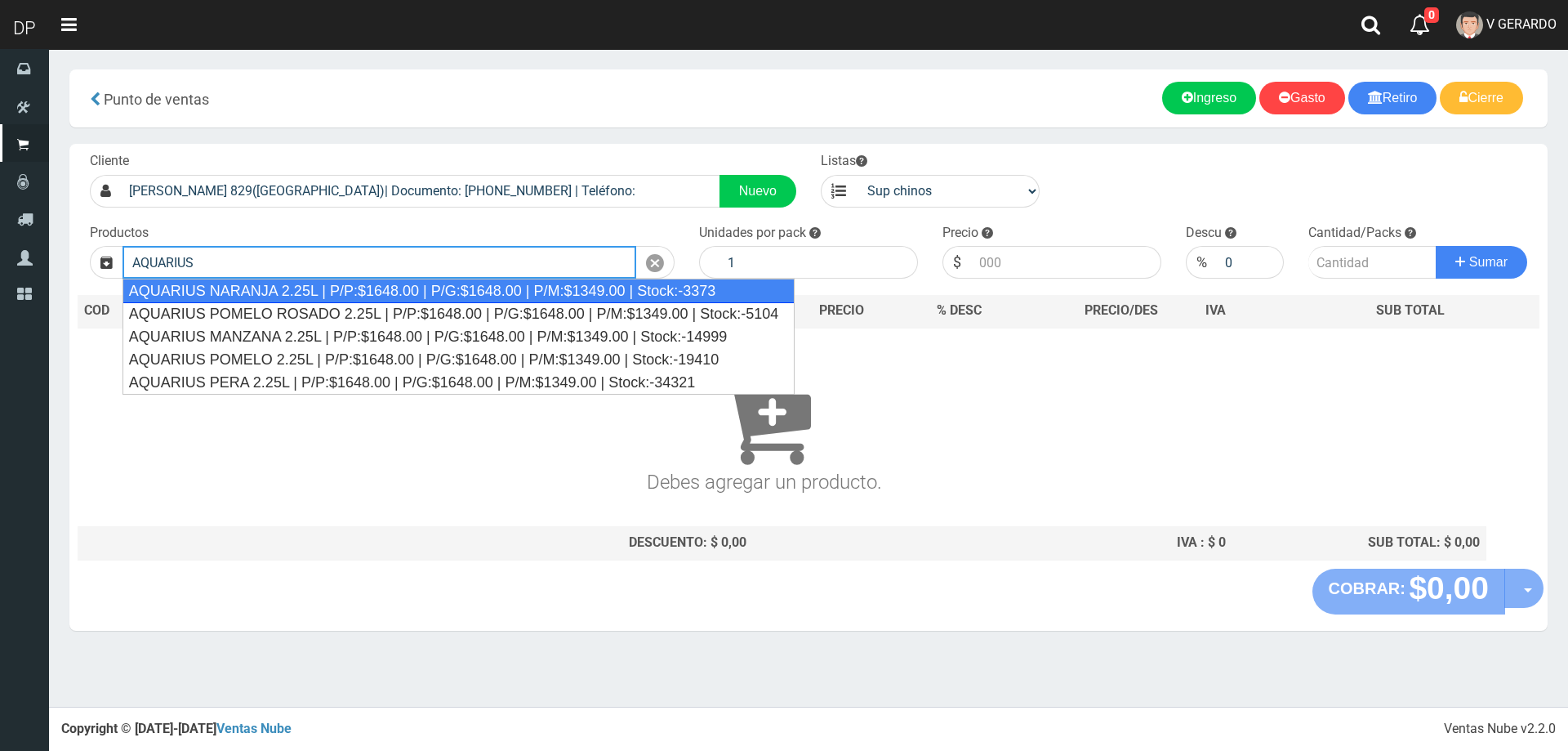
click at [295, 285] on div "AQUARIUS NARANJA 2.25L | P/P:$1648.00 | P/G:$1648.00 | P/M:$1349.00 | Stock:-33…" at bounding box center [459, 291] width 673 height 24
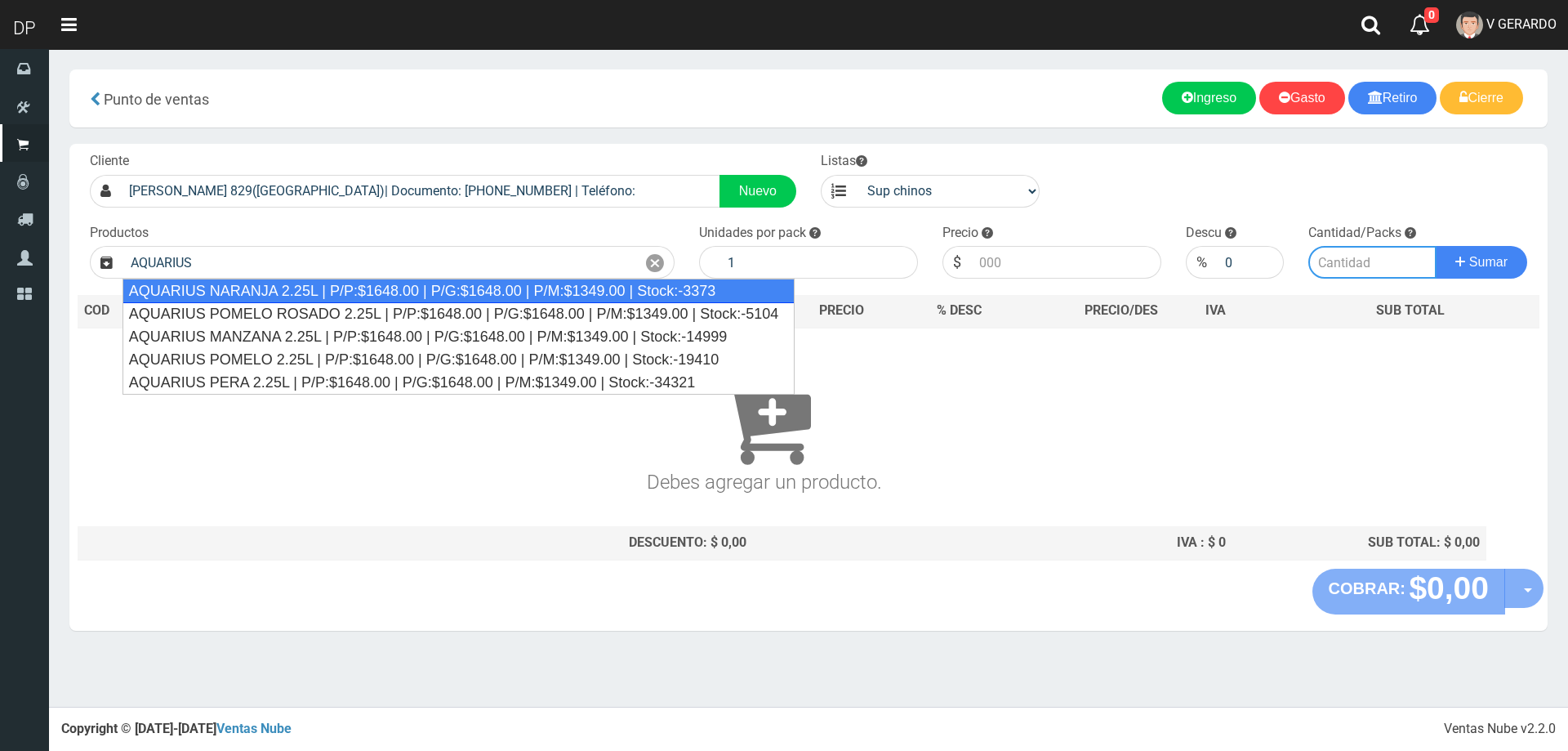
type input "AQUARIUS NARANJA 2.25L | P/P:$1648.00 | P/G:$1648.00 | P/M:$1349.00 | Stock:-33…"
type input "6"
type input "1648.00"
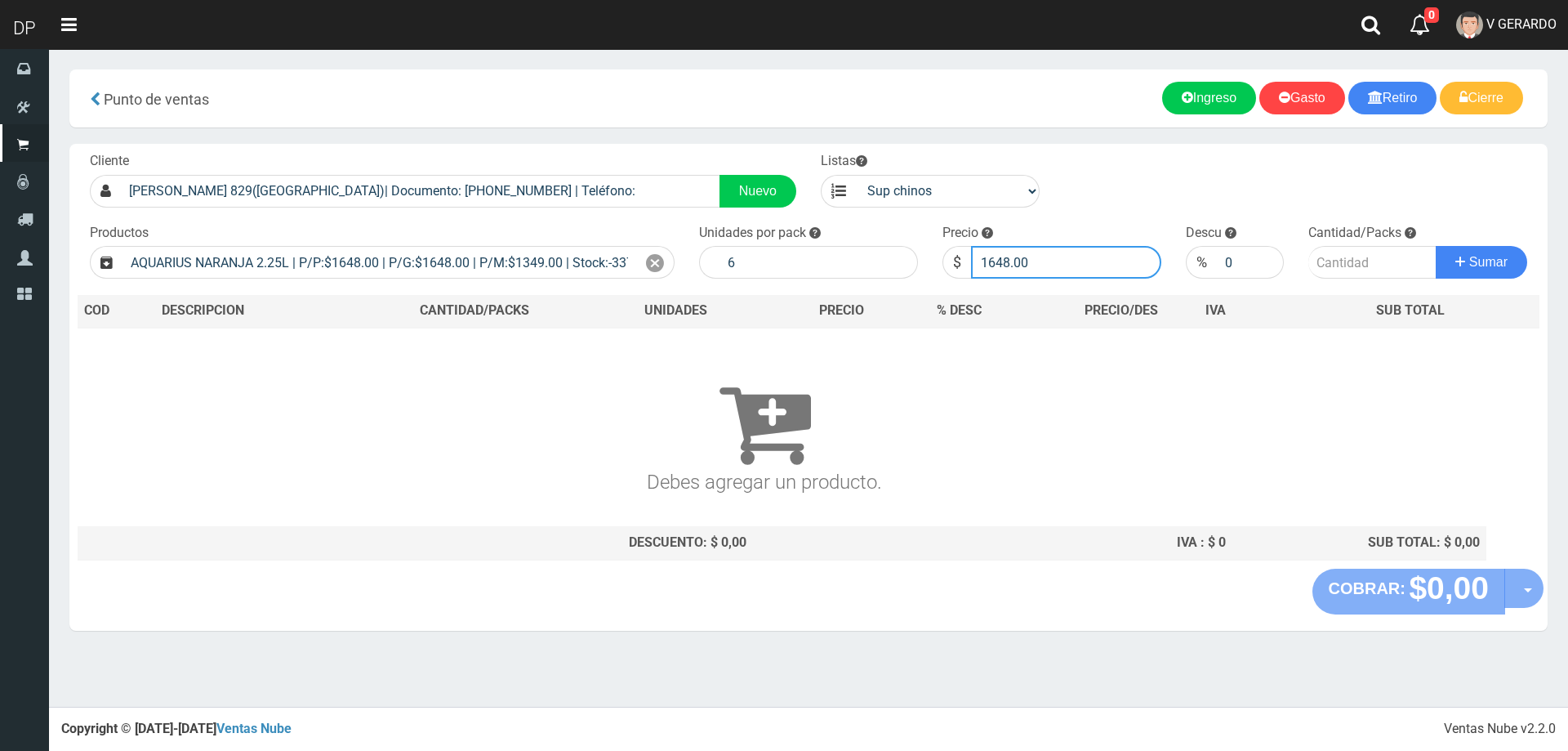
click at [1056, 262] on input "1648.00" at bounding box center [1065, 262] width 190 height 33
type input "1598"
type input "1598.00"
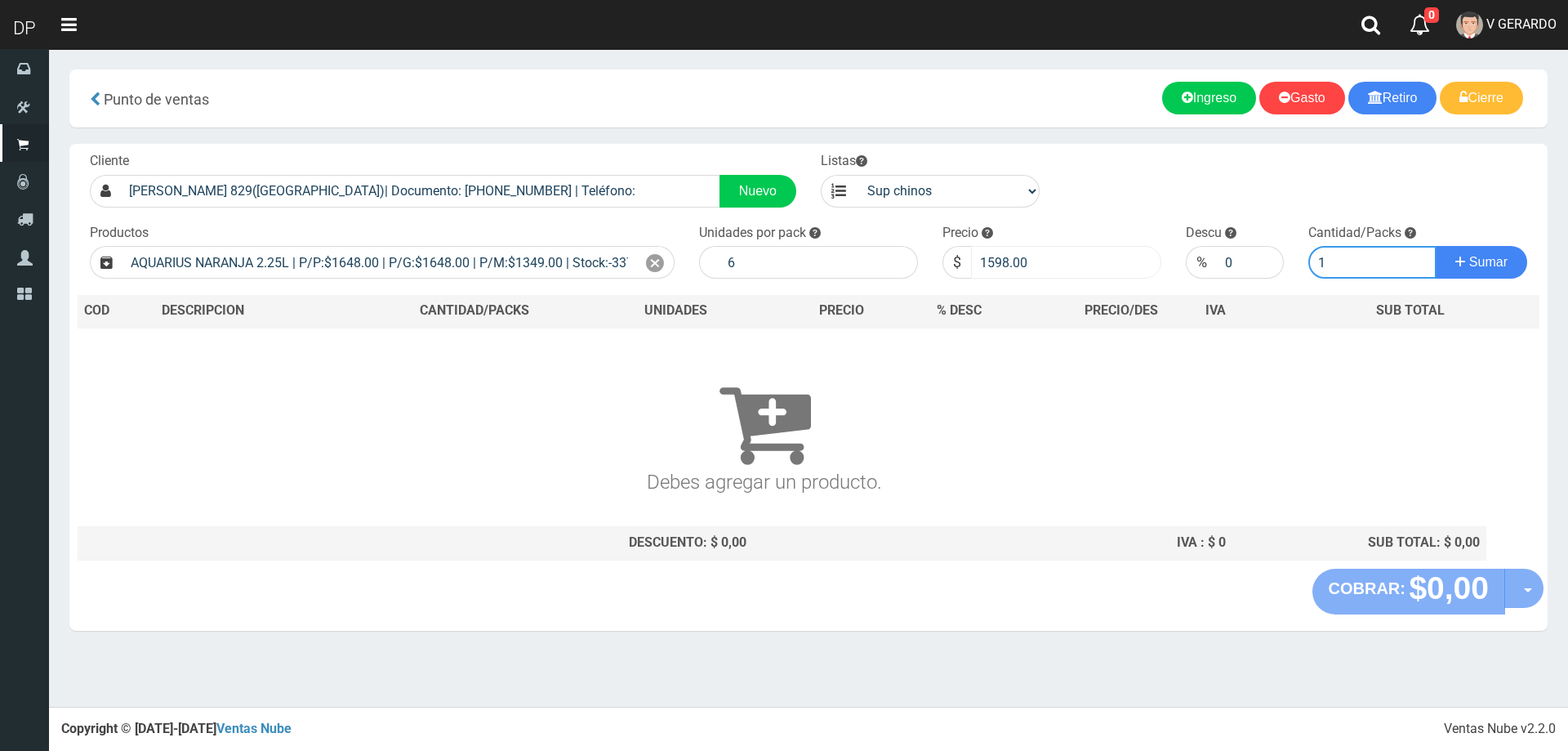
type input "1"
click at [1436, 246] on button "Sumar" at bounding box center [1482, 262] width 91 height 33
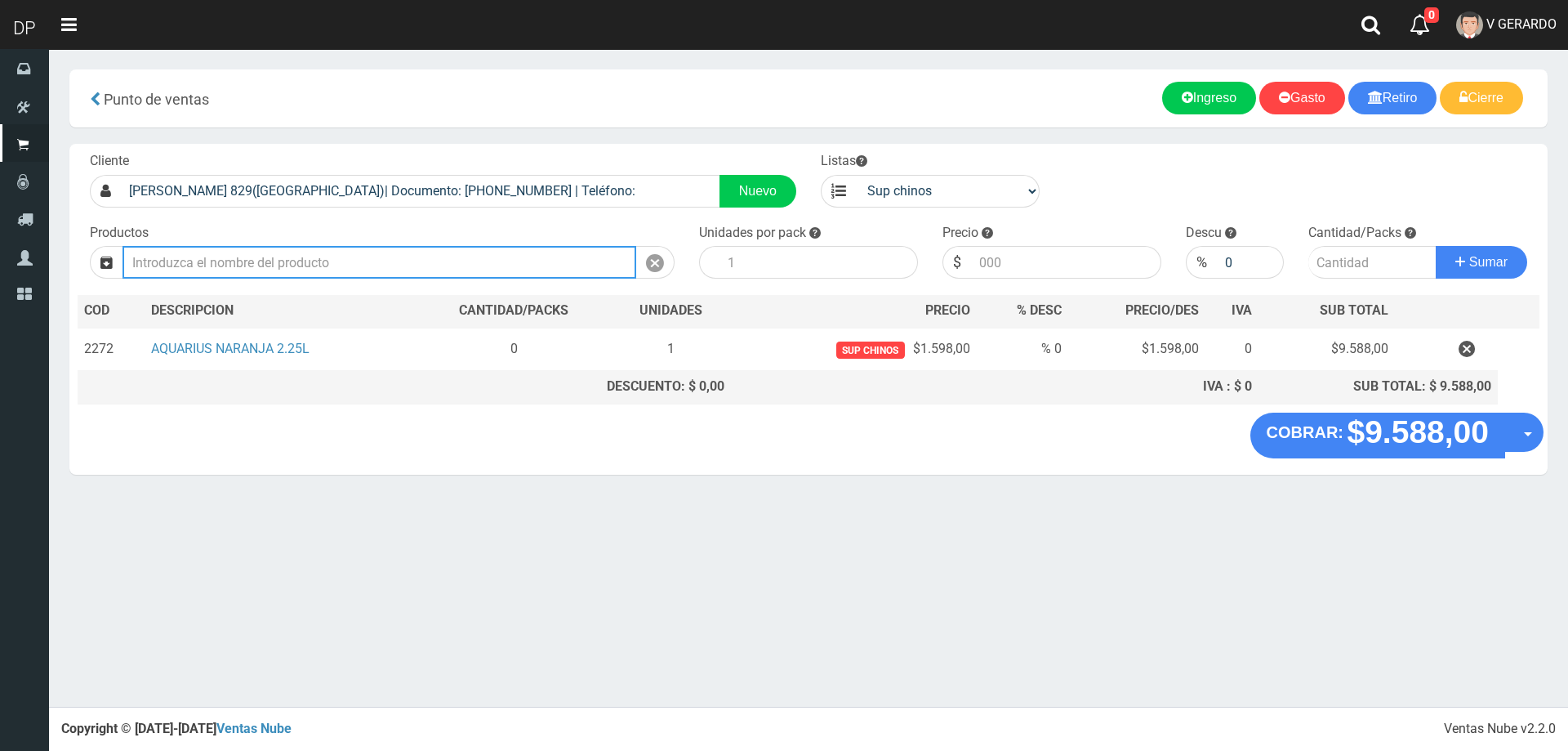
click at [483, 263] on input "text" at bounding box center [379, 262] width 514 height 33
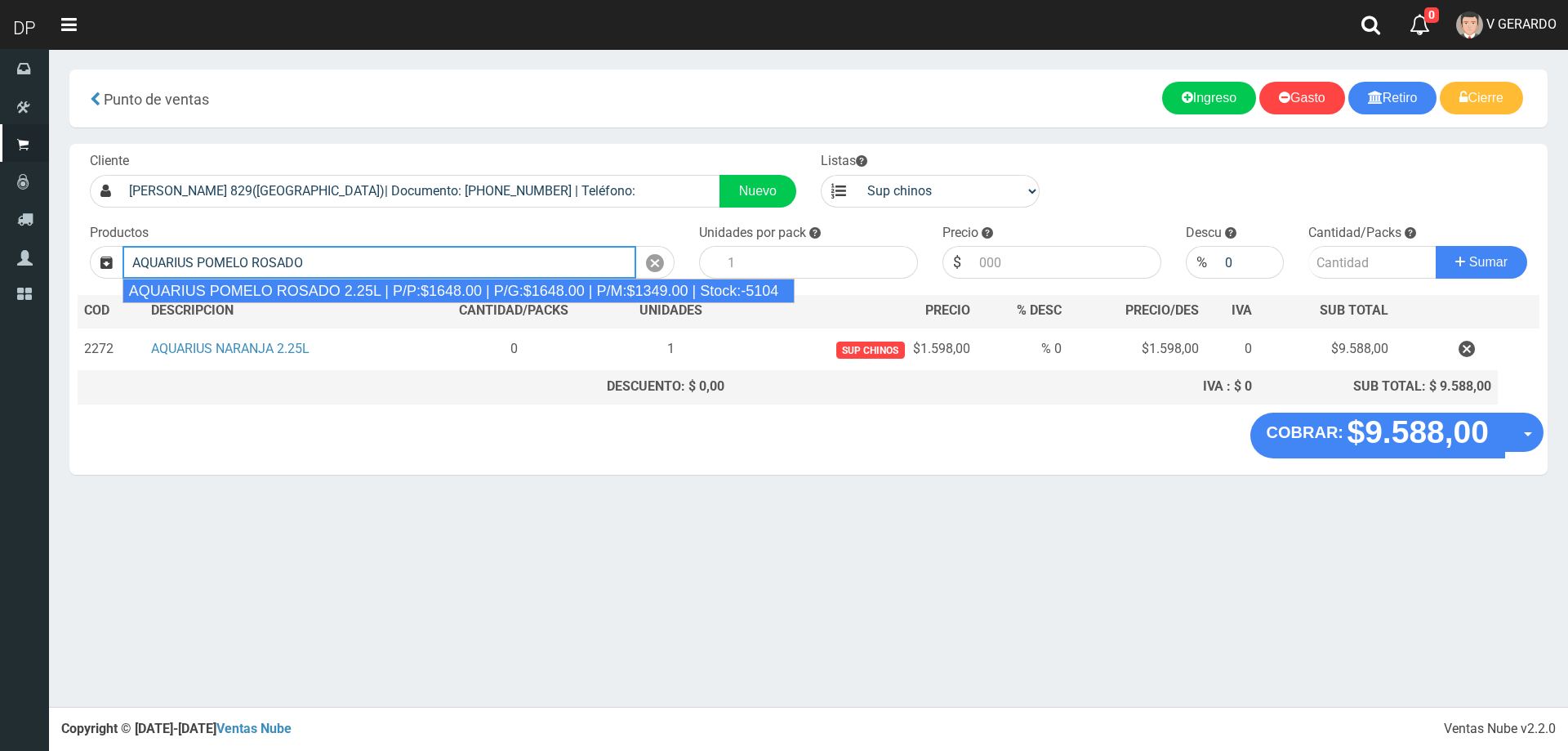
click at [497, 285] on div "AQUARIUS POMELO ROSADO 2.25L | P/P:$1648.00 | P/G:$1648.00 | P/M:$1349.00 | Sto…" at bounding box center [459, 291] width 673 height 24
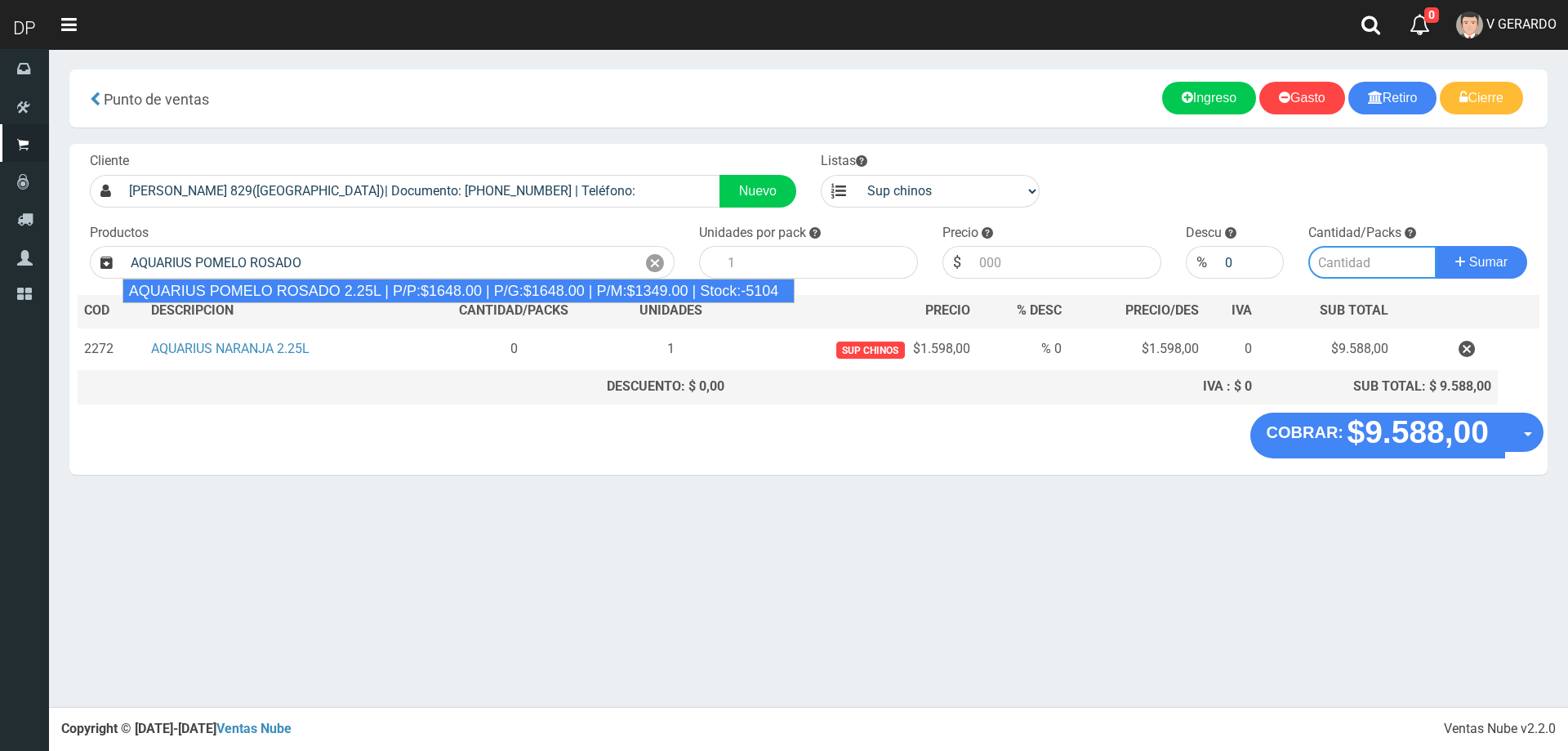
type input "AQUARIUS POMELO ROSADO 2.25L | P/P:$1648.00 | P/G:$1648.00 | P/M:$1349.00 | Sto…"
type input "6"
type input "1648.00"
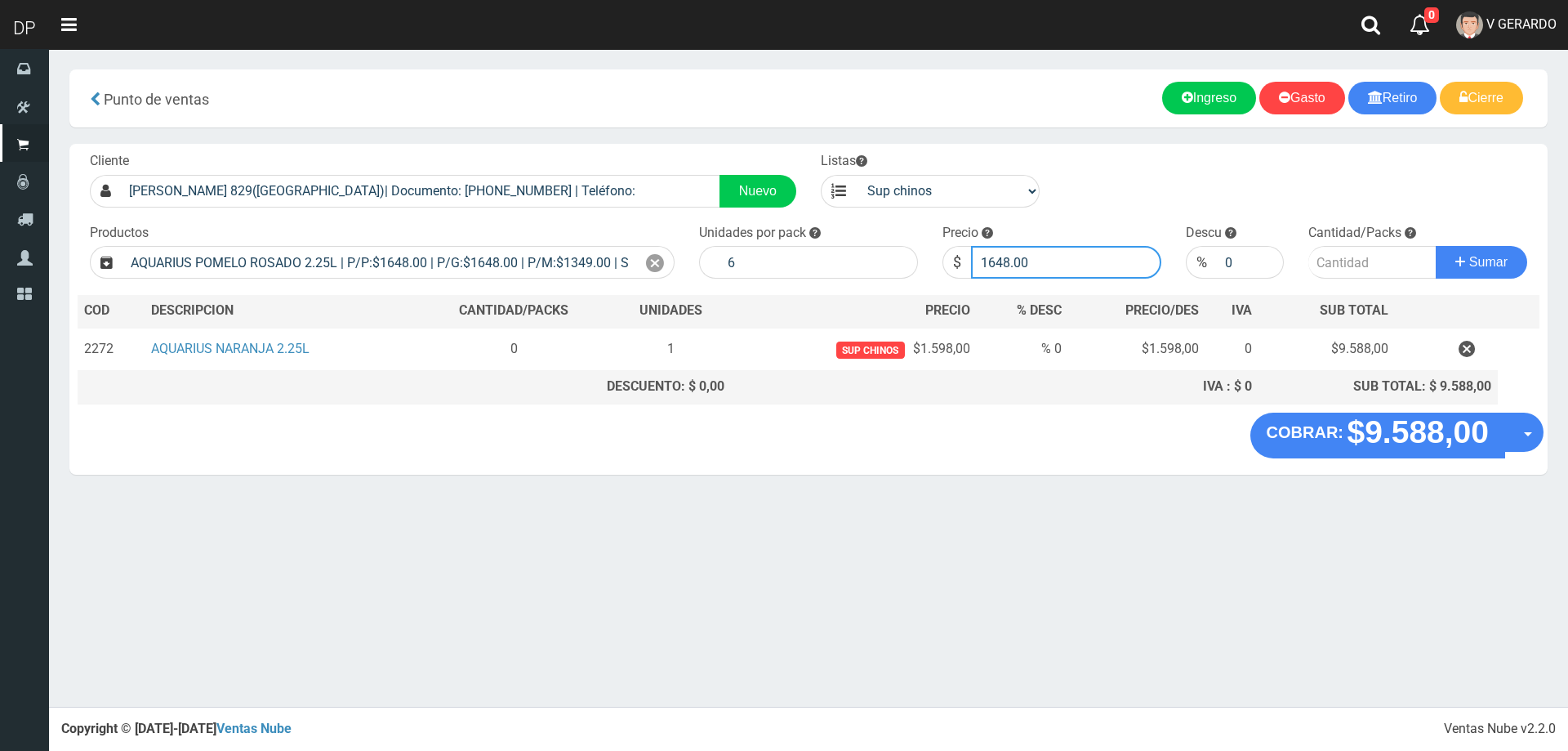
click at [1024, 271] on input "1648.00" at bounding box center [1065, 262] width 190 height 33
type input "1598"
type input "1598.00"
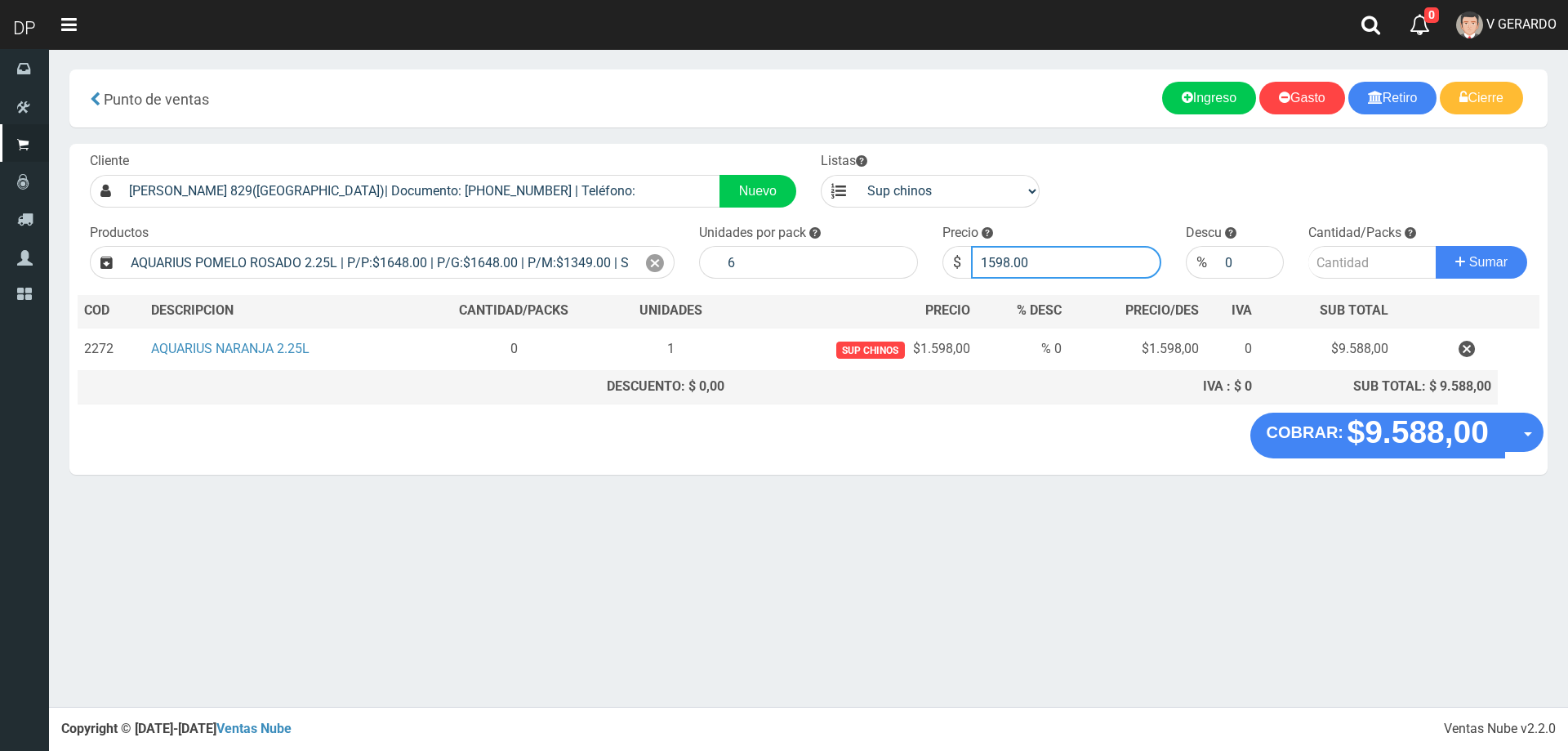
click at [1436, 246] on button "Sumar" at bounding box center [1482, 262] width 91 height 33
type input "1"
click at [1436, 246] on button "Sumar" at bounding box center [1482, 262] width 91 height 33
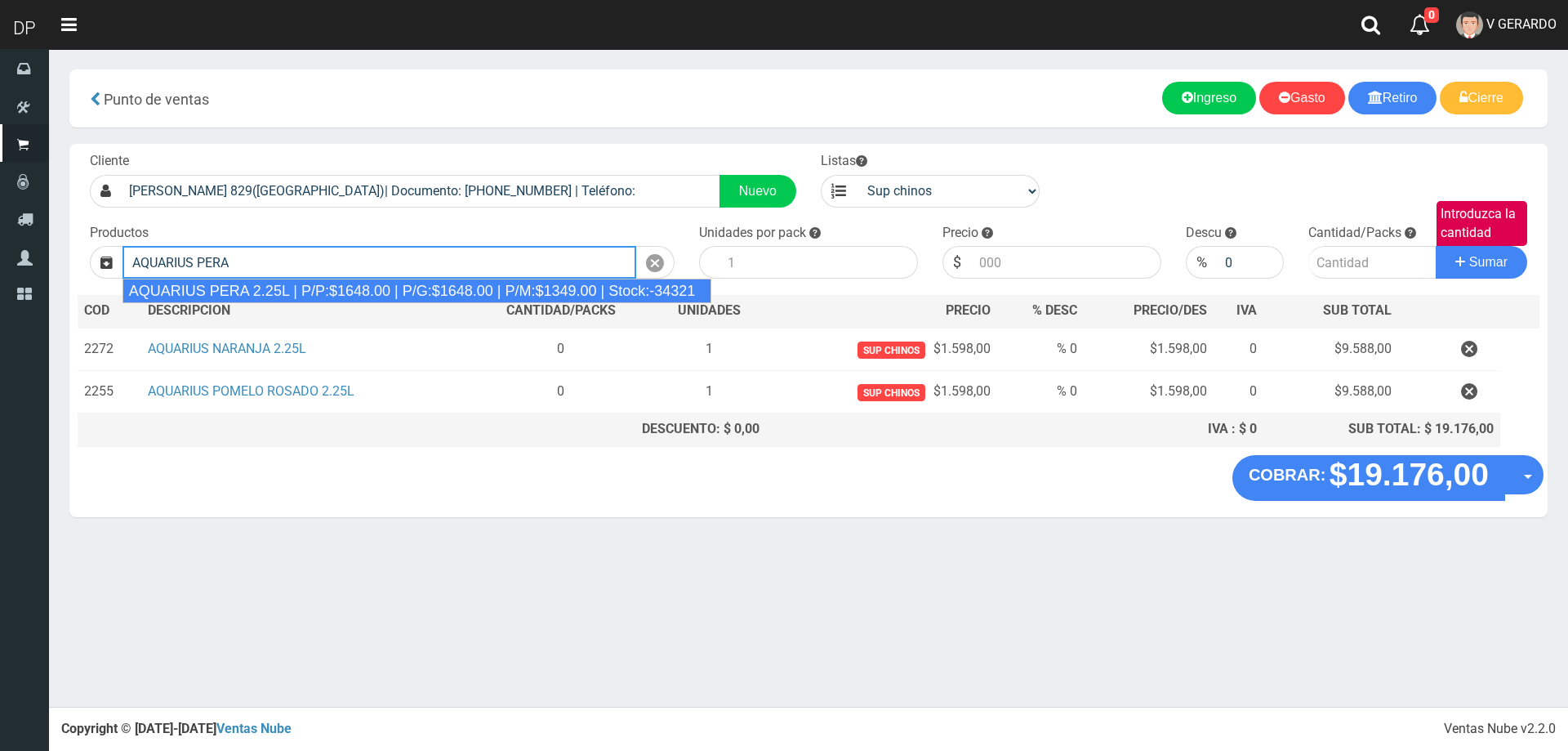
click at [417, 290] on div "AQUARIUS PERA 2.25L | P/P:$1648.00 | P/G:$1648.00 | P/M:$1349.00 | Stock:-34321" at bounding box center [417, 291] width 590 height 24
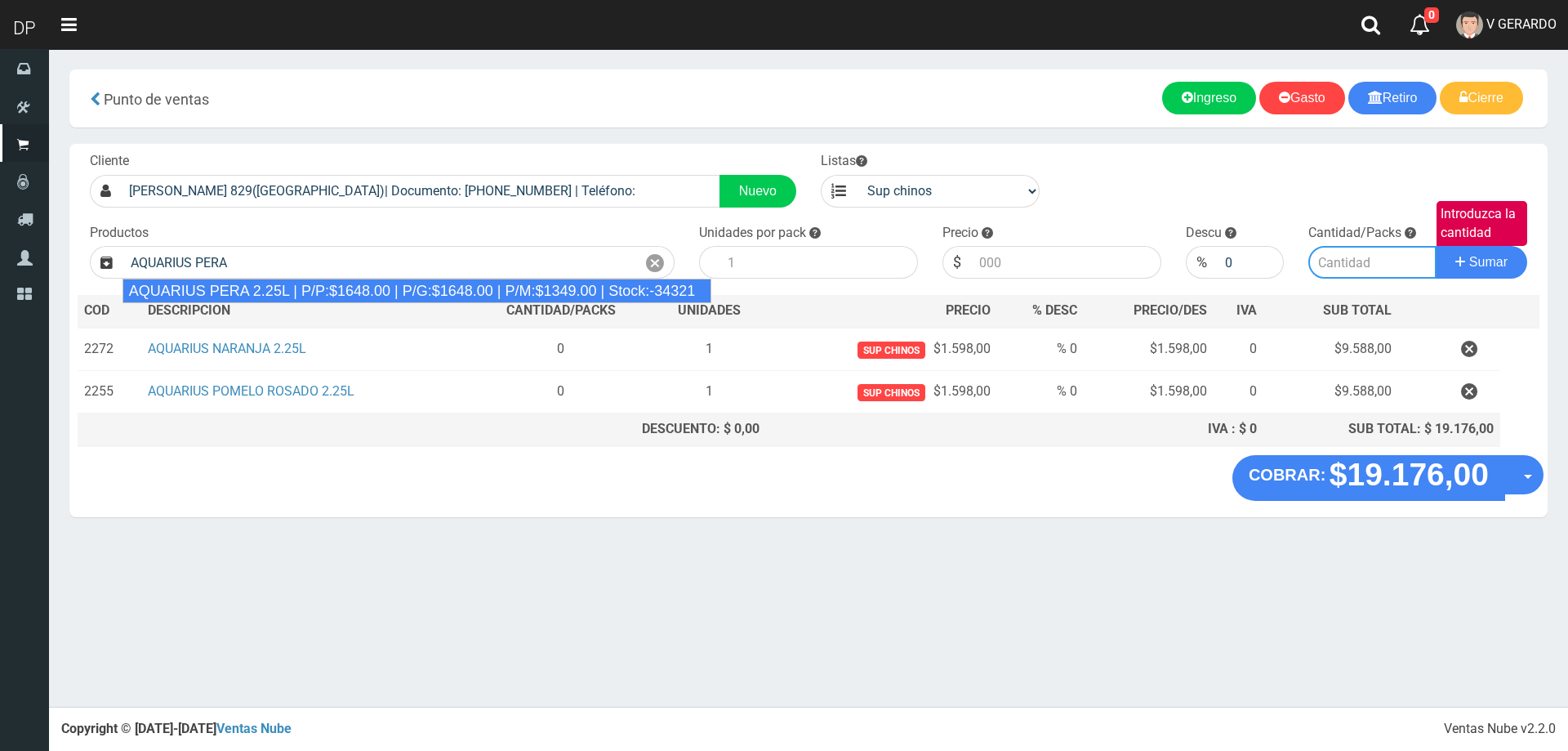
type input "AQUARIUS PERA 2.25L | P/P:$1648.00 | P/G:$1648.00 | P/M:$1349.00 | Stock:-34321"
type input "6"
type input "1648.00"
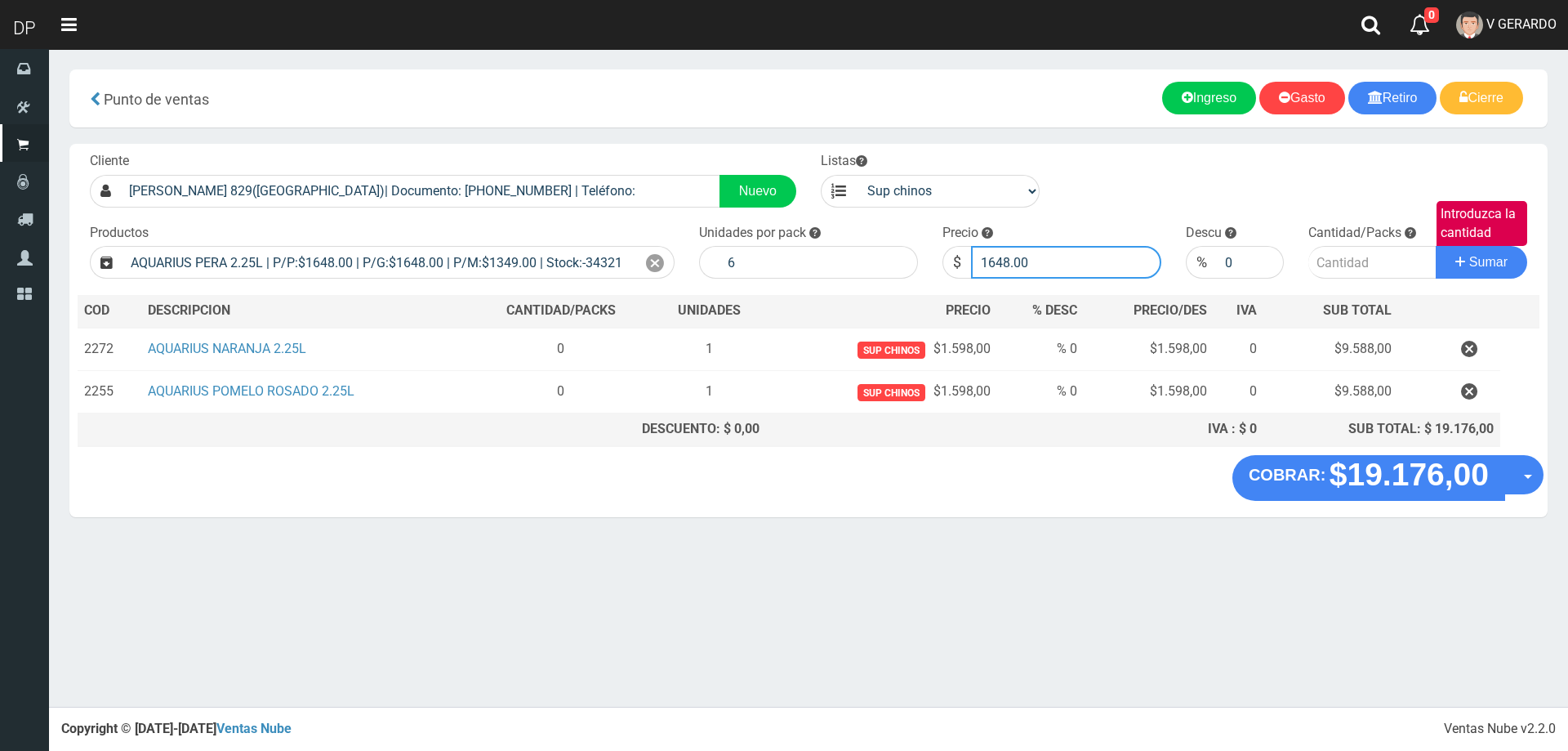
click at [1039, 270] on input "1648.00" at bounding box center [1065, 262] width 190 height 33
type input "1598"
type input "1598.00"
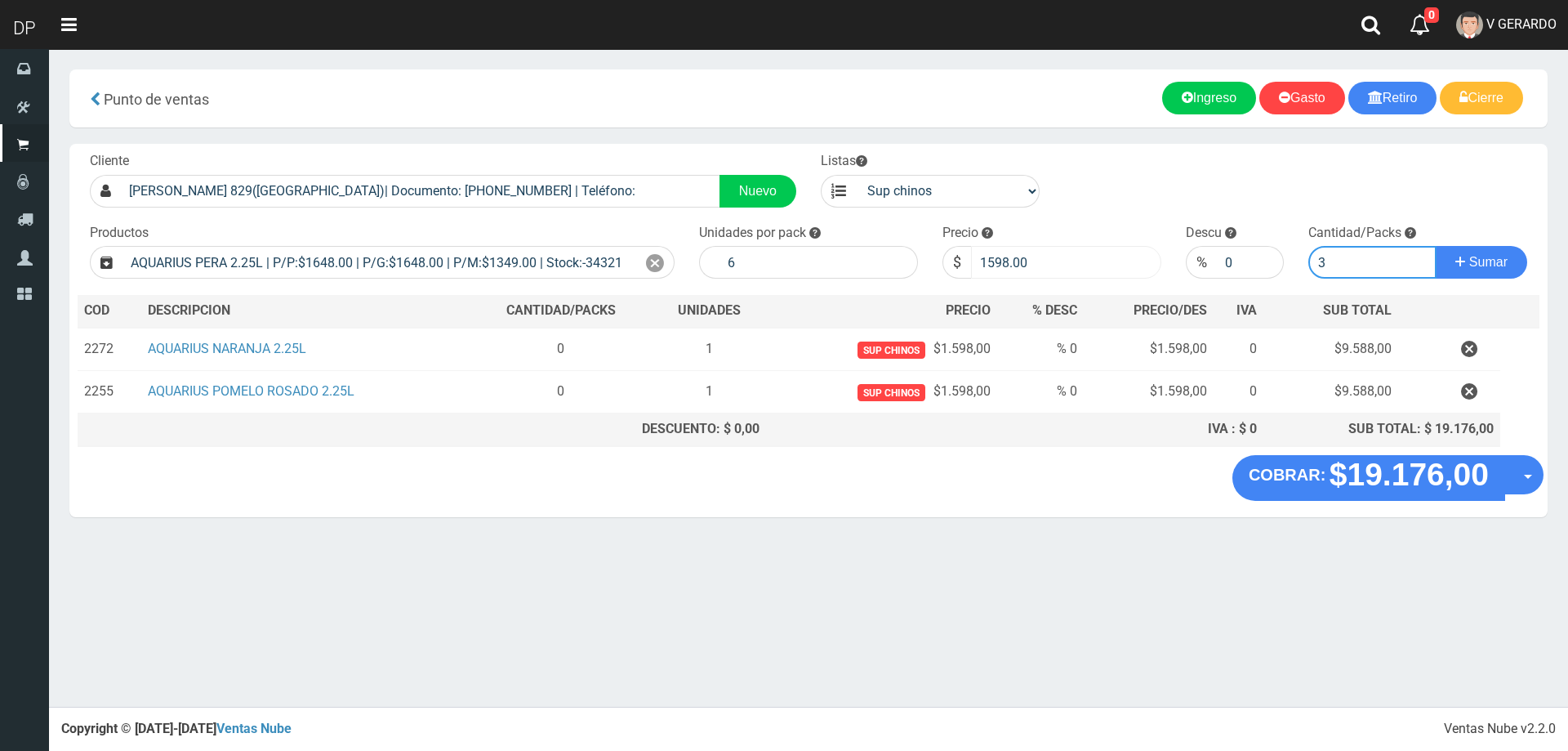
type input "3"
click at [1436, 246] on button "Sumar" at bounding box center [1482, 262] width 91 height 33
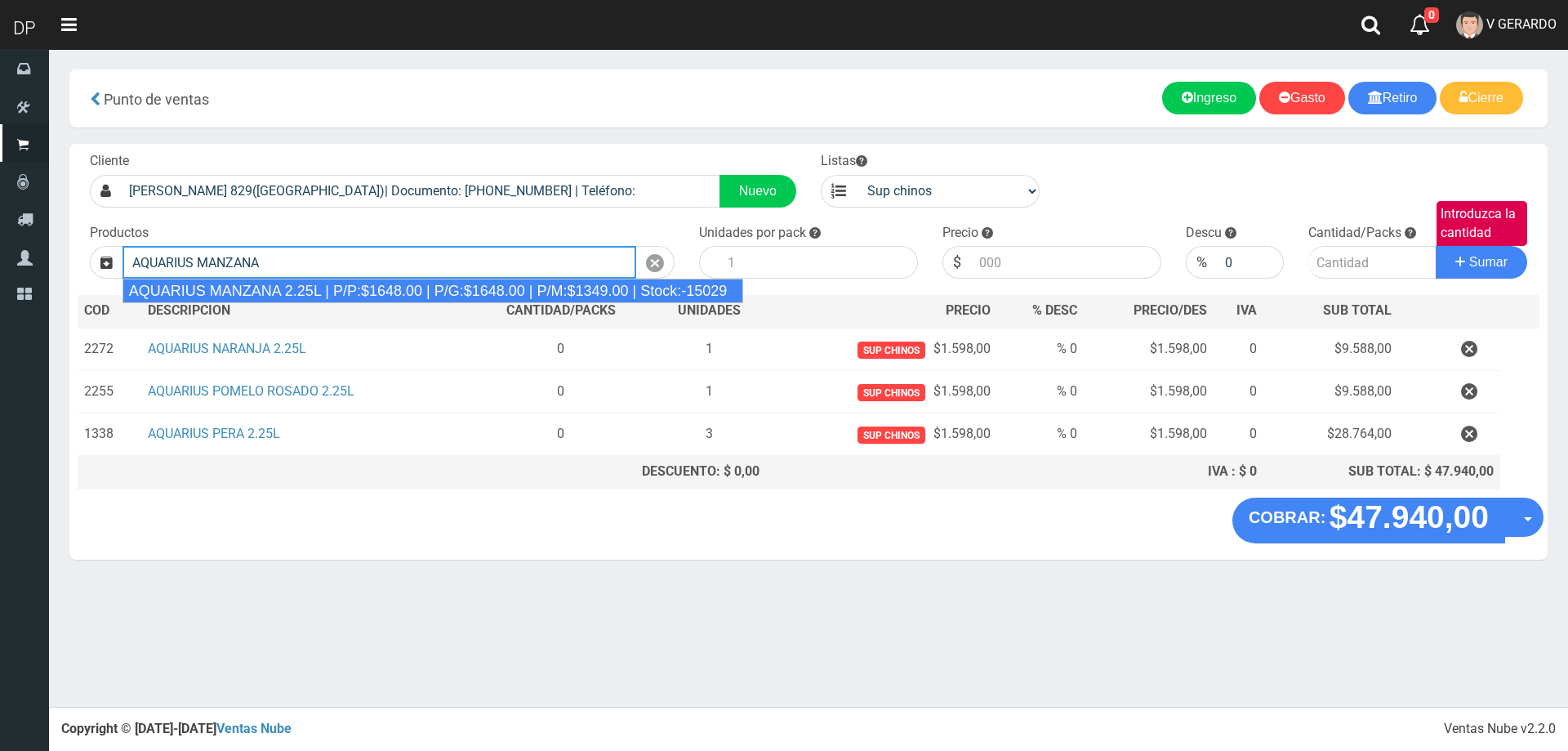
click at [508, 283] on div "AQUARIUS MANZANA 2.25L | P/P:$1648.00 | P/G:$1648.00 | P/M:$1349.00 | Stock:-15…" at bounding box center [433, 291] width 621 height 24
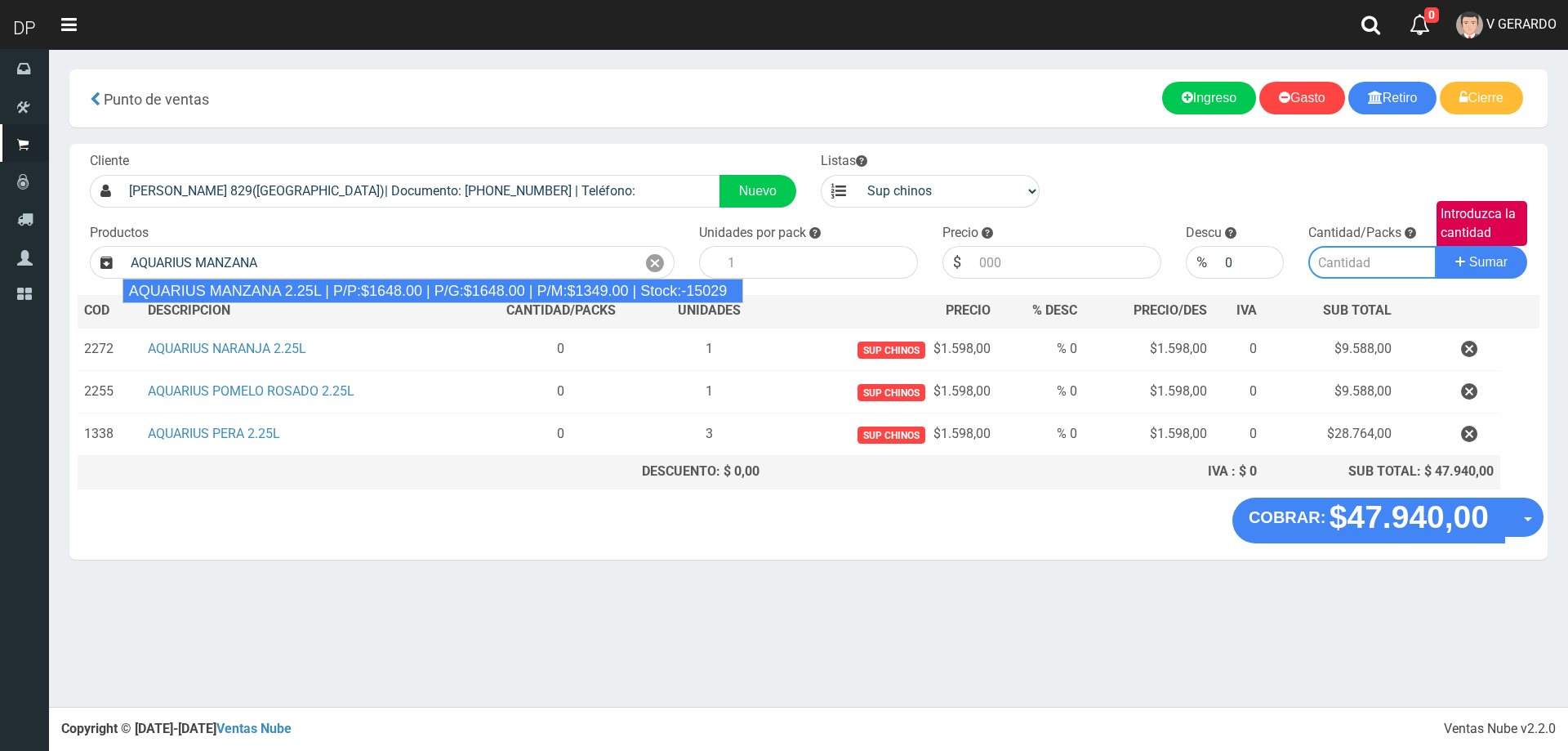
type input "AQUARIUS MANZANA 2.25L | P/P:$1648.00 | P/G:$1648.00 | P/M:$1349.00 | Stock:-15…"
type input "6"
type input "1648.00"
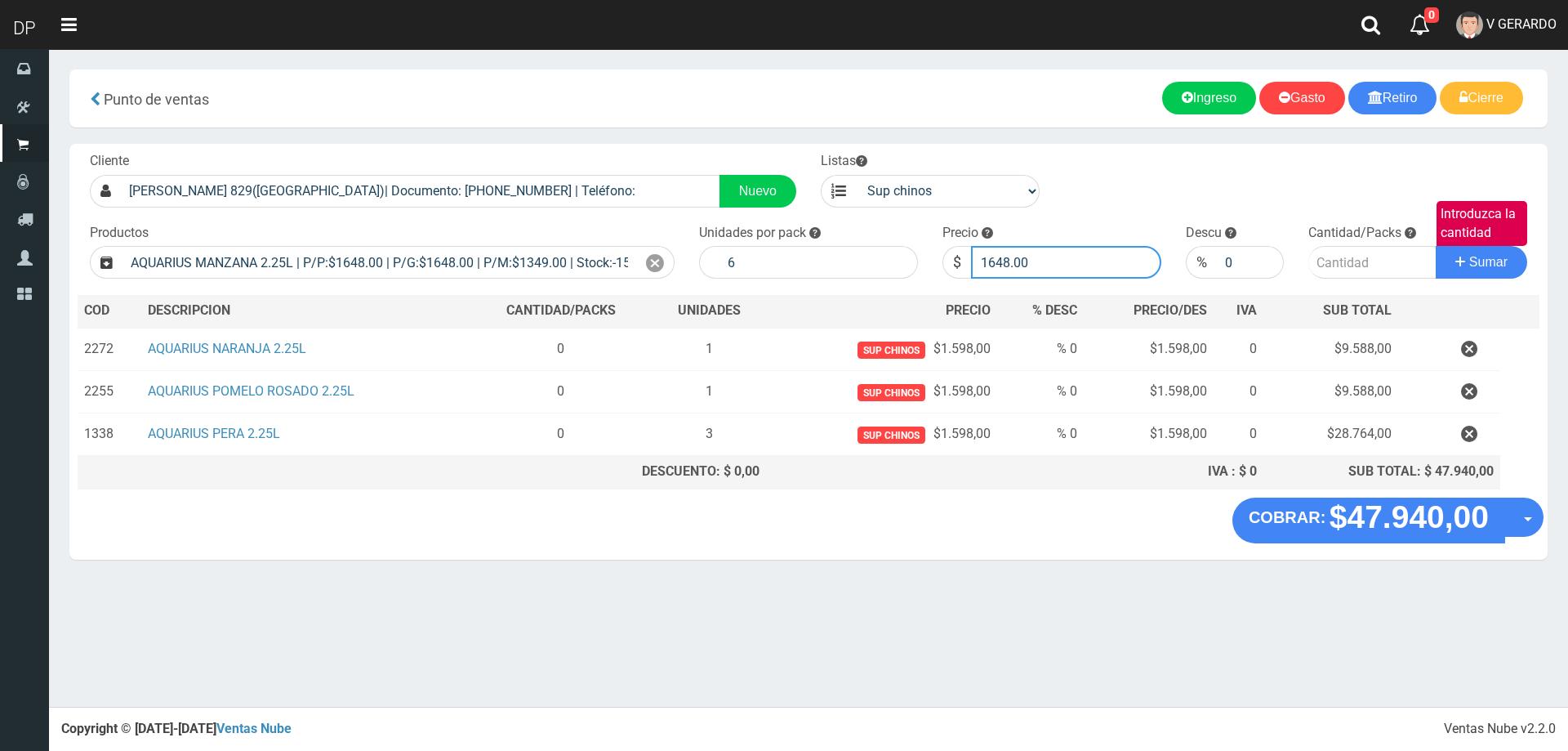
click at [1033, 268] on input "1648.00" at bounding box center [1065, 262] width 190 height 33
type input "1598"
type input "1598.00"
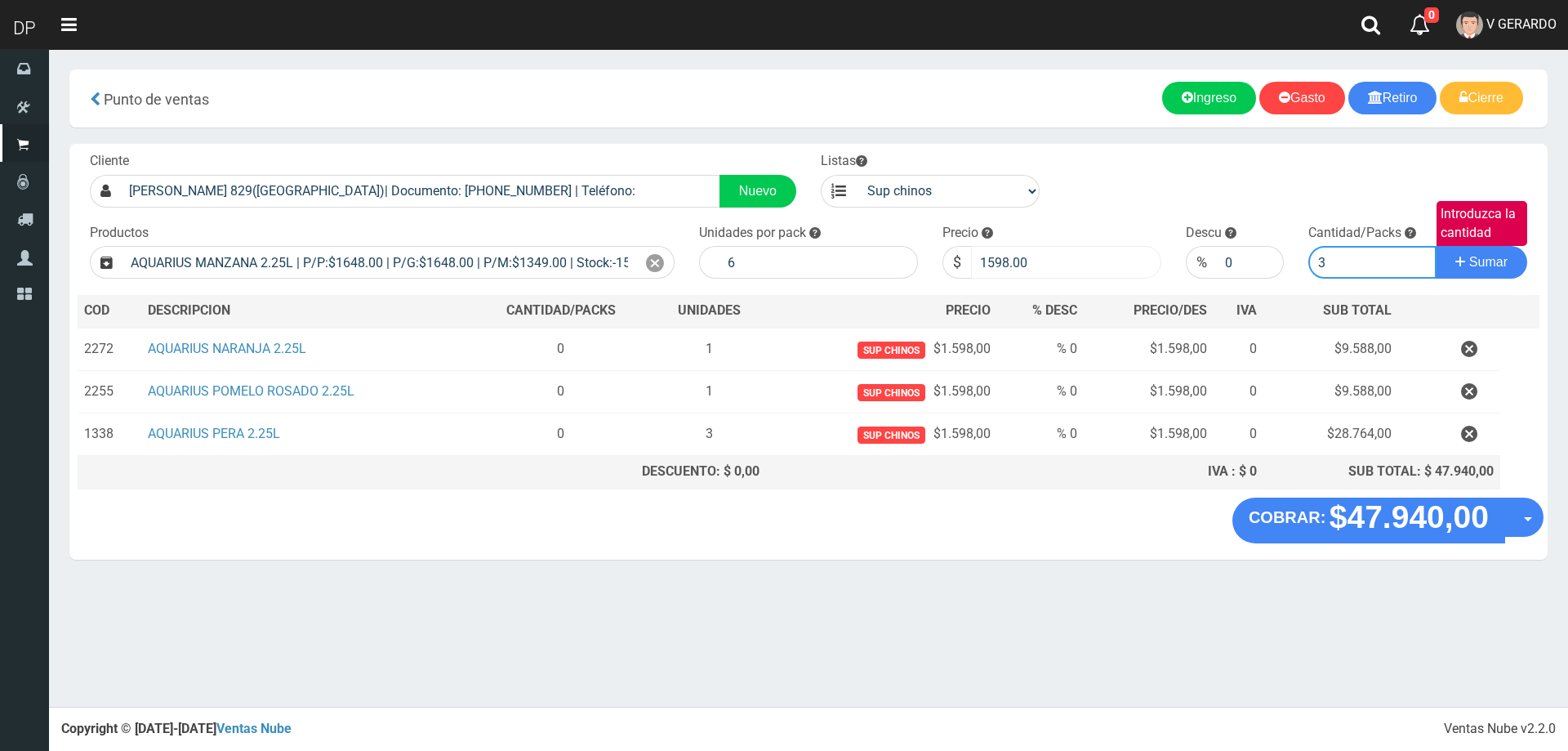
type input "3"
click at [1436, 246] on button "Sumar" at bounding box center [1482, 262] width 91 height 33
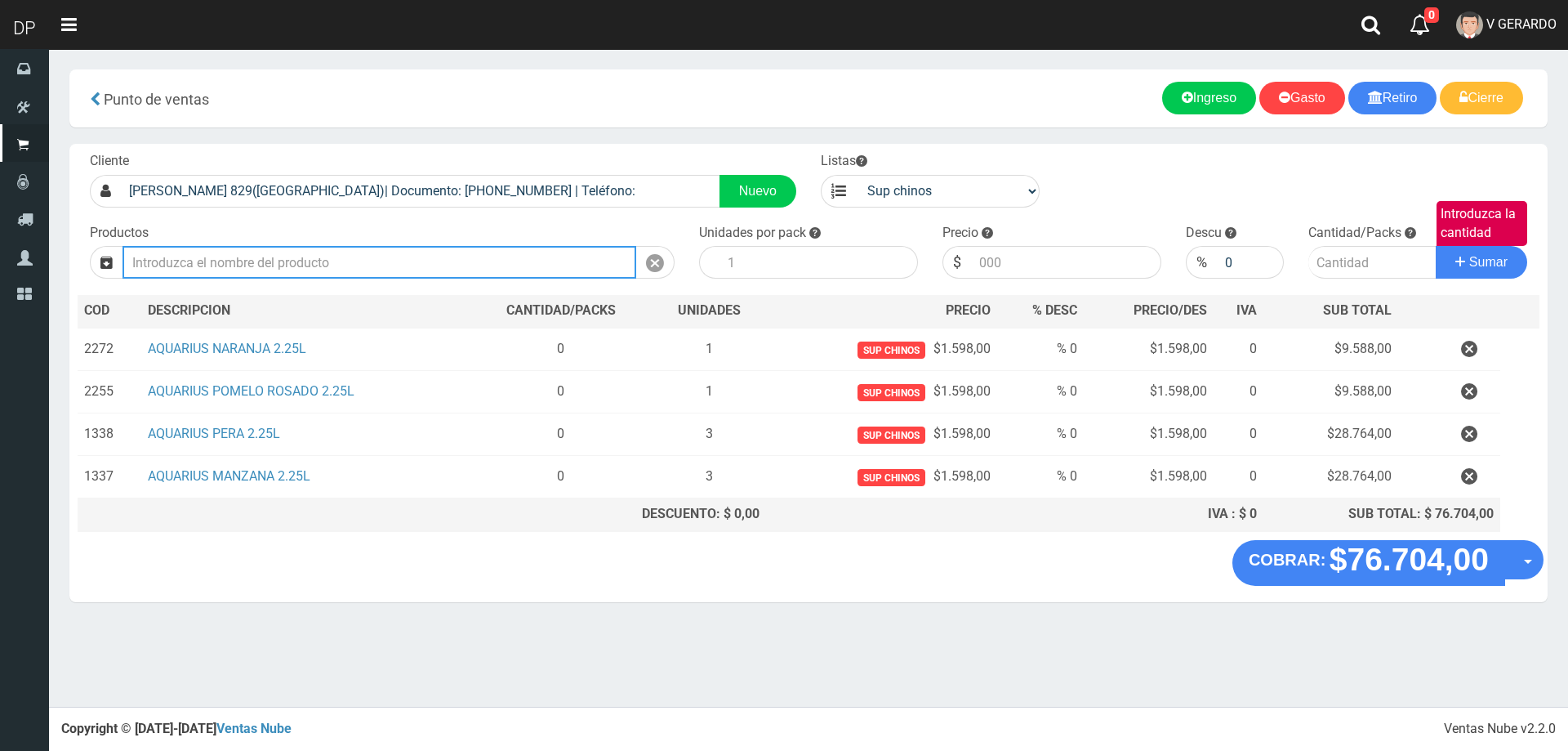
click at [387, 255] on input "text" at bounding box center [379, 262] width 514 height 33
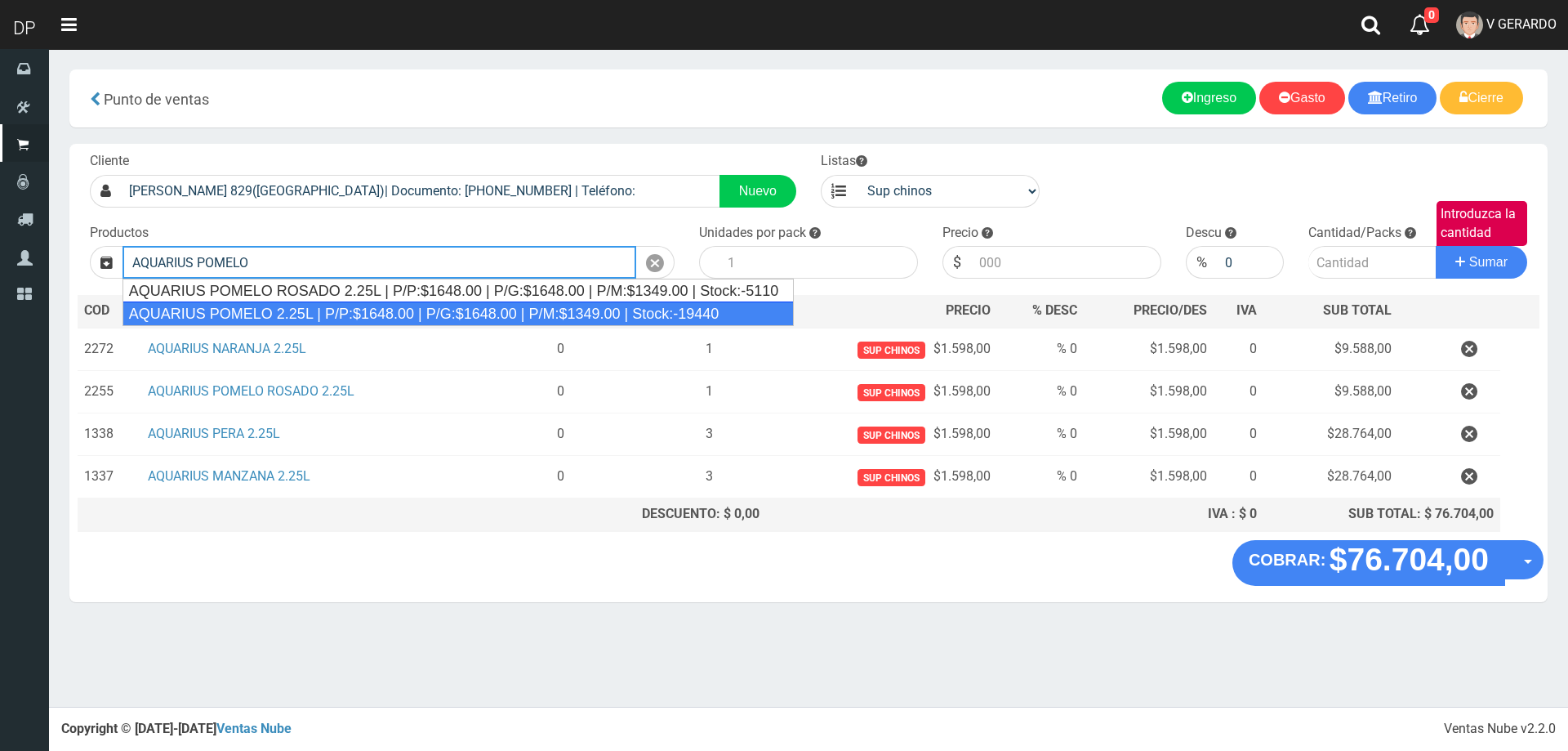
click at [309, 314] on div "AQUARIUS POMELO 2.25L | P/P:$1648.00 | P/G:$1648.00 | P/M:$1349.00 | Stock:-194…" at bounding box center [458, 313] width 672 height 24
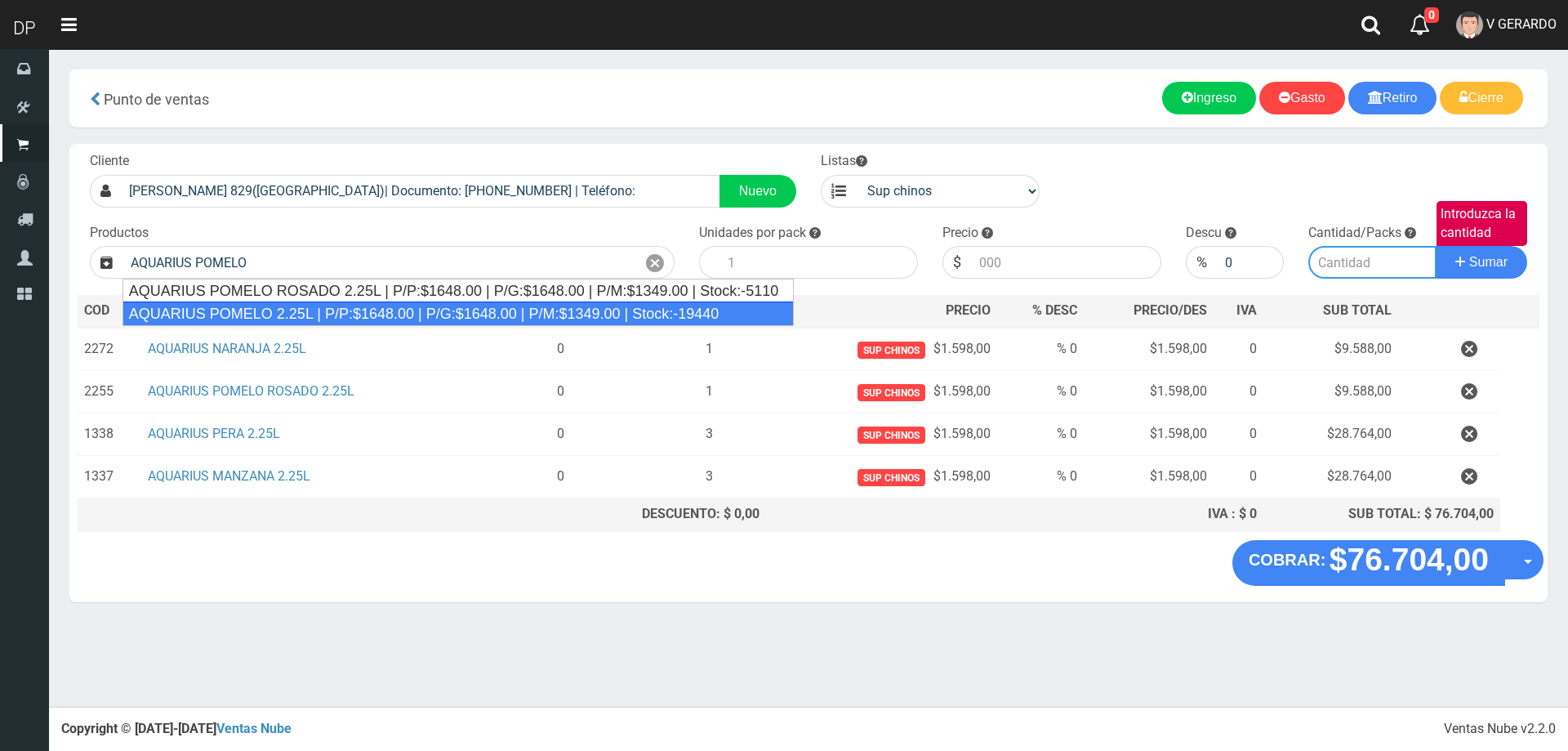
type input "AQUARIUS POMELO 2.25L | P/P:$1648.00 | P/G:$1648.00 | P/M:$1349.00 | Stock:-194…"
type input "6"
type input "1648.00"
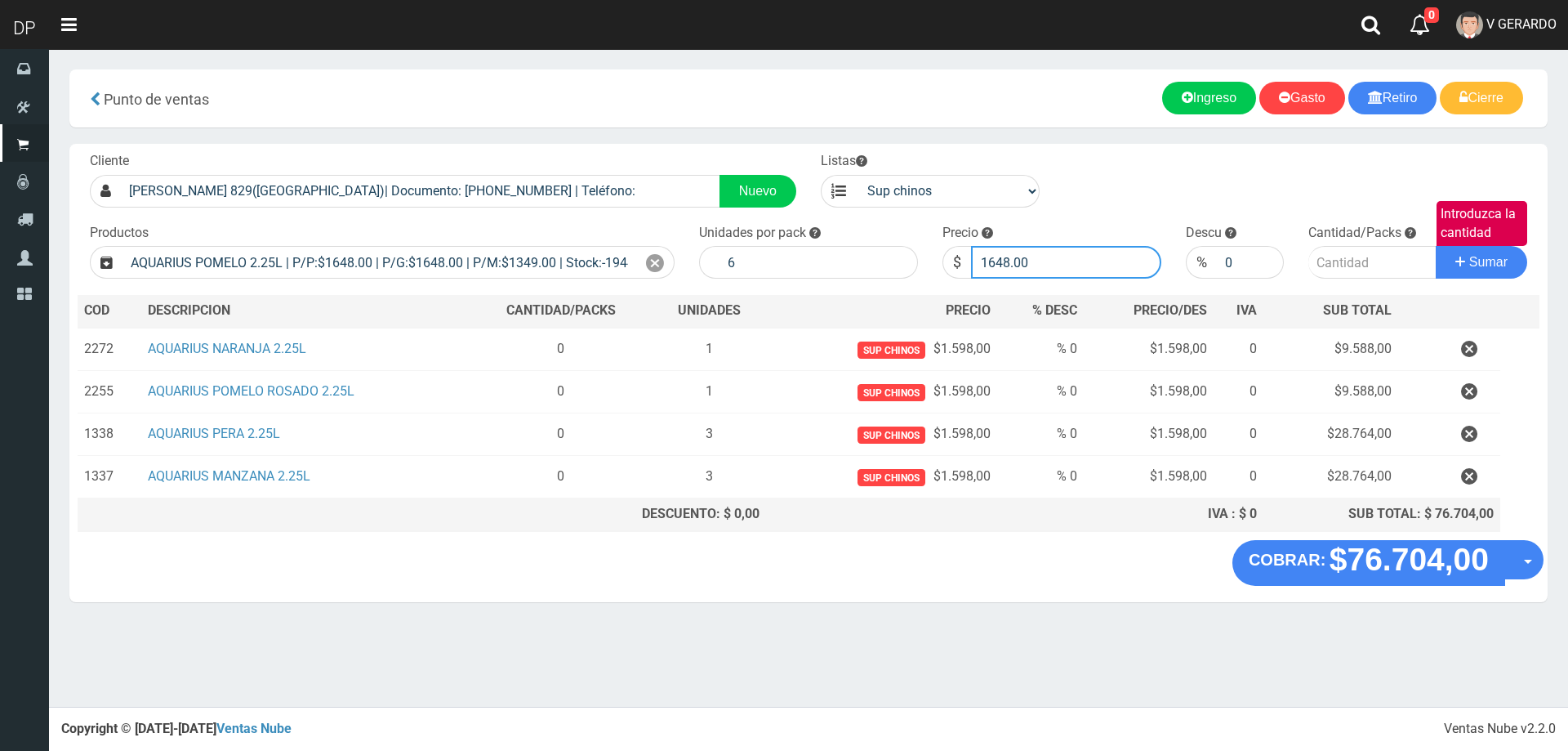
click at [1080, 271] on input "1648.00" at bounding box center [1065, 262] width 190 height 33
type input "1598"
type input "1598.00"
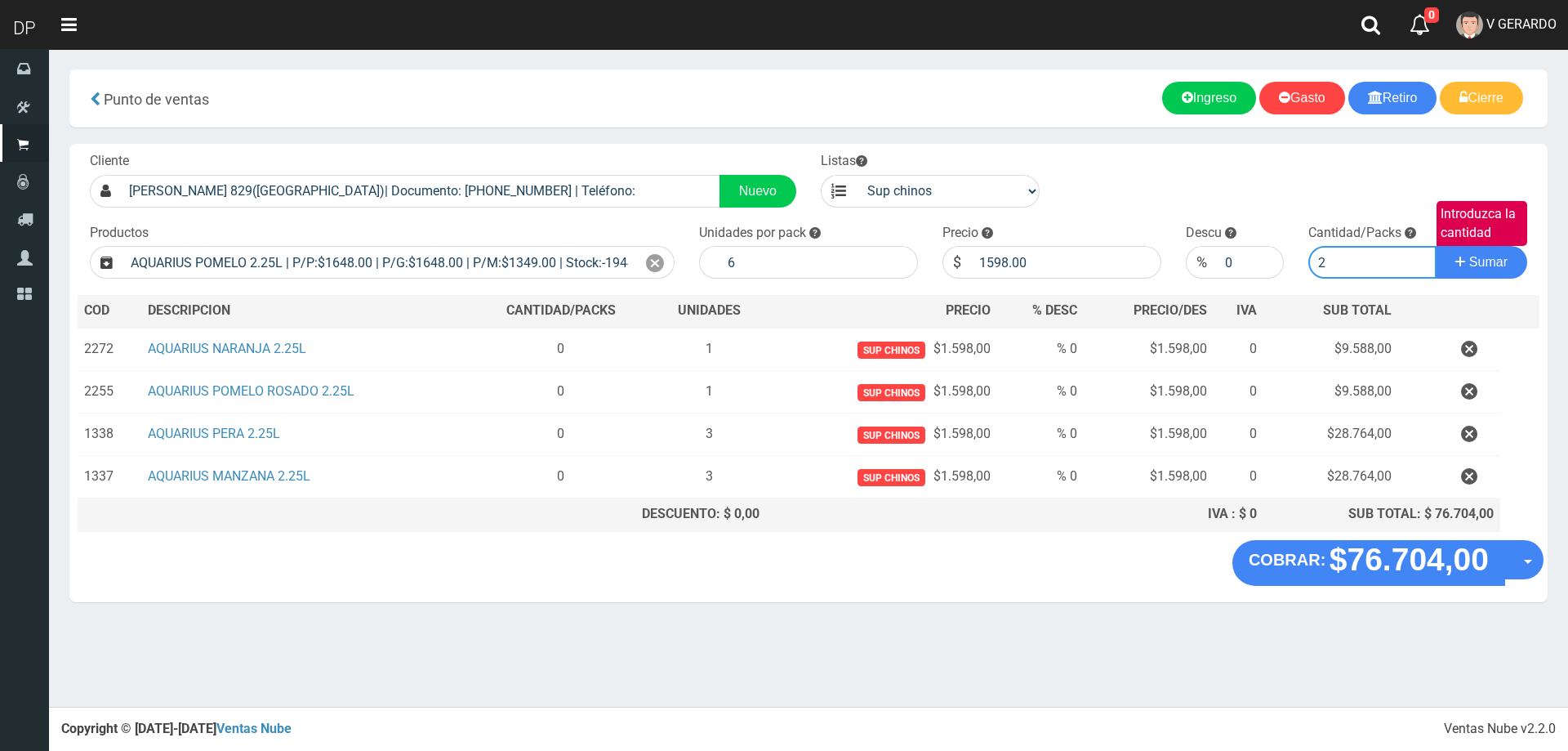
type input "2"
click at [1436, 246] on button "Sumar" at bounding box center [1482, 262] width 91 height 33
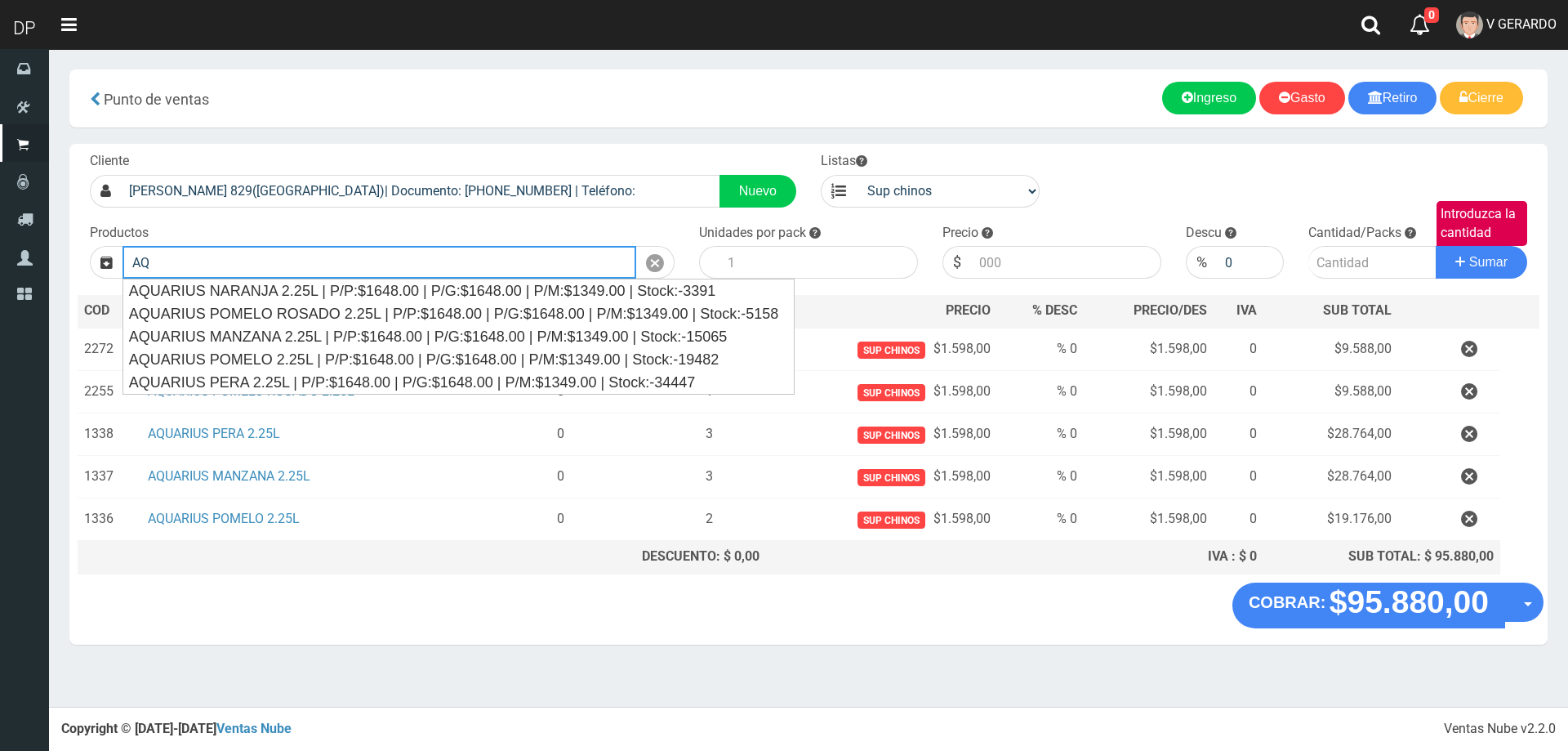
type input "A"
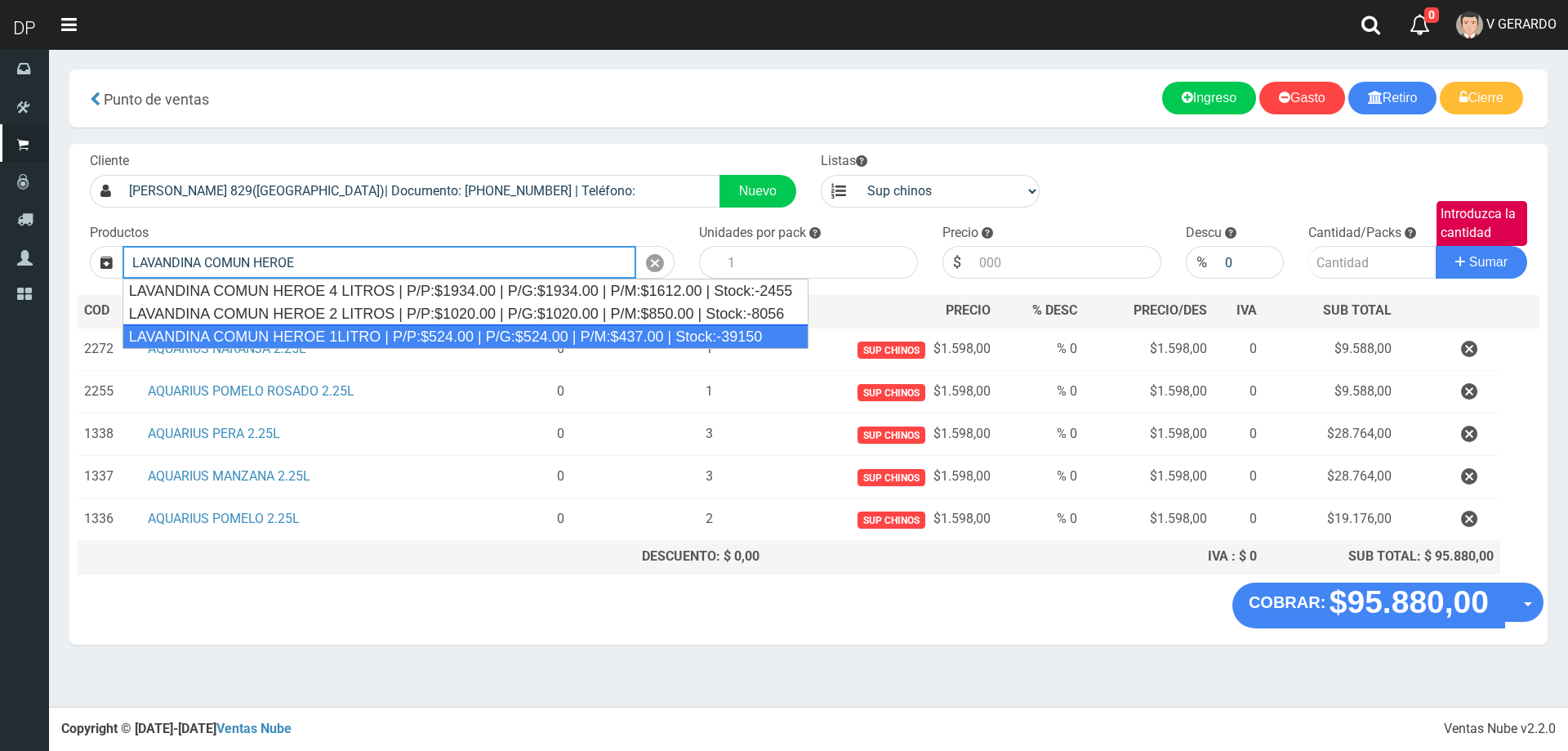
click at [359, 334] on div "LAVANDINA COMUN HEROE 1LITRO | P/P:$524.00 | P/G:$524.00 | P/M:$437.00 | Stock:…" at bounding box center [465, 336] width 686 height 24
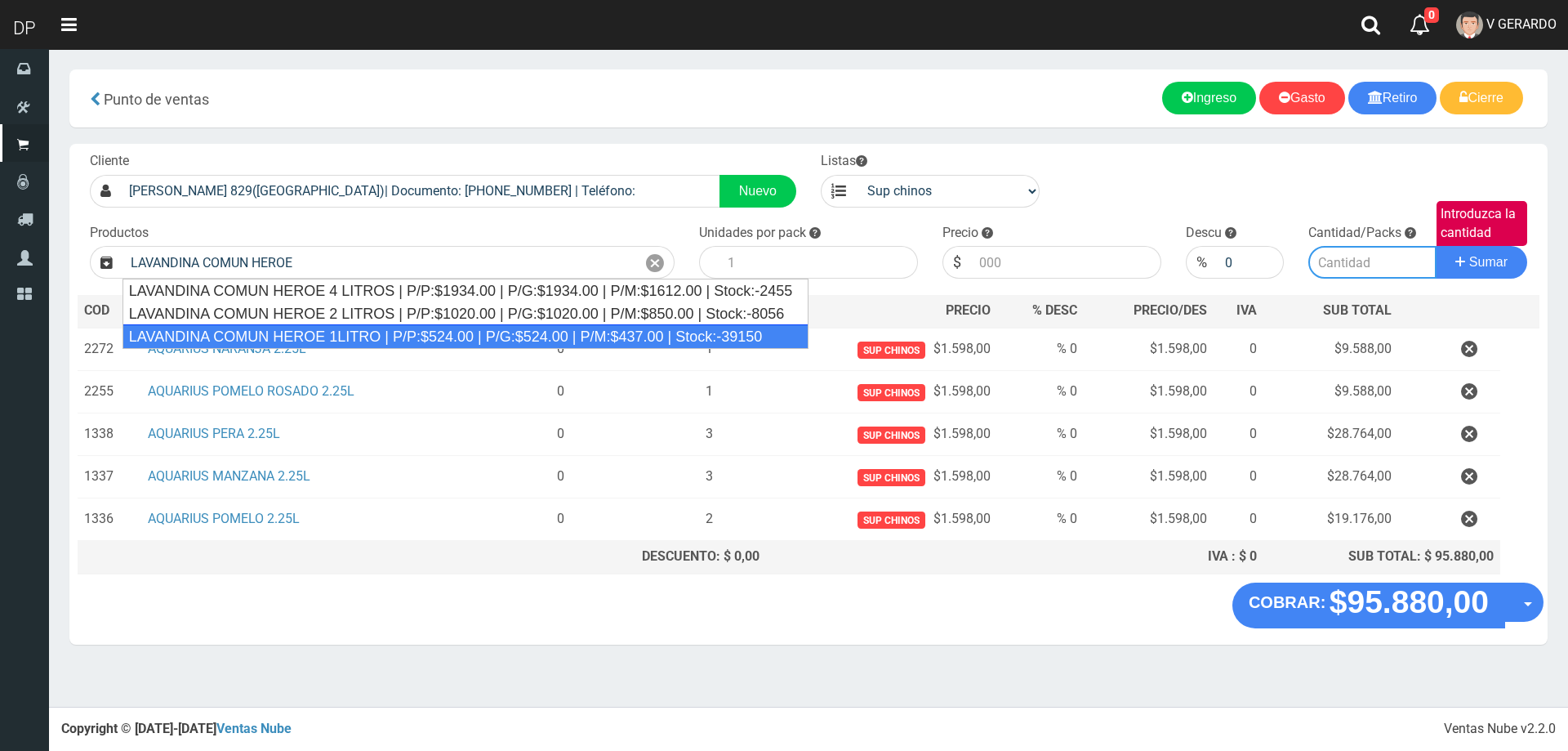
type input "LAVANDINA COMUN HEROE 1LITRO | P/P:$524.00 | P/G:$524.00 | P/M:$437.00 | Stock:…"
type input "15"
type input "524.00"
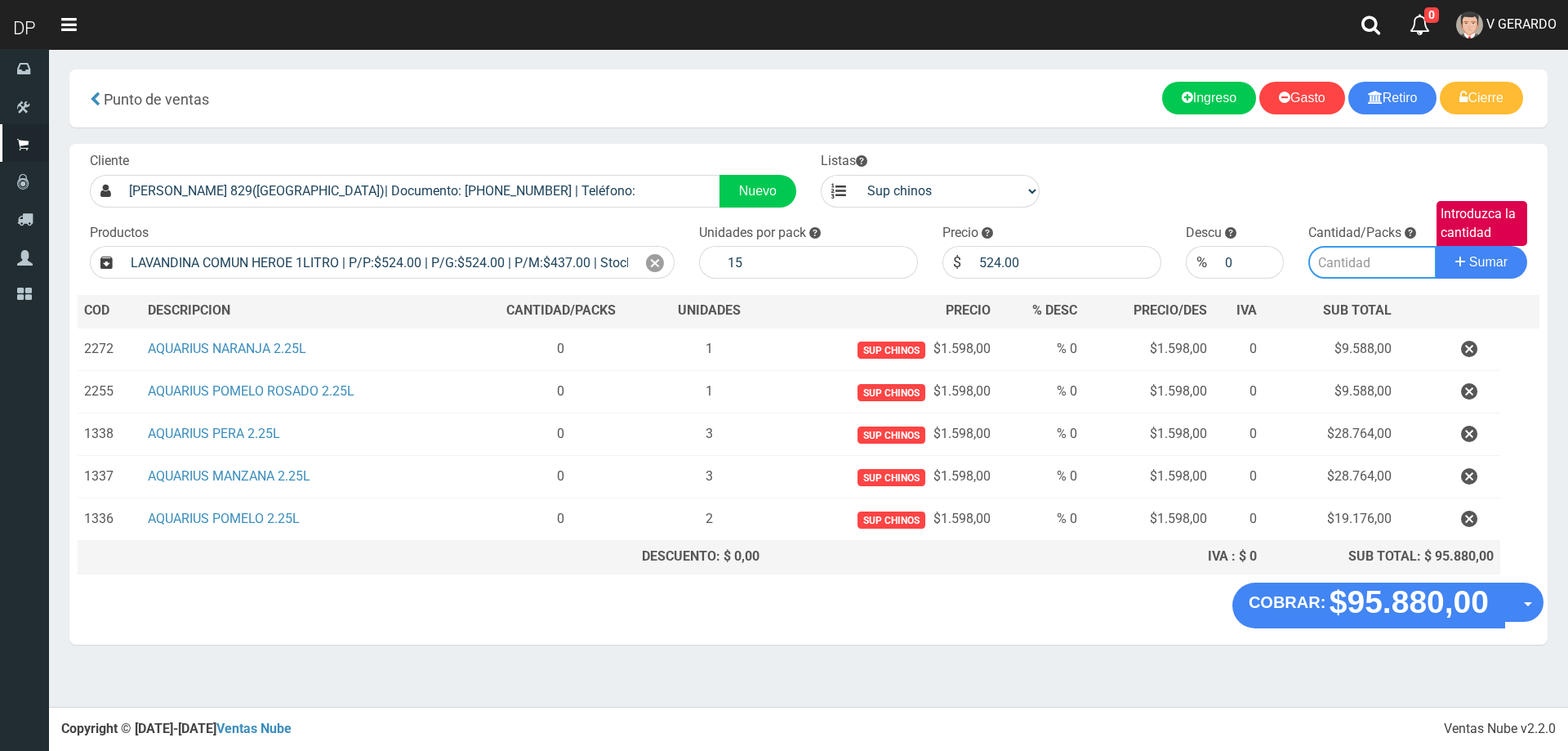
click at [1383, 257] on input "Introduzca la cantidad" at bounding box center [1373, 262] width 129 height 33
type input "3"
click at [1436, 246] on button "Sumar" at bounding box center [1482, 262] width 91 height 33
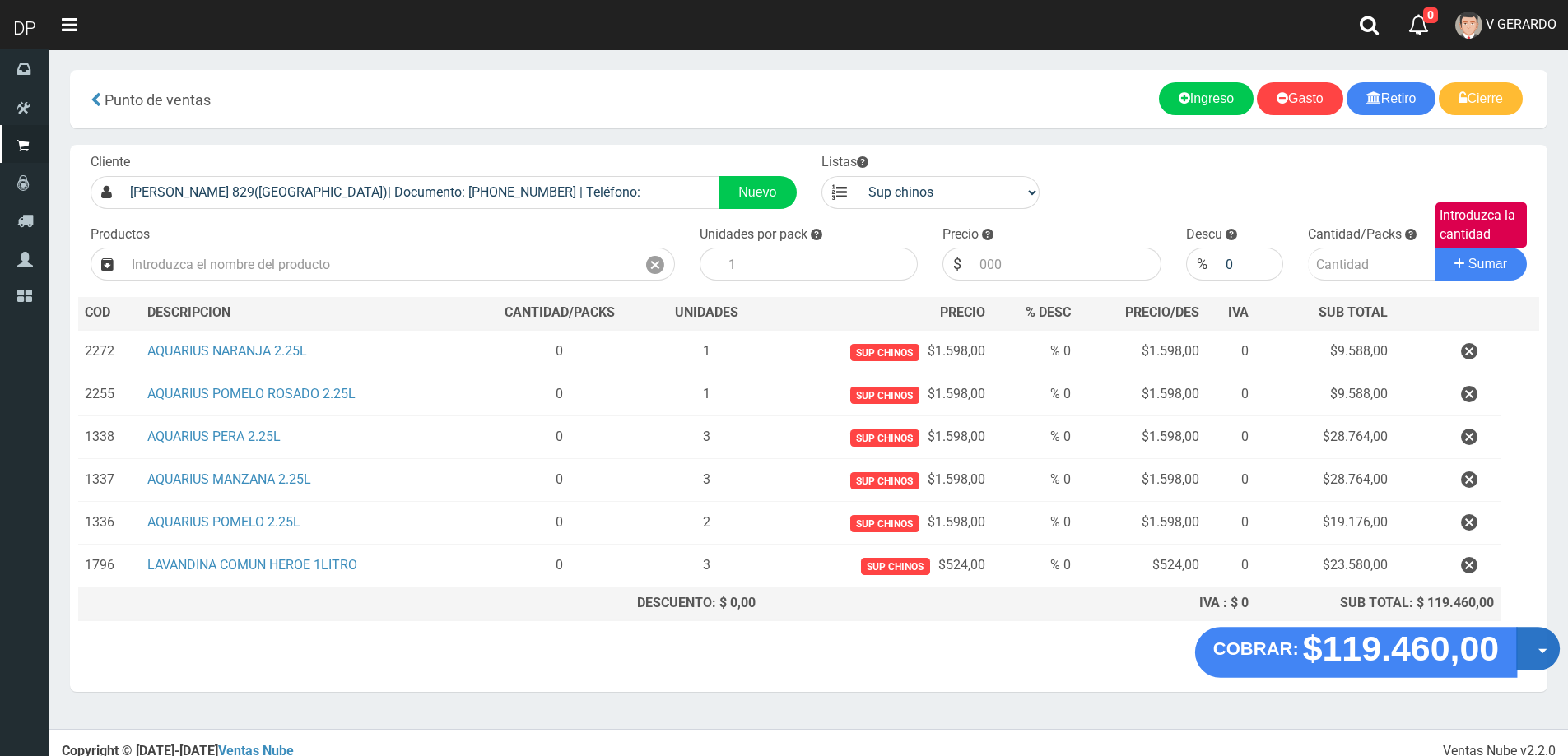
click at [1544, 652] on span "button" at bounding box center [1543, 651] width 9 height 5
click at [1490, 649] on link "Hacer Devolucion" at bounding box center [1485, 654] width 147 height 37
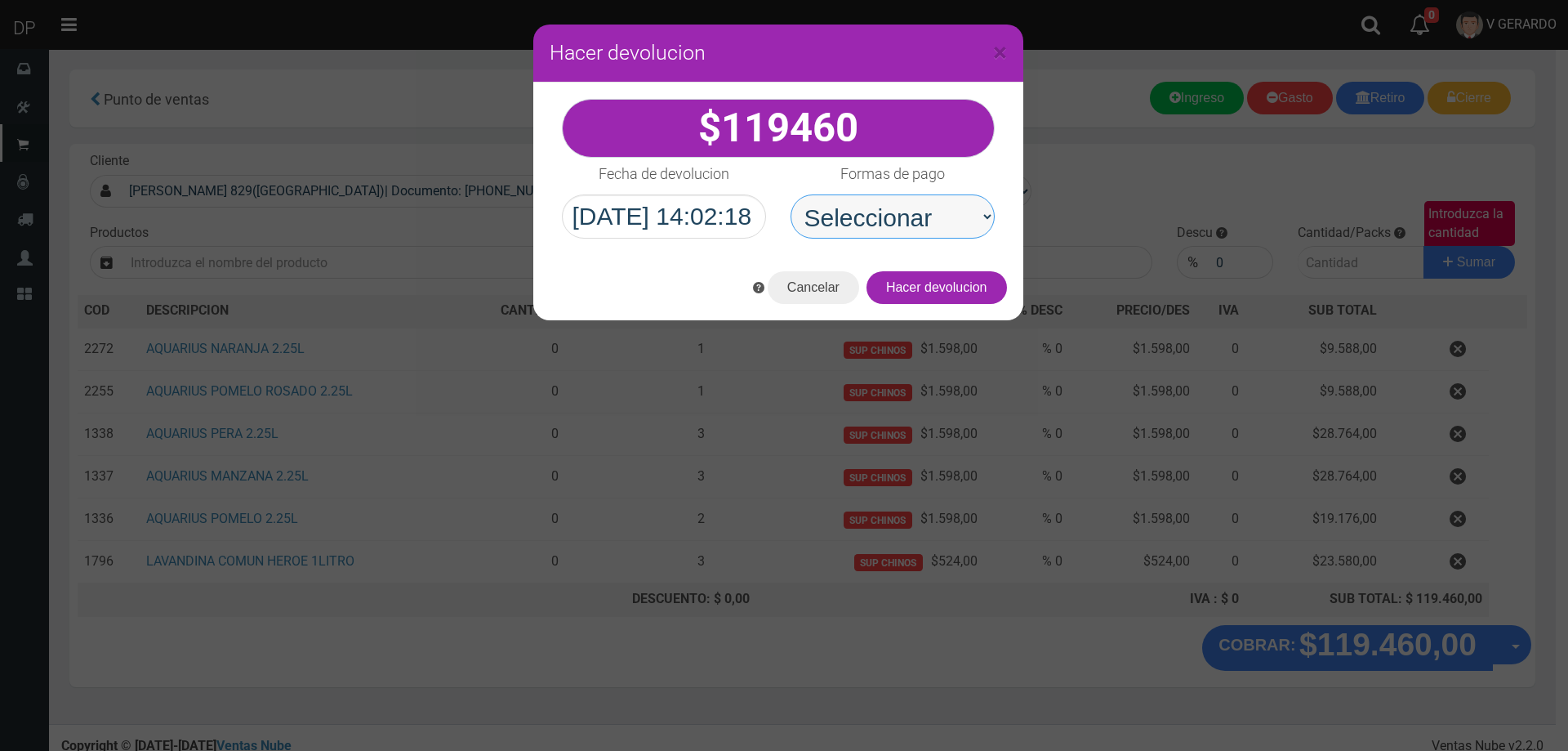
click at [841, 225] on select "Seleccionar Efectivo Tarjeta de Crédito Depósito Débito" at bounding box center [893, 216] width 204 height 44
select select "Efectivo"
click at [791, 194] on select "Seleccionar Efectivo Tarjeta de Crédito Depósito Débito" at bounding box center [893, 216] width 204 height 44
click at [945, 294] on button "Hacer devolucion" at bounding box center [936, 287] width 140 height 33
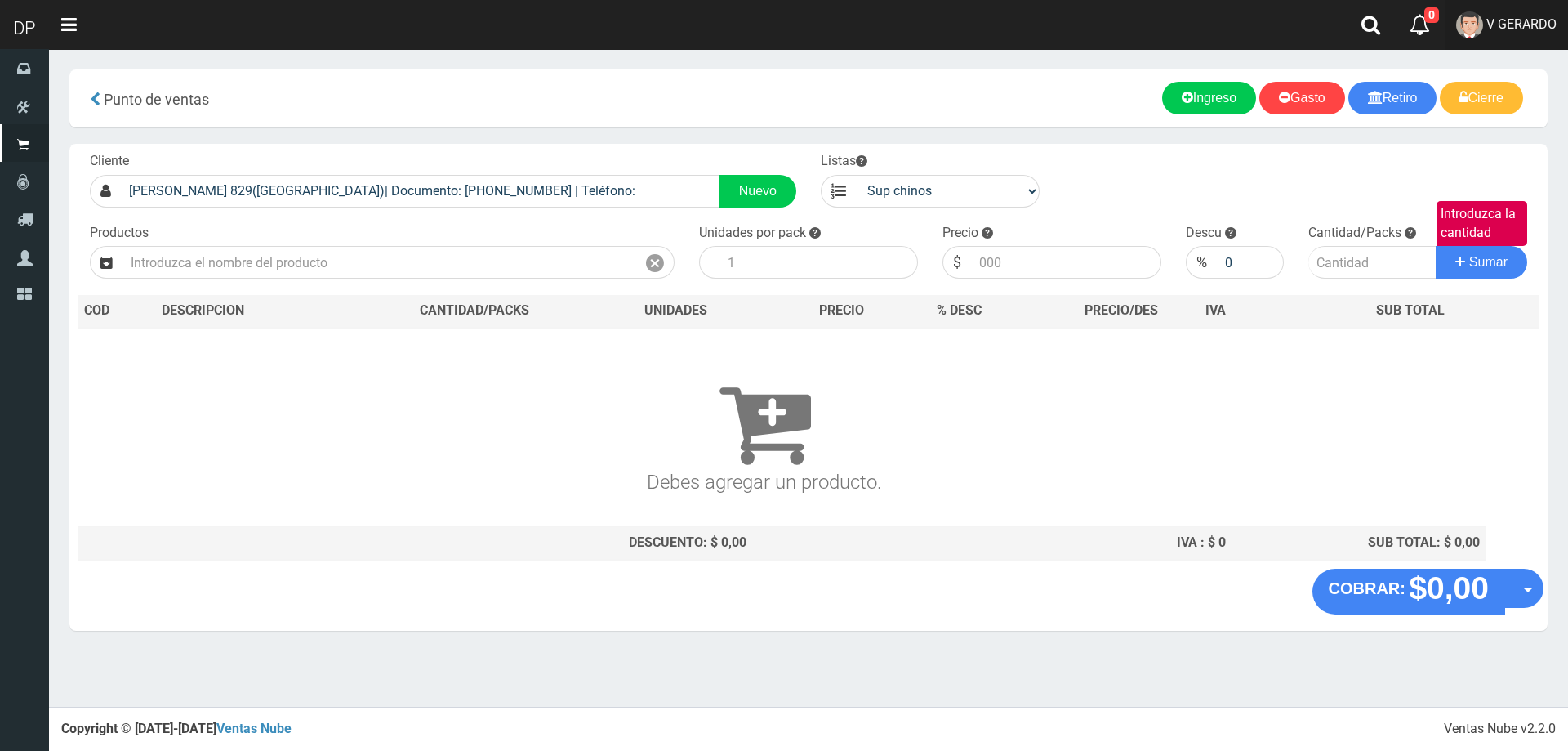
click at [1535, 6] on link "V GERARDO" at bounding box center [1506, 25] width 124 height 50
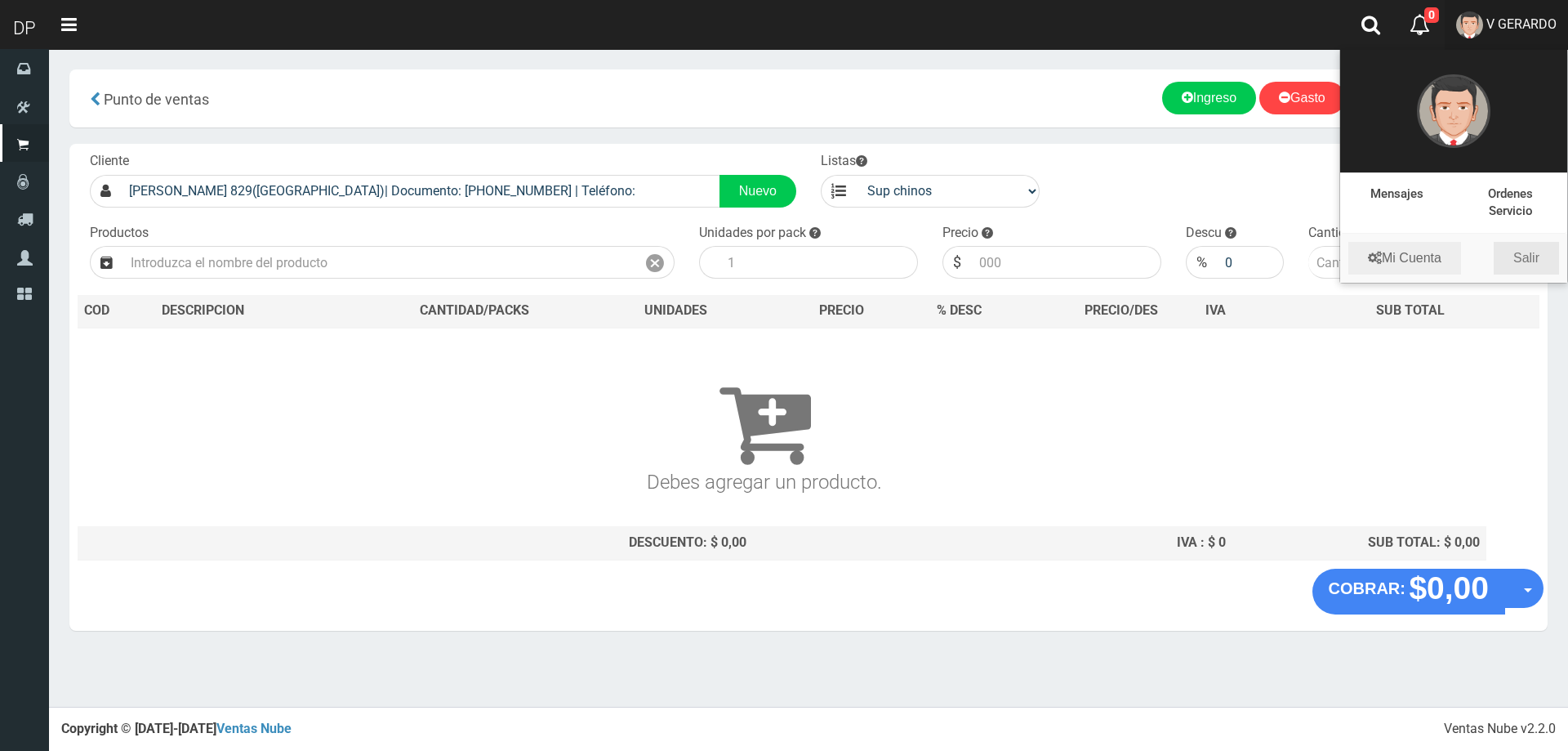
click at [1532, 261] on link "Salir" at bounding box center [1526, 257] width 65 height 33
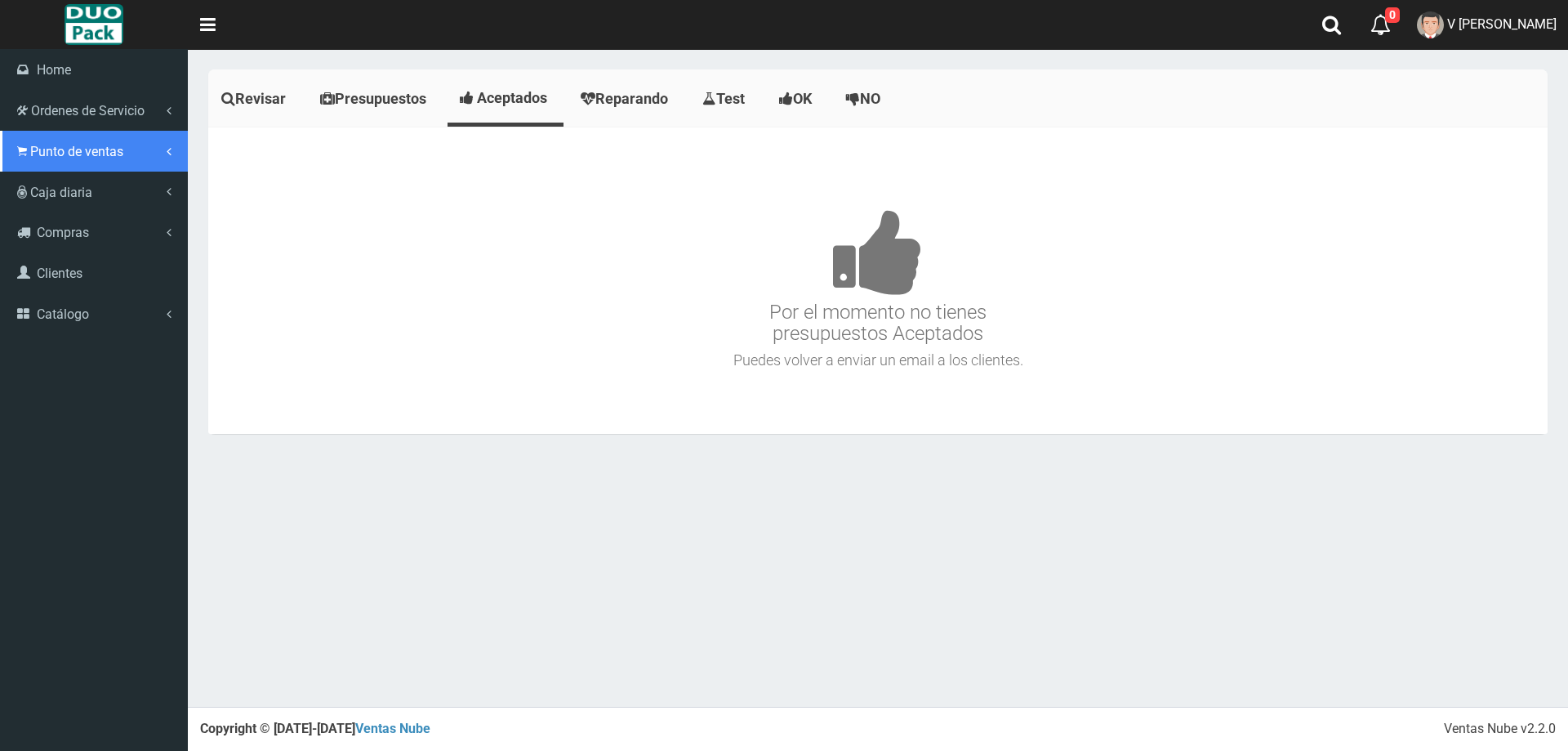
click at [61, 152] on span "Punto de ventas" at bounding box center [77, 152] width 93 height 16
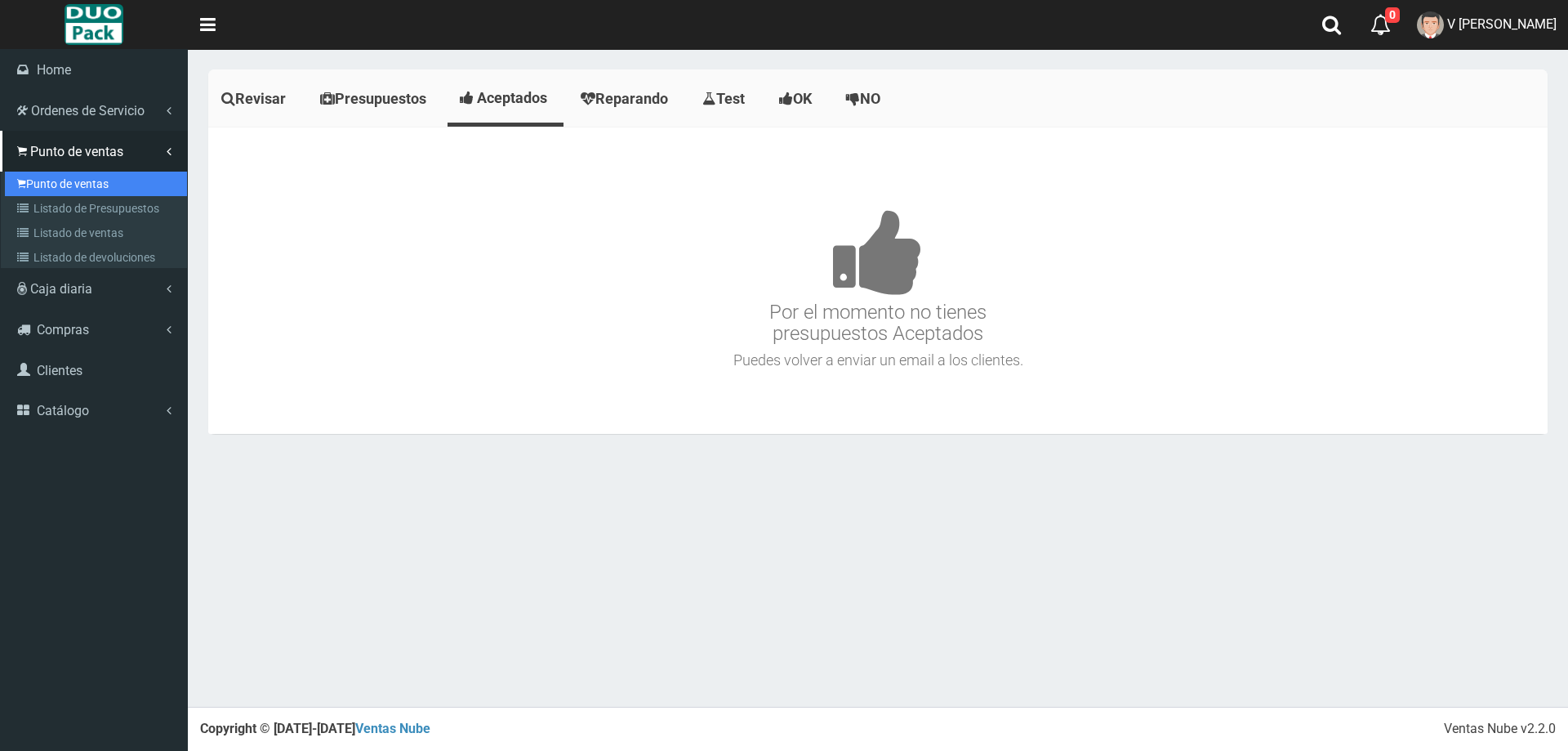
click at [37, 181] on link "Punto de ventas" at bounding box center [96, 184] width 182 height 24
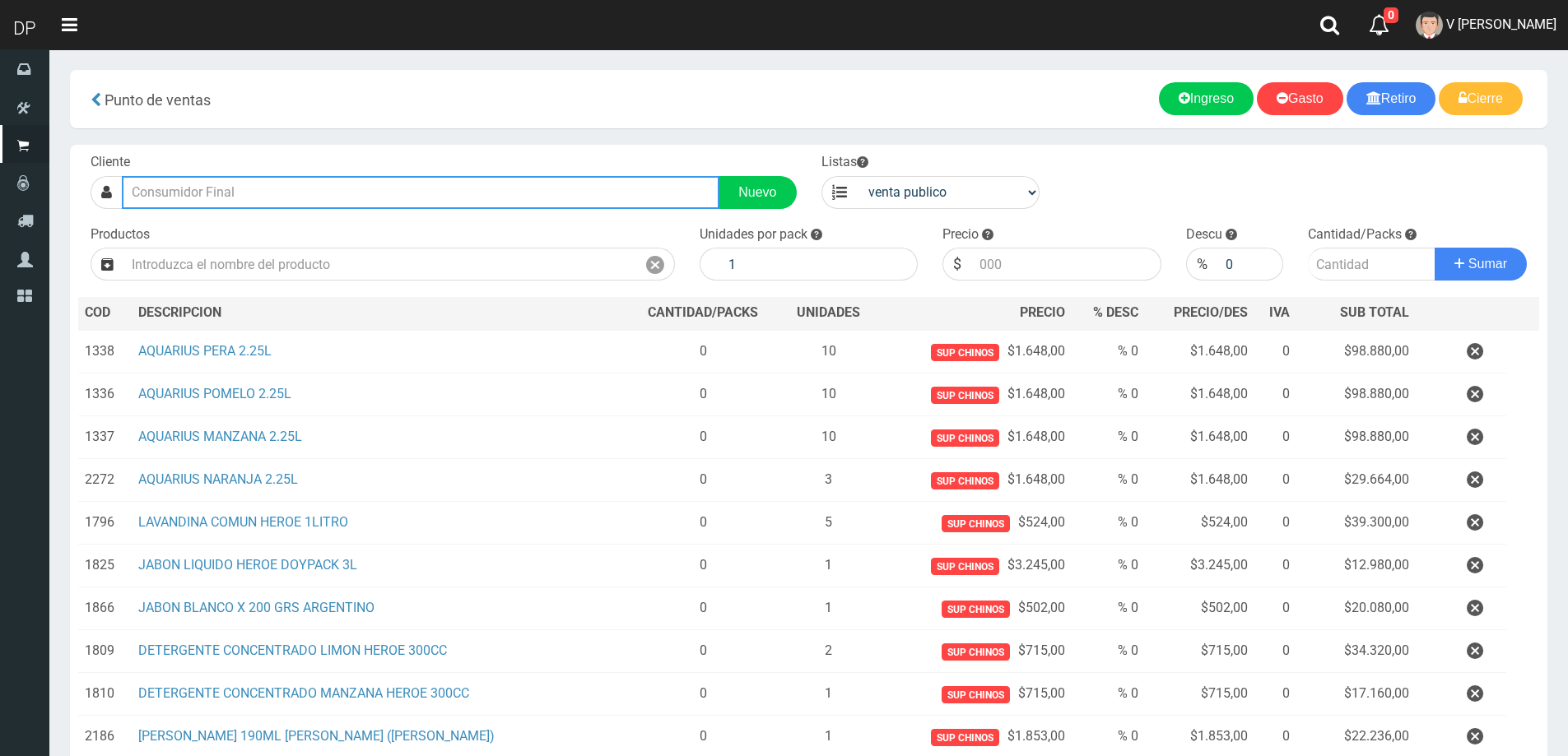
click at [263, 191] on input "text" at bounding box center [420, 192] width 597 height 33
click at [149, 187] on input "AN DE MAYO 1207" at bounding box center [420, 192] width 597 height 33
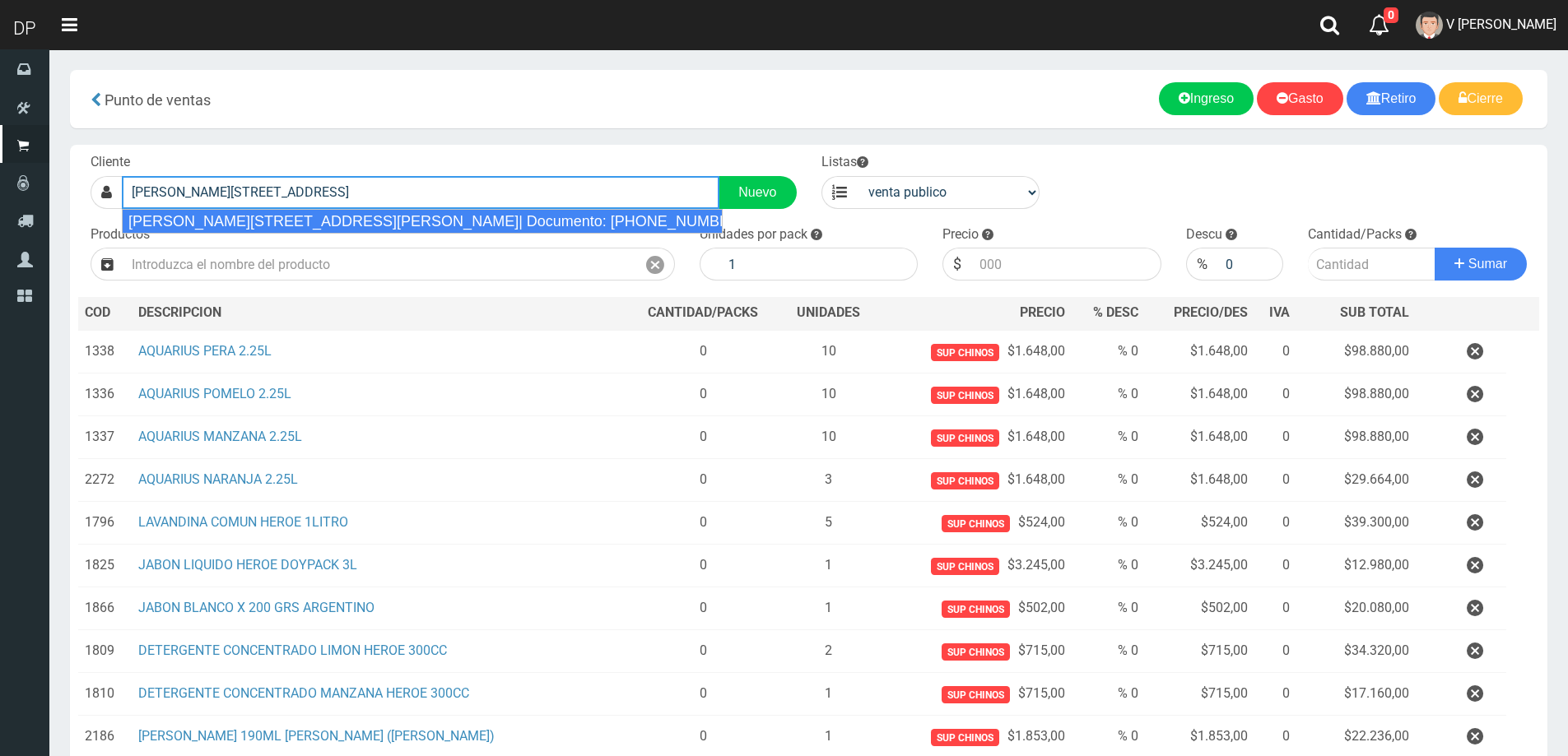
click at [229, 211] on div "AV DE MAYO 1207 VILLA ADELINA DE 9 A 1330| Documento: 12077777777 | Teléfono:" at bounding box center [422, 221] width 601 height 24
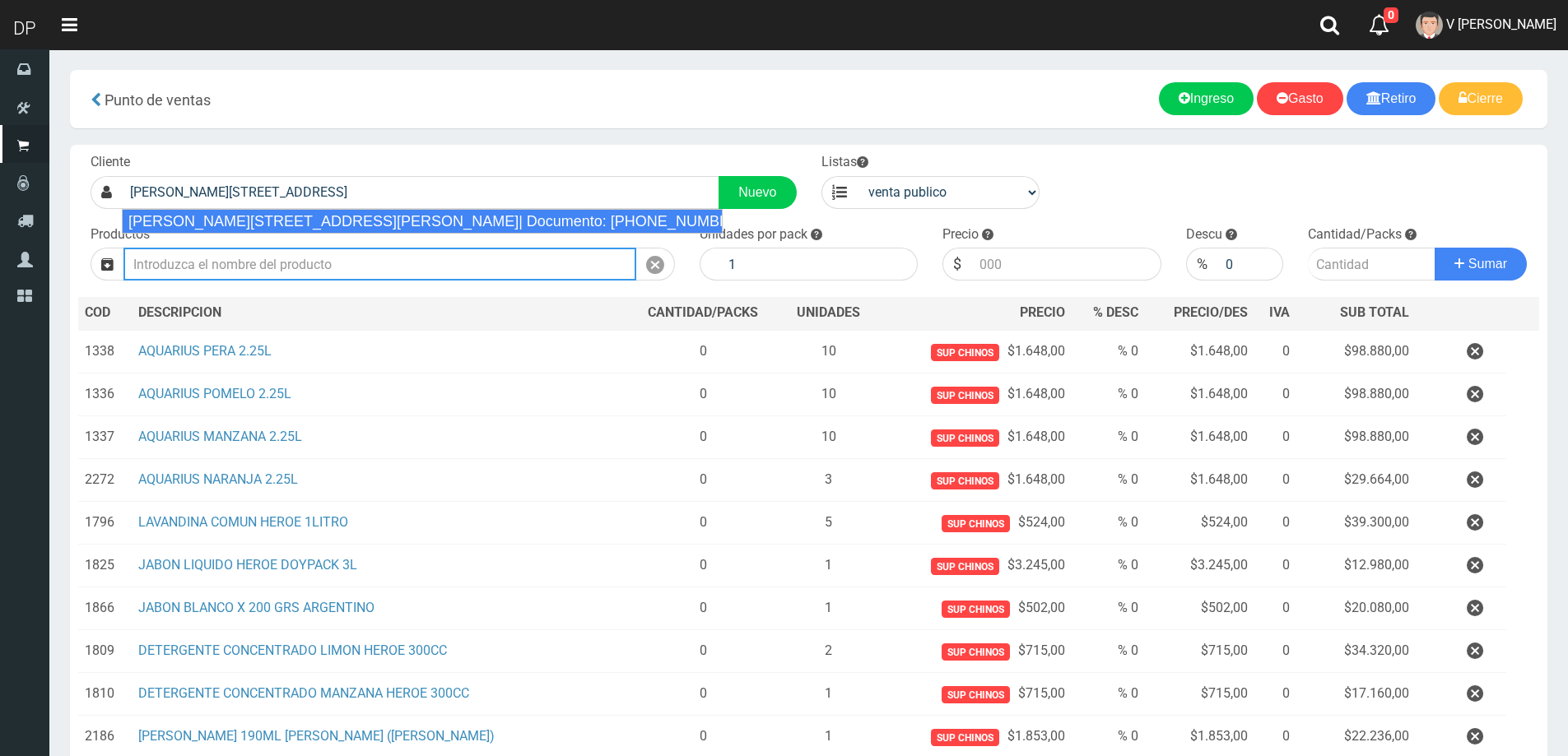
type input "AV DE MAYO 1207 VILLA ADELINA DE 9 A 1330| Documento: 12077777777 | Teléfono:"
select select "2"
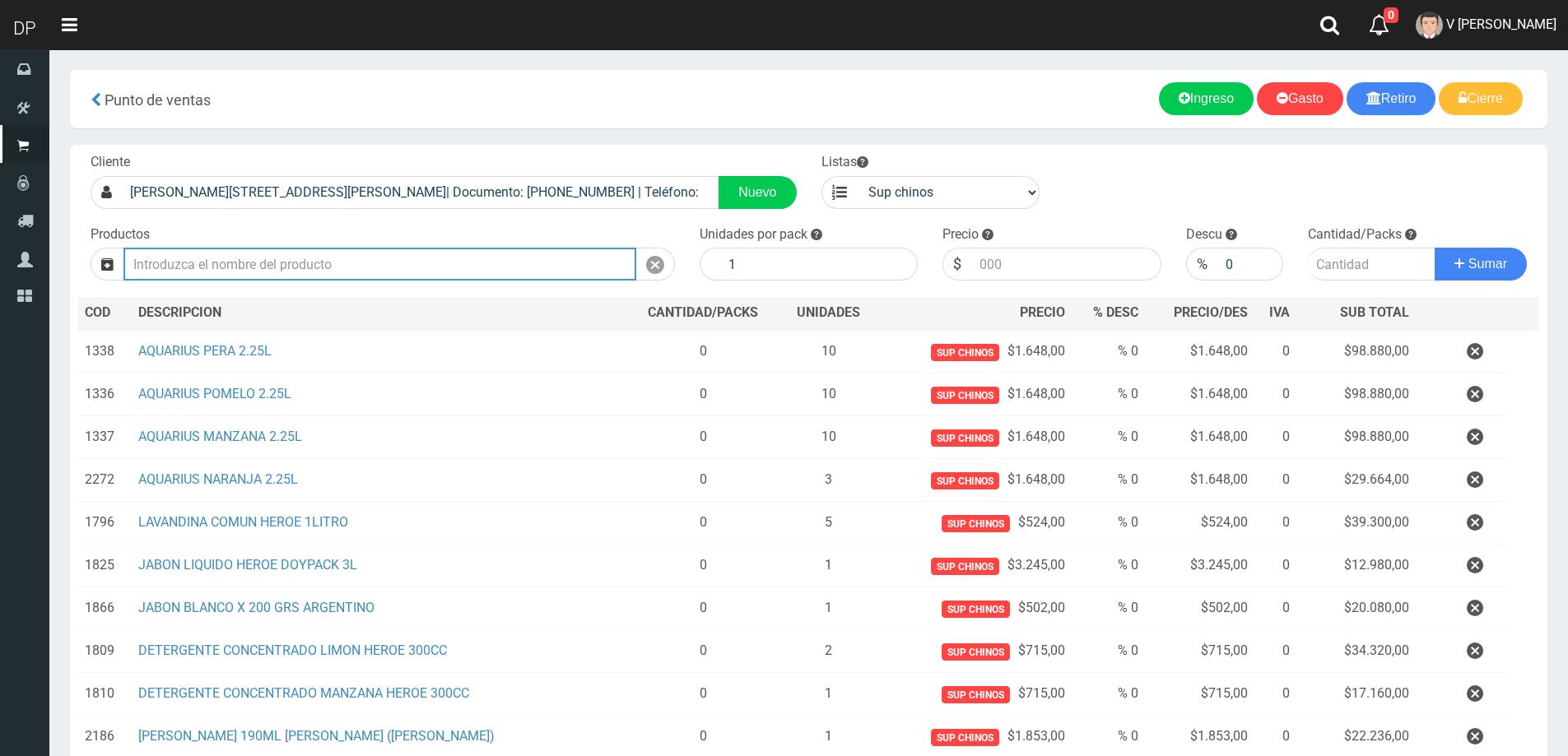
click at [547, 266] on input "text" at bounding box center [380, 264] width 513 height 33
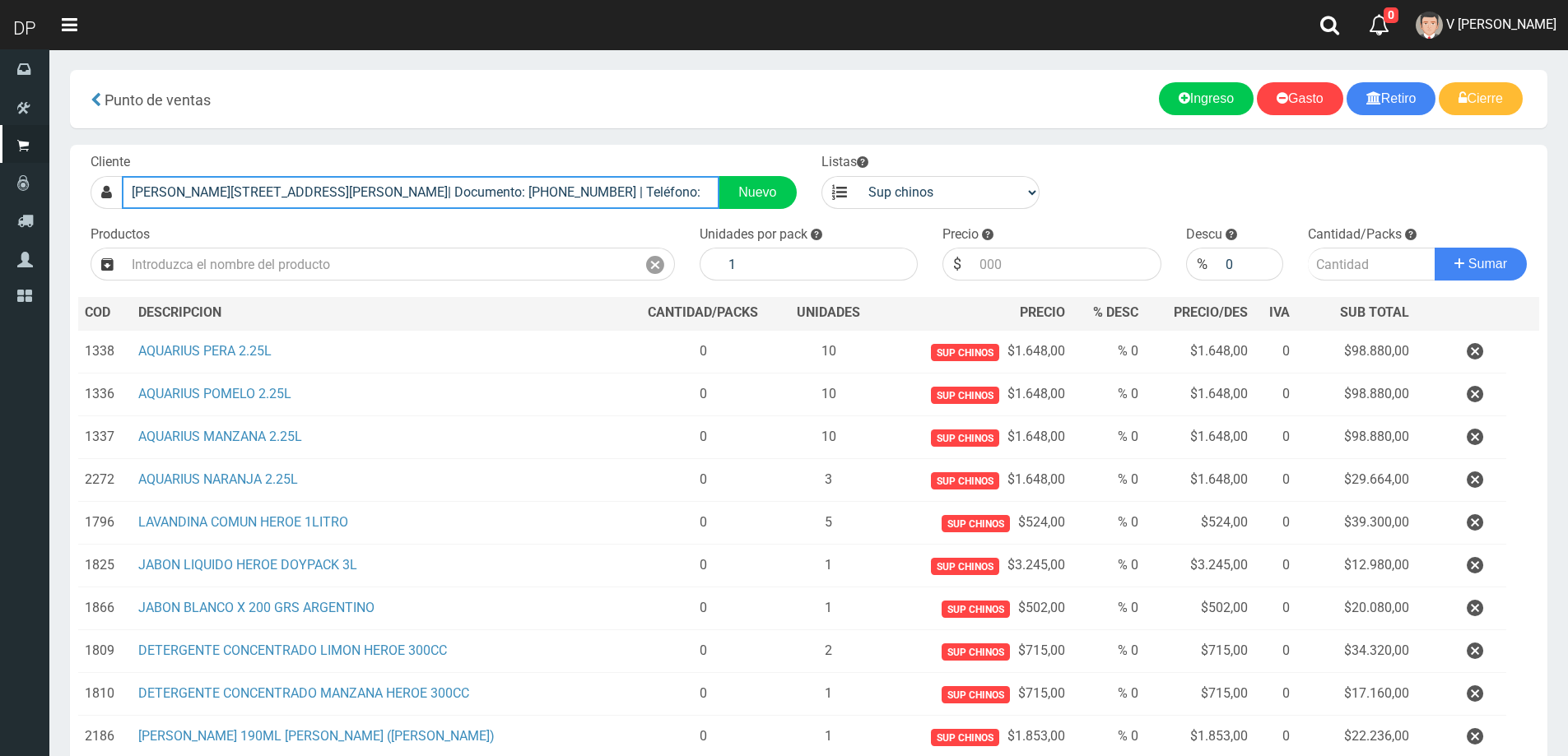
click at [627, 196] on input "AV DE MAYO 1207 VILLA ADELINA DE 9 A 1330| Documento: 12077777777 | Teléfono:" at bounding box center [420, 192] width 597 height 33
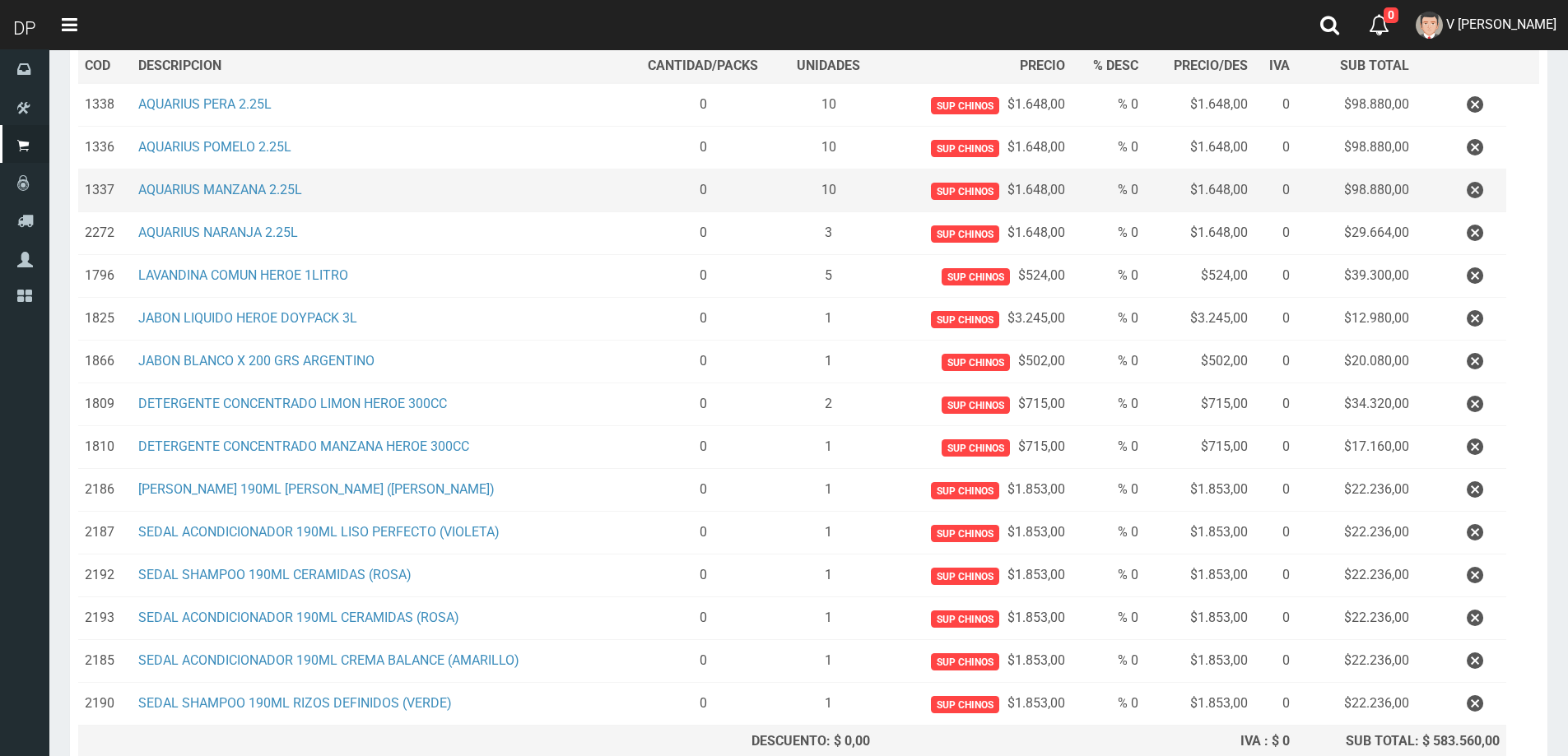
scroll to position [396, 0]
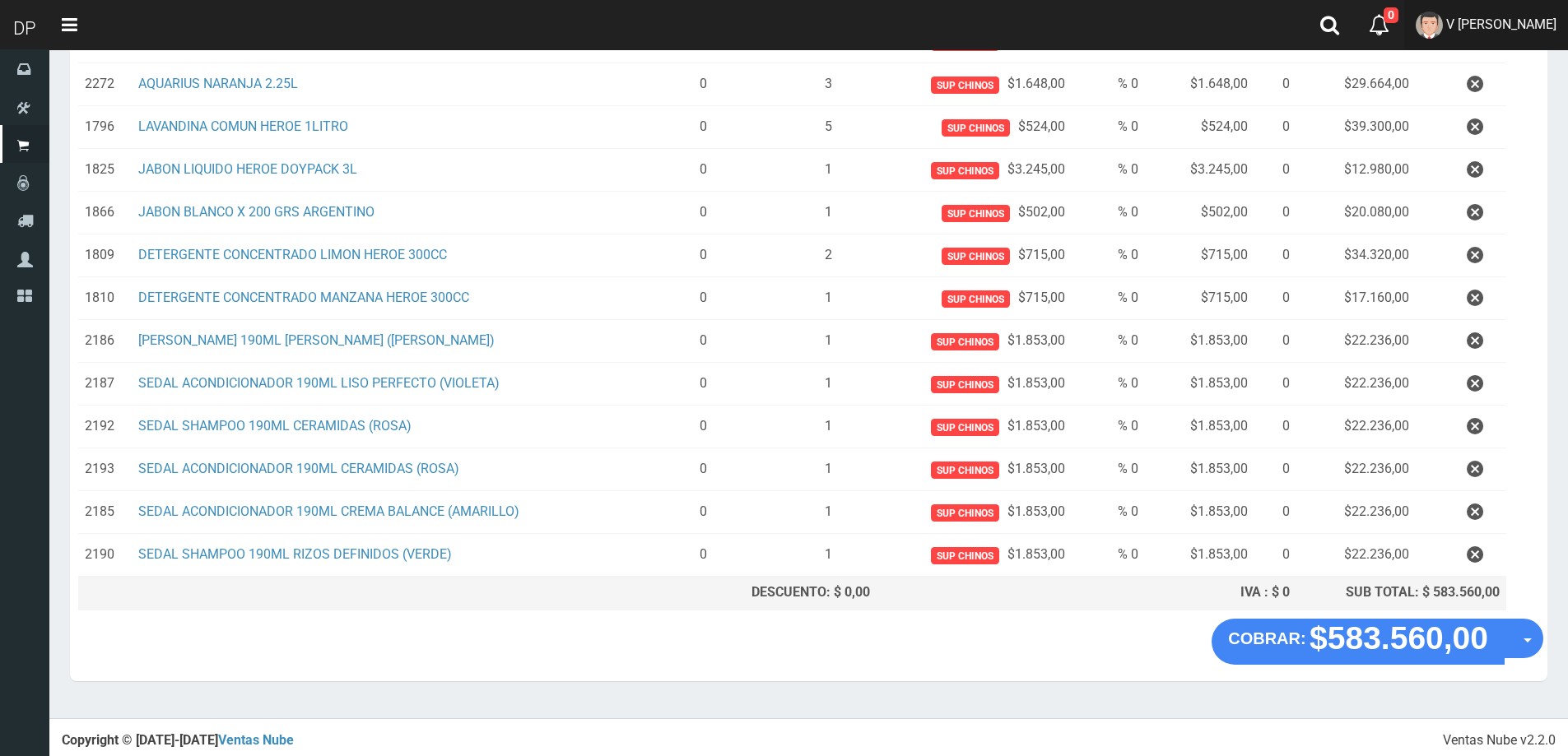
click at [1502, 27] on span "V [PERSON_NAME]" at bounding box center [1502, 24] width 110 height 16
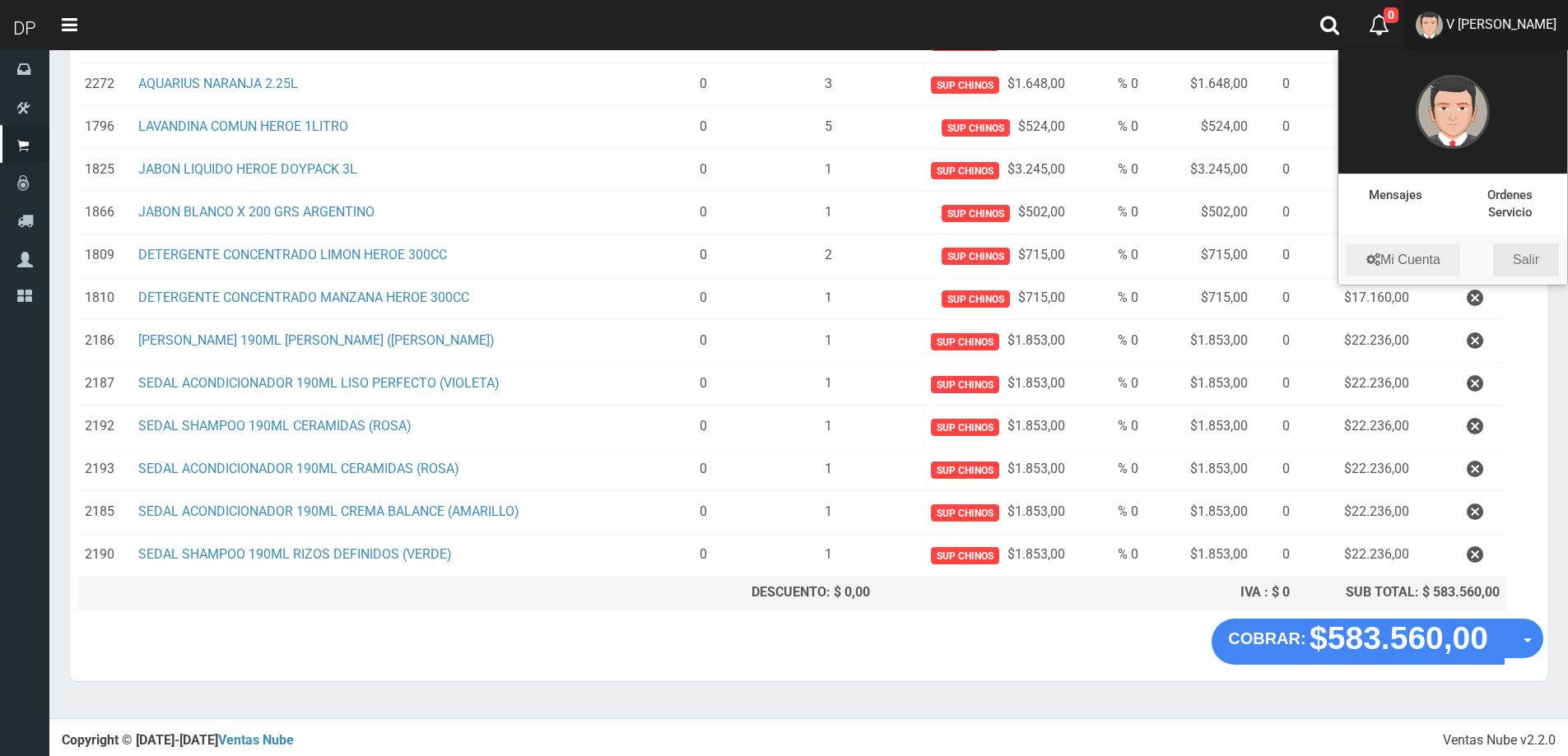
click at [1524, 262] on link "Salir" at bounding box center [1526, 259] width 66 height 33
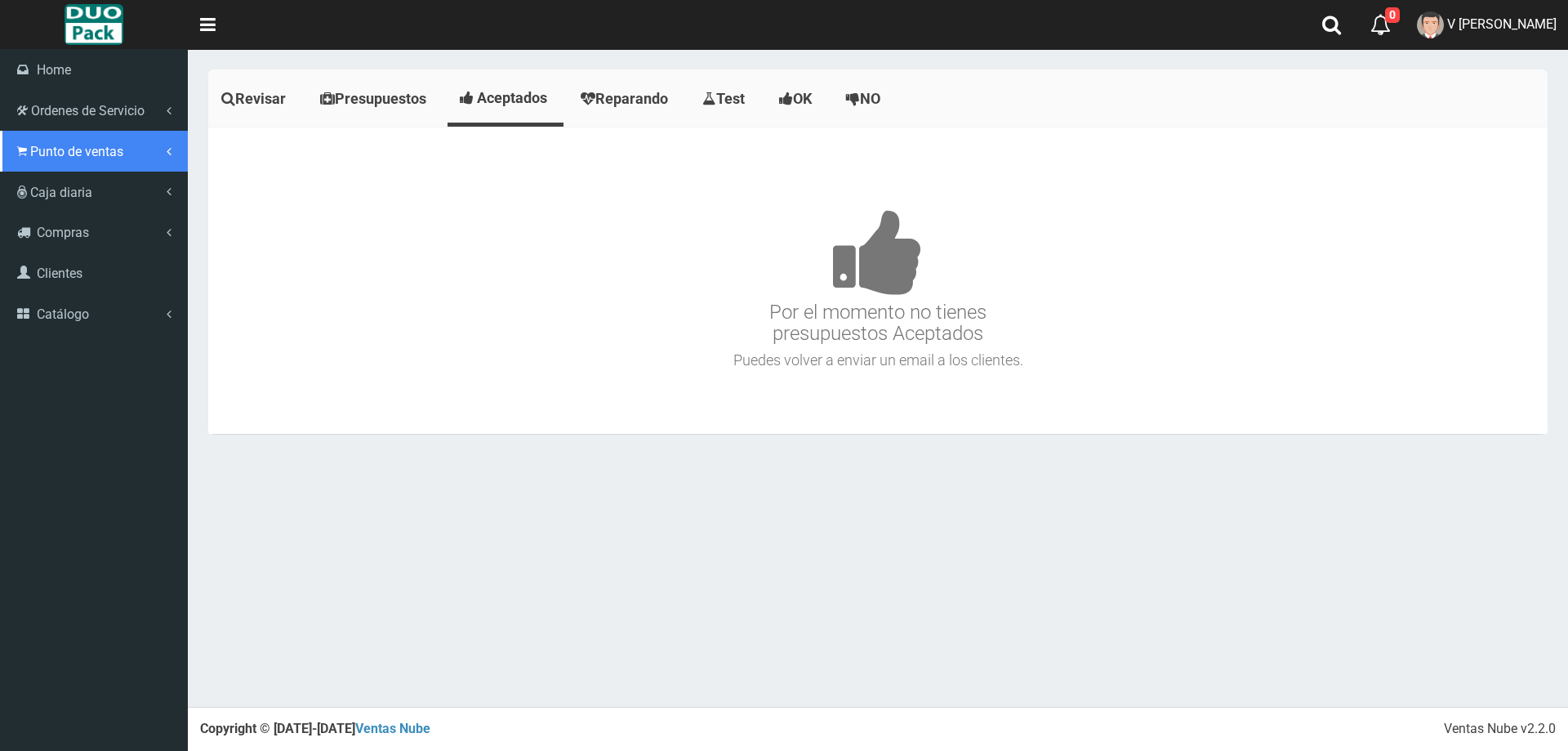
click at [30, 132] on link "Punto de ventas" at bounding box center [94, 152] width 188 height 41
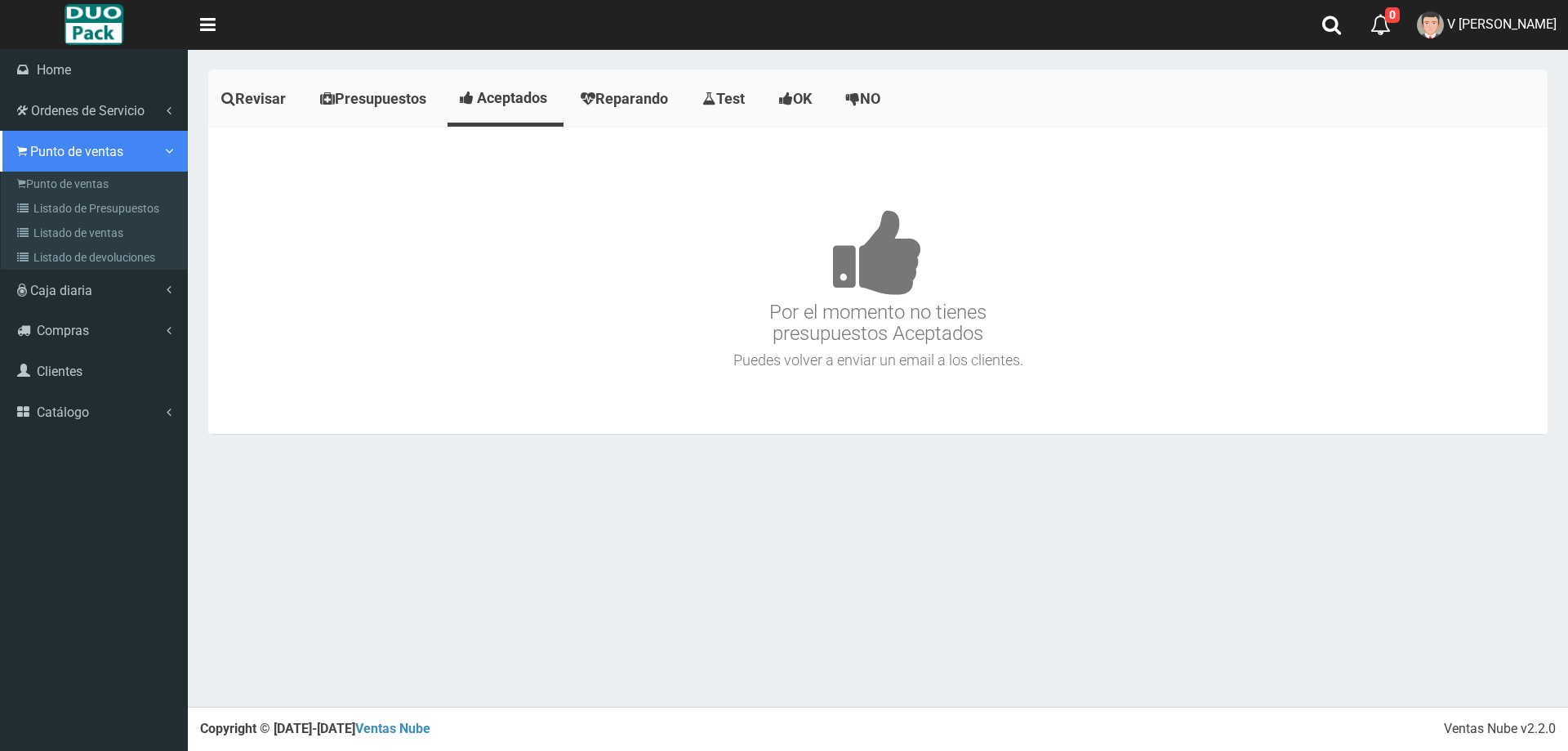
click at [68, 165] on link "Punto de ventas" at bounding box center [94, 152] width 188 height 41
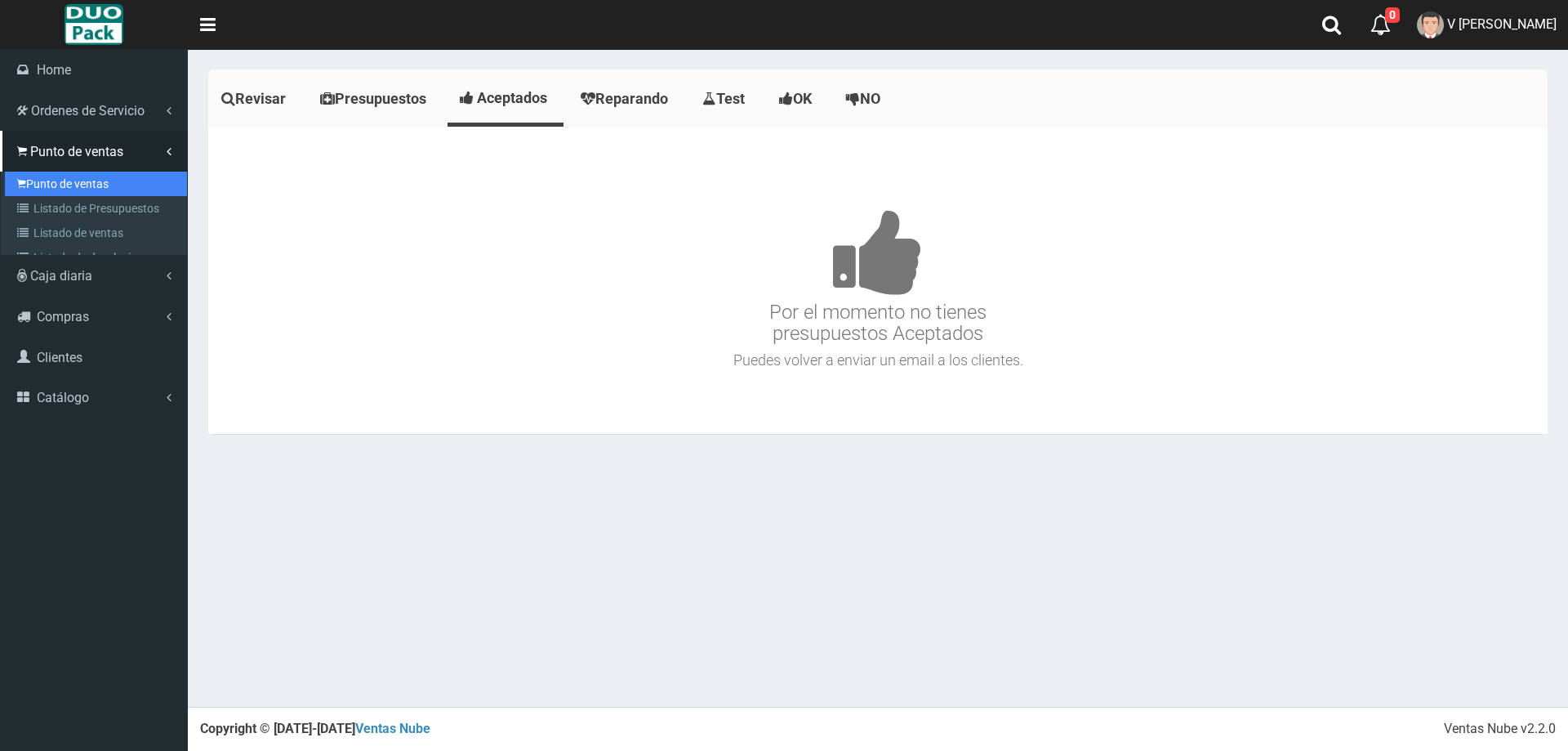
click at [72, 173] on link "Punto de ventas" at bounding box center [96, 184] width 182 height 24
